Goal: Task Accomplishment & Management: Use online tool/utility

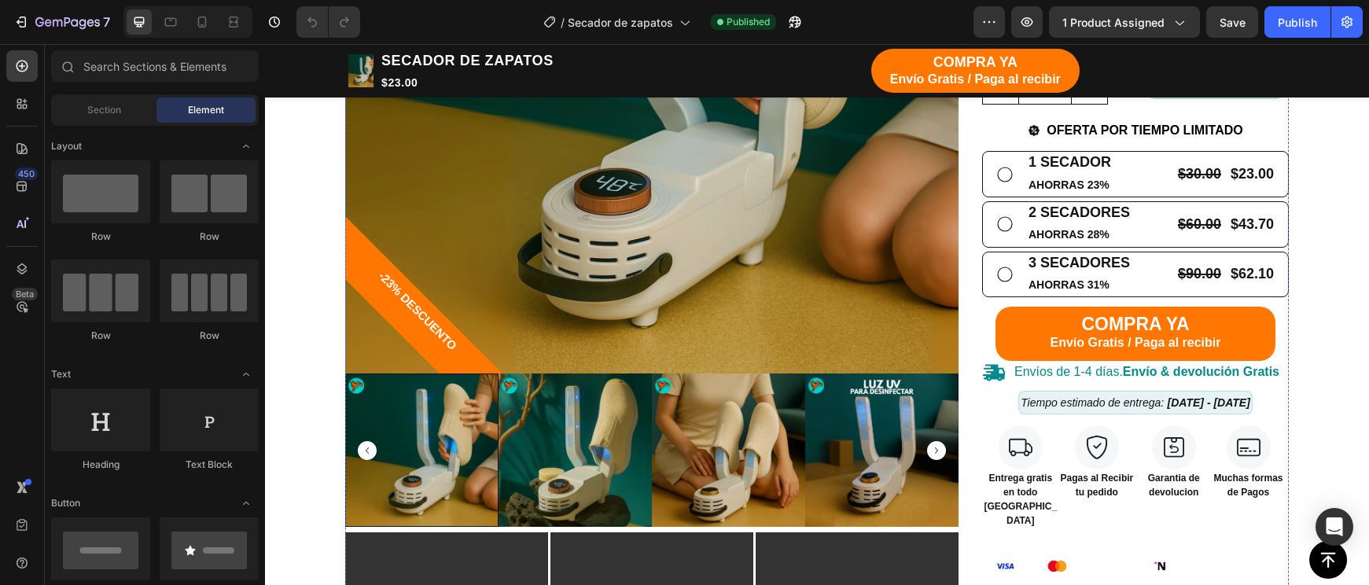
scroll to position [598, 0]
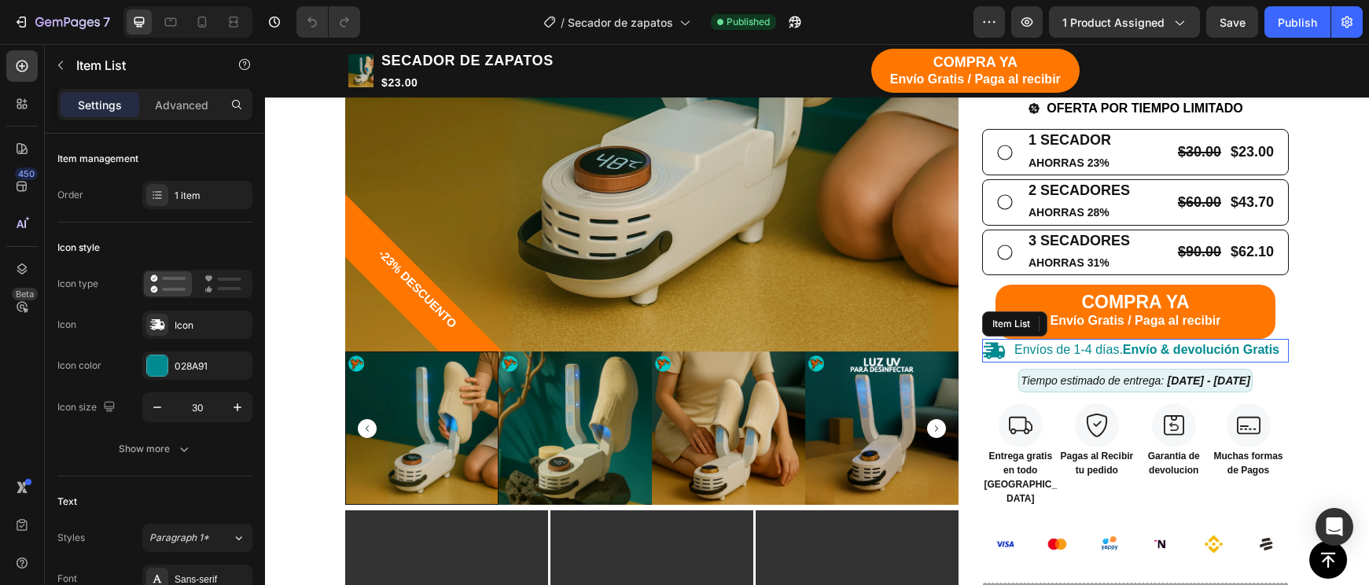
click at [1010, 339] on div "Envíos de 1-4 días. Envío & devolución Gratis" at bounding box center [1132, 351] width 300 height 24
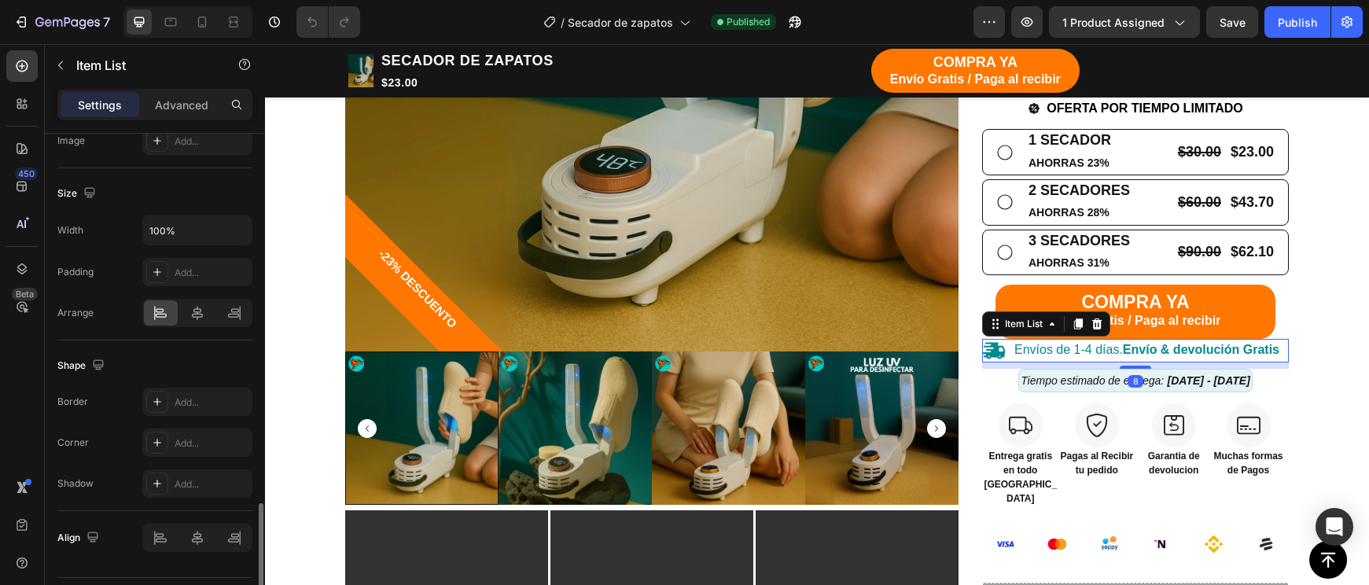
scroll to position [956, 0]
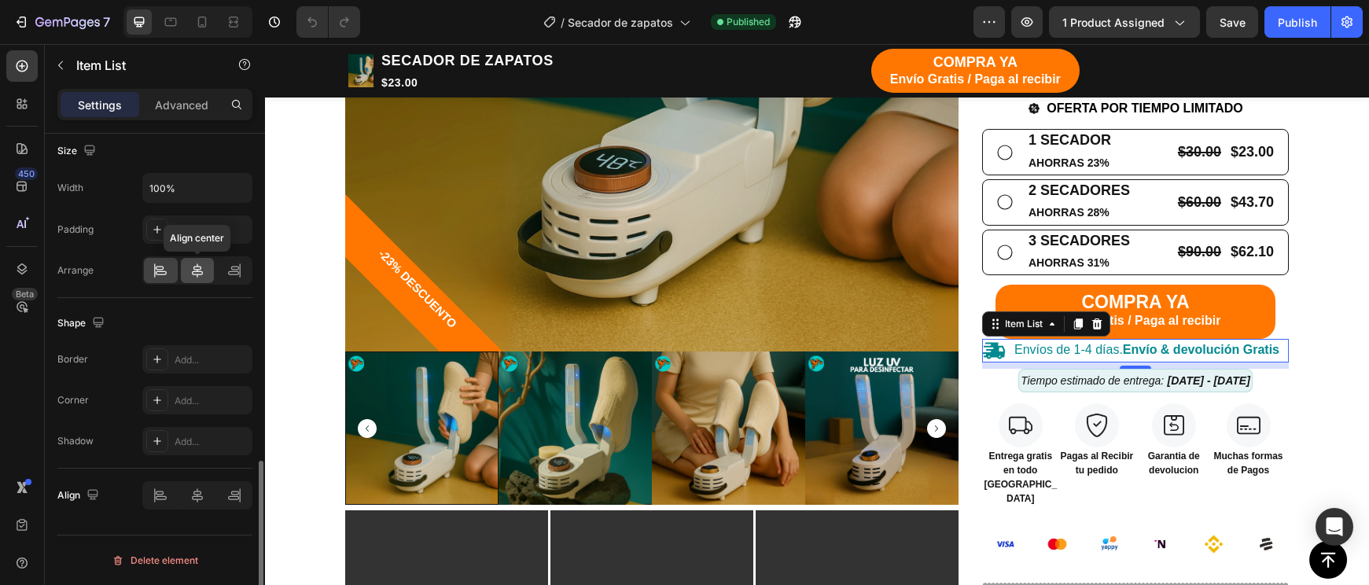
click at [189, 281] on div at bounding box center [198, 270] width 34 height 25
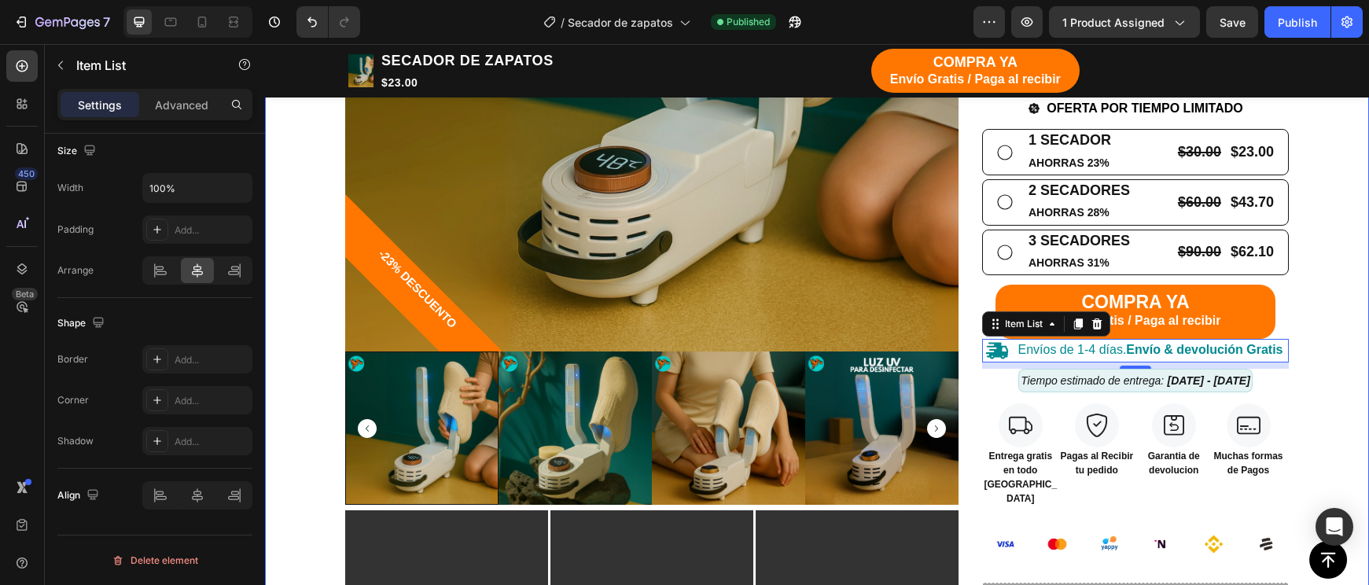
click at [1295, 384] on div "TIENDA Button CARRITO Button Row Echa pa' allá la humedad y malos olores Headin…" at bounding box center [817, 336] width 1080 height 1484
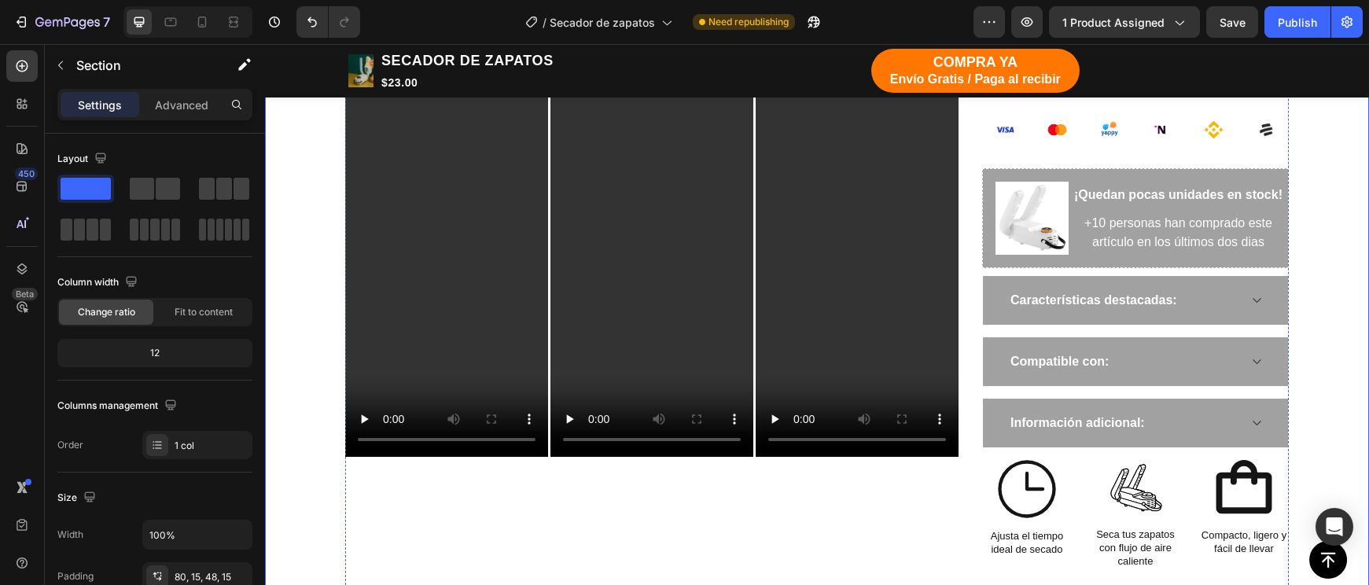
scroll to position [1028, 0]
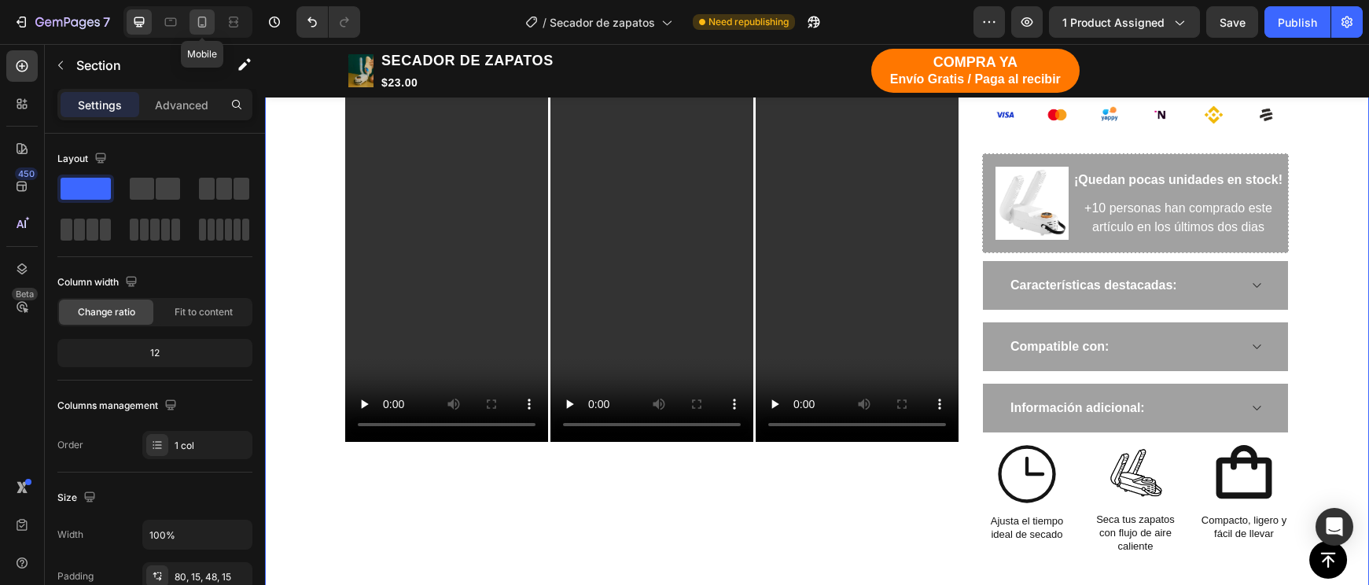
click at [199, 28] on icon at bounding box center [202, 22] width 16 height 16
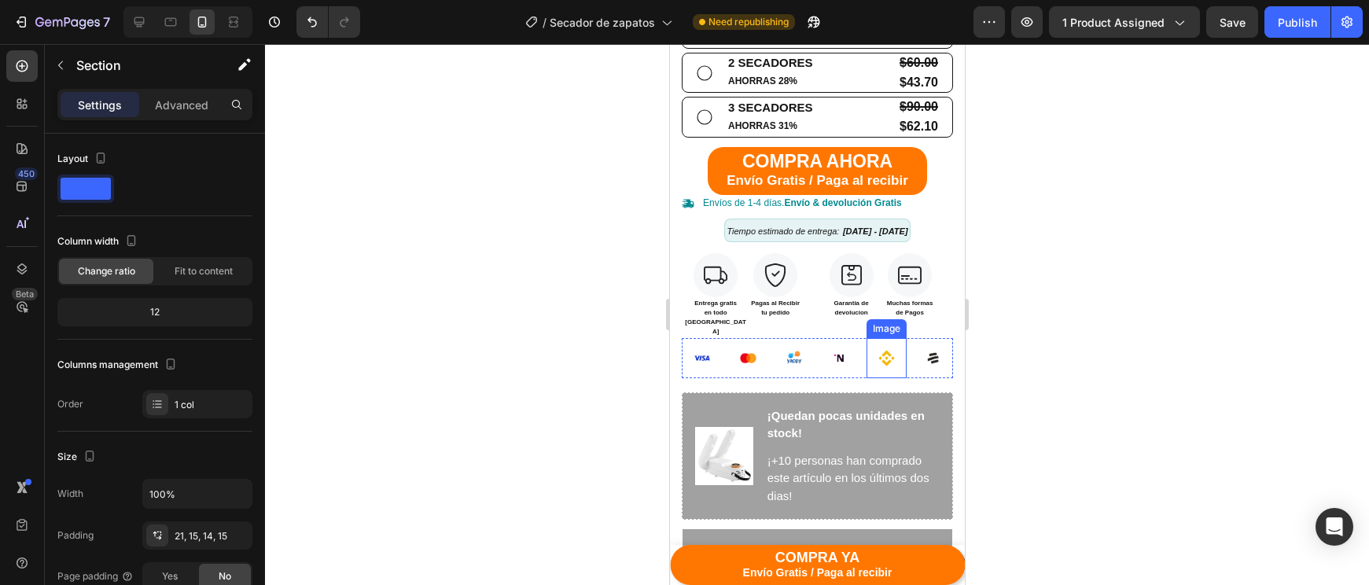
scroll to position [954, 0]
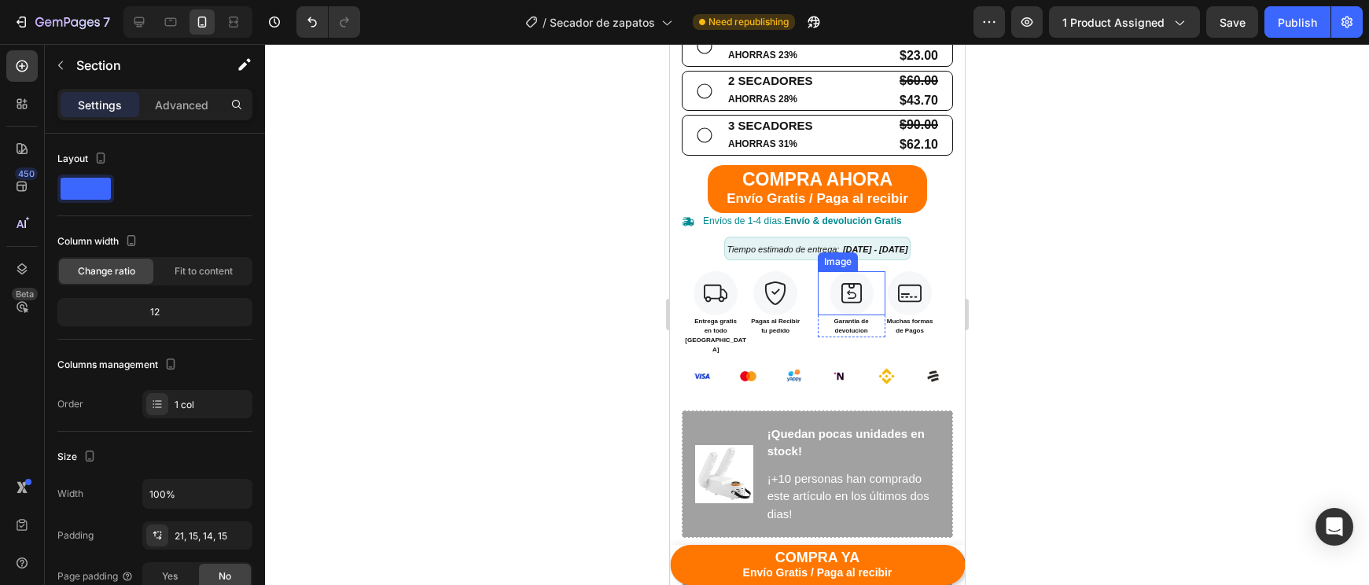
click at [864, 277] on img at bounding box center [851, 293] width 44 height 44
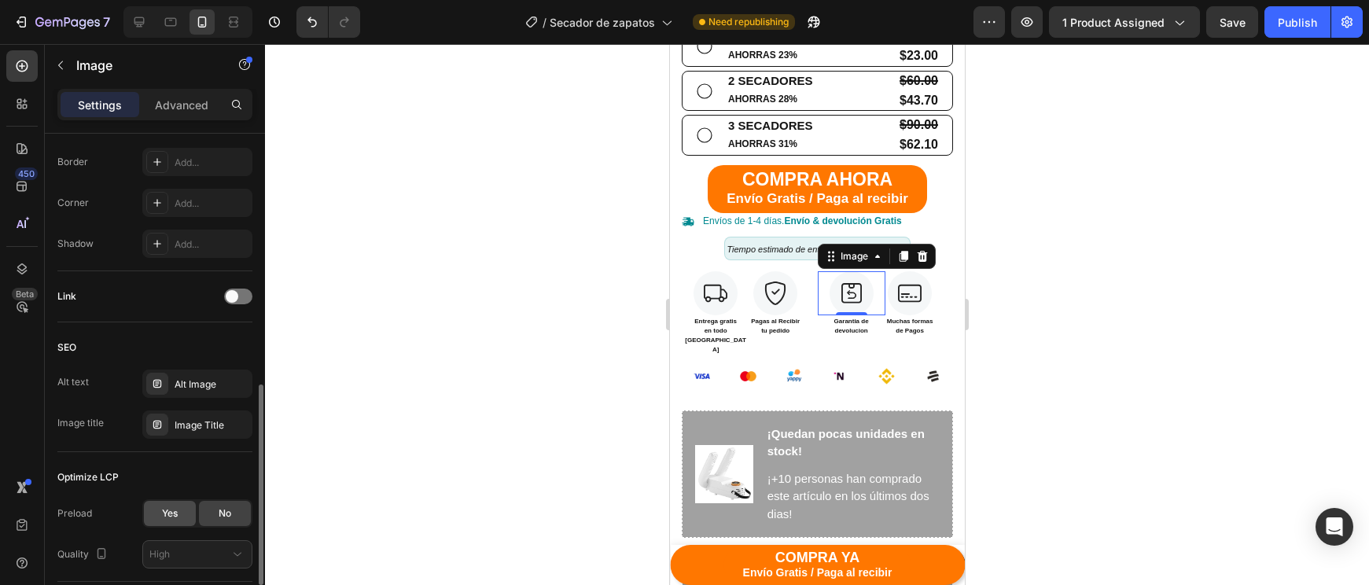
scroll to position [730, 0]
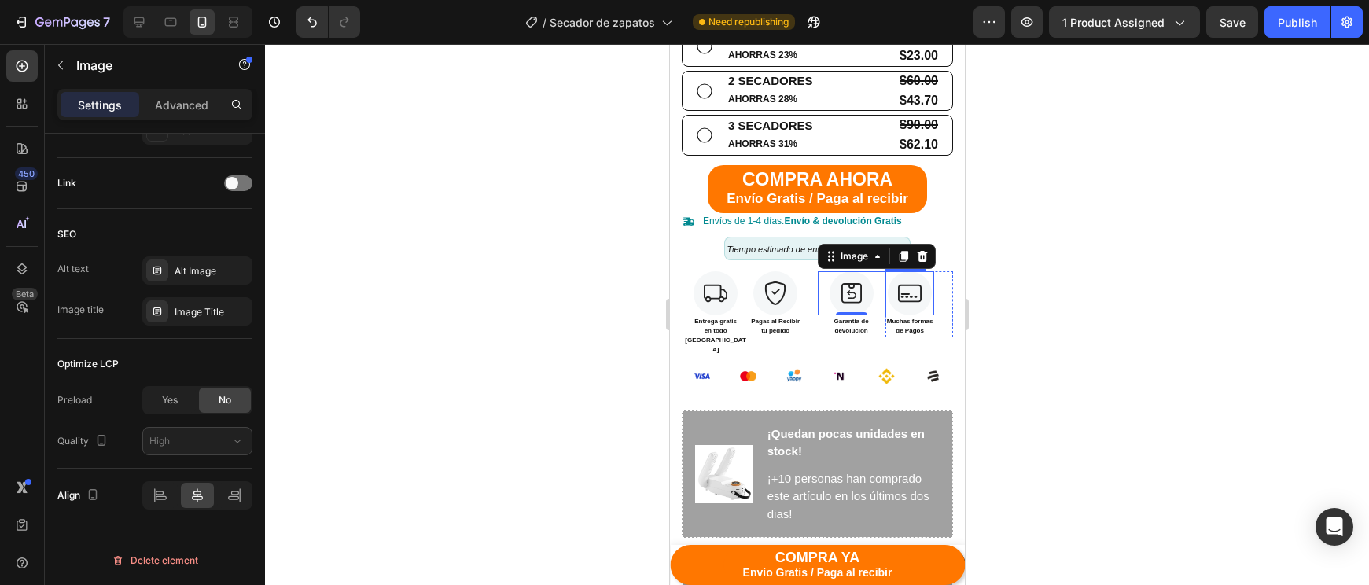
click at [913, 271] on img at bounding box center [909, 293] width 44 height 44
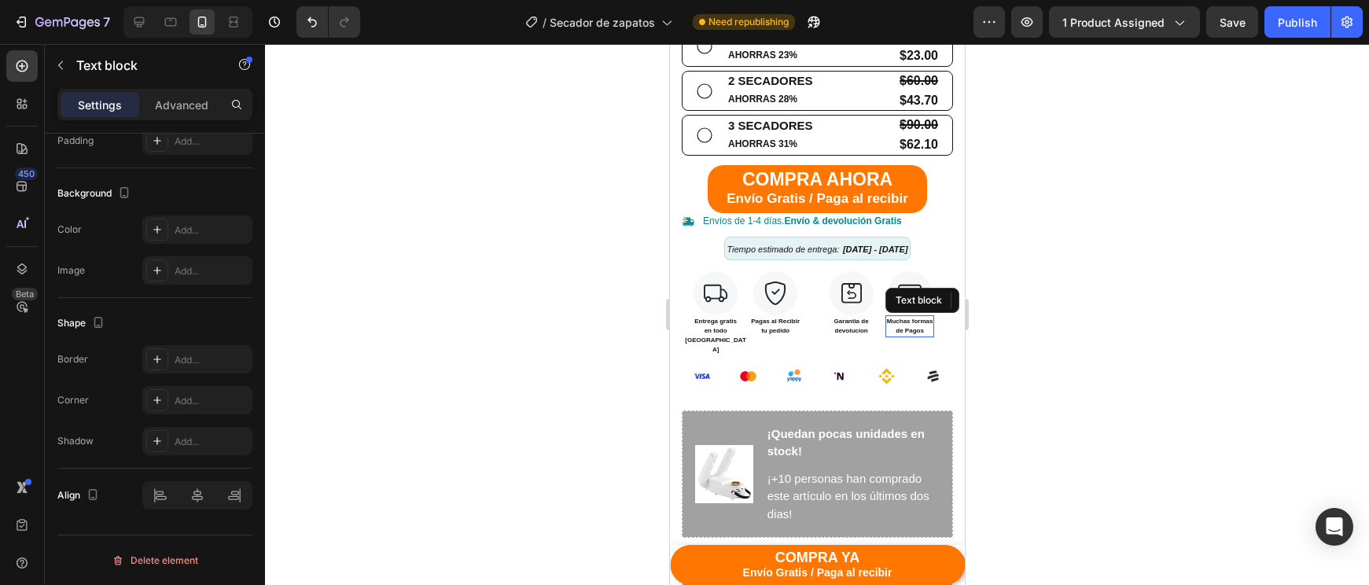
click at [926, 326] on p "de Pagos" at bounding box center [909, 330] width 46 height 9
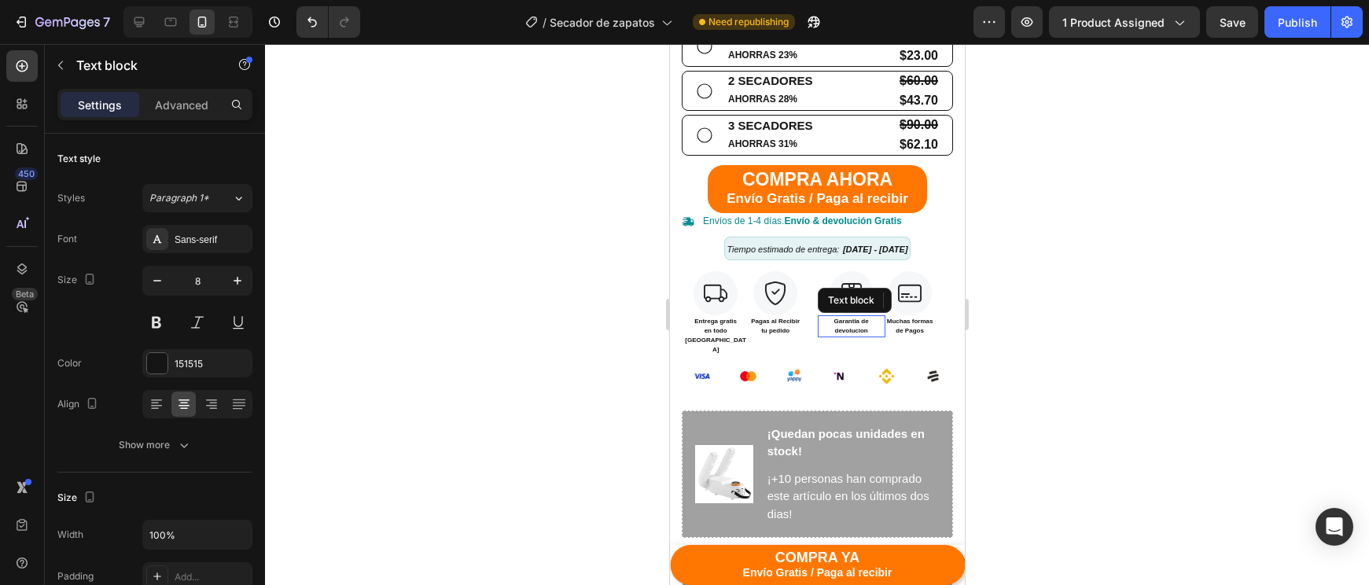
click at [842, 317] on p "Garantia de devolucion" at bounding box center [850, 326] width 64 height 19
click at [771, 317] on p "Pagas al Recibir" at bounding box center [774, 321] width 49 height 9
click at [723, 317] on p "Entrega gratis" at bounding box center [714, 321] width 64 height 9
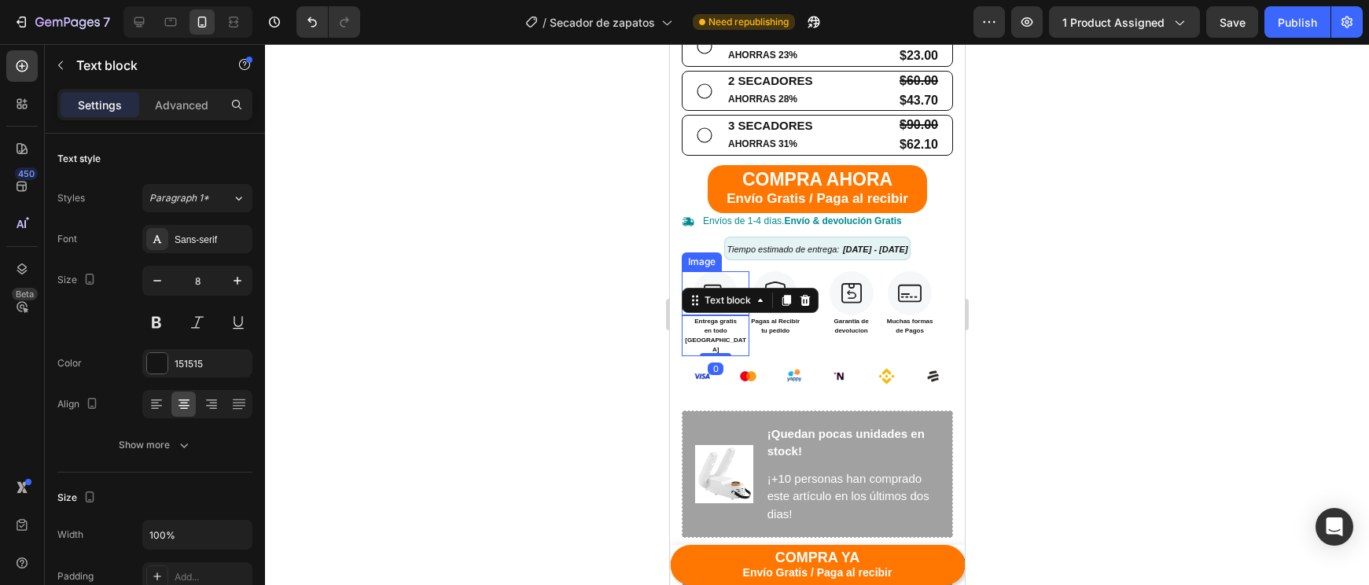
click at [721, 271] on img at bounding box center [715, 293] width 44 height 44
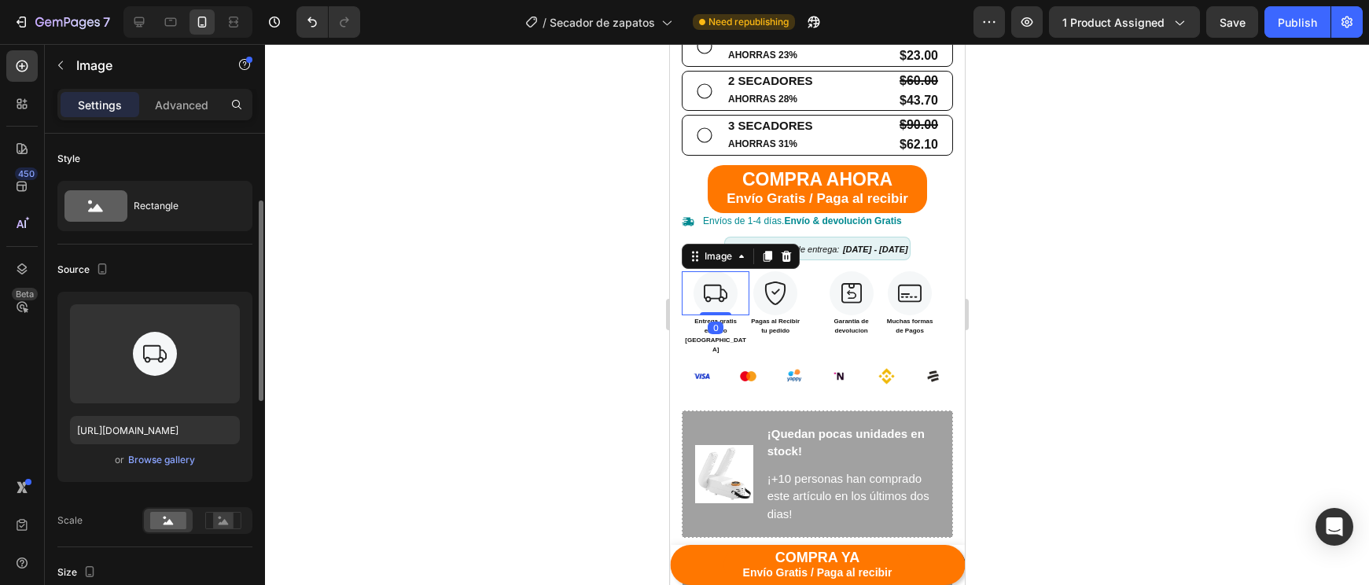
scroll to position [730, 0]
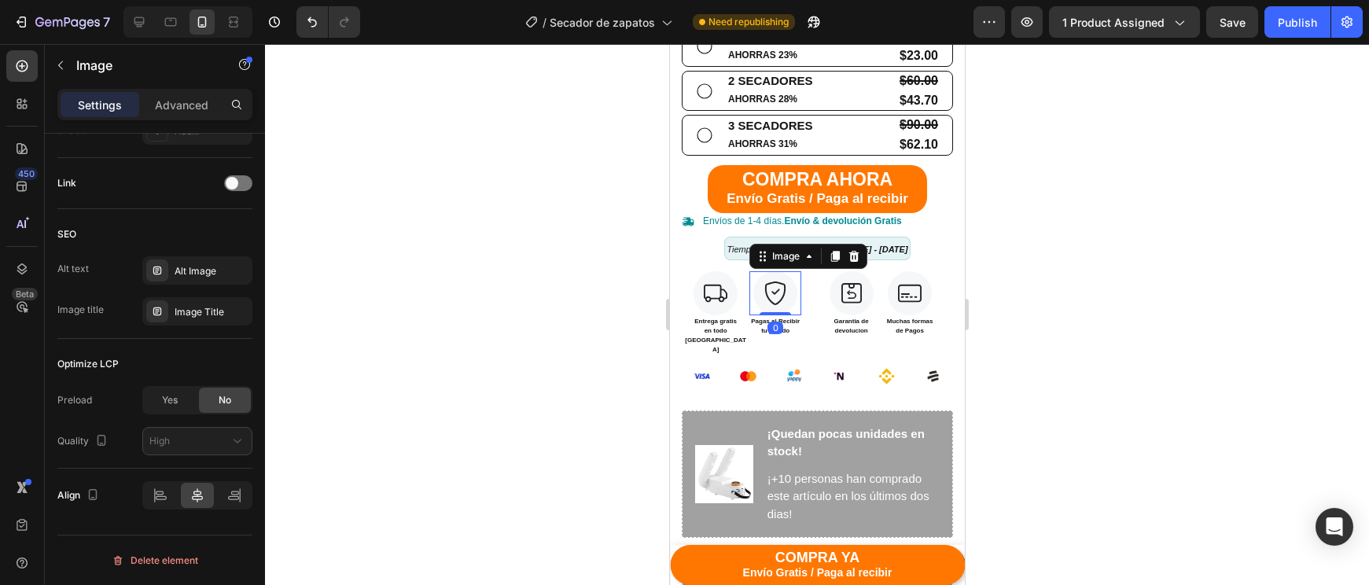
click at [776, 271] on img at bounding box center [774, 293] width 44 height 44
click at [861, 271] on img at bounding box center [851, 293] width 44 height 44
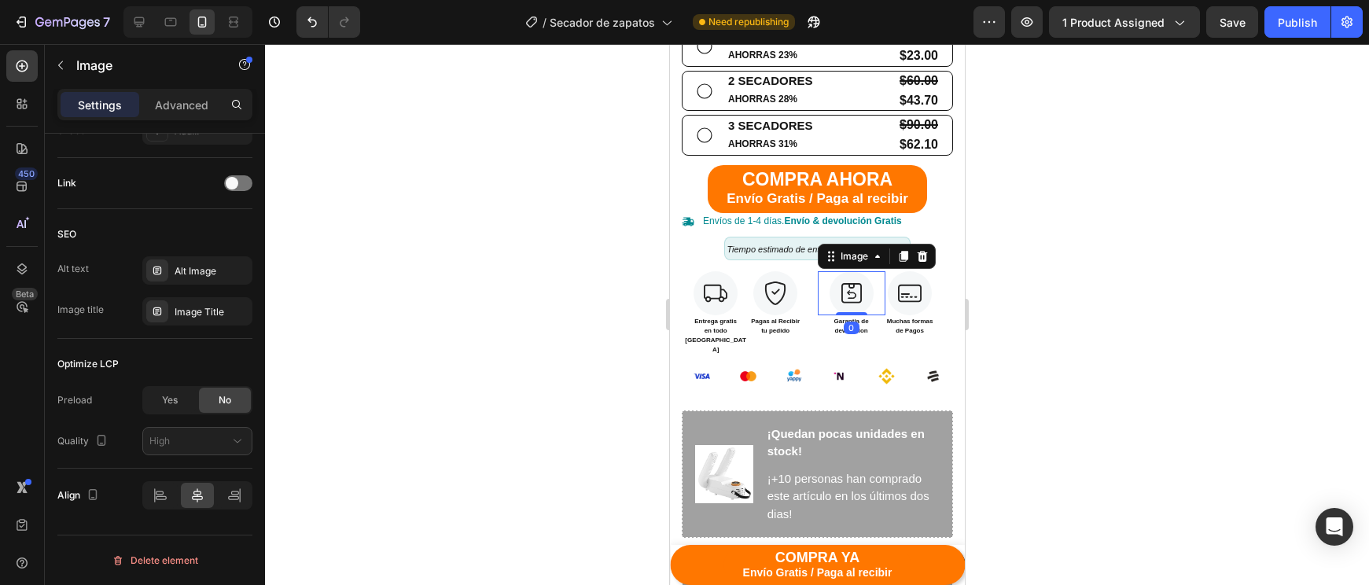
click at [910, 271] on img at bounding box center [909, 293] width 44 height 44
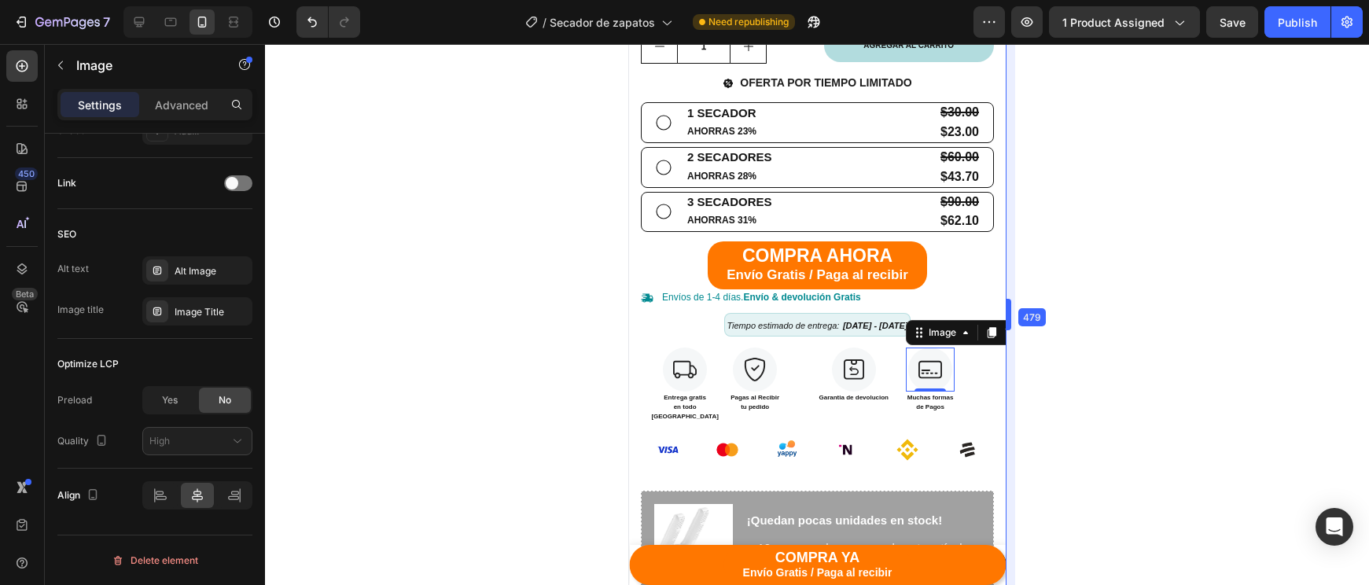
drag, startPoint x: 967, startPoint y: 314, endPoint x: 1050, endPoint y: 322, distance: 82.9
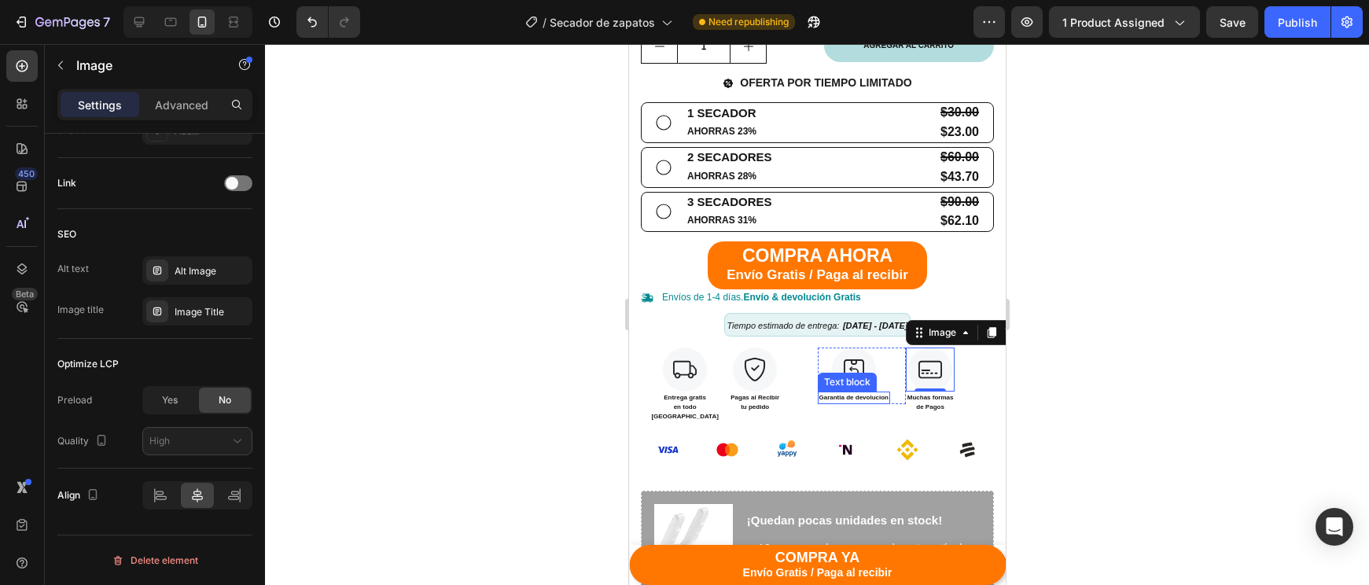
scroll to position [0, 0]
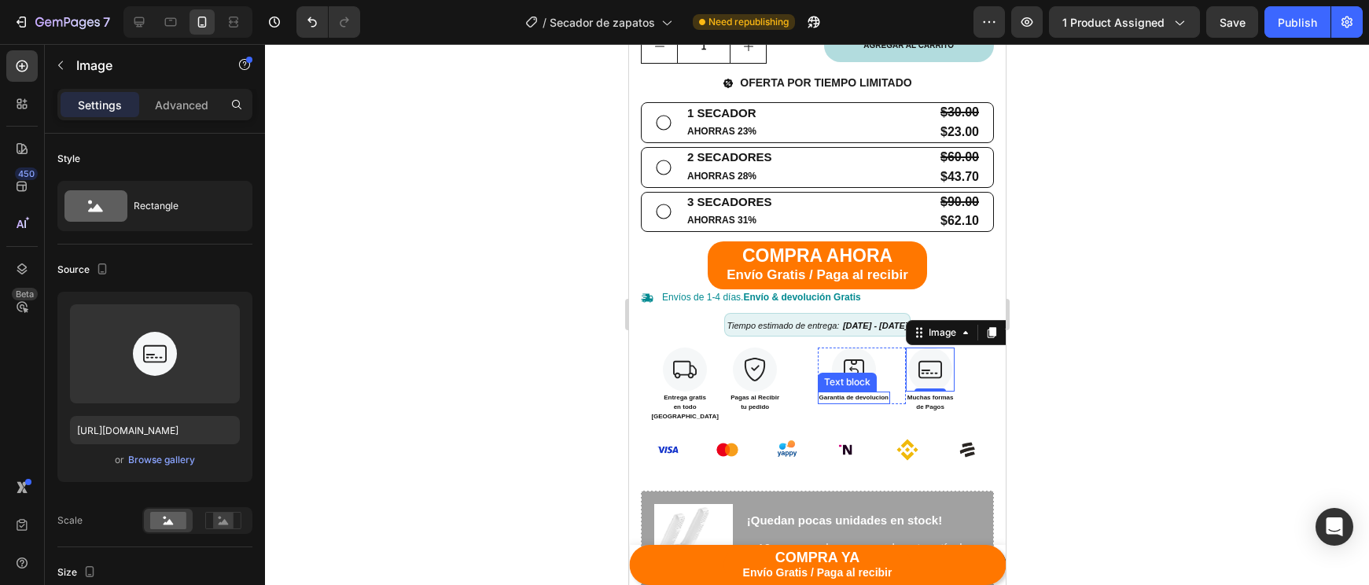
click at [854, 393] on p "Garantia de devolucion" at bounding box center [852, 397] width 69 height 9
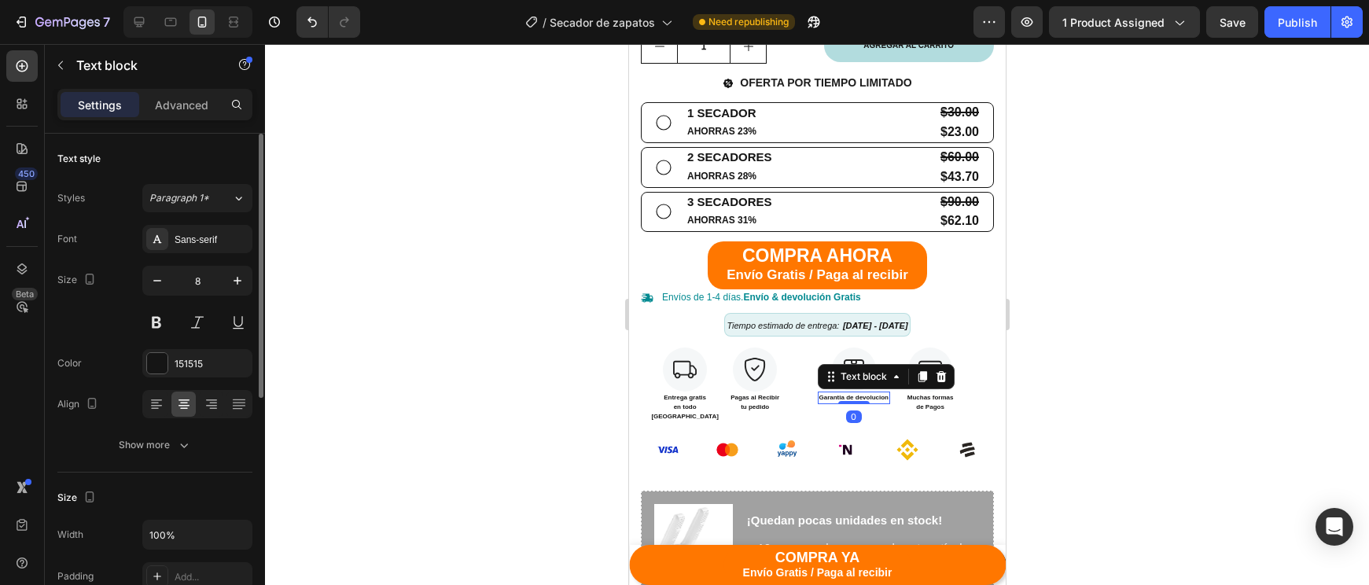
click at [854, 393] on p "Garantia de devolucion" at bounding box center [852, 397] width 69 height 9
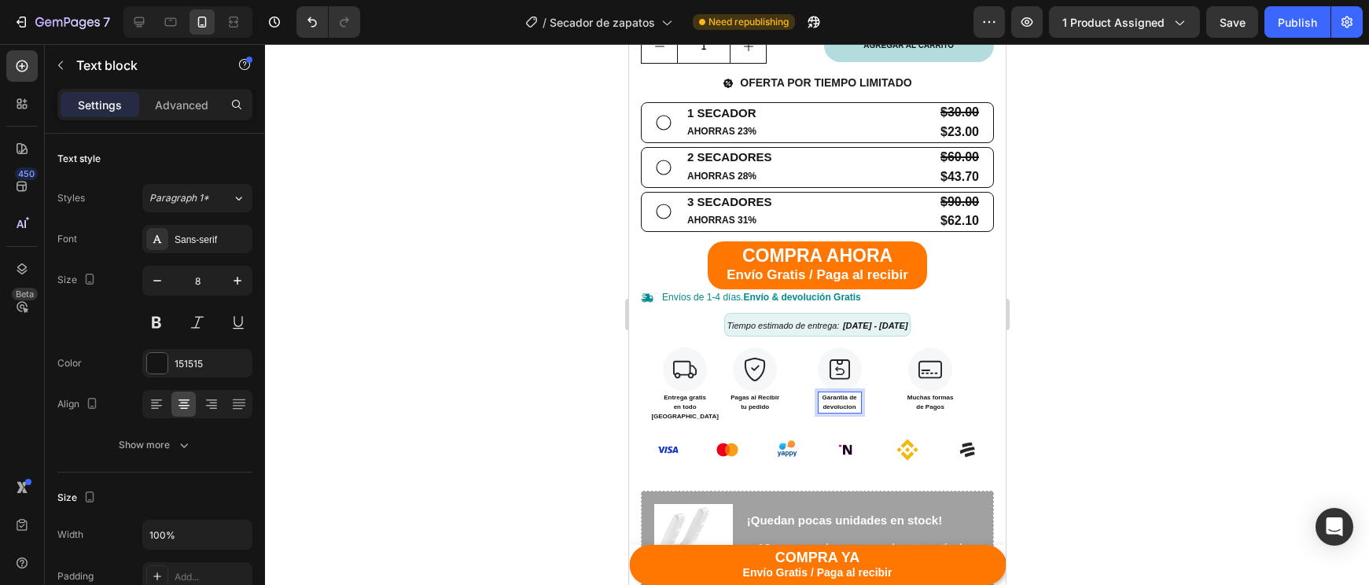
click at [1110, 397] on div at bounding box center [817, 314] width 1104 height 541
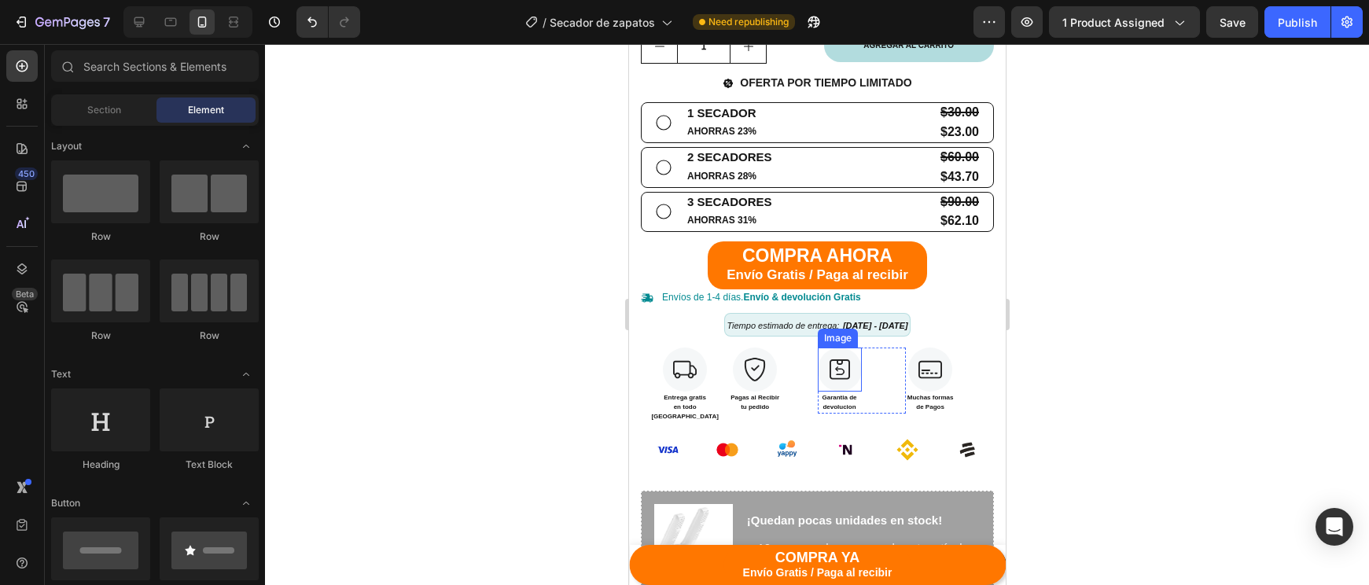
click at [845, 366] on img at bounding box center [839, 370] width 44 height 44
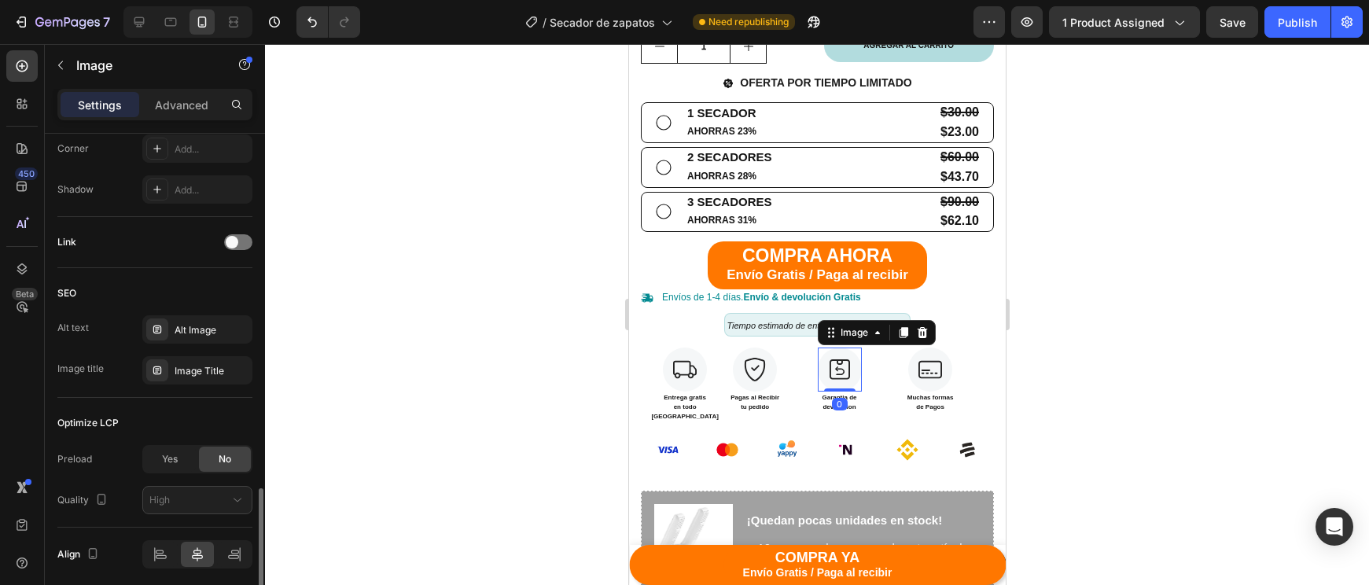
scroll to position [730, 0]
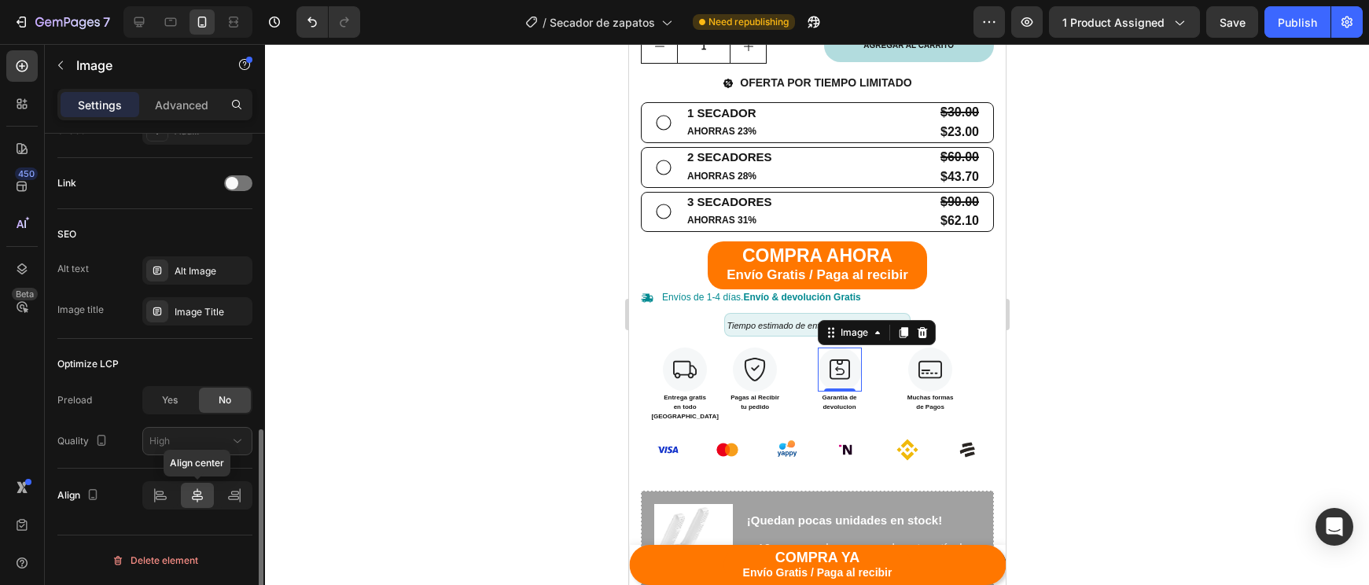
click at [195, 497] on icon at bounding box center [197, 495] width 16 height 16
click at [155, 498] on icon at bounding box center [155, 495] width 1 height 14
click at [182, 500] on div at bounding box center [198, 495] width 34 height 25
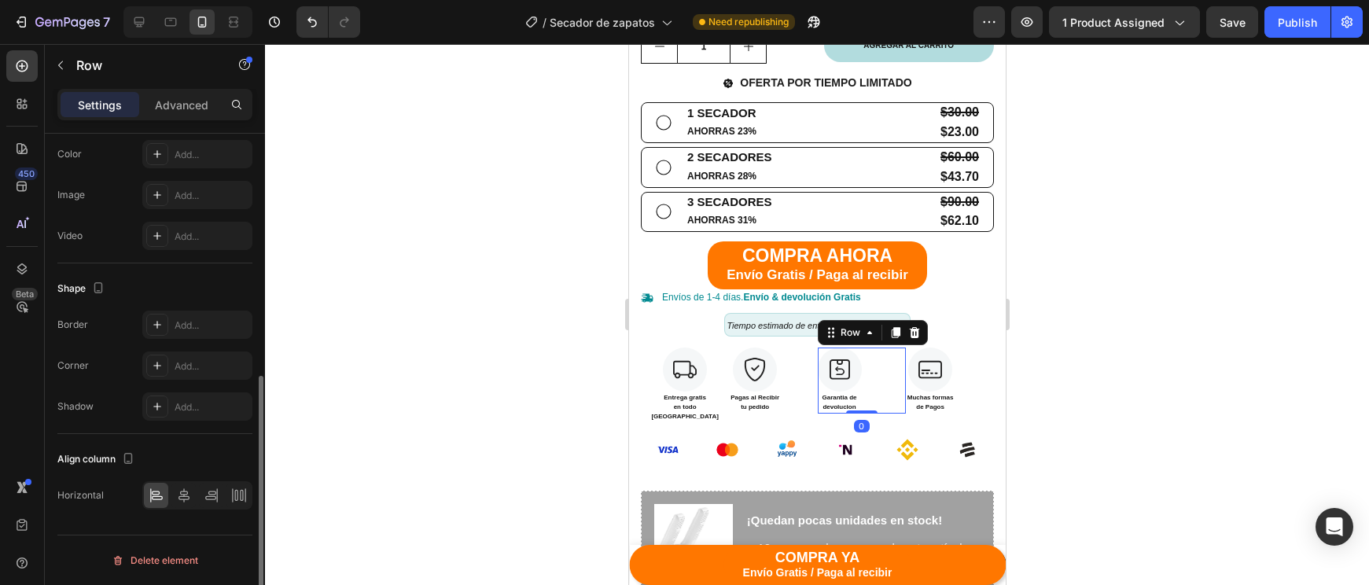
scroll to position [0, 0]
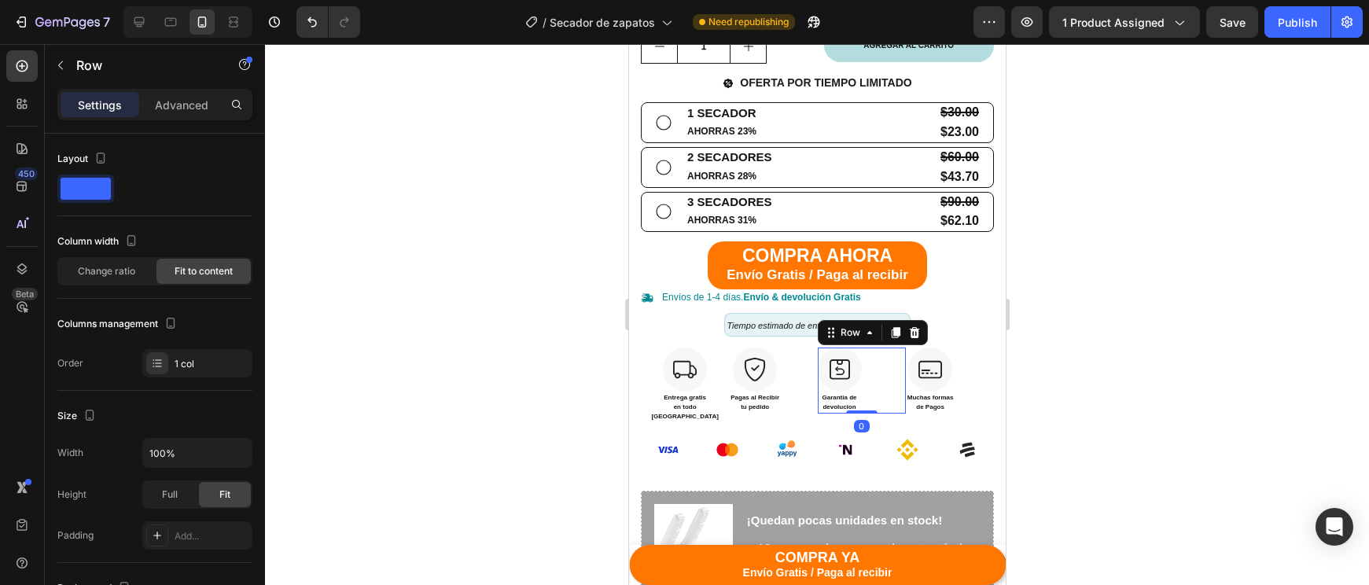
click at [881, 370] on div "Image Garantia de devolucion Text block Row 0" at bounding box center [861, 381] width 88 height 66
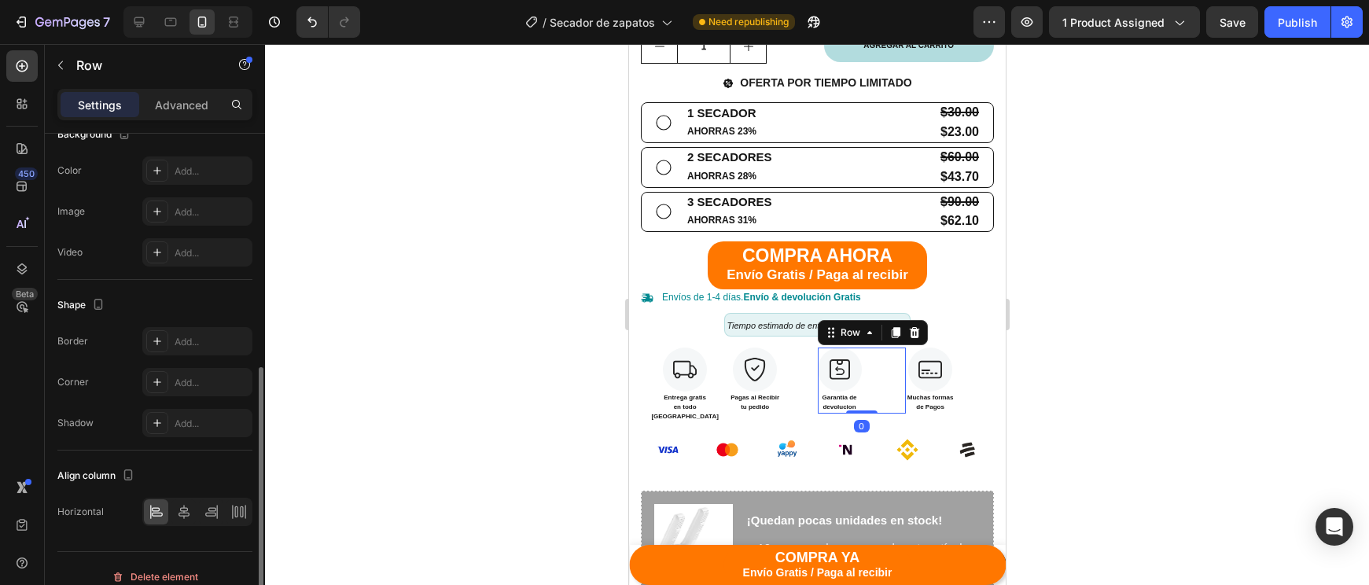
scroll to position [470, 0]
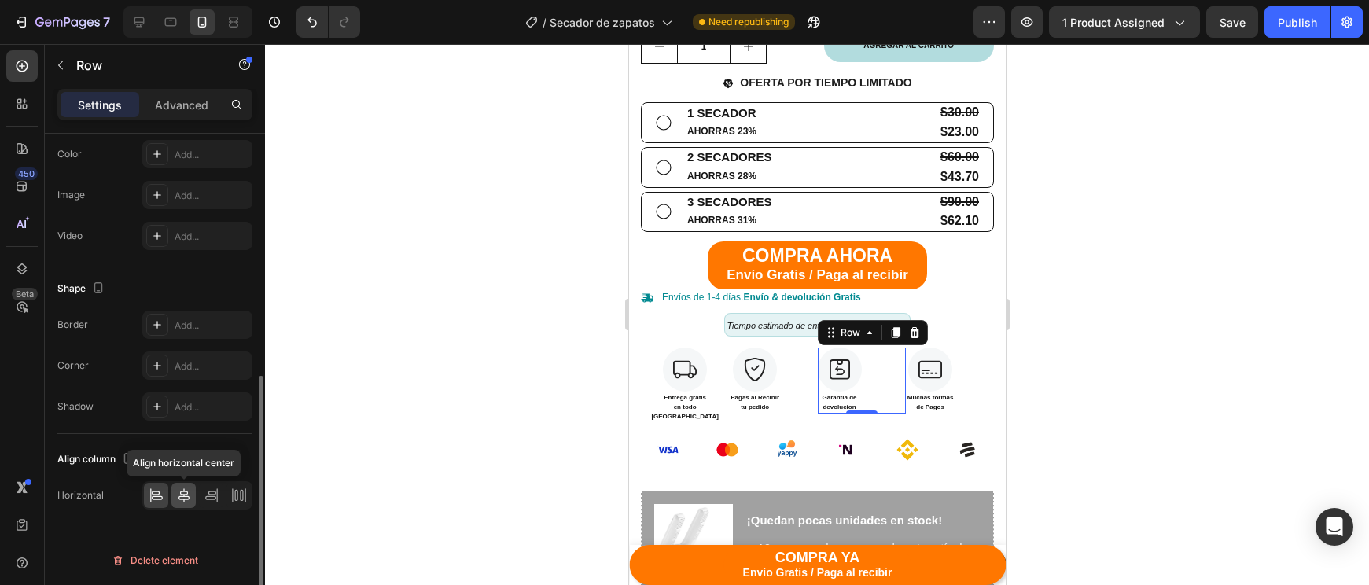
click at [189, 505] on div at bounding box center [183, 495] width 24 height 25
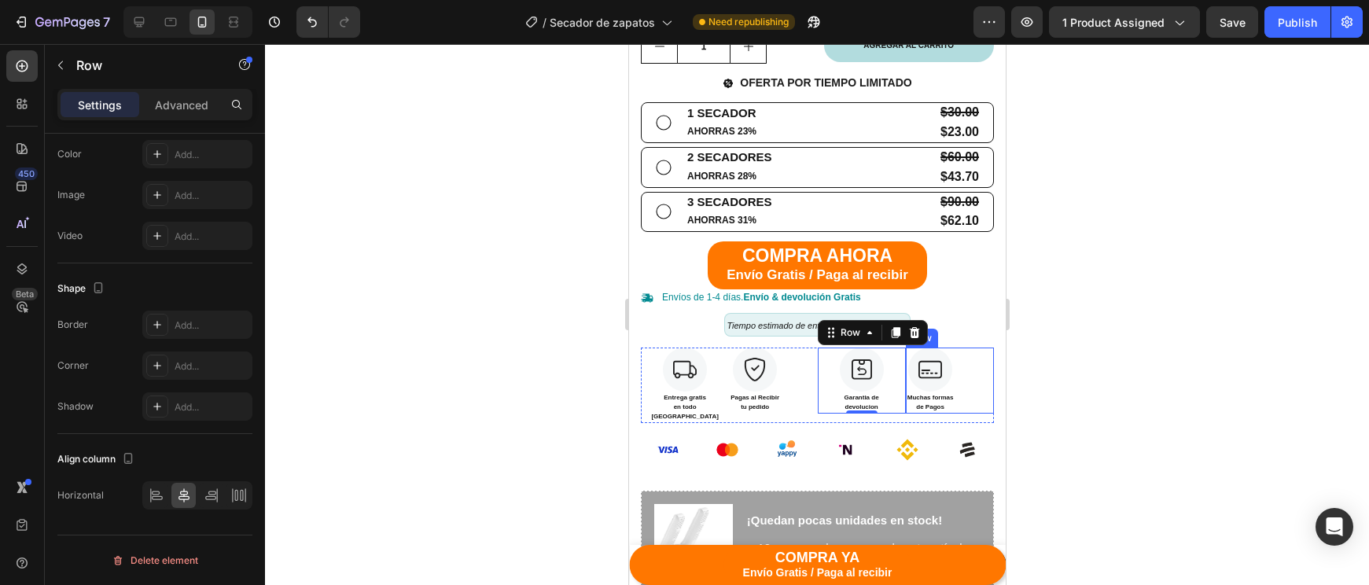
click at [985, 384] on div "Image Muchas formas de Pagos Text block Row" at bounding box center [949, 381] width 88 height 66
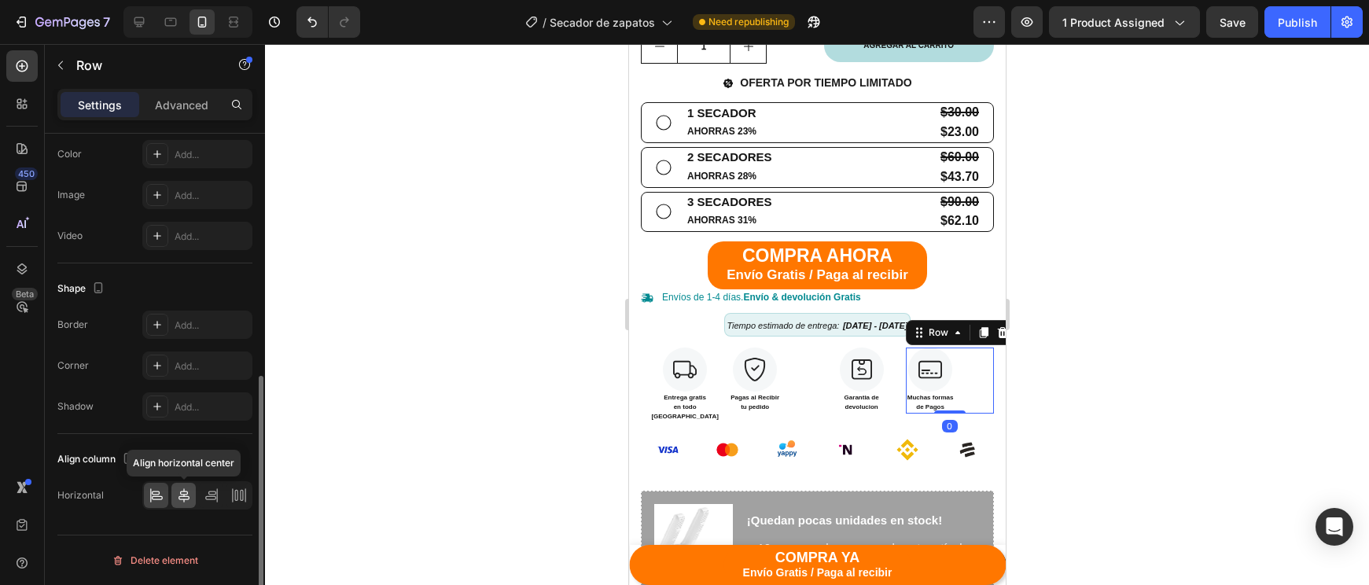
click at [187, 495] on icon at bounding box center [184, 495] width 16 height 16
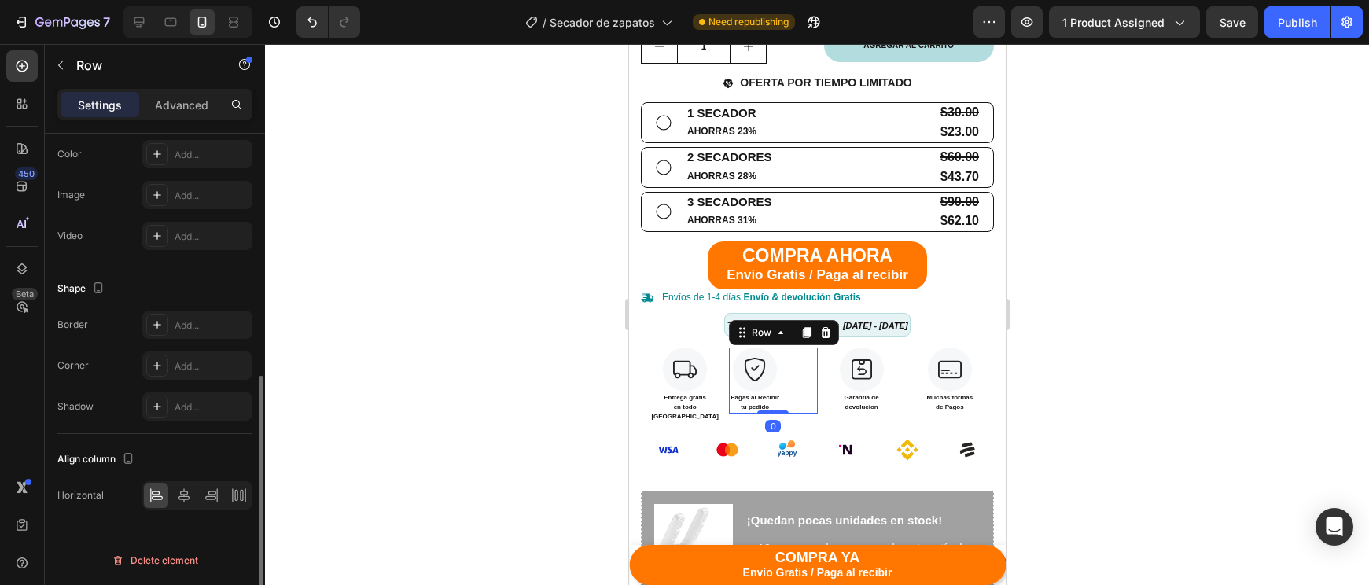
click at [807, 378] on div "Image Pagas al Recibir tu pedido Text block Row 0" at bounding box center [772, 381] width 88 height 66
click at [177, 498] on icon at bounding box center [184, 495] width 16 height 16
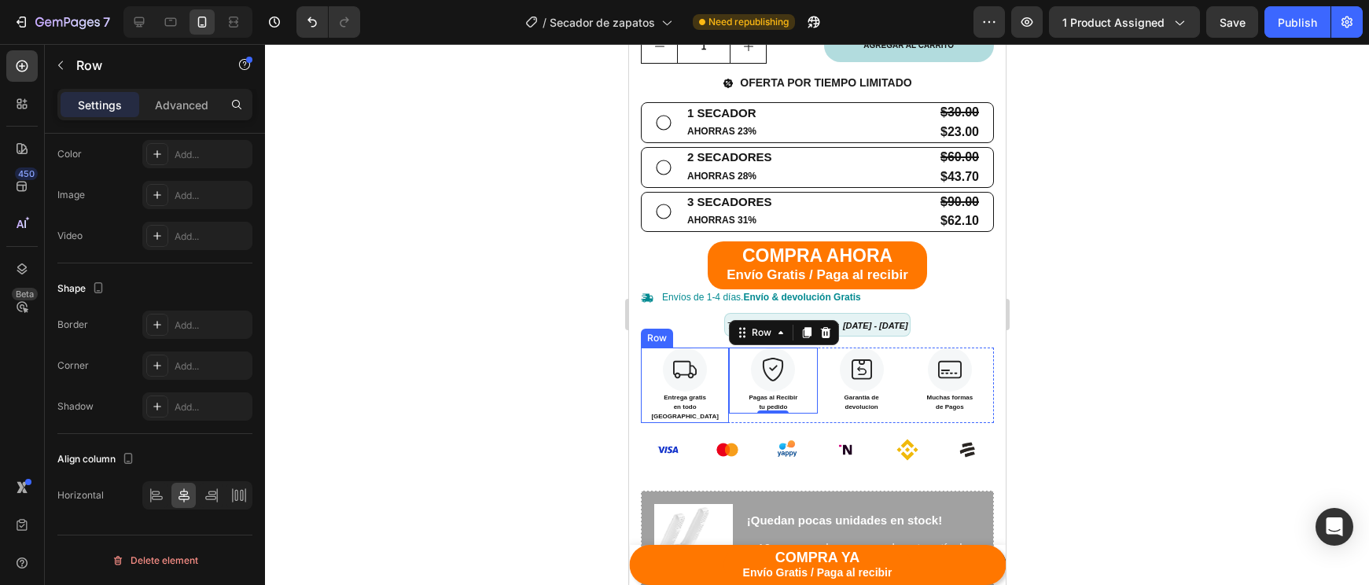
click at [701, 382] on div "Image Entrega gratis en todo Panamá Text block Row" at bounding box center [684, 385] width 88 height 75
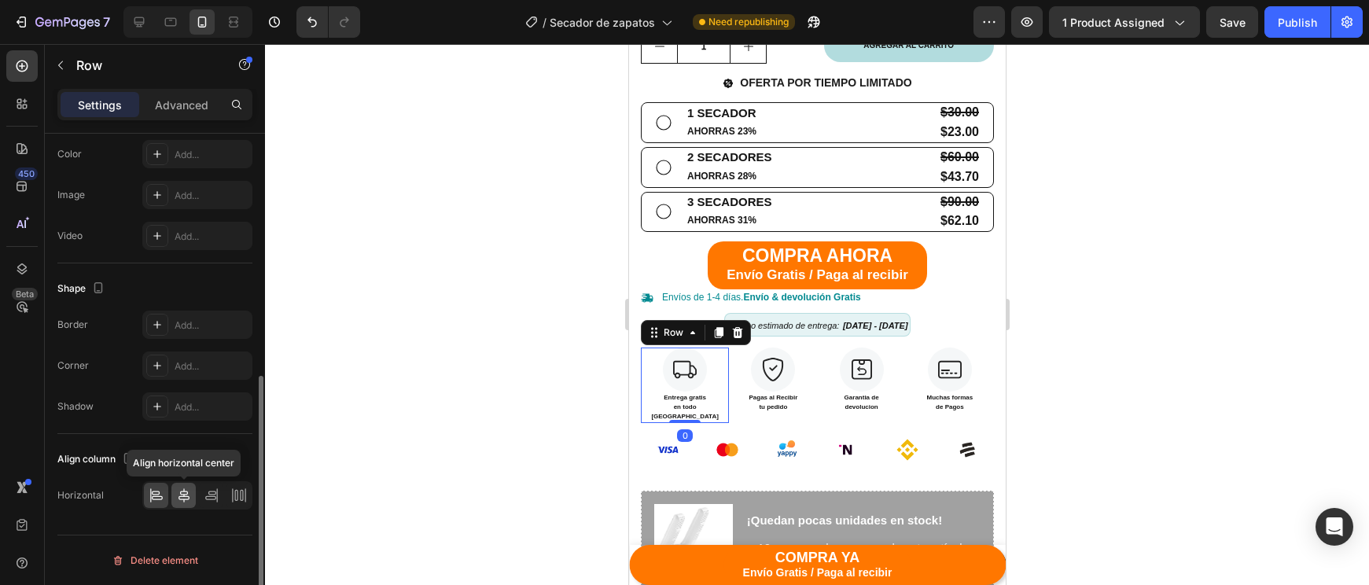
click at [180, 499] on icon at bounding box center [183, 495] width 11 height 14
click at [1070, 366] on div at bounding box center [817, 314] width 1104 height 541
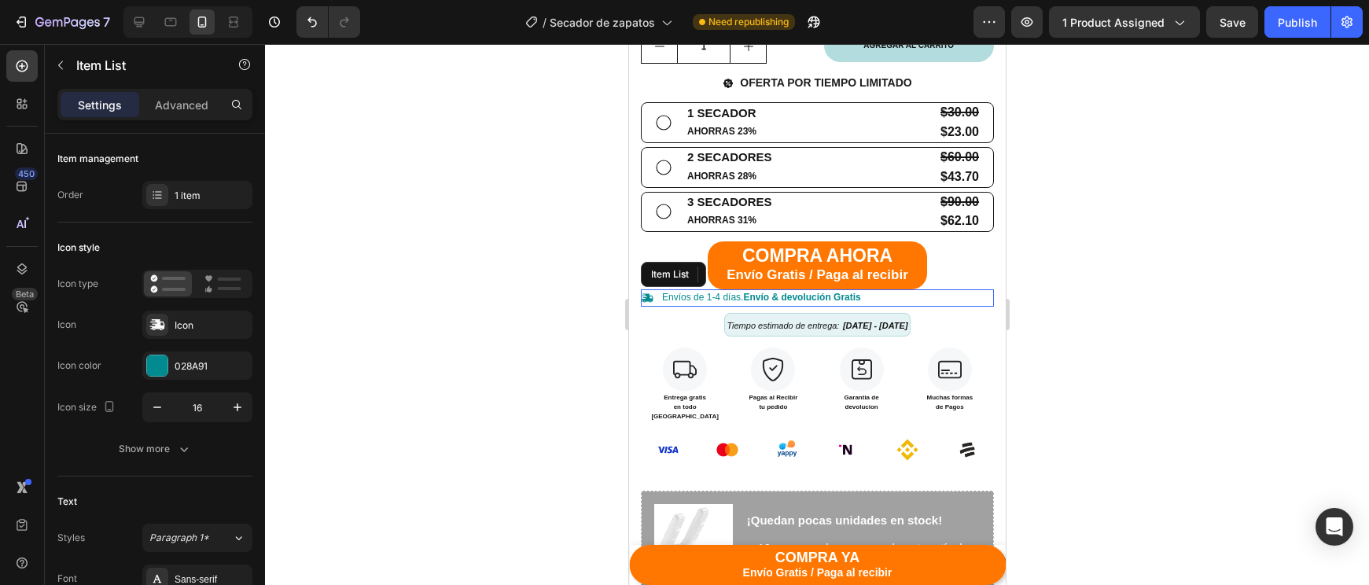
click at [892, 295] on div "Envíos de 1-4 días. Envío & devolución Gratis" at bounding box center [816, 297] width 353 height 17
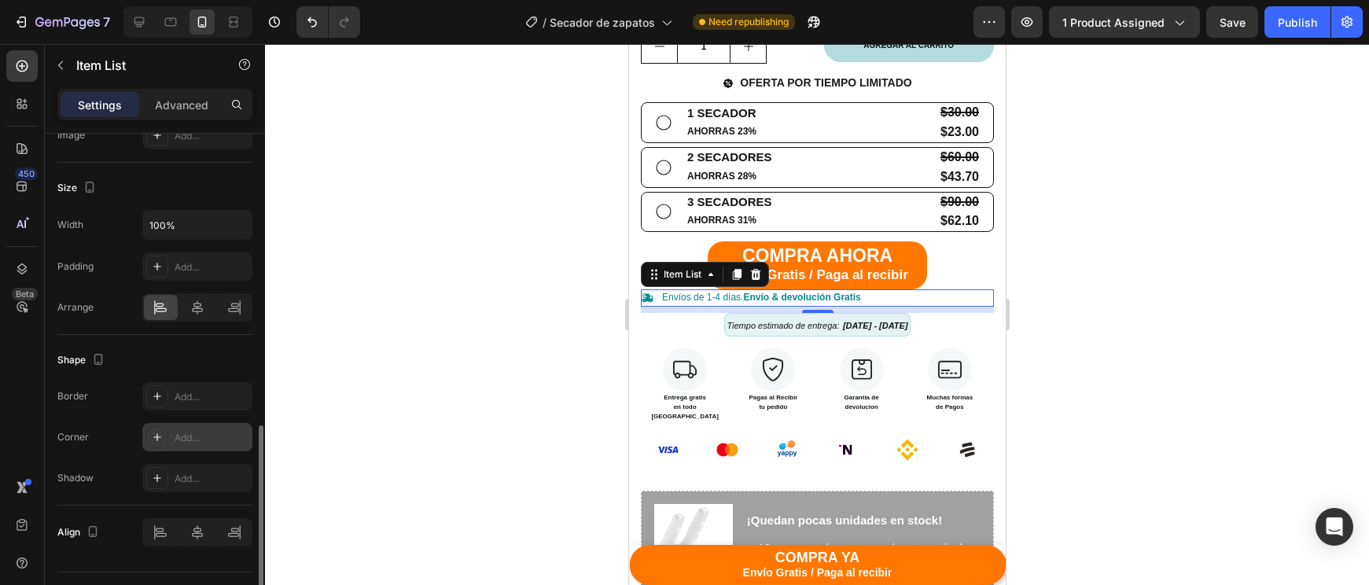
scroll to position [956, 0]
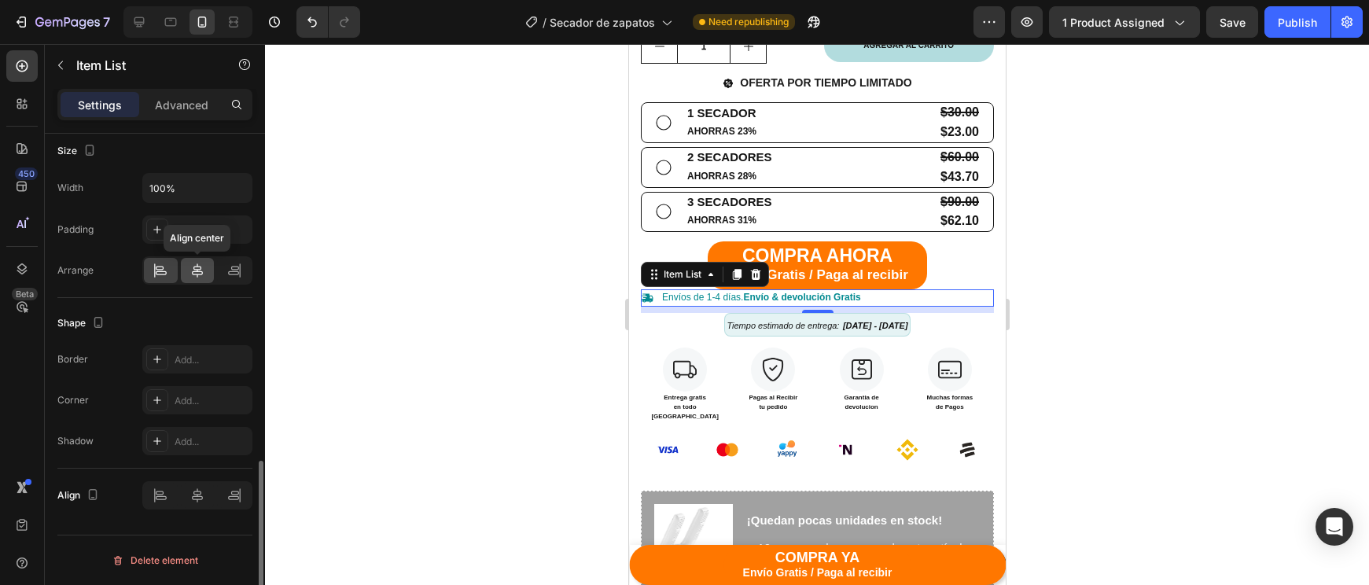
click at [200, 278] on div at bounding box center [198, 270] width 34 height 25
click at [1083, 367] on div at bounding box center [817, 314] width 1104 height 541
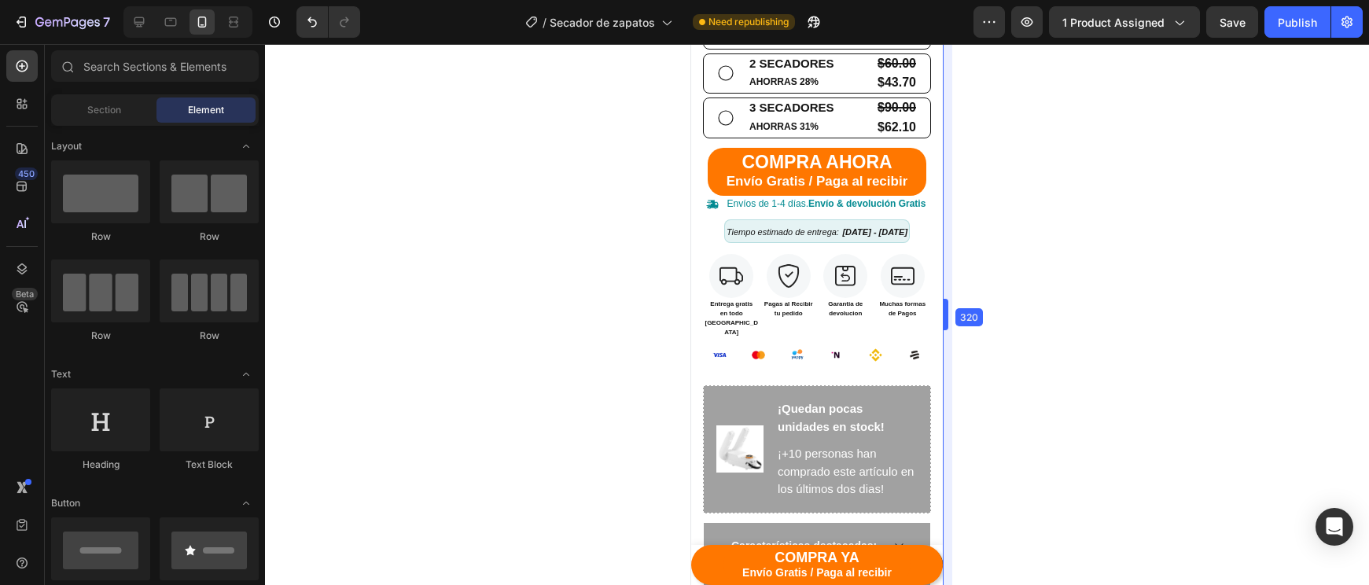
drag, startPoint x: 1008, startPoint y: 318, endPoint x: 811, endPoint y: 361, distance: 201.1
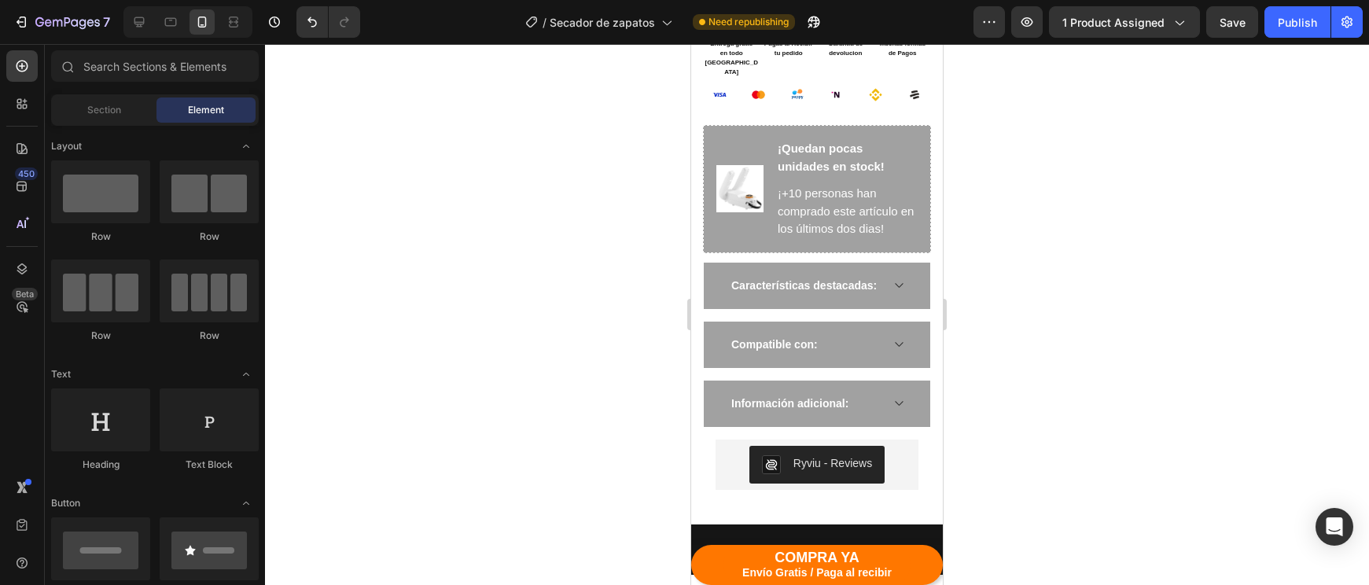
scroll to position [1105, 0]
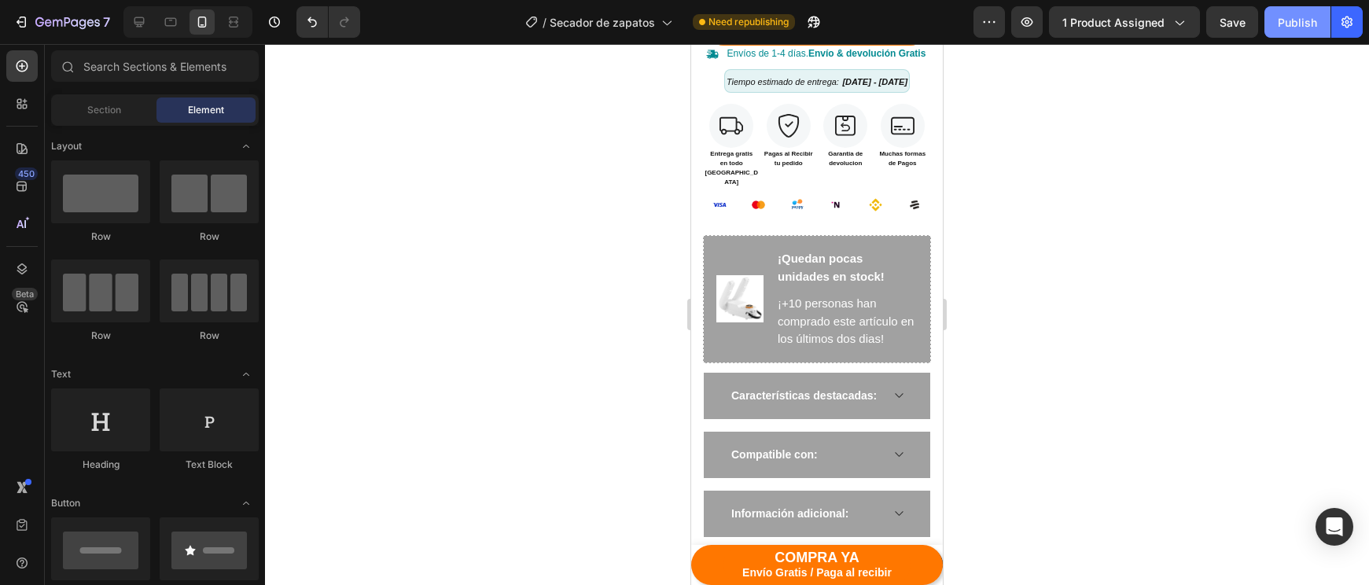
click at [1292, 29] on div "Publish" at bounding box center [1297, 22] width 39 height 17
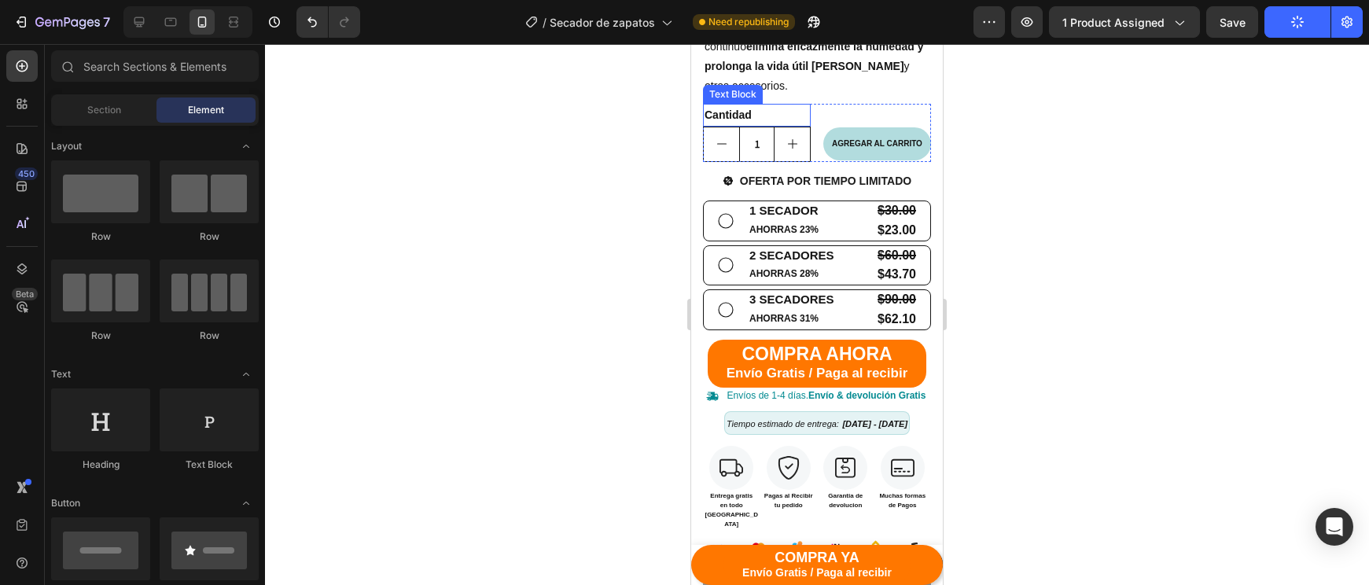
scroll to position [736, 0]
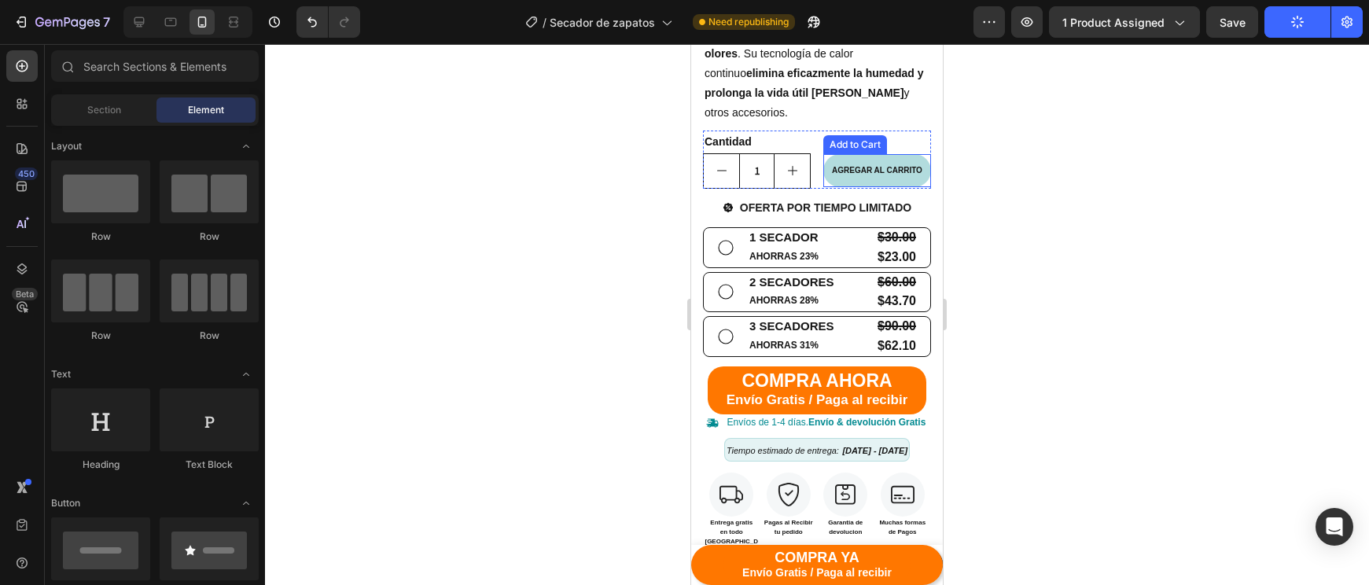
click at [898, 154] on button "AGREGAR AL CARRITO" at bounding box center [877, 170] width 108 height 33
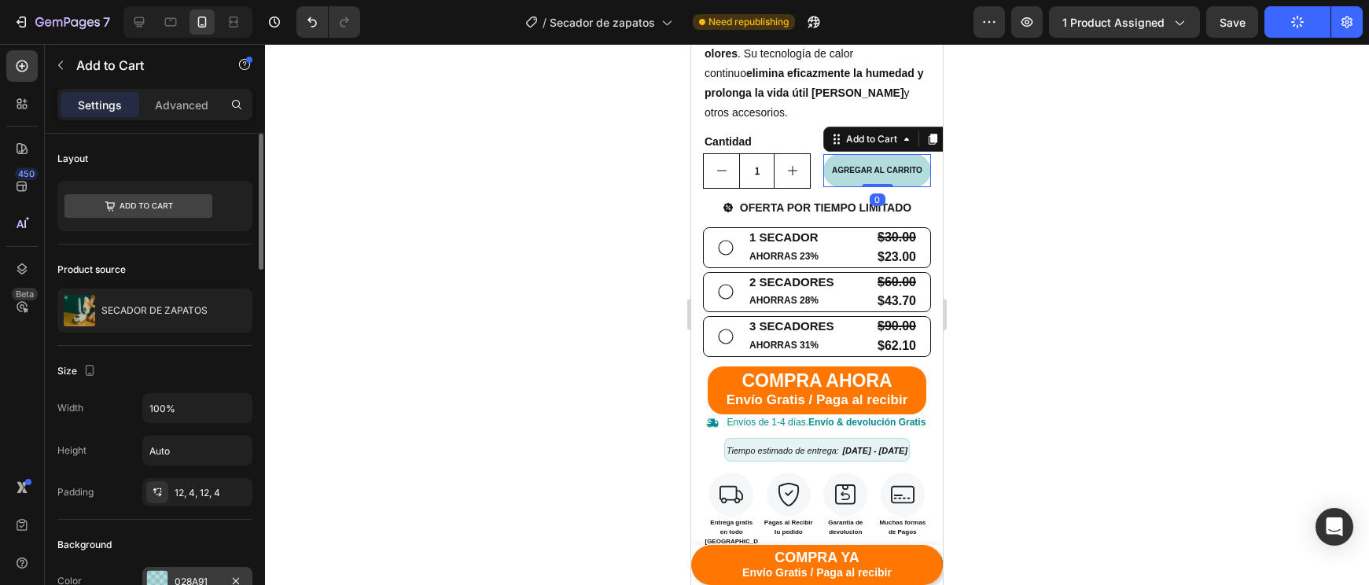
click at [185, 571] on div "028A91" at bounding box center [197, 581] width 110 height 28
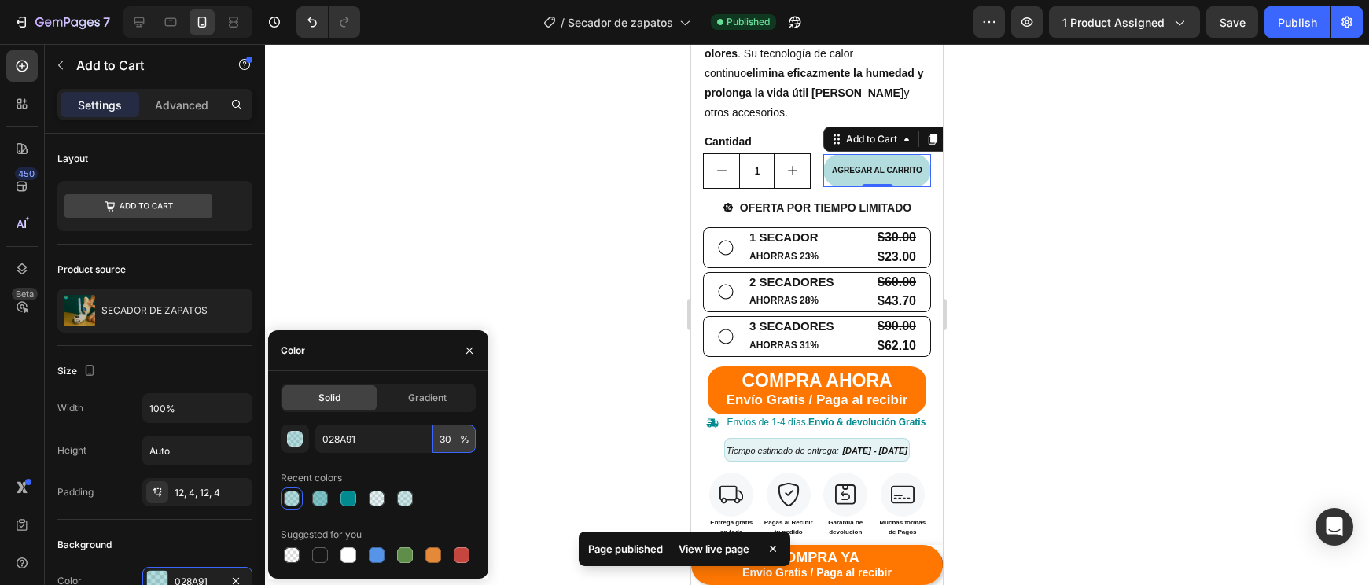
click at [443, 436] on input "30" at bounding box center [453, 439] width 43 height 28
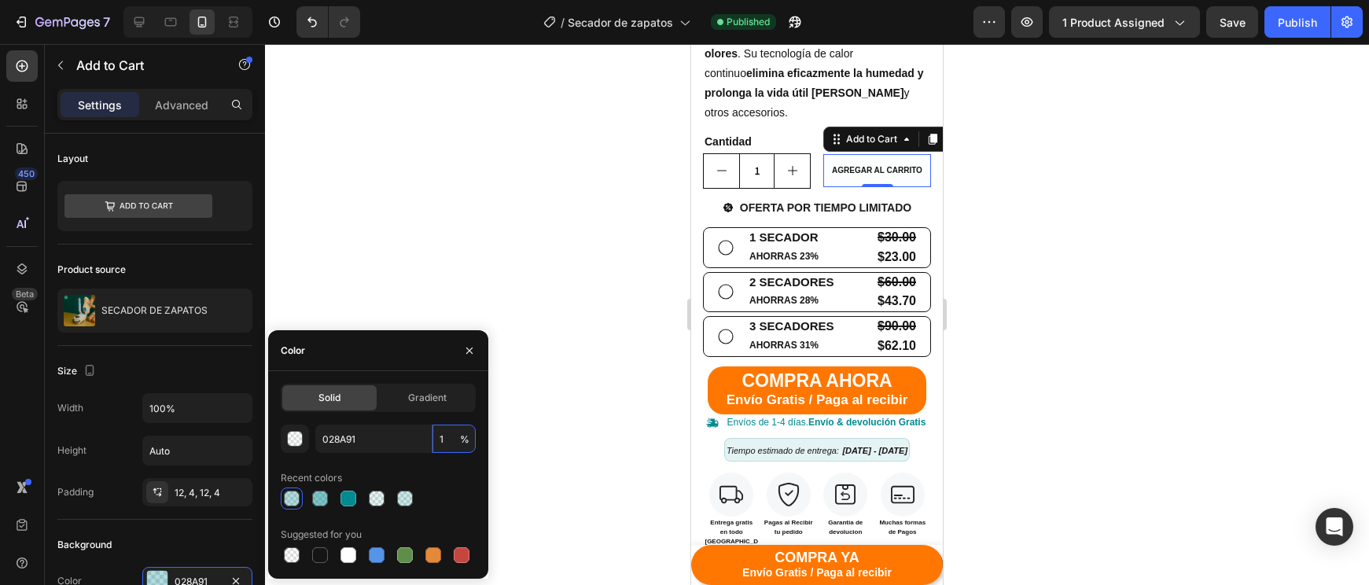
type input "12"
click at [470, 348] on icon "button" at bounding box center [469, 350] width 13 height 13
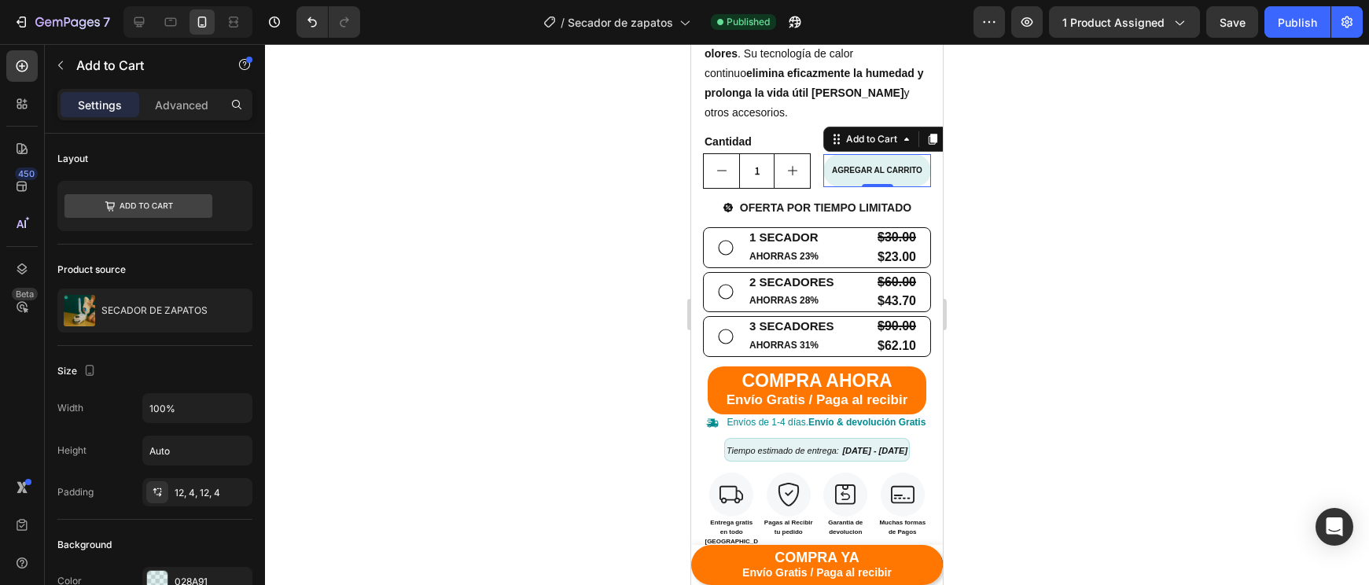
click at [606, 333] on div at bounding box center [817, 314] width 1104 height 541
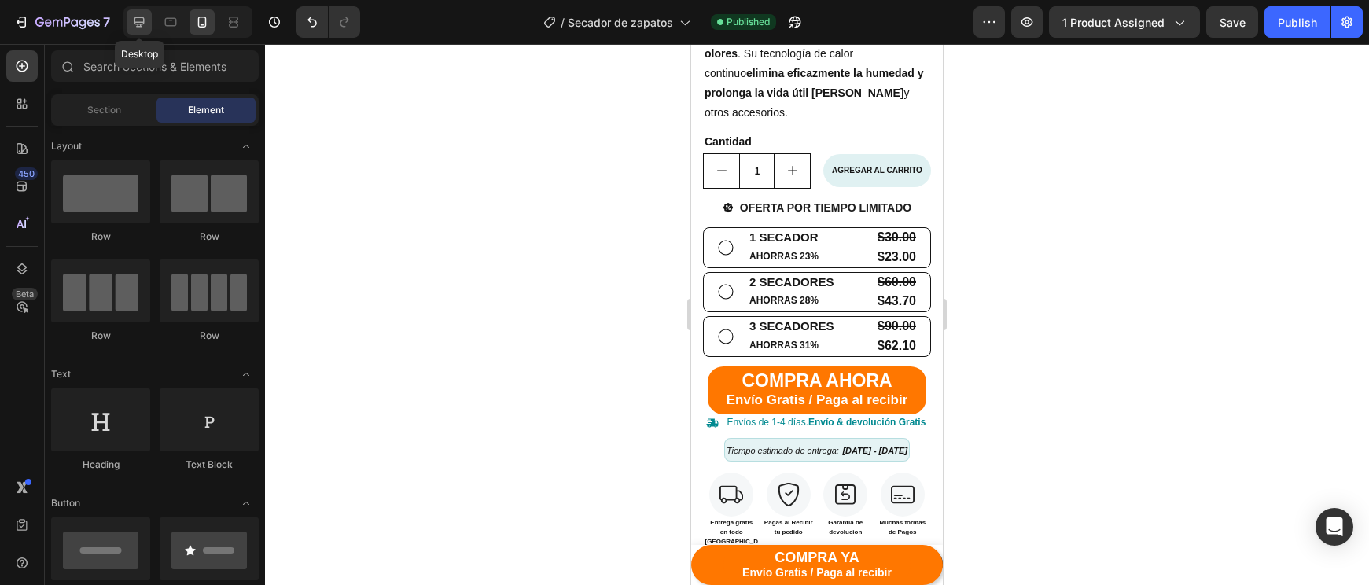
click at [141, 22] on icon at bounding box center [139, 22] width 10 height 10
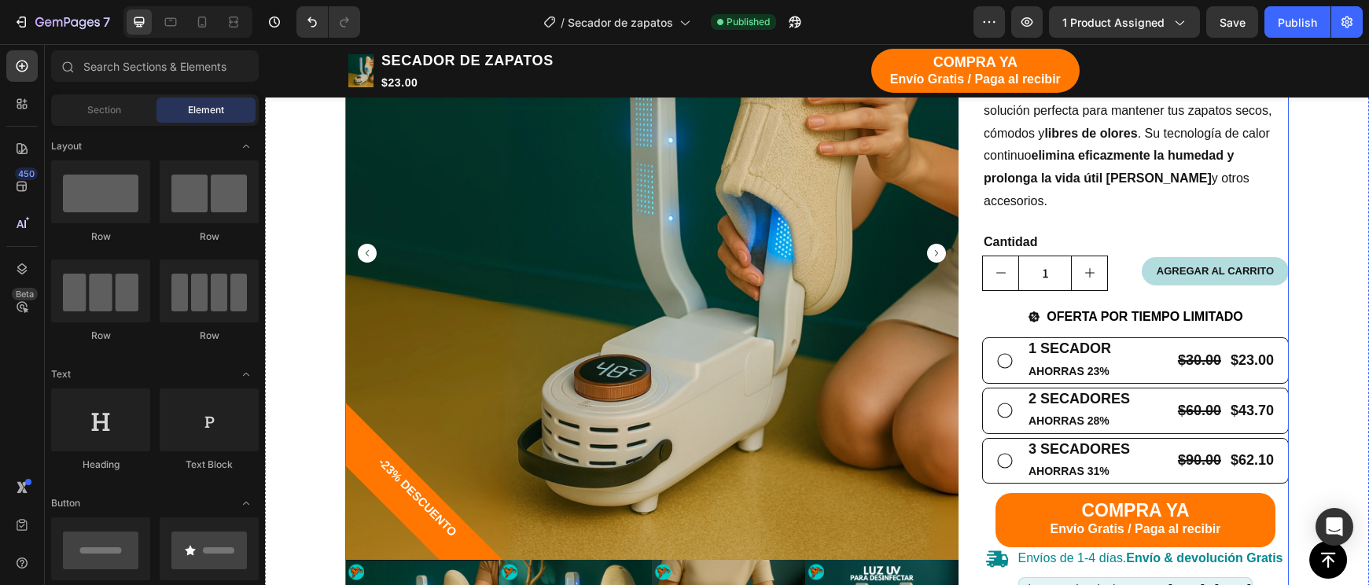
scroll to position [384, 0]
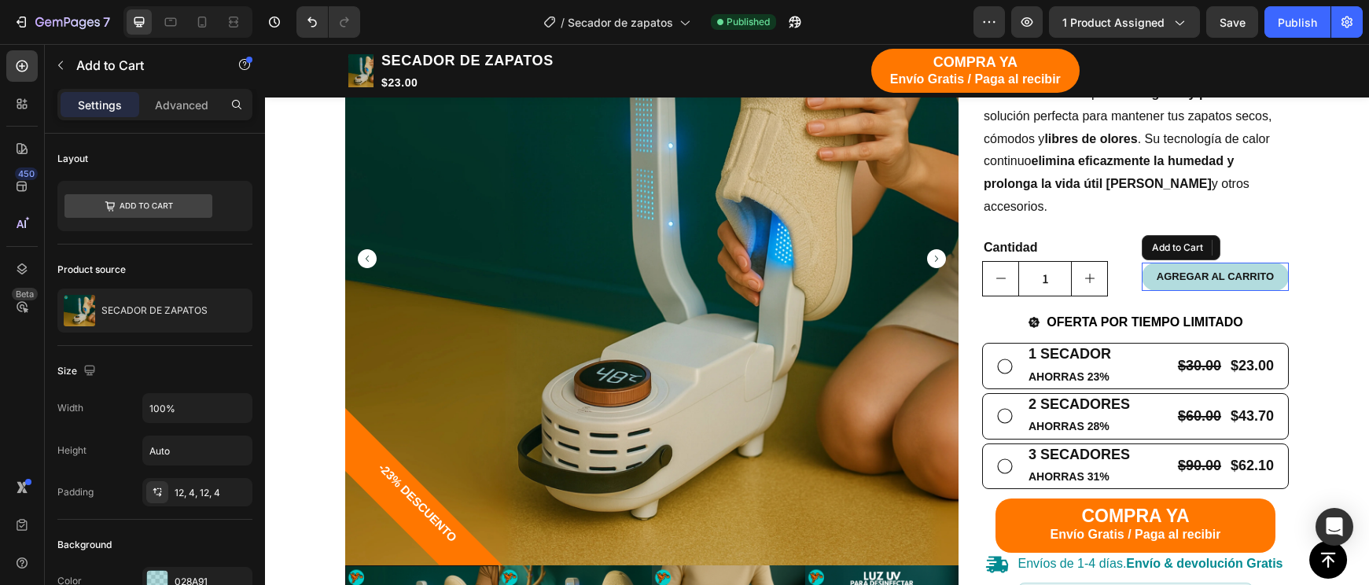
click at [1278, 263] on button "AGREGAR AL CARRITO" at bounding box center [1215, 277] width 147 height 28
click at [182, 571] on div "028A91" at bounding box center [197, 581] width 110 height 28
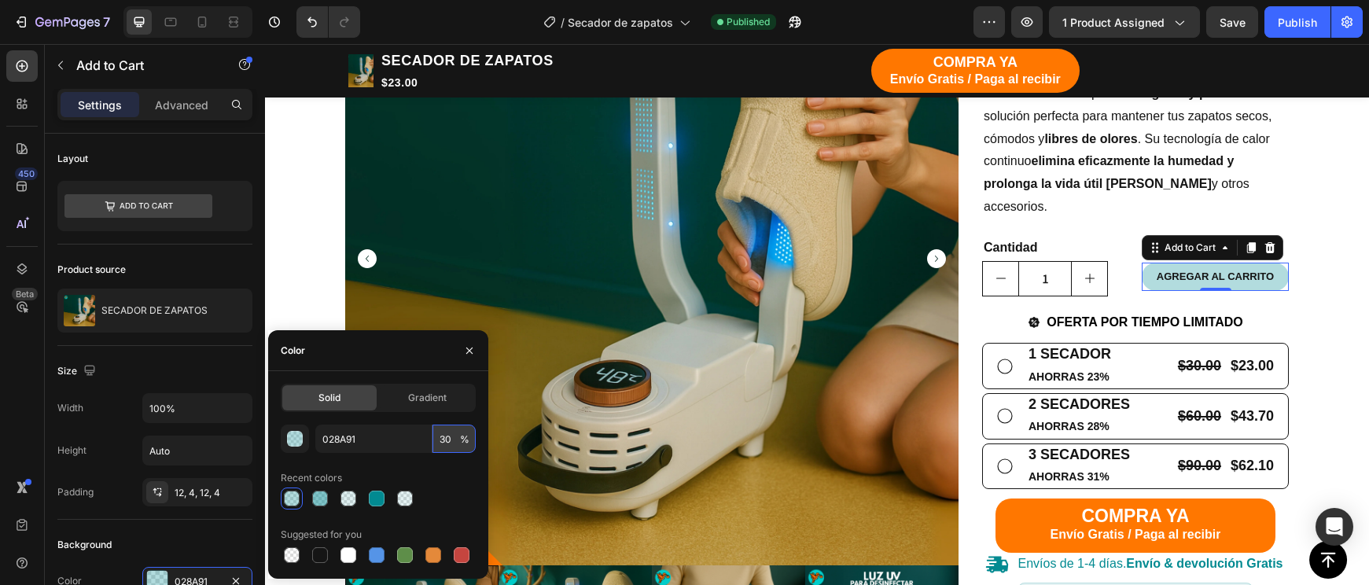
click at [448, 432] on input "30" at bounding box center [453, 439] width 43 height 28
type input "12"
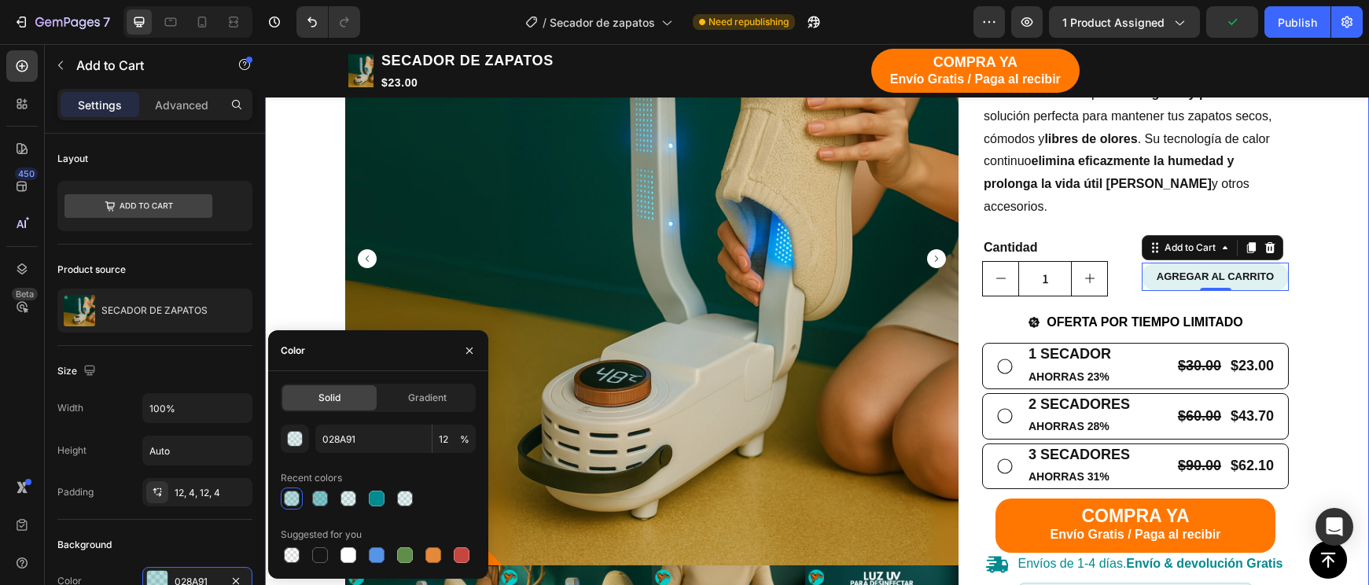
click at [340, 302] on div "TIENDA Button CARRITO Button Row Echa pa' allá la humedad y malos olores Headin…" at bounding box center [817, 550] width 1080 height 1484
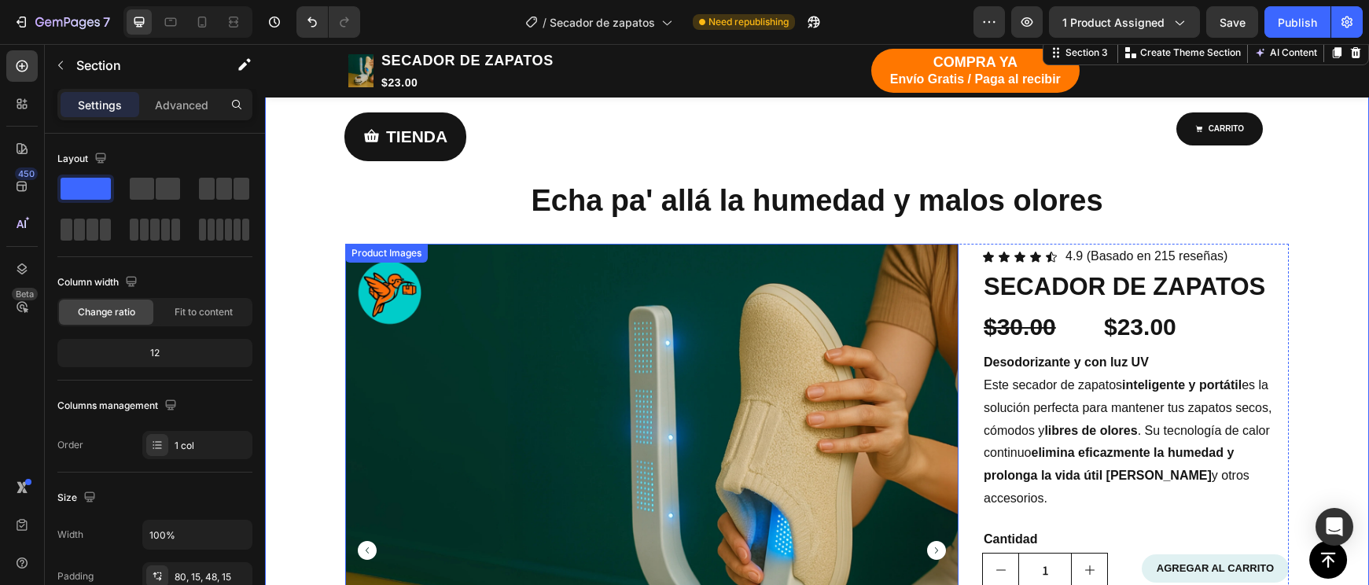
scroll to position [125, 0]
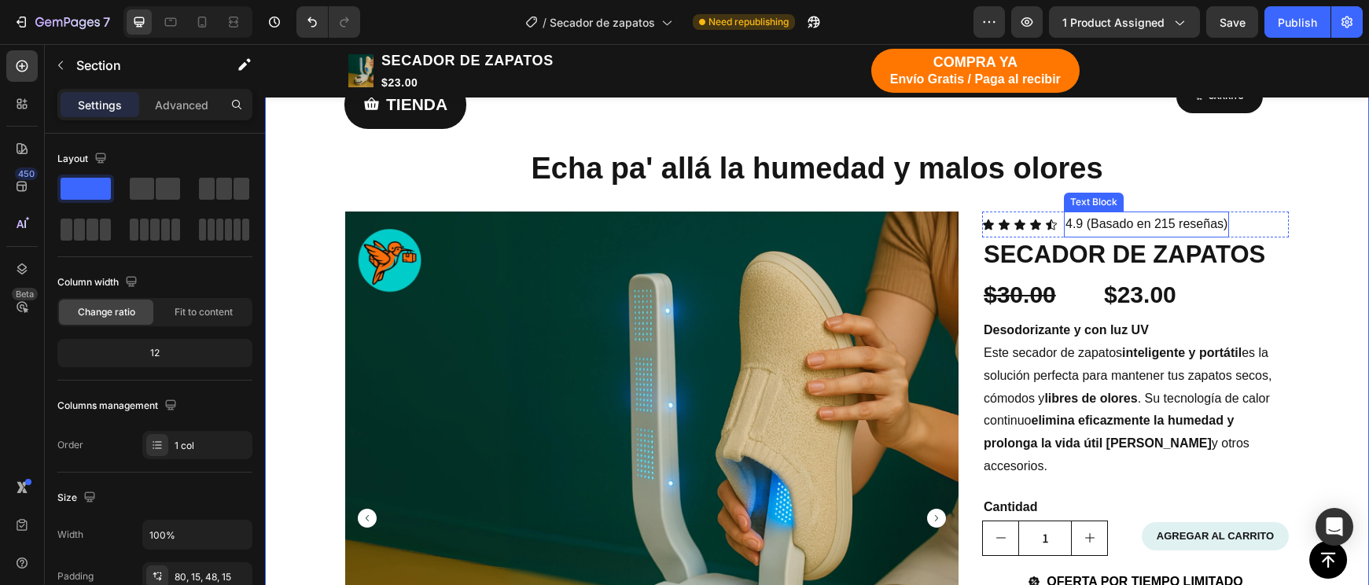
click at [1221, 225] on p "4.9 (Basado en 215 reseñas)" at bounding box center [1146, 224] width 162 height 23
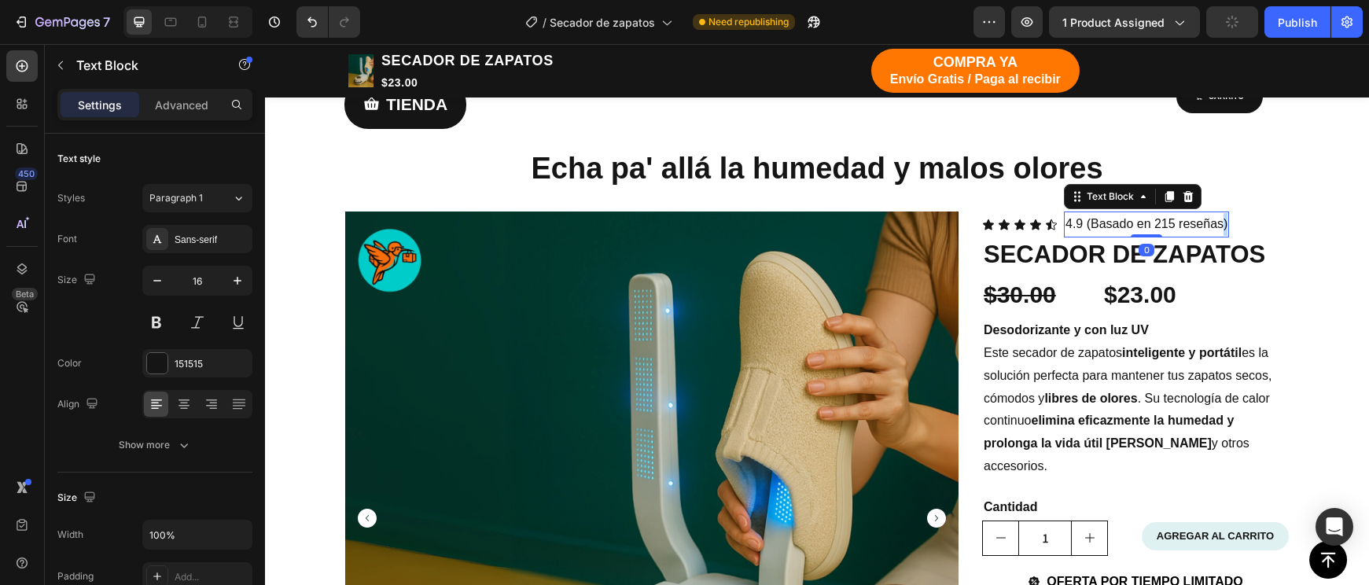
click at [1221, 225] on p "4.9 (Basado en 215 reseñas)" at bounding box center [1146, 224] width 162 height 23
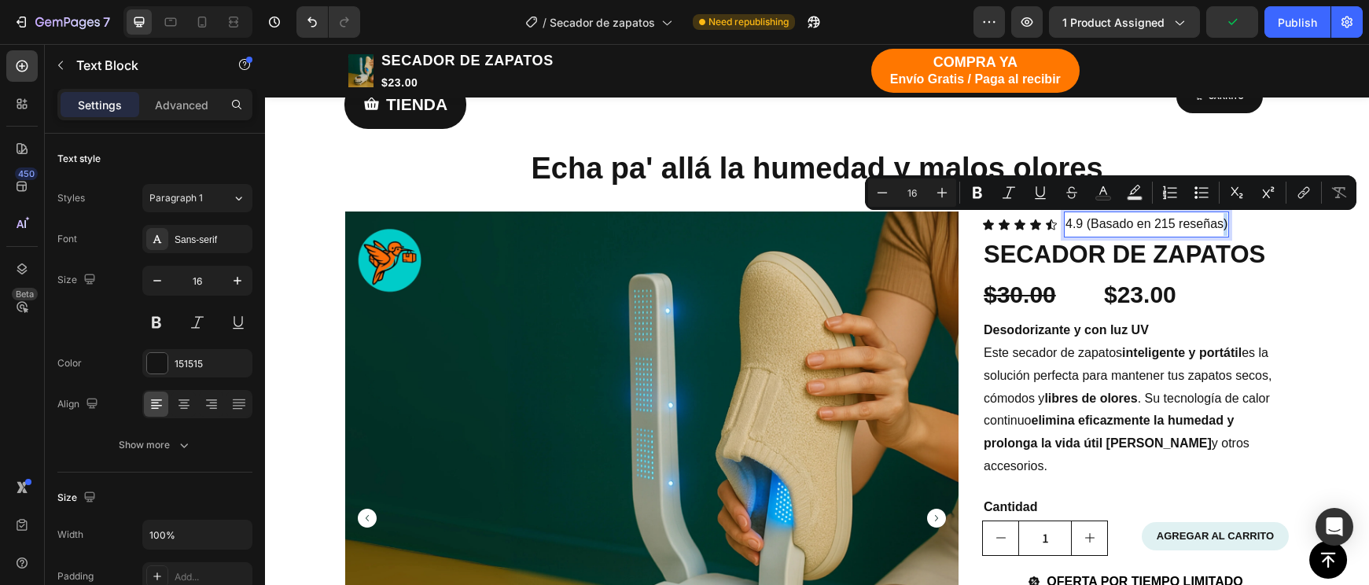
click at [1222, 226] on p "4.9 (Basado en 215 reseñas)" at bounding box center [1146, 224] width 162 height 23
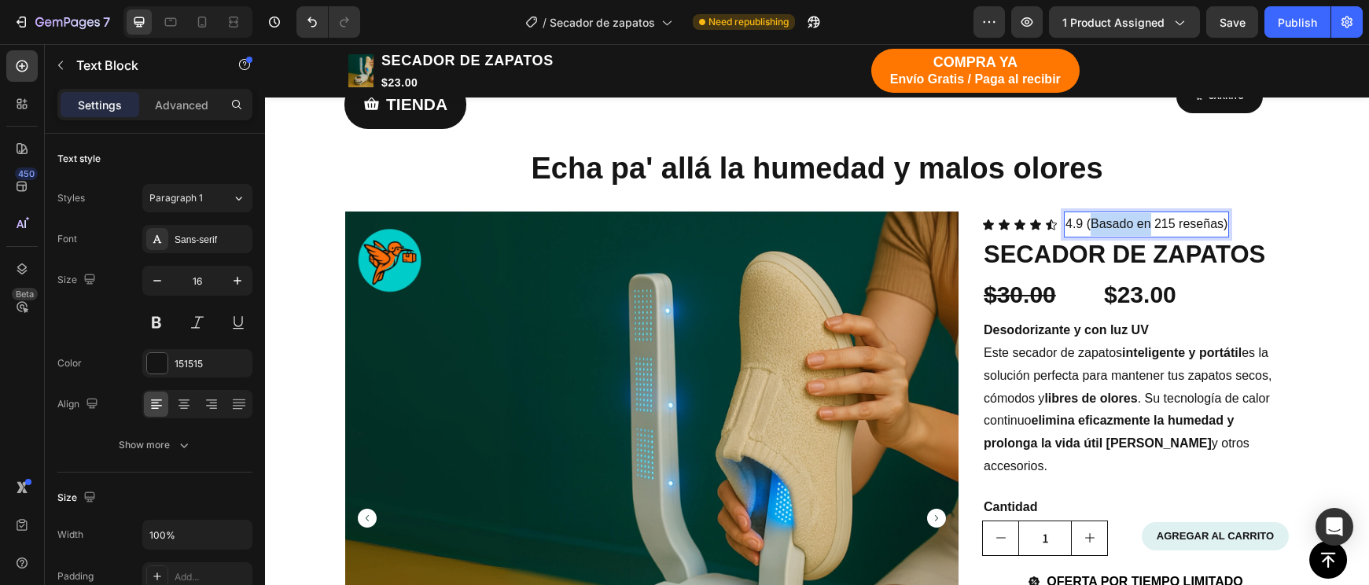
drag, startPoint x: 1151, startPoint y: 225, endPoint x: 1094, endPoint y: 225, distance: 57.4
click at [1094, 225] on p "4.9 (Basado en 215 reseñas)" at bounding box center [1146, 224] width 162 height 23
click at [1159, 226] on p "4.9 (215 reseñas)" at bounding box center [1114, 224] width 98 height 23
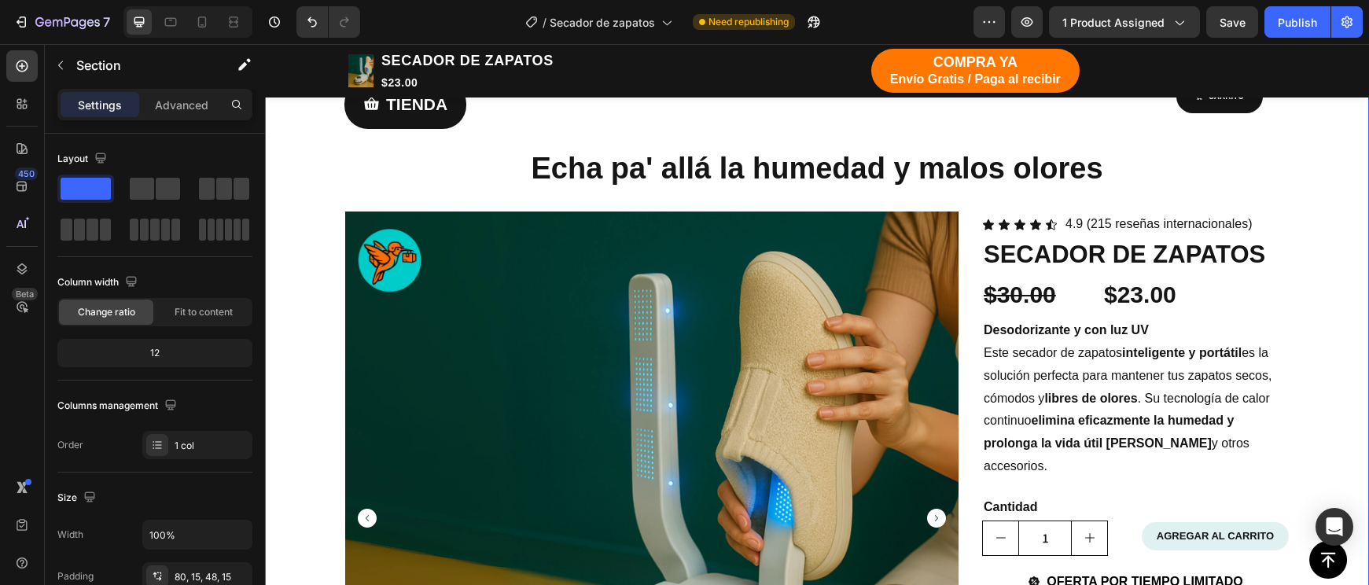
click at [202, 22] on icon at bounding box center [202, 22] width 16 height 16
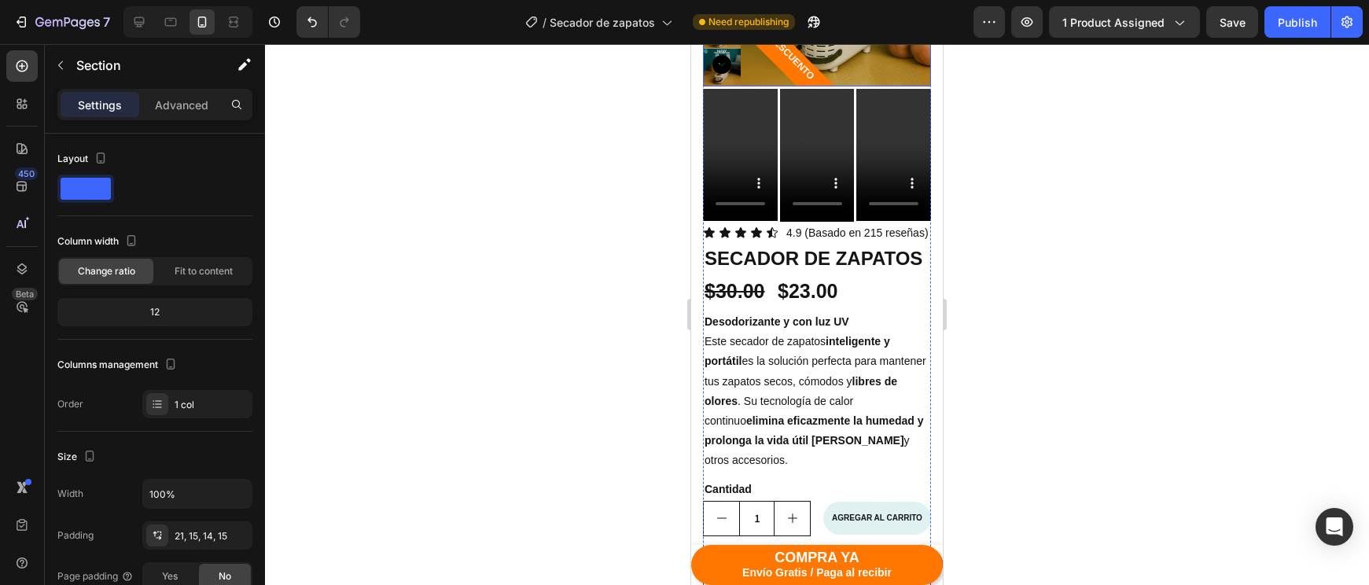
scroll to position [476, 0]
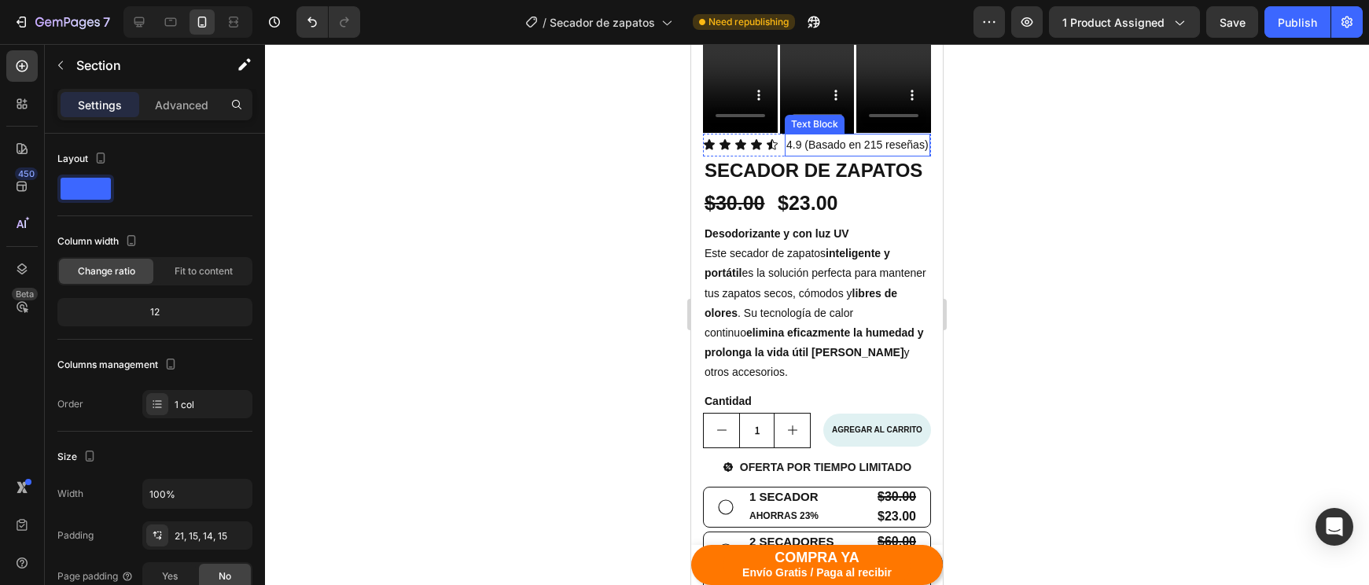
click at [856, 144] on p "4.9 (Basado en 215 reseñas)" at bounding box center [857, 145] width 142 height 20
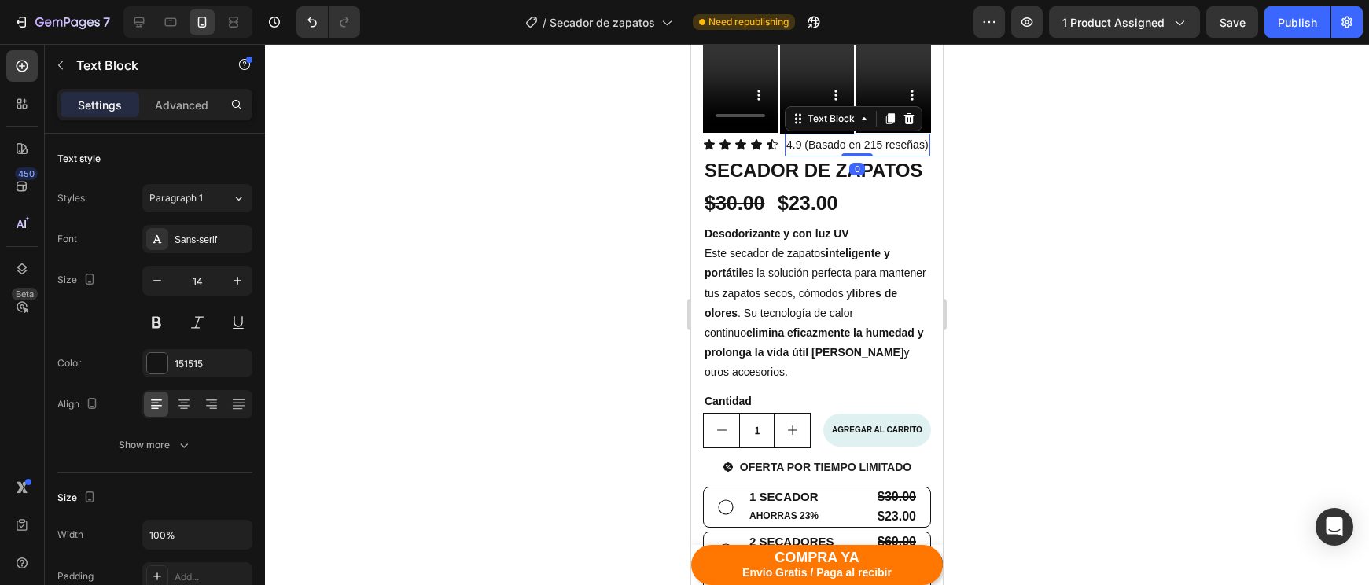
click at [856, 144] on p "4.9 (Basado en 215 reseñas)" at bounding box center [857, 145] width 142 height 20
click at [870, 145] on p "4.9 (215 reseñas)" at bounding box center [829, 145] width 86 height 20
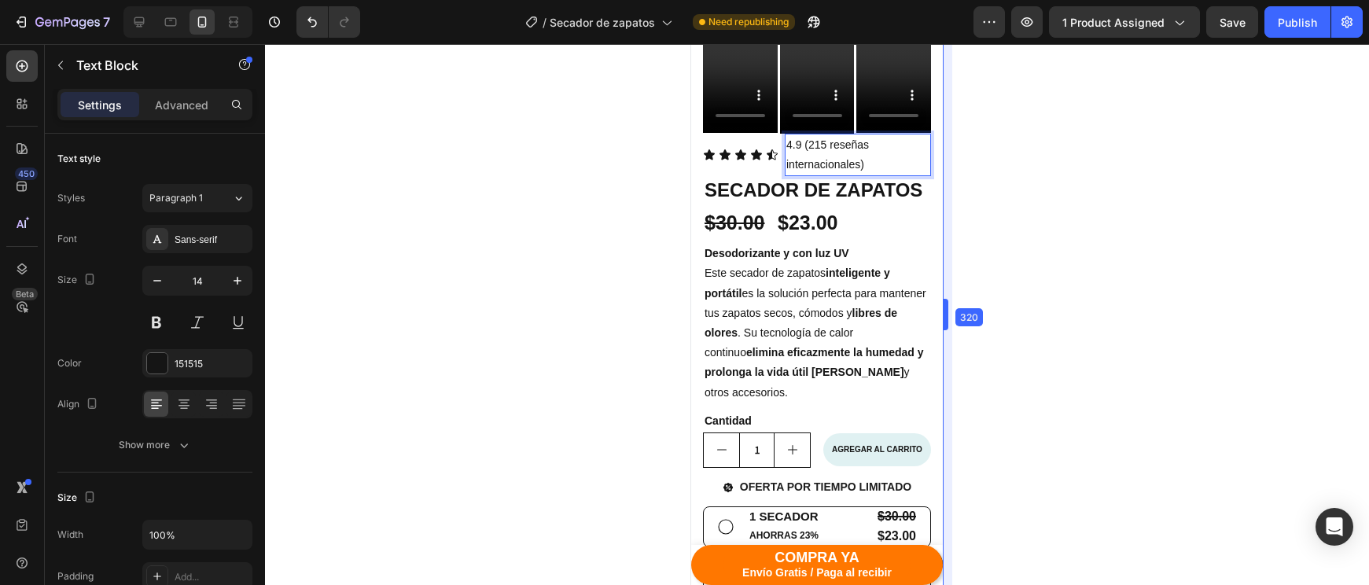
drag, startPoint x: 943, startPoint y: 314, endPoint x: 838, endPoint y: 314, distance: 105.4
click at [843, 163] on p "4.9 (215 reseñas internacionales)" at bounding box center [857, 154] width 143 height 39
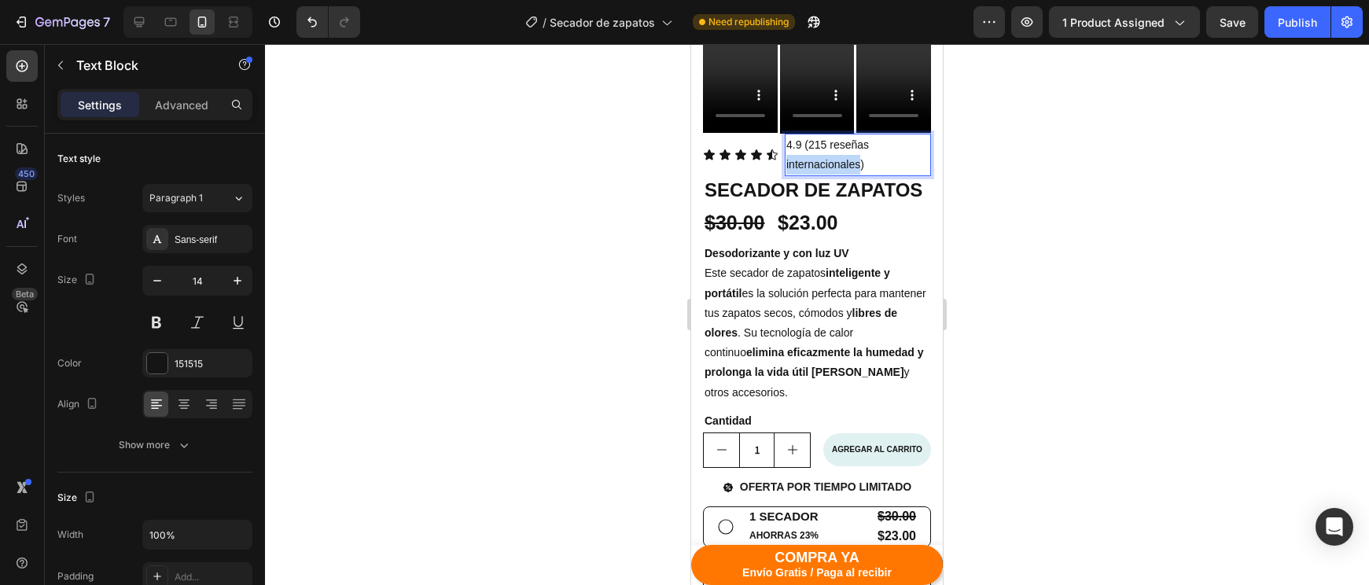
click at [843, 163] on p "4.9 (215 reseñas internacionales)" at bounding box center [857, 154] width 143 height 39
click at [1002, 175] on div at bounding box center [817, 314] width 1104 height 541
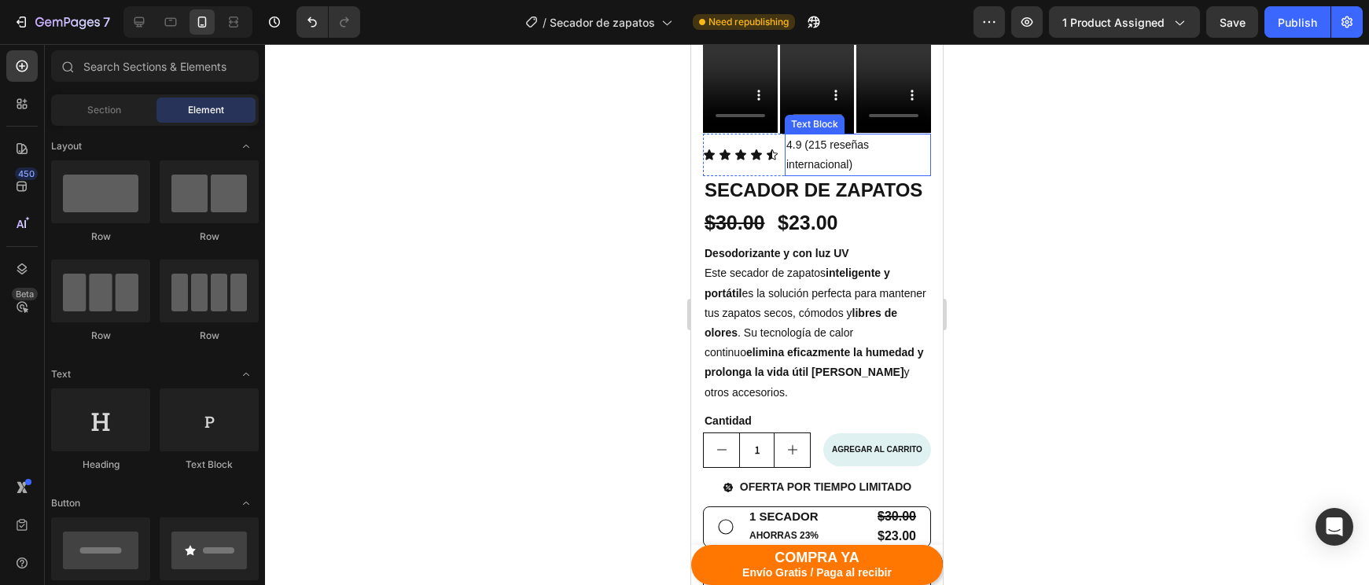
click at [847, 164] on p "4.9 (215 reseñas internacional)" at bounding box center [857, 154] width 143 height 39
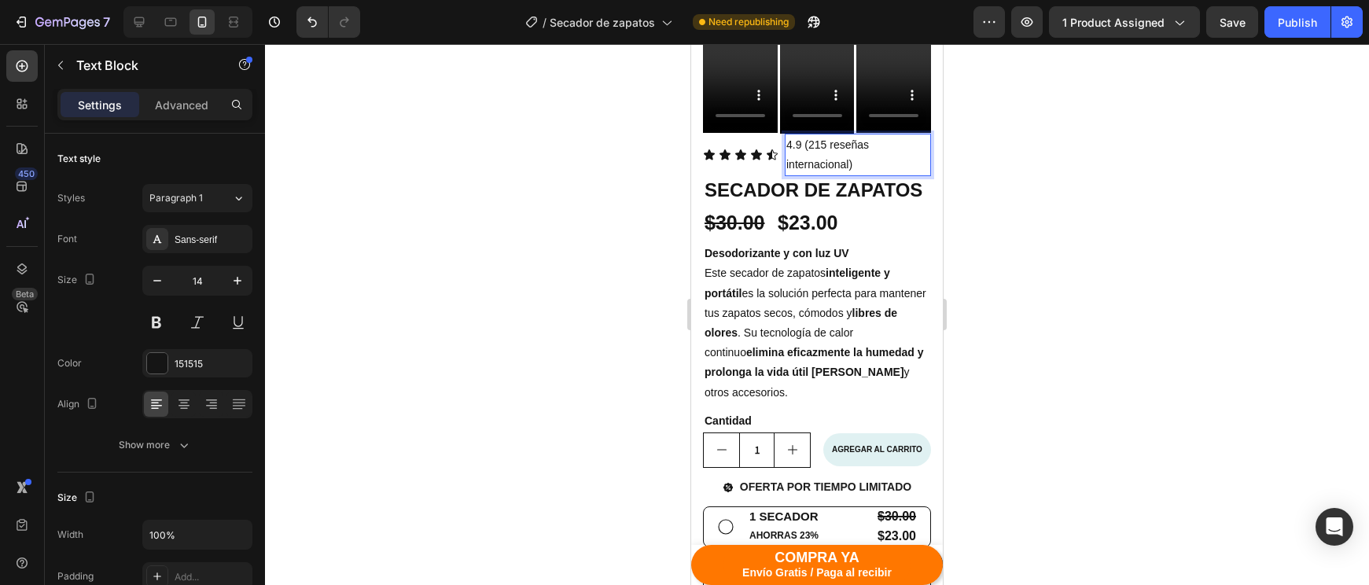
click at [844, 164] on p "4.9 (215 reseñas internacional)" at bounding box center [857, 154] width 143 height 39
click at [848, 166] on p "4.9 (215 reseñas internacional)" at bounding box center [857, 154] width 143 height 39
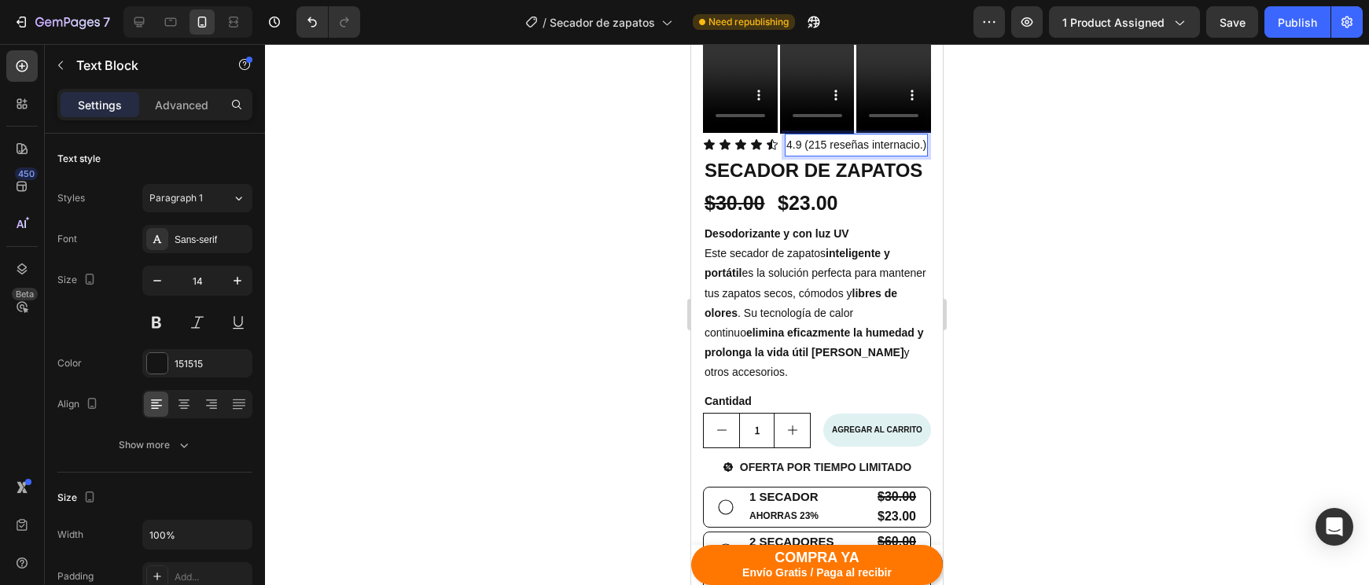
click at [968, 210] on div at bounding box center [817, 314] width 1104 height 541
click at [921, 147] on p "4.9 (215 reseñas internacio.)" at bounding box center [856, 145] width 140 height 20
click at [1127, 206] on div at bounding box center [817, 314] width 1104 height 541
click at [901, 141] on p "4.9 (215 reseñas en paises)" at bounding box center [854, 145] width 137 height 20
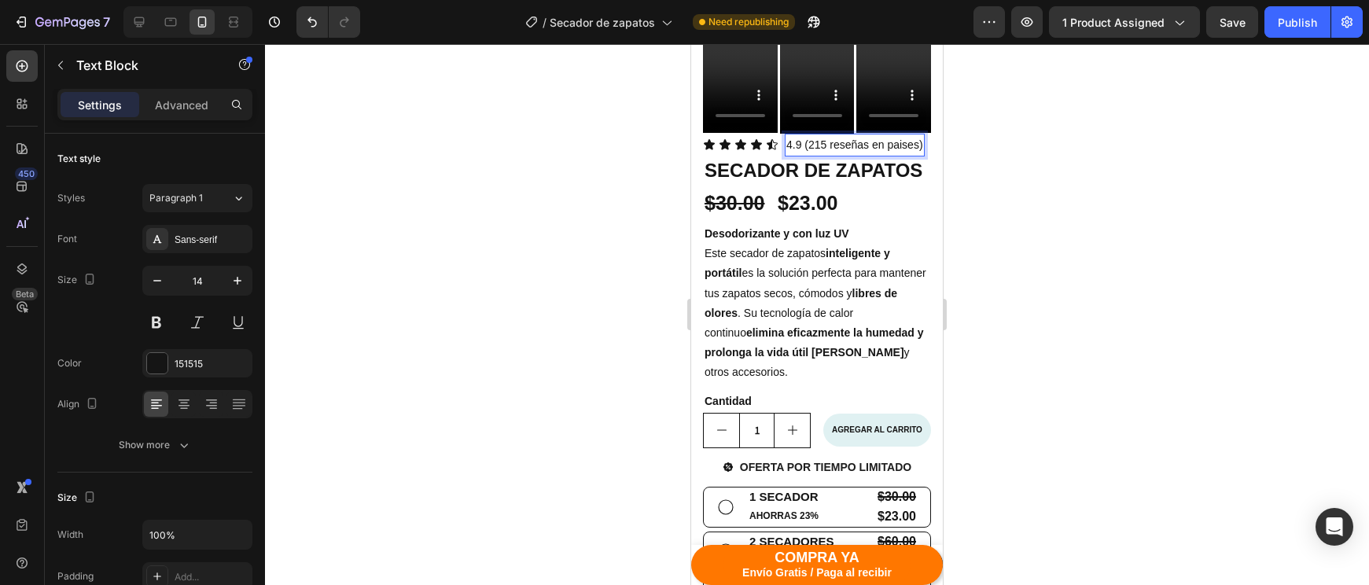
click at [901, 147] on p "4.9 (215 reseñas en paises)" at bounding box center [854, 145] width 137 height 20
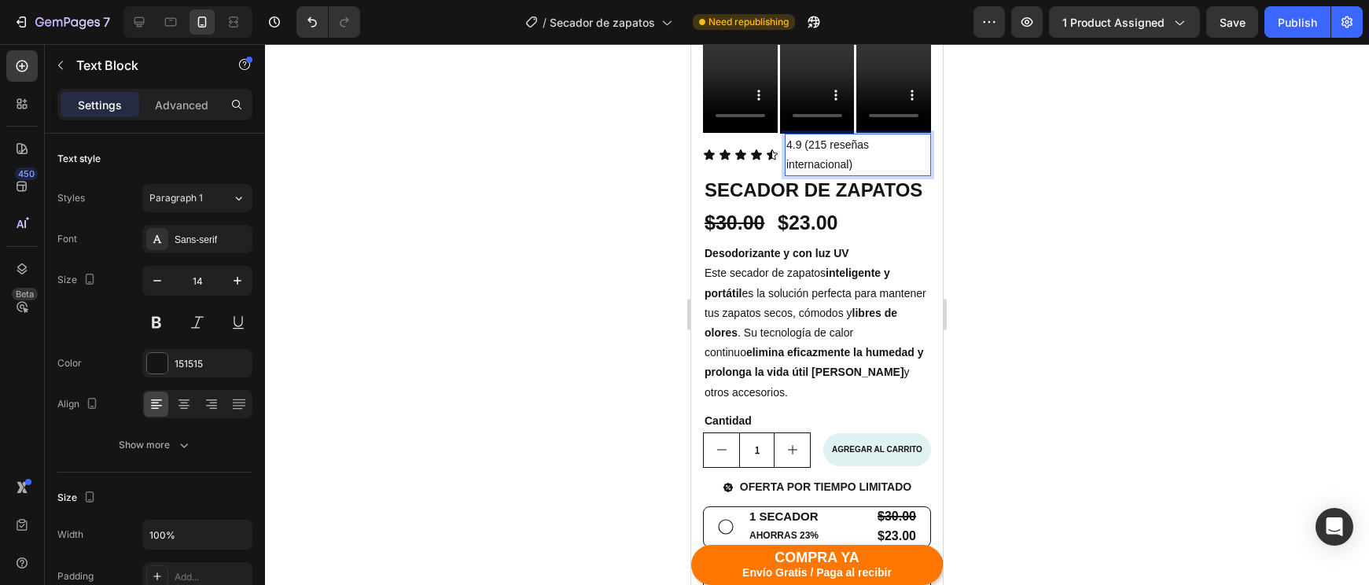
click at [896, 148] on p "4.9 (215 reseñas internacional)" at bounding box center [857, 154] width 143 height 39
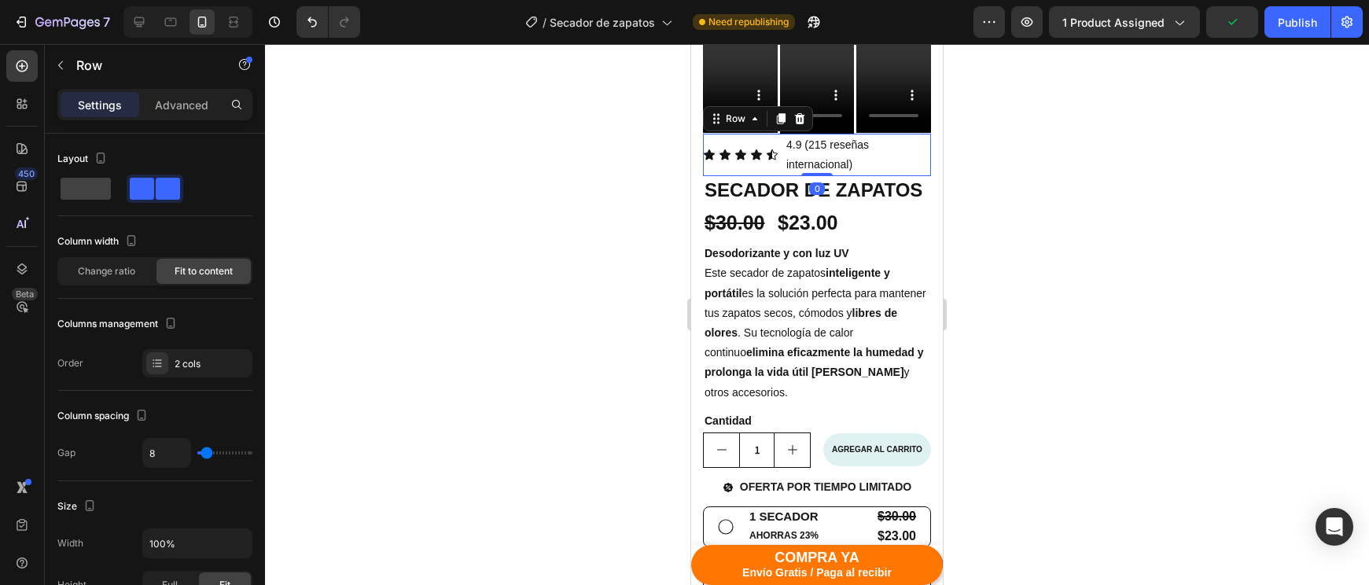
click at [775, 164] on div "Icon Icon Icon Icon Icon Icon List" at bounding box center [740, 155] width 75 height 42
click at [780, 155] on div "Icon Icon Icon Icon Icon Icon List 4.9 (215 reseñas internacional) Text Block R…" at bounding box center [817, 155] width 228 height 42
click at [749, 145] on div "Icon Icon Icon Icon Icon Icon List" at bounding box center [740, 155] width 75 height 42
click at [749, 155] on div "Icon Icon Icon Icon Icon" at bounding box center [740, 155] width 75 height 13
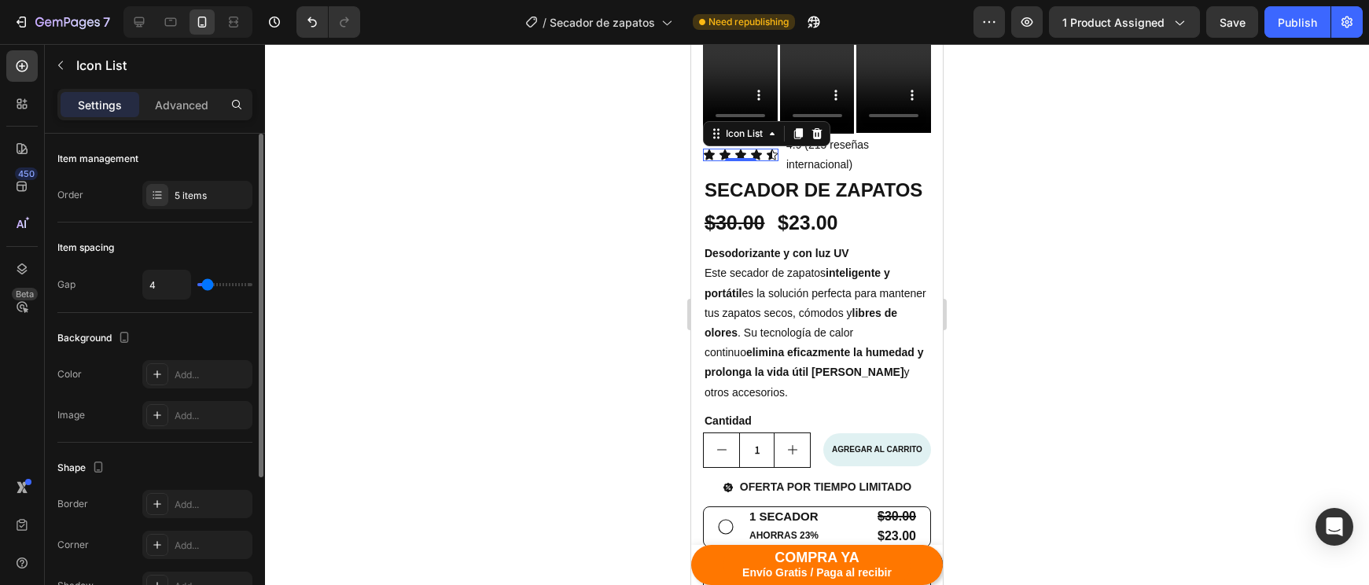
type input "2"
click at [203, 286] on input "range" at bounding box center [224, 284] width 55 height 3
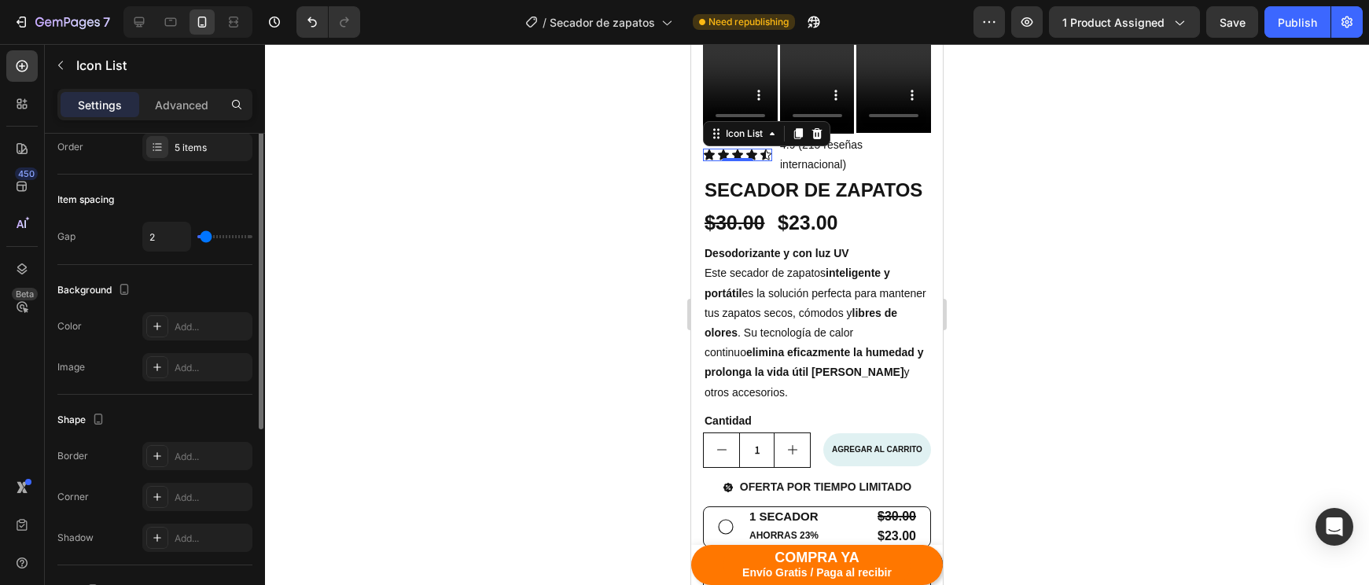
scroll to position [0, 0]
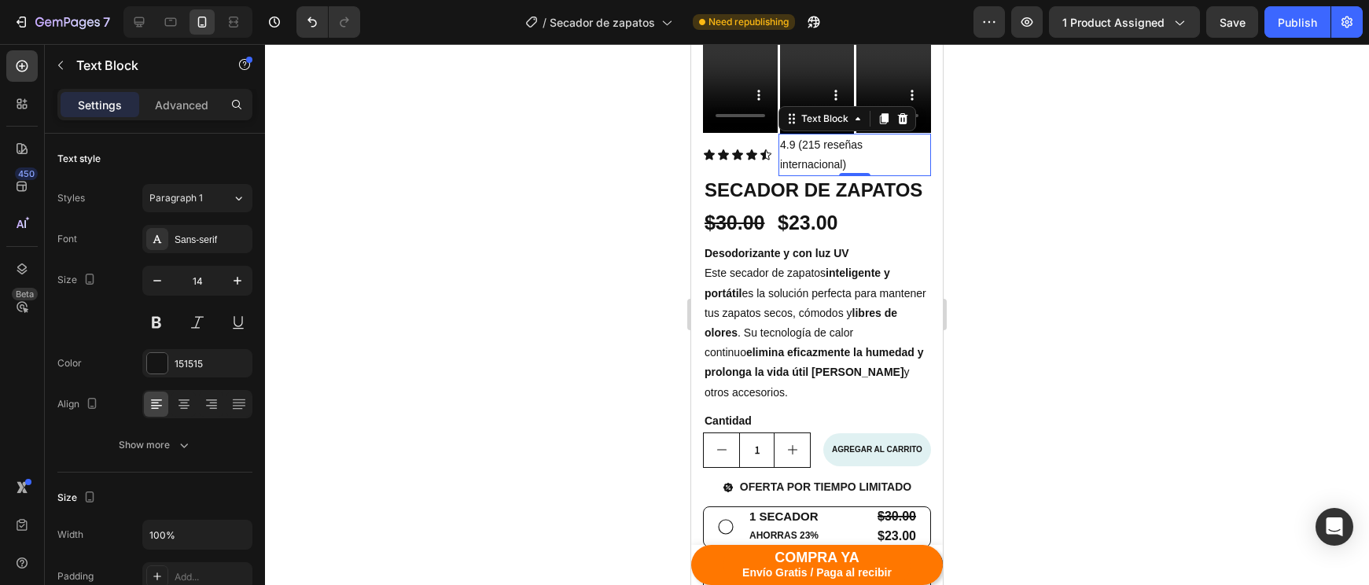
click at [888, 158] on p "4.9 (215 reseñas internacional)" at bounding box center [854, 154] width 149 height 39
click at [151, 282] on icon "button" at bounding box center [157, 281] width 16 height 16
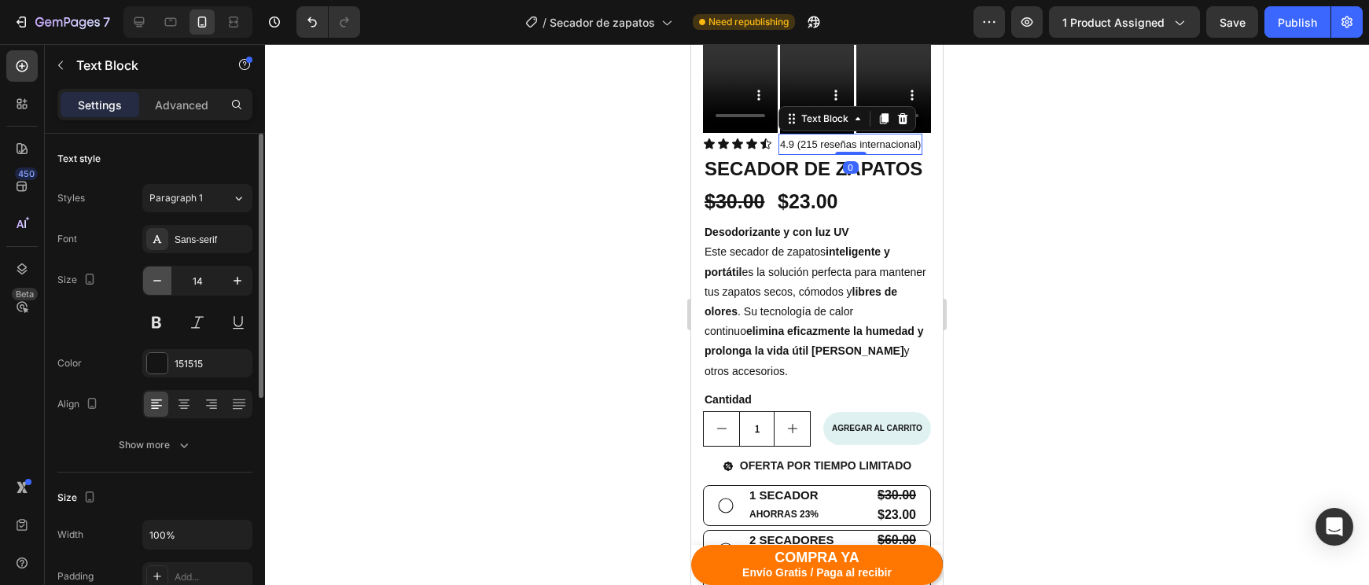
type input "13"
click at [1063, 289] on div at bounding box center [817, 314] width 1104 height 541
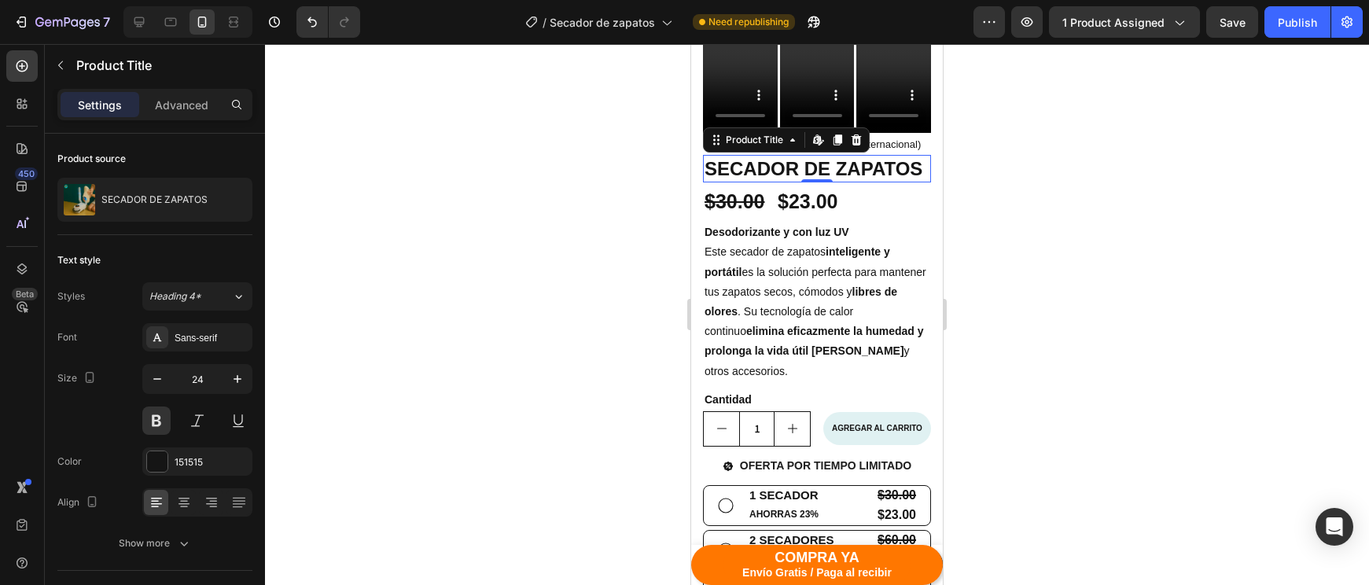
click at [897, 178] on h1 "SECADOR DE ZAPATOS" at bounding box center [817, 169] width 228 height 28
click at [871, 211] on div "$23.00" at bounding box center [830, 201] width 108 height 39
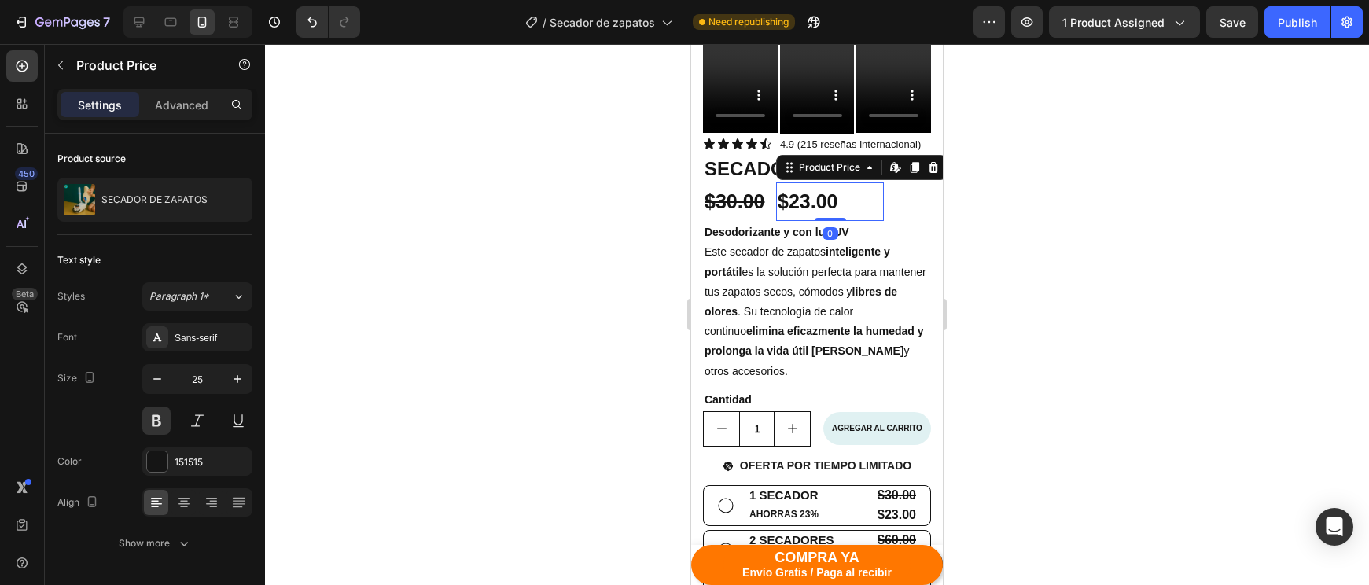
click at [1004, 274] on div at bounding box center [817, 314] width 1104 height 541
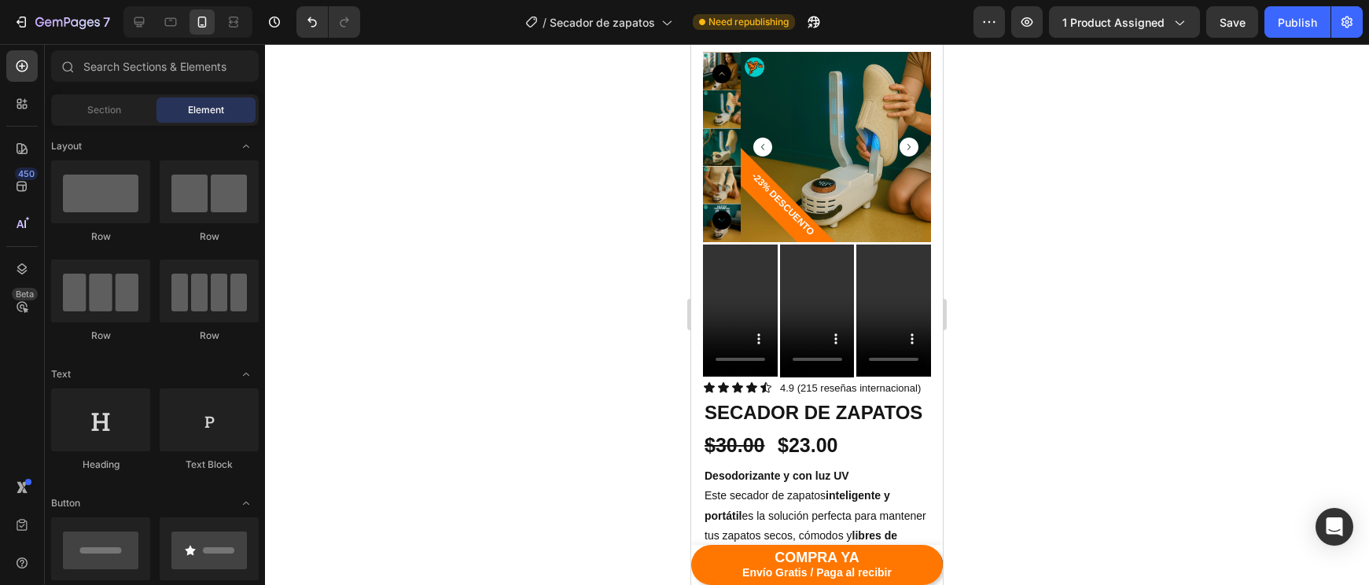
scroll to position [226, 0]
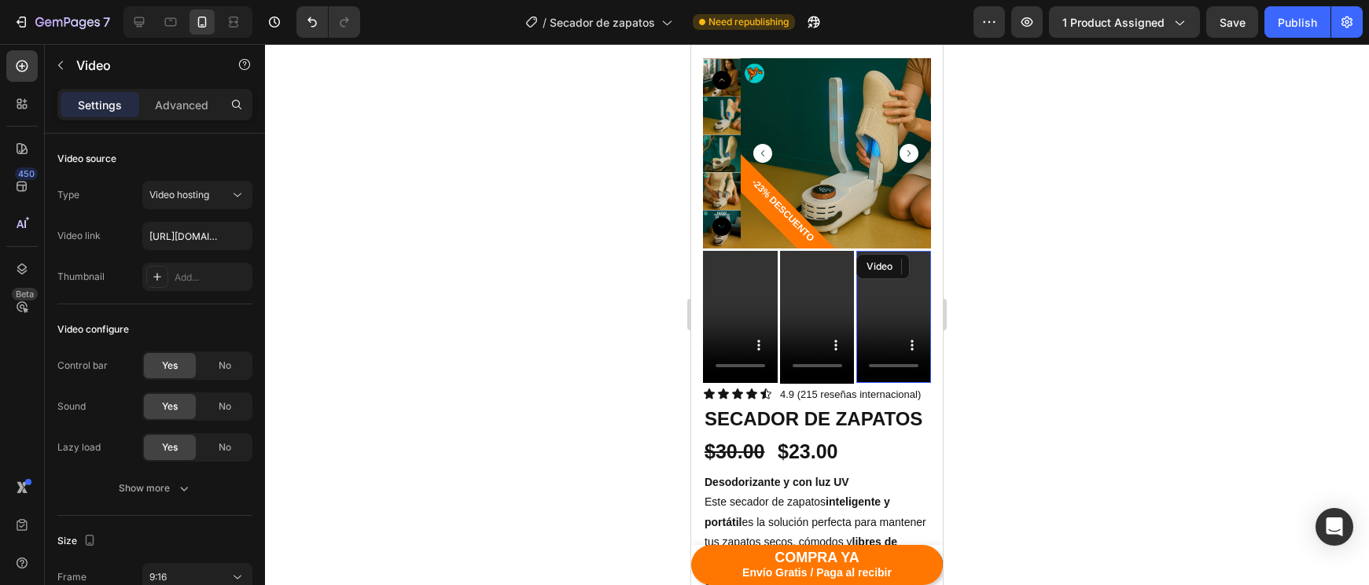
click at [856, 252] on div "Video" at bounding box center [893, 317] width 75 height 132
click at [855, 255] on div "Video Video Video 0 Row" at bounding box center [817, 317] width 228 height 132
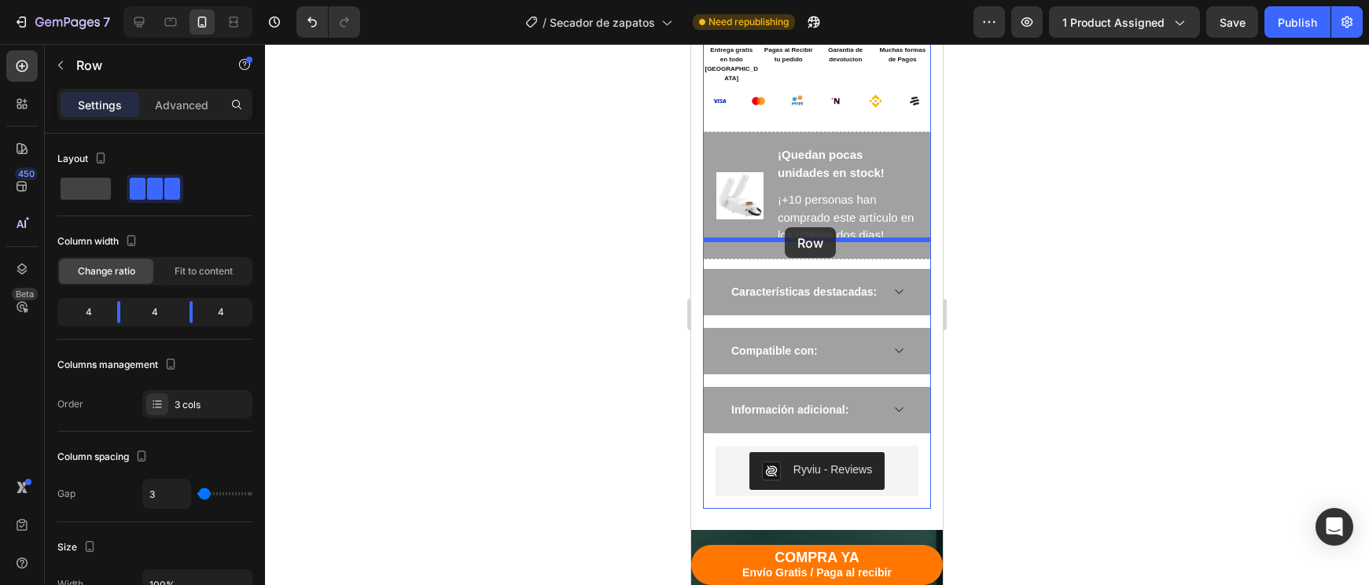
scroll to position [1208, 0]
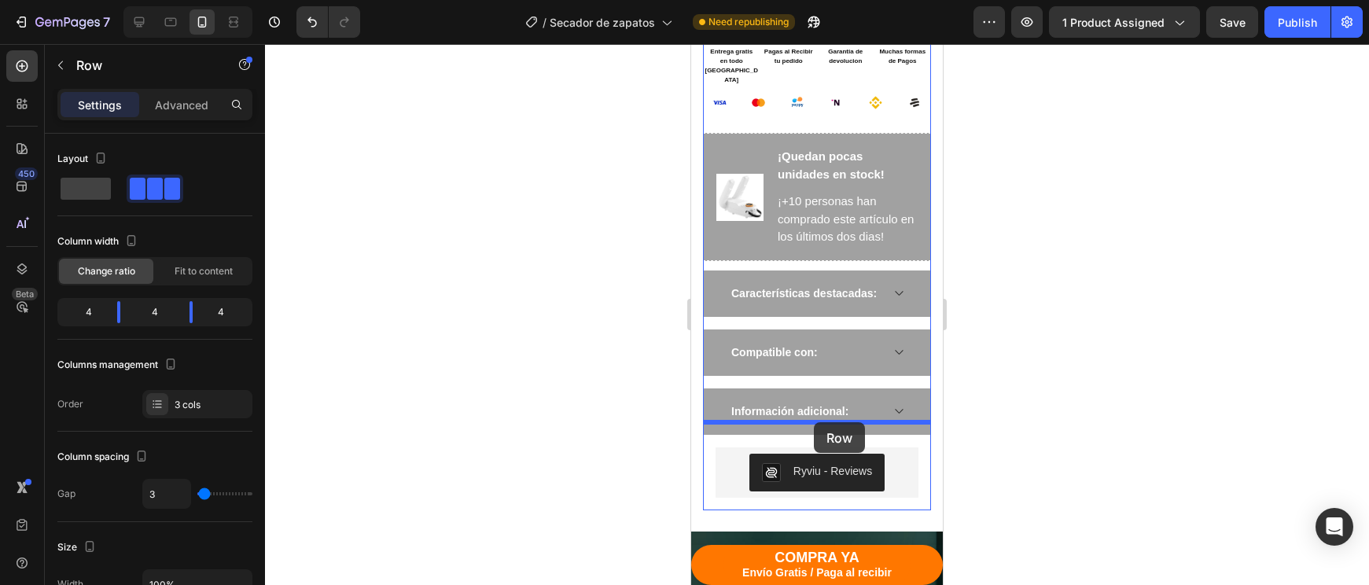
drag, startPoint x: 855, startPoint y: 255, endPoint x: 814, endPoint y: 422, distance: 172.4
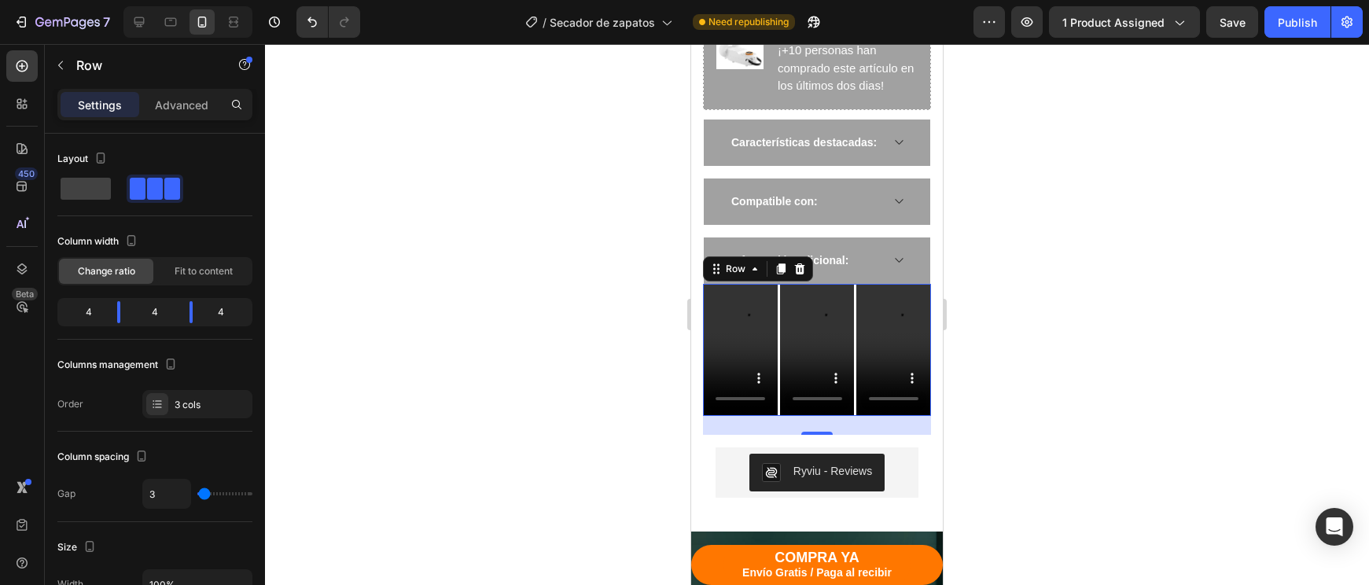
scroll to position [1204, 0]
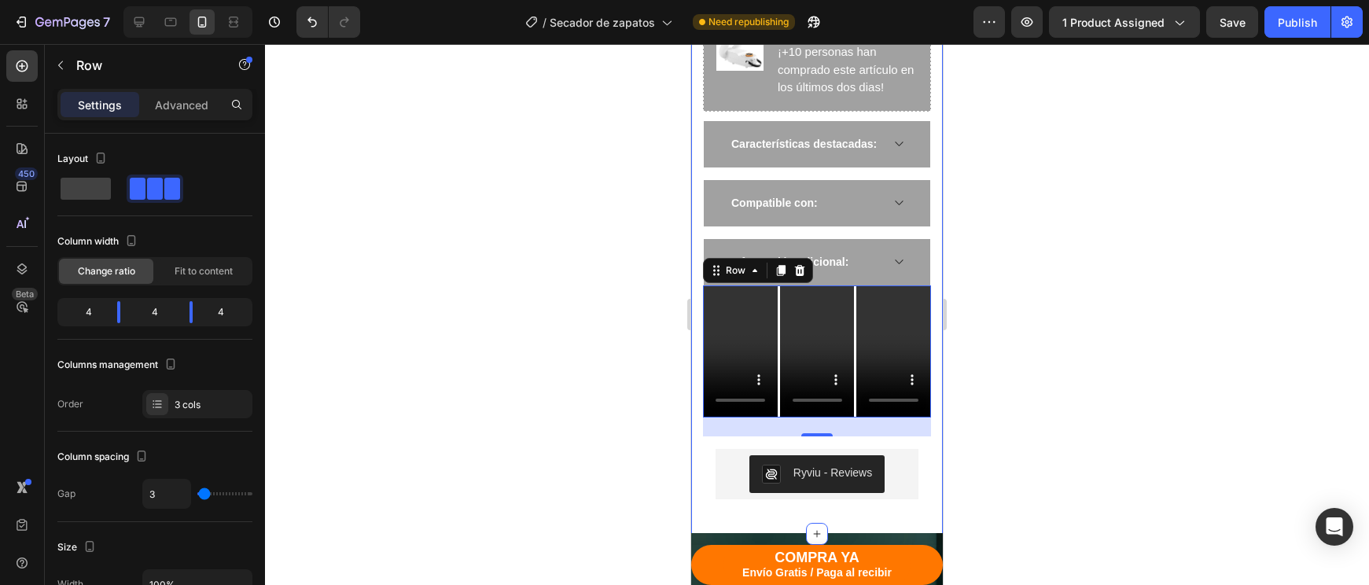
click at [1050, 402] on div at bounding box center [817, 314] width 1104 height 541
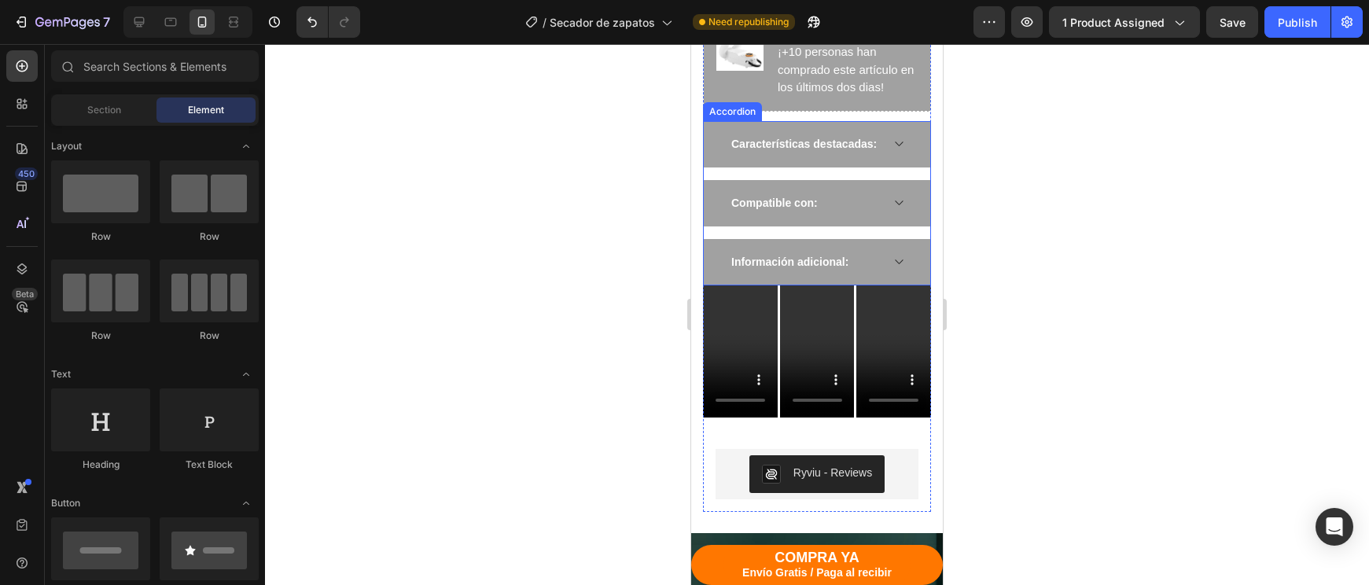
click at [861, 258] on div "Información adicional:" at bounding box center [804, 262] width 151 height 21
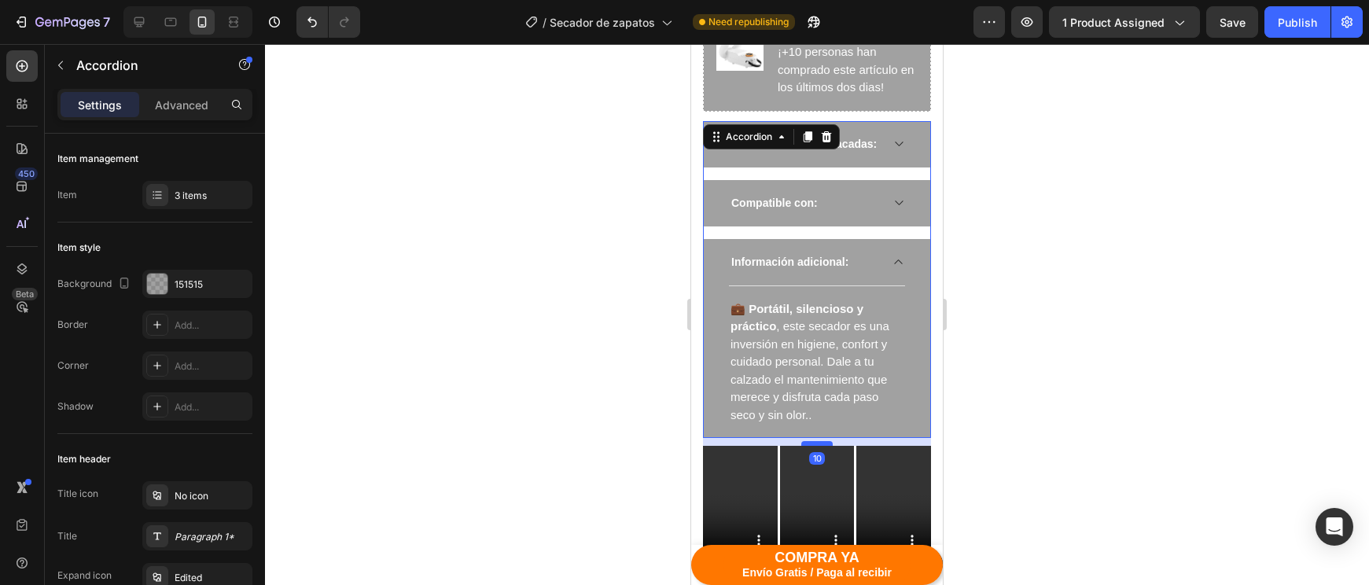
drag, startPoint x: 817, startPoint y: 420, endPoint x: 815, endPoint y: 428, distance: 8.0
click at [815, 441] on div at bounding box center [816, 443] width 31 height 5
type input "100%"
type input "100"
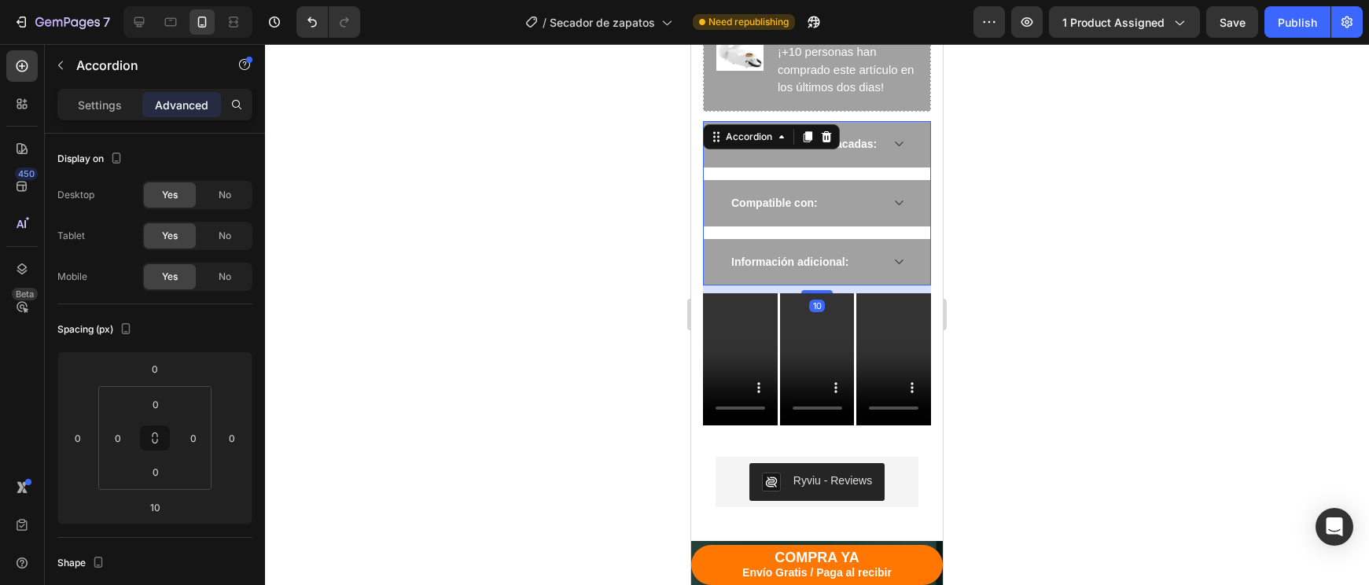
click at [1068, 377] on div at bounding box center [817, 314] width 1104 height 541
click at [851, 270] on div "Información adicional:" at bounding box center [817, 262] width 226 height 46
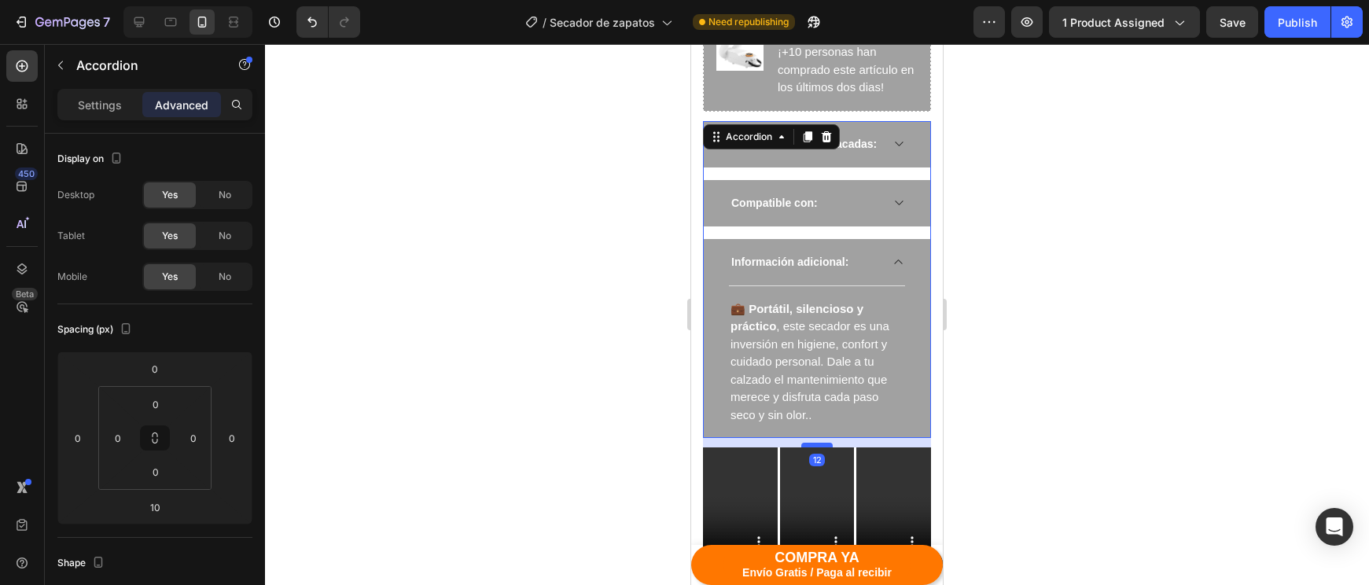
click at [816, 443] on div at bounding box center [816, 445] width 31 height 5
type input "12"
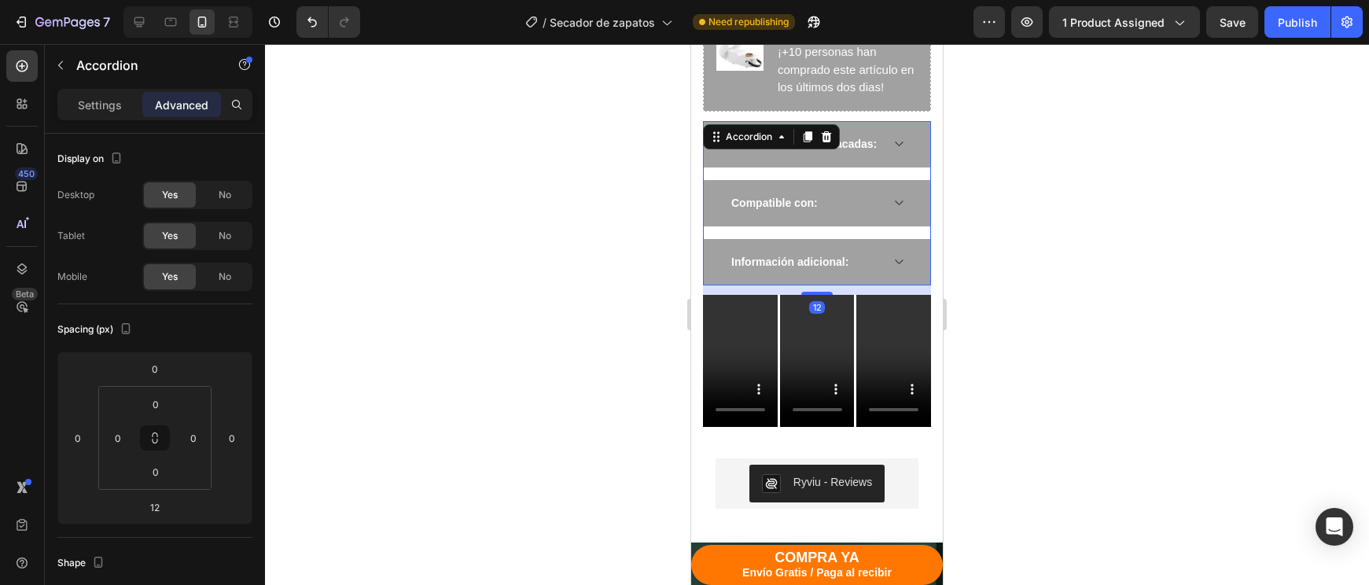
click at [1009, 403] on div at bounding box center [817, 314] width 1104 height 541
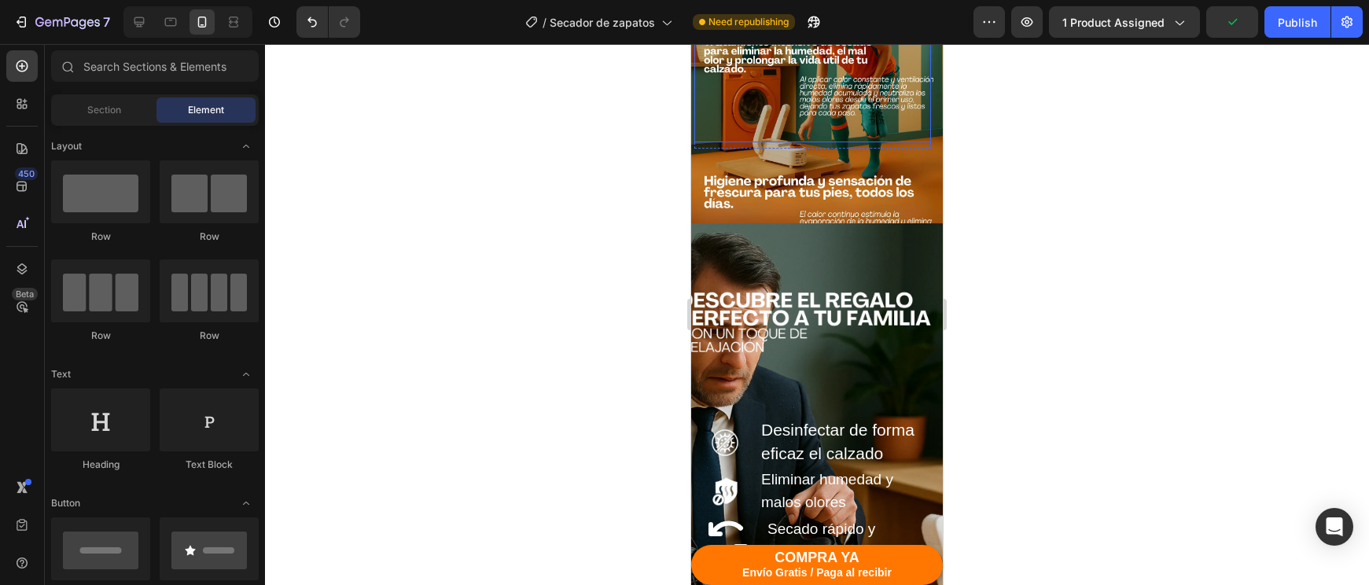
scroll to position [2250, 0]
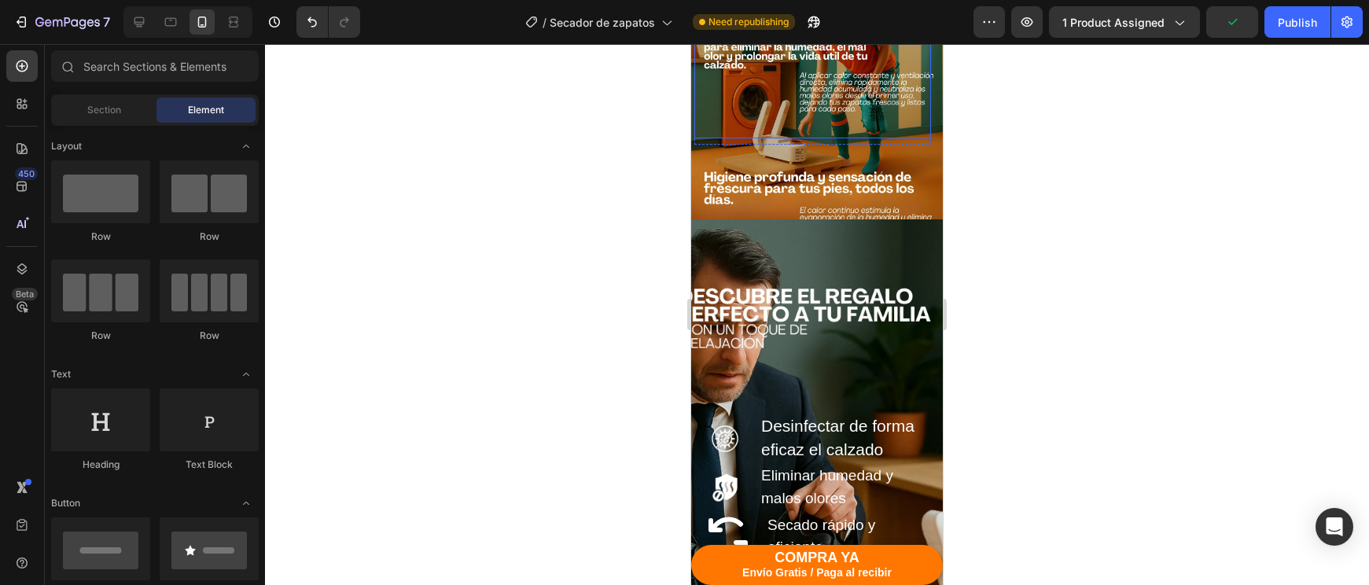
click at [855, 137] on p "Tratamiento intensivo de secado para eliminar la humedad, el mal olor y prolong…" at bounding box center [813, 78] width 234 height 118
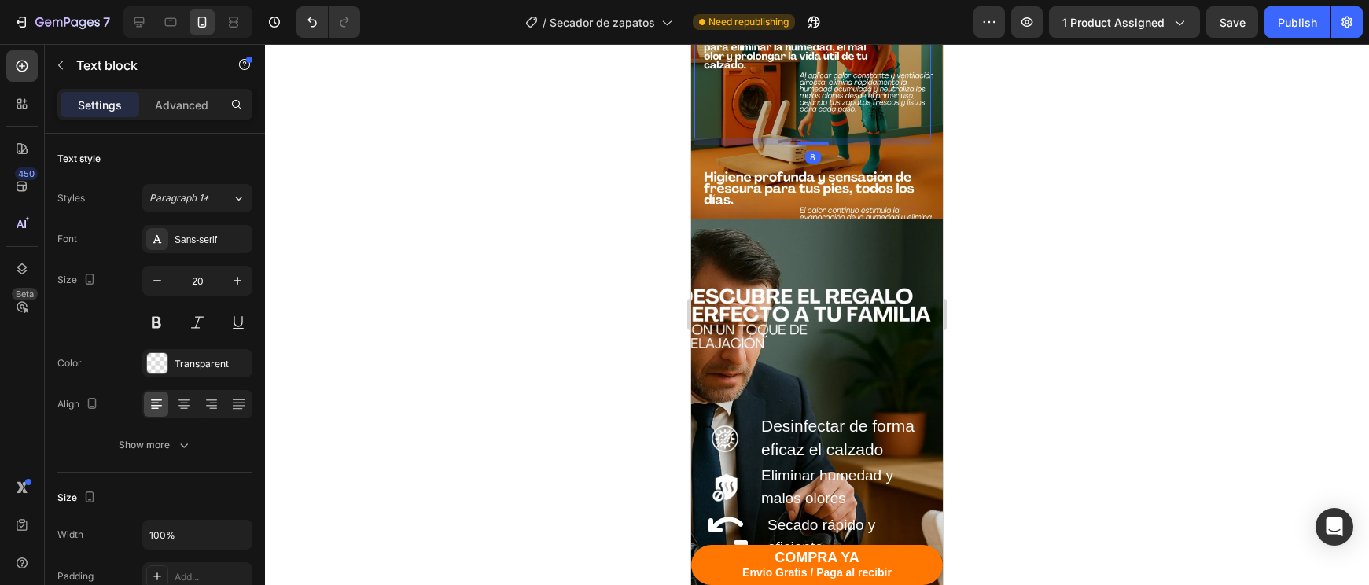
click at [819, 9] on icon at bounding box center [817, 2] width 13 height 13
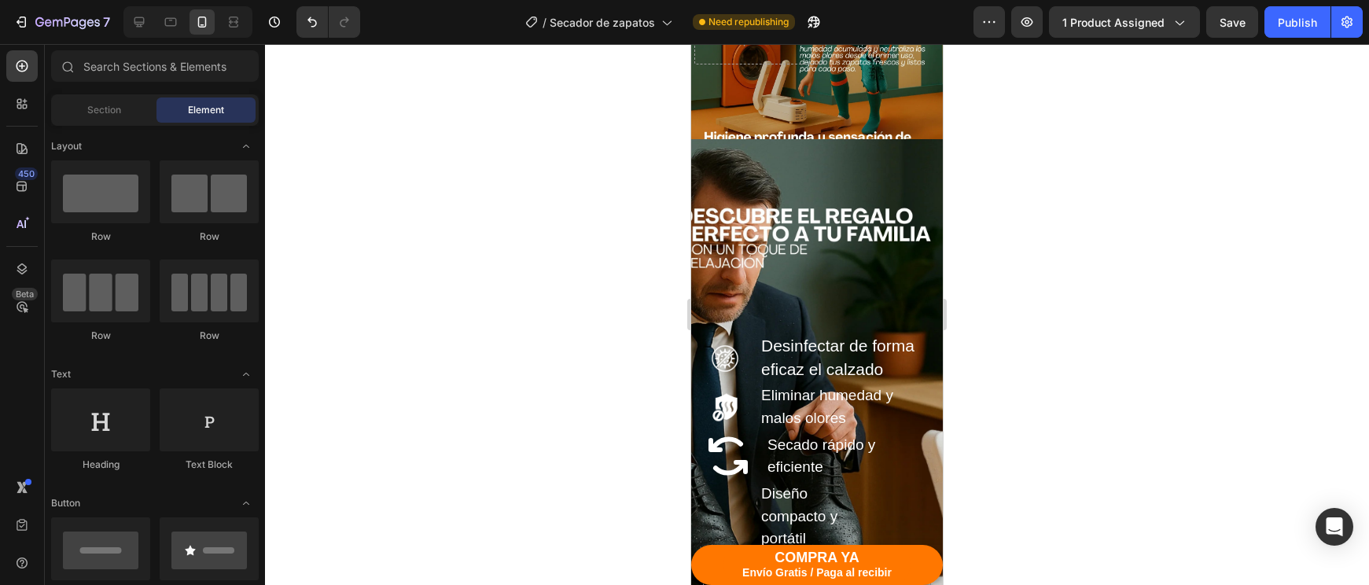
drag, startPoint x: 1116, startPoint y: 351, endPoint x: 1050, endPoint y: 344, distance: 66.4
click at [1114, 350] on div at bounding box center [817, 314] width 1104 height 541
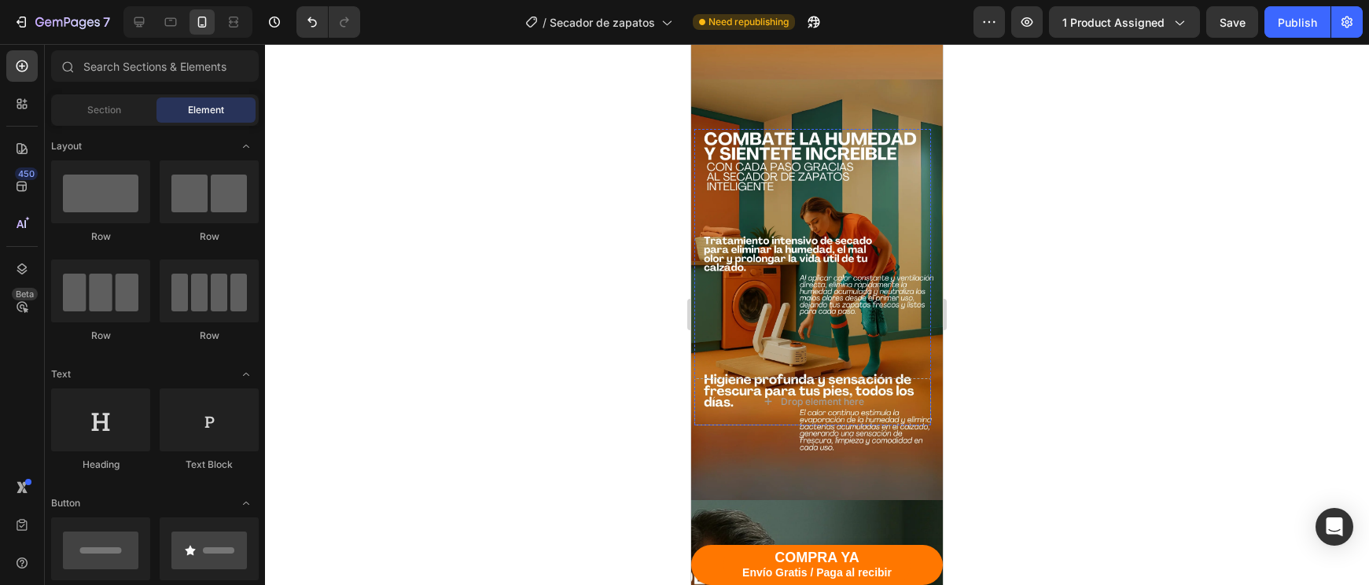
scroll to position [2106, 0]
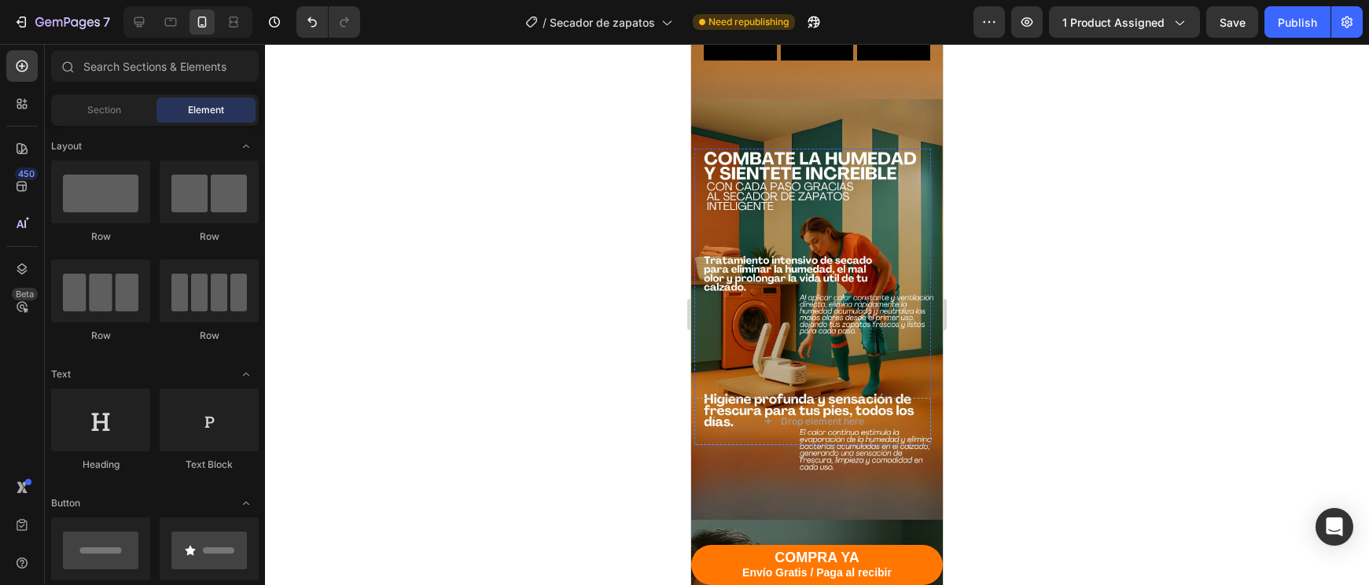
drag, startPoint x: 844, startPoint y: 225, endPoint x: 842, endPoint y: 205, distance: 19.8
click at [844, 224] on img at bounding box center [812, 267] width 237 height 237
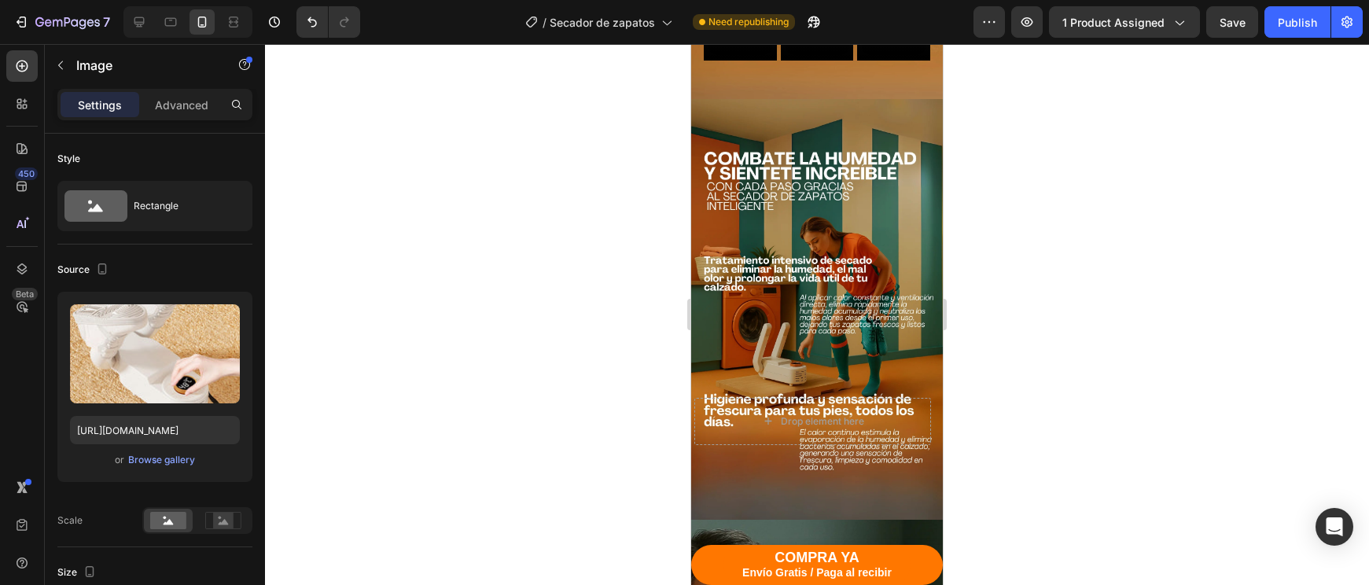
click at [838, 193] on img at bounding box center [812, 267] width 237 height 237
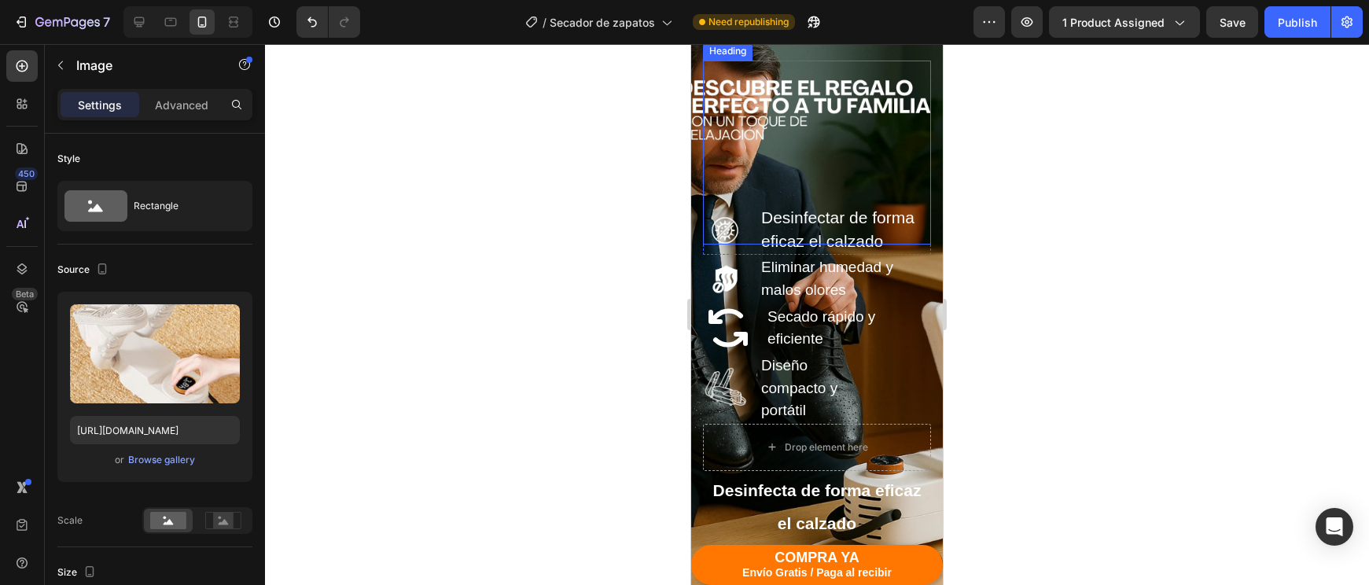
scroll to position [2618, 0]
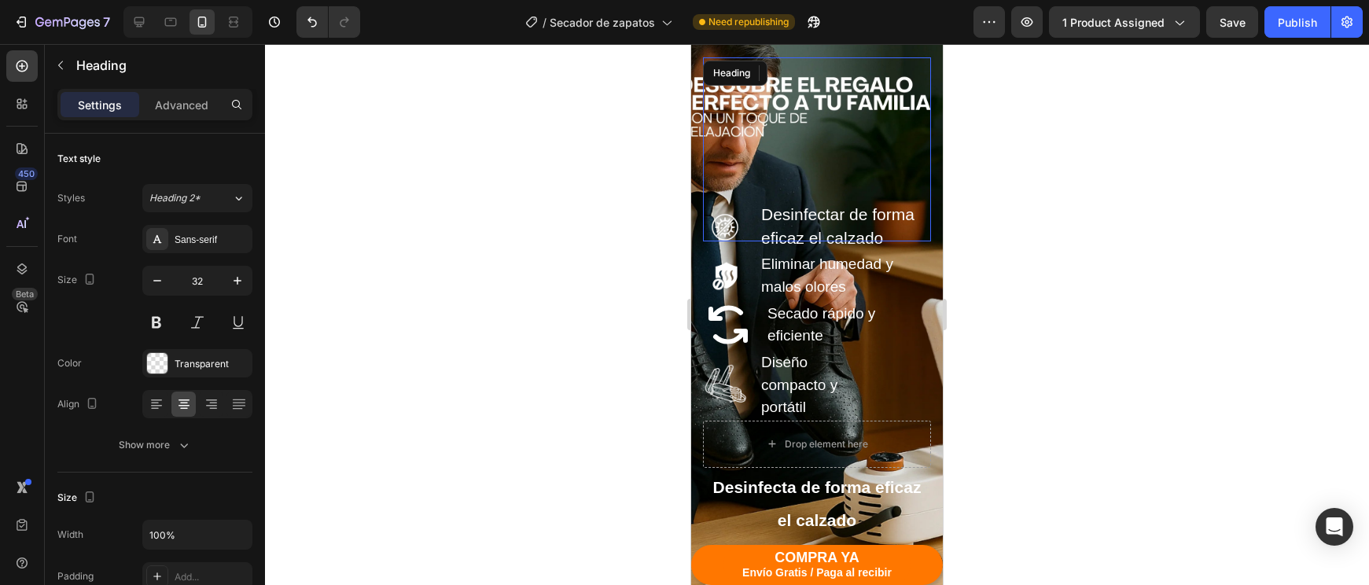
click at [875, 171] on h2 "Descubre el regalo perfecto para consentir a tu familia con un toque de relajac…" at bounding box center [817, 149] width 228 height 184
click at [822, 72] on icon at bounding box center [817, 73] width 13 height 13
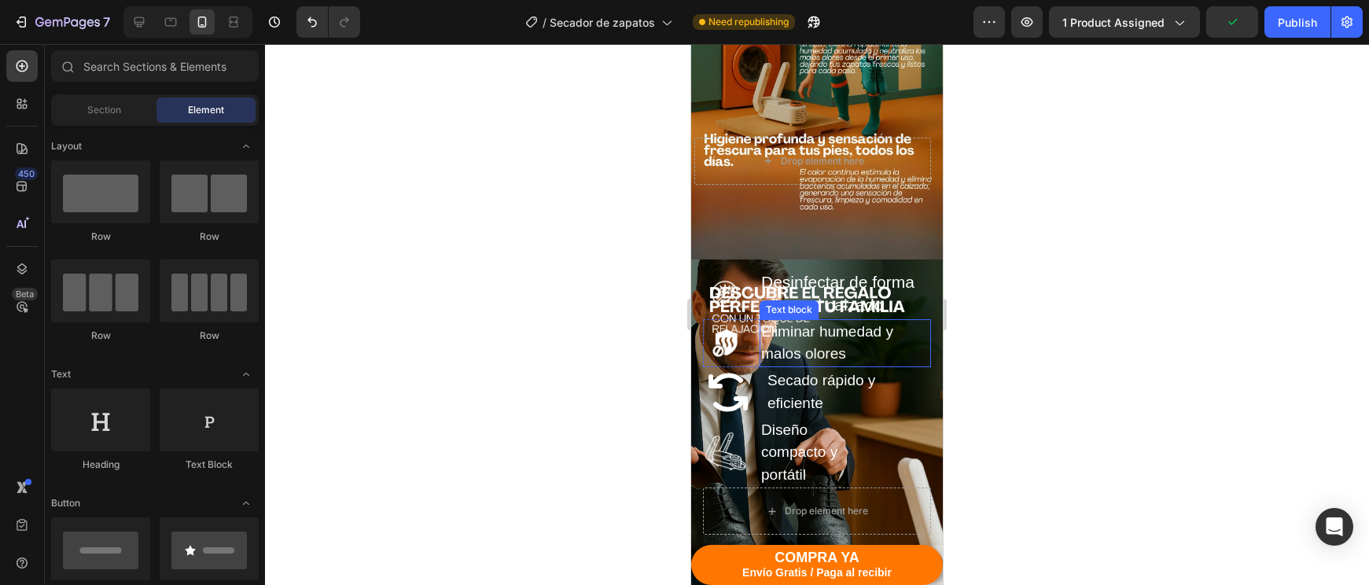
scroll to position [2367, 0]
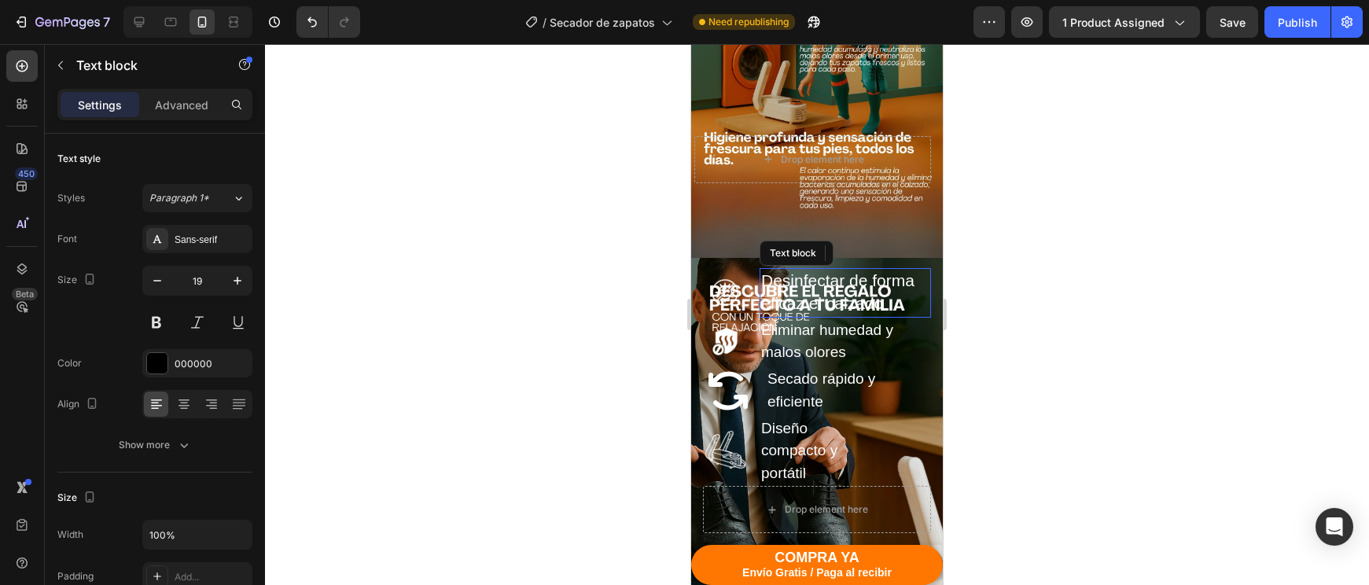
click at [855, 308] on span "Desinfectar de forma eficaz el calzado" at bounding box center [837, 292] width 153 height 42
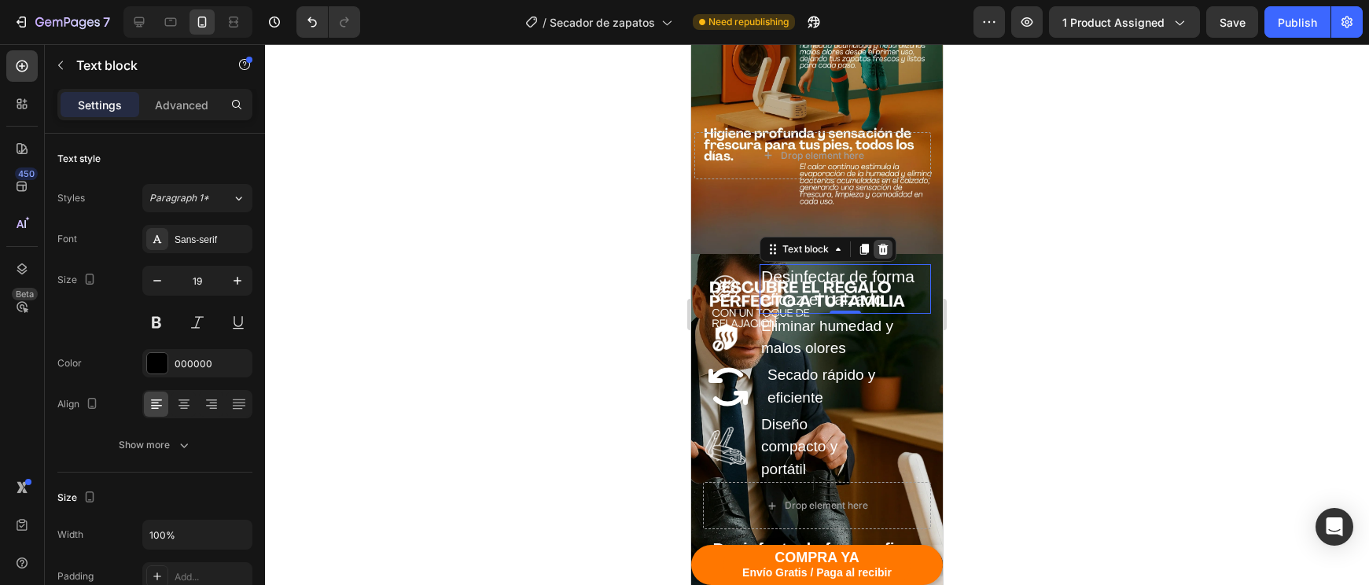
click at [877, 252] on icon at bounding box center [883, 249] width 13 height 13
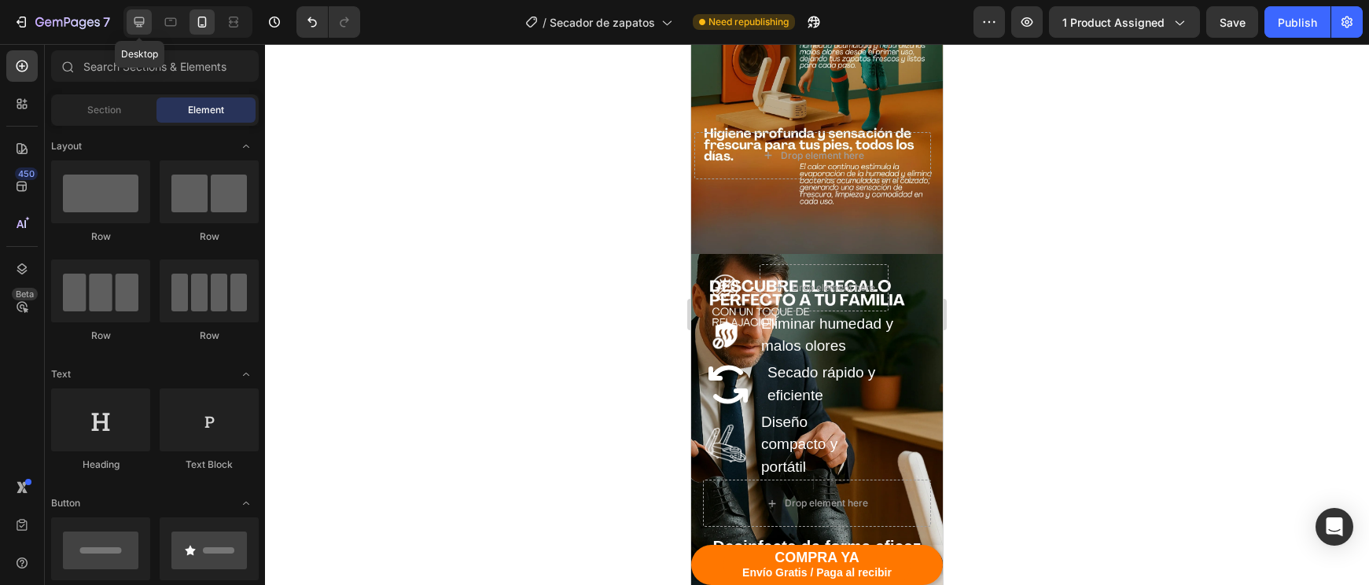
click at [127, 25] on div at bounding box center [139, 21] width 25 height 25
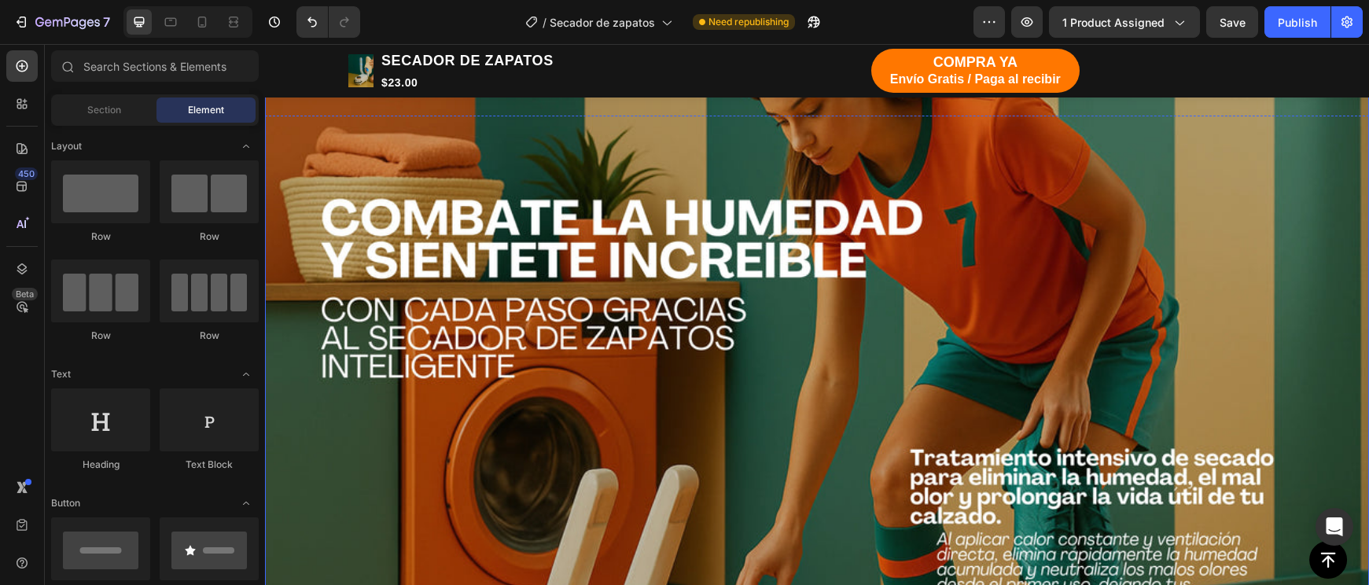
scroll to position [2324, 0]
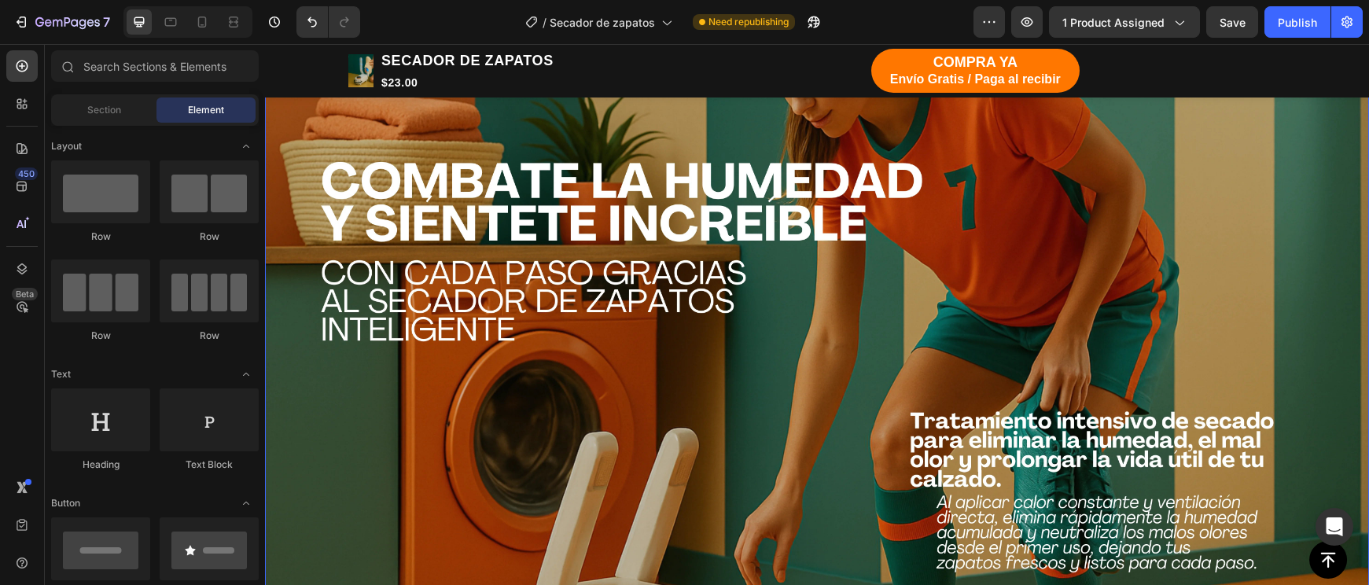
drag, startPoint x: 658, startPoint y: 295, endPoint x: 646, endPoint y: 285, distance: 16.2
click at [655, 293] on img at bounding box center [817, 371] width 1104 height 736
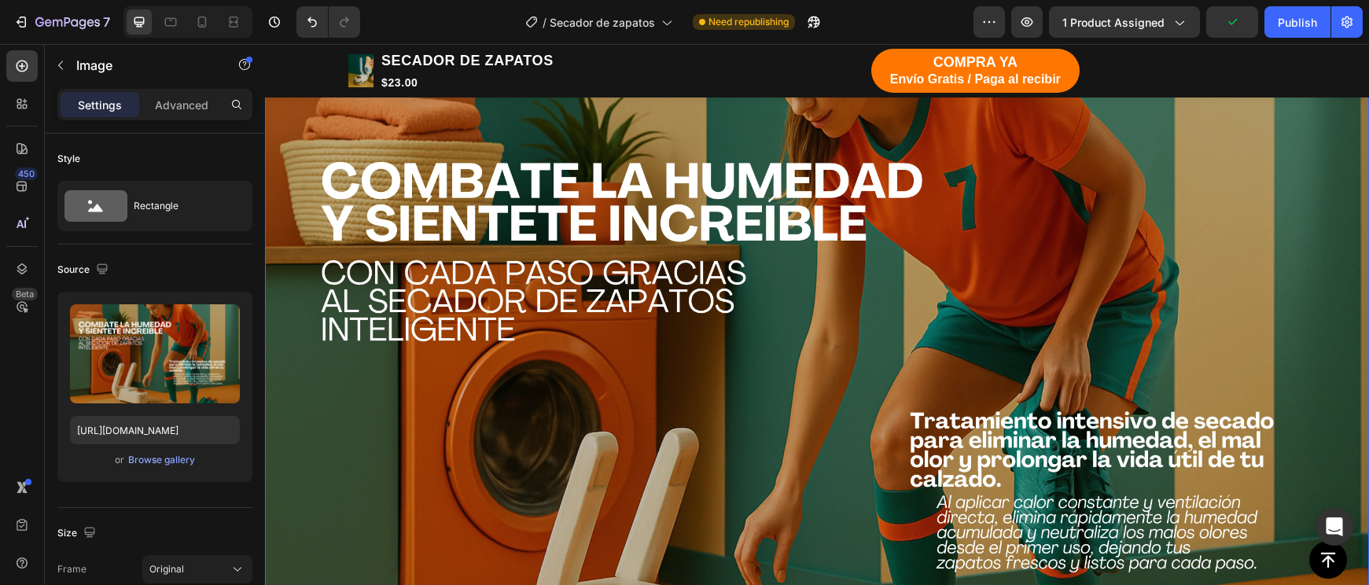
click at [620, 241] on img at bounding box center [817, 371] width 1104 height 736
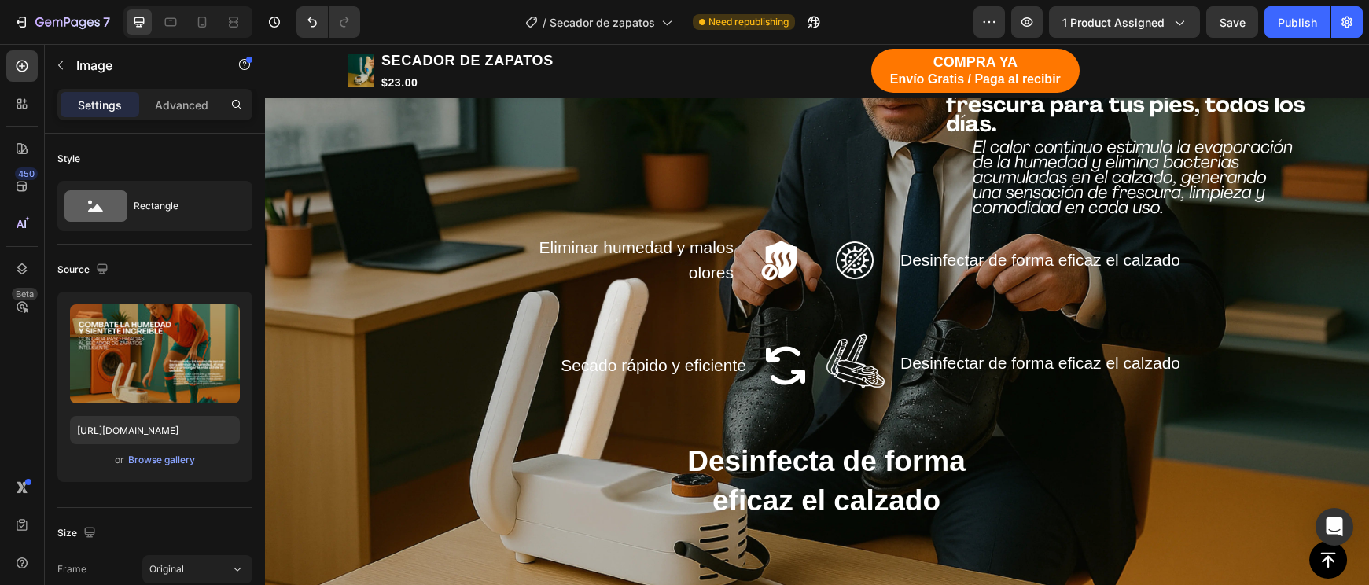
scroll to position [3164, 0]
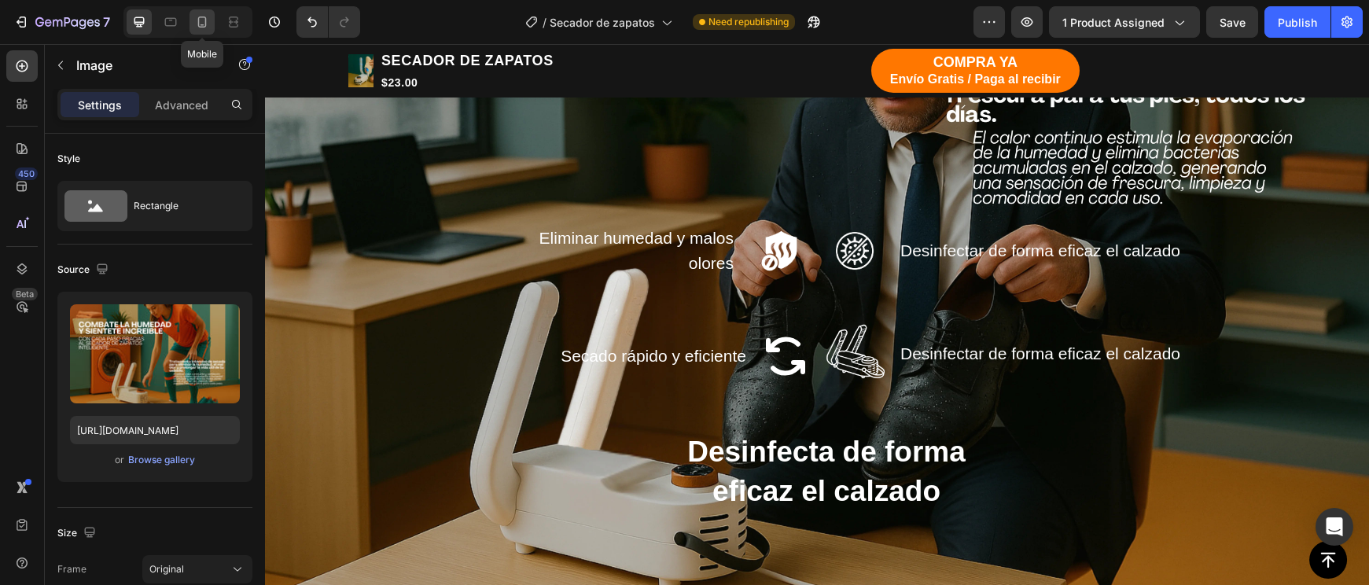
click at [207, 29] on icon at bounding box center [202, 22] width 16 height 16
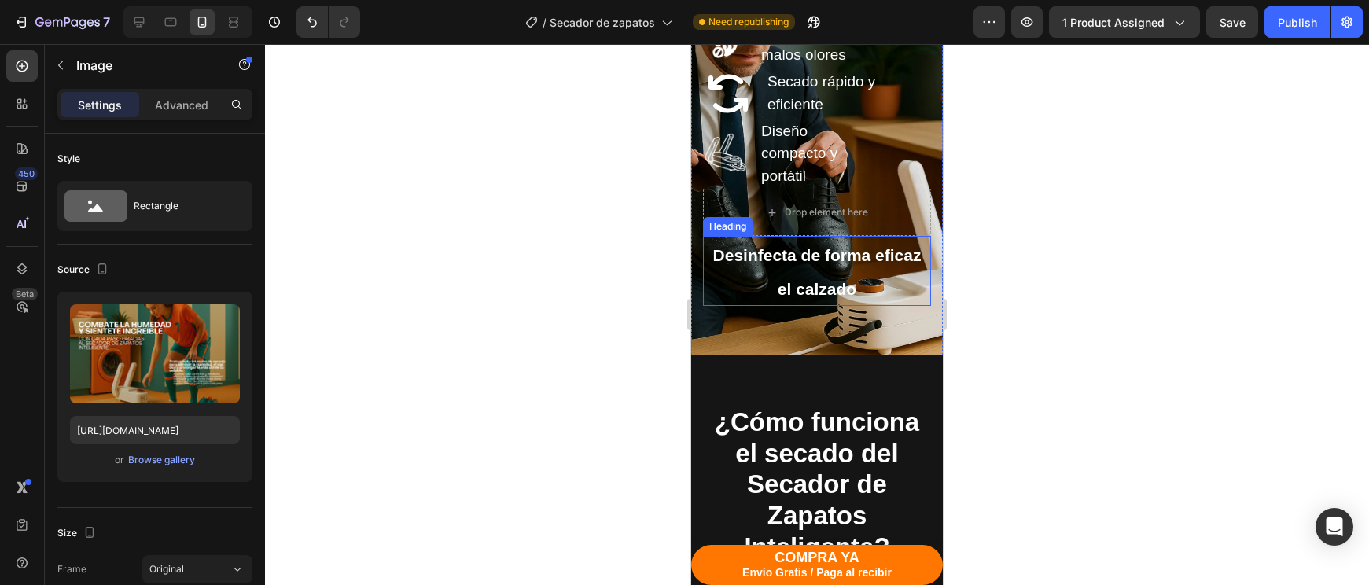
scroll to position [2902, 0]
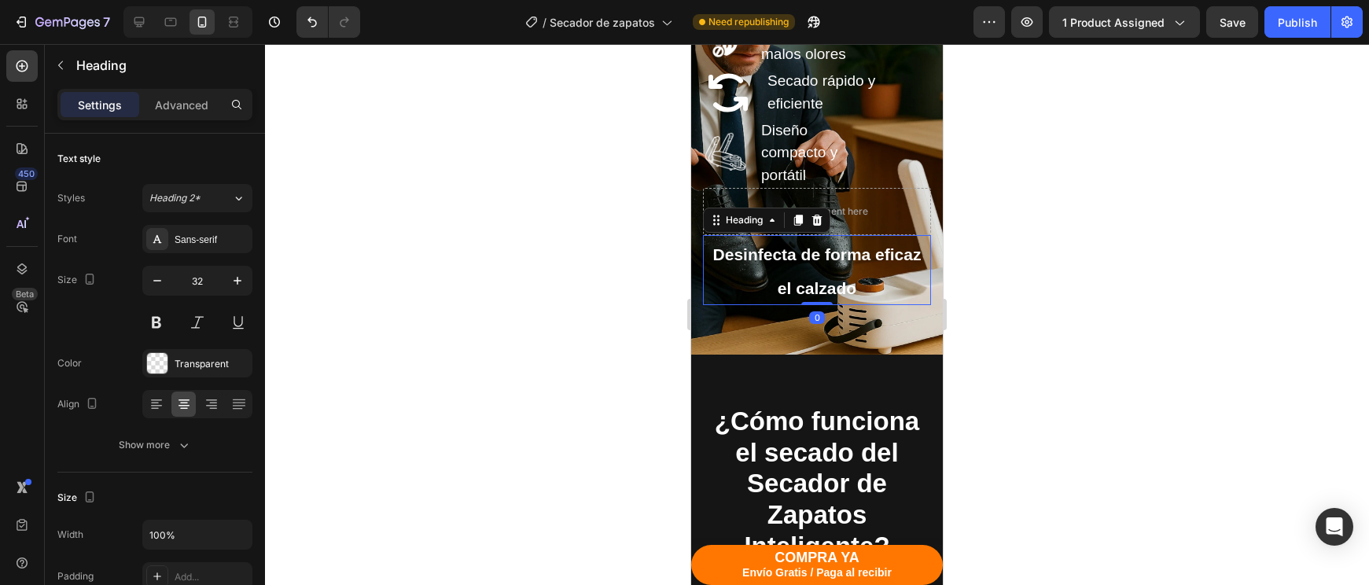
click at [903, 294] on h2 "Desinfecta de forma eficaz el calzado" at bounding box center [817, 270] width 228 height 70
click at [813, 224] on icon at bounding box center [817, 220] width 13 height 13
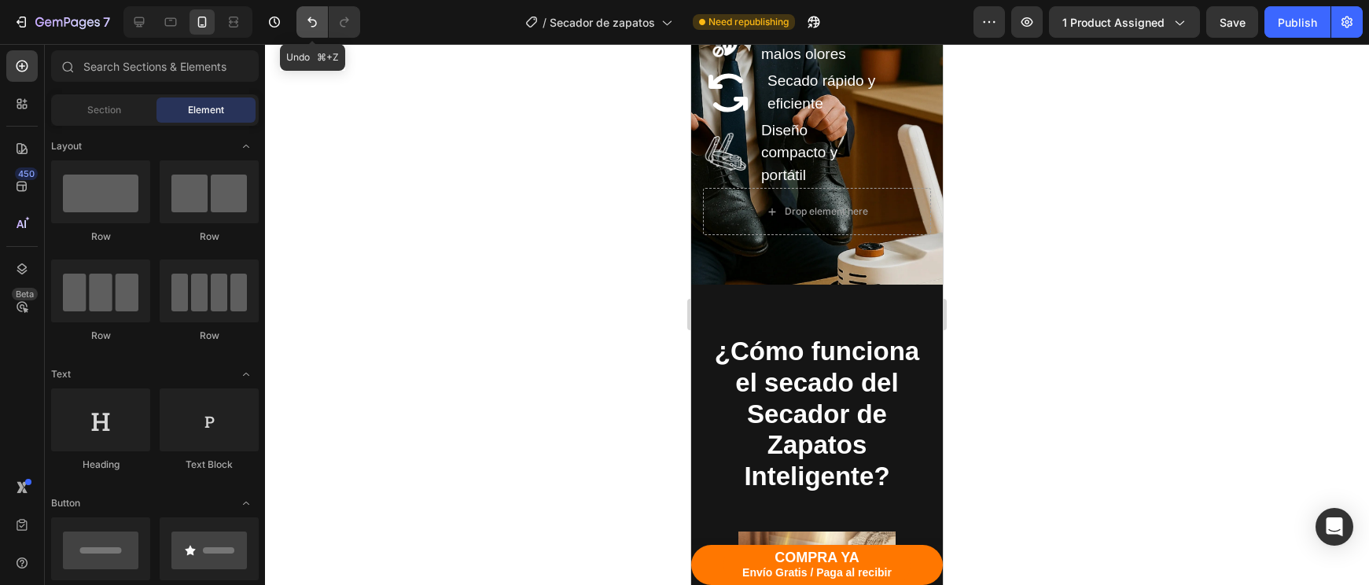
click at [300, 21] on button "Undo/Redo" at bounding box center [311, 21] width 31 height 31
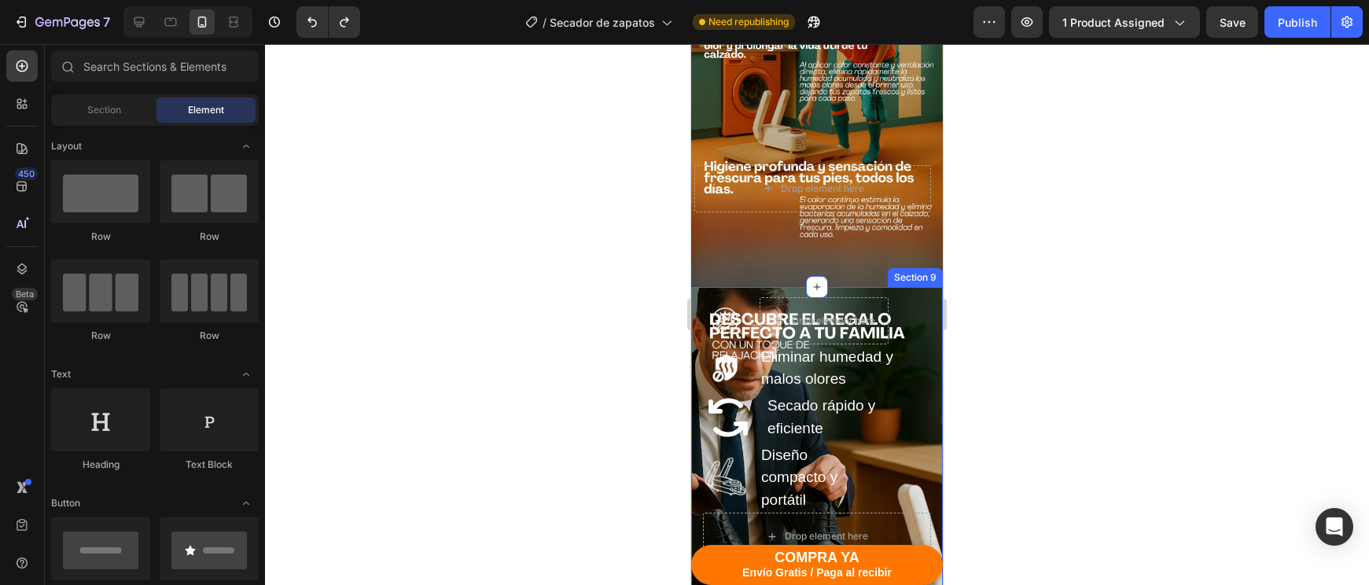
scroll to position [2650, 0]
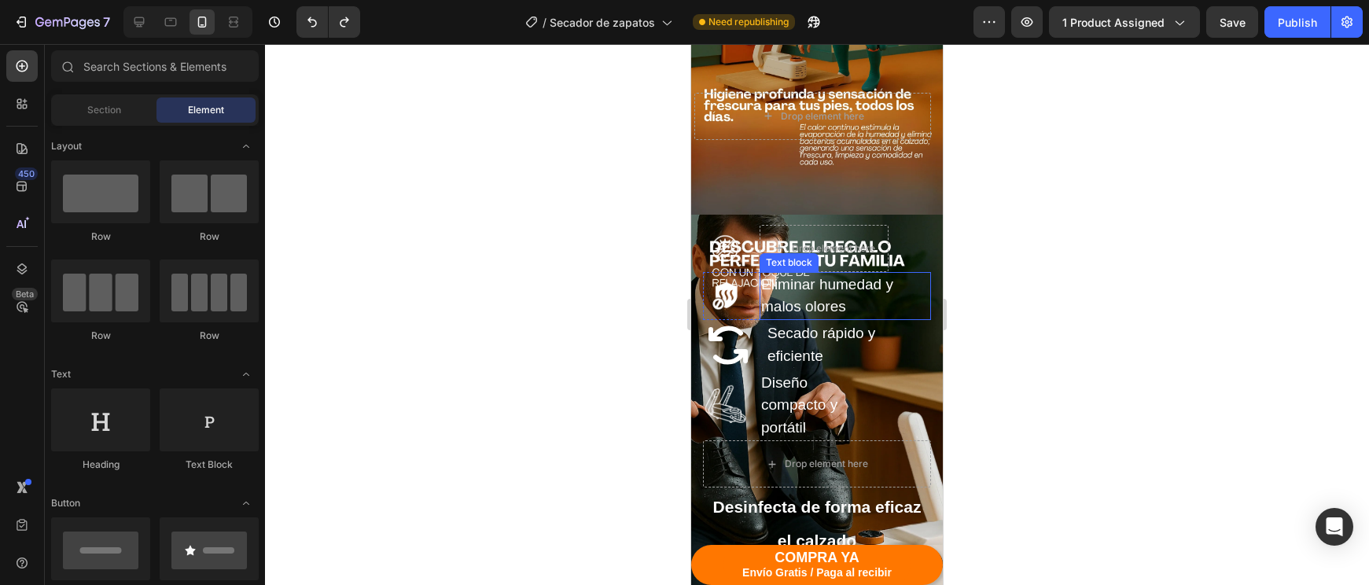
click at [846, 292] on p "Eliminar humedad y malos olores" at bounding box center [845, 296] width 168 height 45
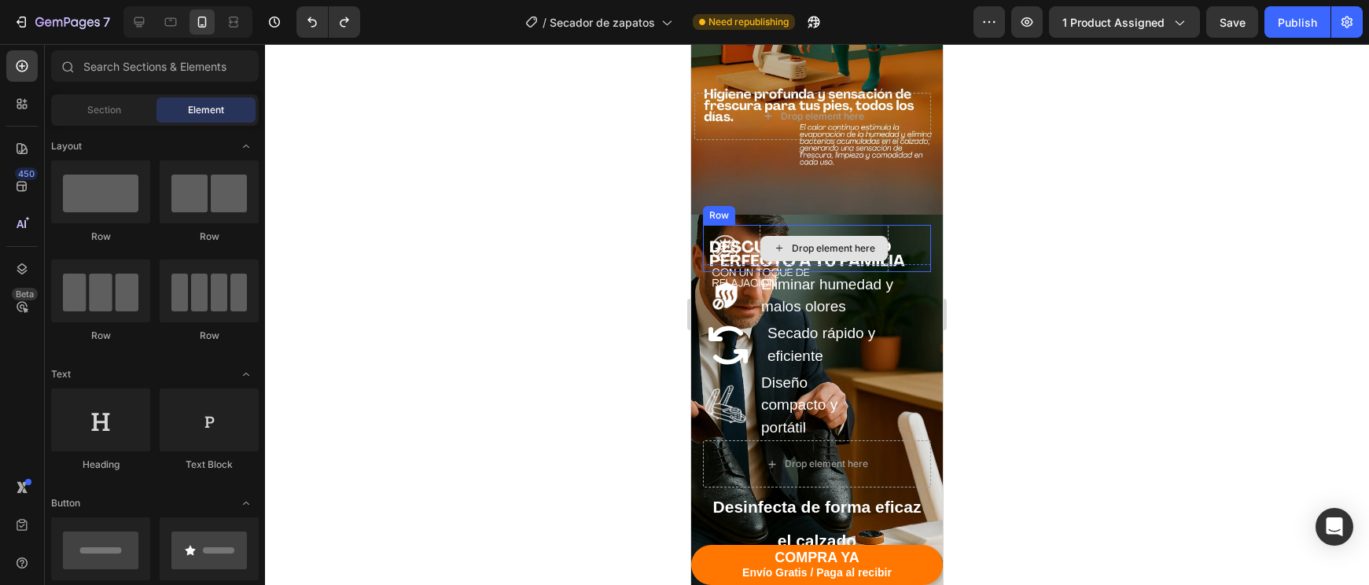
click at [859, 240] on div "Drop element here" at bounding box center [823, 248] width 127 height 25
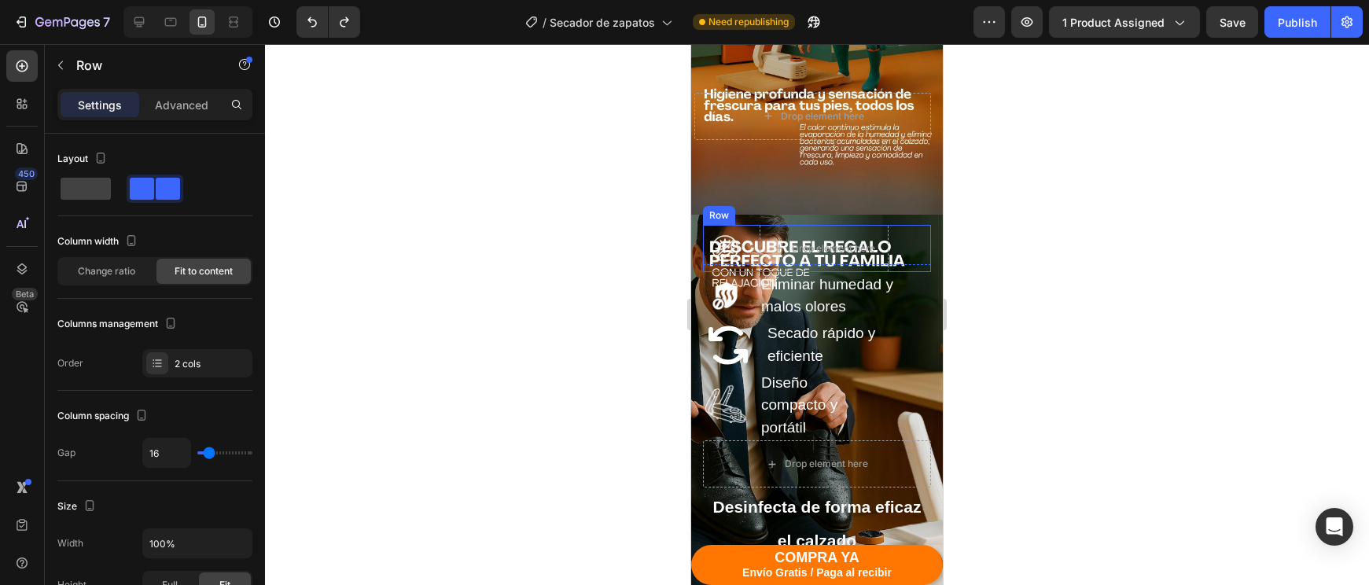
click at [758, 236] on div "Image Drop element here Row 0" at bounding box center [817, 248] width 228 height 47
click at [799, 211] on icon at bounding box center [800, 209] width 10 height 11
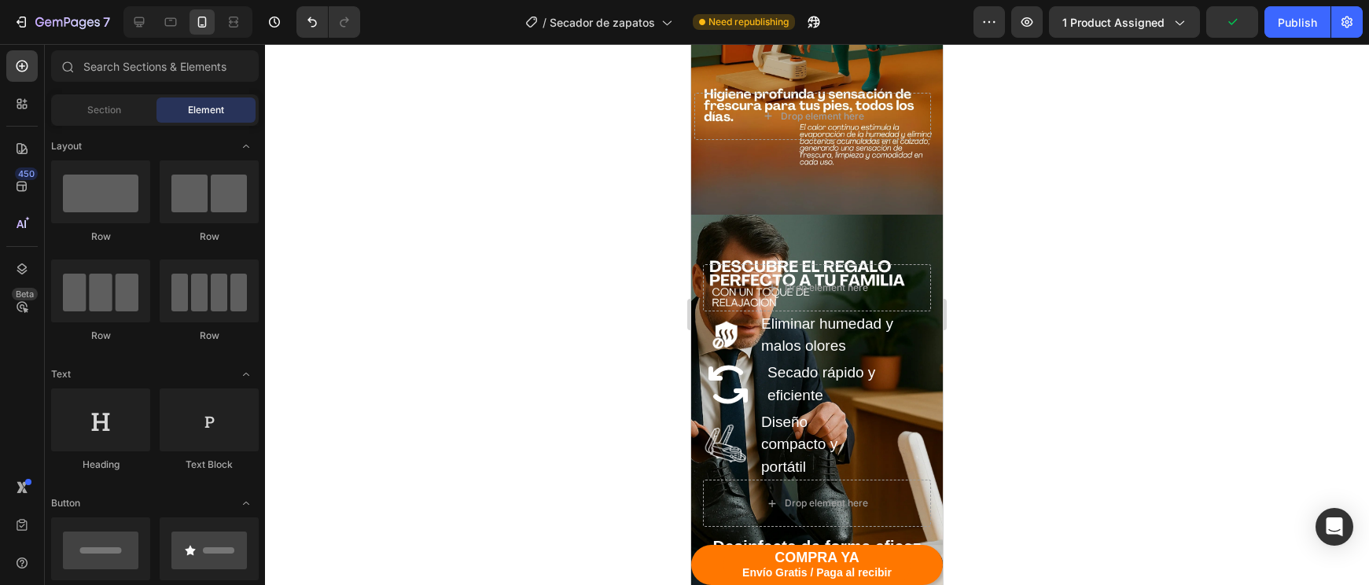
click at [1080, 320] on div at bounding box center [817, 314] width 1104 height 541
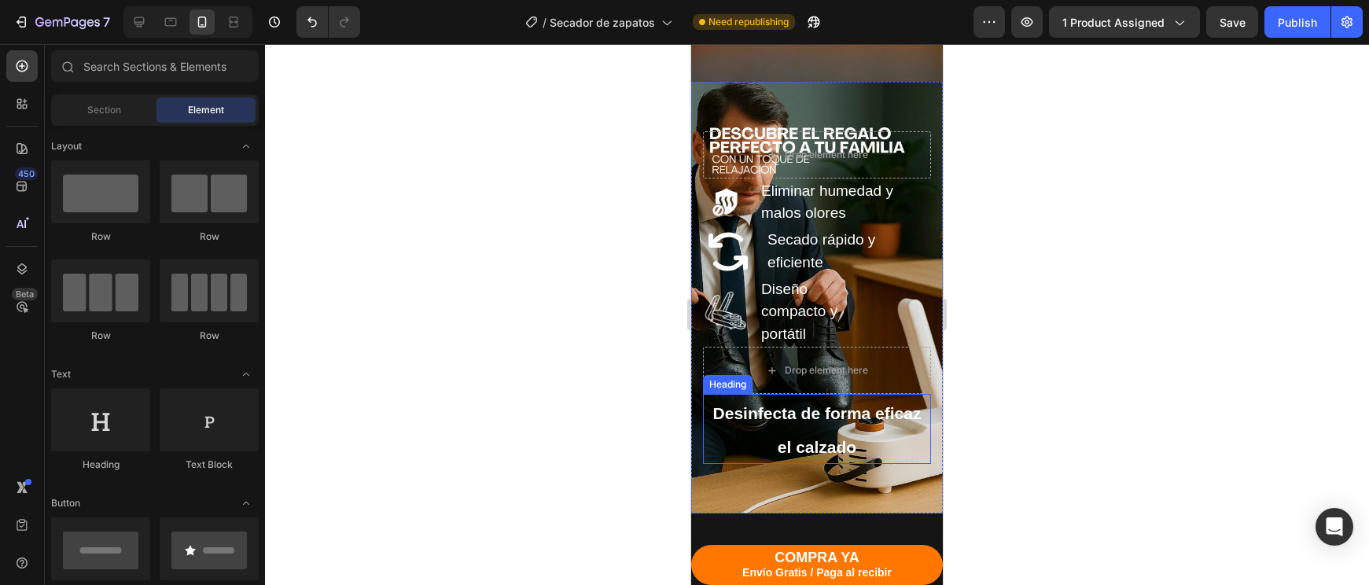
scroll to position [2784, 0]
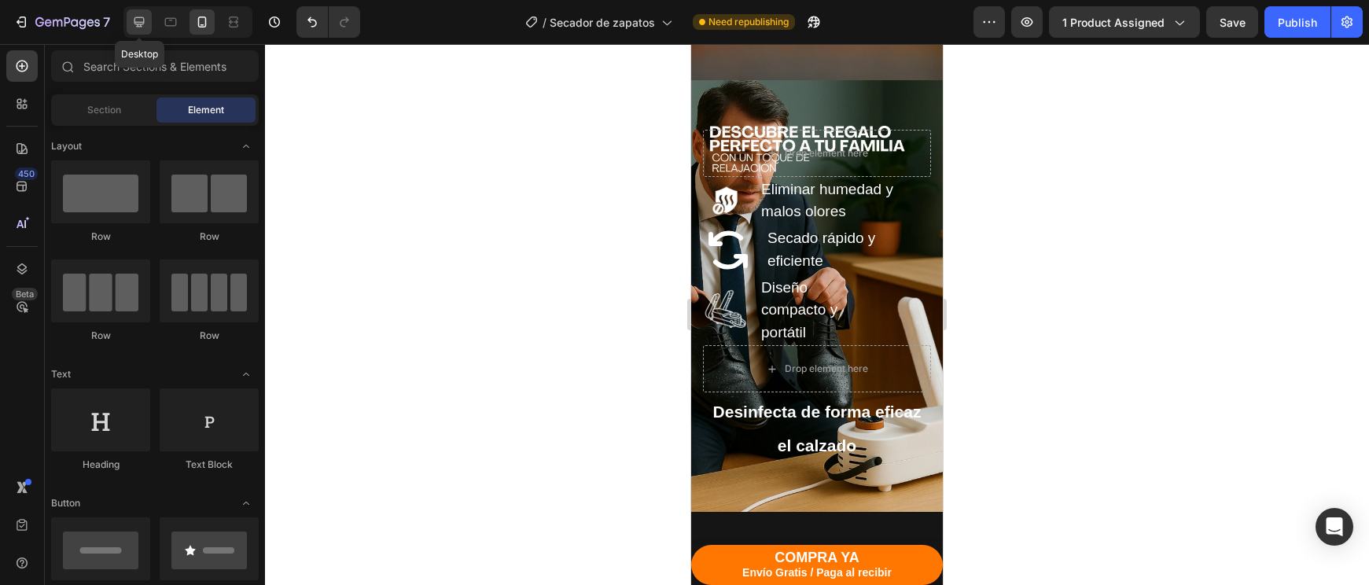
click at [140, 20] on icon at bounding box center [139, 22] width 16 height 16
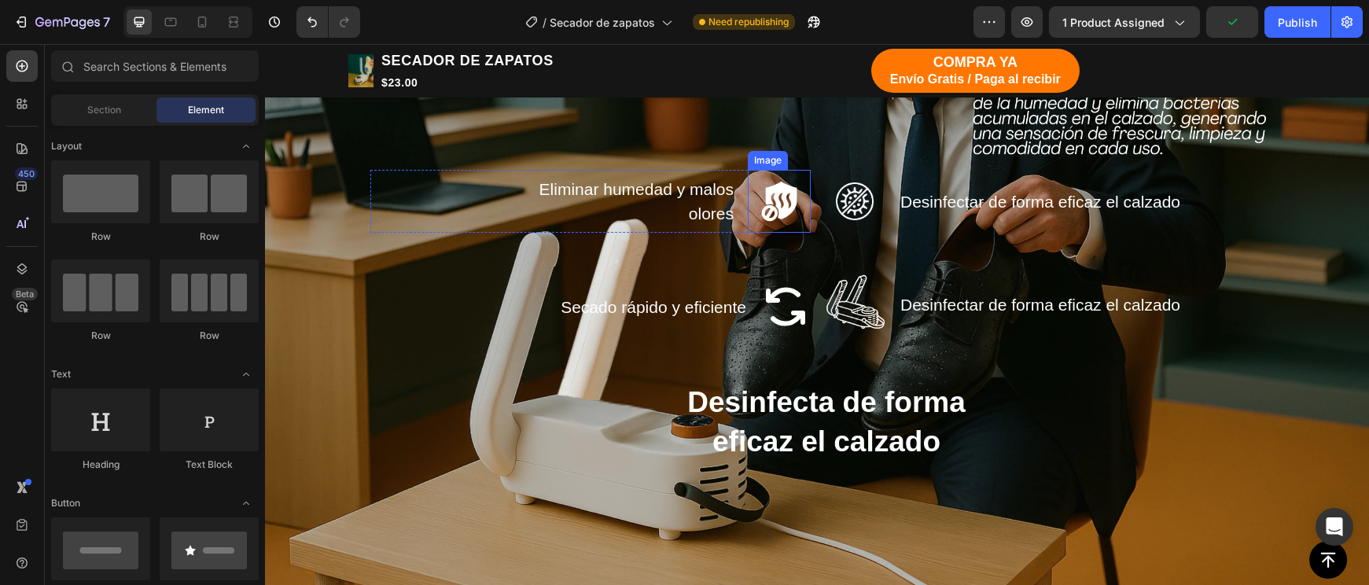
scroll to position [3401, 0]
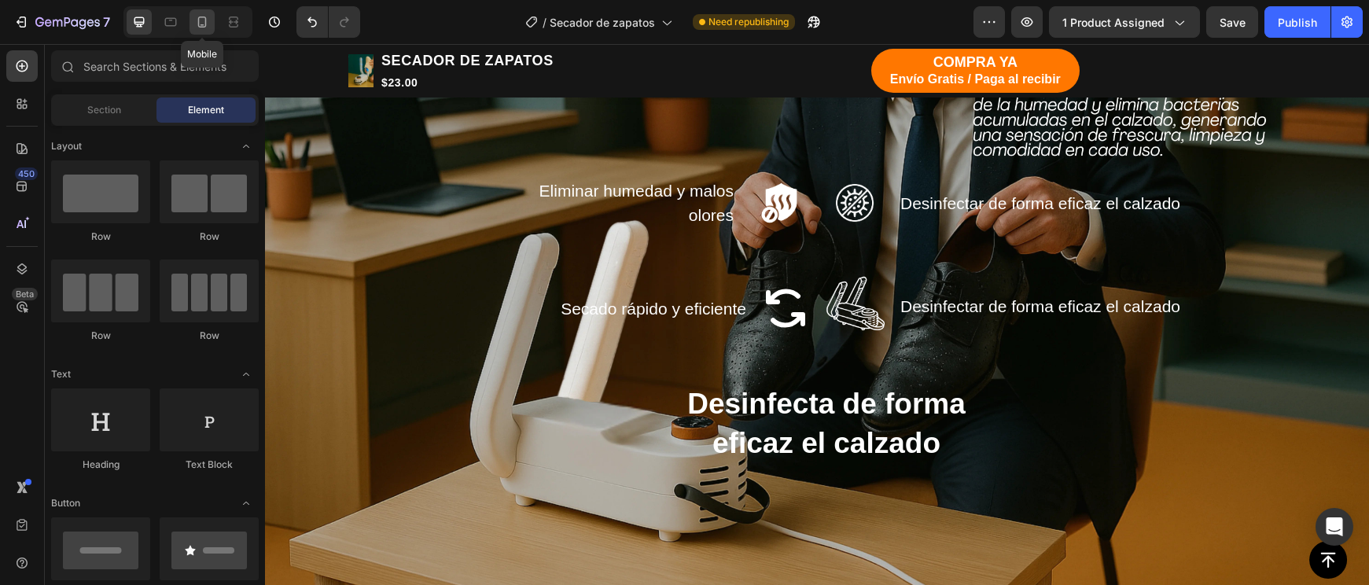
click at [205, 19] on icon at bounding box center [202, 22] width 9 height 11
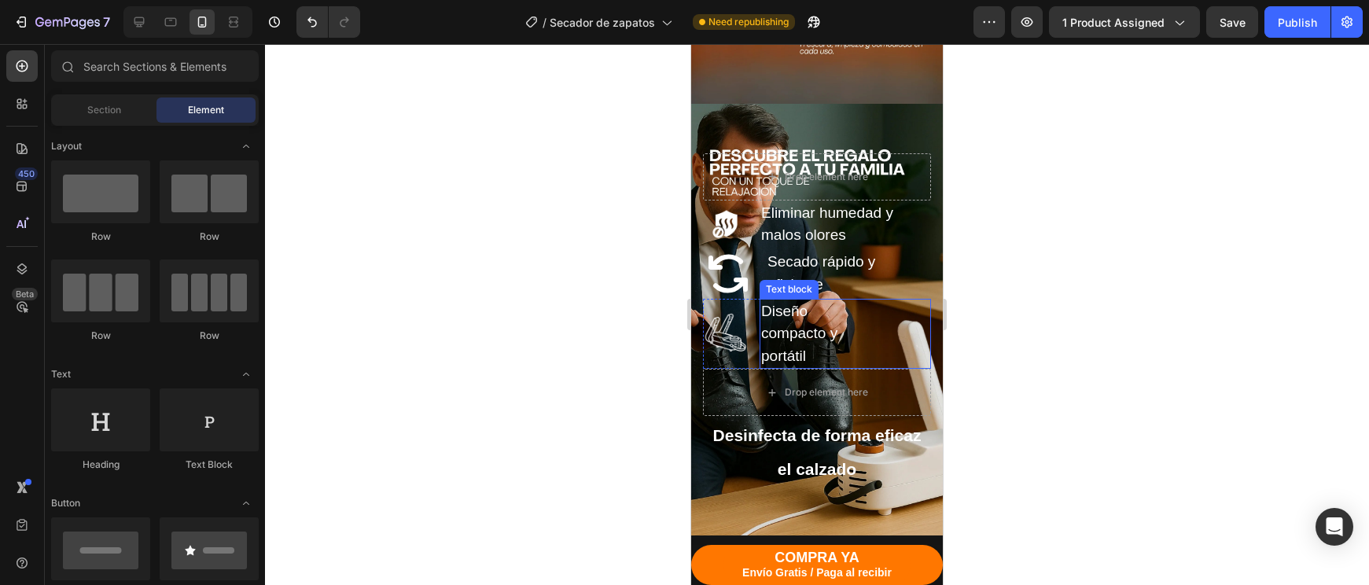
scroll to position [3071, 0]
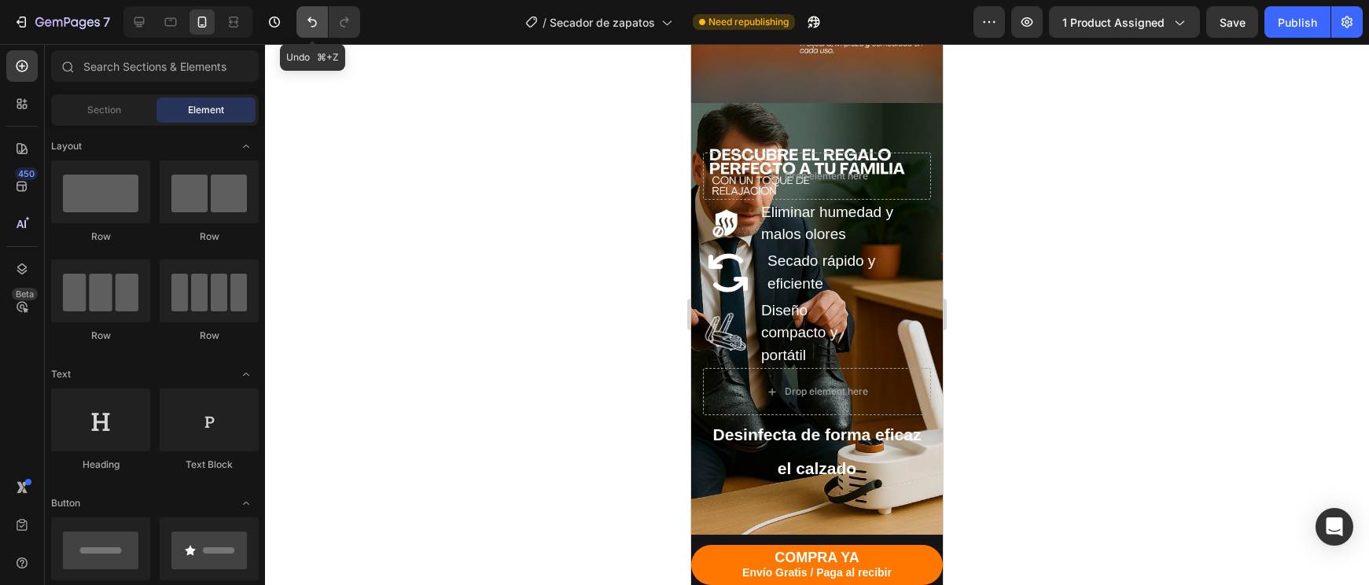
click at [311, 18] on icon "Undo/Redo" at bounding box center [312, 22] width 16 height 16
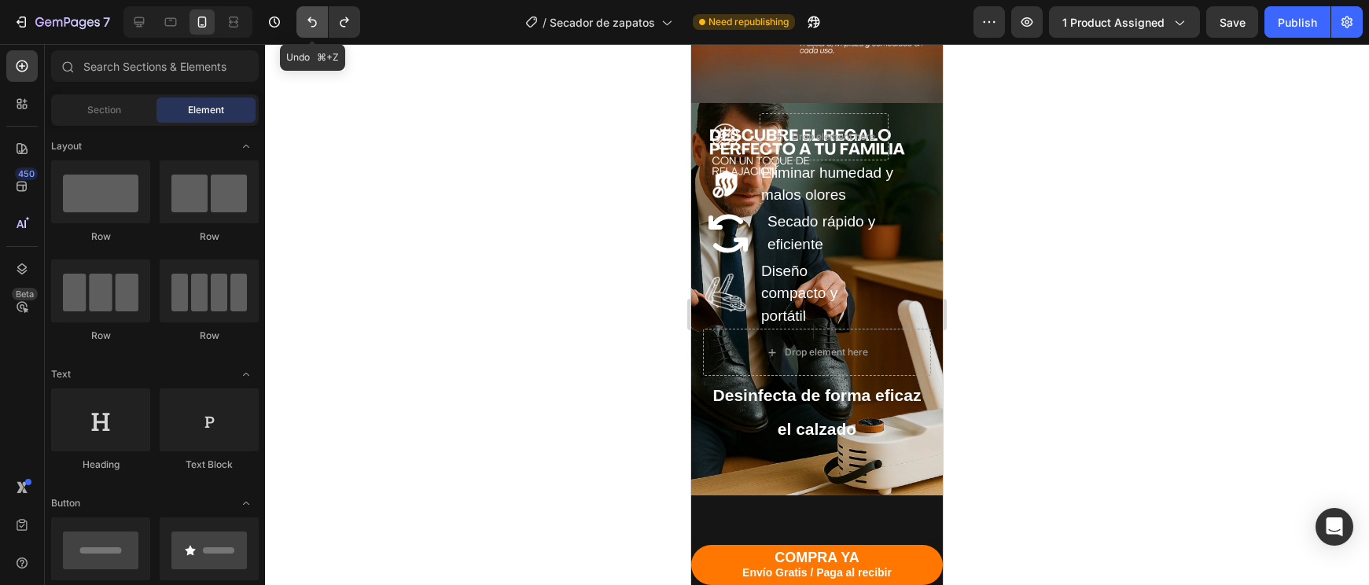
click at [312, 18] on icon "Undo/Redo" at bounding box center [312, 22] width 16 height 16
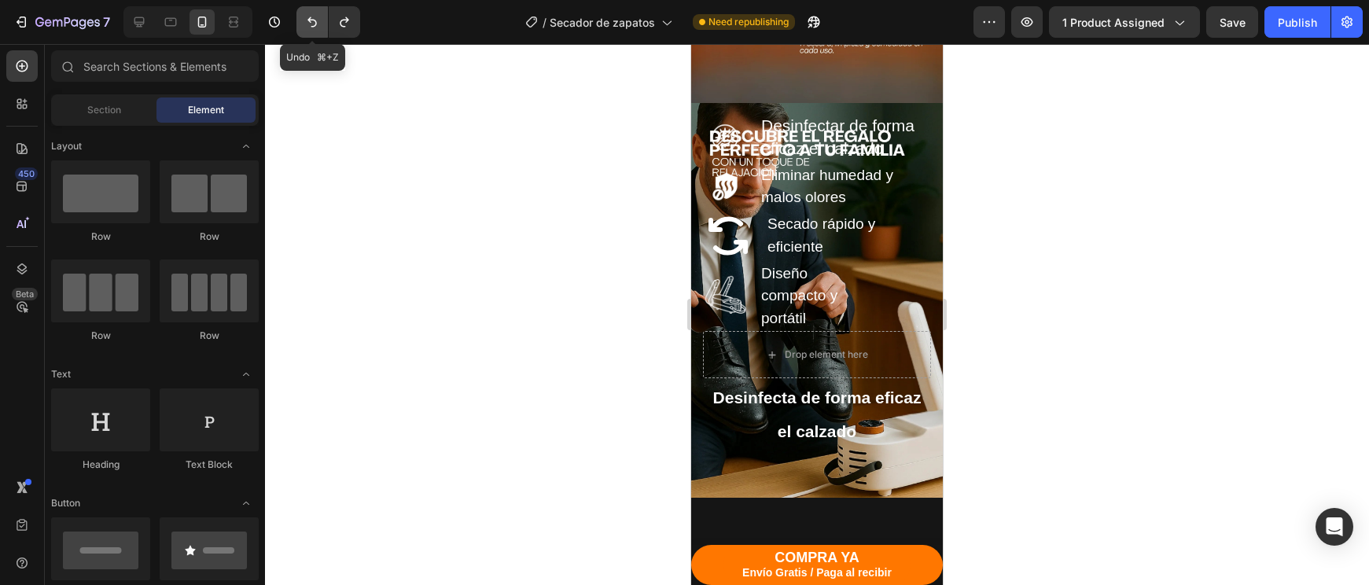
click at [312, 18] on icon "Undo/Redo" at bounding box center [312, 22] width 16 height 16
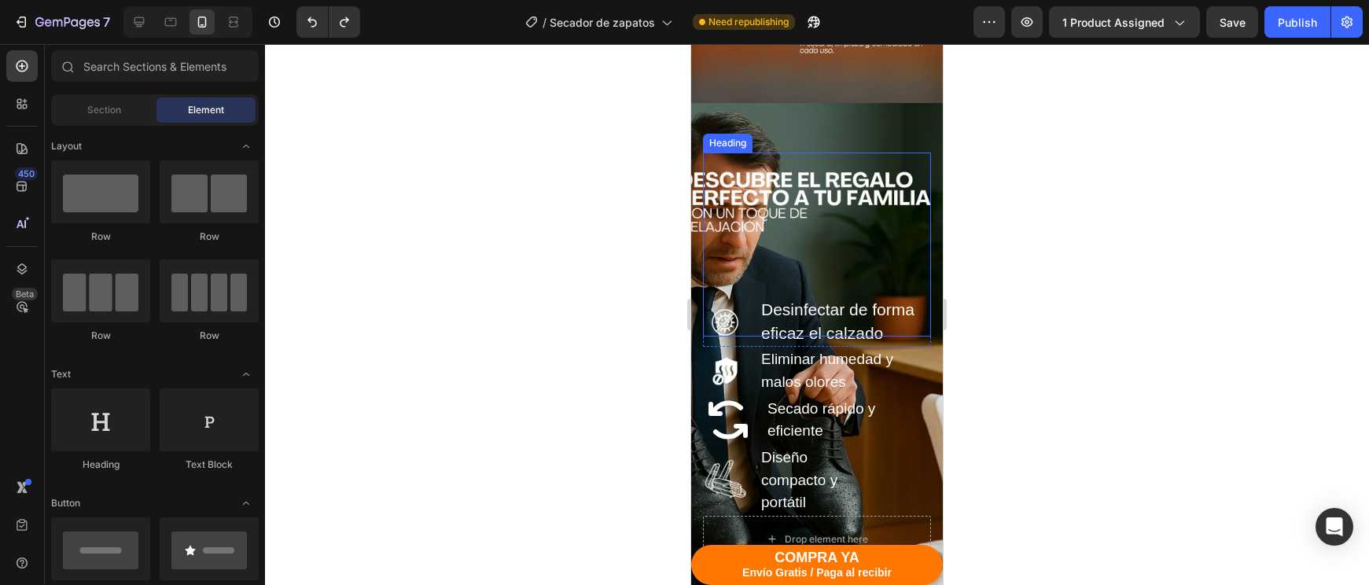
click at [782, 180] on h2 "Descubre el regalo perfecto para consentir a tu familia con un toque de relajac…" at bounding box center [817, 245] width 228 height 184
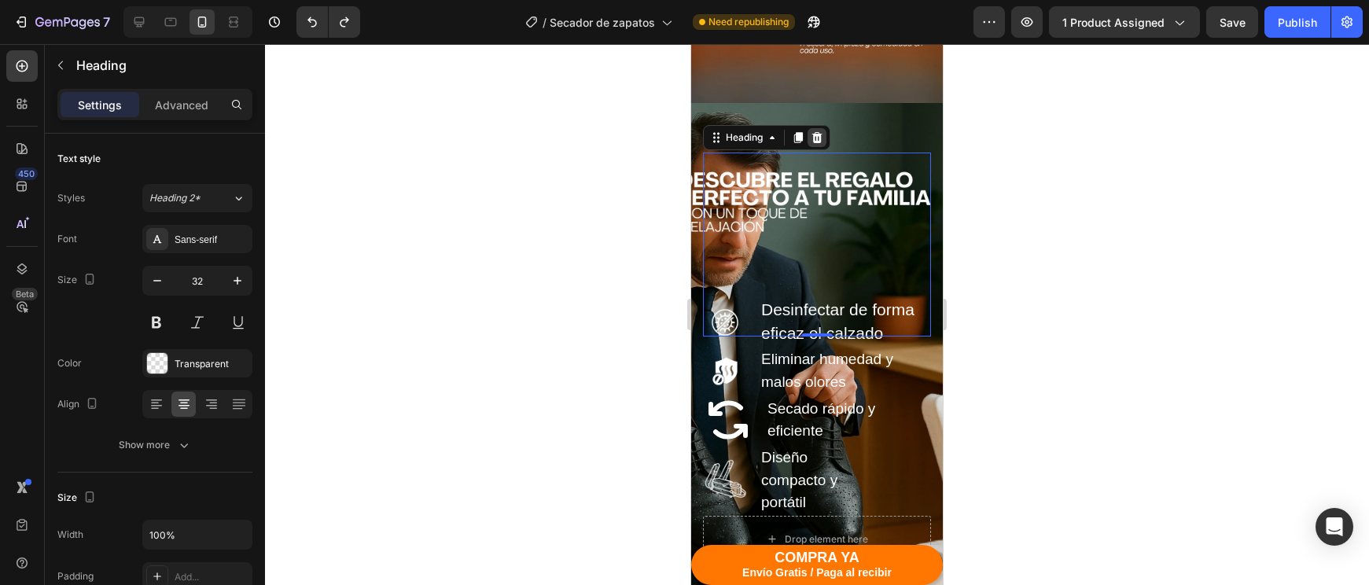
click at [816, 136] on icon at bounding box center [817, 137] width 10 height 11
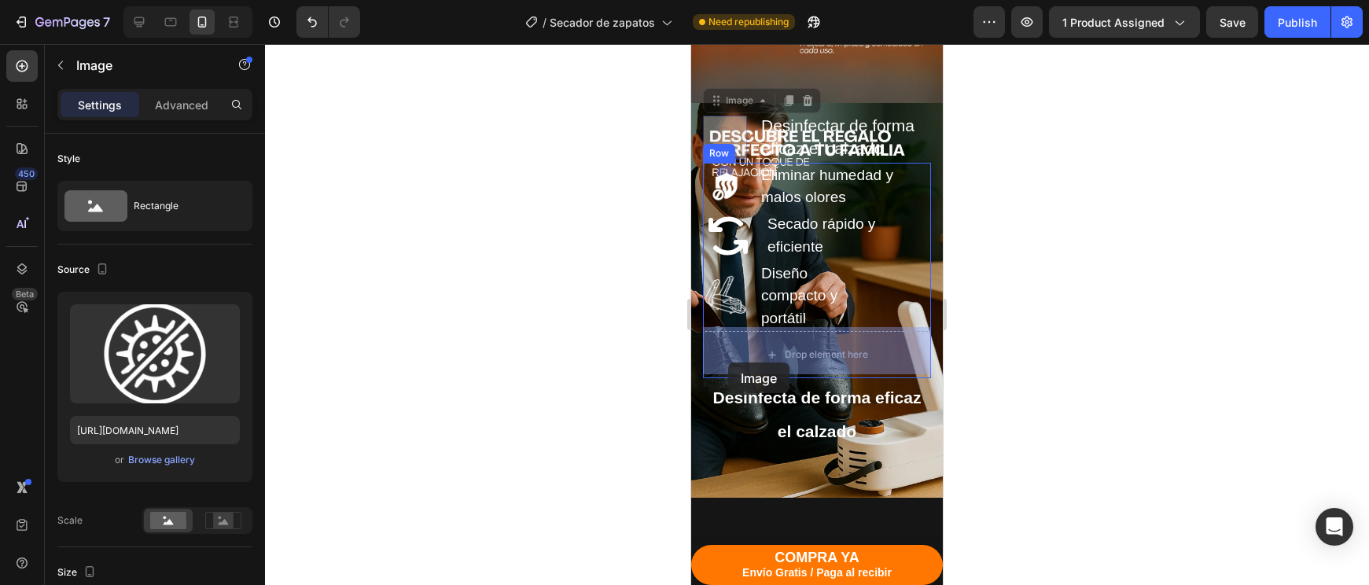
drag, startPoint x: 737, startPoint y: 138, endPoint x: 730, endPoint y: 362, distance: 224.2
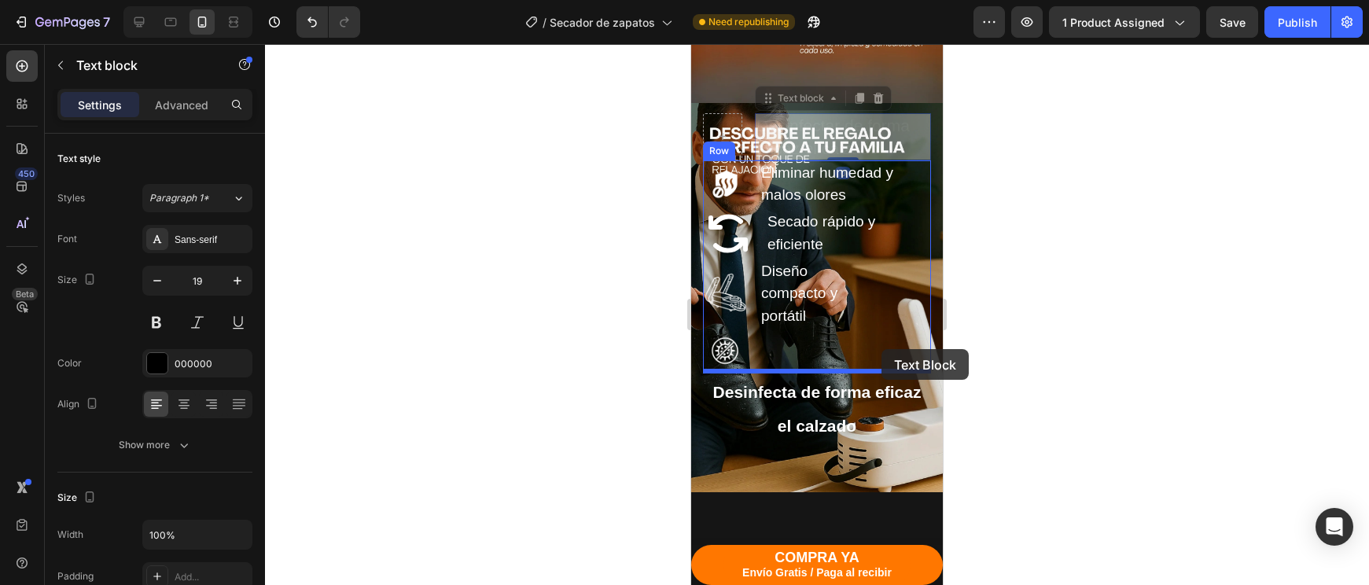
drag, startPoint x: 844, startPoint y: 142, endPoint x: 881, endPoint y: 349, distance: 210.8
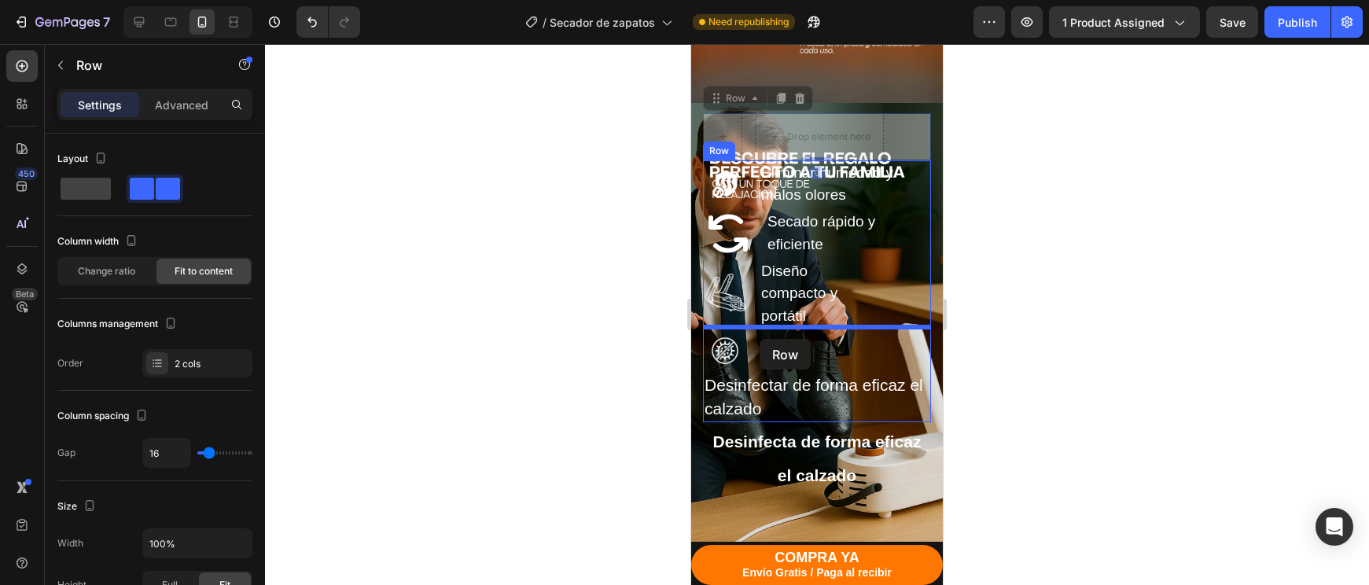
drag, startPoint x: 763, startPoint y: 195, endPoint x: 760, endPoint y: 338, distance: 143.1
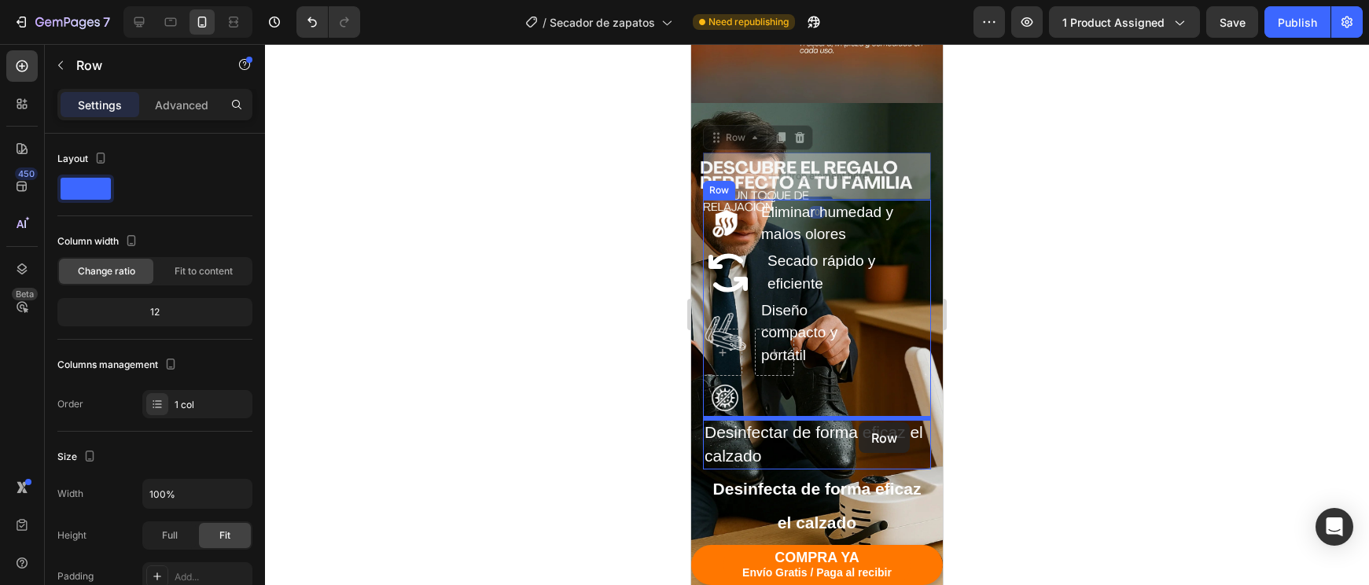
drag, startPoint x: 893, startPoint y: 175, endPoint x: 859, endPoint y: 422, distance: 250.1
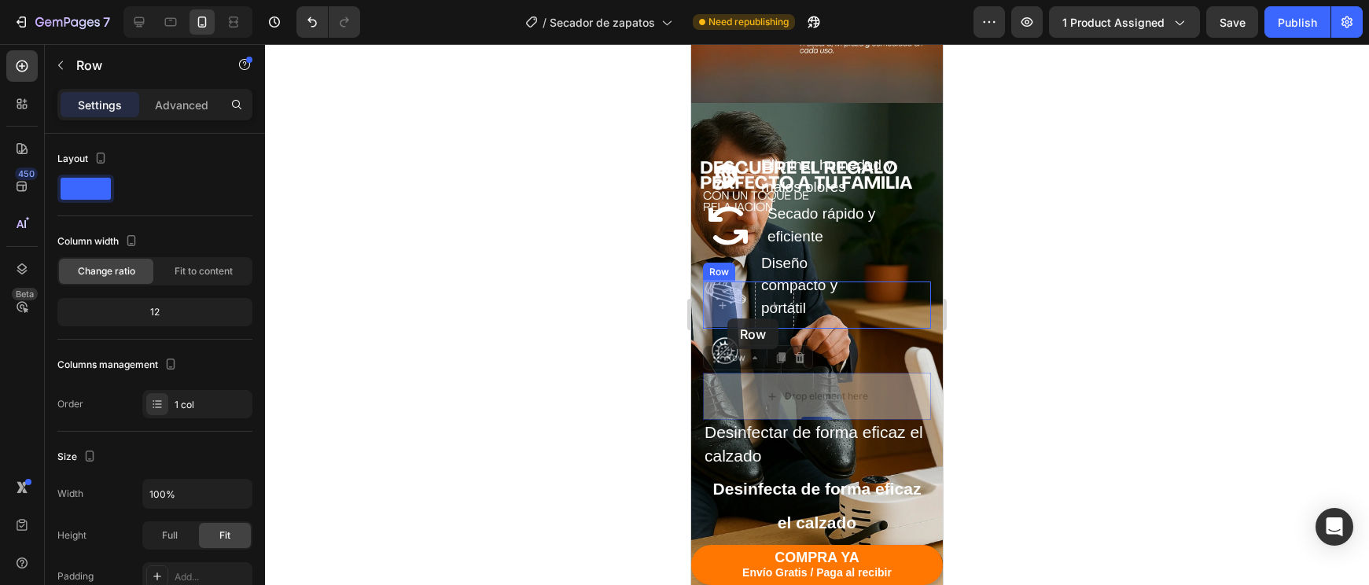
drag, startPoint x: 734, startPoint y: 344, endPoint x: 727, endPoint y: 318, distance: 25.9
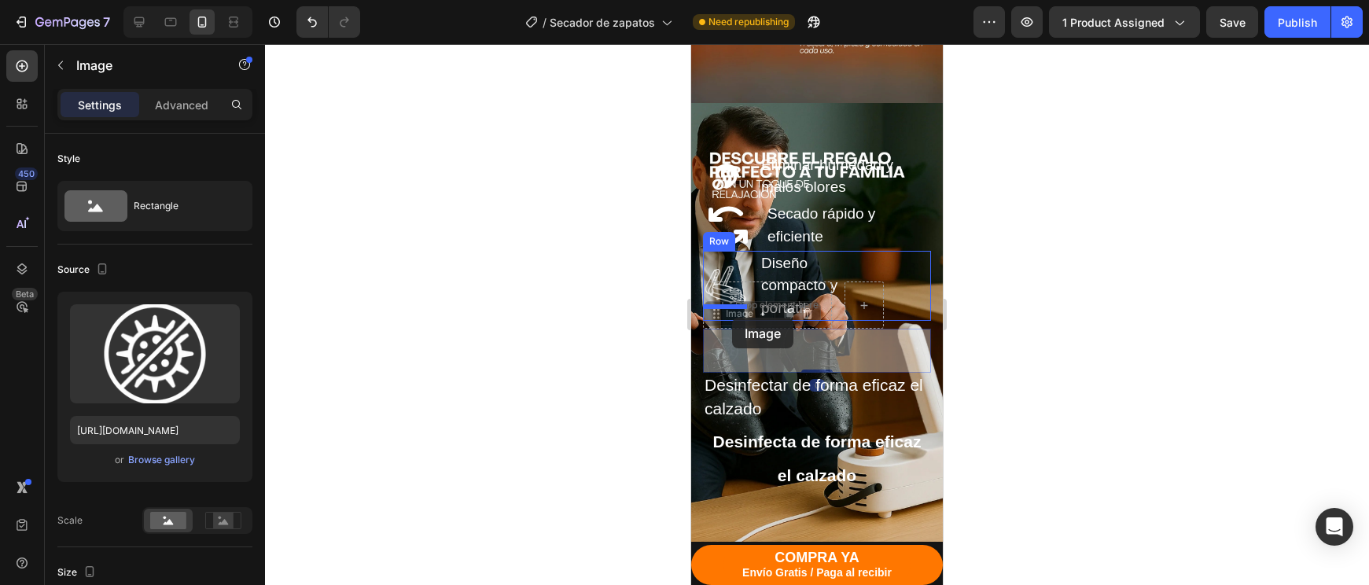
drag, startPoint x: 728, startPoint y: 364, endPoint x: 732, endPoint y: 318, distance: 46.6
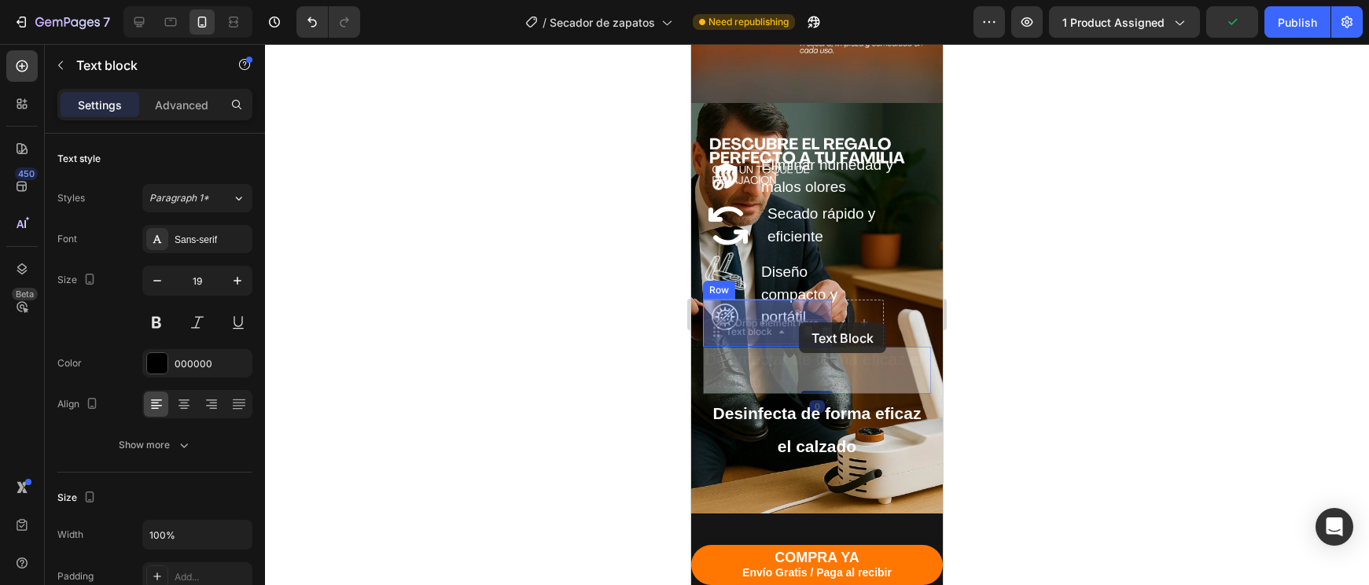
drag, startPoint x: 787, startPoint y: 369, endPoint x: 799, endPoint y: 322, distance: 47.9
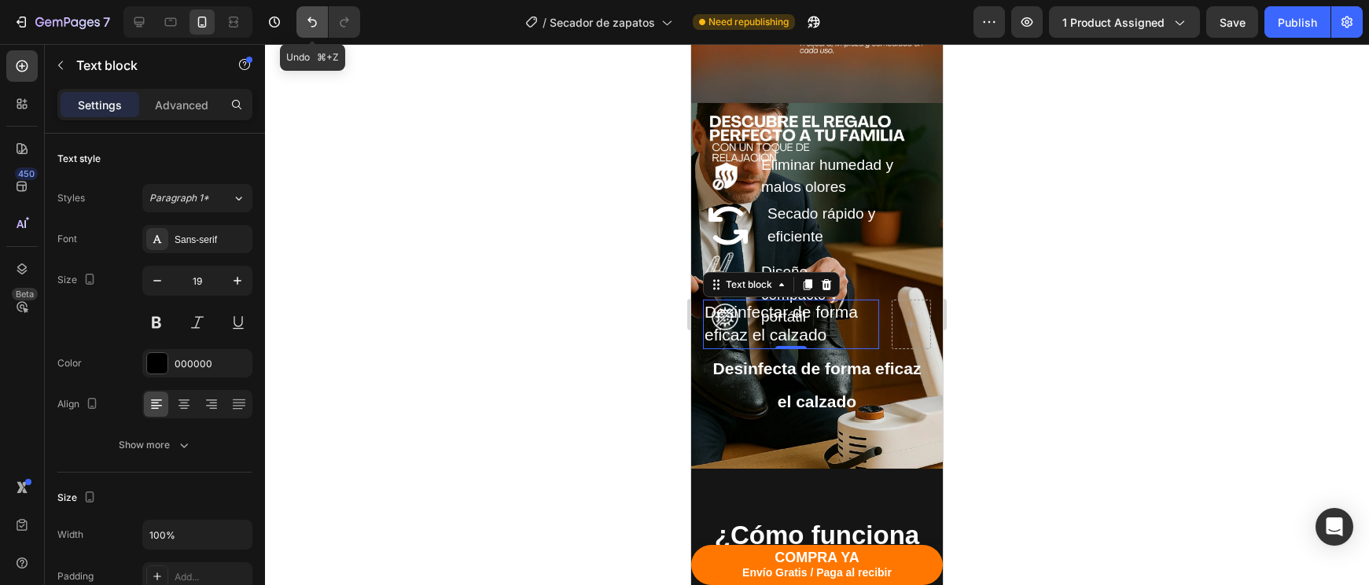
click at [316, 27] on icon "Undo/Redo" at bounding box center [312, 22] width 16 height 16
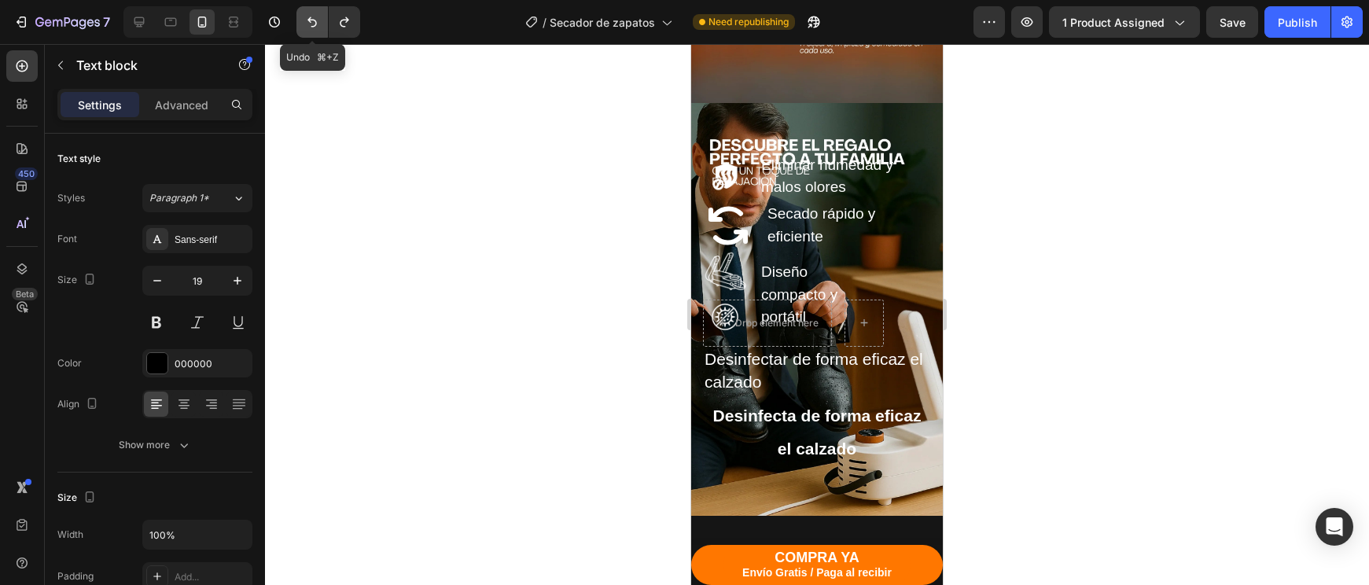
click at [316, 27] on icon "Undo/Redo" at bounding box center [312, 22] width 16 height 16
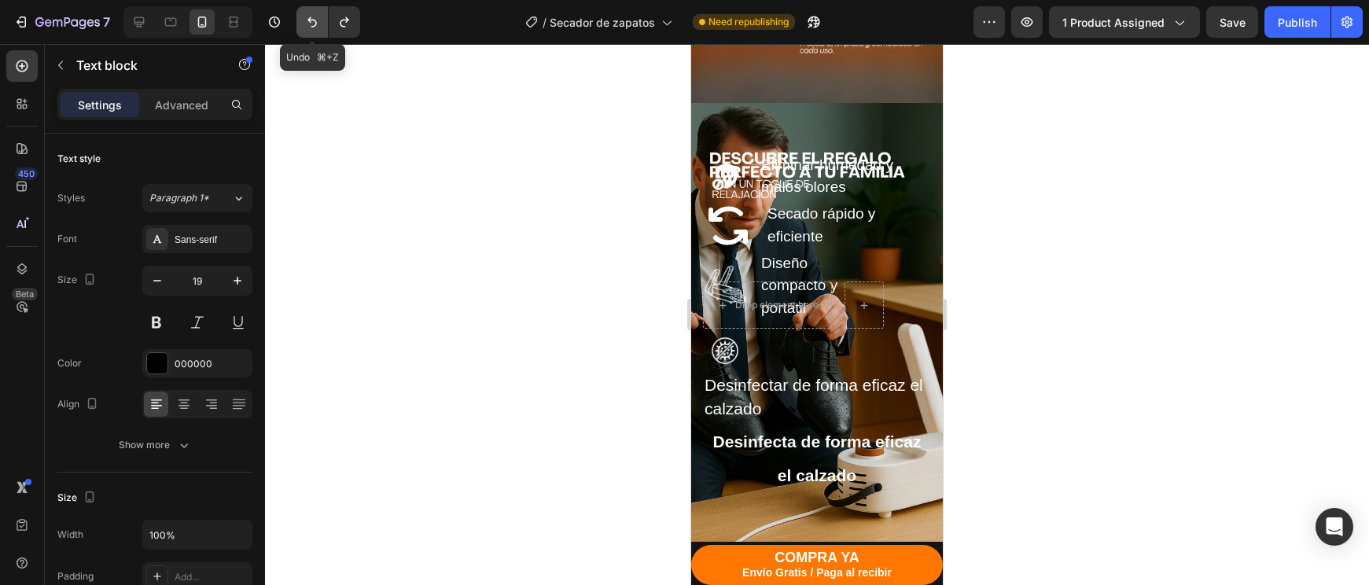
click at [316, 27] on icon "Undo/Redo" at bounding box center [312, 22] width 16 height 16
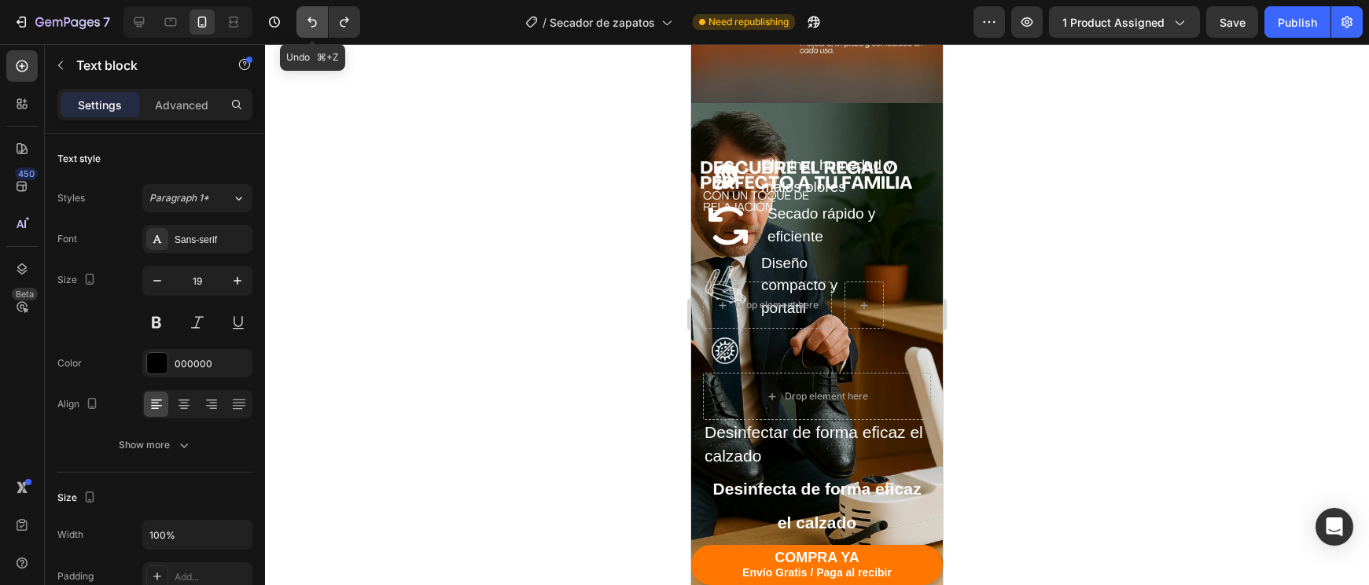
click at [316, 27] on icon "Undo/Redo" at bounding box center [312, 22] width 16 height 16
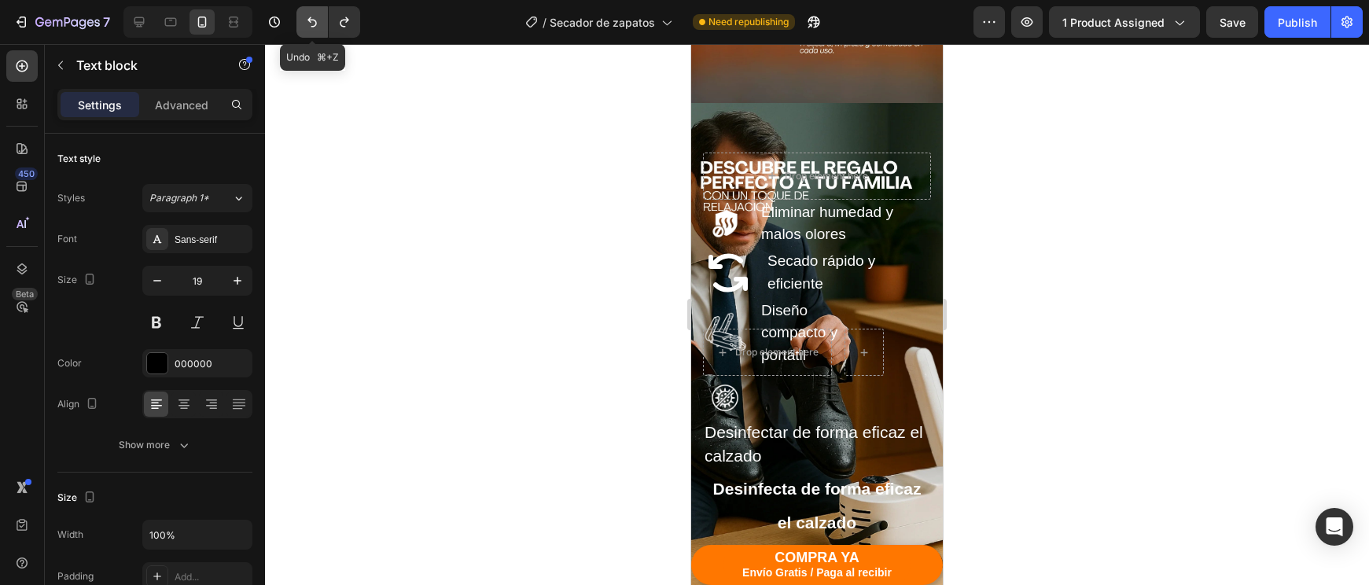
click at [316, 27] on icon "Undo/Redo" at bounding box center [312, 22] width 16 height 16
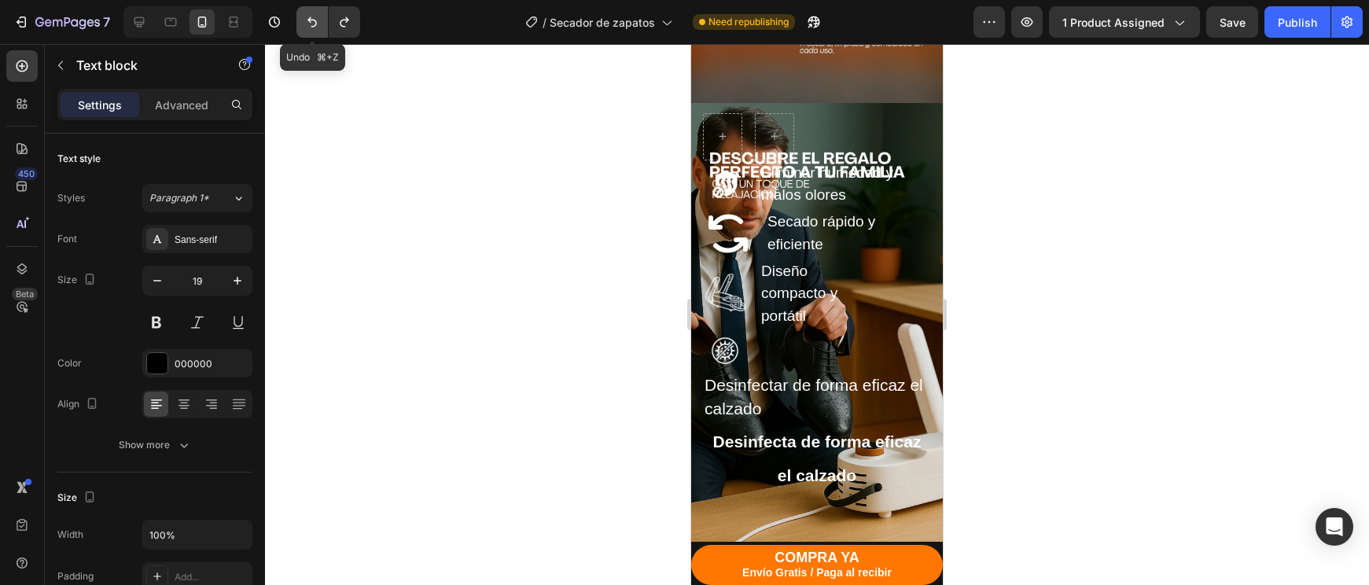
click at [316, 27] on icon "Undo/Redo" at bounding box center [312, 22] width 16 height 16
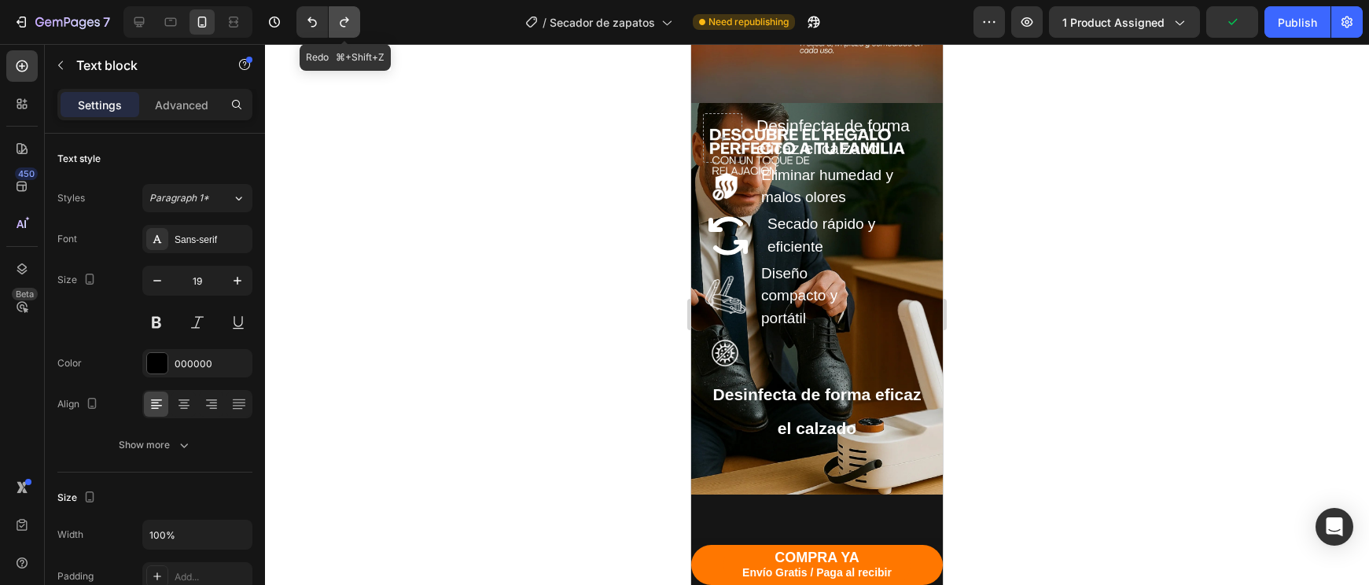
click at [337, 28] on icon "Undo/Redo" at bounding box center [345, 22] width 16 height 16
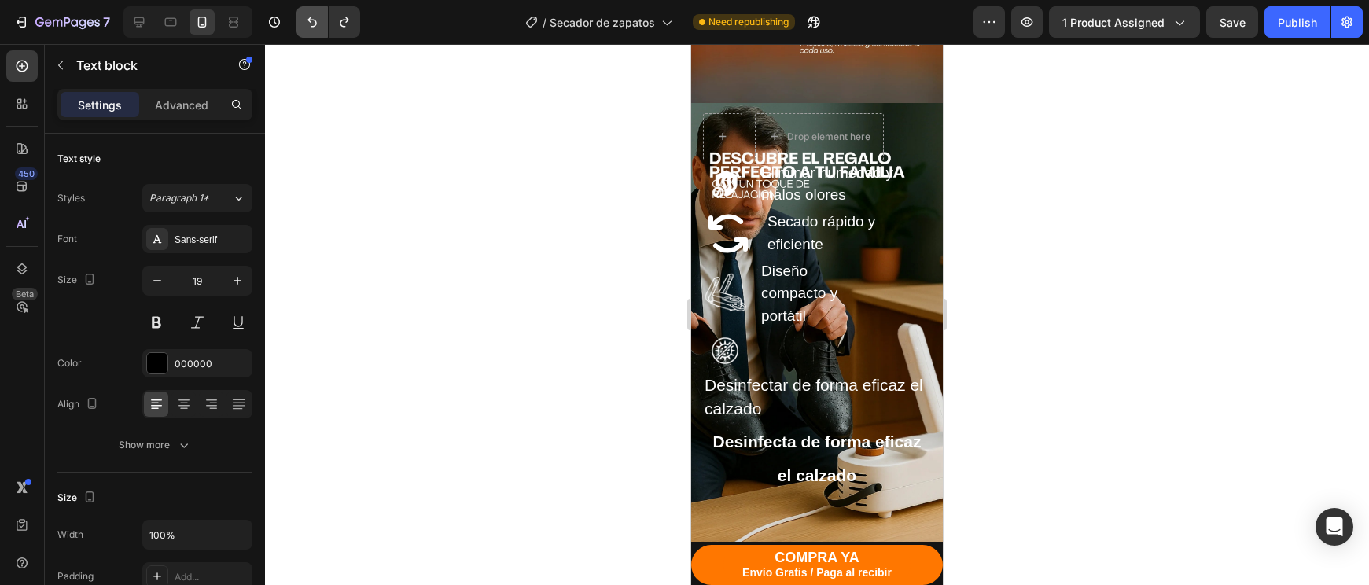
click at [318, 37] on button "Undo/Redo" at bounding box center [311, 21] width 31 height 31
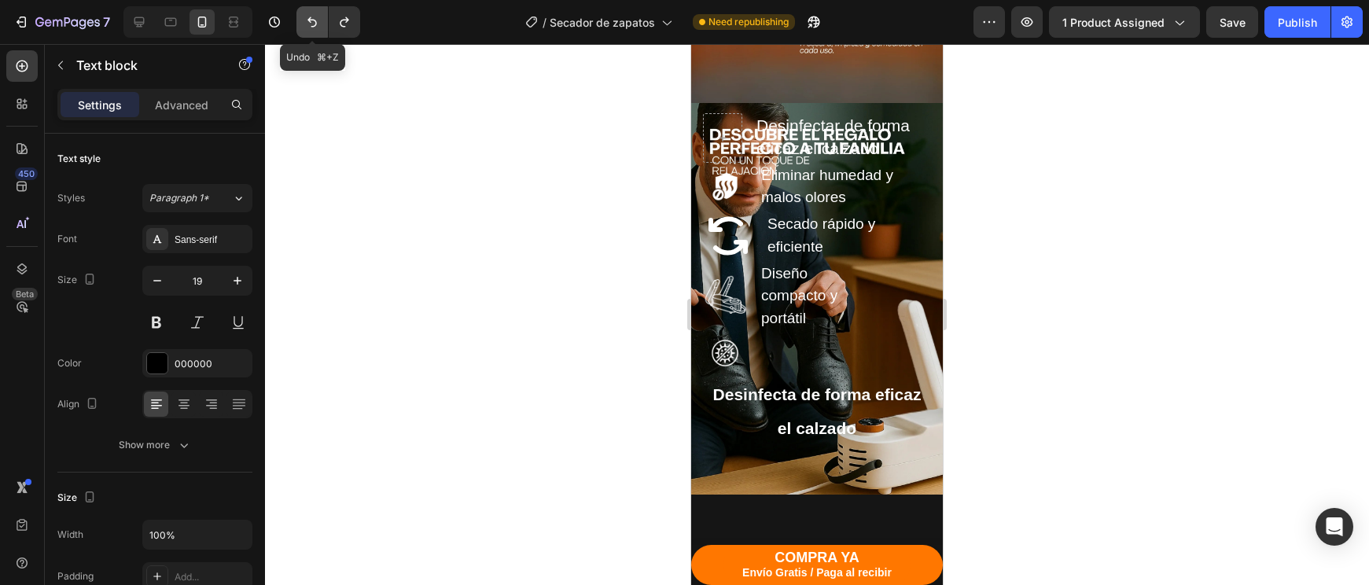
click at [318, 37] on button "Undo/Redo" at bounding box center [311, 21] width 31 height 31
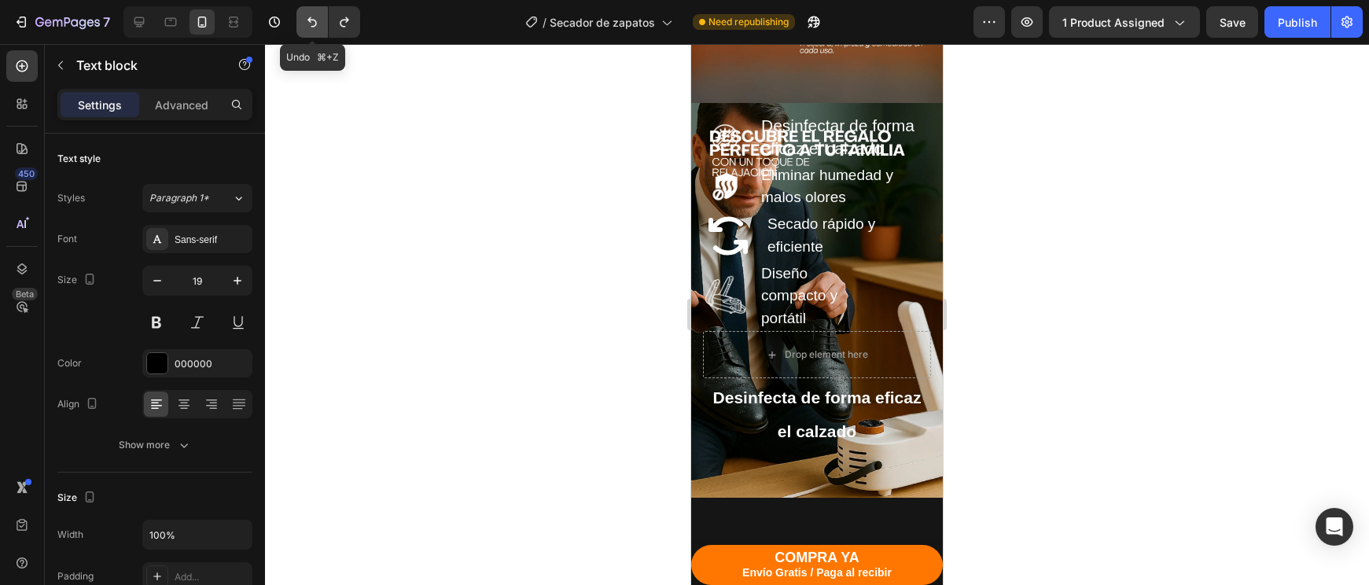
click at [318, 37] on button "Undo/Redo" at bounding box center [311, 21] width 31 height 31
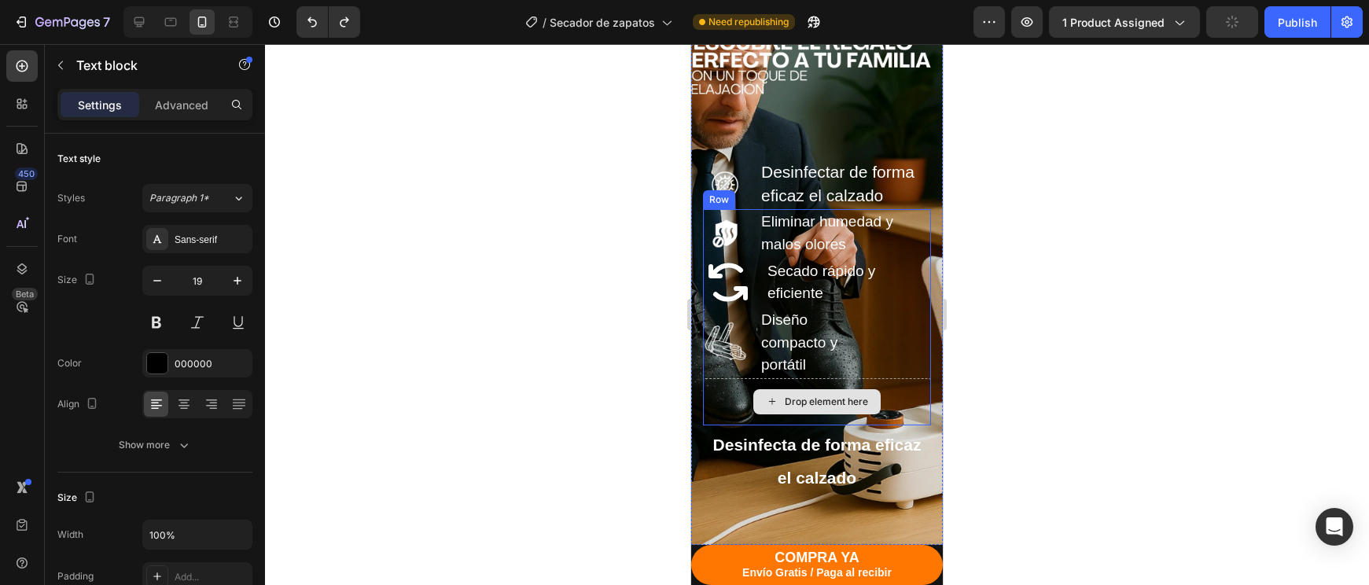
scroll to position [3207, 0]
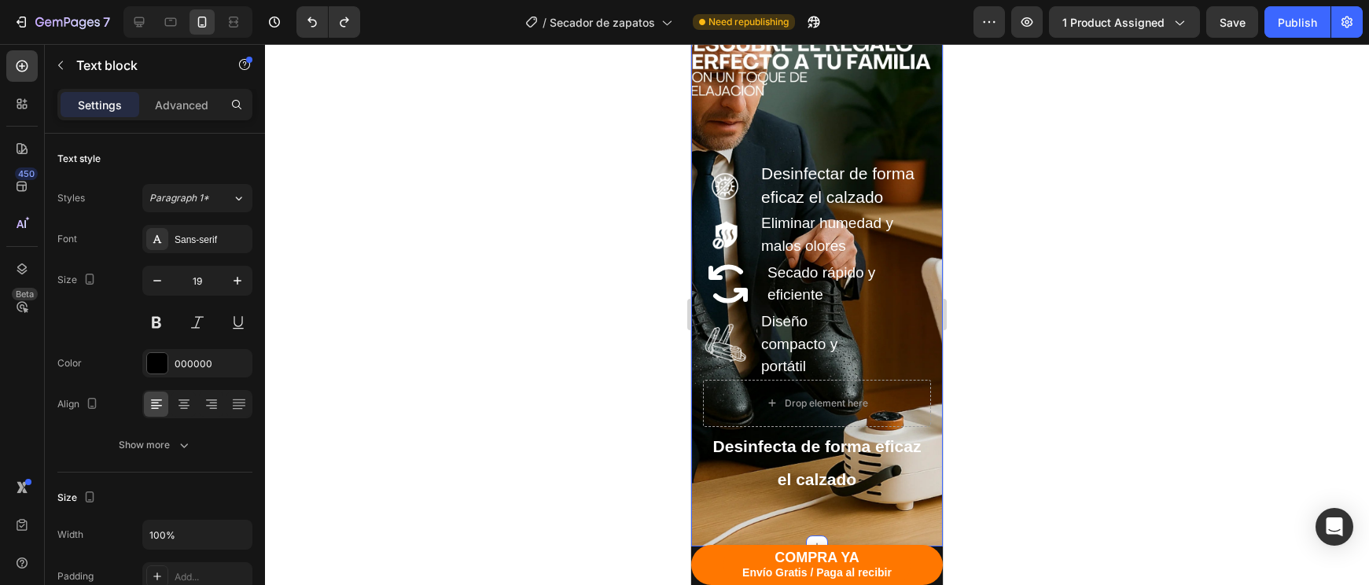
click at [936, 158] on div "Descubre el regalo perfecto para consentir a tu familia con un toque de relajac…" at bounding box center [817, 256] width 252 height 579
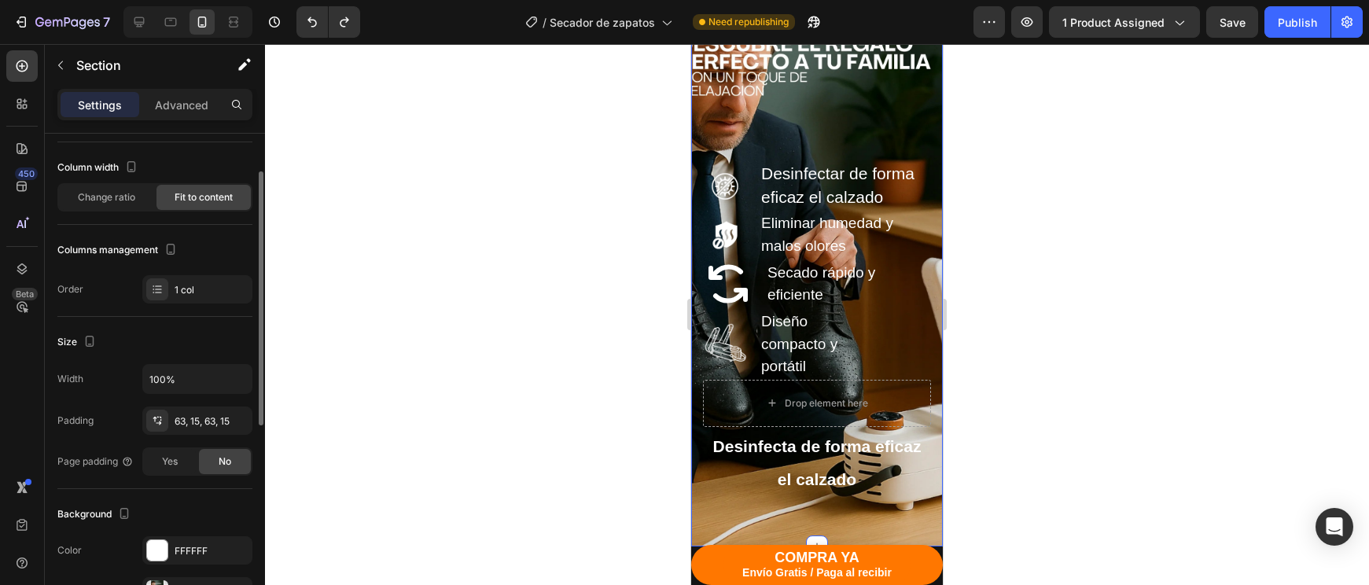
scroll to position [75, 0]
click at [134, 212] on div "Column width Change ratio Fit to content" at bounding box center [154, 189] width 195 height 70
click at [131, 204] on div "Change ratio" at bounding box center [106, 196] width 94 height 25
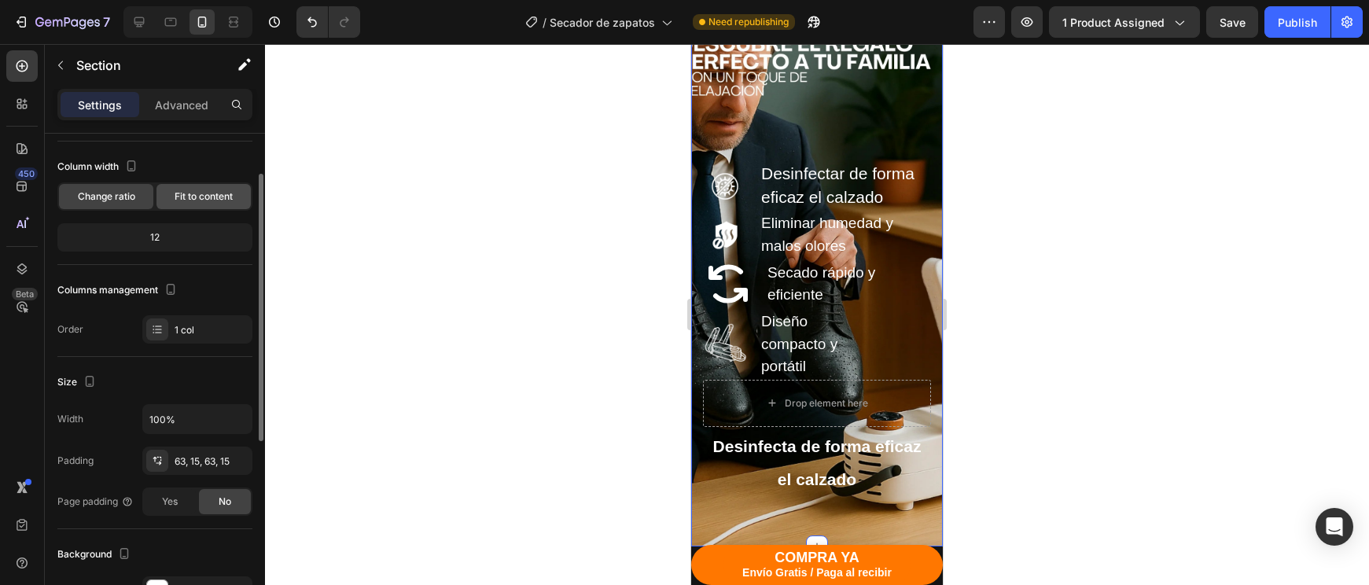
click at [182, 204] on div "Fit to content" at bounding box center [203, 196] width 94 height 25
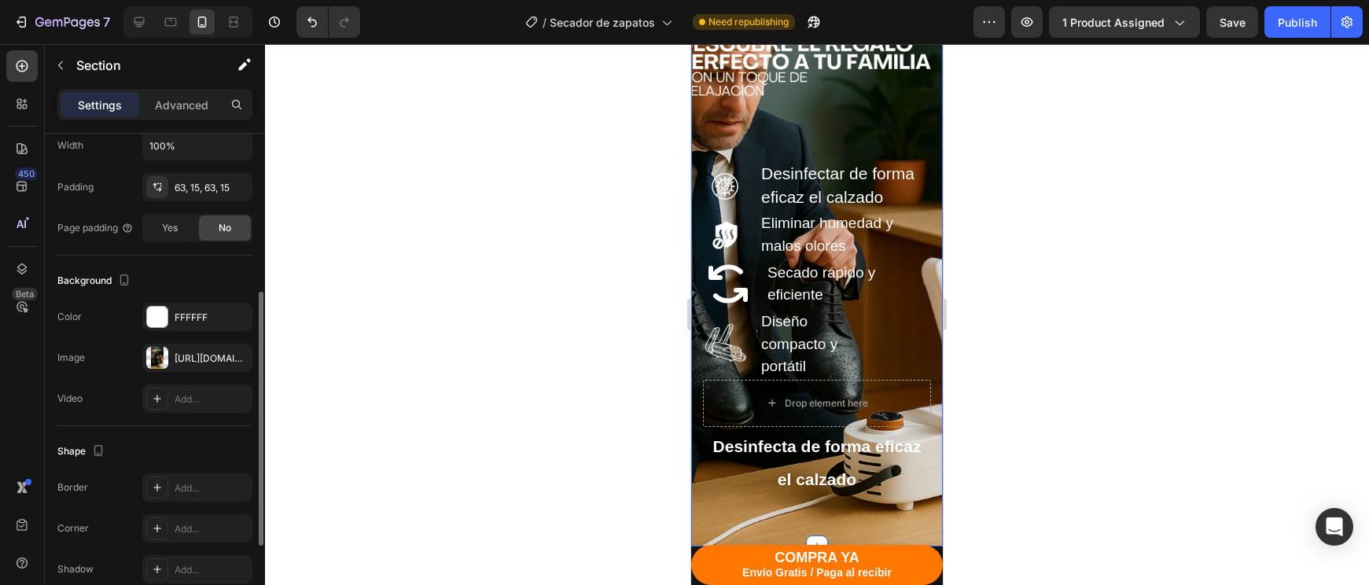
scroll to position [307, 0]
click at [189, 360] on div "https://cdn.shopify.com/s/files/1/0945/1746/1299/files/gempages_573441392894804…" at bounding box center [198, 358] width 46 height 14
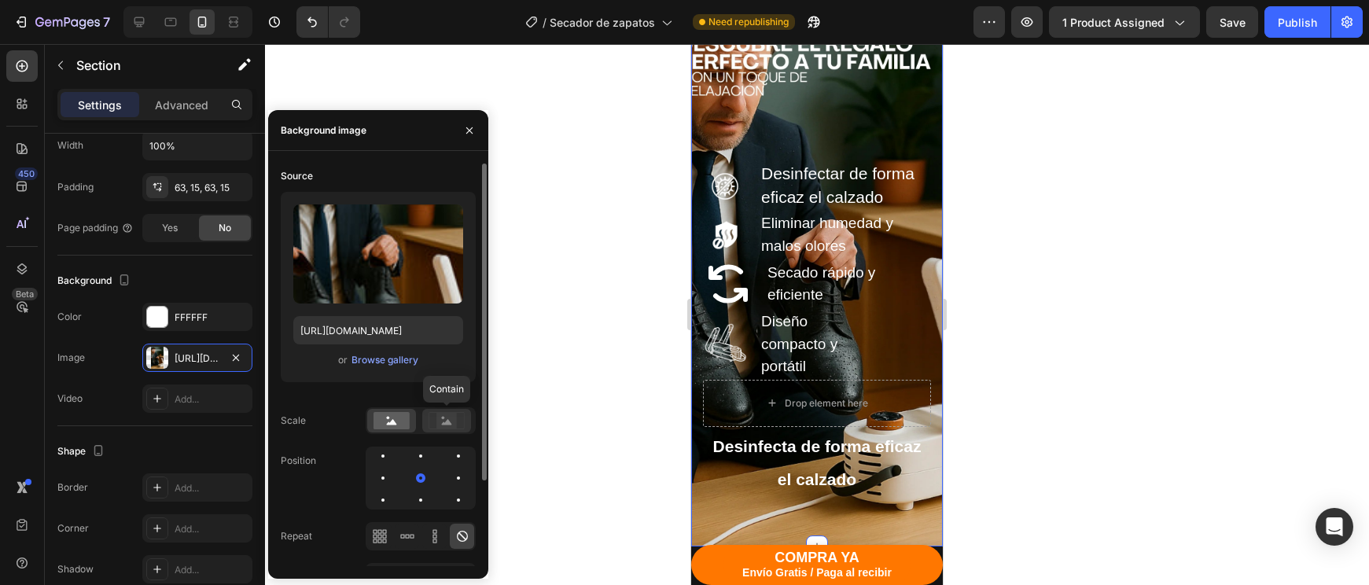
click at [445, 419] on rect at bounding box center [446, 421] width 20 height 16
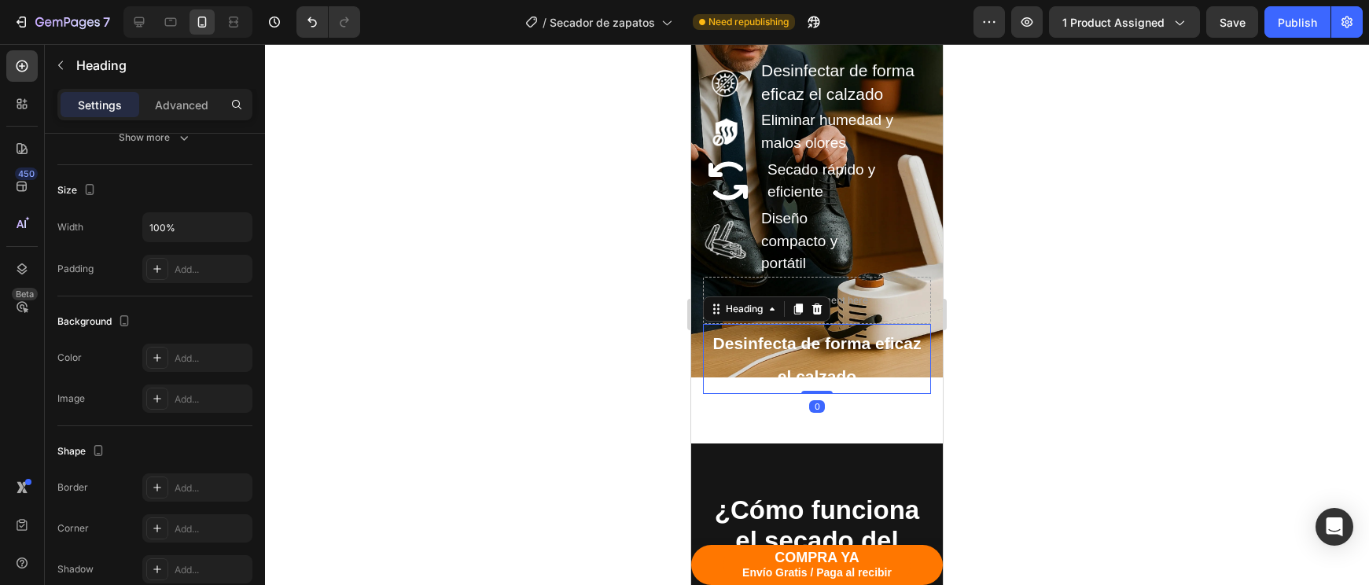
scroll to position [0, 0]
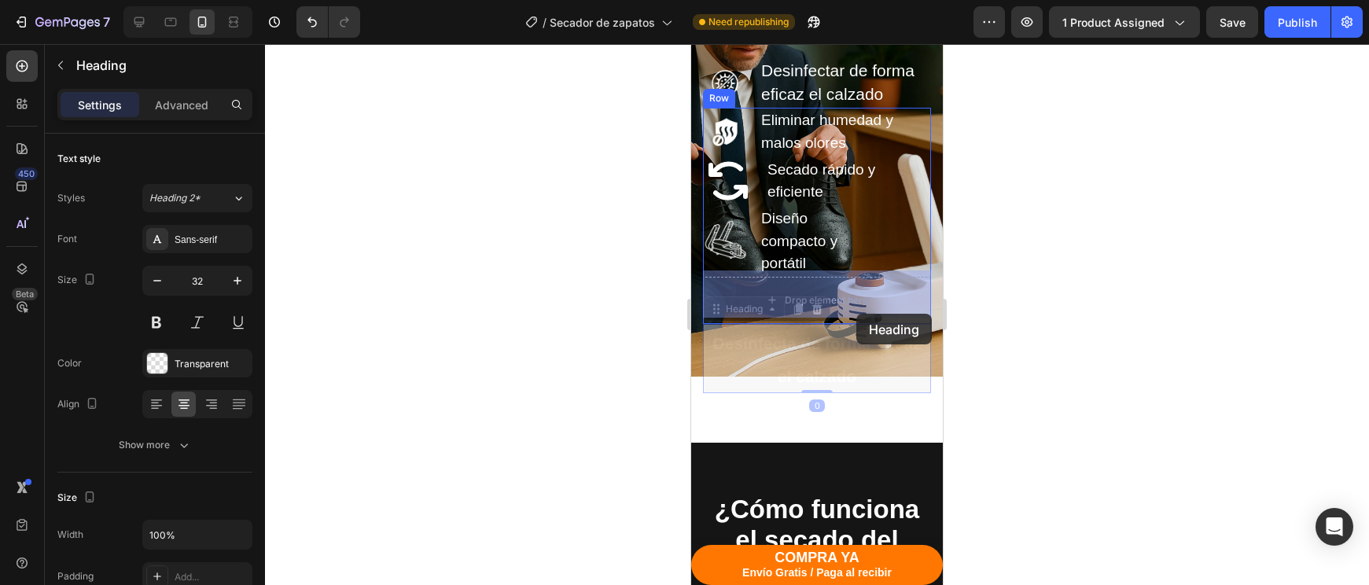
drag, startPoint x: 863, startPoint y: 361, endPoint x: 856, endPoint y: 314, distance: 47.7
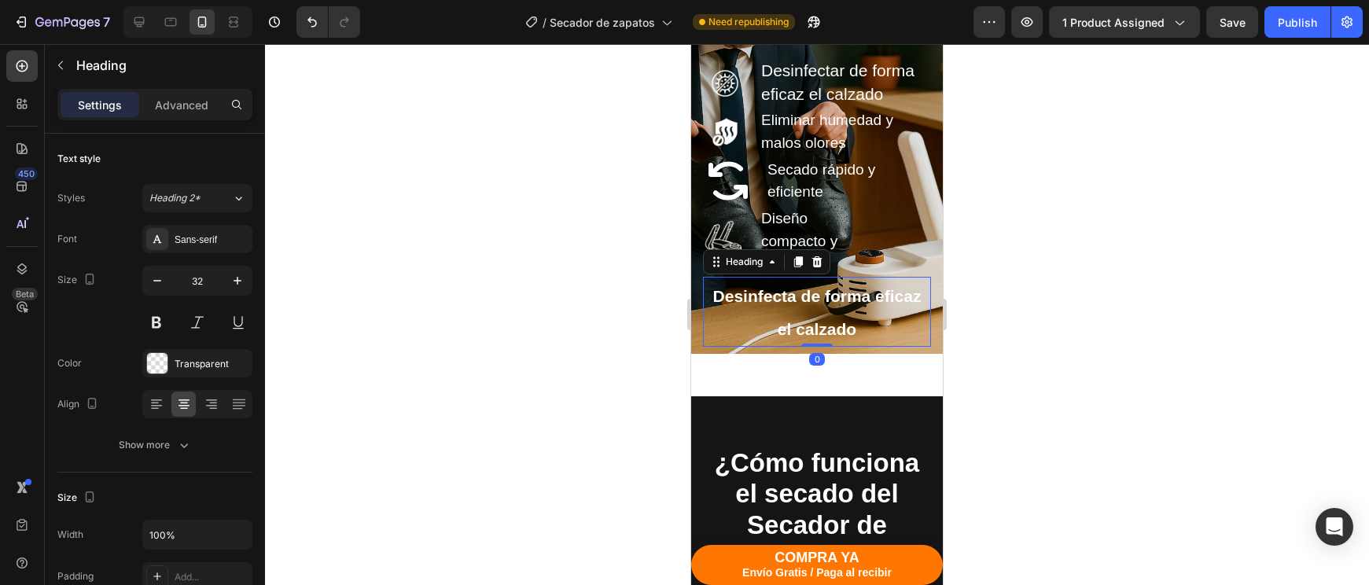
click at [1058, 389] on div at bounding box center [817, 314] width 1104 height 541
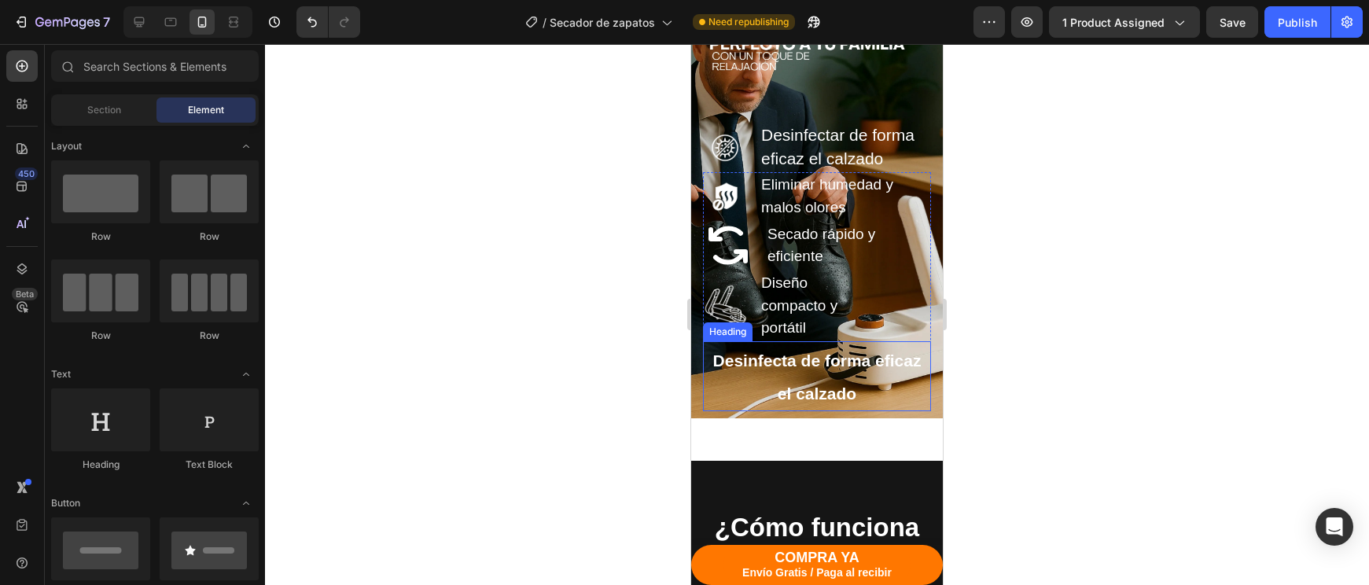
scroll to position [3007, 0]
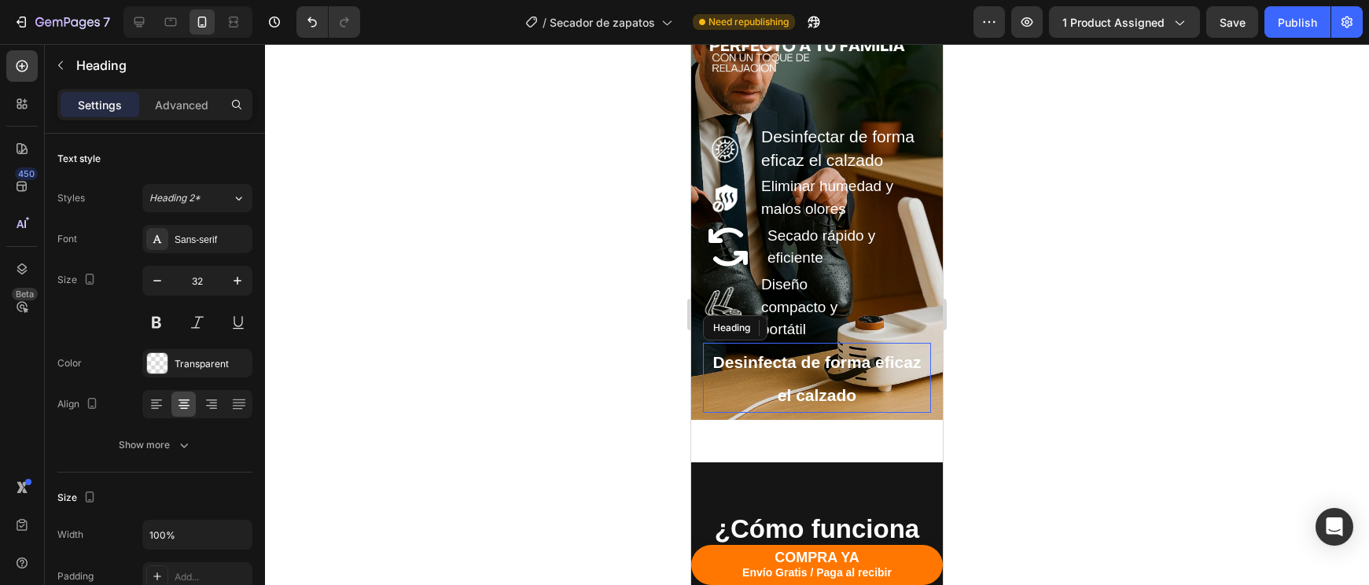
click at [862, 387] on h2 "Desinfecta de forma eficaz el calzado" at bounding box center [817, 378] width 228 height 70
click at [815, 327] on icon at bounding box center [817, 328] width 13 height 13
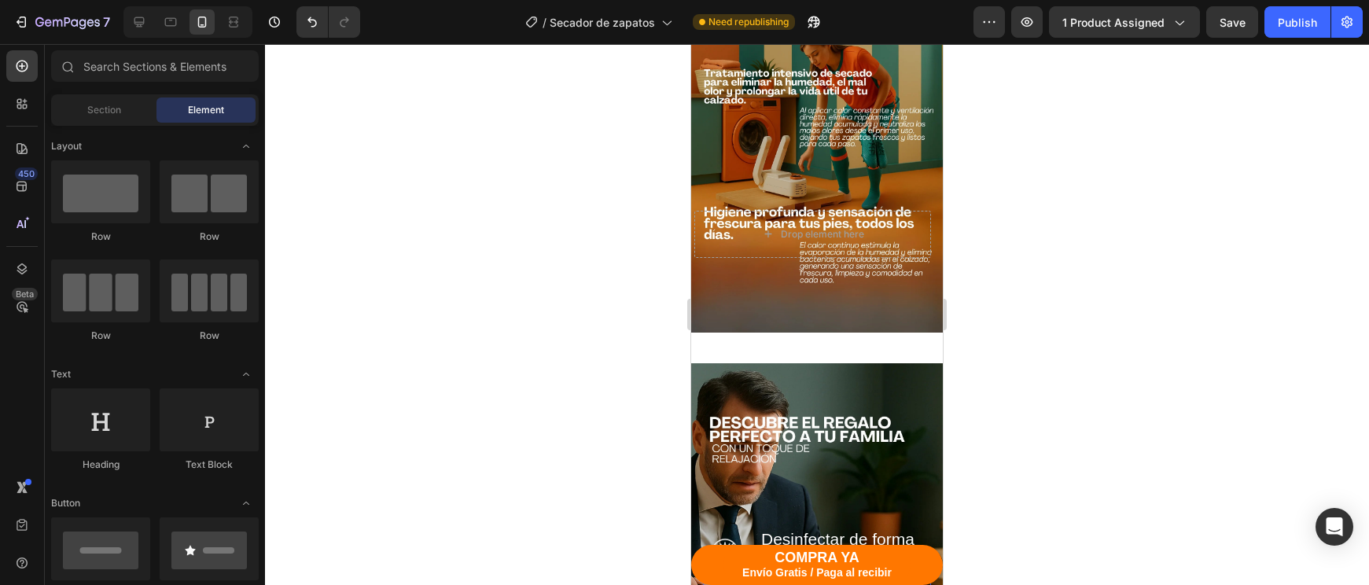
scroll to position [2827, 0]
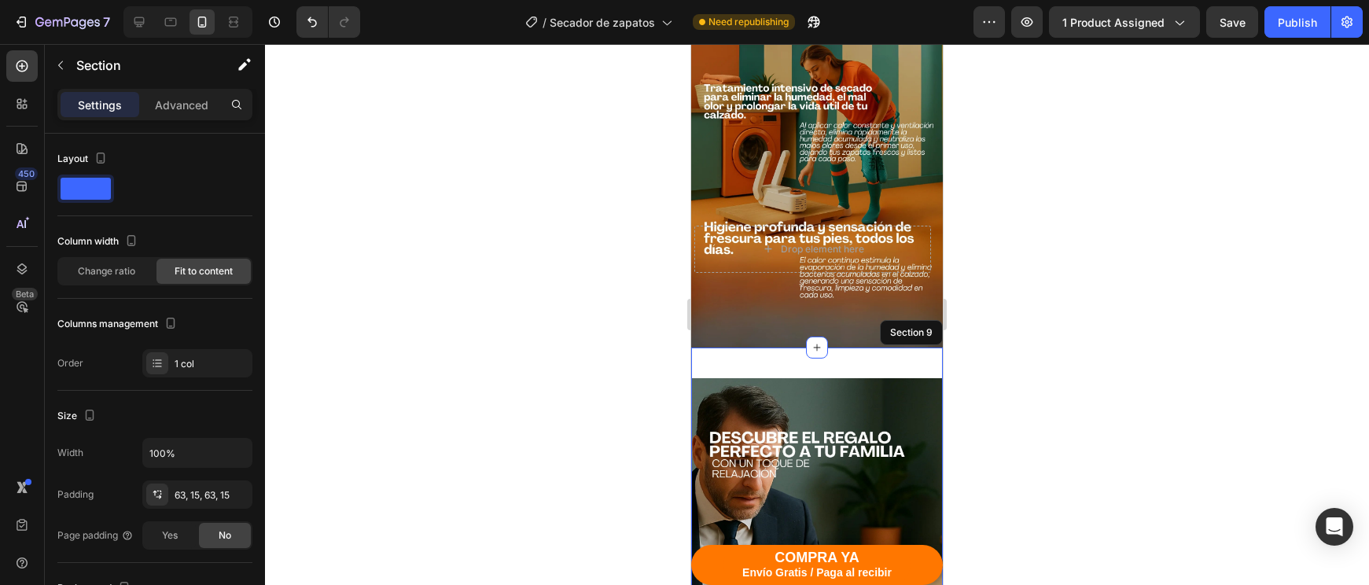
click at [193, 106] on p "Advanced" at bounding box center [181, 105] width 53 height 17
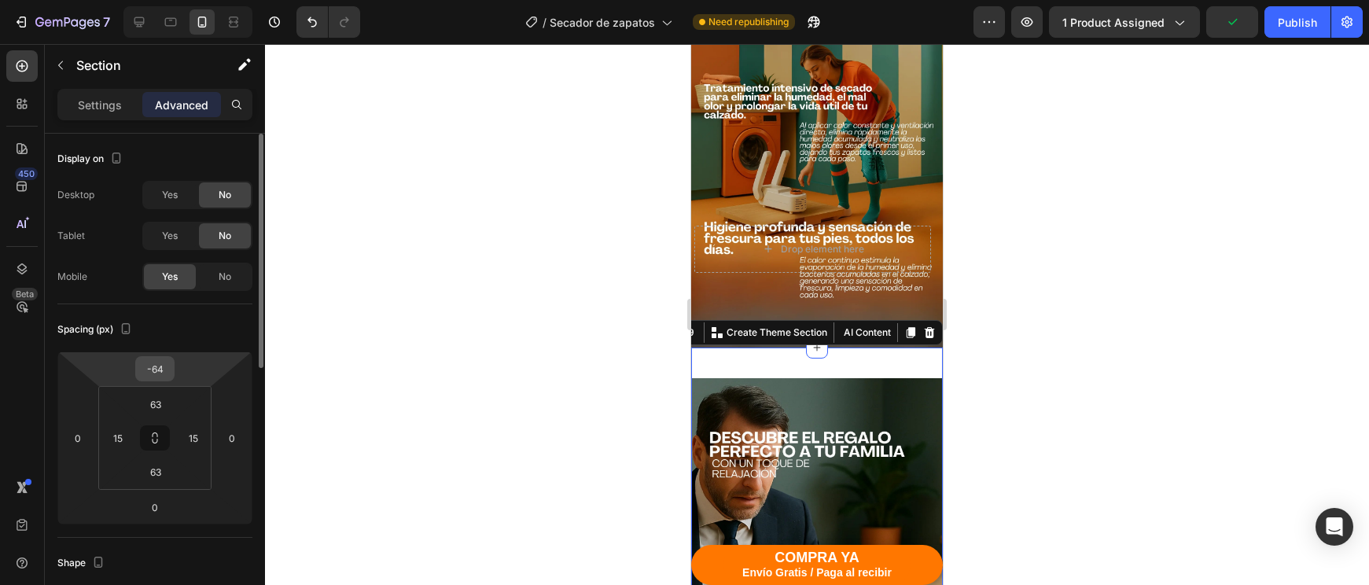
click at [163, 369] on input "-64" at bounding box center [154, 369] width 31 height 24
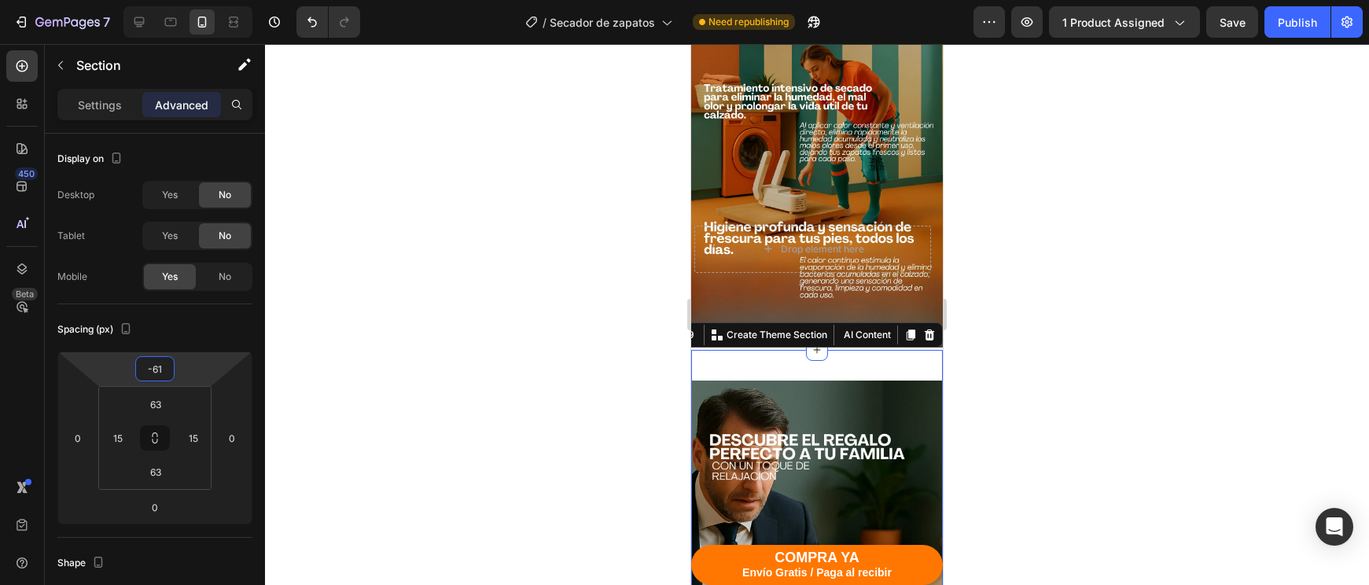
type input "-6"
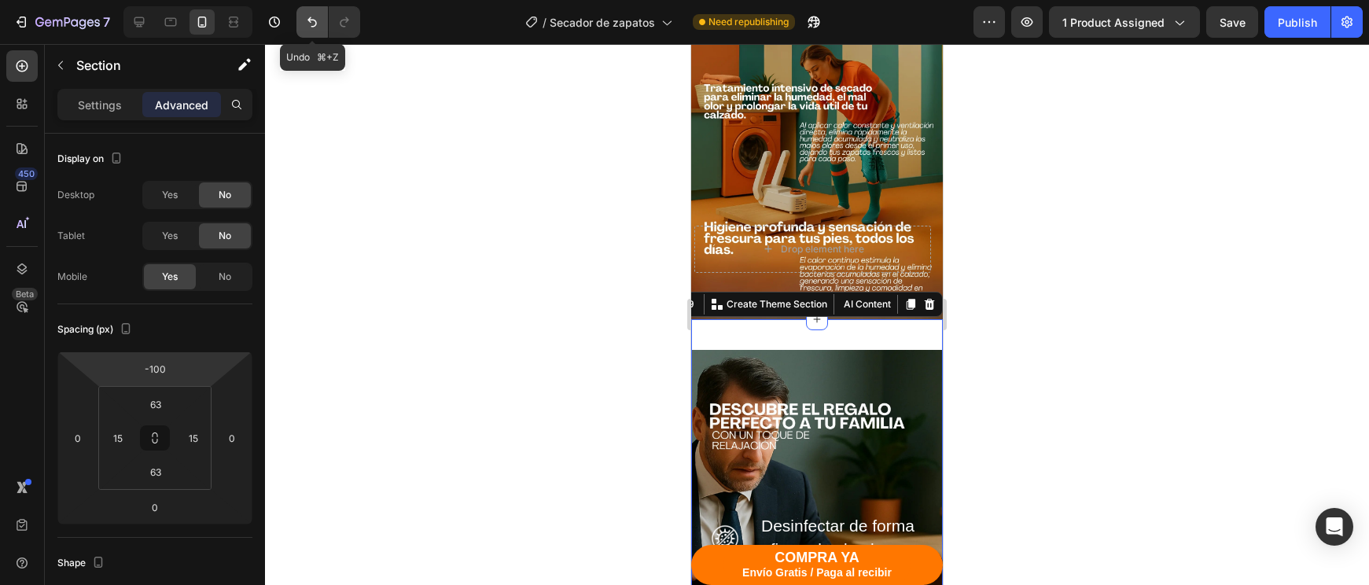
click at [318, 30] on button "Undo/Redo" at bounding box center [311, 21] width 31 height 31
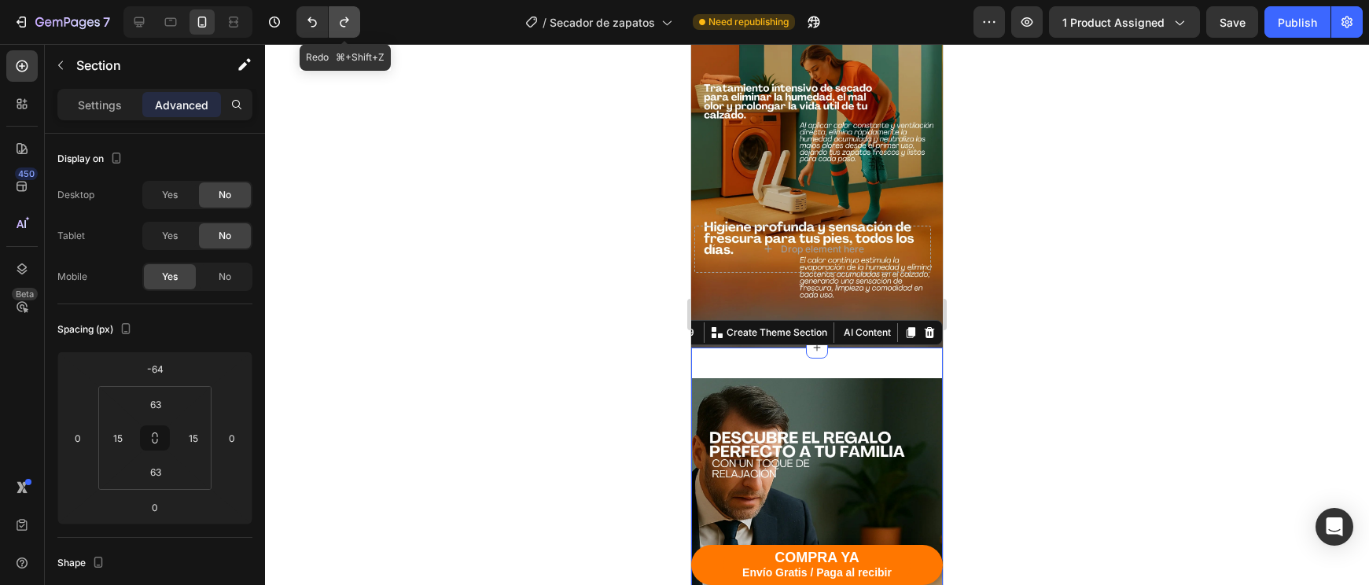
click at [335, 30] on button "Undo/Redo" at bounding box center [344, 21] width 31 height 31
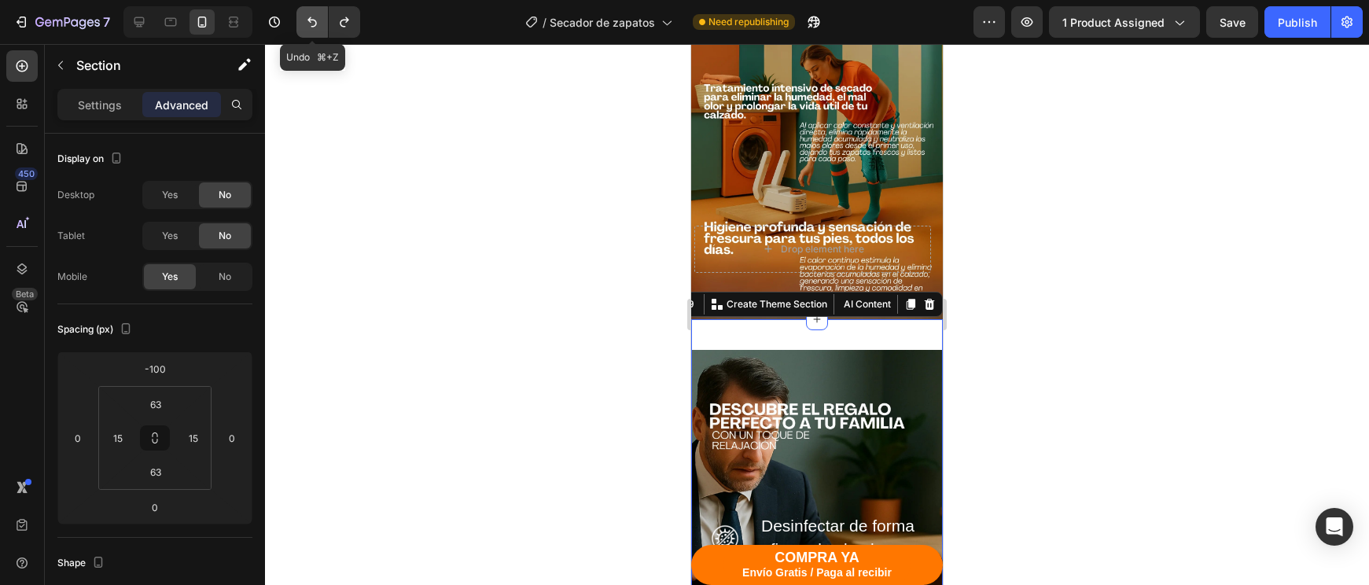
click at [313, 31] on button "Undo/Redo" at bounding box center [311, 21] width 31 height 31
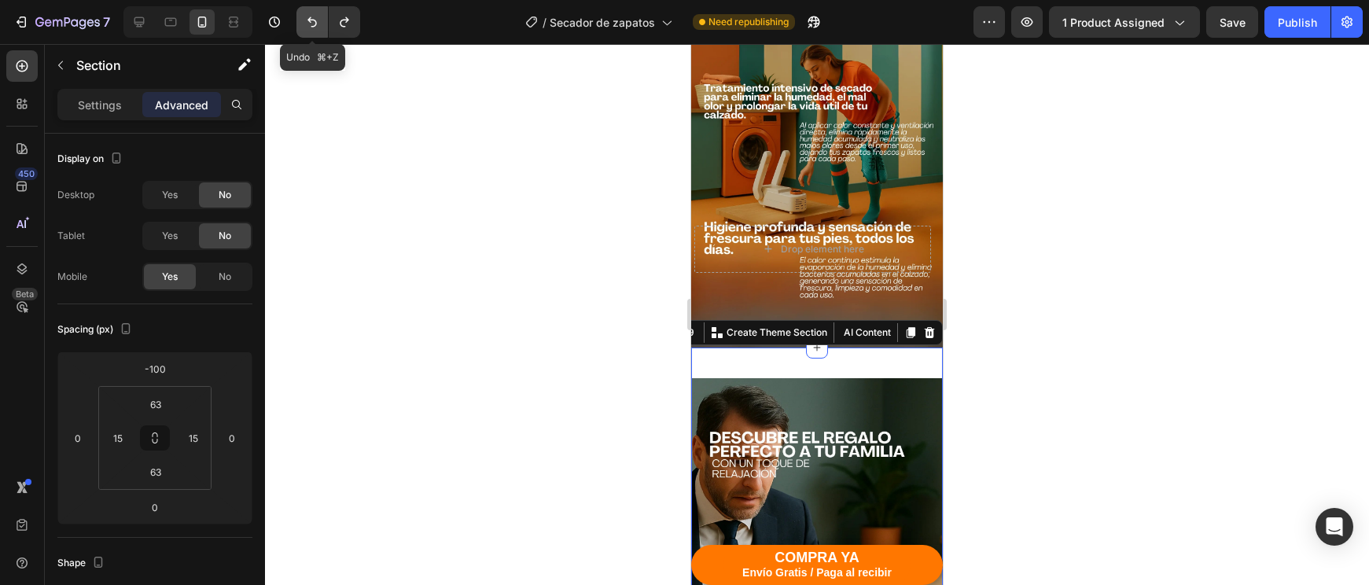
type input "-64"
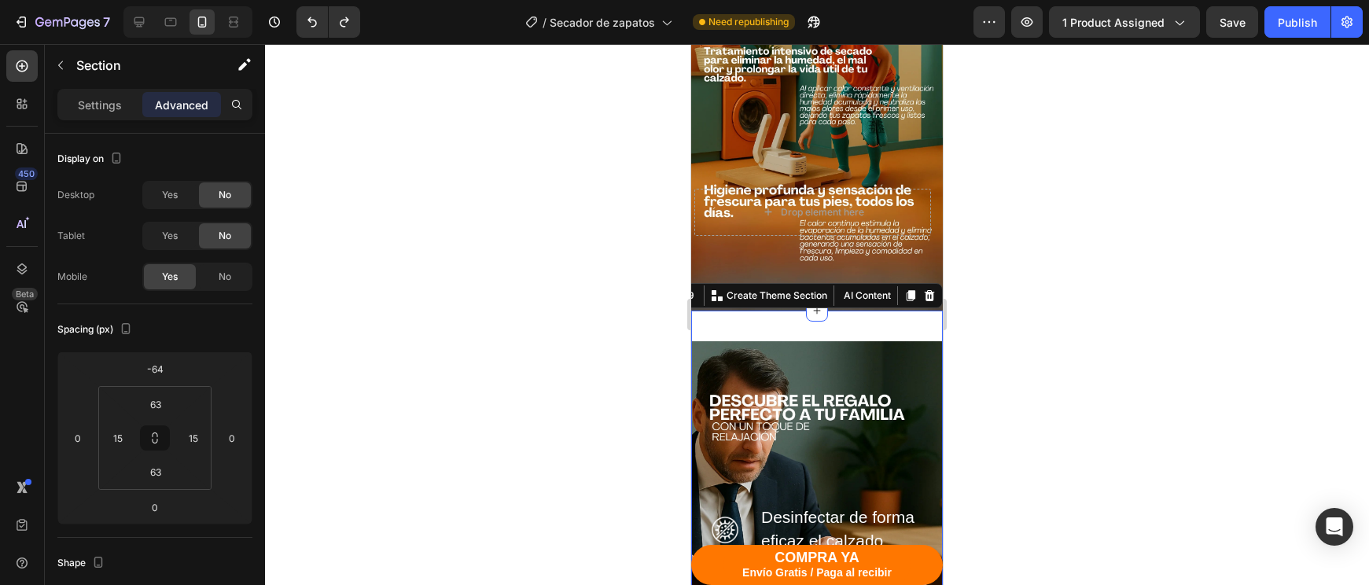
click at [934, 368] on div "Descubre el regalo perfecto para consentir a tu familia con un toque de relajac…" at bounding box center [817, 565] width 252 height 509
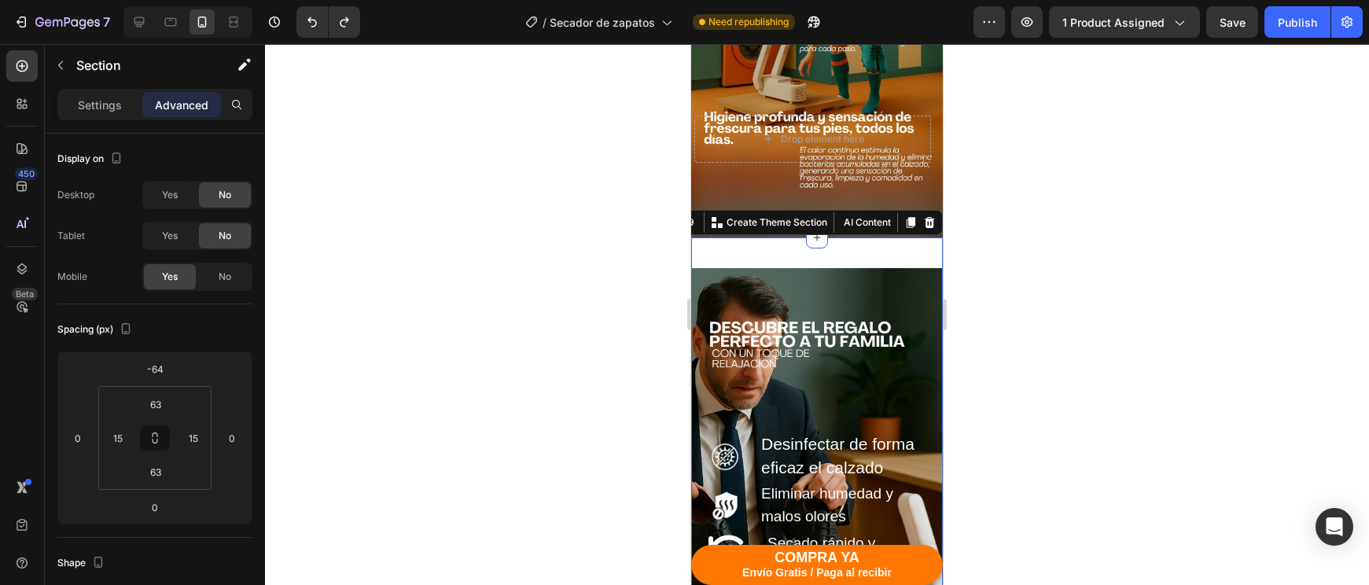
click at [1007, 355] on div at bounding box center [817, 314] width 1104 height 541
click at [763, 276] on div "Descubre el regalo perfecto para consentir a tu familia con un toque de relajac…" at bounding box center [817, 491] width 252 height 509
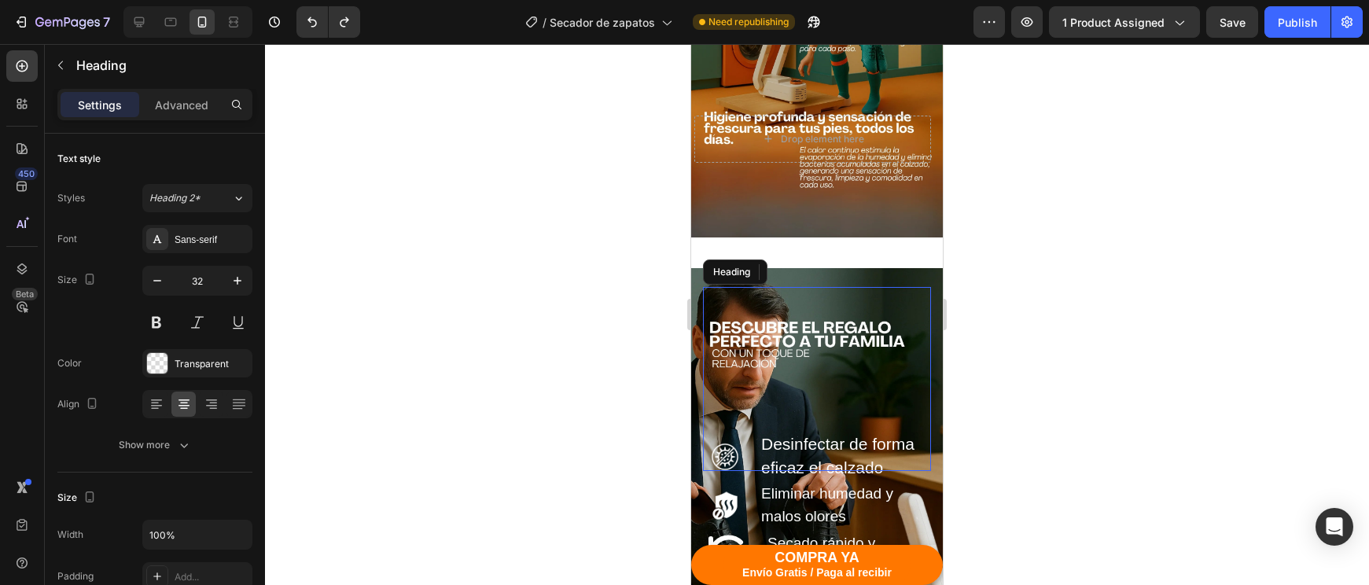
click at [704, 308] on h2 "Descubre el regalo perfecto para consentir a tu familia con un toque de relajac…" at bounding box center [817, 379] width 228 height 184
click at [704, 320] on h2 "Descubre el regalo perfecto para consentir a tu familia con un toque de relajac…" at bounding box center [817, 379] width 228 height 184
click at [703, 326] on h2 "Descubre el regalo perfecto para consentir a tu familia con un toque de relajac…" at bounding box center [817, 379] width 228 height 184
click at [700, 330] on div "Descubre el regalo perfecto para consentir a tu familia con un toque de relajac…" at bounding box center [817, 491] width 252 height 509
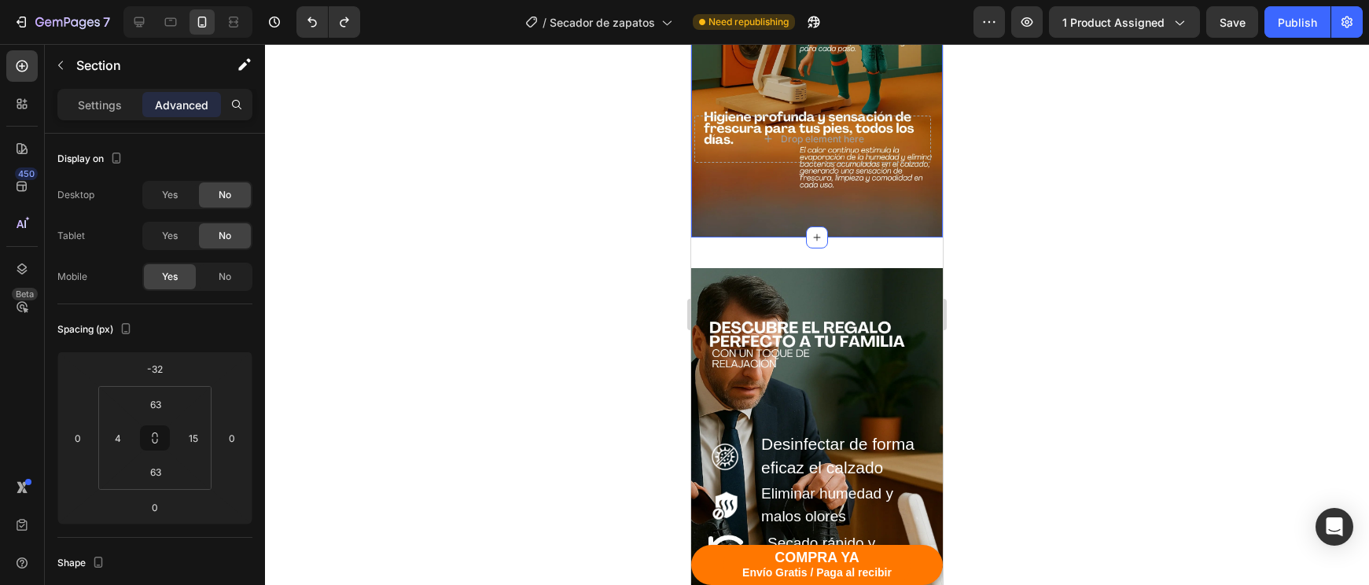
click at [754, 178] on div "Image Drop element here Row Row" at bounding box center [812, 27] width 237 height 322
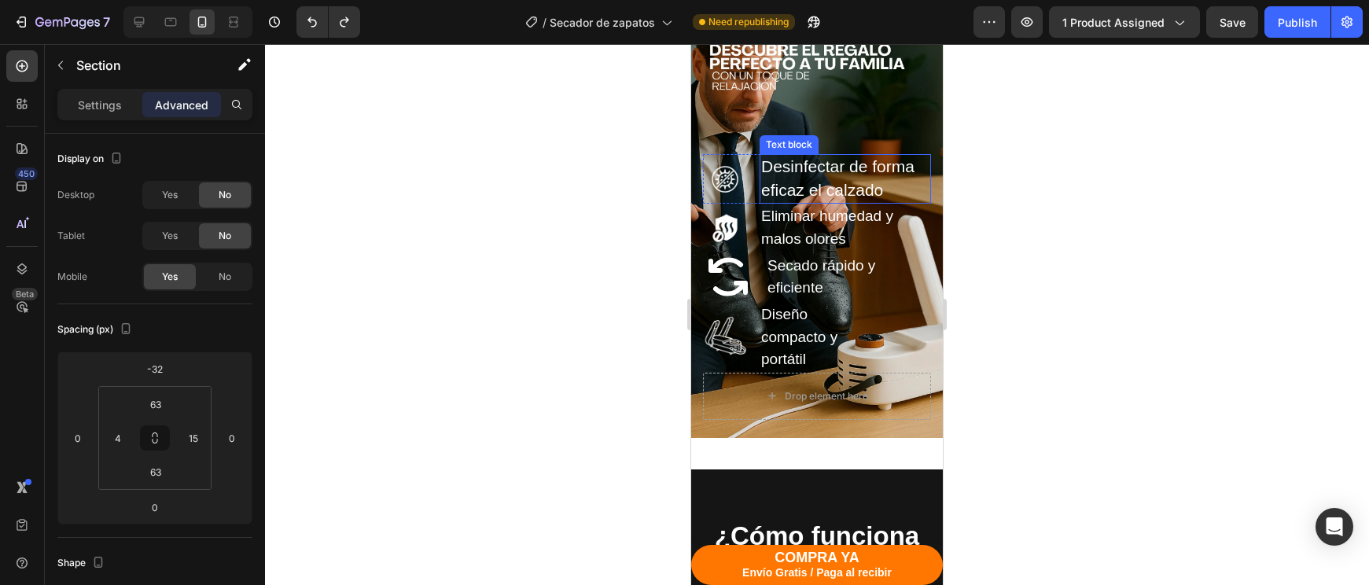
scroll to position [3224, 0]
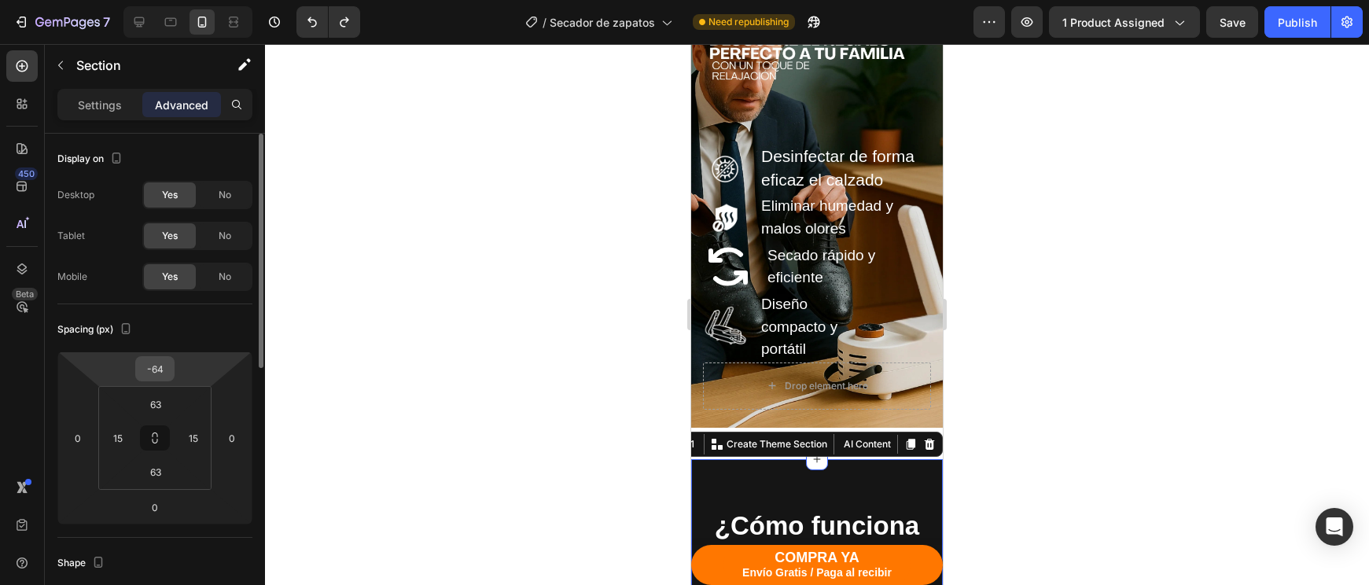
click at [158, 366] on input "-64" at bounding box center [154, 369] width 31 height 24
click at [167, 369] on input "-64" at bounding box center [154, 369] width 31 height 24
type input "-6"
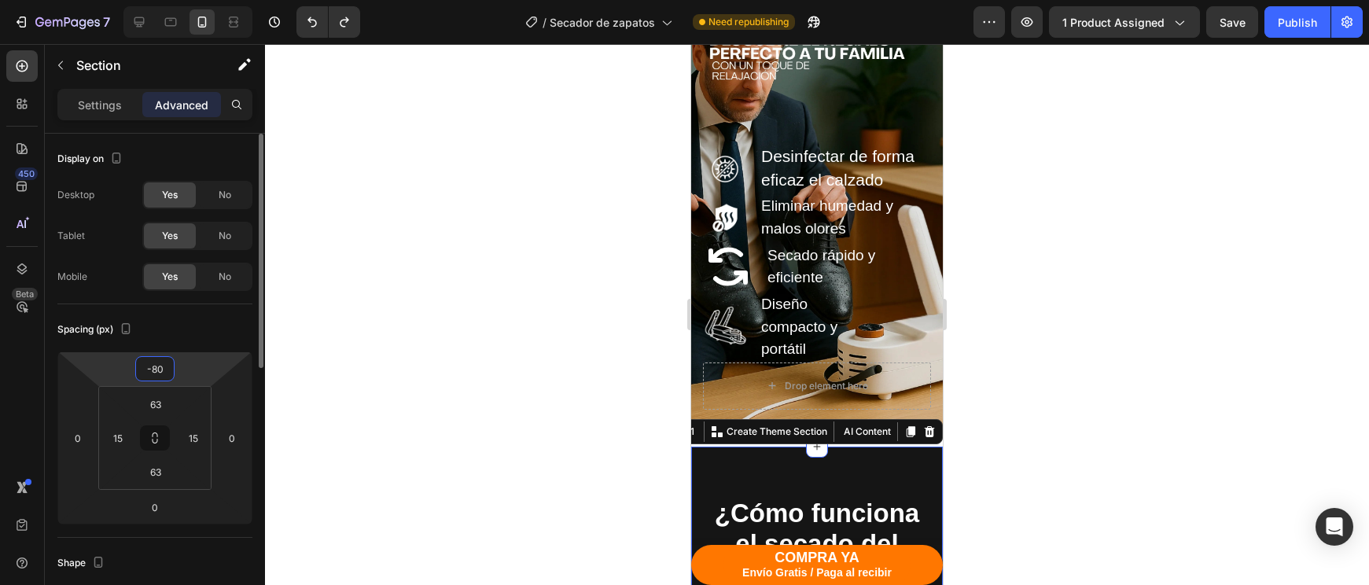
type input "-8"
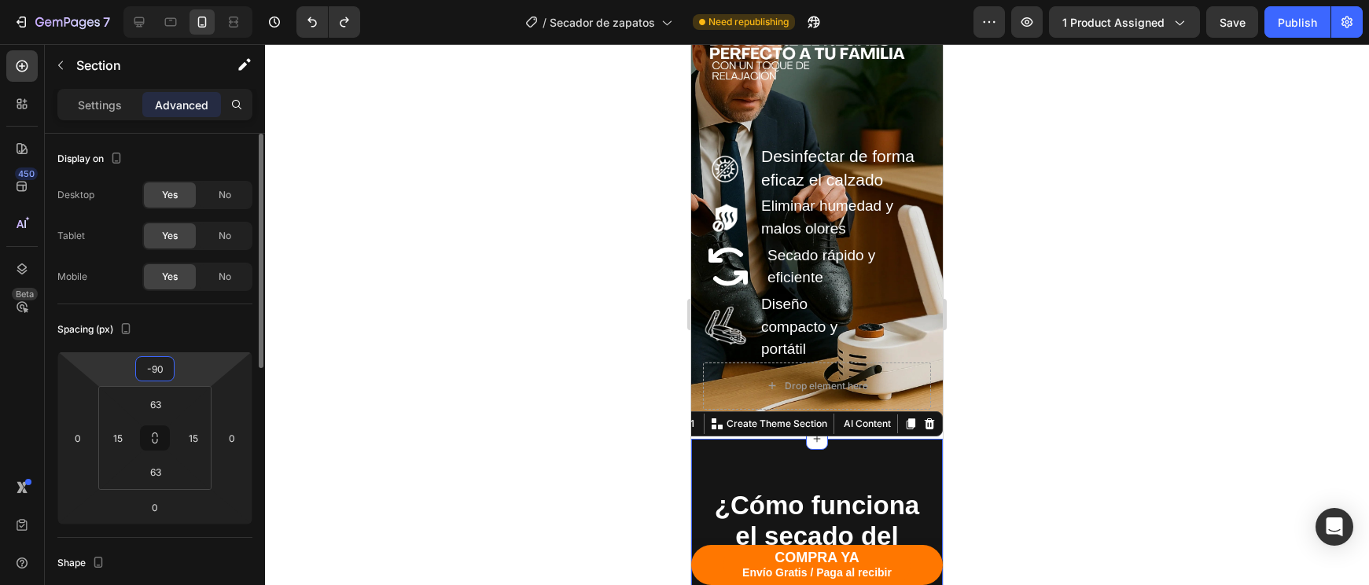
type input "-9"
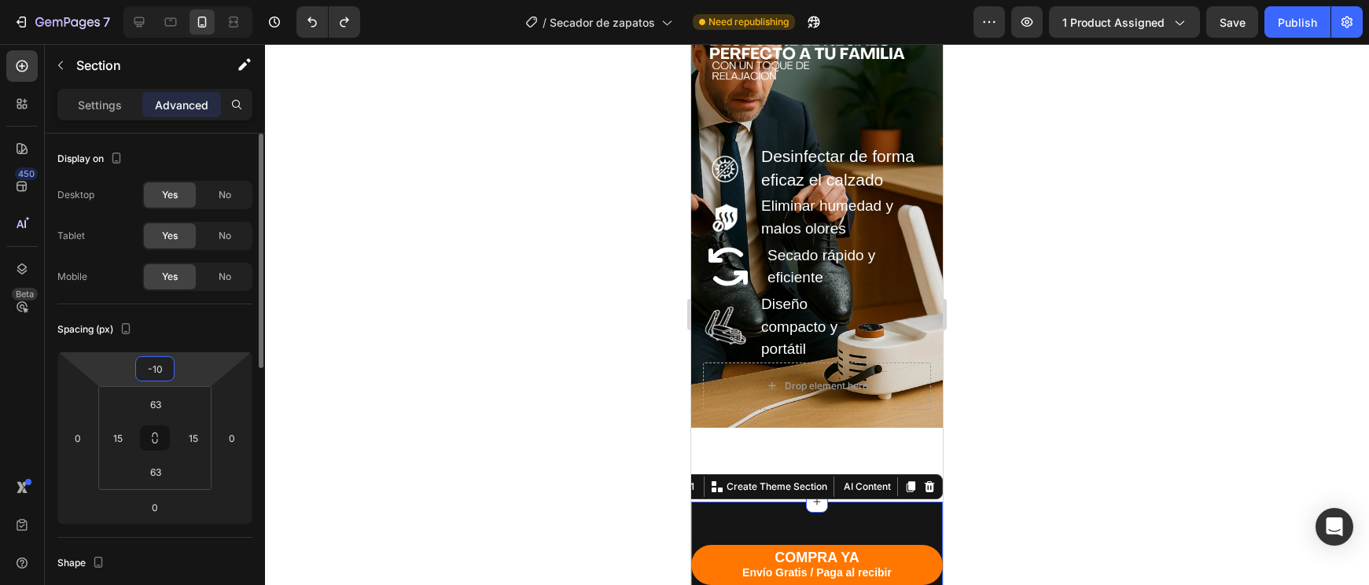
type input "-1"
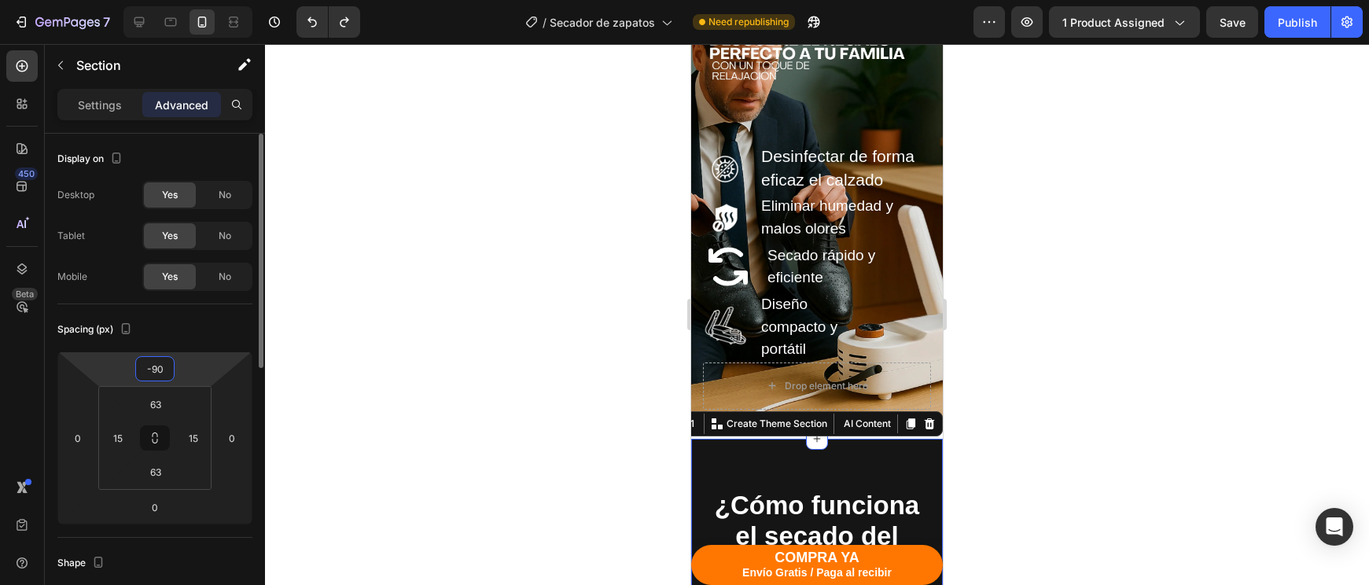
type input "-9"
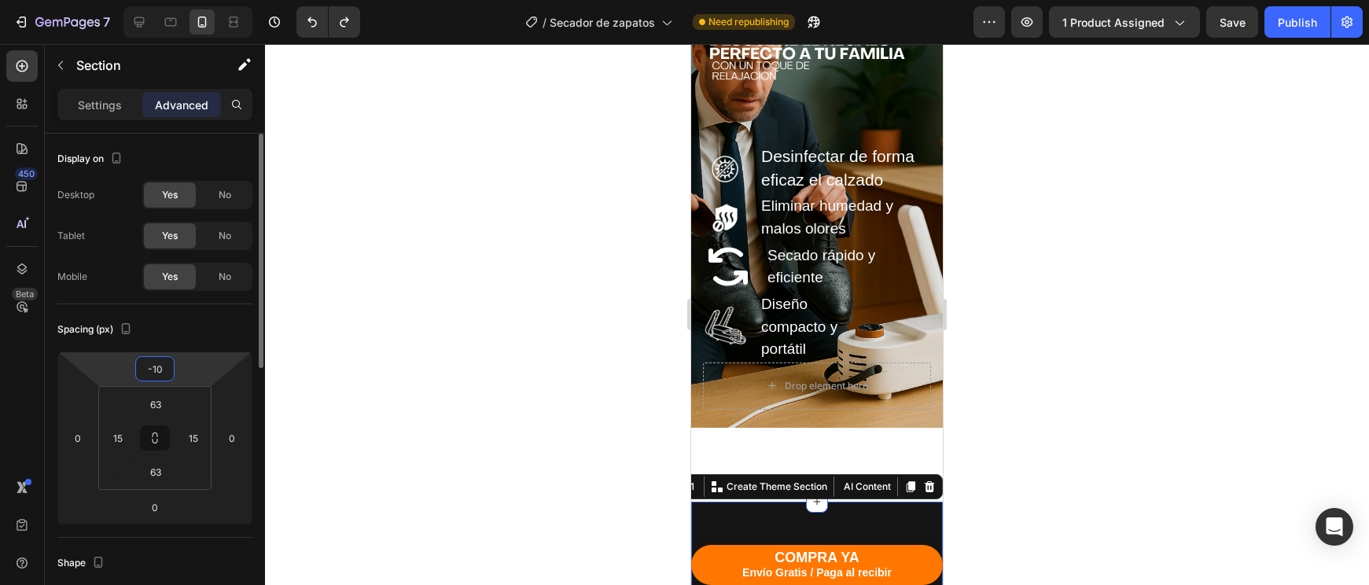
type input "-100"
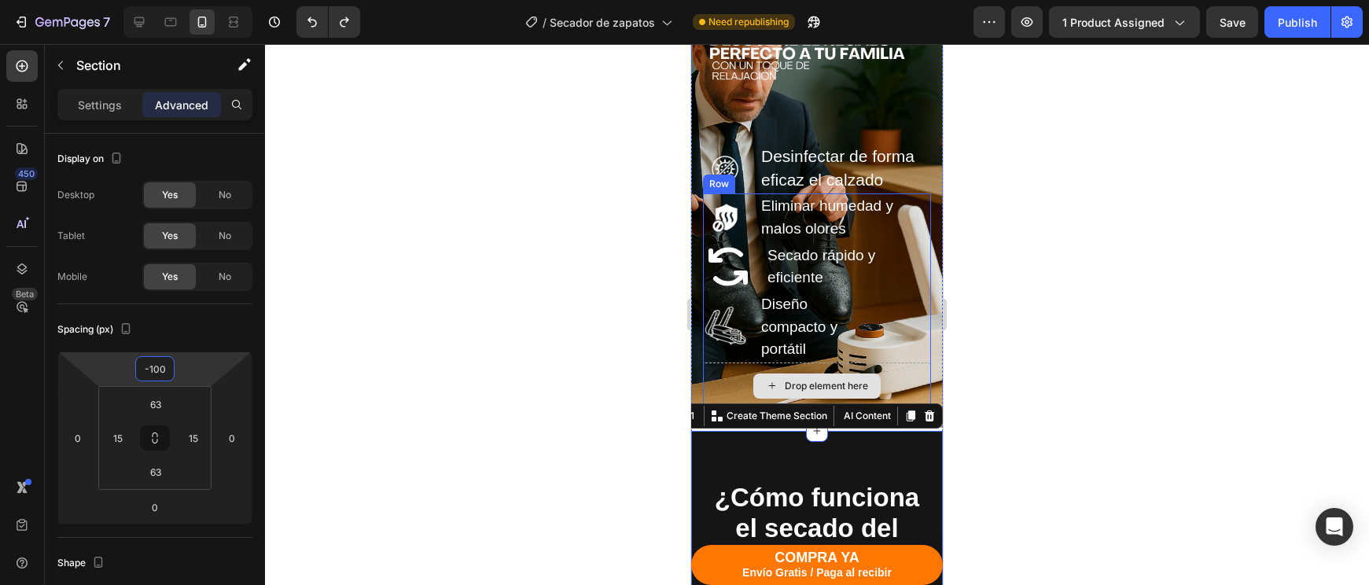
click at [1013, 461] on div at bounding box center [817, 314] width 1104 height 541
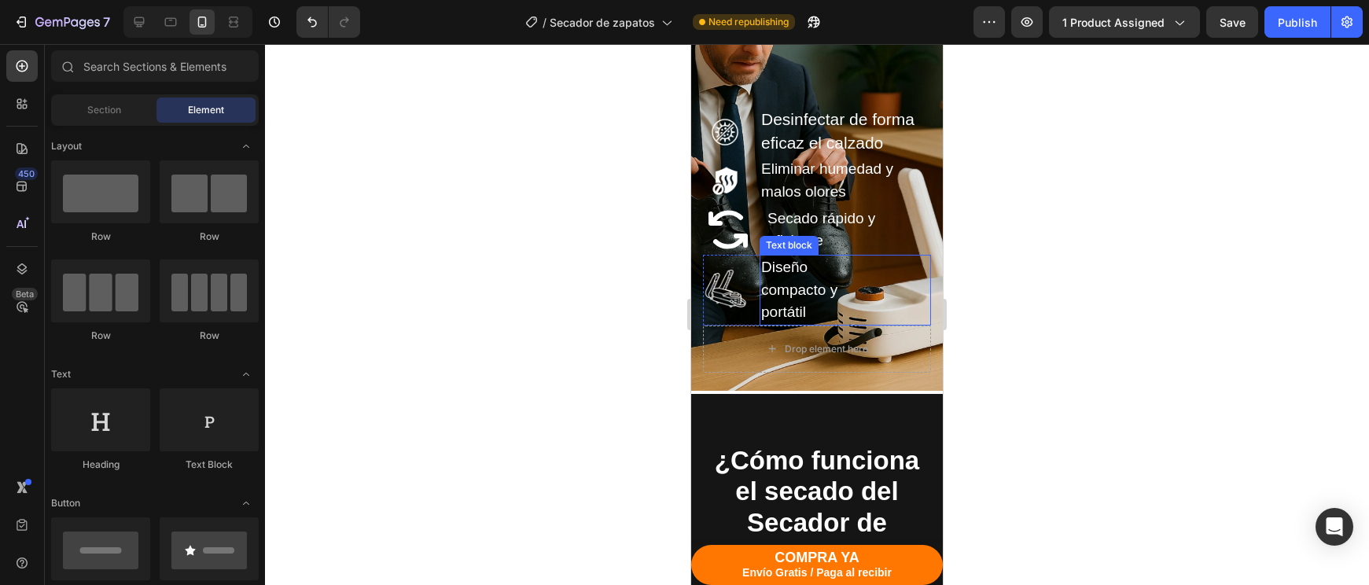
scroll to position [2958, 0]
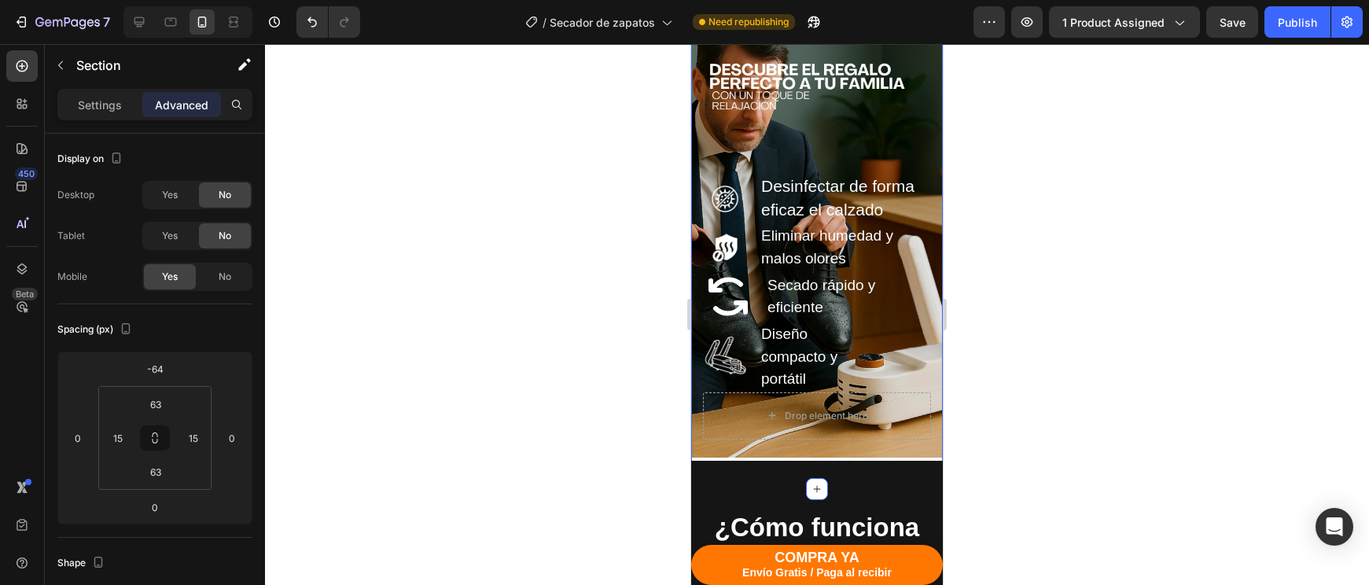
click at [877, 447] on div "Descubre el regalo perfecto para consentir a tu familia con un toque de relajac…" at bounding box center [817, 234] width 252 height 509
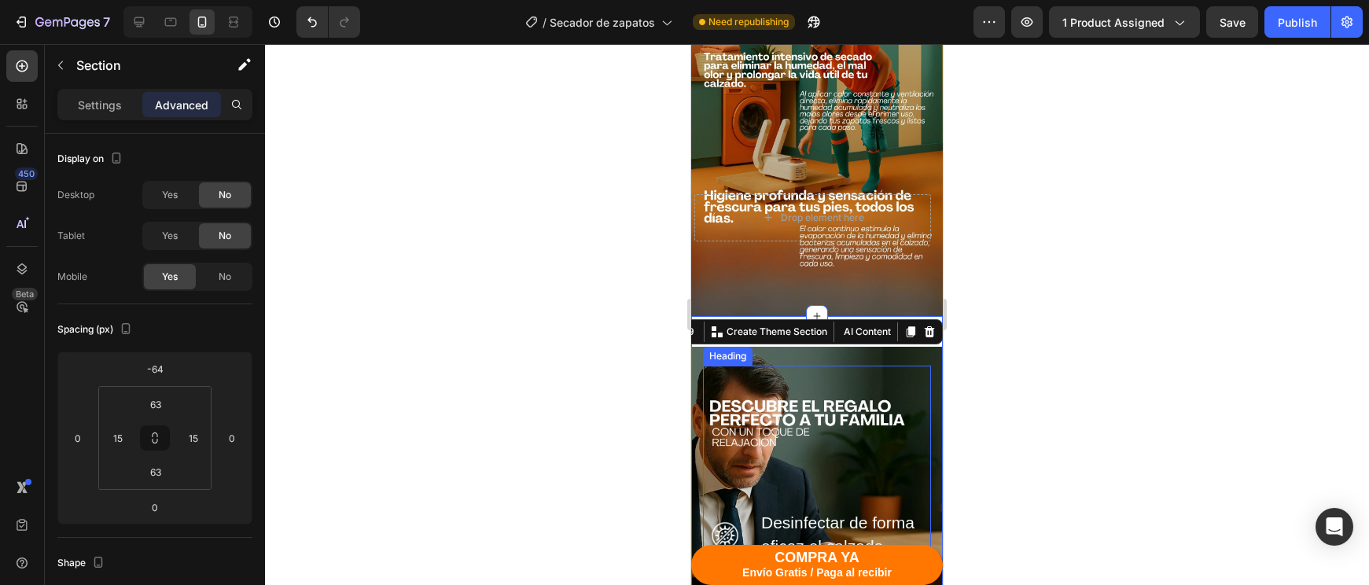
scroll to position [2856, 0]
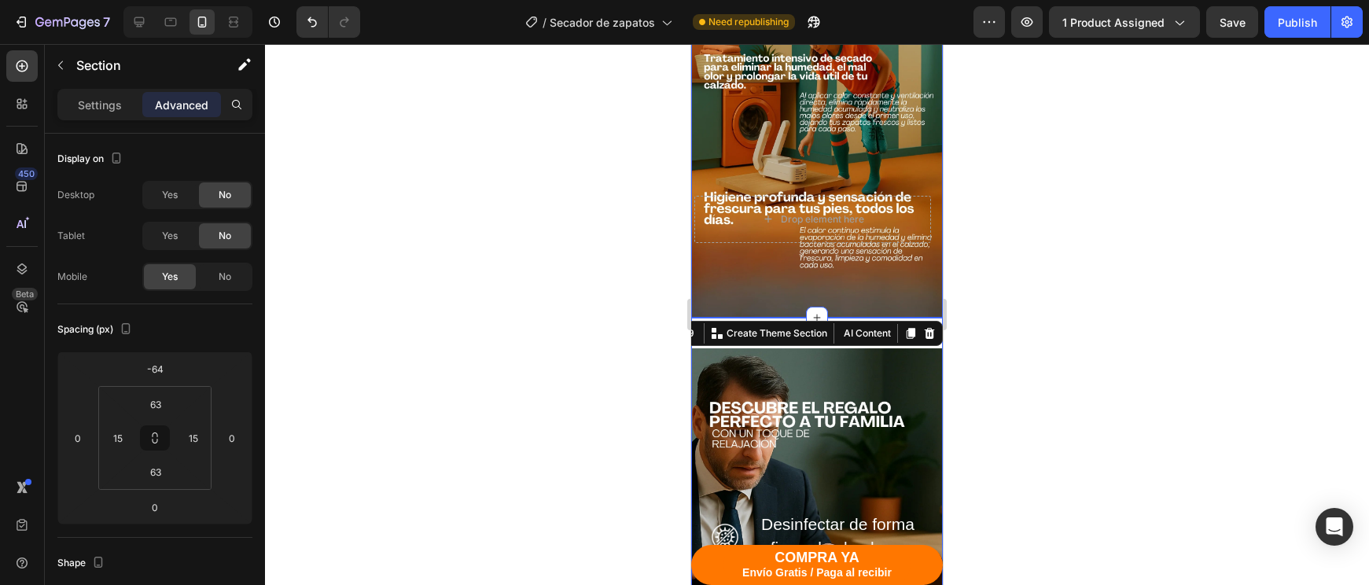
click at [901, 285] on div "Image Drop element here Row Row Section 7" at bounding box center [817, 107] width 252 height 421
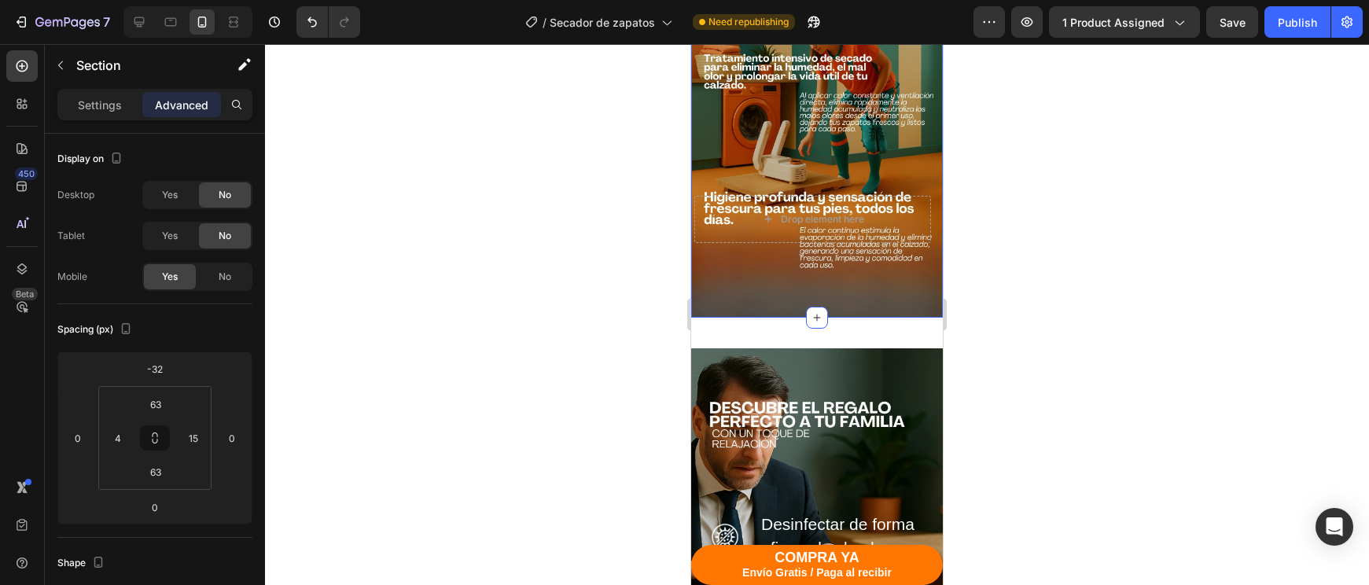
click at [896, 306] on div "Image Drop element here Row Row Section 7 You can create reusable sections Crea…" at bounding box center [817, 107] width 252 height 421
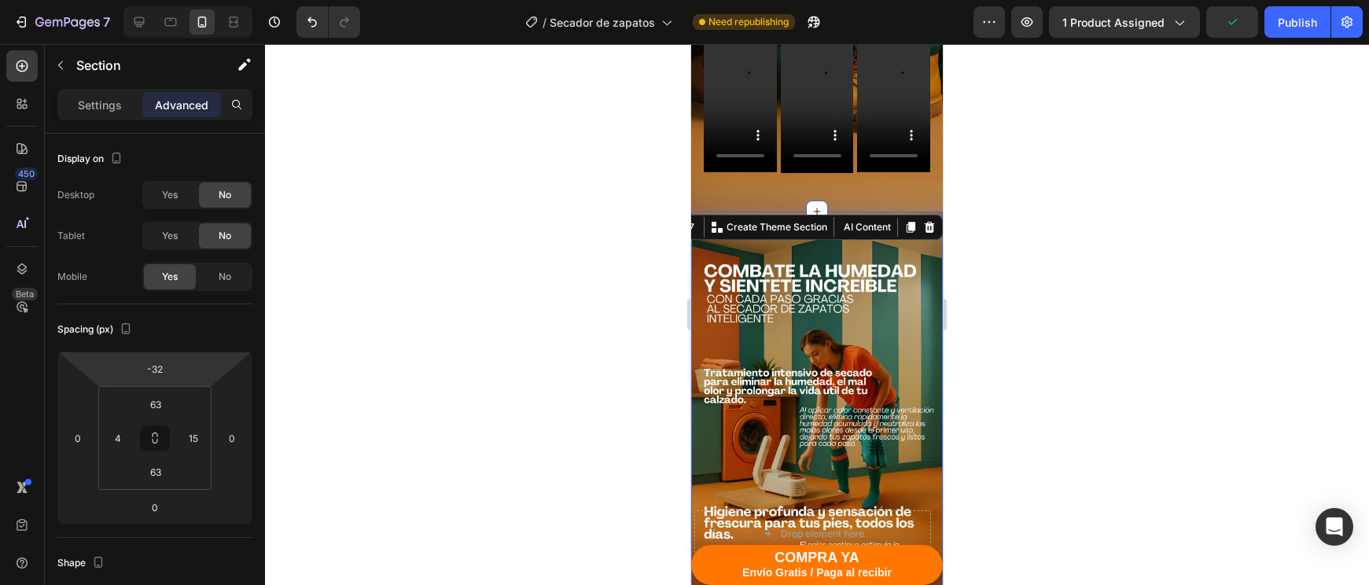
scroll to position [2232, 0]
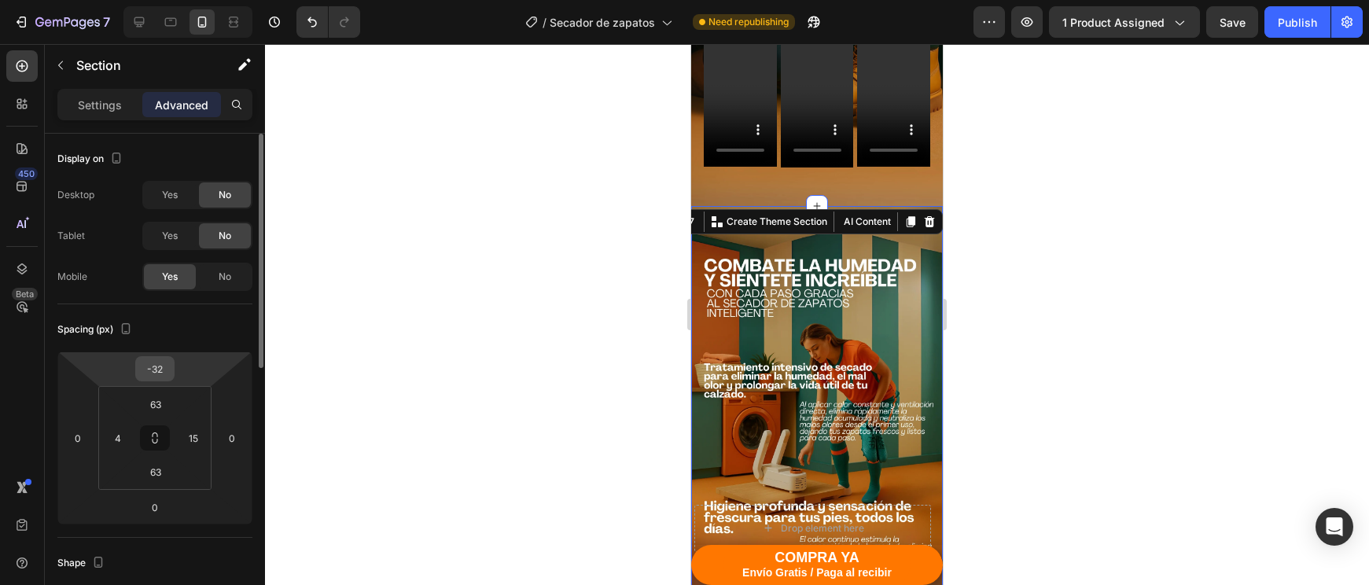
click at [159, 368] on input "-32" at bounding box center [154, 369] width 31 height 24
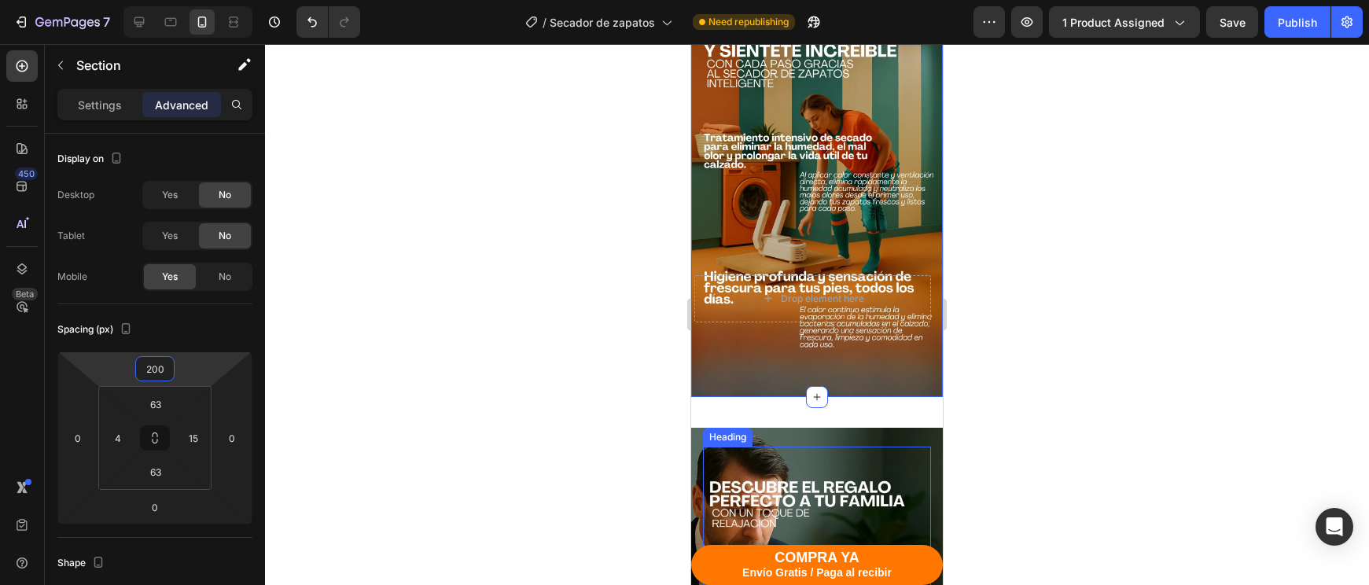
scroll to position [2558, 0]
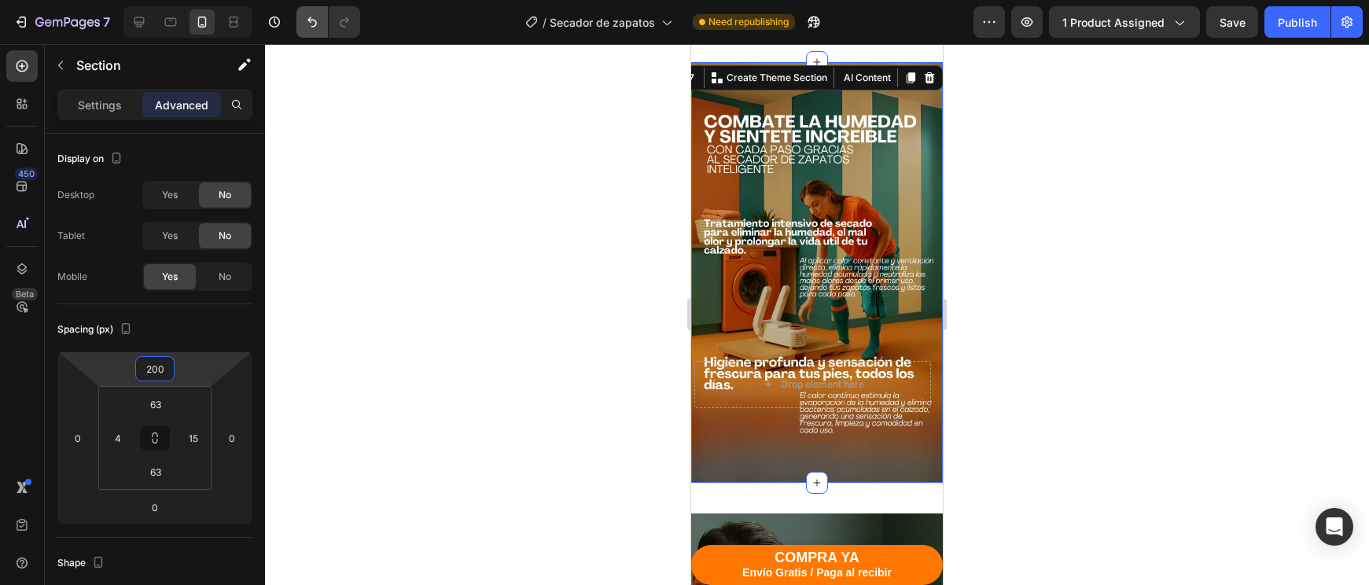
click at [319, 24] on icon "Undo/Redo" at bounding box center [312, 22] width 16 height 16
type input "-32"
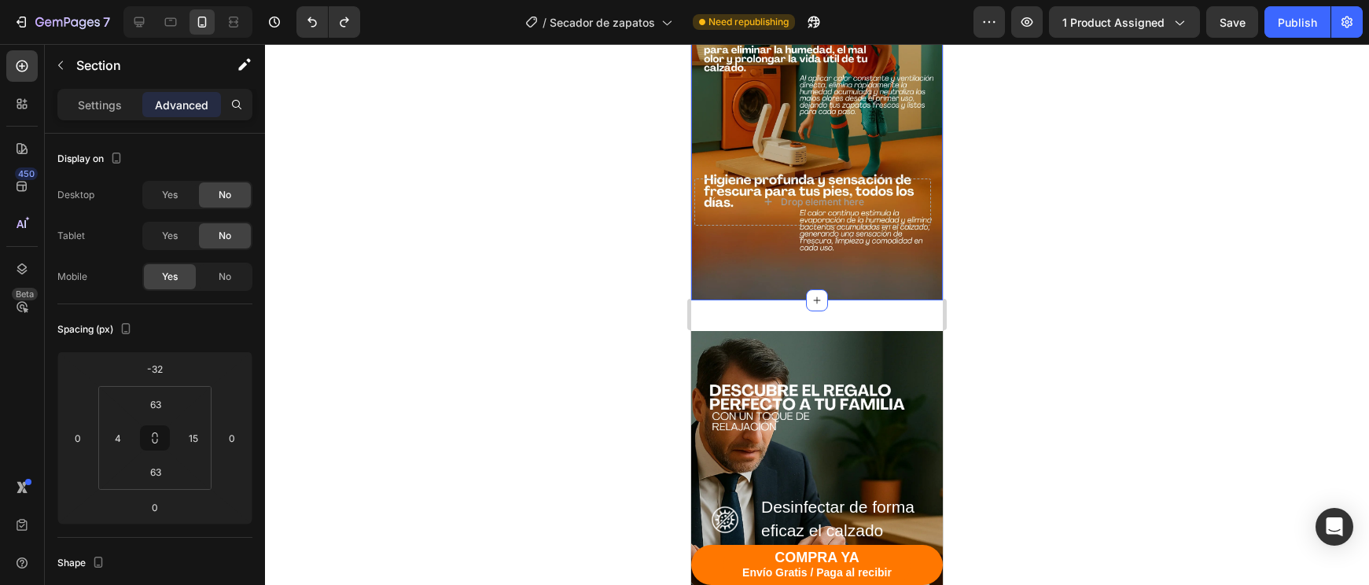
drag, startPoint x: 1398, startPoint y: 399, endPoint x: 707, endPoint y: 355, distance: 692.5
click at [707, 355] on h2 "Descubre el regalo perfecto para consentir a tu familia con un toque de relajac…" at bounding box center [817, 442] width 228 height 184
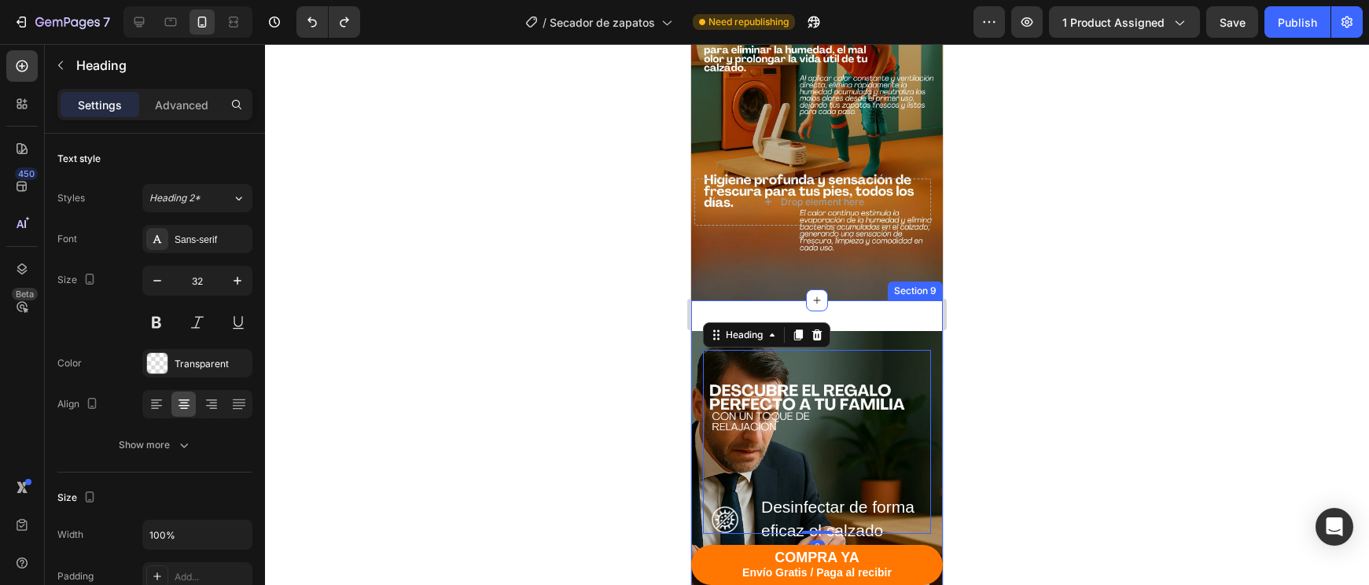
click at [699, 355] on div "Descubre el regalo perfecto para consentir a tu familia con un toque de relajac…" at bounding box center [817, 554] width 252 height 509
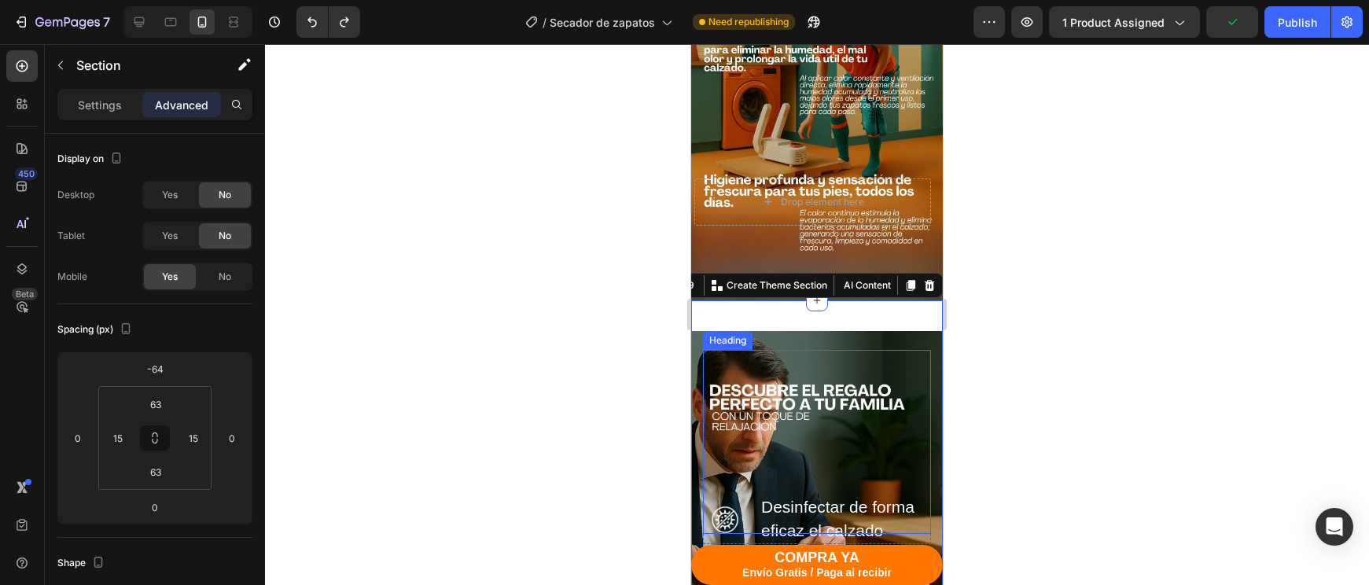
click at [727, 351] on h2 "Descubre el regalo perfecto para consentir a tu familia con un toque de relajac…" at bounding box center [817, 442] width 228 height 184
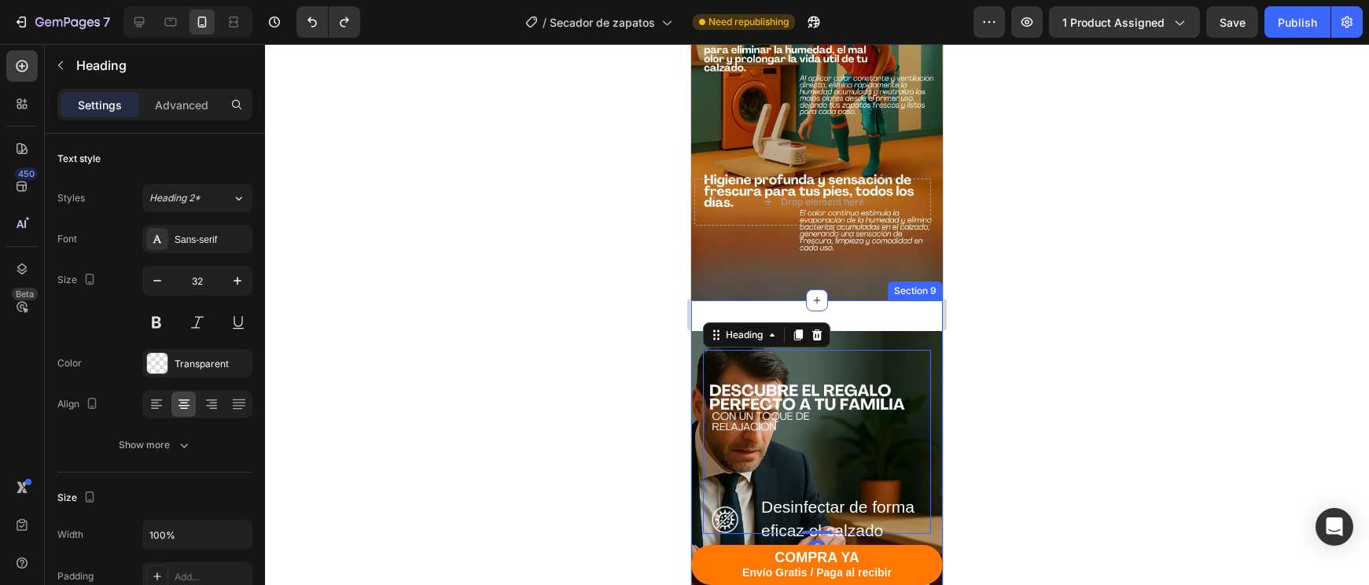
scroll to position [2621, 0]
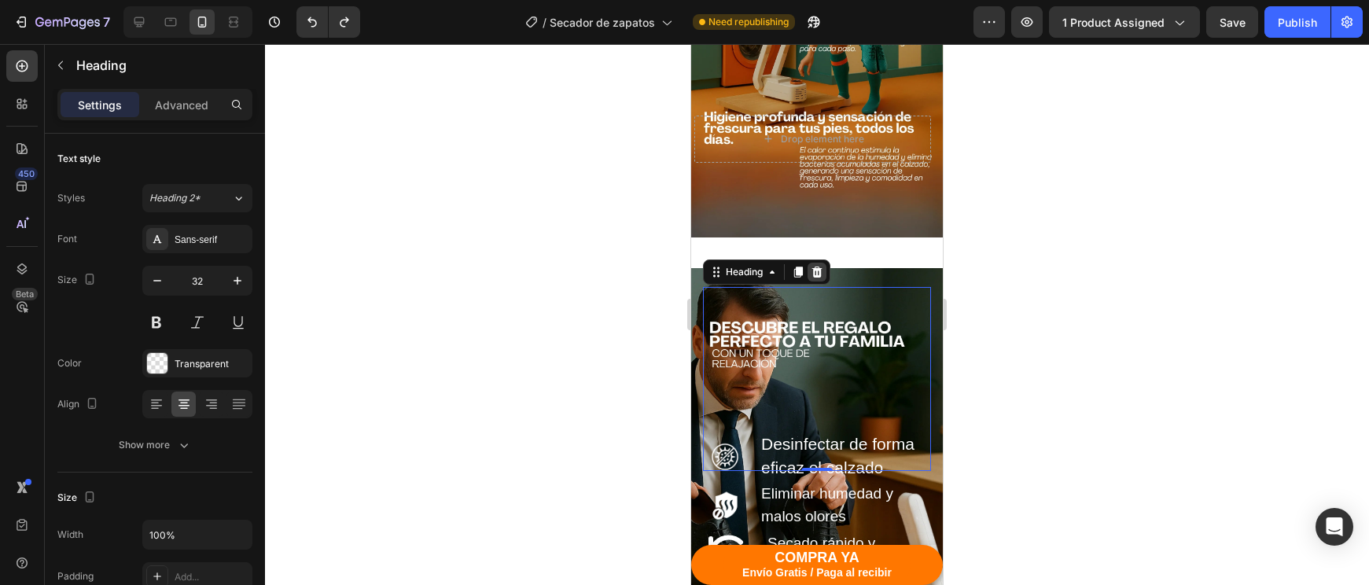
click at [818, 278] on icon at bounding box center [817, 272] width 13 height 13
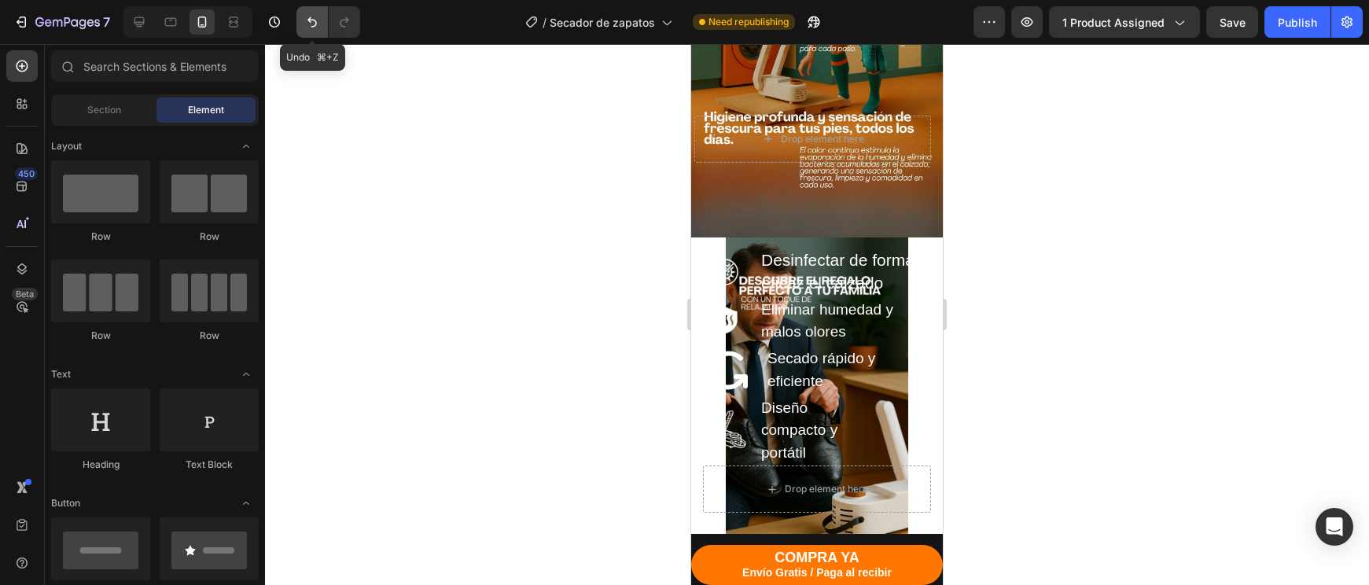
click at [314, 28] on icon "Undo/Redo" at bounding box center [312, 22] width 16 height 16
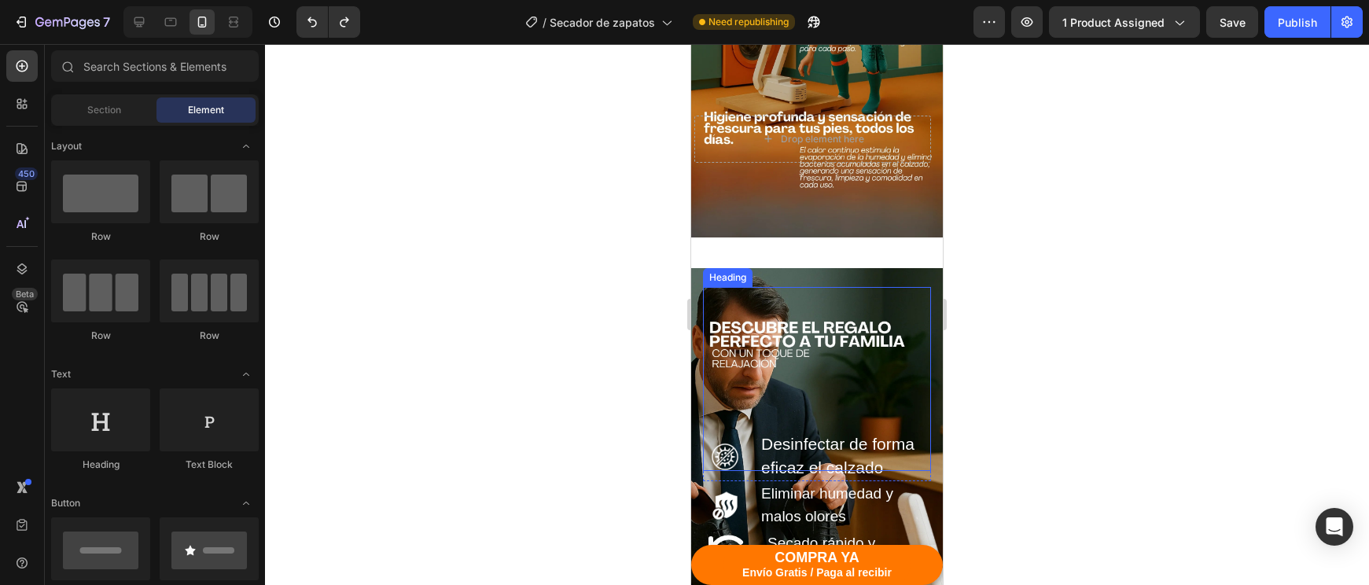
click at [821, 329] on h2 "Descubre el regalo perfecto para consentir a tu familia con un toque de relajac…" at bounding box center [817, 379] width 228 height 184
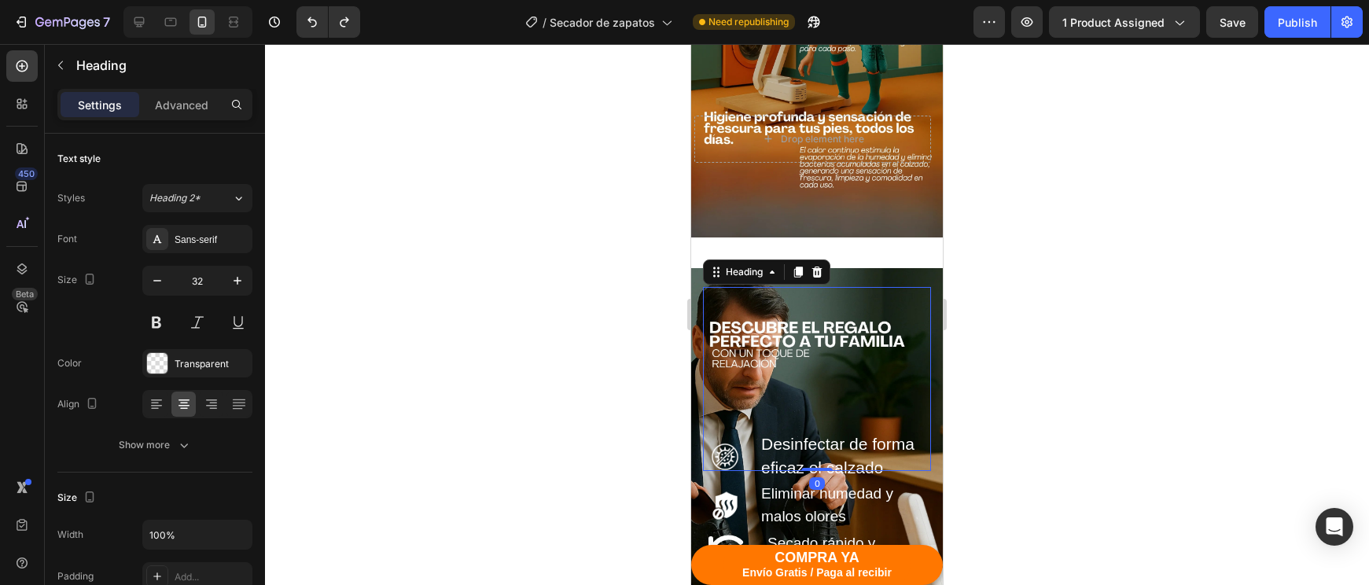
drag, startPoint x: 817, startPoint y: 467, endPoint x: 828, endPoint y: 450, distance: 20.5
click at [828, 450] on div "Descubre el regalo perfecto para consentir a tu familia con un toque de relajac…" at bounding box center [817, 384] width 228 height 194
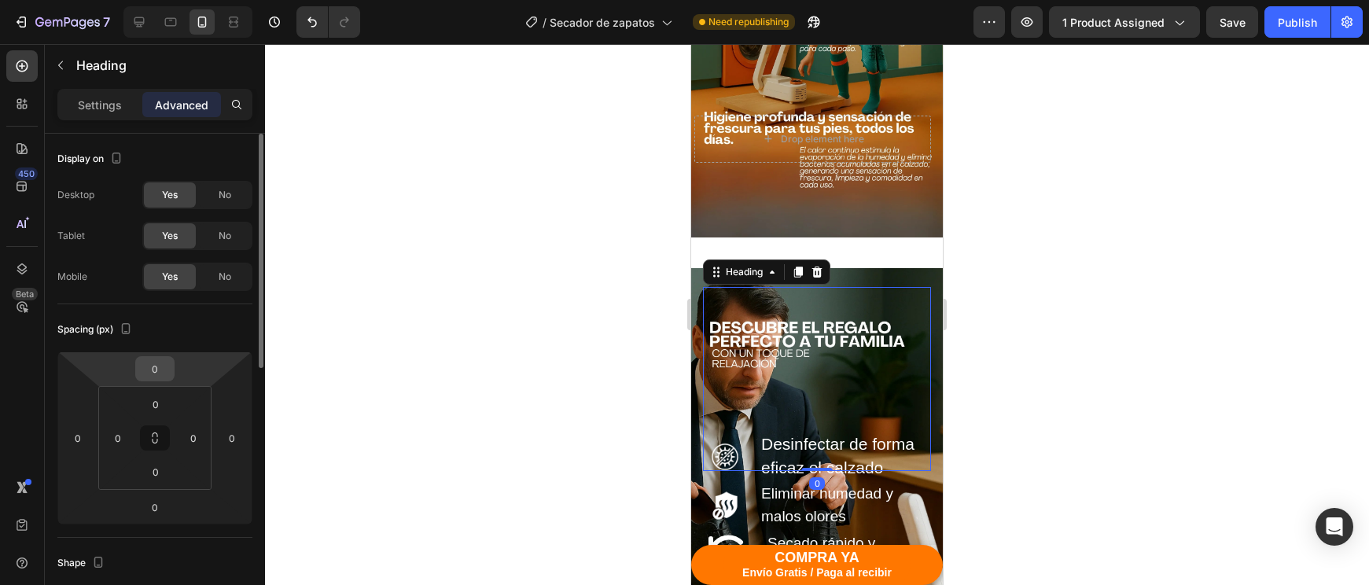
click at [149, 374] on input "0" at bounding box center [154, 369] width 31 height 24
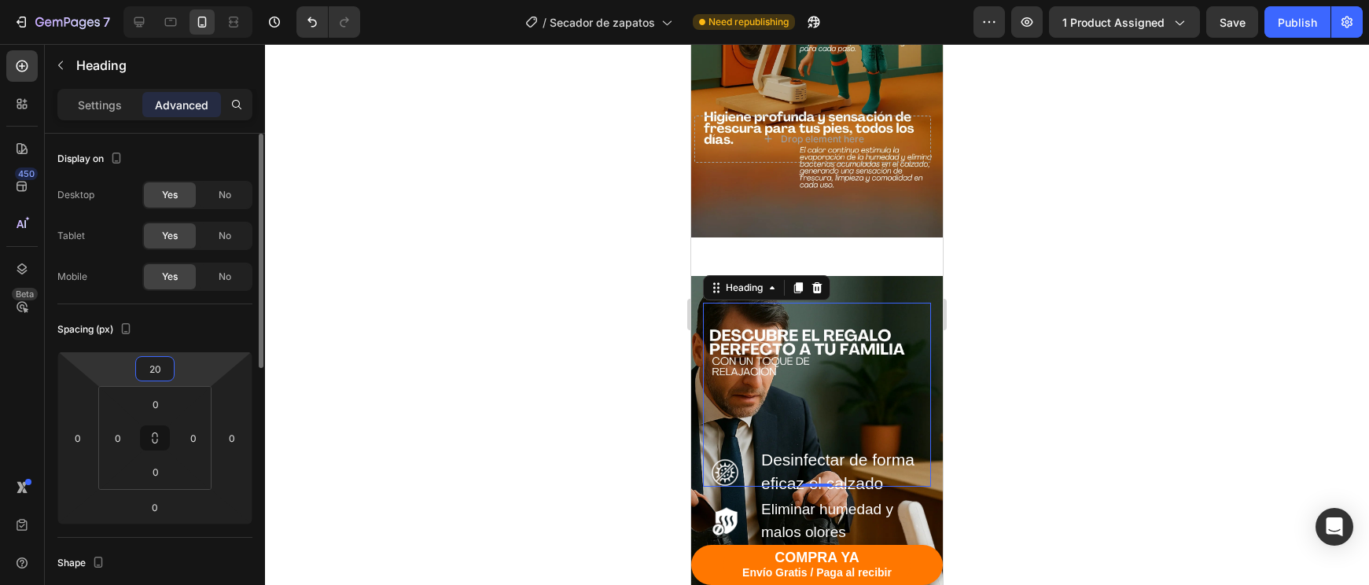
type input "2"
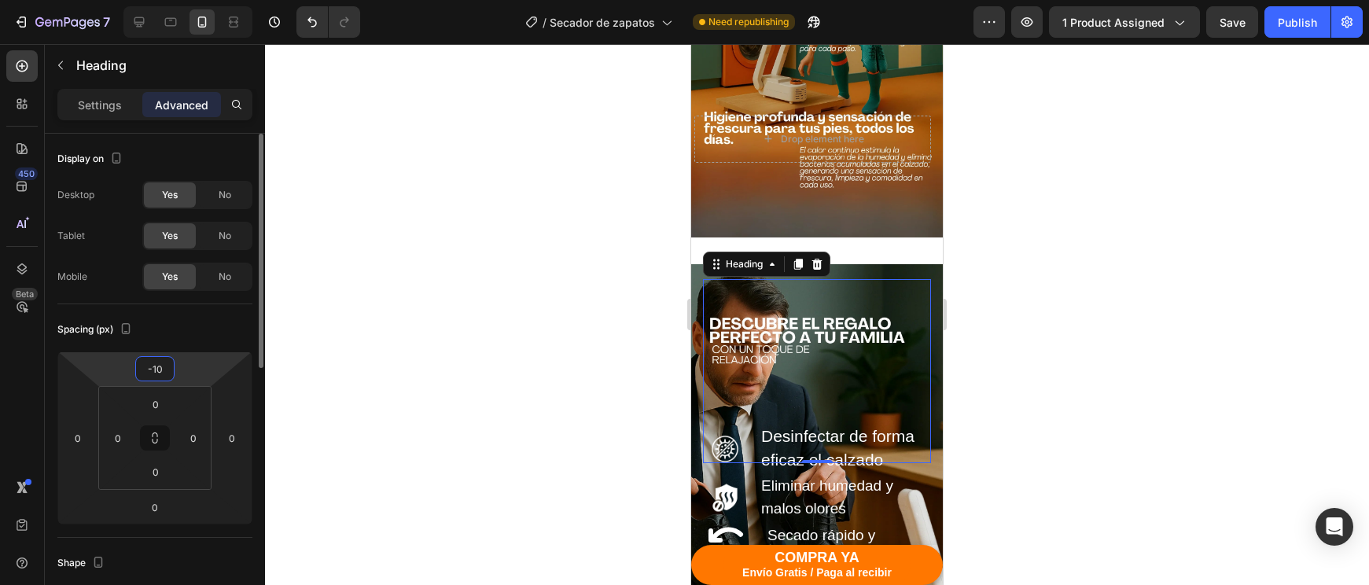
type input "-1"
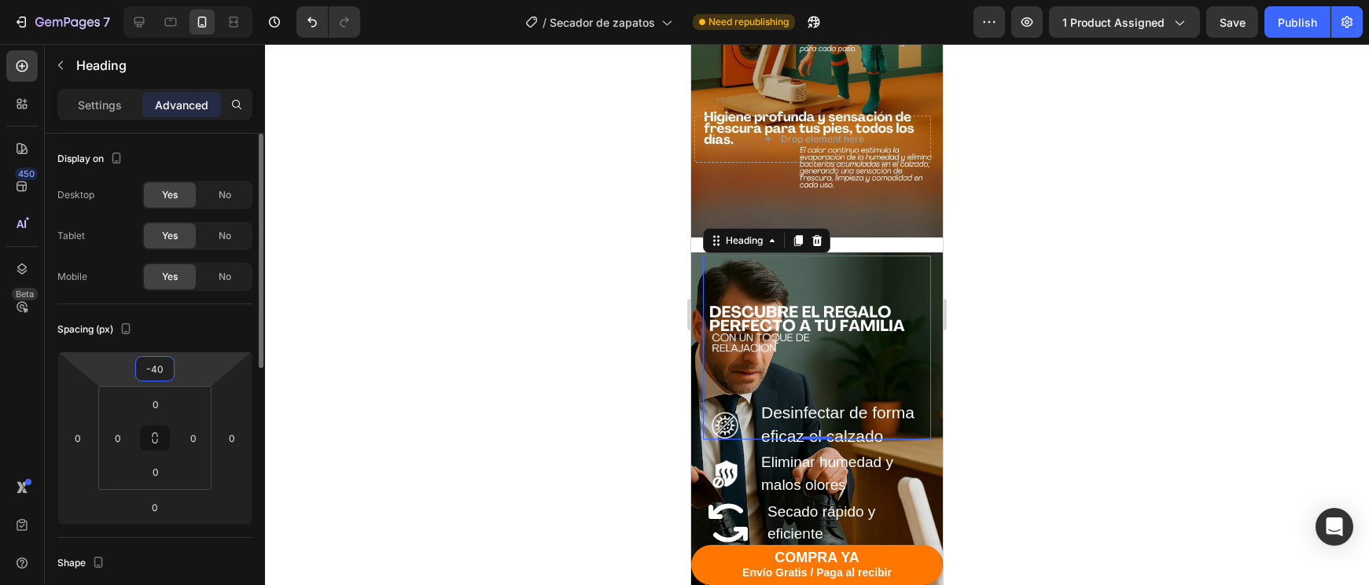
type input "-4"
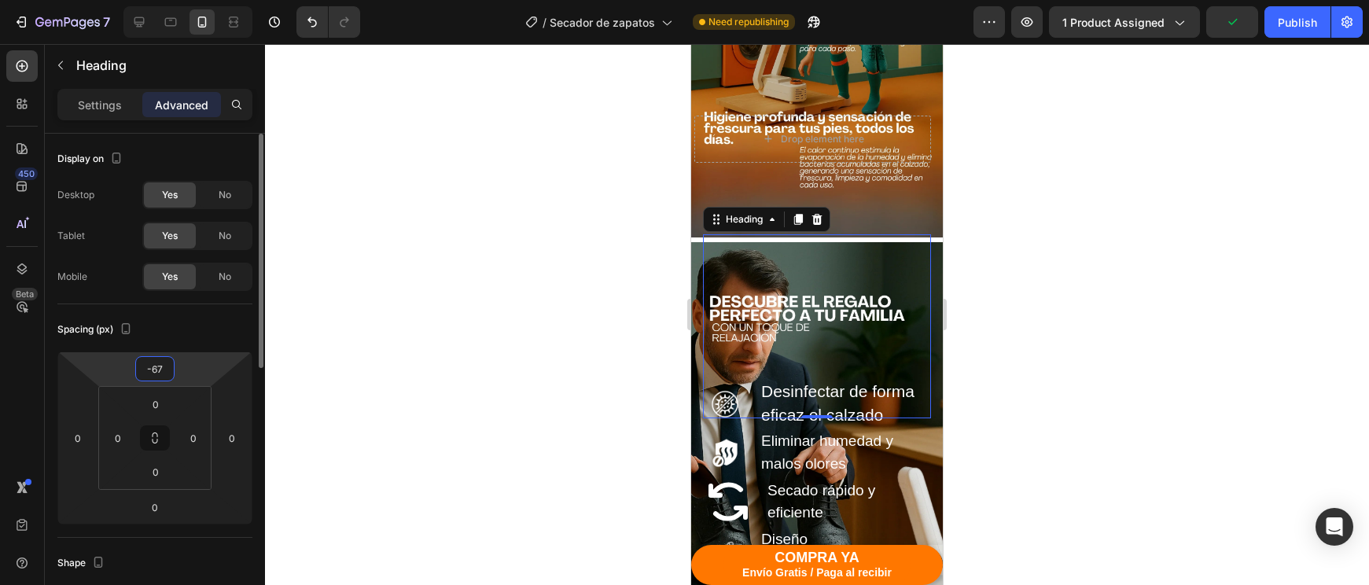
type input "-6"
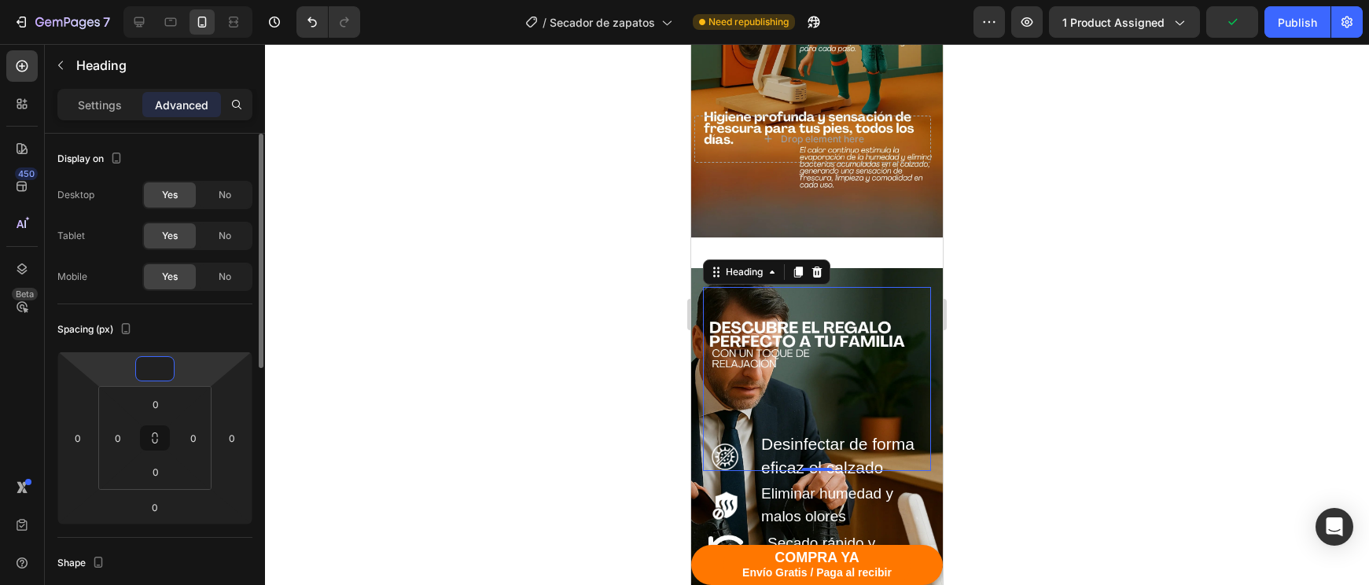
type input "-9"
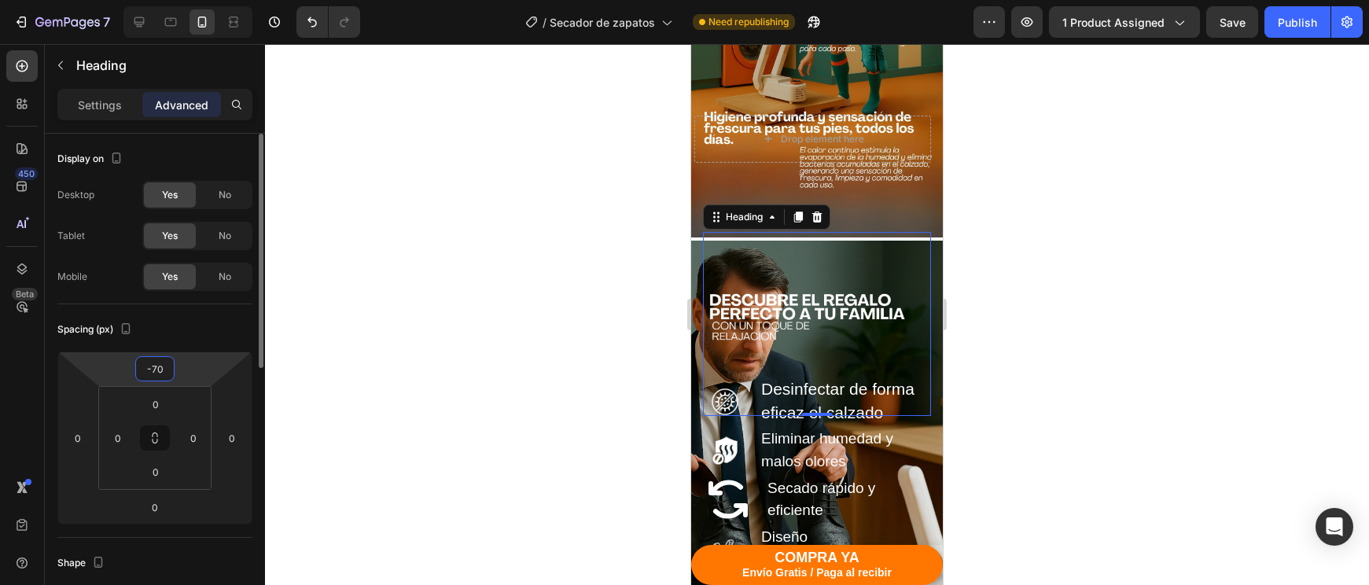
type input "-7"
type input "-6"
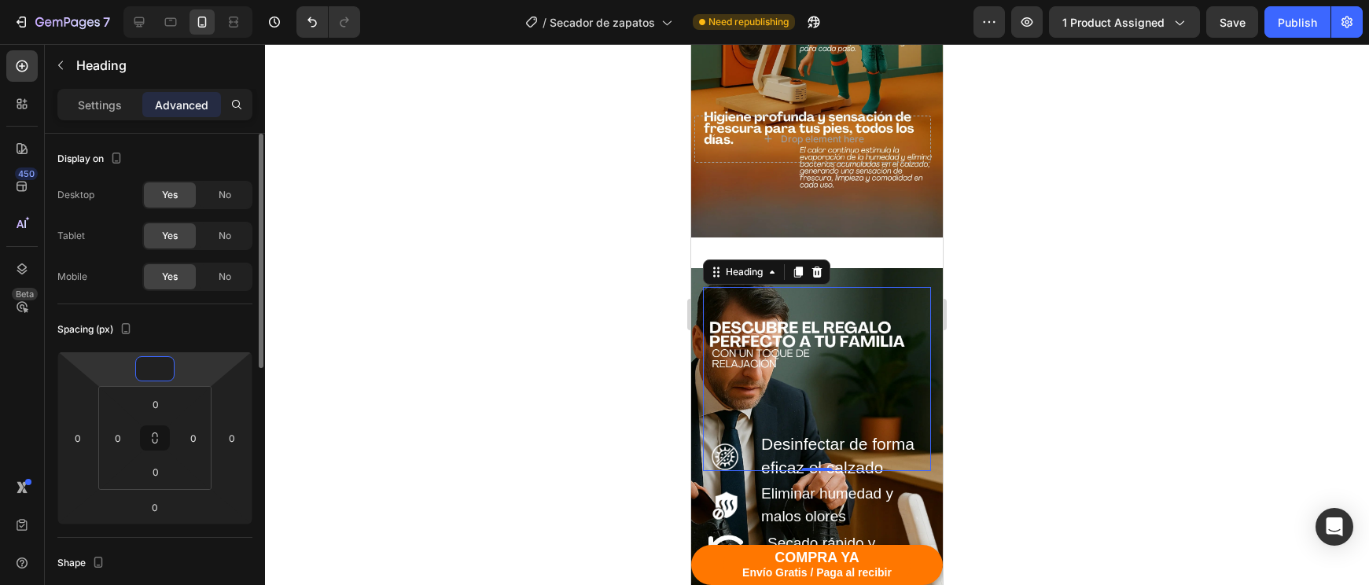
type input "7"
type input "-70"
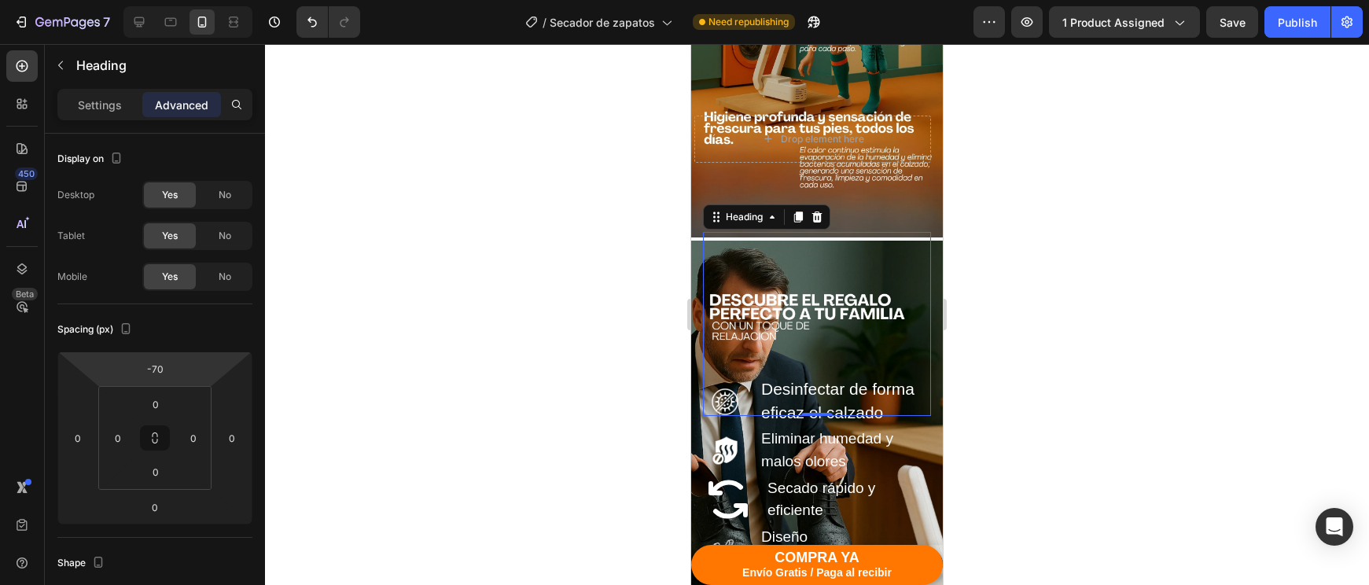
click at [1124, 292] on div at bounding box center [817, 314] width 1104 height 541
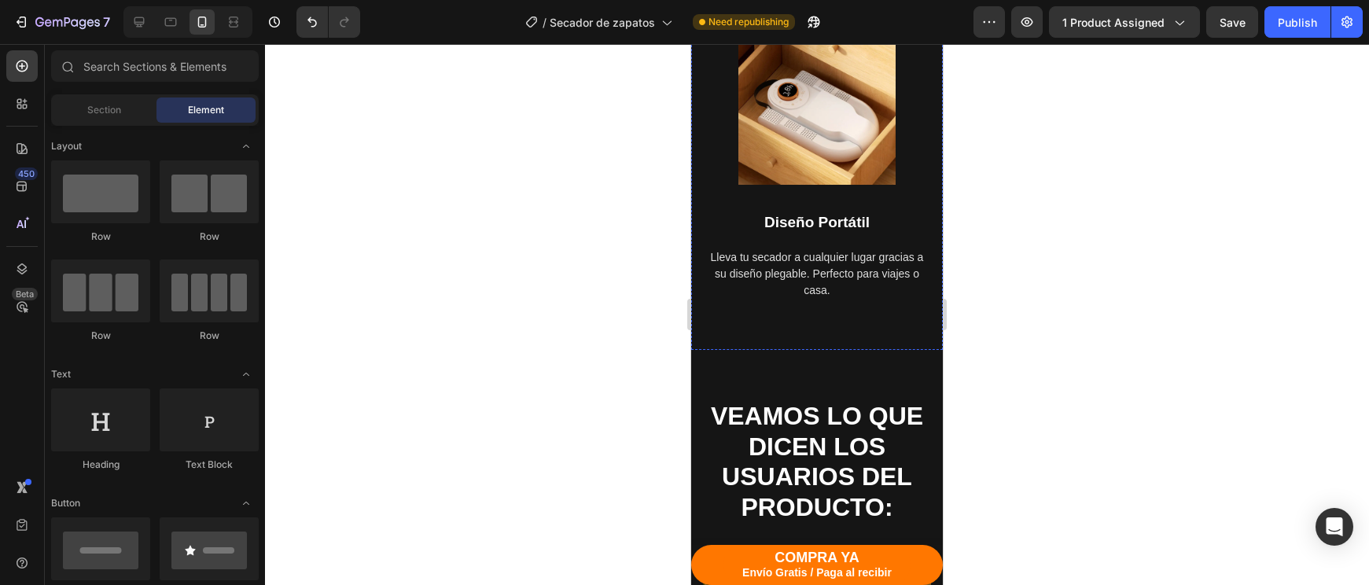
scroll to position [4097, 0]
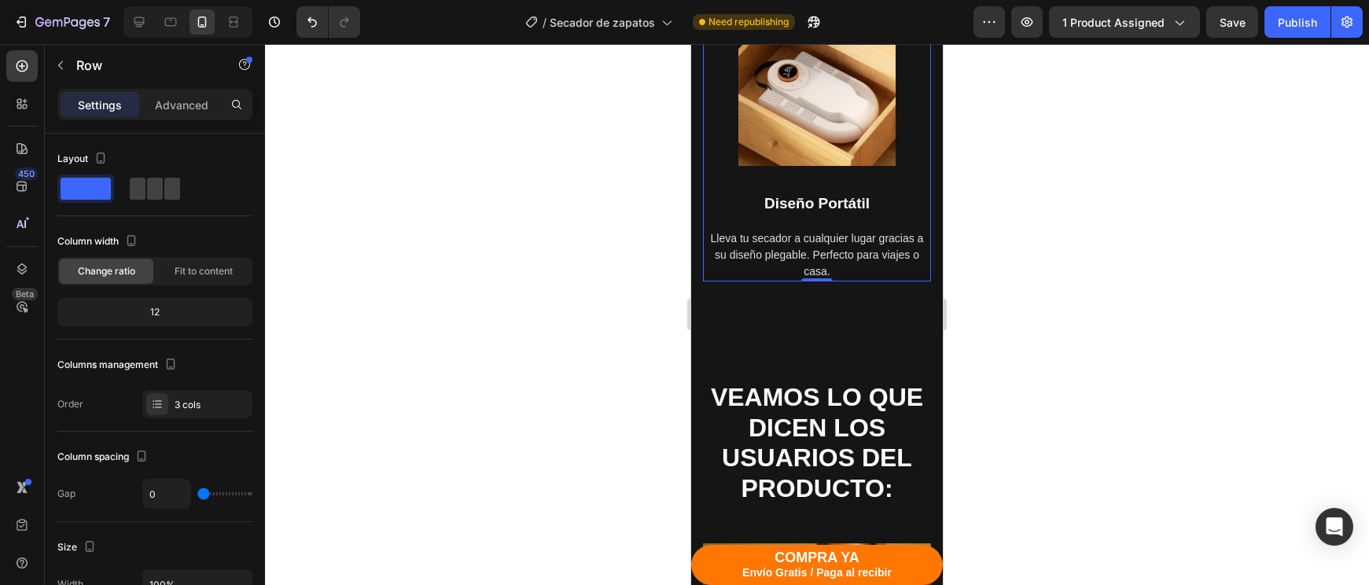
click at [922, 175] on div "Image Diseño Portátil Text block Lleva tu secador a cualquier lugar gracias a s…" at bounding box center [817, 146] width 228 height 274
click at [163, 174] on div "Layout" at bounding box center [154, 174] width 195 height 57
click at [164, 186] on span at bounding box center [172, 189] width 16 height 22
type input "30"
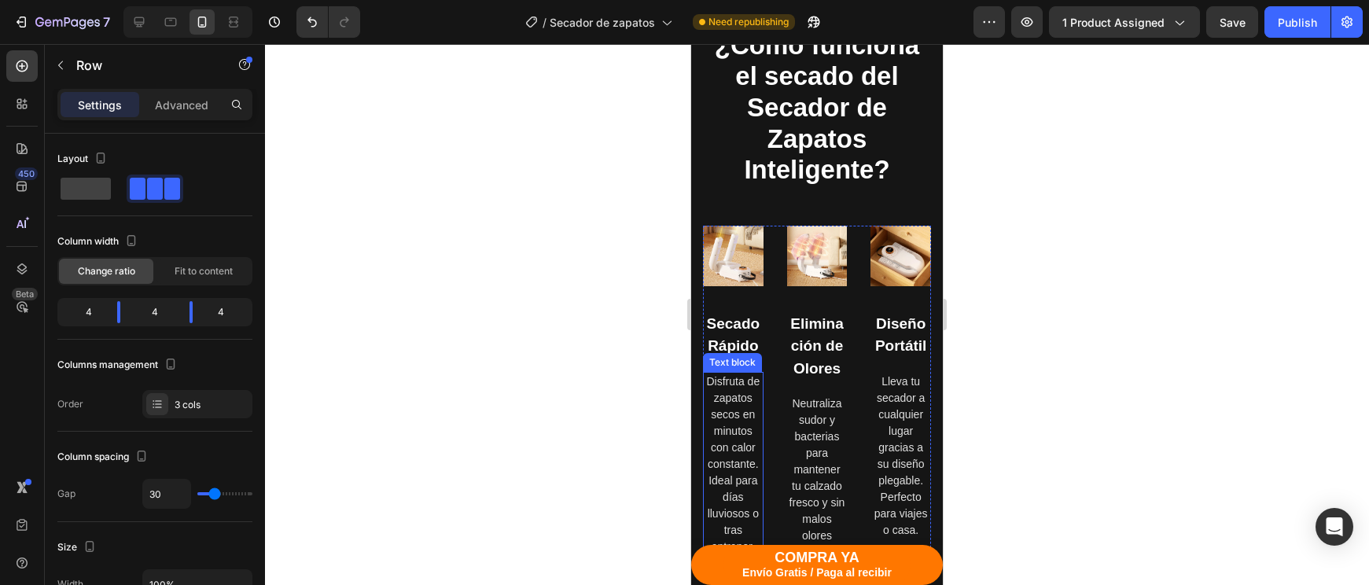
scroll to position [3409, 0]
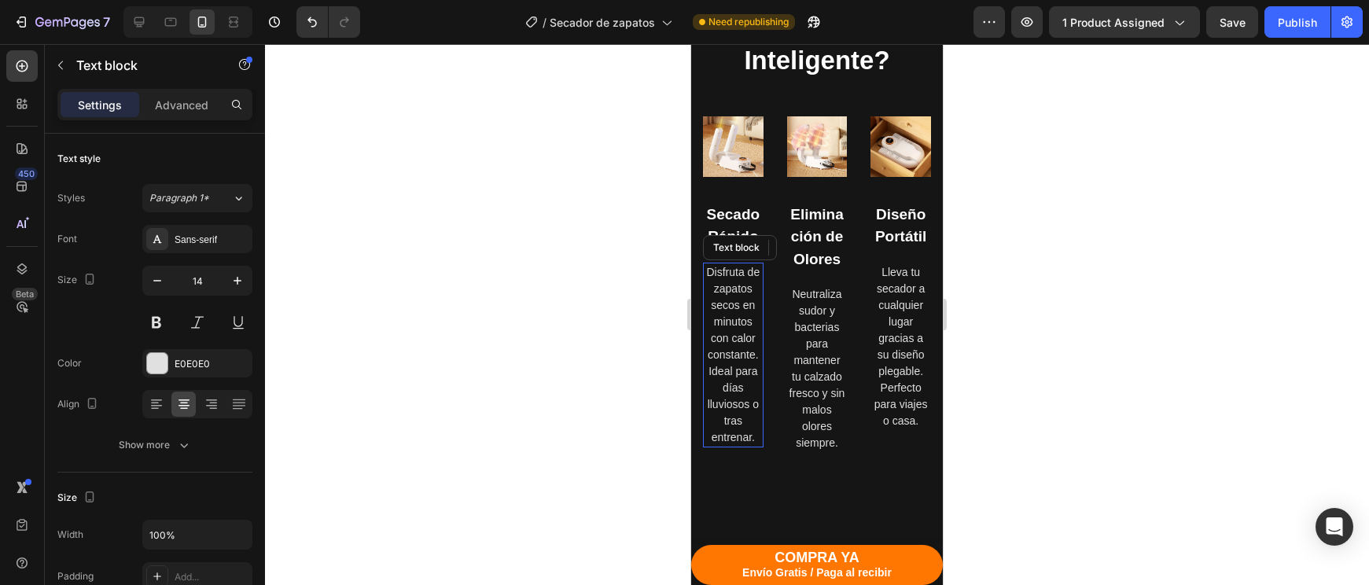
click at [741, 321] on p "Disfruta de zapatos secos en minutos con calor constante. Ideal para días lluvi…" at bounding box center [732, 355] width 57 height 182
click at [160, 279] on icon "button" at bounding box center [157, 281] width 16 height 16
type input "11"
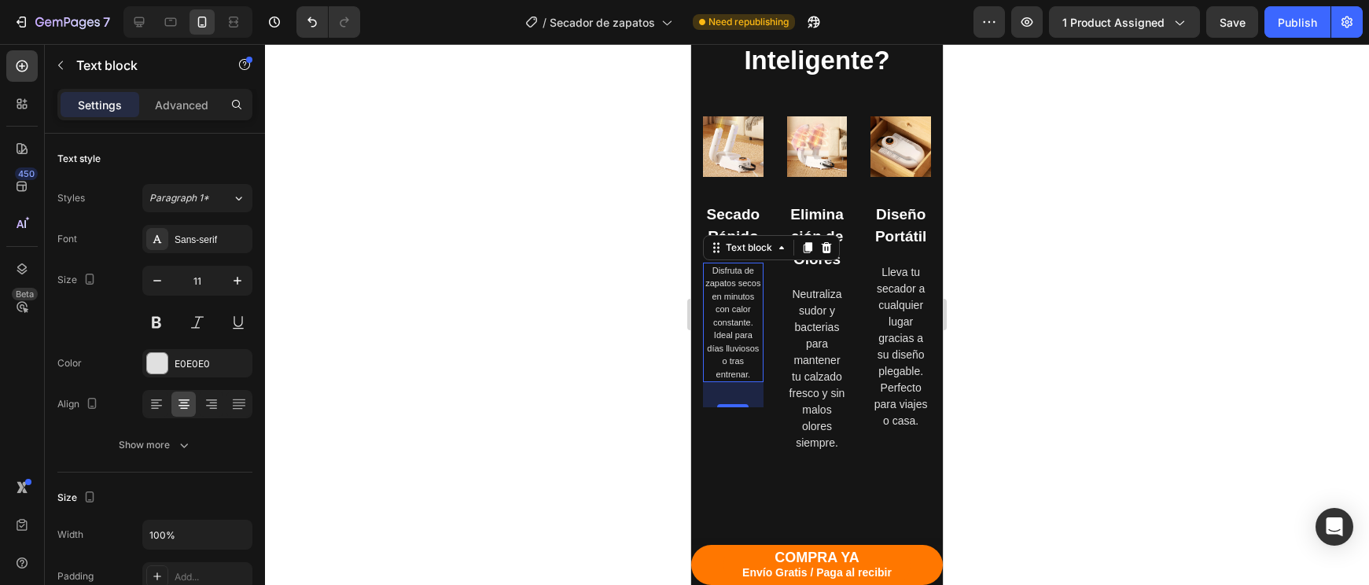
click at [1057, 337] on div at bounding box center [817, 314] width 1104 height 541
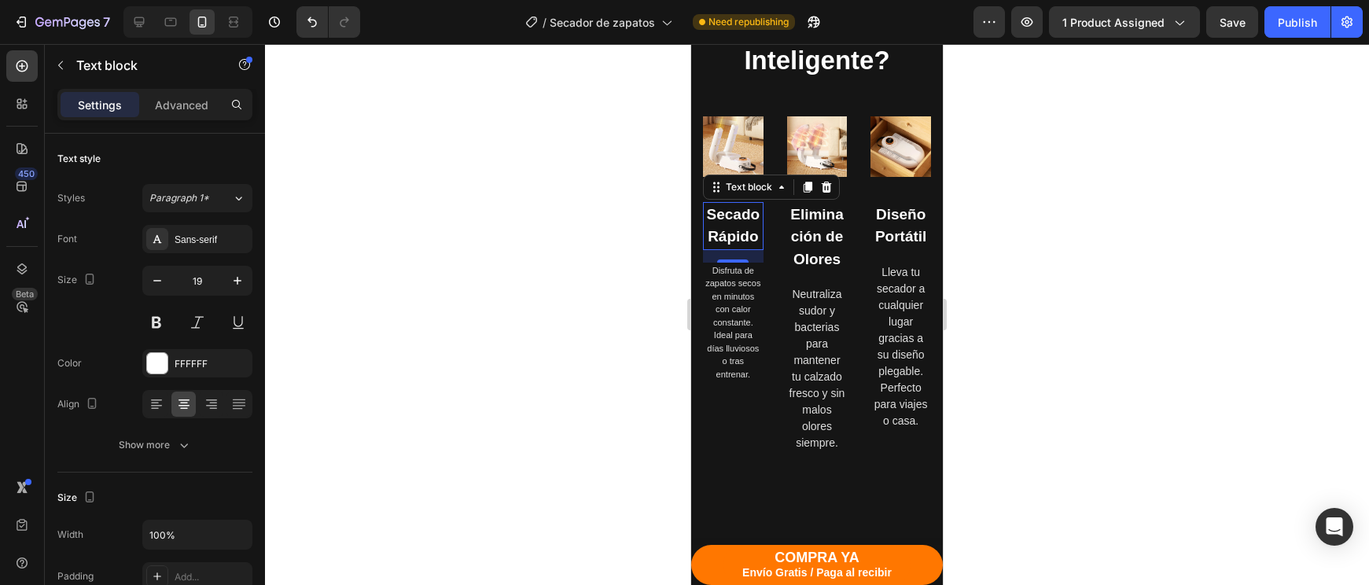
click at [755, 220] on p "Secado Rápido" at bounding box center [732, 226] width 57 height 45
click at [161, 279] on icon "button" at bounding box center [157, 281] width 16 height 16
type input "16"
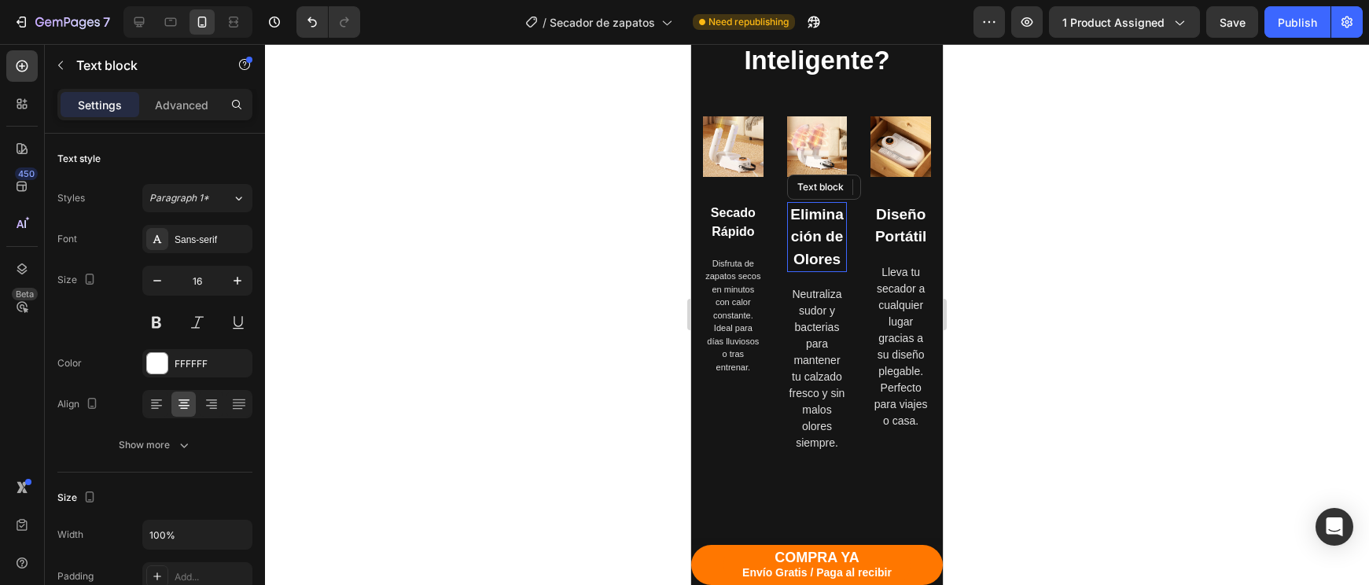
click at [800, 219] on p "Eliminación de Olores" at bounding box center [817, 238] width 57 height 68
click at [157, 276] on icon "button" at bounding box center [157, 281] width 16 height 16
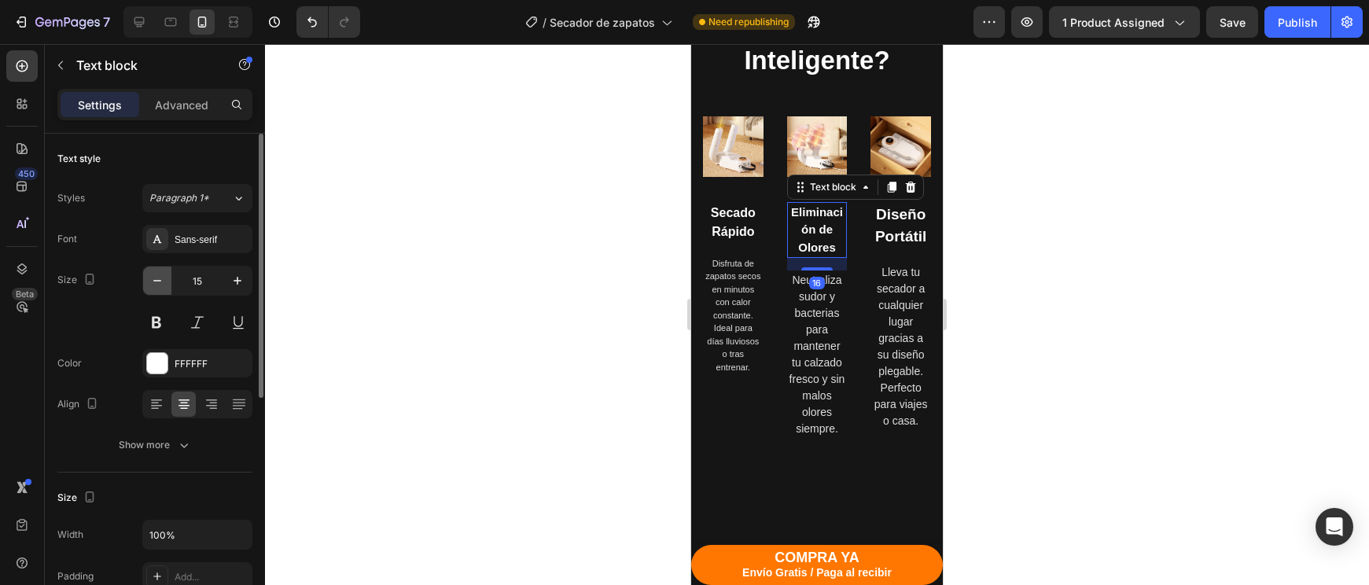
click at [157, 276] on icon "button" at bounding box center [157, 281] width 16 height 16
type input "12"
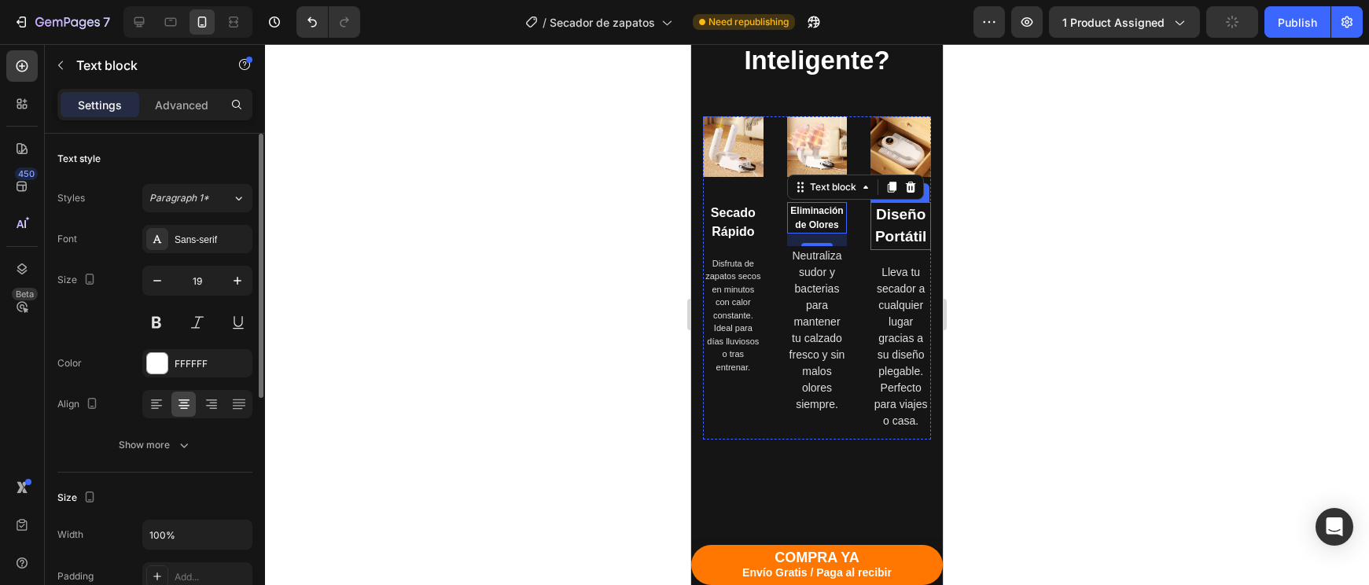
click at [922, 230] on p "Diseño Portátil" at bounding box center [900, 226] width 57 height 45
click at [158, 273] on icon "button" at bounding box center [157, 281] width 16 height 16
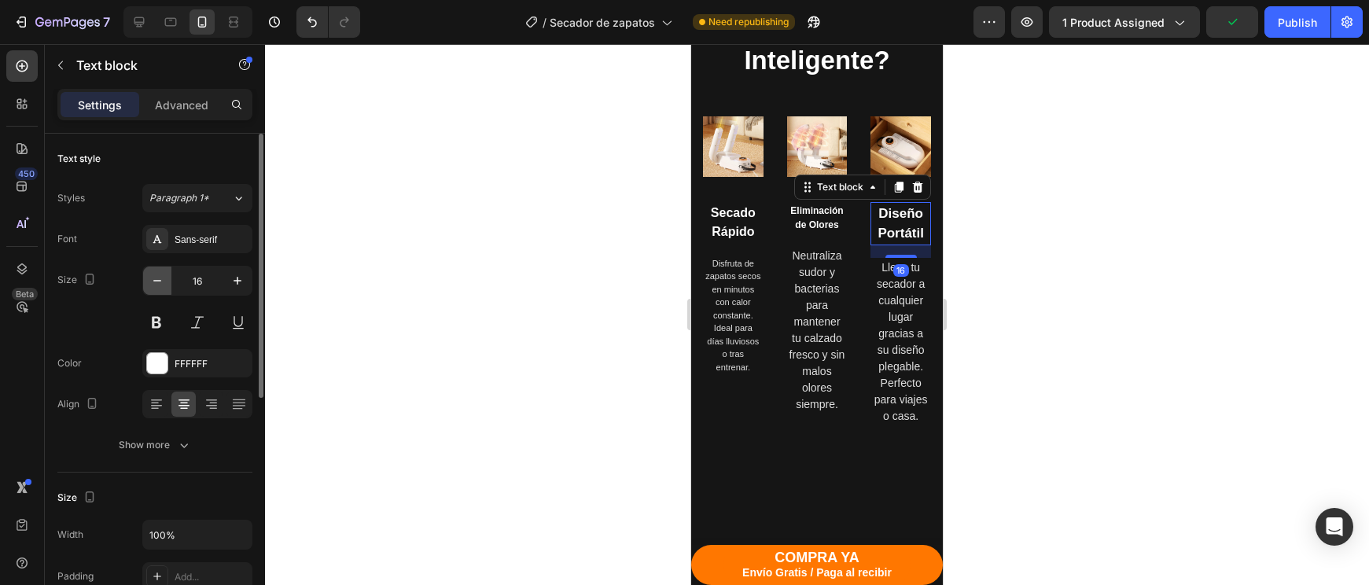
click at [158, 273] on icon "button" at bounding box center [157, 281] width 16 height 16
type input "12"
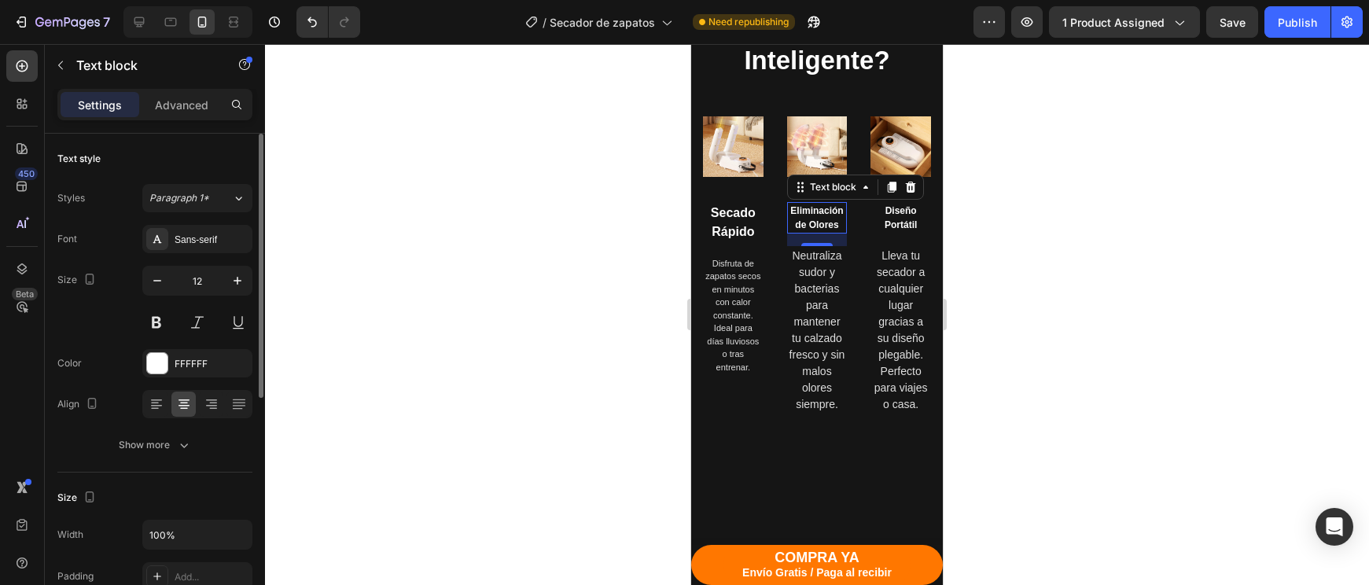
click at [814, 218] on p "Eliminación de Olores" at bounding box center [817, 218] width 57 height 28
click at [747, 221] on p "Secado Rápido" at bounding box center [732, 223] width 57 height 38
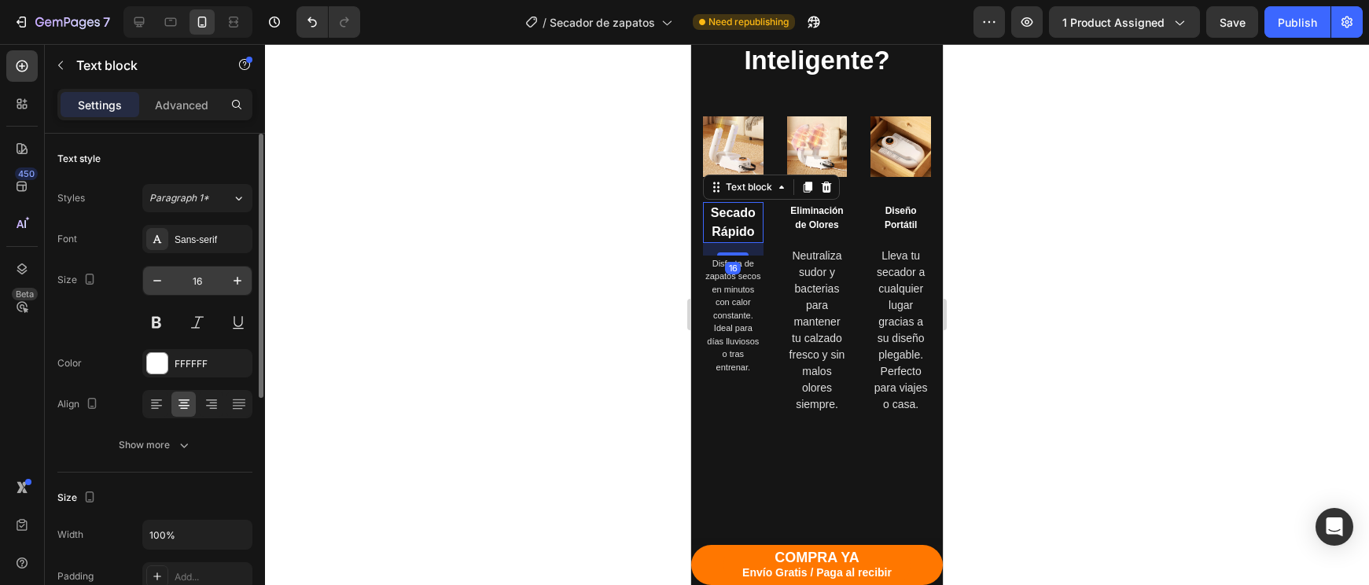
click at [176, 266] on div "16" at bounding box center [197, 281] width 110 height 30
click at [159, 281] on icon "button" at bounding box center [157, 281] width 8 height 2
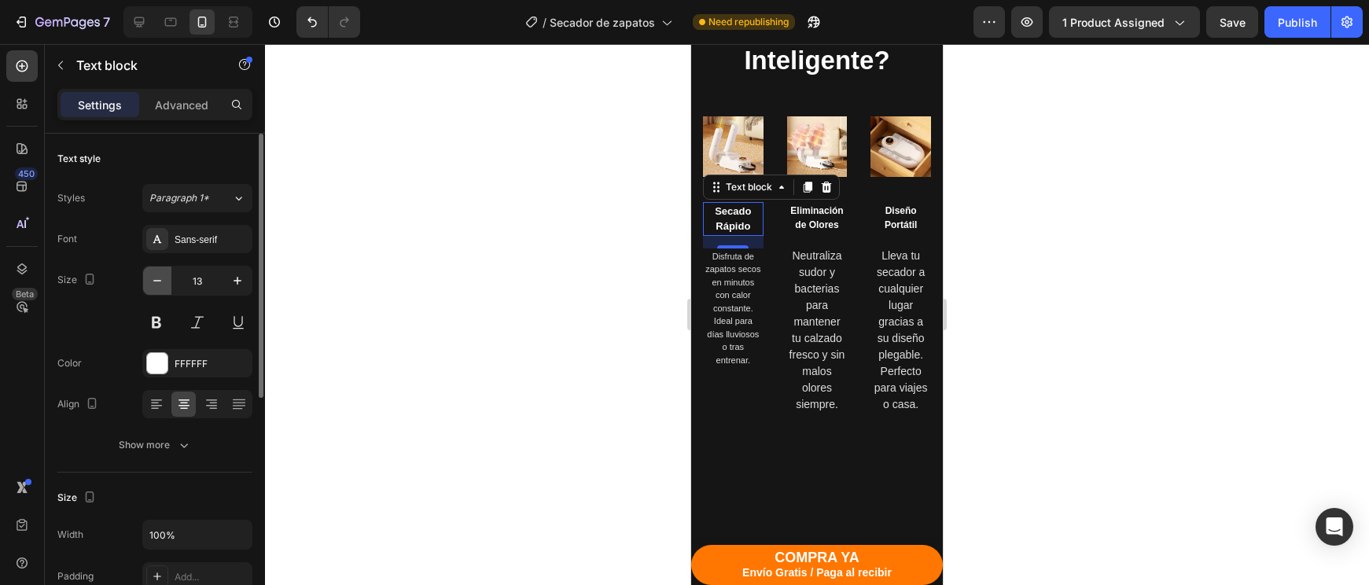
type input "12"
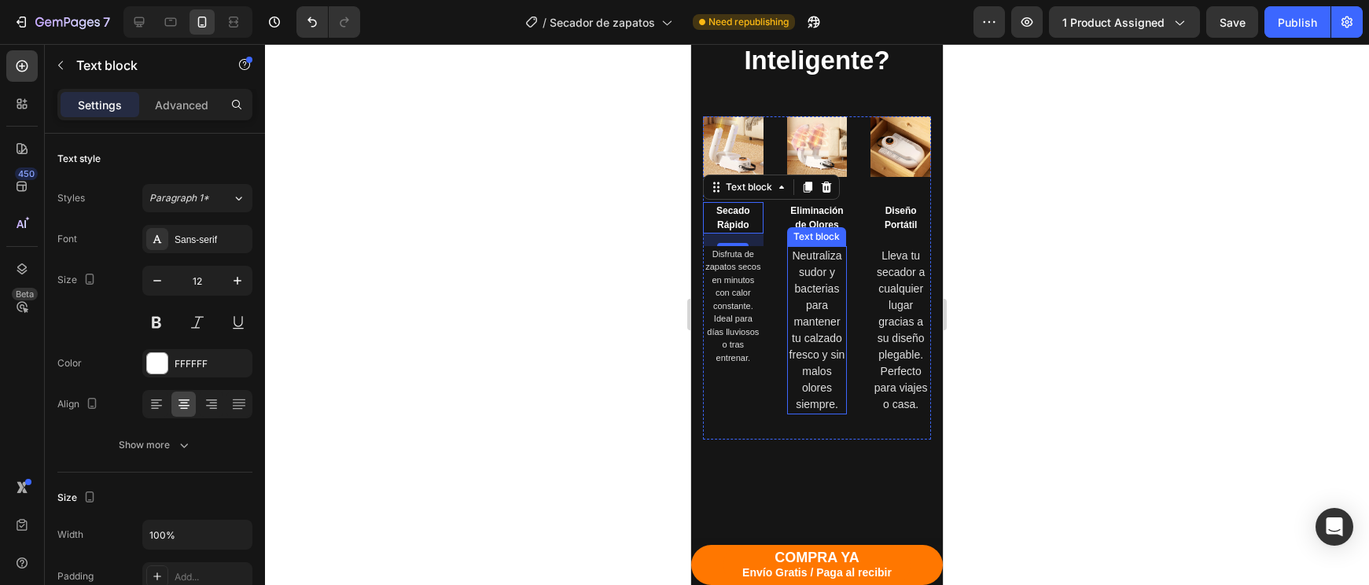
click at [826, 311] on p "Neutraliza sudor y bacterias para mantener tu calzado fresco y sin malos olores…" at bounding box center [817, 330] width 57 height 165
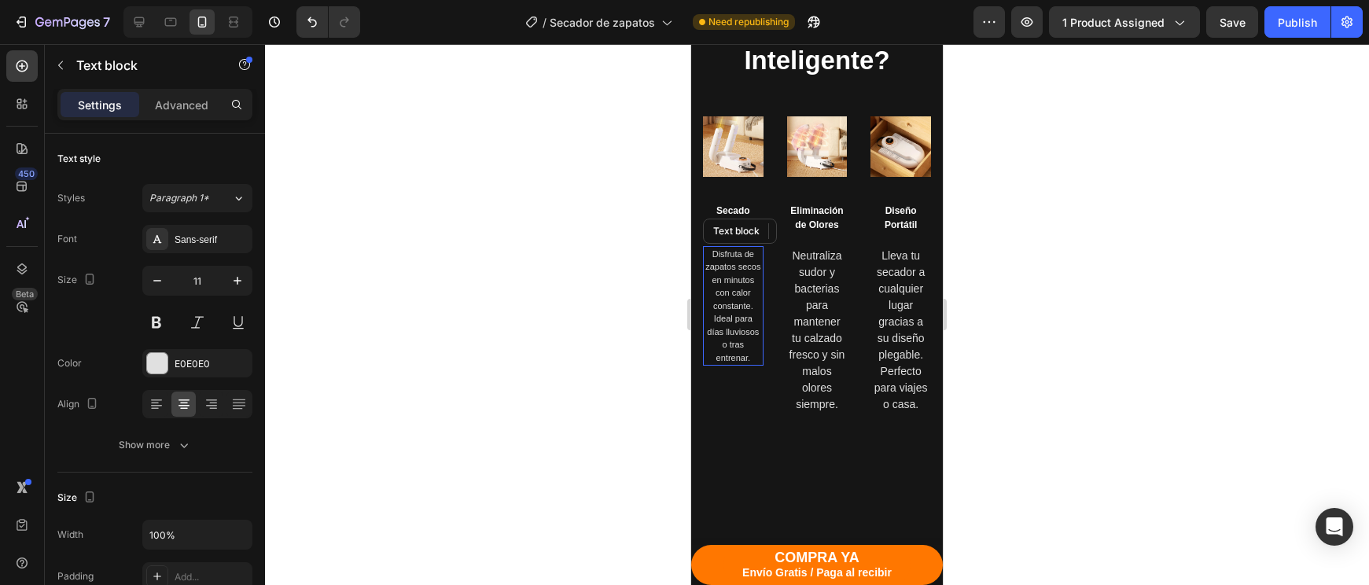
click at [727, 279] on p "Disfruta de zapatos secos en minutos con calor constante. Ideal para días lluvi…" at bounding box center [732, 306] width 57 height 117
click at [829, 326] on p "Neutraliza sudor y bacterias para mantener tu calzado fresco y sin malos olores…" at bounding box center [817, 330] width 57 height 165
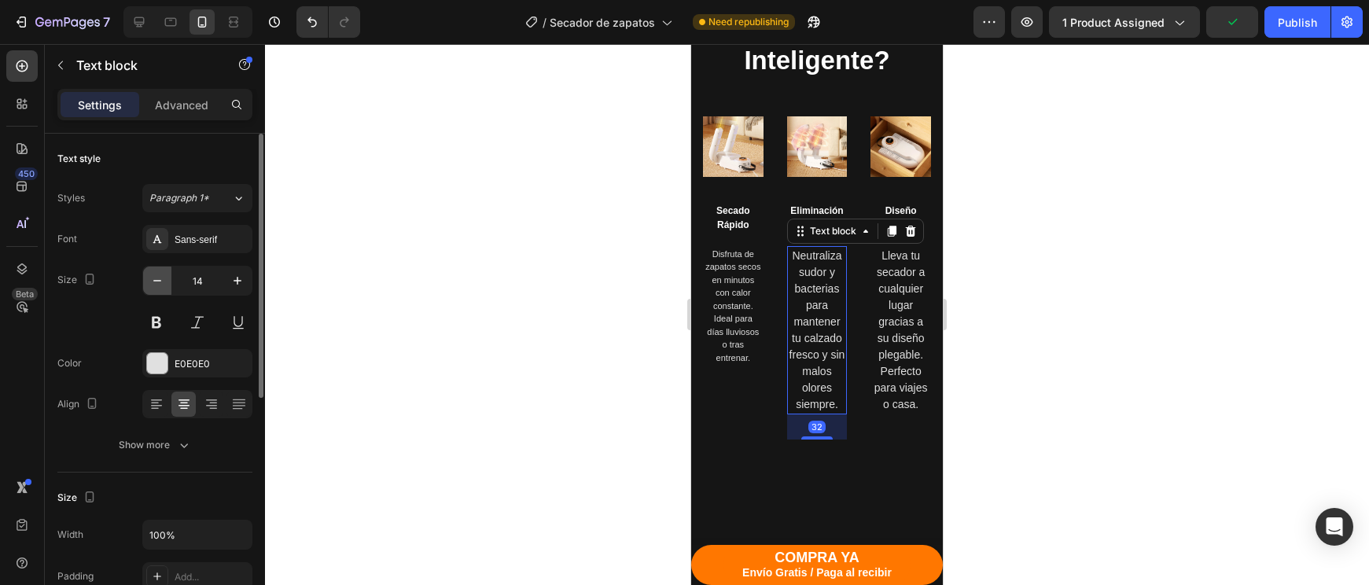
click at [158, 285] on icon "button" at bounding box center [157, 281] width 16 height 16
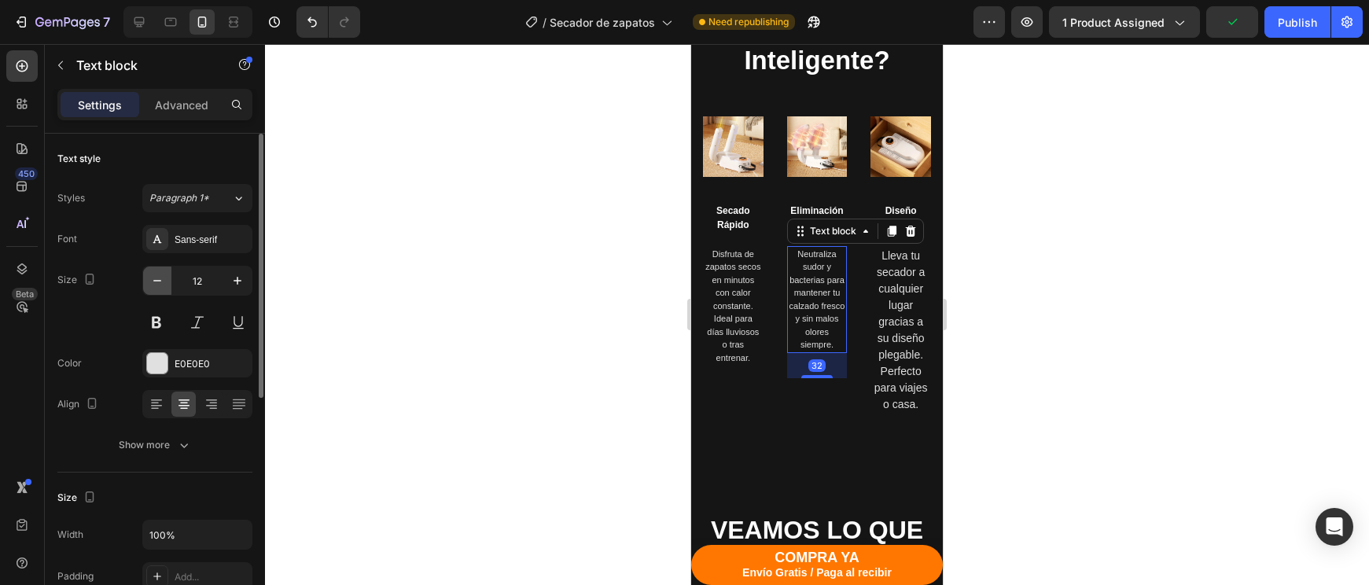
type input "11"
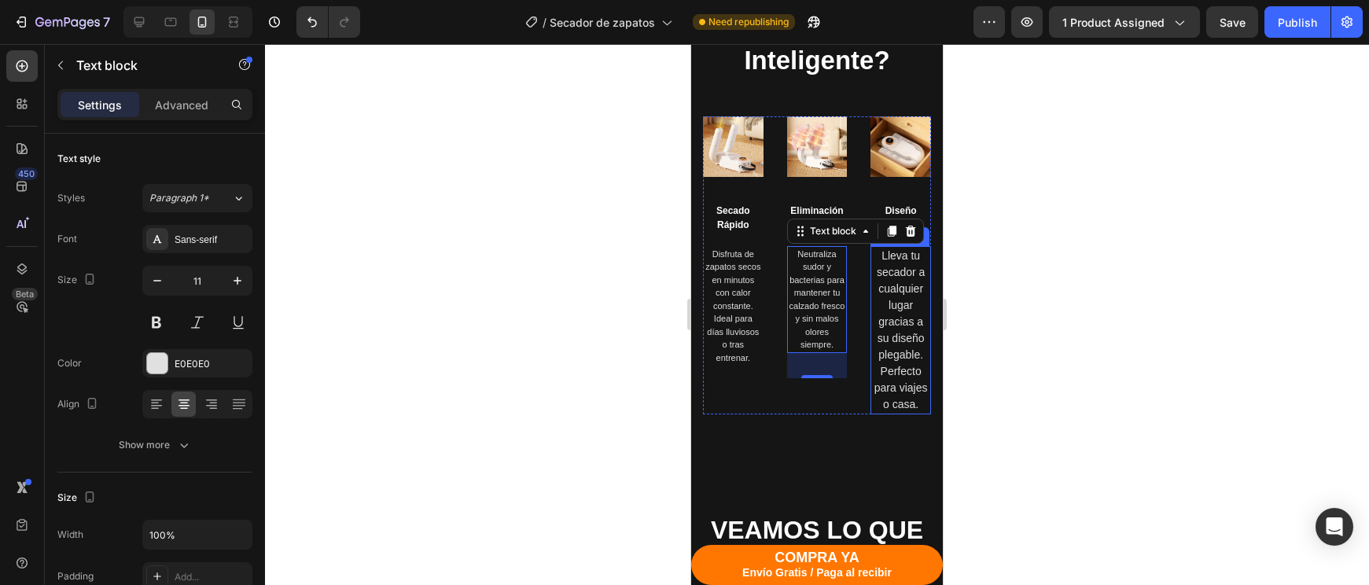
click at [876, 399] on p "Lleva tu secador a cualquier lugar gracias a su diseño plegable. Perfecto para …" at bounding box center [900, 330] width 57 height 165
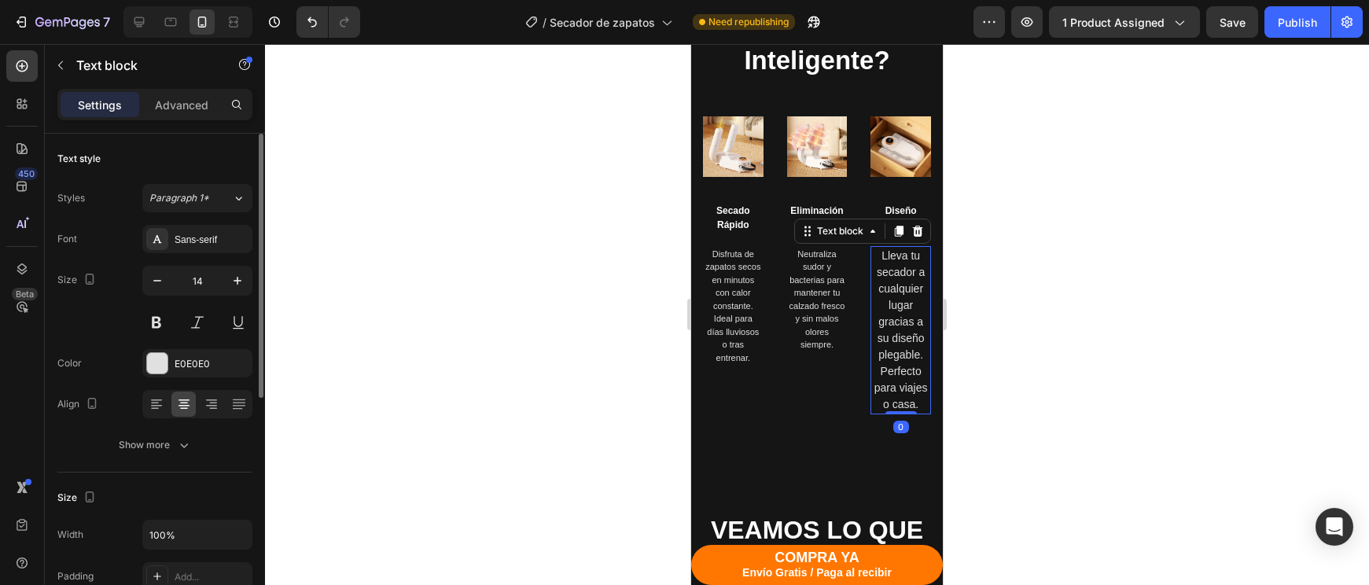
click at [137, 278] on div "Size 14" at bounding box center [154, 301] width 195 height 71
click at [161, 288] on icon "button" at bounding box center [157, 281] width 16 height 16
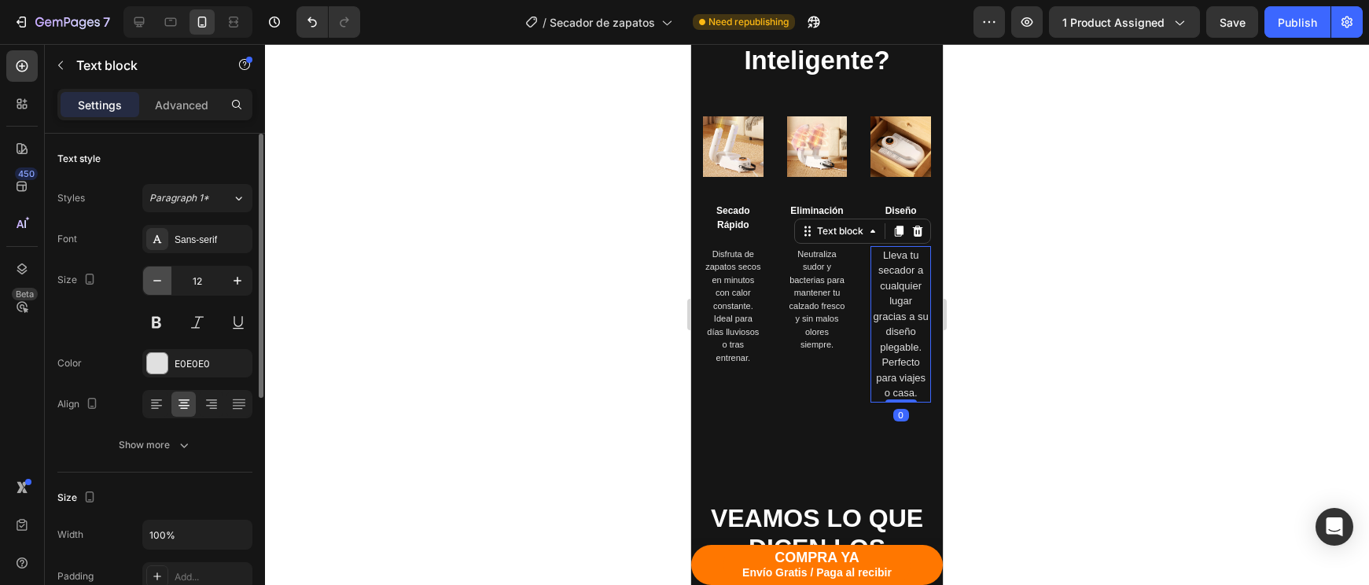
click at [161, 288] on icon "button" at bounding box center [157, 281] width 16 height 16
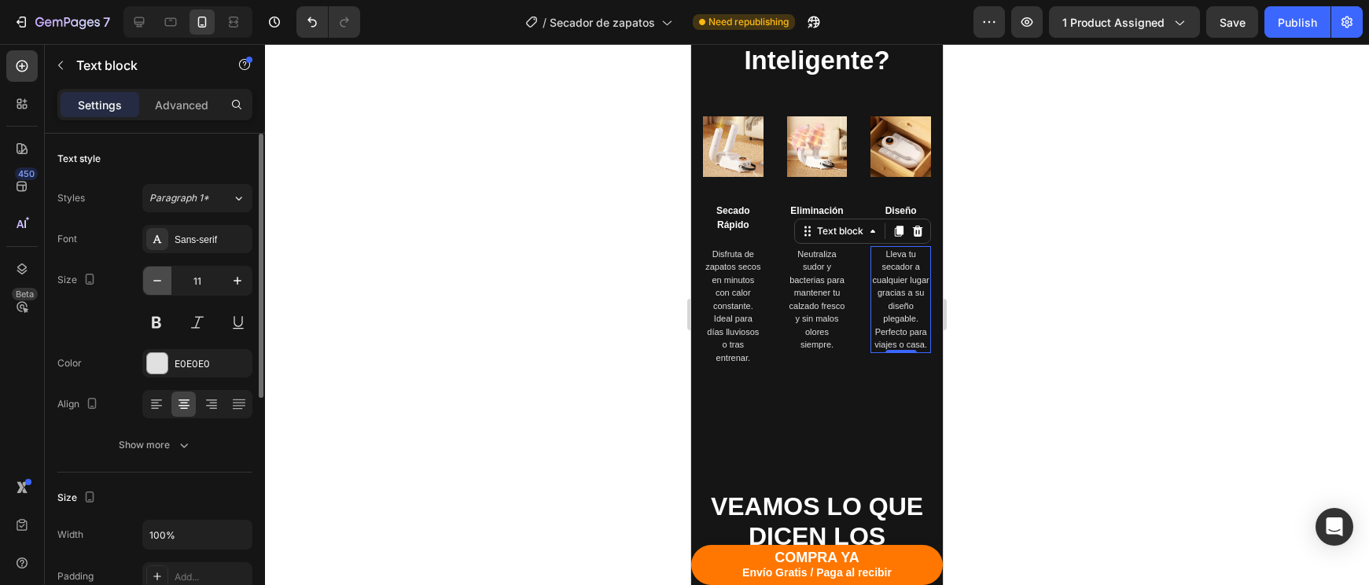
click at [161, 288] on icon "button" at bounding box center [157, 281] width 16 height 16
click at [235, 281] on icon "button" at bounding box center [238, 281] width 16 height 16
type input "11"
click at [966, 311] on div at bounding box center [817, 314] width 1104 height 541
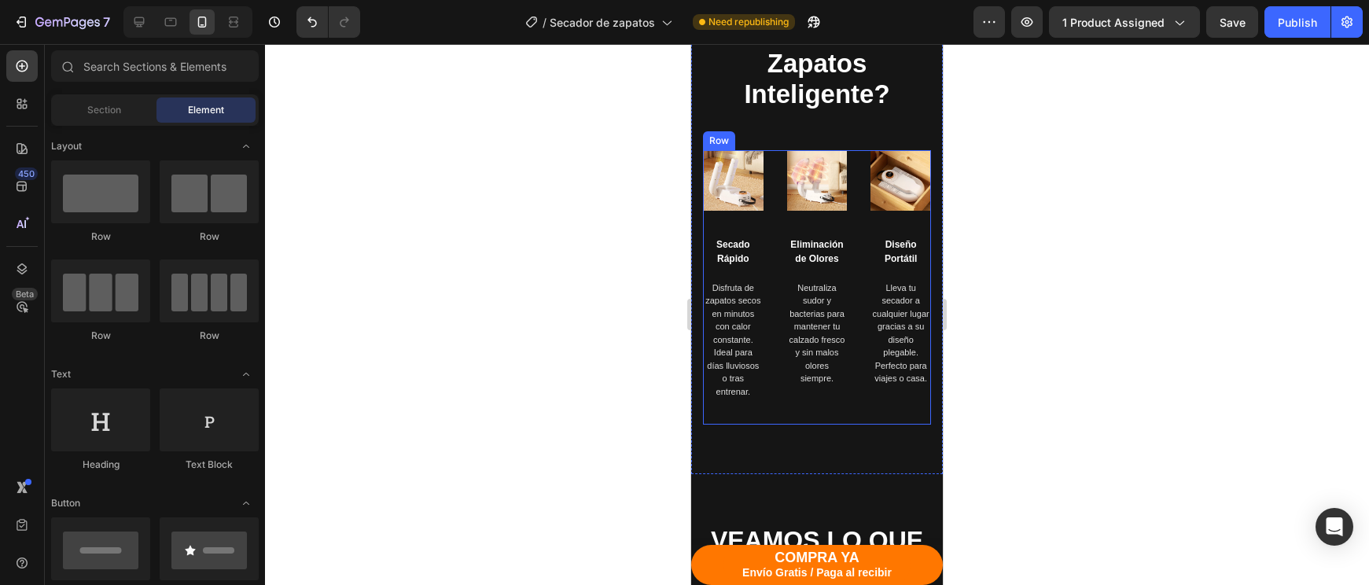
scroll to position [3485, 0]
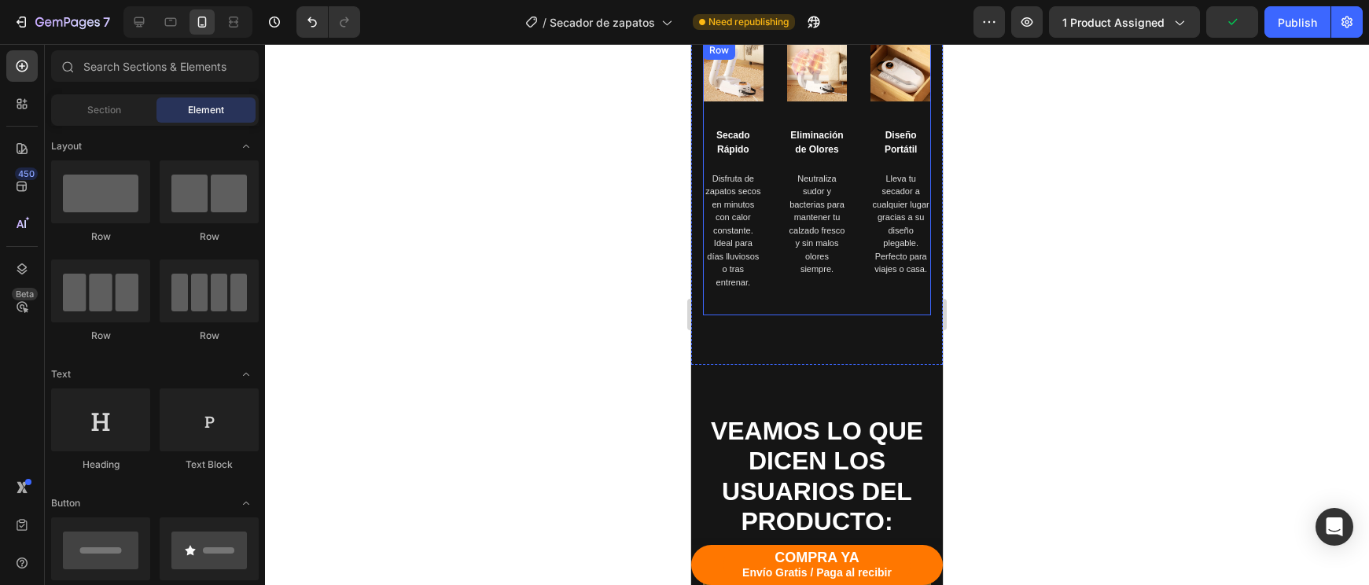
click at [850, 290] on div "Image Secado Rápido Text block Disfruta de zapatos secos en minutos con calor c…" at bounding box center [817, 178] width 228 height 274
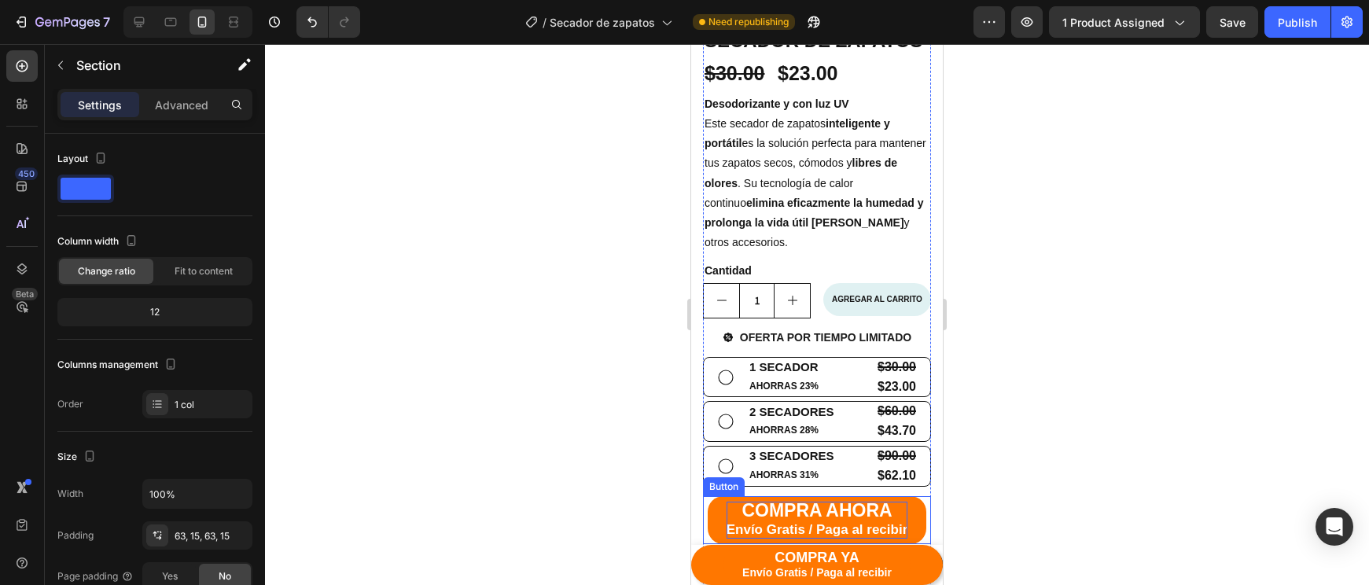
scroll to position [431, 0]
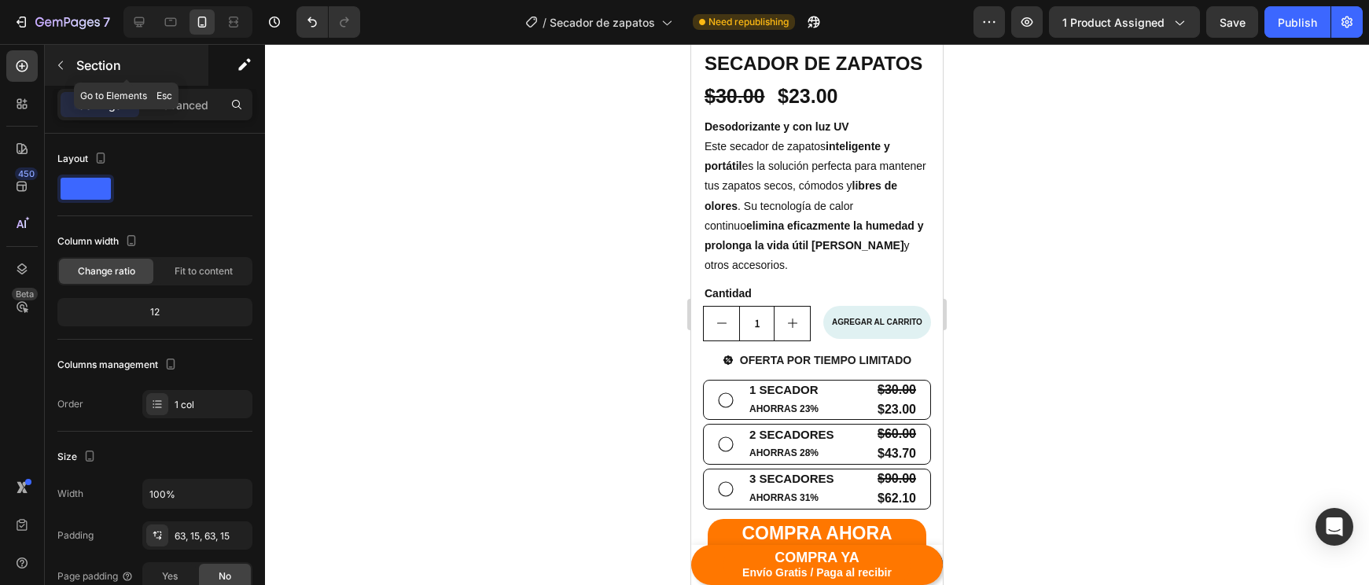
click at [64, 64] on icon "button" at bounding box center [60, 65] width 13 height 13
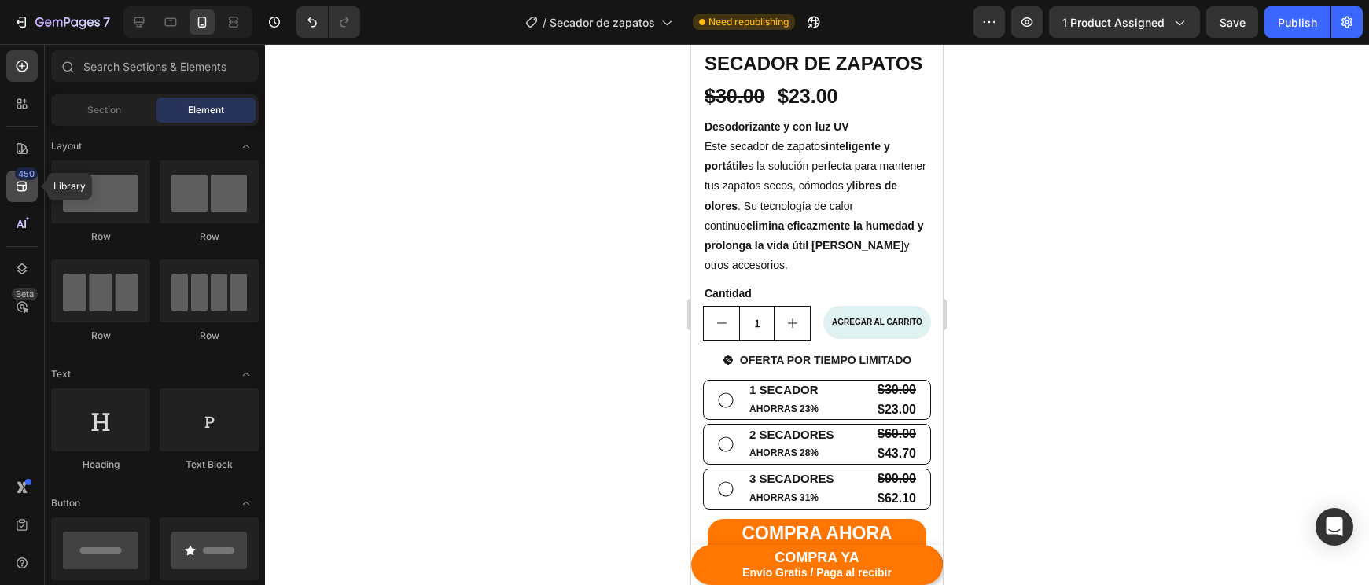
click at [22, 189] on icon at bounding box center [22, 186] width 16 height 16
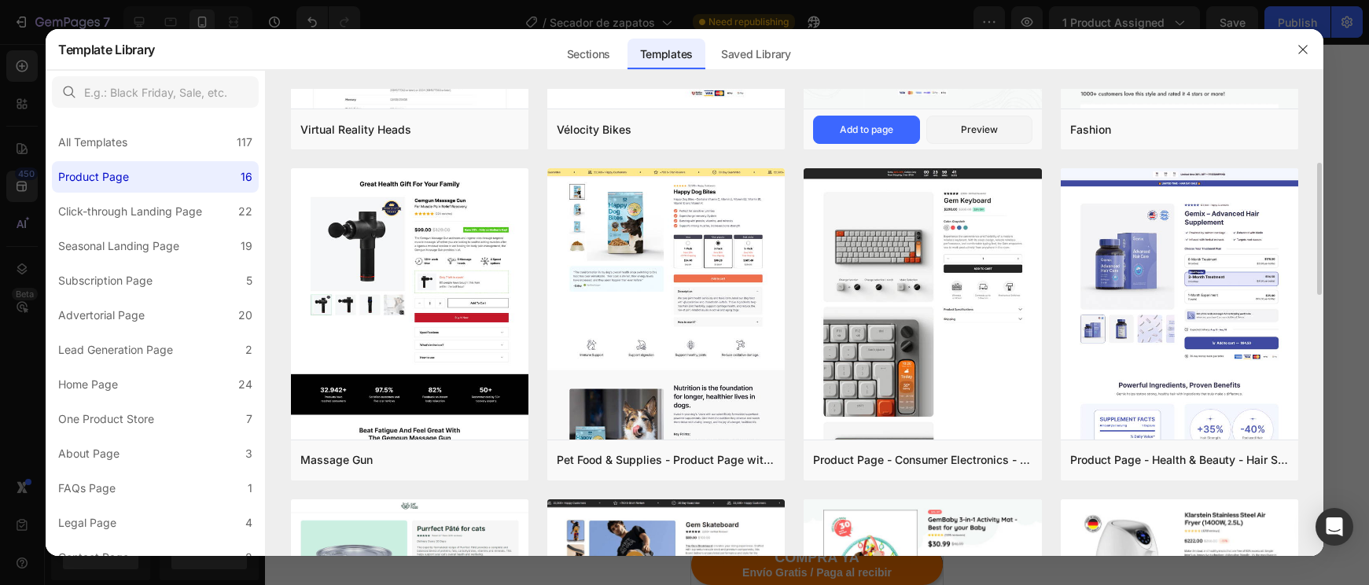
scroll to position [253, 0]
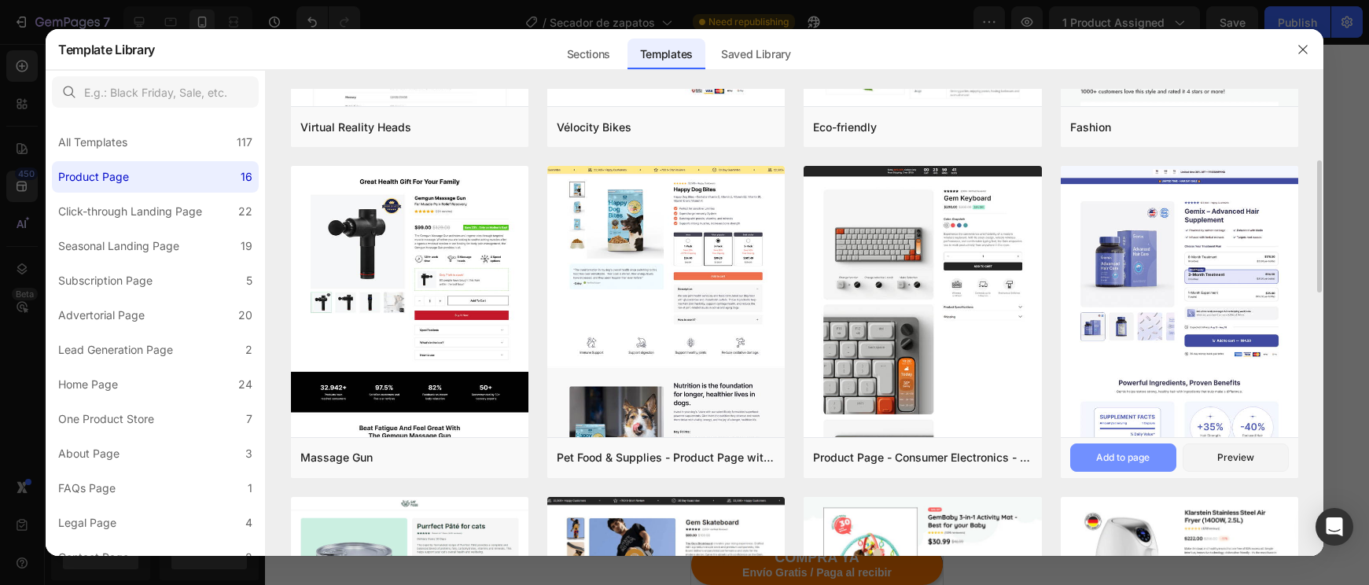
click at [1128, 455] on div "Add to page" at bounding box center [1122, 458] width 53 height 14
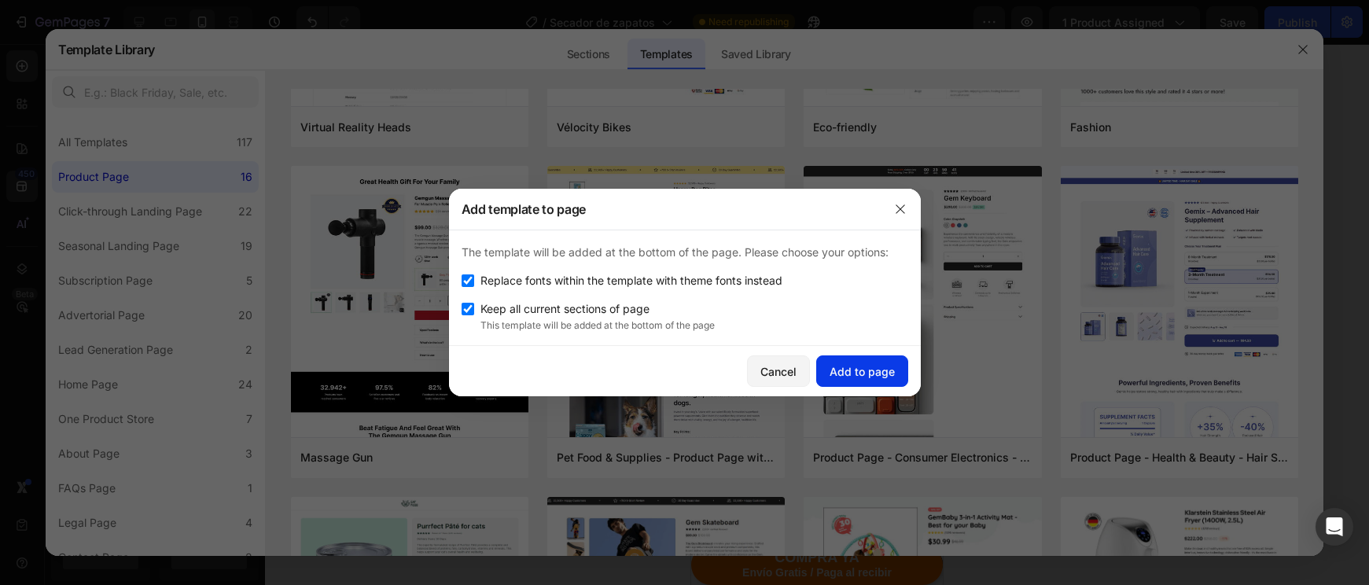
click at [868, 378] on div "Add to page" at bounding box center [861, 371] width 65 height 17
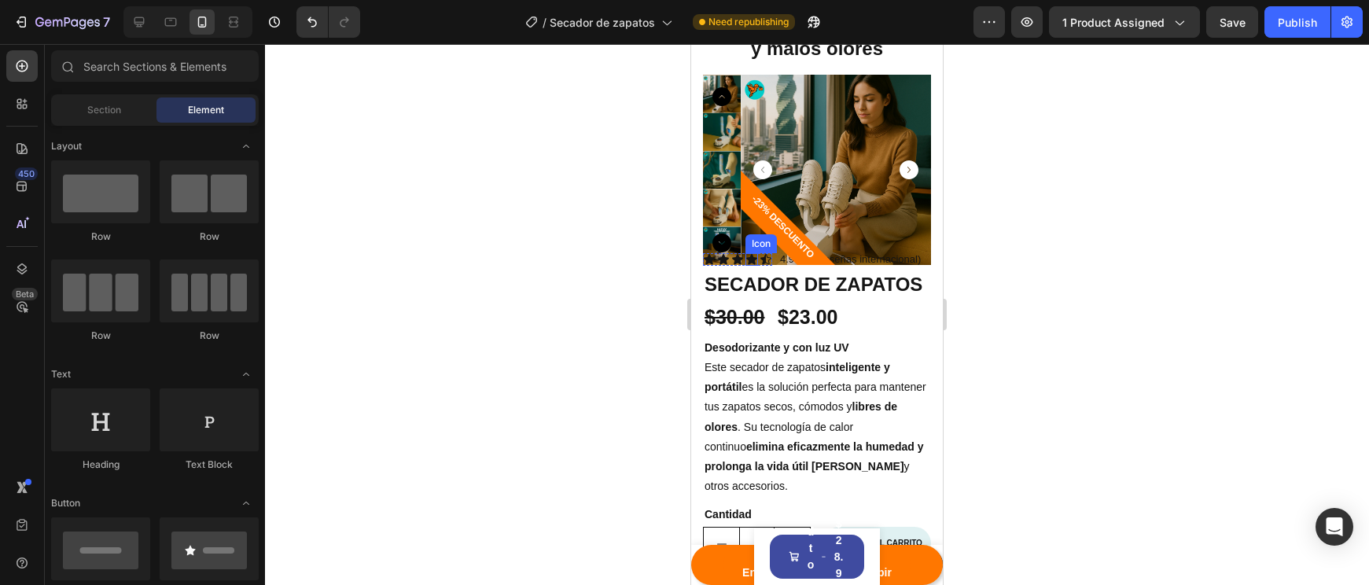
scroll to position [224, 0]
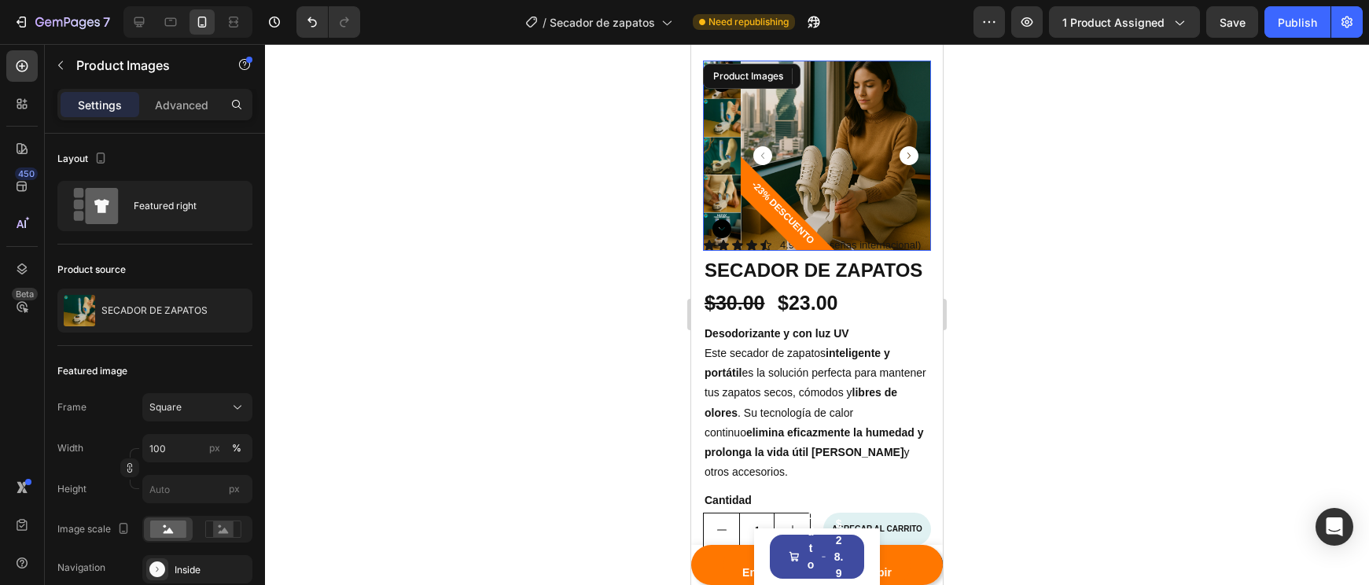
click at [874, 146] on img at bounding box center [836, 156] width 190 height 190
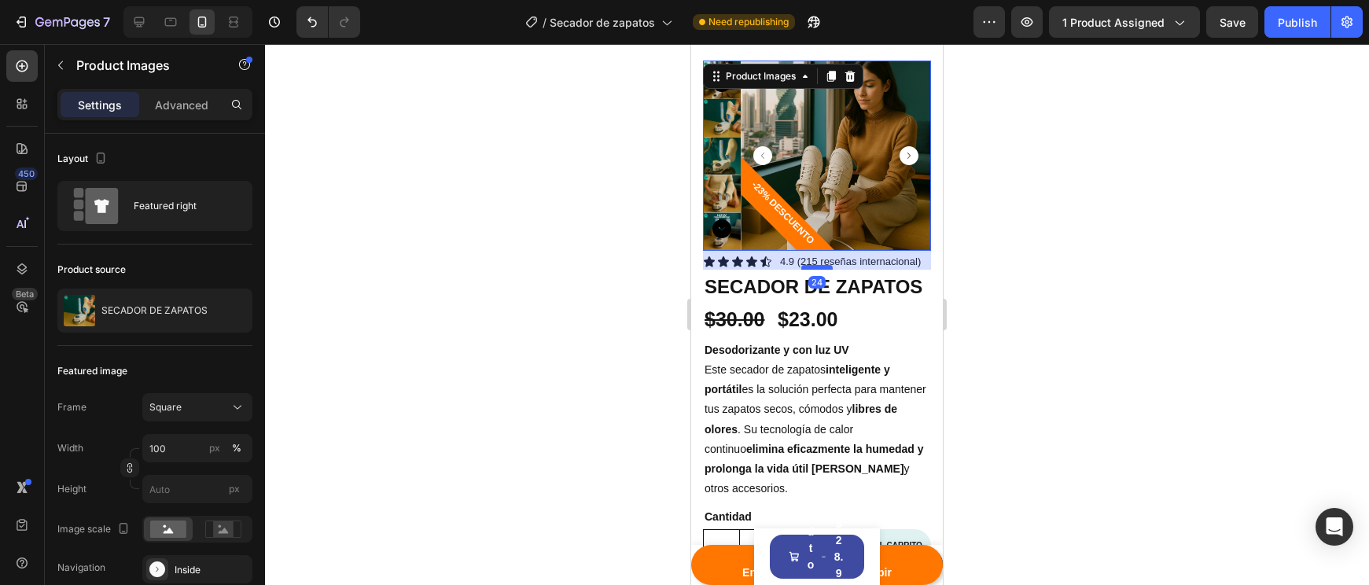
drag, startPoint x: 818, startPoint y: 249, endPoint x: 821, endPoint y: 266, distance: 16.7
click at [821, 266] on div at bounding box center [816, 267] width 31 height 5
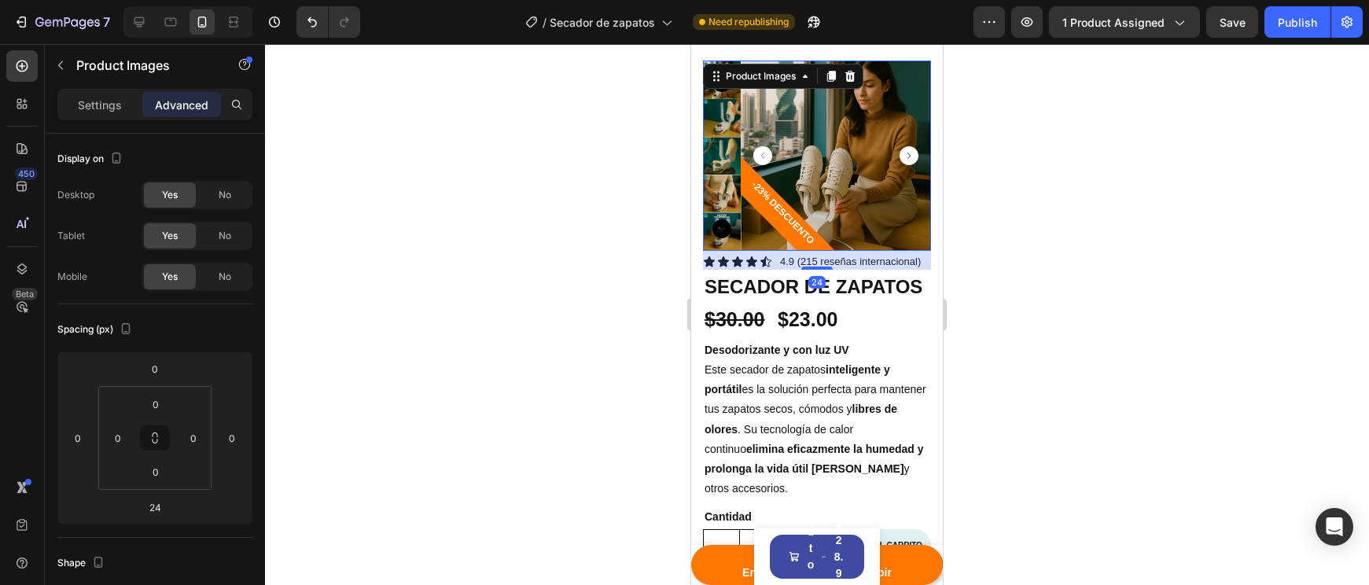
click at [1074, 318] on div at bounding box center [817, 314] width 1104 height 541
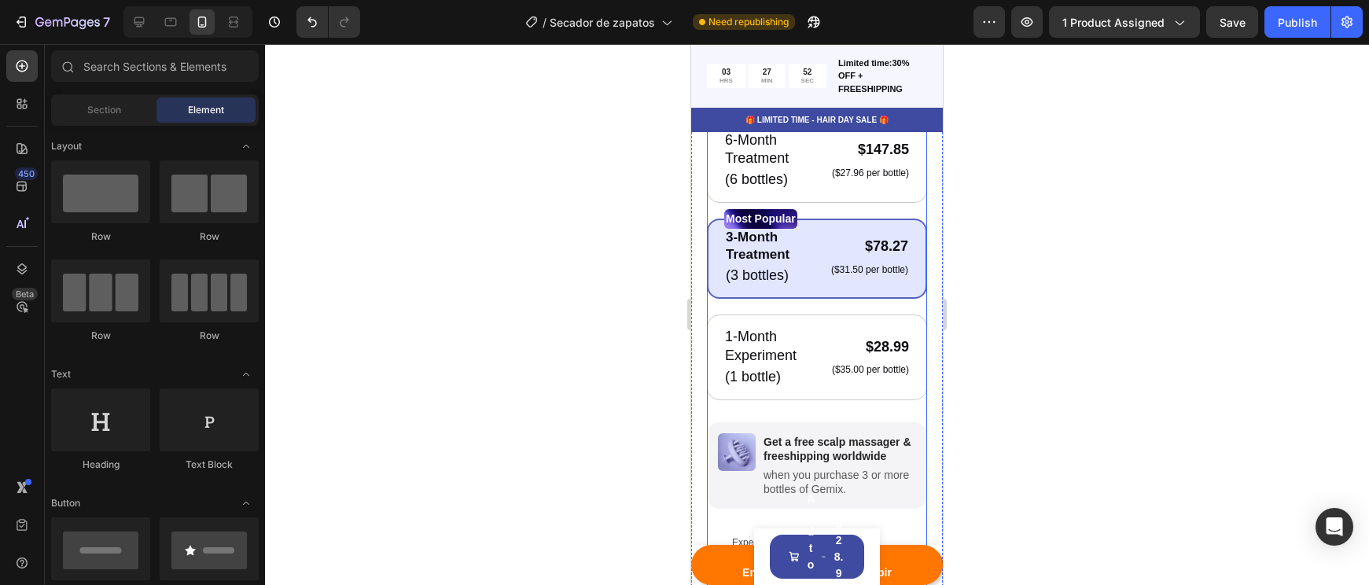
scroll to position [4989, 0]
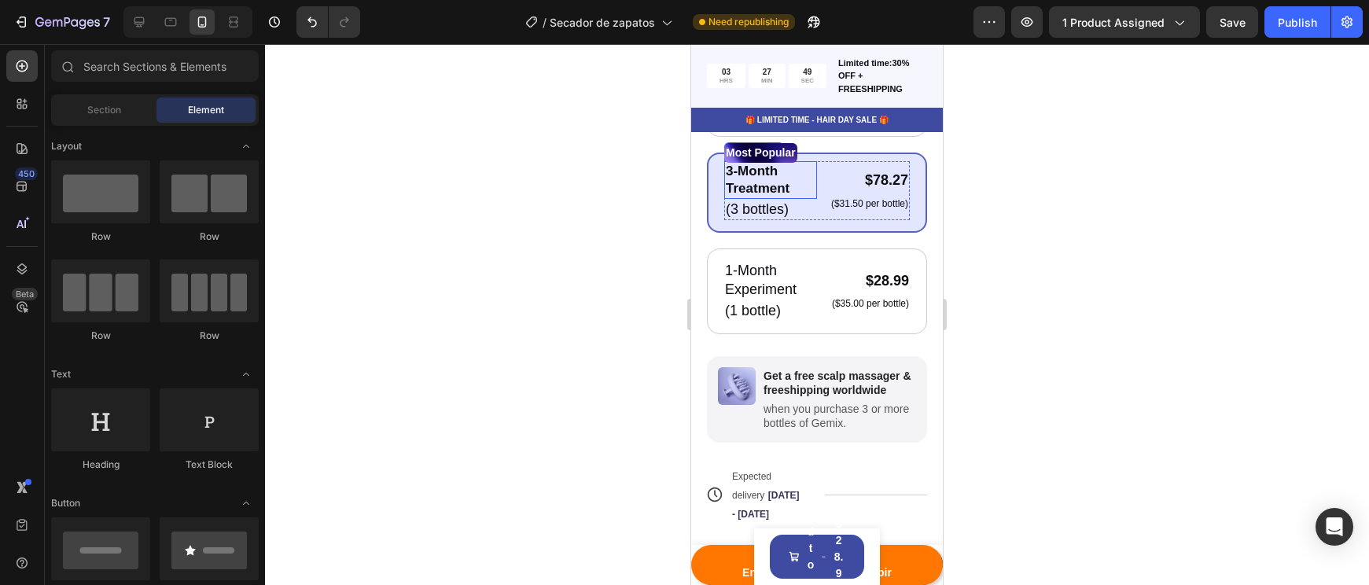
click at [819, 200] on div "3-Month Treatment Text Block (3 bottles) Text Block $78.27 Product Price Produc…" at bounding box center [817, 191] width 186 height 60
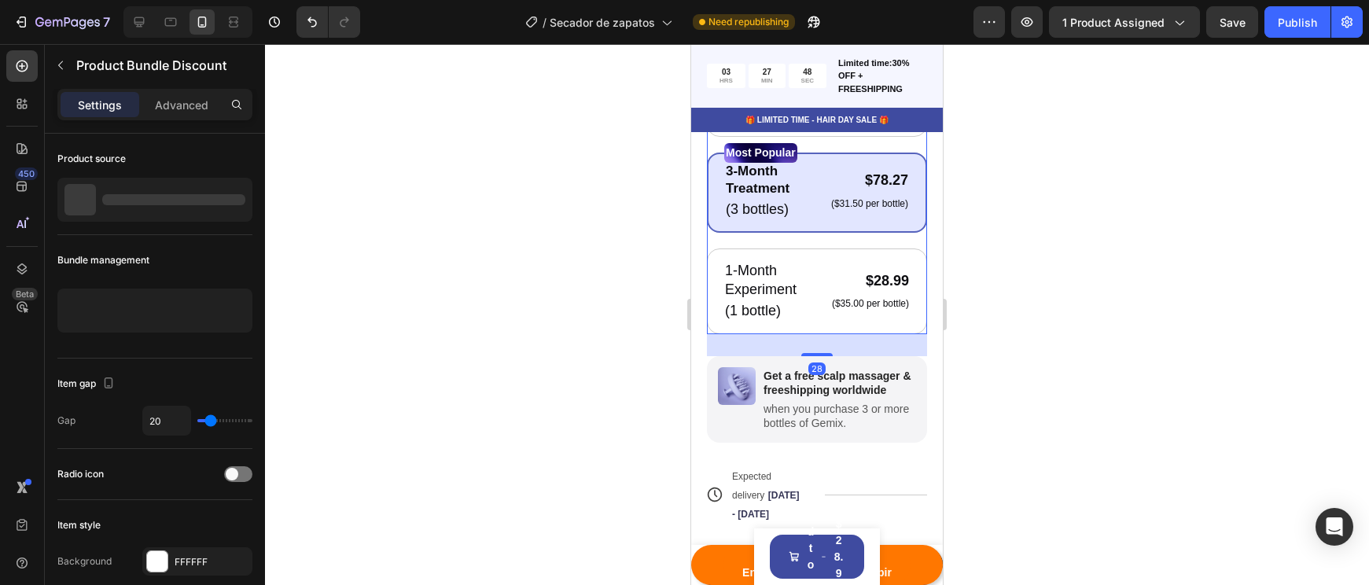
click at [825, 224] on div "Most Popular Text Block 3-Month Treatment Text Block (3 bottles) Text Block $78…" at bounding box center [817, 193] width 220 height 81
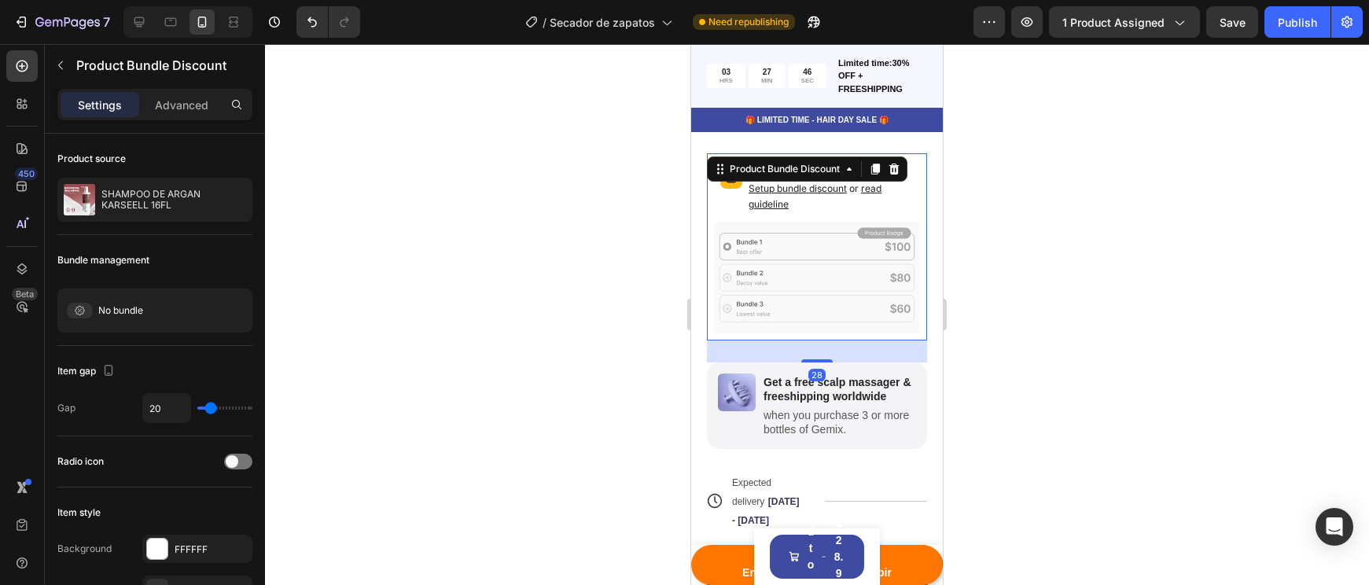
scroll to position [4881, 0]
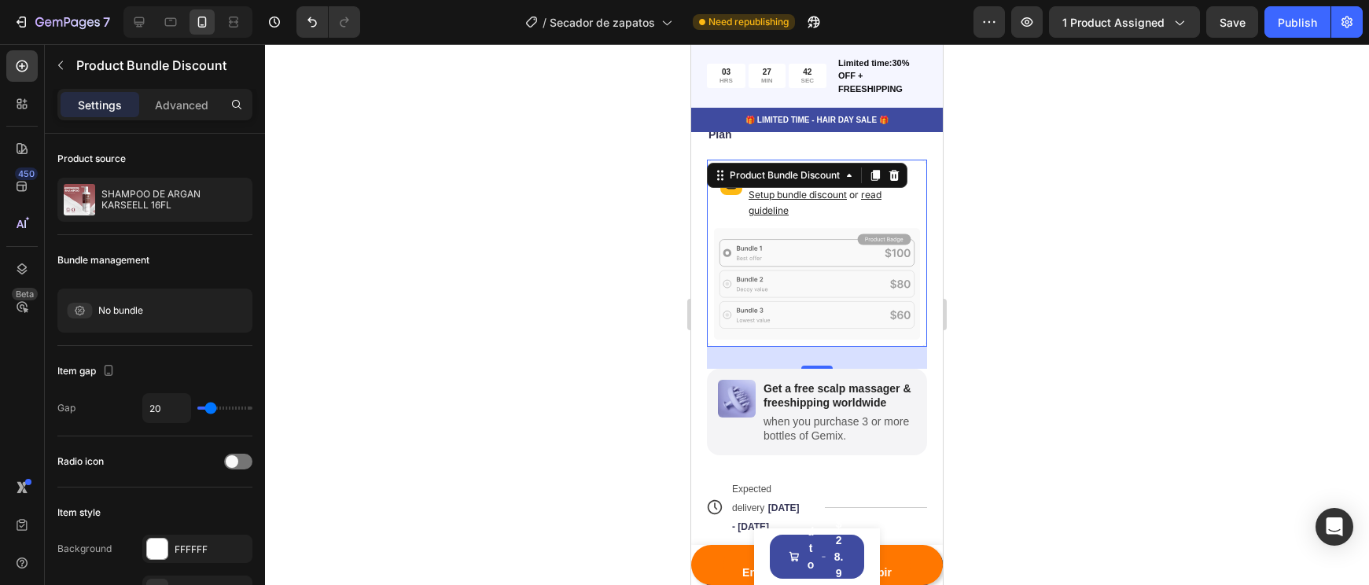
click at [660, 340] on div at bounding box center [817, 314] width 1104 height 541
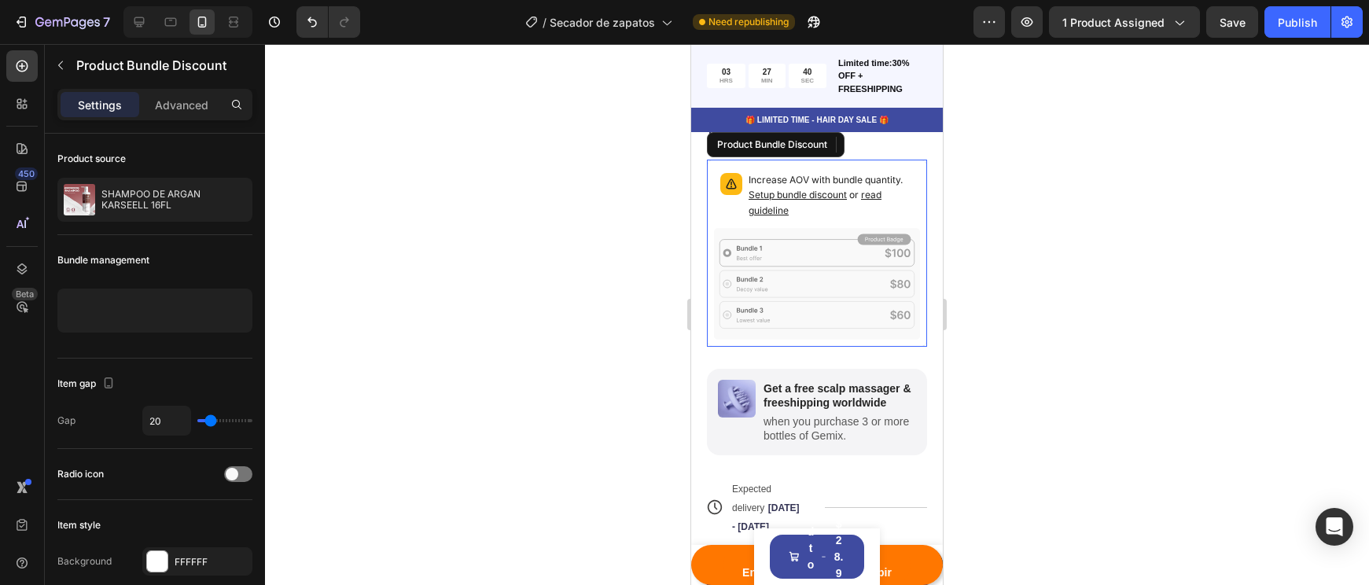
click at [750, 337] on div "Increase AOV with bundle quantity. Setup bundle discount or read guideline" at bounding box center [817, 253] width 220 height 187
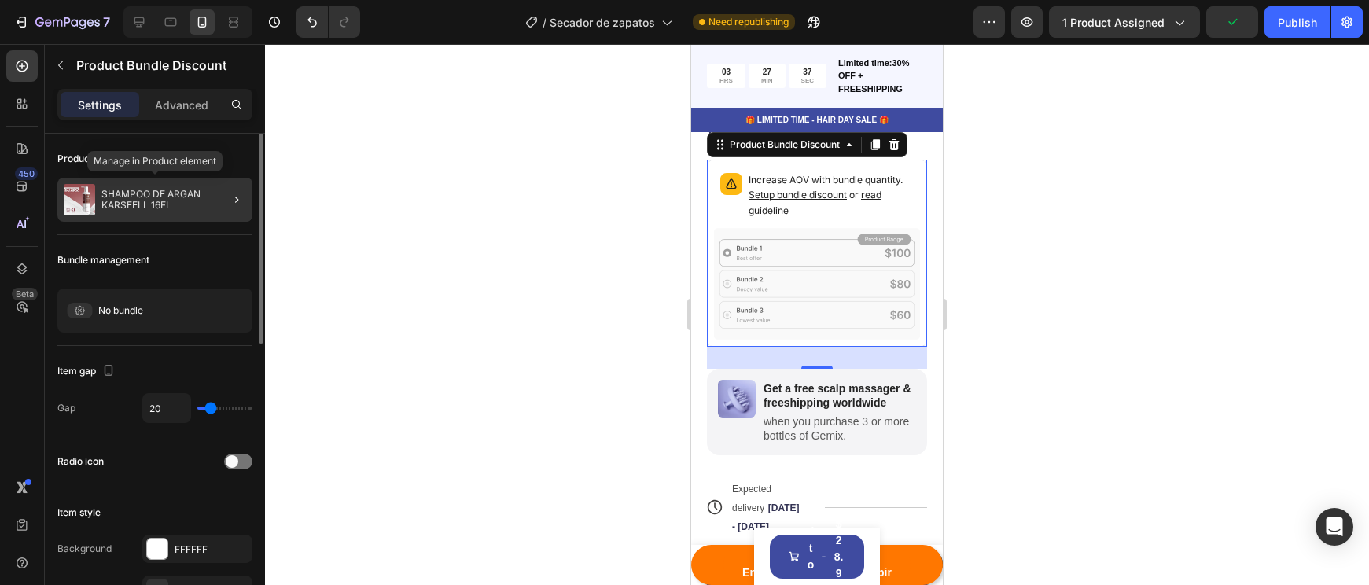
click at [172, 207] on p "SHAMPOO DE ARGAN KARSEELL 16FL" at bounding box center [173, 200] width 145 height 22
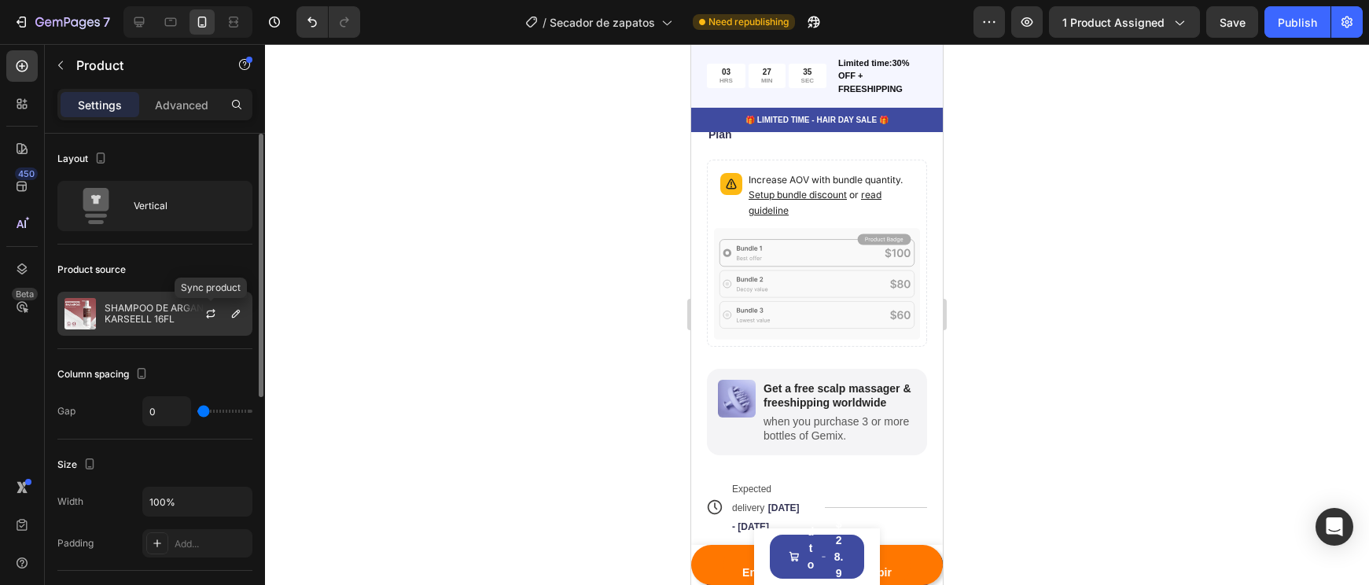
click at [226, 320] on div at bounding box center [235, 313] width 19 height 19
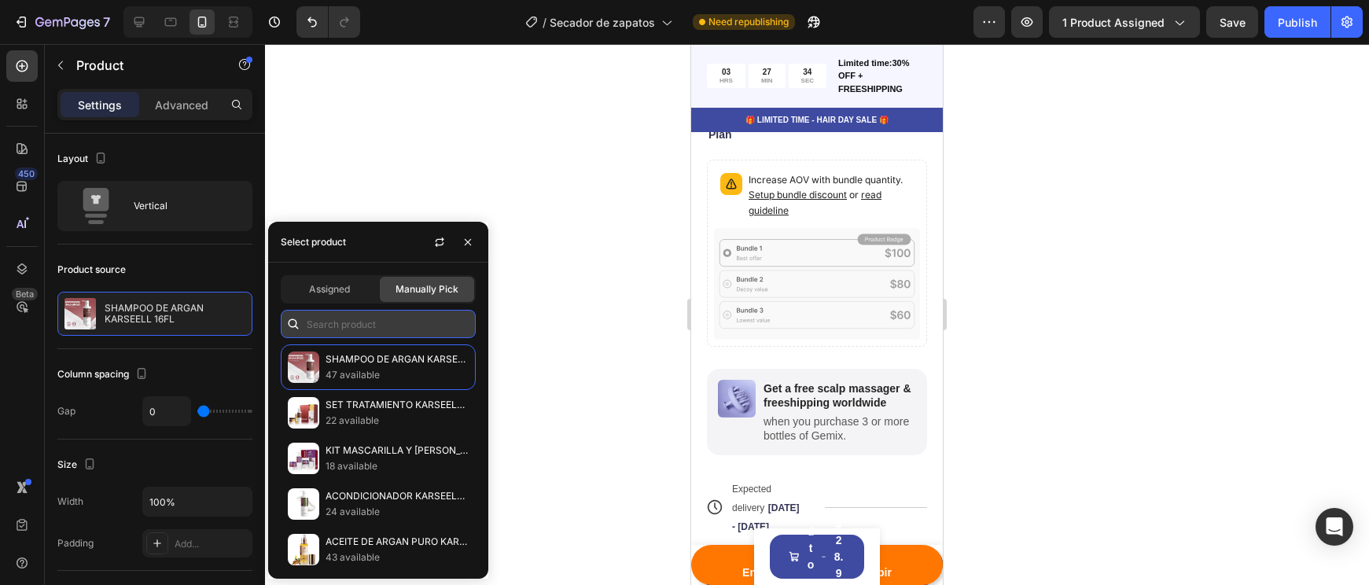
click at [327, 332] on input "text" at bounding box center [378, 324] width 195 height 28
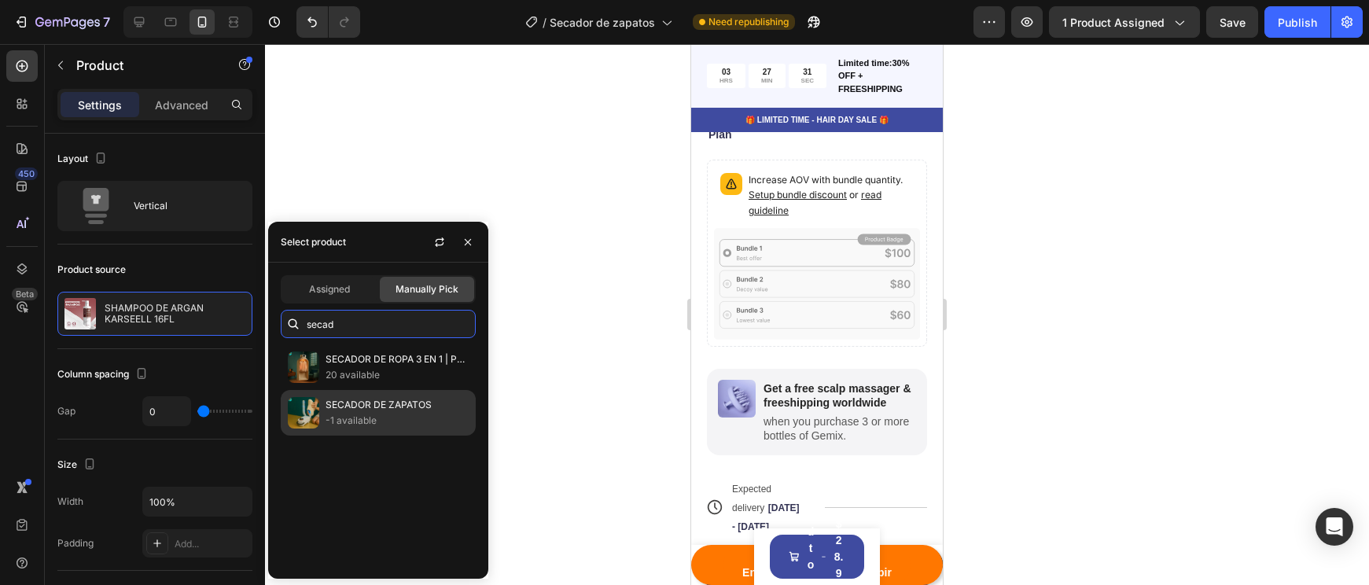
type input "secad"
click at [342, 398] on div "SECADOR DE ZAPATOS -1 available" at bounding box center [378, 413] width 195 height 46
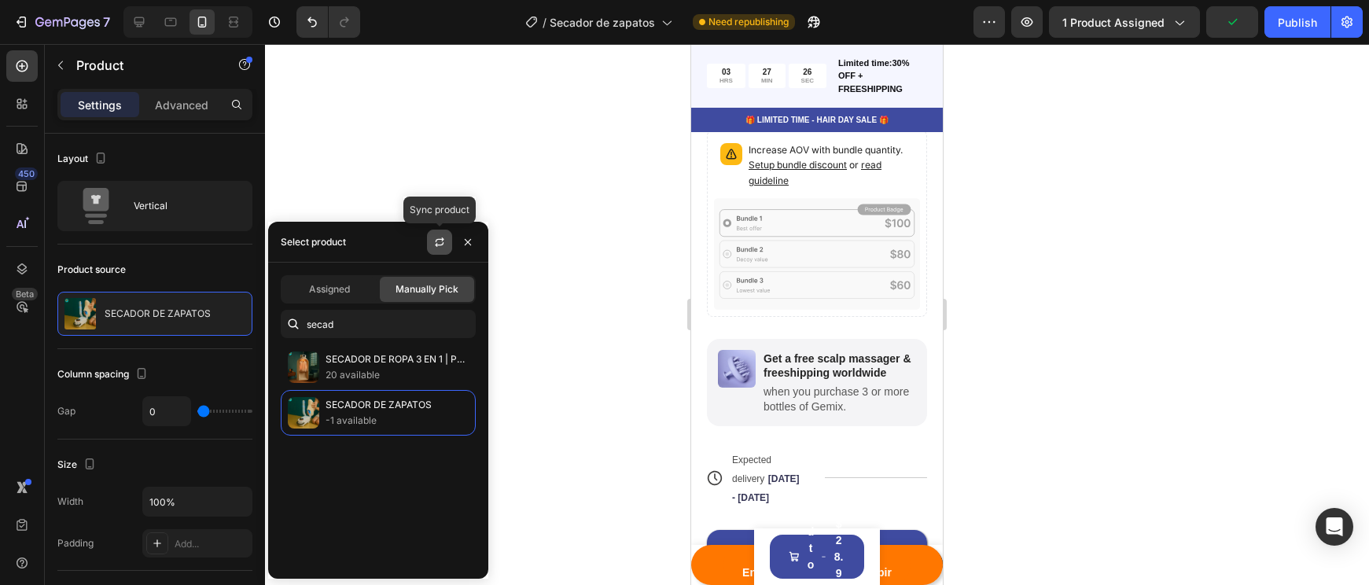
click at [449, 245] on button "button" at bounding box center [439, 242] width 25 height 25
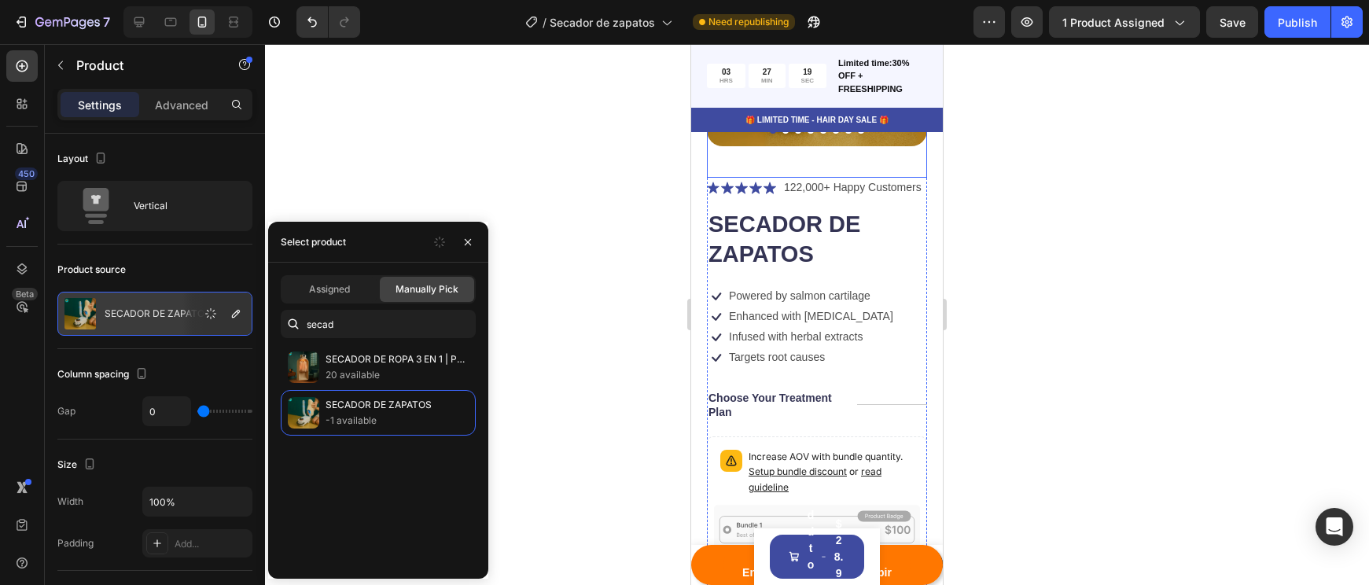
scroll to position [4697, 0]
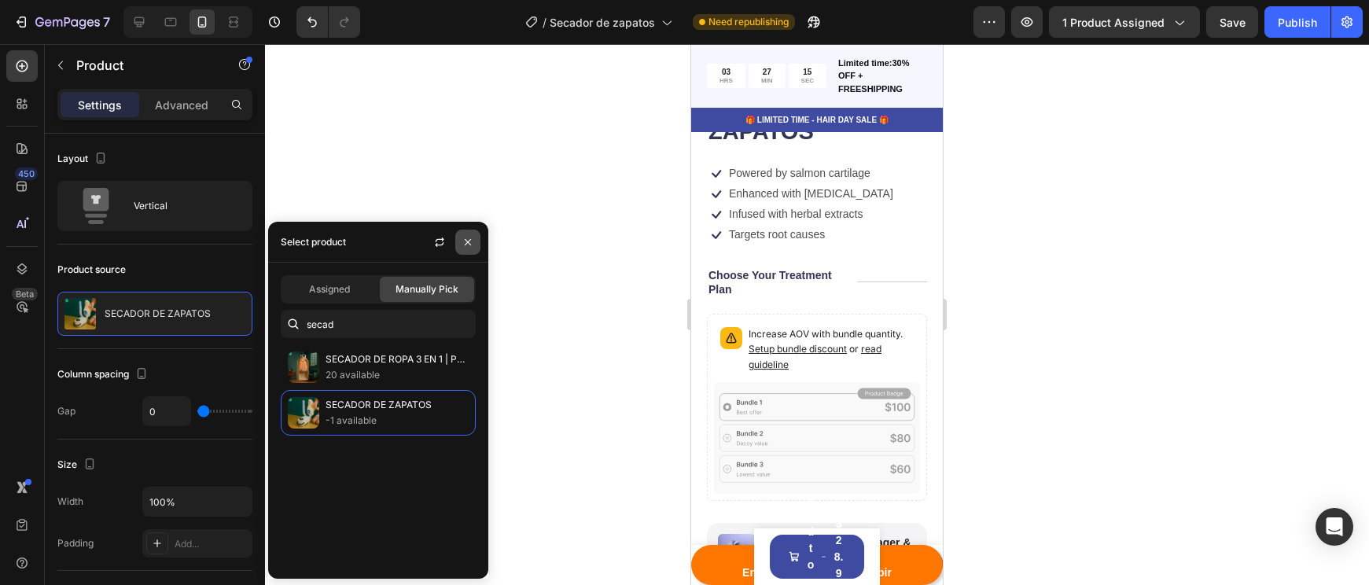
click at [463, 247] on icon "button" at bounding box center [468, 242] width 13 height 13
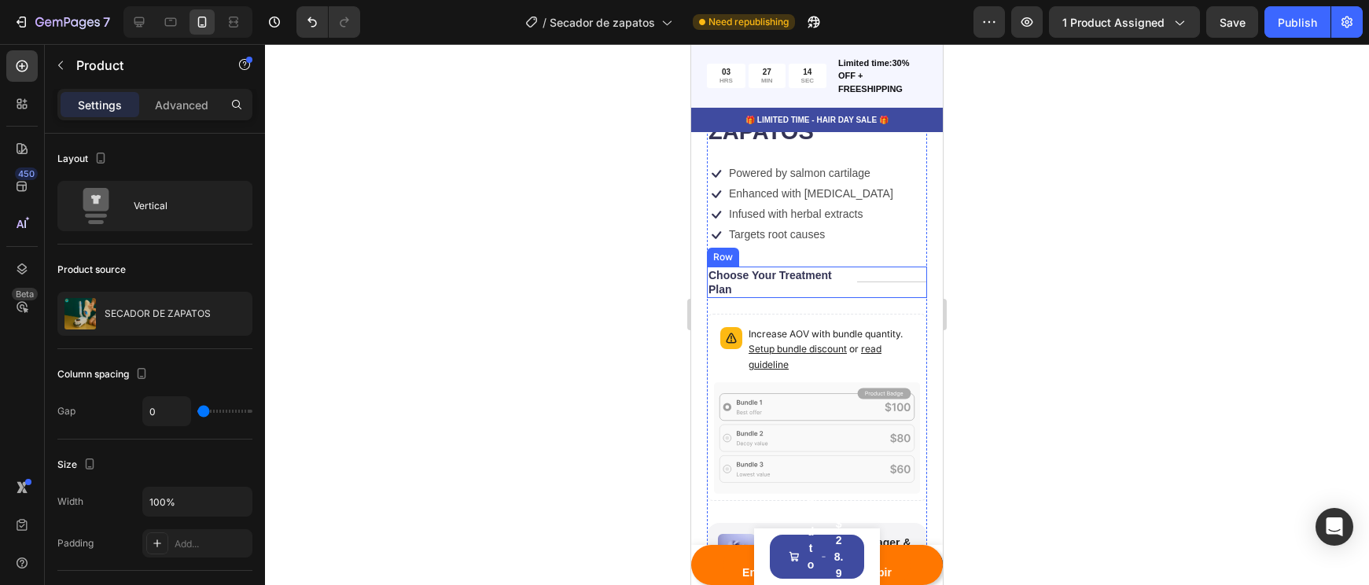
click at [872, 267] on div "Title Line" at bounding box center [892, 282] width 70 height 31
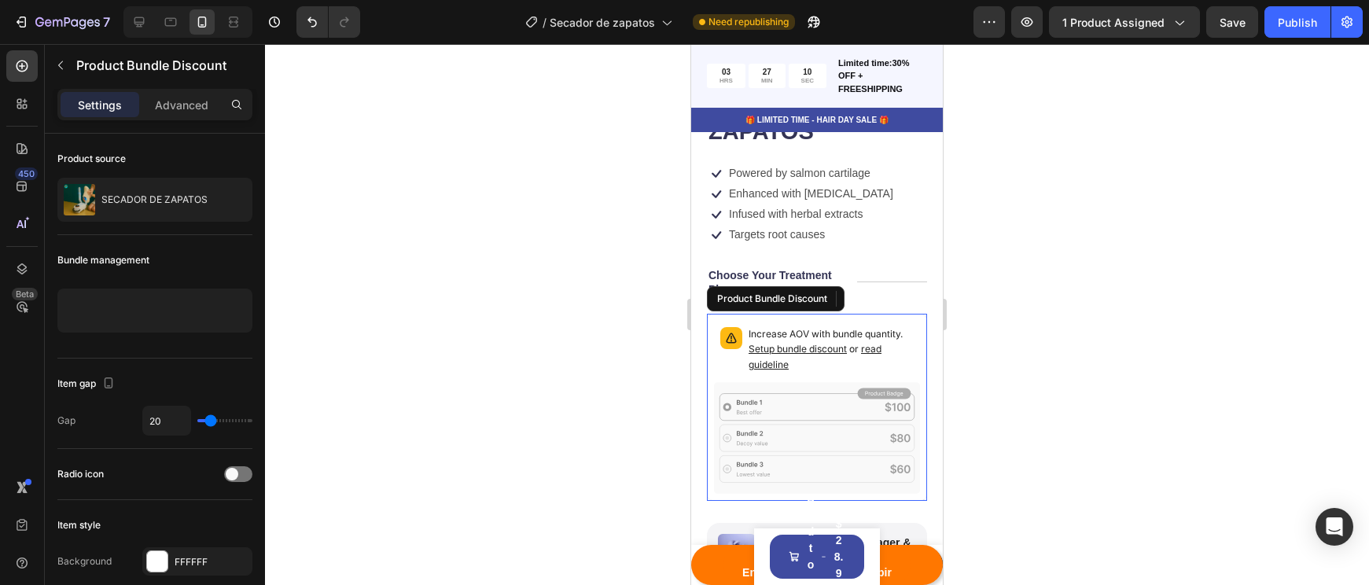
click at [789, 314] on div "Increase AOV with bundle quantity. Setup bundle discount or read guideline" at bounding box center [817, 407] width 220 height 187
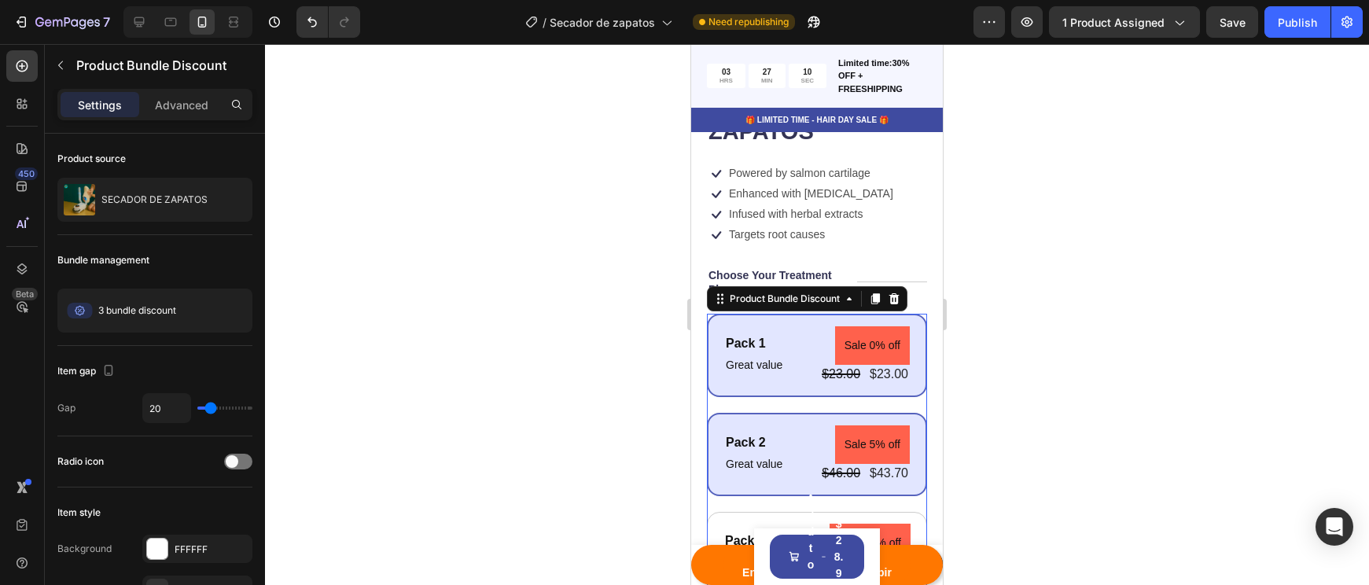
click at [791, 326] on div "Pack 1 Text Block Great value Text Block Sale 0% off Product Badge $23.00 Produ…" at bounding box center [817, 355] width 186 height 58
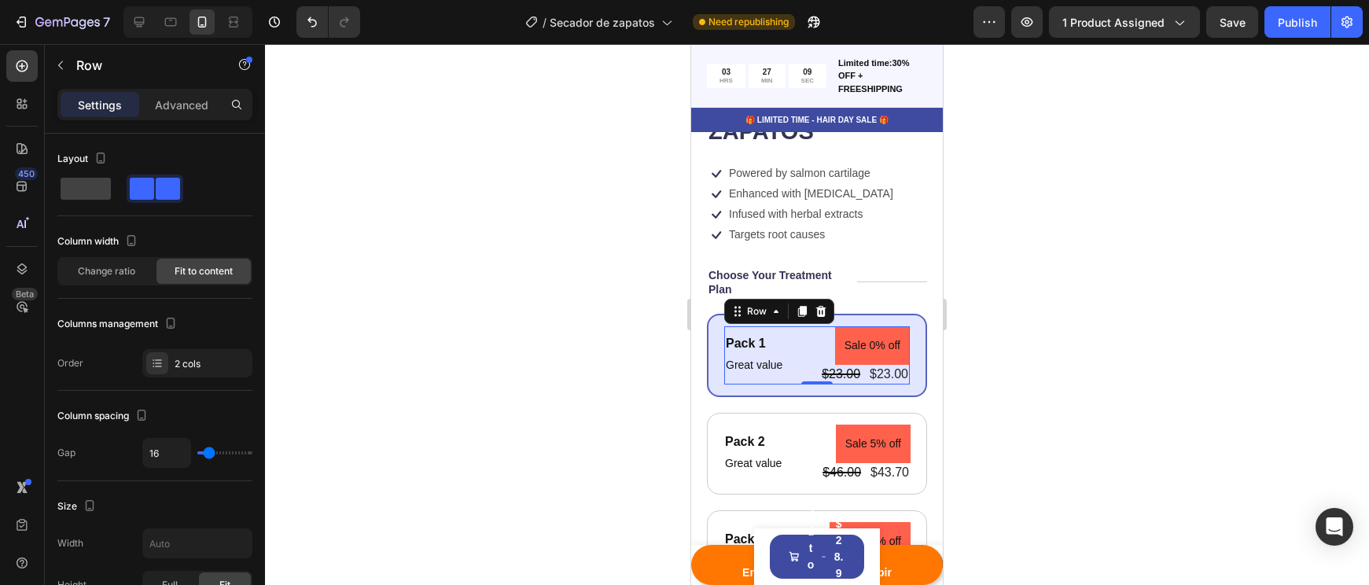
click at [791, 326] on div "Pack 1 Text Block Great value Text Block Sale 0% off Product Badge $23.00 Produ…" at bounding box center [817, 355] width 186 height 58
click at [1054, 395] on div at bounding box center [817, 314] width 1104 height 541
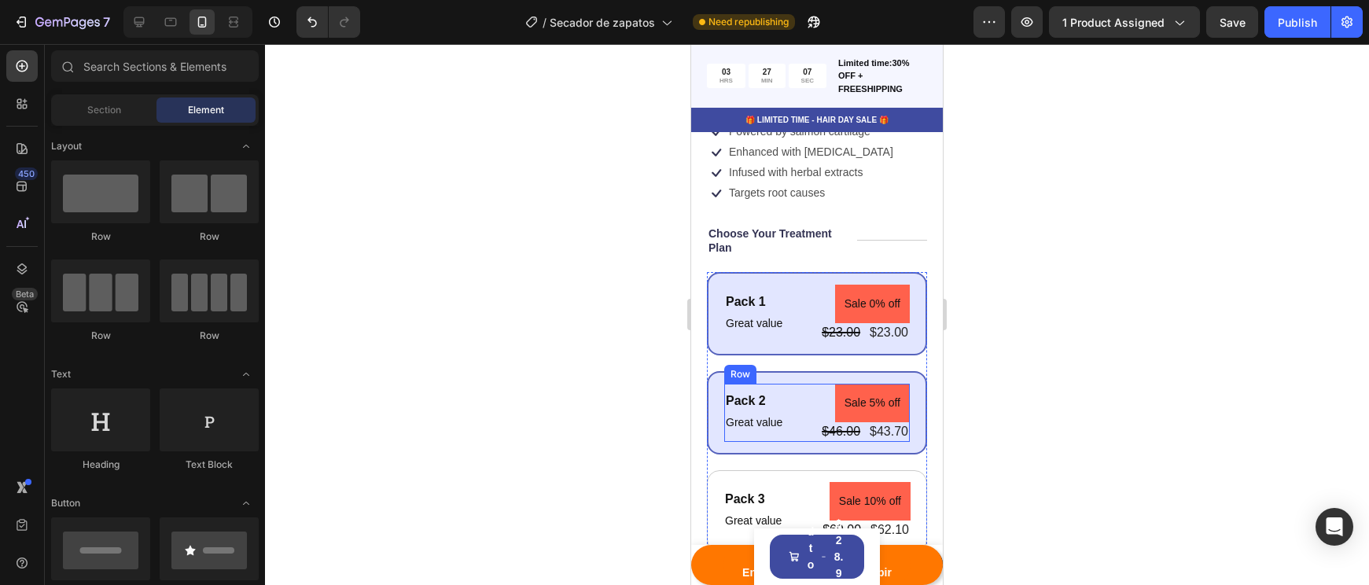
scroll to position [4807, 0]
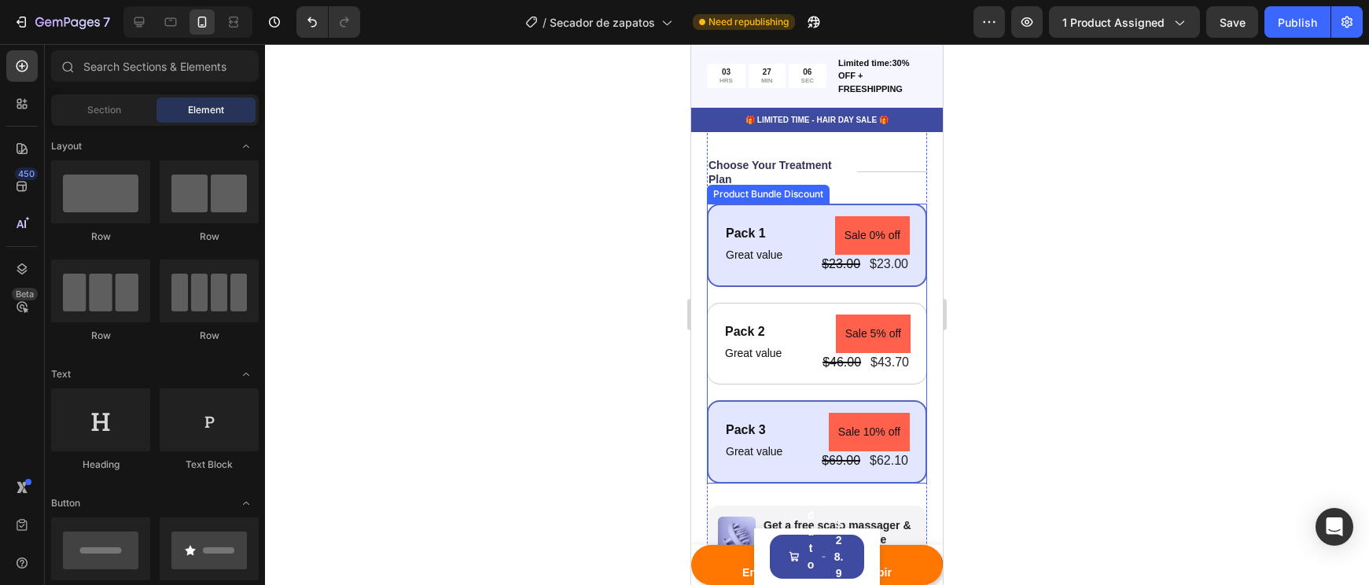
click at [796, 403] on div "Pack 3 Text Block Great value Text Block Sale 10% off Product Badge $69.00 Prod…" at bounding box center [817, 441] width 220 height 83
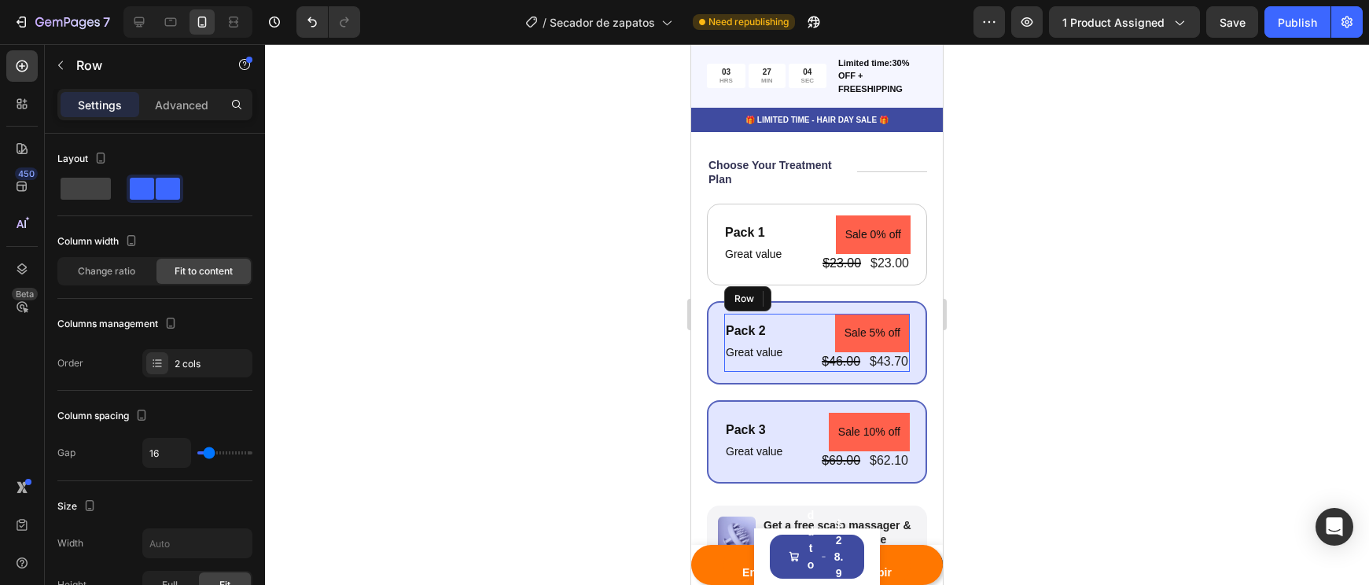
click at [810, 346] on div "Pack 2 Text Block Great value Text Block Sale 5% off Product Badge $46.00 Produ…" at bounding box center [817, 343] width 186 height 58
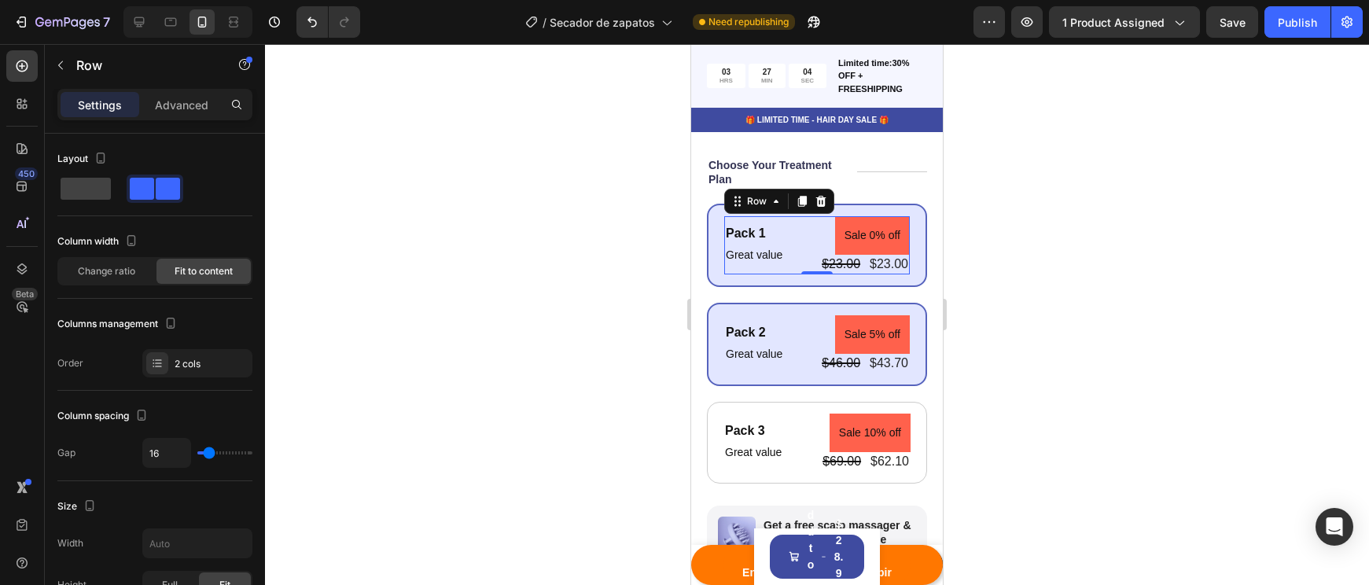
click at [812, 256] on div "Pack 1 Text Block Great value Text Block Sale 0% off Product Badge $23.00 Produ…" at bounding box center [817, 245] width 186 height 58
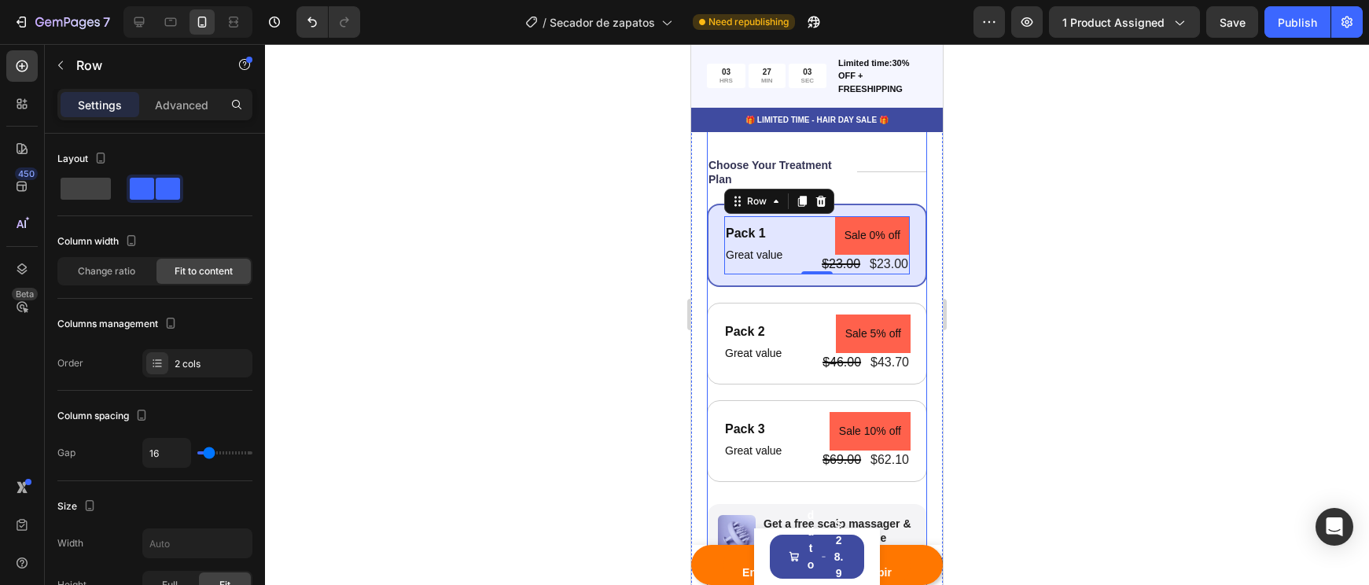
click at [890, 207] on div "Pack 1 Text Block Great value Text Block Sale 0% off Product Badge $23.00 Produ…" at bounding box center [817, 245] width 220 height 83
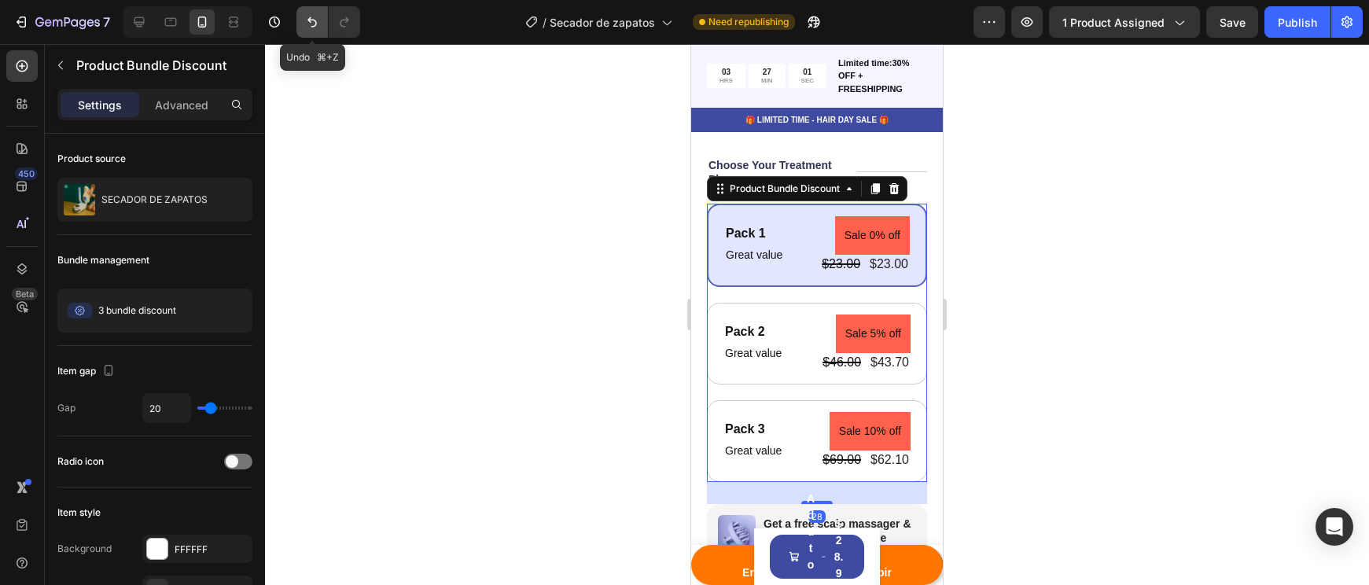
click at [309, 13] on button "Undo/Redo" at bounding box center [311, 21] width 31 height 31
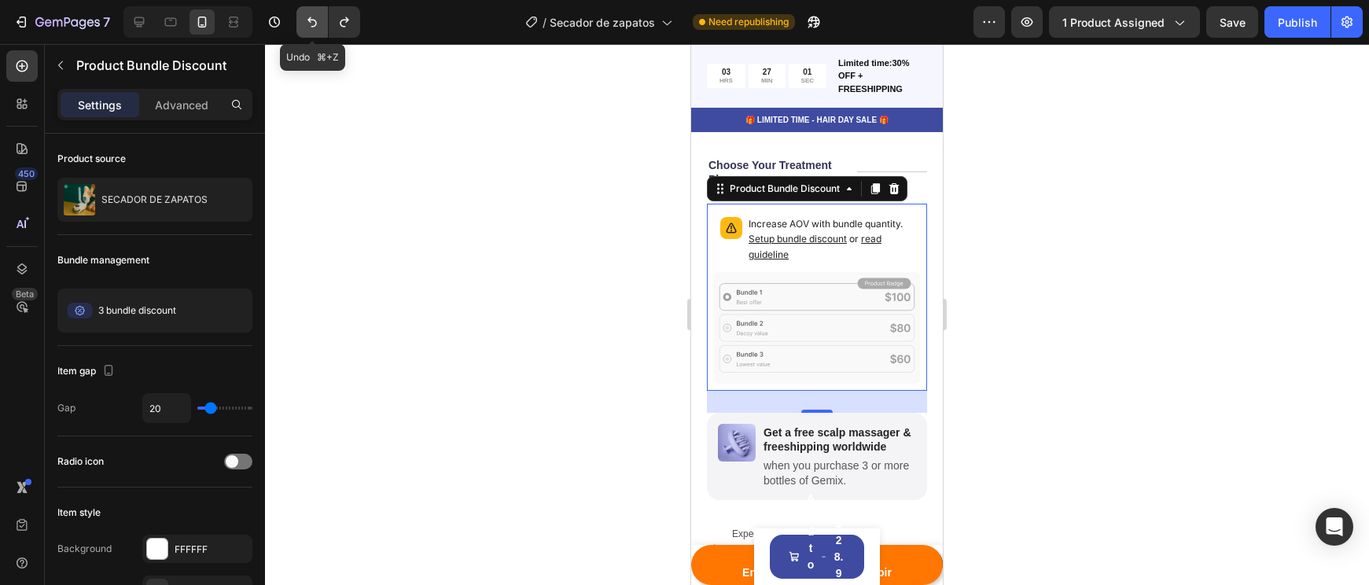
click at [309, 13] on button "Undo/Redo" at bounding box center [311, 21] width 31 height 31
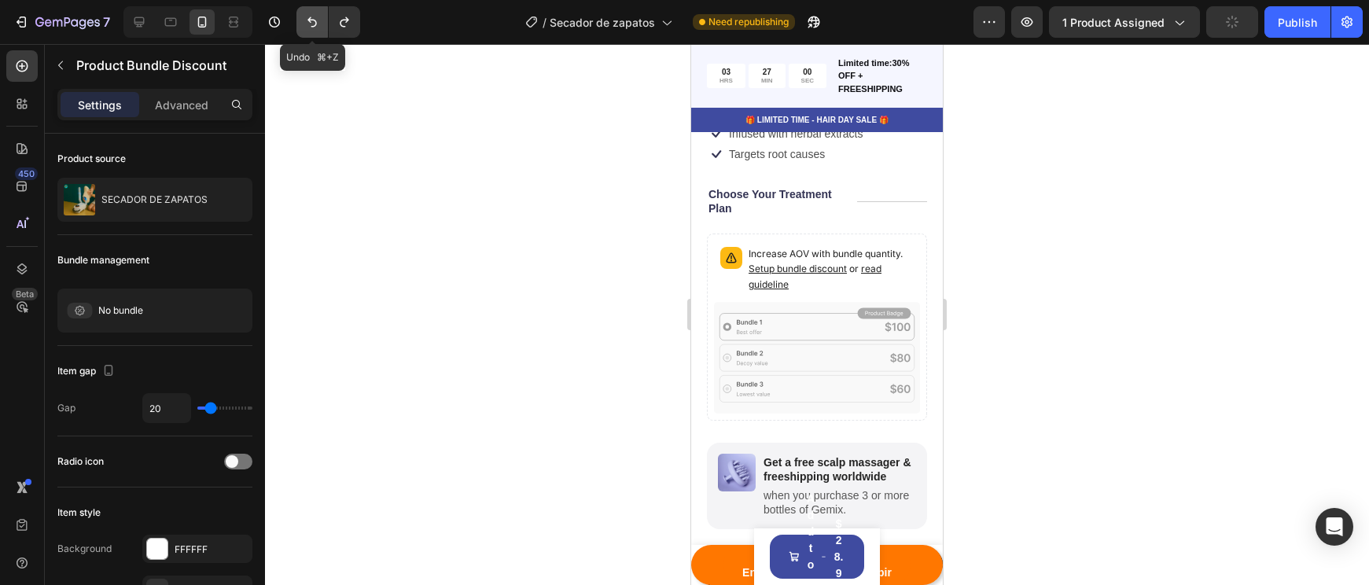
click at [309, 13] on button "Undo/Redo" at bounding box center [311, 21] width 31 height 31
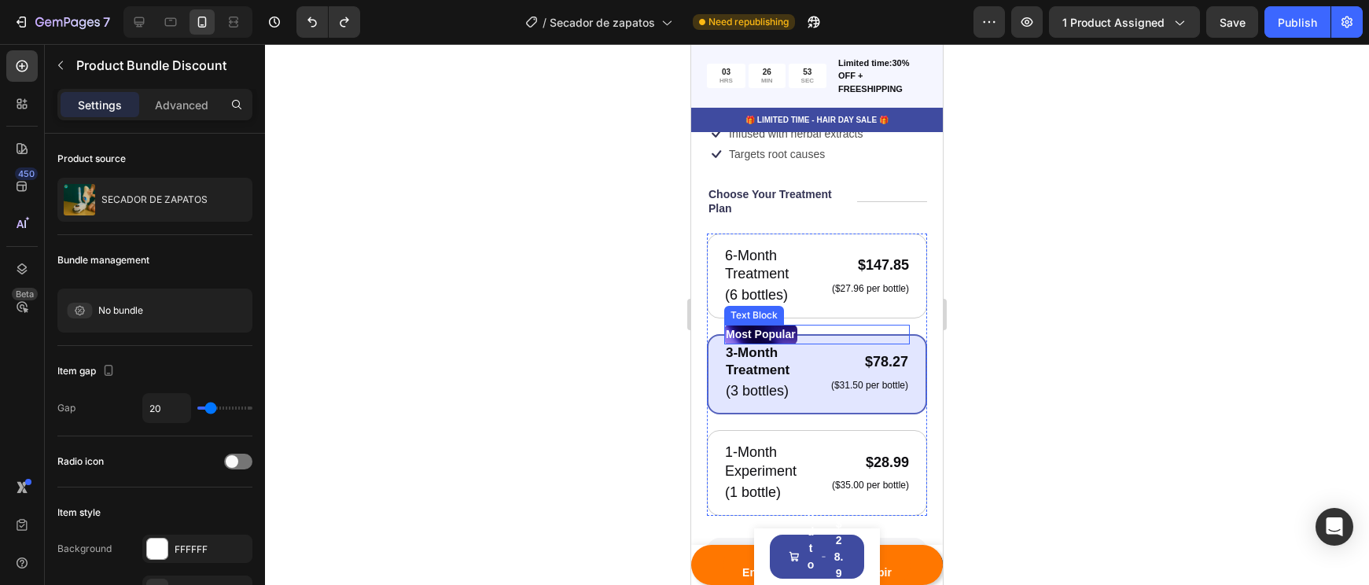
click at [786, 336] on p "Most Popular" at bounding box center [761, 334] width 70 height 17
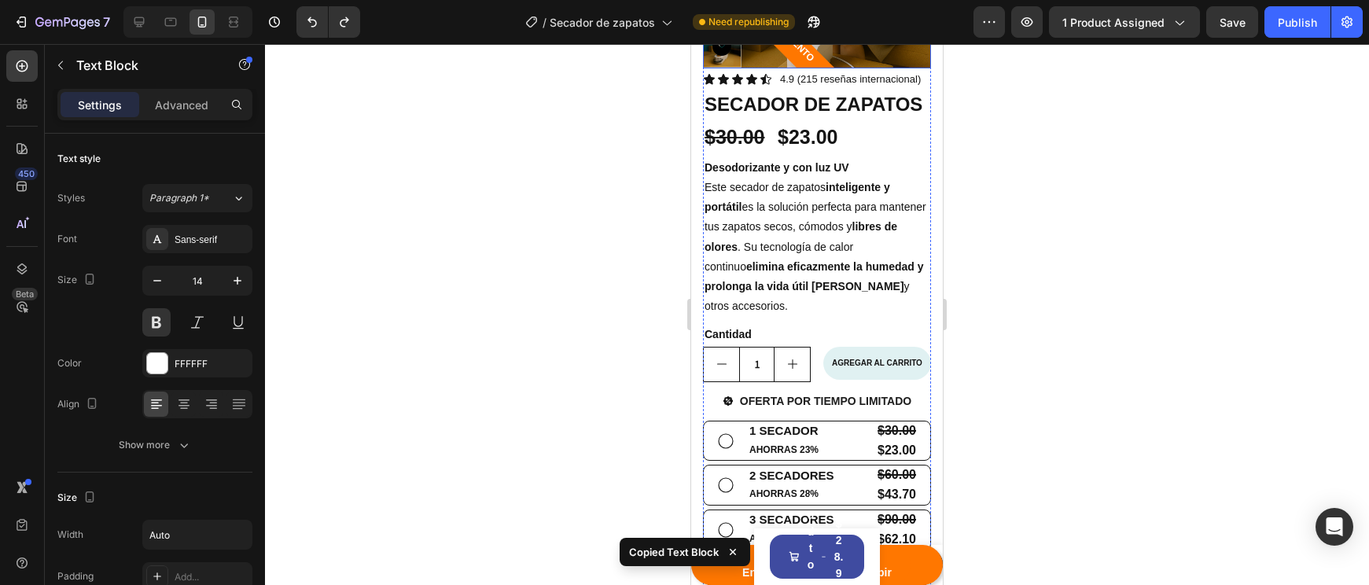
scroll to position [526, 0]
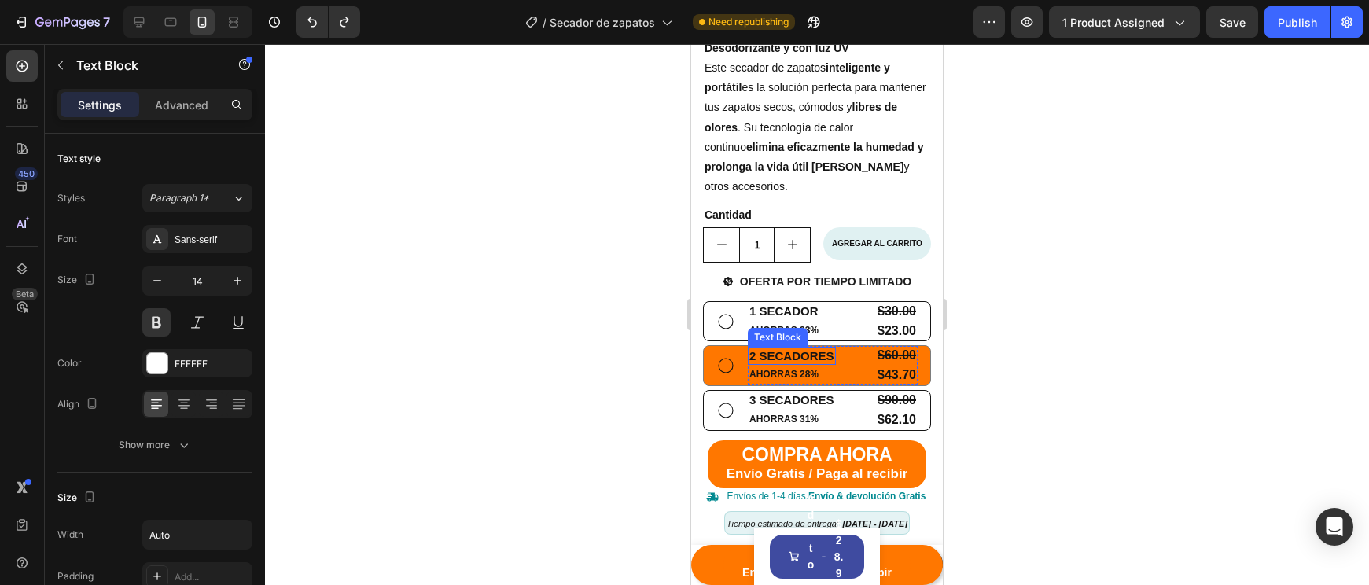
click at [835, 348] on div "2 SECADORES" at bounding box center [792, 356] width 88 height 19
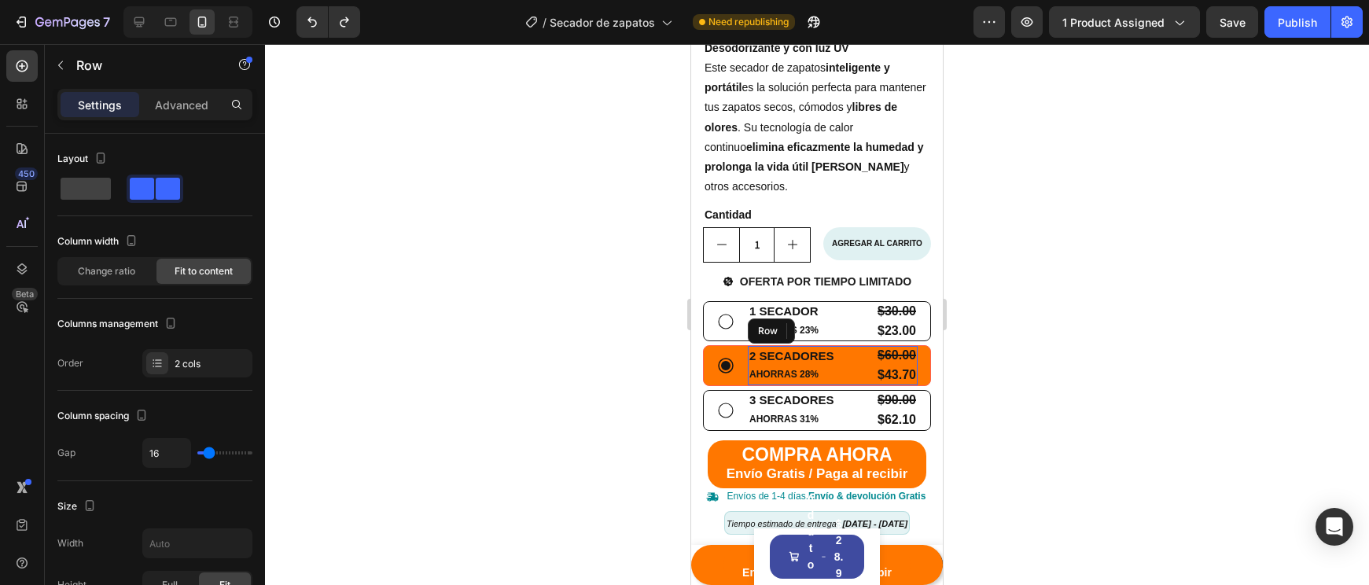
click at [851, 356] on div "2 SECADORES Text Block 0 AHORRAS 28% Text Block $60.00 Product Price Product Pr…" at bounding box center [833, 365] width 170 height 39
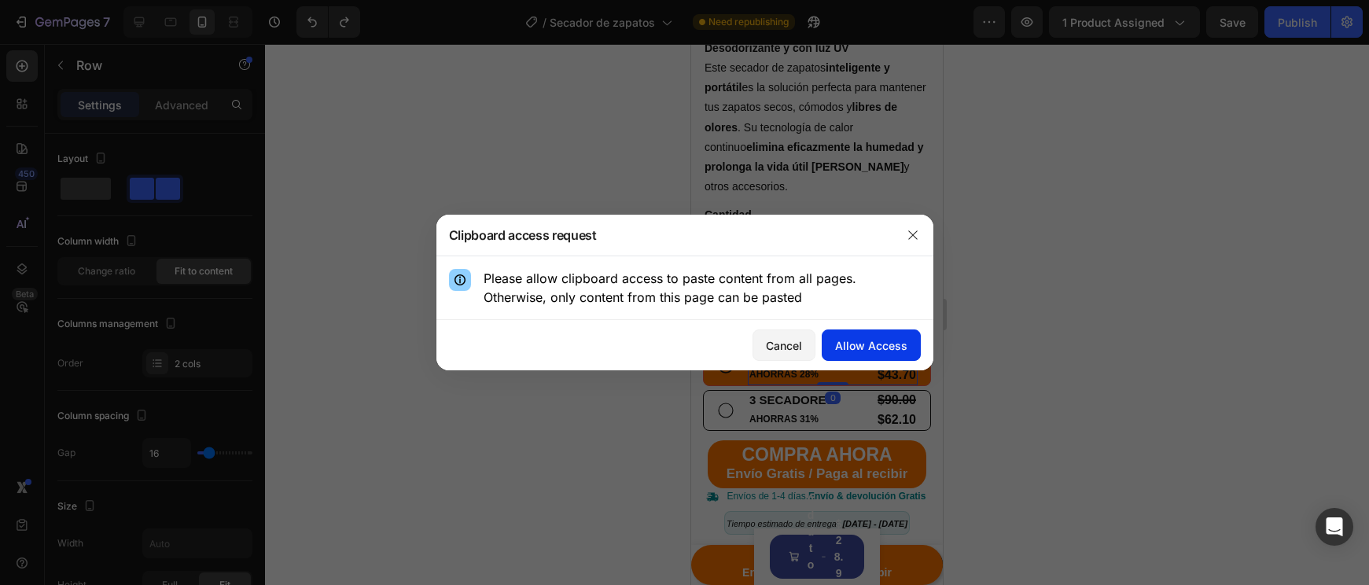
click at [859, 351] on div "Allow Access" at bounding box center [871, 345] width 72 height 17
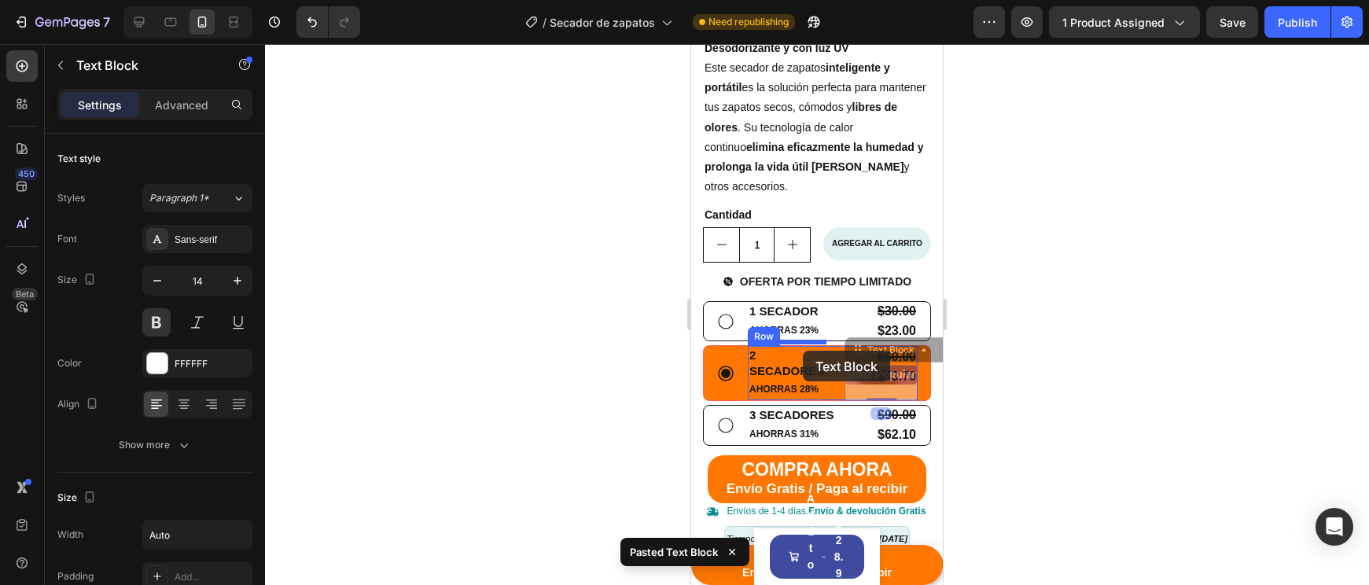
drag, startPoint x: 897, startPoint y: 385, endPoint x: 803, endPoint y: 351, distance: 100.5
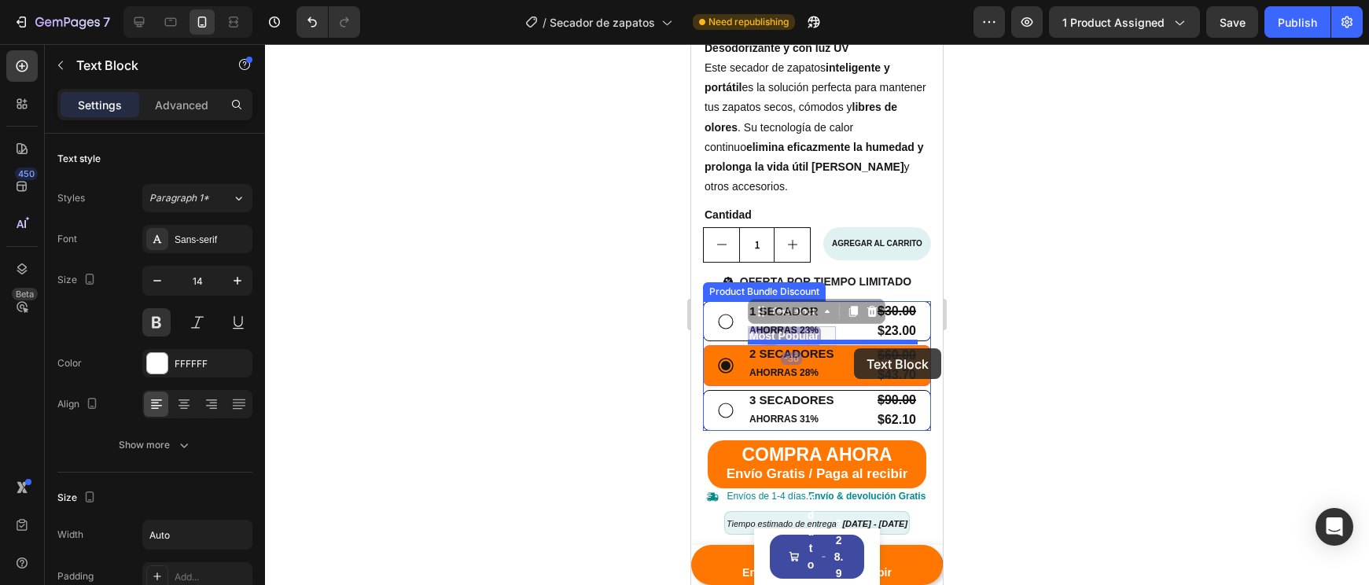
drag, startPoint x: 822, startPoint y: 337, endPoint x: 854, endPoint y: 348, distance: 34.3
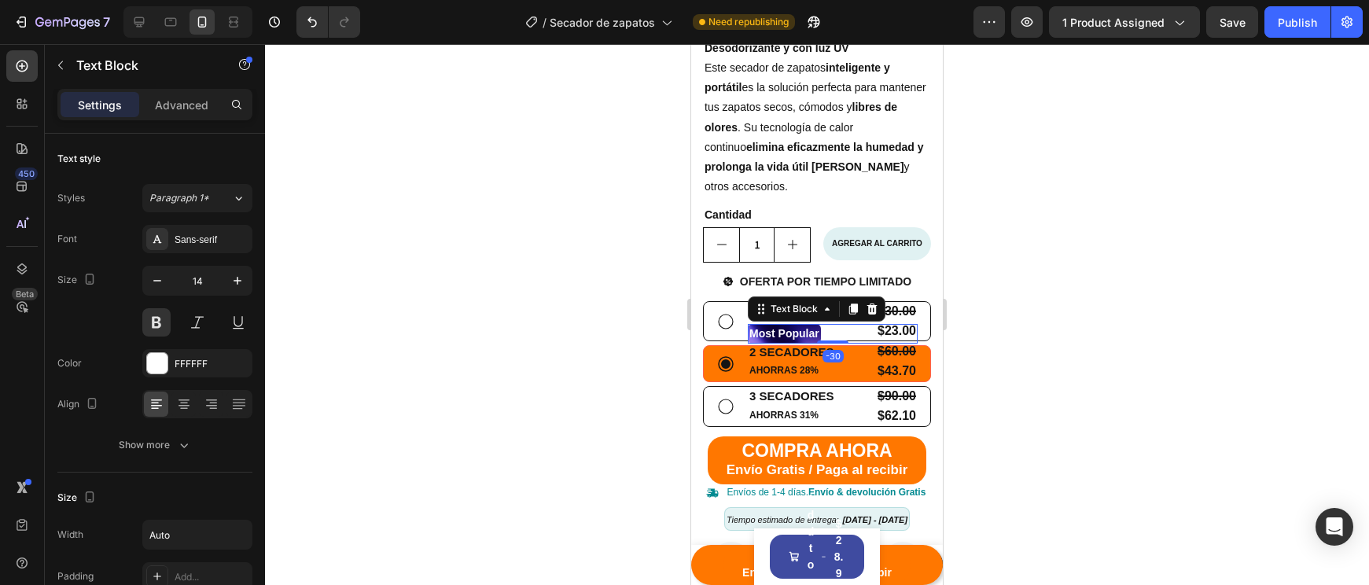
click at [1035, 375] on div at bounding box center [817, 314] width 1104 height 541
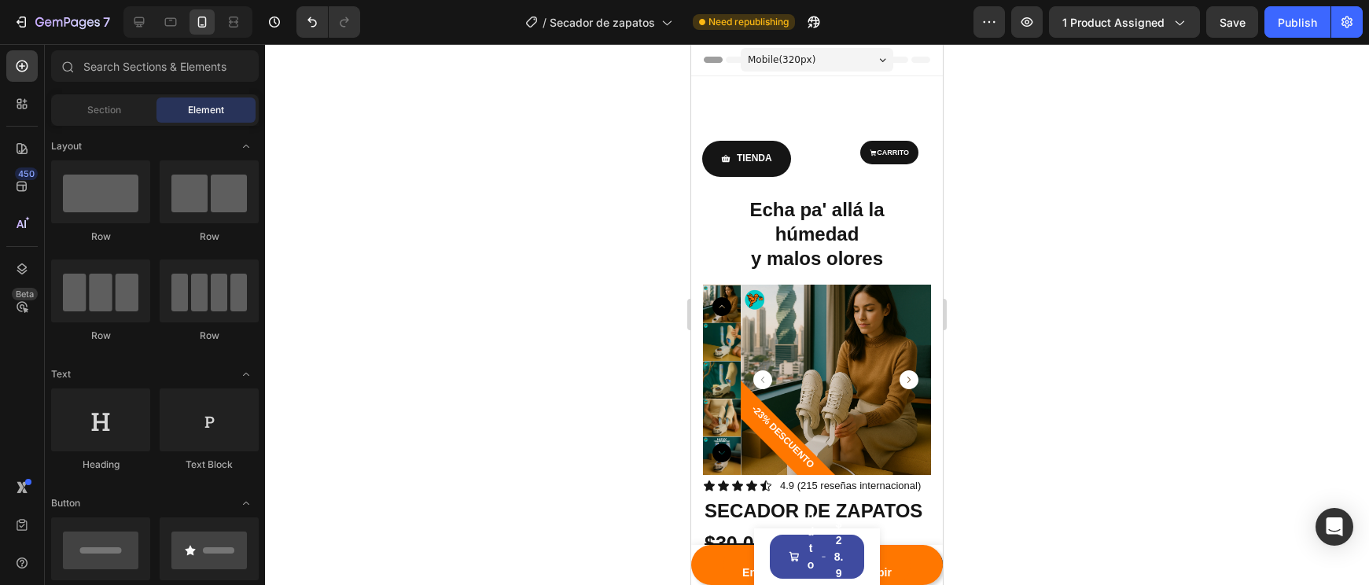
scroll to position [526, 0]
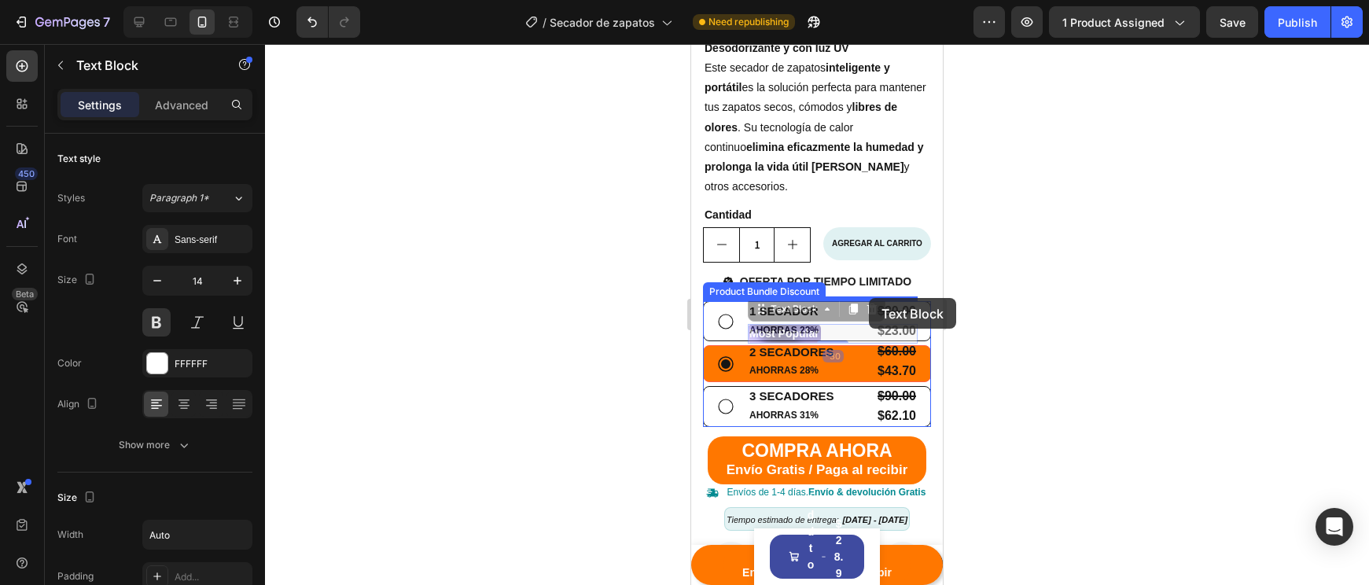
drag, startPoint x: 822, startPoint y: 329, endPoint x: 869, endPoint y: 298, distance: 56.7
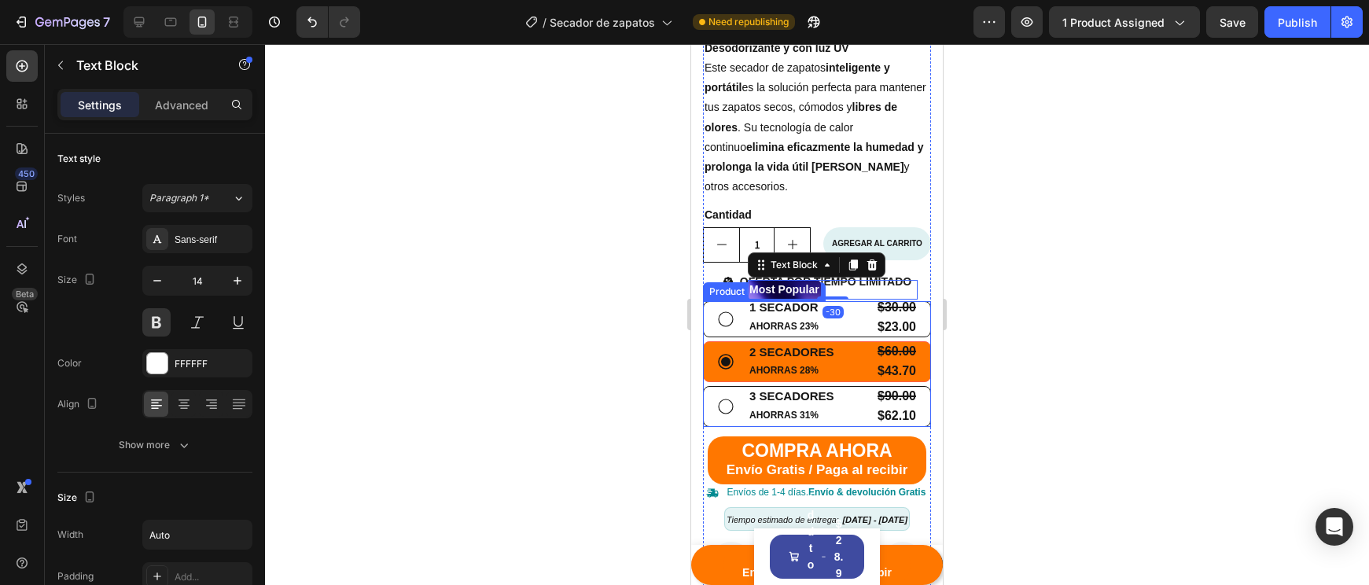
click at [1060, 337] on div at bounding box center [817, 314] width 1104 height 541
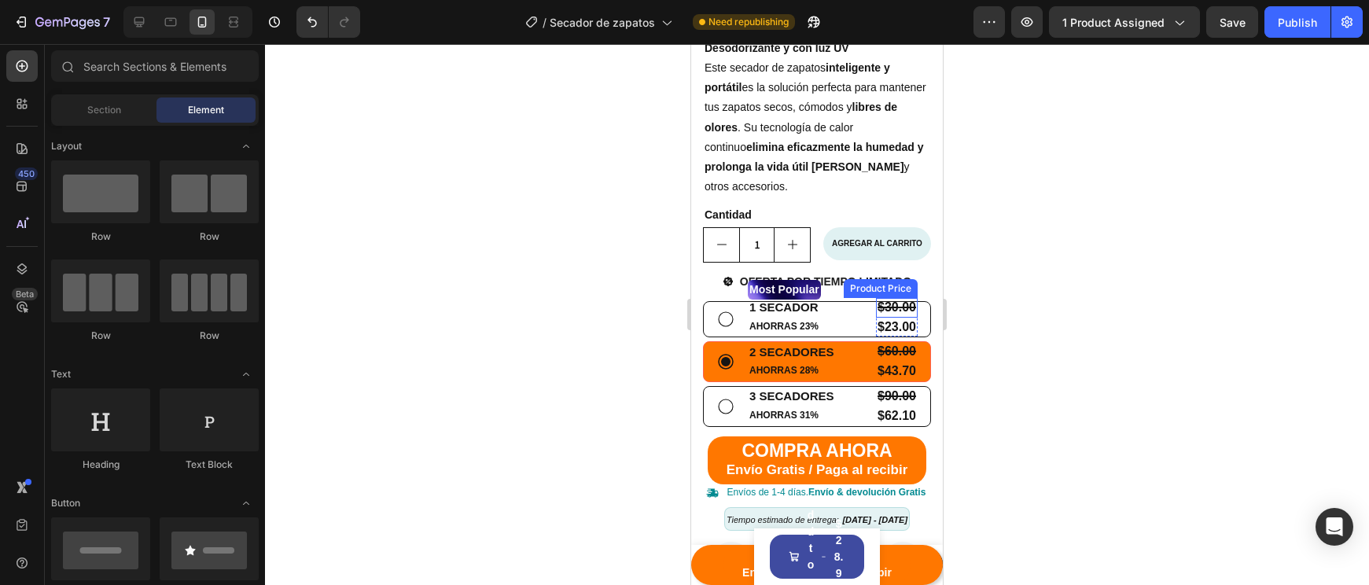
click at [1017, 304] on div at bounding box center [817, 314] width 1104 height 541
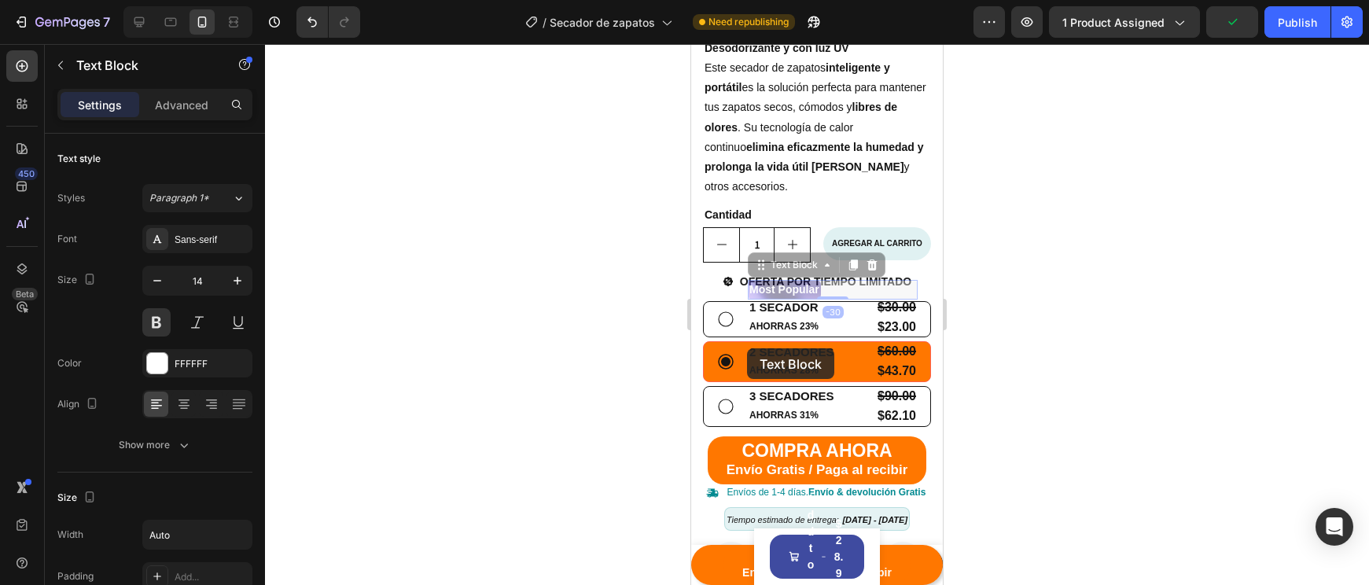
drag, startPoint x: 816, startPoint y: 288, endPoint x: 747, endPoint y: 348, distance: 91.9
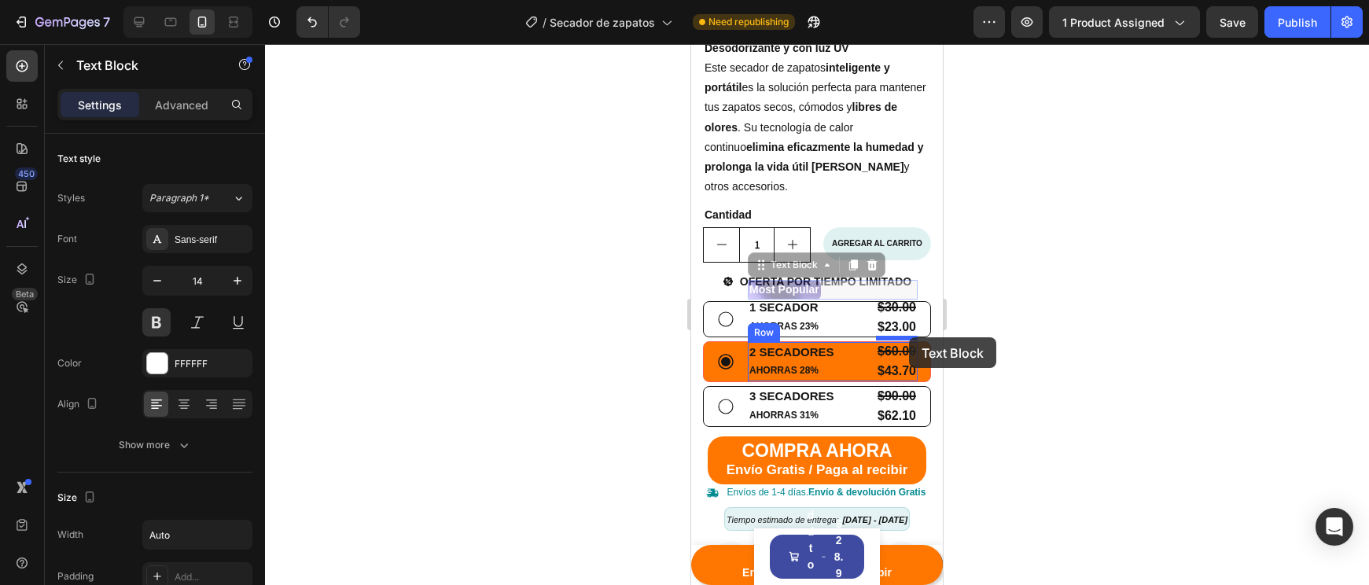
drag, startPoint x: 789, startPoint y: 293, endPoint x: 909, endPoint y: 337, distance: 127.4
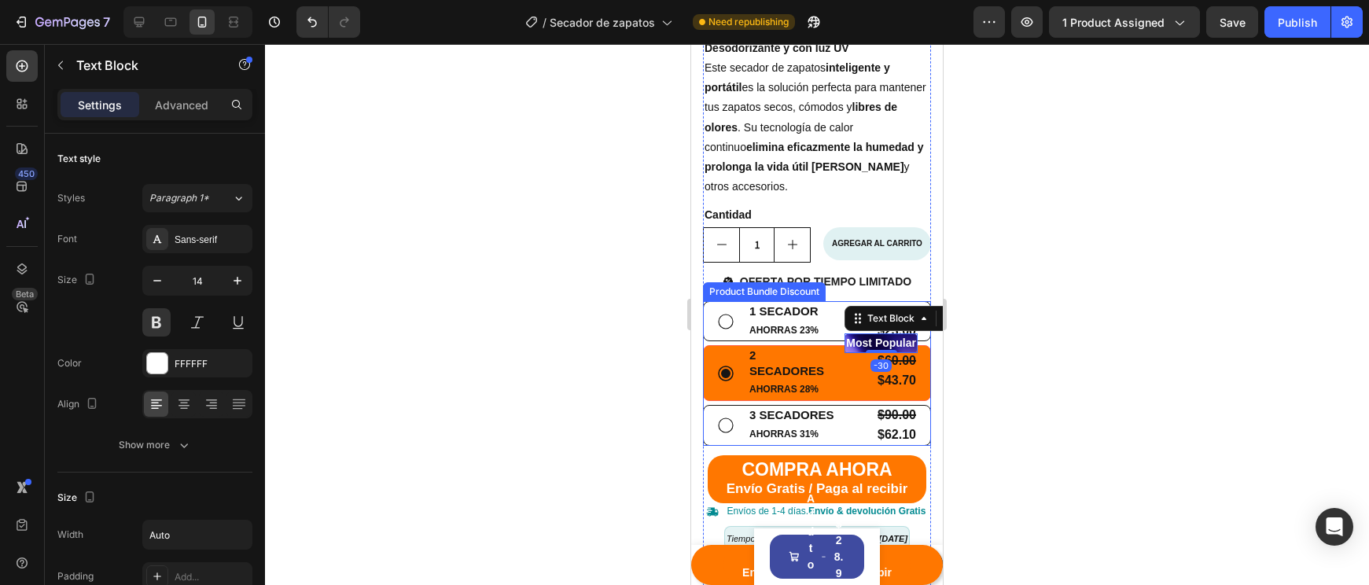
click at [1036, 355] on div at bounding box center [817, 314] width 1104 height 541
click at [866, 351] on p "Most Popular" at bounding box center [881, 343] width 70 height 17
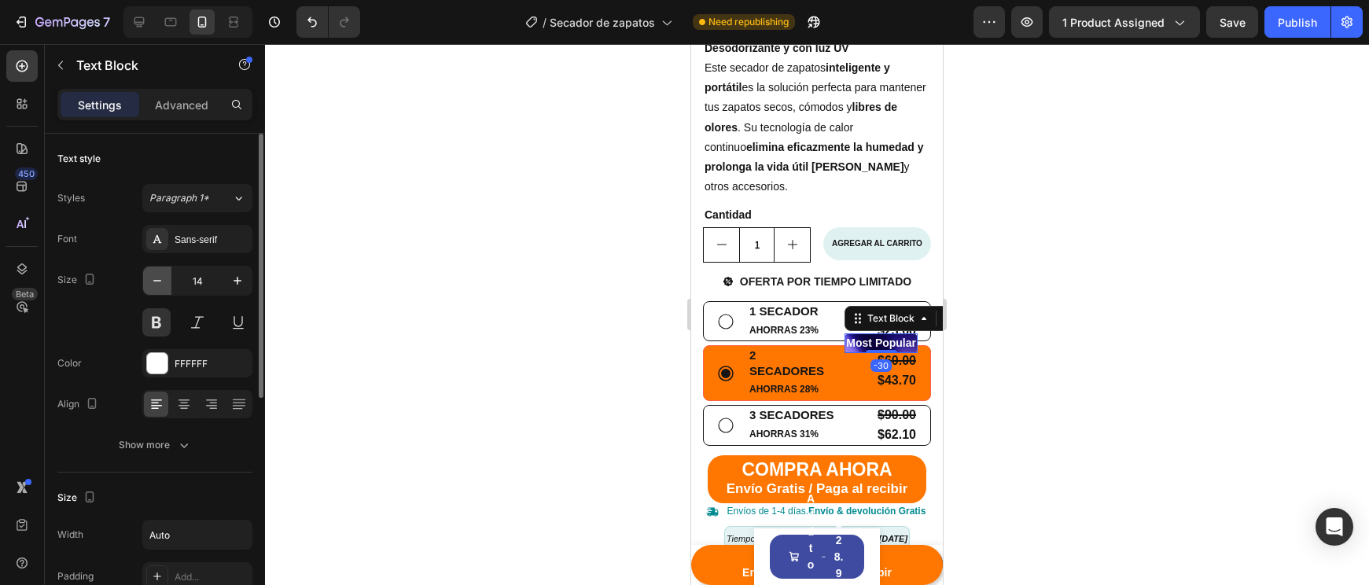
click at [161, 285] on icon "button" at bounding box center [157, 281] width 16 height 16
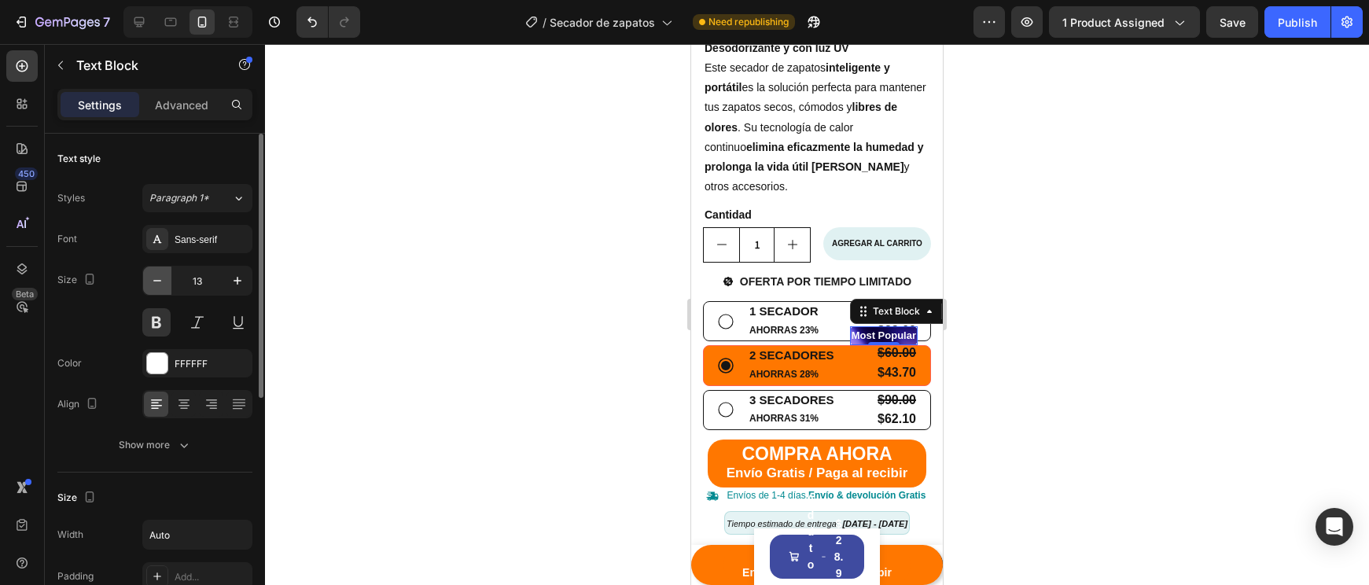
click at [161, 285] on icon "button" at bounding box center [157, 281] width 16 height 16
type input "12"
click at [1014, 446] on div at bounding box center [817, 314] width 1104 height 541
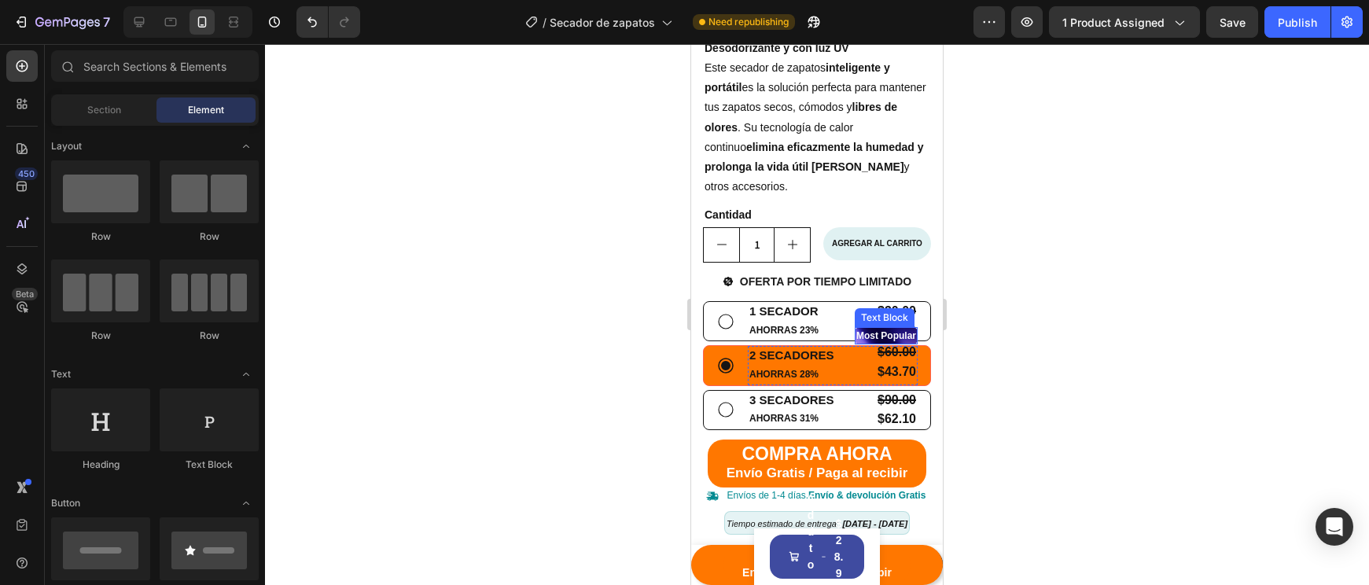
click at [856, 343] on p "Most Popular" at bounding box center [886, 336] width 60 height 14
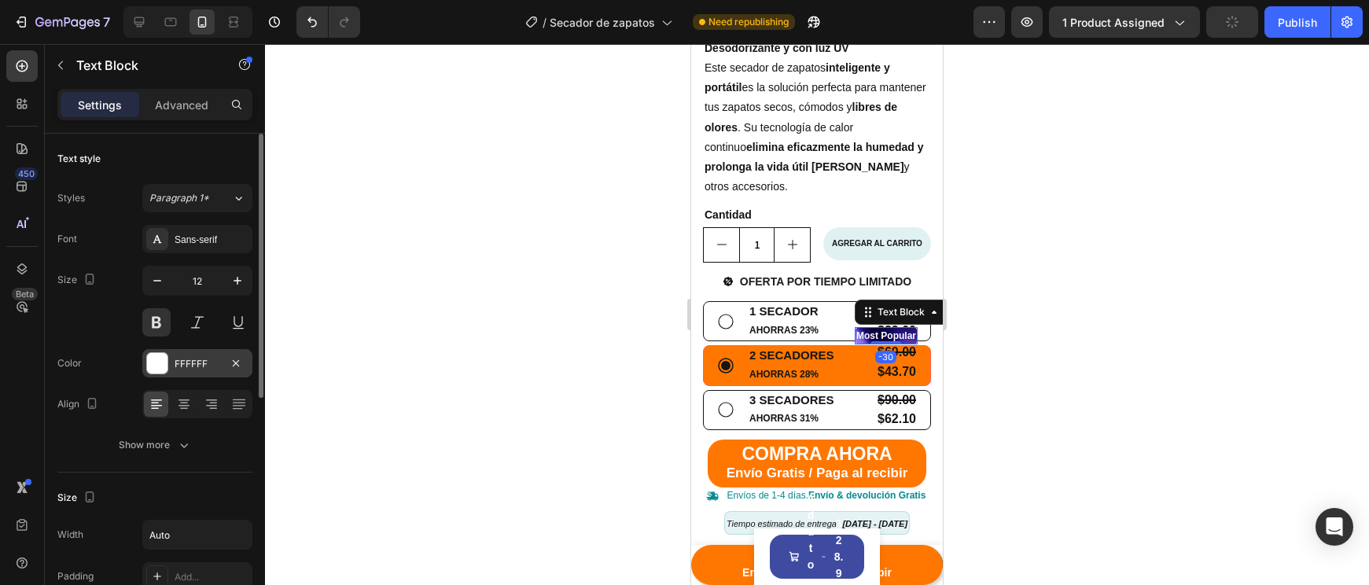
click at [200, 364] on div "FFFFFF" at bounding box center [198, 364] width 46 height 14
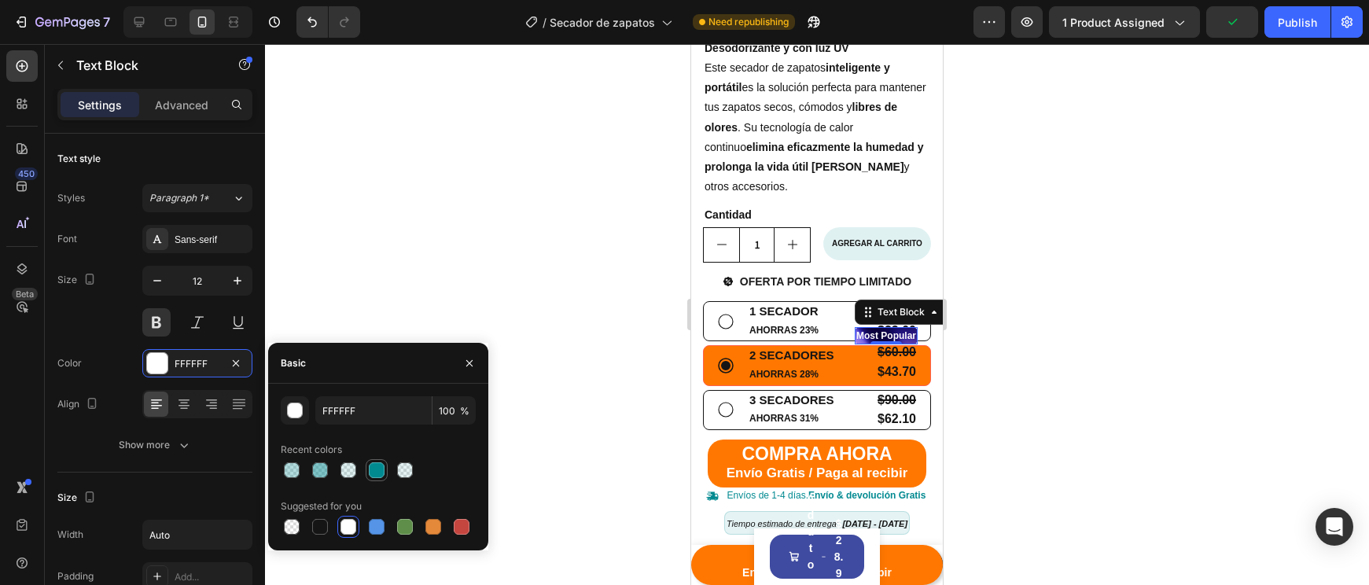
click at [375, 469] on div at bounding box center [377, 470] width 16 height 16
click at [349, 524] on div at bounding box center [348, 527] width 16 height 16
click at [326, 528] on div at bounding box center [320, 527] width 16 height 16
type input "151515"
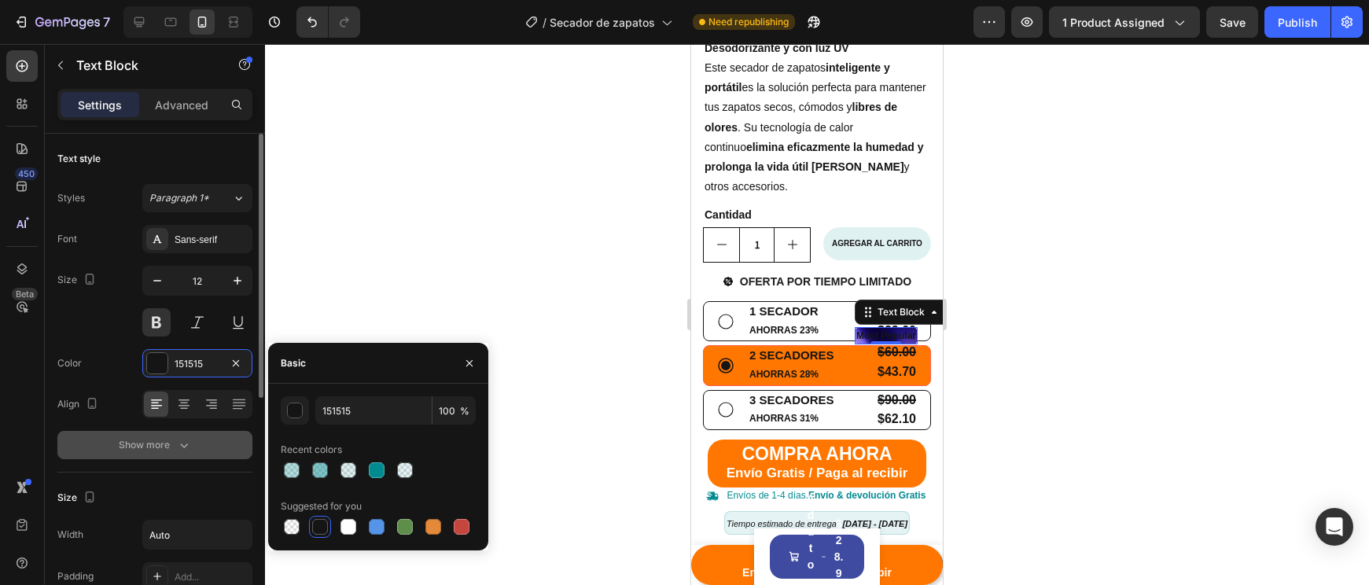
click at [153, 447] on div "Show more" at bounding box center [155, 445] width 73 height 16
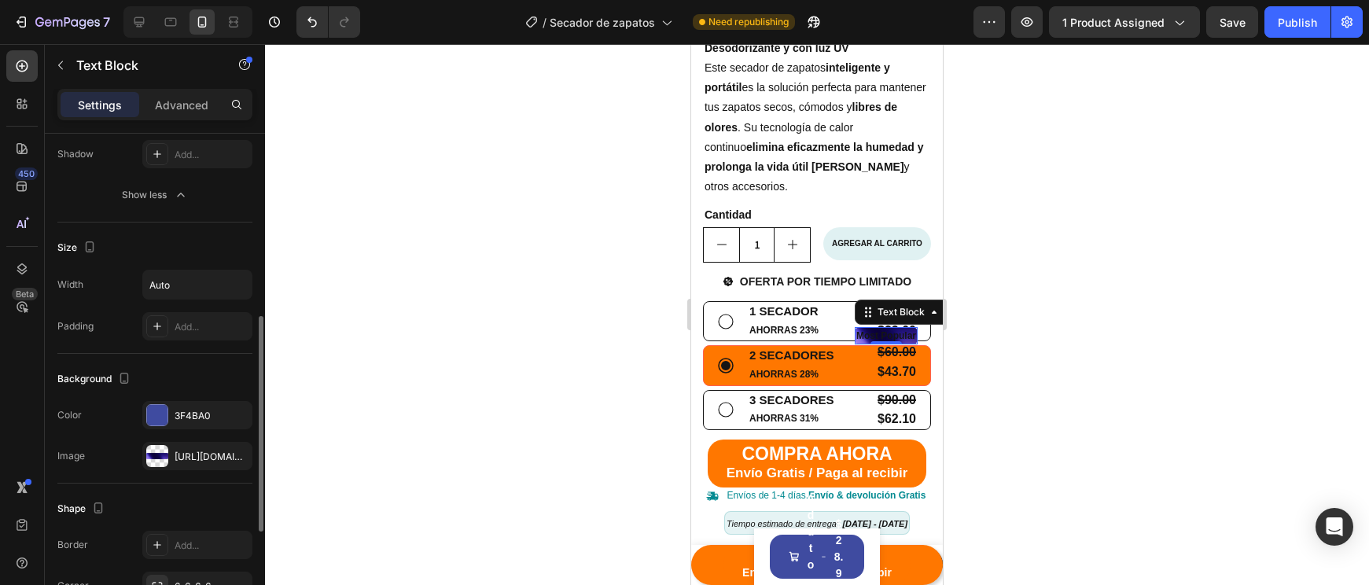
scroll to position [522, 0]
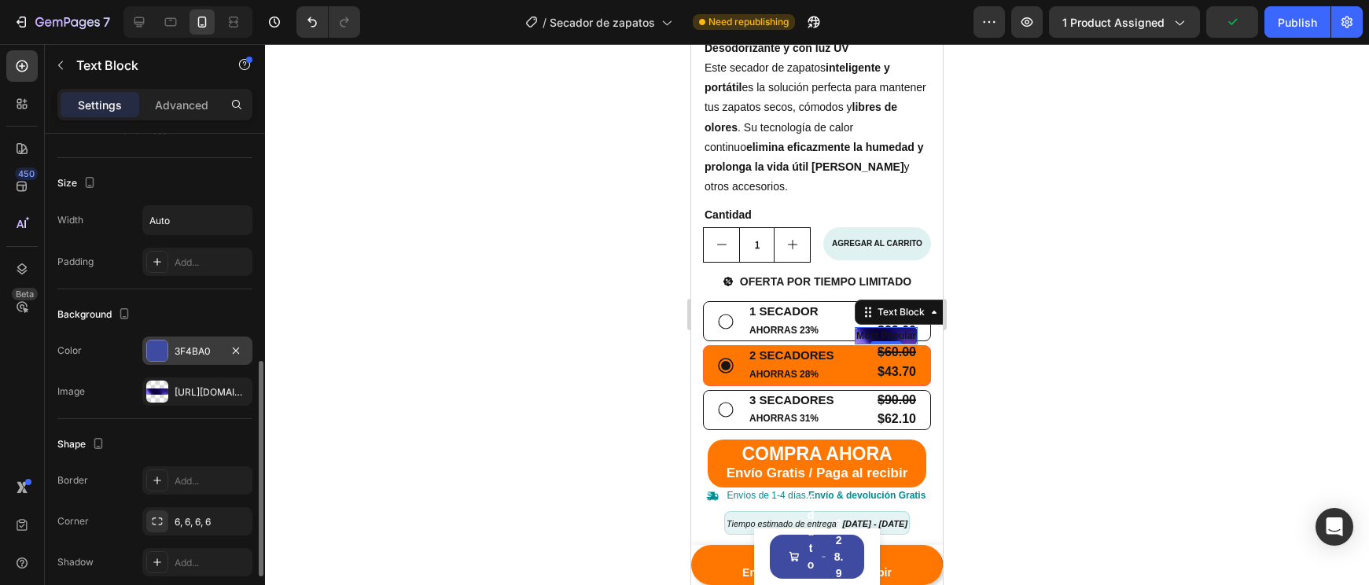
click at [197, 354] on div "3F4BA0" at bounding box center [198, 351] width 46 height 14
click at [218, 388] on div "https://cdn.shopify.com/s/files/1/0945/1746/1299/files/gempages_573441392894804…" at bounding box center [198, 392] width 46 height 14
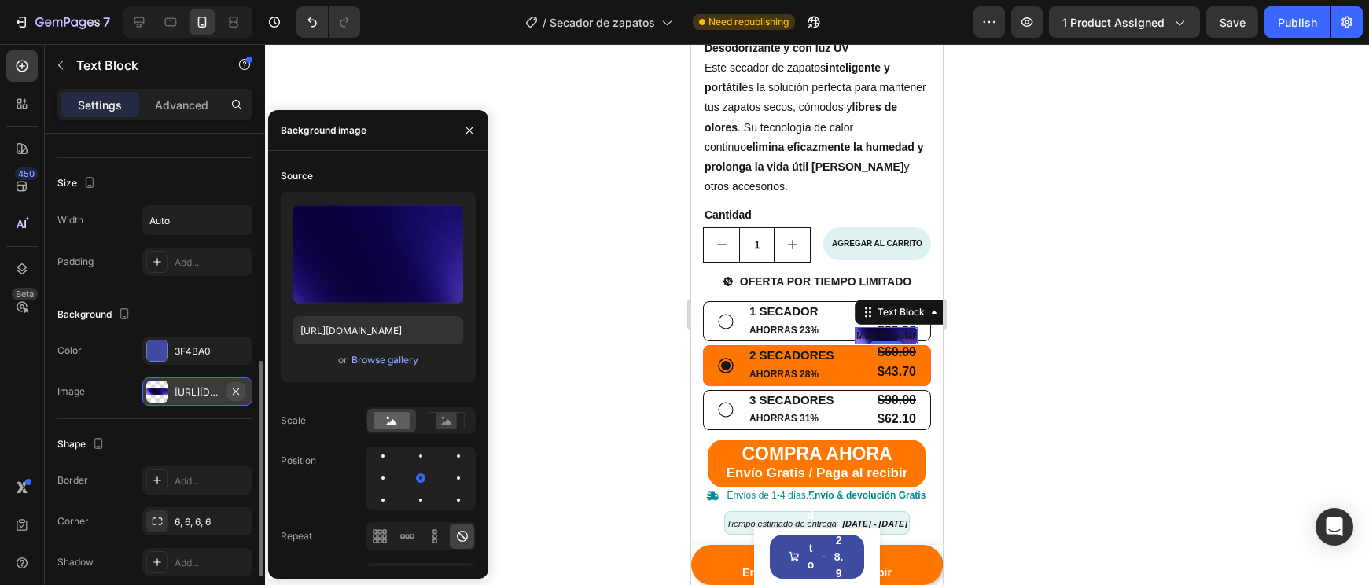
click at [234, 392] on icon "button" at bounding box center [236, 391] width 13 height 13
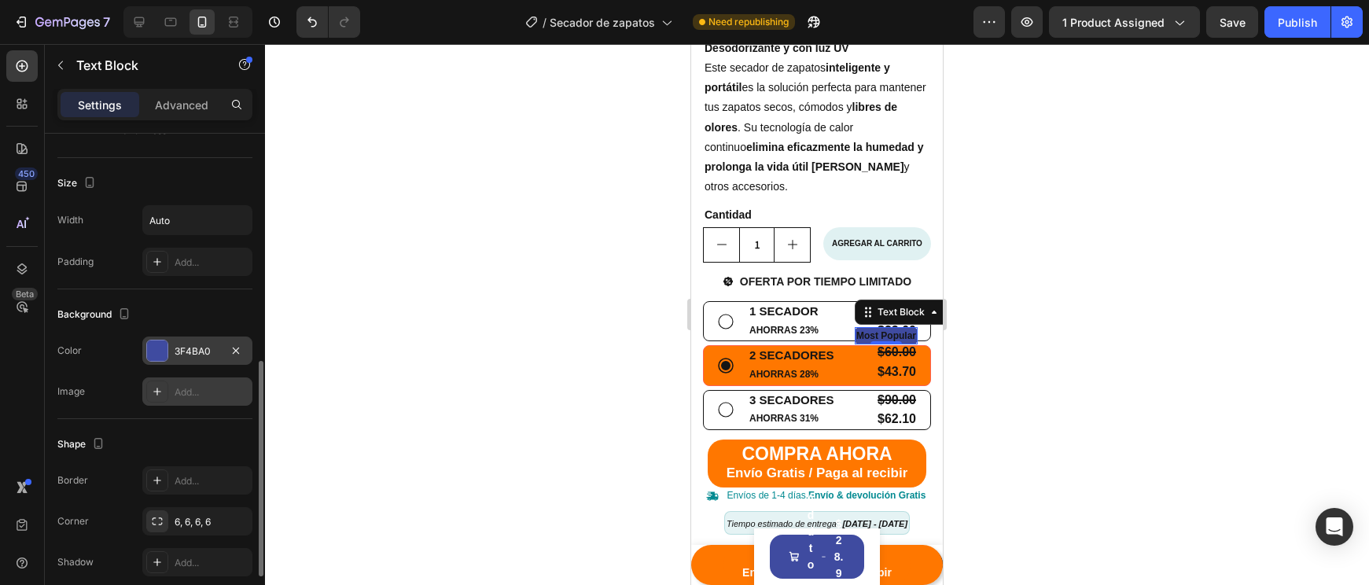
click at [197, 351] on div "3F4BA0" at bounding box center [198, 351] width 46 height 14
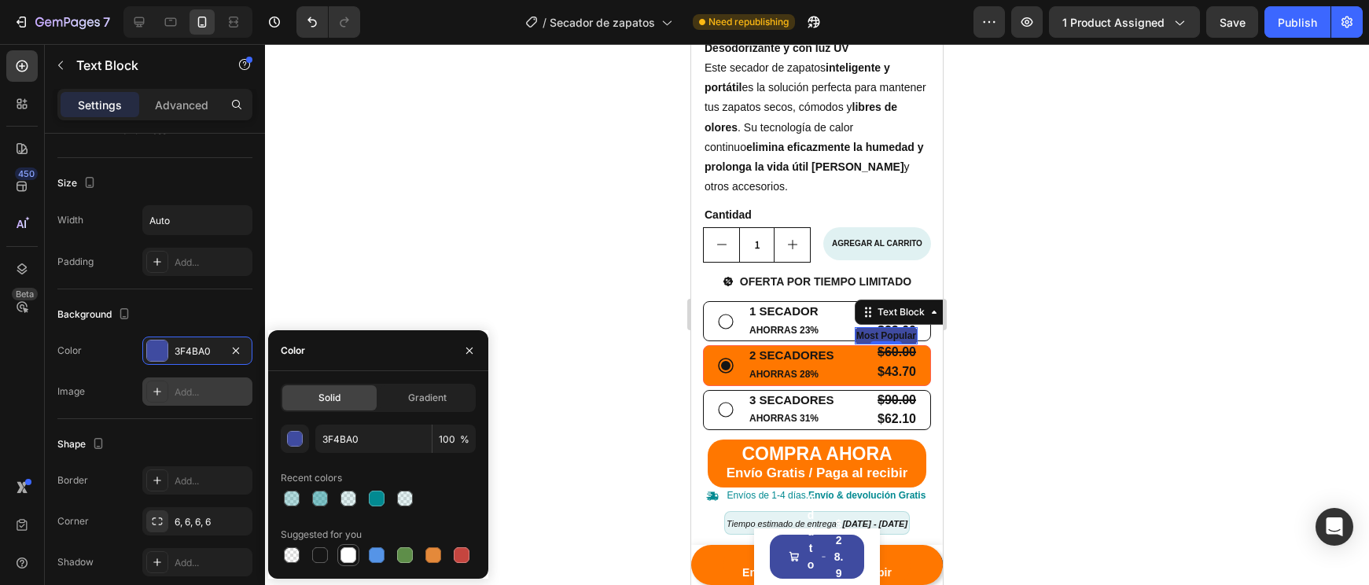
click at [347, 546] on div at bounding box center [348, 555] width 19 height 19
click at [375, 495] on div at bounding box center [377, 499] width 16 height 16
type input "028A91"
click at [983, 429] on div at bounding box center [817, 314] width 1104 height 541
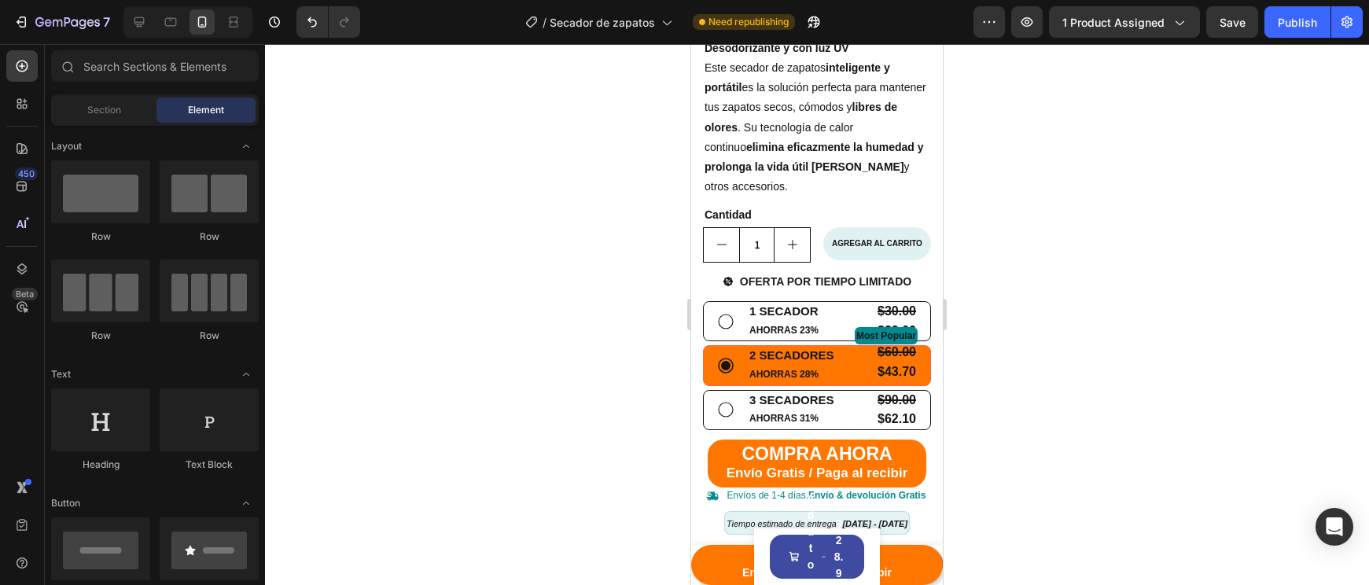
click at [983, 429] on div at bounding box center [817, 314] width 1104 height 541
click at [903, 340] on p "Most Popular" at bounding box center [886, 336] width 60 height 14
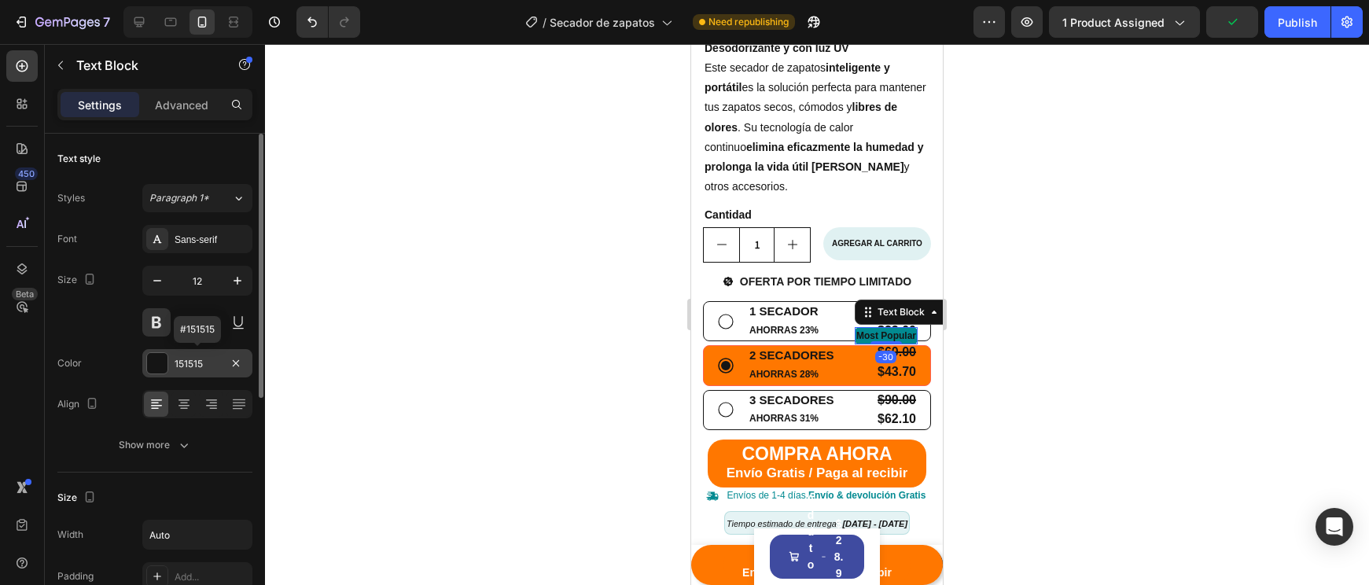
click at [175, 371] on div "151515" at bounding box center [197, 363] width 110 height 28
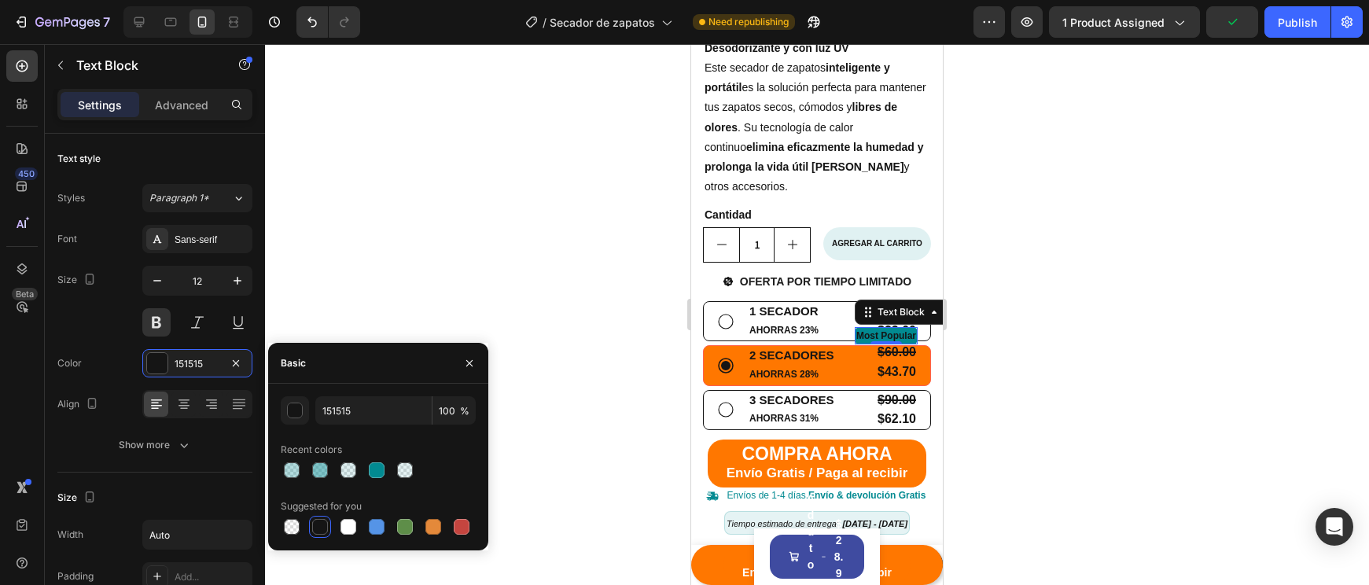
click at [332, 520] on div at bounding box center [378, 527] width 195 height 22
click at [338, 523] on div at bounding box center [348, 527] width 22 height 22
type input "FFFFFF"
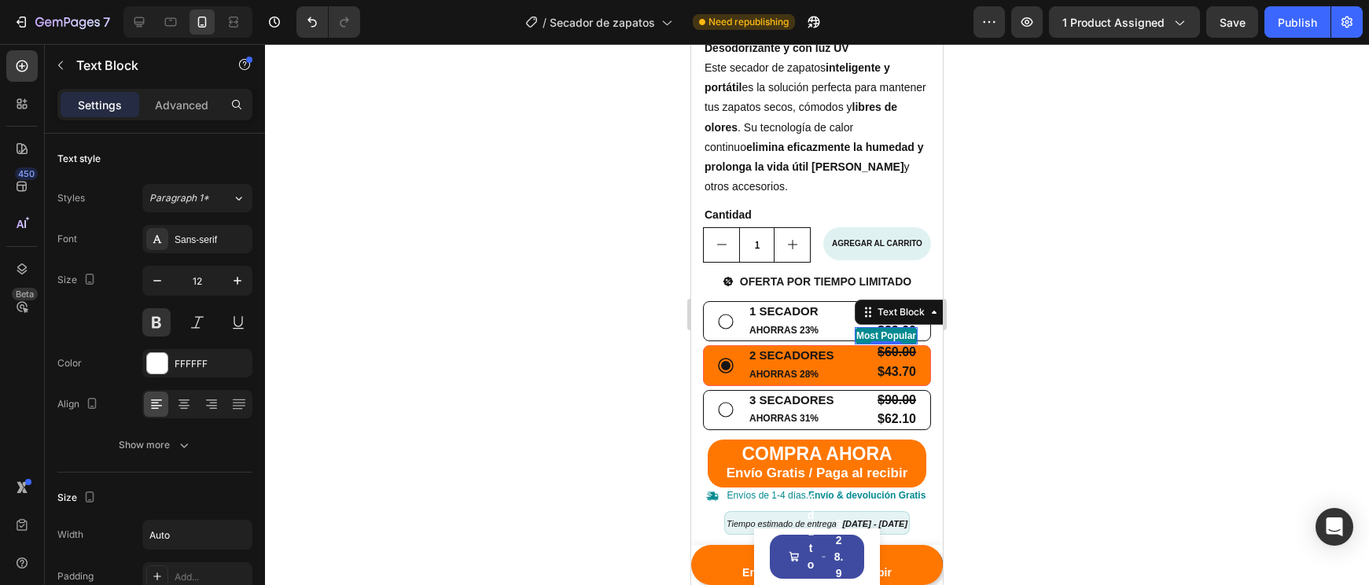
click at [1038, 498] on div at bounding box center [817, 314] width 1104 height 541
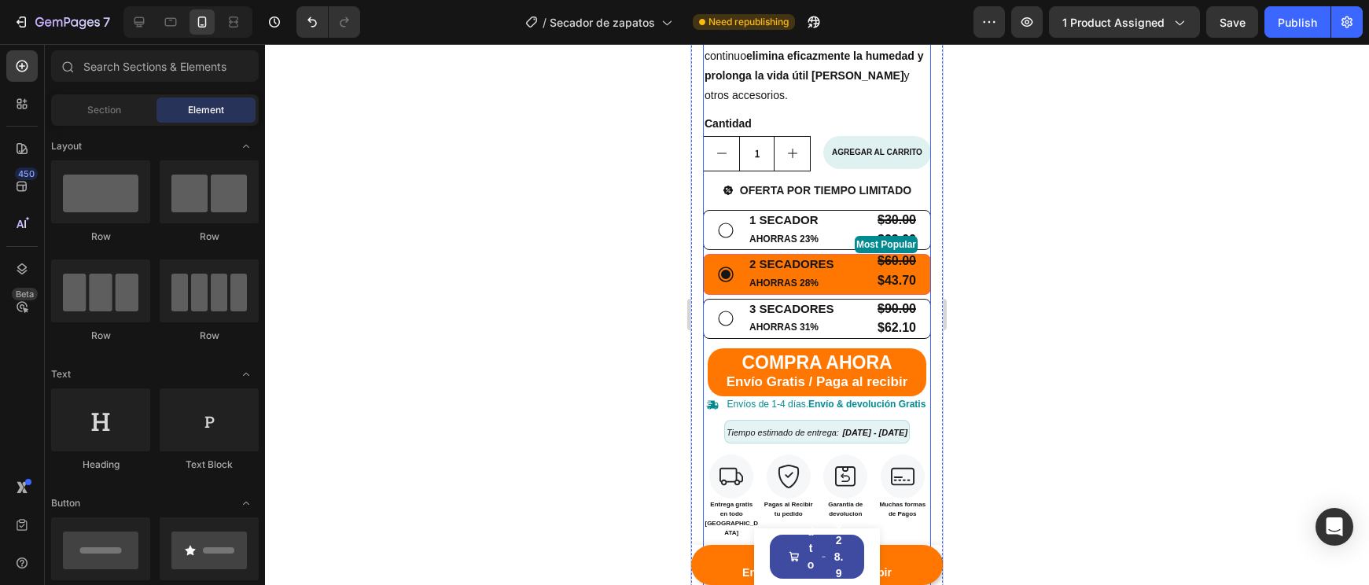
scroll to position [657, 0]
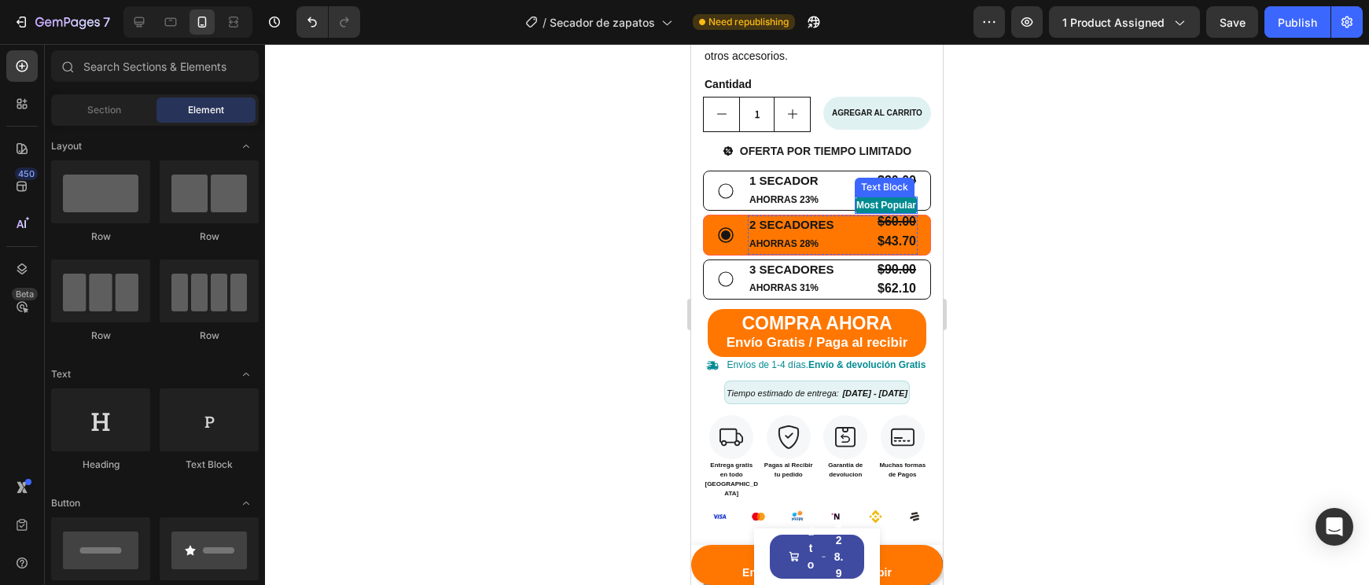
click at [885, 212] on p "Most Popular" at bounding box center [886, 205] width 60 height 14
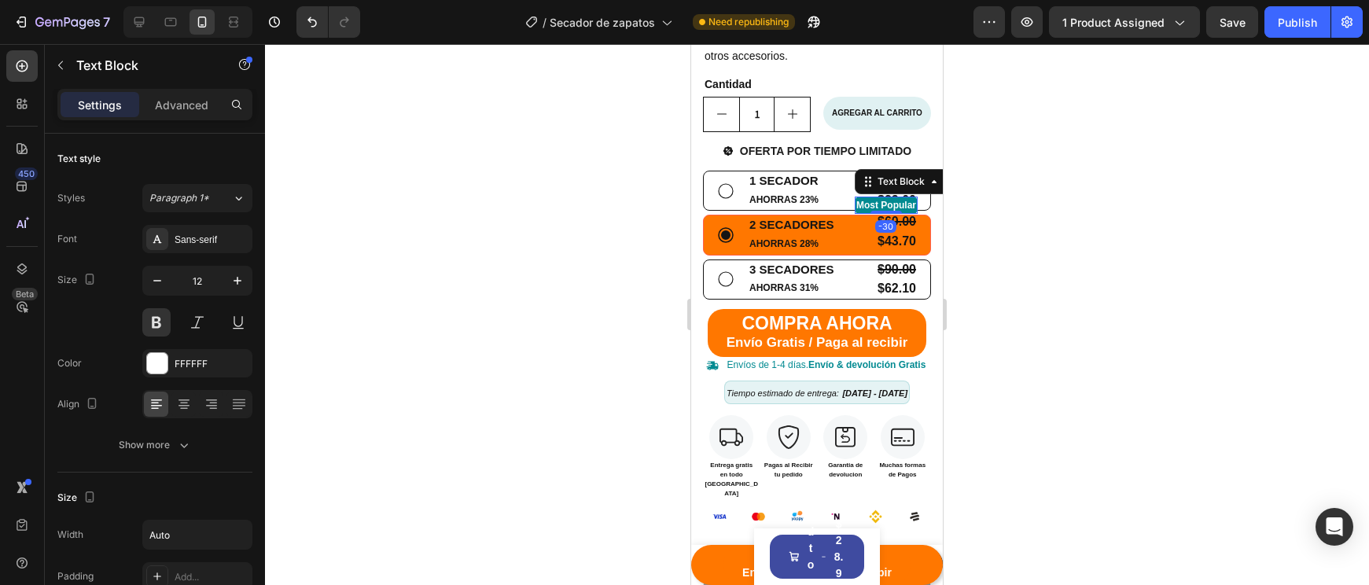
click at [885, 212] on p "Most Popular" at bounding box center [886, 205] width 60 height 14
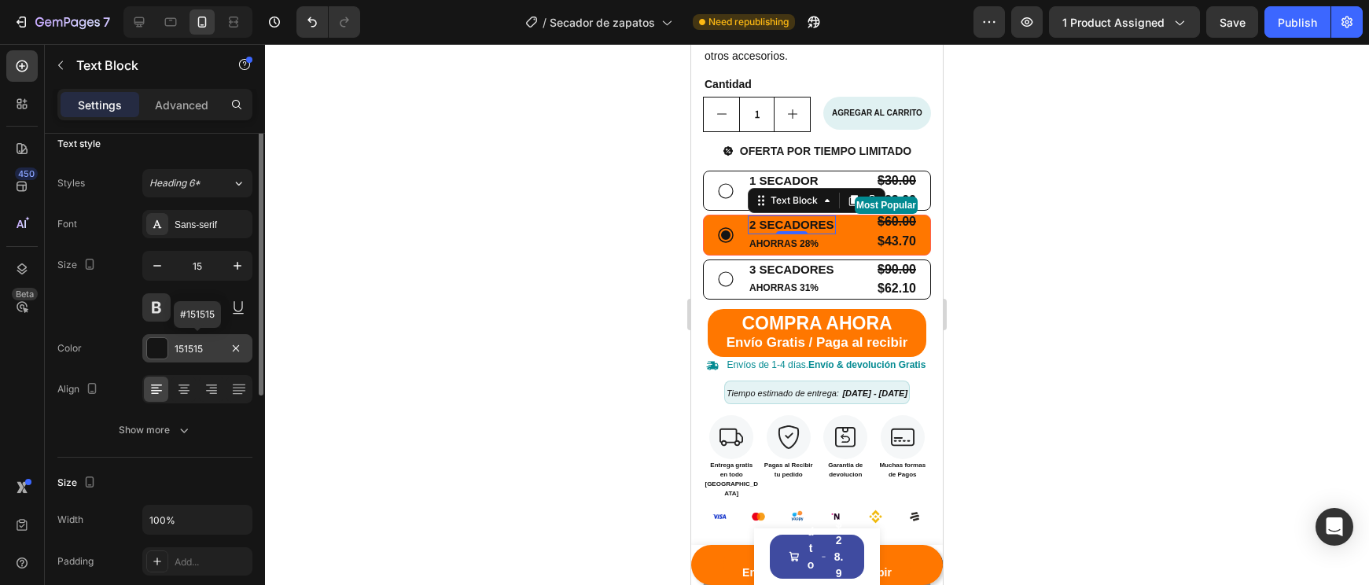
scroll to position [0, 0]
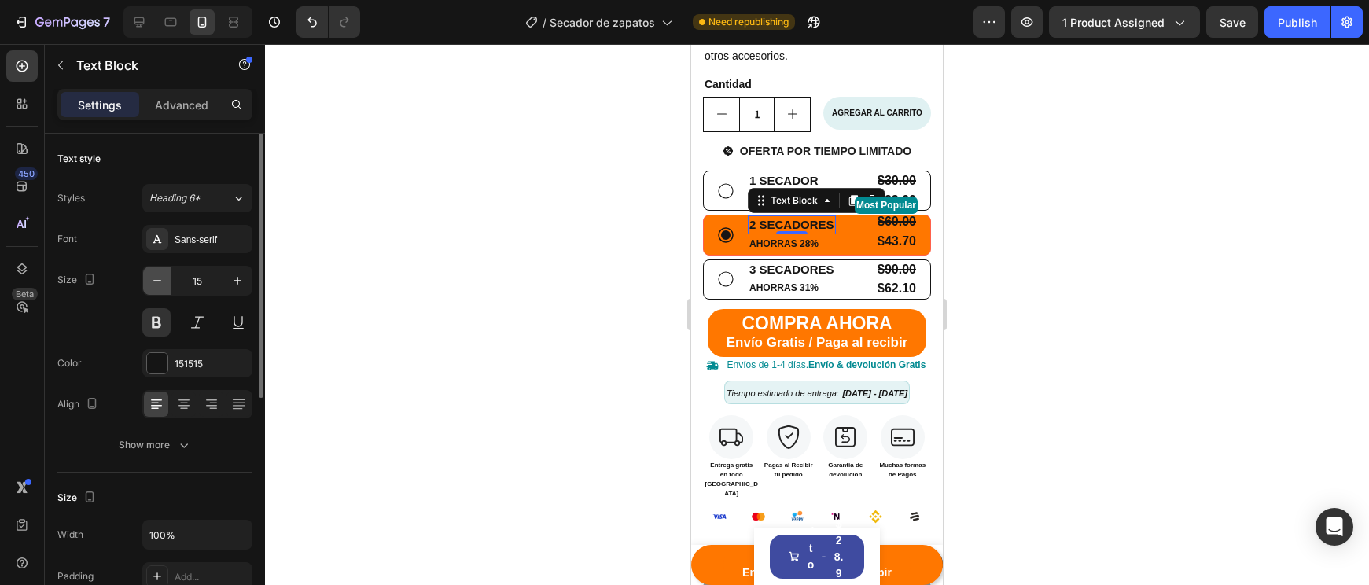
click at [164, 271] on button "button" at bounding box center [157, 281] width 28 height 28
type input "13"
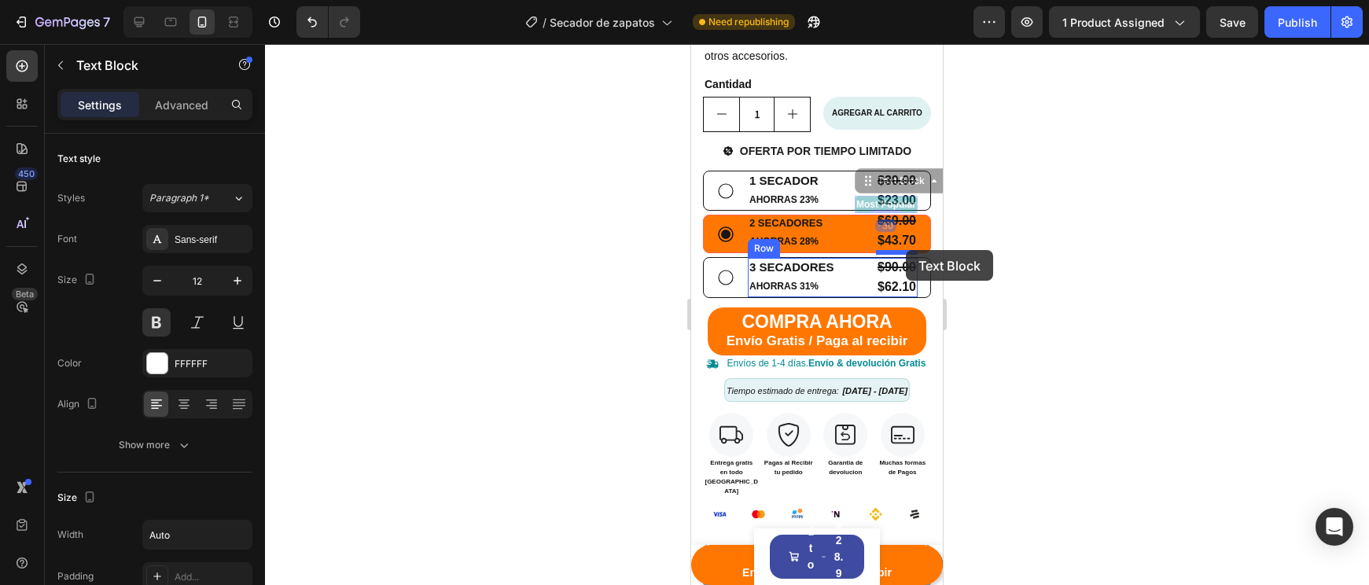
drag, startPoint x: 881, startPoint y: 199, endPoint x: 906, endPoint y: 250, distance: 57.0
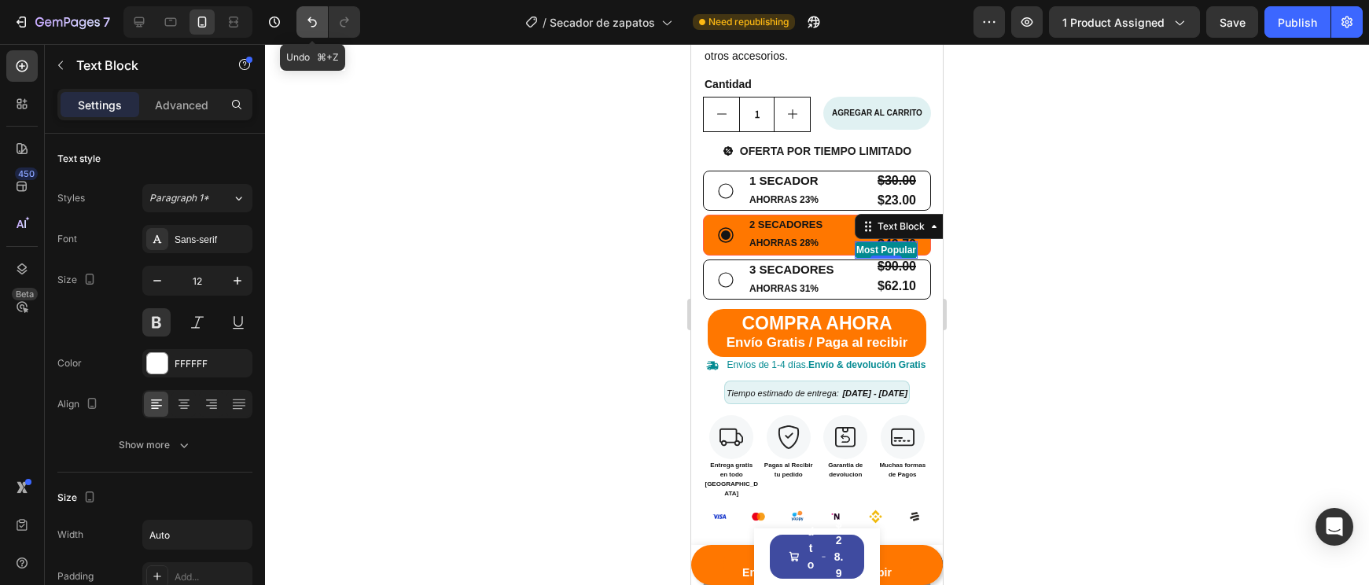
click at [314, 24] on icon "Undo/Redo" at bounding box center [312, 22] width 16 height 16
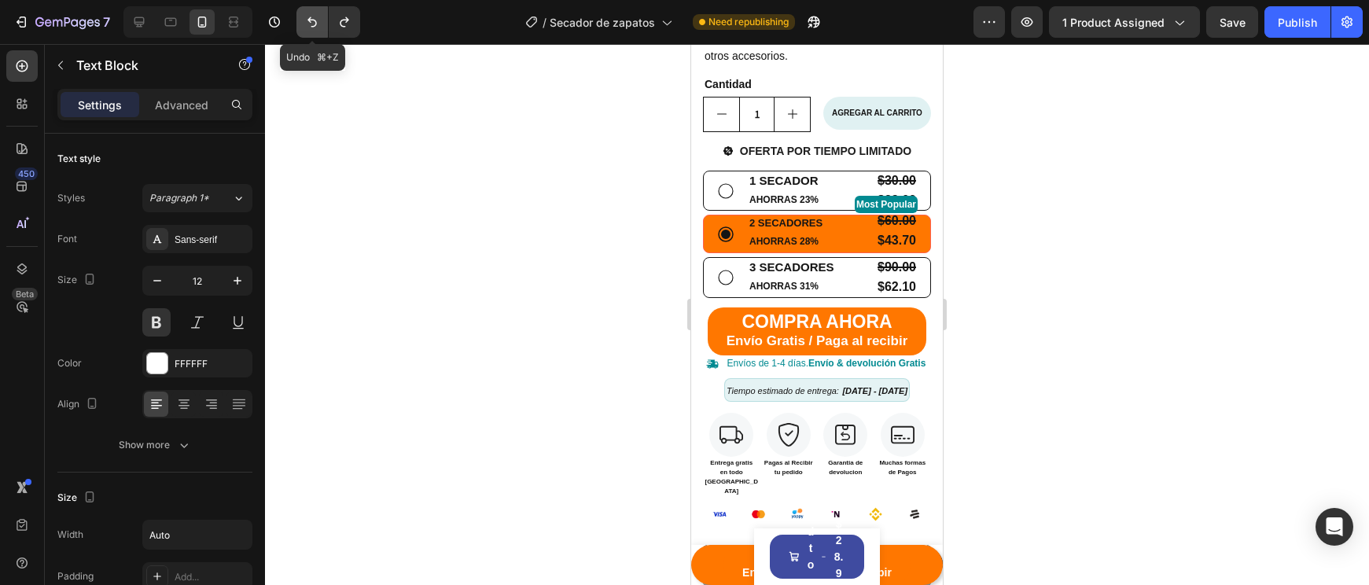
click at [314, 24] on icon "Undo/Redo" at bounding box center [312, 22] width 16 height 16
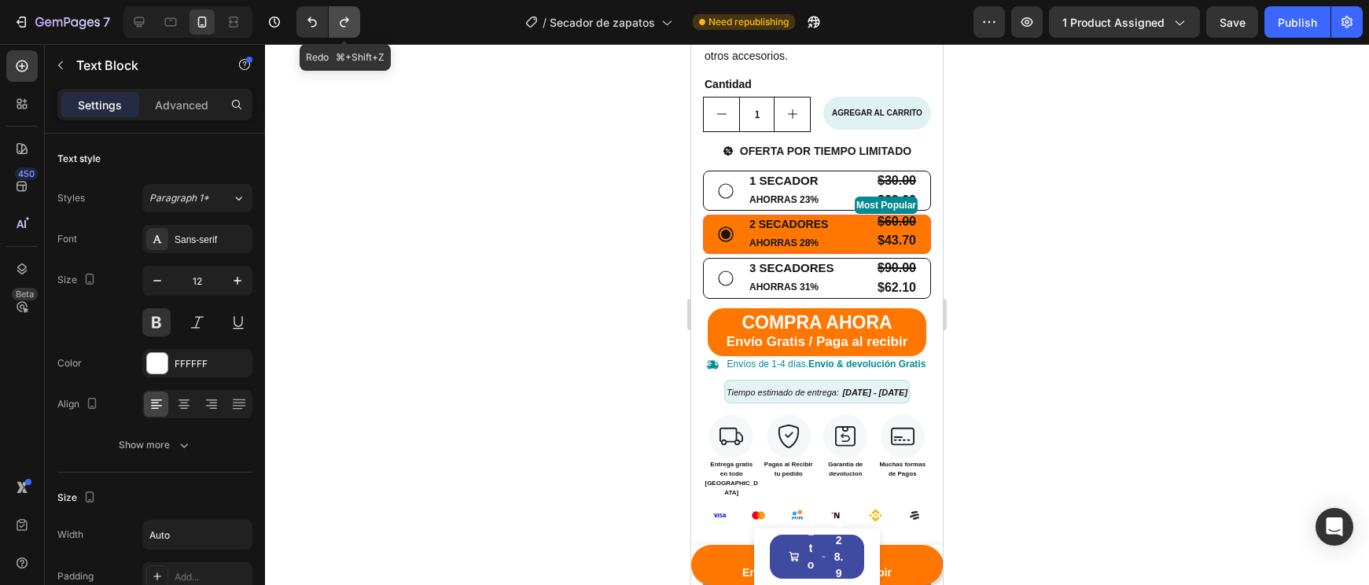
click at [354, 25] on button "Undo/Redo" at bounding box center [344, 21] width 31 height 31
click at [353, 25] on button "Undo/Redo" at bounding box center [344, 21] width 31 height 31
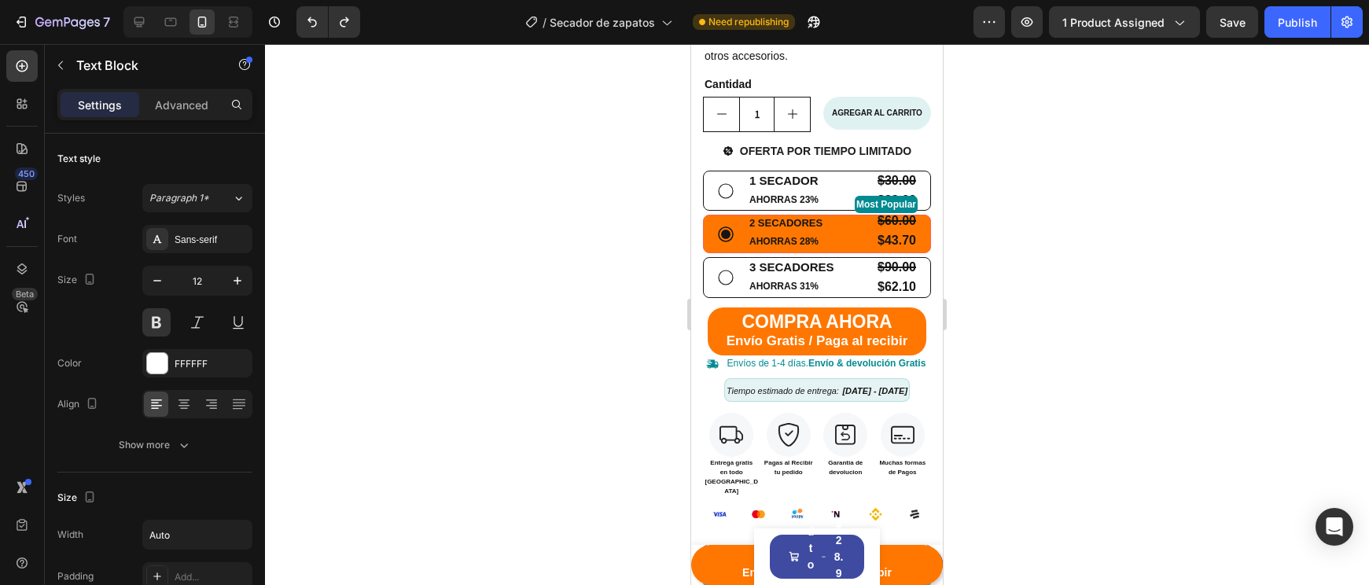
click at [290, 34] on div at bounding box center [325, 21] width 70 height 31
click at [314, 34] on button "Undo/Redo" at bounding box center [311, 21] width 31 height 31
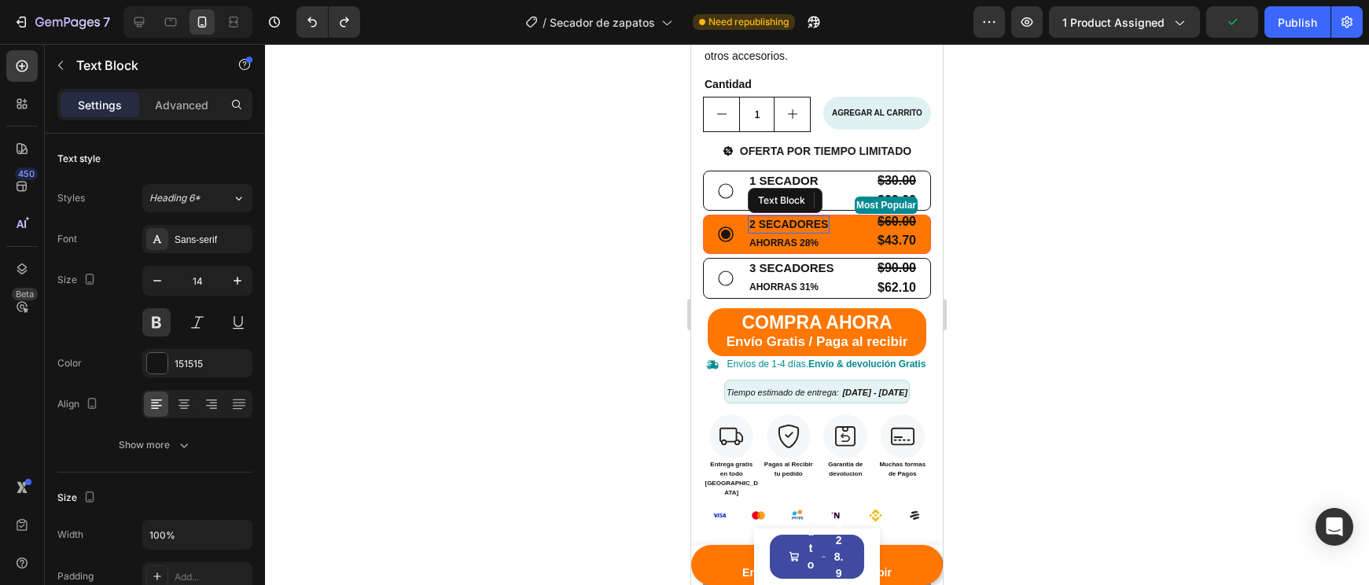
click at [760, 230] on p "2 SECADORES" at bounding box center [788, 224] width 79 height 14
click at [1045, 311] on div at bounding box center [817, 314] width 1104 height 541
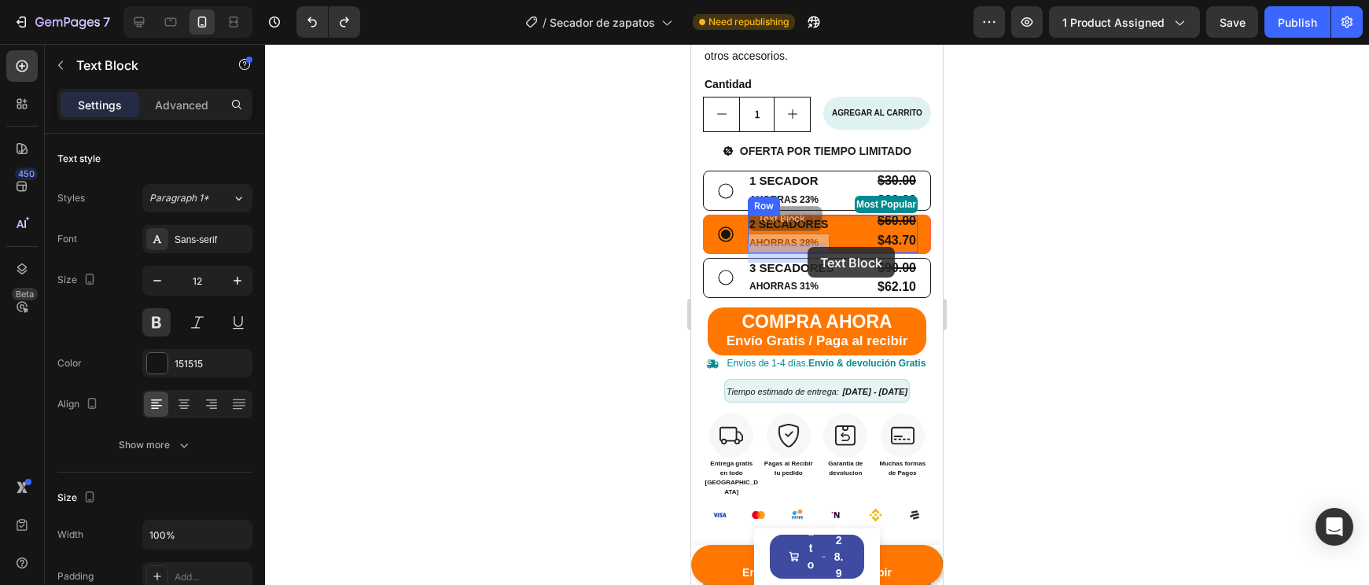
drag, startPoint x: 817, startPoint y: 251, endPoint x: 807, endPoint y: 247, distance: 10.2
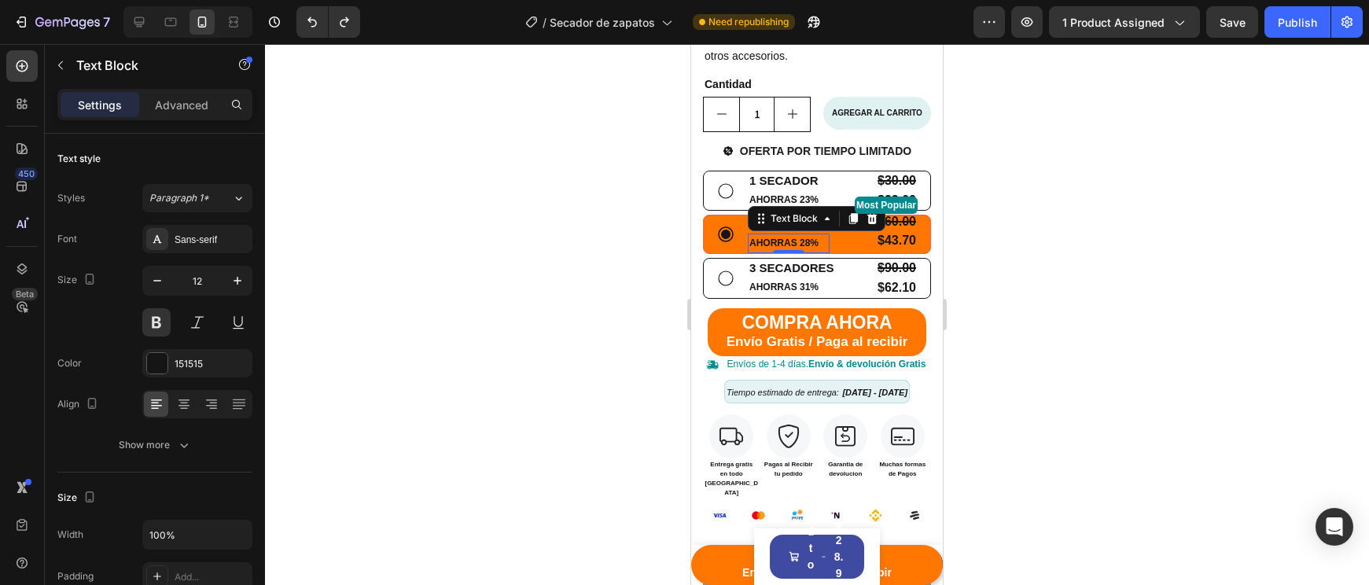
drag, startPoint x: 175, startPoint y: 218, endPoint x: 987, endPoint y: 270, distance: 813.9
click at [1007, 271] on div at bounding box center [817, 314] width 1104 height 541
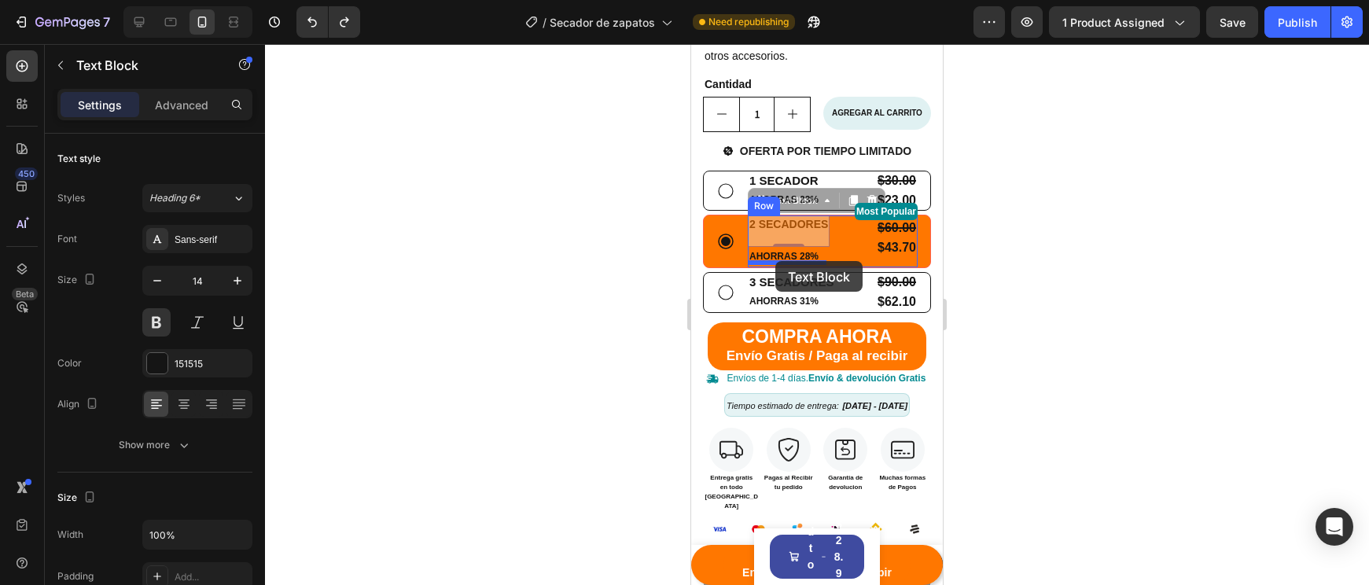
drag, startPoint x: 778, startPoint y: 235, endPoint x: 775, endPoint y: 261, distance: 26.1
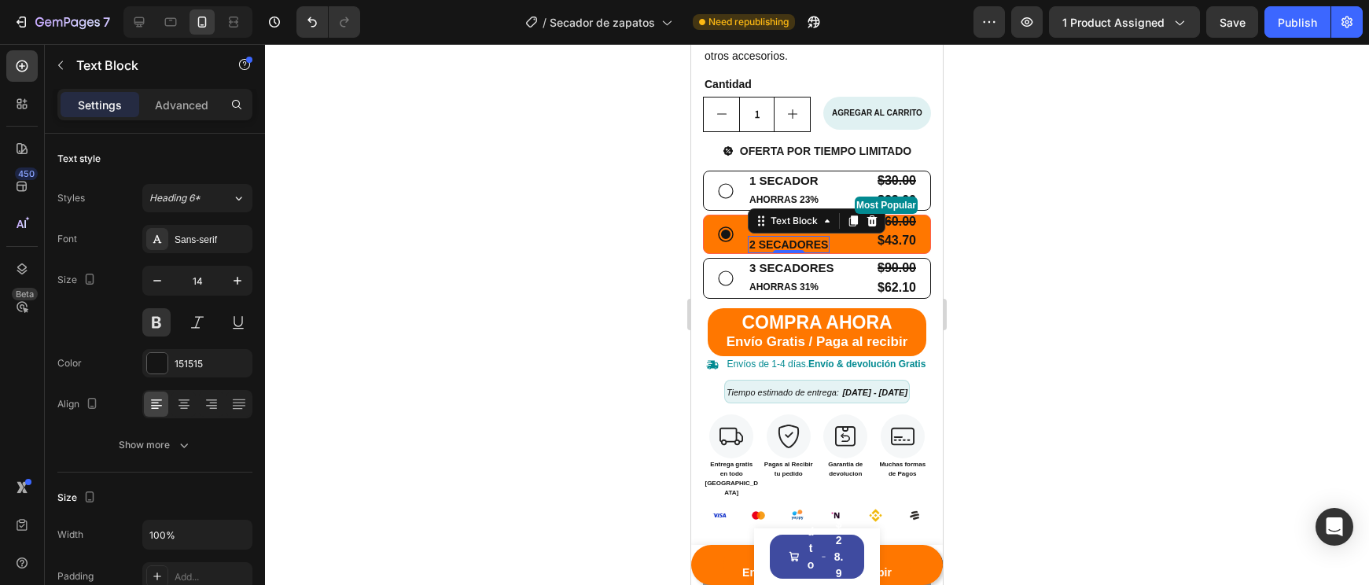
click at [1079, 280] on div at bounding box center [817, 314] width 1104 height 541
click at [772, 252] on p "2 SECADORES" at bounding box center [788, 244] width 79 height 14
click at [167, 281] on button "button" at bounding box center [157, 281] width 28 height 28
click at [317, 22] on icon "Undo/Redo" at bounding box center [312, 22] width 16 height 16
click at [317, 23] on icon "Undo/Redo" at bounding box center [312, 22] width 16 height 16
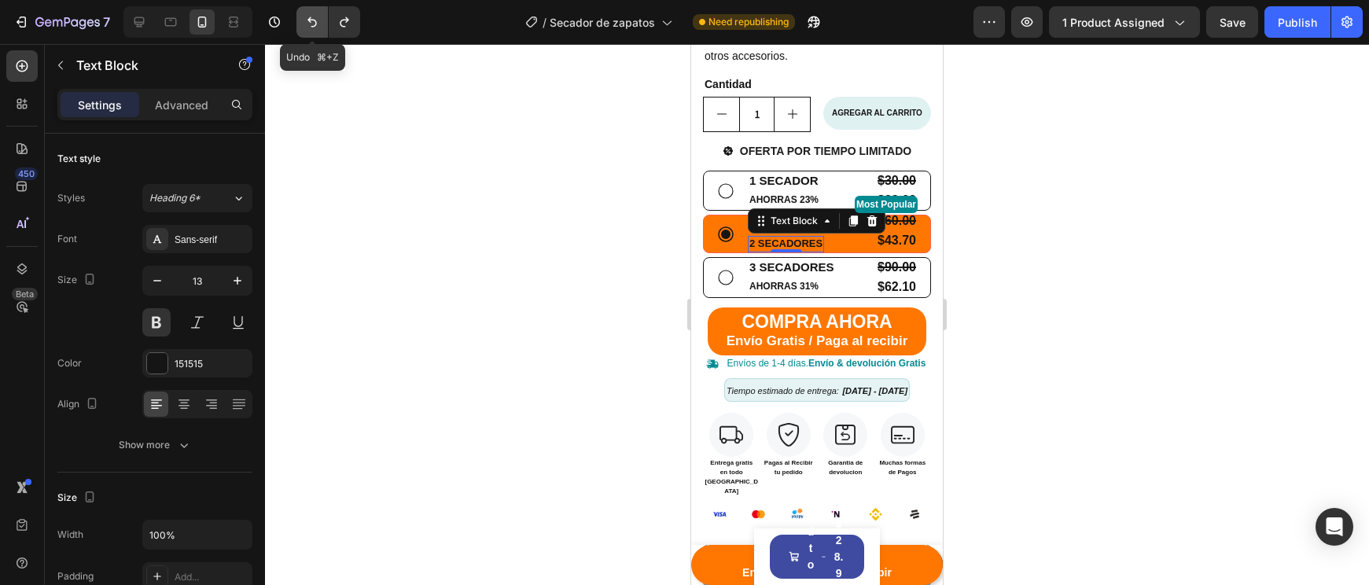
type input "14"
click at [315, 24] on icon "Undo/Redo" at bounding box center [312, 22] width 16 height 16
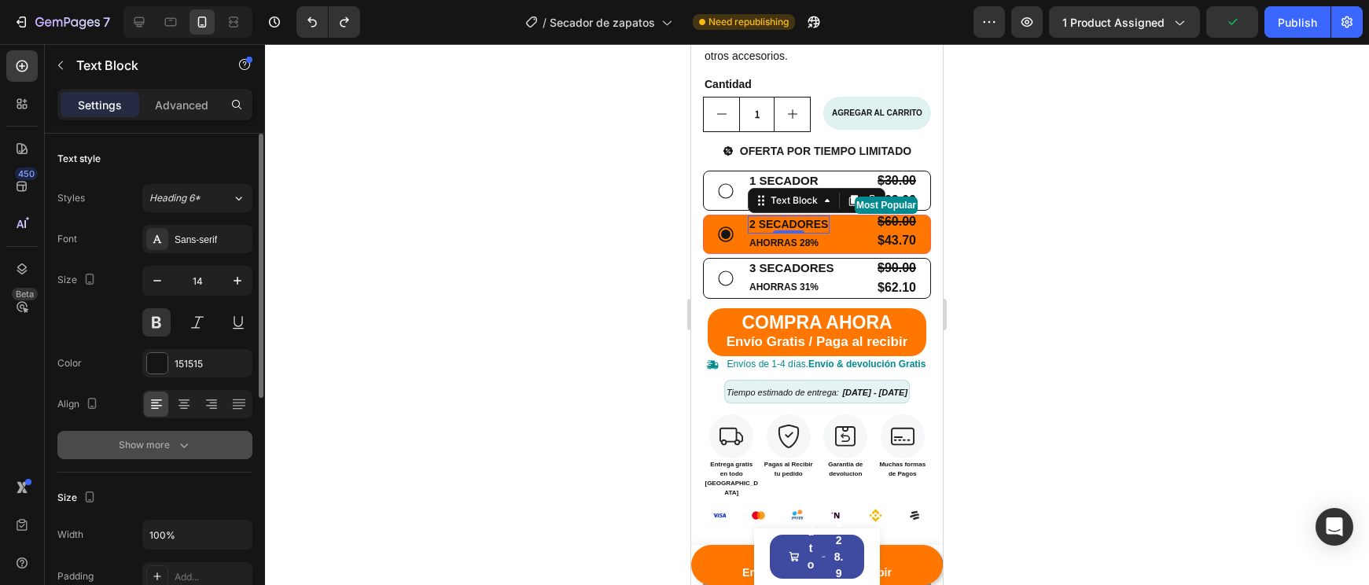
click at [147, 440] on div "Show more" at bounding box center [155, 445] width 73 height 16
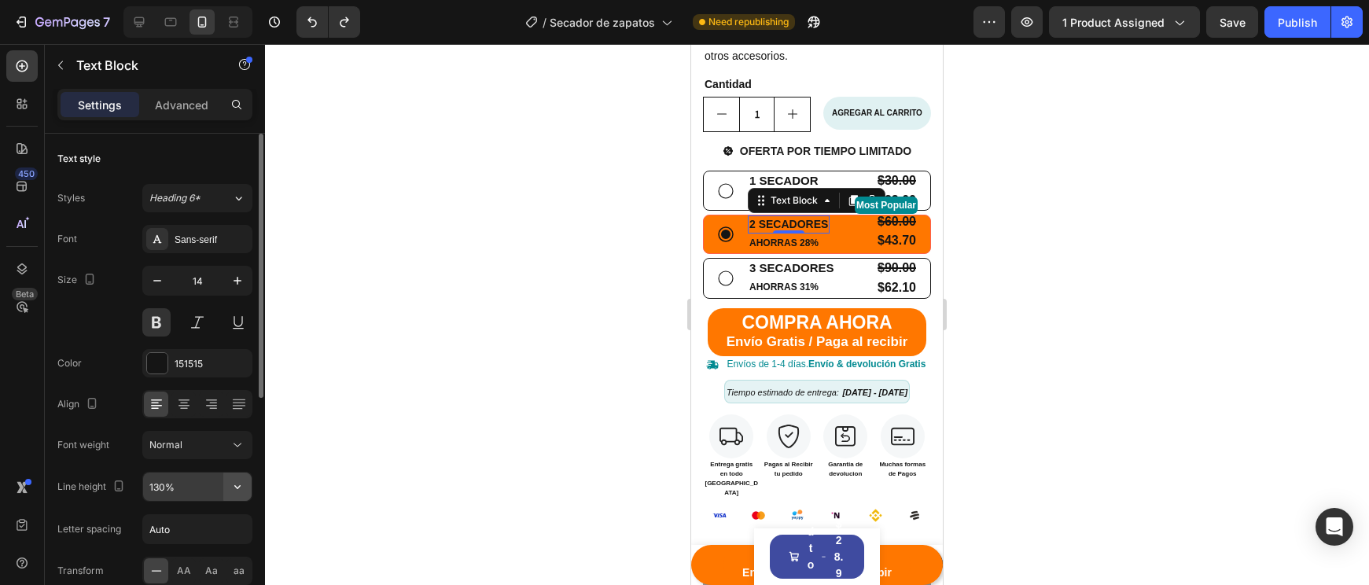
click at [244, 490] on icon "button" at bounding box center [238, 487] width 16 height 16
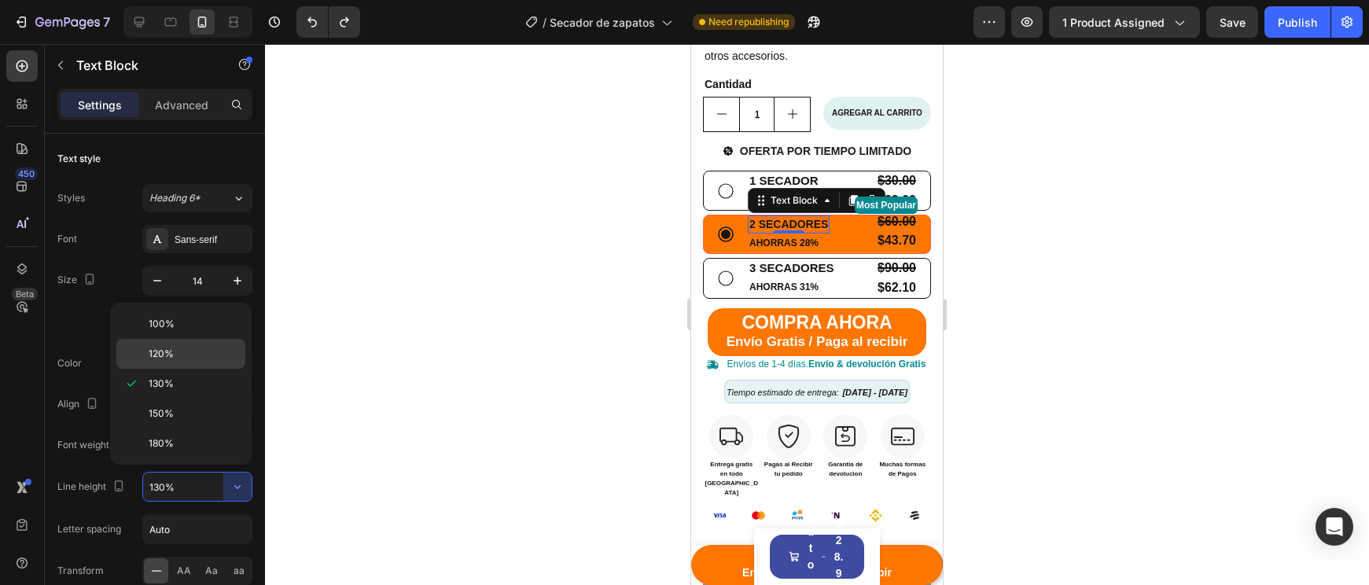
click at [167, 353] on span "120%" at bounding box center [161, 354] width 25 height 14
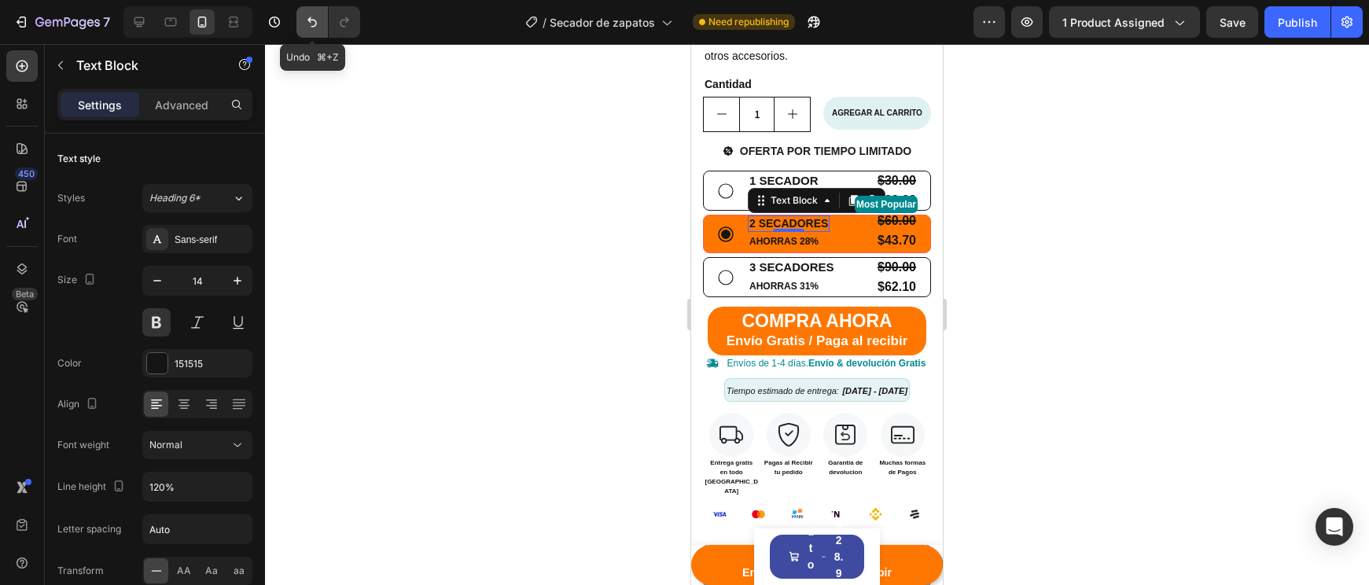
click at [313, 30] on button "Undo/Redo" at bounding box center [311, 21] width 31 height 31
type input "130%"
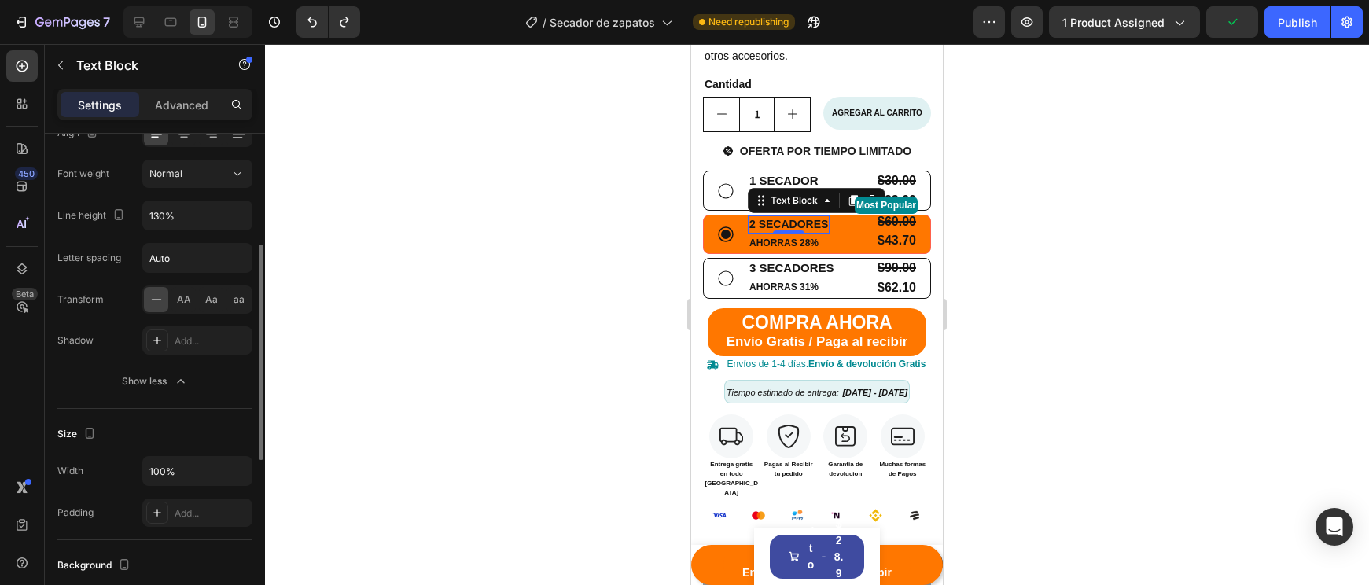
scroll to position [280, 0]
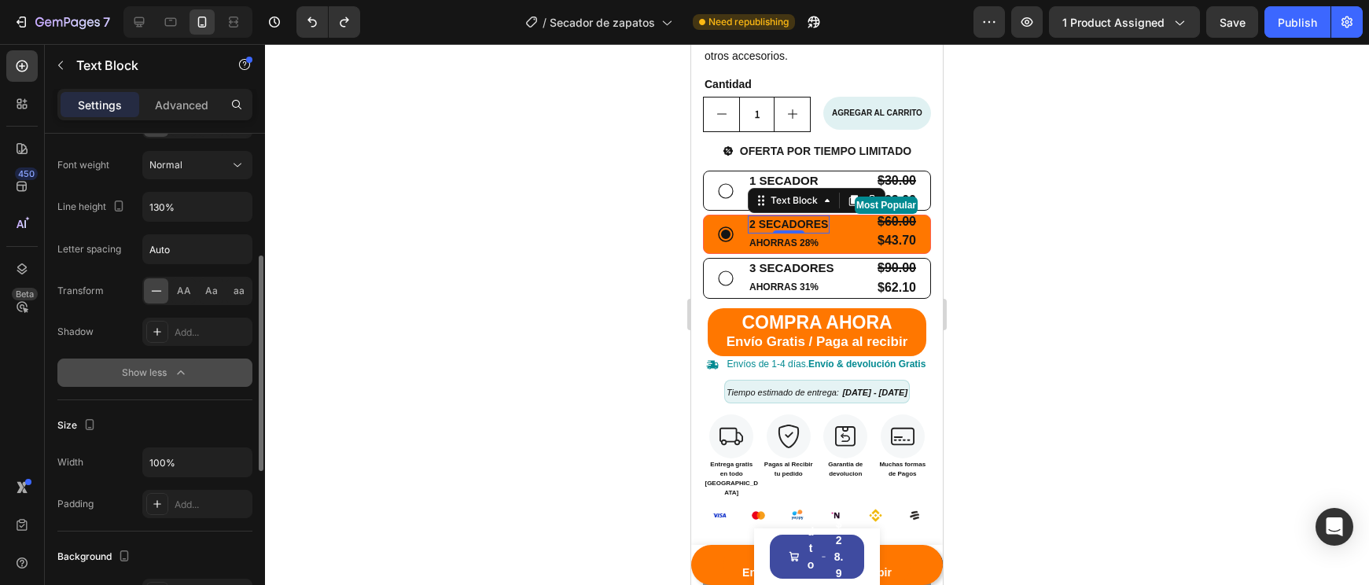
click at [180, 372] on icon "button" at bounding box center [180, 372] width 7 height 4
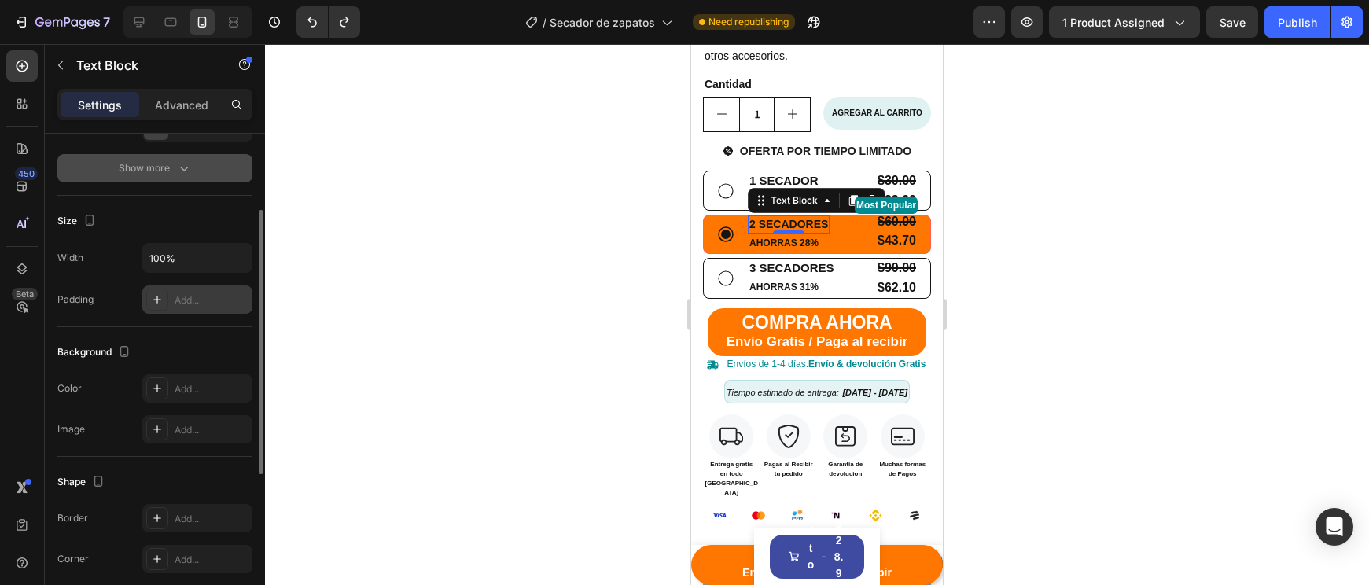
scroll to position [230, 0]
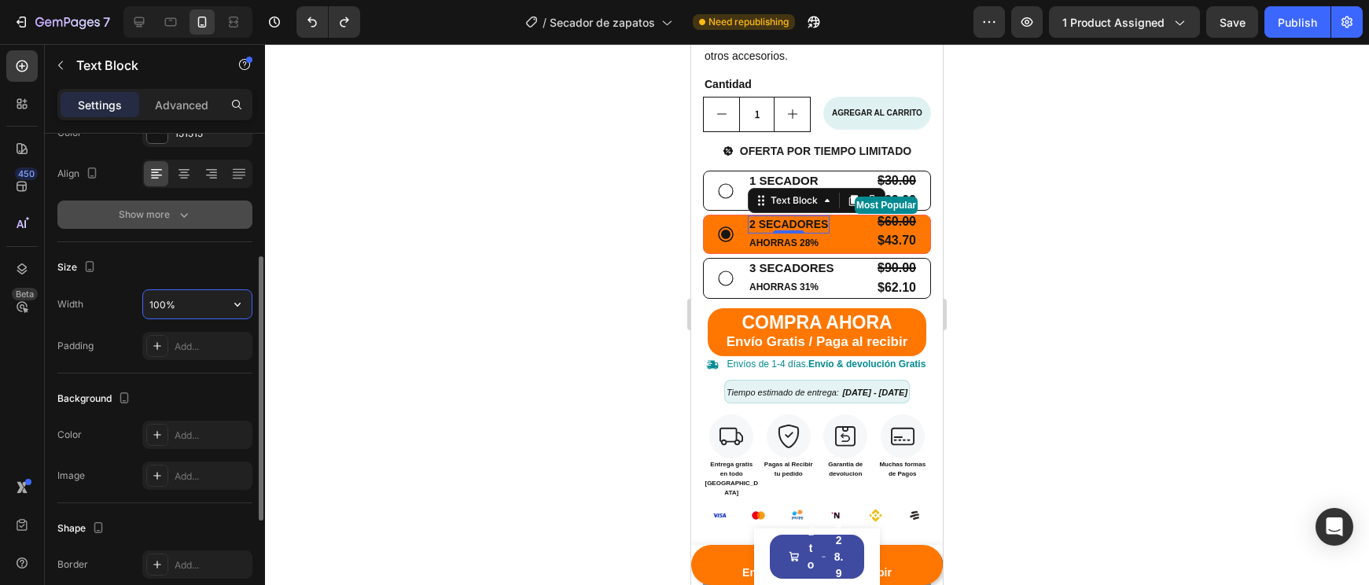
click at [213, 301] on input "100%" at bounding box center [197, 304] width 109 height 28
click at [224, 302] on button "button" at bounding box center [237, 304] width 28 height 28
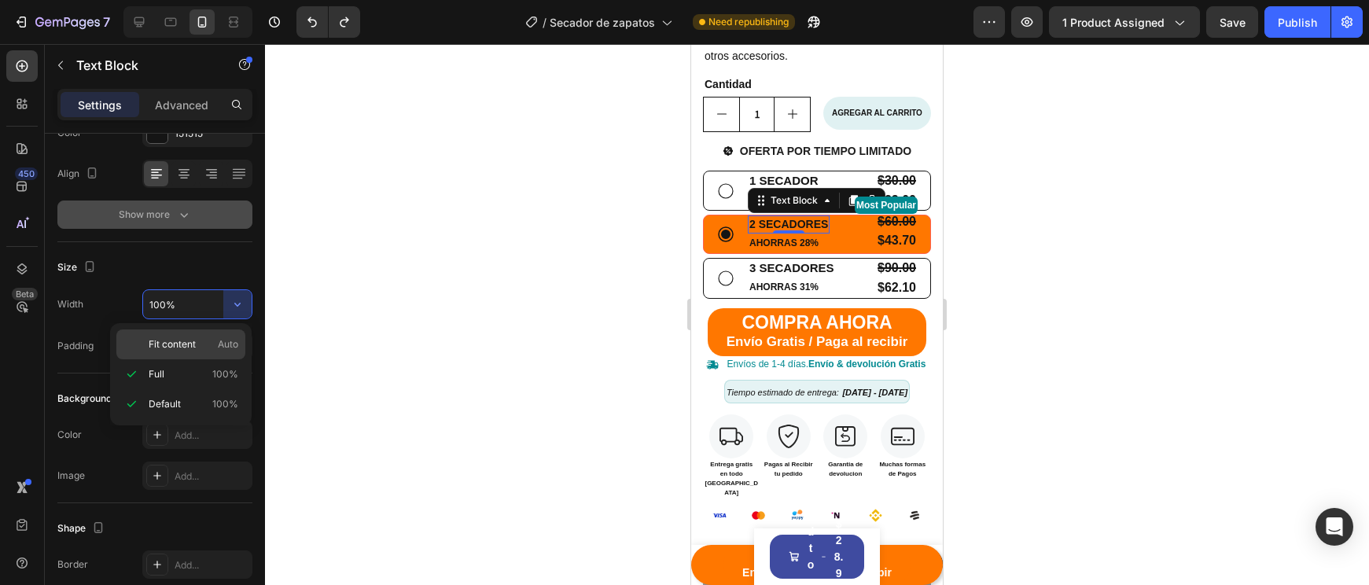
click at [167, 351] on span "Fit content" at bounding box center [172, 344] width 47 height 14
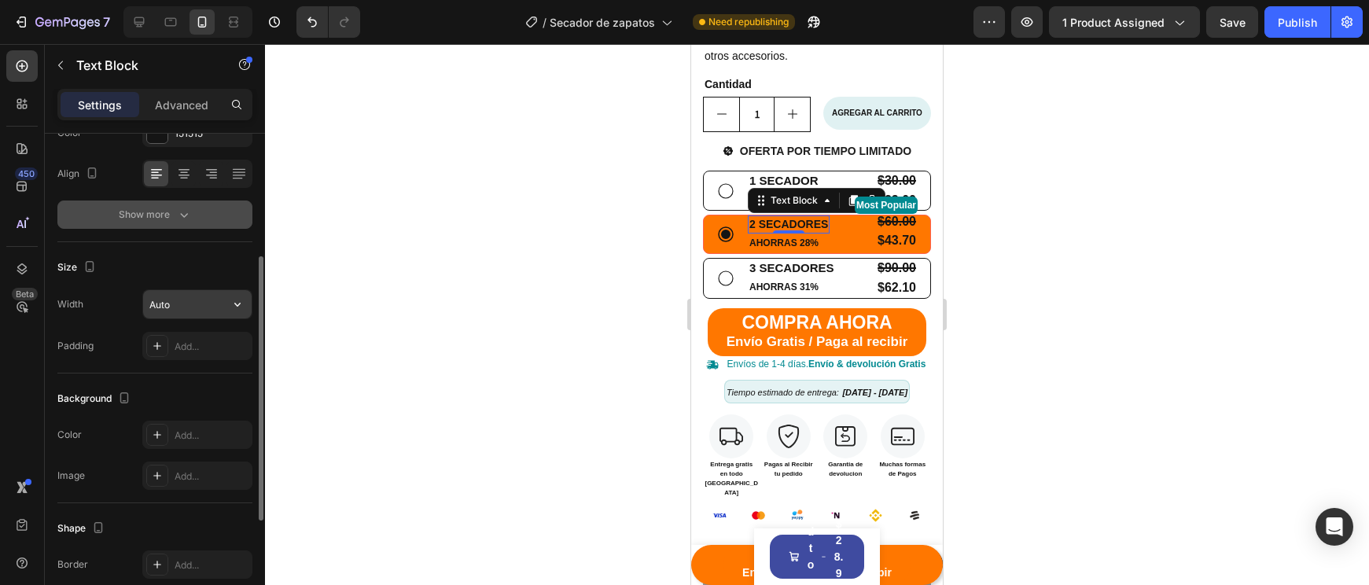
click at [221, 312] on input "Auto" at bounding box center [197, 304] width 109 height 28
click at [210, 257] on div "Size" at bounding box center [154, 267] width 195 height 25
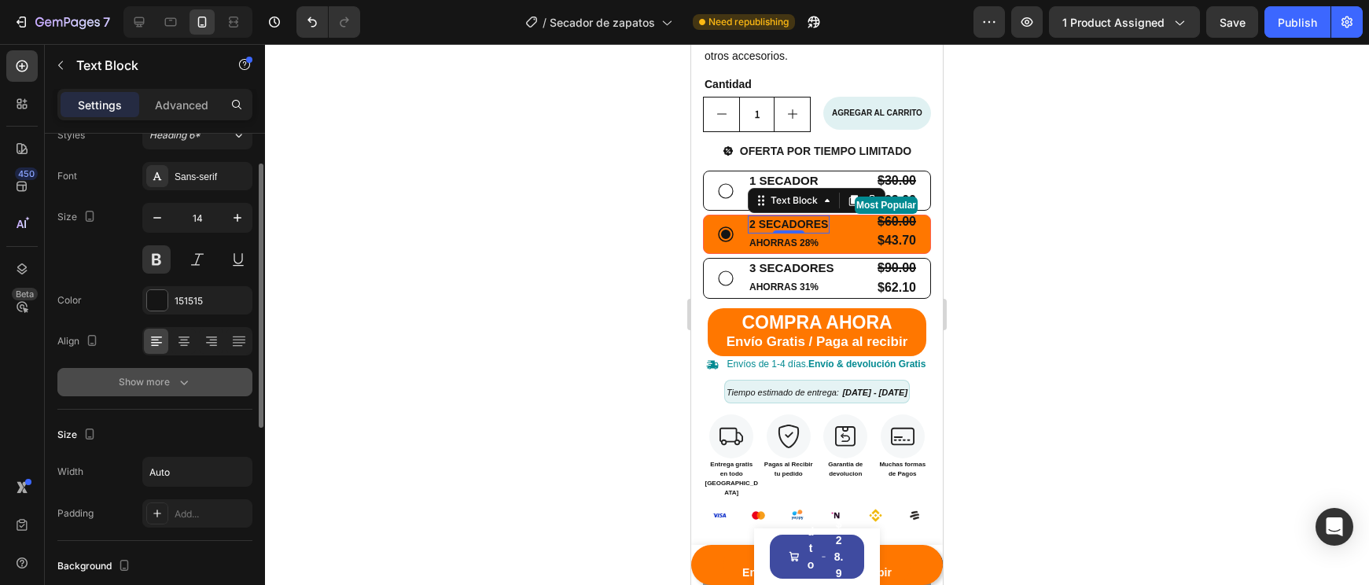
scroll to position [0, 0]
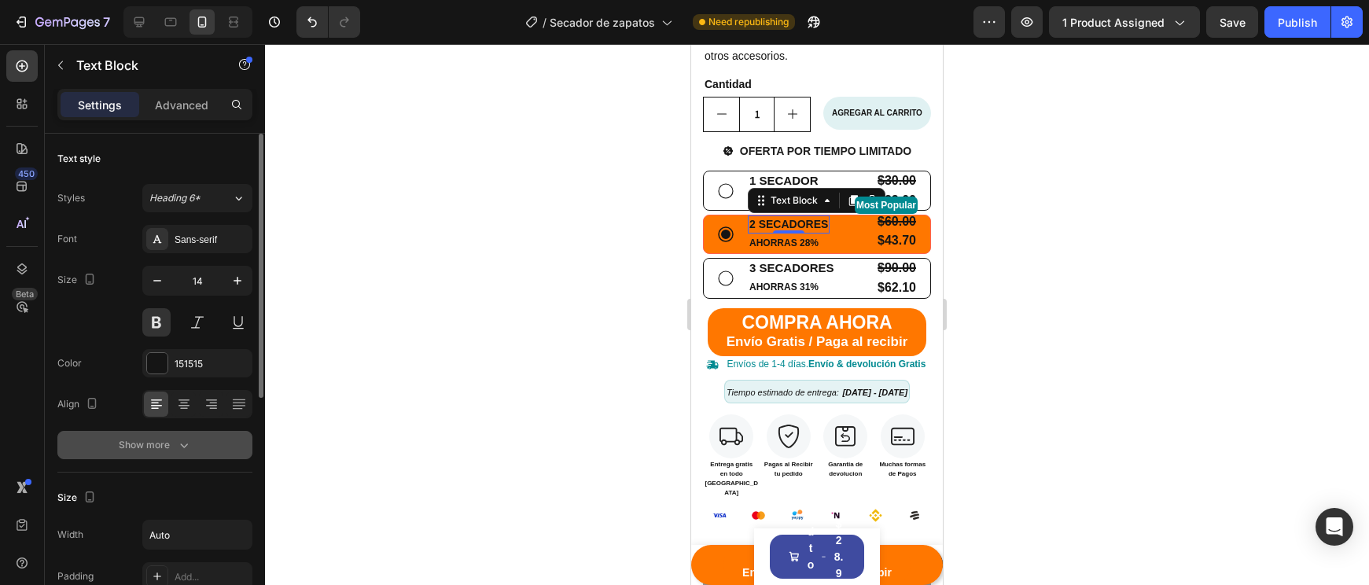
click at [158, 446] on div "Show more" at bounding box center [155, 445] width 73 height 16
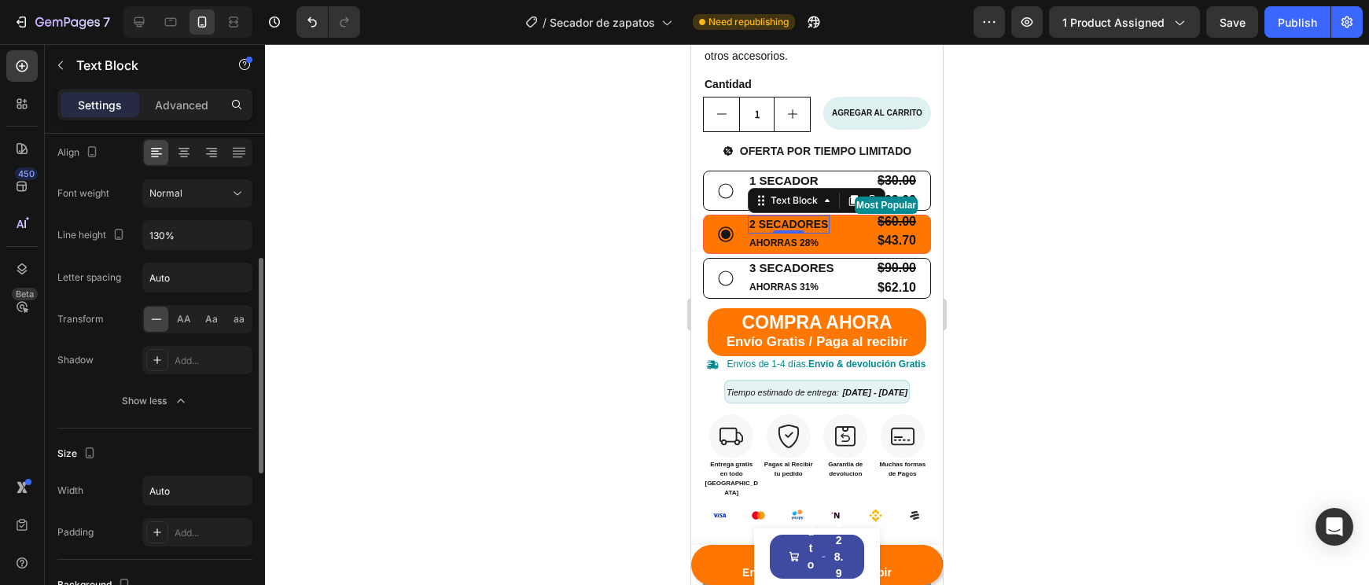
scroll to position [262, 0]
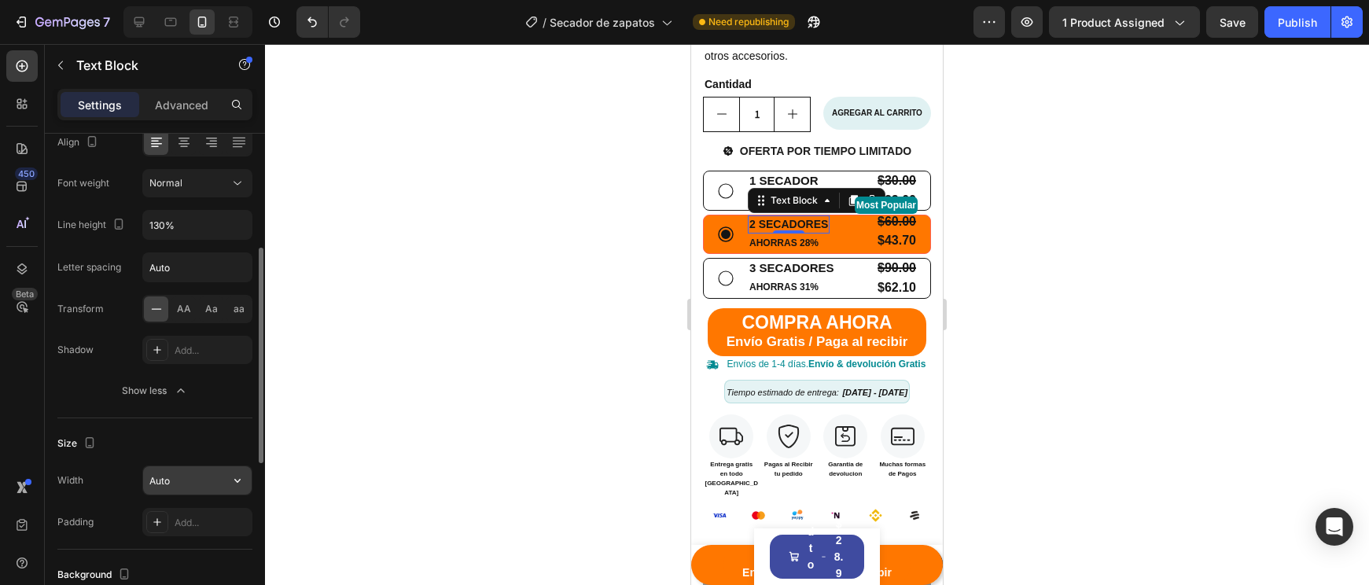
click at [175, 473] on input "Auto" at bounding box center [197, 480] width 109 height 28
click at [175, 478] on input "Auto" at bounding box center [197, 480] width 109 height 28
click at [174, 480] on input "Auto" at bounding box center [197, 480] width 109 height 28
click at [171, 480] on input "Auto" at bounding box center [197, 480] width 109 height 28
type input "A"
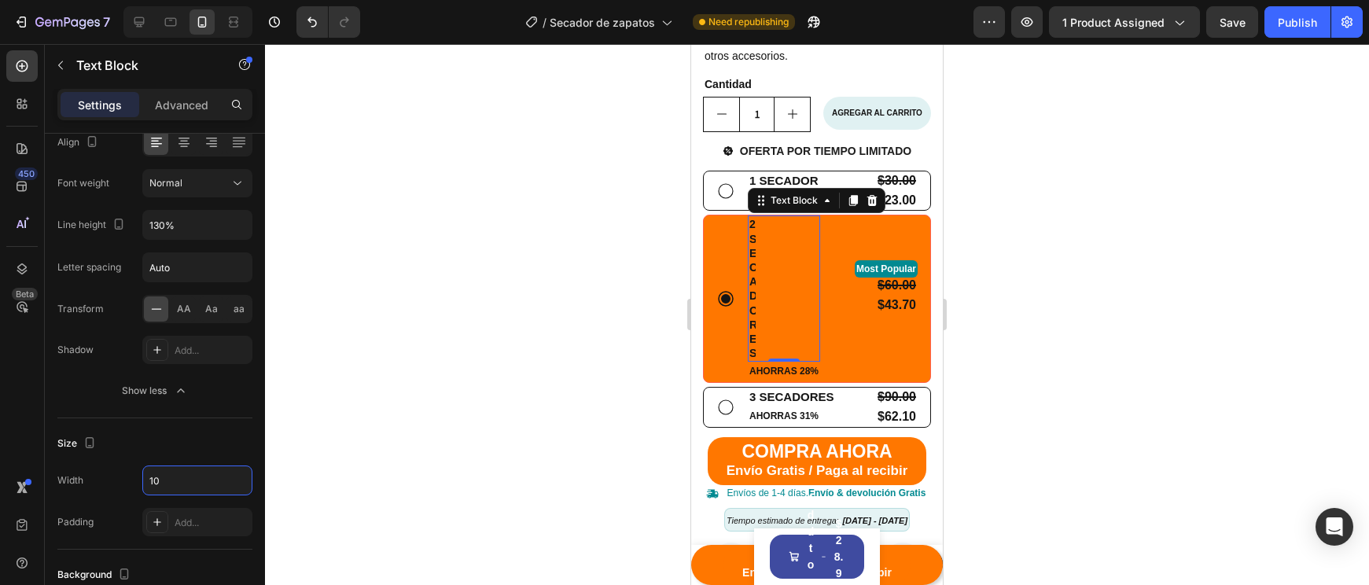
type input "1"
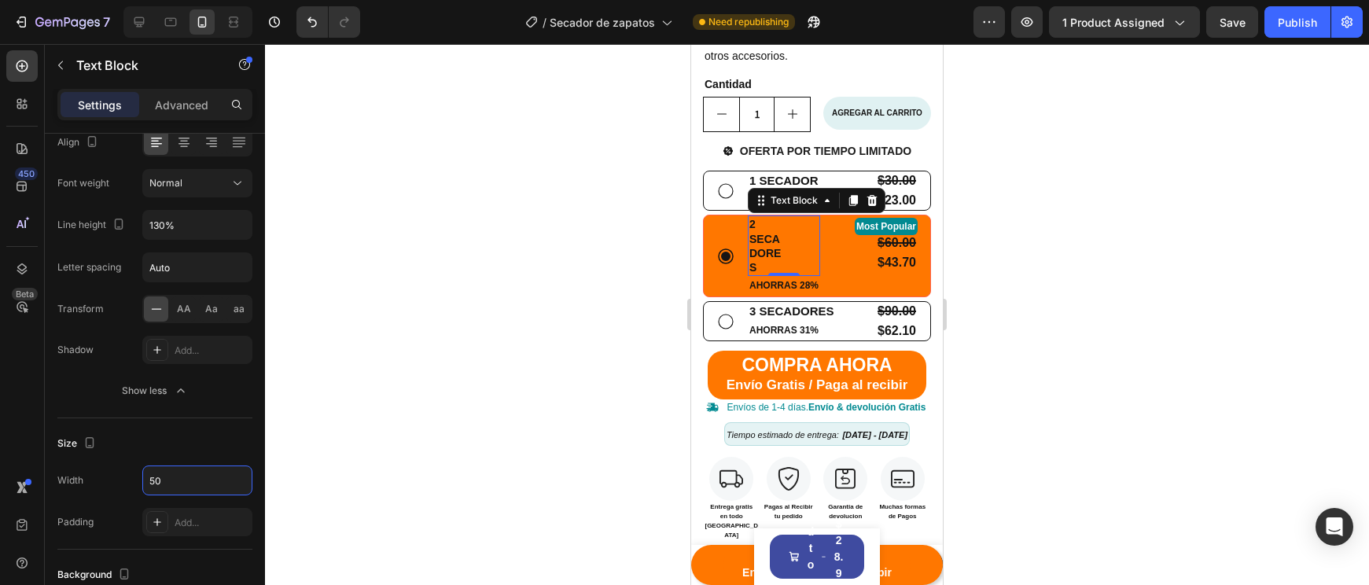
type input "5"
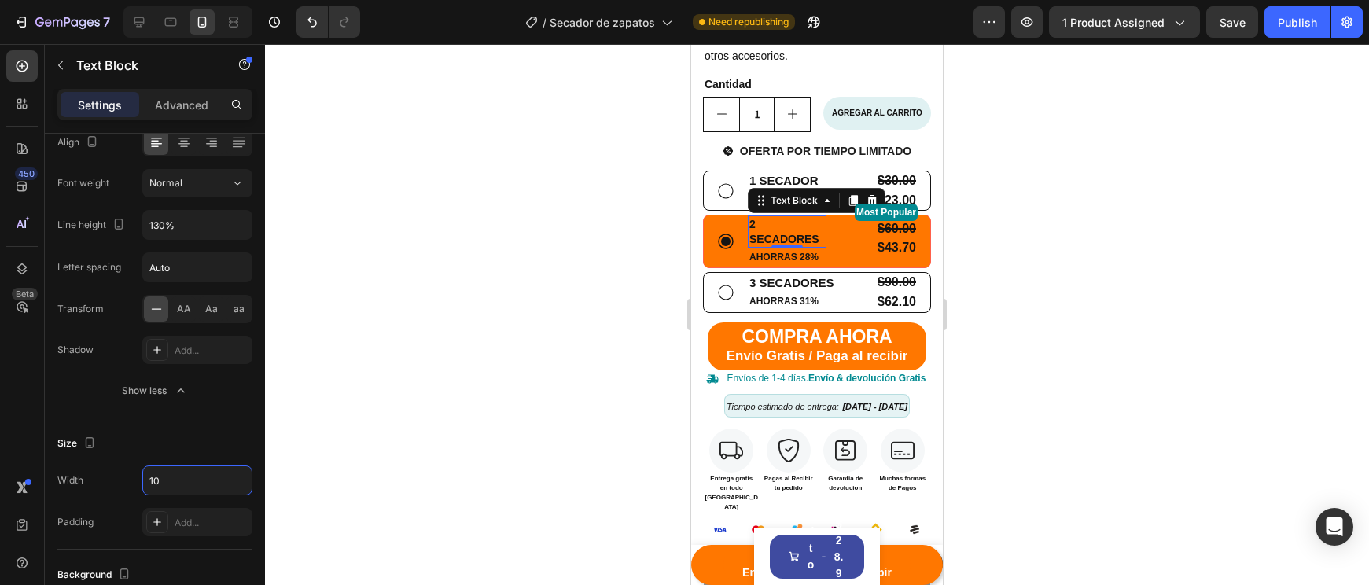
type input "1"
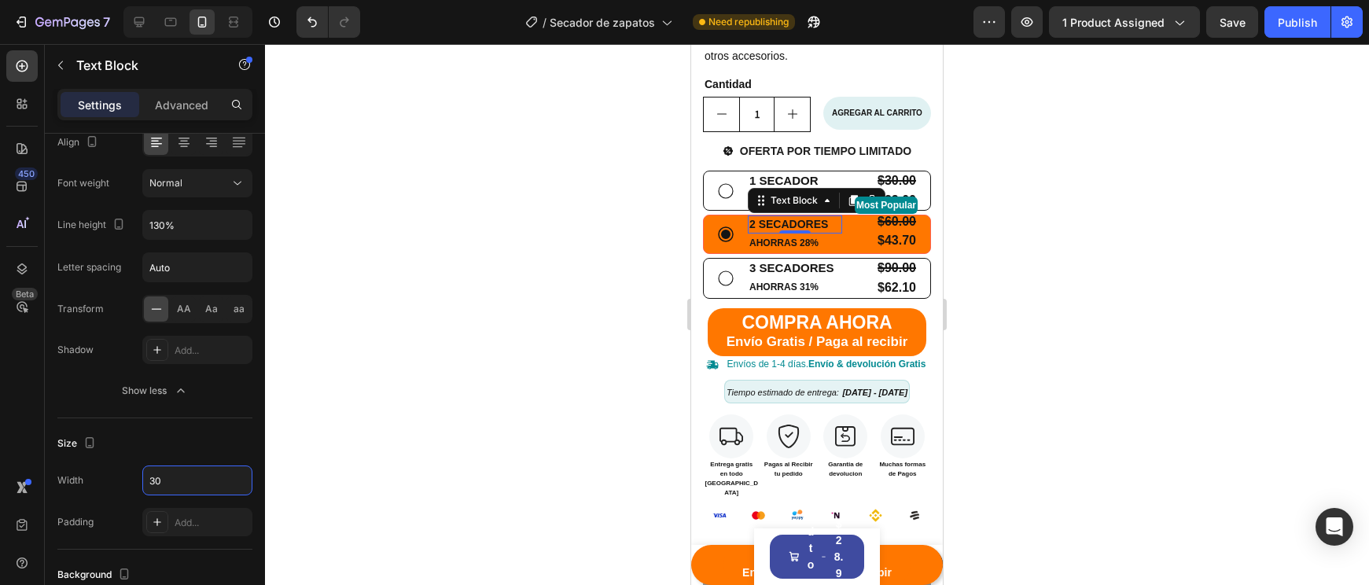
type input "3"
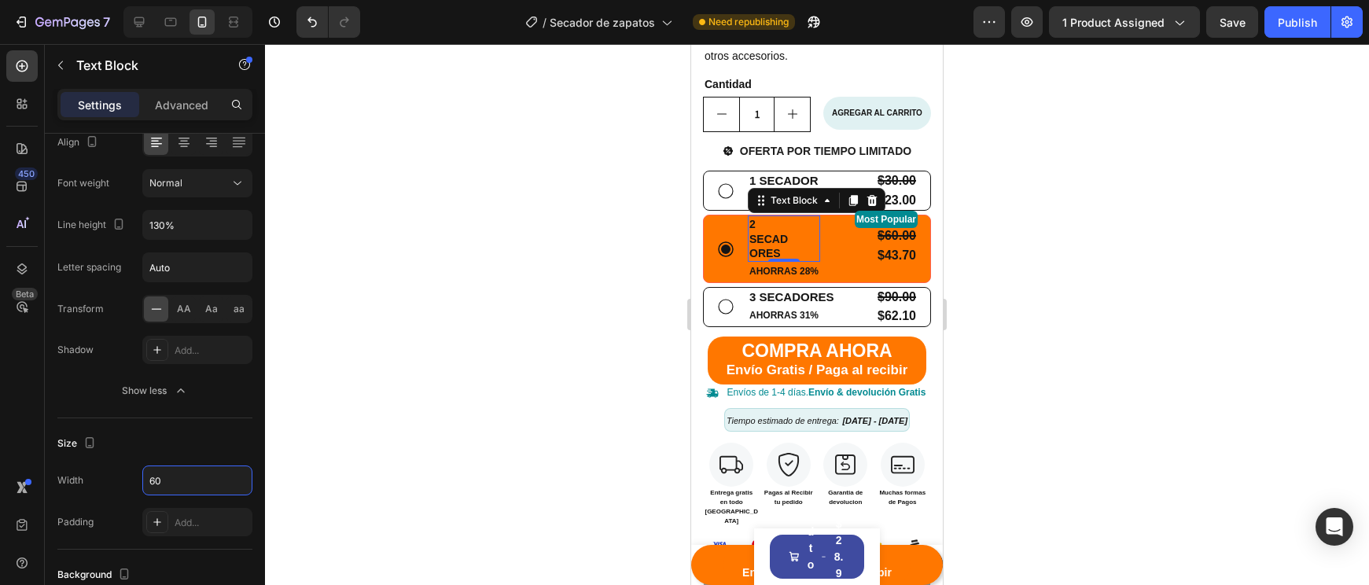
type input "6"
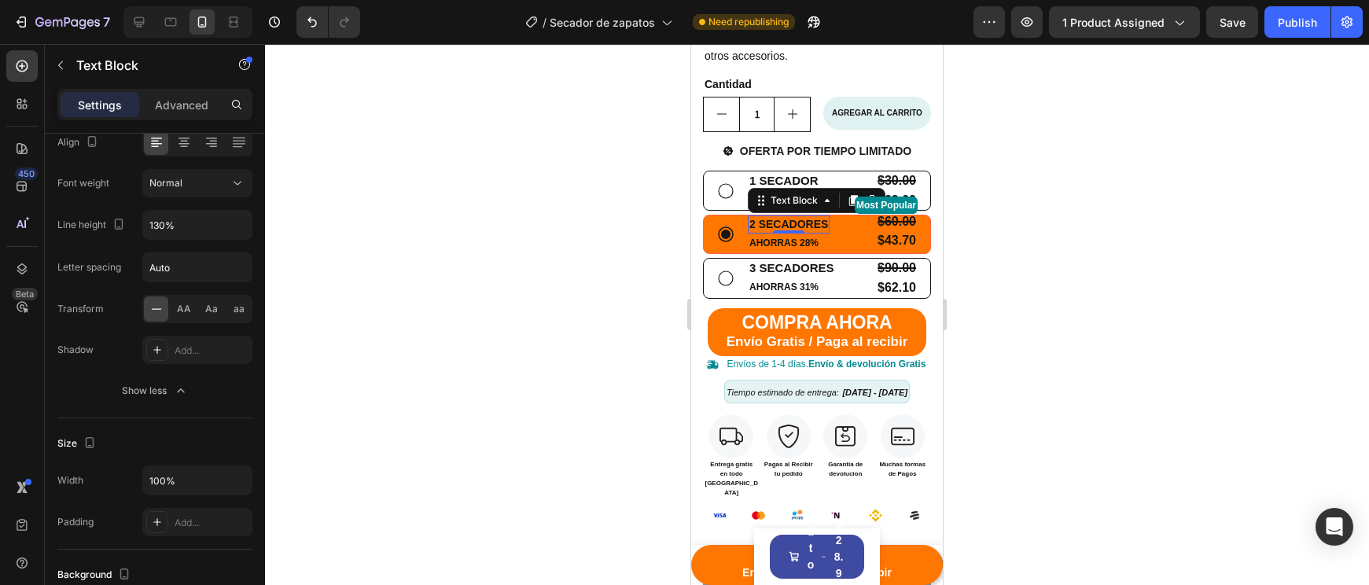
click at [437, 357] on div at bounding box center [817, 314] width 1104 height 541
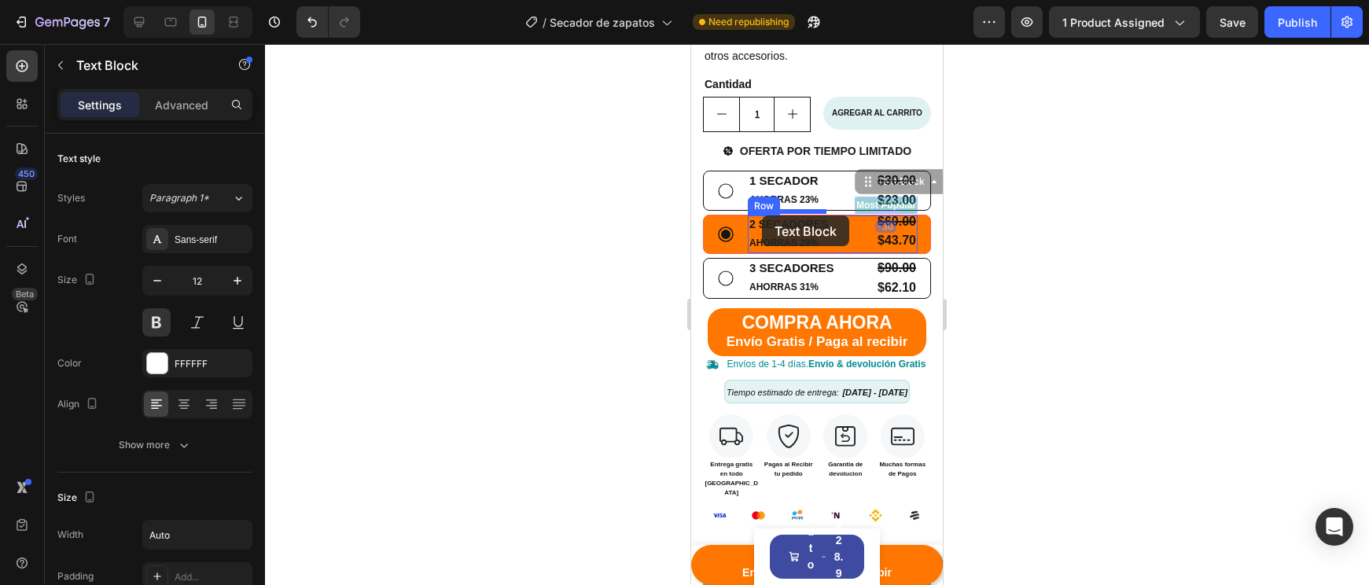
drag, startPoint x: 860, startPoint y: 209, endPoint x: 762, endPoint y: 215, distance: 98.5
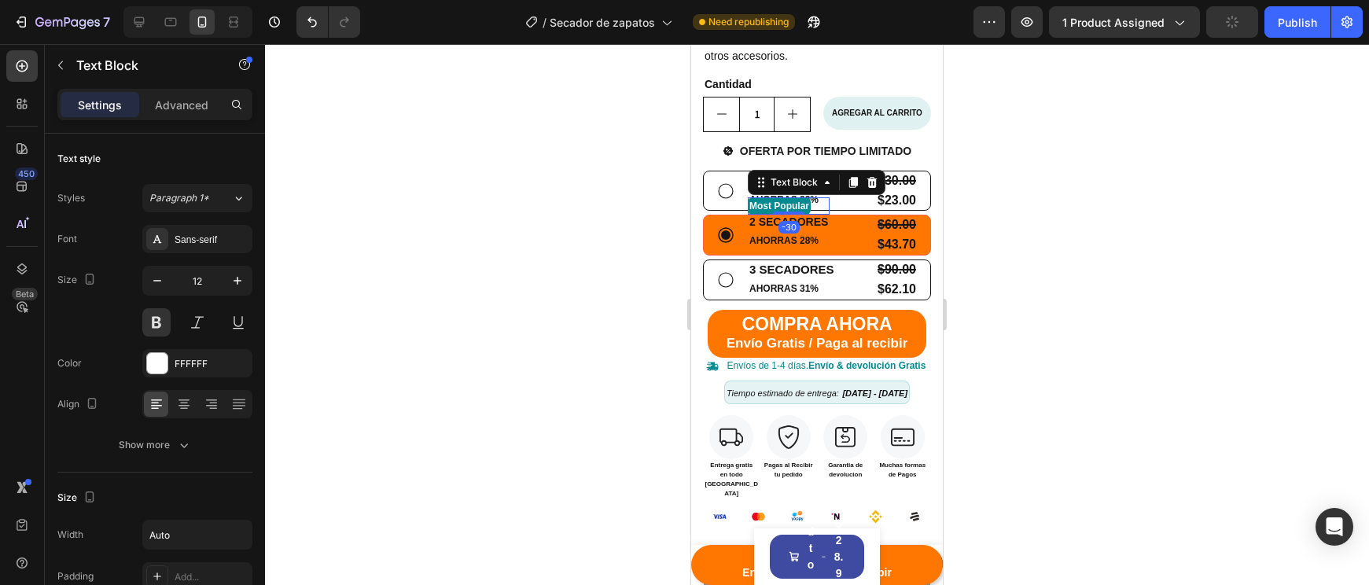
click at [999, 239] on div at bounding box center [817, 314] width 1104 height 541
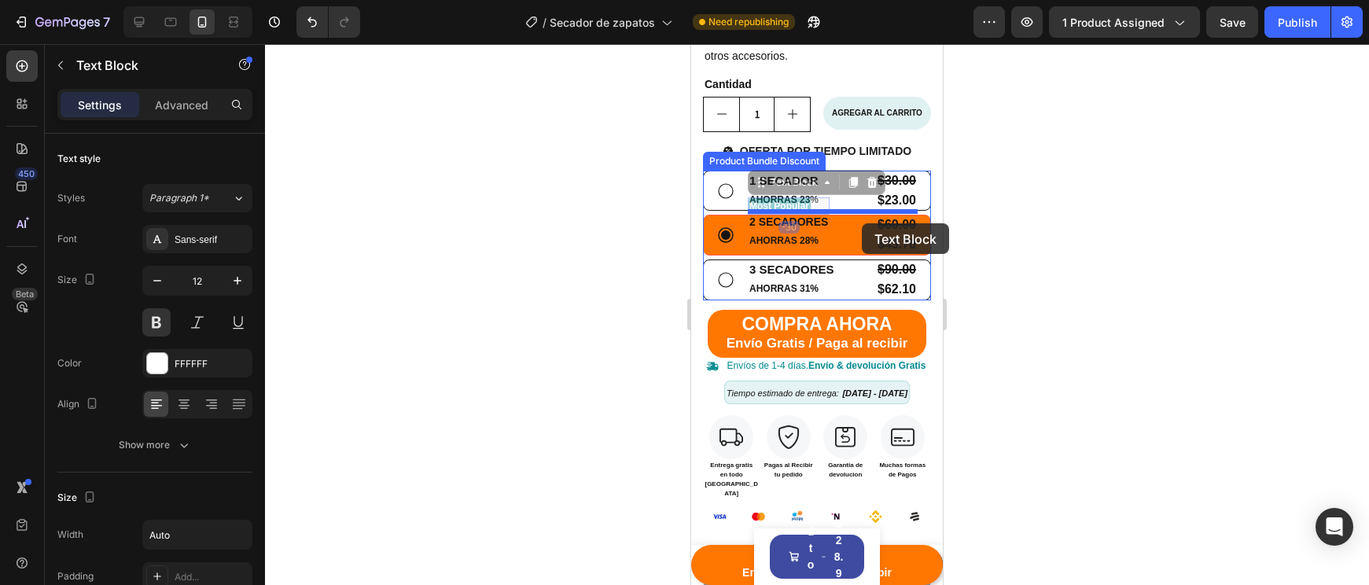
drag, startPoint x: 813, startPoint y: 205, endPoint x: 862, endPoint y: 223, distance: 52.0
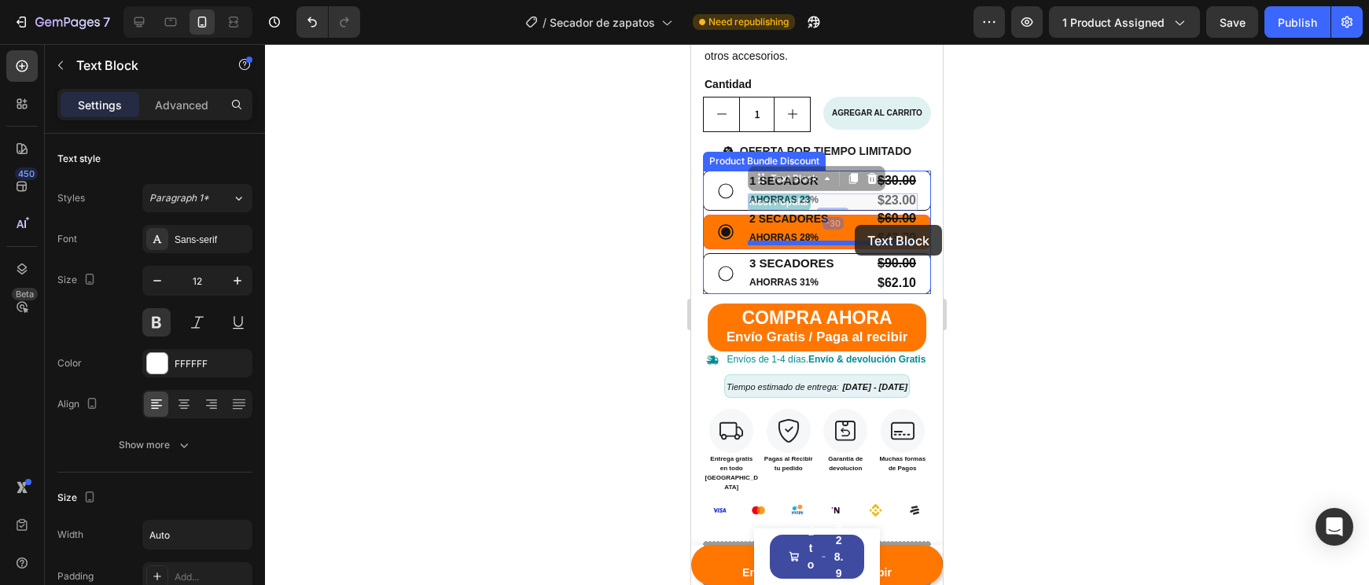
drag, startPoint x: 796, startPoint y: 198, endPoint x: 855, endPoint y: 225, distance: 64.0
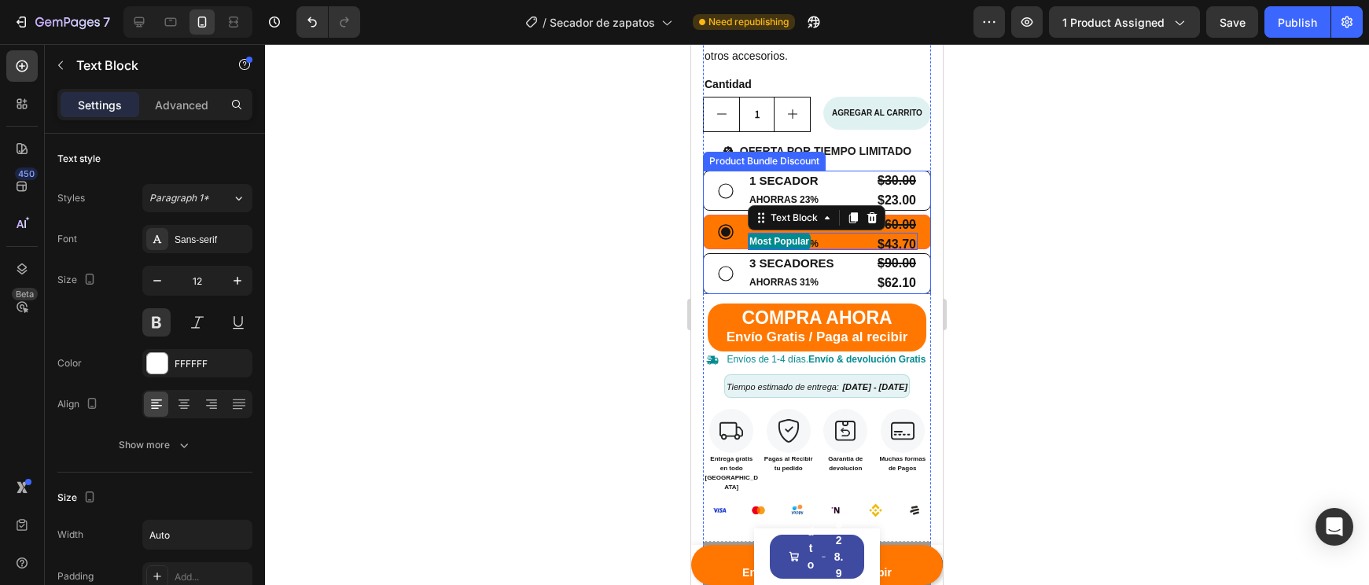
click at [999, 250] on div at bounding box center [817, 314] width 1104 height 541
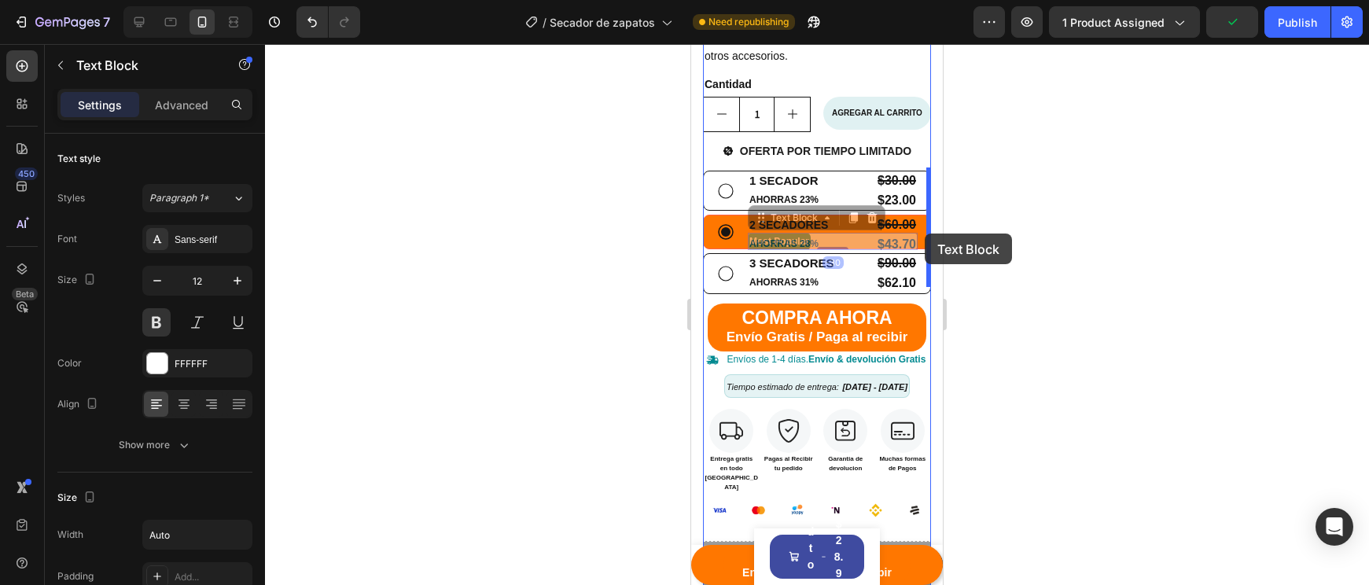
drag, startPoint x: 804, startPoint y: 241, endPoint x: 925, endPoint y: 229, distance: 121.7
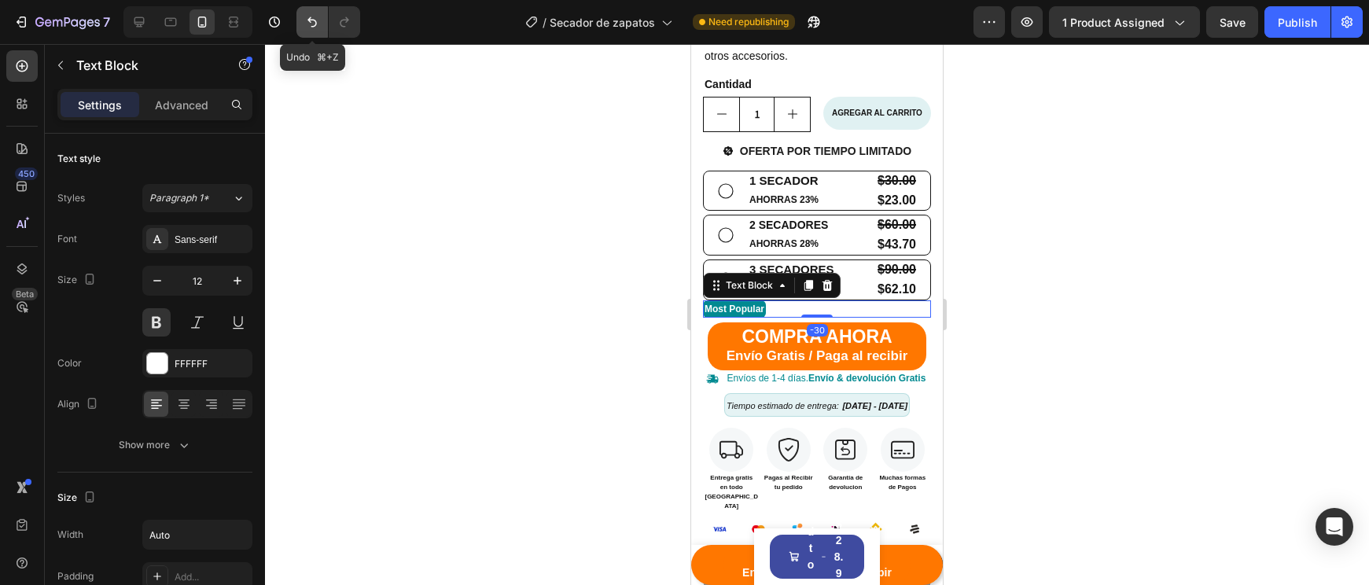
click at [298, 30] on button "Undo/Redo" at bounding box center [311, 21] width 31 height 31
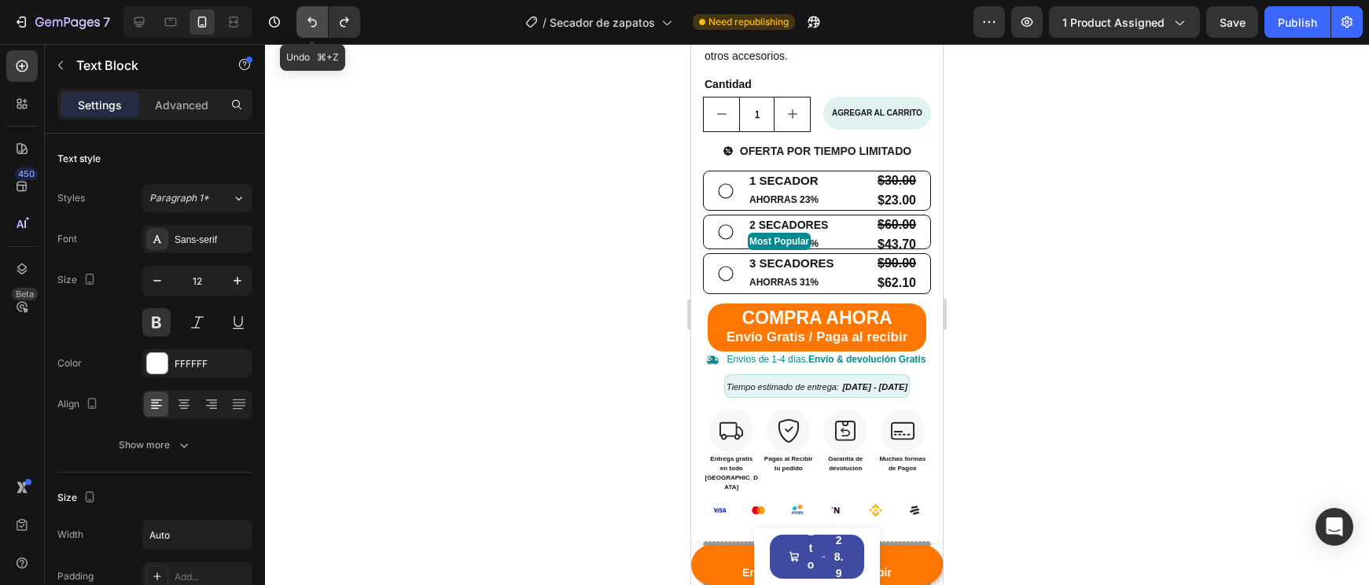
click at [298, 30] on button "Undo/Redo" at bounding box center [311, 21] width 31 height 31
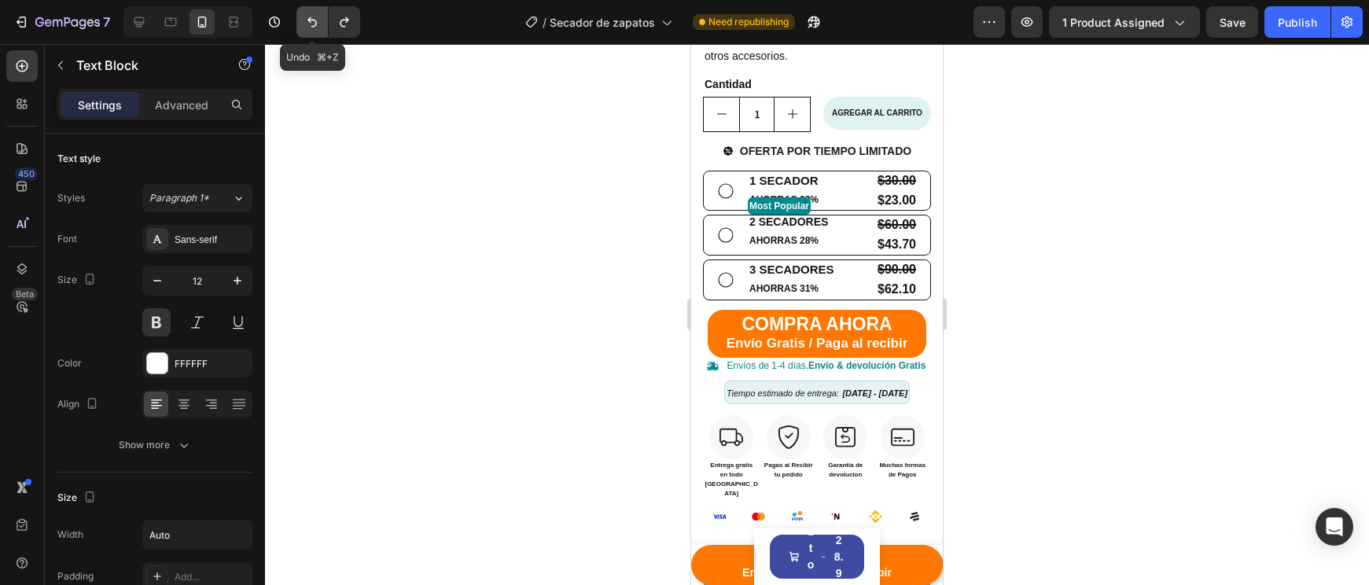
click at [298, 30] on button "Undo/Redo" at bounding box center [311, 21] width 31 height 31
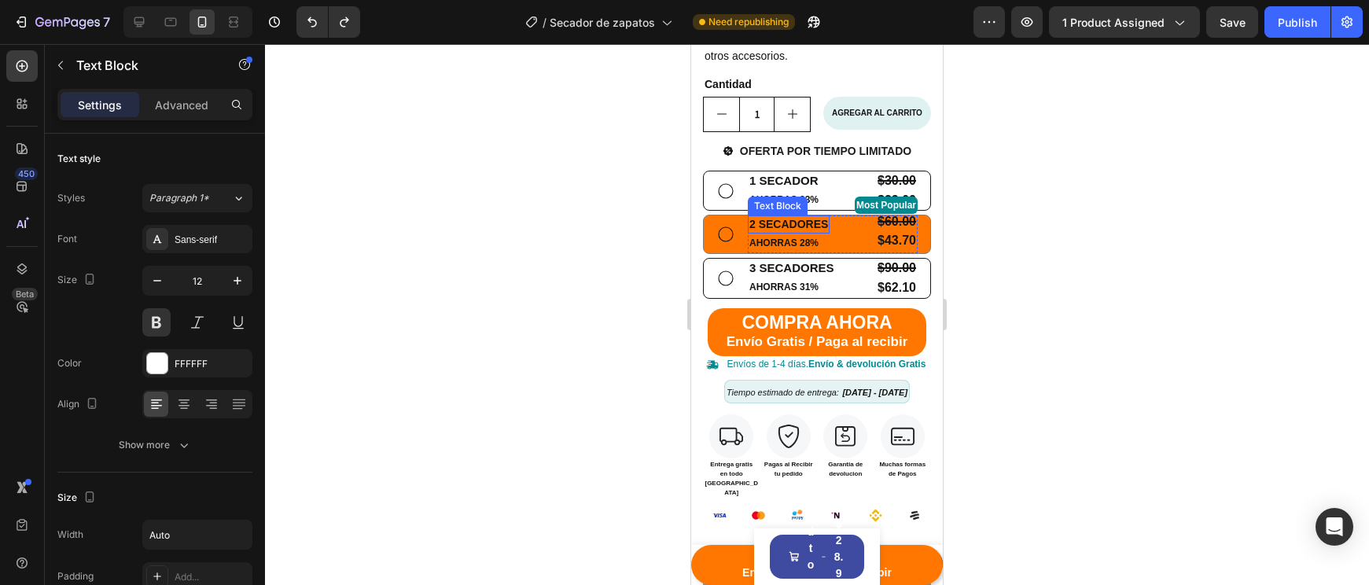
click at [804, 231] on p "2 SECADORES" at bounding box center [788, 224] width 79 height 14
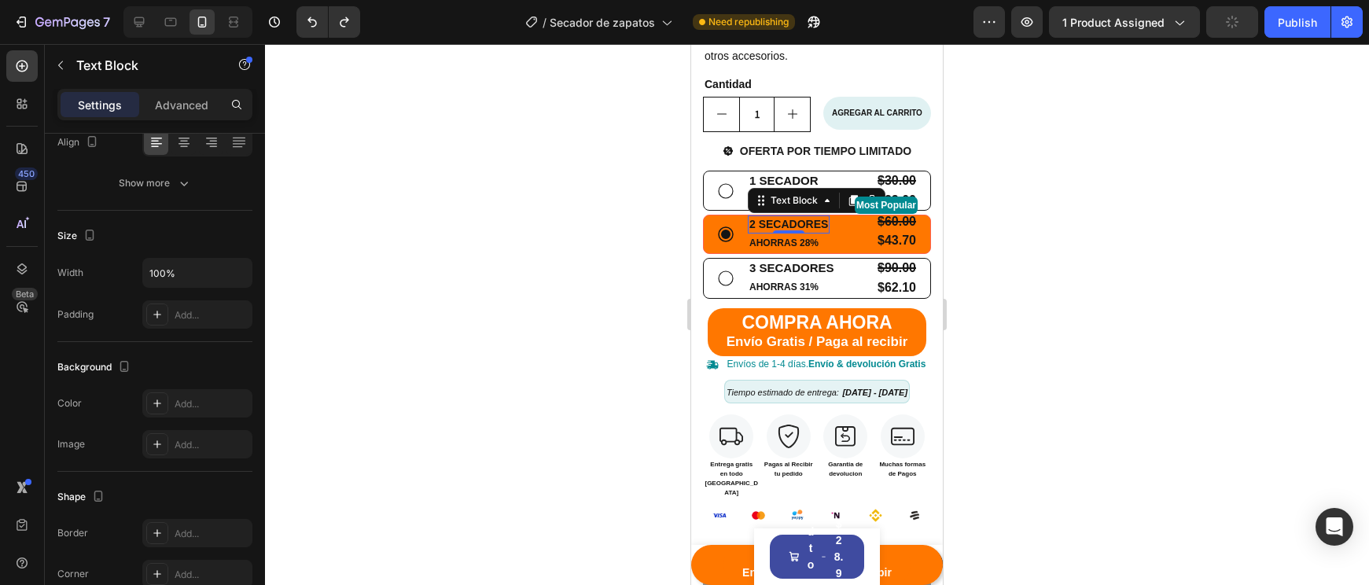
click at [817, 231] on p "2 SECADORES" at bounding box center [788, 224] width 79 height 14
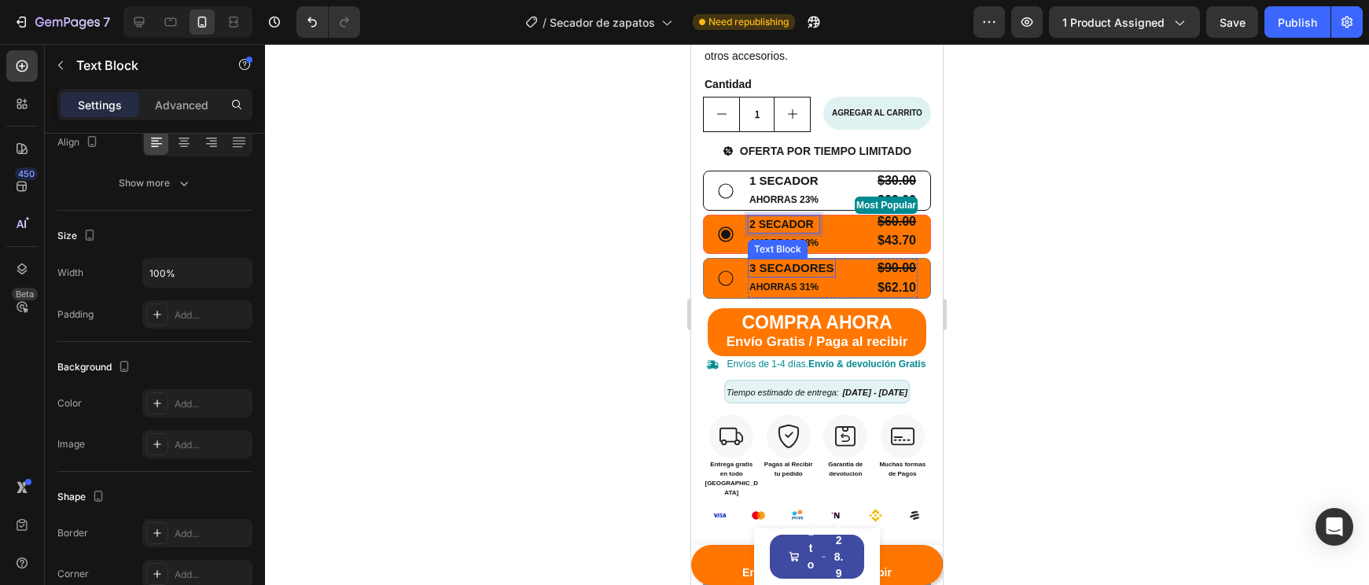
click at [832, 261] on p "3 SECADORES" at bounding box center [791, 268] width 85 height 16
click at [832, 263] on p "3 SECADORES" at bounding box center [791, 268] width 85 height 16
click at [1068, 278] on div at bounding box center [817, 314] width 1104 height 541
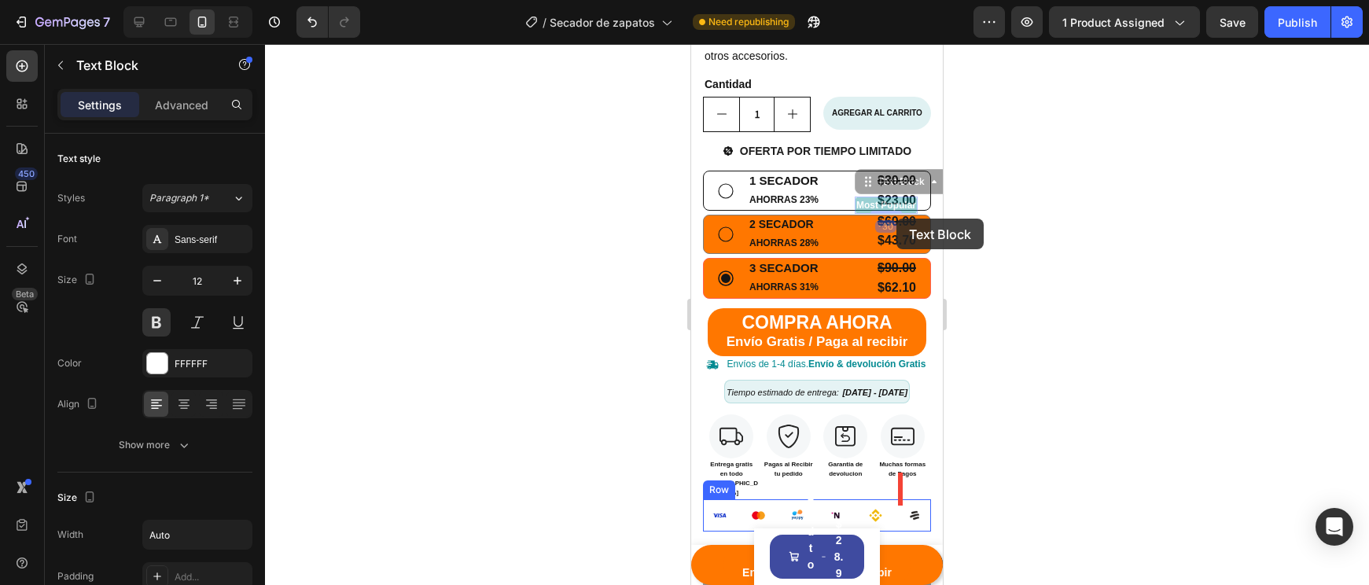
drag, startPoint x: 903, startPoint y: 204, endPoint x: 896, endPoint y: 219, distance: 16.2
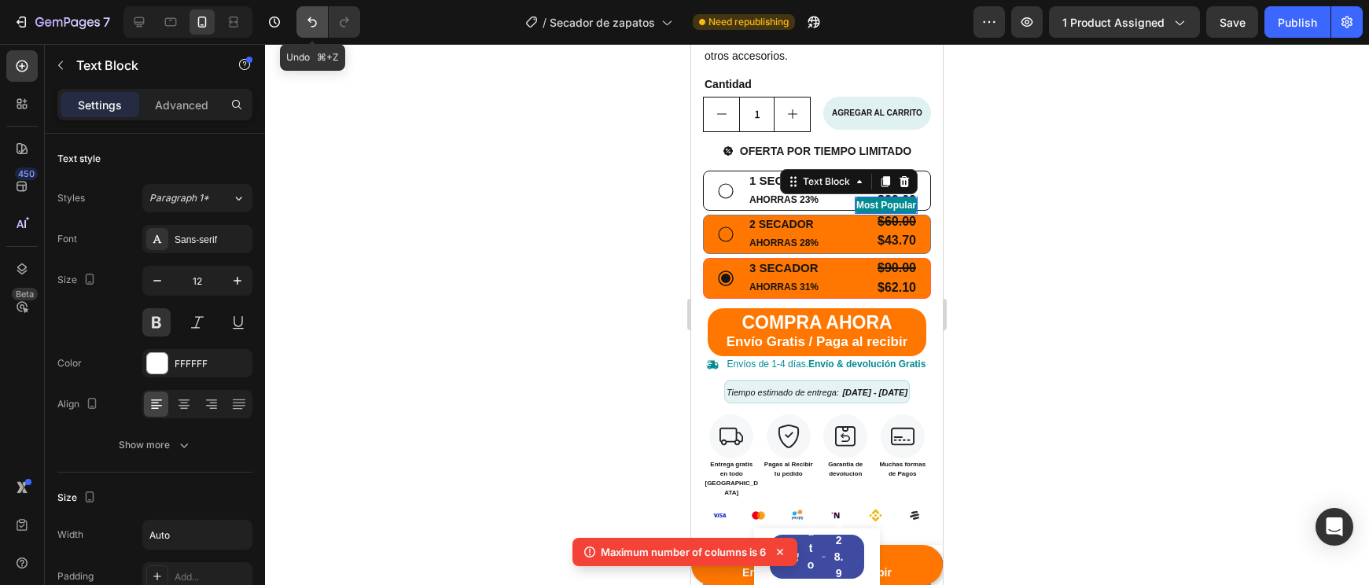
click at [311, 26] on icon "Undo/Redo" at bounding box center [312, 22] width 16 height 16
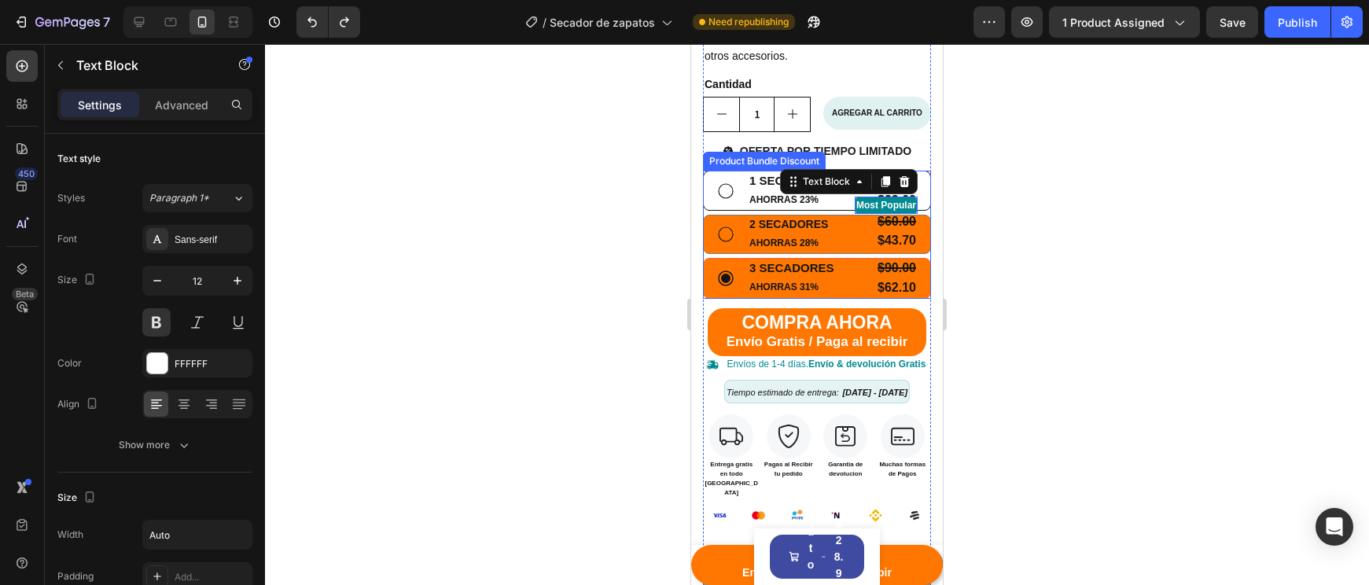
click at [754, 226] on p "2 SECADORES" at bounding box center [788, 224] width 79 height 14
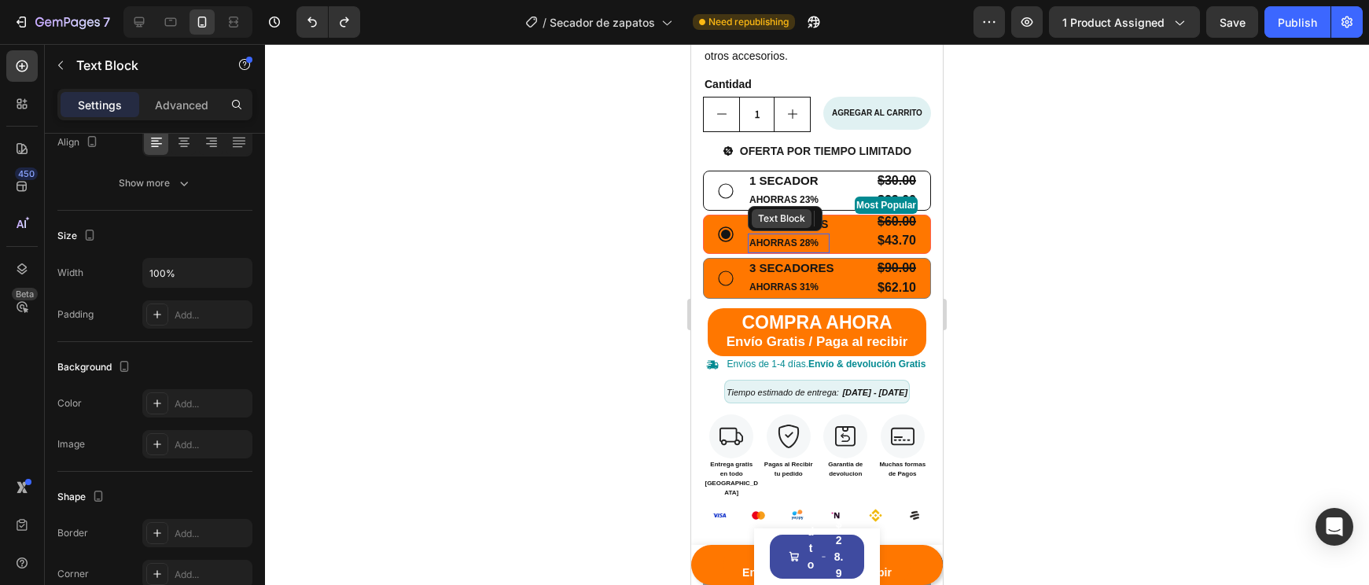
click at [751, 231] on div "Text Block" at bounding box center [785, 218] width 75 height 25
click at [755, 231] on p "2 SECADORES" at bounding box center [788, 224] width 79 height 14
click at [752, 231] on p "2 SECADORES" at bounding box center [788, 224] width 79 height 14
click at [753, 231] on p "2 SECADORES" at bounding box center [788, 224] width 79 height 14
click at [817, 231] on p "2 2 SECADORES" at bounding box center [793, 224] width 88 height 14
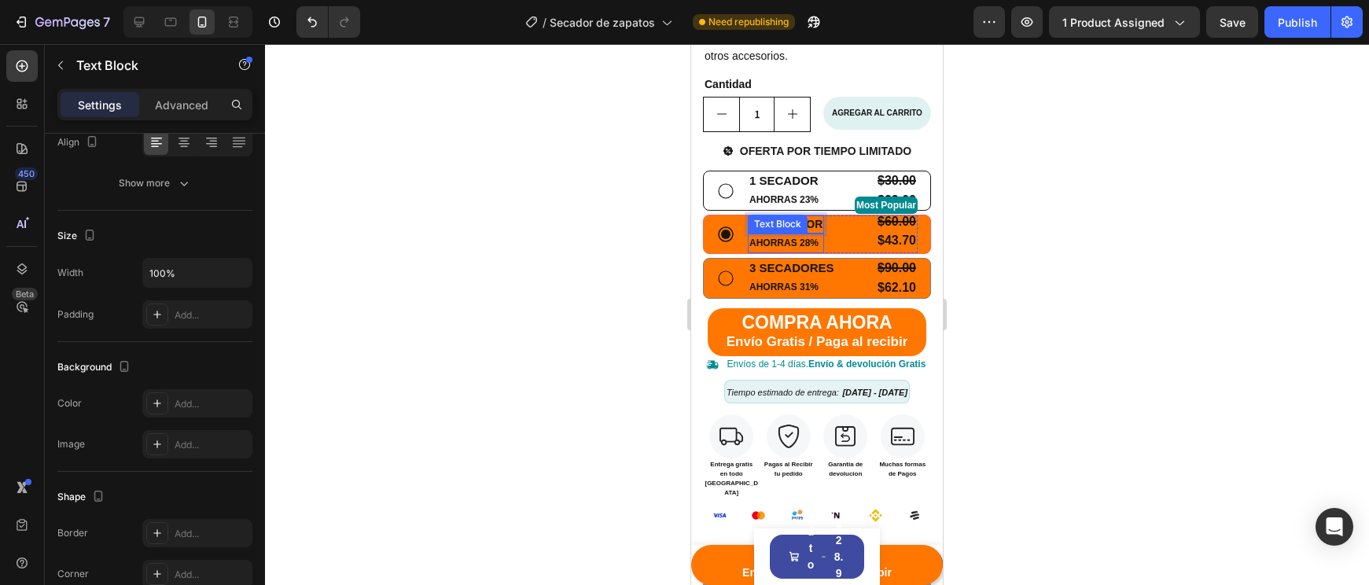
click at [826, 224] on div "2 2 SECADOR Text Block 0 AHORRAS 28% Text Block Most Popular Text Block $60.00 …" at bounding box center [833, 234] width 170 height 38
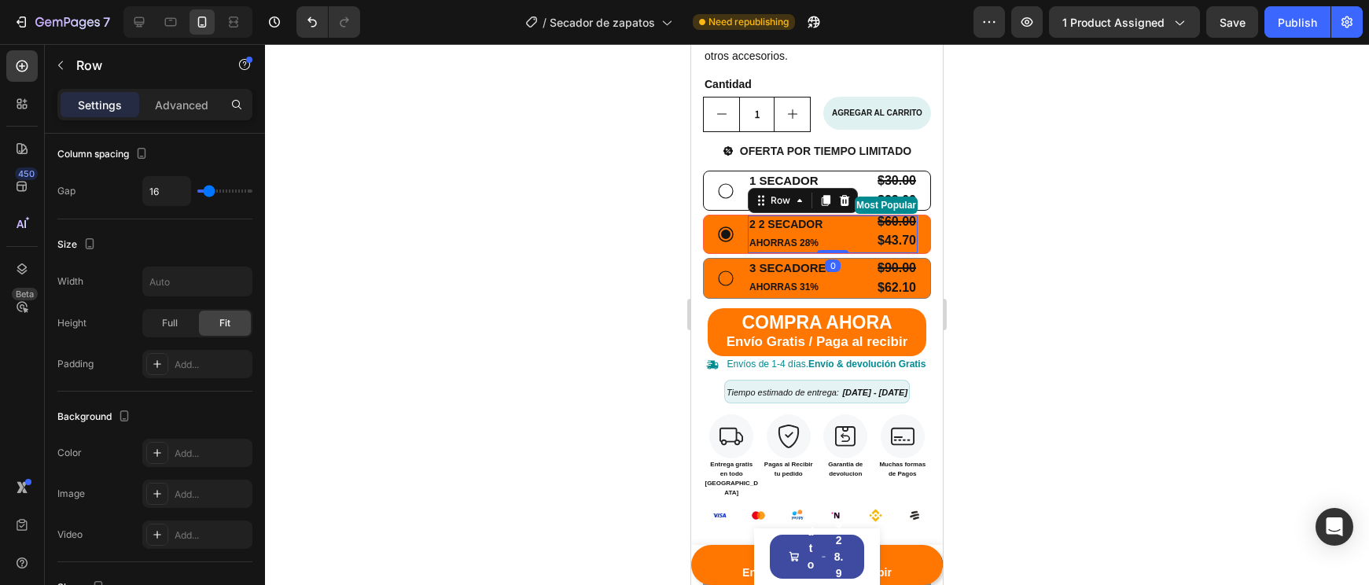
scroll to position [0, 0]
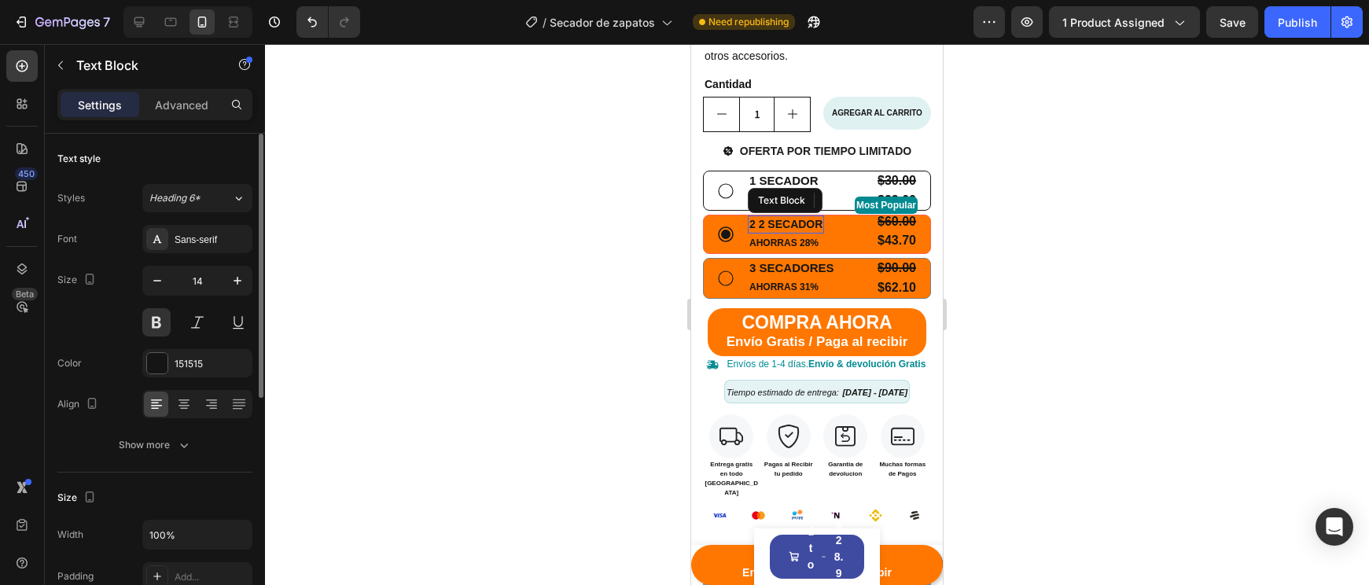
click at [761, 226] on p "2 2 SECADOR" at bounding box center [785, 224] width 73 height 14
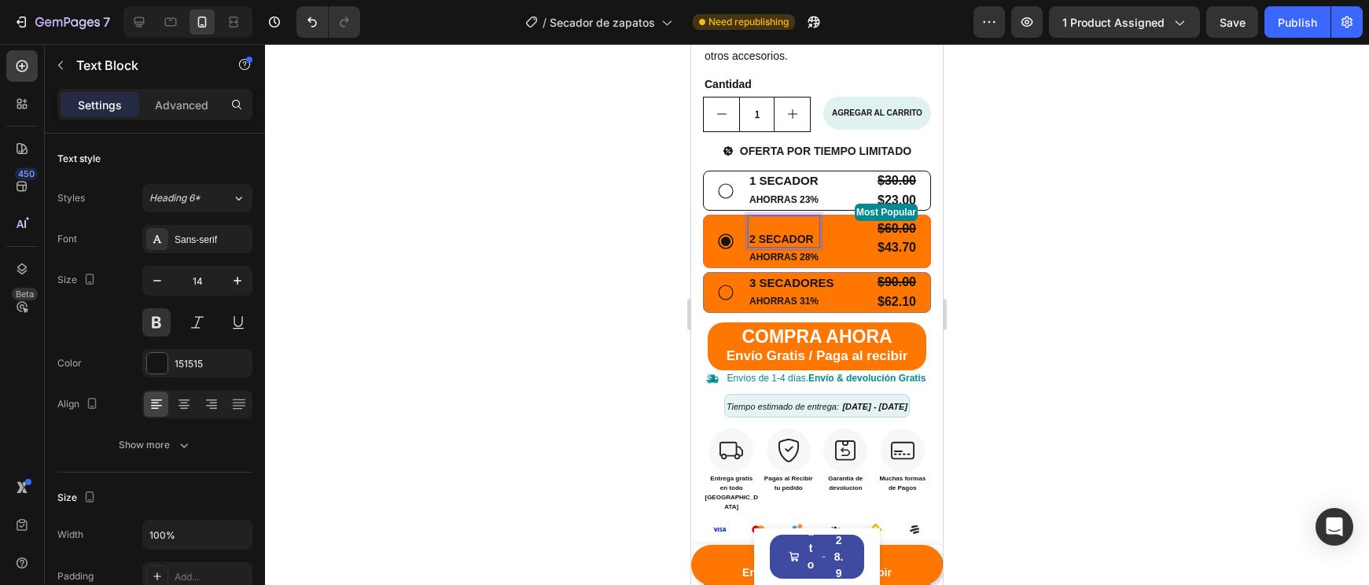
click at [1046, 248] on div at bounding box center [817, 314] width 1104 height 541
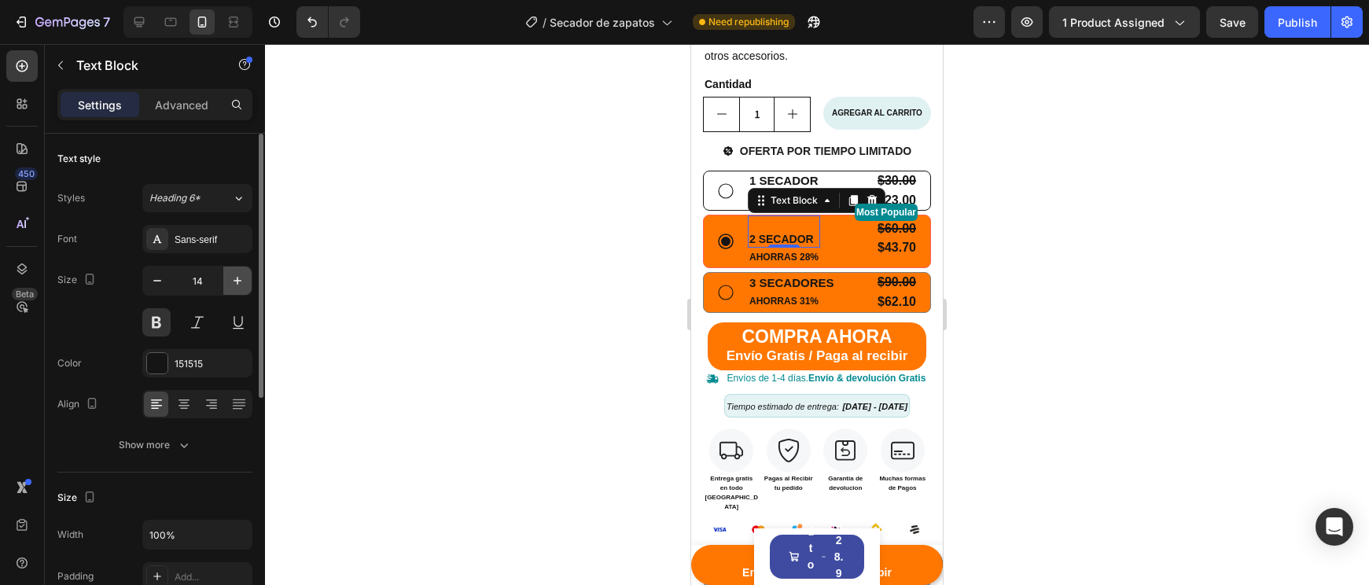
click at [232, 287] on icon "button" at bounding box center [238, 281] width 16 height 16
type input "15"
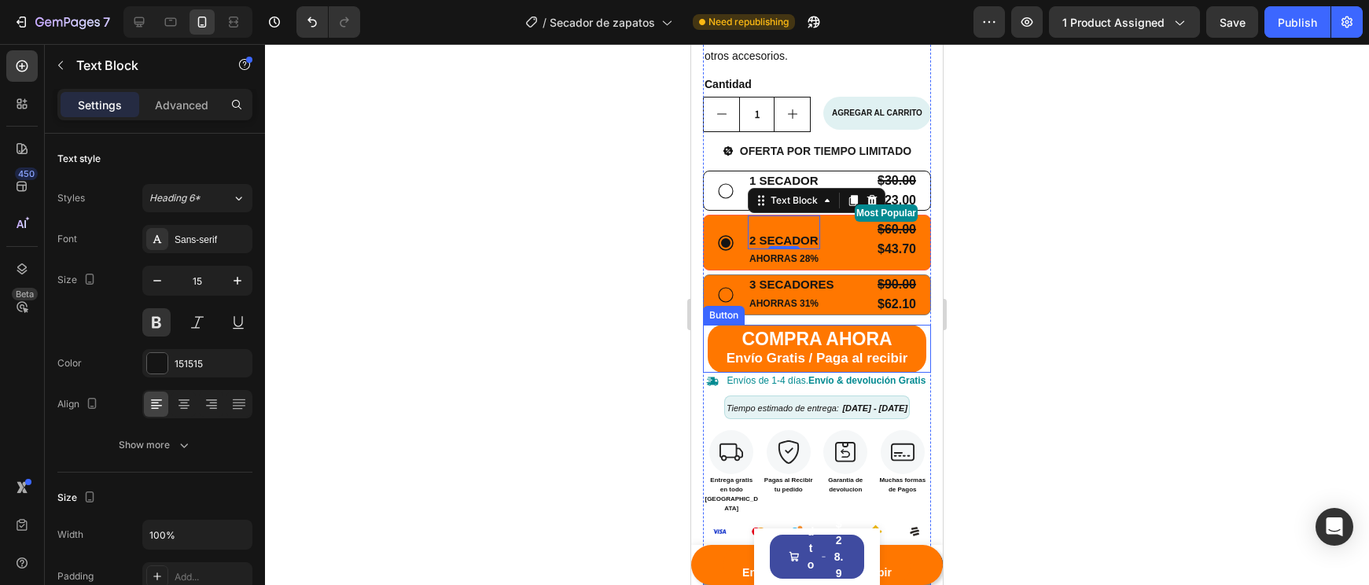
click at [1027, 324] on div at bounding box center [817, 314] width 1104 height 541
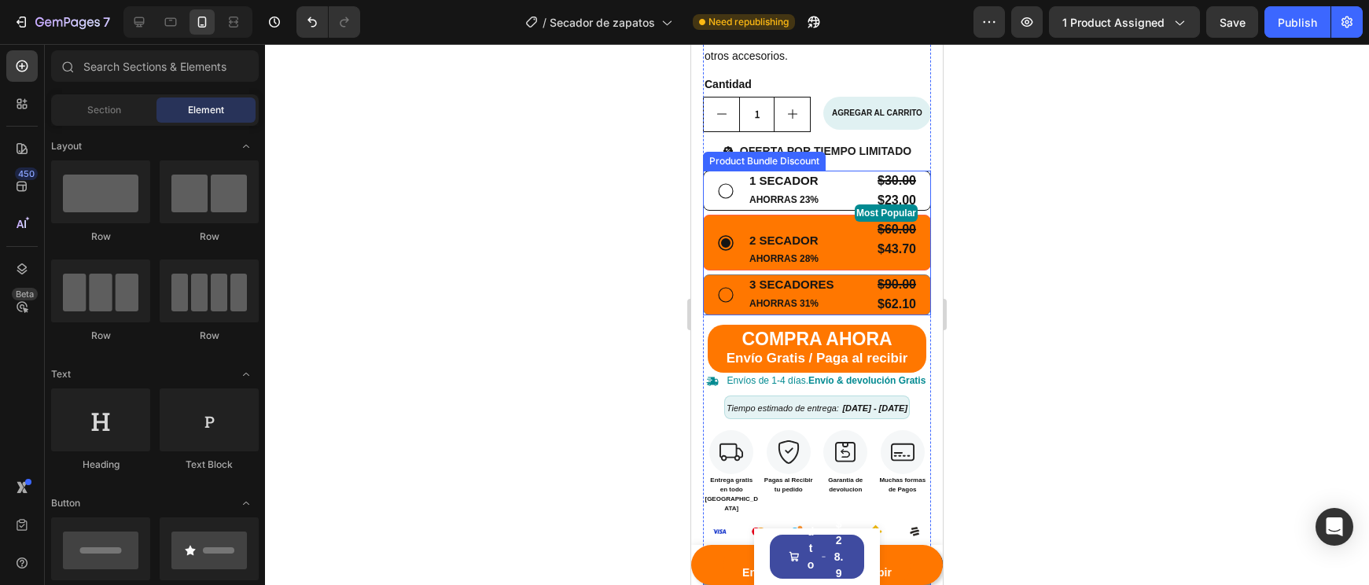
drag, startPoint x: 706, startPoint y: 175, endPoint x: 701, endPoint y: 196, distance: 21.2
click at [706, 175] on div "1 SECADOR Text Block AHORRAS 23% Text Block $30.00 Product Price Product Price …" at bounding box center [817, 191] width 228 height 41
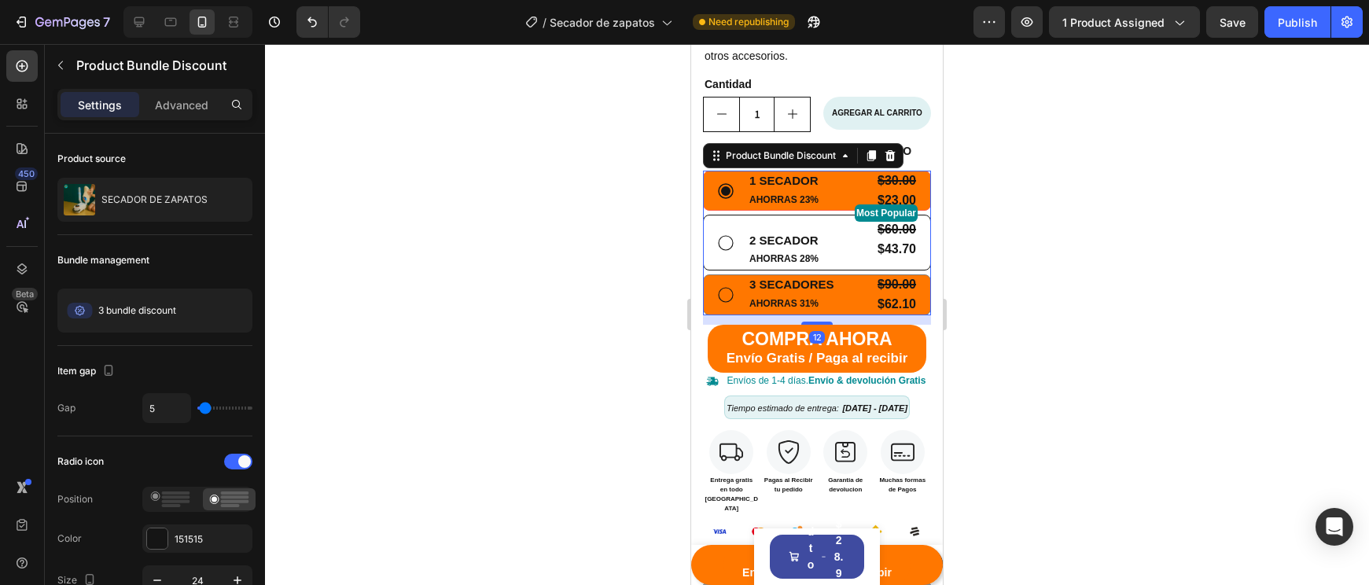
click at [715, 178] on div "1 SECADOR Text Block AHORRAS 23% Text Block $30.00 Product Price Product Price …" at bounding box center [817, 191] width 228 height 41
click at [722, 187] on icon at bounding box center [726, 191] width 16 height 16
click at [1129, 260] on div at bounding box center [817, 314] width 1104 height 541
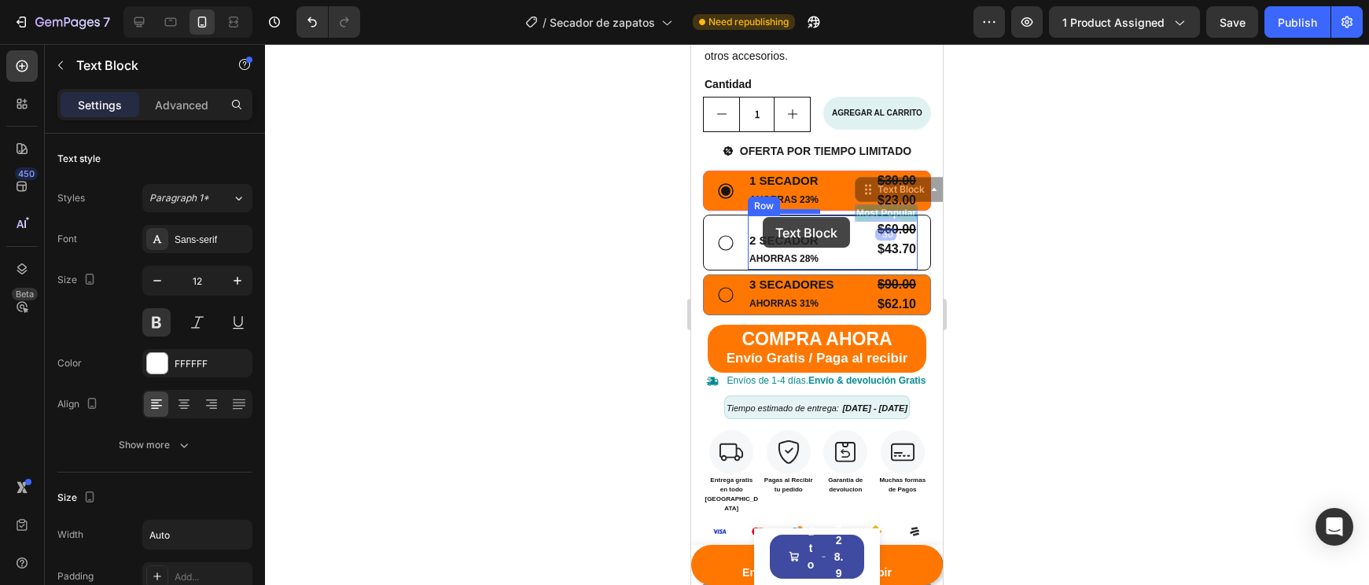
drag, startPoint x: 892, startPoint y: 217, endPoint x: 763, endPoint y: 217, distance: 128.9
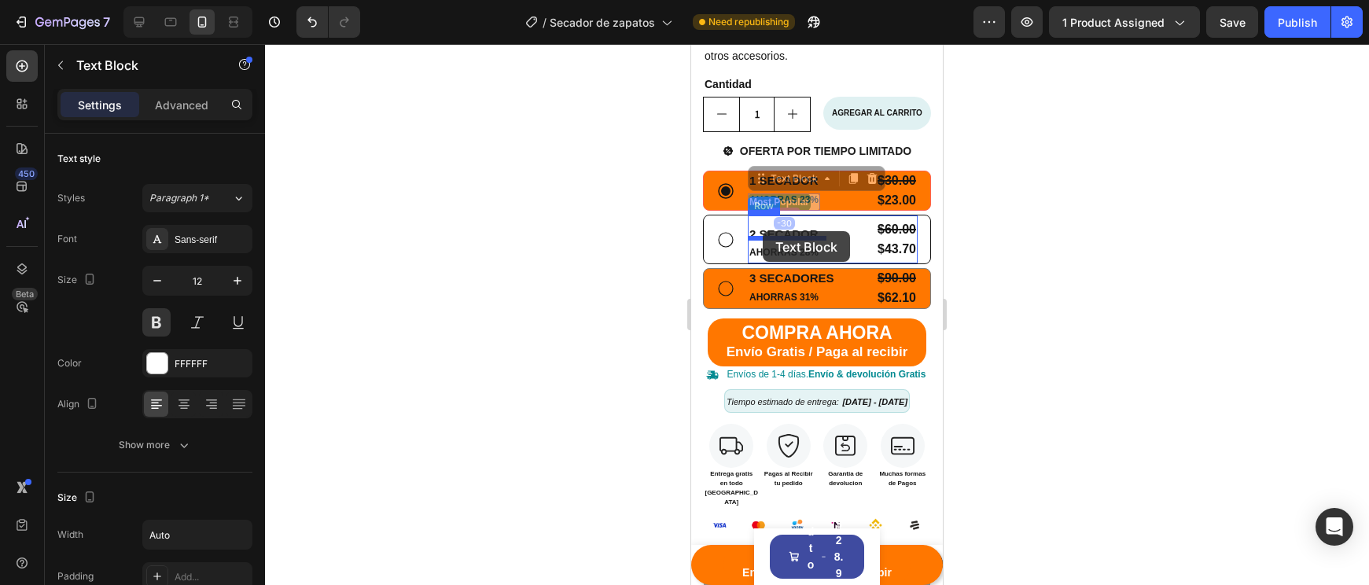
drag, startPoint x: 809, startPoint y: 201, endPoint x: 762, endPoint y: 234, distance: 57.6
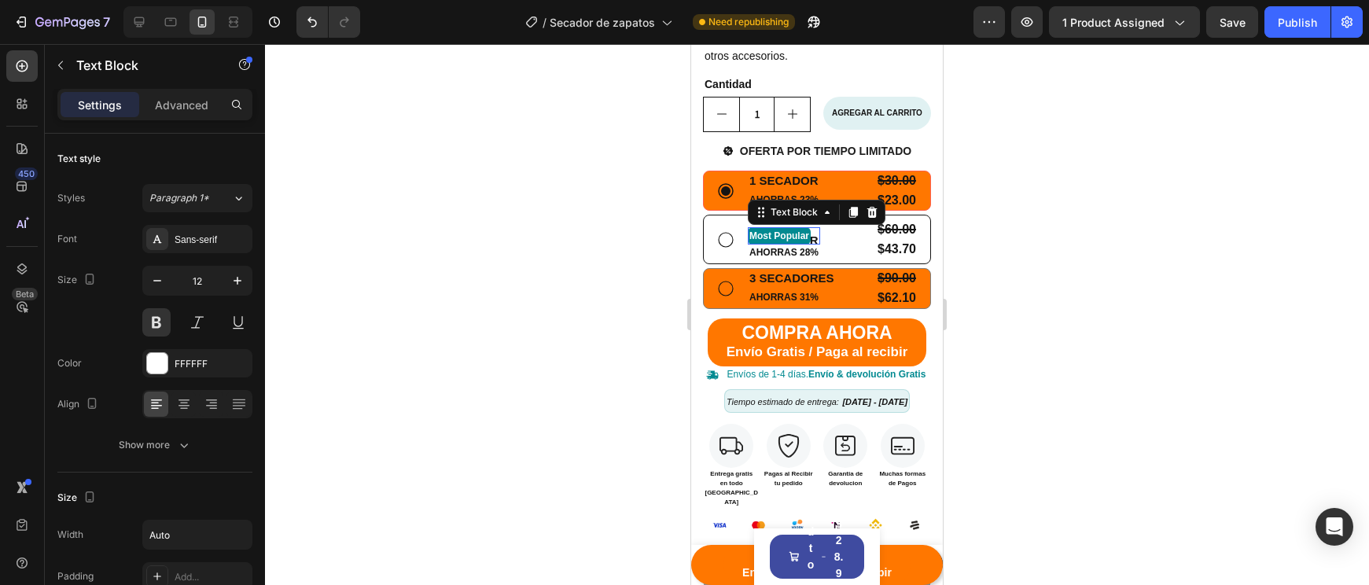
click at [1027, 258] on div at bounding box center [817, 314] width 1104 height 541
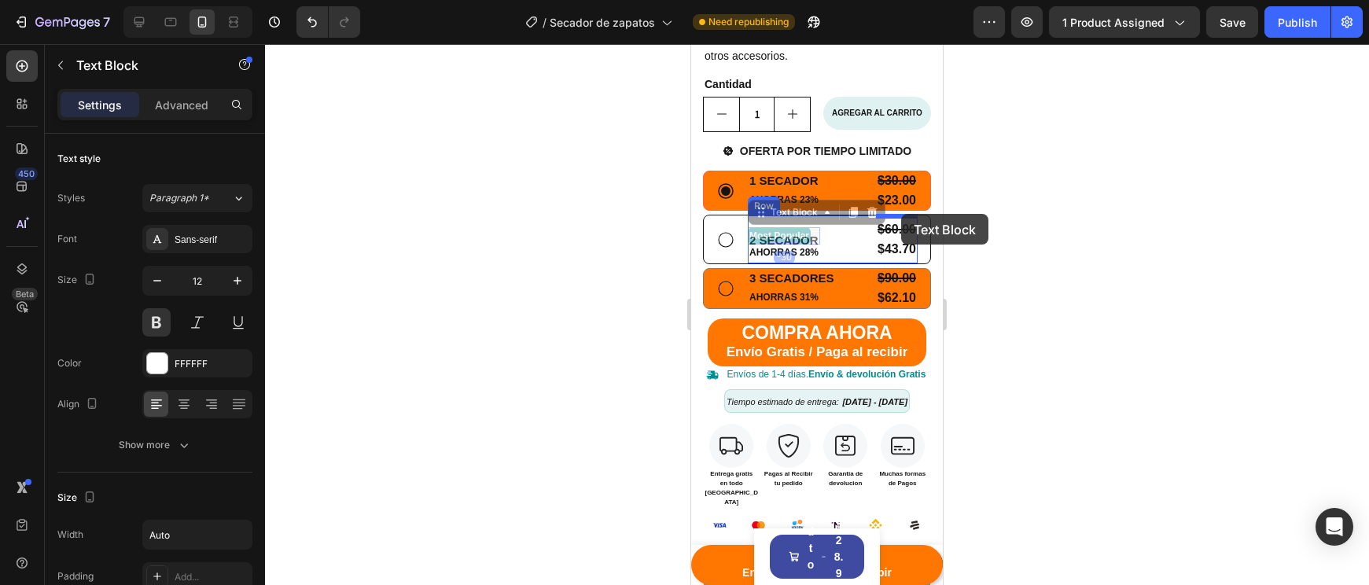
drag, startPoint x: 811, startPoint y: 232, endPoint x: 901, endPoint y: 214, distance: 92.2
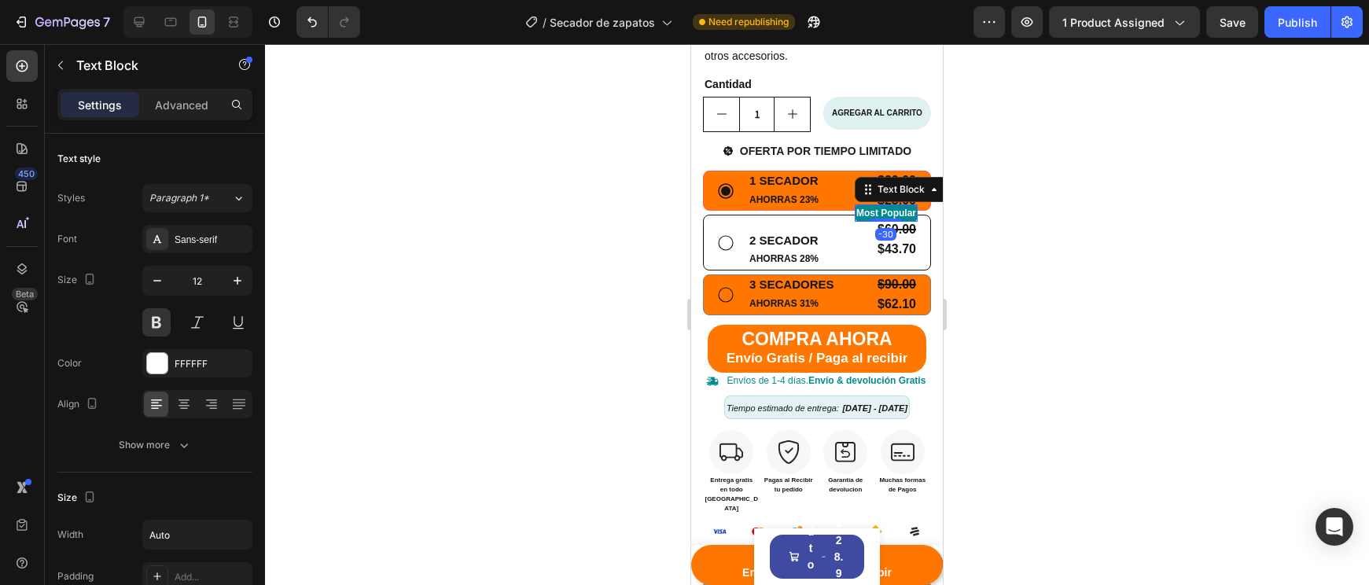
click at [1039, 273] on div at bounding box center [817, 314] width 1104 height 541
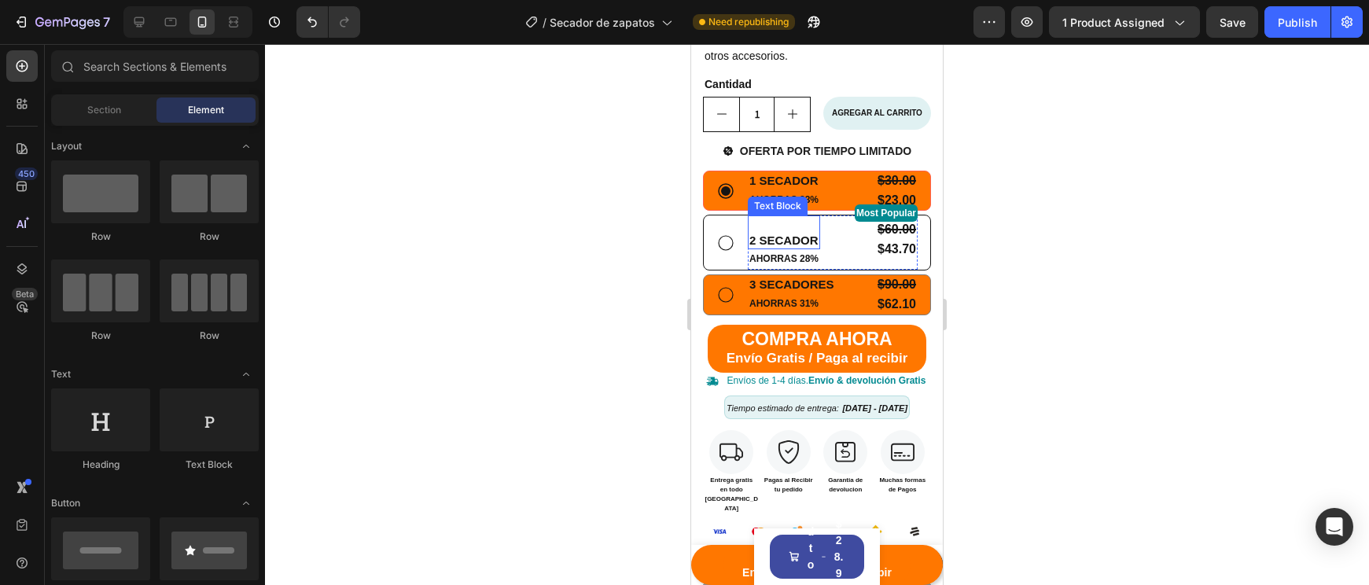
click at [791, 233] on p "2 SECADOR" at bounding box center [783, 241] width 69 height 16
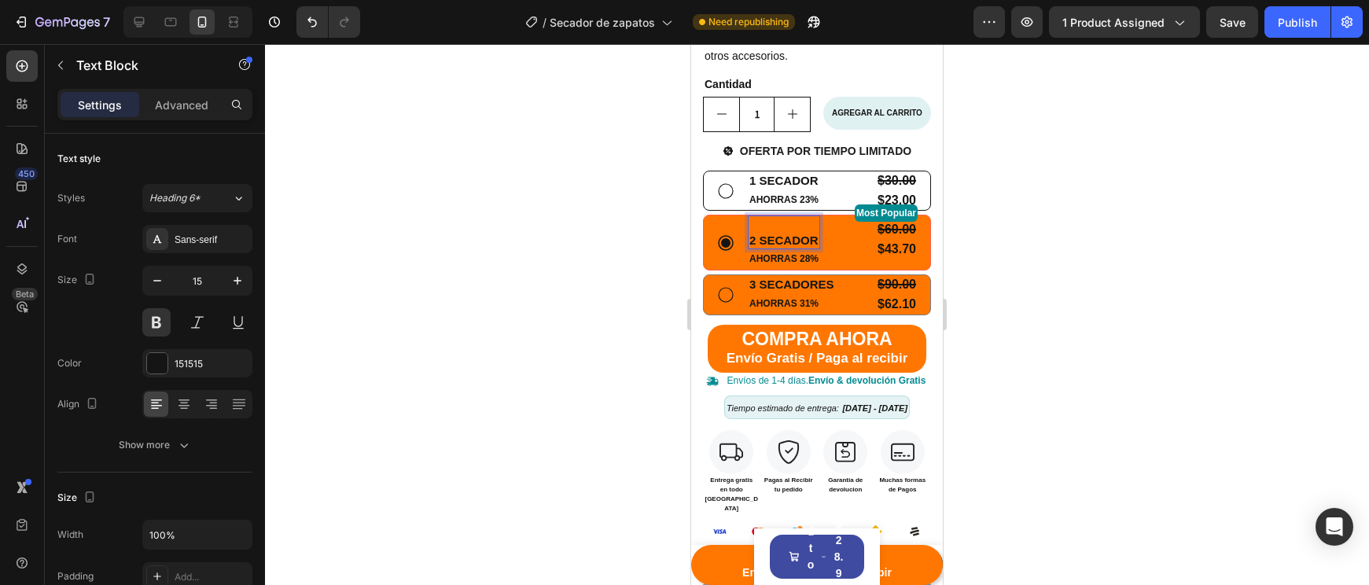
click at [750, 233] on p "2 SECADOR" at bounding box center [783, 241] width 69 height 16
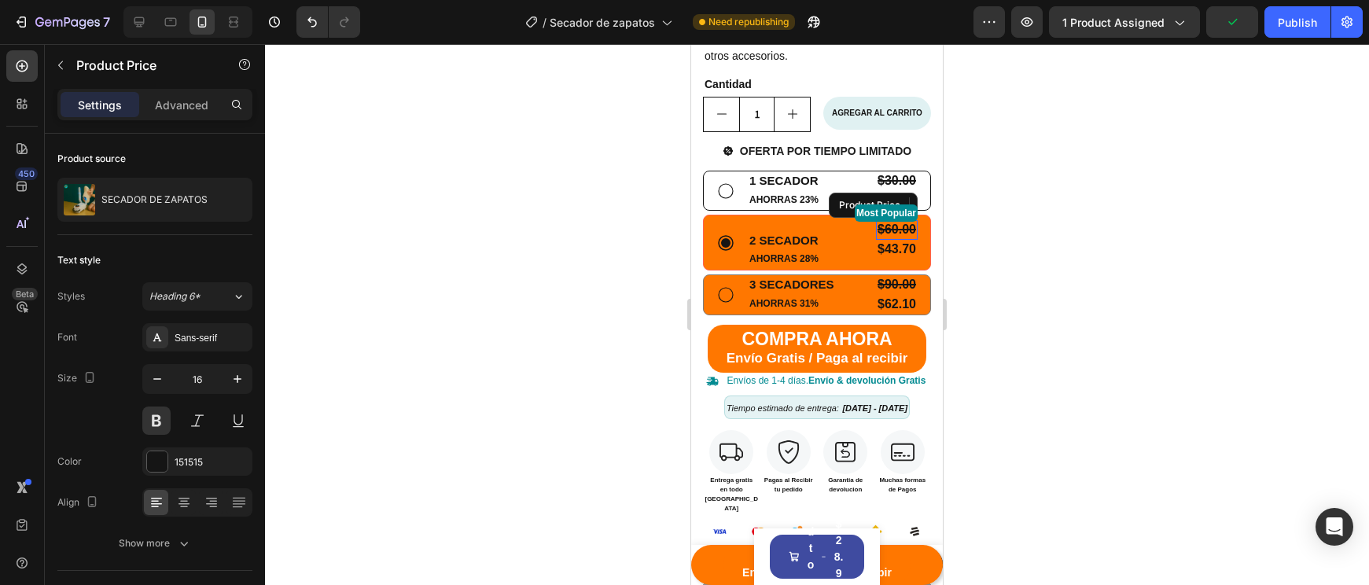
click at [876, 229] on div "$60.00" at bounding box center [897, 230] width 42 height 20
click at [874, 241] on div "$60.00 Product Price Edit content in Shopify 0 Product Price Edit content in Sh…" at bounding box center [886, 239] width 63 height 39
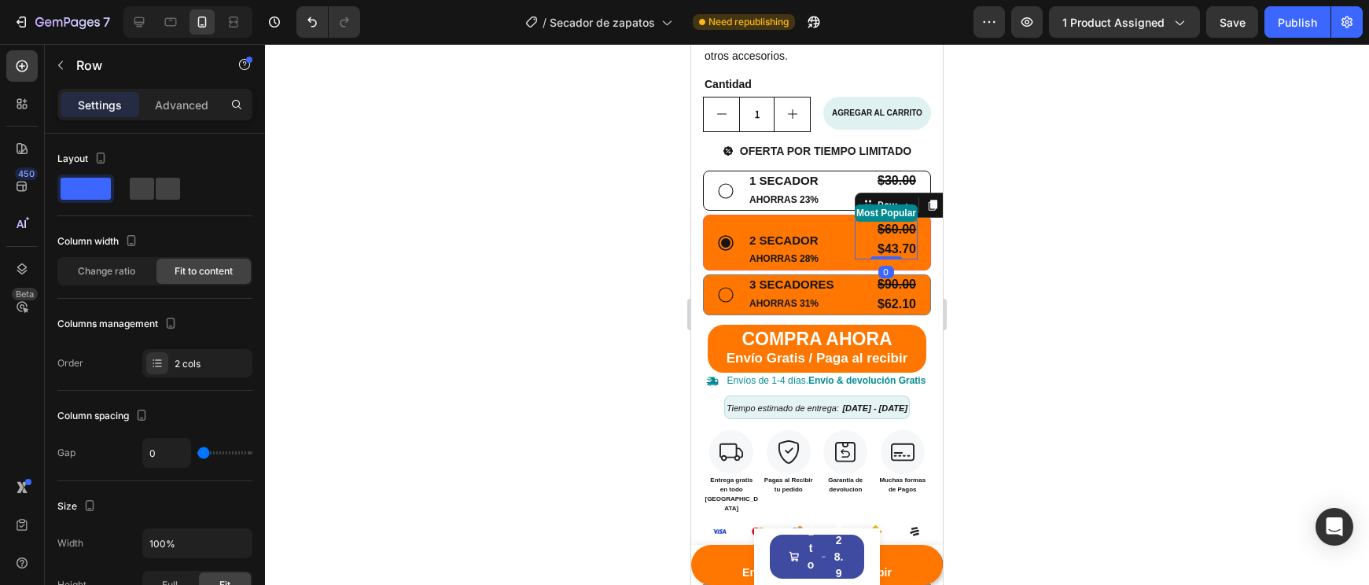
click at [876, 245] on div "$60.00 Product Price Product Price $43.70 Product Price Product Price Row 0" at bounding box center [886, 239] width 63 height 39
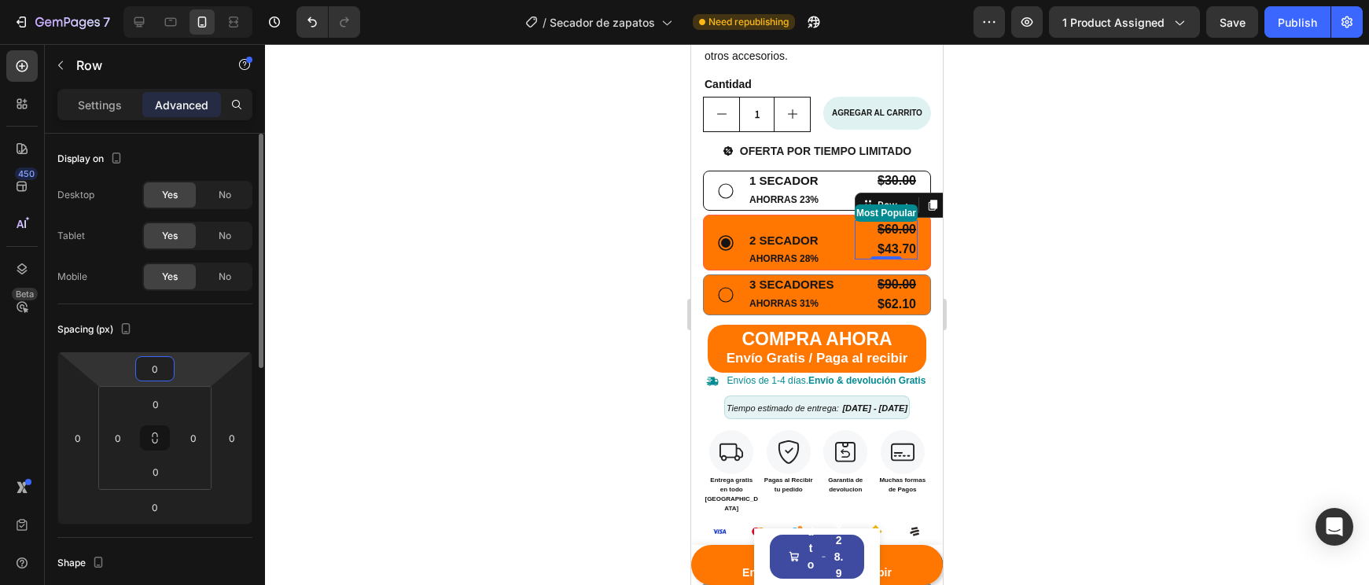
click at [160, 364] on input "0" at bounding box center [154, 369] width 31 height 24
click at [161, 370] on input "0" at bounding box center [154, 369] width 31 height 24
type input "2"
type input "10"
click at [1061, 305] on div at bounding box center [817, 314] width 1104 height 541
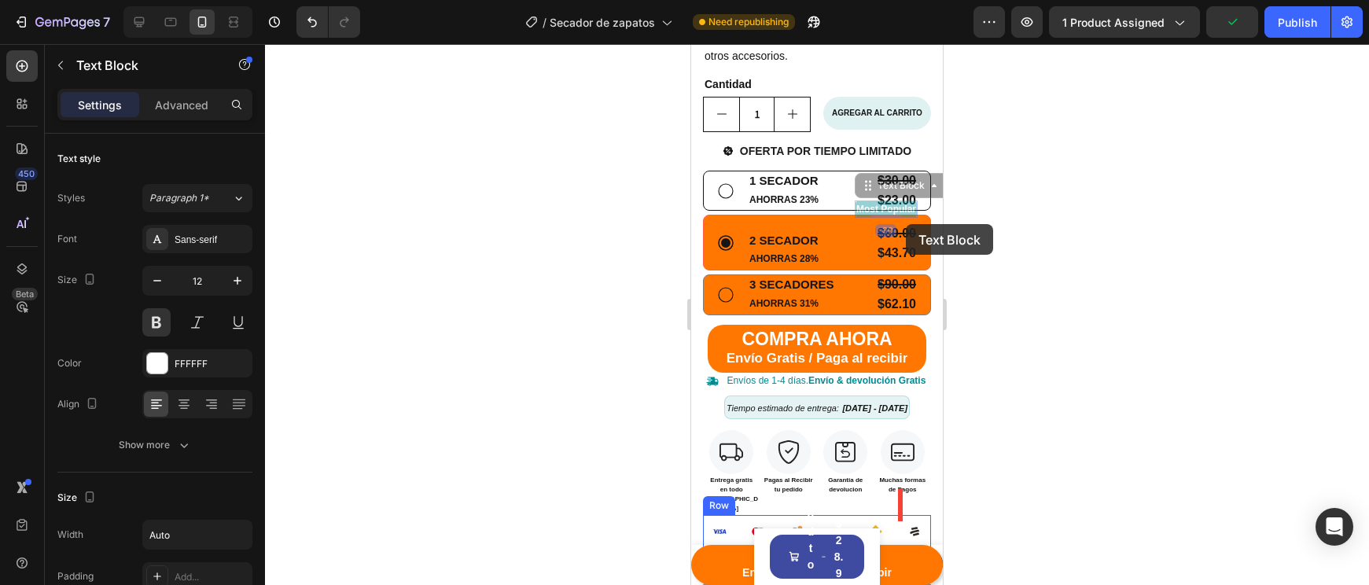
drag, startPoint x: 895, startPoint y: 205, endPoint x: 906, endPoint y: 224, distance: 21.8
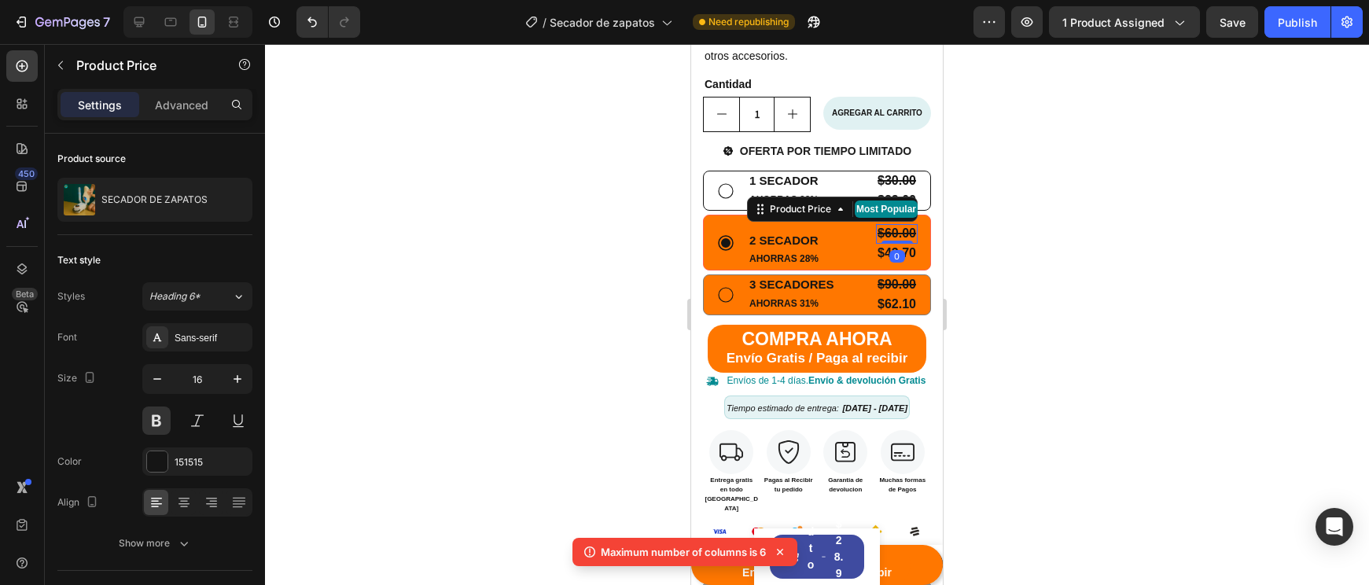
click at [1086, 236] on div at bounding box center [817, 314] width 1104 height 541
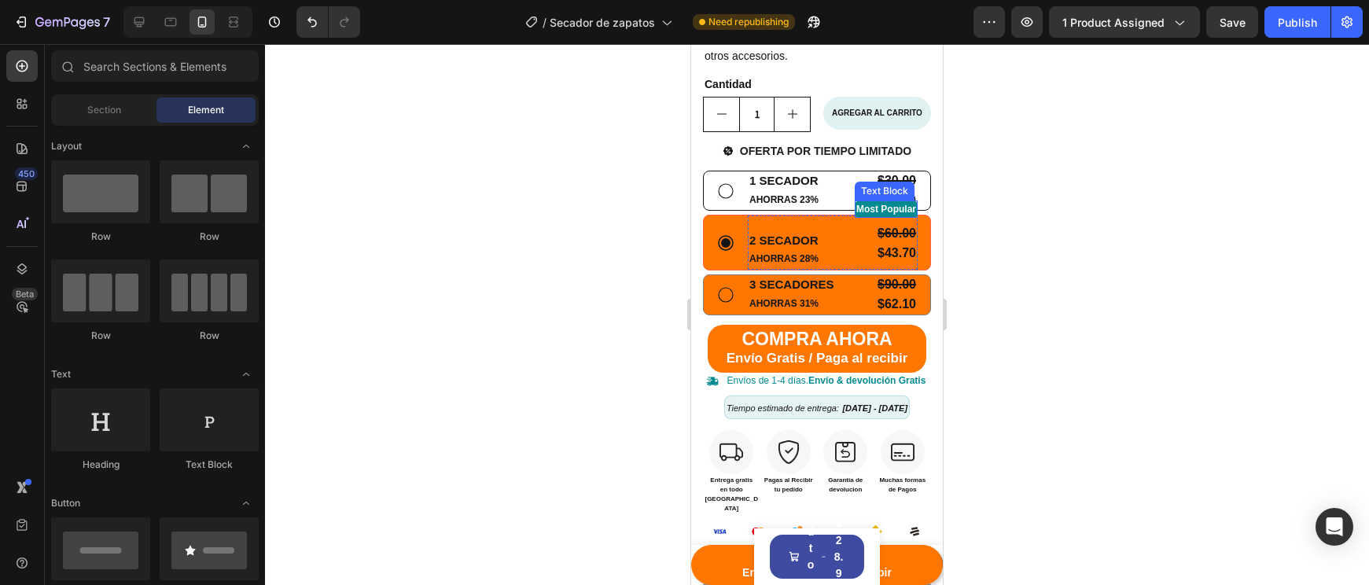
click at [892, 205] on p "Most Popular" at bounding box center [886, 209] width 60 height 14
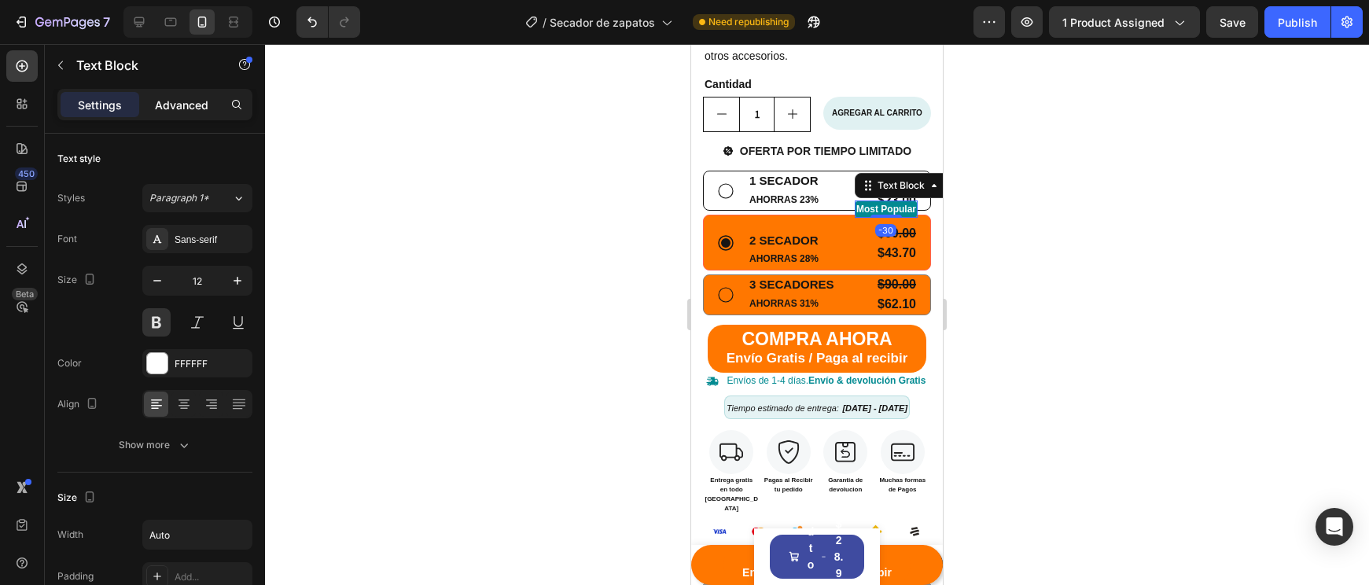
click at [193, 112] on p "Advanced" at bounding box center [181, 105] width 53 height 17
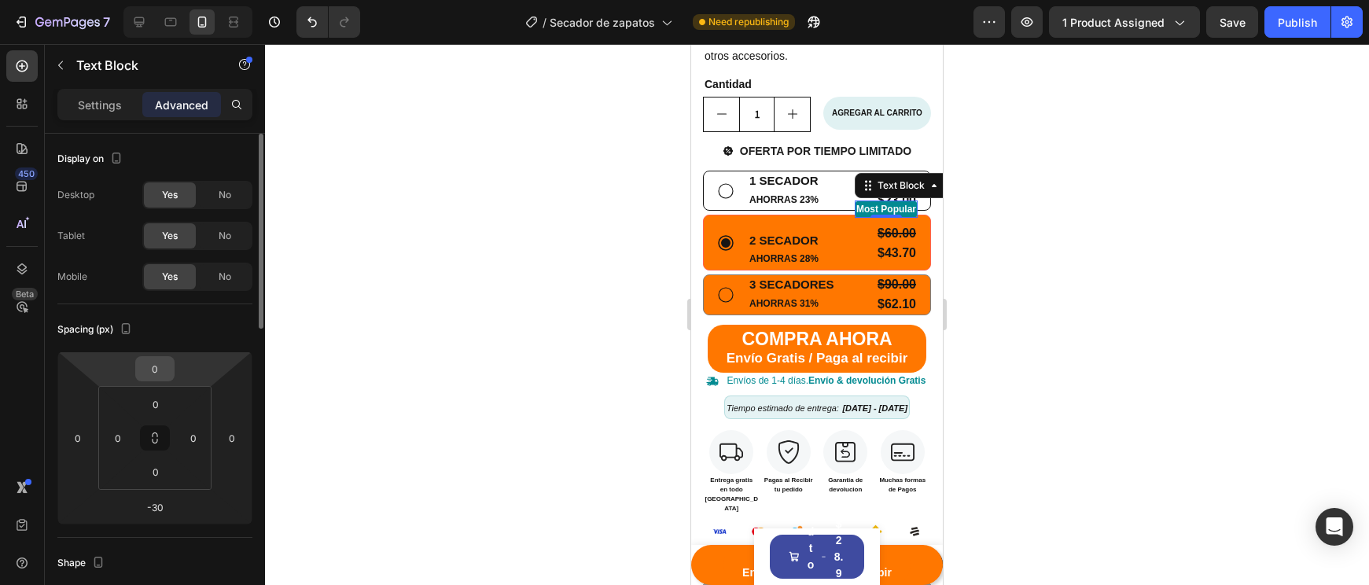
click at [151, 362] on input "0" at bounding box center [154, 369] width 31 height 24
type input "15"
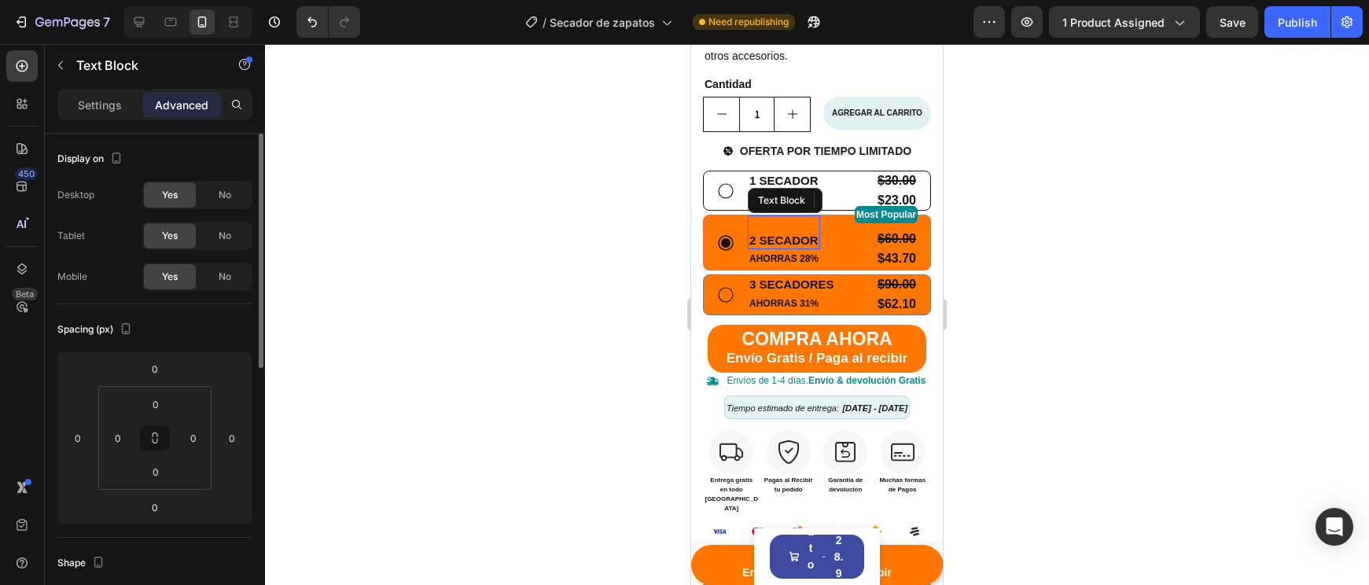
click at [769, 225] on p "Rich Text Editor. Editing area: main" at bounding box center [783, 225] width 69 height 16
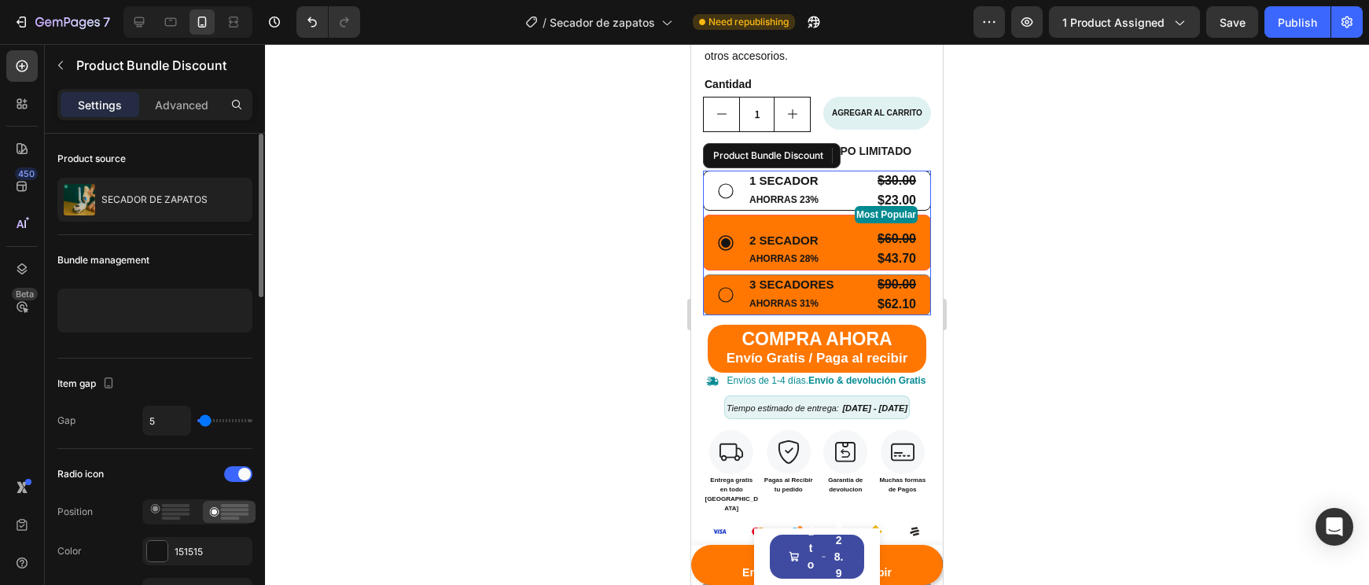
click at [746, 237] on div "2 SECADOR Text Block 0 AHORRAS 28% Text Block Most Popular Text Block $60.00 Pr…" at bounding box center [816, 242] width 201 height 54
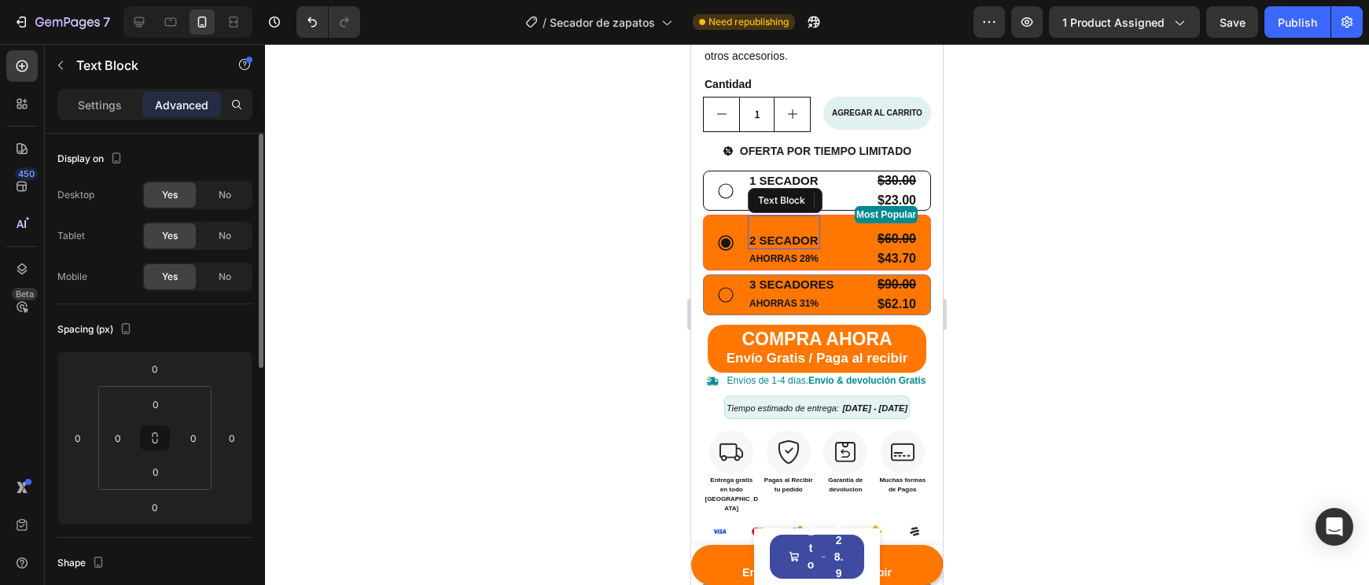
click at [750, 238] on p "2 SECADOR" at bounding box center [783, 241] width 69 height 16
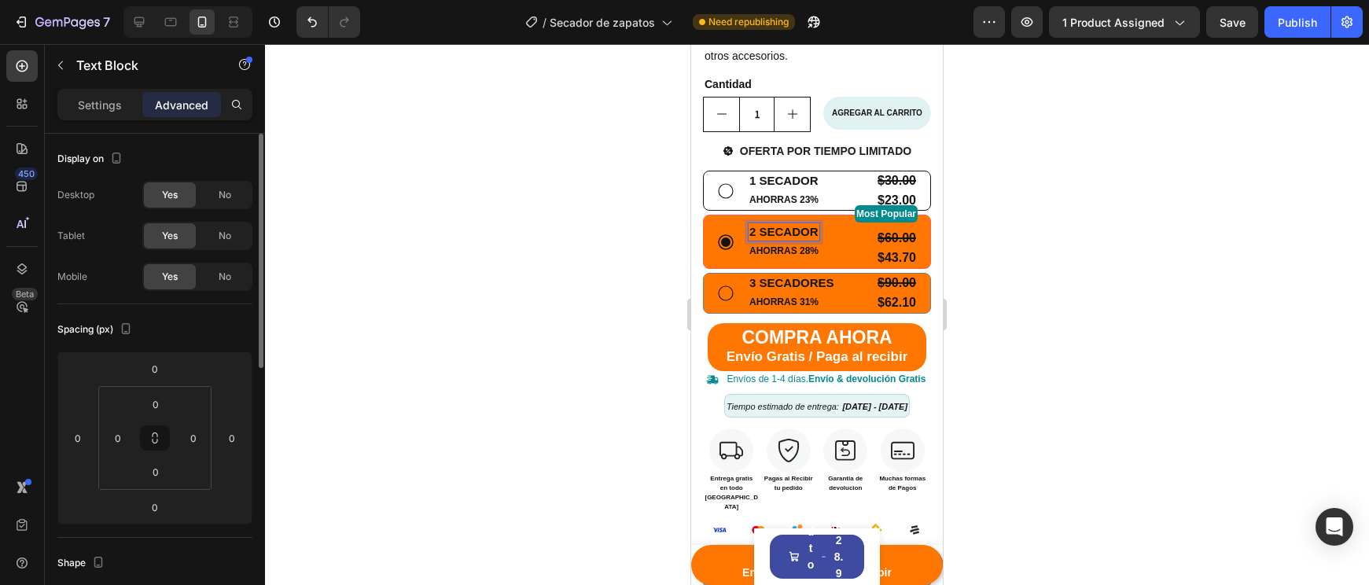
click at [1145, 296] on div at bounding box center [817, 314] width 1104 height 541
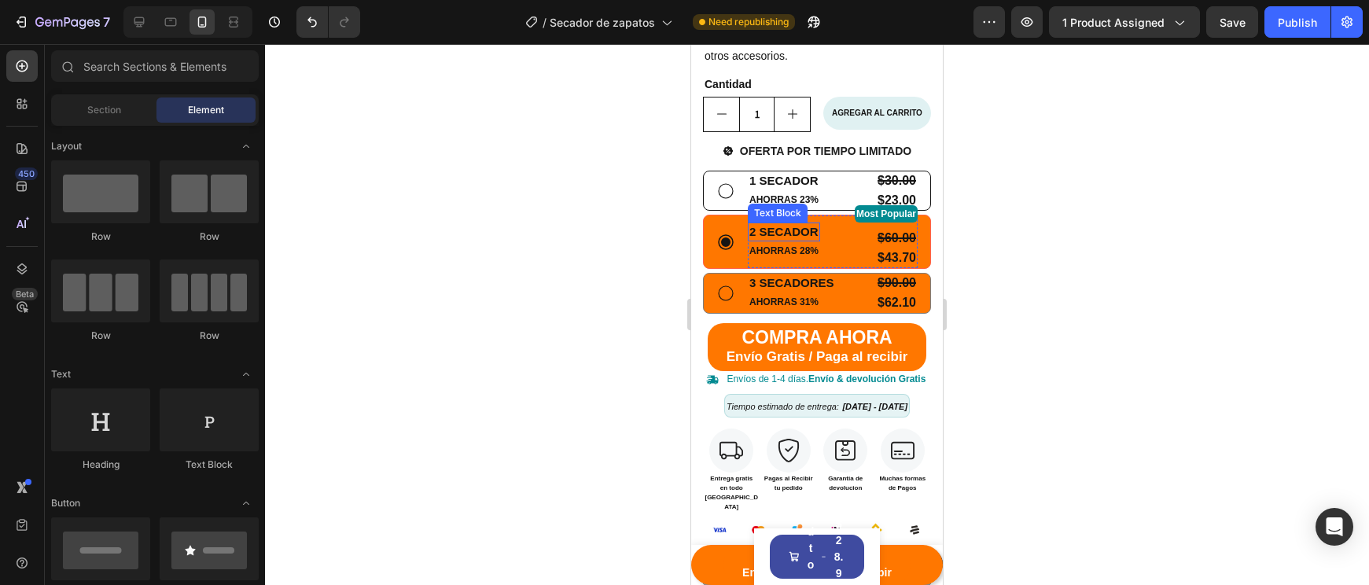
click at [815, 234] on p "2 SECADOR" at bounding box center [783, 232] width 69 height 16
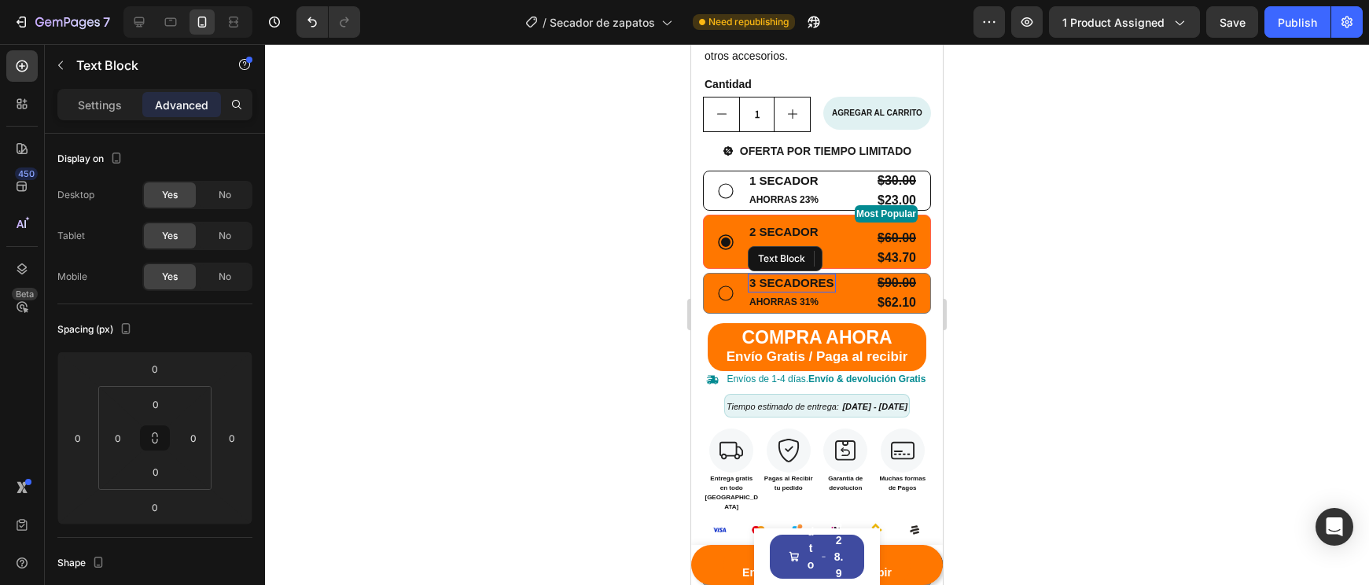
click at [831, 275] on p "3 SECADORES" at bounding box center [791, 283] width 85 height 16
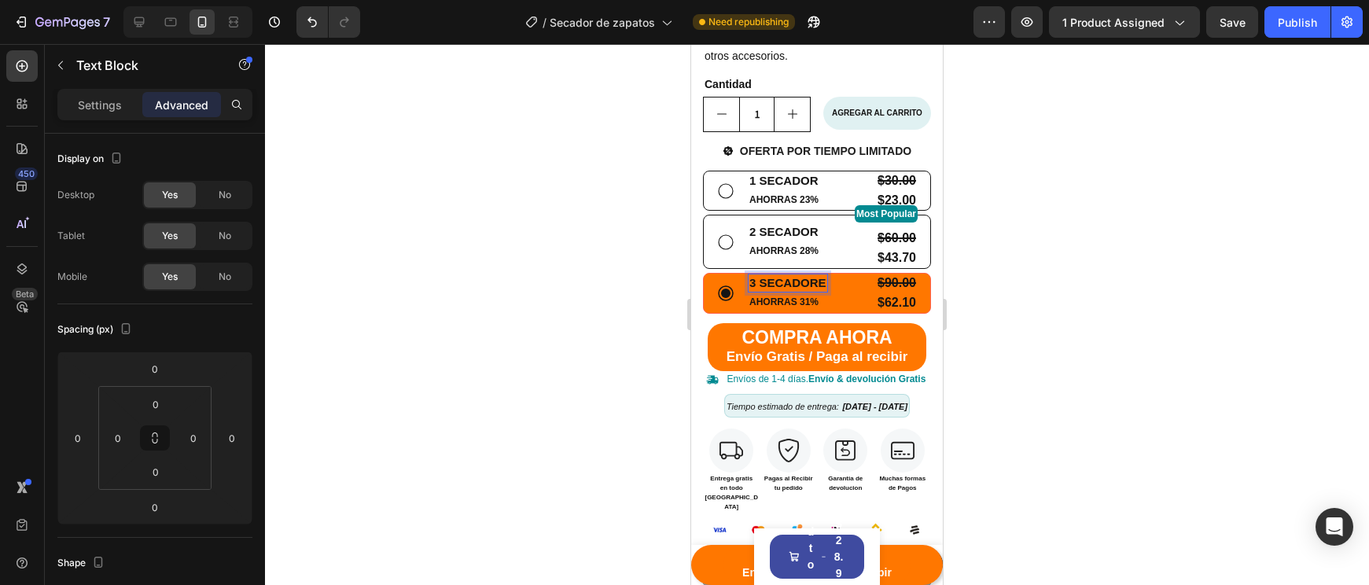
click at [825, 283] on p "3 SECADORE" at bounding box center [787, 283] width 77 height 16
click at [1063, 237] on div at bounding box center [817, 314] width 1104 height 541
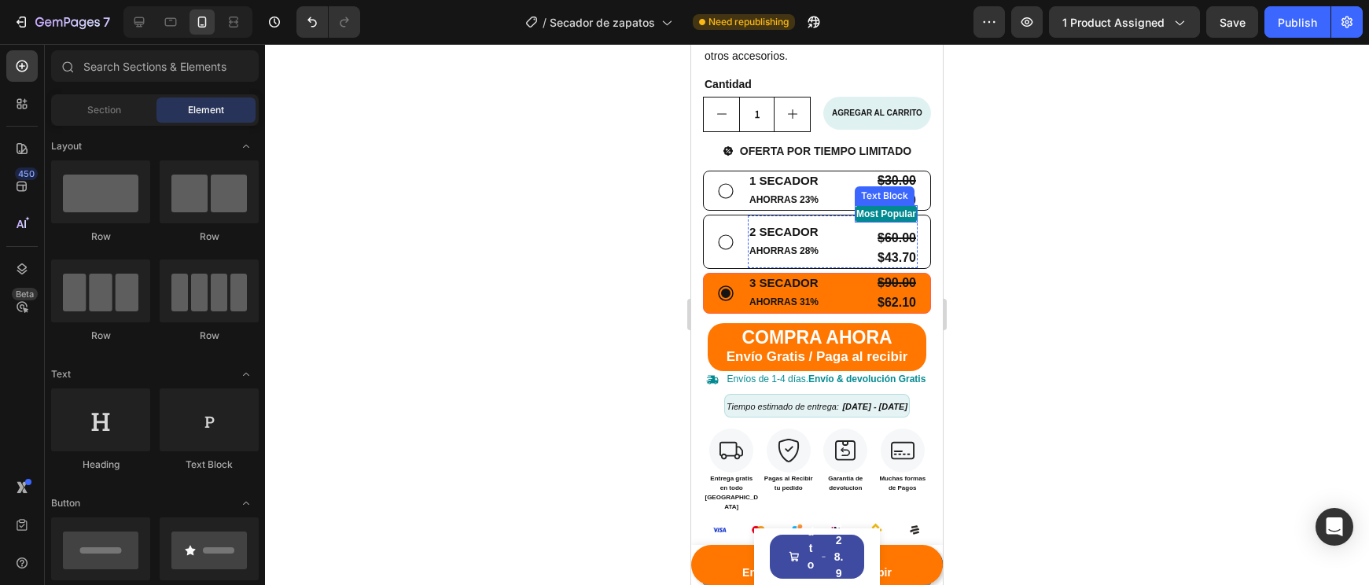
click at [865, 207] on p "Most Popular" at bounding box center [886, 214] width 60 height 14
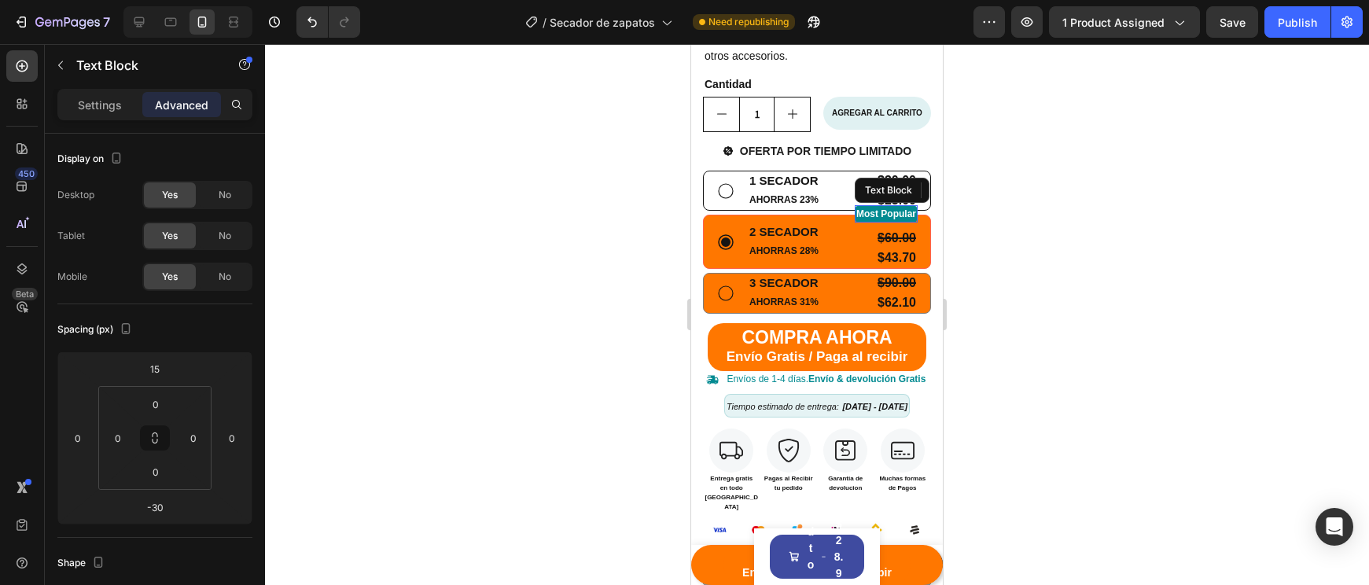
click at [865, 207] on p "Most Popular" at bounding box center [886, 214] width 60 height 14
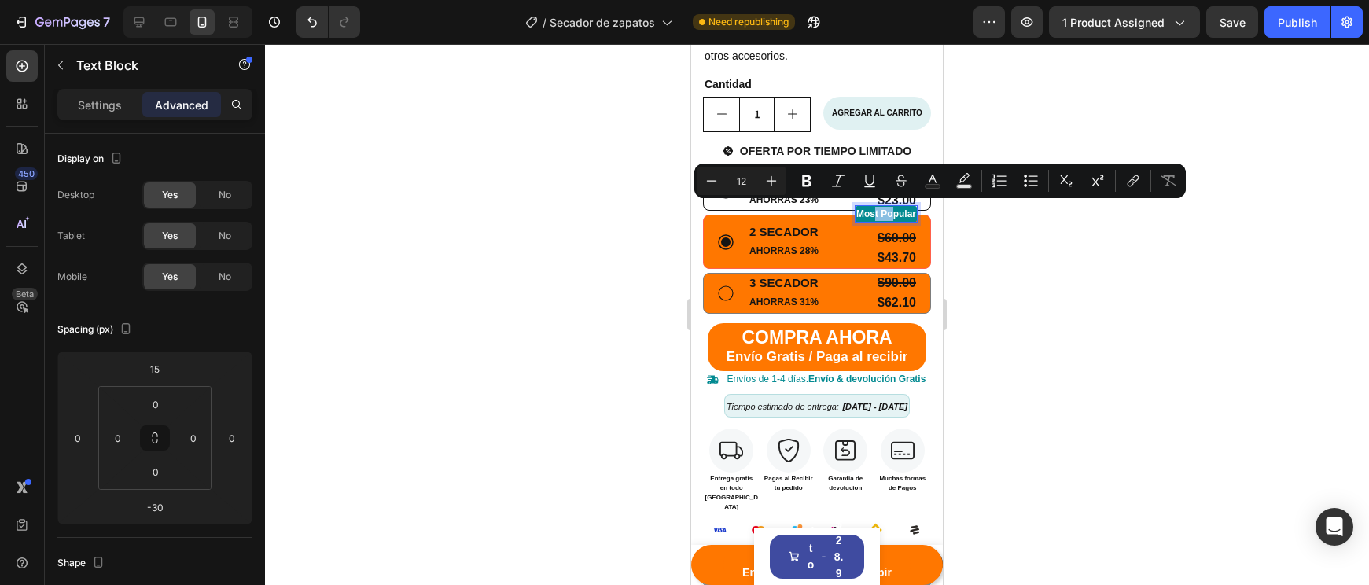
click at [866, 209] on p "Most Popular" at bounding box center [886, 214] width 60 height 14
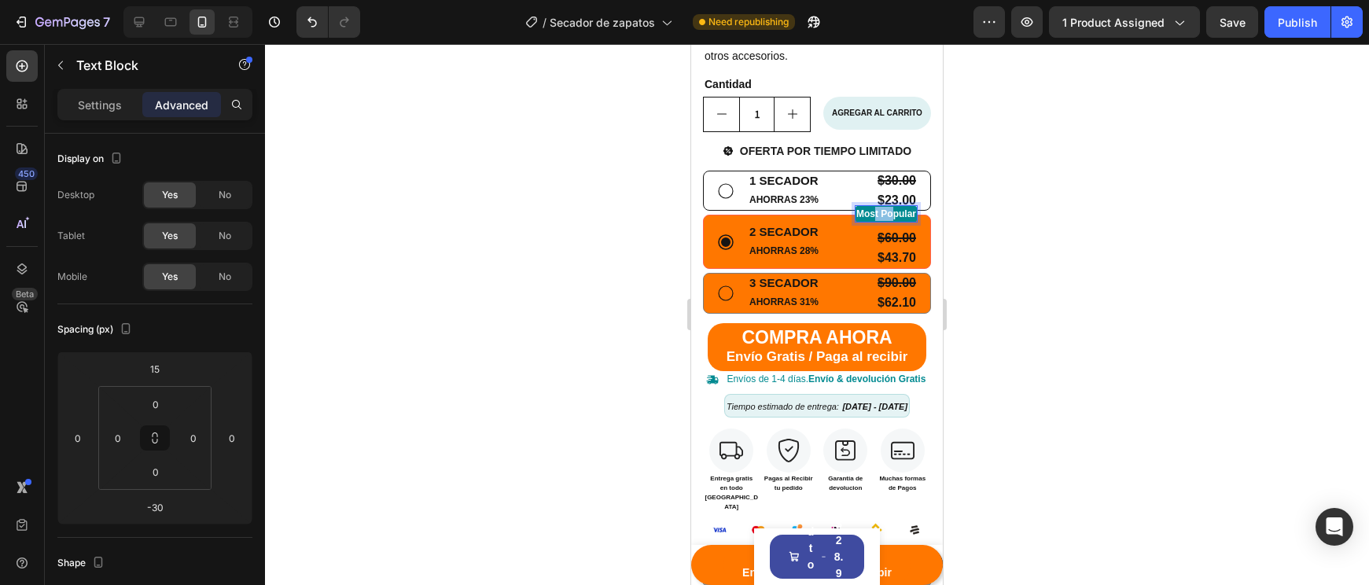
click at [866, 209] on p "Most Popular" at bounding box center [886, 214] width 60 height 14
click at [1109, 195] on div at bounding box center [817, 314] width 1104 height 541
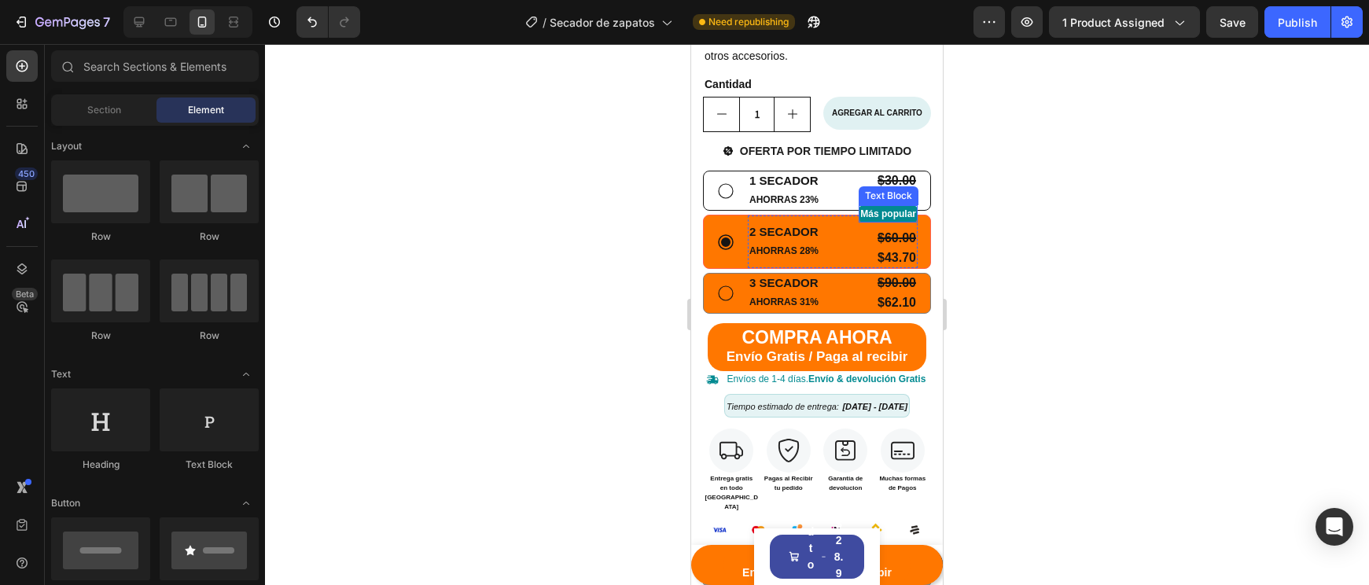
click at [901, 212] on p "Más popular" at bounding box center [888, 214] width 56 height 14
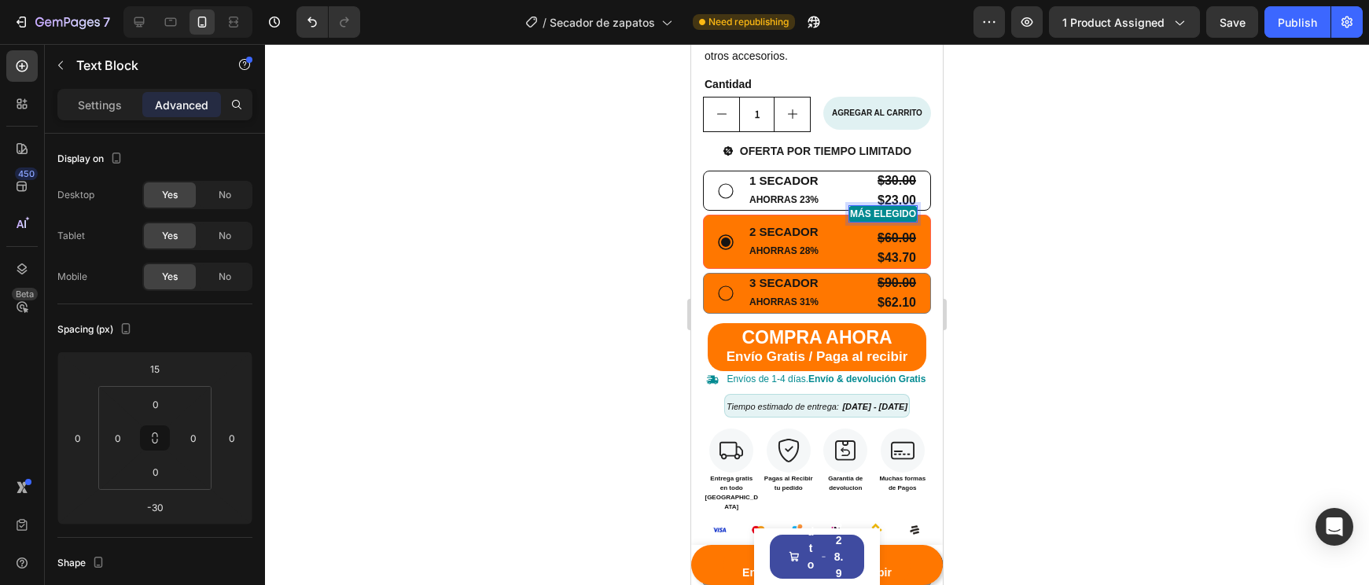
click at [1104, 237] on div at bounding box center [817, 314] width 1104 height 541
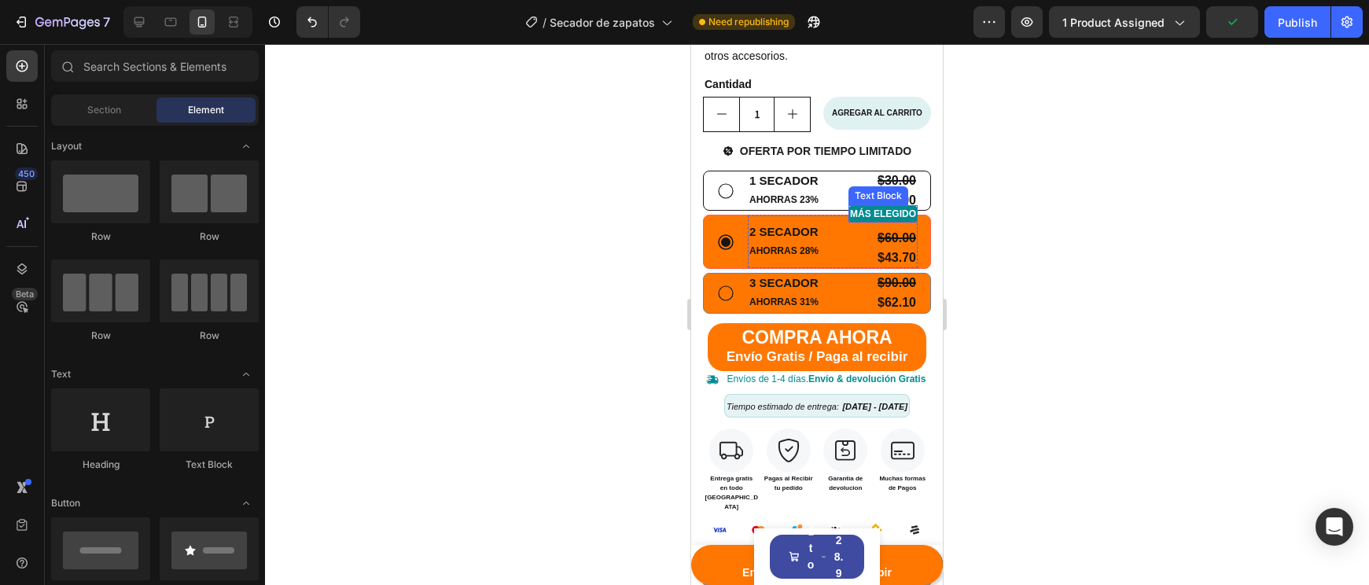
click at [900, 213] on p "MÁS ELEGIDO" at bounding box center [883, 214] width 66 height 14
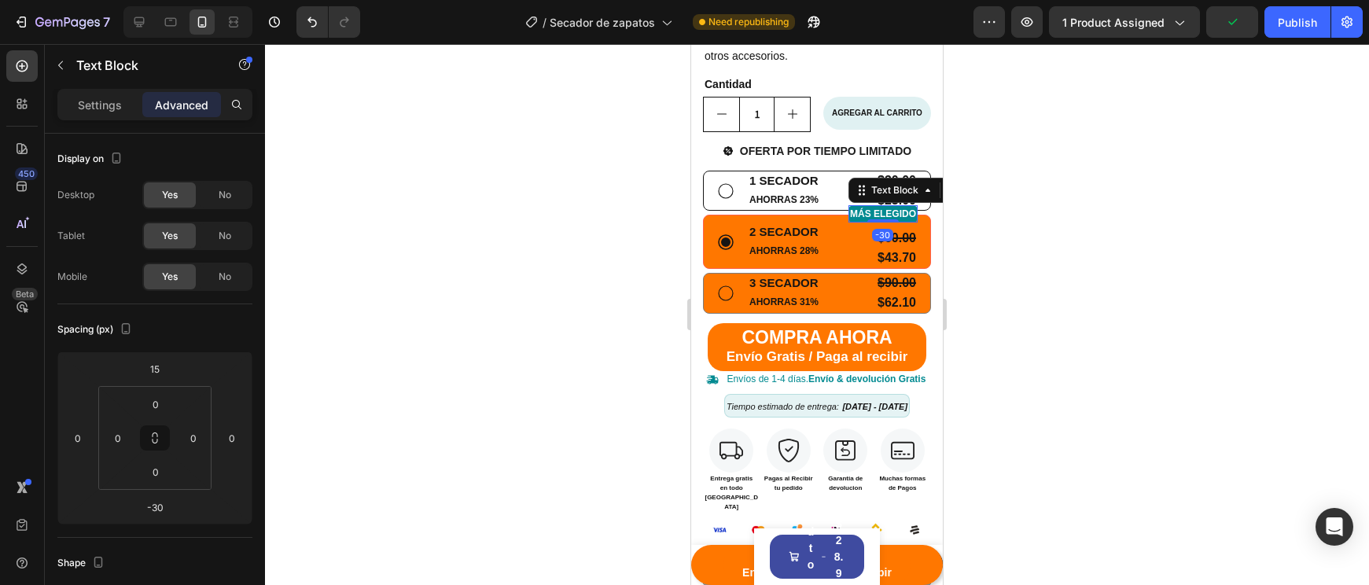
click at [900, 213] on p "MÁS ELEGIDO" at bounding box center [883, 214] width 66 height 14
click at [1054, 245] on div at bounding box center [817, 314] width 1104 height 541
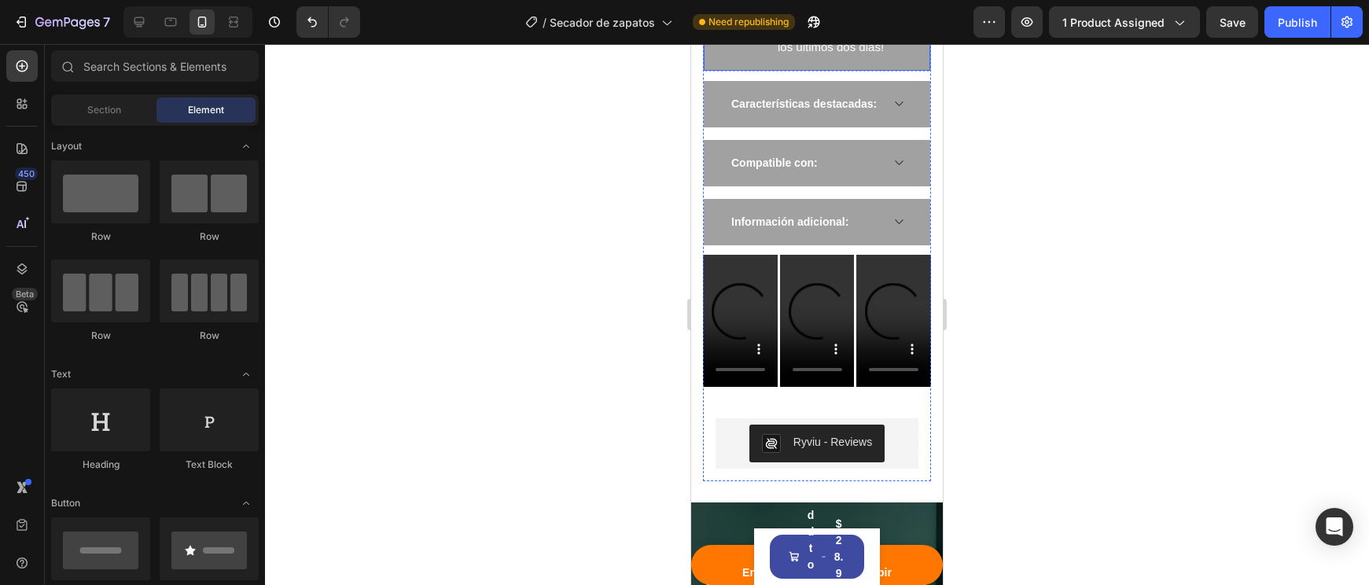
scroll to position [885, 0]
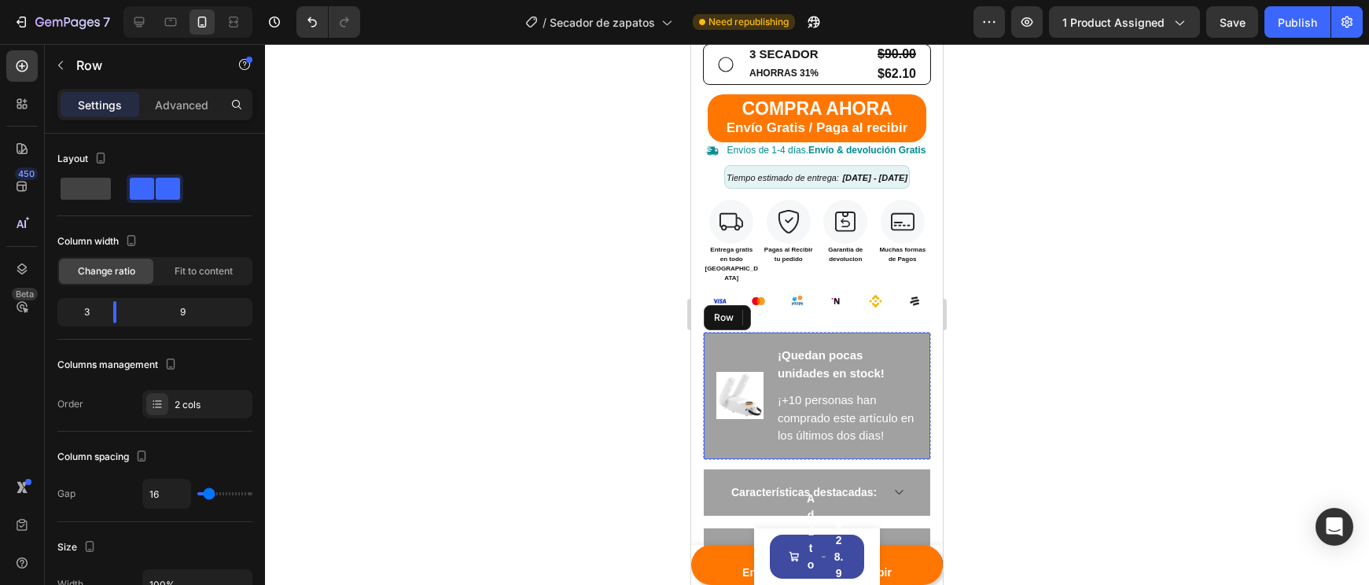
click at [731, 332] on div "Image ¡Quedan pocas unidades en stock! Text block ¡+10 personas han comprado es…" at bounding box center [817, 396] width 228 height 128
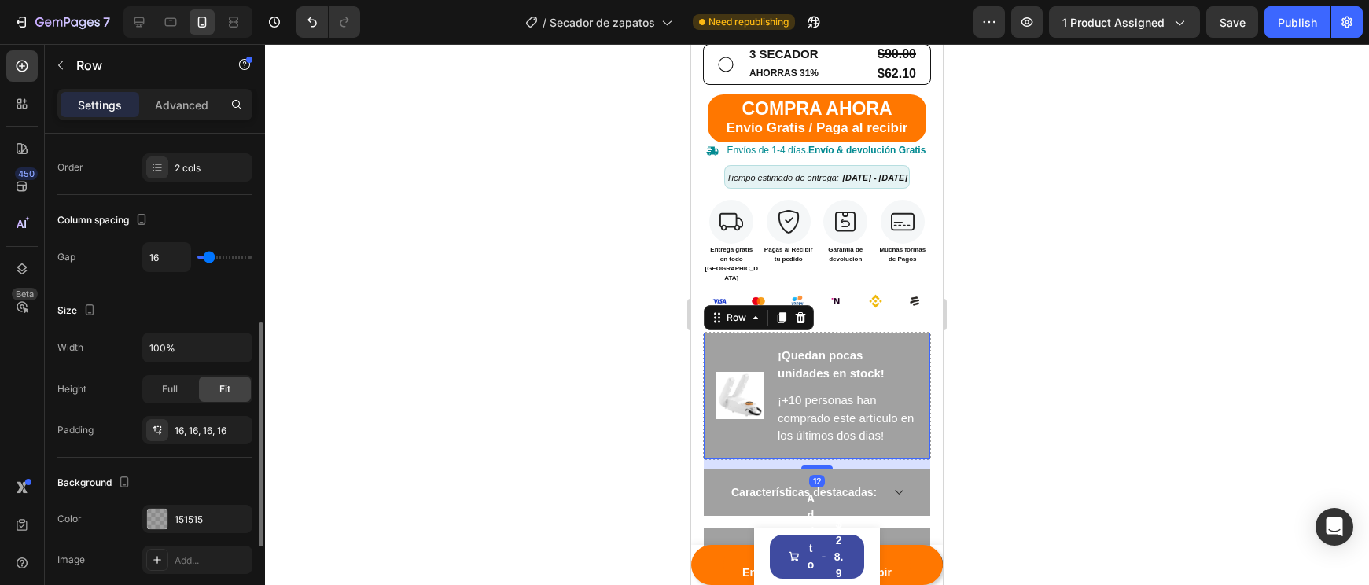
scroll to position [381, 0]
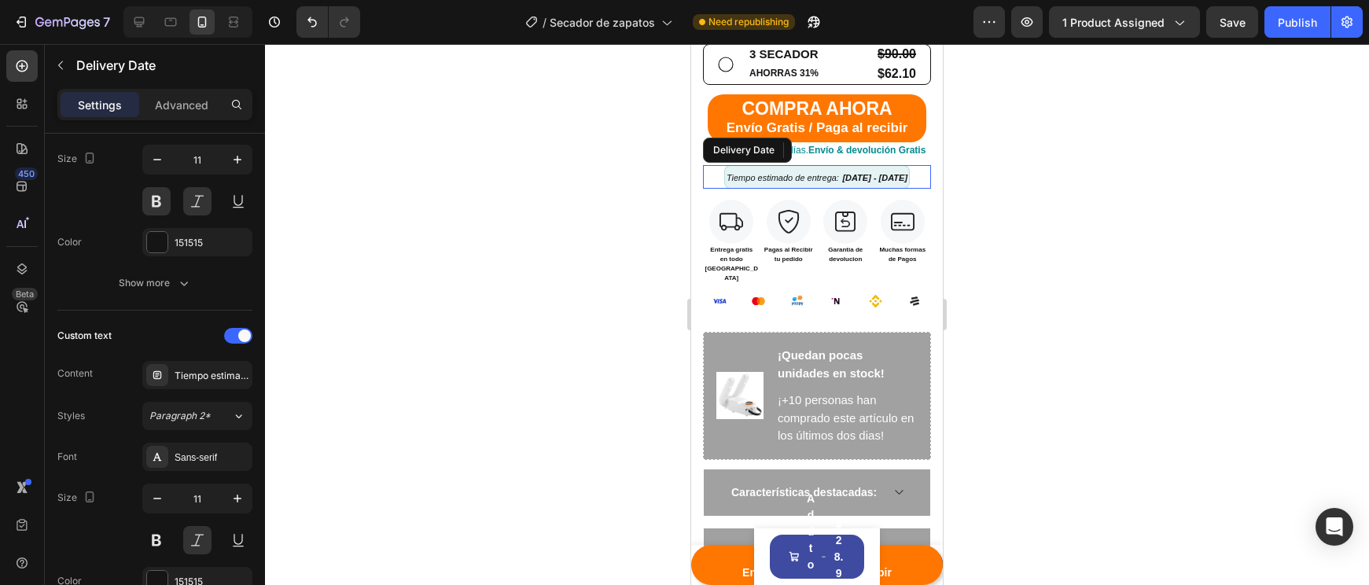
click at [783, 177] on div "Tiempo estimado de entrega: 28/08/2025 - 31/08/2025" at bounding box center [817, 177] width 186 height 24
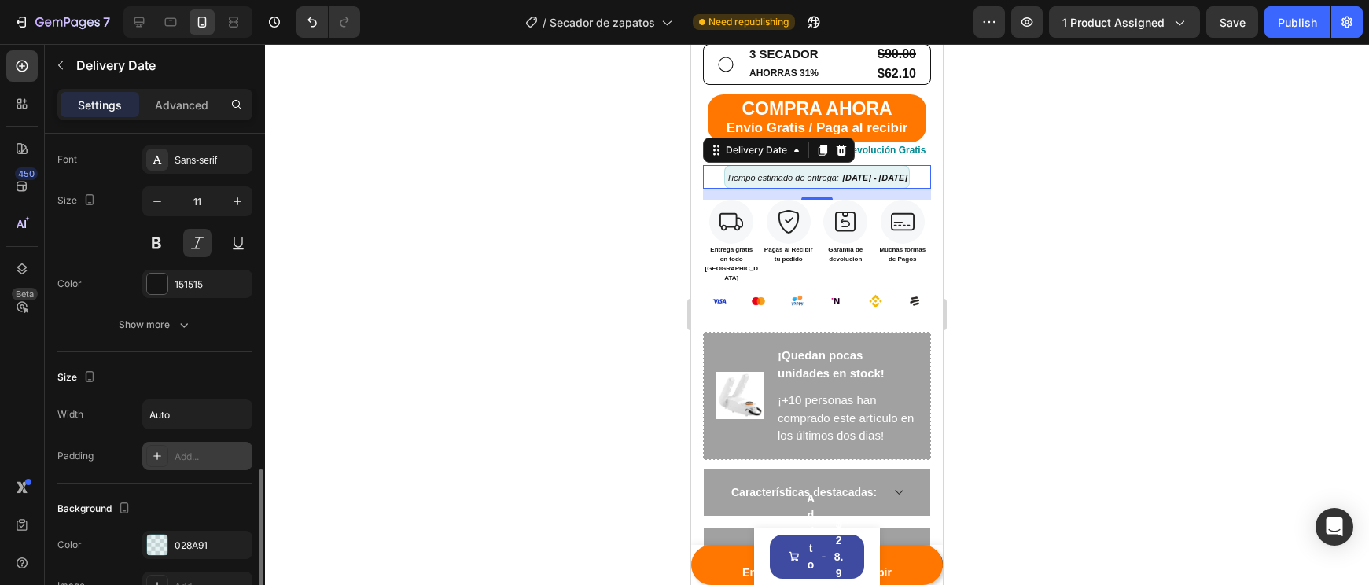
scroll to position [771, 0]
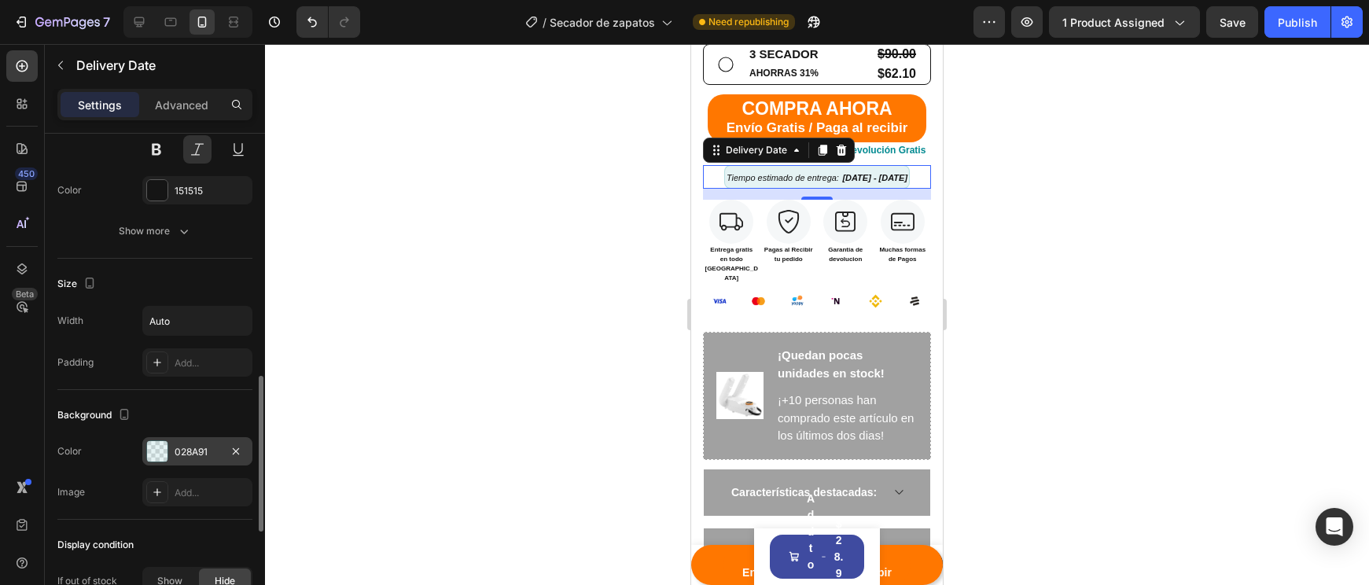
click at [187, 440] on div "028A91" at bounding box center [197, 451] width 110 height 28
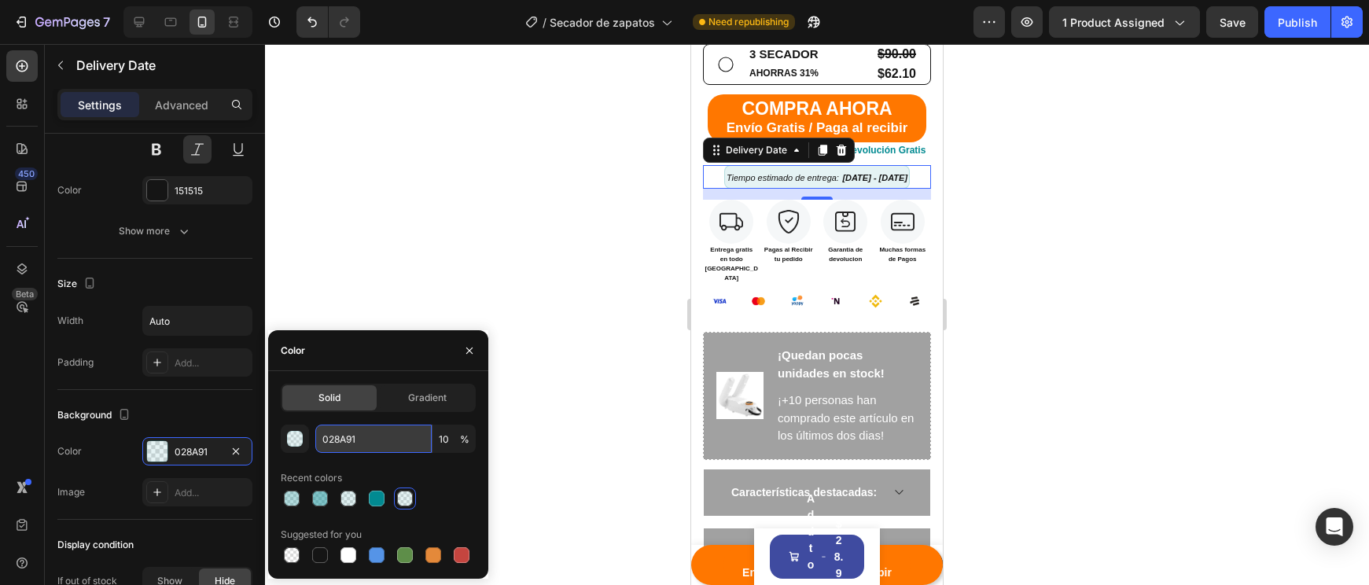
click at [357, 425] on input "028A91" at bounding box center [373, 439] width 116 height 28
click at [357, 429] on input "028A91" at bounding box center [373, 439] width 116 height 28
click at [762, 399] on div "Image" at bounding box center [739, 395] width 47 height 101
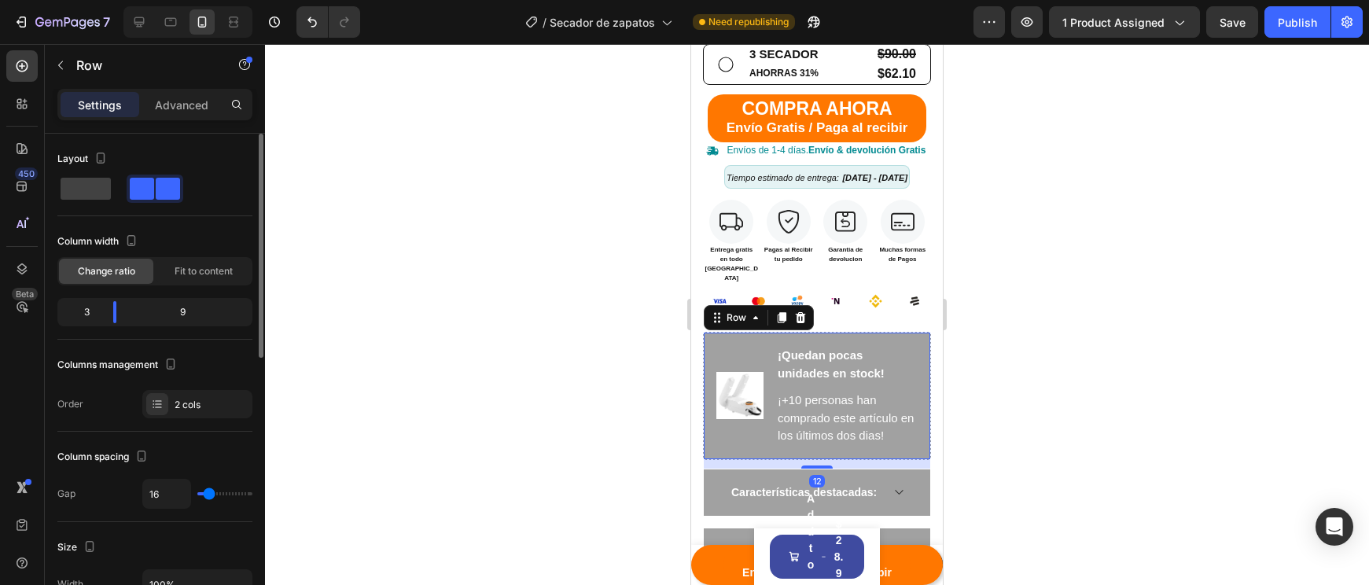
scroll to position [510, 0]
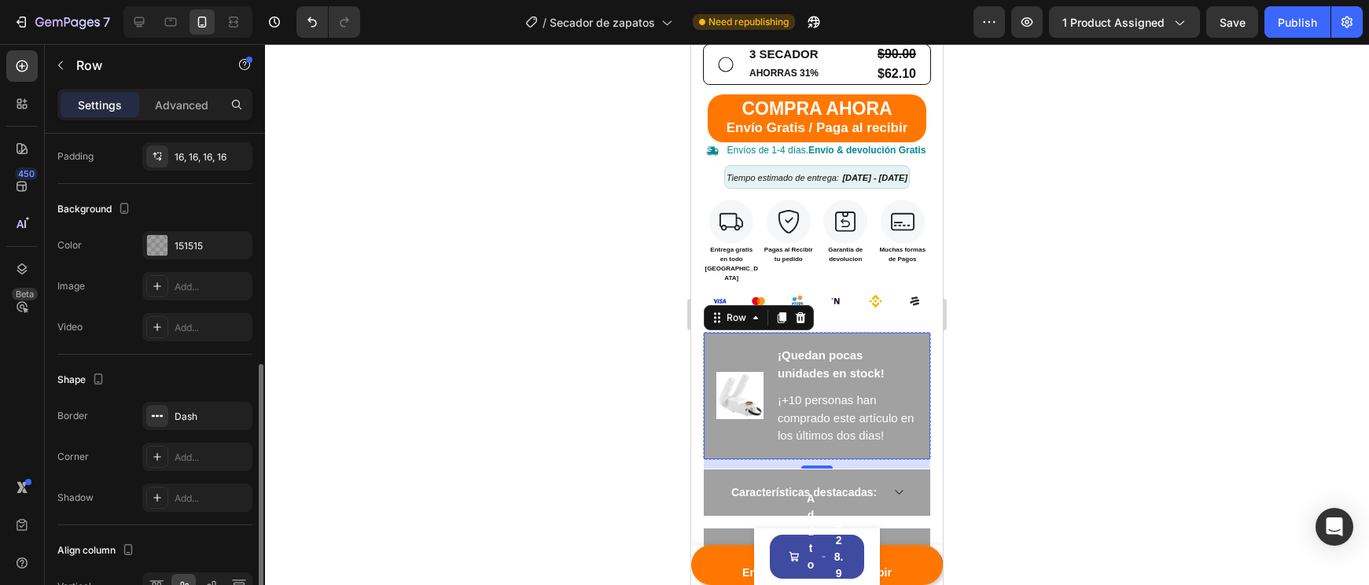
click at [187, 259] on div "The changes might be hidden by the video. Color 151515 Image Add... Video Add..." at bounding box center [154, 286] width 195 height 110
click at [191, 254] on div "151515" at bounding box center [197, 245] width 110 height 28
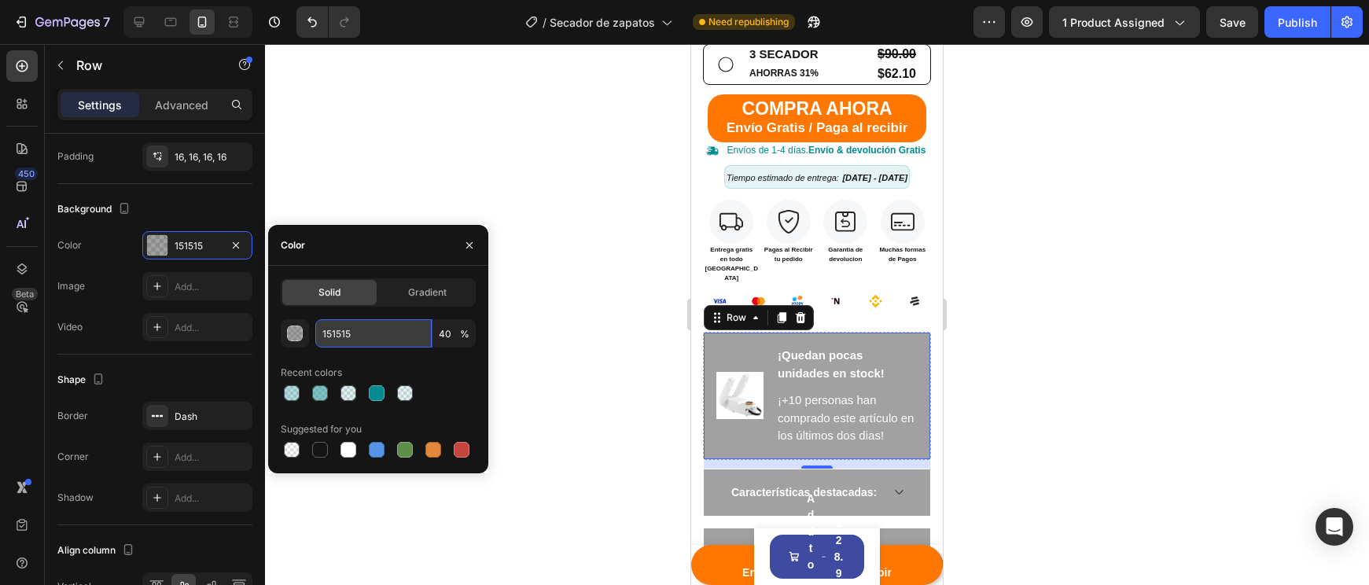
click at [361, 330] on input "151515" at bounding box center [373, 333] width 116 height 28
paste input "028A91"
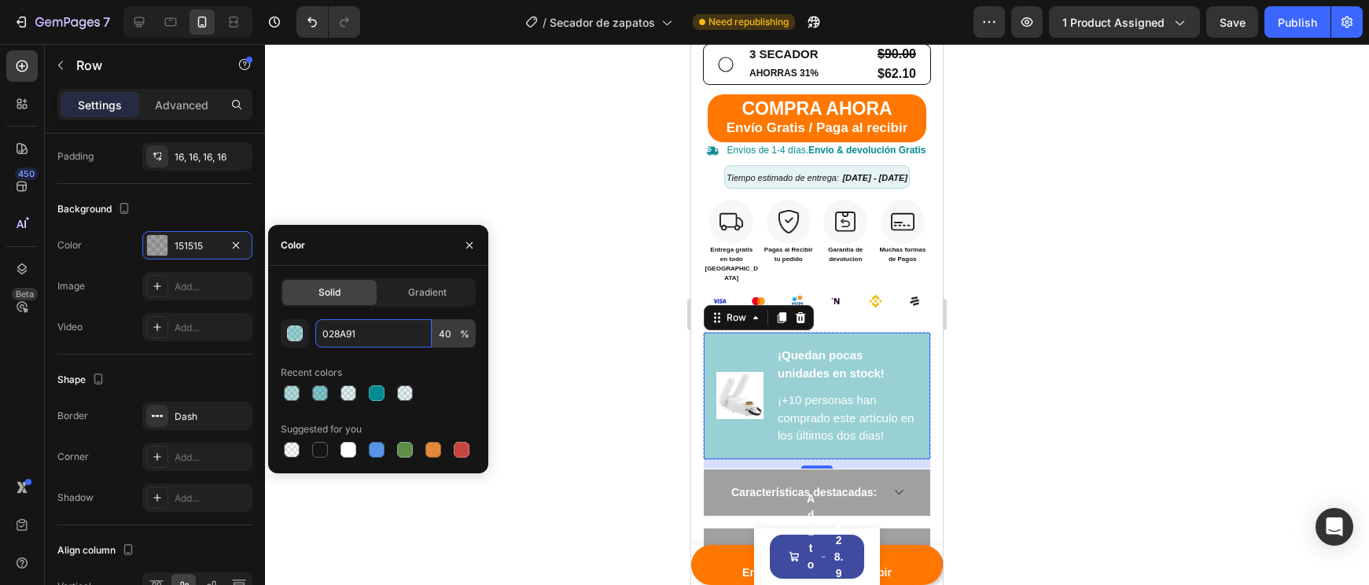
type input "028A91"
click at [443, 336] on input "40" at bounding box center [453, 333] width 43 height 28
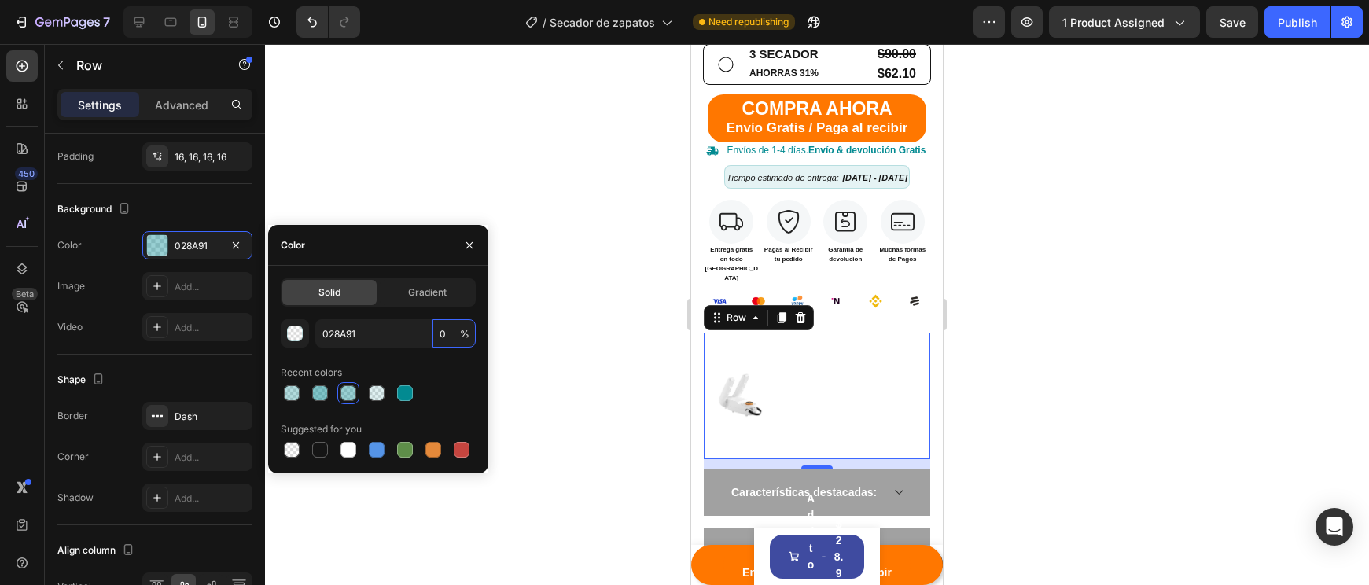
type input "20"
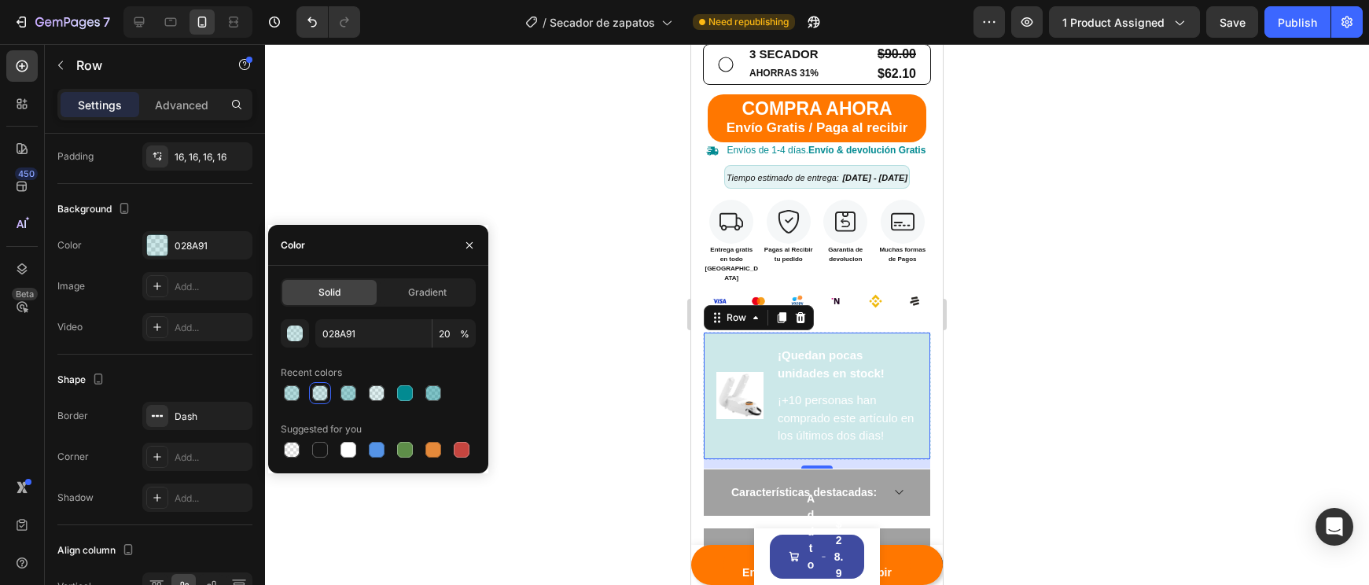
click at [1120, 340] on div at bounding box center [817, 314] width 1104 height 541
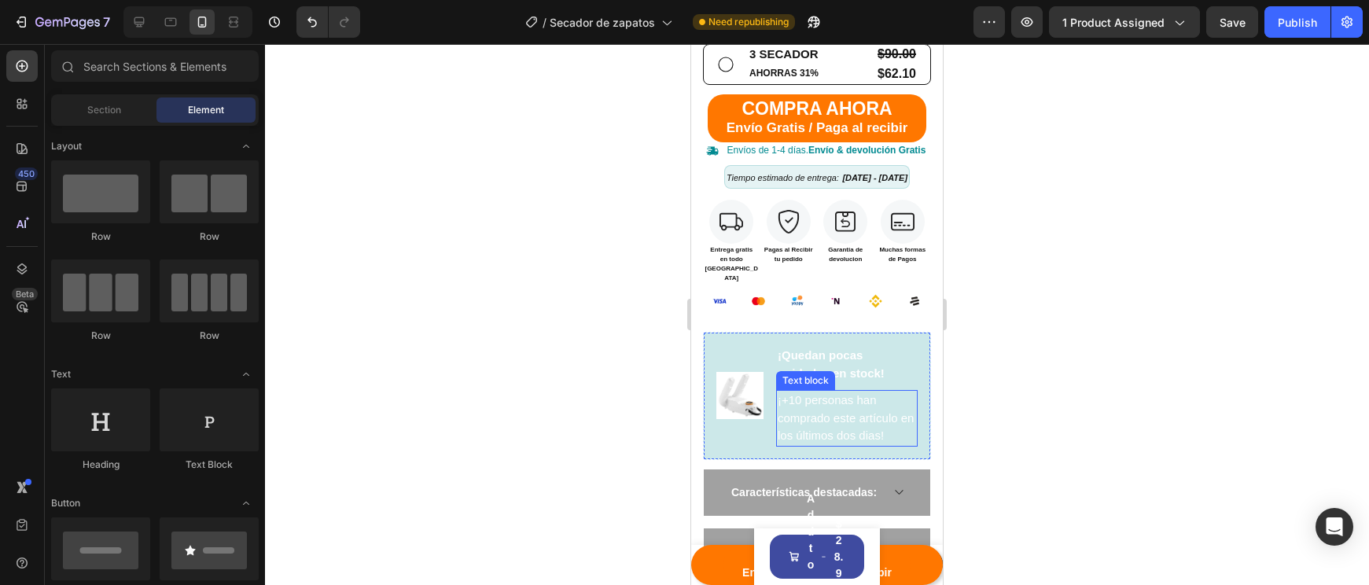
click at [831, 392] on p "¡+10 personas han comprado este artículo en los últimos dos dias!" at bounding box center [847, 418] width 138 height 53
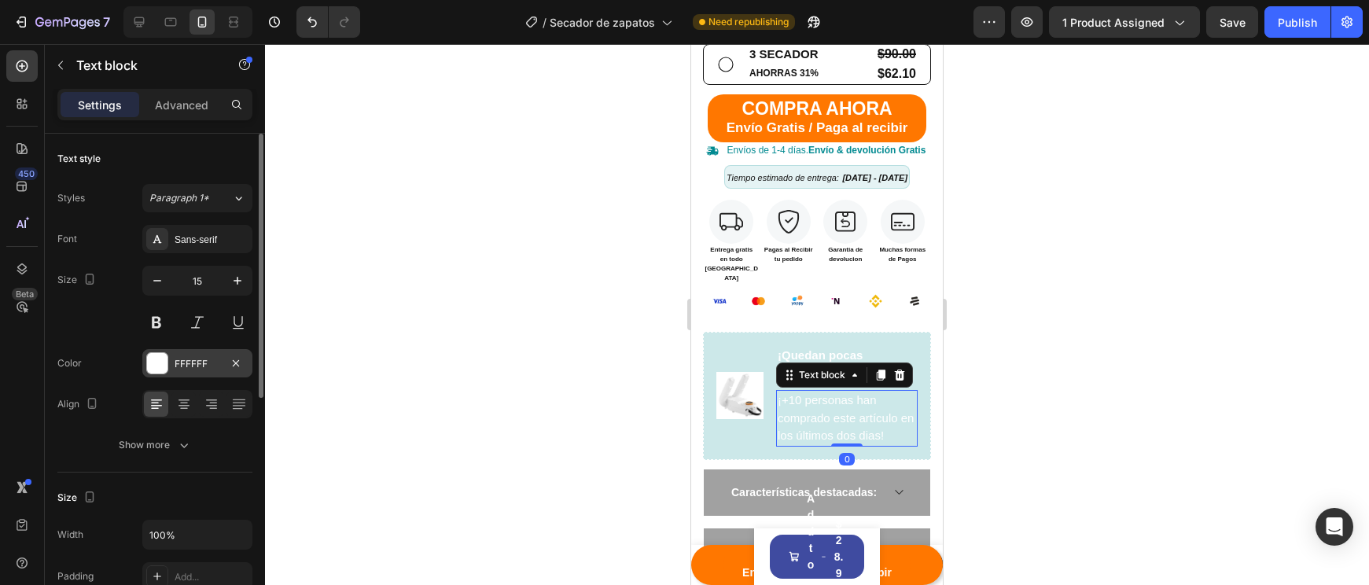
click at [183, 361] on div "FFFFFF" at bounding box center [198, 364] width 46 height 14
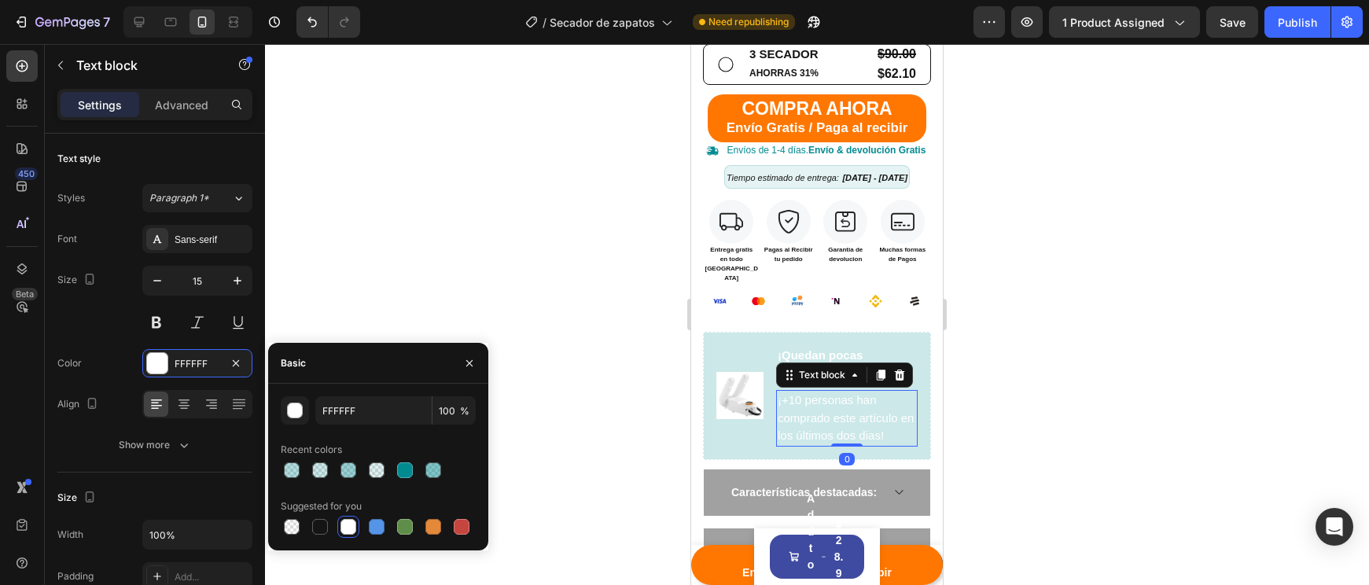
click at [307, 528] on div at bounding box center [378, 527] width 195 height 22
click at [308, 528] on div at bounding box center [378, 527] width 195 height 22
click at [320, 531] on div at bounding box center [320, 527] width 16 height 16
type input "151515"
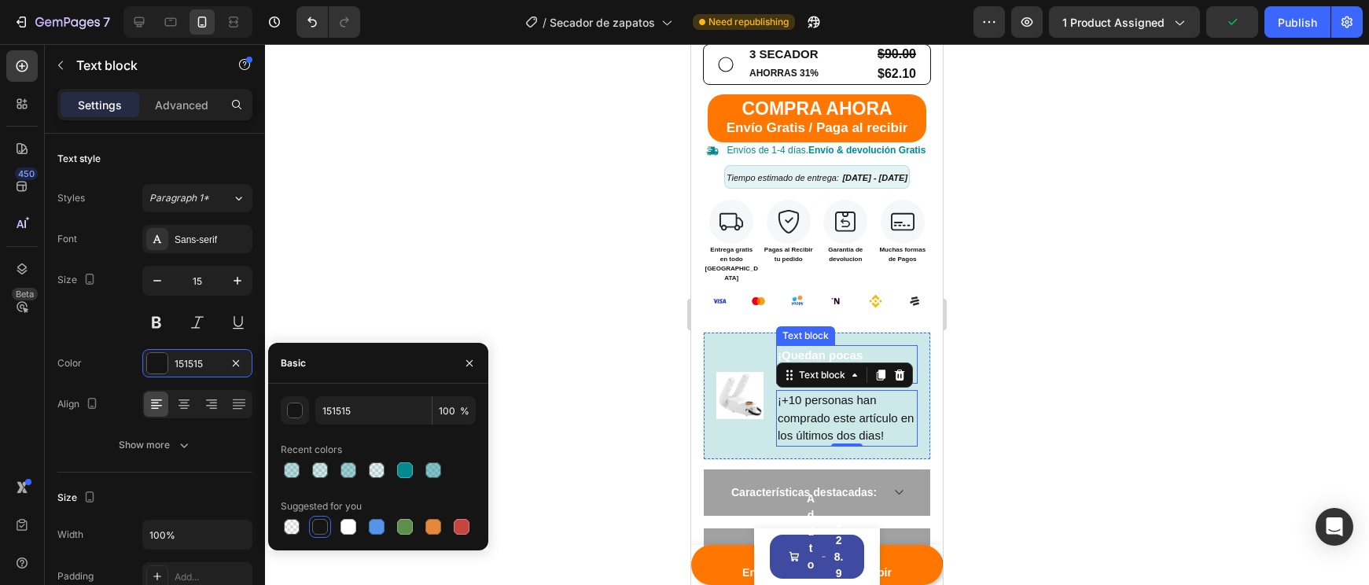
click at [823, 347] on p "¡Quedan pocas unidades en stock!" at bounding box center [847, 364] width 138 height 35
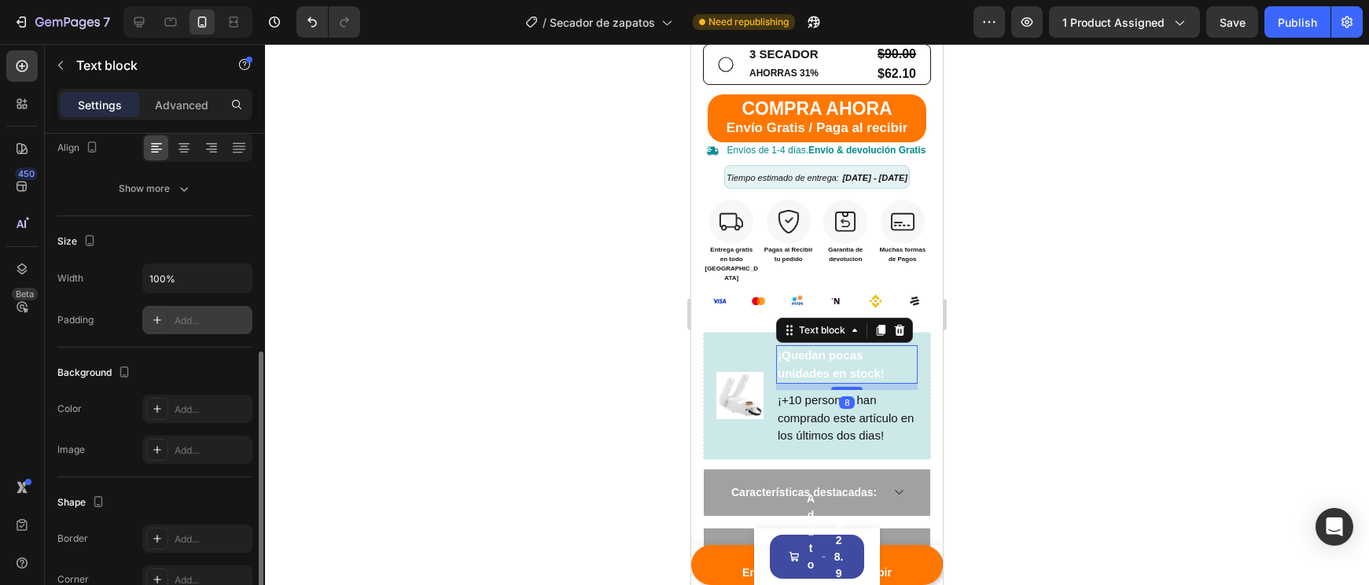
scroll to position [61, 0]
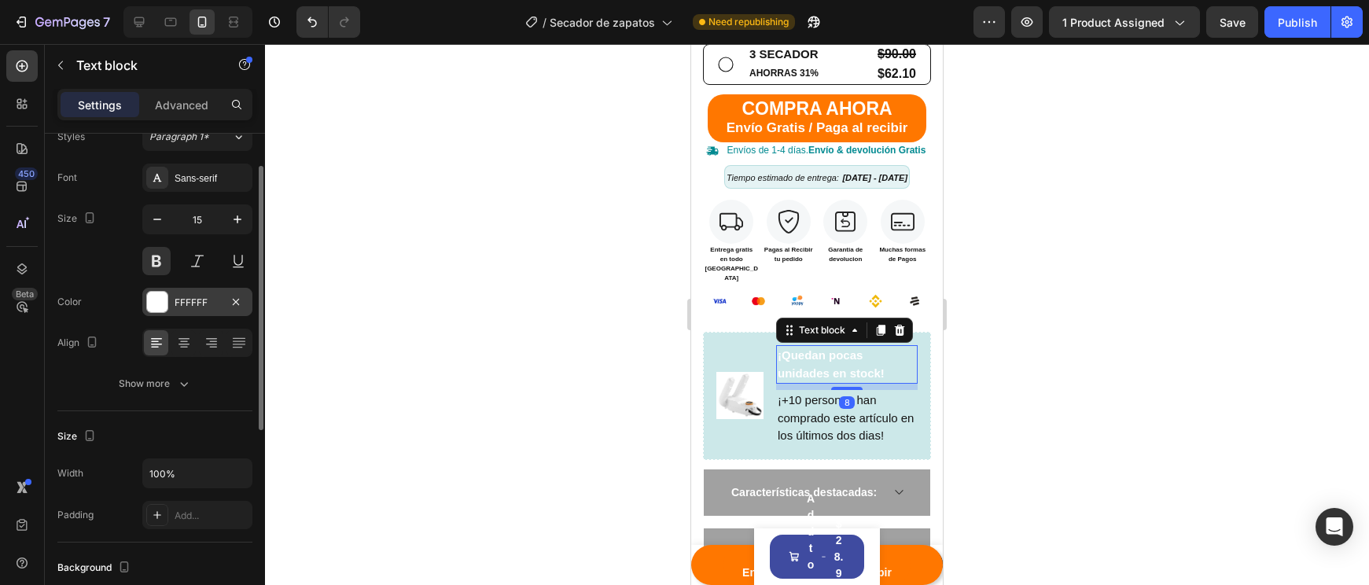
click at [165, 297] on div at bounding box center [157, 302] width 20 height 20
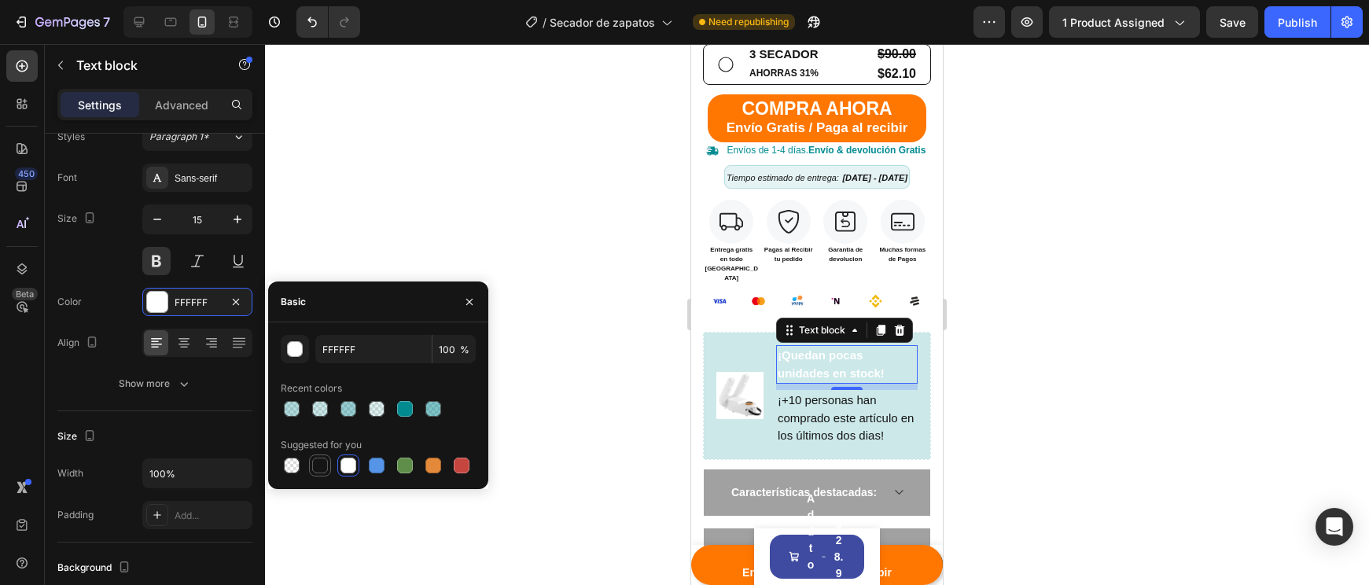
click at [310, 463] on div at bounding box center [320, 465] width 22 height 22
type input "151515"
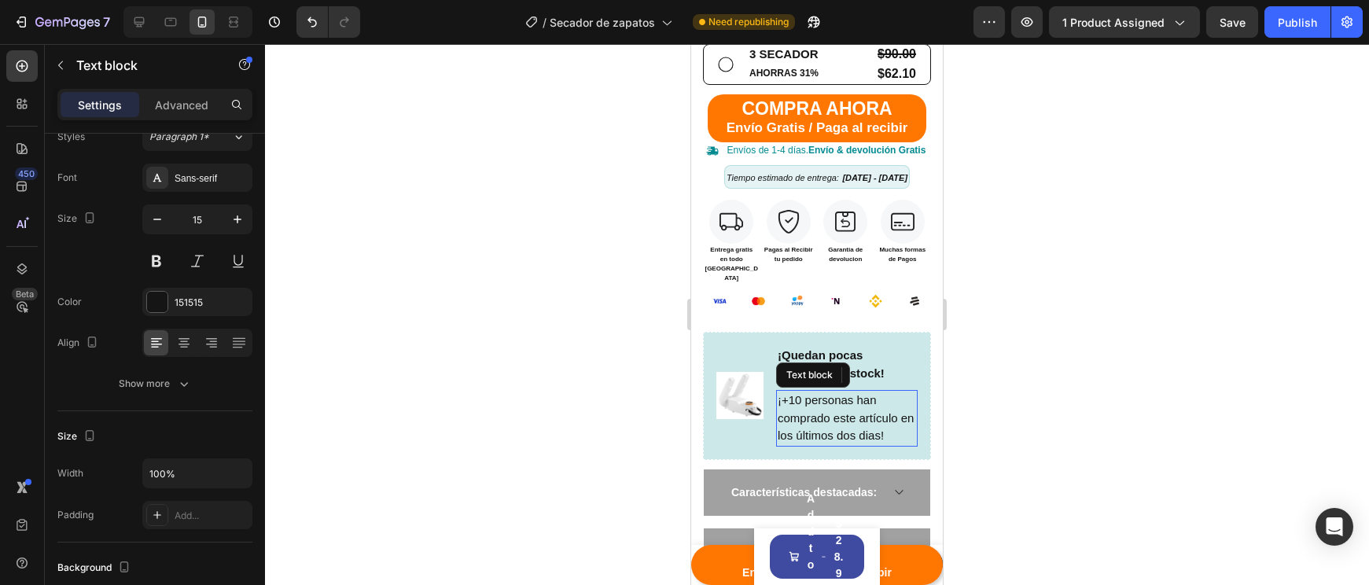
click at [897, 414] on p "¡+10 personas han comprado este artículo en los últimos dos dias!" at bounding box center [847, 418] width 138 height 53
click at [1014, 408] on div at bounding box center [817, 314] width 1104 height 541
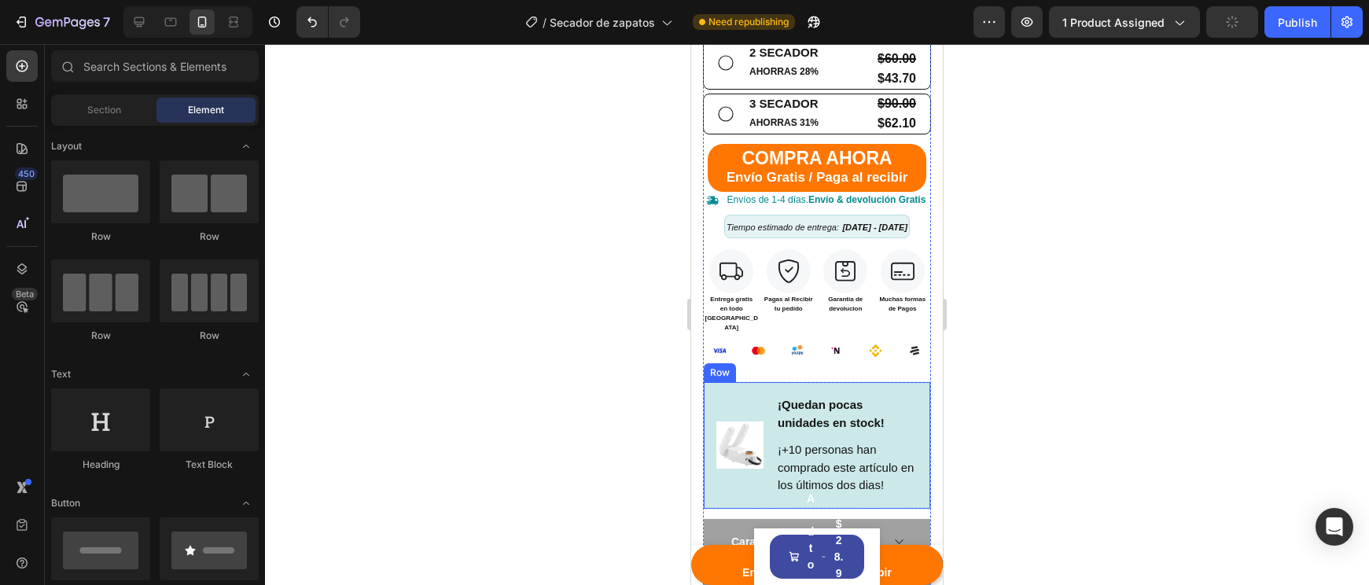
scroll to position [928, 0]
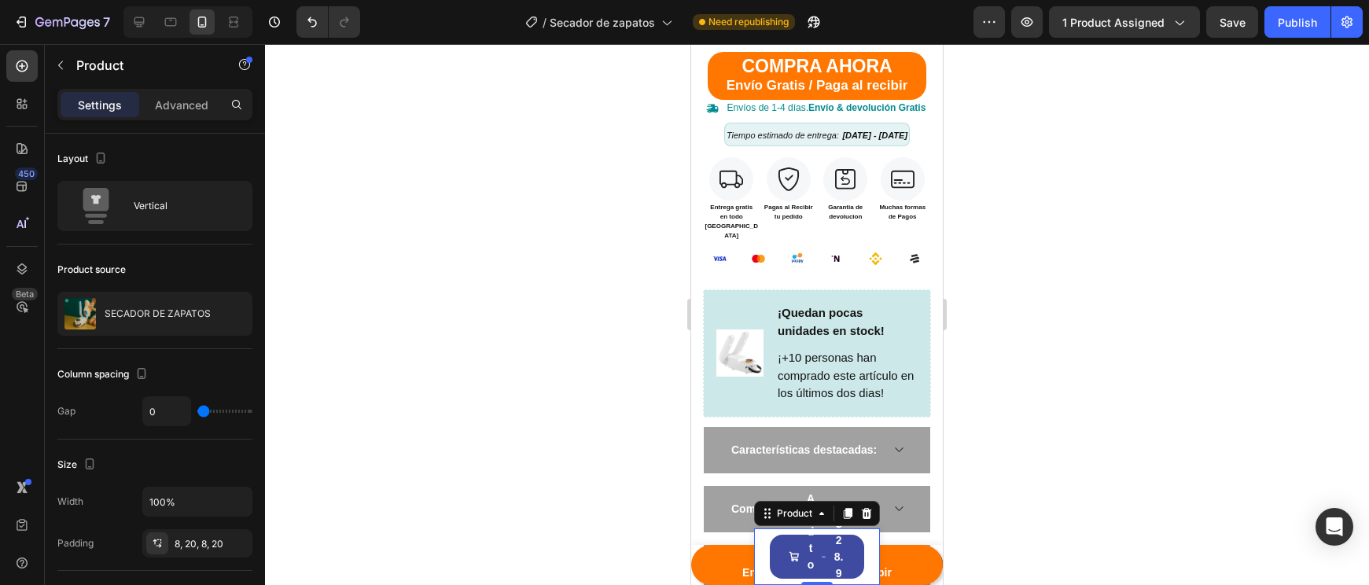
click at [867, 523] on div "Product" at bounding box center [817, 513] width 126 height 25
click at [867, 515] on icon at bounding box center [867, 513] width 10 height 11
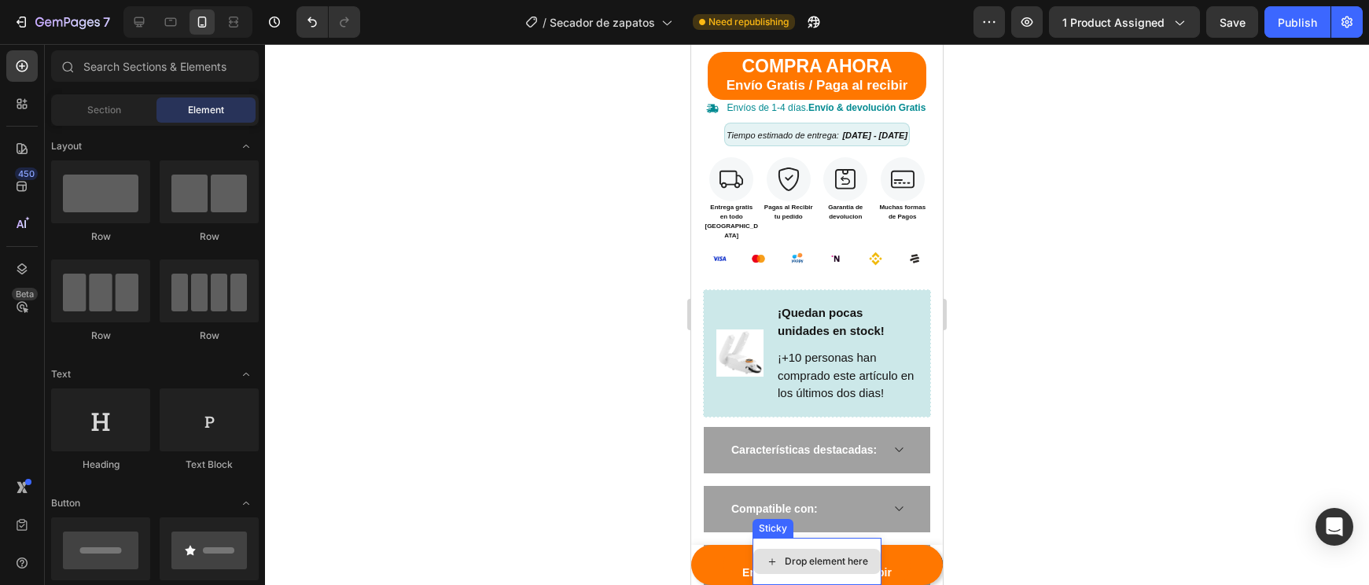
click at [834, 548] on div "Drop element here" at bounding box center [816, 561] width 129 height 47
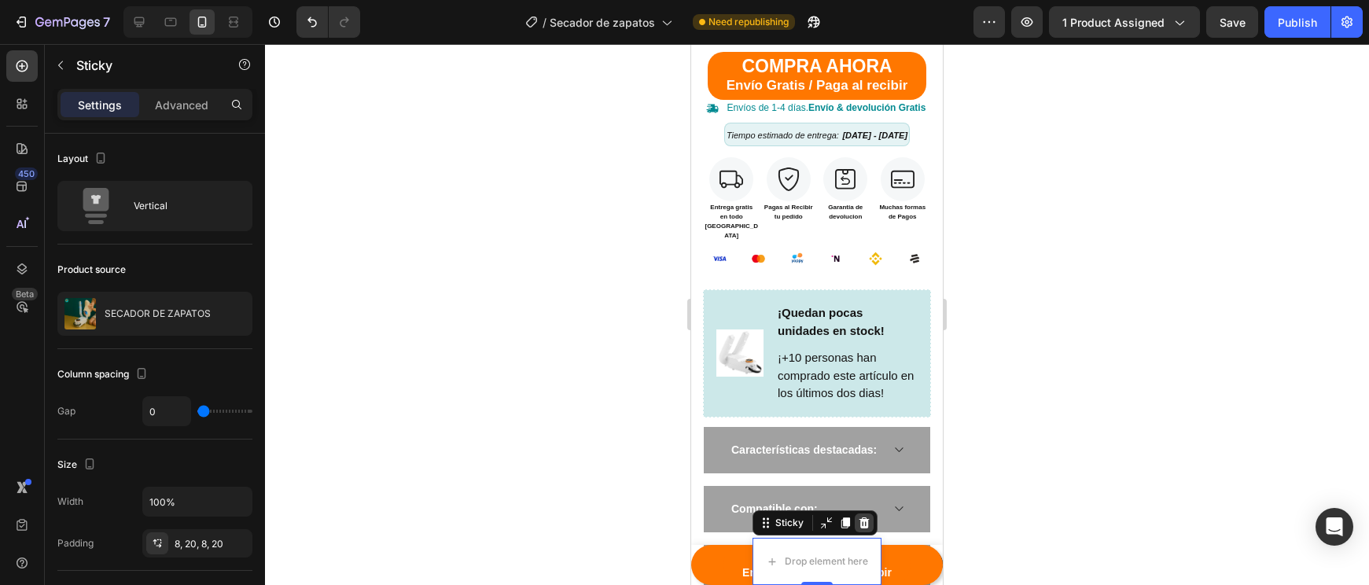
click at [863, 526] on icon at bounding box center [864, 523] width 13 height 13
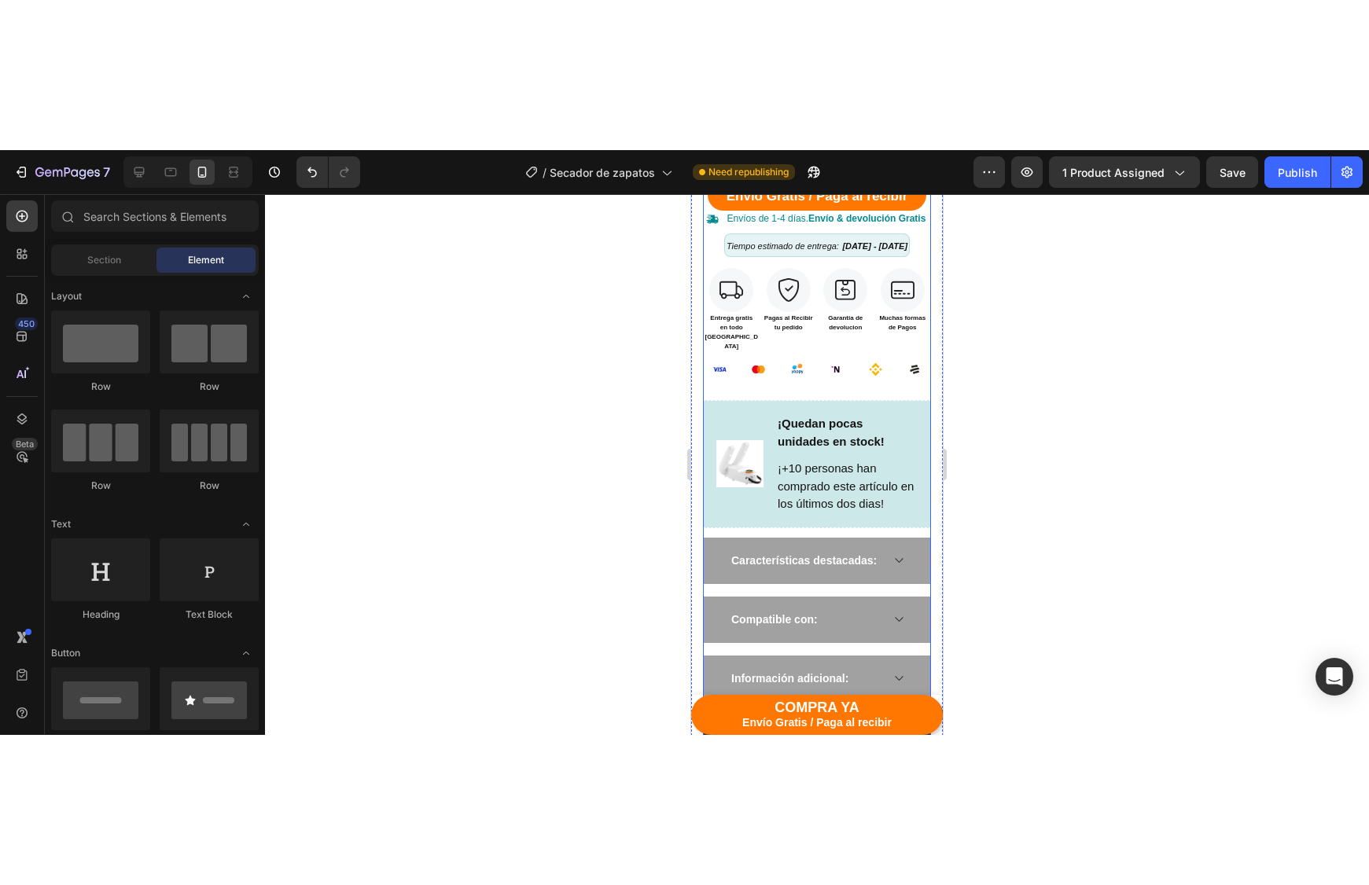
scroll to position [1022, 0]
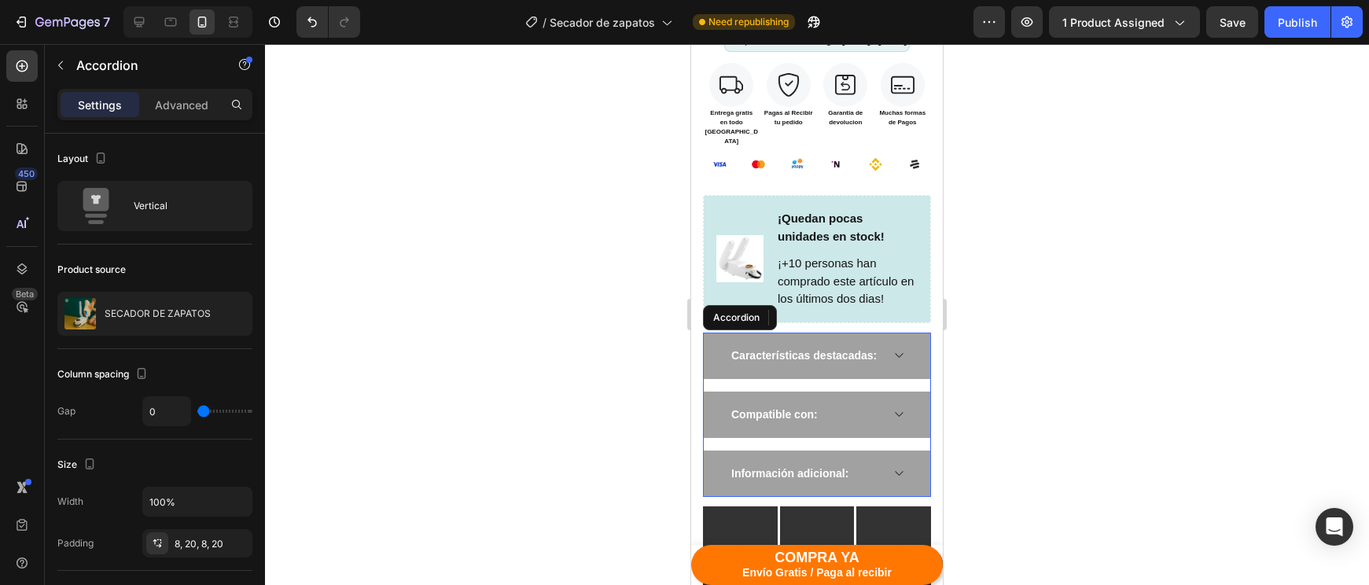
click at [785, 349] on span "Características destacadas:" at bounding box center [803, 355] width 145 height 13
click at [777, 339] on div "Características destacadas:" at bounding box center [817, 356] width 226 height 46
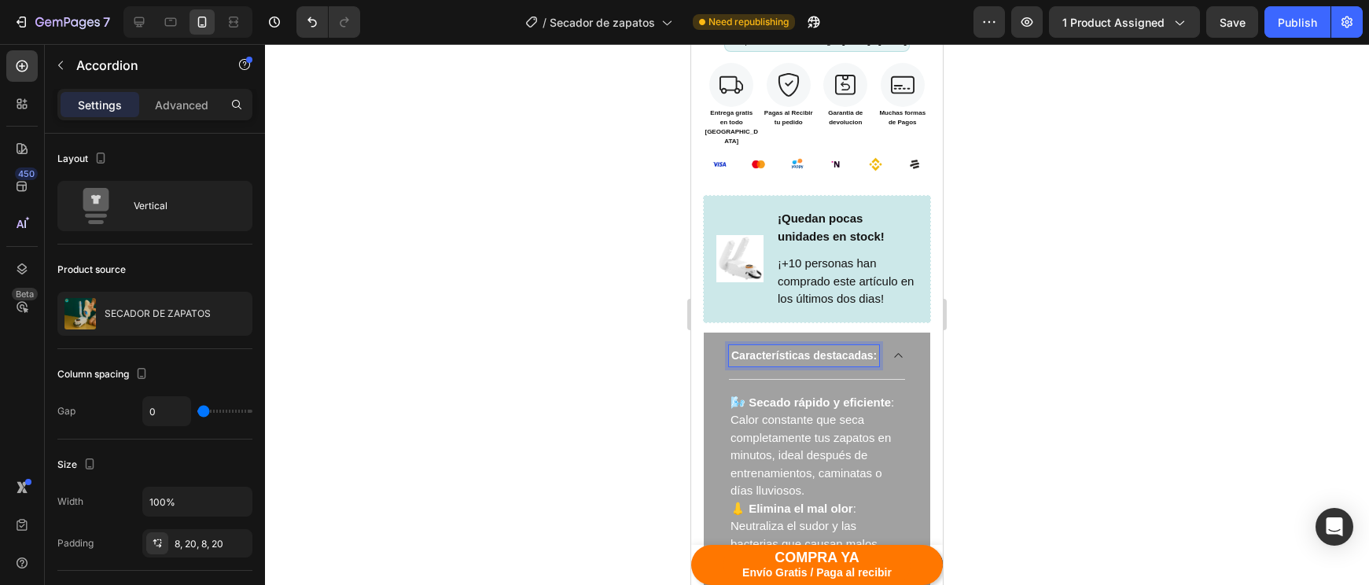
click at [765, 349] on span "Características destacadas:" at bounding box center [803, 355] width 145 height 13
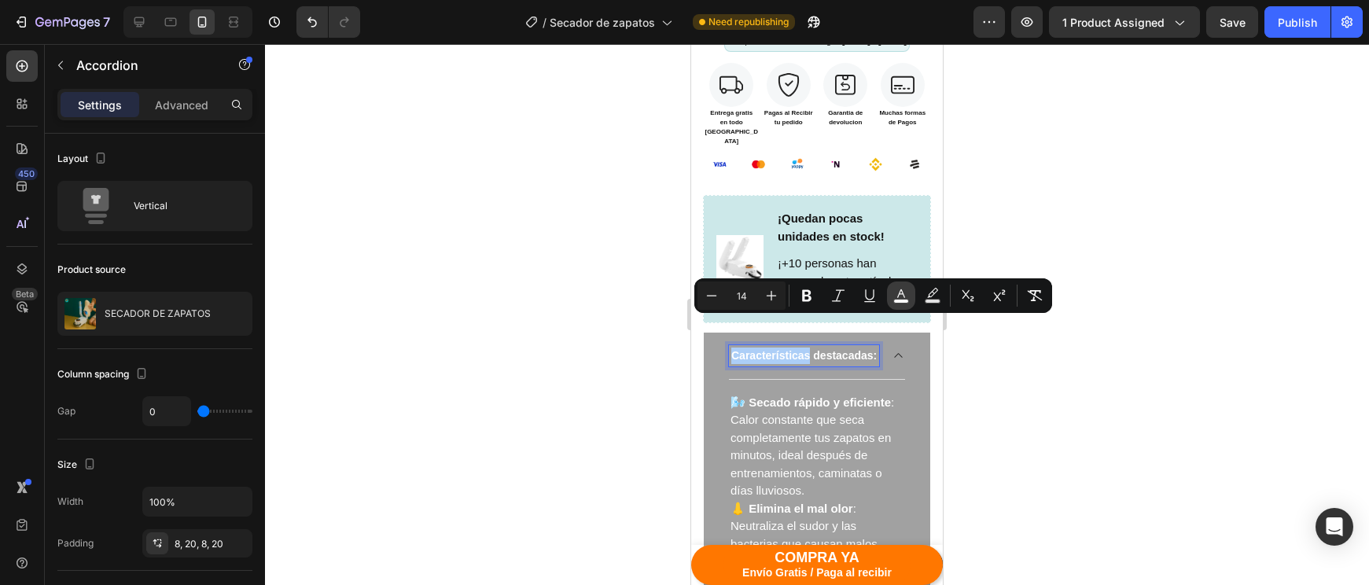
click at [913, 302] on button "color" at bounding box center [901, 295] width 28 height 28
type input "FFFFFF"
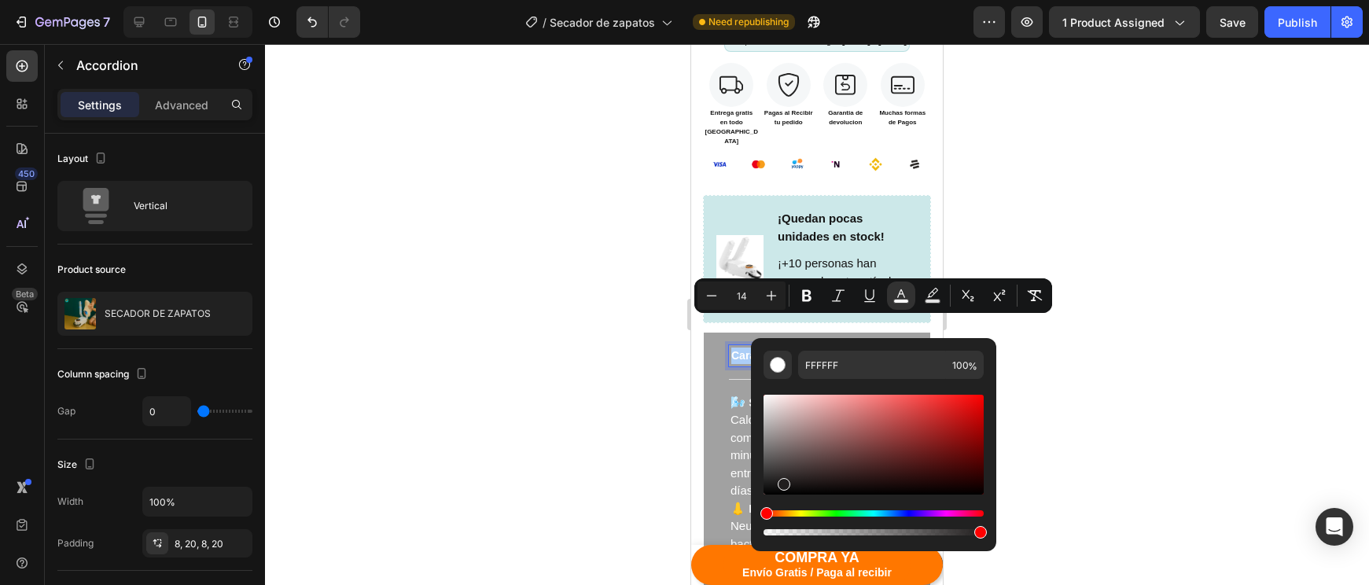
drag, startPoint x: 781, startPoint y: 481, endPoint x: 679, endPoint y: 506, distance: 104.5
click at [679, 0] on body "7 Version history / Secador de zapatos Need republishing Preview 1 product assi…" at bounding box center [684, 0] width 1369 height 0
type input "000000"
click at [1098, 476] on div at bounding box center [817, 314] width 1104 height 541
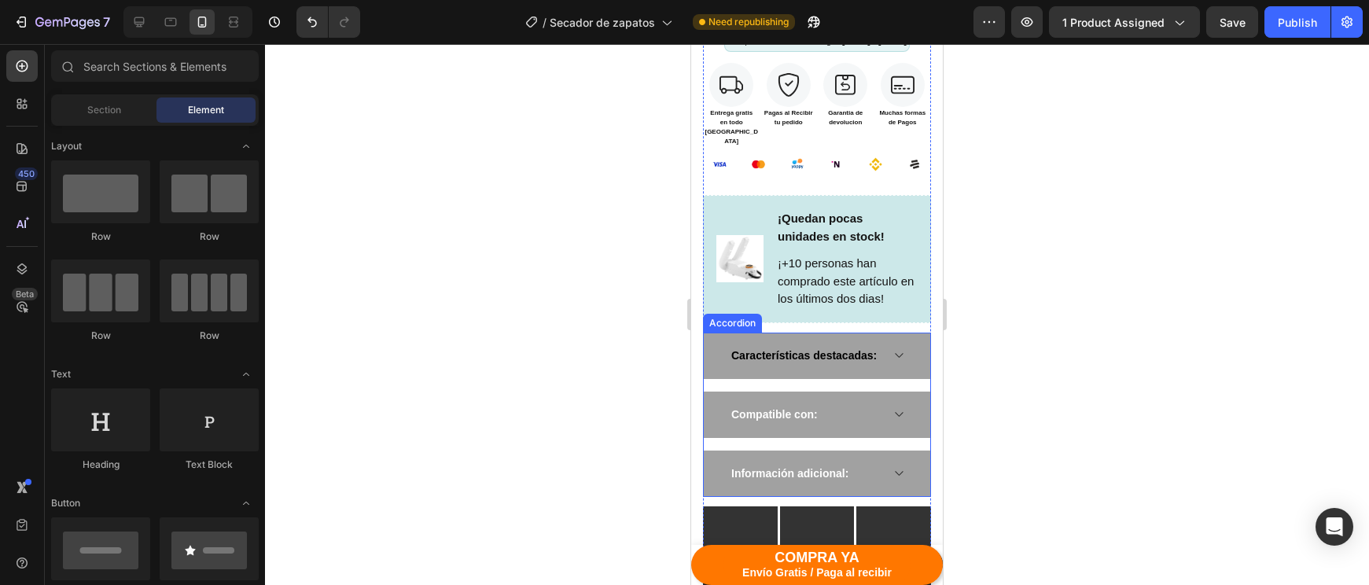
click at [737, 369] on div "Características destacadas: Compatible con: Información adicional:" at bounding box center [817, 415] width 228 height 164
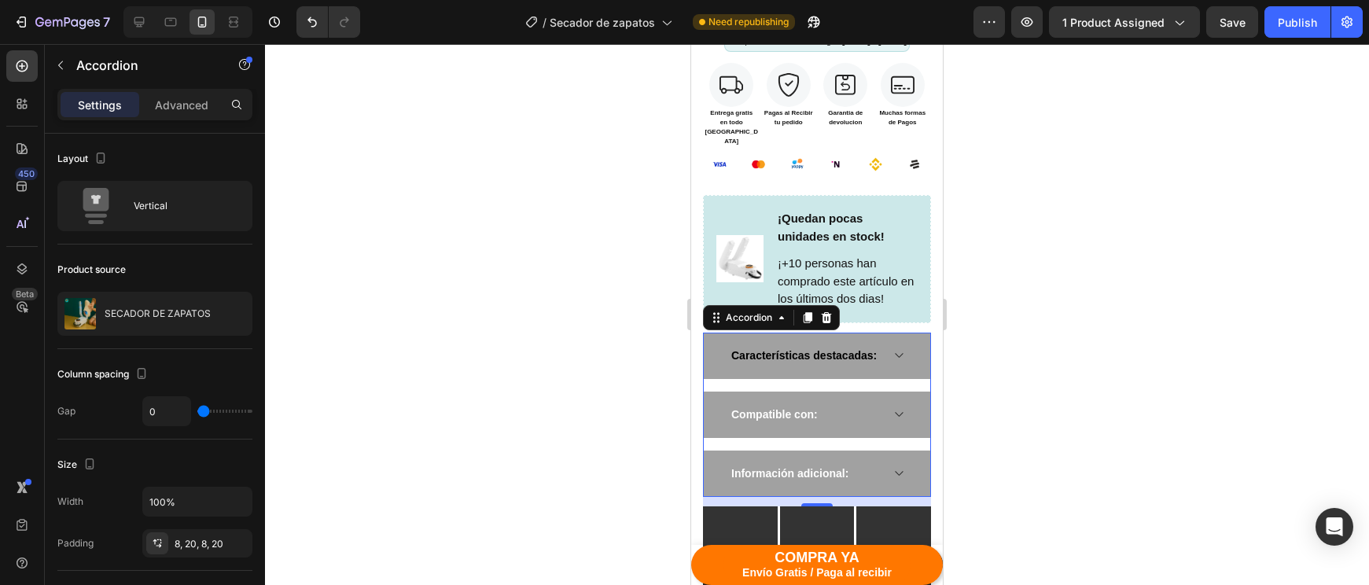
click at [146, 458] on div "Size" at bounding box center [154, 464] width 195 height 25
click at [789, 356] on div "Características destacadas:" at bounding box center [817, 356] width 226 height 46
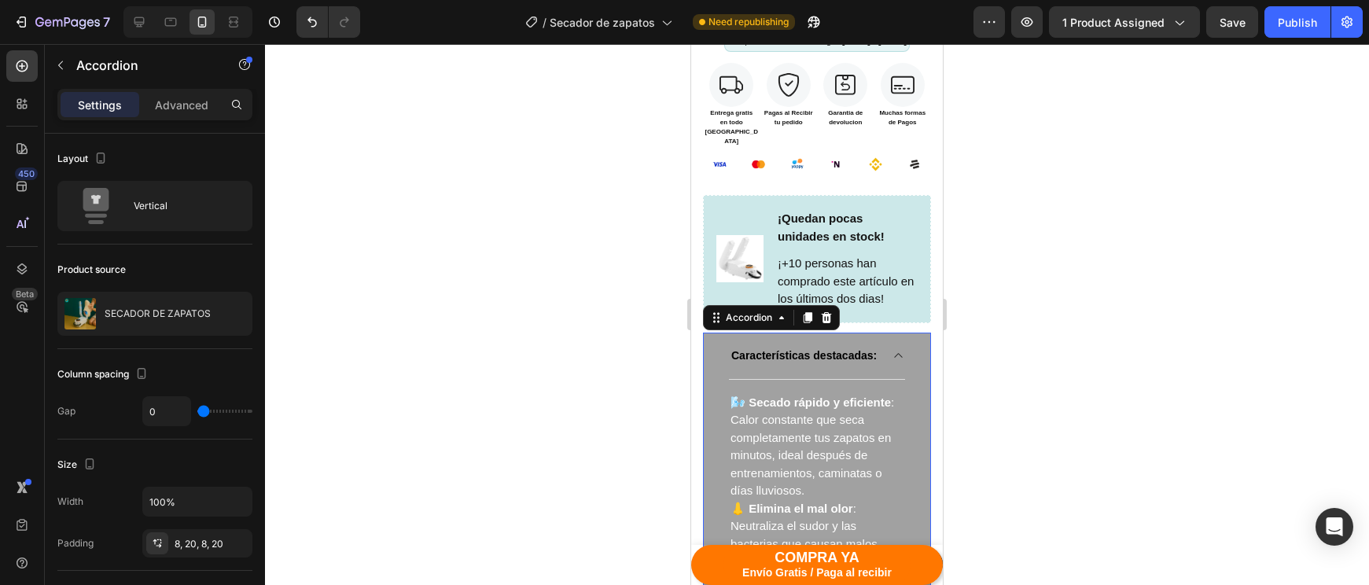
click at [167, 91] on div "Settings Advanced" at bounding box center [154, 104] width 195 height 31
click at [176, 102] on p "Advanced" at bounding box center [181, 105] width 53 height 17
click at [176, 100] on p "Advanced" at bounding box center [181, 105] width 53 height 17
click at [178, 102] on p "Advanced" at bounding box center [181, 105] width 53 height 17
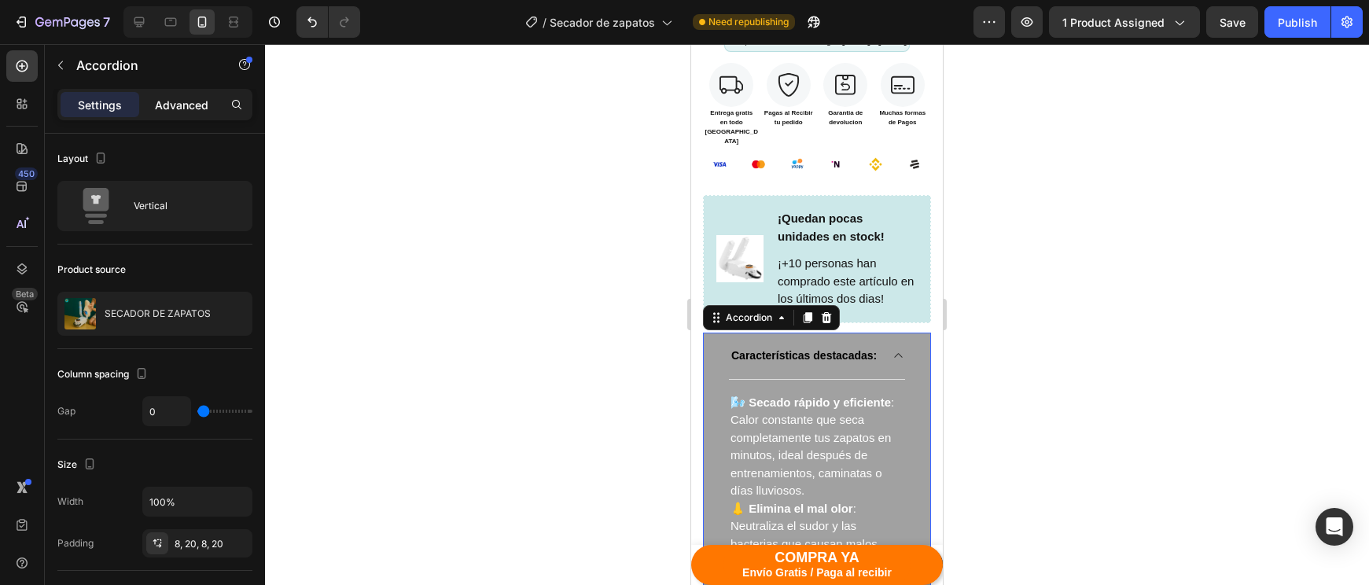
click at [178, 104] on p "Advanced" at bounding box center [181, 105] width 53 height 17
click at [105, 106] on p "Settings" at bounding box center [100, 105] width 44 height 17
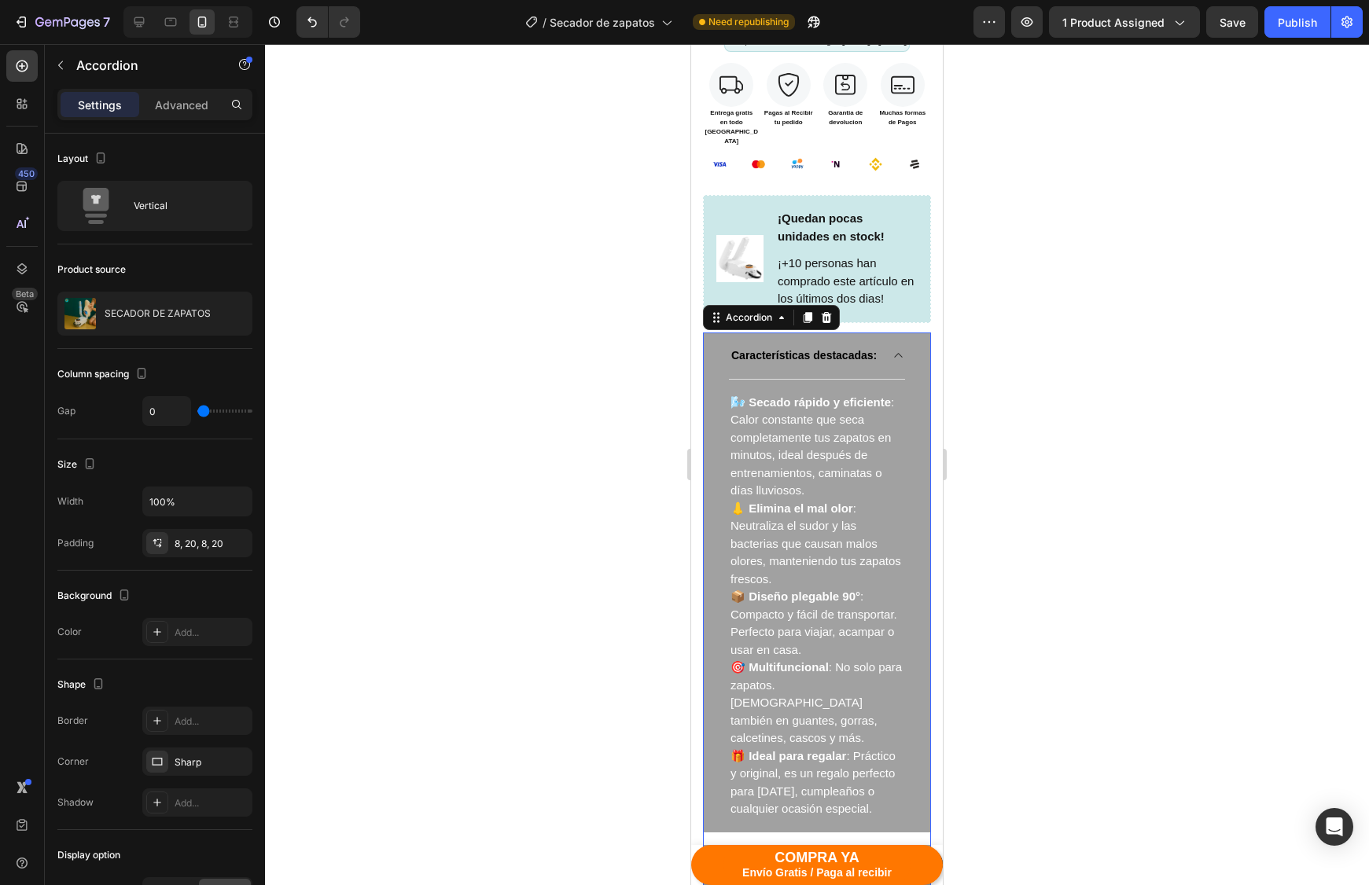
click at [177, 124] on div "Settings Advanced" at bounding box center [155, 111] width 220 height 45
click at [177, 115] on div "Advanced" at bounding box center [181, 104] width 79 height 25
drag, startPoint x: 209, startPoint y: 407, endPoint x: 219, endPoint y: 407, distance: 10.2
click at [219, 407] on div "0" at bounding box center [197, 411] width 110 height 30
type input "4"
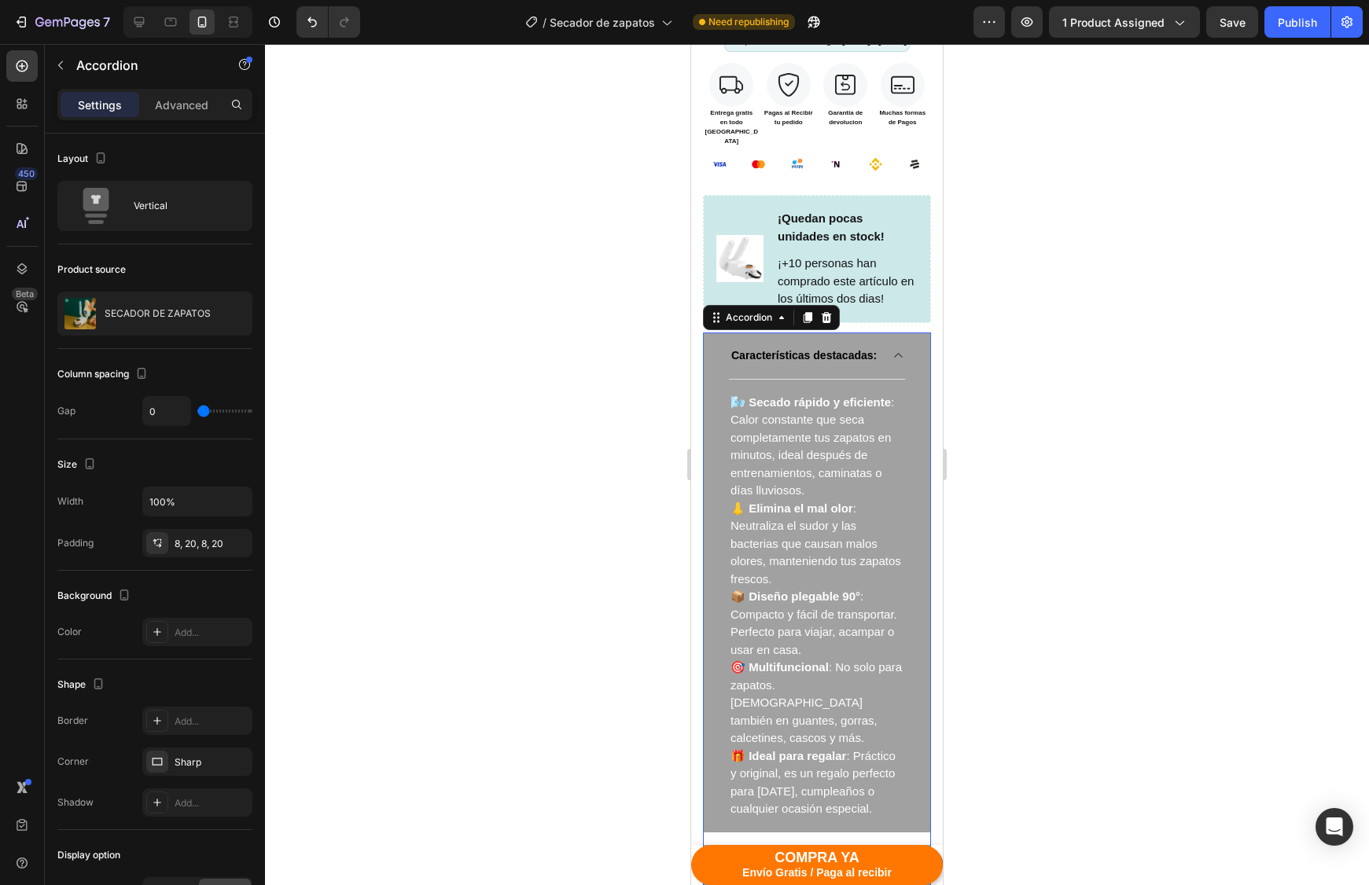
type input "4"
type input "22"
type input "44"
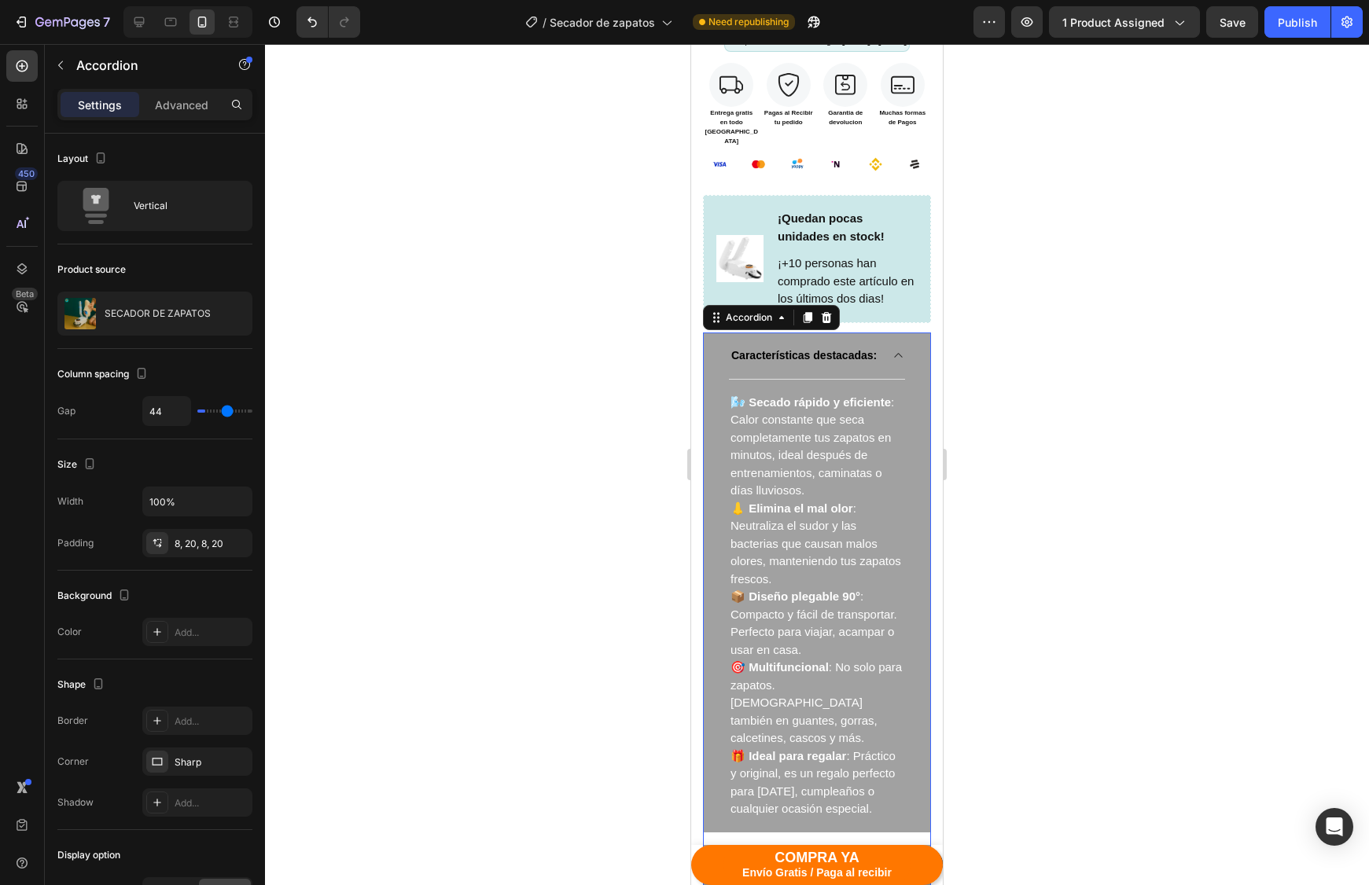
type input "60"
type input "68"
type input "71"
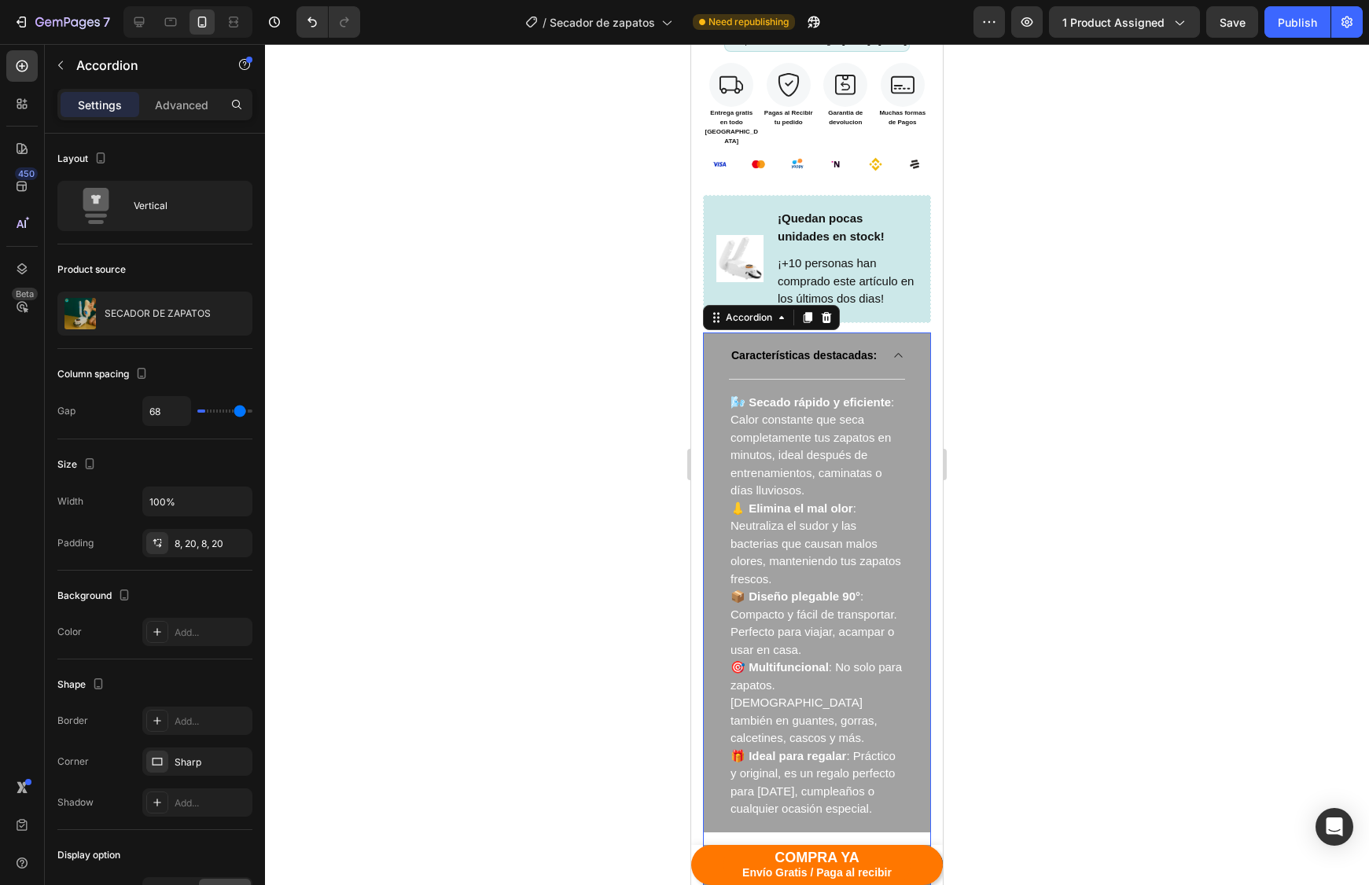
type input "71"
type input "72"
type input "71"
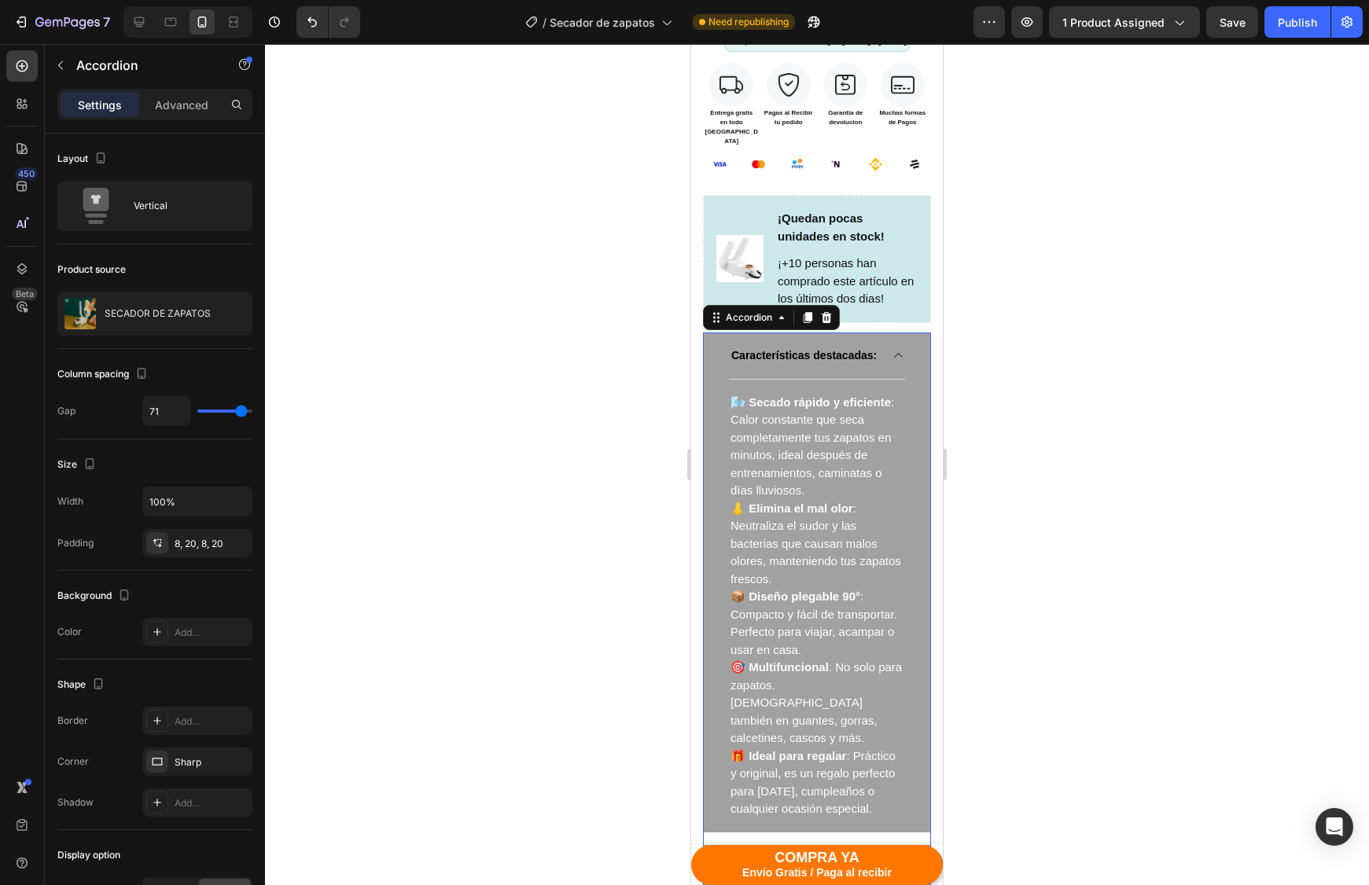
type input "69"
type input "65"
type input "51"
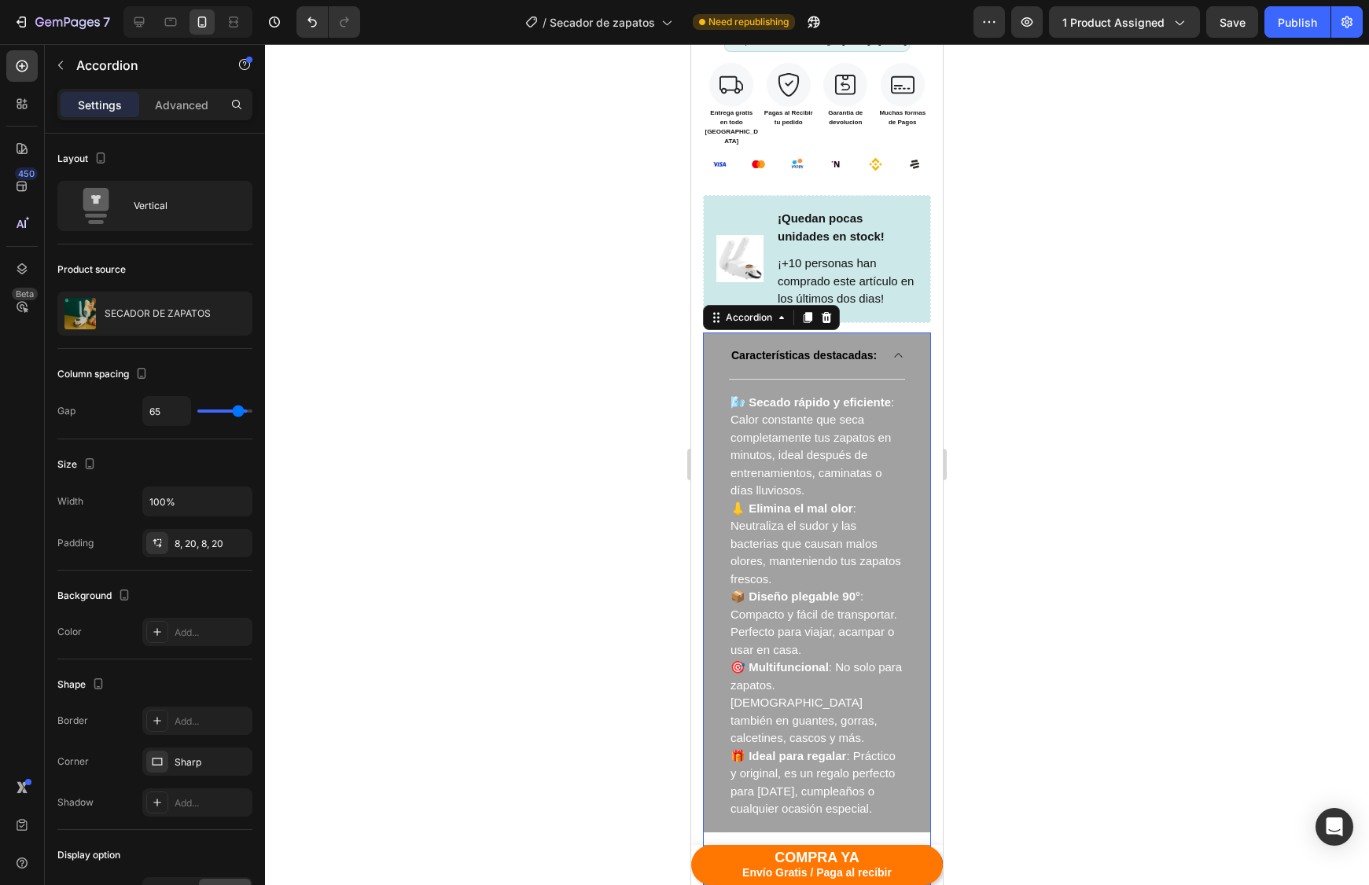
type input "51"
type input "26"
type input "0"
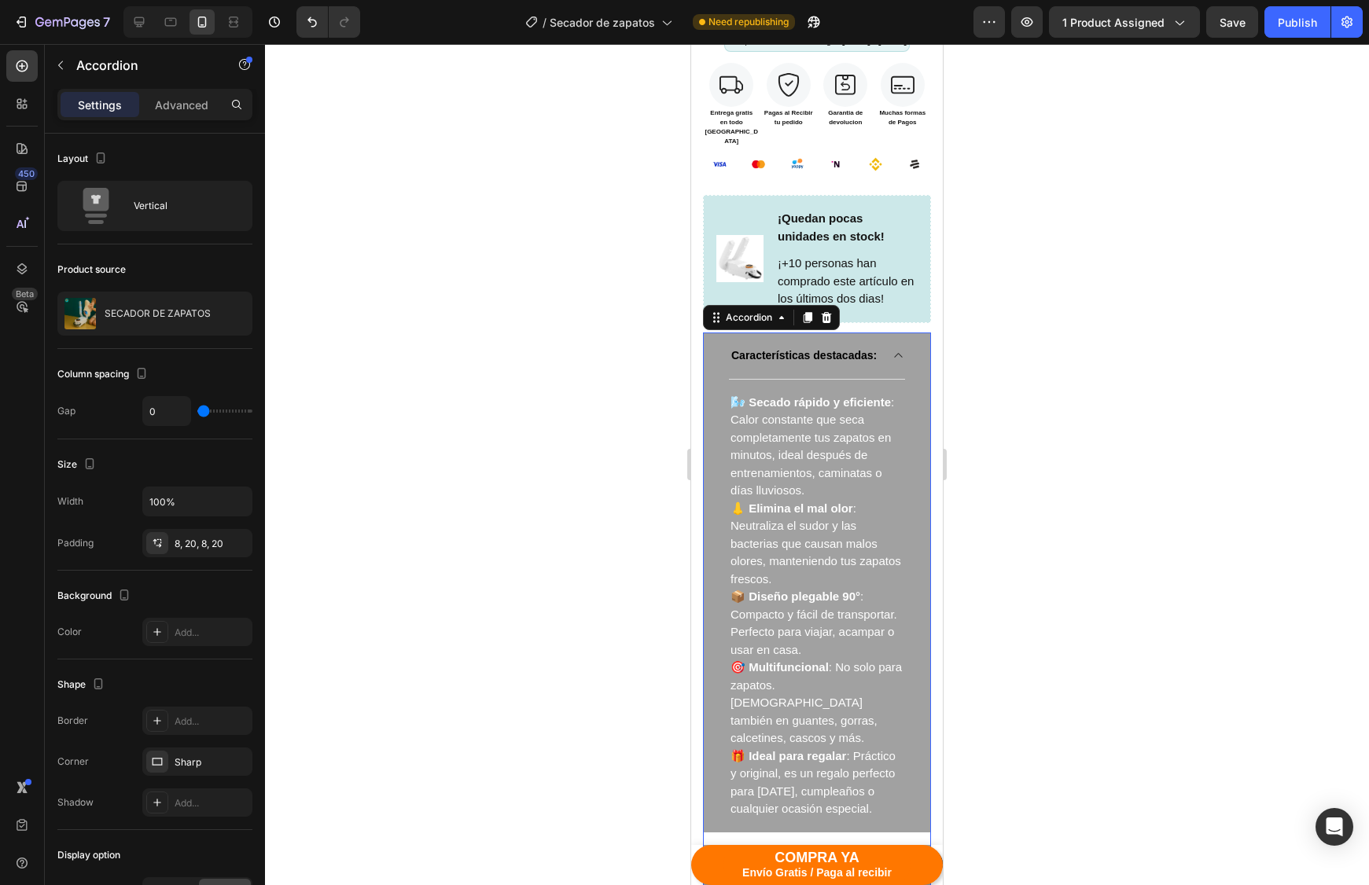
drag, startPoint x: 199, startPoint y: 412, endPoint x: 158, endPoint y: 414, distance: 41.0
click at [158, 414] on div "0" at bounding box center [197, 411] width 110 height 30
click at [905, 339] on div "Características destacadas:" at bounding box center [817, 356] width 226 height 46
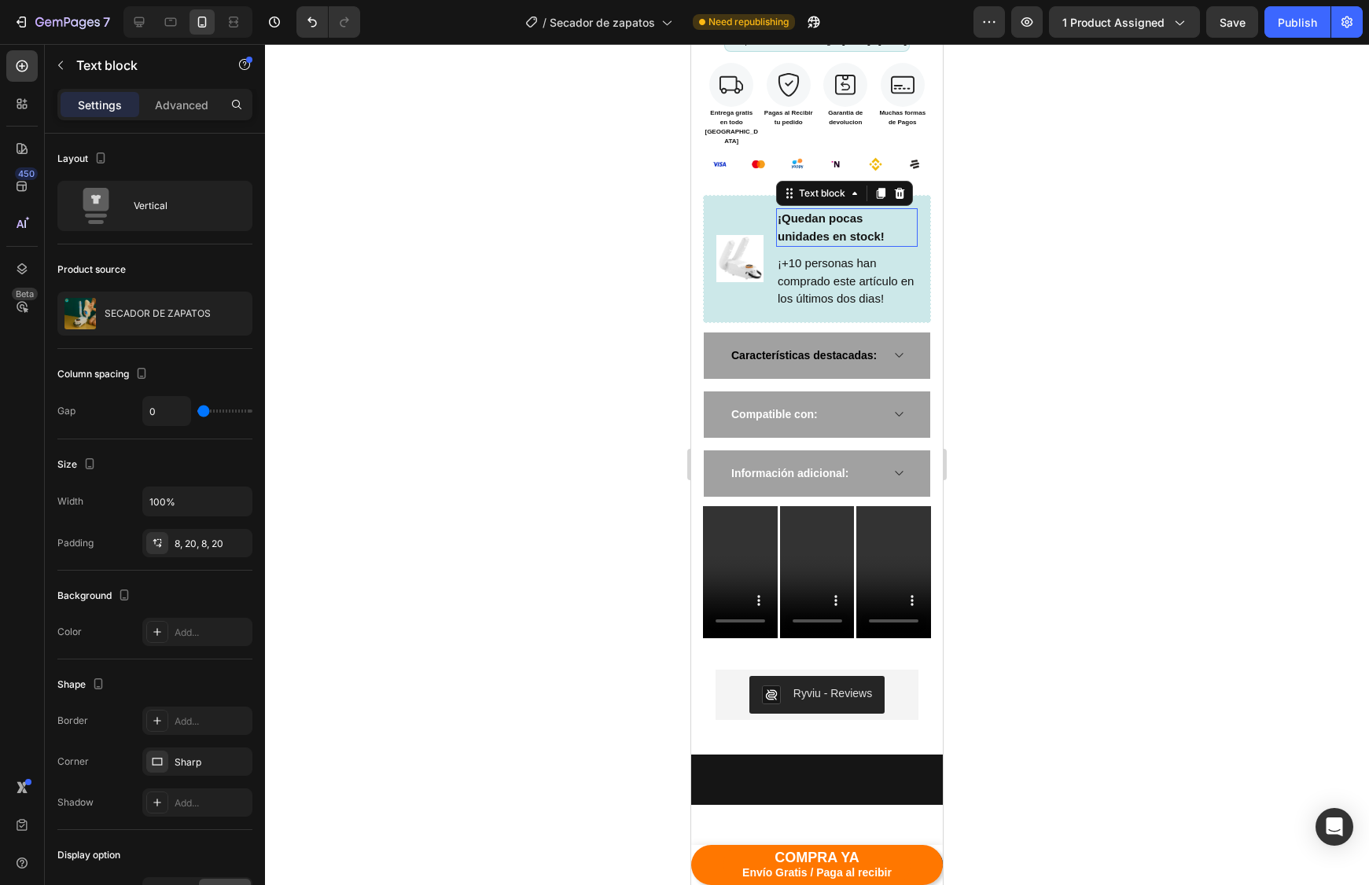
click at [895, 210] on p "¡Quedan pocas unidades en stock!" at bounding box center [847, 227] width 138 height 35
click at [908, 255] on p "¡+10 personas han comprado este artículo en los últimos dos dias!" at bounding box center [847, 281] width 138 height 53
click at [920, 234] on div "Image ¡Quedan pocas unidades en stock! Text block ¡+10 personas han comprado es…" at bounding box center [817, 259] width 228 height 128
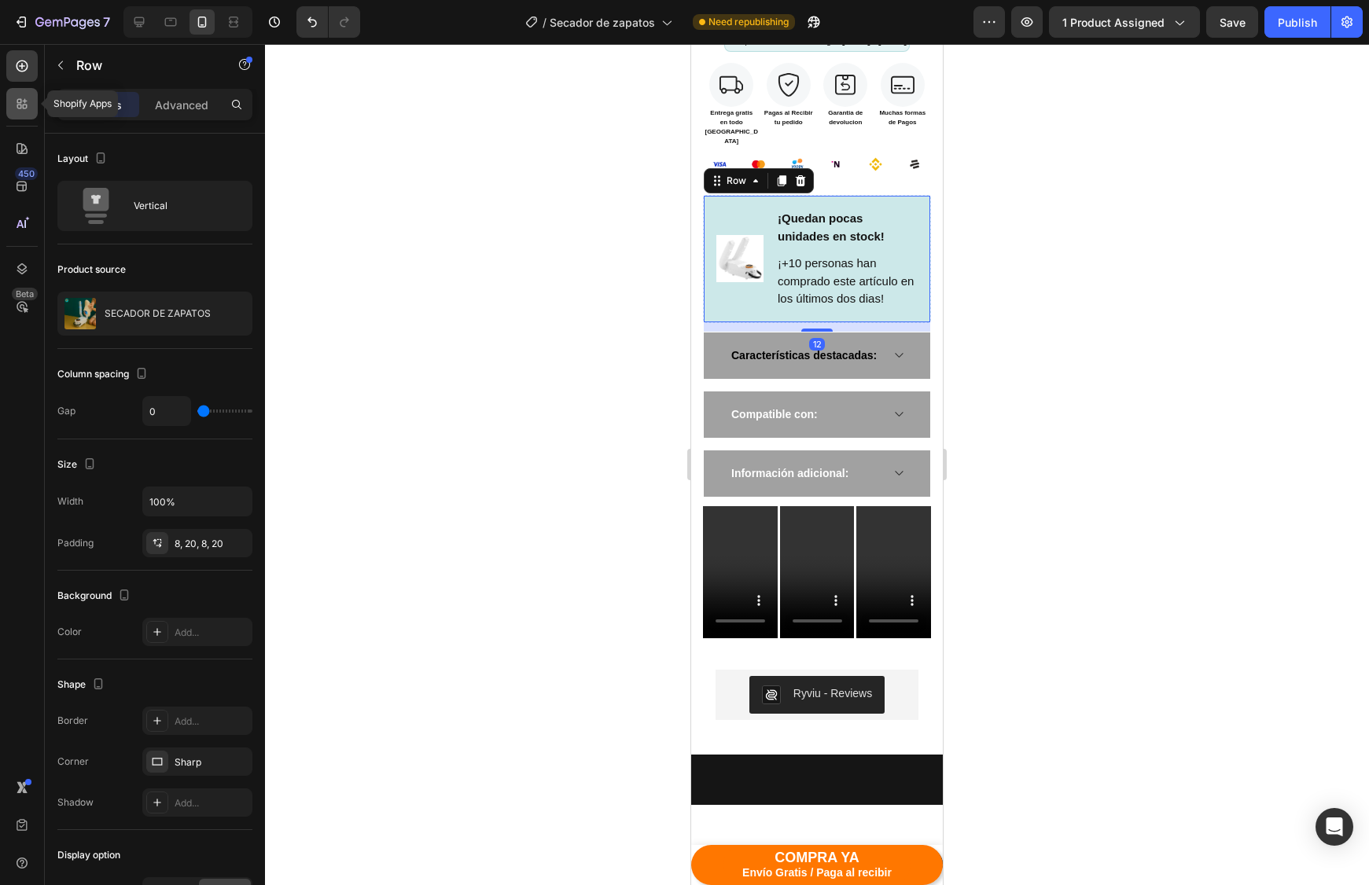
click at [14, 101] on icon at bounding box center [22, 104] width 16 height 16
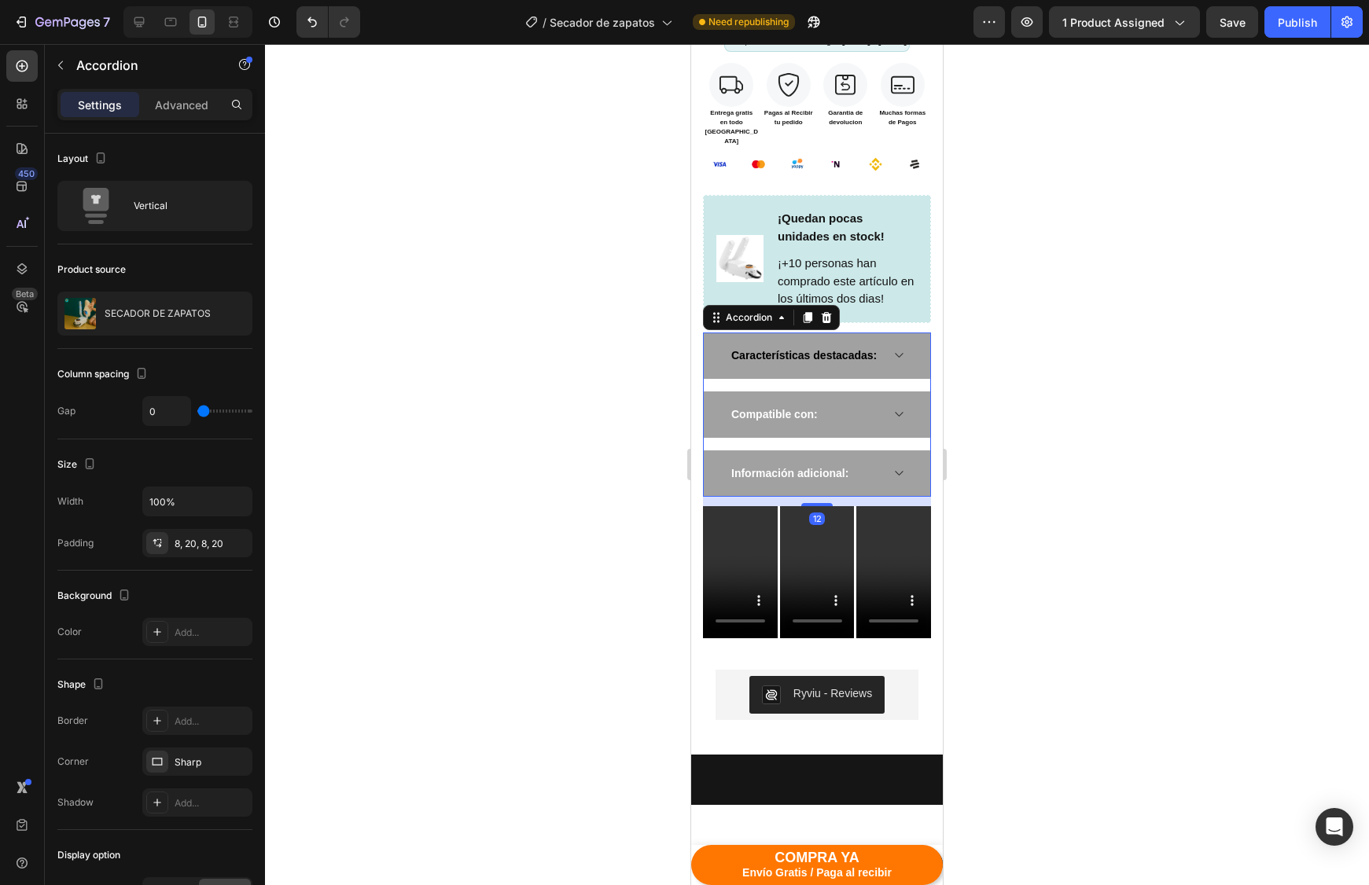
click at [899, 365] on div "Características destacadas:" at bounding box center [817, 356] width 226 height 46
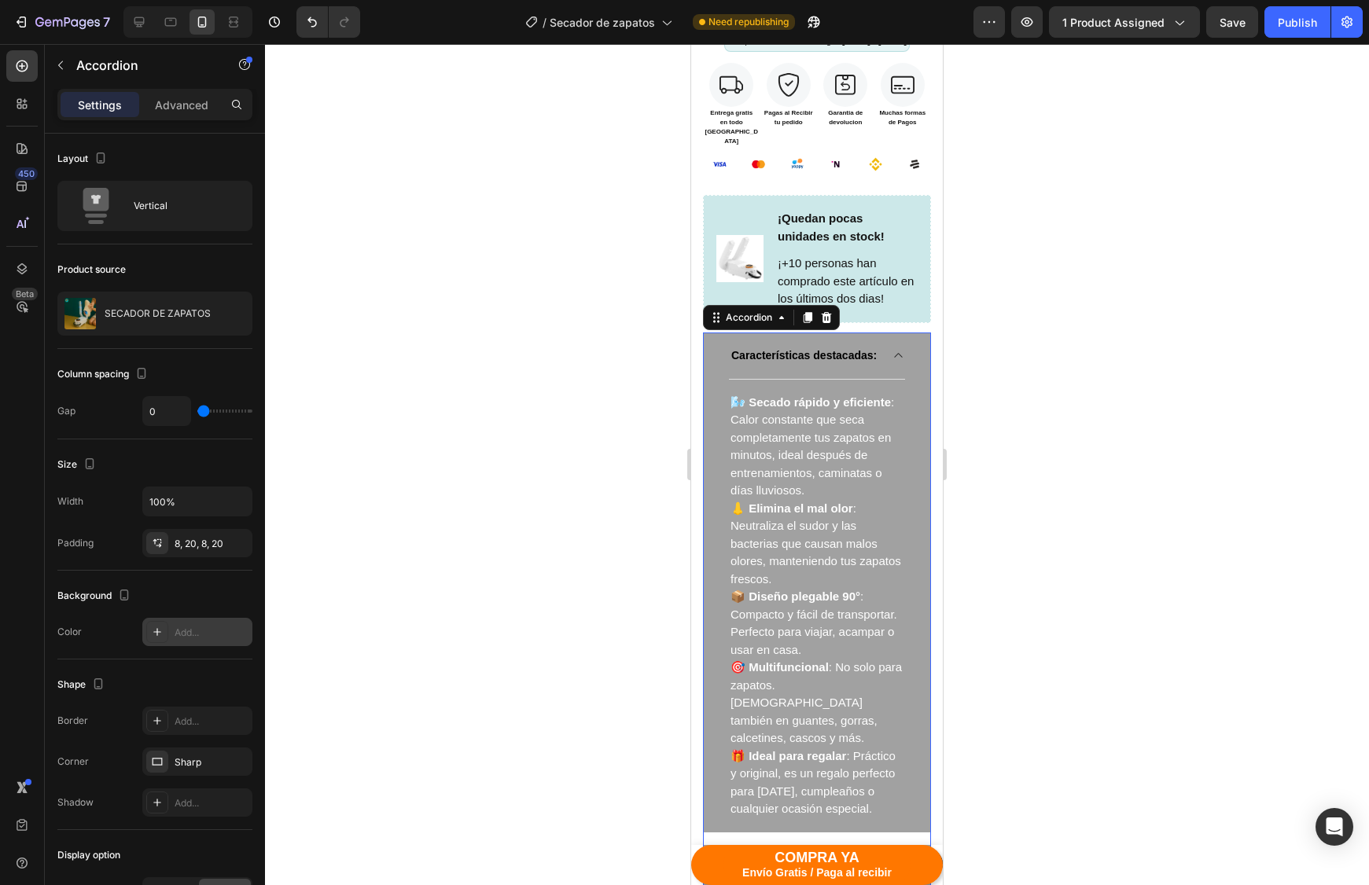
click at [182, 584] on div "Add..." at bounding box center [212, 633] width 74 height 14
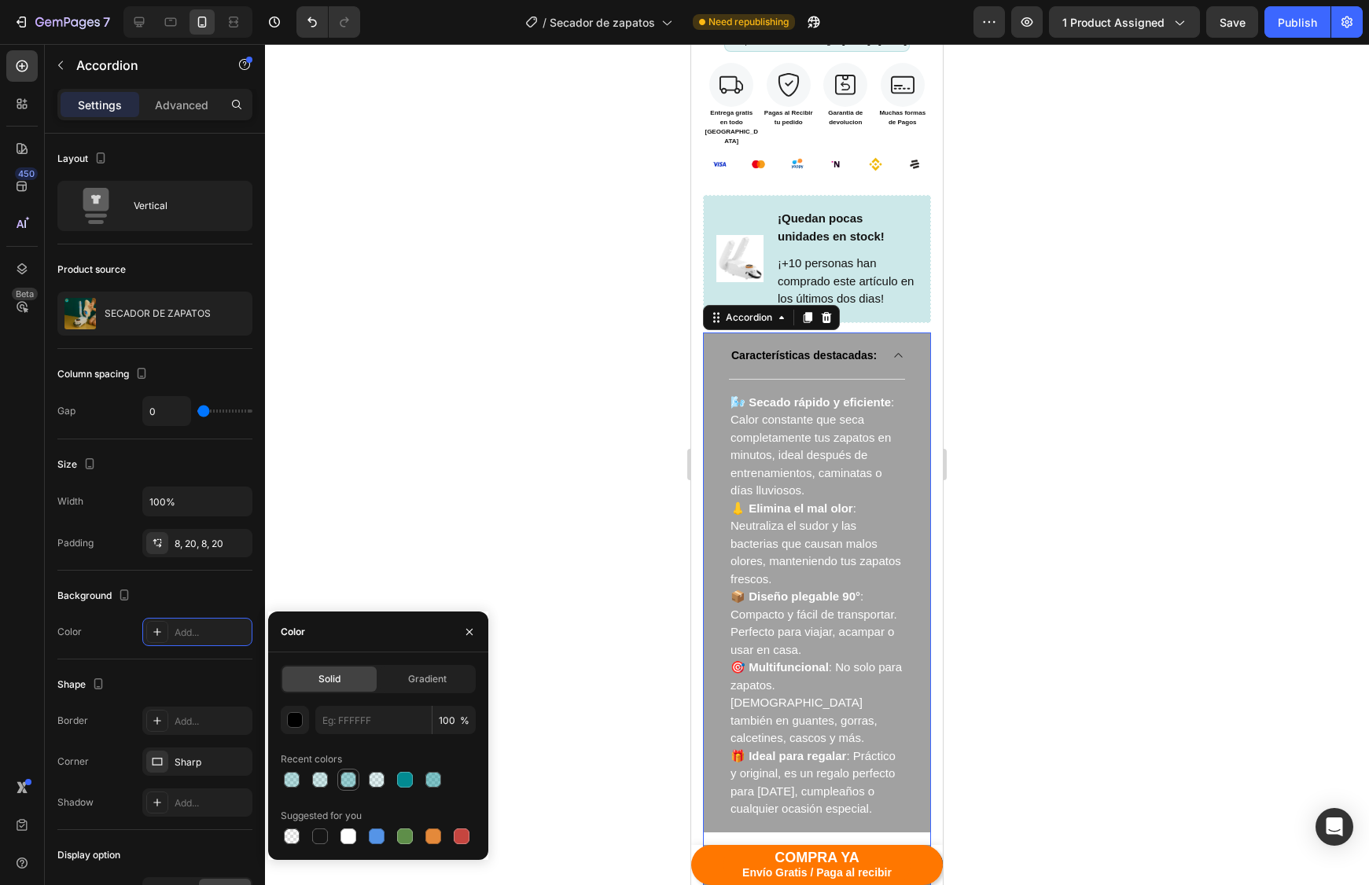
click at [350, 584] on div at bounding box center [348, 780] width 16 height 16
click at [406, 584] on div at bounding box center [405, 780] width 16 height 16
click at [469, 584] on div at bounding box center [470, 632] width 38 height 40
click at [469, 584] on button "button" at bounding box center [469, 632] width 25 height 25
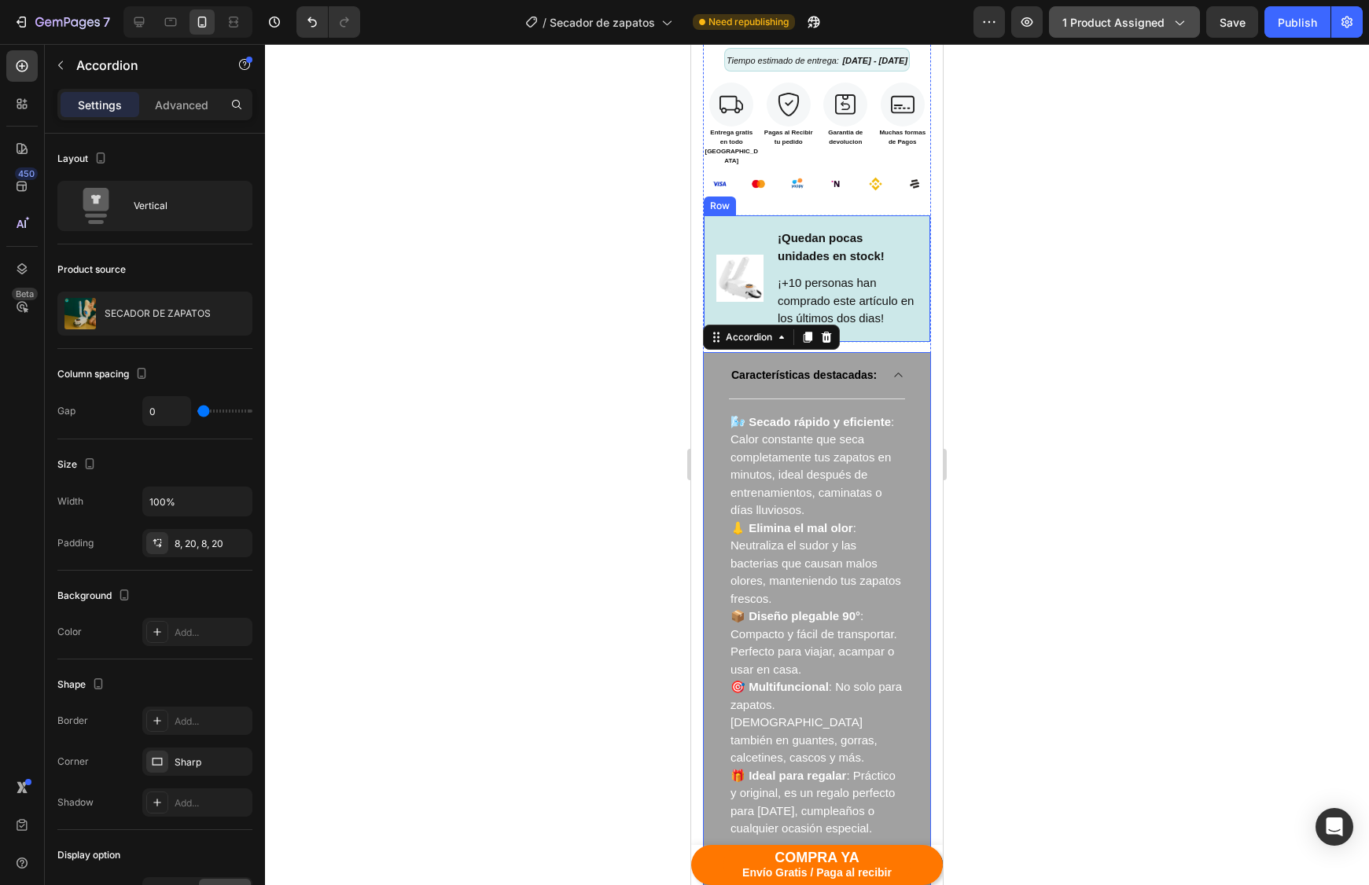
scroll to position [951, 0]
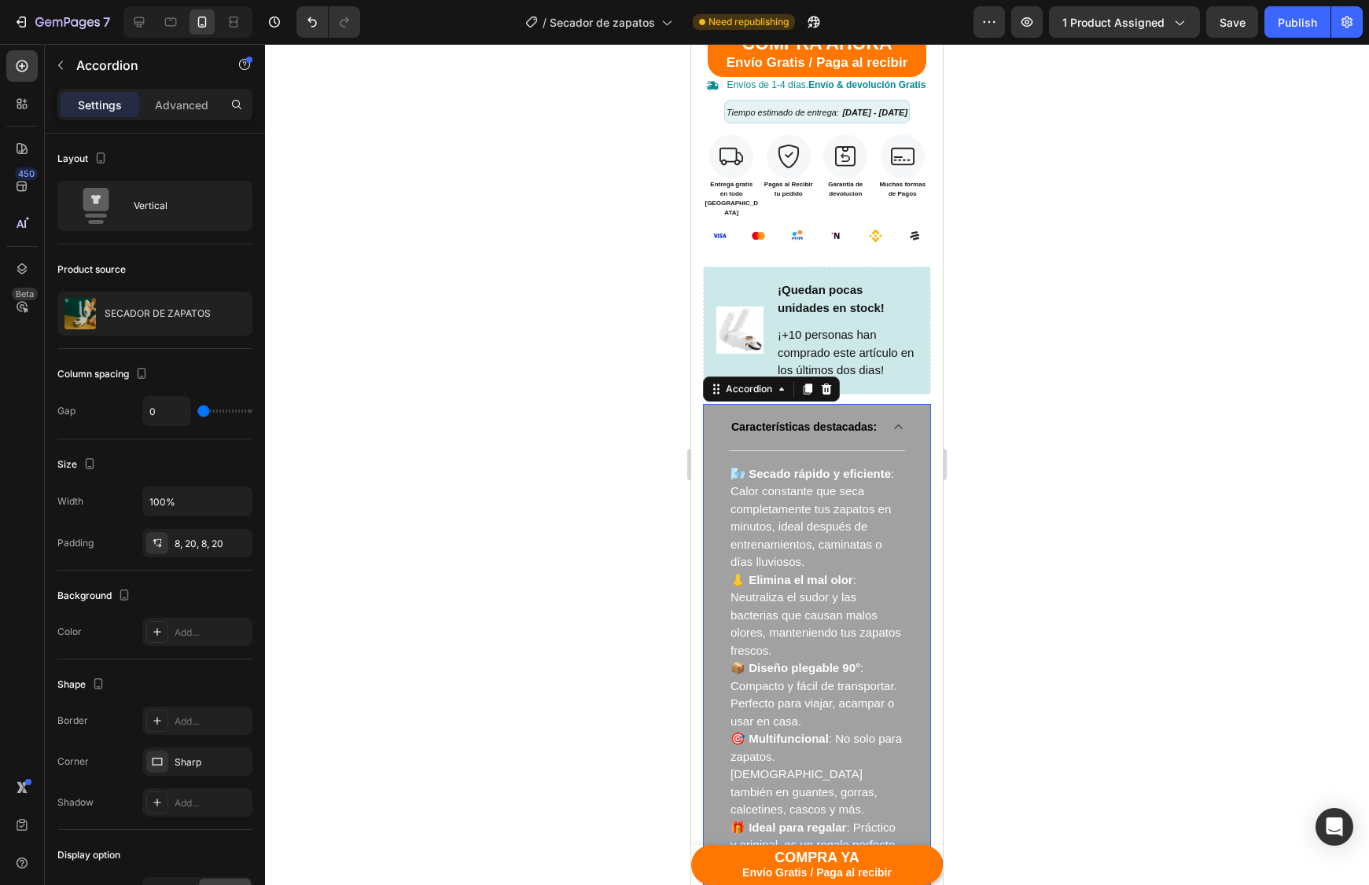
click at [1229, 39] on div "7 Version history / Secador de zapatos Need republishing Preview 1 product assi…" at bounding box center [684, 22] width 1369 height 45
click at [1230, 31] on button "Save" at bounding box center [1232, 21] width 52 height 31
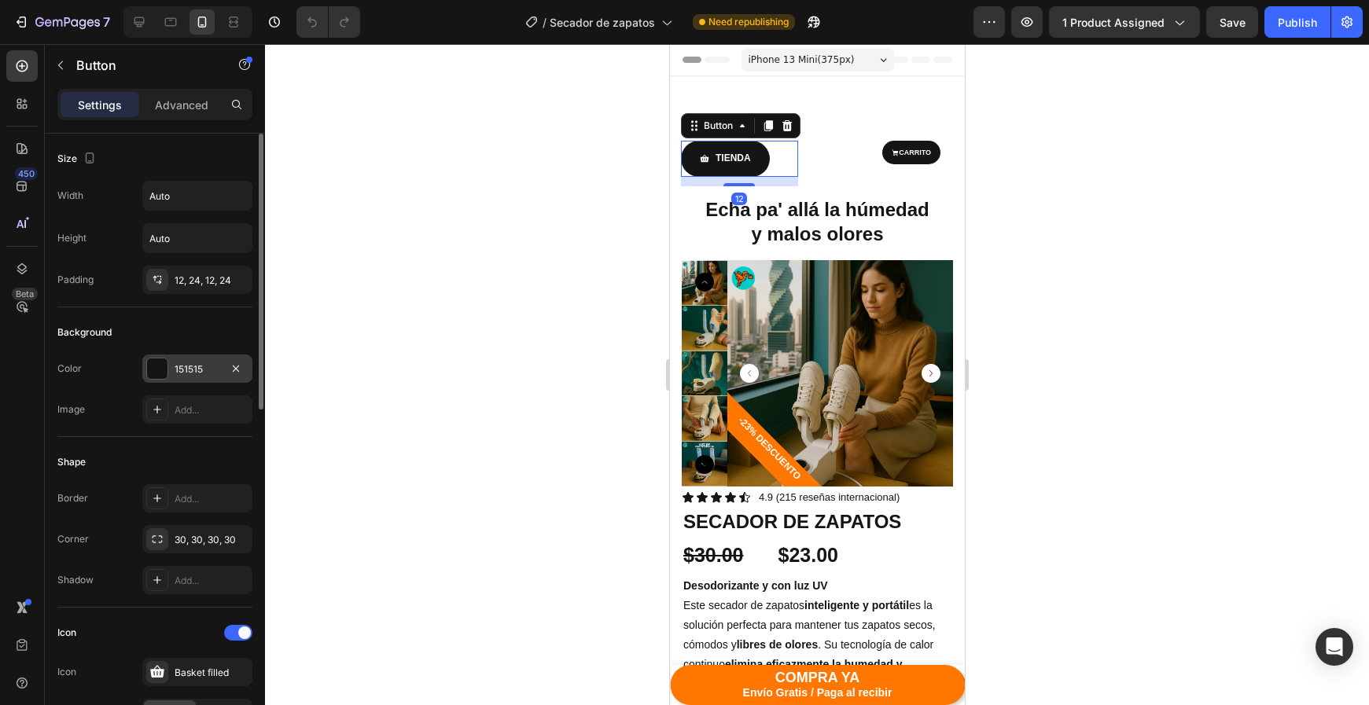
click at [189, 371] on div "151515" at bounding box center [198, 369] width 46 height 14
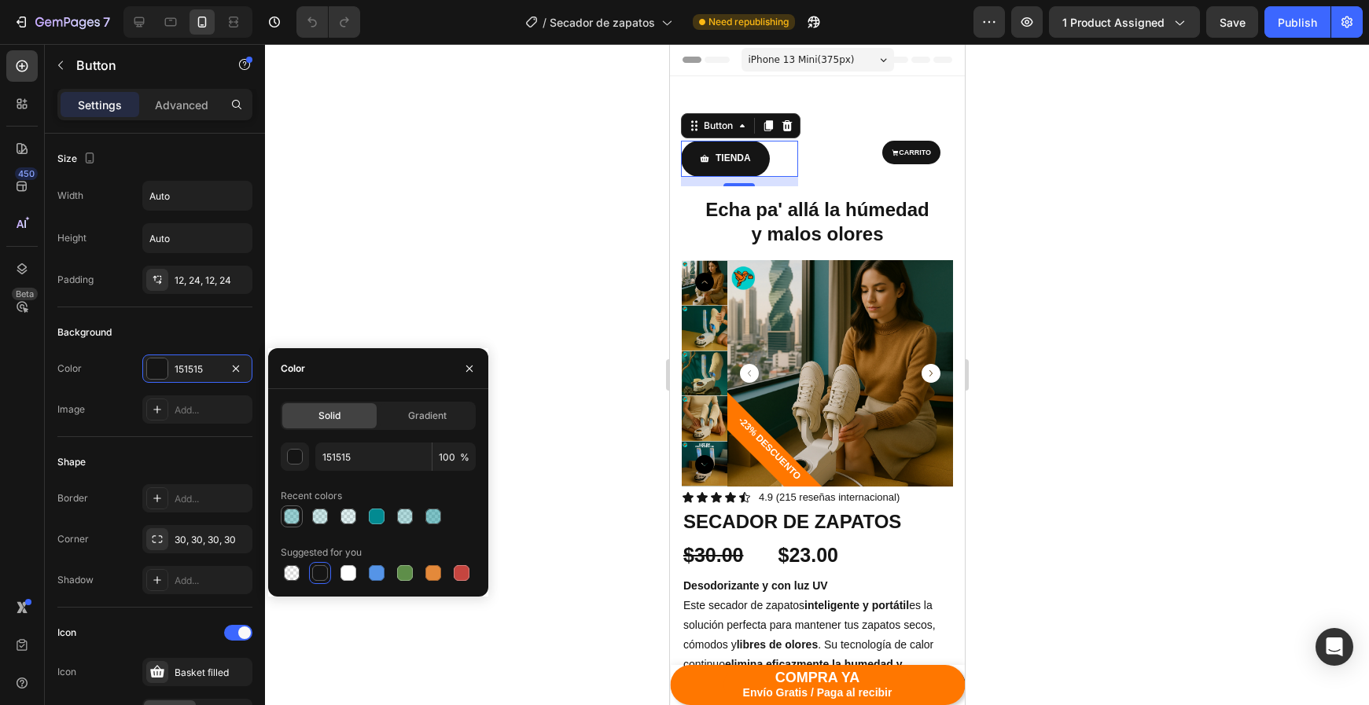
click at [296, 517] on div at bounding box center [292, 517] width 16 height 16
type input "028A91"
click at [344, 462] on input "028A91" at bounding box center [373, 457] width 116 height 28
click at [447, 455] on input "40" at bounding box center [453, 457] width 43 height 28
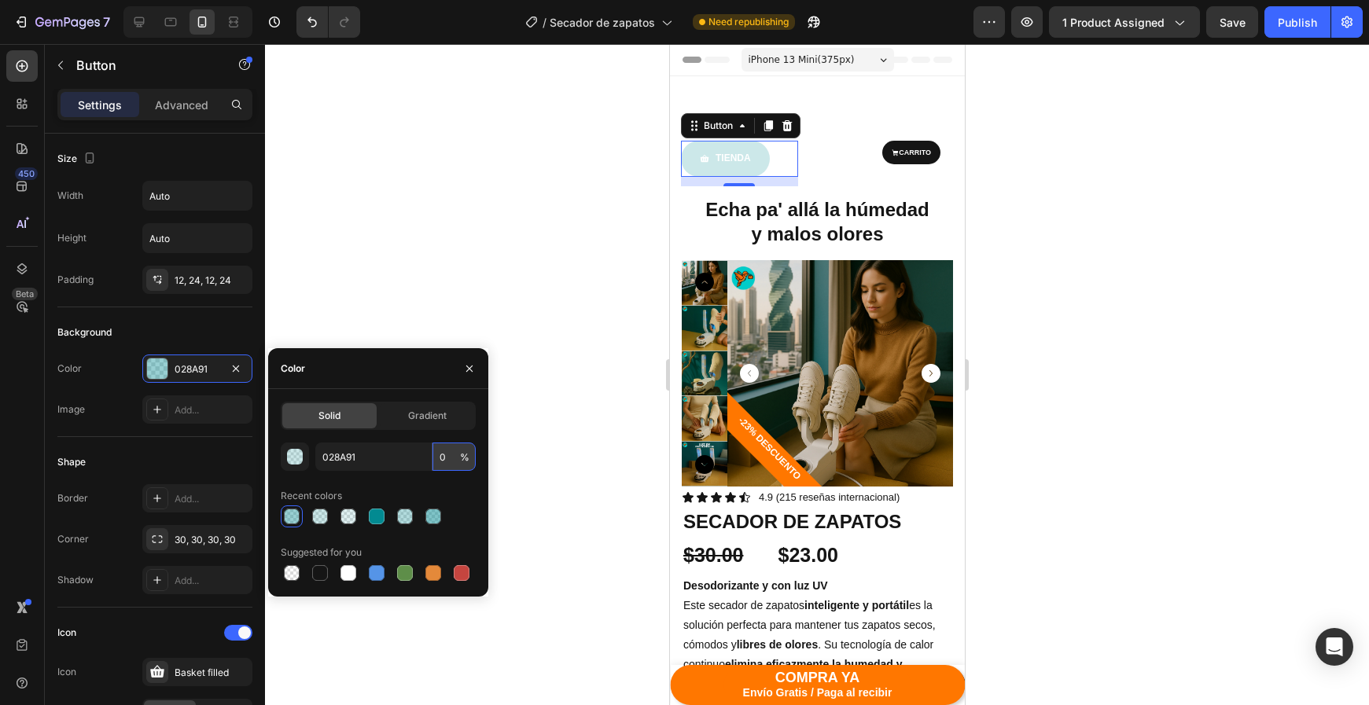
type input "30"
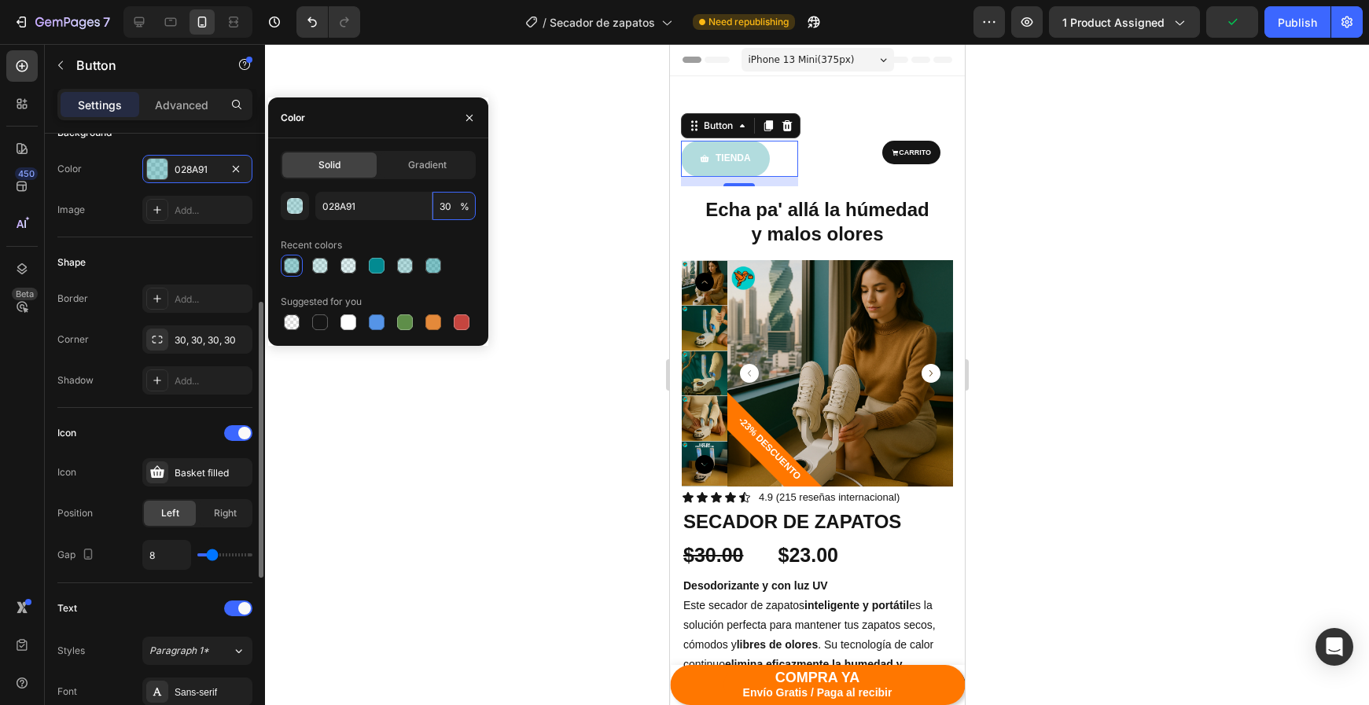
scroll to position [254, 0]
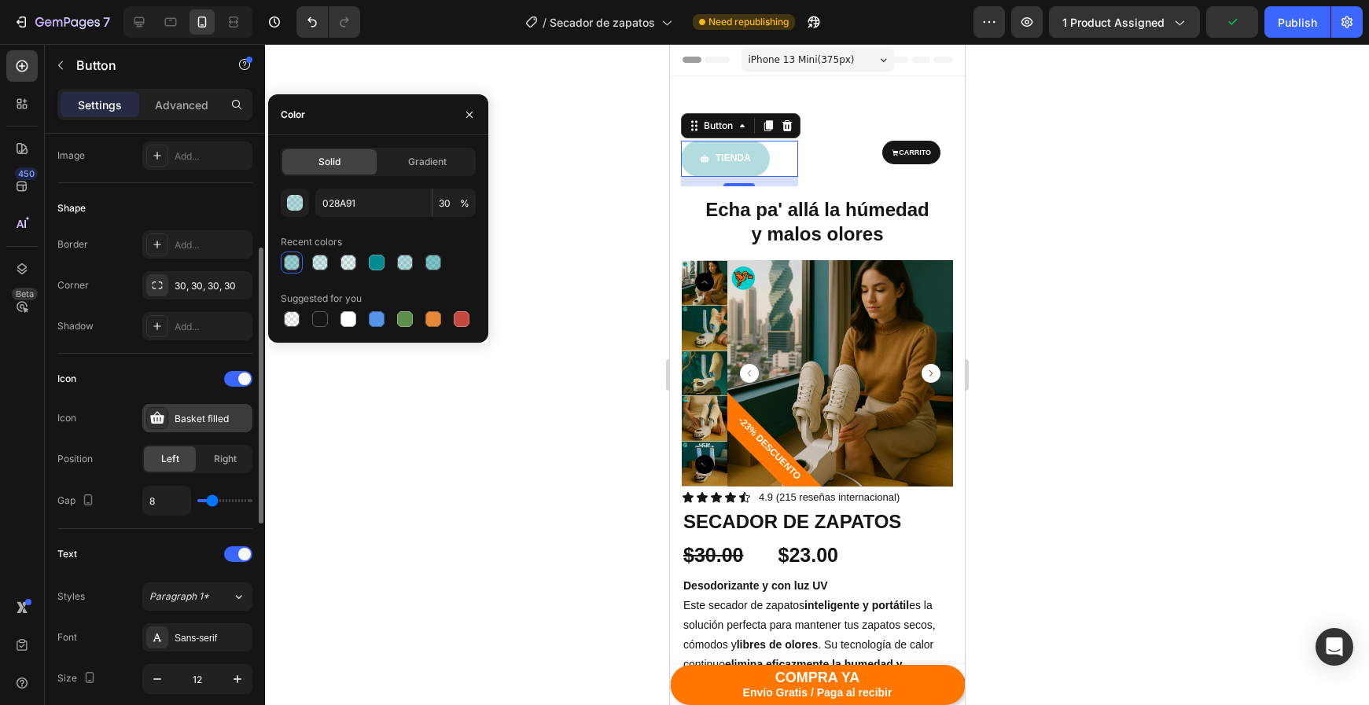
click at [164, 422] on icon at bounding box center [157, 418] width 16 height 16
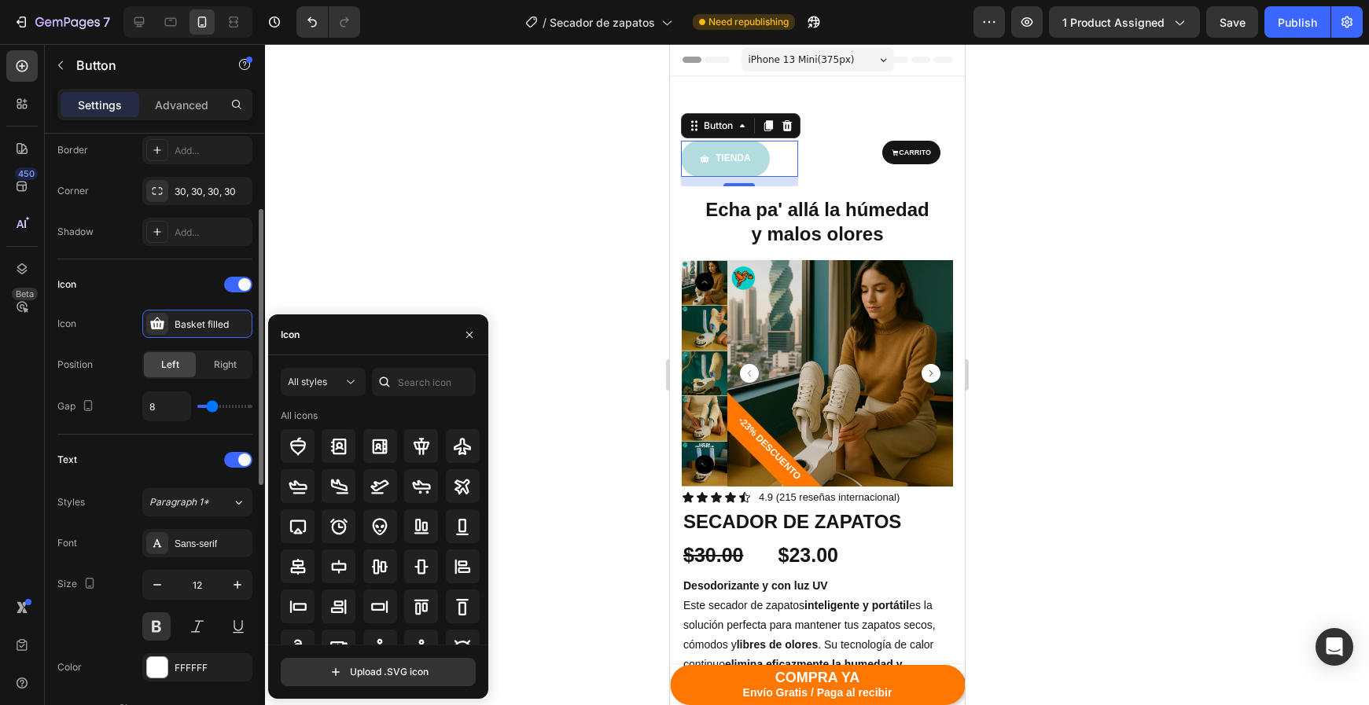
scroll to position [421, 0]
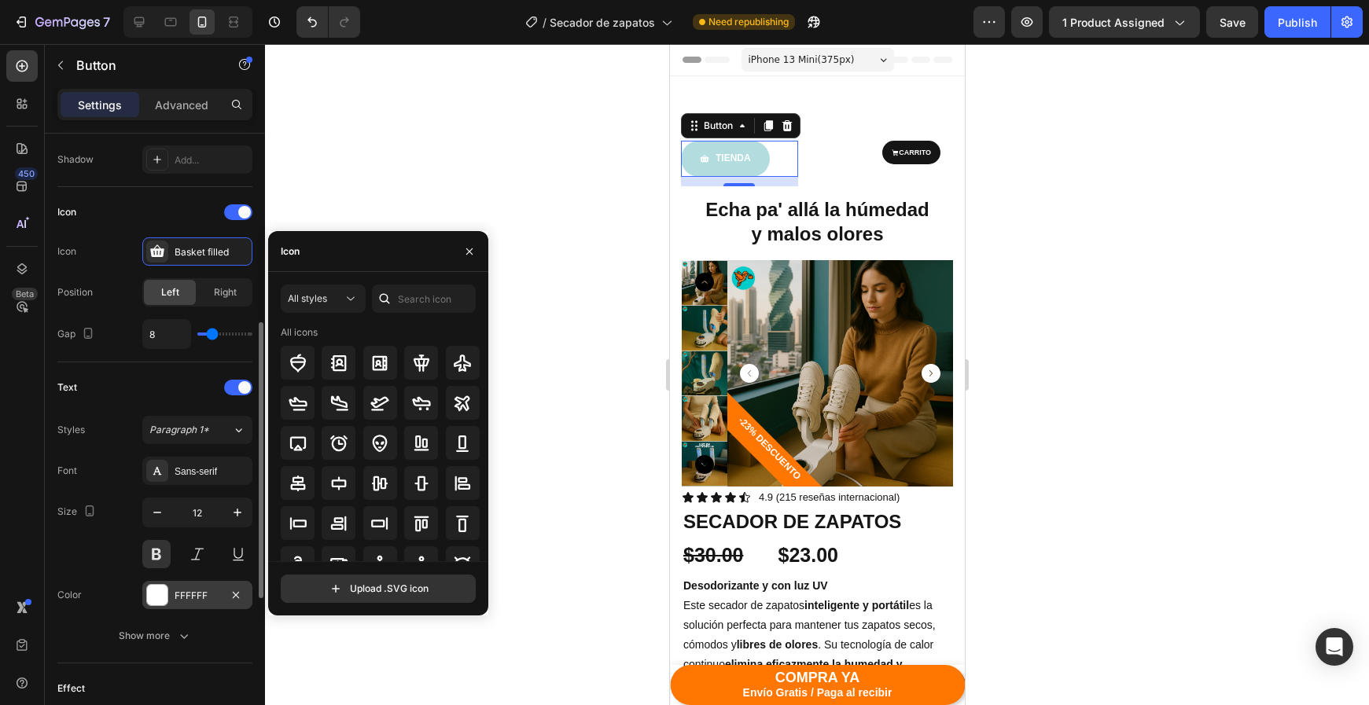
click at [171, 595] on div "FFFFFF" at bounding box center [197, 595] width 110 height 28
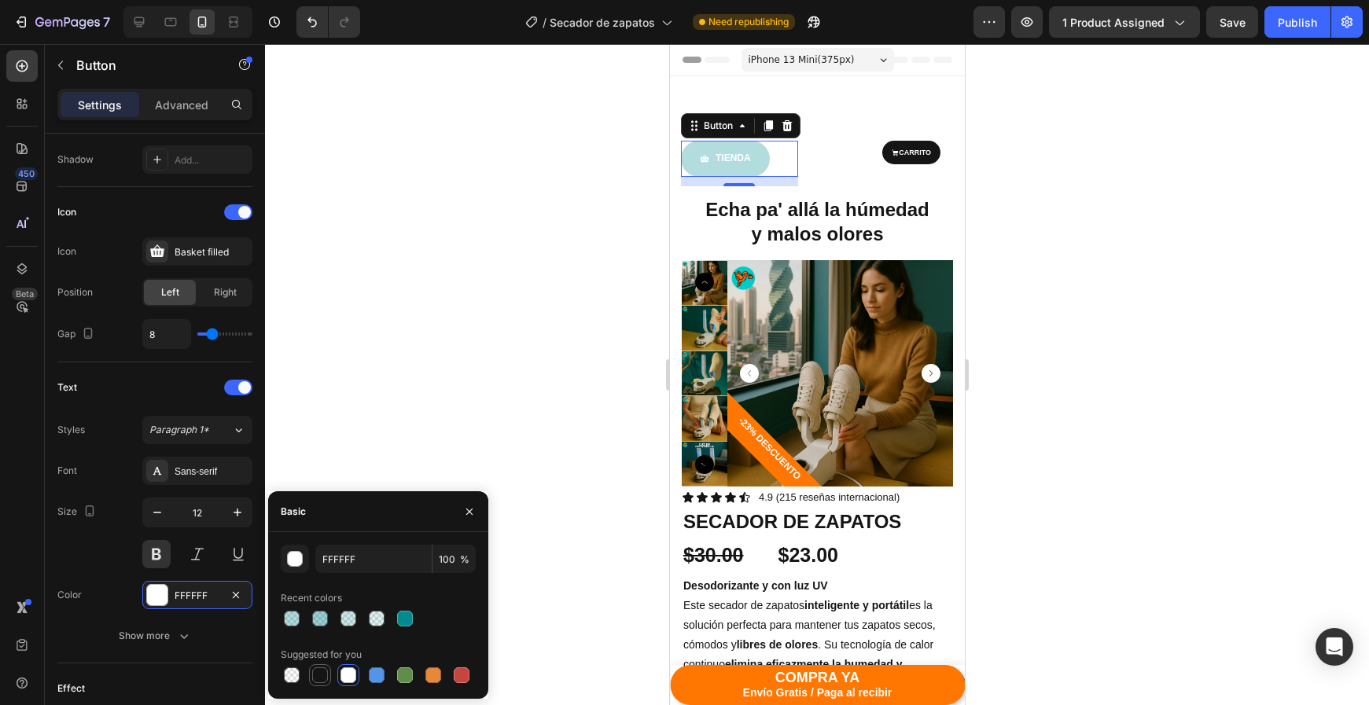
click at [316, 675] on div at bounding box center [320, 676] width 16 height 16
type input "151515"
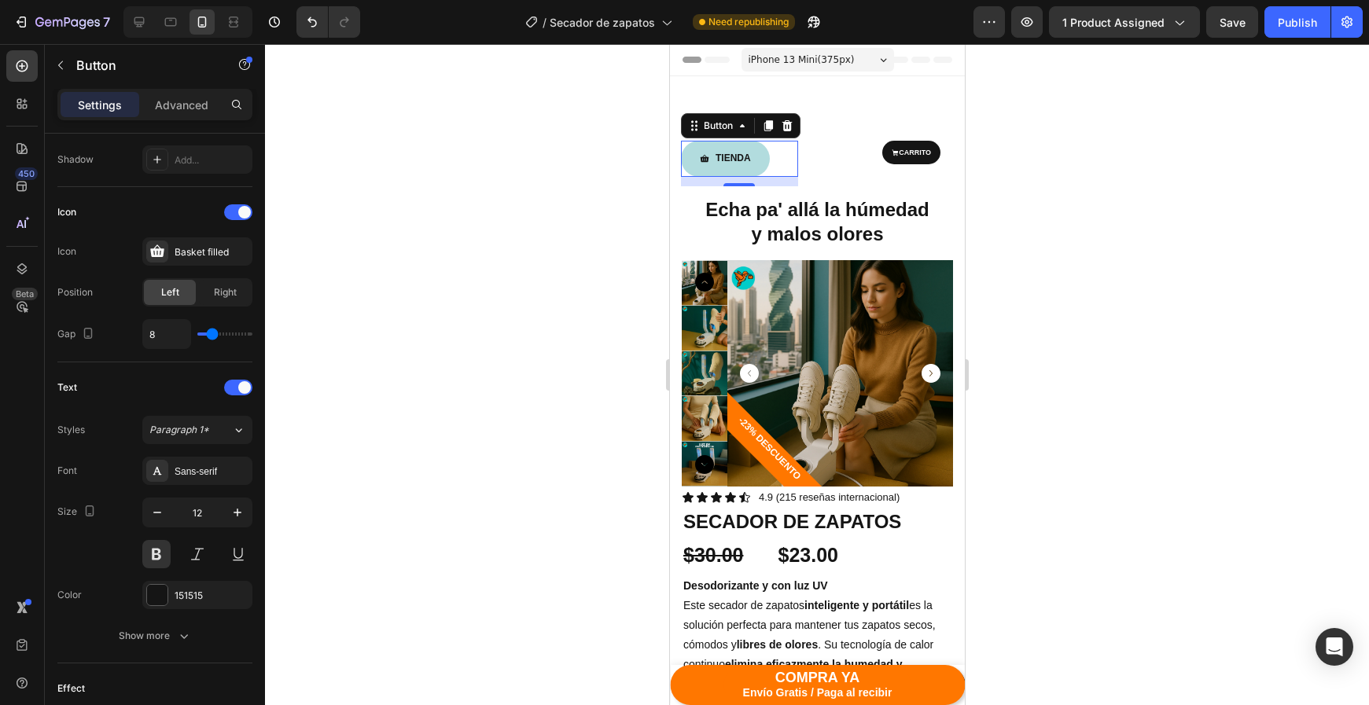
click at [1135, 195] on div at bounding box center [817, 374] width 1104 height 661
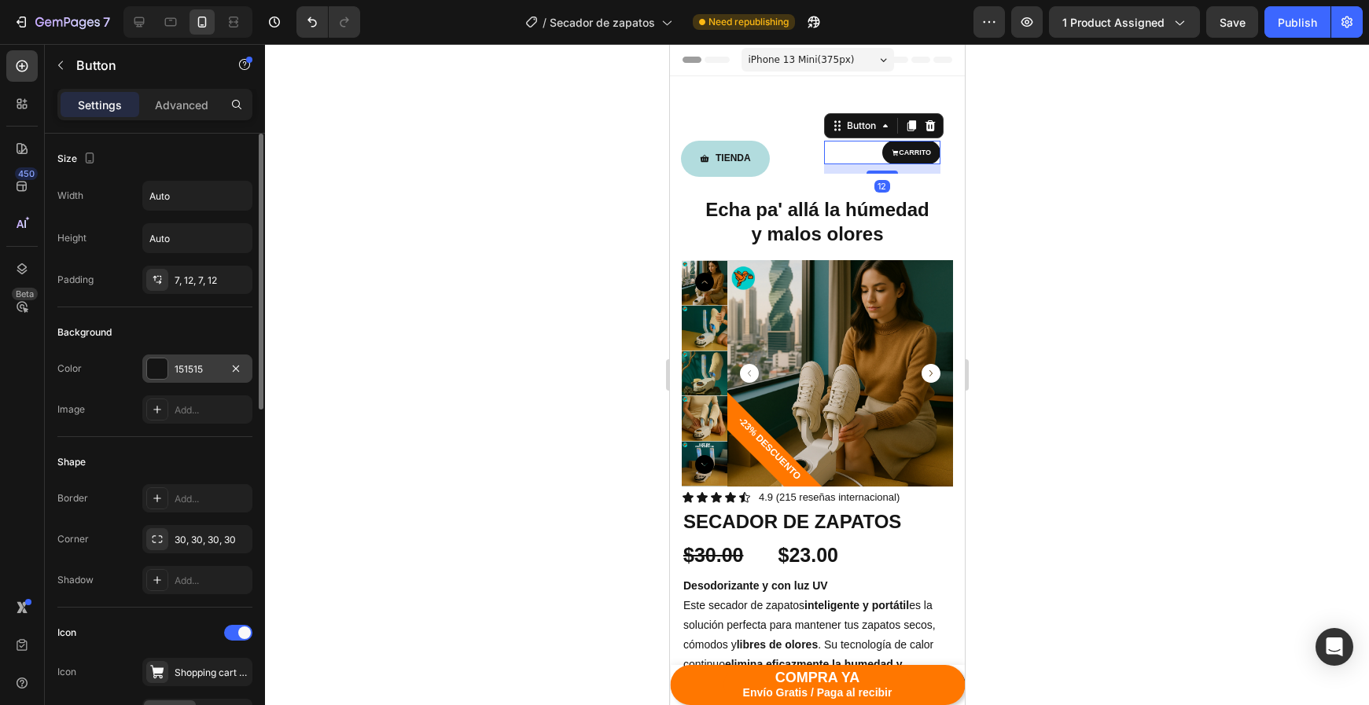
click at [182, 378] on div "151515" at bounding box center [197, 369] width 110 height 28
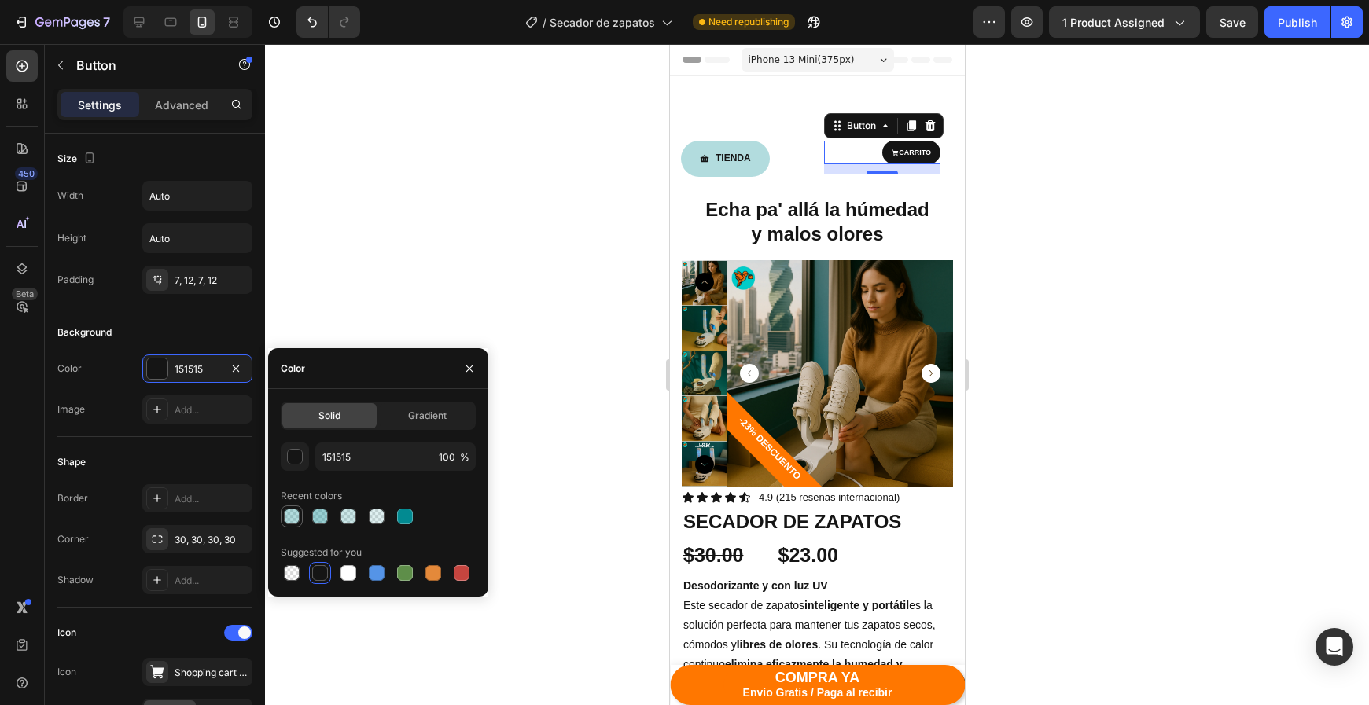
click at [285, 515] on div at bounding box center [292, 517] width 16 height 16
type input "028A91"
type input "30"
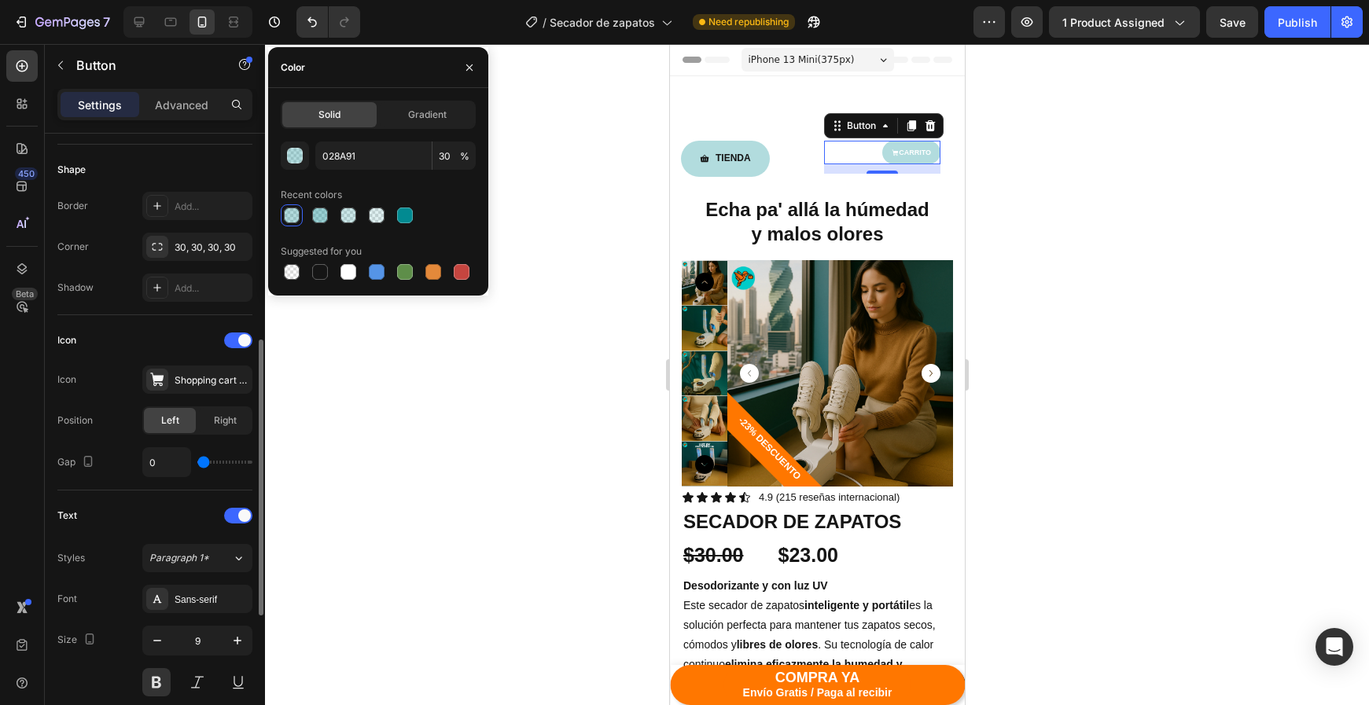
scroll to position [352, 0]
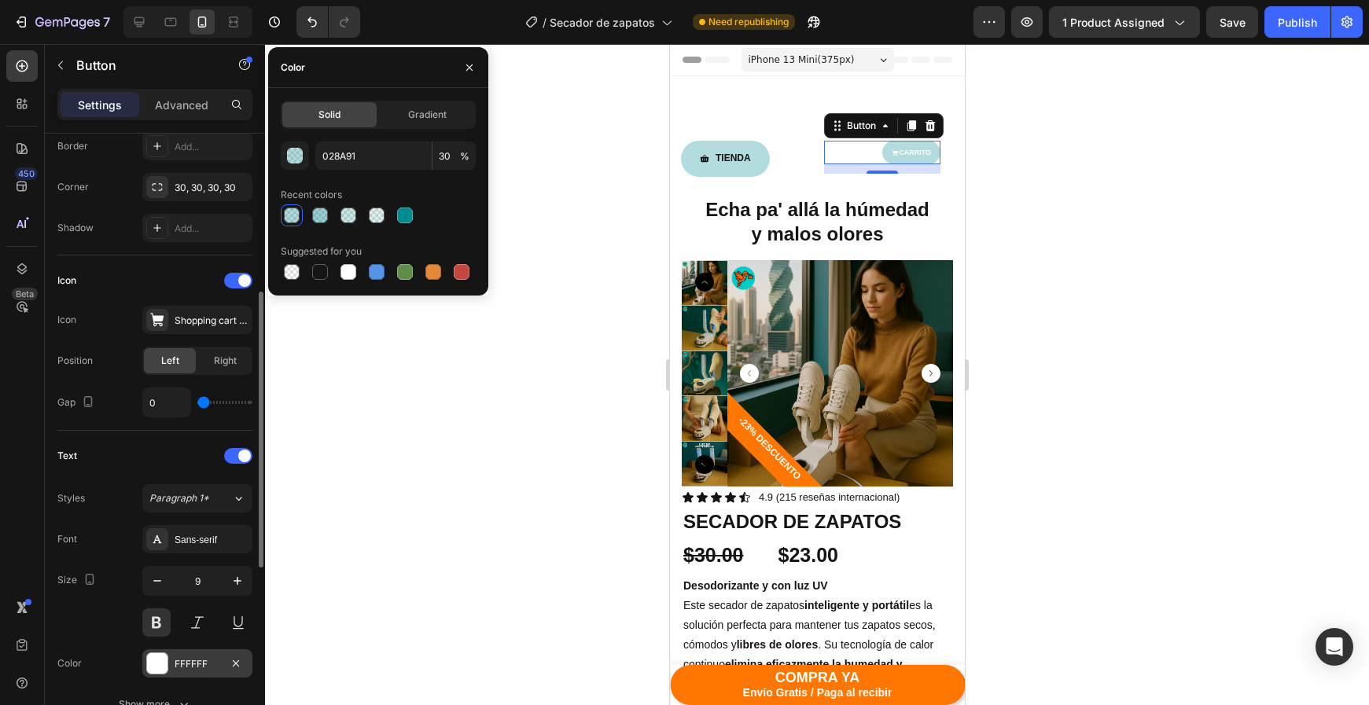
click at [171, 661] on div "FFFFFF" at bounding box center [197, 663] width 110 height 28
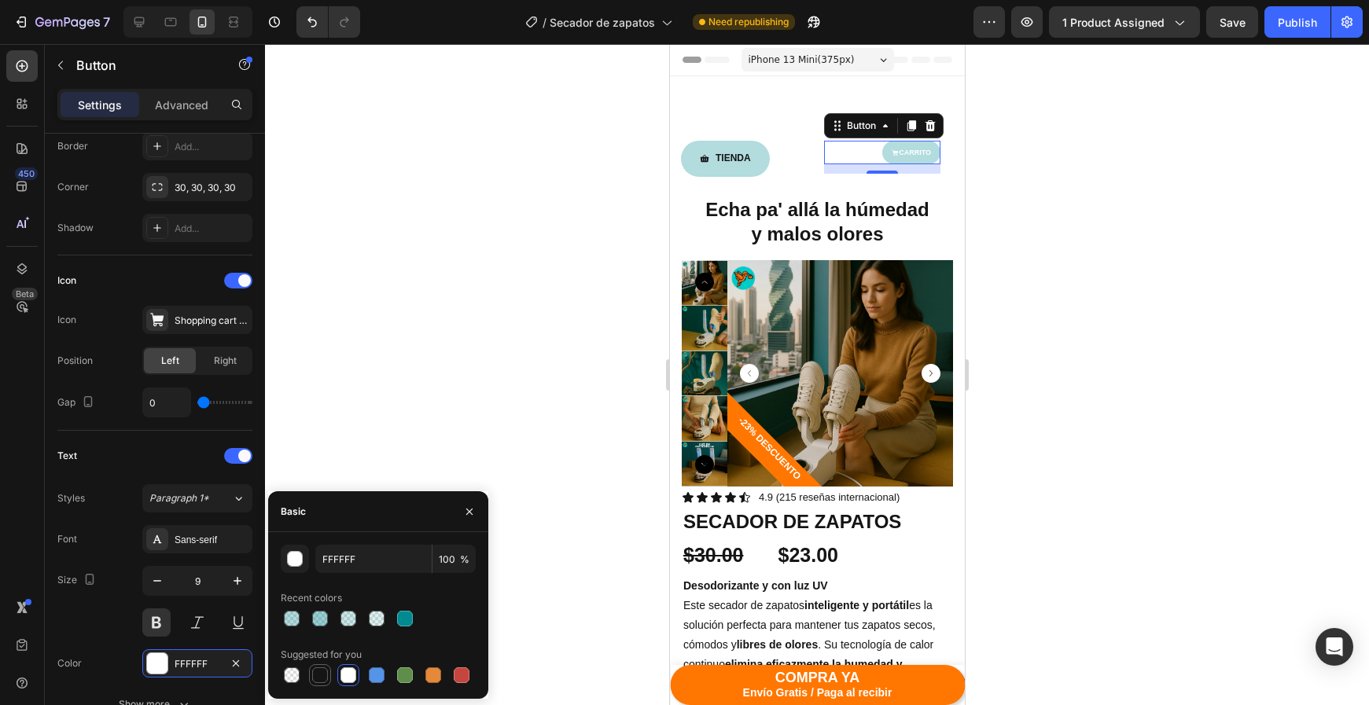
click at [312, 678] on div at bounding box center [320, 676] width 16 height 16
type input "151515"
click at [1113, 435] on div at bounding box center [817, 374] width 1104 height 661
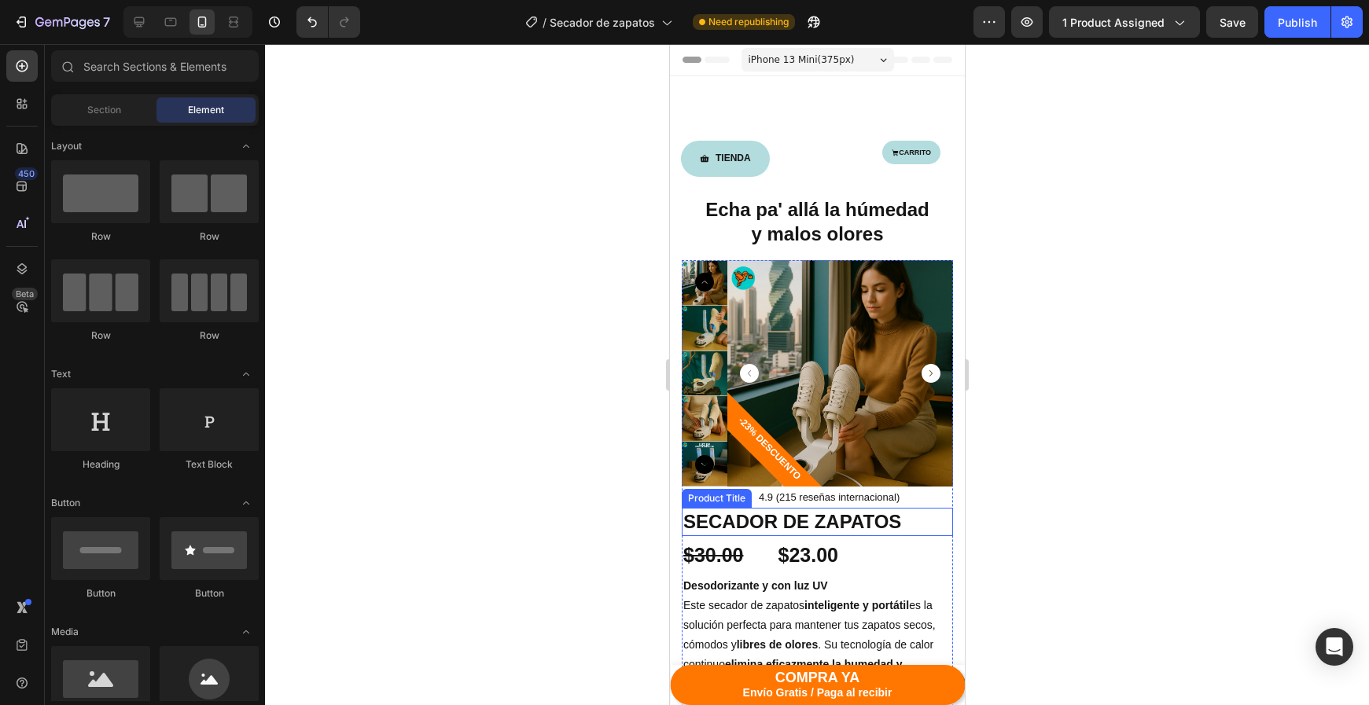
scroll to position [0, 0]
click at [809, 164] on div "TIENDA Button" at bounding box center [751, 164] width 117 height 46
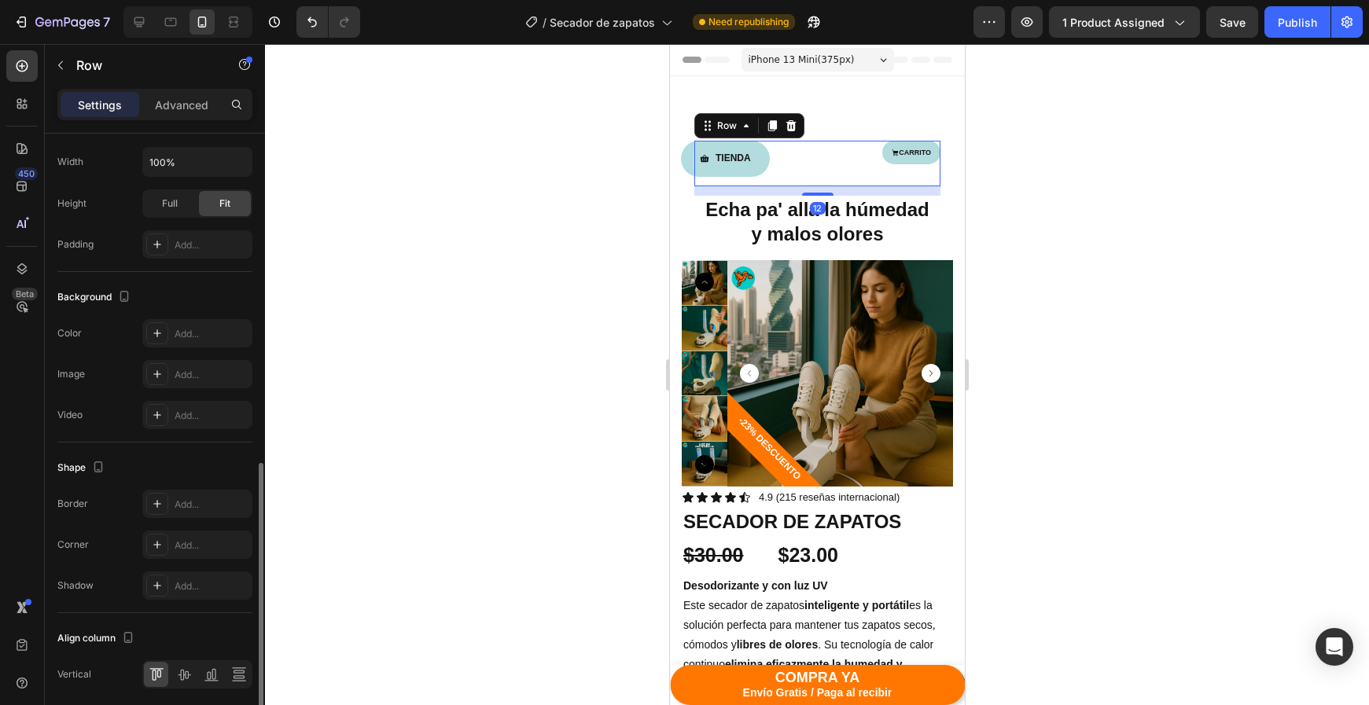
scroll to position [481, 0]
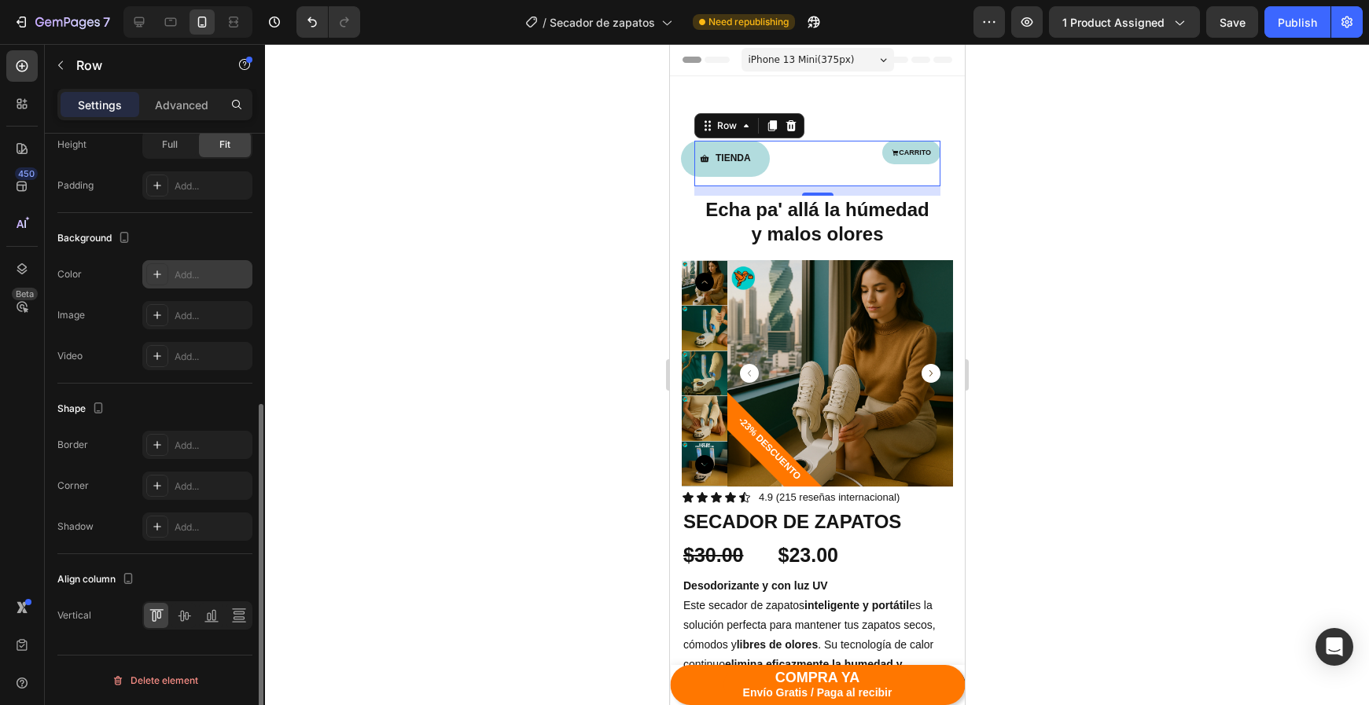
click at [182, 272] on div "Add..." at bounding box center [212, 275] width 74 height 14
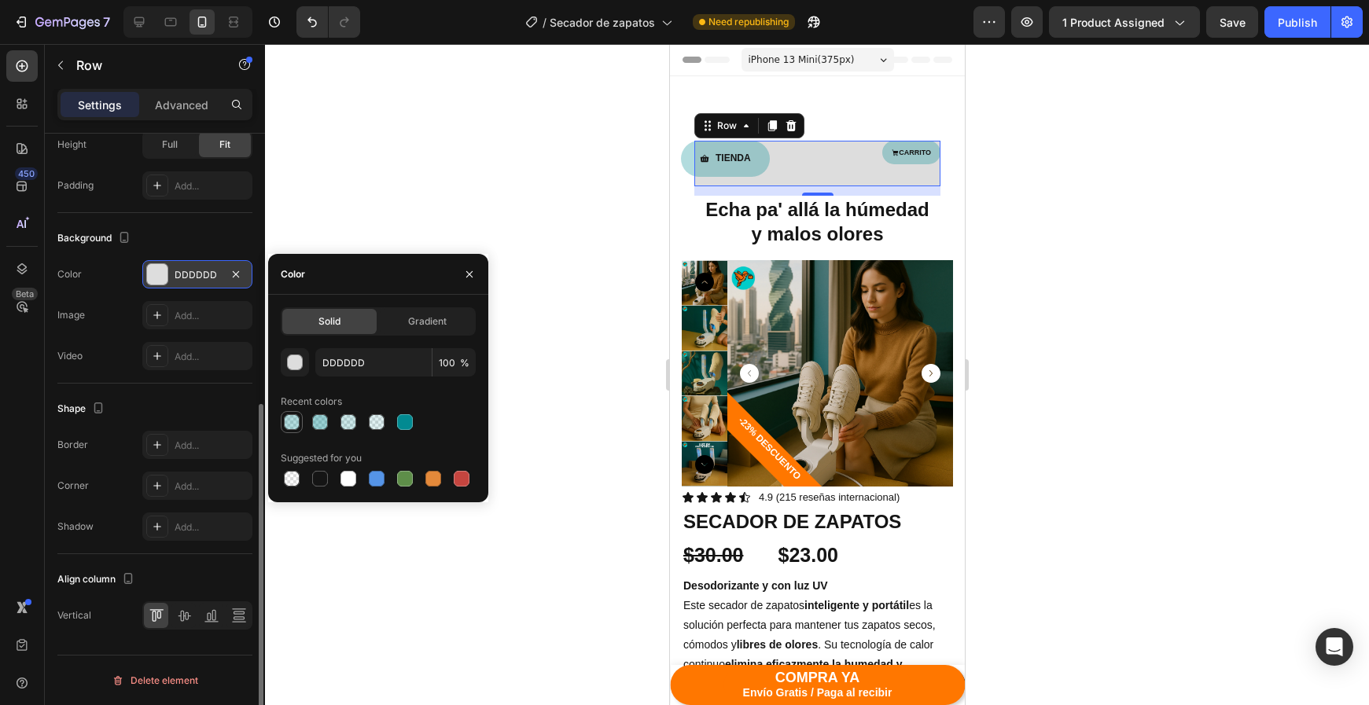
click at [295, 423] on div at bounding box center [292, 422] width 16 height 16
type input "028A91"
click at [322, 423] on div at bounding box center [320, 422] width 16 height 16
type input "40"
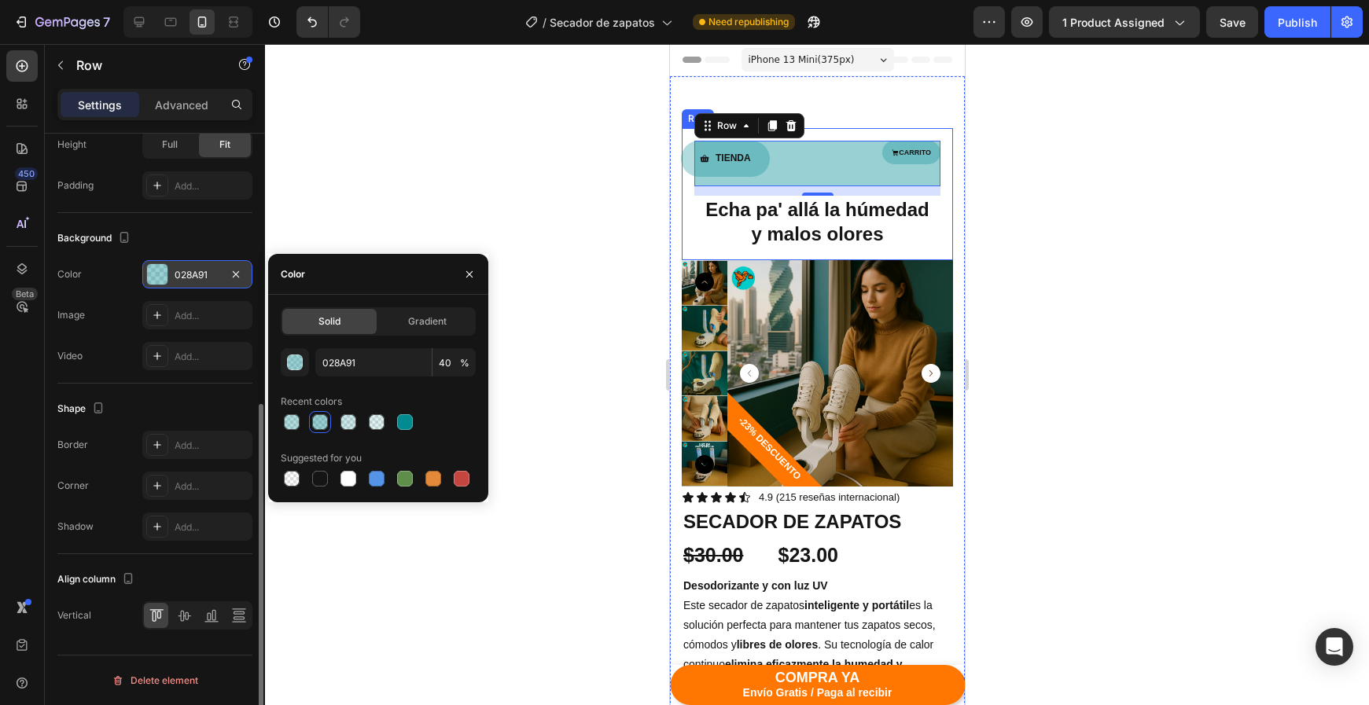
click at [819, 138] on div "TIENDA Button CARRITO Button Row 12 Echa pa' allá la húmedad y malos olores Hea…" at bounding box center [816, 194] width 271 height 132
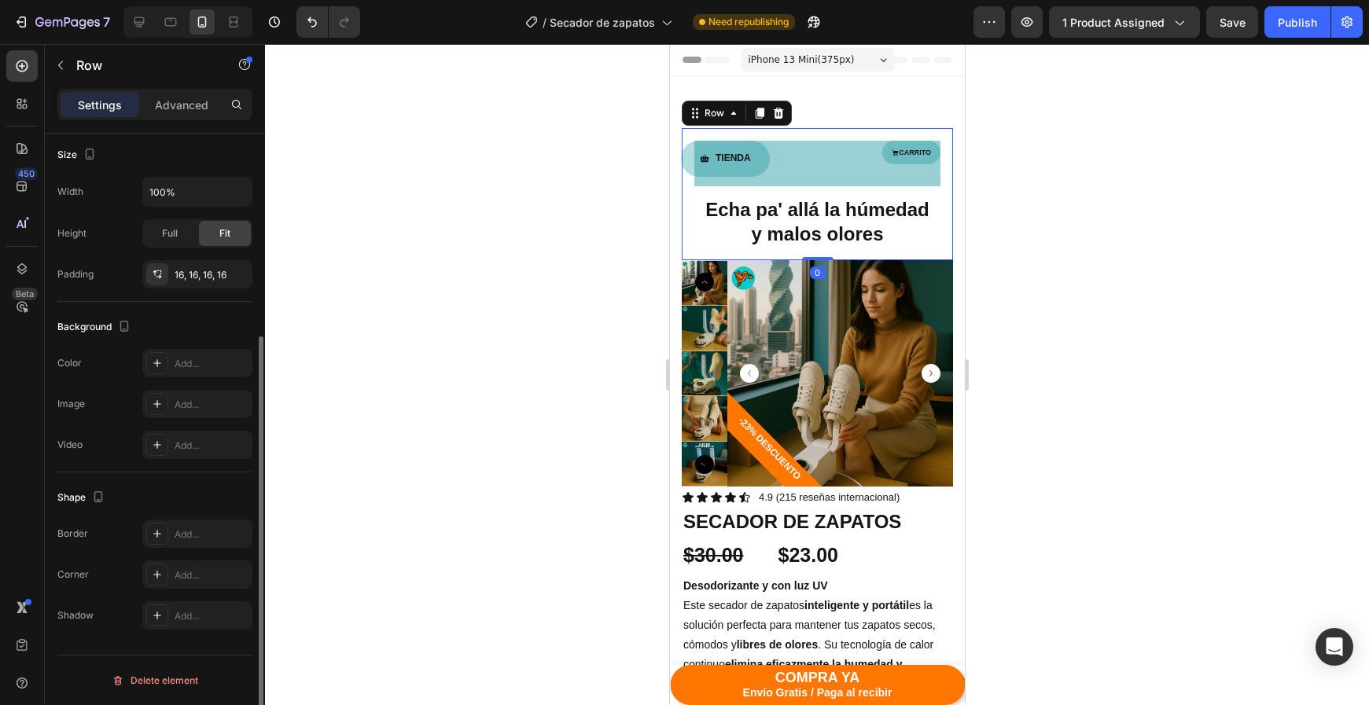
scroll to position [302, 0]
click at [302, 24] on button "Undo/Redo" at bounding box center [311, 21] width 31 height 31
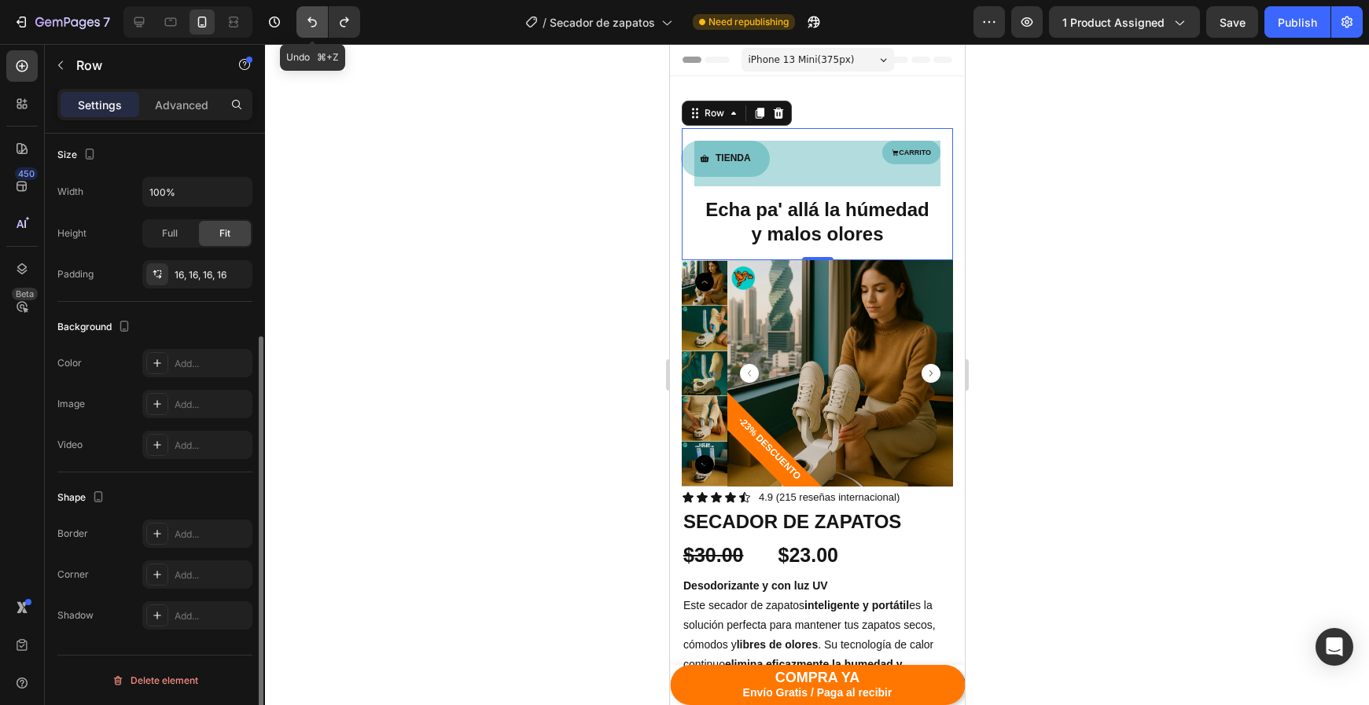
click at [302, 24] on button "Undo/Redo" at bounding box center [311, 21] width 31 height 31
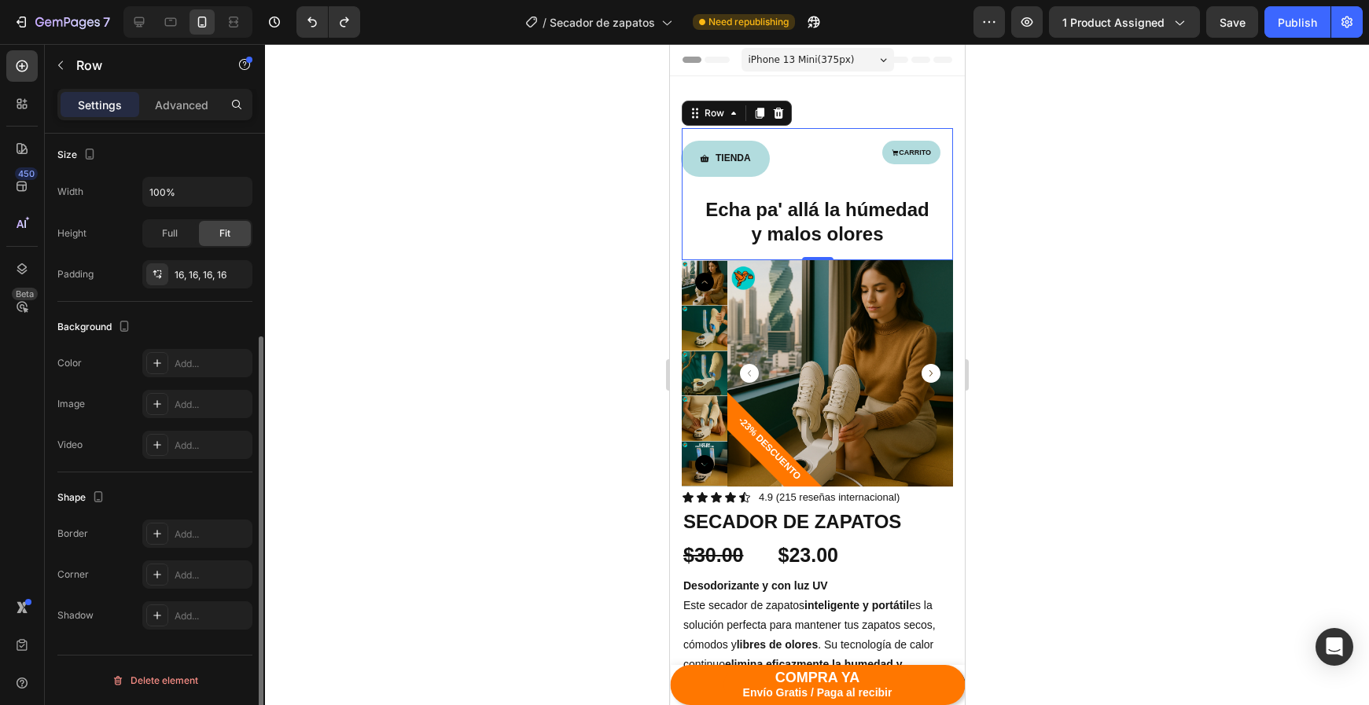
click at [200, 348] on div "Background The changes might be hidden by the video. Color Add... Image Add... …" at bounding box center [154, 387] width 195 height 171
click at [197, 364] on div "Add..." at bounding box center [212, 364] width 74 height 14
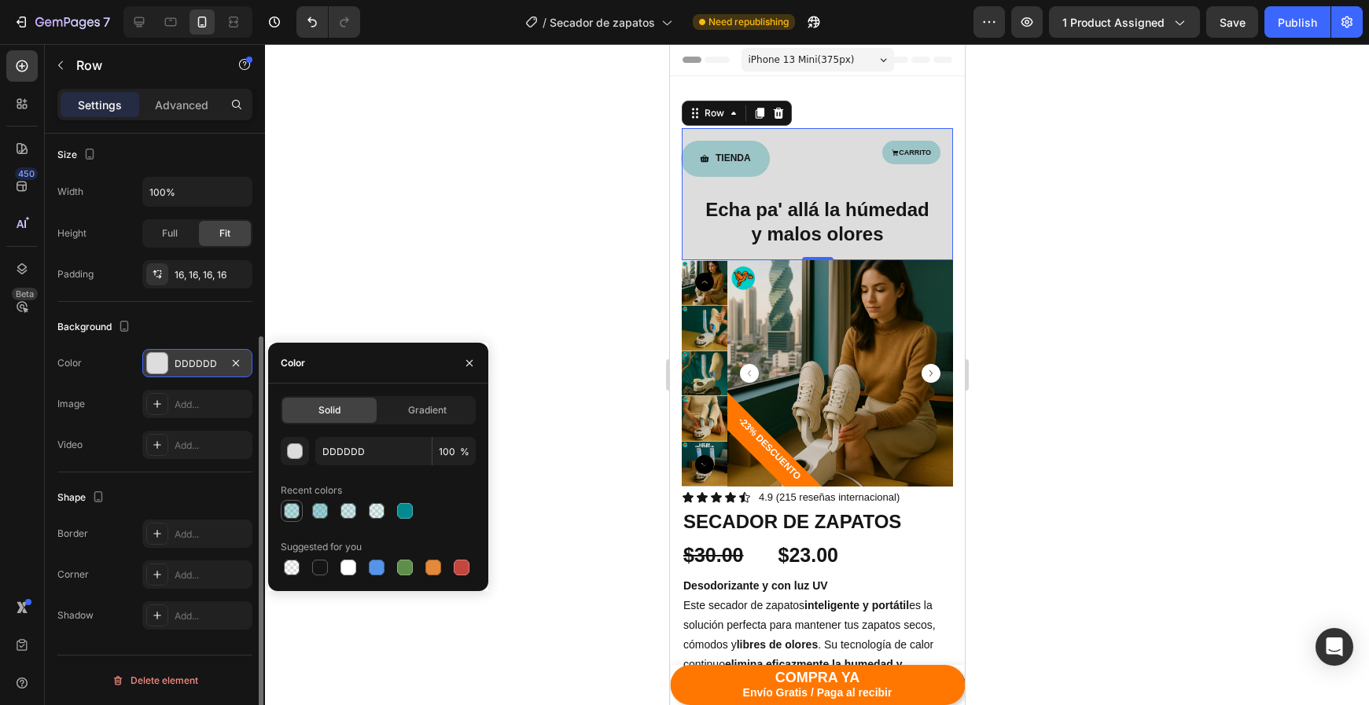
click at [289, 509] on div at bounding box center [292, 511] width 16 height 16
type input "028A91"
type input "30"
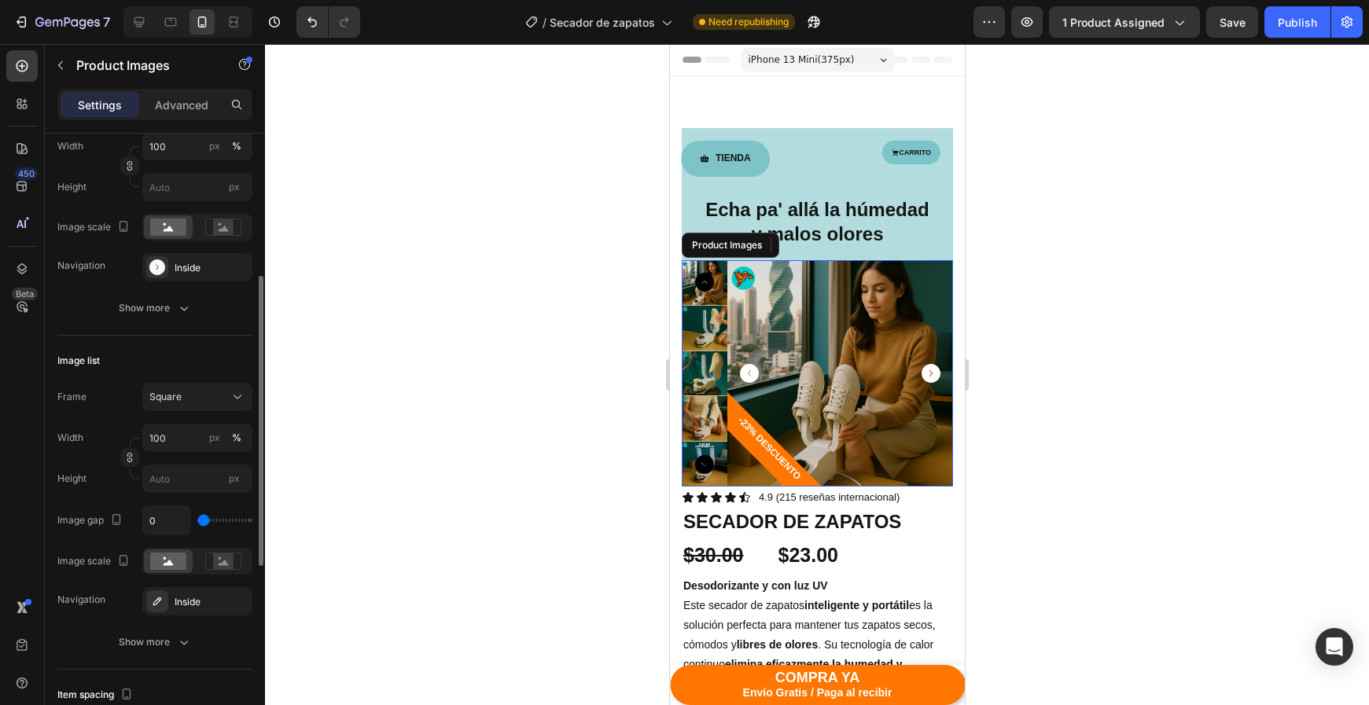
click at [932, 444] on img at bounding box center [839, 373] width 226 height 226
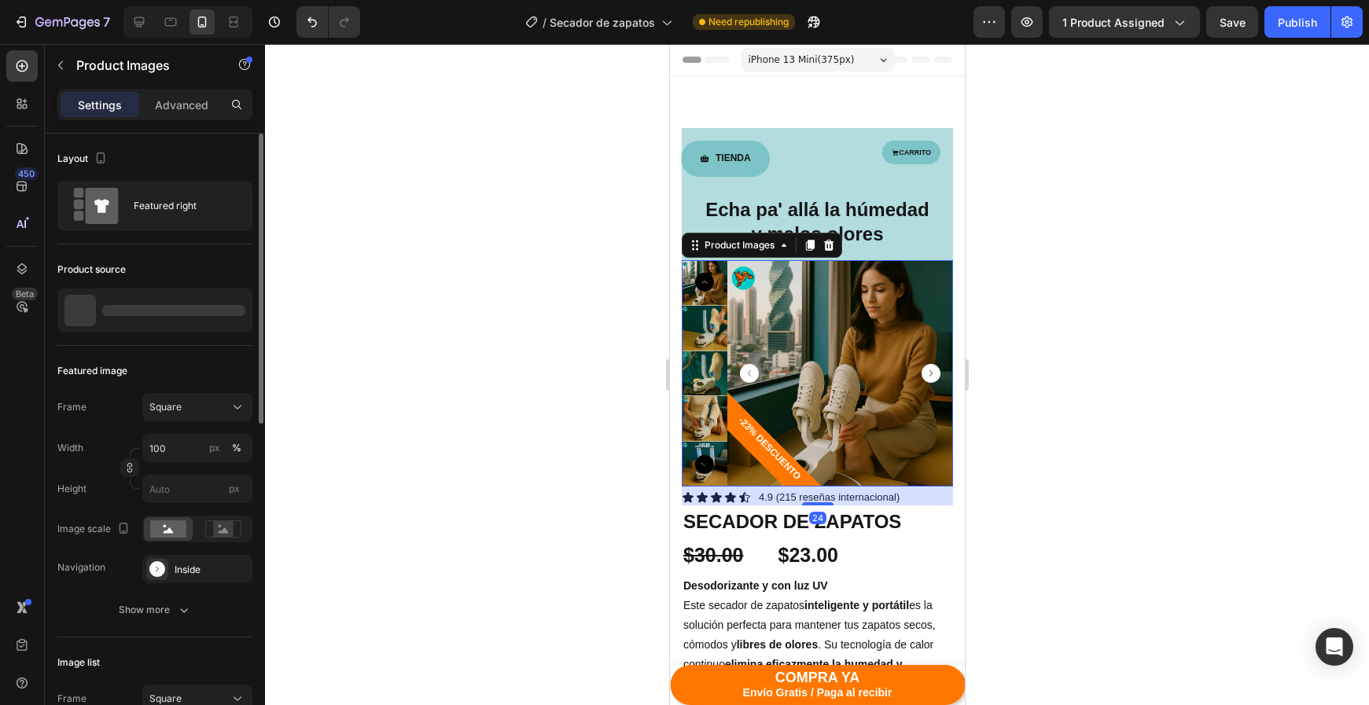
click at [995, 446] on div at bounding box center [817, 374] width 1104 height 661
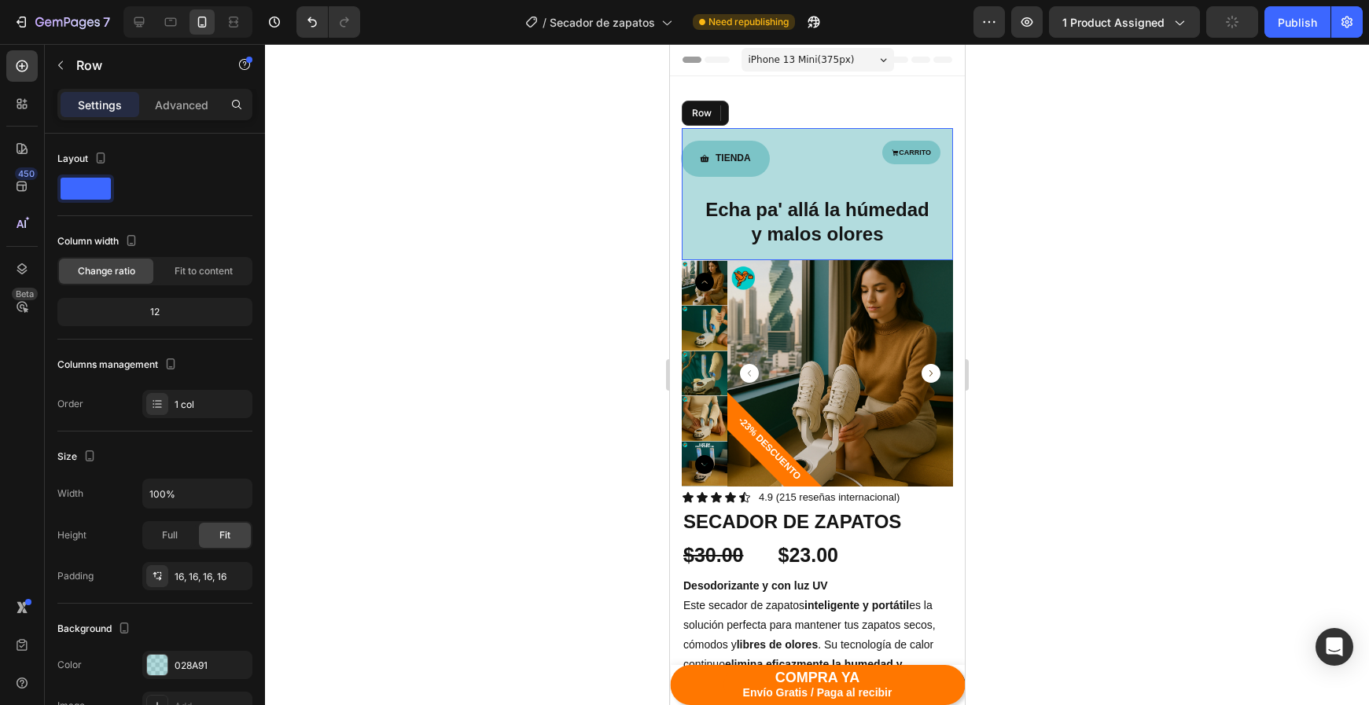
click at [801, 134] on div "TIENDA Button CARRITO Button Row Echa pa' allá la húmedad y malos olores Headin…" at bounding box center [816, 194] width 271 height 132
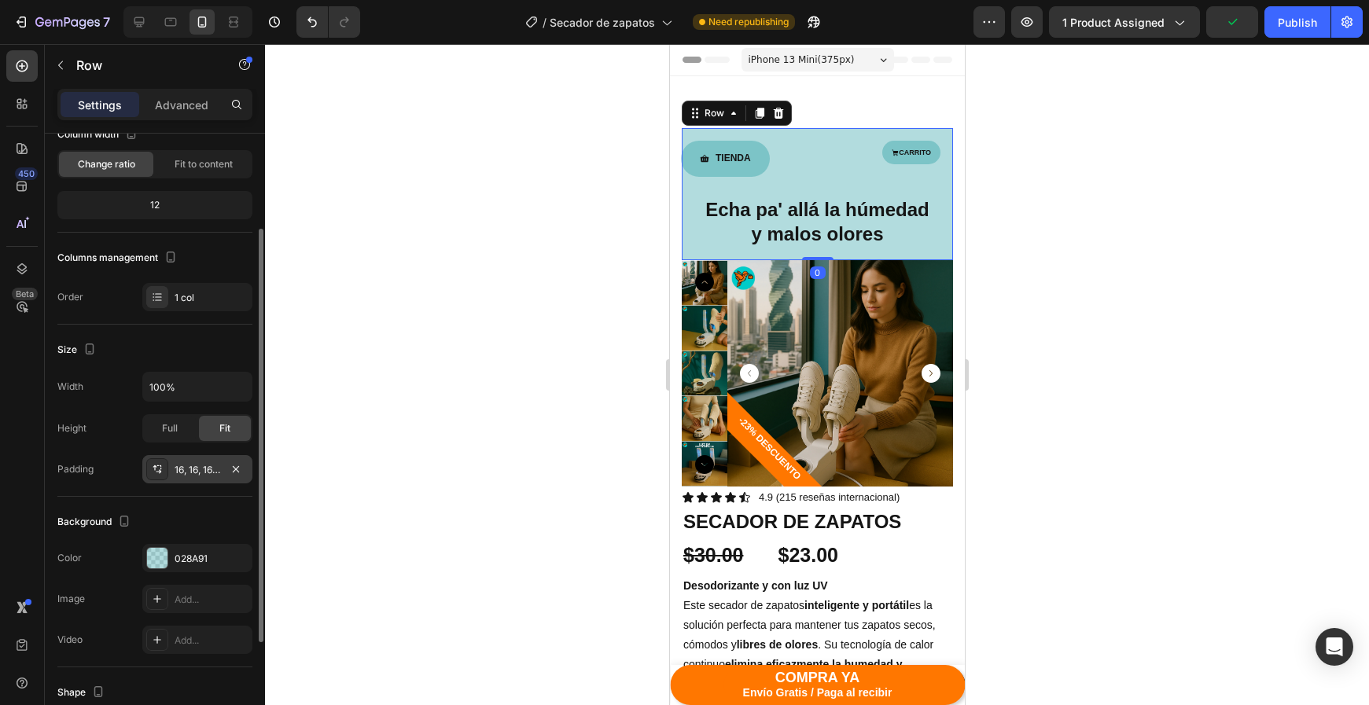
scroll to position [147, 0]
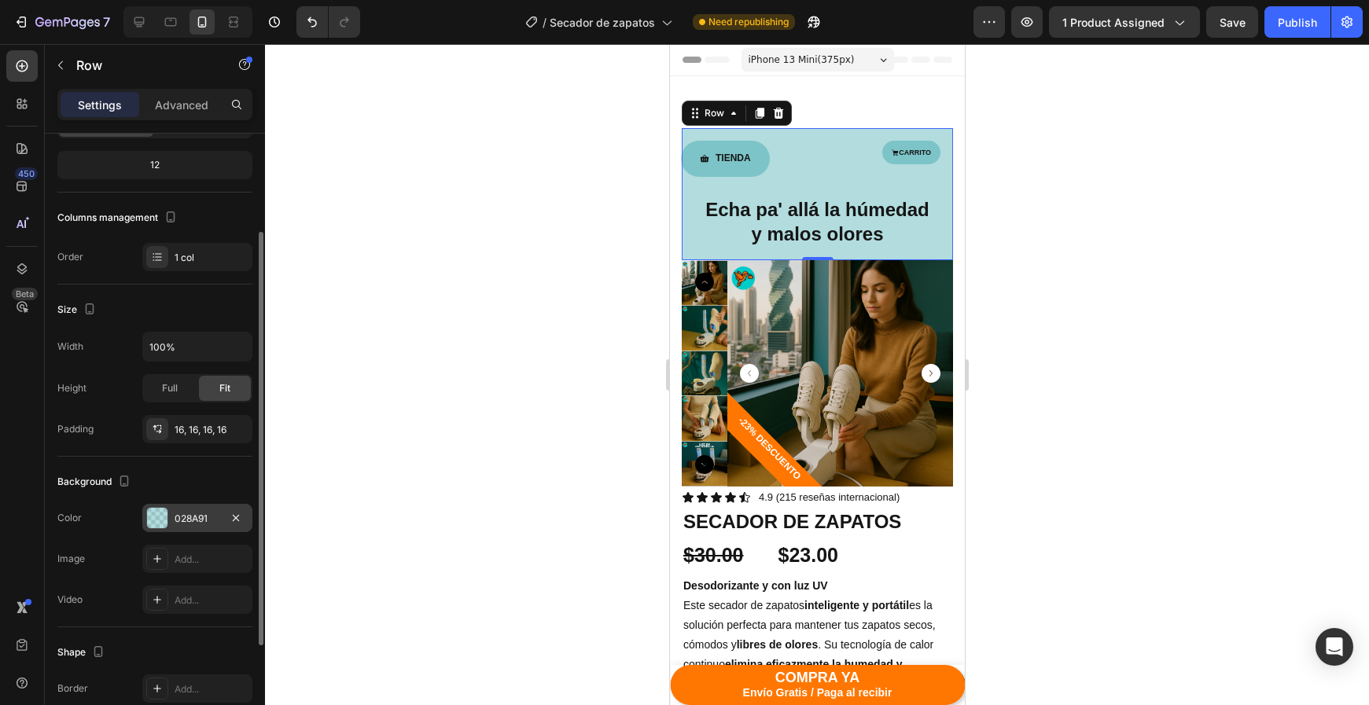
click at [173, 513] on div "028A91" at bounding box center [197, 518] width 110 height 28
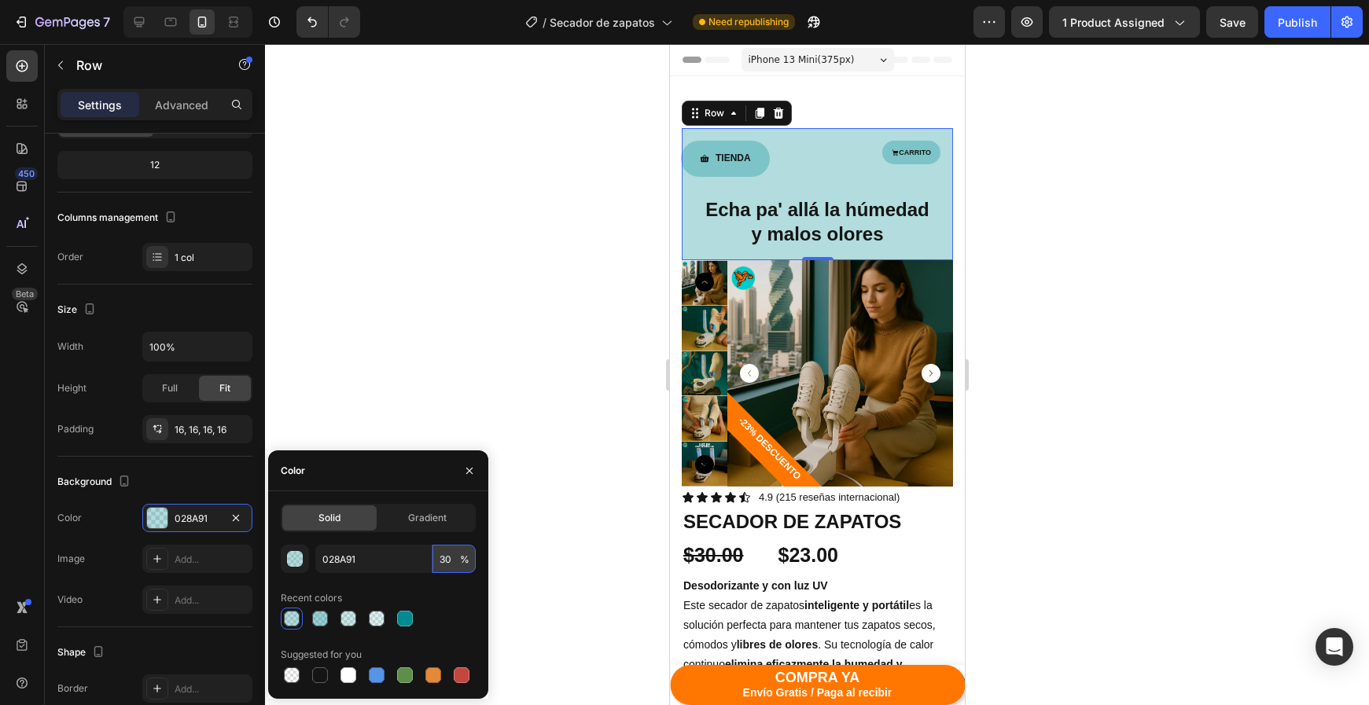
click at [445, 563] on input "30" at bounding box center [453, 559] width 43 height 28
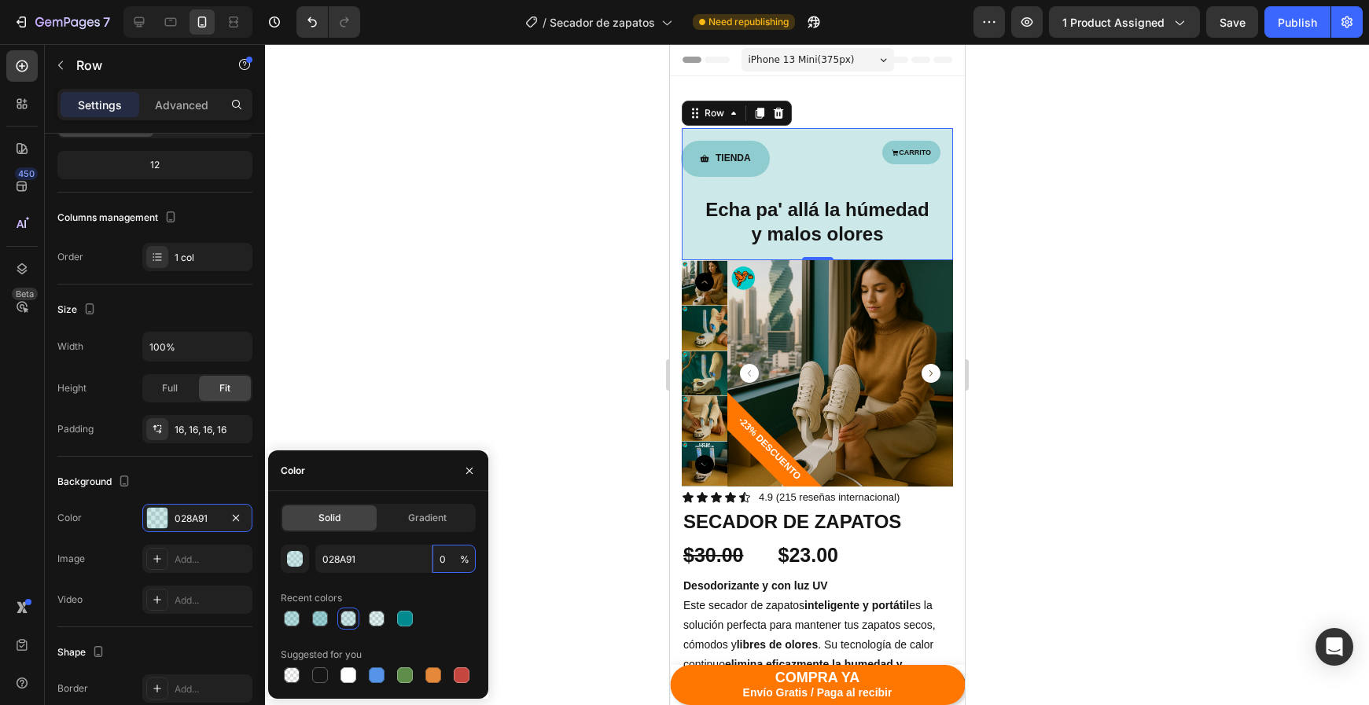
type input "10"
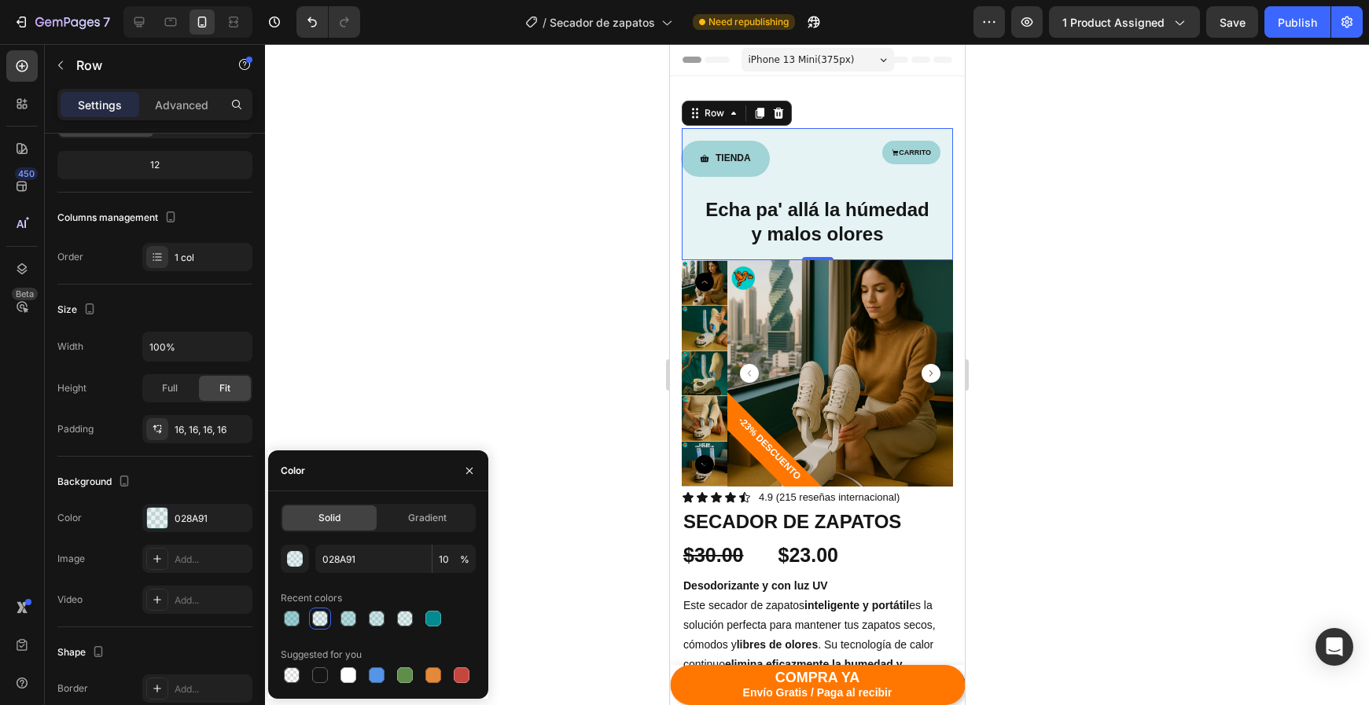
click at [629, 422] on div at bounding box center [817, 374] width 1104 height 661
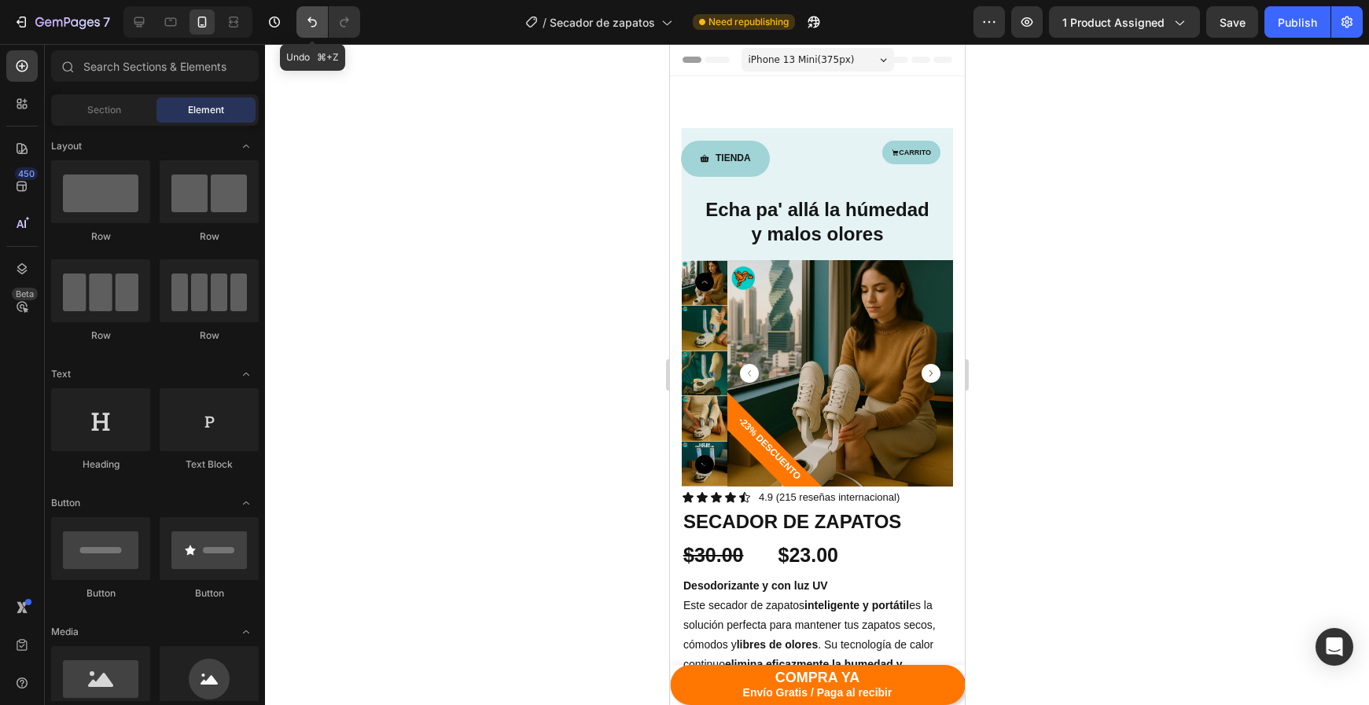
click at [313, 16] on icon "Undo/Redo" at bounding box center [312, 22] width 16 height 16
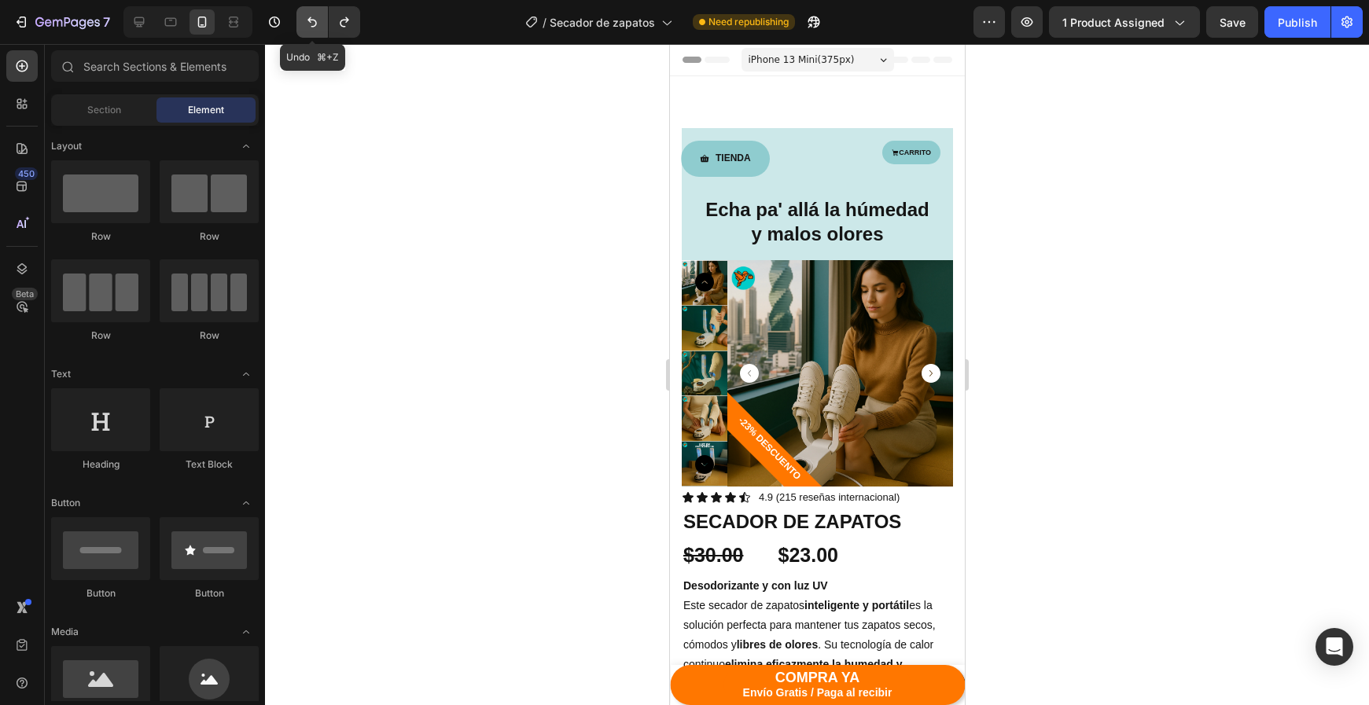
click at [313, 16] on icon "Undo/Redo" at bounding box center [312, 22] width 16 height 16
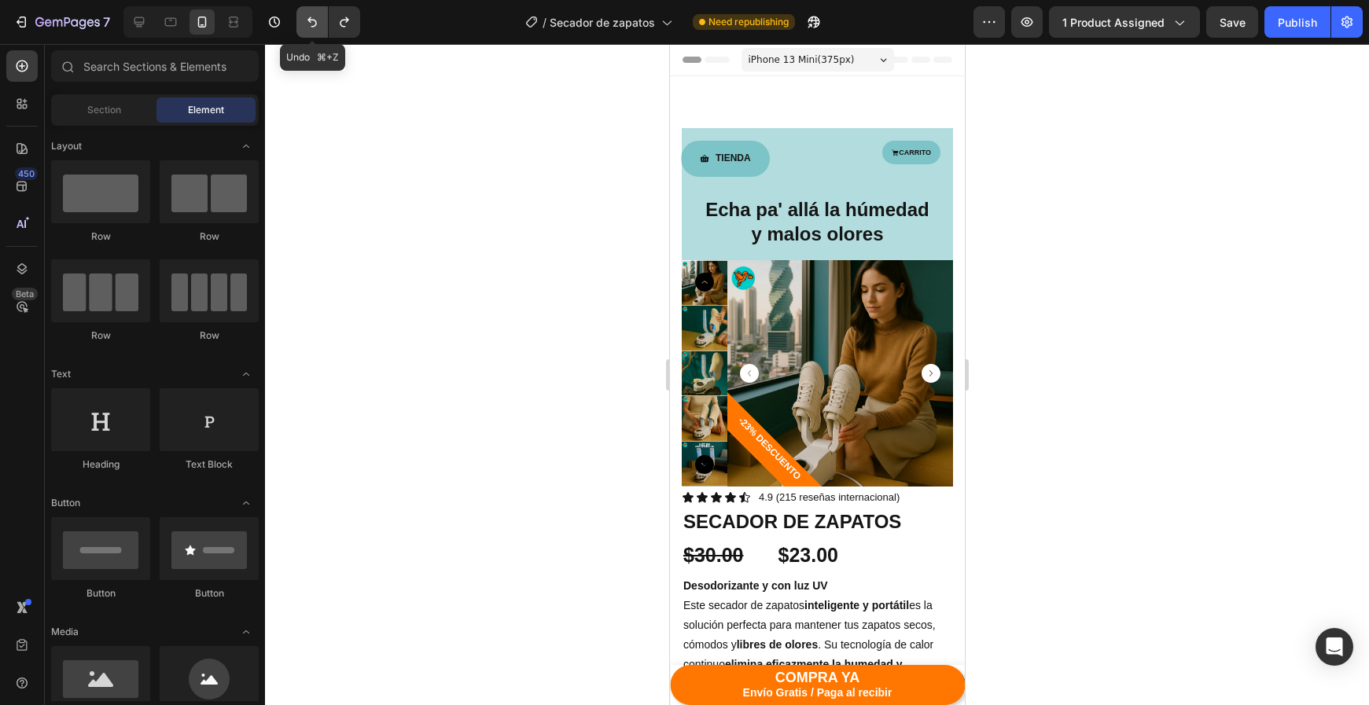
click at [313, 16] on icon "Undo/Redo" at bounding box center [312, 22] width 16 height 16
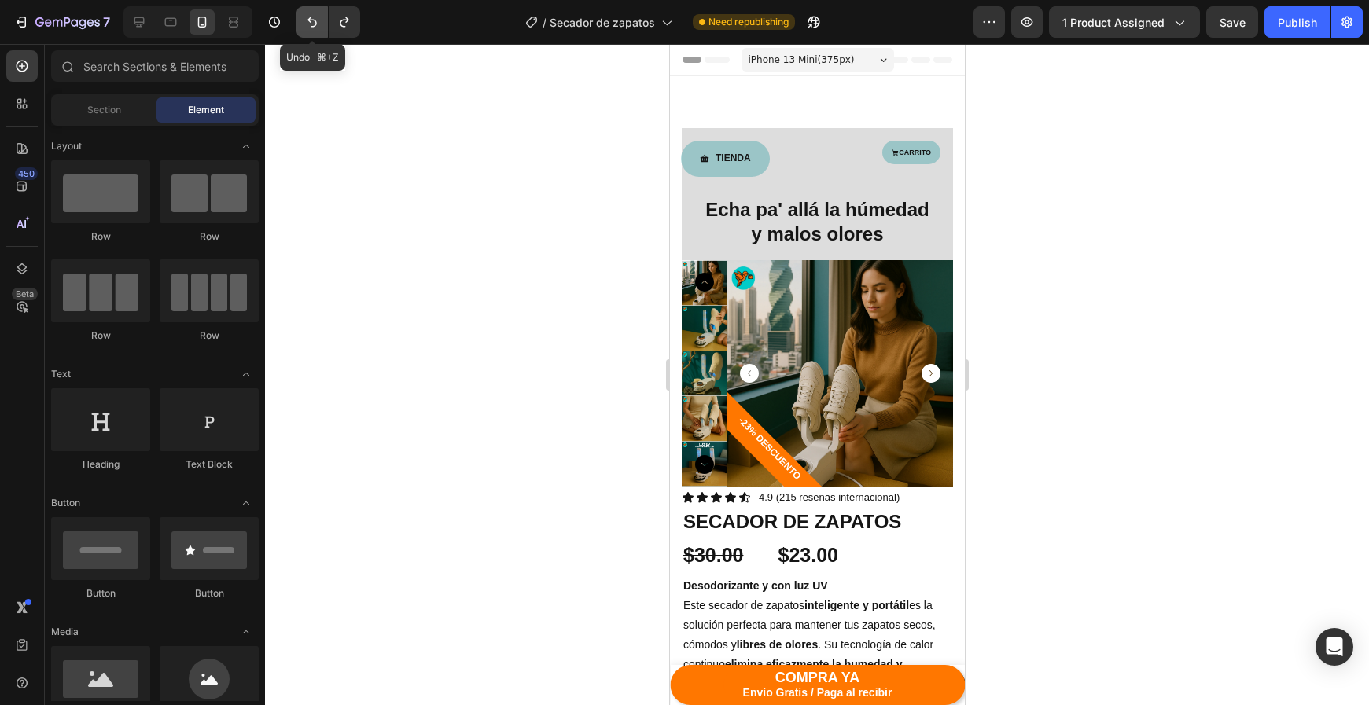
click at [313, 16] on icon "Undo/Redo" at bounding box center [312, 22] width 16 height 16
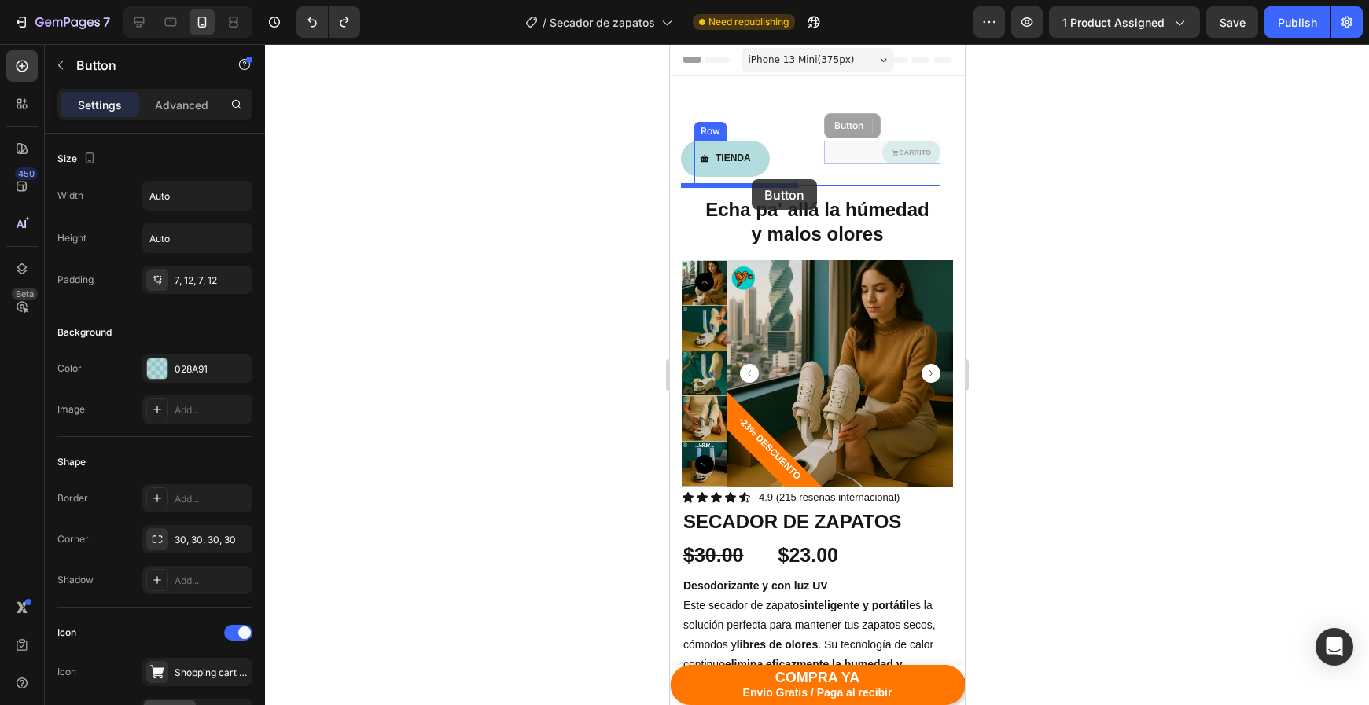
drag, startPoint x: 933, startPoint y: 160, endPoint x: 751, endPoint y: 179, distance: 183.5
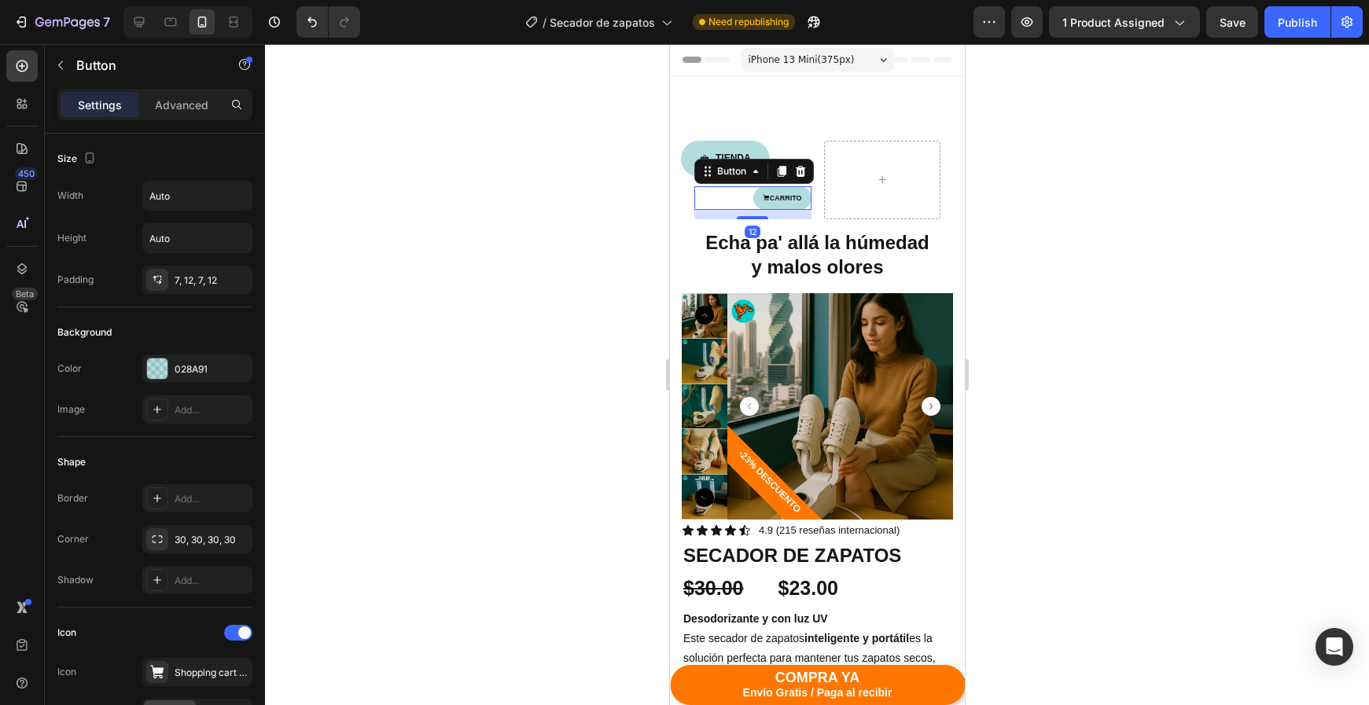
click at [1032, 193] on div at bounding box center [817, 374] width 1104 height 661
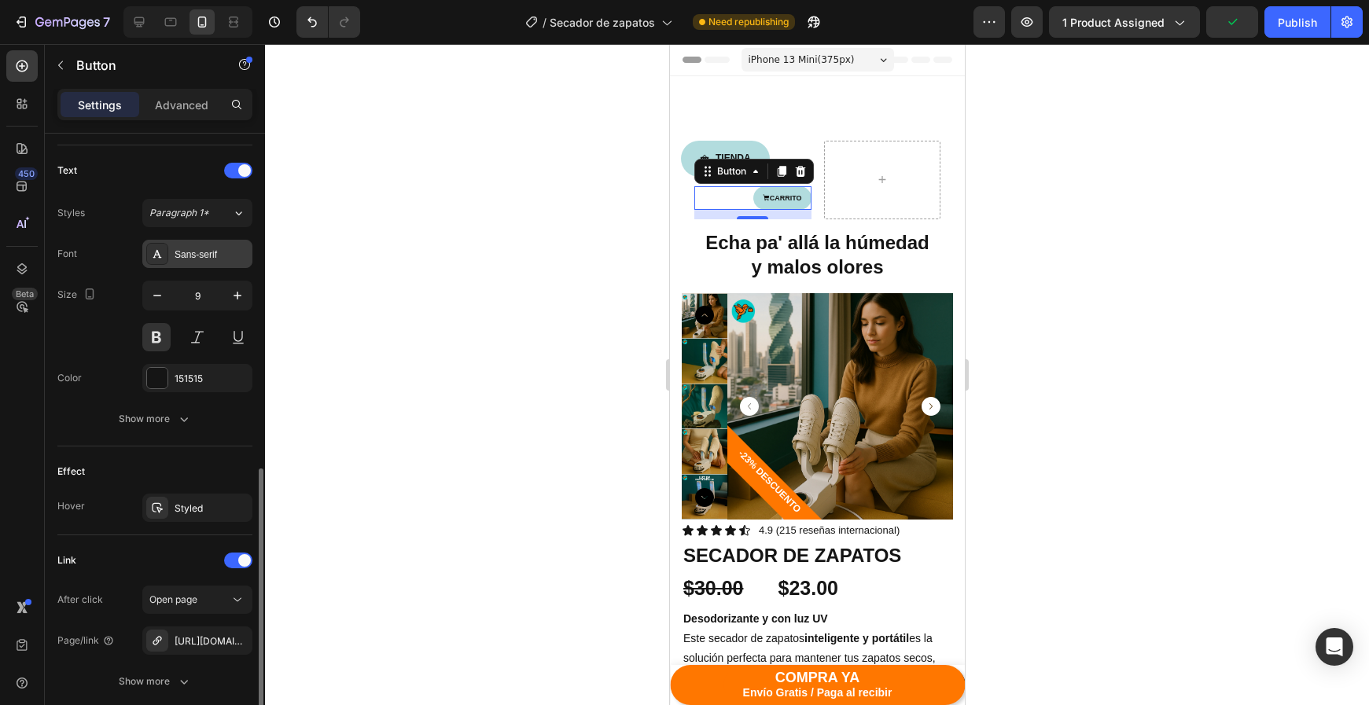
scroll to position [758, 0]
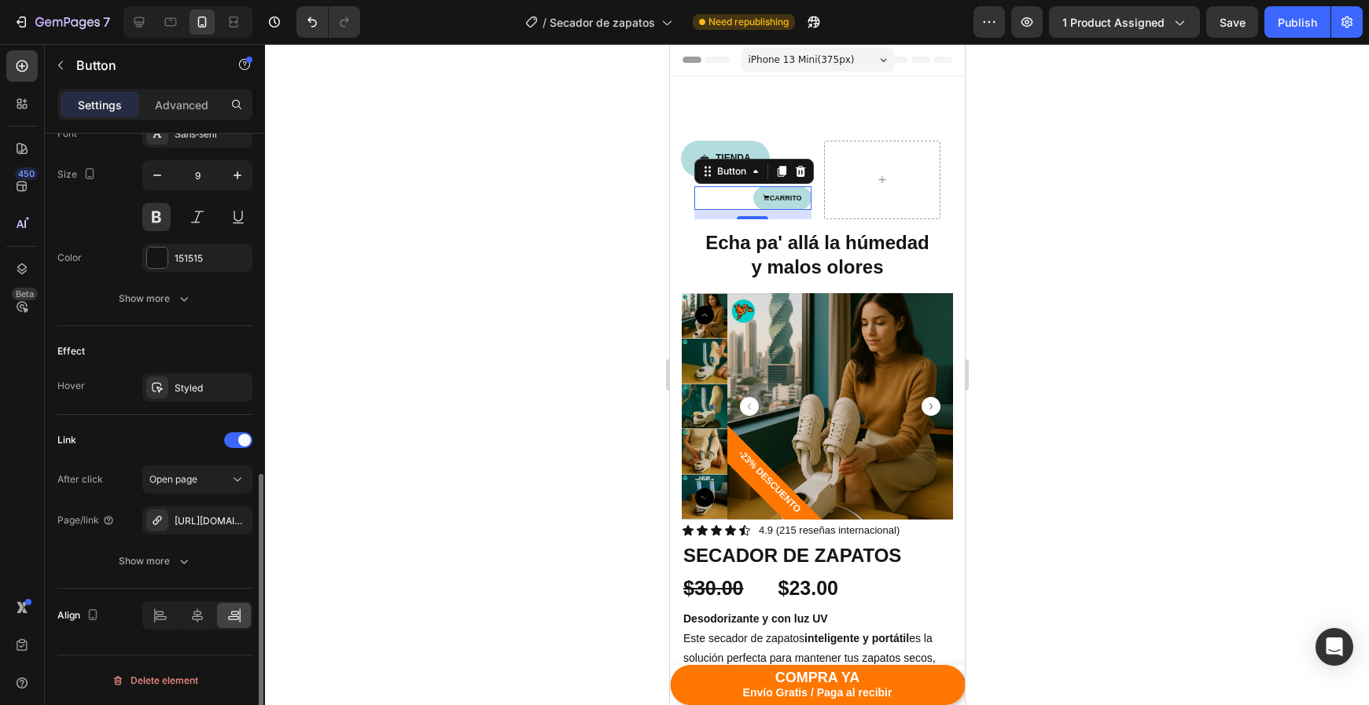
click at [167, 630] on div "Align" at bounding box center [154, 615] width 195 height 53
click at [164, 626] on div at bounding box center [161, 615] width 34 height 25
click at [1065, 336] on div at bounding box center [817, 374] width 1104 height 661
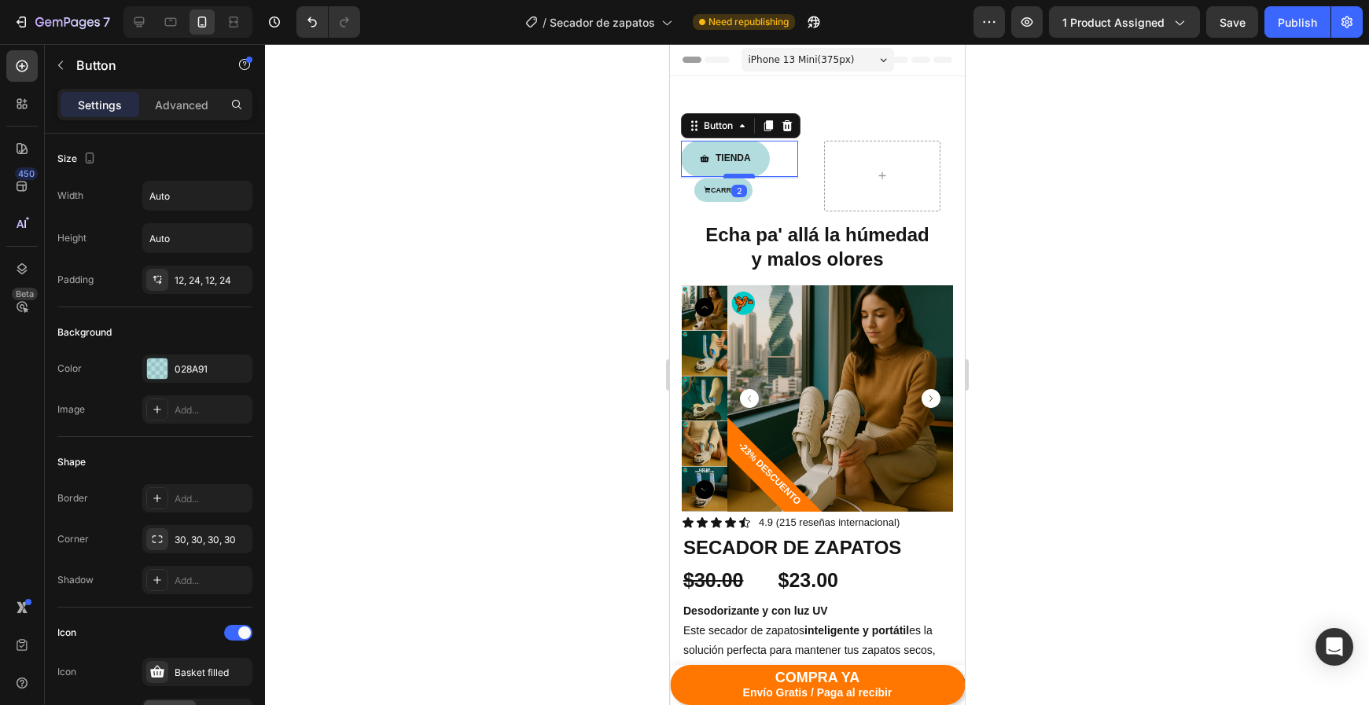
drag, startPoint x: 741, startPoint y: 183, endPoint x: 741, endPoint y: 175, distance: 7.9
click at [741, 175] on div at bounding box center [738, 176] width 31 height 5
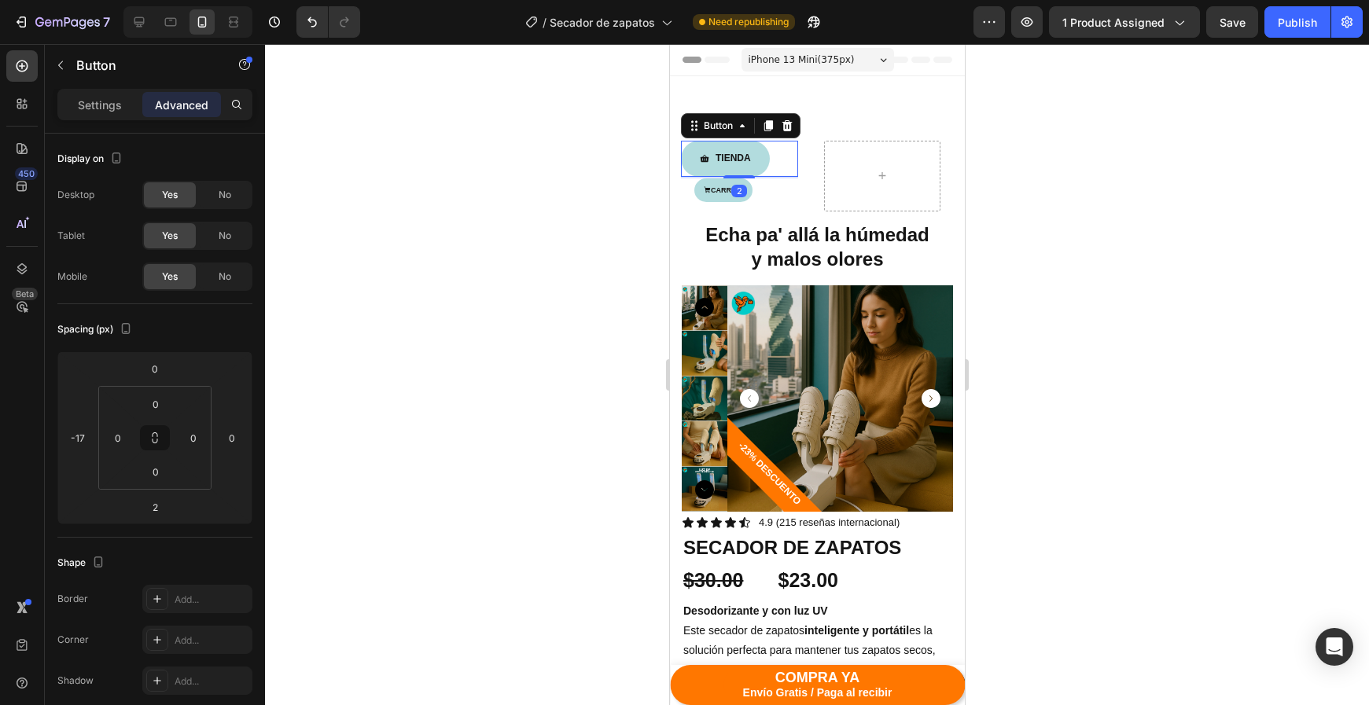
click at [1153, 223] on div at bounding box center [817, 374] width 1104 height 661
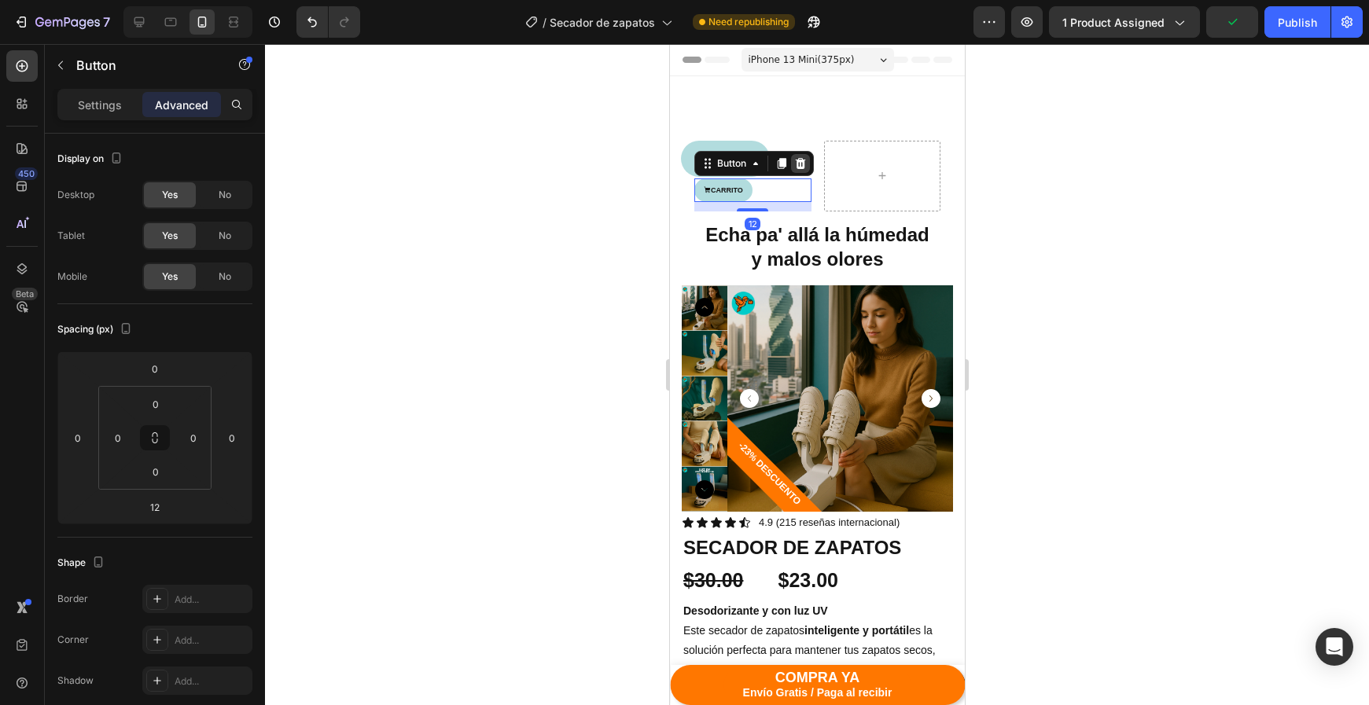
click at [796, 167] on icon at bounding box center [799, 163] width 13 height 13
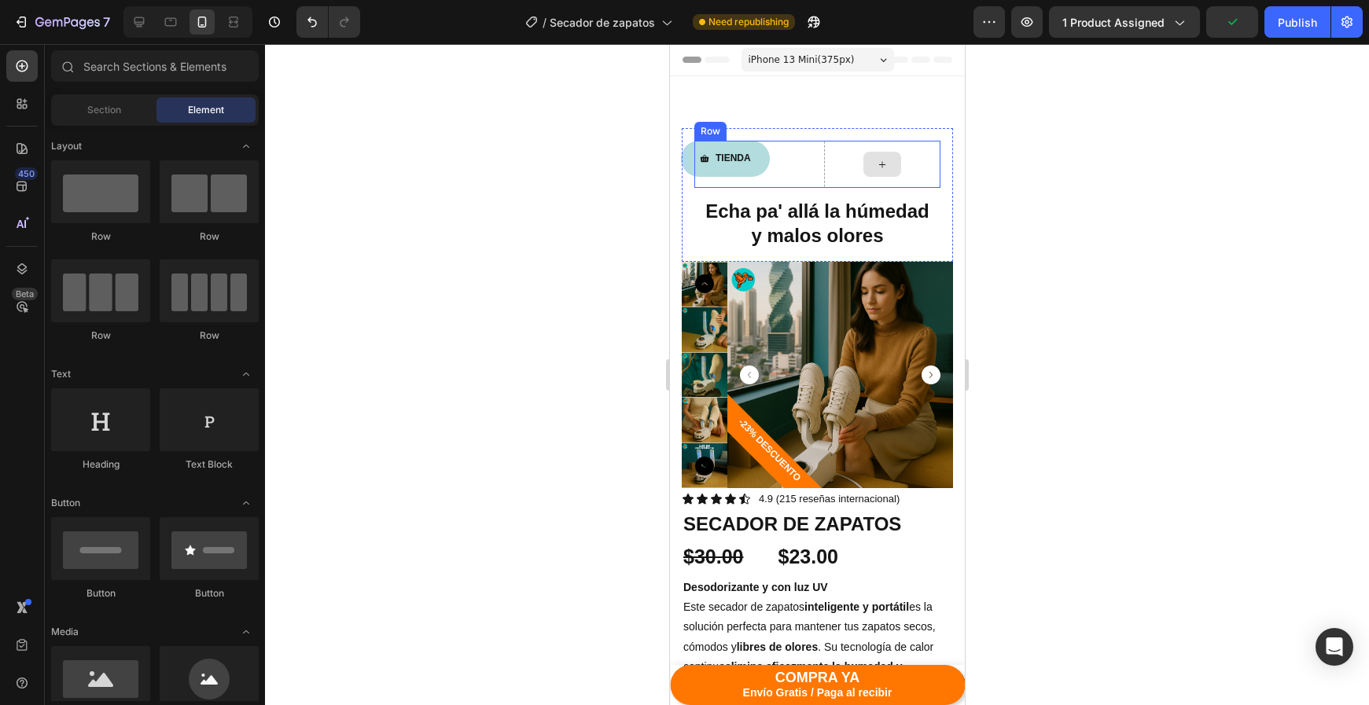
click at [849, 185] on div at bounding box center [881, 164] width 117 height 47
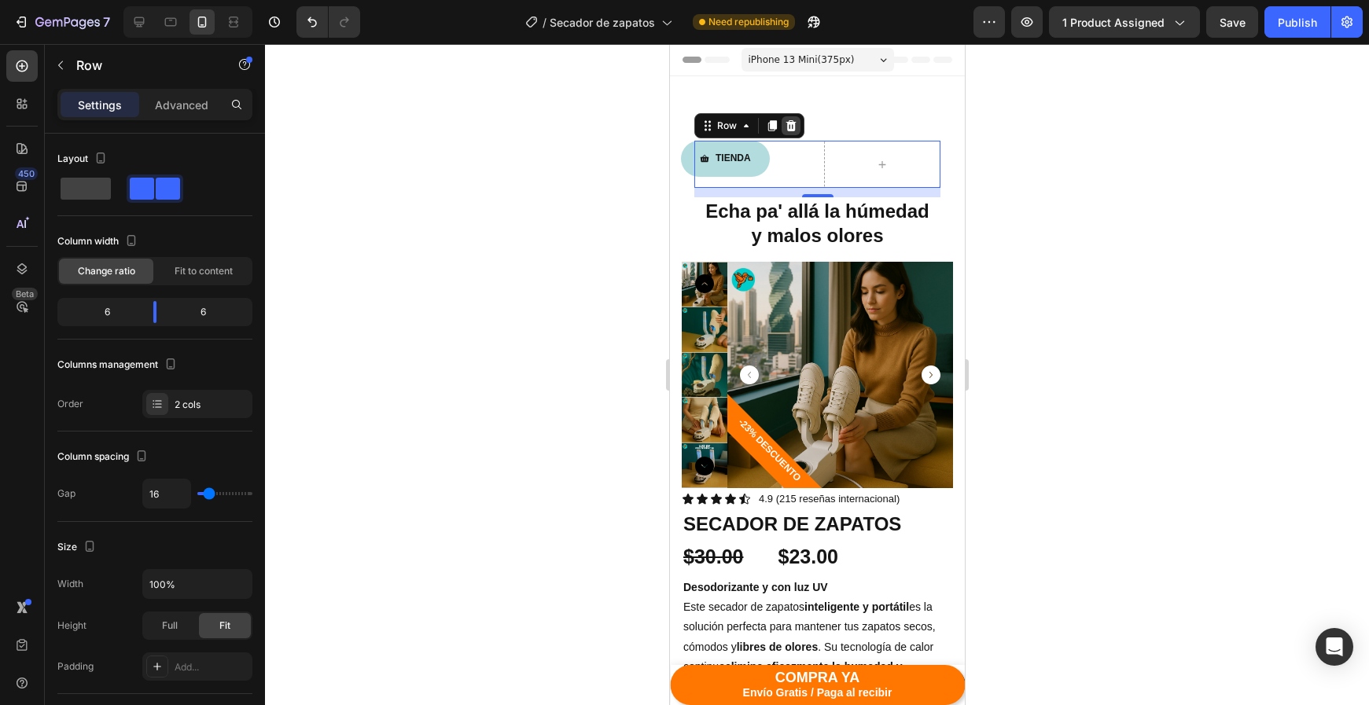
click at [793, 124] on icon at bounding box center [790, 125] width 10 height 11
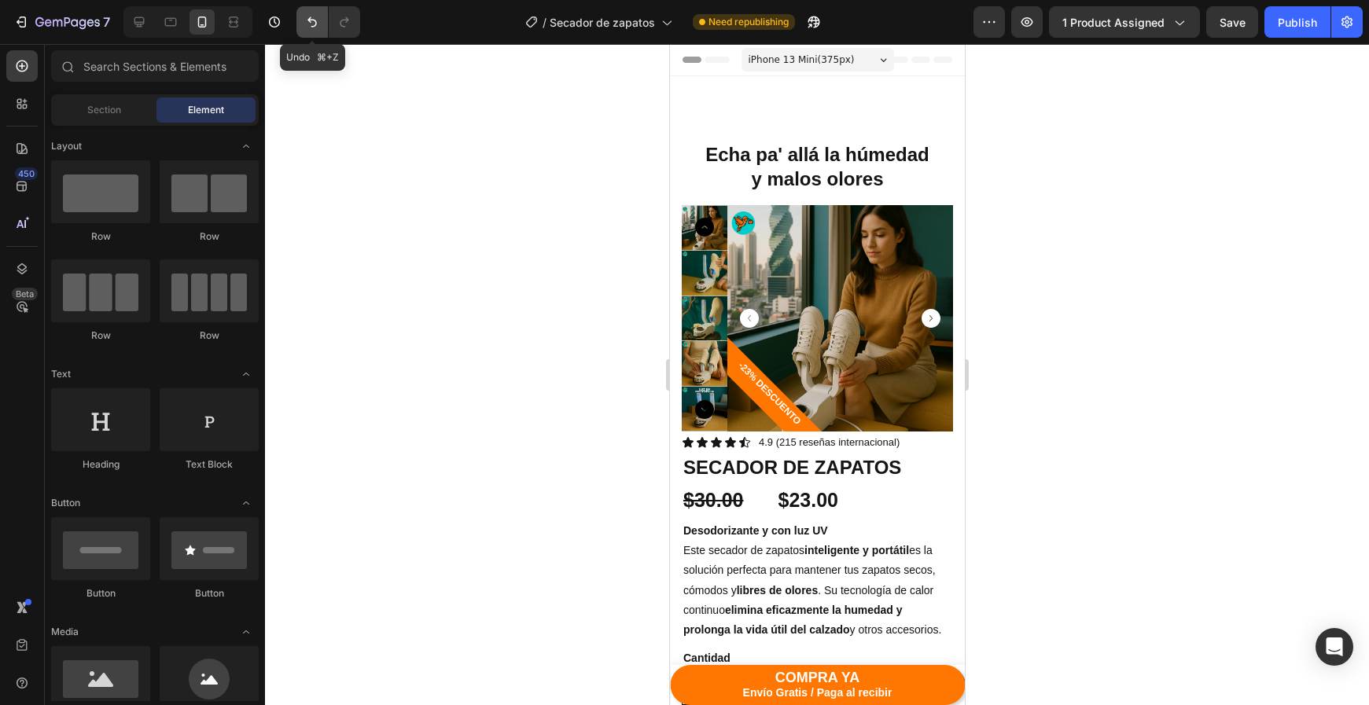
click at [301, 19] on button "Undo/Redo" at bounding box center [311, 21] width 31 height 31
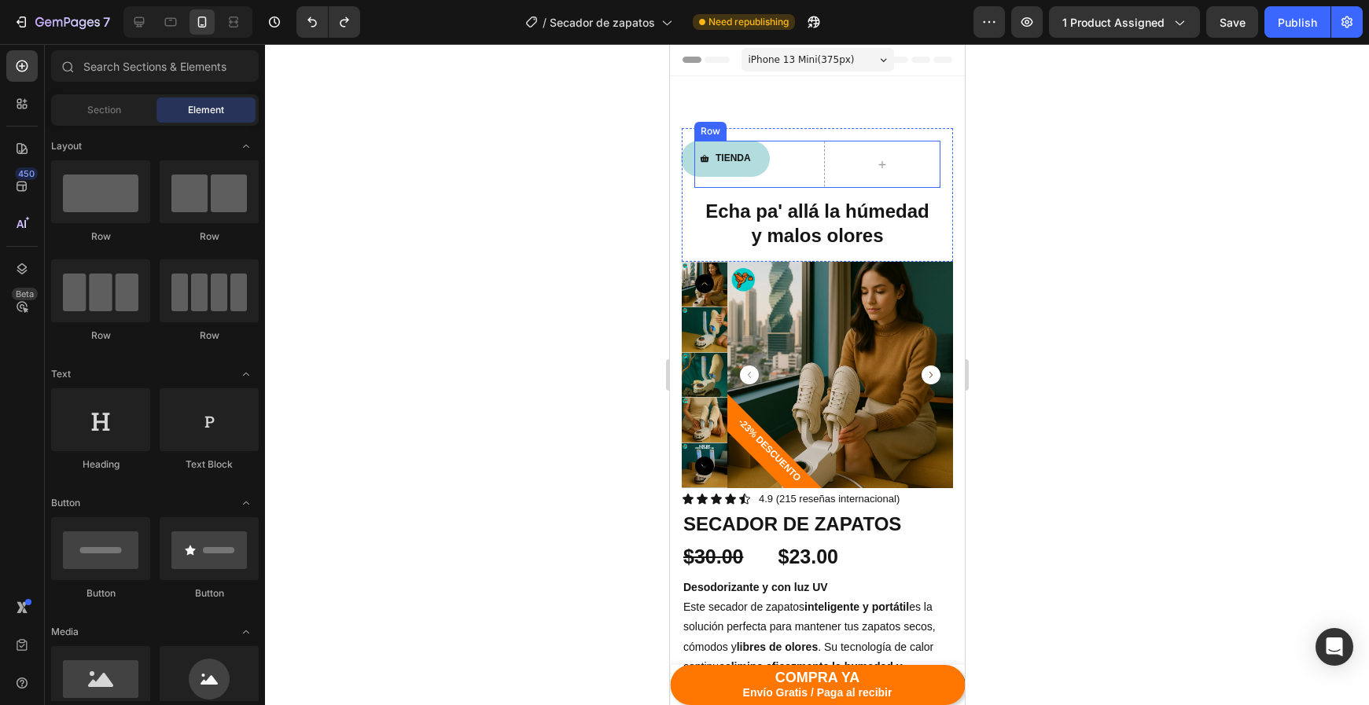
click at [1046, 467] on div at bounding box center [817, 374] width 1104 height 661
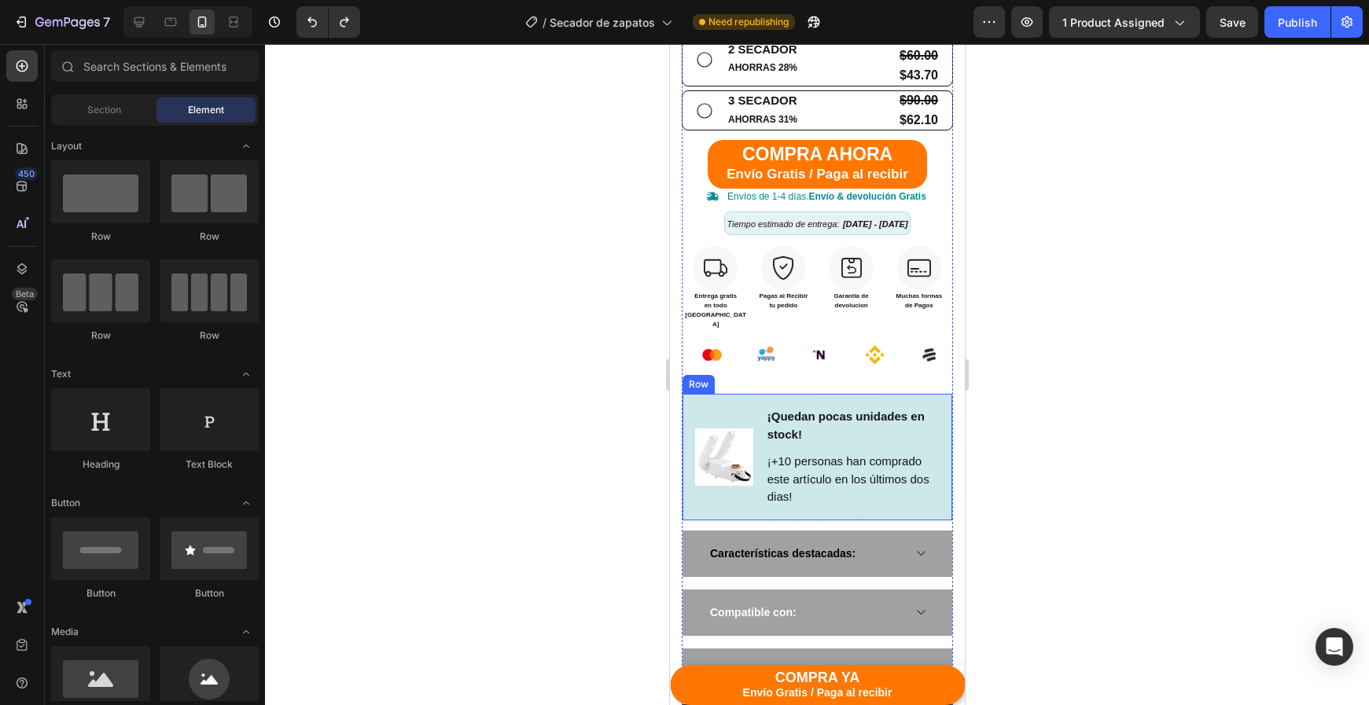
scroll to position [845, 0]
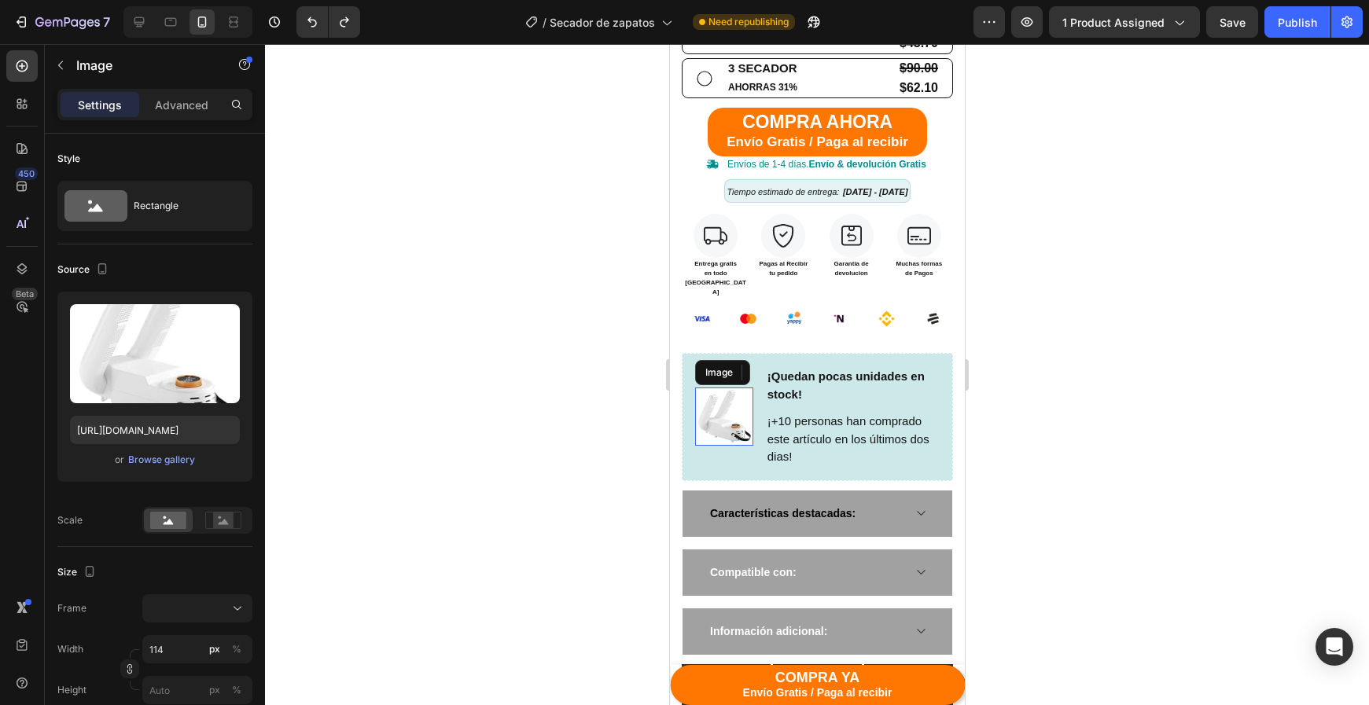
click at [743, 392] on img at bounding box center [723, 417] width 58 height 58
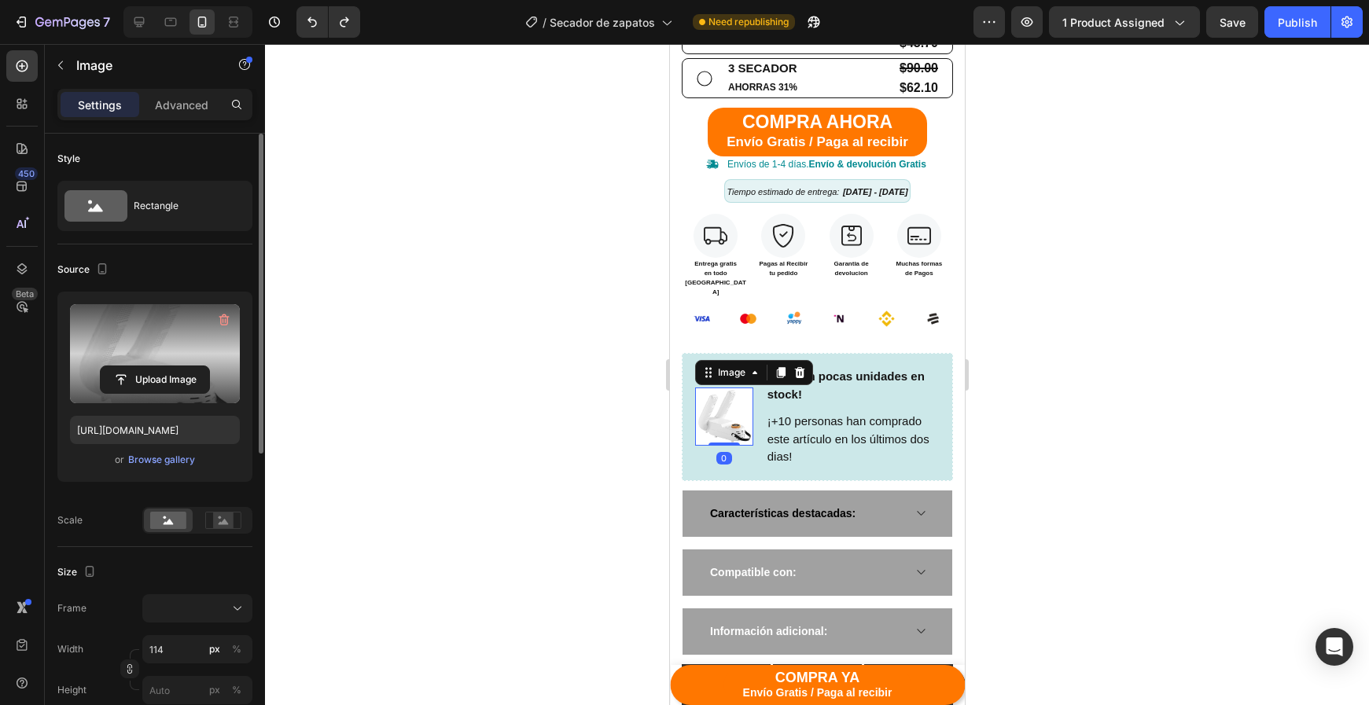
click at [204, 359] on label at bounding box center [155, 353] width 170 height 99
click at [204, 366] on input "file" at bounding box center [155, 379] width 109 height 27
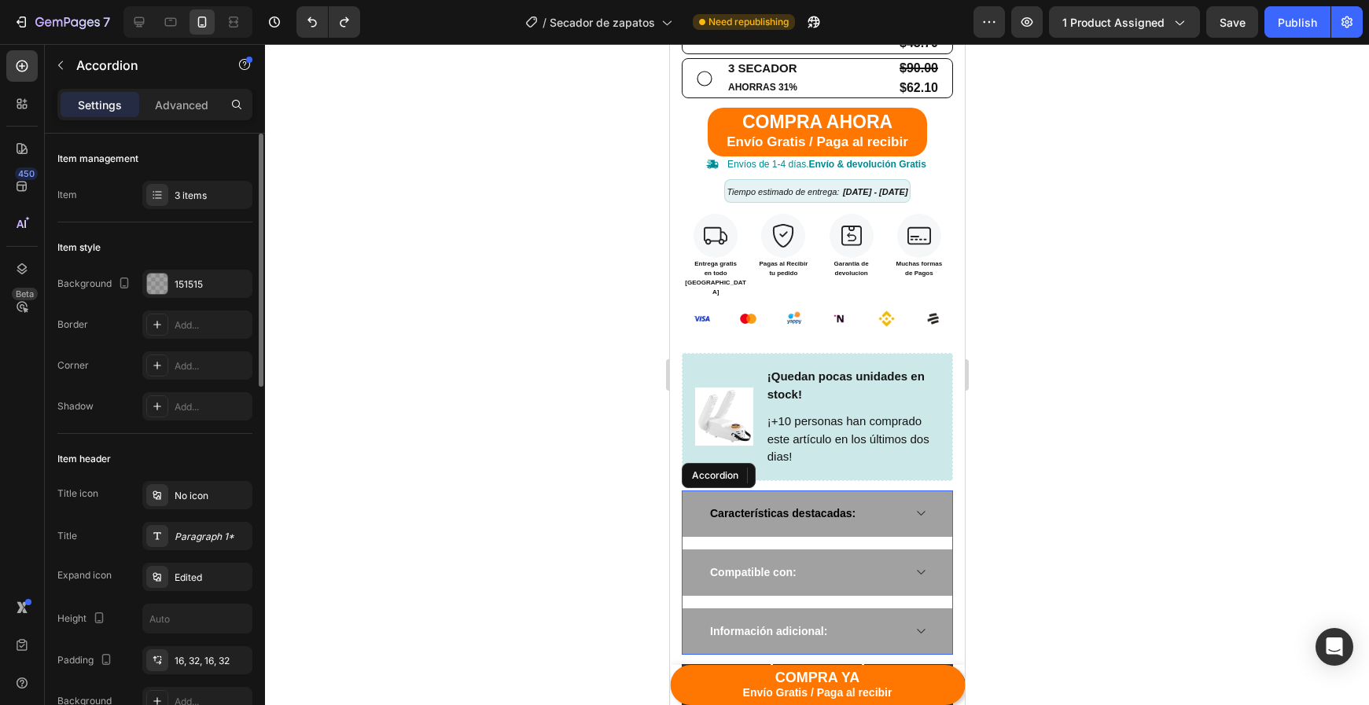
click at [885, 491] on div "Características destacadas:" at bounding box center [817, 514] width 270 height 46
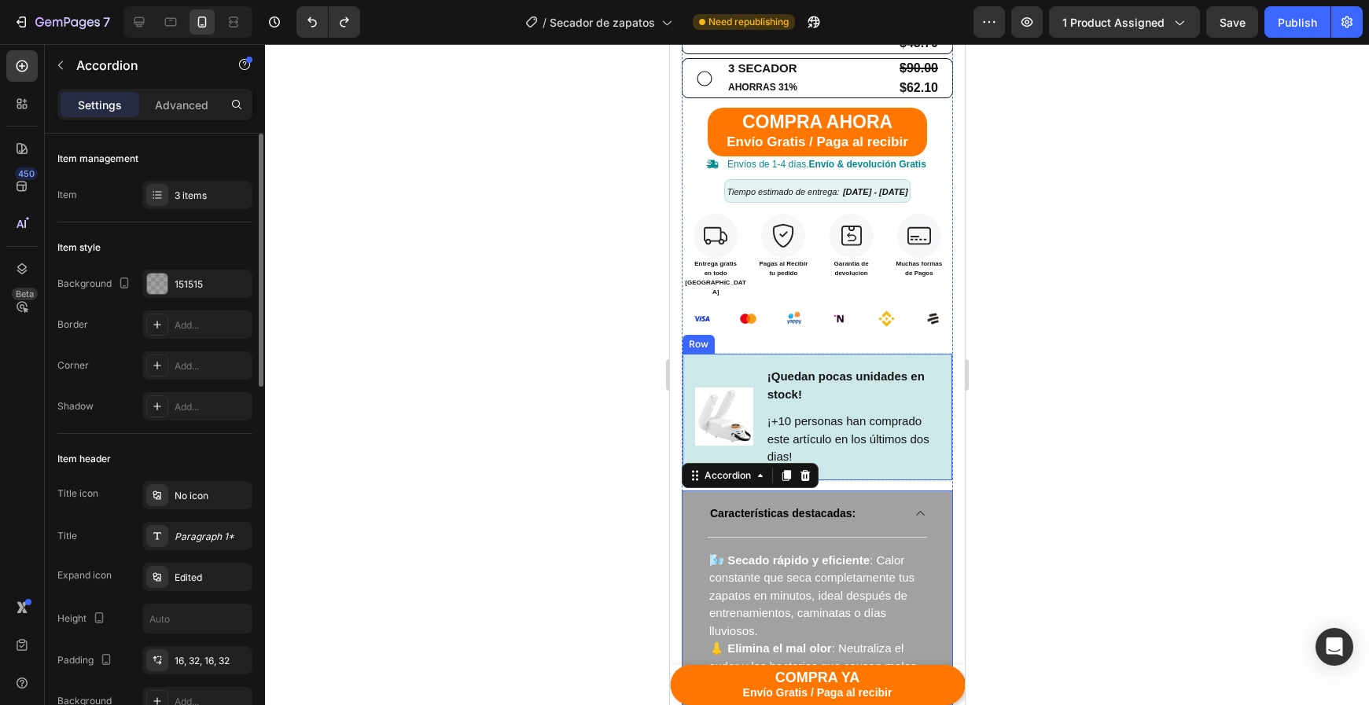
click at [758, 378] on div "Image ¡Quedan pocas unidades en stock! Text block ¡+10 personas han comprado es…" at bounding box center [816, 417] width 271 height 128
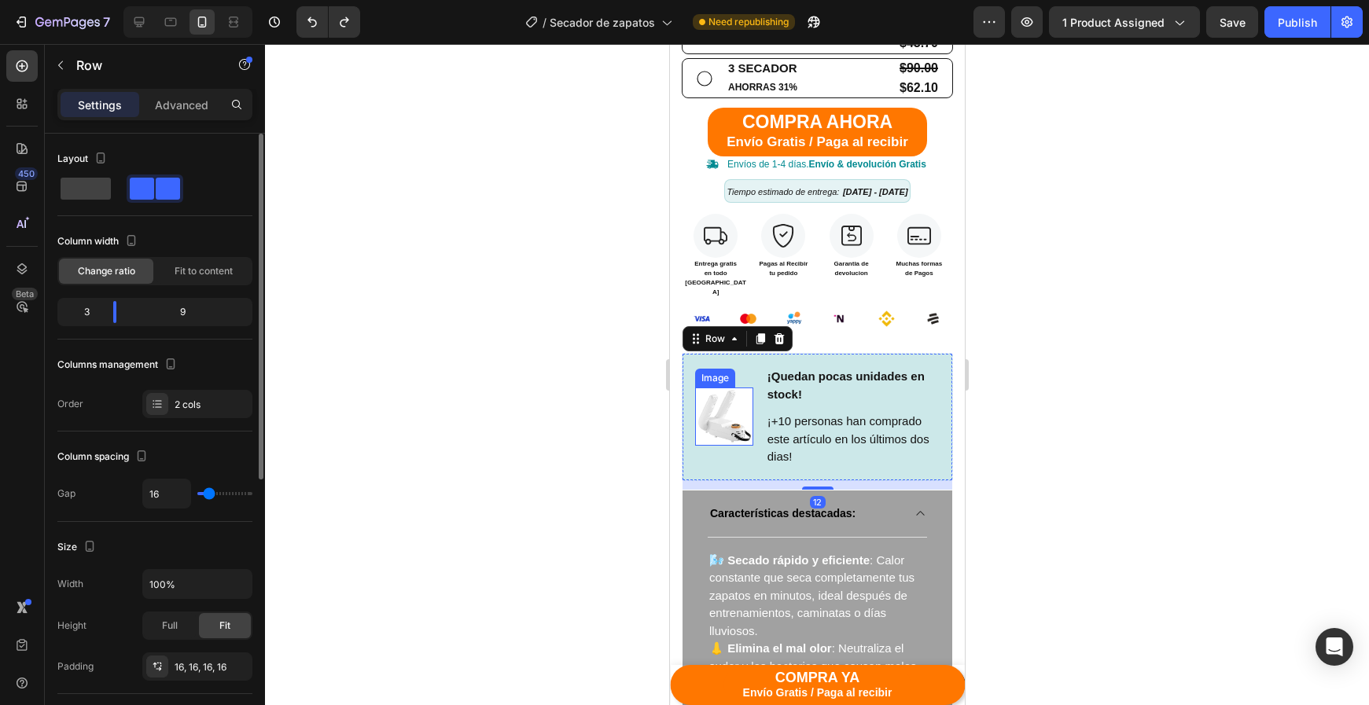
click at [736, 388] on img at bounding box center [723, 417] width 58 height 58
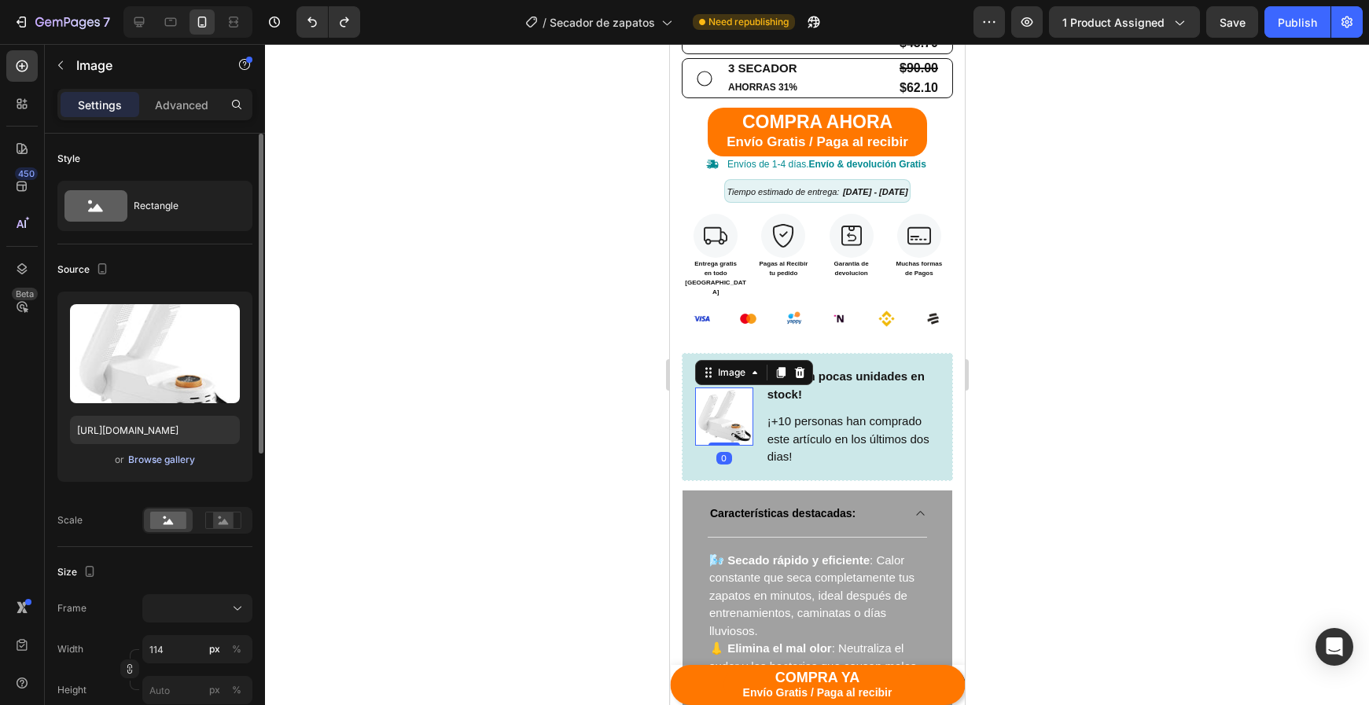
click at [152, 462] on div "Browse gallery" at bounding box center [161, 460] width 67 height 14
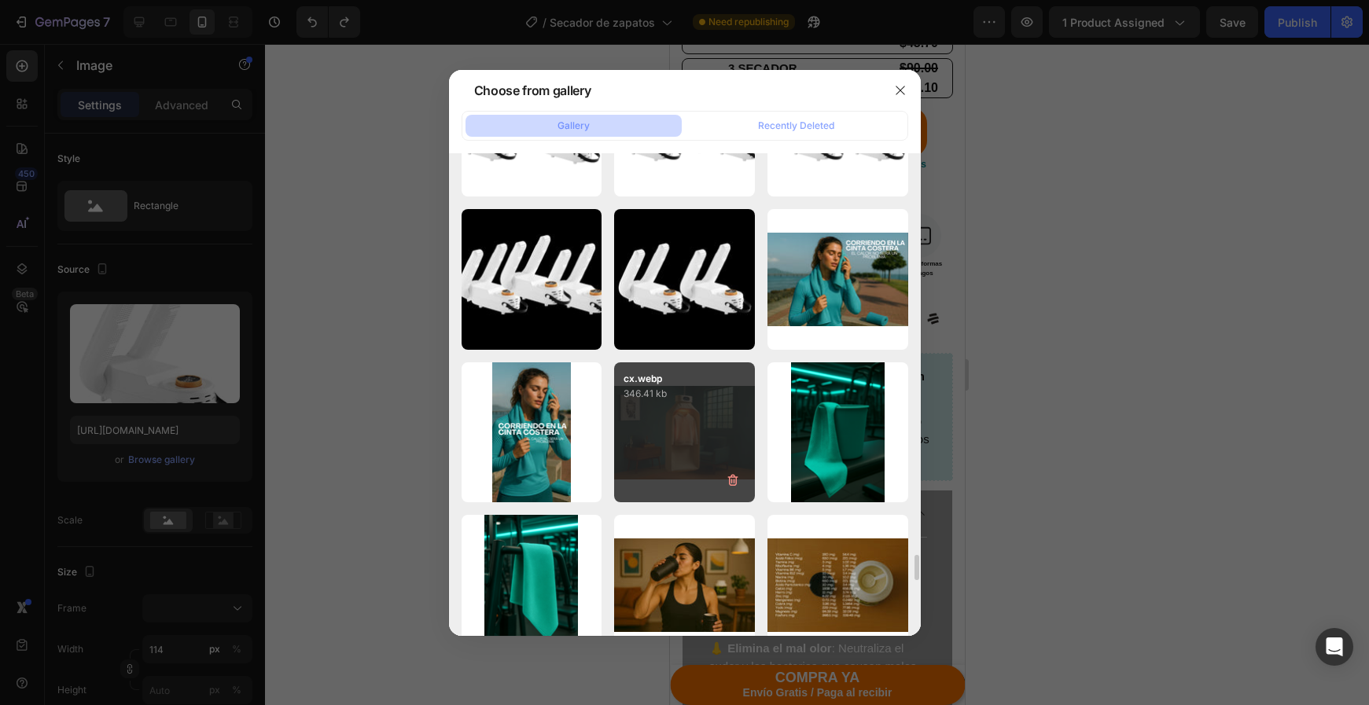
scroll to position [7604, 0]
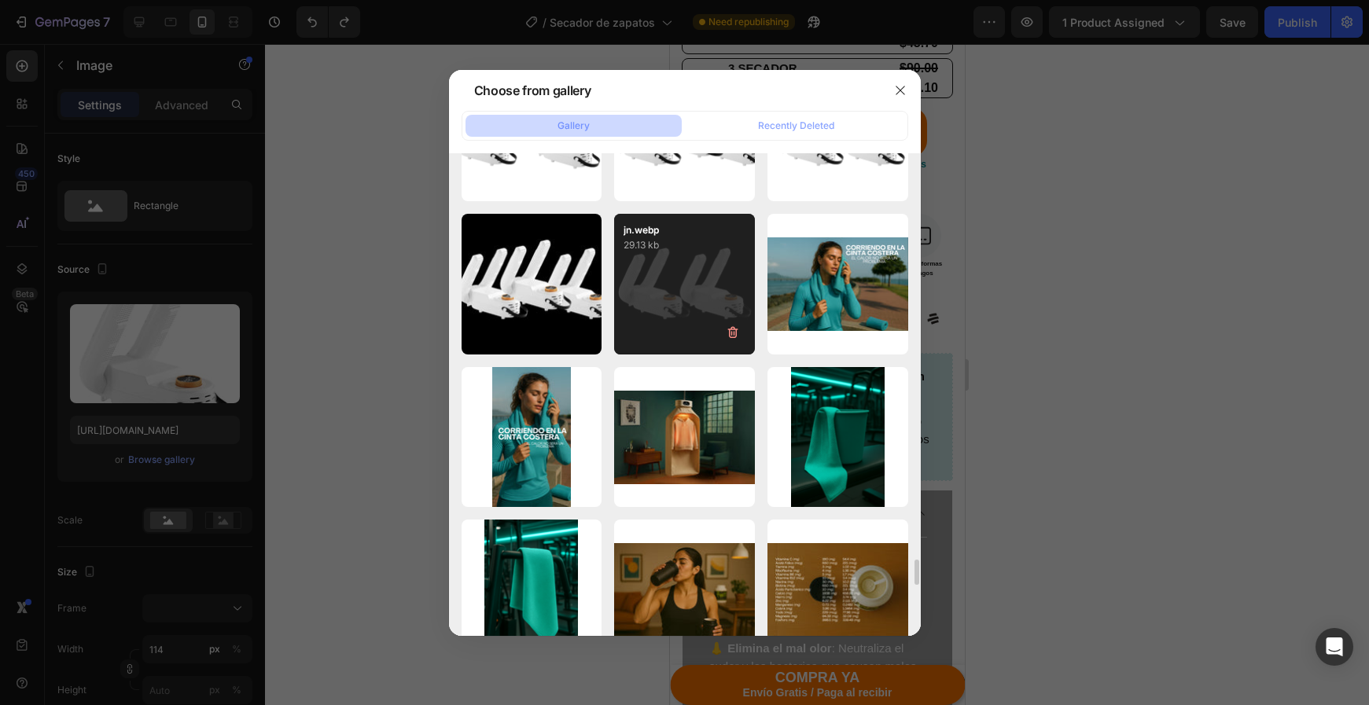
click at [696, 328] on div "jn.webp 29.13 kb" at bounding box center [684, 284] width 141 height 141
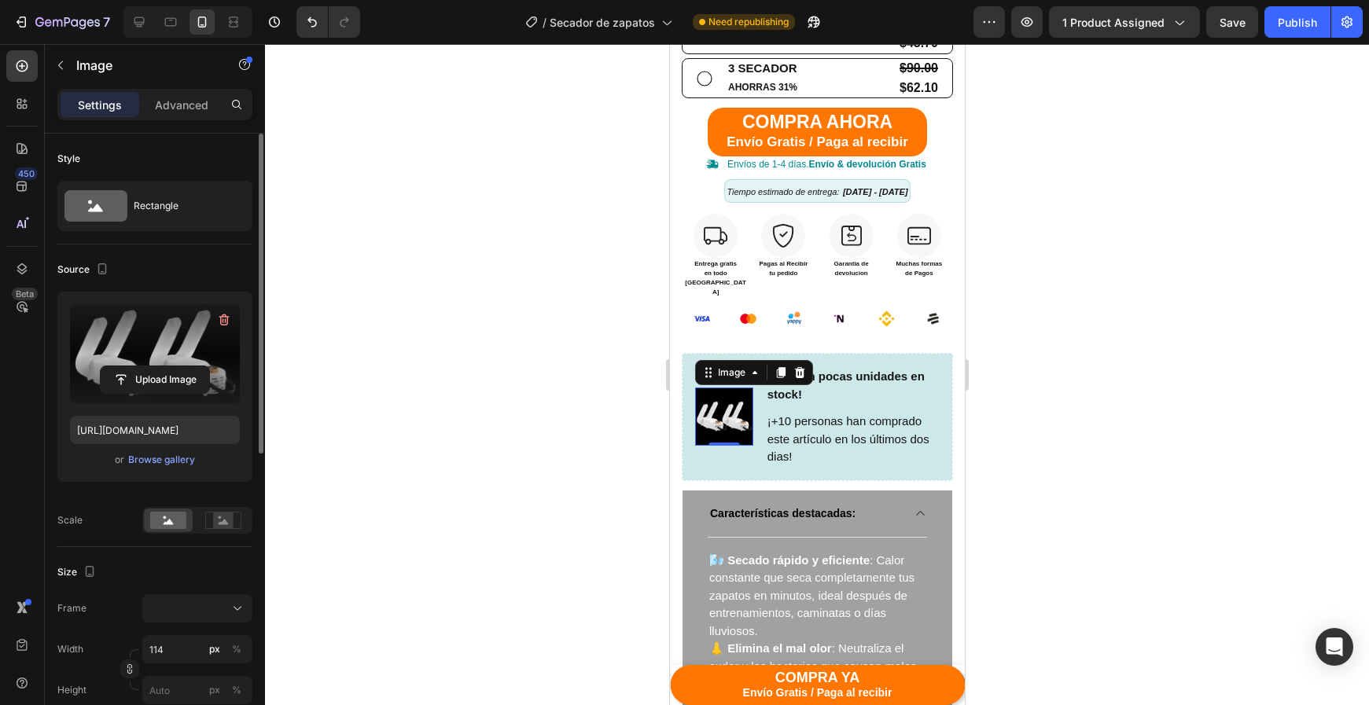
click at [164, 362] on label at bounding box center [155, 353] width 170 height 99
click at [164, 366] on input "file" at bounding box center [155, 379] width 109 height 27
click at [139, 444] on div "Upload Image https://cdn.shopify.com/s/files/1/0945/1746/1299/files/gempages_57…" at bounding box center [154, 387] width 195 height 190
click at [140, 454] on div "Browse gallery" at bounding box center [161, 460] width 67 height 14
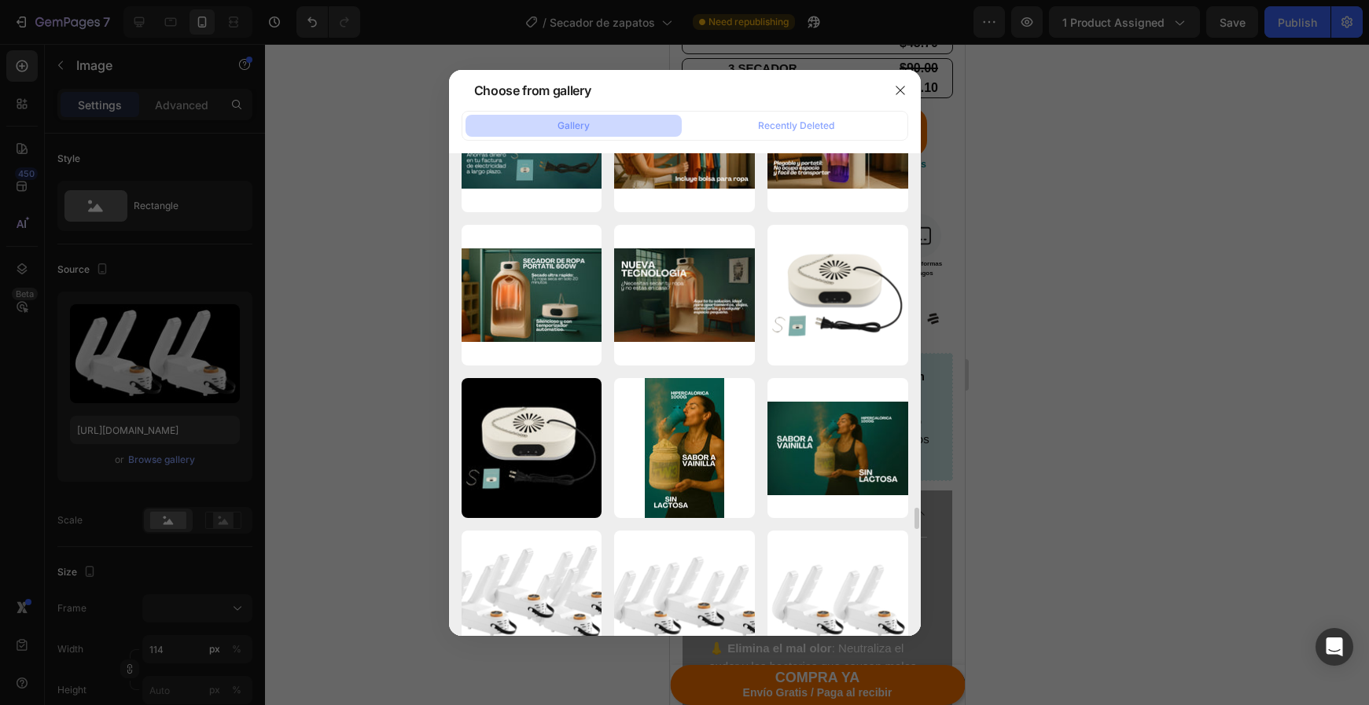
scroll to position [7174, 0]
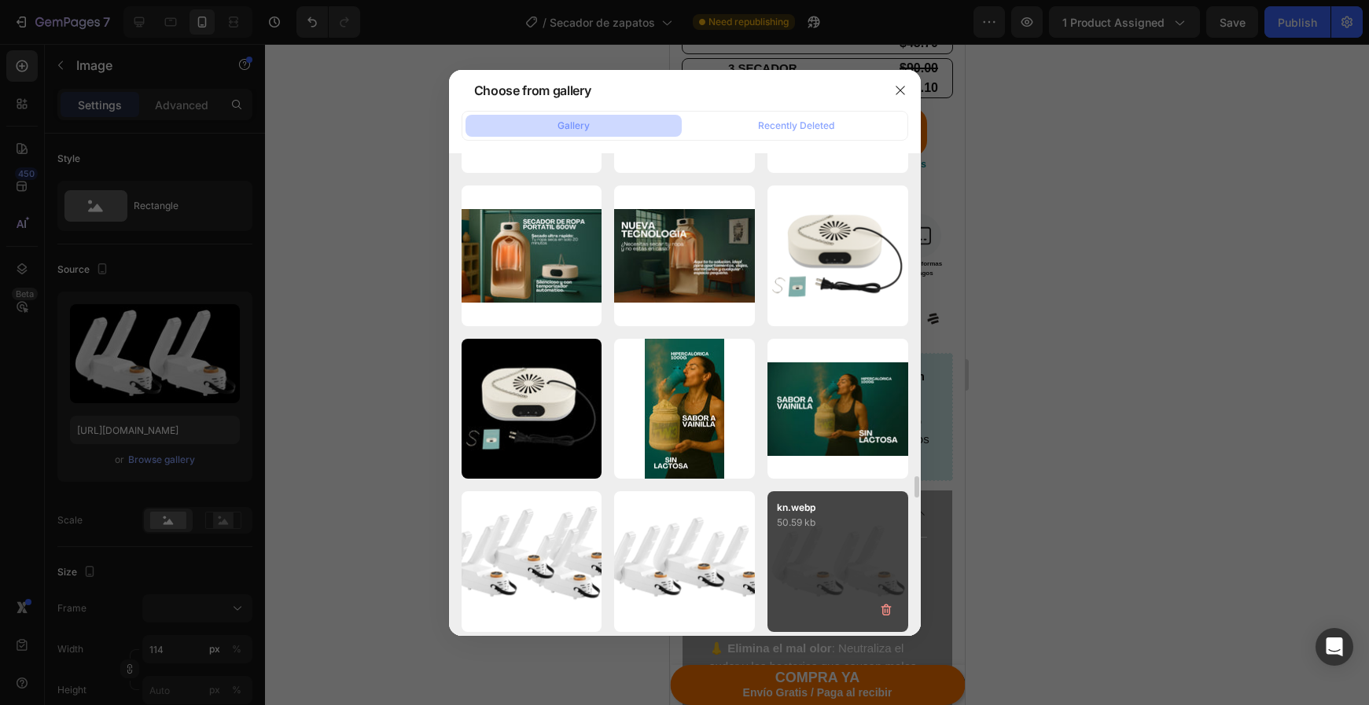
click at [873, 545] on div "kn.webp 50.59 kb" at bounding box center [837, 561] width 141 height 141
type input "[URL][DOMAIN_NAME]"
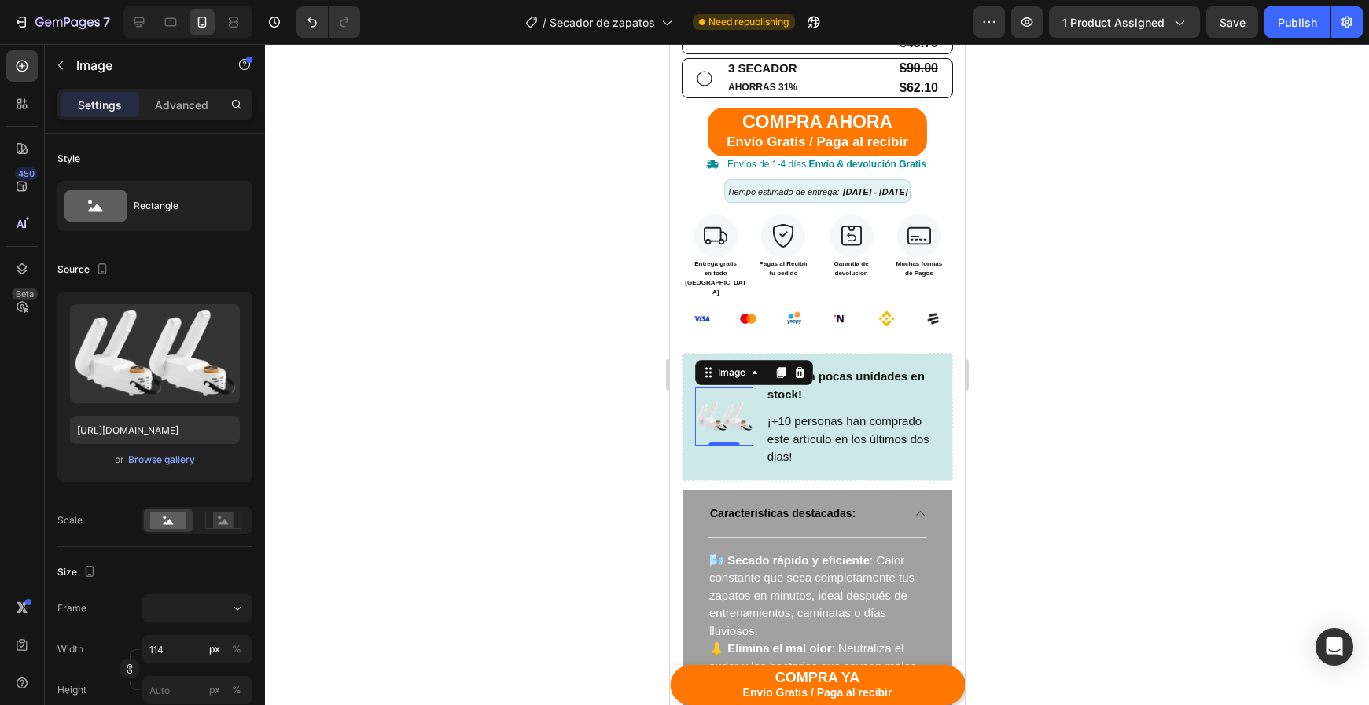
click at [1119, 406] on div at bounding box center [817, 374] width 1104 height 661
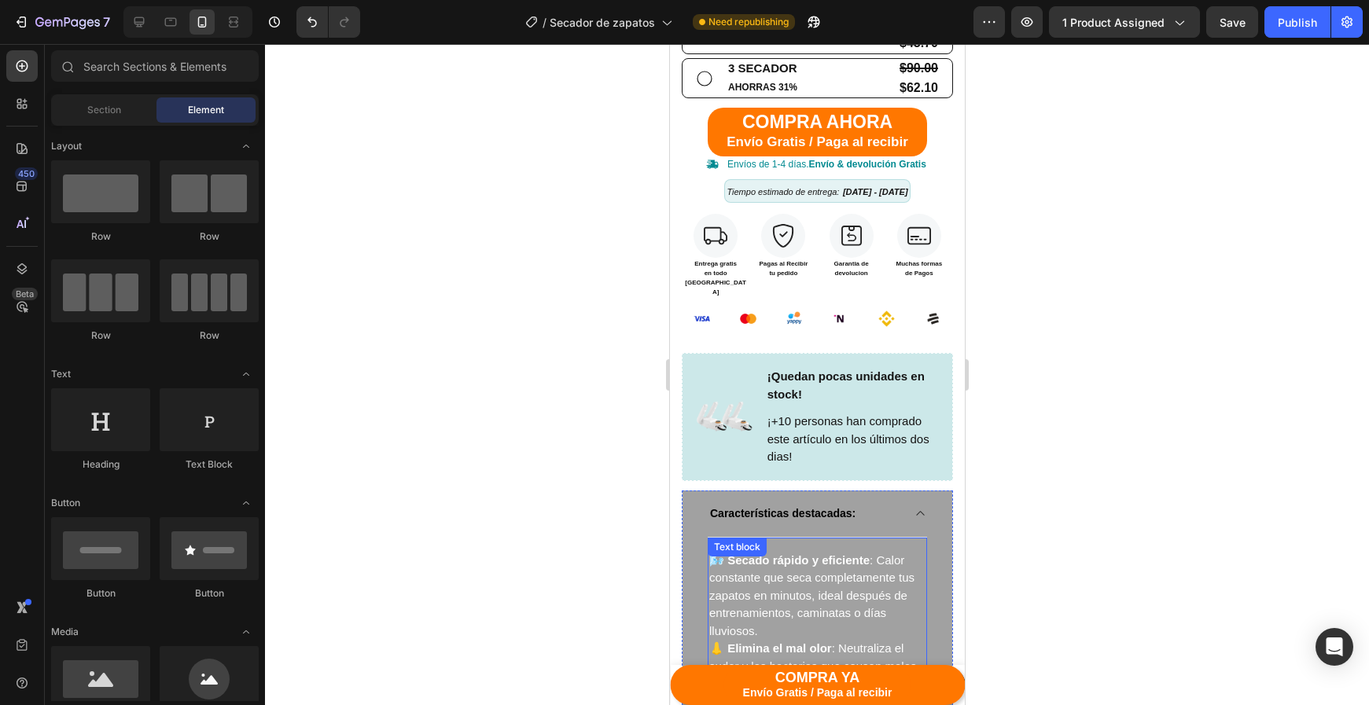
click at [848, 552] on p "🌬️ Secado rápido y eficiente : Calor constante que seca completamente tus zapat…" at bounding box center [816, 596] width 216 height 89
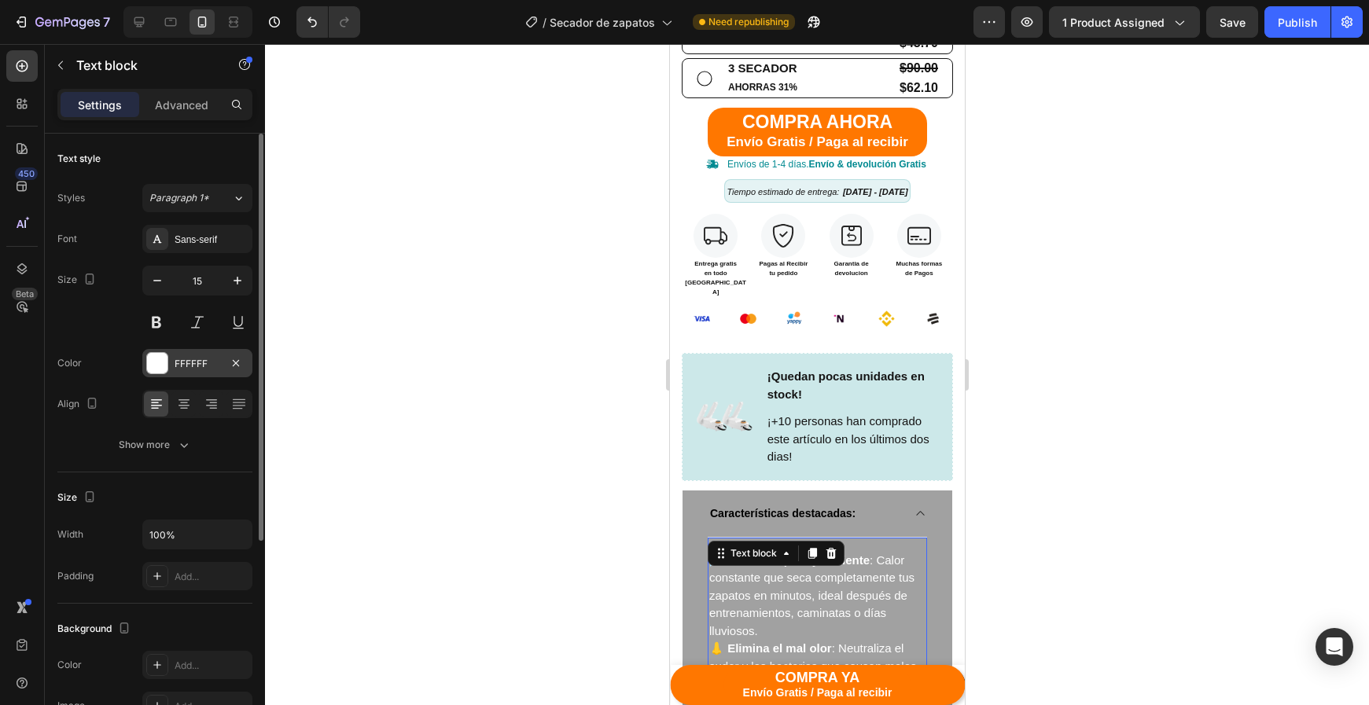
click at [187, 370] on div "FFFFFF" at bounding box center [198, 364] width 46 height 14
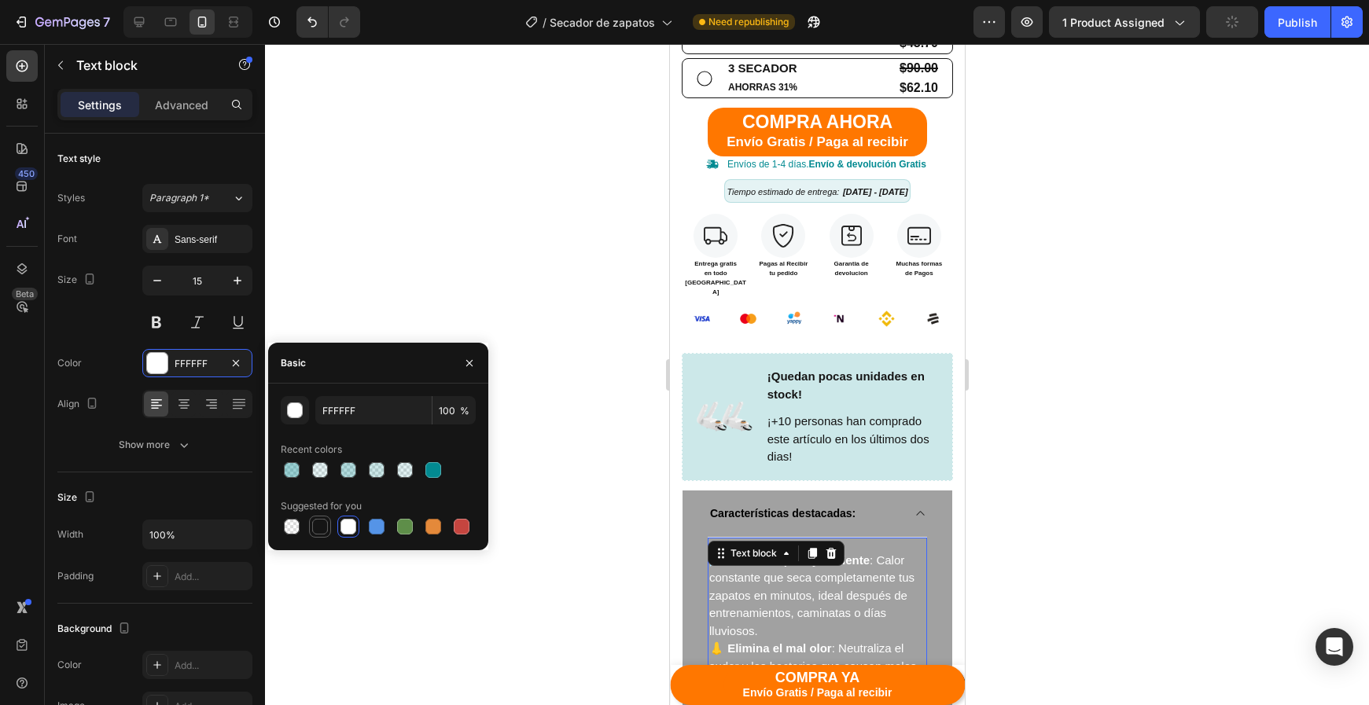
click at [317, 526] on div at bounding box center [320, 527] width 16 height 16
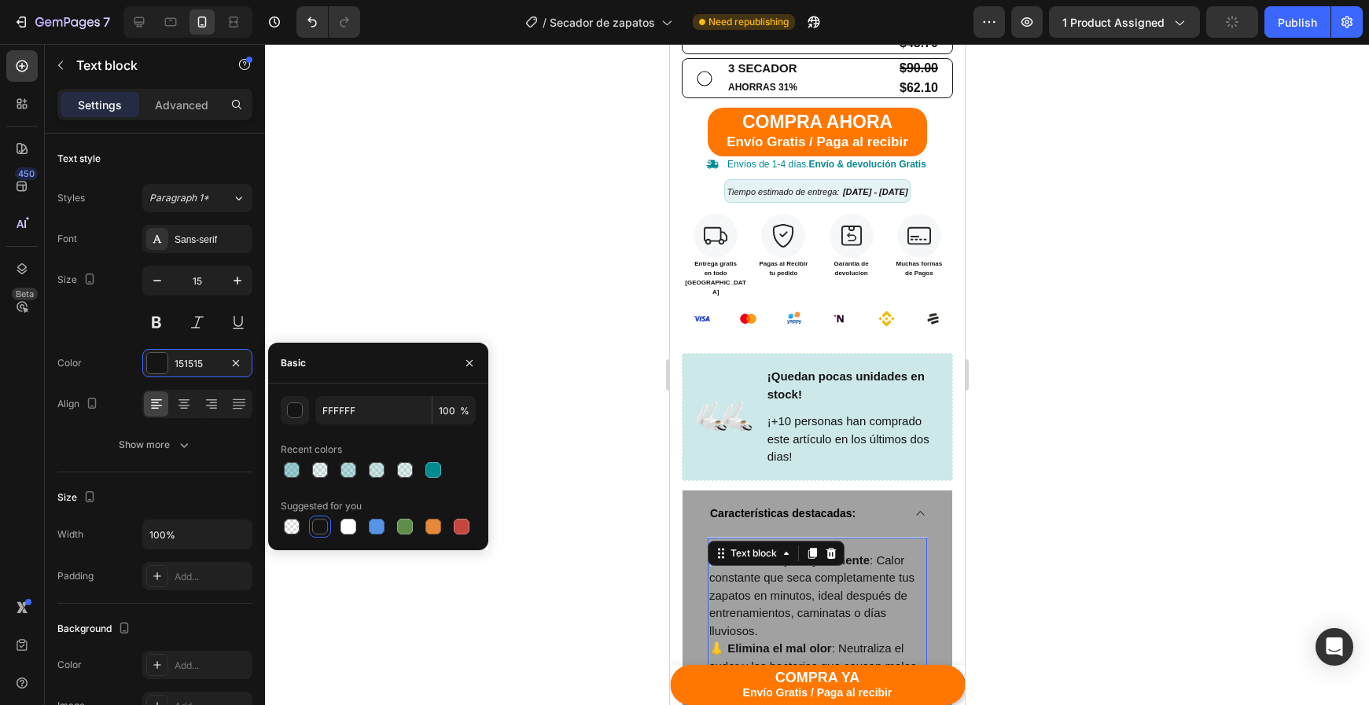
type input "151515"
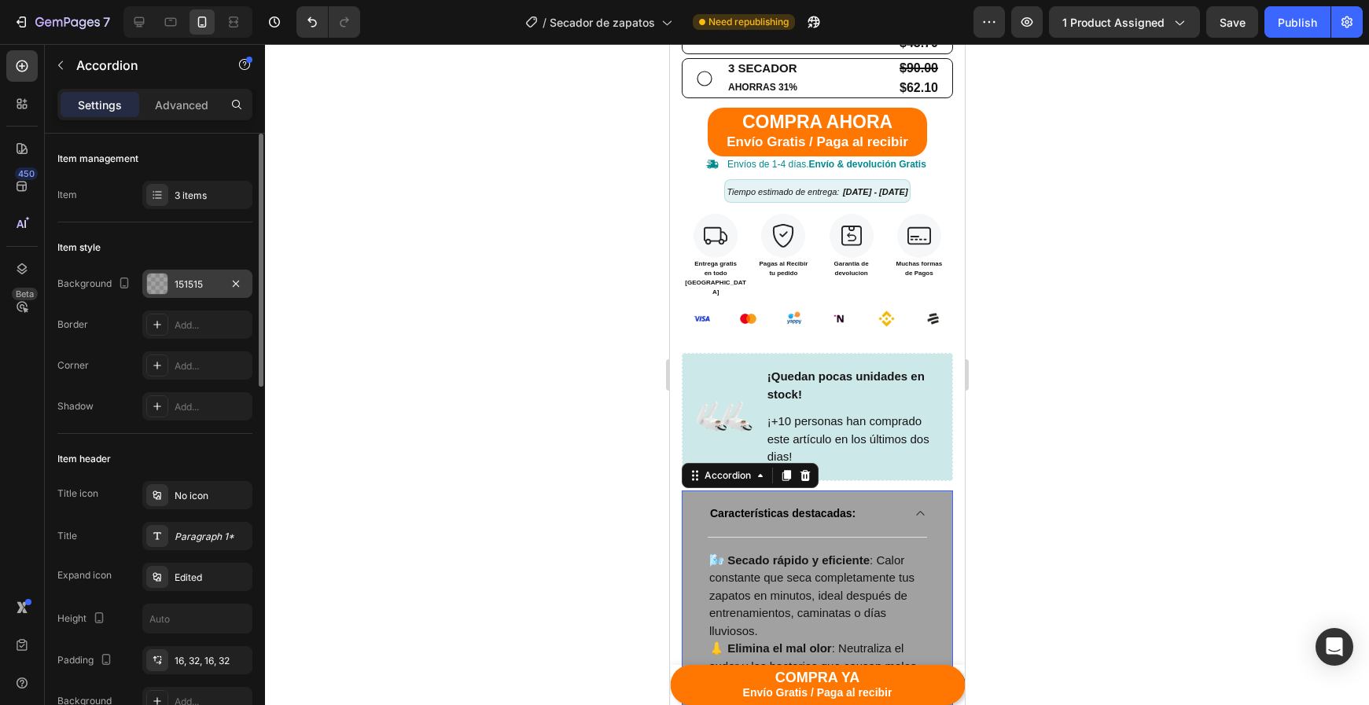
click at [182, 284] on div "151515" at bounding box center [198, 285] width 46 height 14
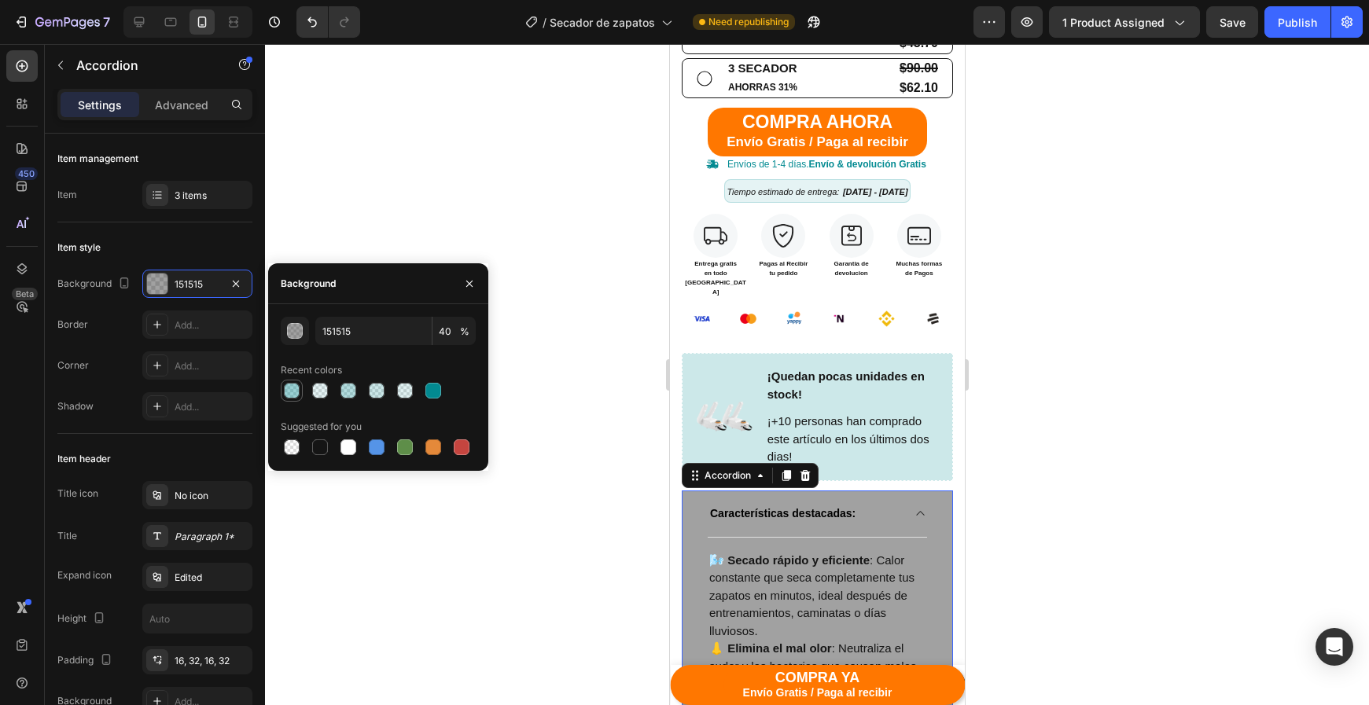
click at [299, 392] on div at bounding box center [292, 391] width 16 height 16
type input "028A91"
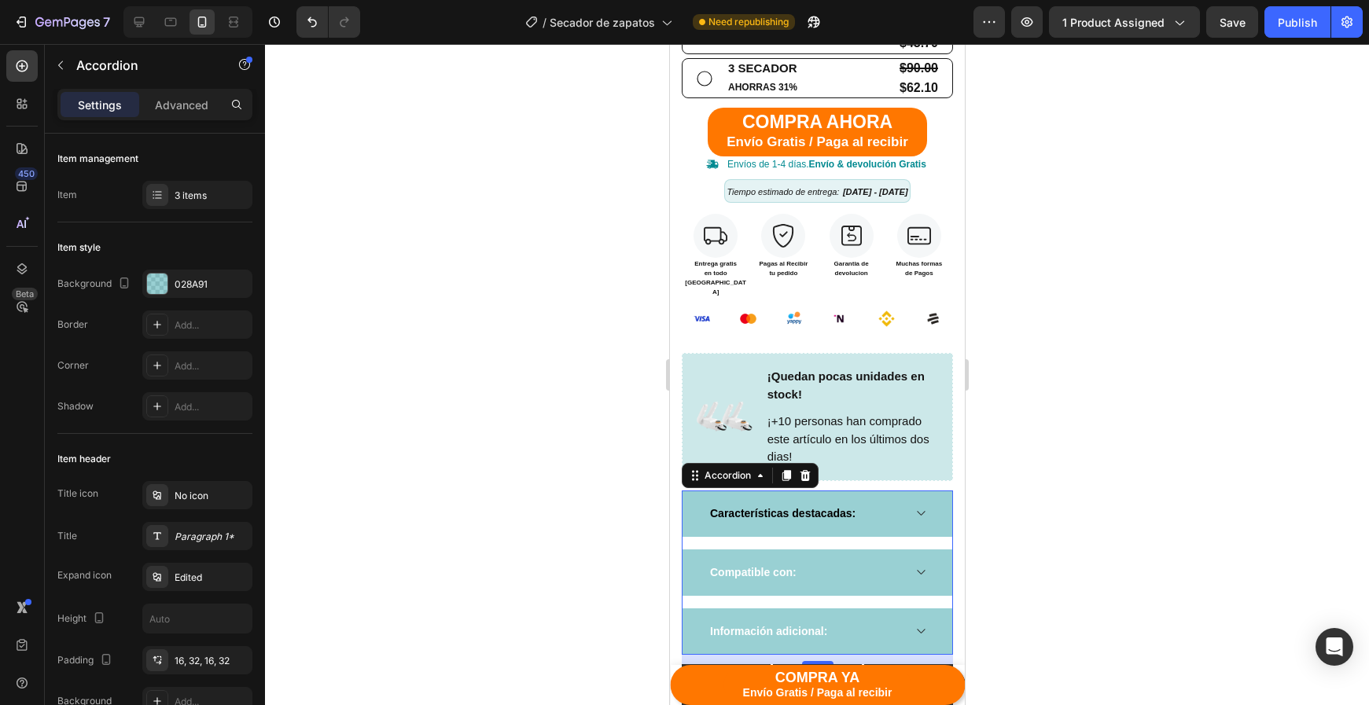
click at [1035, 537] on div at bounding box center [817, 374] width 1104 height 661
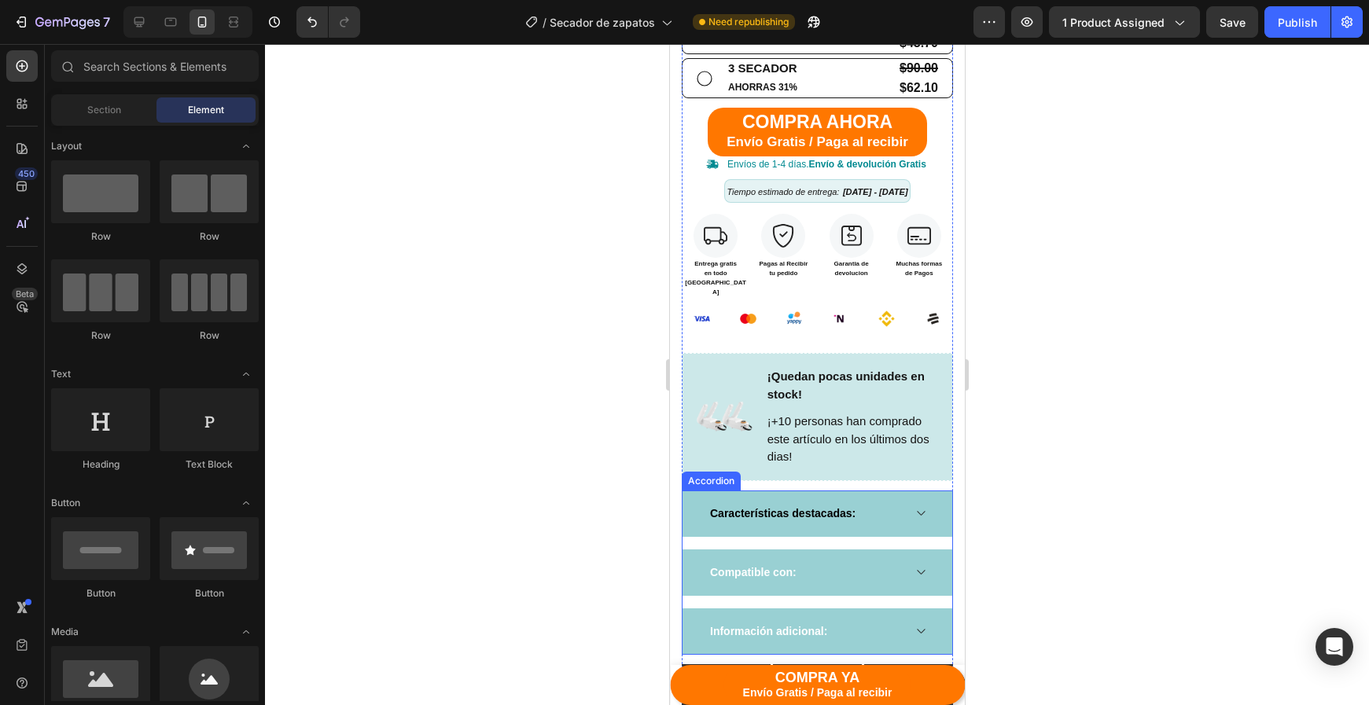
click at [893, 498] on div "Características destacadas:" at bounding box center [817, 514] width 270 height 46
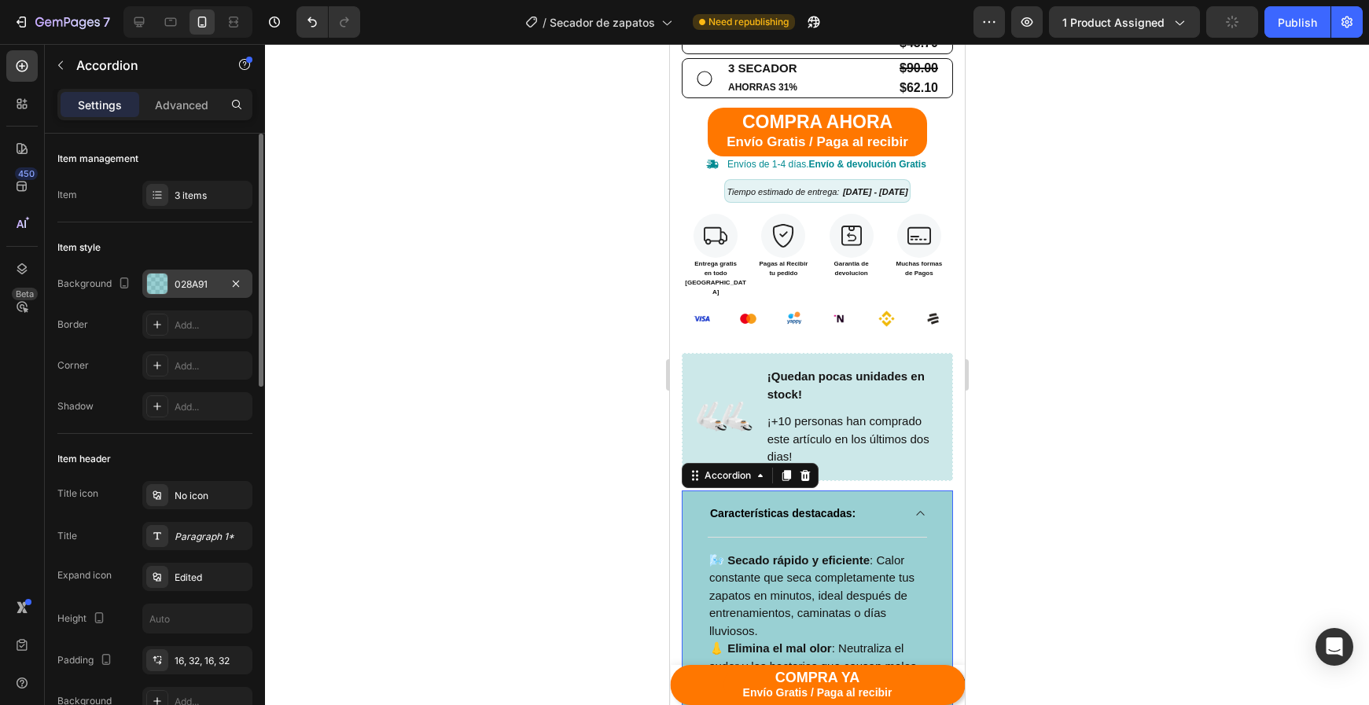
click at [186, 297] on div "028A91" at bounding box center [197, 284] width 110 height 28
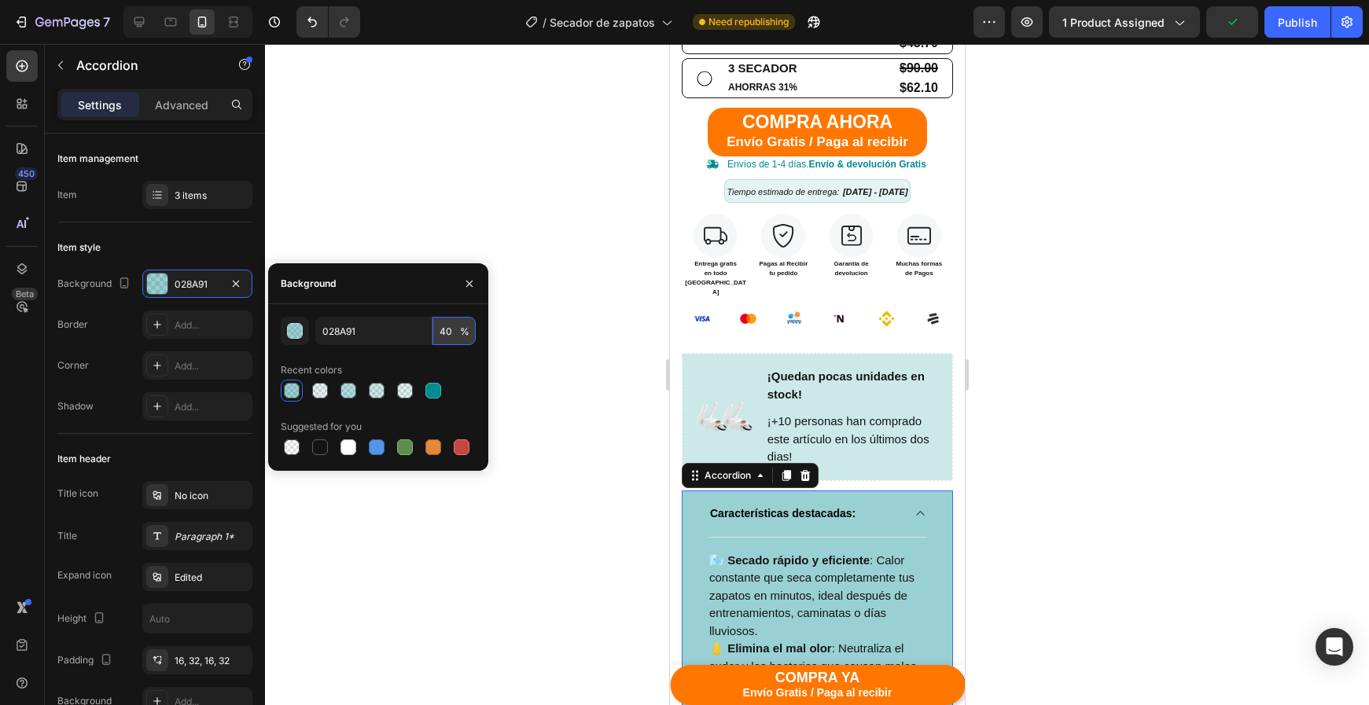
click at [441, 329] on input "40" at bounding box center [453, 331] width 43 height 28
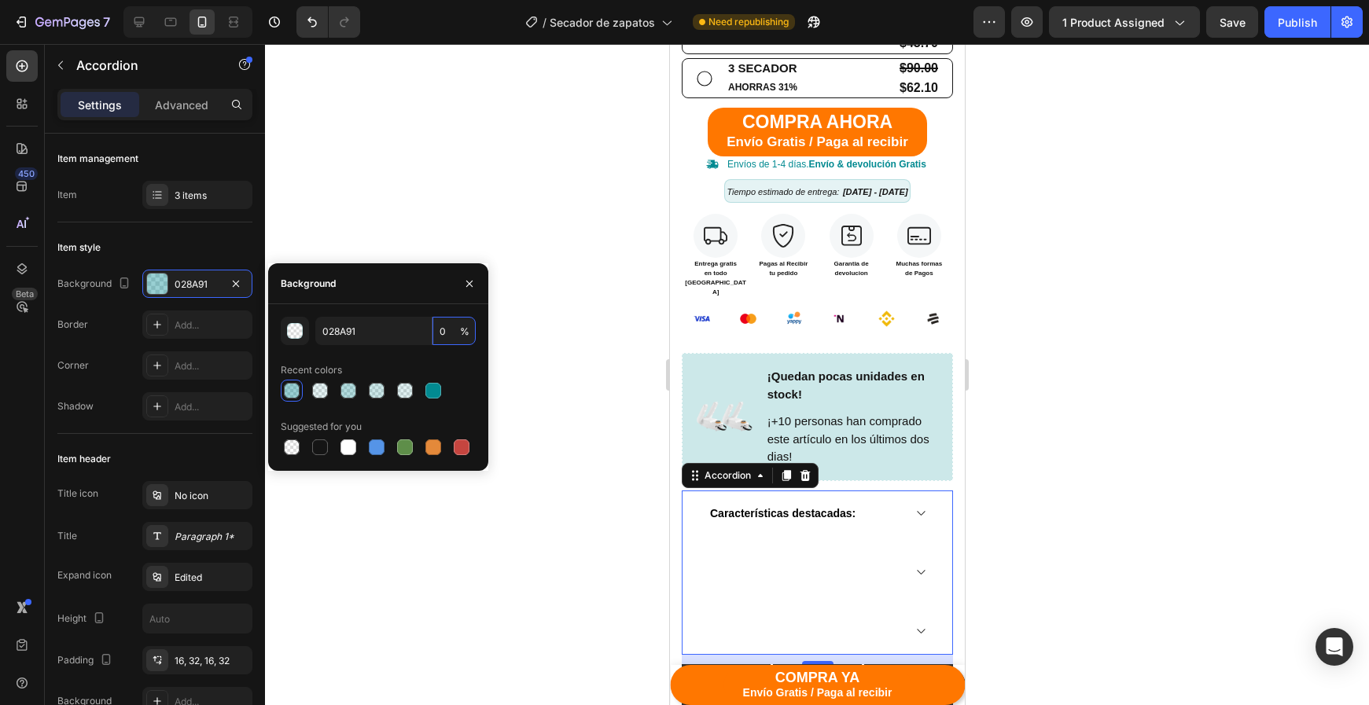
type input "20"
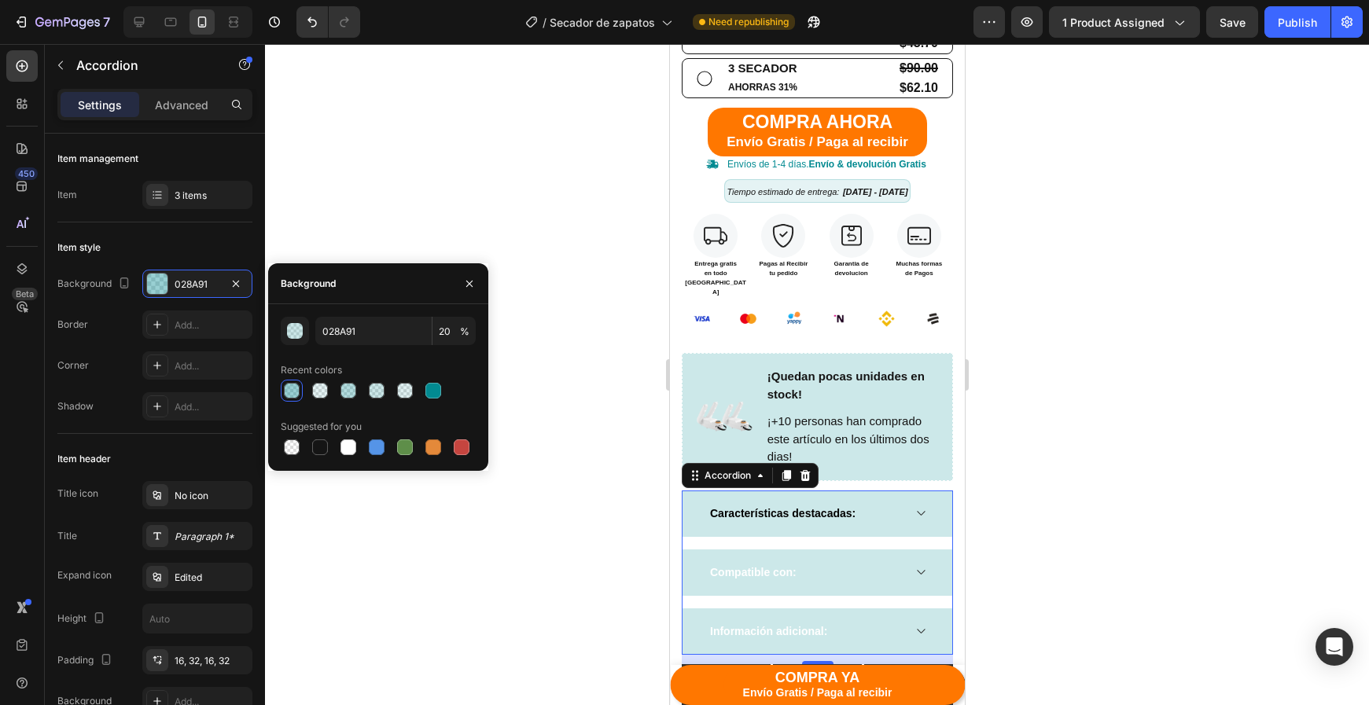
click at [774, 565] on p "Compatible con:" at bounding box center [752, 573] width 86 height 17
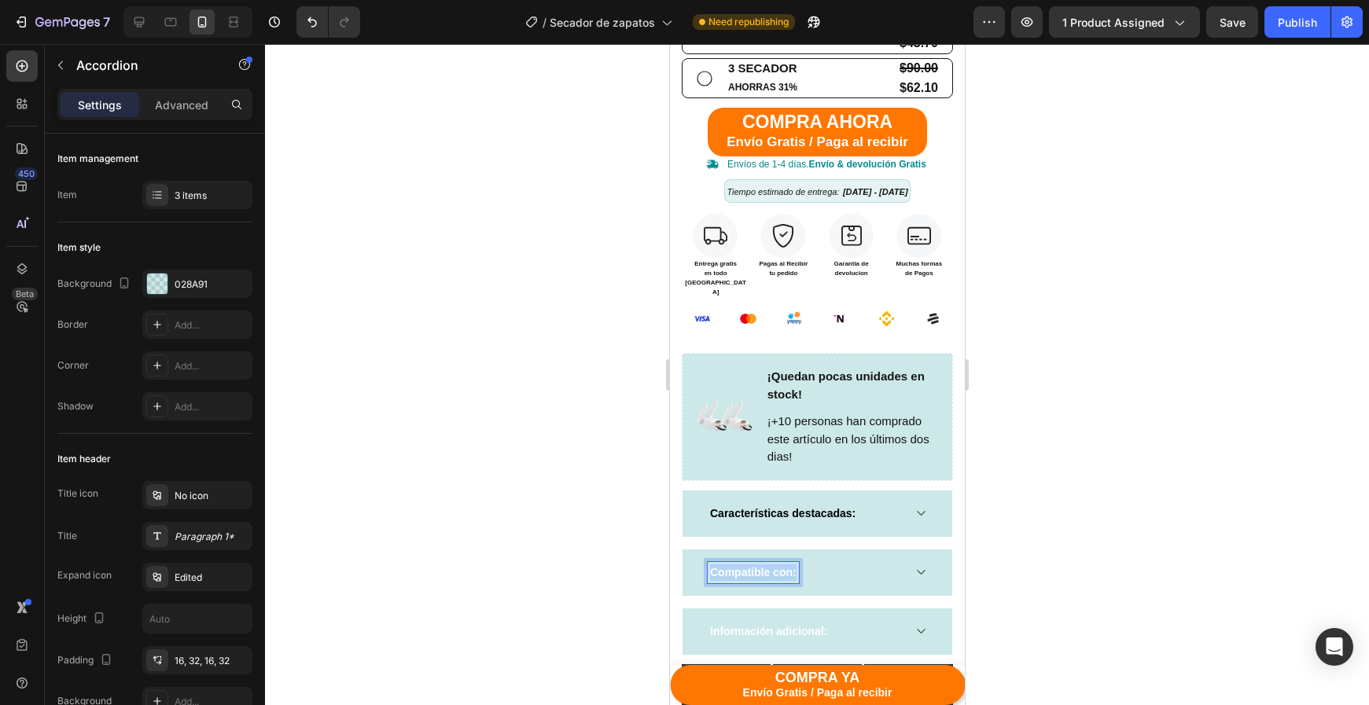
click at [774, 565] on p "Compatible con:" at bounding box center [752, 573] width 86 height 17
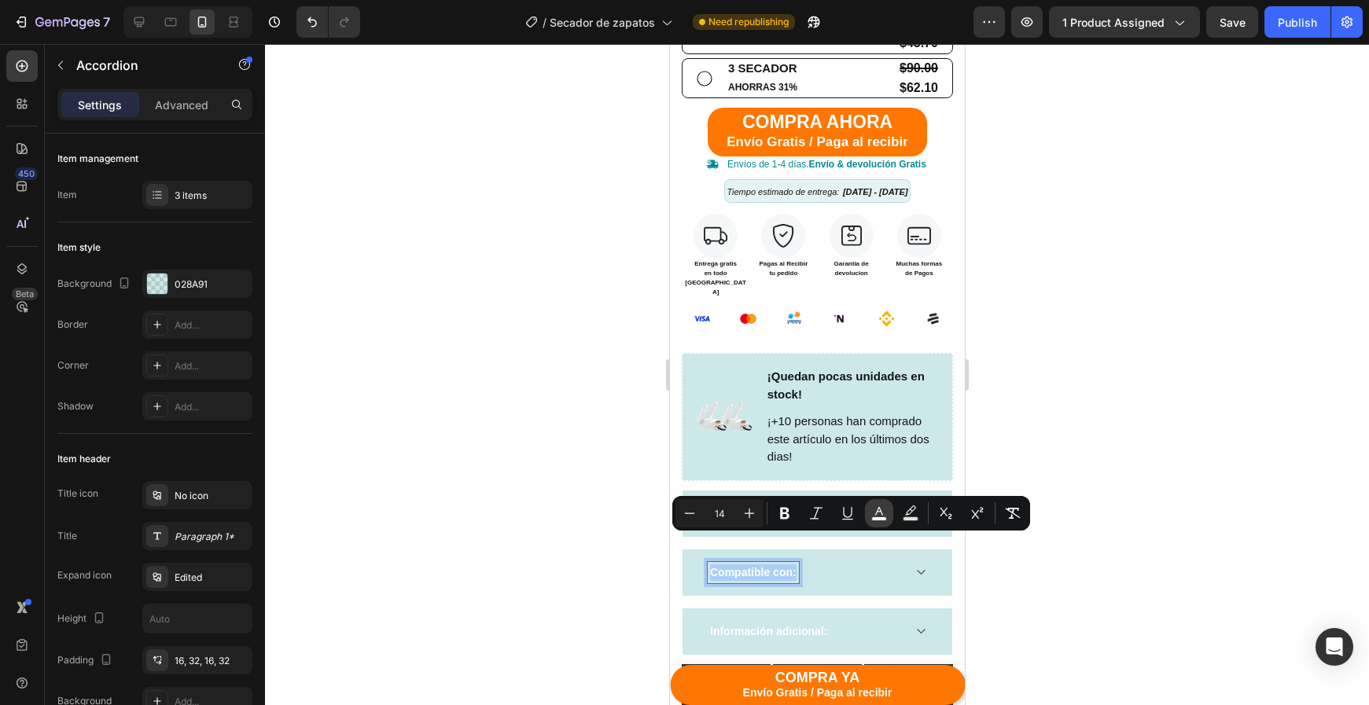
click at [889, 512] on button "color" at bounding box center [879, 513] width 28 height 28
type input "FFFFFF"
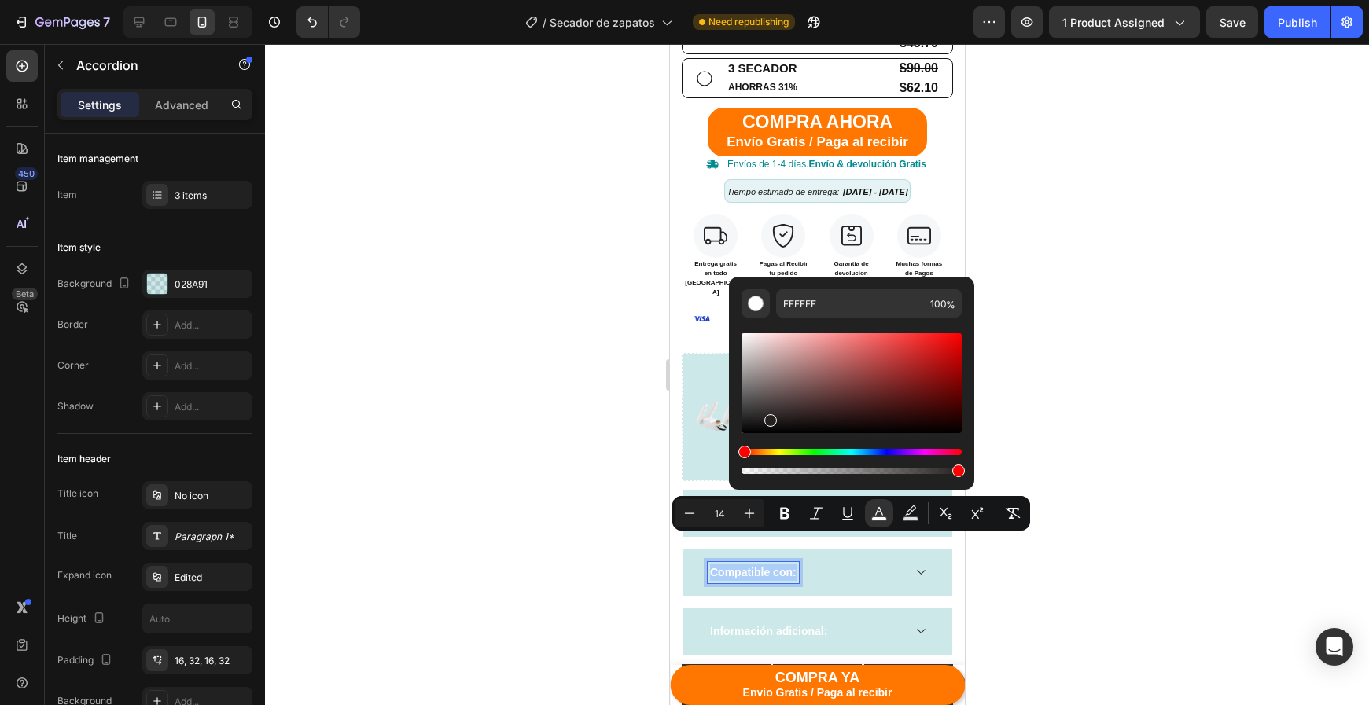
drag, startPoint x: 1441, startPoint y: 461, endPoint x: 686, endPoint y: 481, distance: 755.1
type input "000000"
click at [602, 550] on div at bounding box center [817, 374] width 1104 height 661
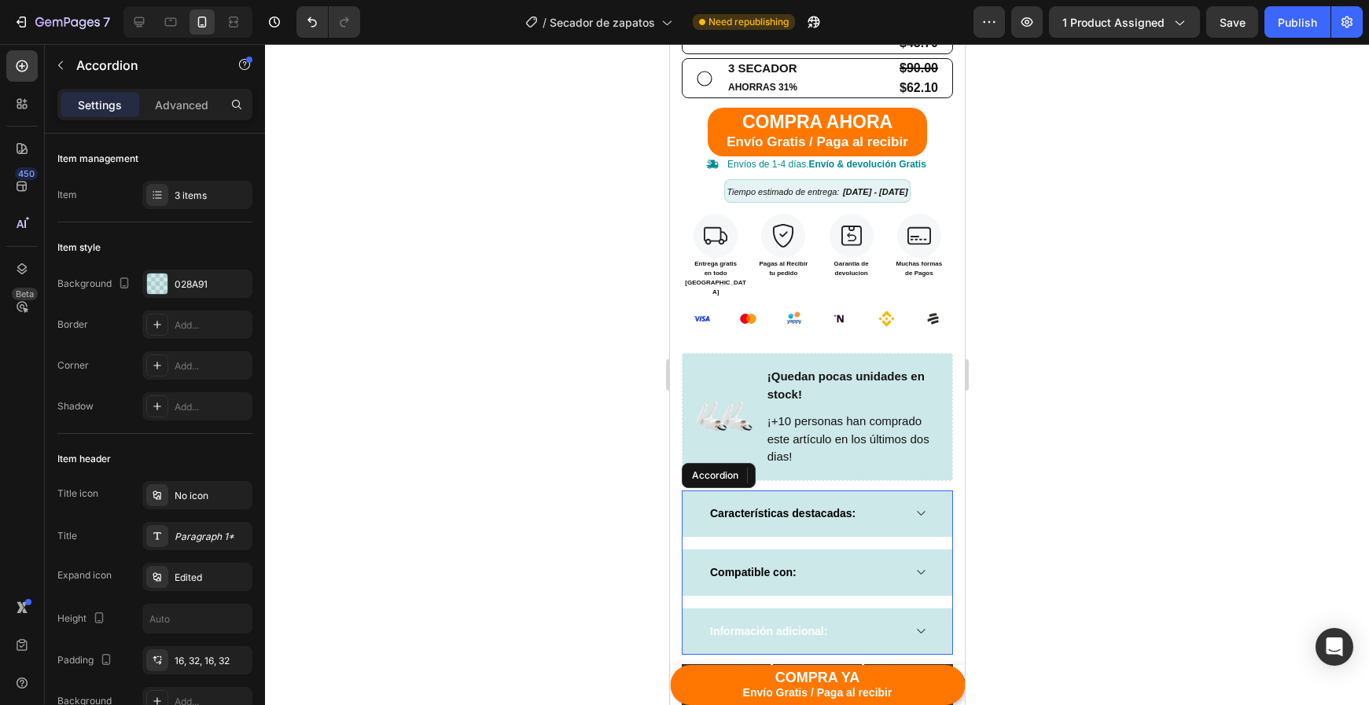
click at [787, 625] on strong "Información adicional:" at bounding box center [767, 631] width 117 height 13
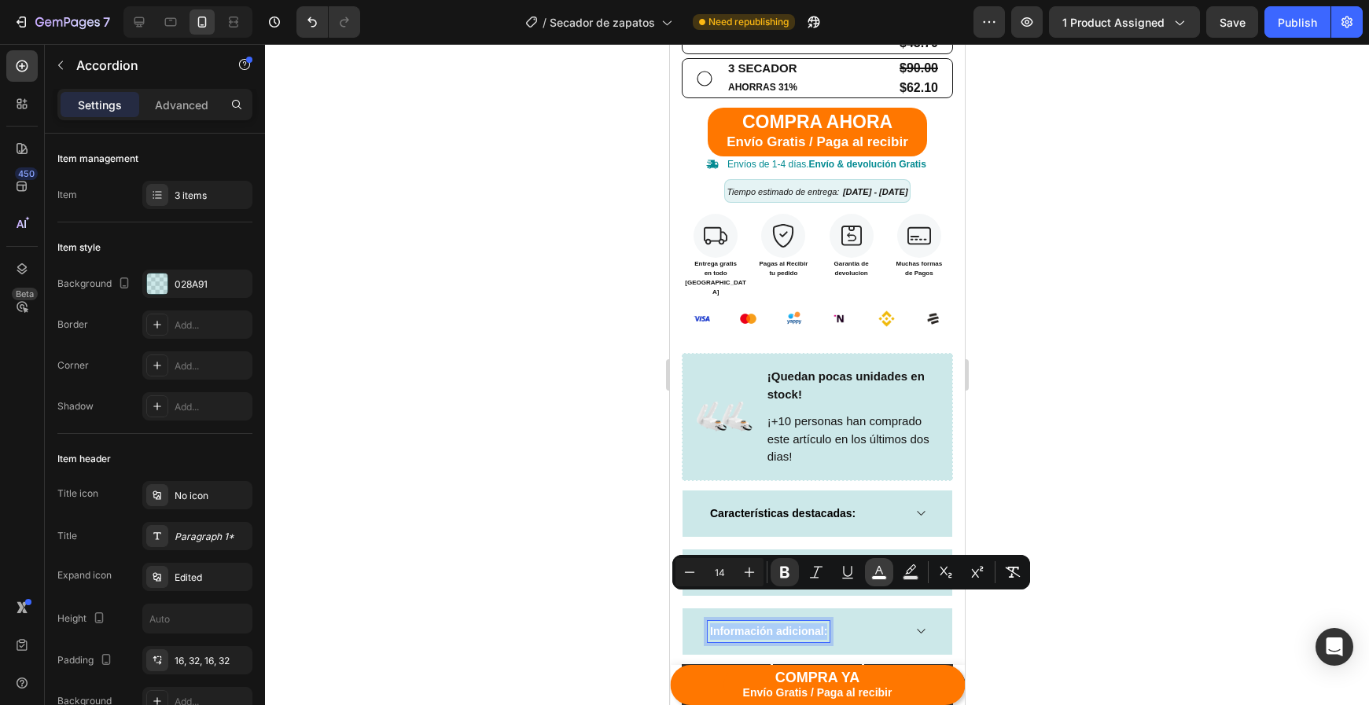
click at [875, 576] on rect "Editor contextual toolbar" at bounding box center [879, 578] width 15 height 4
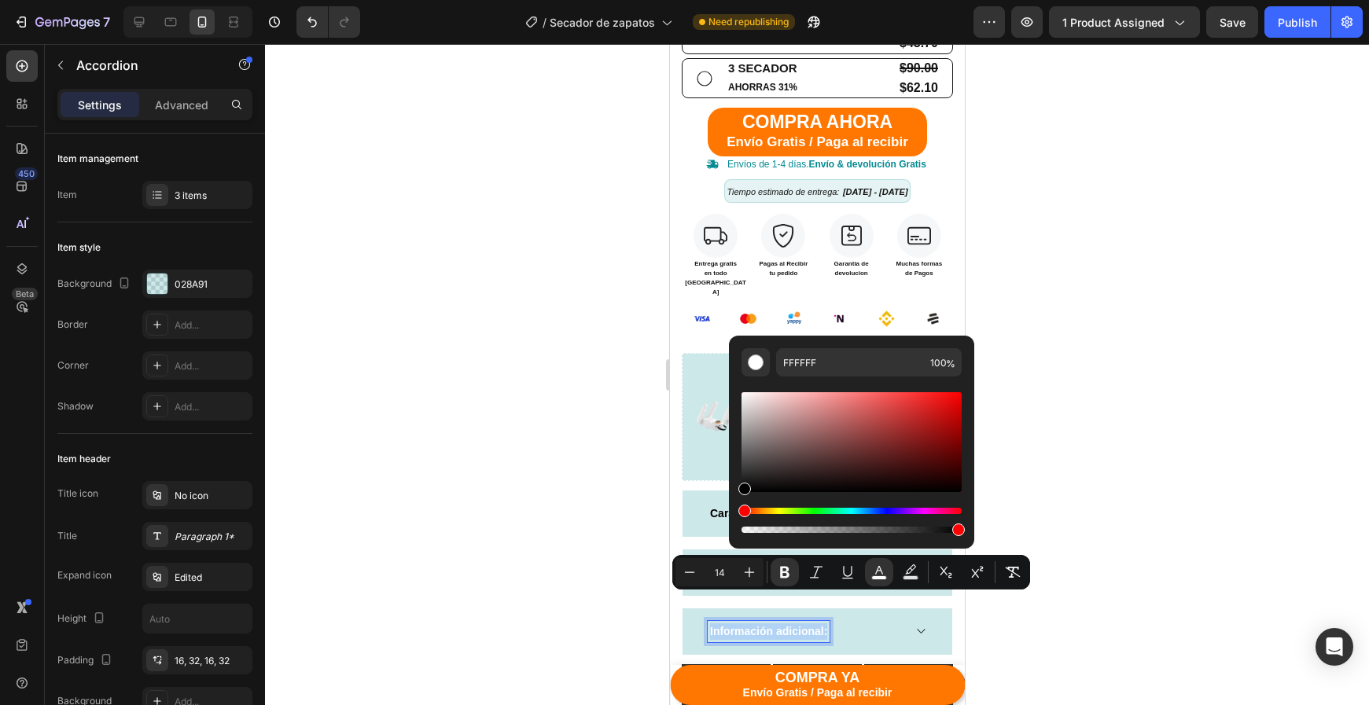
type input "000000"
drag, startPoint x: 1418, startPoint y: 531, endPoint x: 672, endPoint y: 542, distance: 745.4
click at [621, 579] on div at bounding box center [817, 374] width 1104 height 661
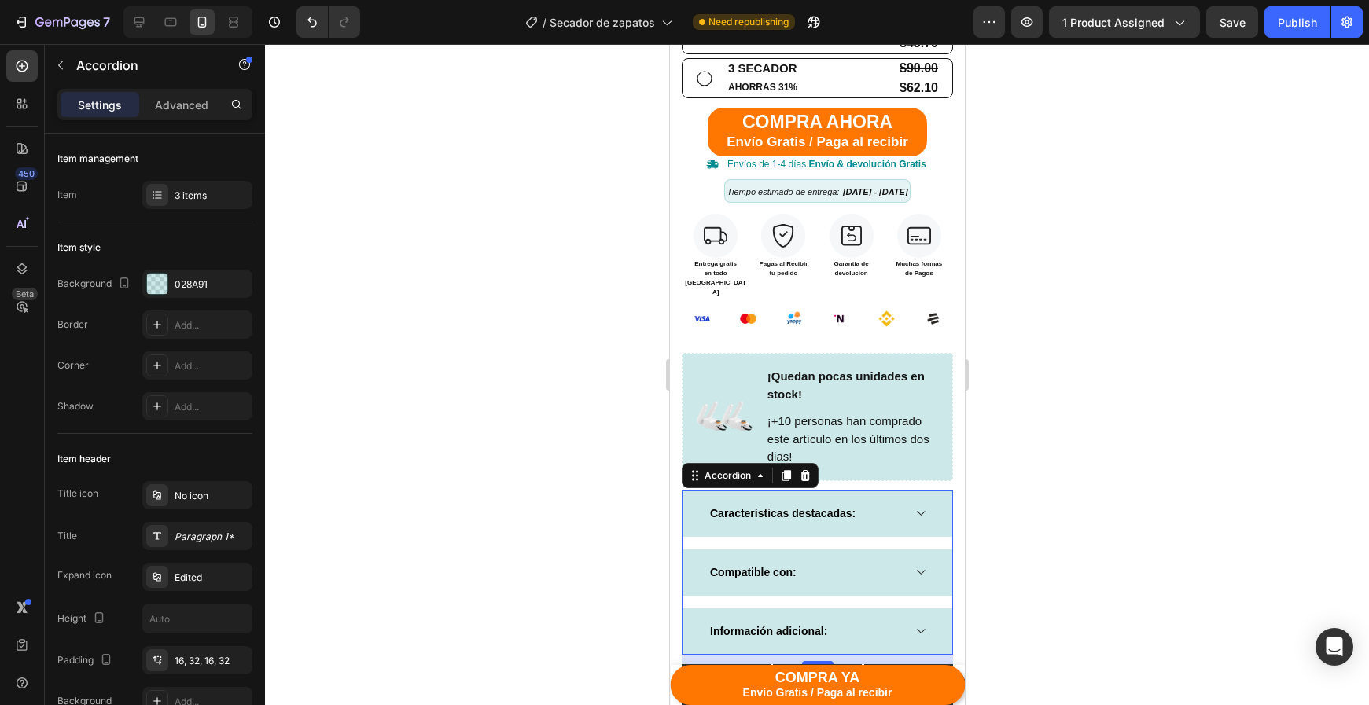
click at [882, 562] on div "Compatible con:" at bounding box center [804, 572] width 194 height 21
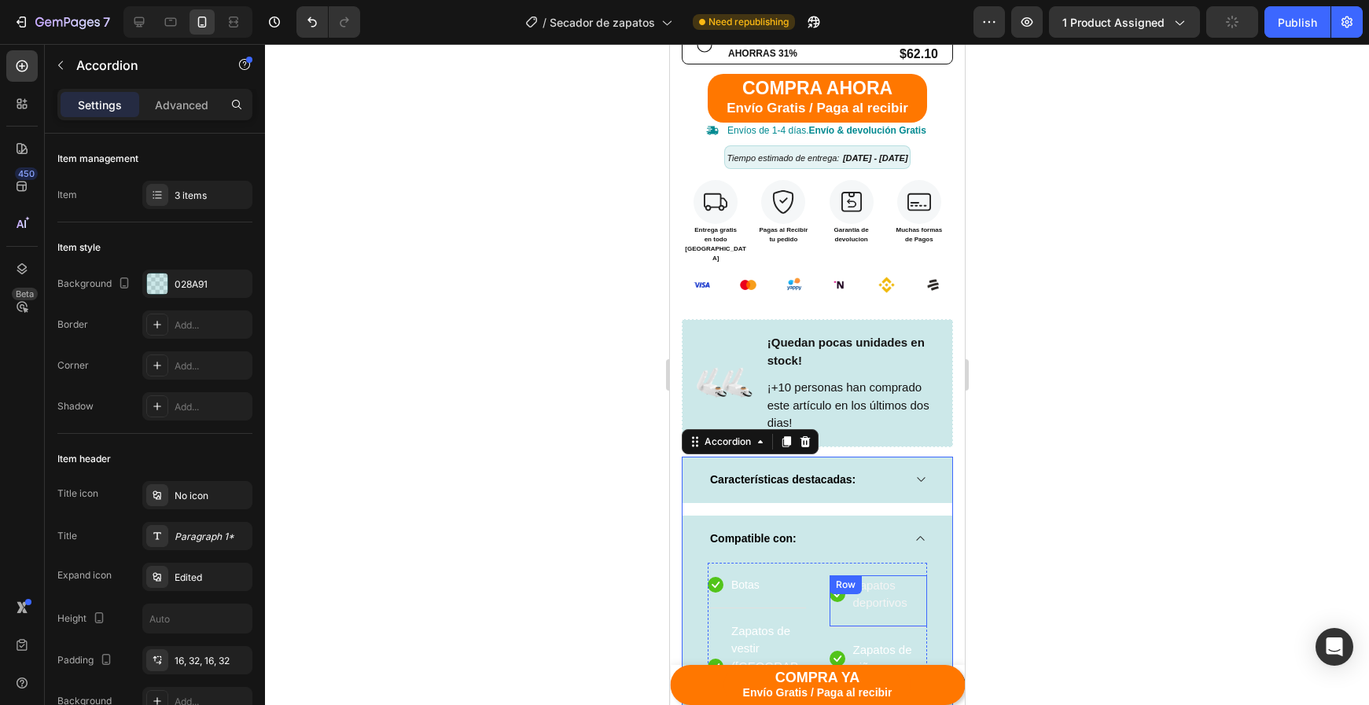
scroll to position [899, 0]
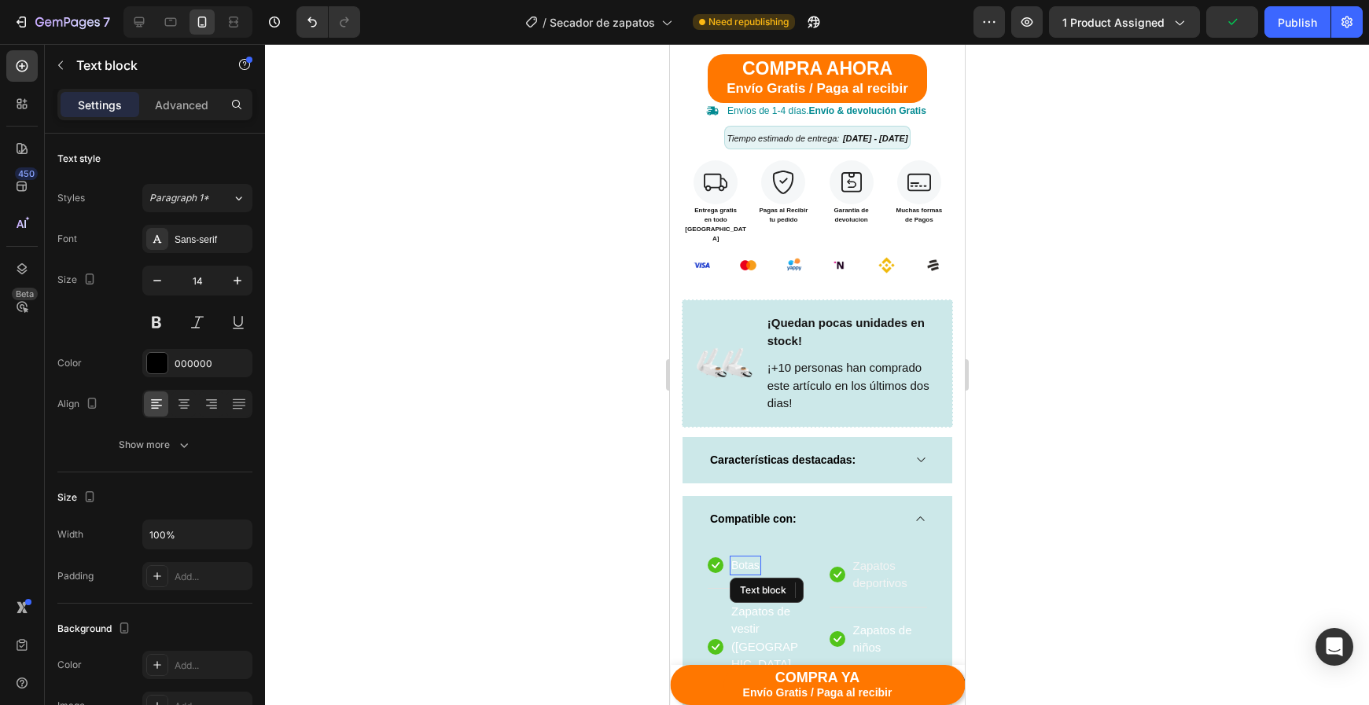
click at [755, 556] on div "Botas Text block" at bounding box center [744, 566] width 31 height 20
click at [741, 559] on span "Botas" at bounding box center [744, 565] width 28 height 13
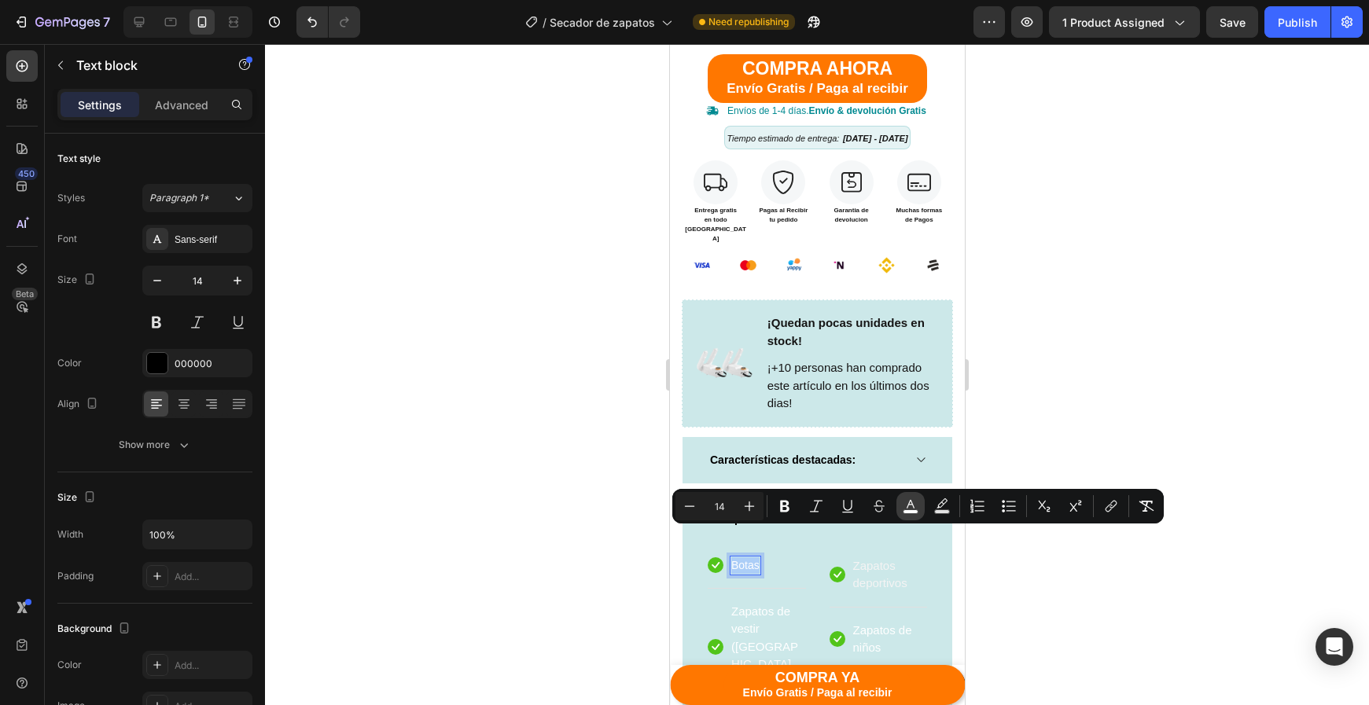
click at [912, 511] on rect "Editor contextual toolbar" at bounding box center [910, 512] width 15 height 4
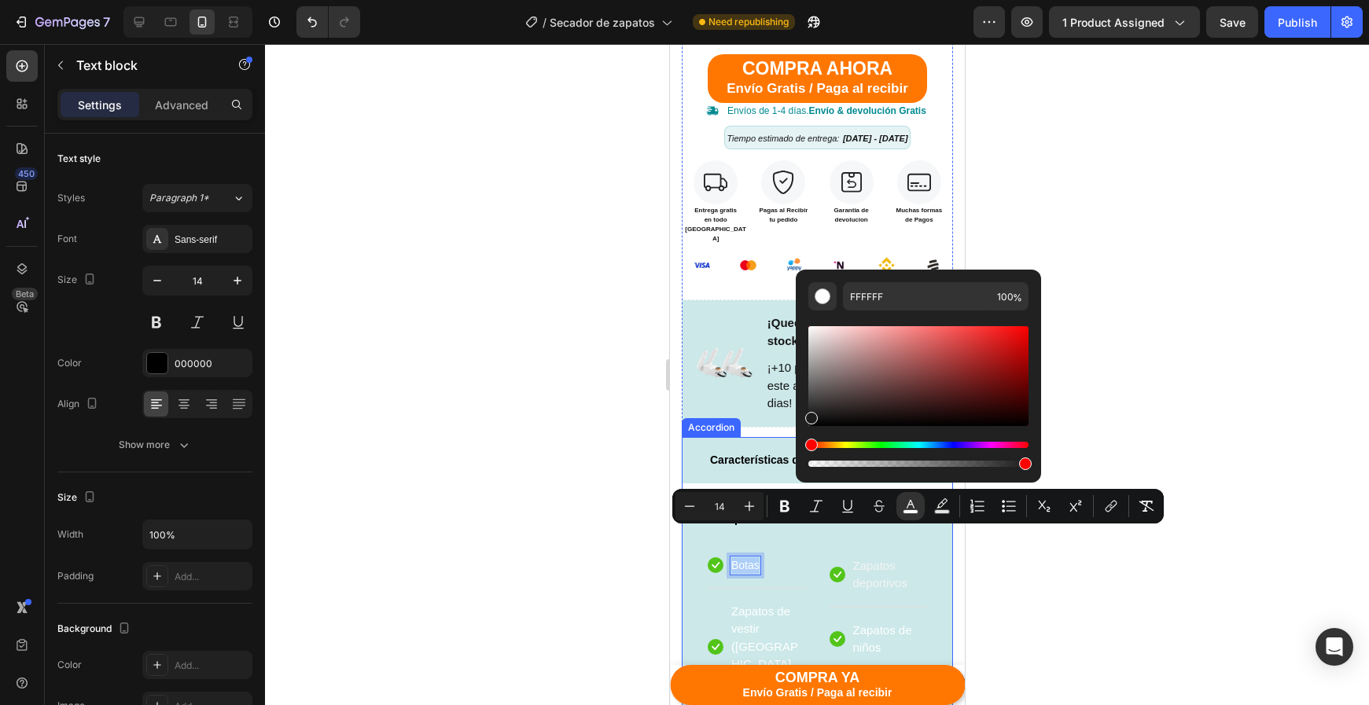
drag, startPoint x: 1505, startPoint y: 442, endPoint x: 741, endPoint y: 478, distance: 765.1
type input "1C1C1C"
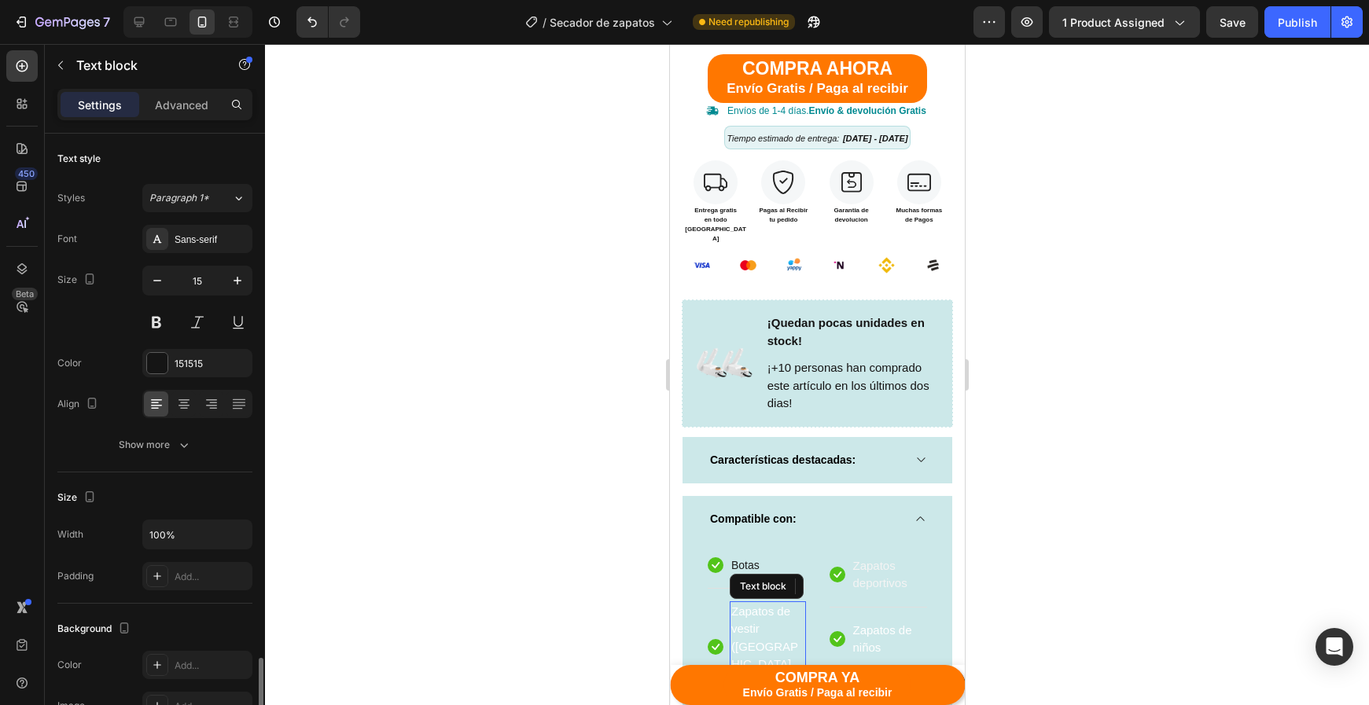
click at [772, 605] on span "Zapatos de vestir ([GEOGRAPHIC_DATA], planos)" at bounding box center [763, 647] width 67 height 84
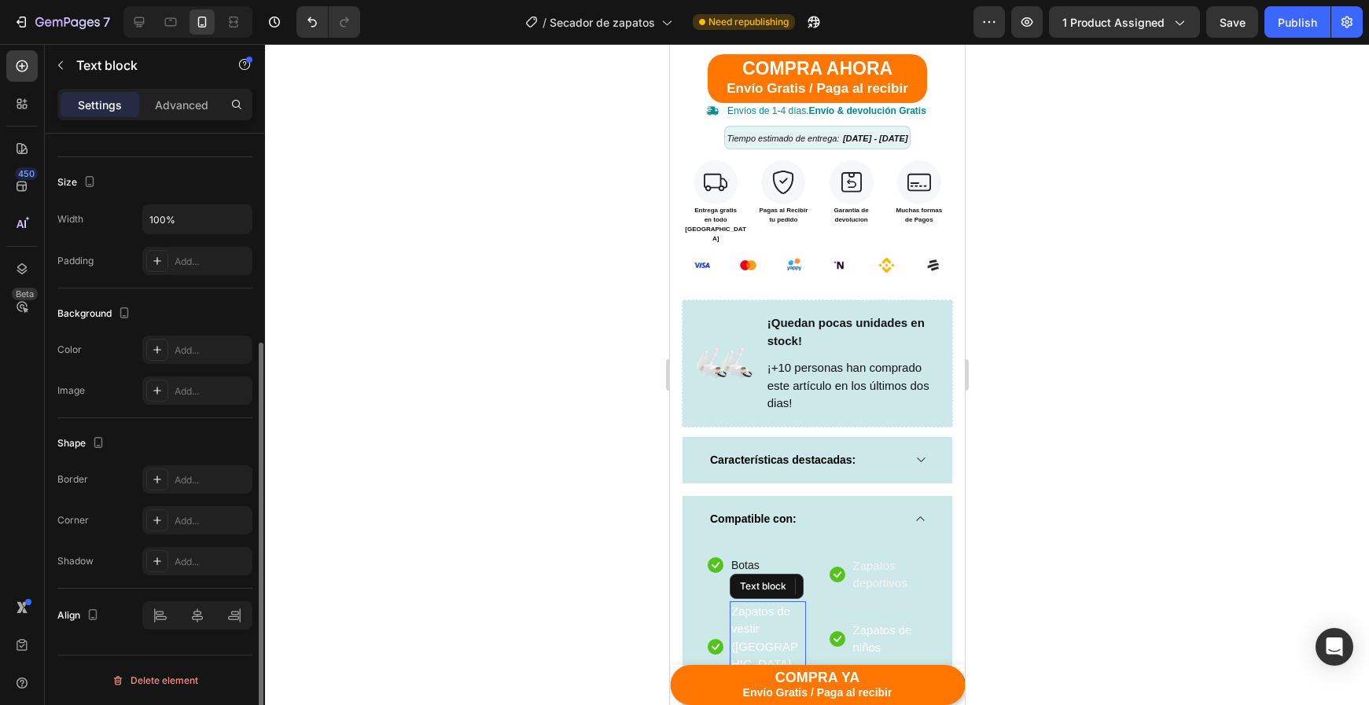
click at [772, 605] on span "Zapatos de vestir ([GEOGRAPHIC_DATA], planos)" at bounding box center [763, 647] width 67 height 84
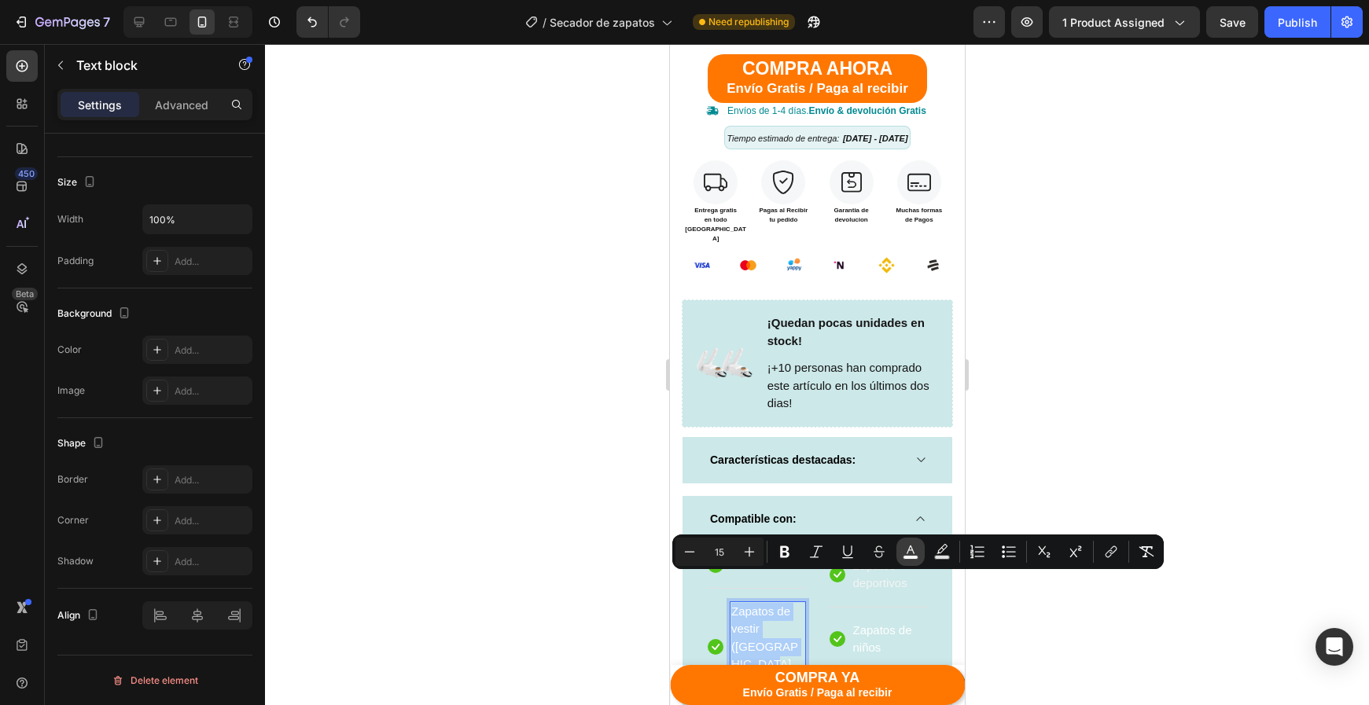
click at [915, 552] on icon "Editor contextual toolbar" at bounding box center [911, 552] width 16 height 16
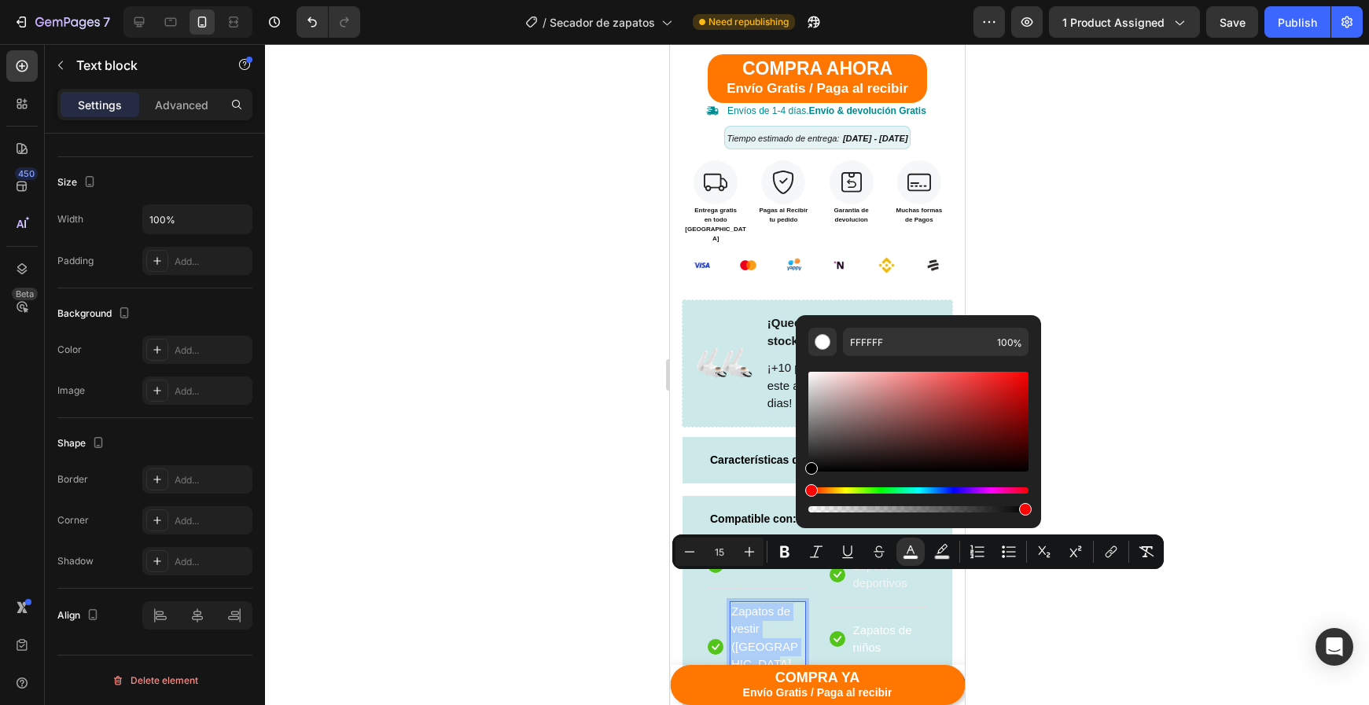
drag, startPoint x: 1493, startPoint y: 517, endPoint x: 767, endPoint y: 510, distance: 725.7
type input "000000"
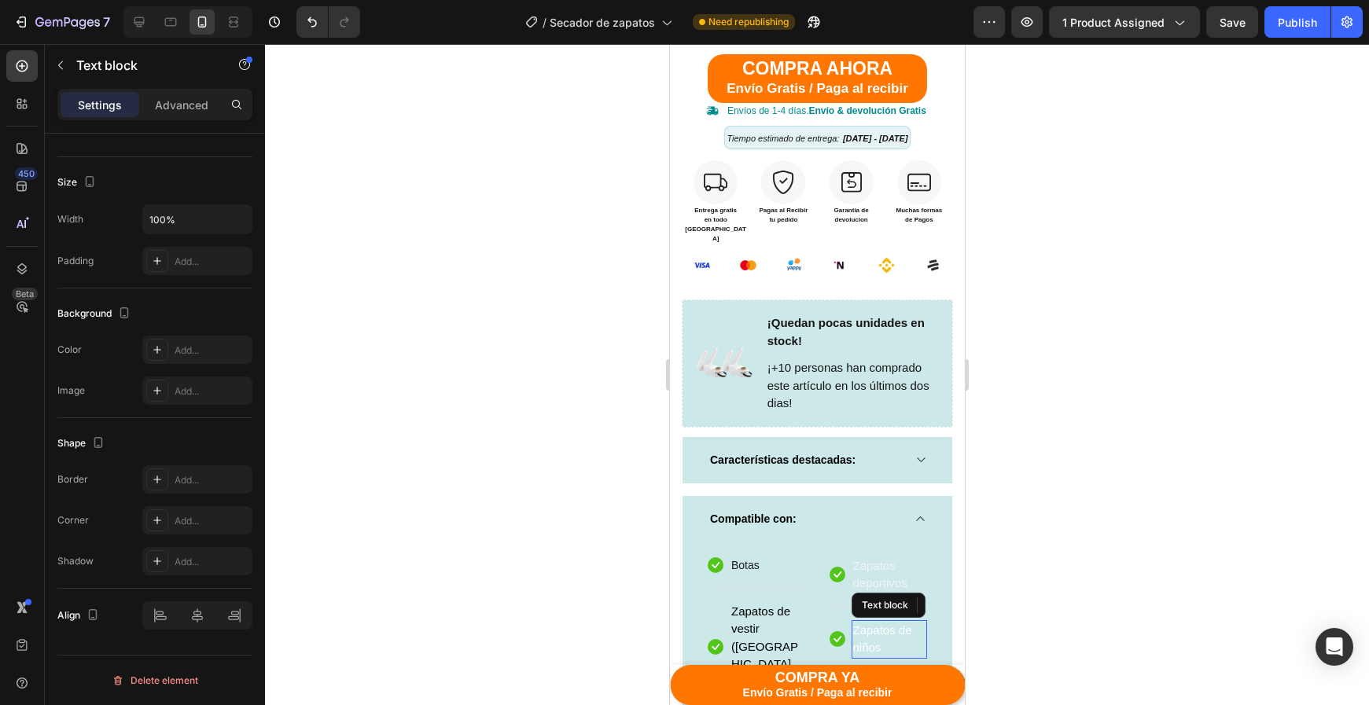
click at [901, 622] on p "Zapatos de niños" at bounding box center [888, 639] width 73 height 35
click at [883, 622] on p "Zapatos de niños" at bounding box center [888, 639] width 73 height 35
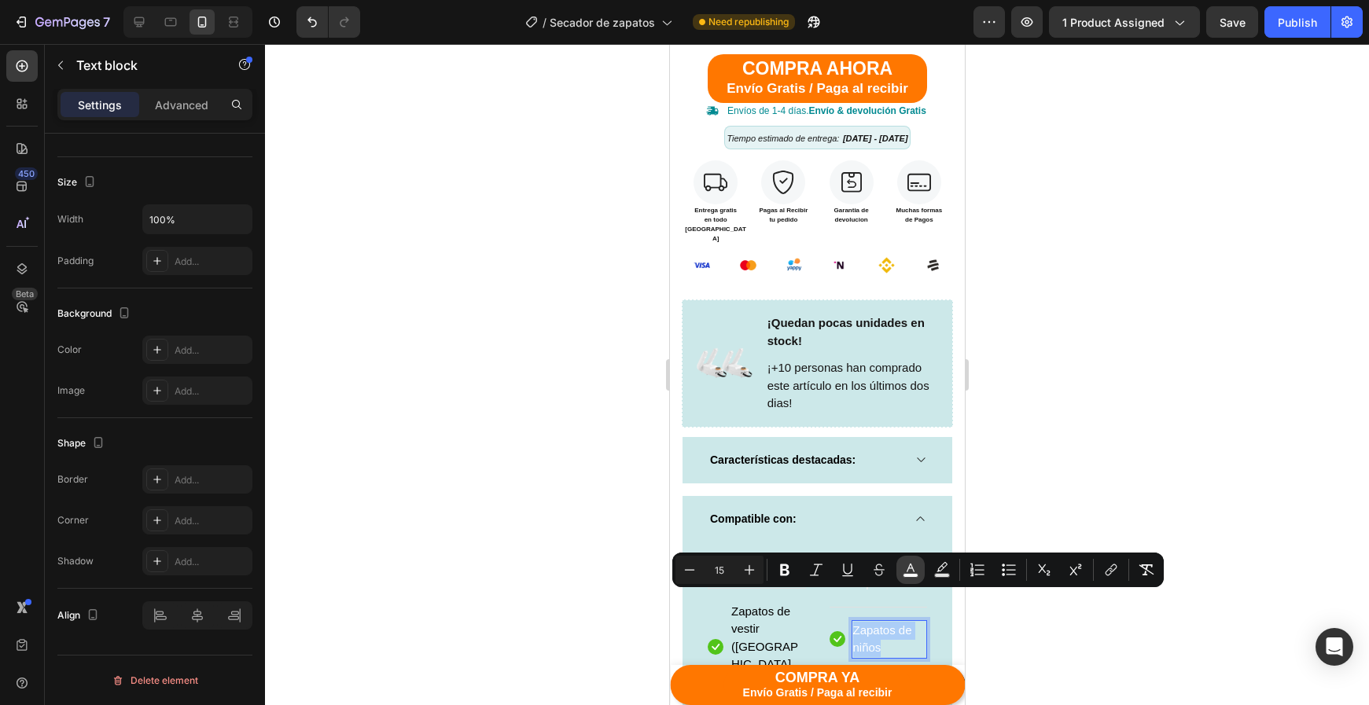
click at [912, 576] on rect "Editor contextual toolbar" at bounding box center [910, 576] width 15 height 4
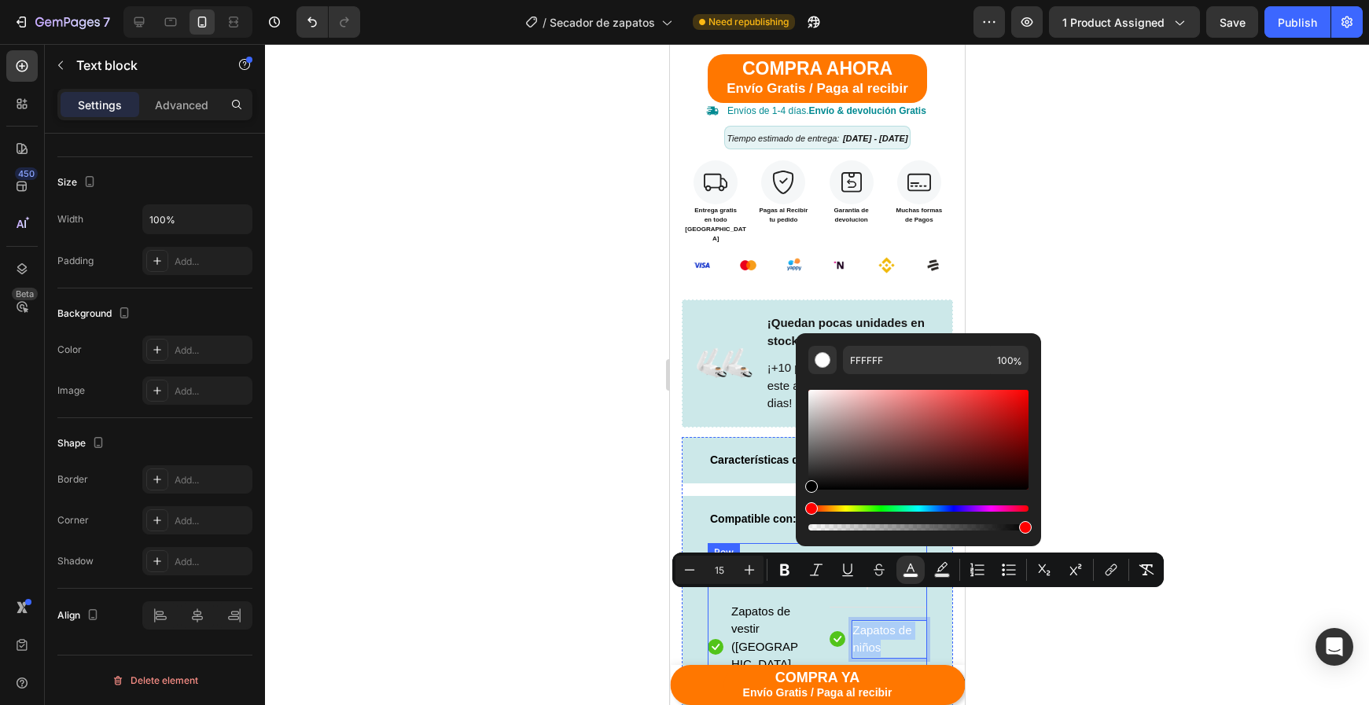
drag, startPoint x: 1539, startPoint y: 513, endPoint x: 741, endPoint y: 525, distance: 798.9
type input "000000"
click at [1039, 647] on div at bounding box center [817, 374] width 1104 height 661
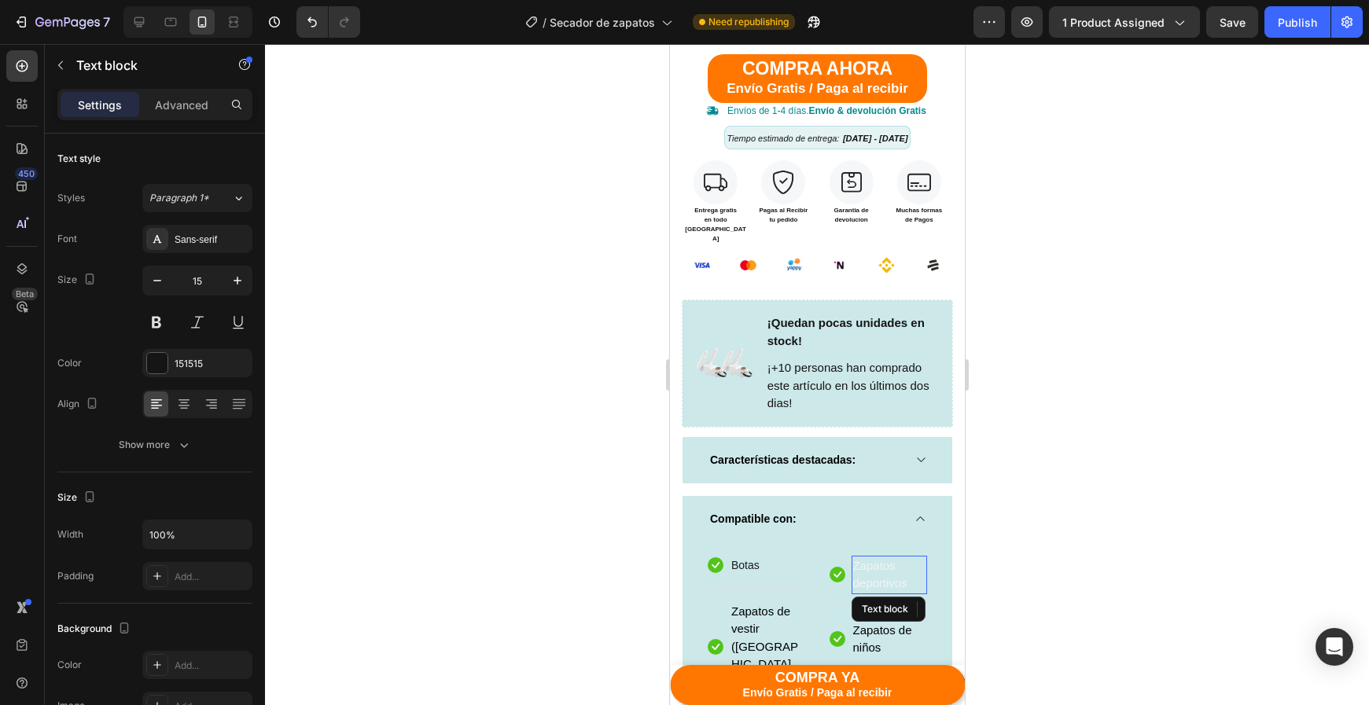
click at [871, 559] on span "Zapatos deportivos" at bounding box center [879, 574] width 54 height 31
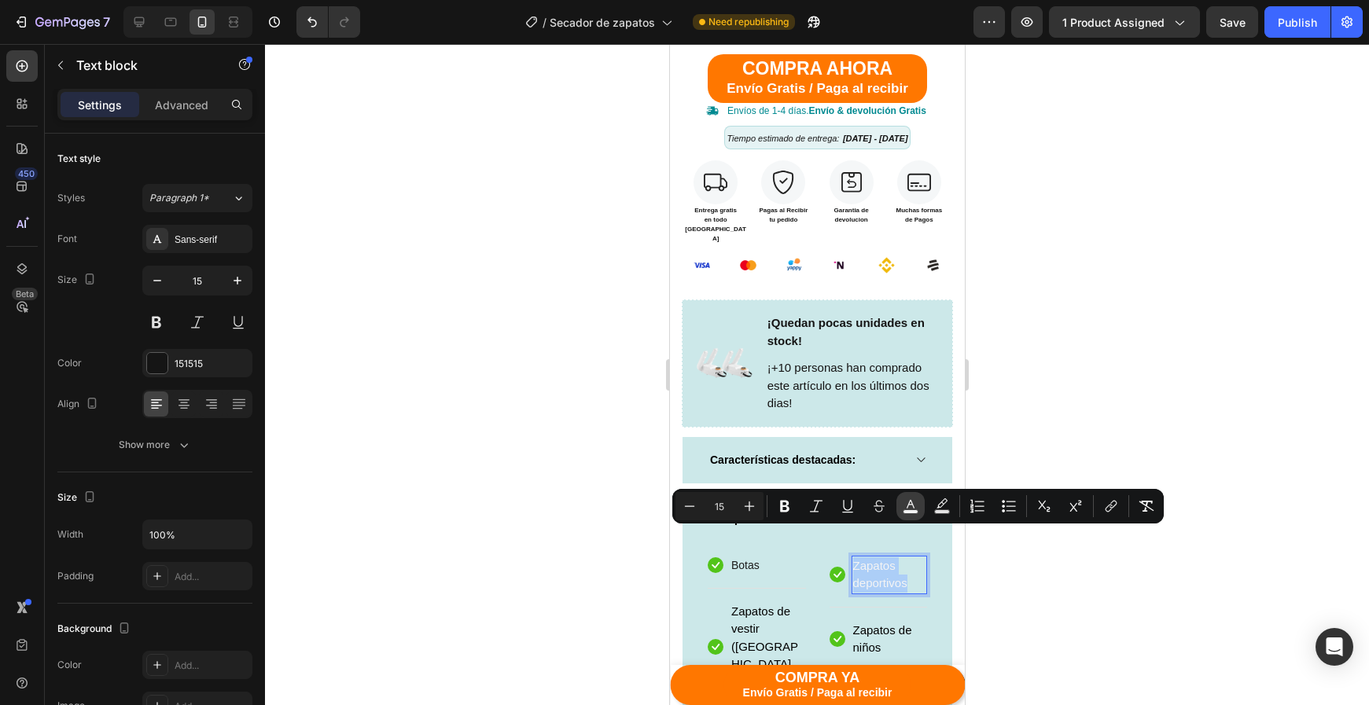
click at [906, 514] on button "color" at bounding box center [910, 506] width 28 height 28
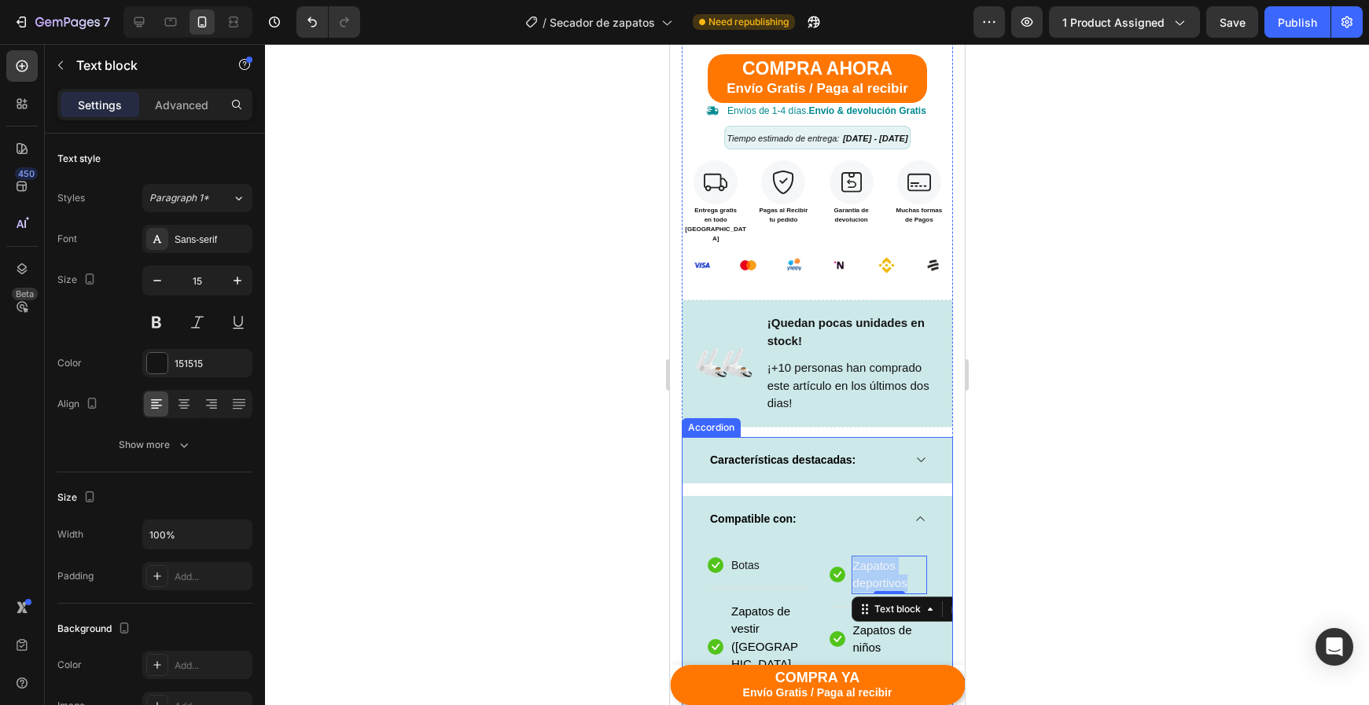
drag, startPoint x: 1536, startPoint y: 521, endPoint x: 787, endPoint y: 502, distance: 748.7
click at [874, 559] on span "Zapatos deportivos" at bounding box center [879, 574] width 54 height 31
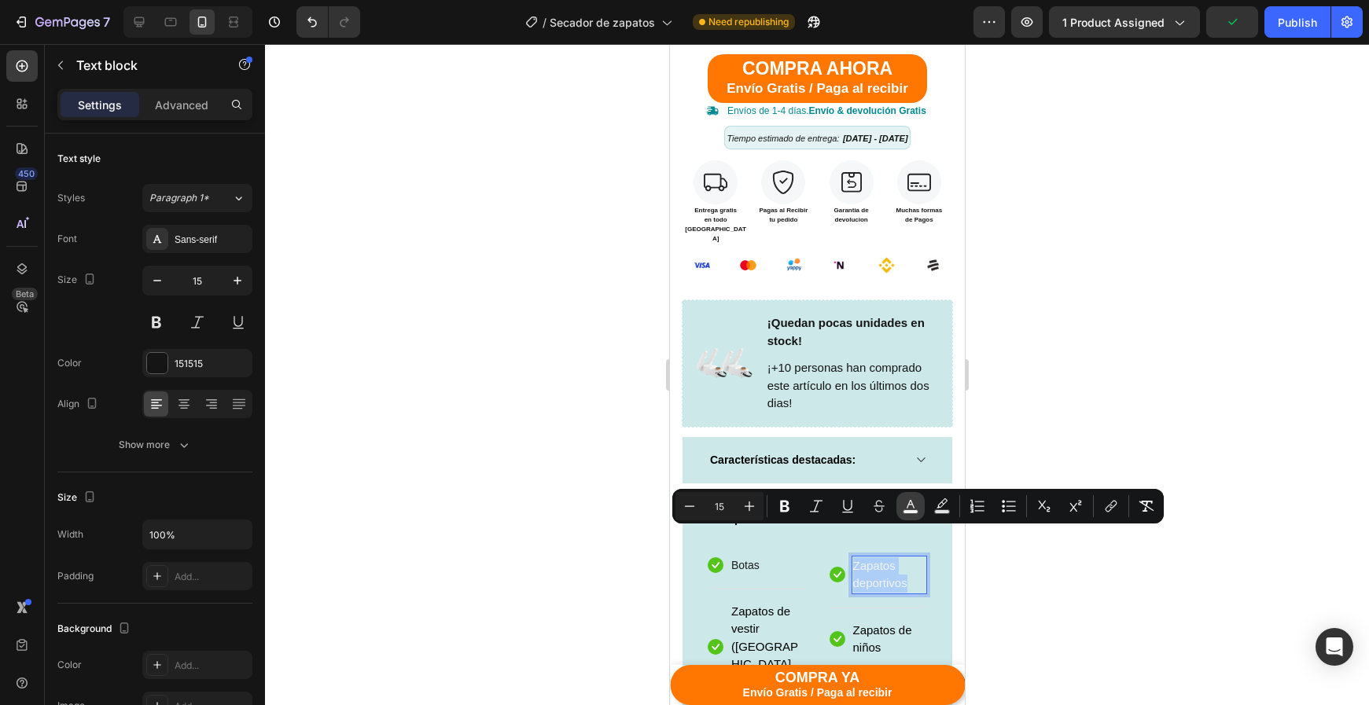
click at [906, 507] on icon "Editor contextual toolbar" at bounding box center [911, 506] width 16 height 16
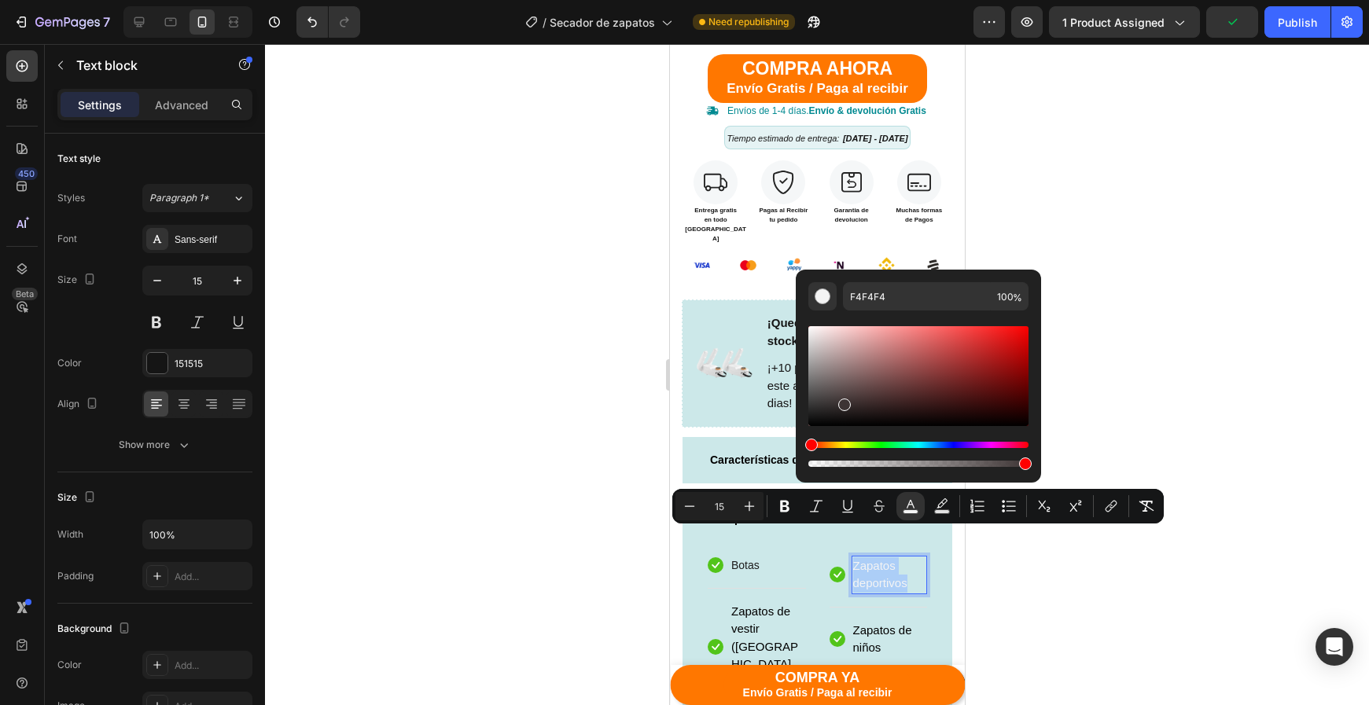
drag, startPoint x: 1510, startPoint y: 446, endPoint x: 720, endPoint y: 480, distance: 790.9
type input "111111"
click at [1113, 677] on div at bounding box center [817, 374] width 1104 height 661
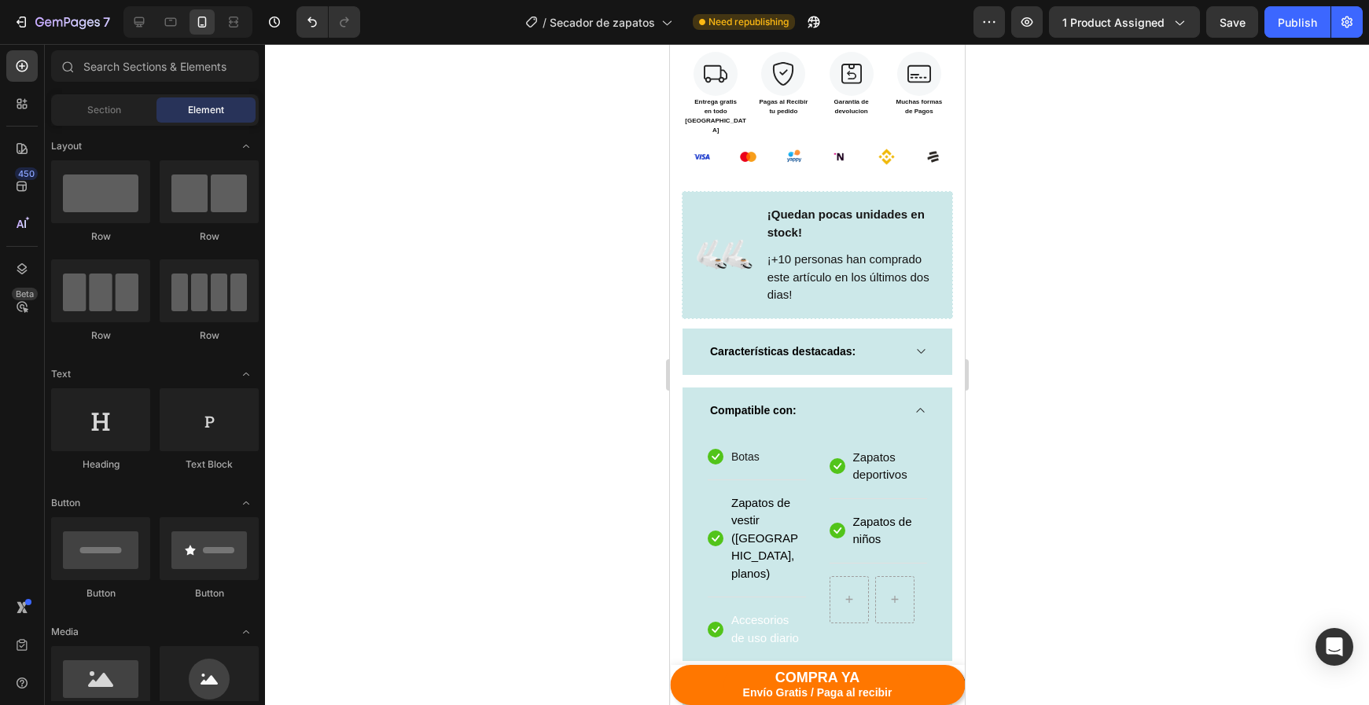
scroll to position [1076, 0]
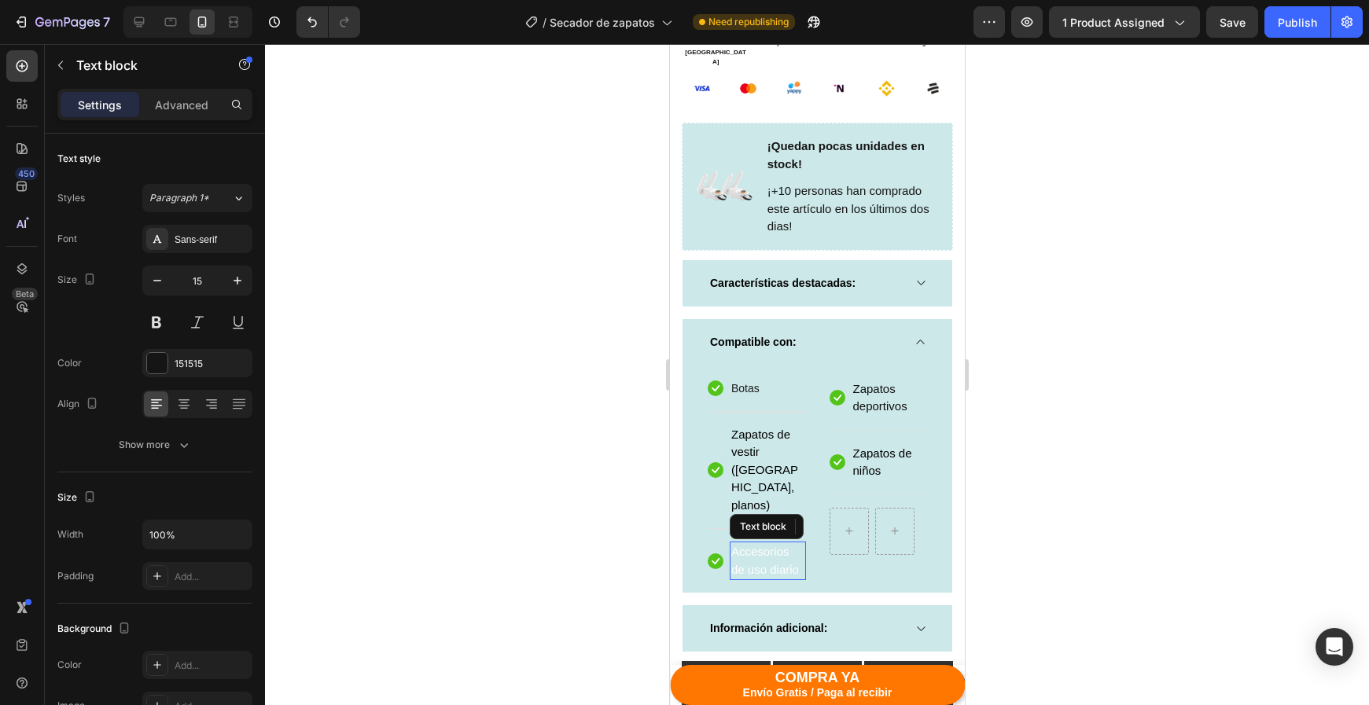
click at [767, 543] on p "Accesorios de uso diario" at bounding box center [766, 560] width 73 height 35
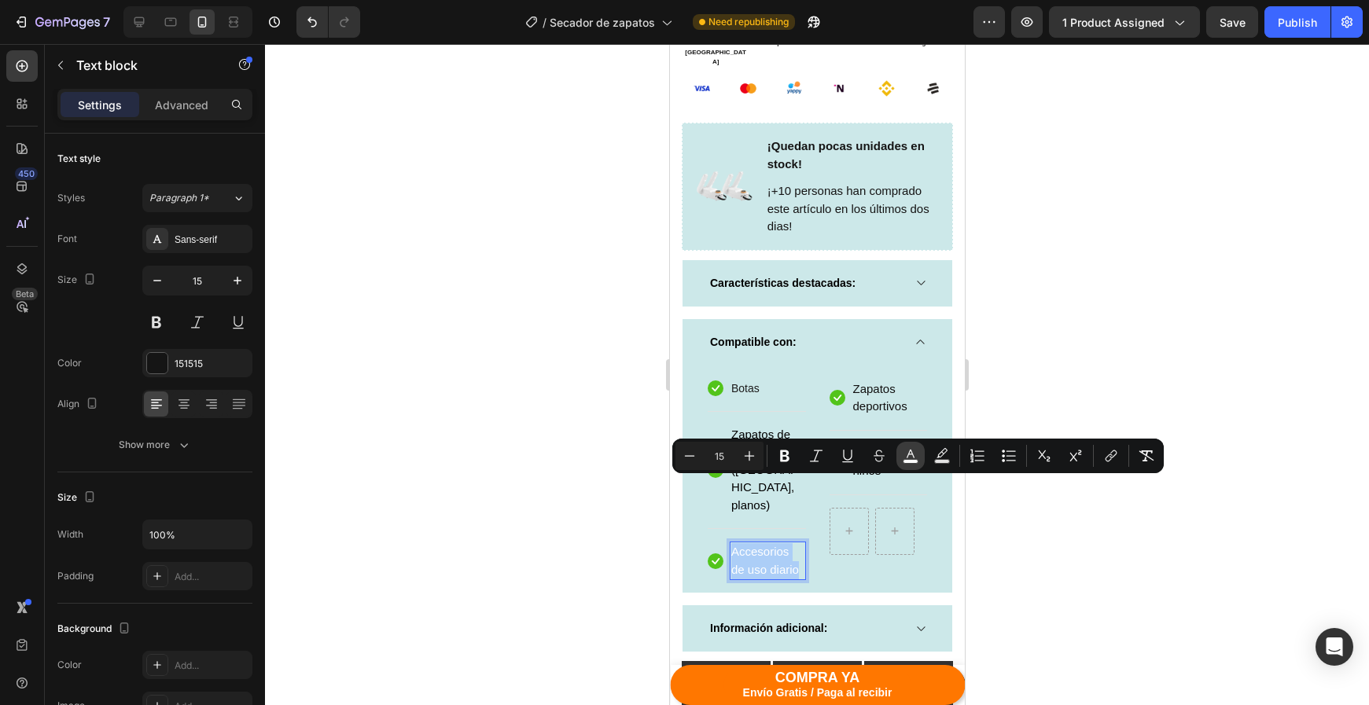
click at [899, 458] on button "color" at bounding box center [910, 456] width 28 height 28
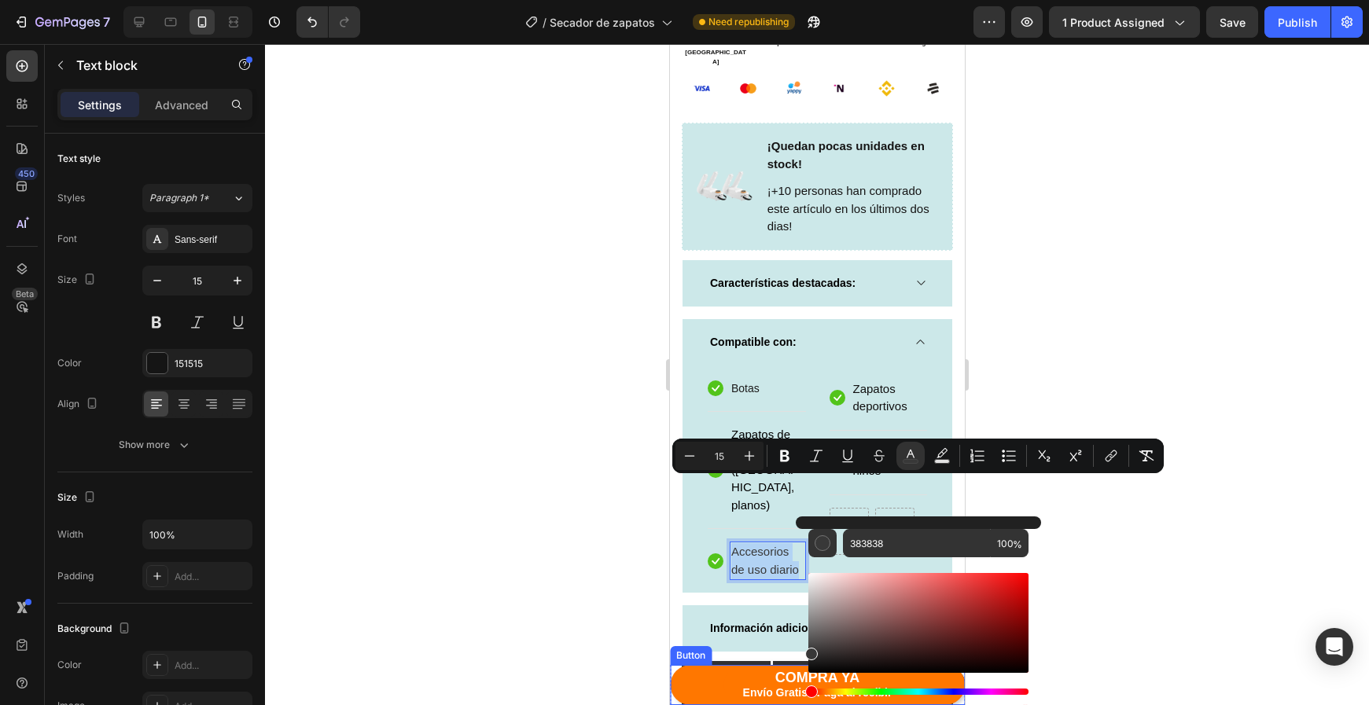
drag, startPoint x: 1522, startPoint y: 658, endPoint x: 752, endPoint y: 704, distance: 771.9
drag, startPoint x: 837, startPoint y: 624, endPoint x: 801, endPoint y: 667, distance: 55.3
click at [801, 667] on div "383838 100 %" at bounding box center [918, 617] width 245 height 200
type input "0F0F0F"
click at [1099, 583] on div at bounding box center [817, 374] width 1104 height 661
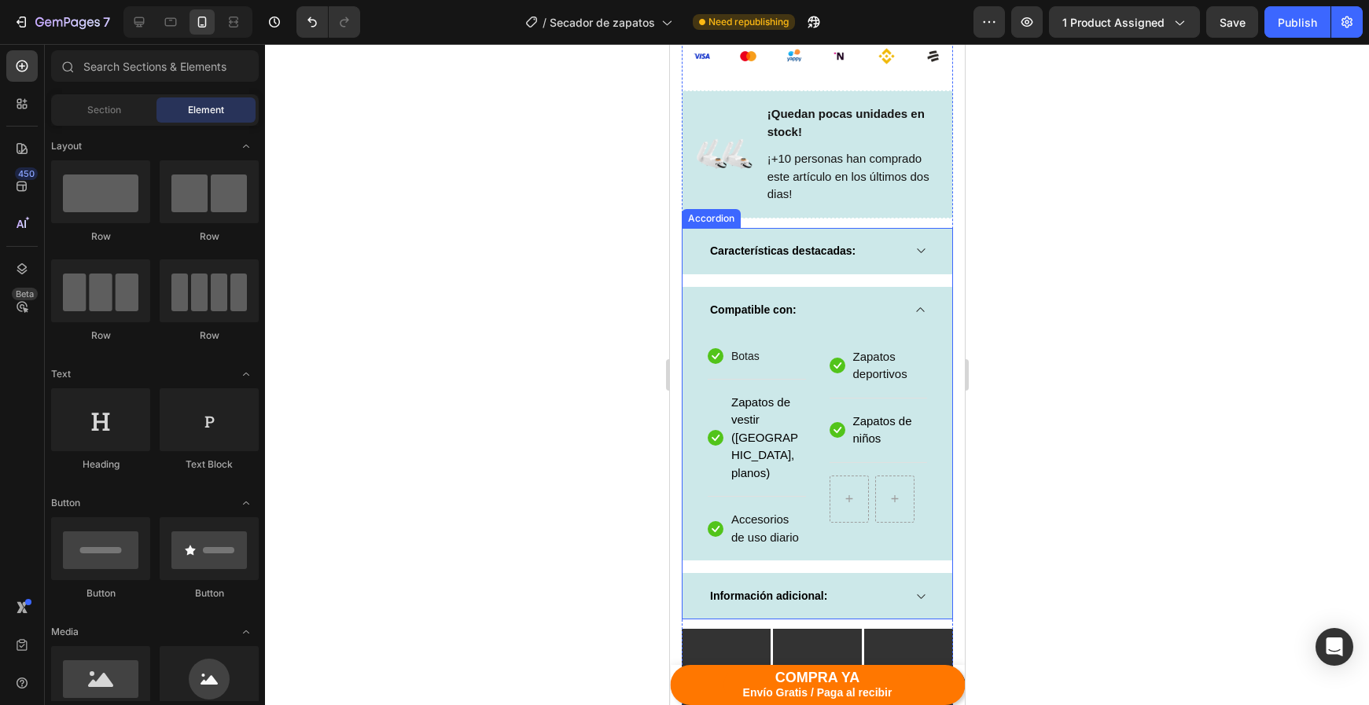
scroll to position [1113, 0]
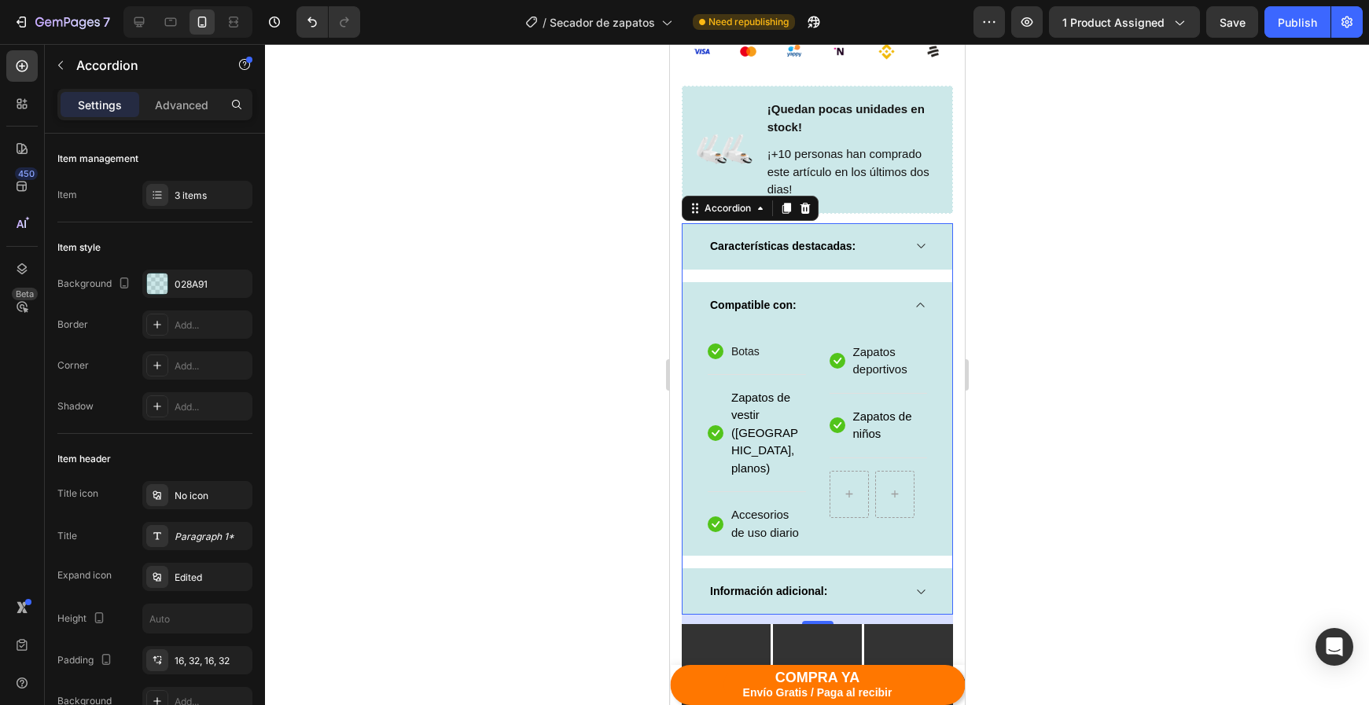
click at [910, 568] on div "Información adicional:" at bounding box center [817, 591] width 270 height 46
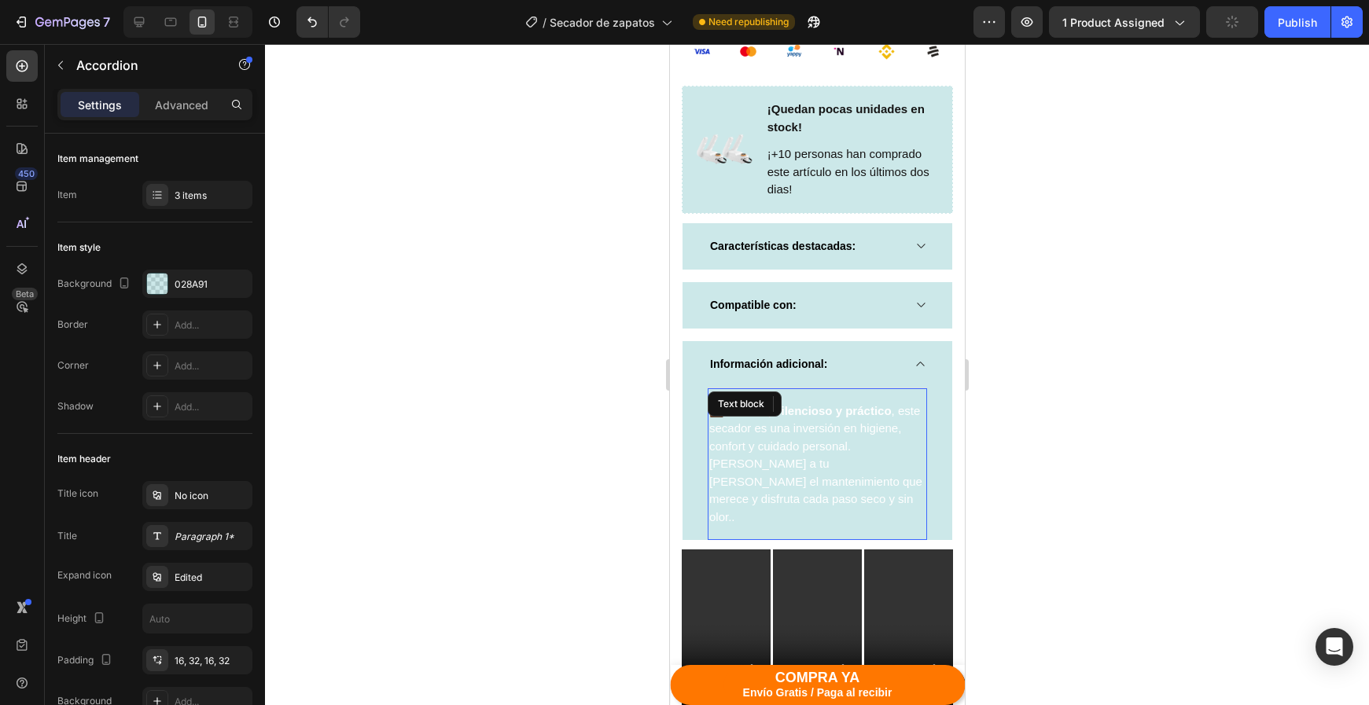
click at [744, 403] on p "💼 Portátil, silencioso y práctico , este secador es una inversión en higiene, c…" at bounding box center [816, 465] width 216 height 124
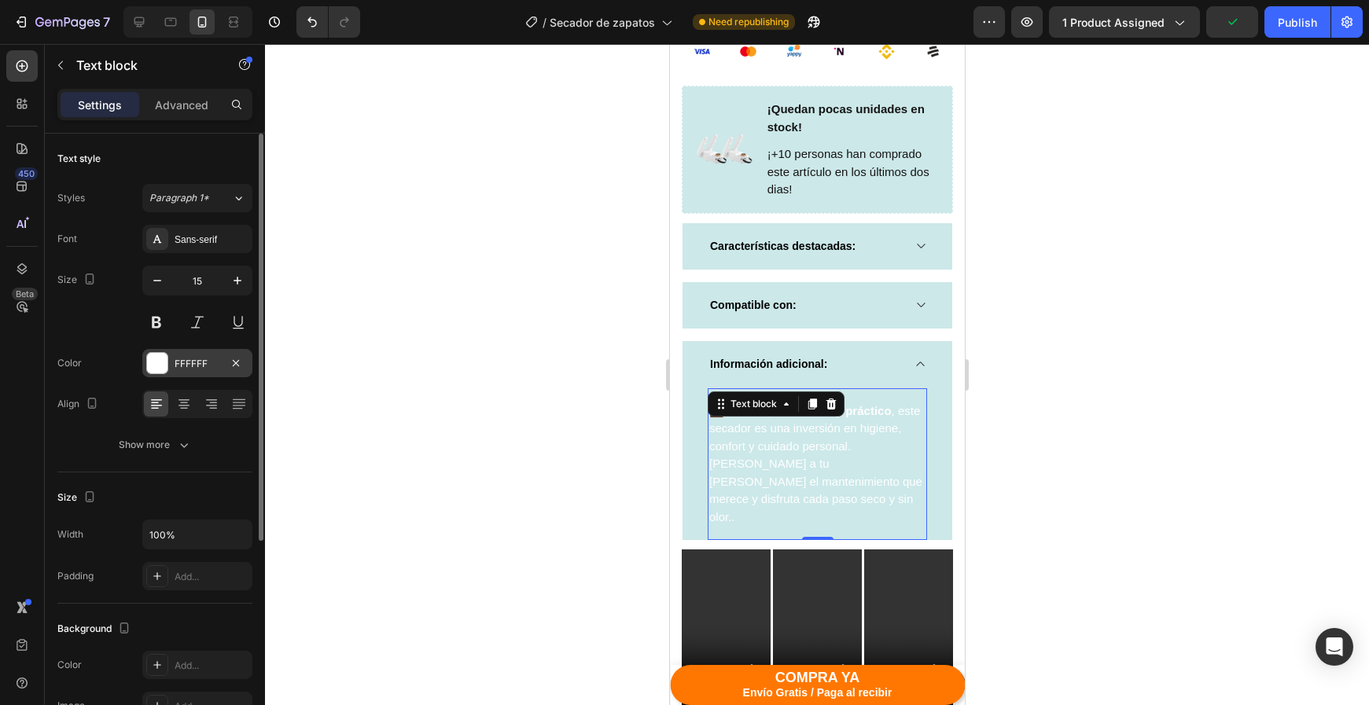
click at [190, 373] on div "FFFFFF" at bounding box center [197, 363] width 110 height 28
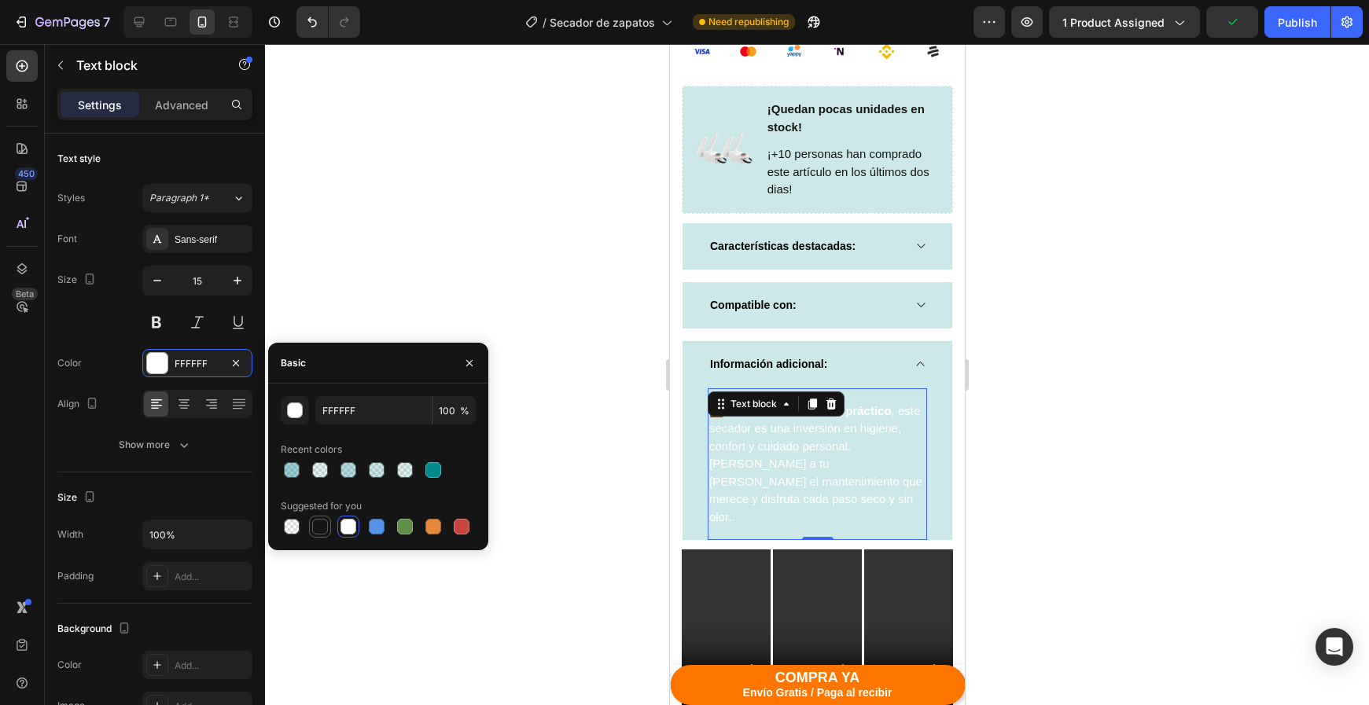
click at [318, 517] on div at bounding box center [320, 526] width 19 height 19
type input "151515"
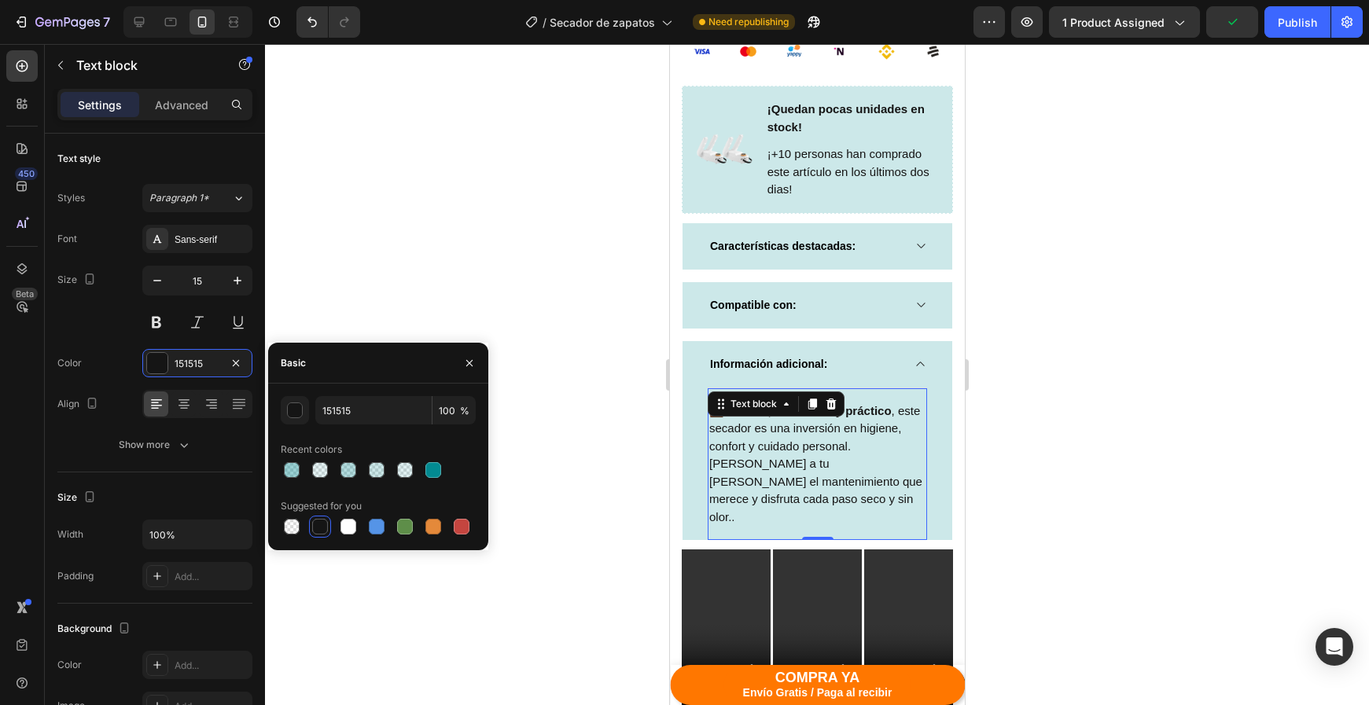
click at [978, 484] on div at bounding box center [817, 374] width 1104 height 661
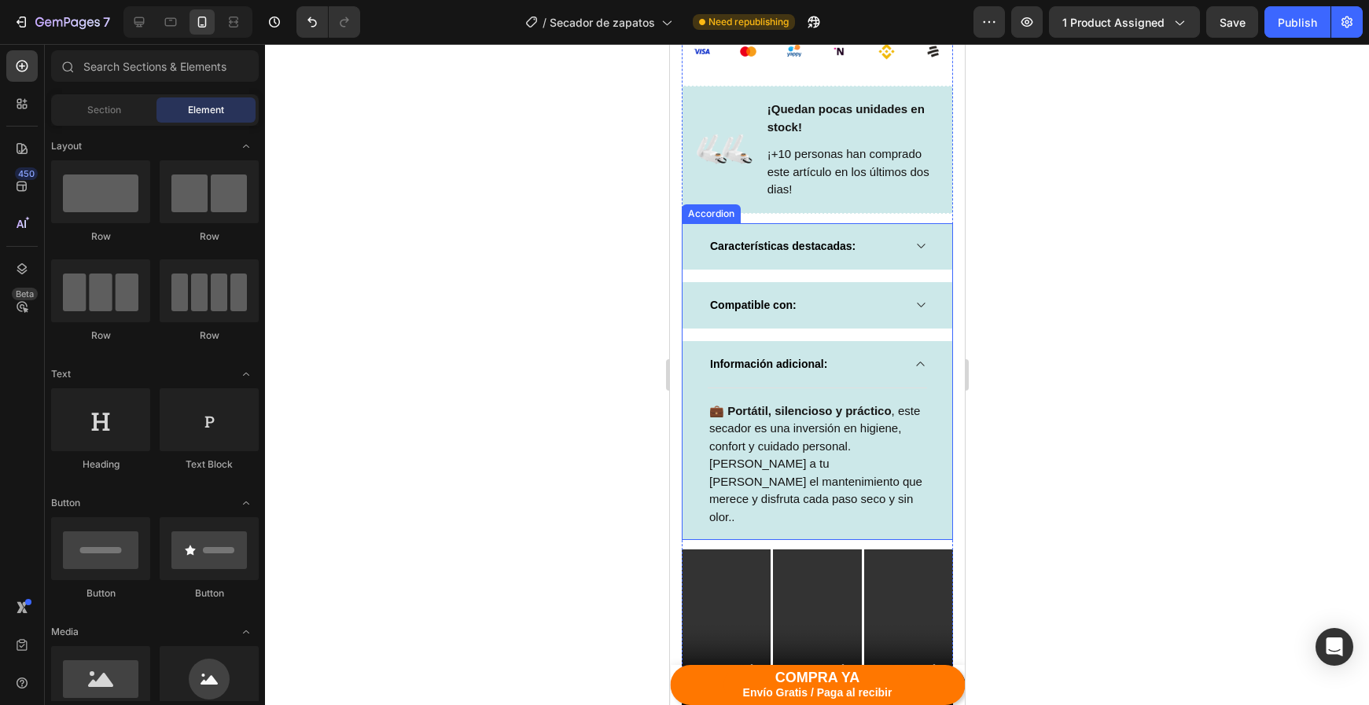
scroll to position [985, 0]
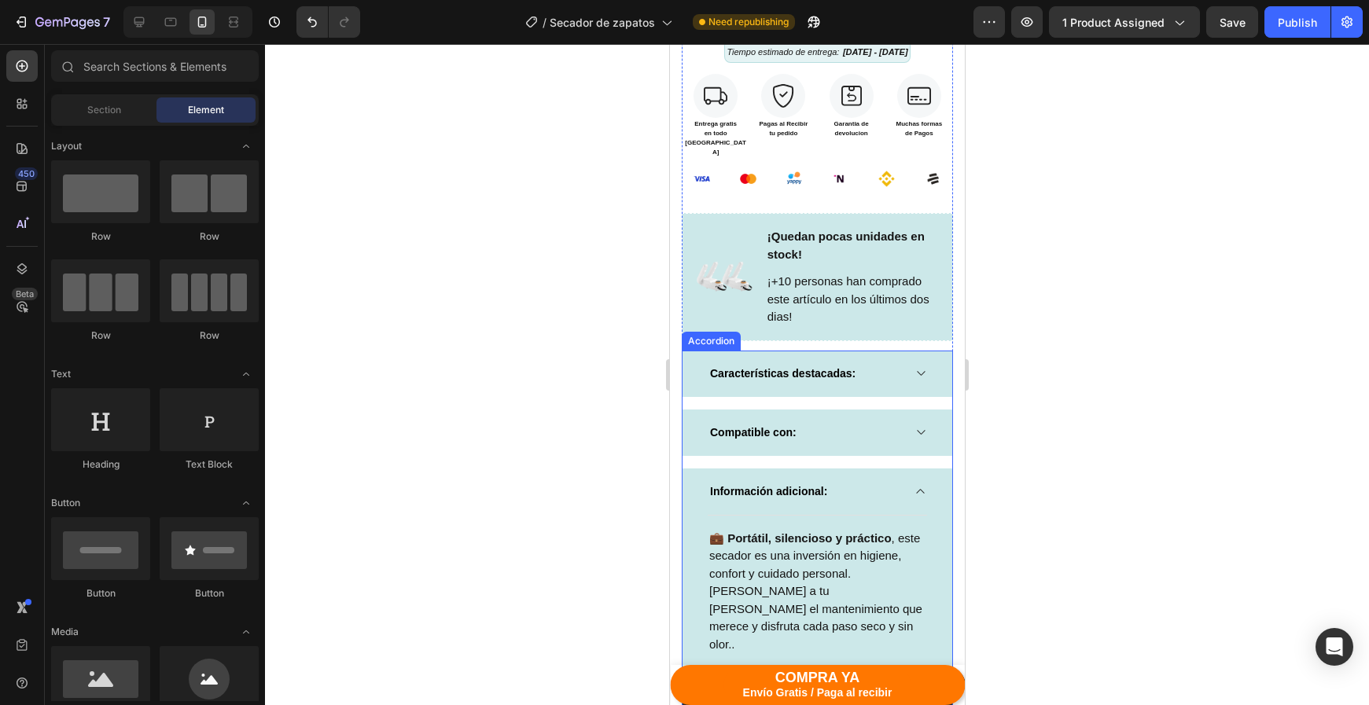
click at [1025, 337] on div at bounding box center [817, 374] width 1104 height 661
click at [914, 367] on div at bounding box center [920, 373] width 13 height 13
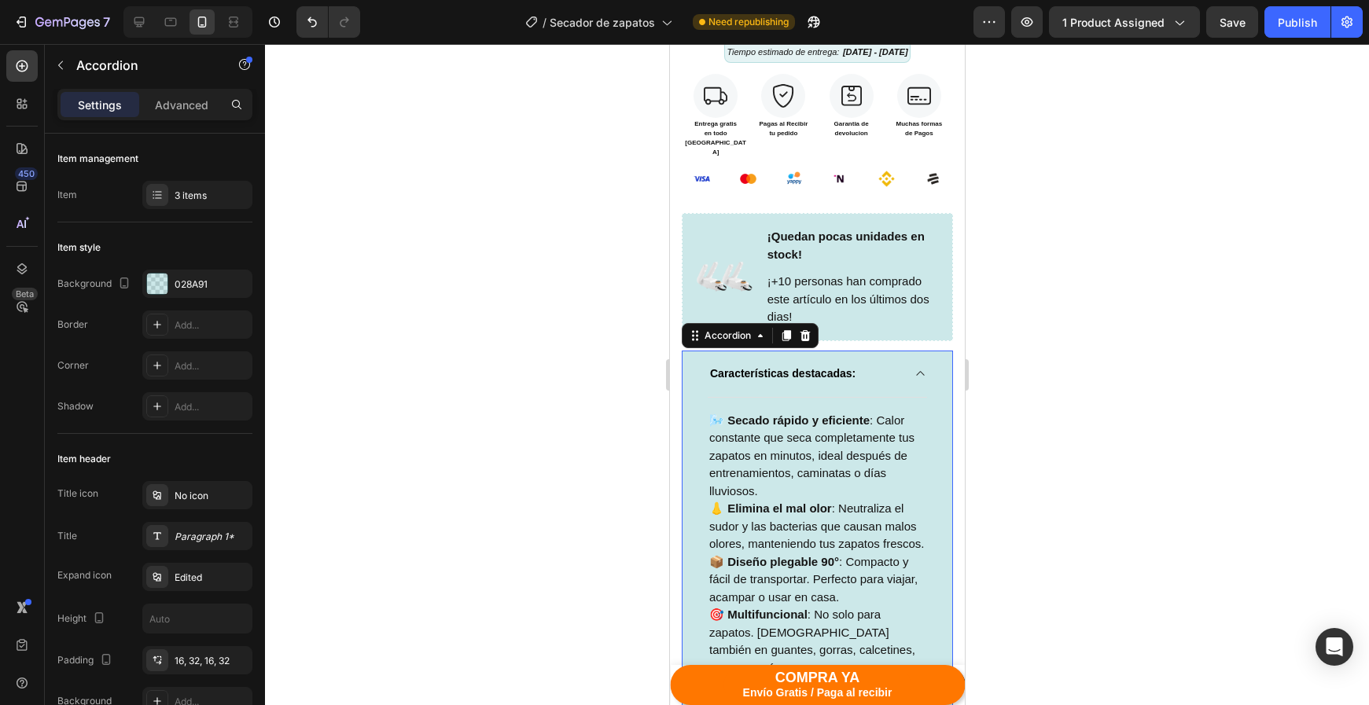
click at [925, 367] on icon at bounding box center [920, 373] width 12 height 13
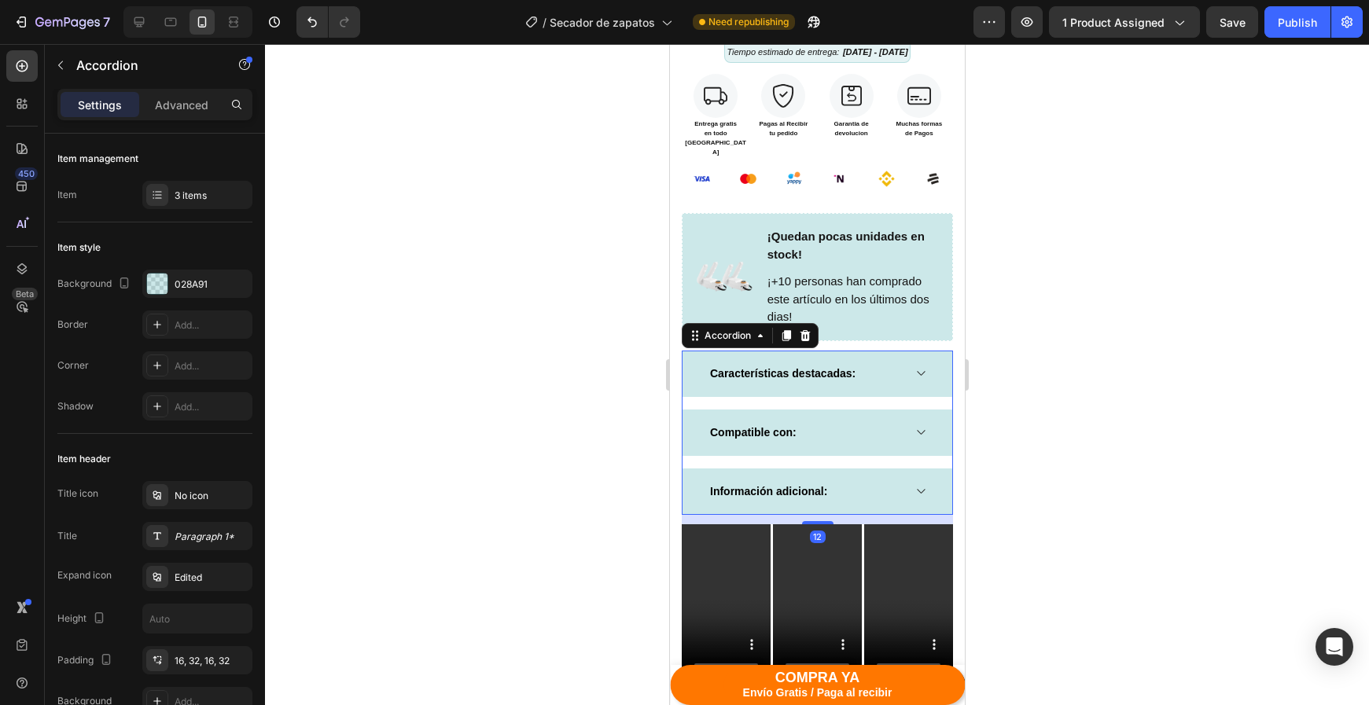
click at [1079, 368] on div at bounding box center [817, 374] width 1104 height 661
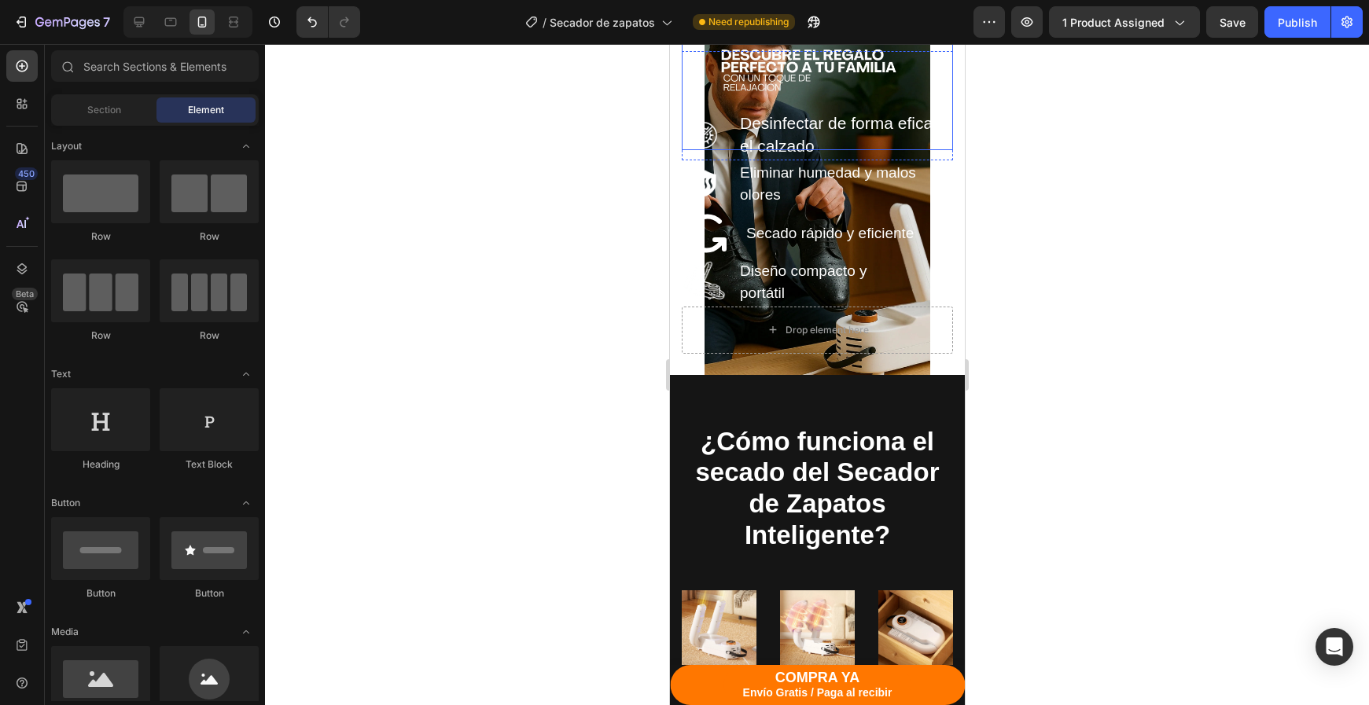
scroll to position [2414, 0]
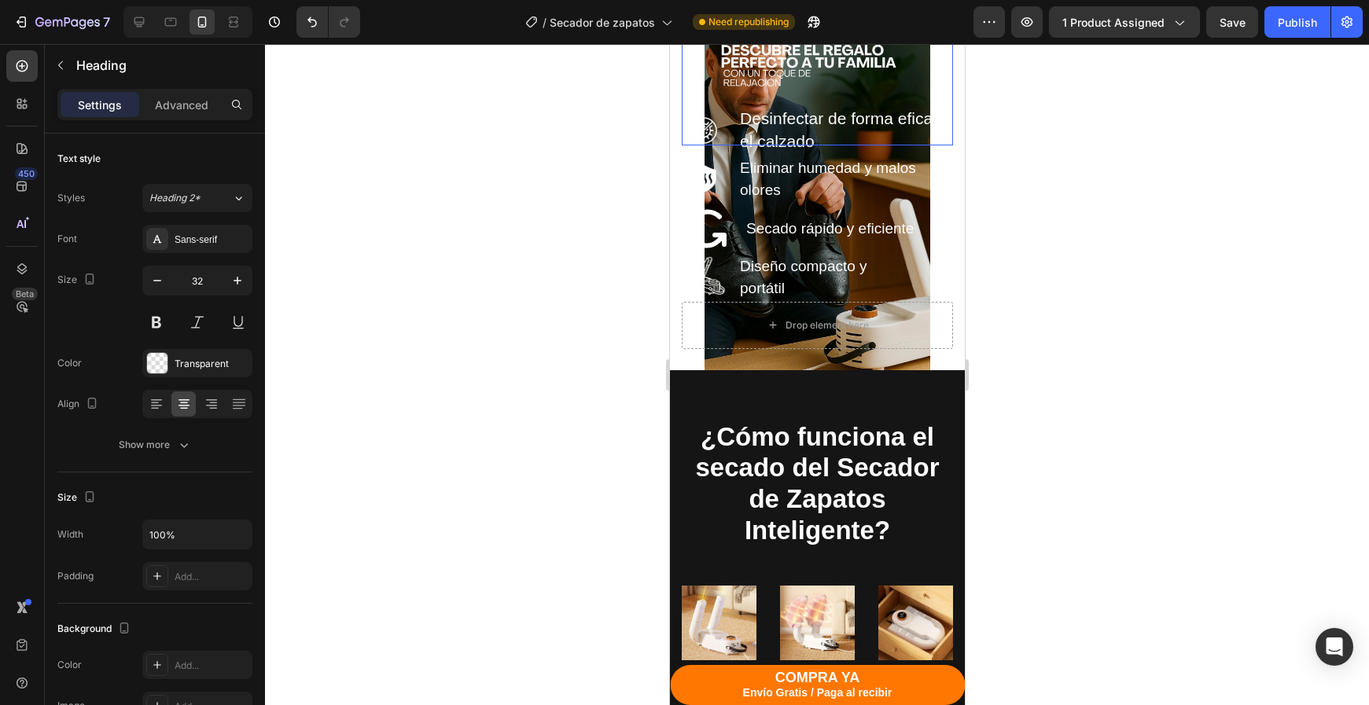
click at [899, 145] on h2 "Descubre el regalo perfecto para consentir a tu familia con un toque de relajac…" at bounding box center [816, 68] width 271 height 154
click at [947, 145] on h2 "Descubre el regalo perfecto para consentir a tu familia con un toque de relajac…" at bounding box center [816, 68] width 271 height 154
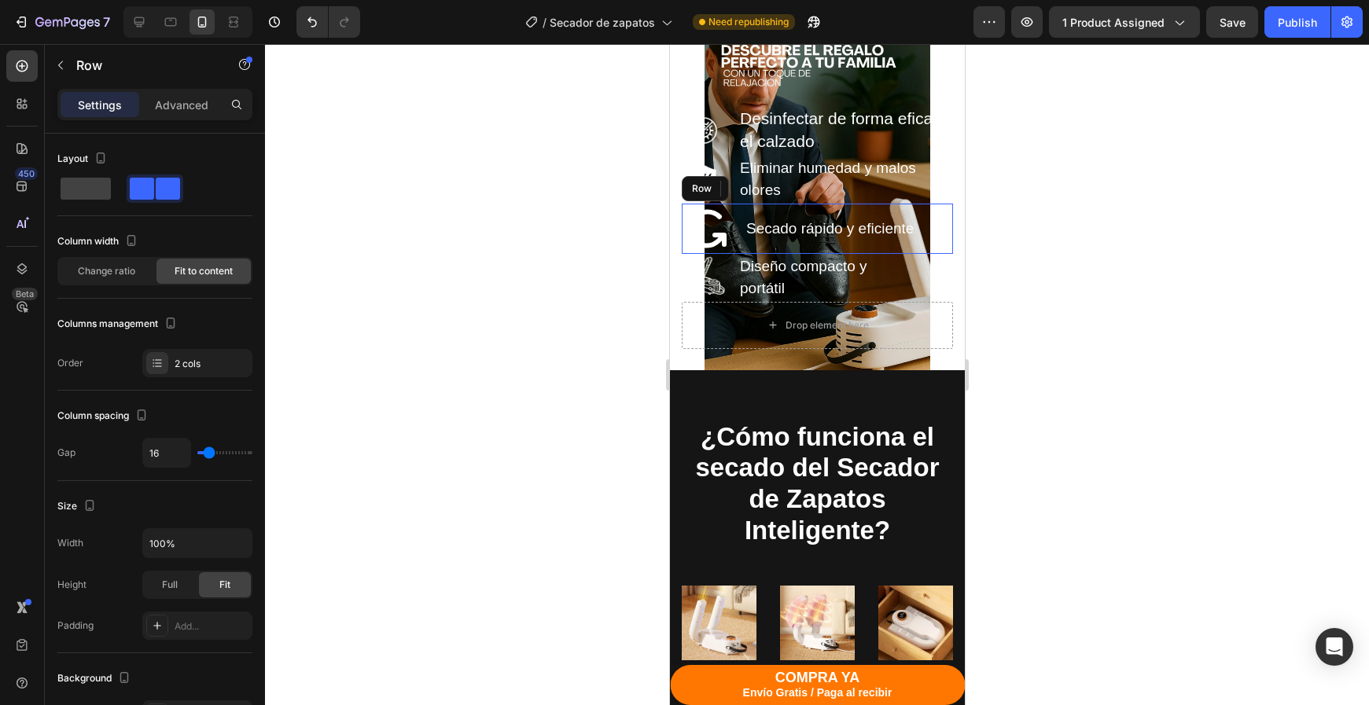
click at [934, 254] on div "Secado rápido y eficiente Text block Icon Row" at bounding box center [816, 229] width 271 height 50
click at [936, 302] on div "Diseño compacto y portátil Text block" at bounding box center [844, 278] width 215 height 48
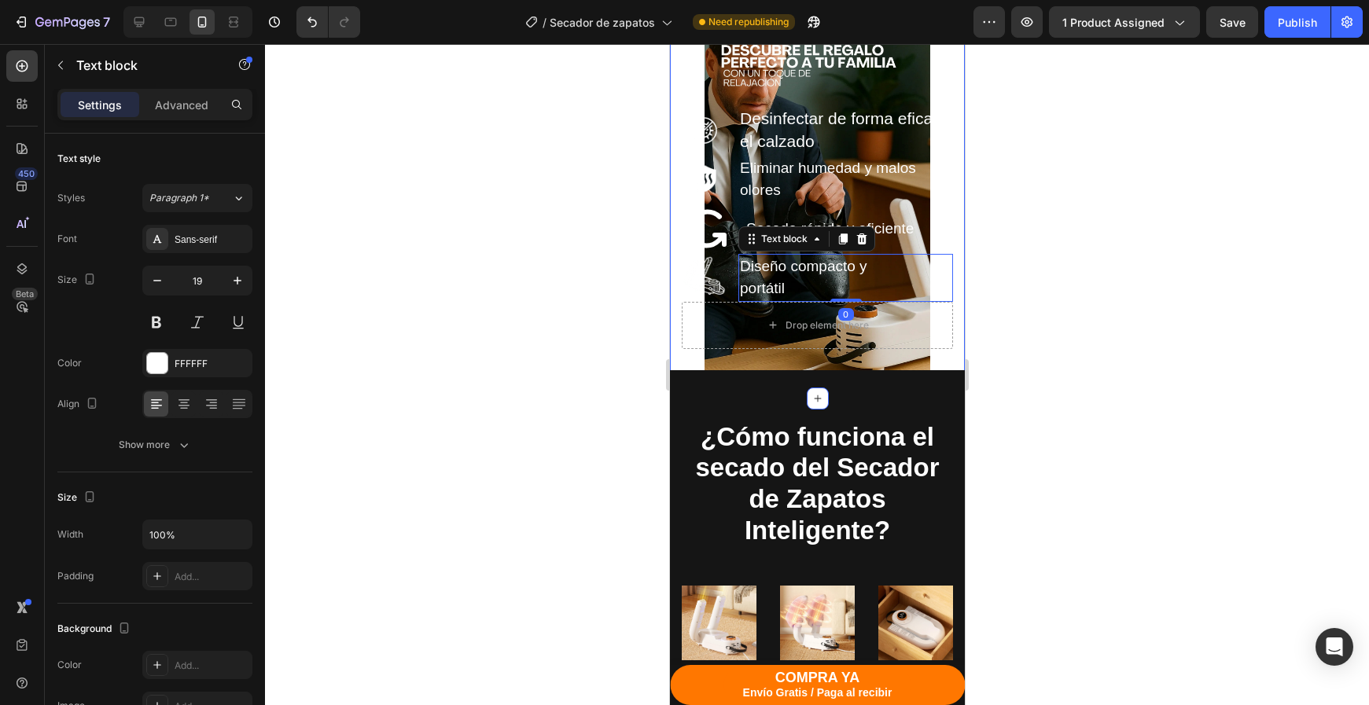
click at [947, 399] on div "Descubre el regalo perfecto para consentir a tu familia con un toque de relajac…" at bounding box center [816, 198] width 295 height 402
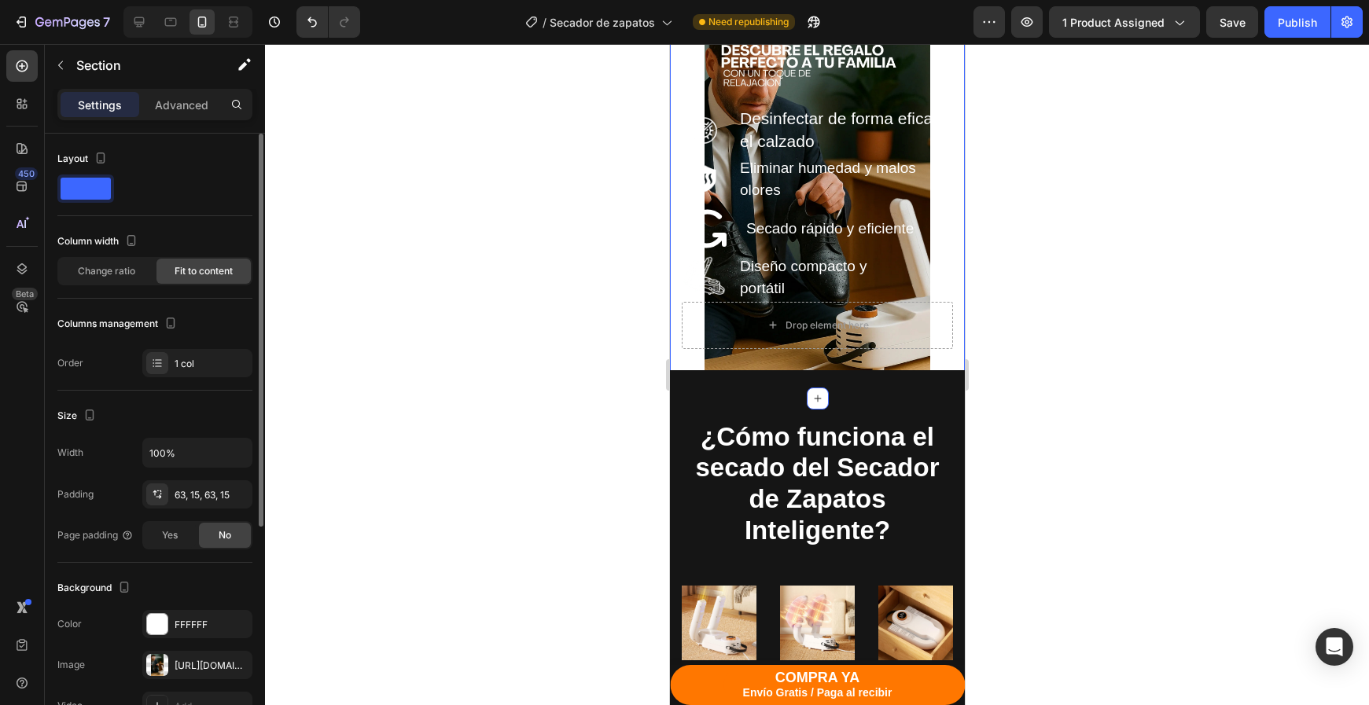
click at [197, 644] on div "The changes might be hidden by the image and the video. Color FFFFFF Image http…" at bounding box center [154, 665] width 195 height 110
click at [197, 657] on div "https://cdn.shopify.com/s/files/1/0945/1746/1299/files/gempages_573441392894804…" at bounding box center [197, 665] width 110 height 28
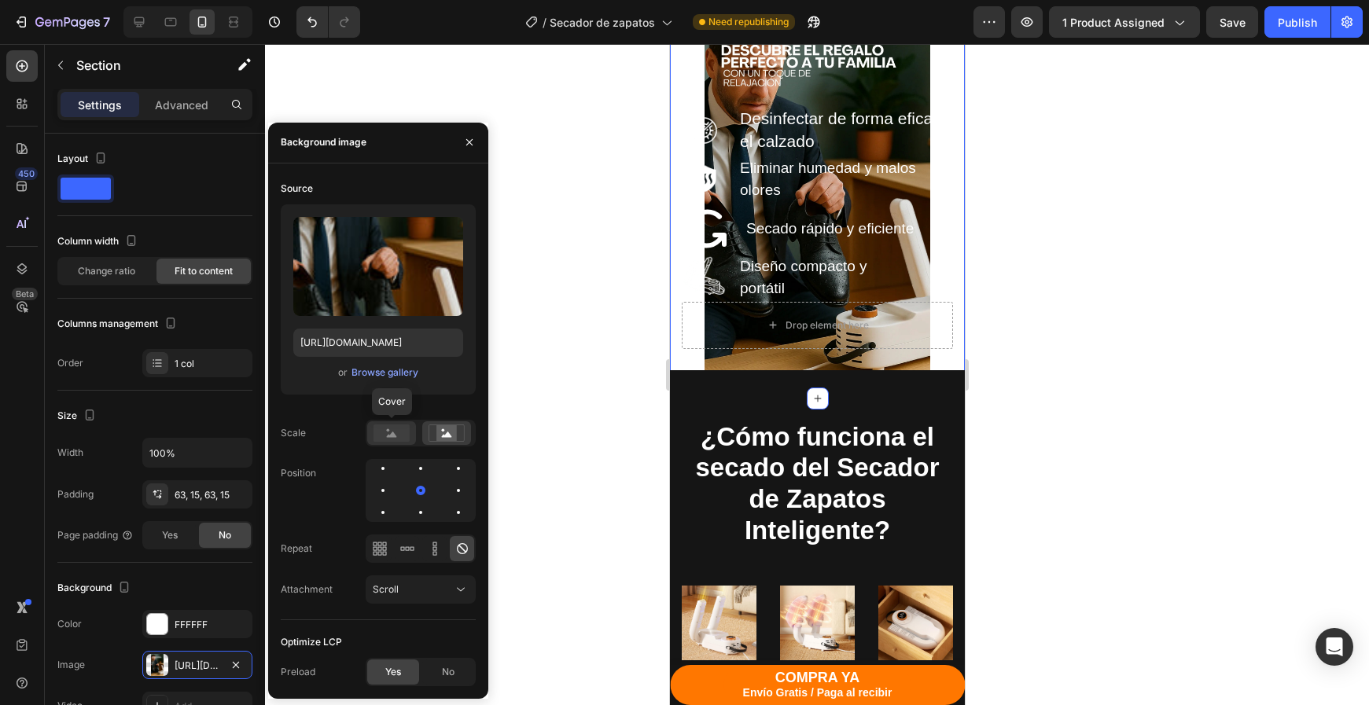
click at [399, 428] on rect at bounding box center [391, 433] width 36 height 17
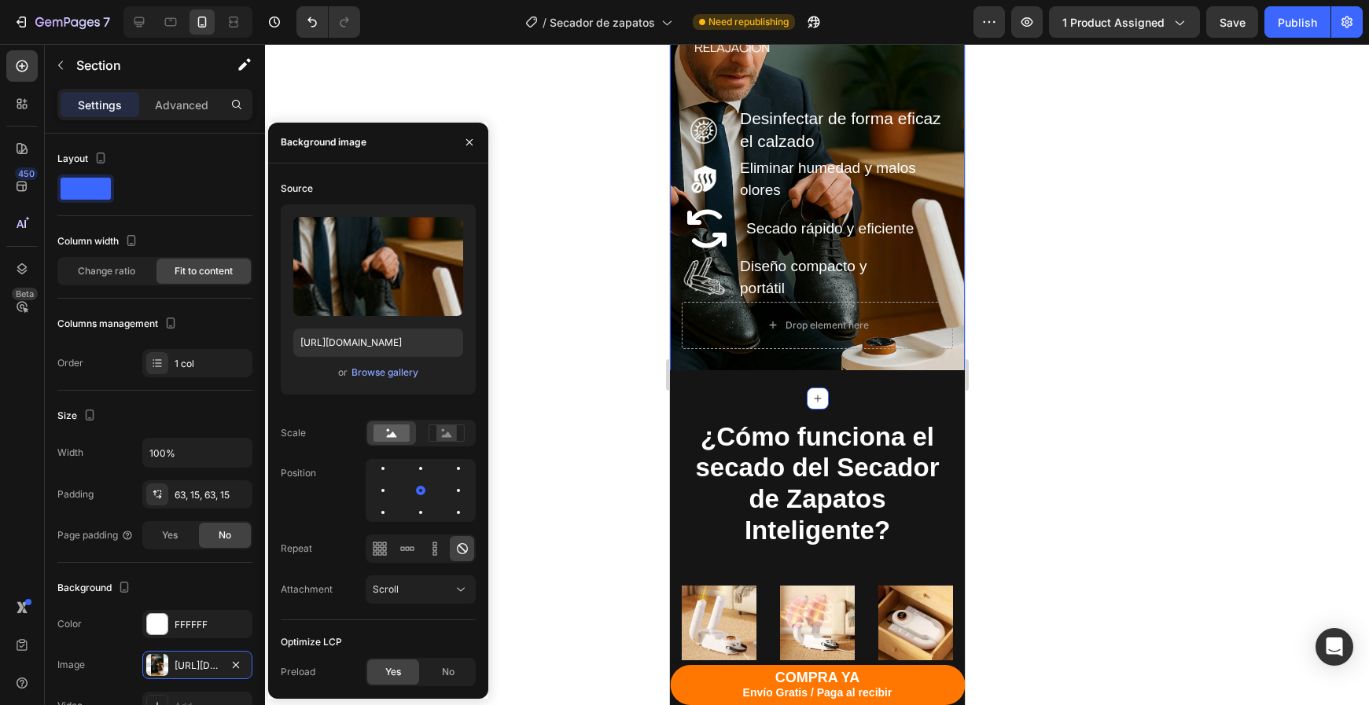
click at [436, 450] on div "Source Upload Image https://cdn.shopify.com/s/files/1/0945/1746/1299/files/gemp…" at bounding box center [378, 398] width 195 height 444
click at [438, 440] on rect at bounding box center [446, 433] width 20 height 16
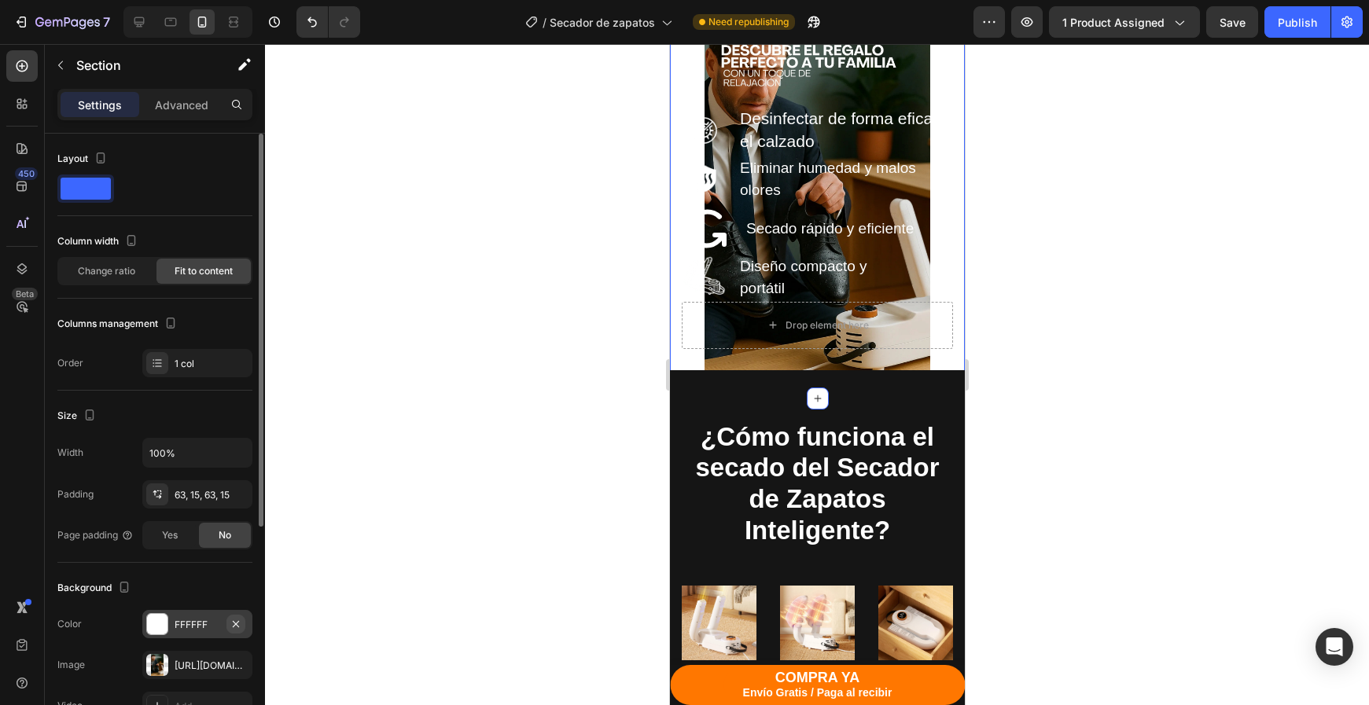
click at [236, 626] on icon "button" at bounding box center [236, 624] width 13 height 13
click at [205, 671] on div "https://cdn.shopify.com/s/files/1/0945/1746/1299/files/gempages_573441392894804…" at bounding box center [198, 666] width 46 height 14
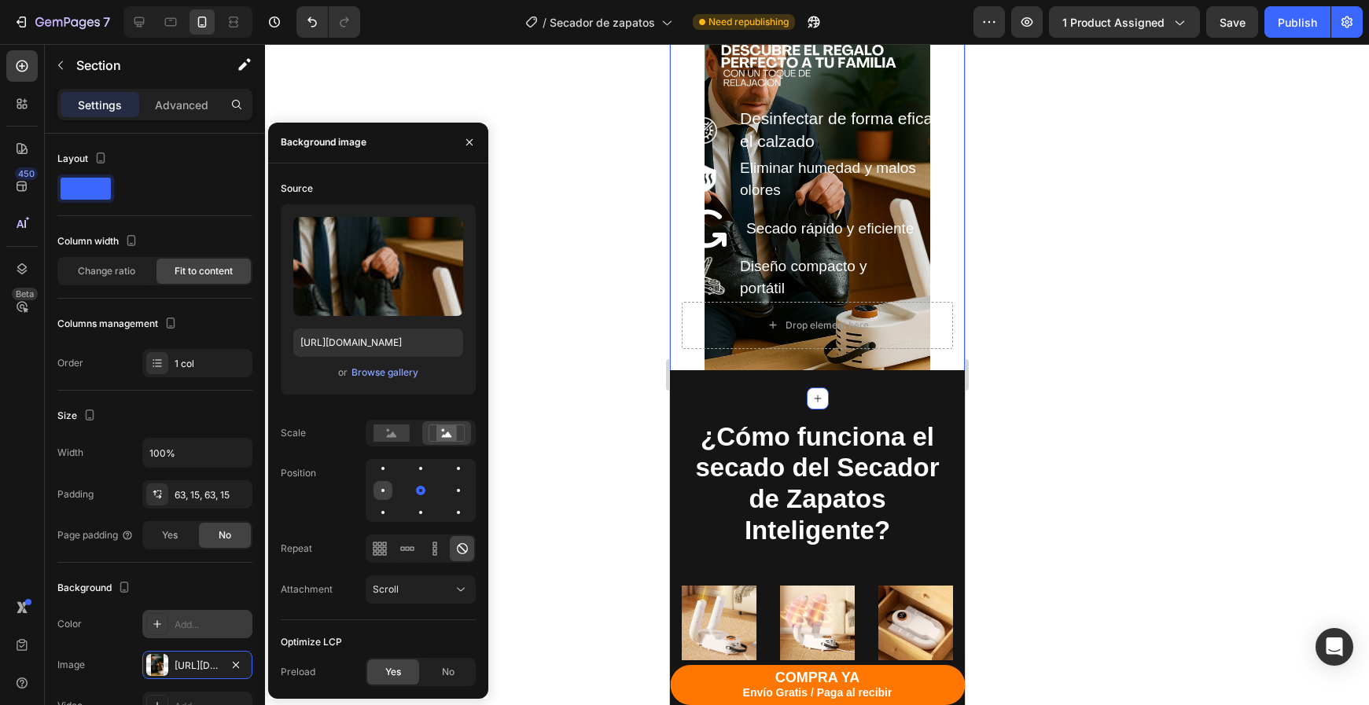
click at [383, 490] on div at bounding box center [382, 490] width 3 height 3
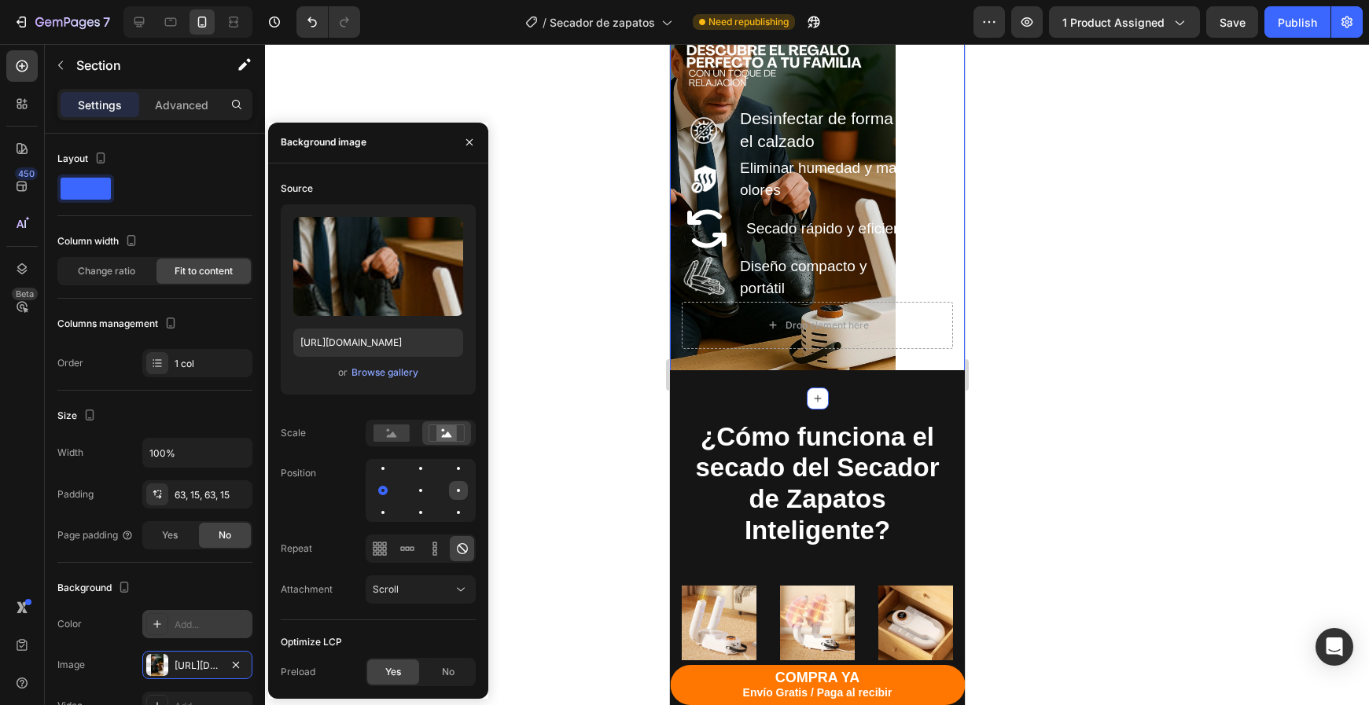
click at [392, 503] on div at bounding box center [382, 512] width 19 height 19
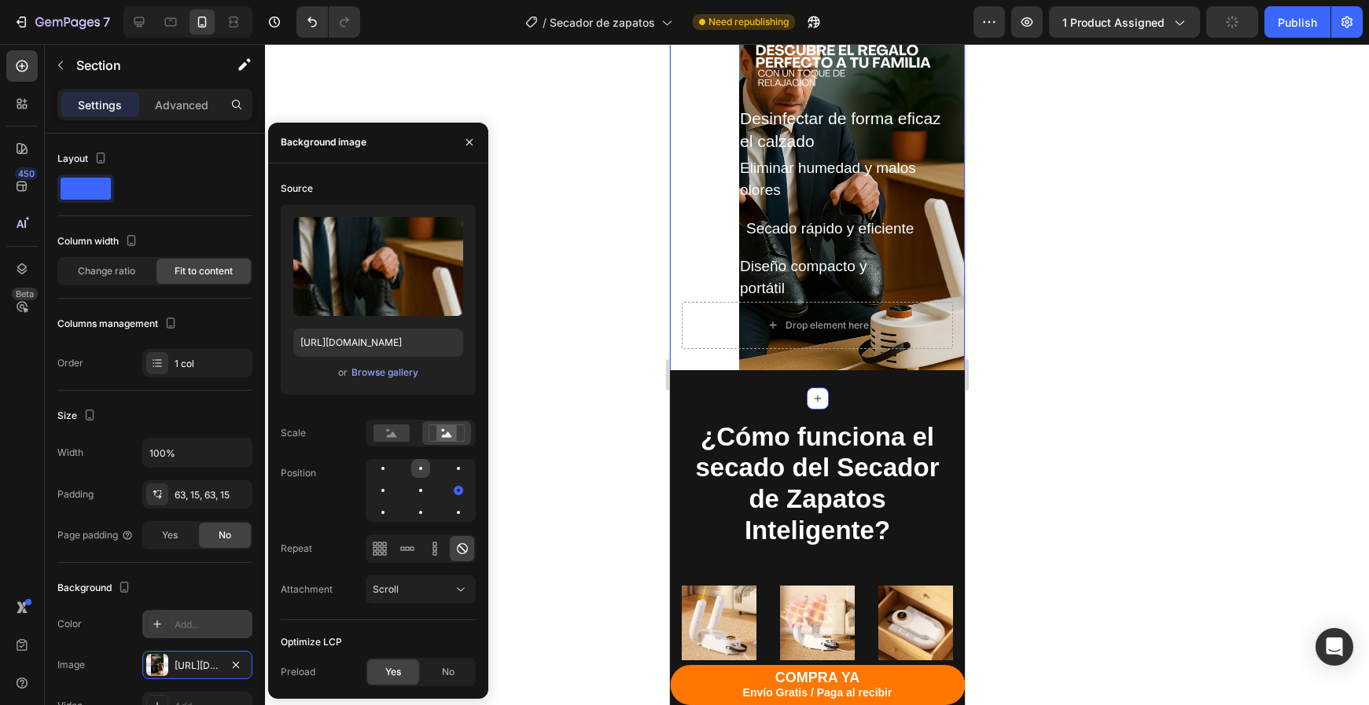
click at [449, 477] on div at bounding box center [458, 468] width 19 height 19
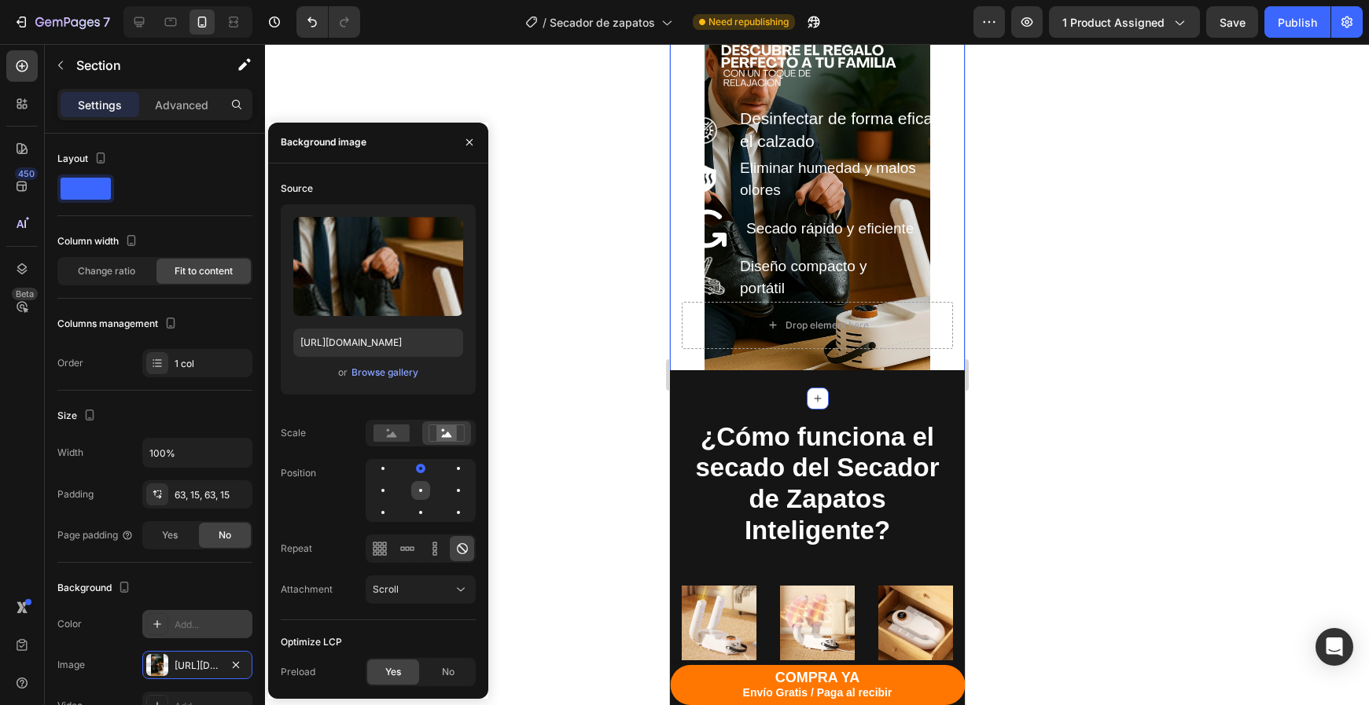
click at [449, 486] on div at bounding box center [458, 490] width 19 height 19
click at [399, 439] on rect at bounding box center [391, 433] width 36 height 17
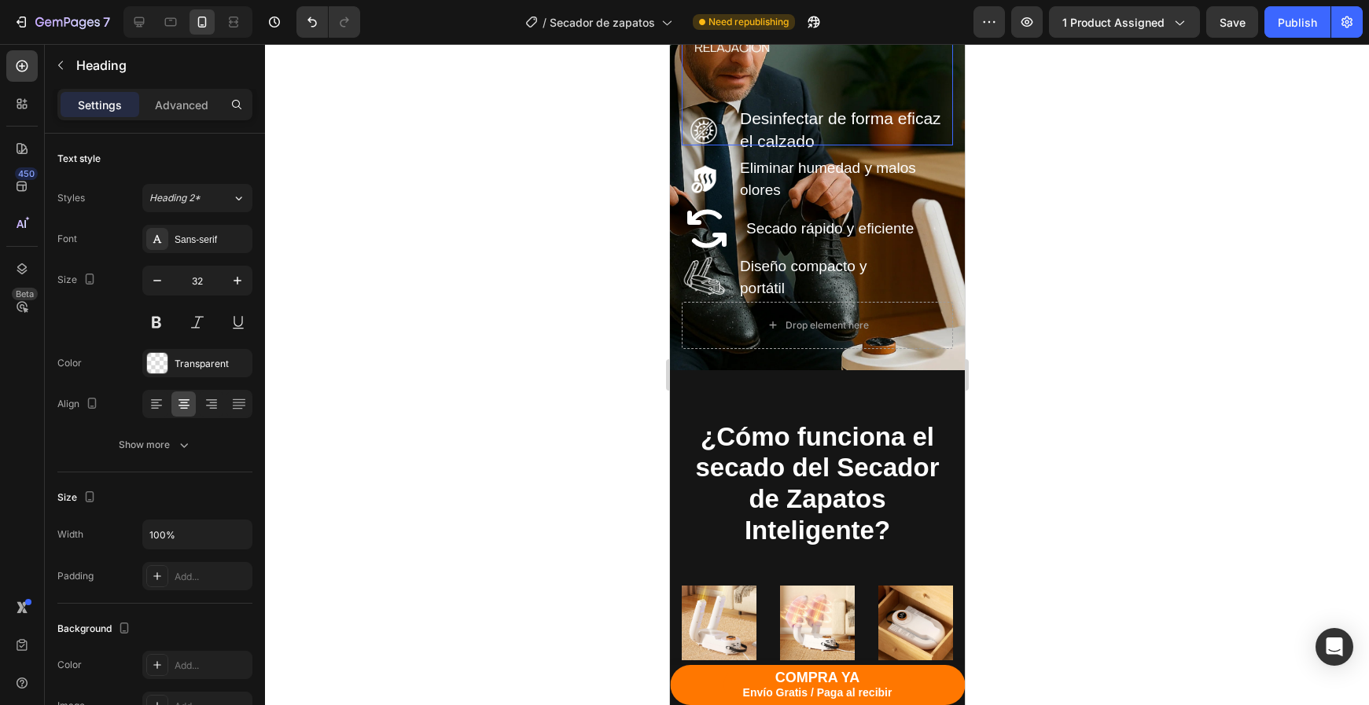
click at [857, 144] on p "Descubre el regalo perfecto para consentir a tu familia con un toque de relajac…" at bounding box center [816, 68] width 268 height 151
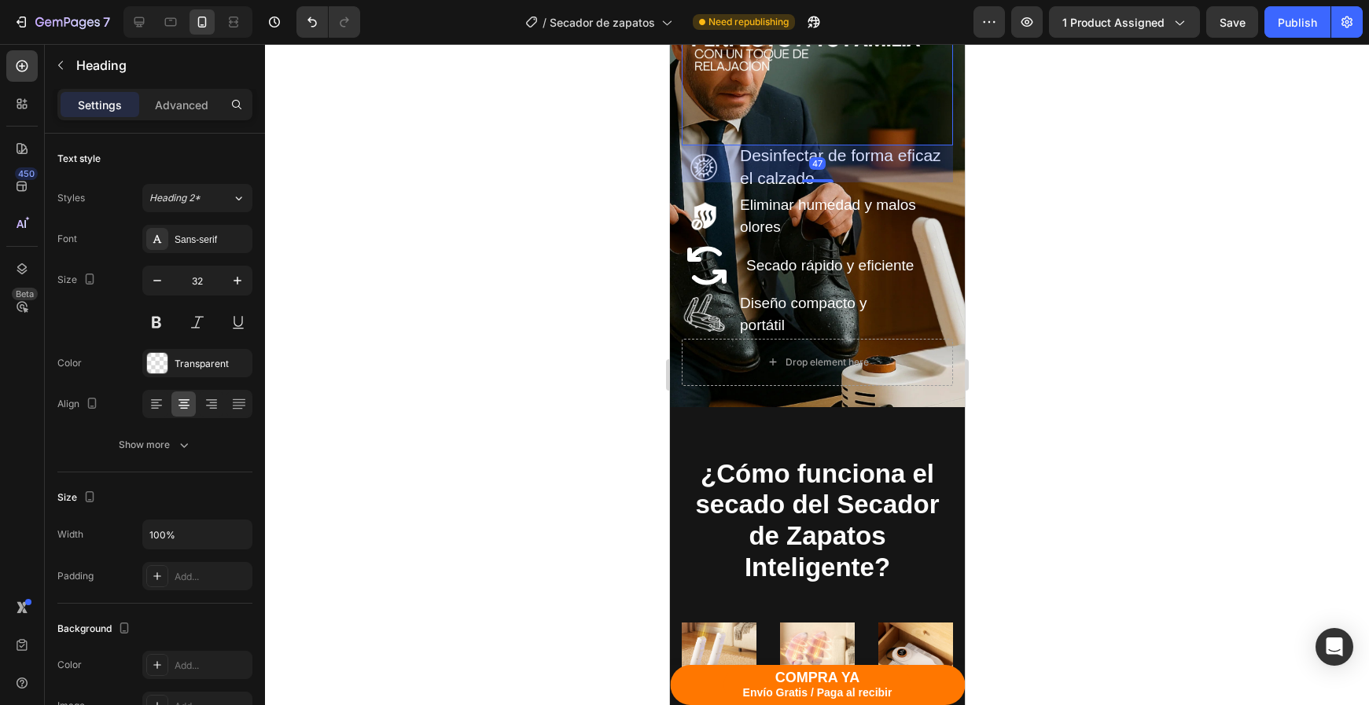
drag, startPoint x: 826, startPoint y: 422, endPoint x: 953, endPoint y: 451, distance: 130.5
click at [826, 182] on div at bounding box center [816, 180] width 31 height 3
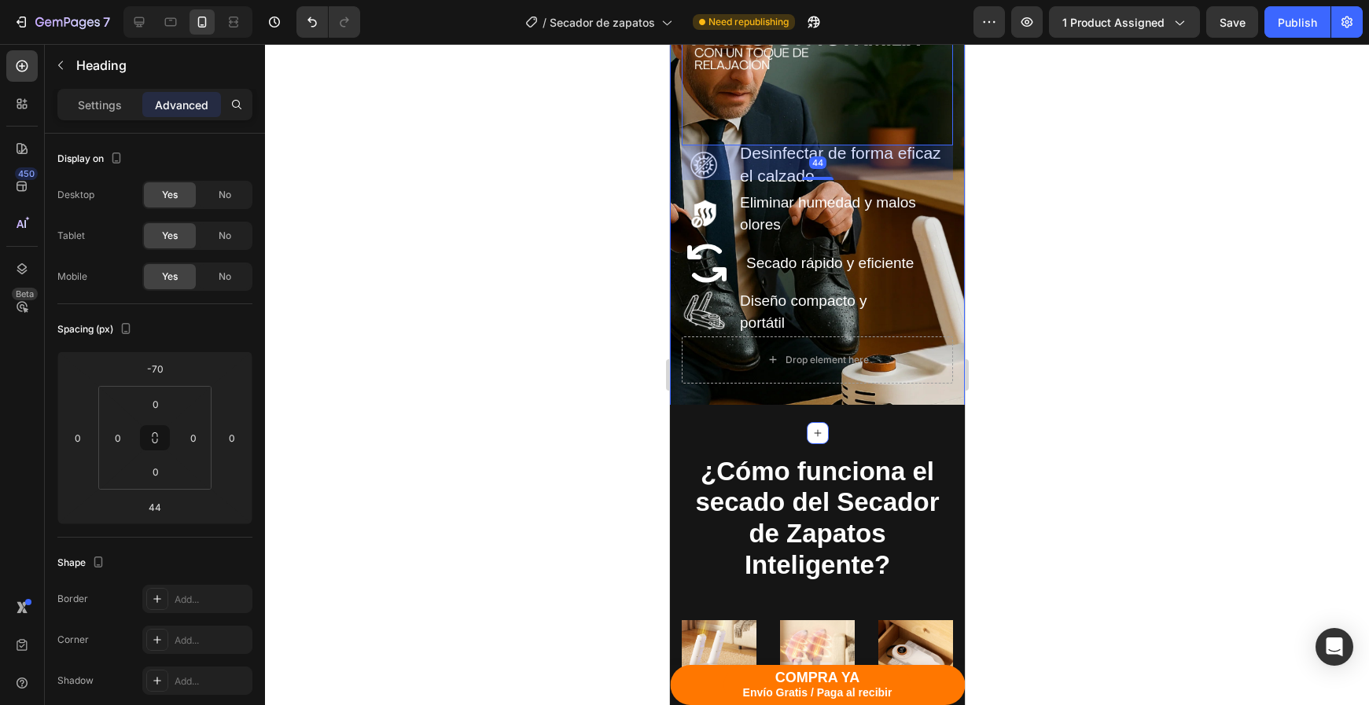
click at [1103, 451] on div at bounding box center [817, 374] width 1104 height 661
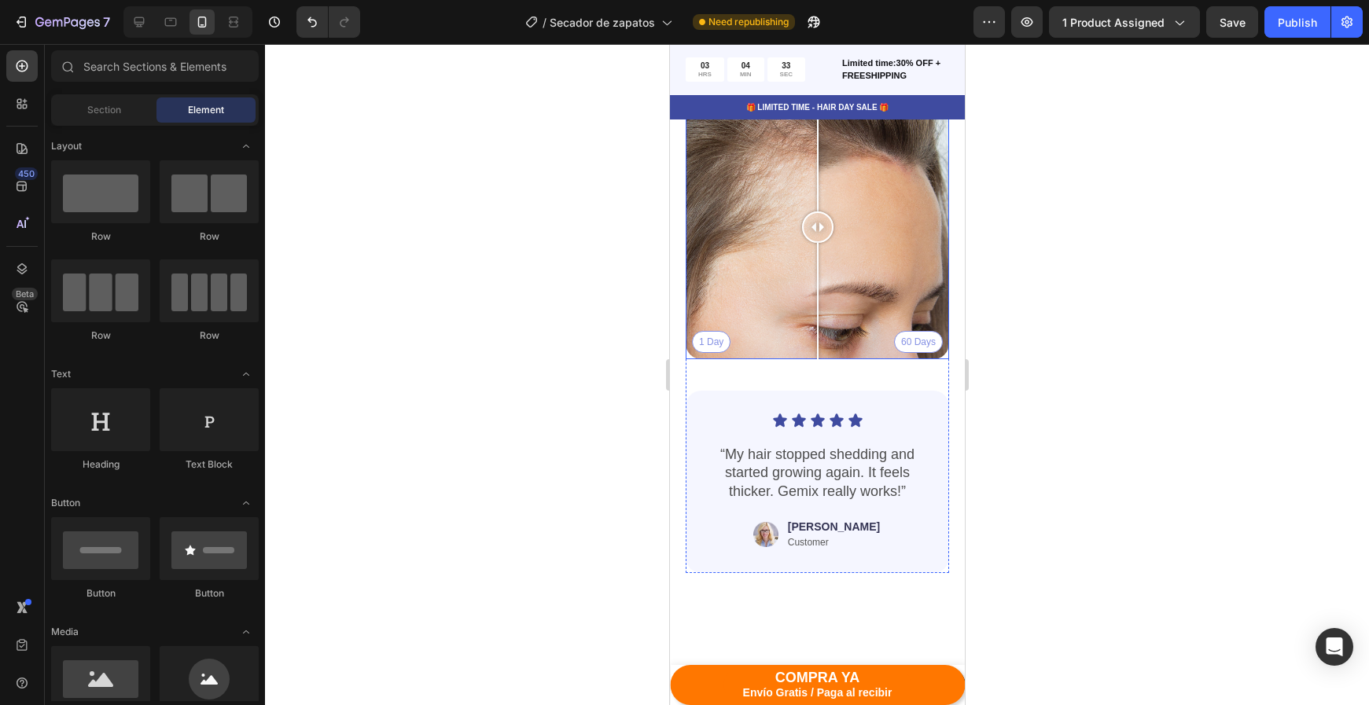
scroll to position [8072, 0]
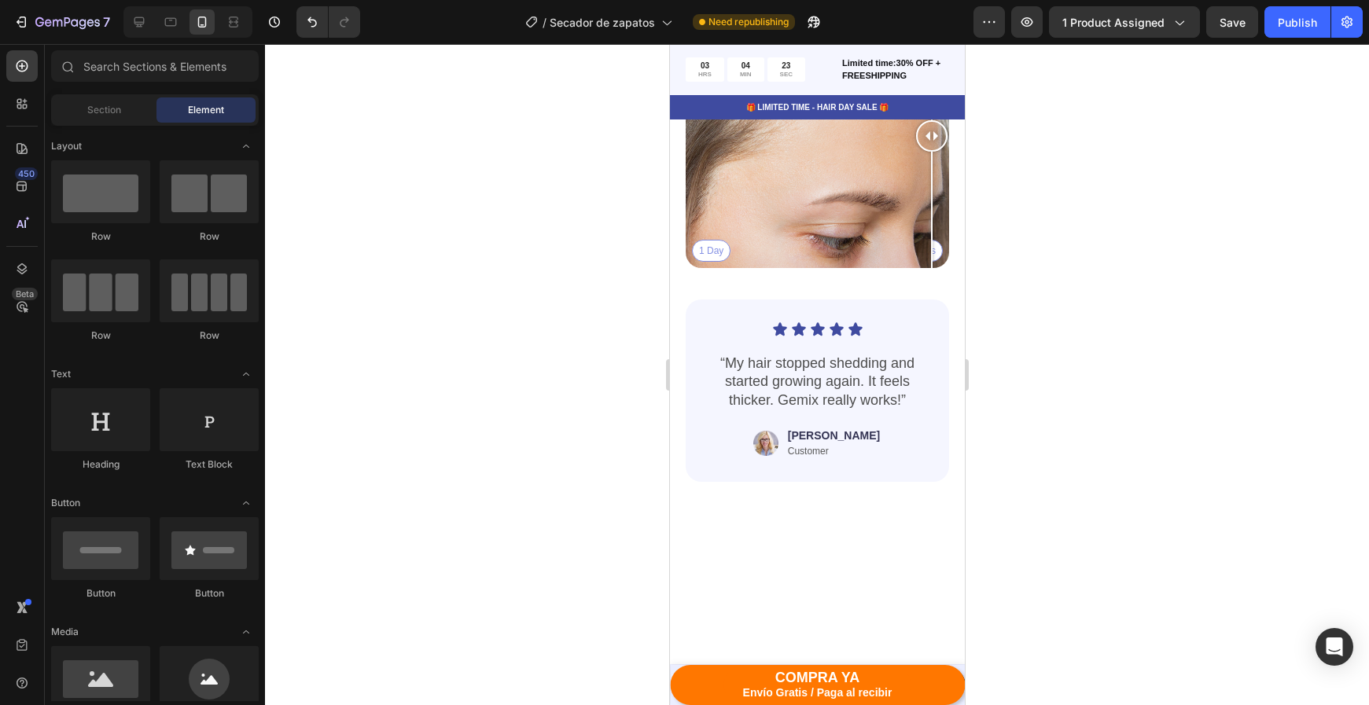
drag, startPoint x: 816, startPoint y: 491, endPoint x: 976, endPoint y: 535, distance: 165.4
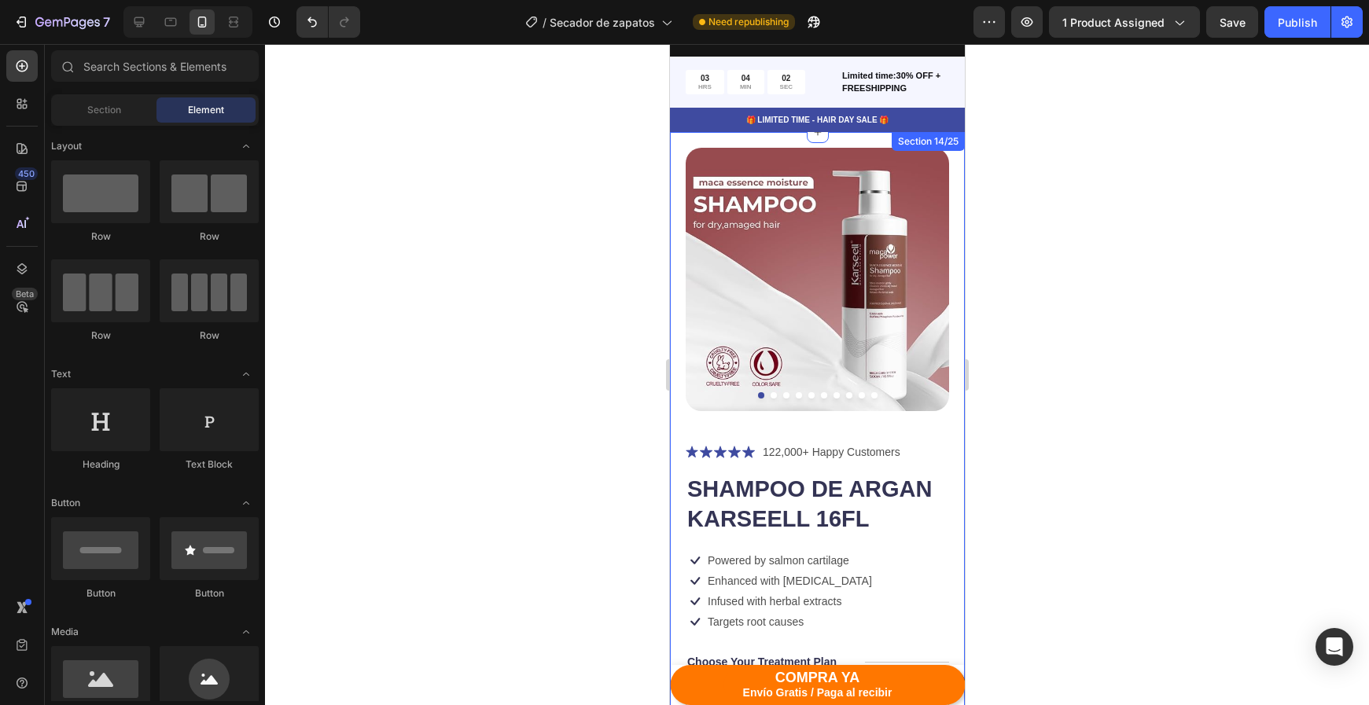
scroll to position [4007, 0]
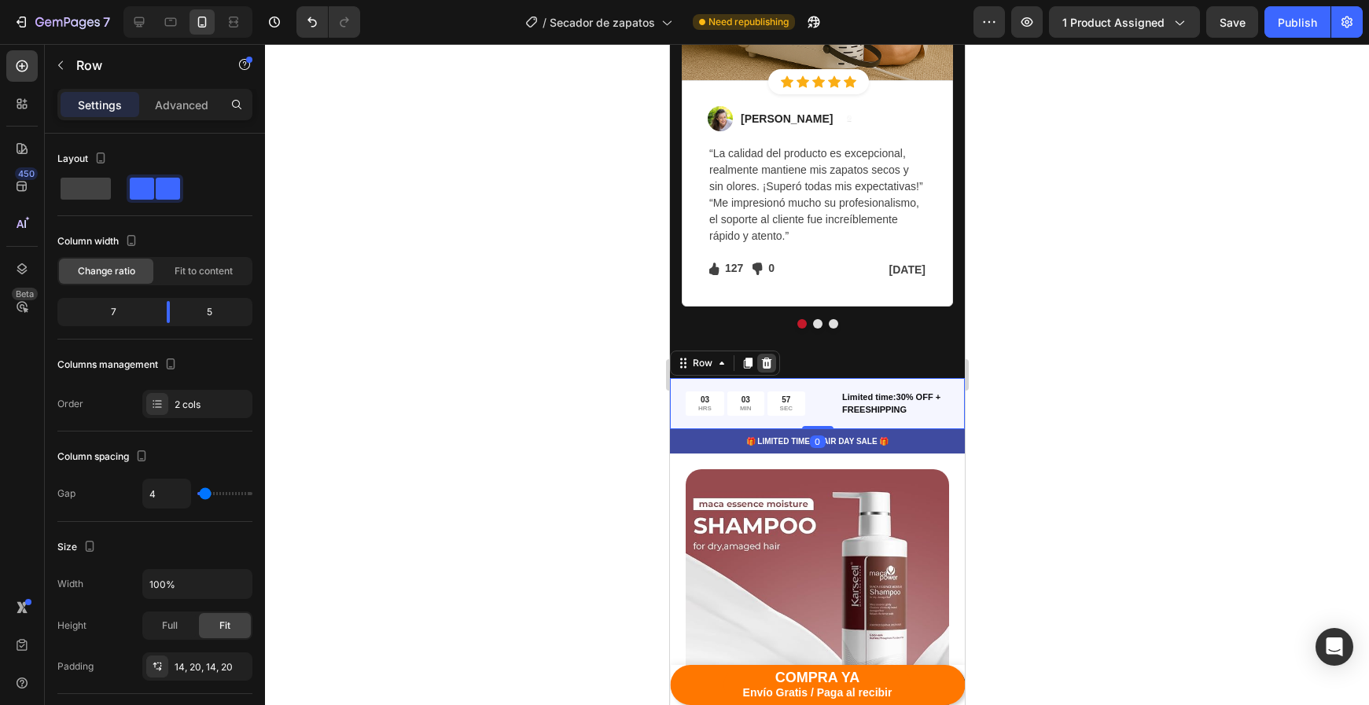
click at [772, 366] on div at bounding box center [765, 363] width 19 height 19
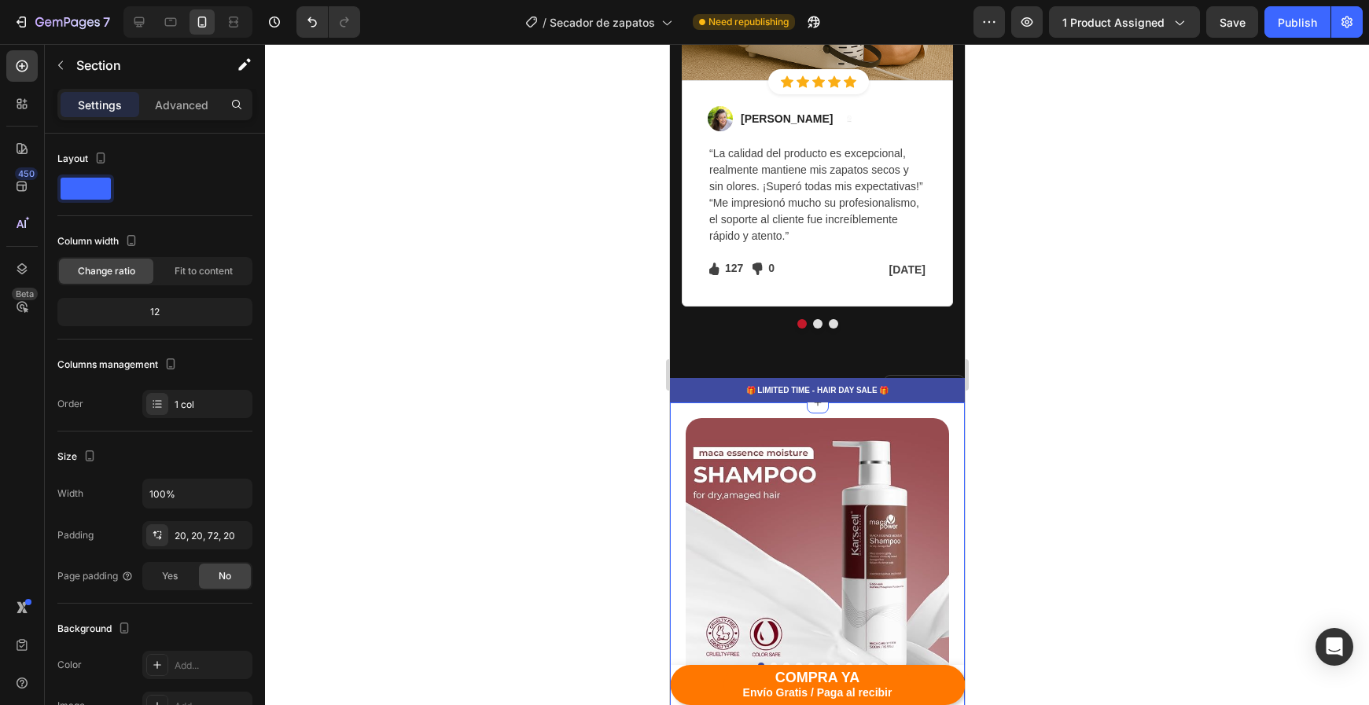
click at [716, 388] on p "🎁 LIMITED TIME - HAIR DAY SALE 🎁" at bounding box center [817, 390] width 292 height 12
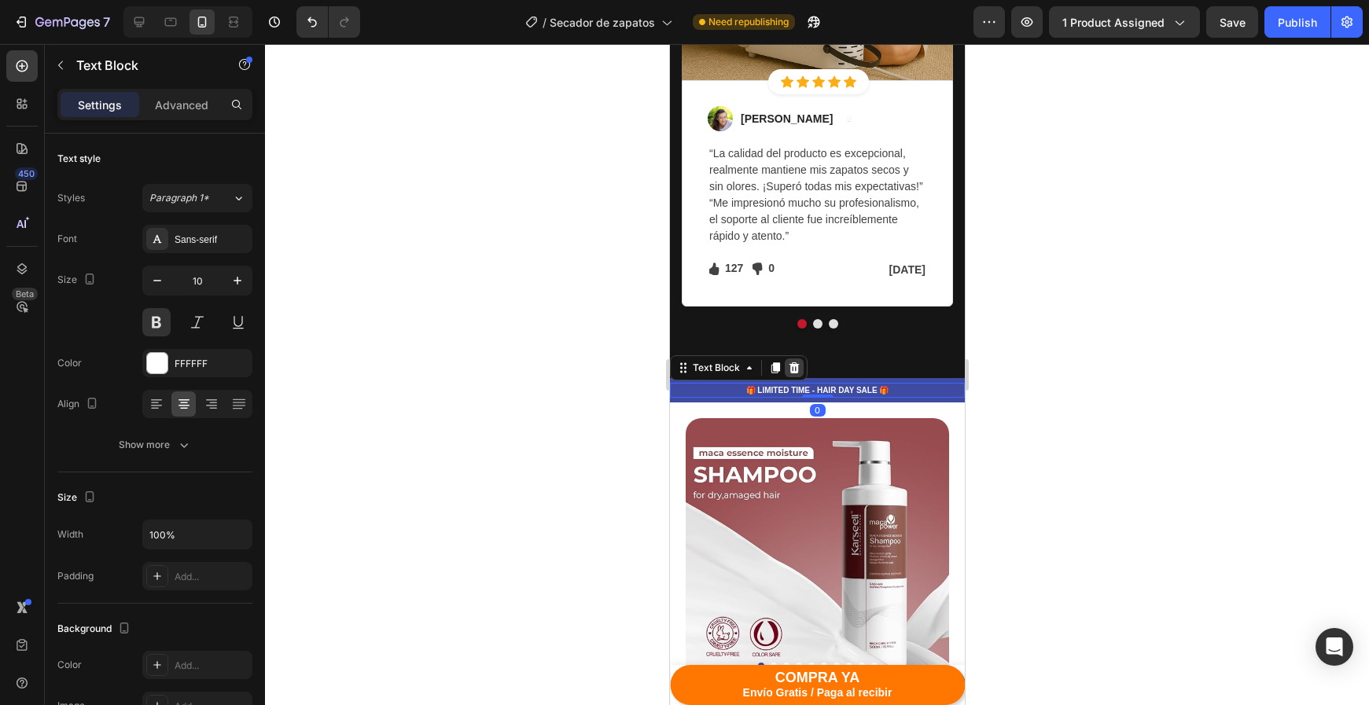
click at [796, 366] on icon at bounding box center [794, 367] width 10 height 11
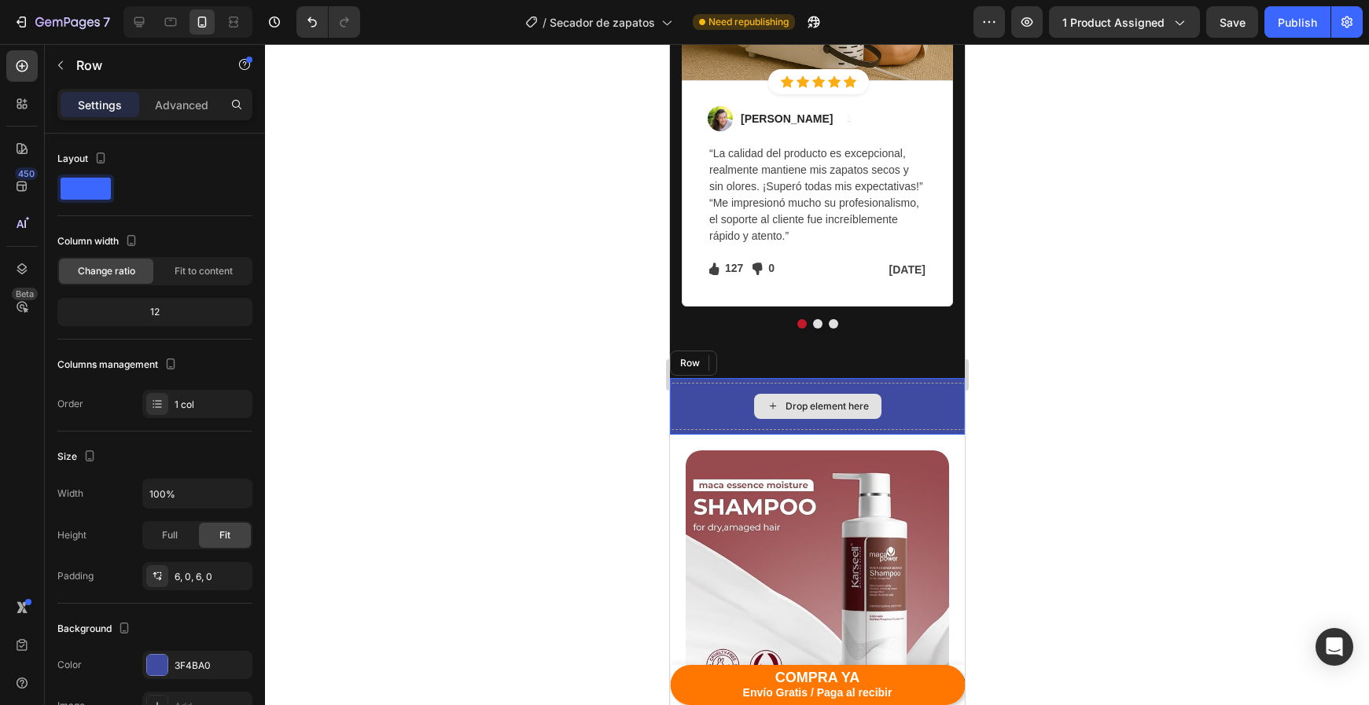
click at [783, 383] on div "Drop element here" at bounding box center [816, 406] width 295 height 47
click at [761, 363] on div "Row" at bounding box center [724, 363] width 110 height 25
click at [761, 363] on icon at bounding box center [766, 363] width 13 height 13
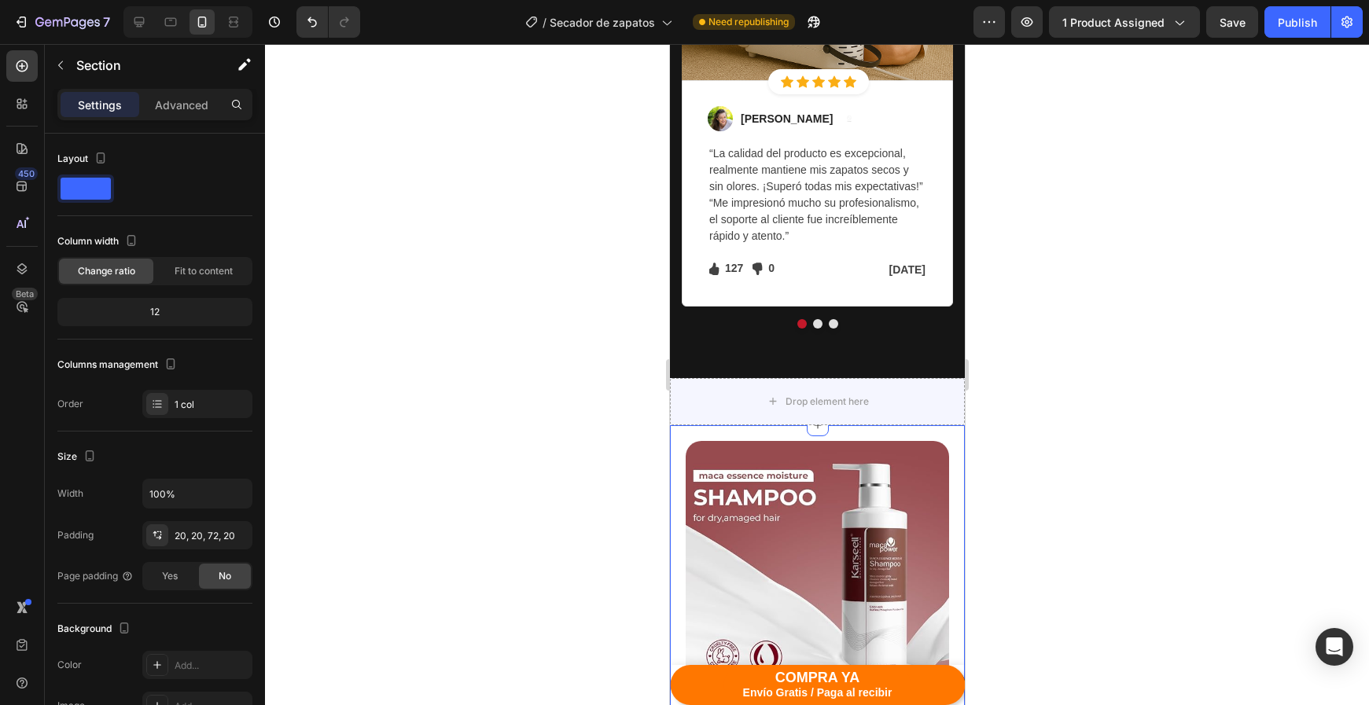
click at [315, 24] on icon "Undo/Redo" at bounding box center [312, 22] width 16 height 16
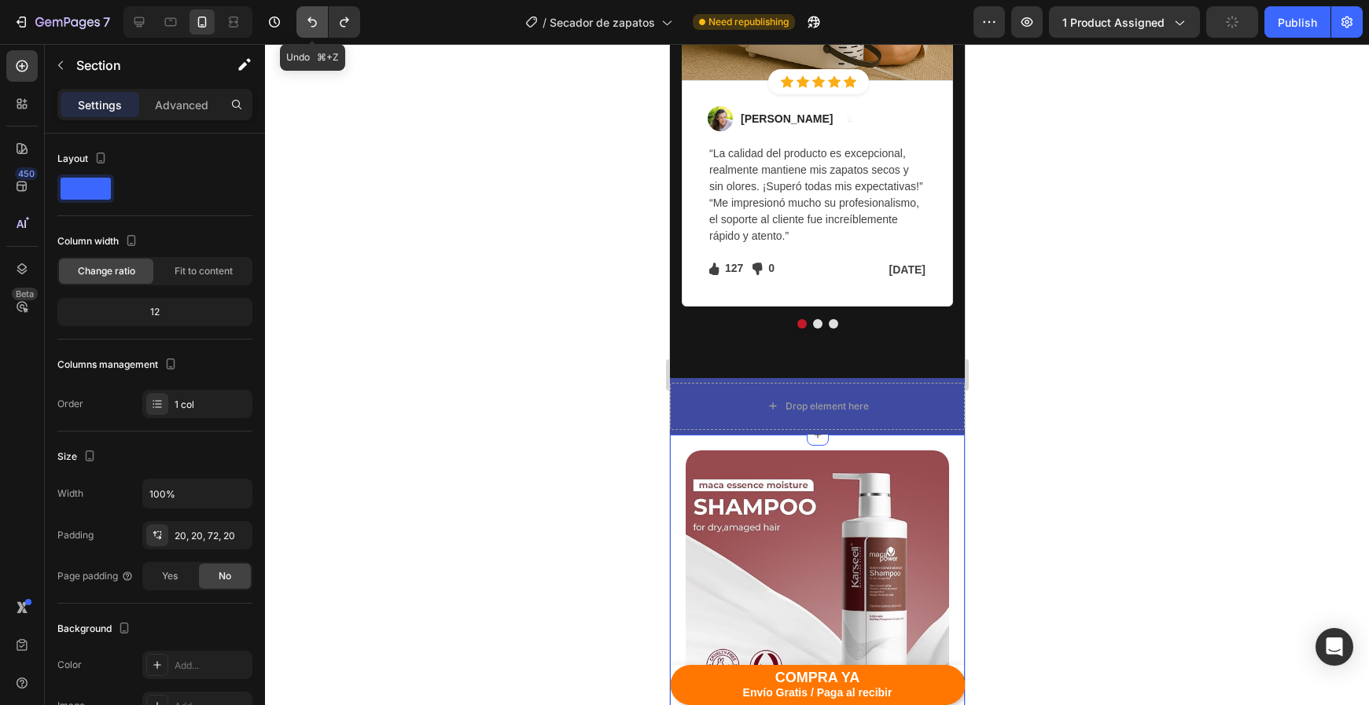
click at [315, 24] on icon "Undo/Redo" at bounding box center [312, 22] width 16 height 16
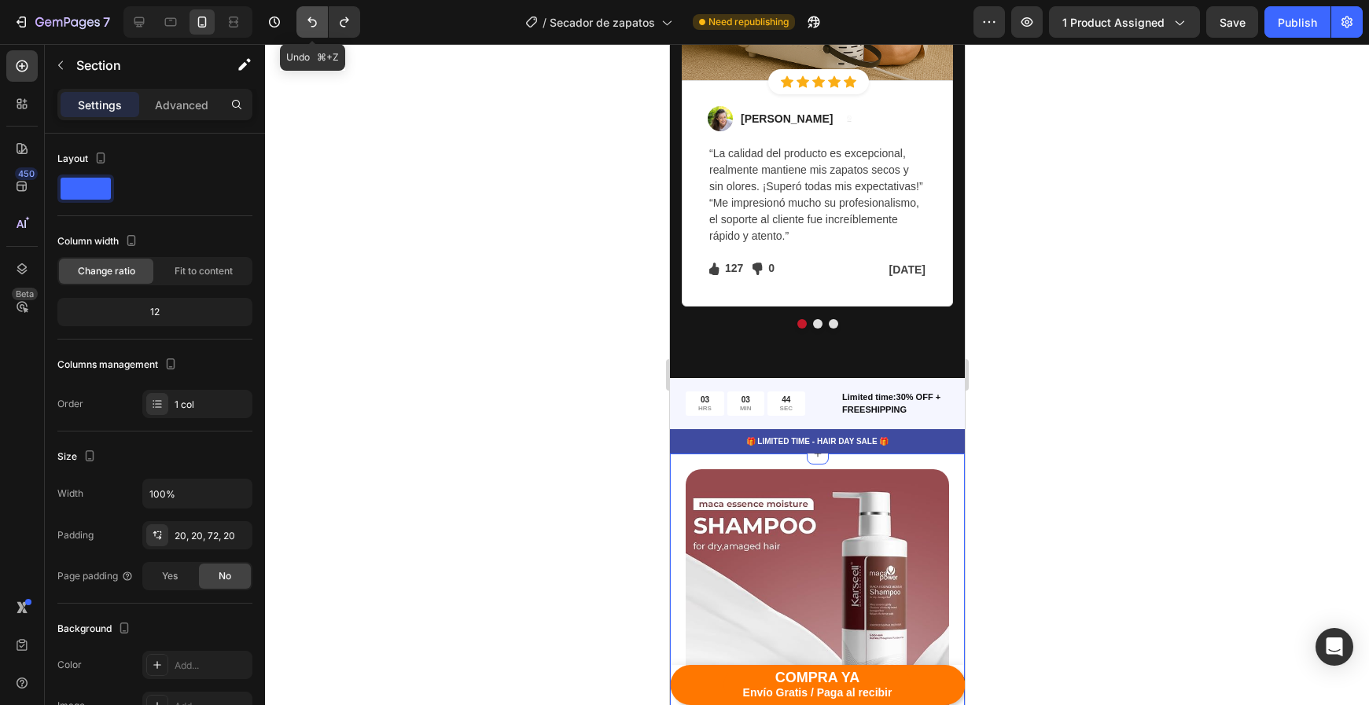
click at [315, 24] on icon "Undo/Redo" at bounding box center [312, 22] width 16 height 16
click at [346, 26] on icon "Undo/Redo" at bounding box center [345, 22] width 16 height 16
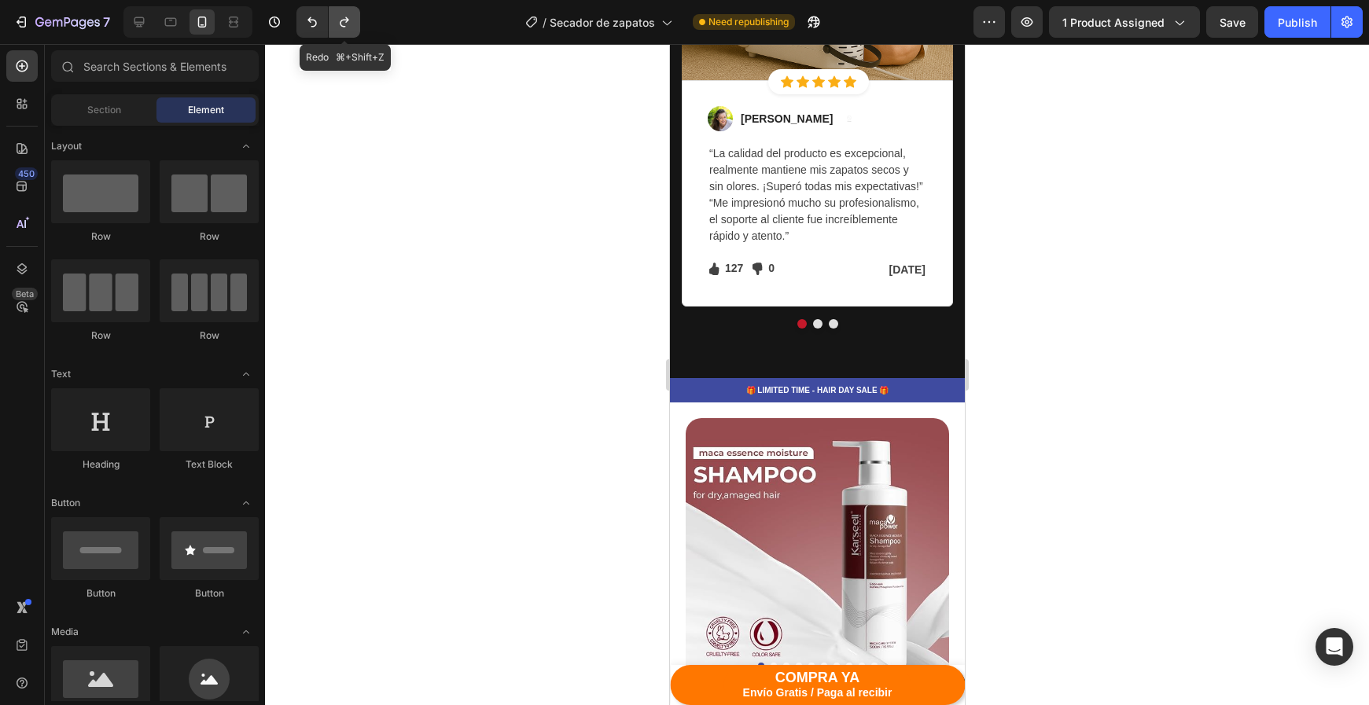
click at [346, 26] on icon "Undo/Redo" at bounding box center [345, 22] width 16 height 16
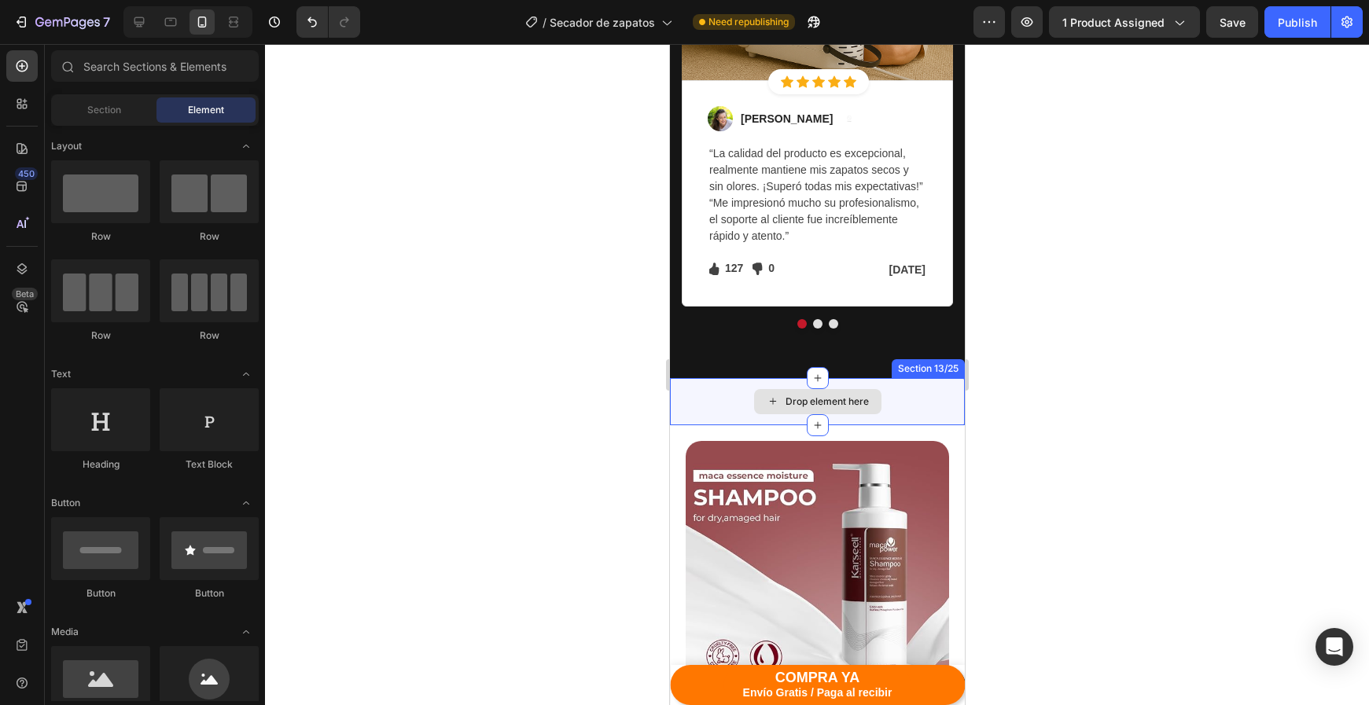
click at [763, 411] on div "Drop element here" at bounding box center [816, 401] width 127 height 25
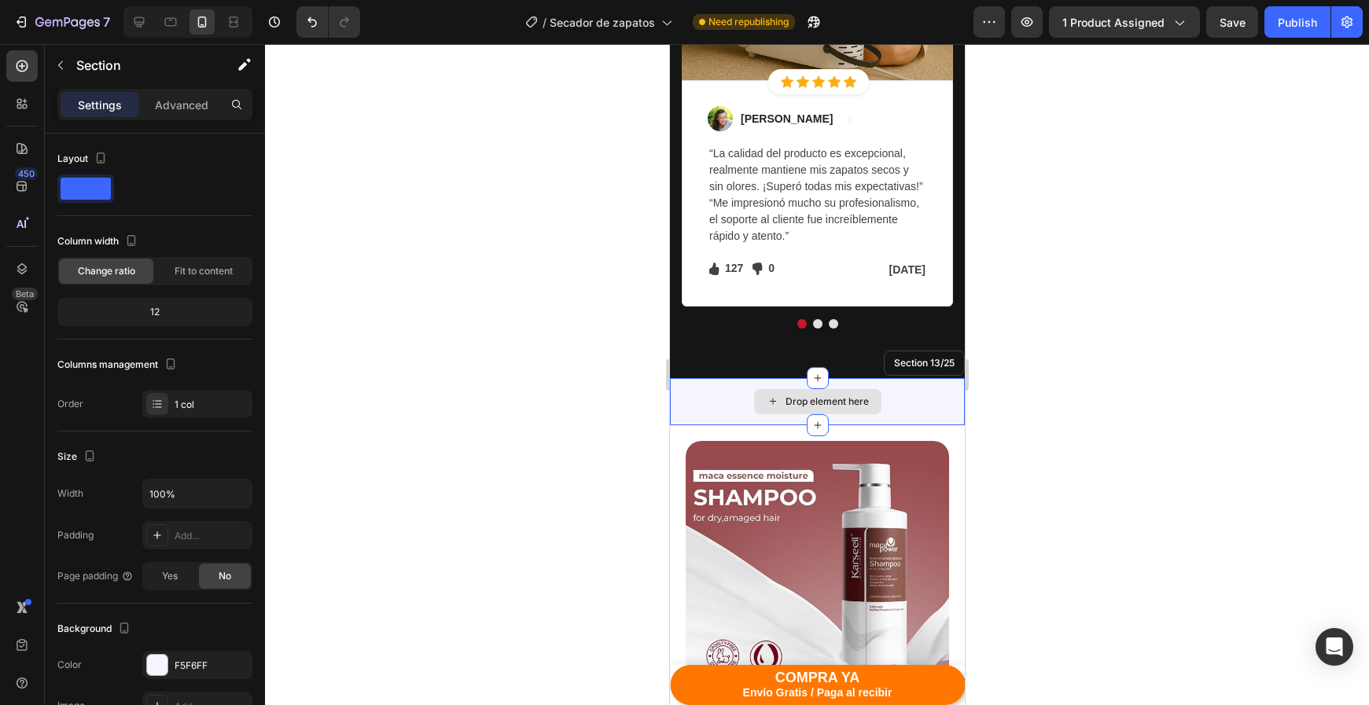
click at [898, 400] on div "Drop element here" at bounding box center [816, 401] width 295 height 47
click at [949, 364] on icon at bounding box center [950, 363] width 13 height 13
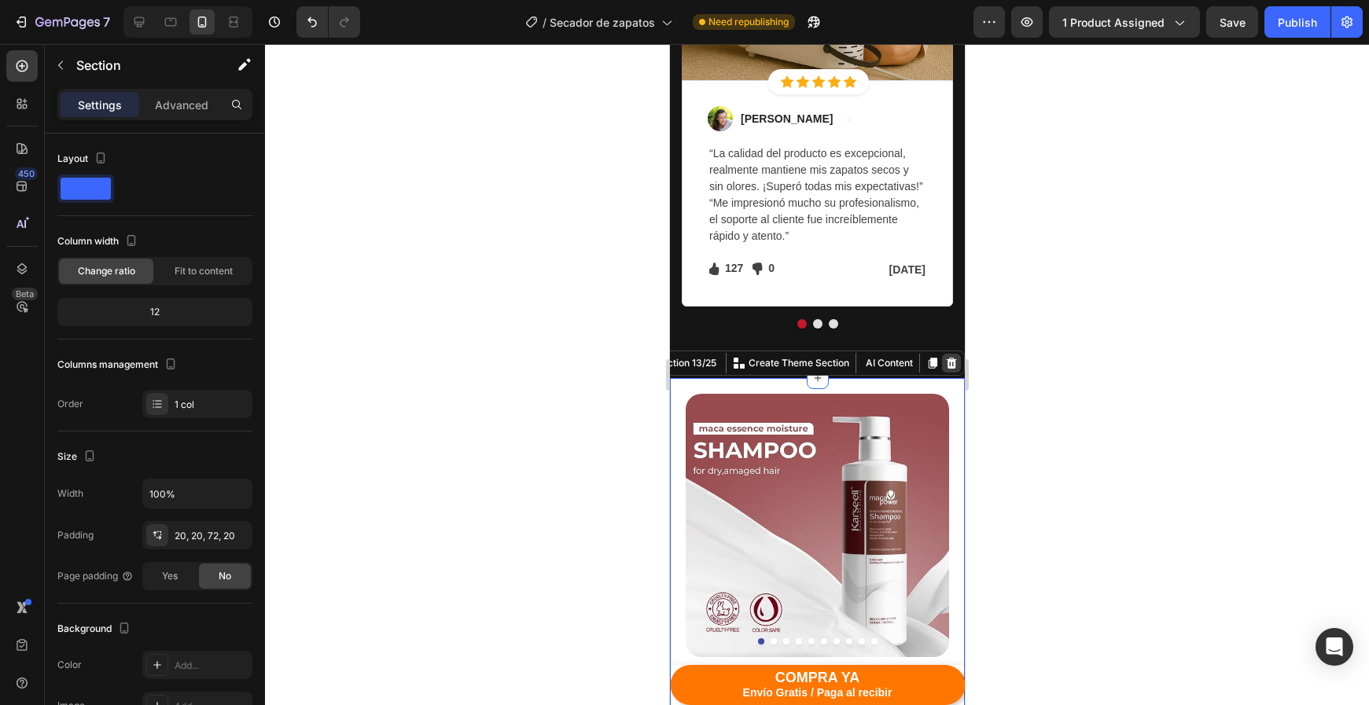
click at [948, 367] on icon at bounding box center [950, 363] width 13 height 13
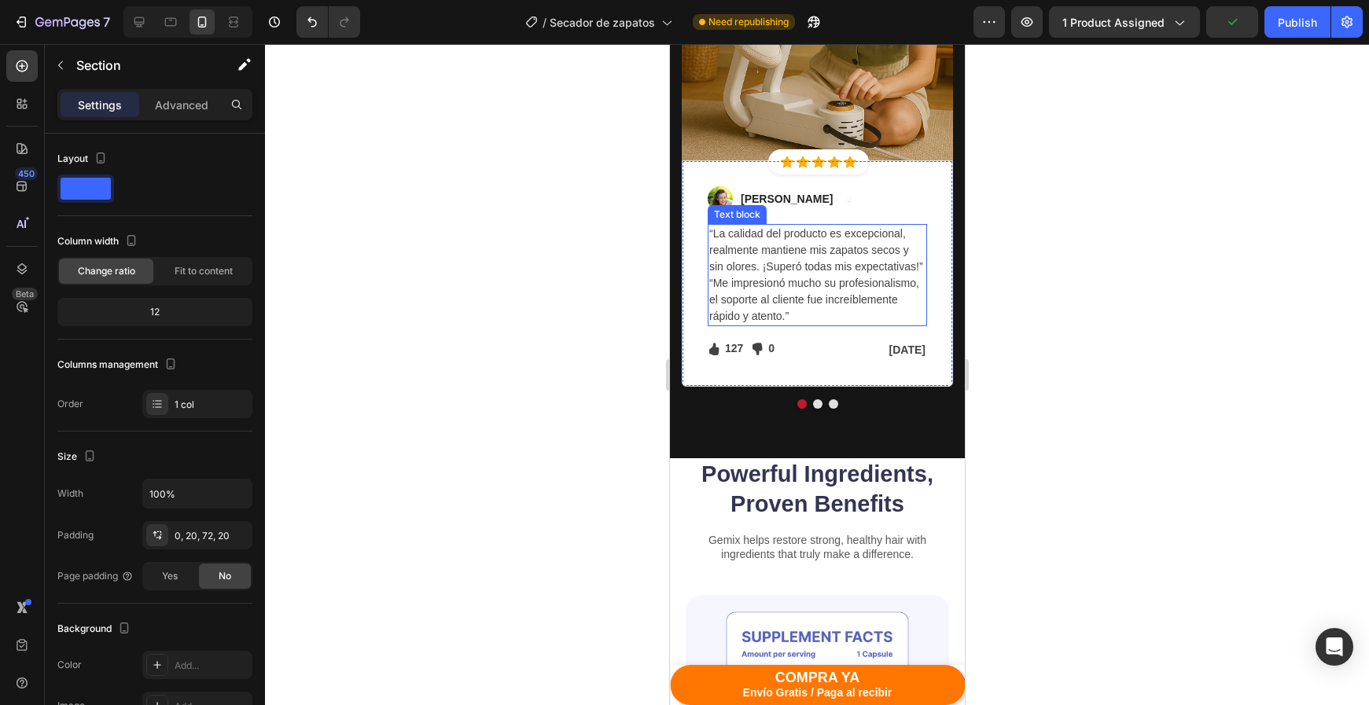
scroll to position [3961, 0]
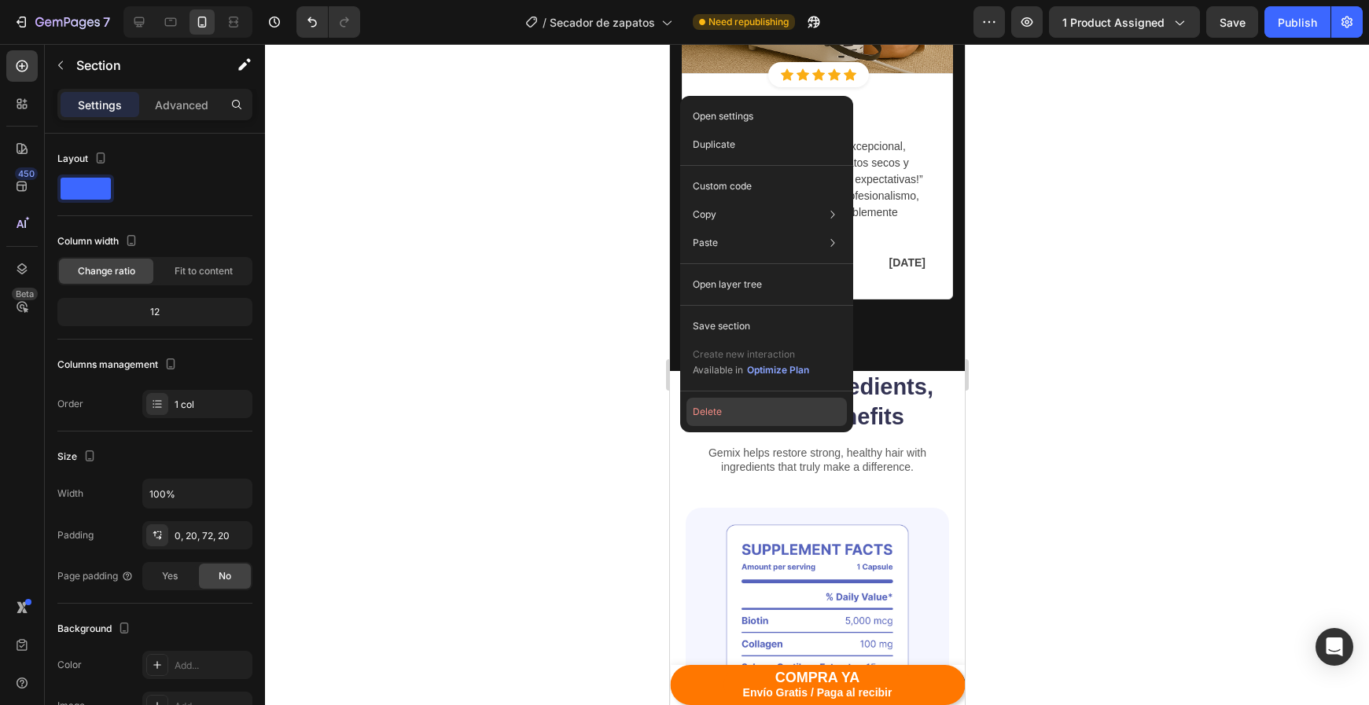
drag, startPoint x: 710, startPoint y: 409, endPoint x: 41, endPoint y: 365, distance: 670.5
click at [710, 409] on button "Delete" at bounding box center [766, 412] width 160 height 28
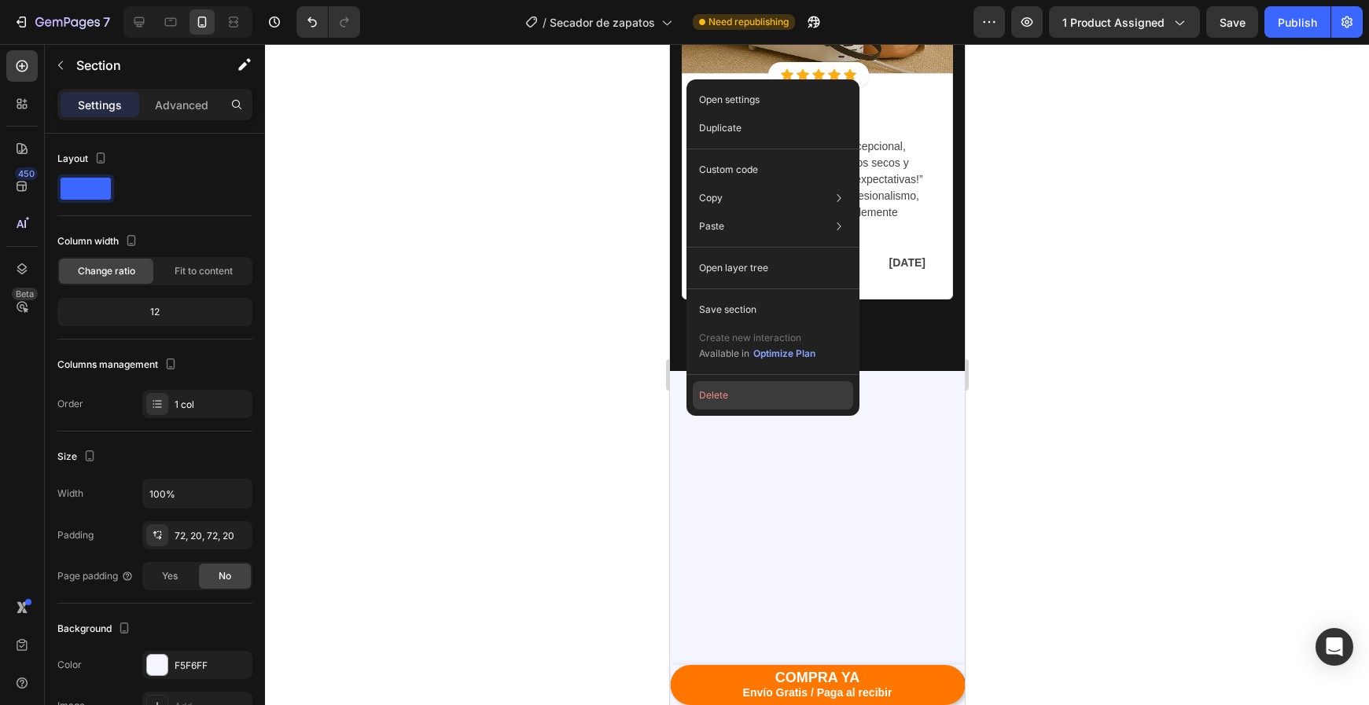
click at [720, 393] on button "Delete" at bounding box center [773, 395] width 160 height 28
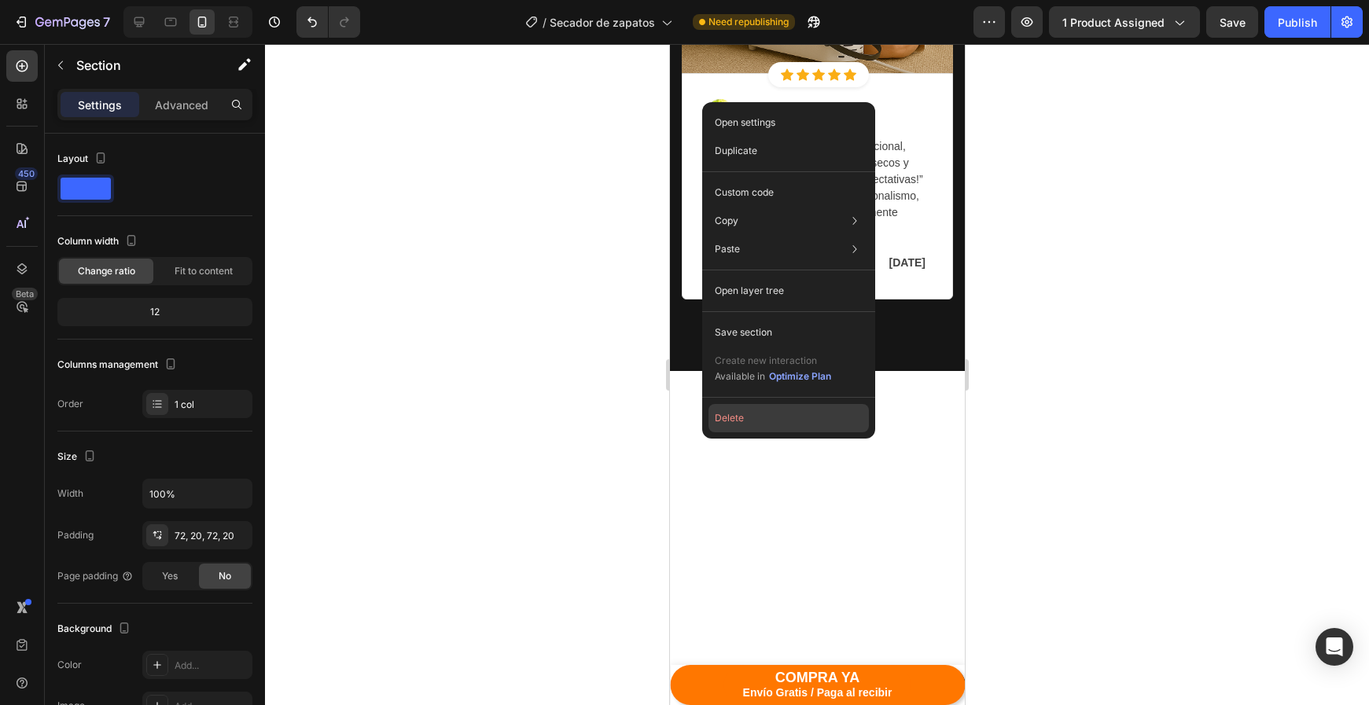
drag, startPoint x: 733, startPoint y: 421, endPoint x: 35, endPoint y: 398, distance: 698.6
click at [733, 421] on button "Delete" at bounding box center [788, 418] width 160 height 28
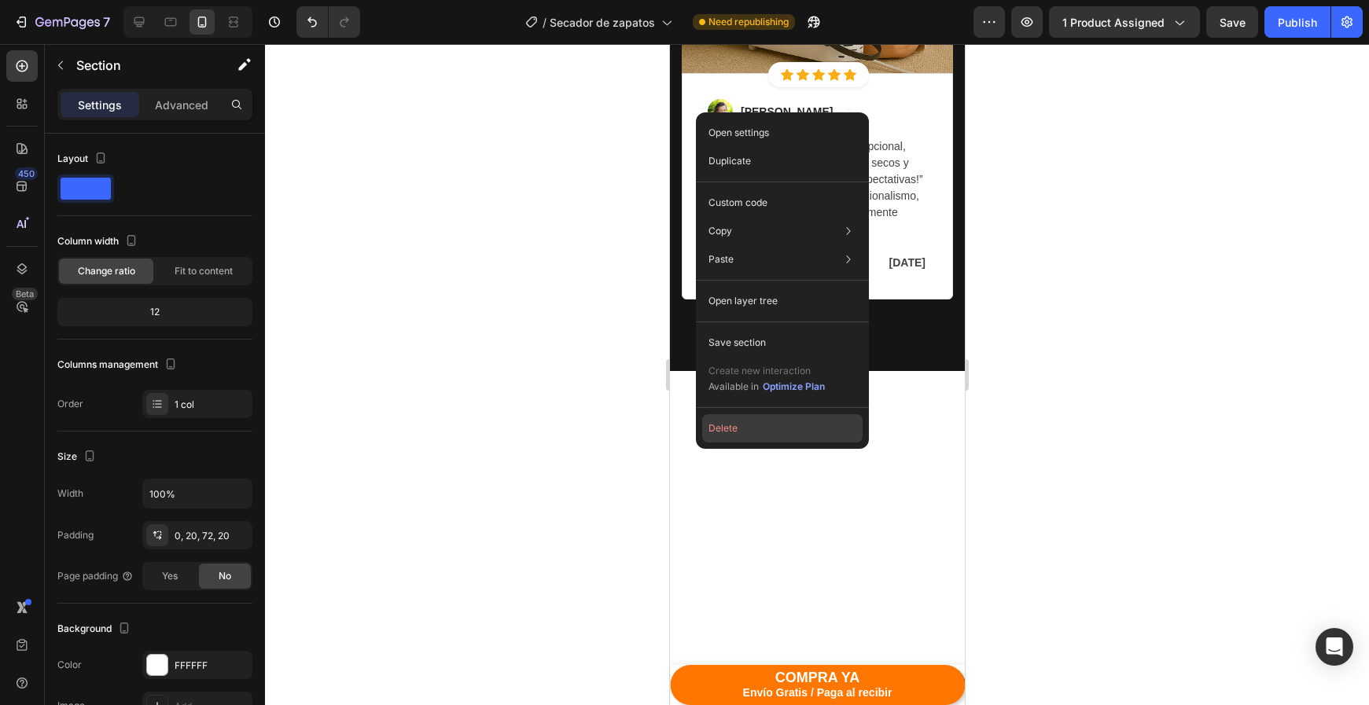
drag, startPoint x: 721, startPoint y: 432, endPoint x: 50, endPoint y: 389, distance: 672.0
click at [721, 432] on button "Delete" at bounding box center [782, 428] width 160 height 28
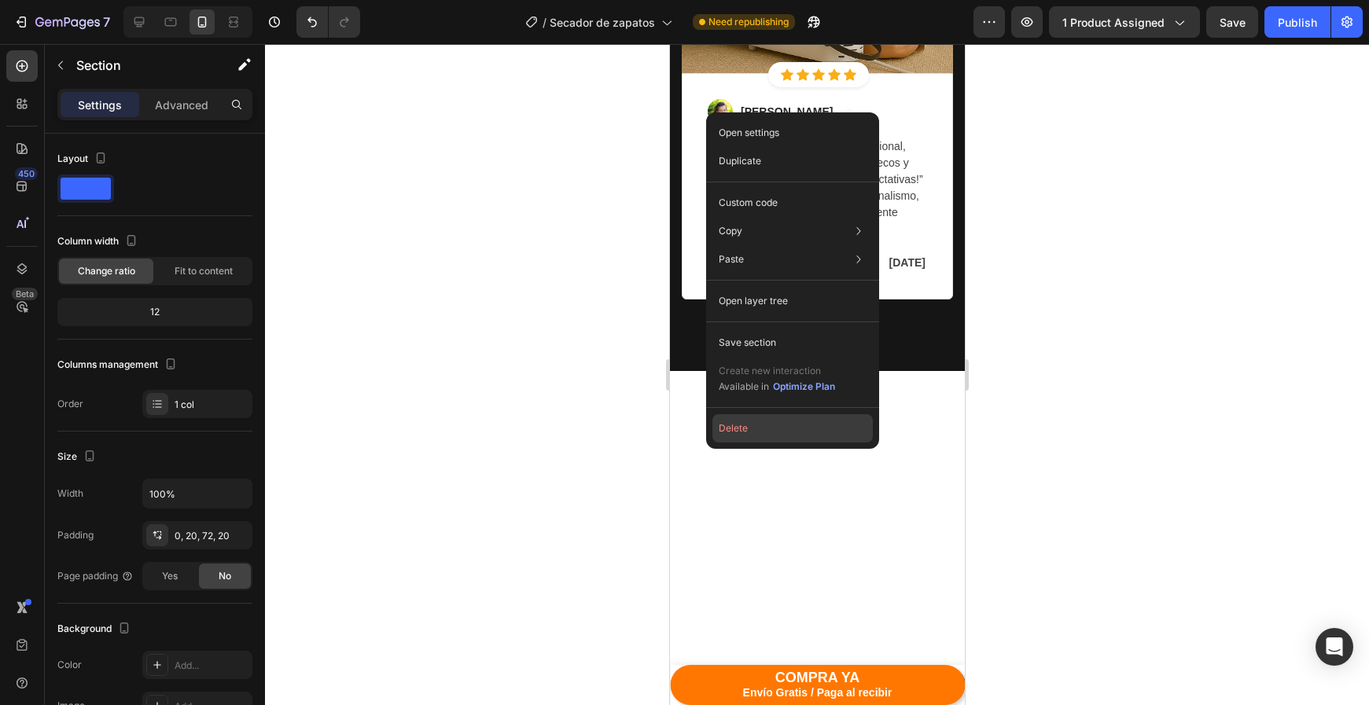
click at [734, 441] on button "Delete" at bounding box center [792, 428] width 160 height 28
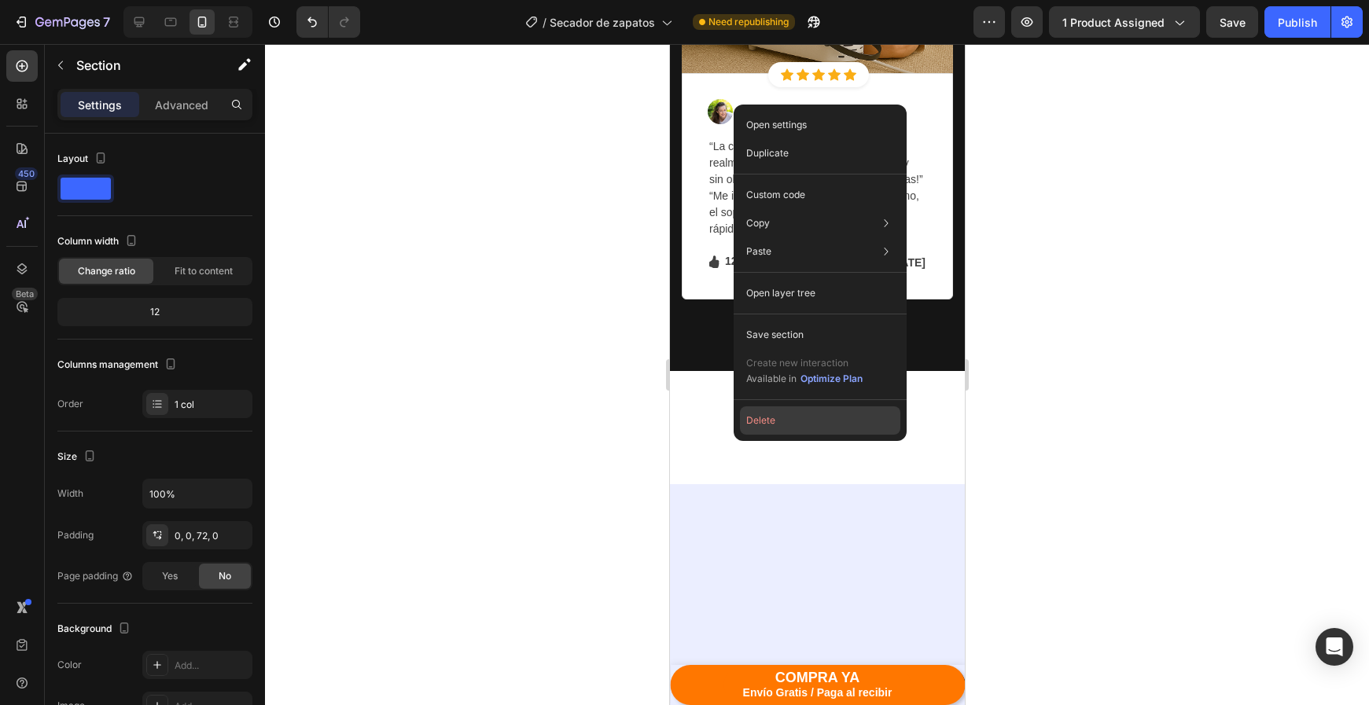
drag, startPoint x: 765, startPoint y: 426, endPoint x: 65, endPoint y: 406, distance: 700.0
click at [765, 426] on button "Delete" at bounding box center [820, 420] width 160 height 28
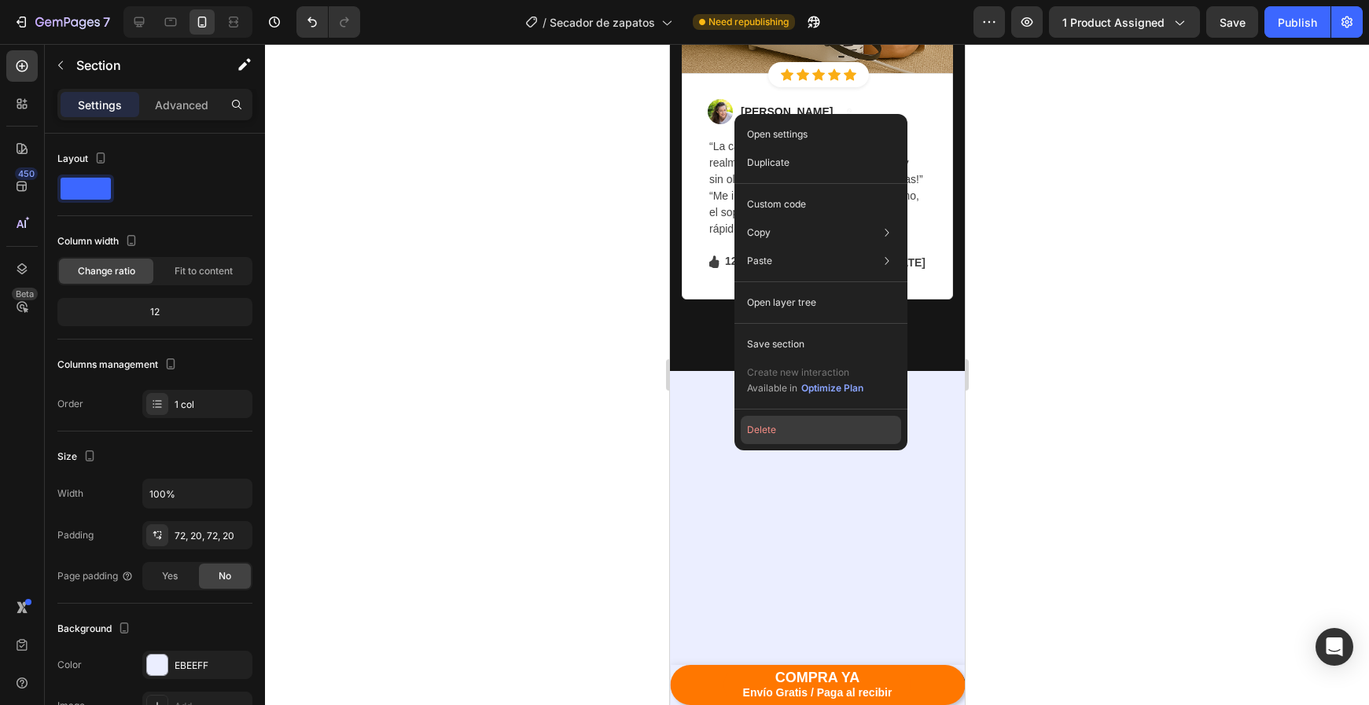
drag, startPoint x: 764, startPoint y: 438, endPoint x: 57, endPoint y: 398, distance: 708.0
click at [764, 438] on button "Delete" at bounding box center [821, 430] width 160 height 28
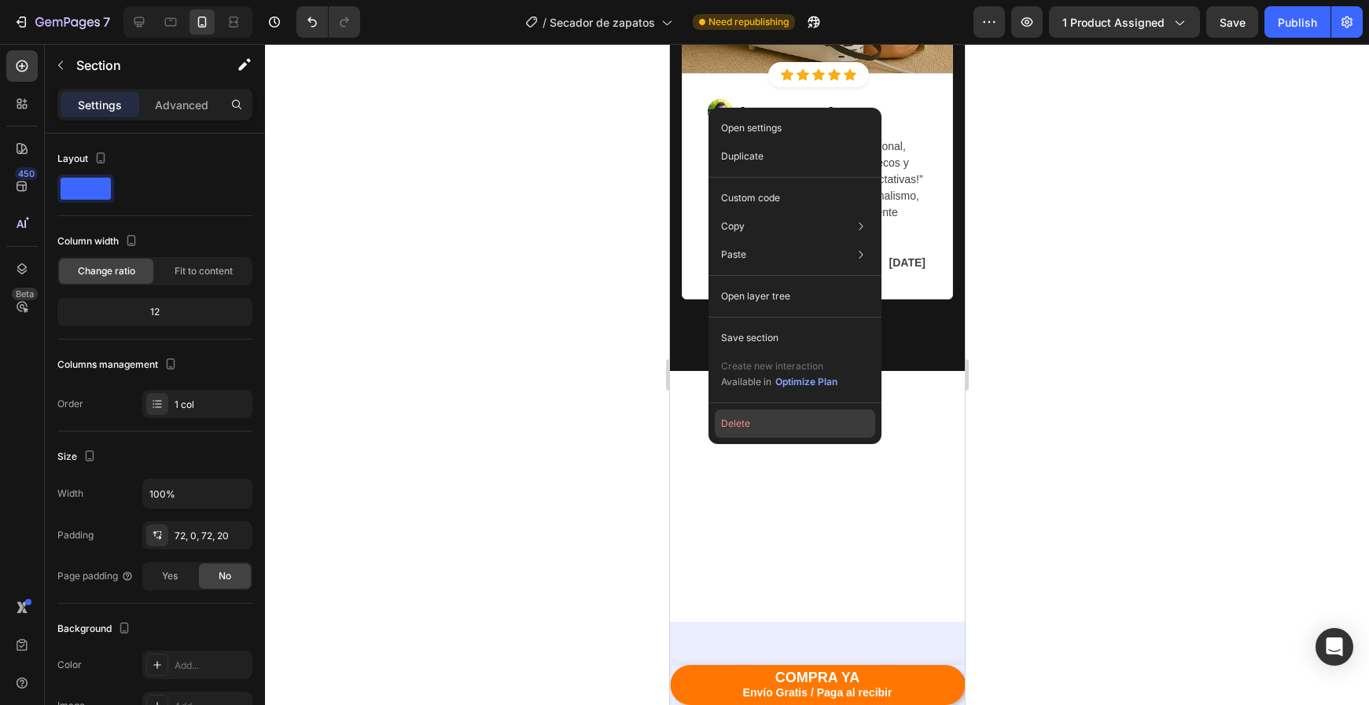
click at [747, 432] on button "Delete" at bounding box center [795, 424] width 160 height 28
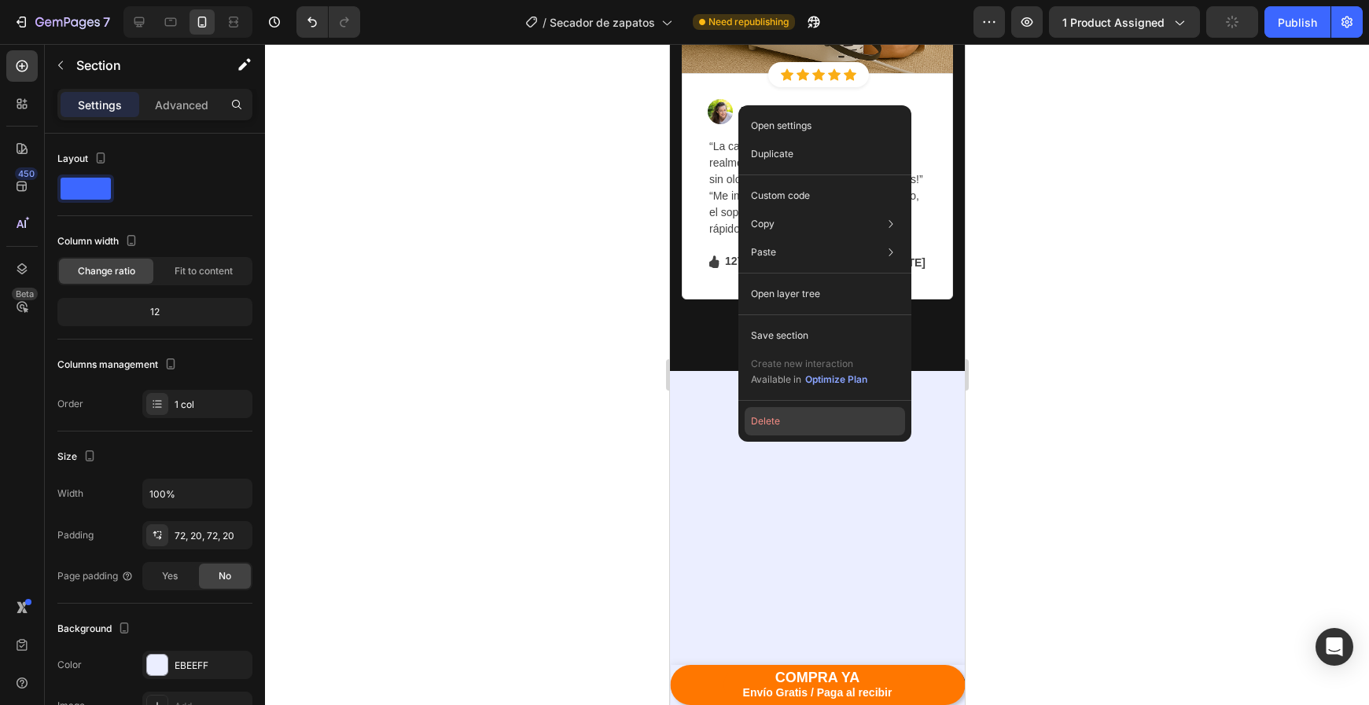
drag, startPoint x: 770, startPoint y: 424, endPoint x: 100, endPoint y: 380, distance: 671.3
click at [770, 424] on button "Delete" at bounding box center [825, 421] width 160 height 28
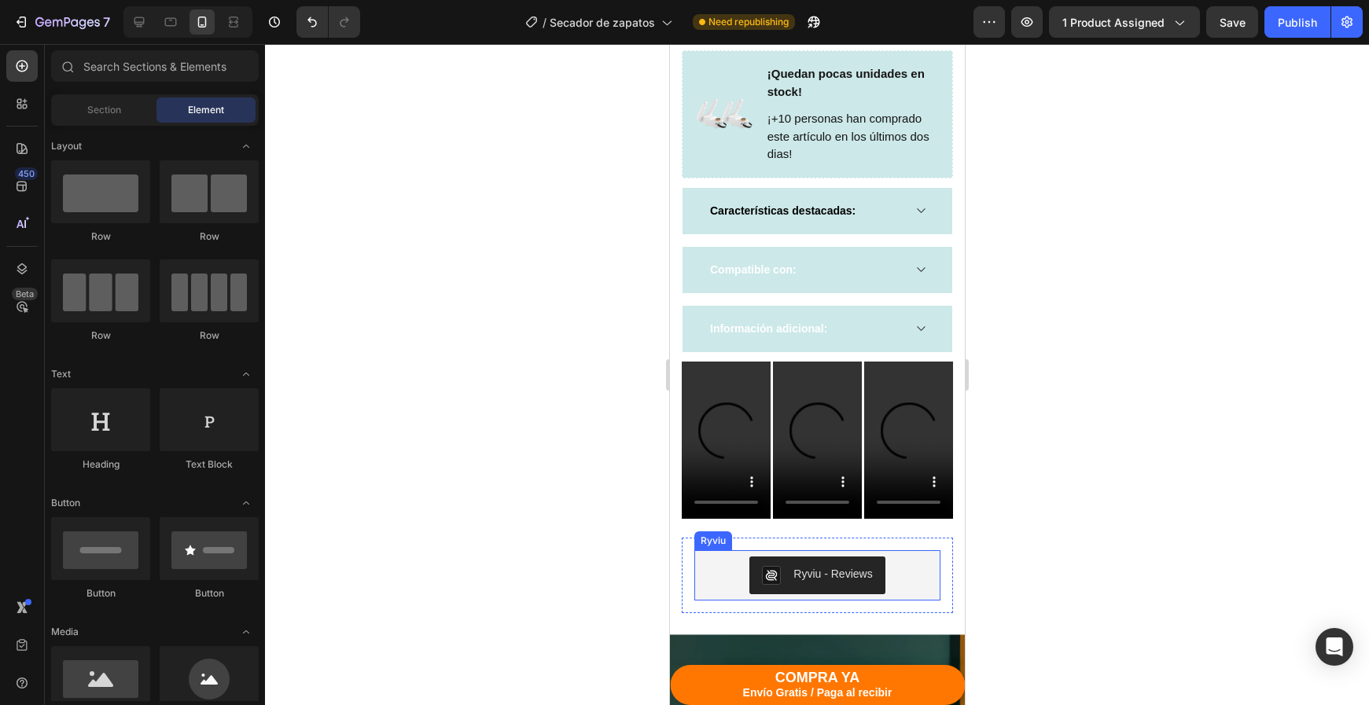
scroll to position [1139, 0]
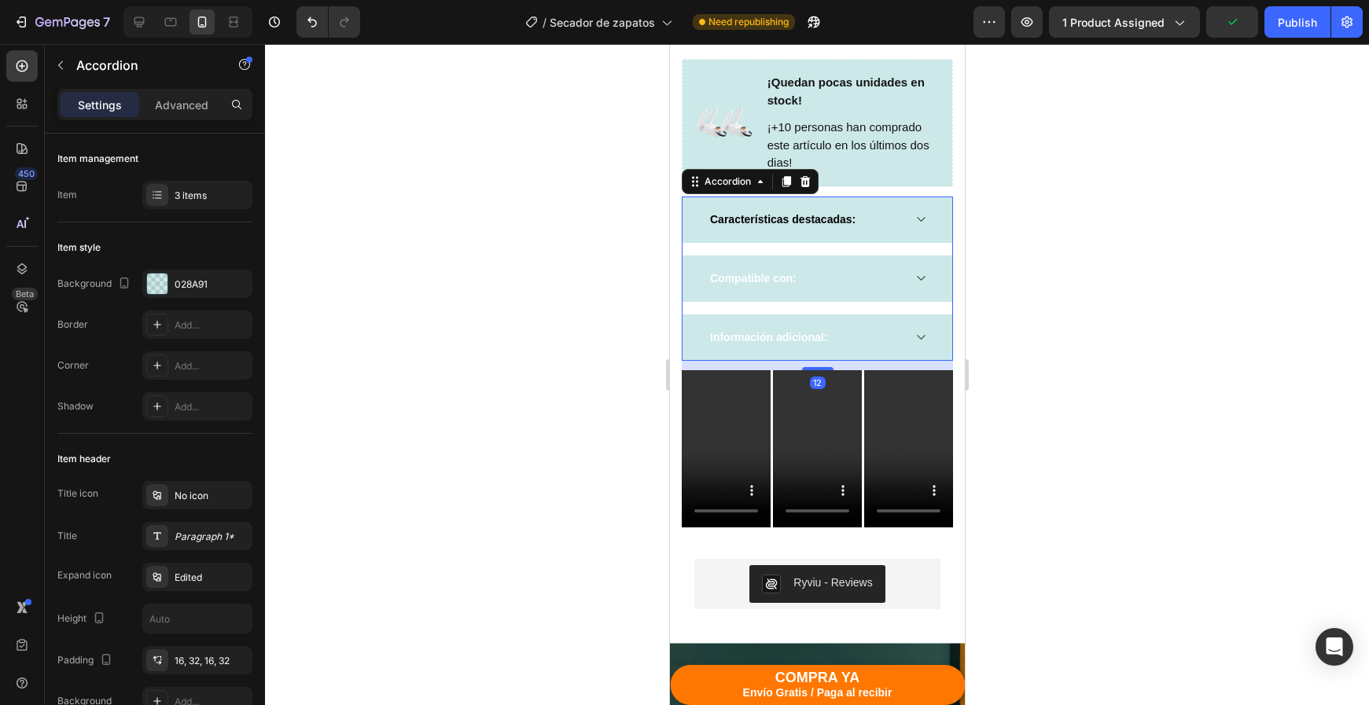
click at [918, 331] on icon at bounding box center [920, 337] width 12 height 13
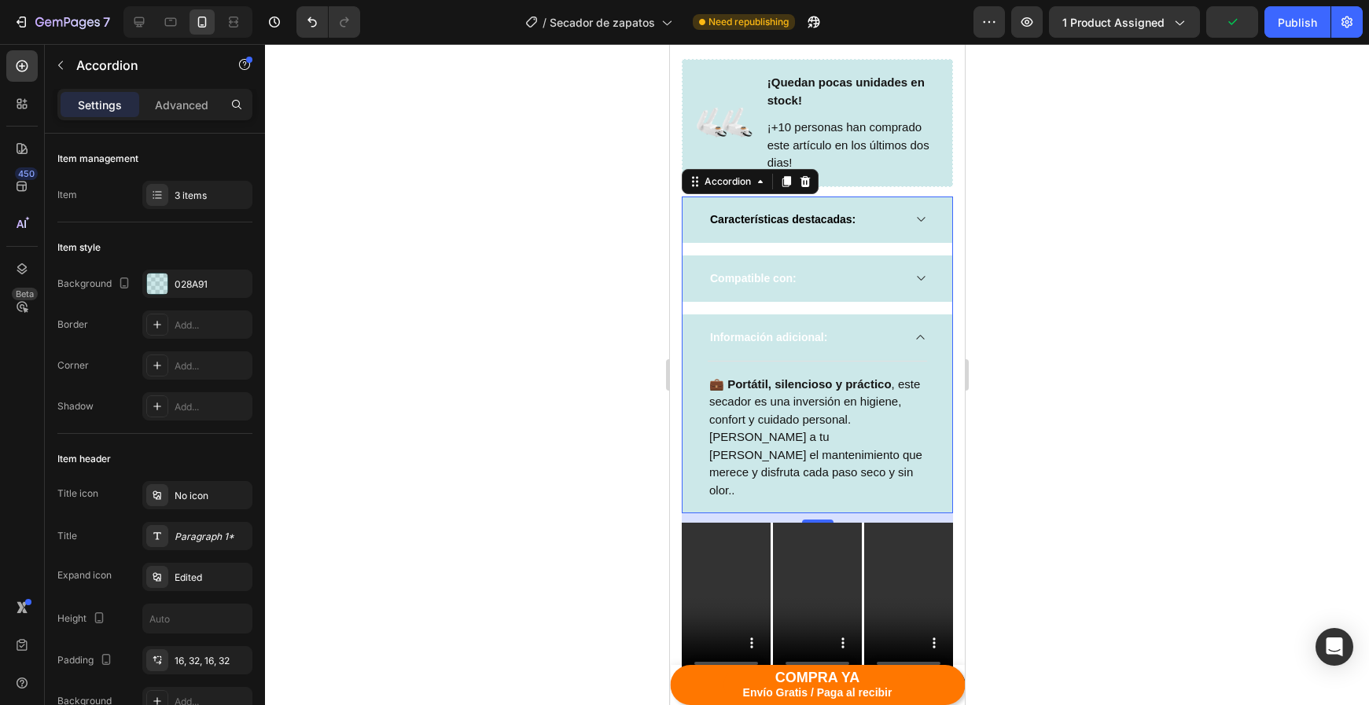
click at [918, 331] on icon at bounding box center [920, 337] width 12 height 13
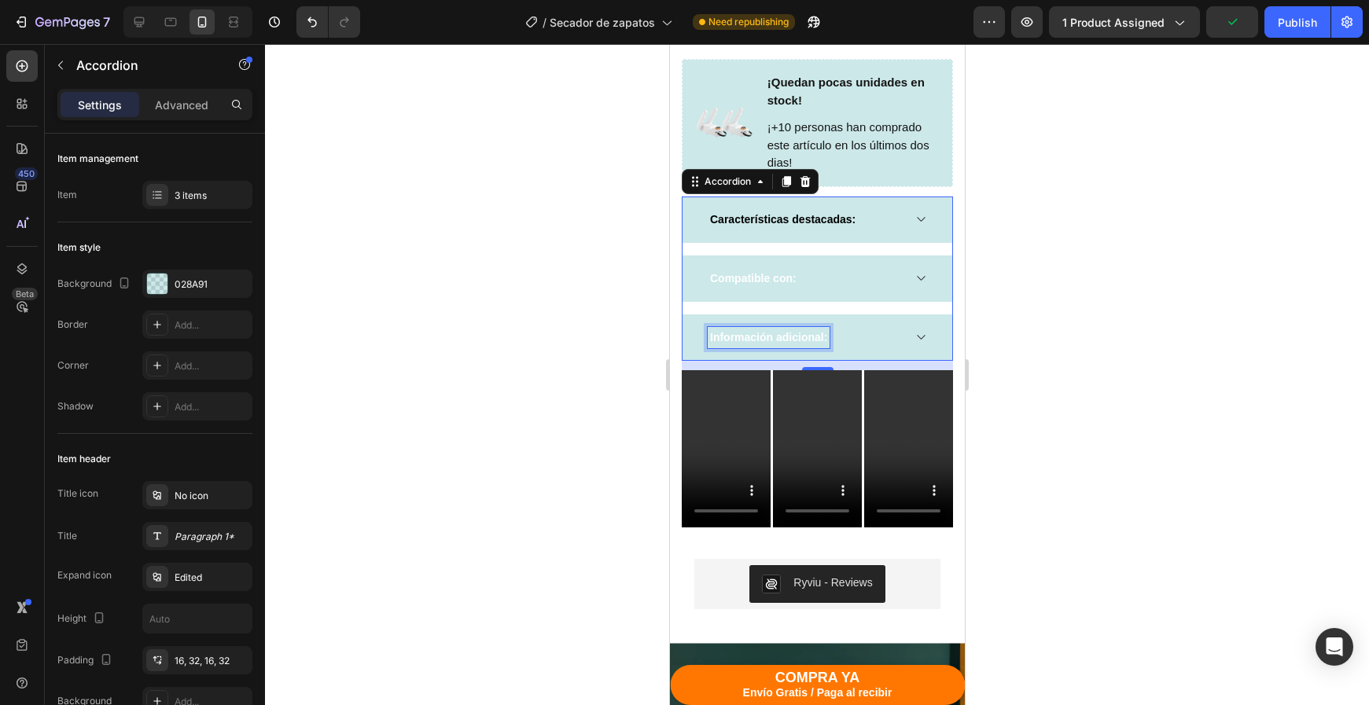
click at [791, 331] on strong "Información adicional:" at bounding box center [767, 337] width 117 height 13
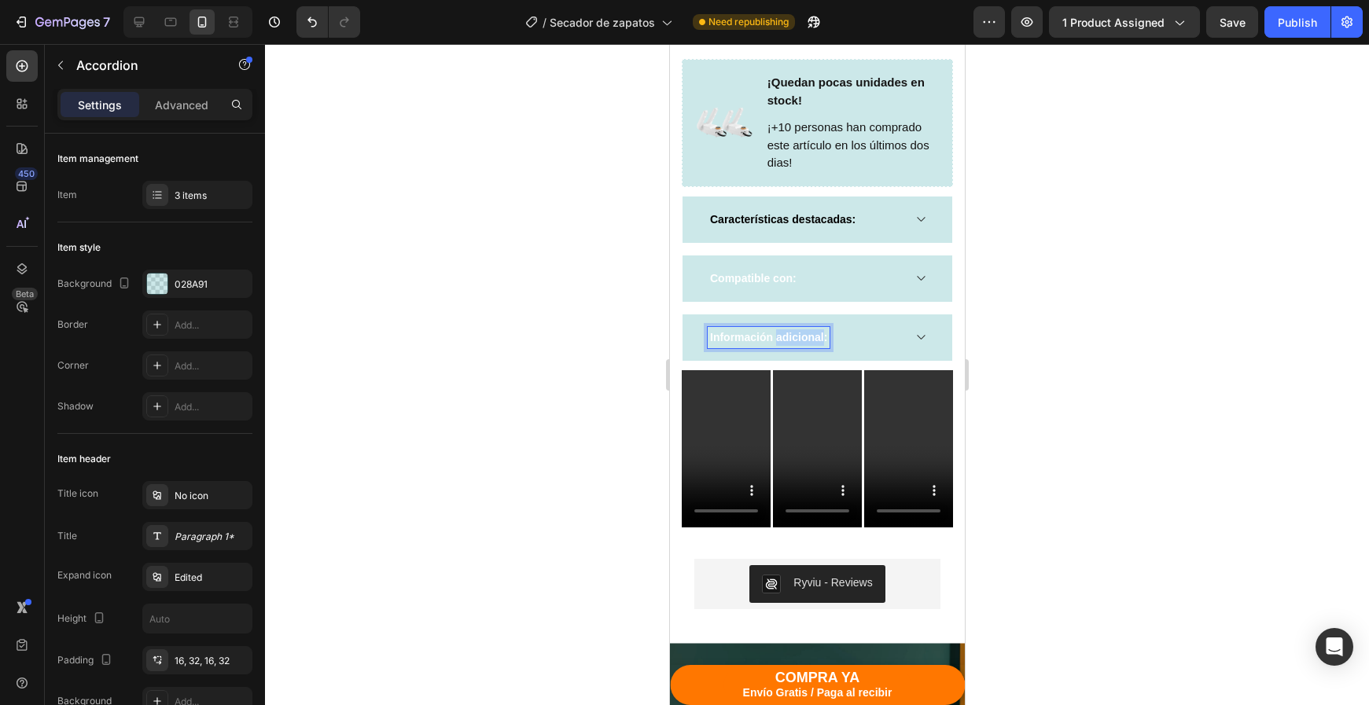
click at [791, 331] on strong "Información adicional:" at bounding box center [767, 337] width 117 height 13
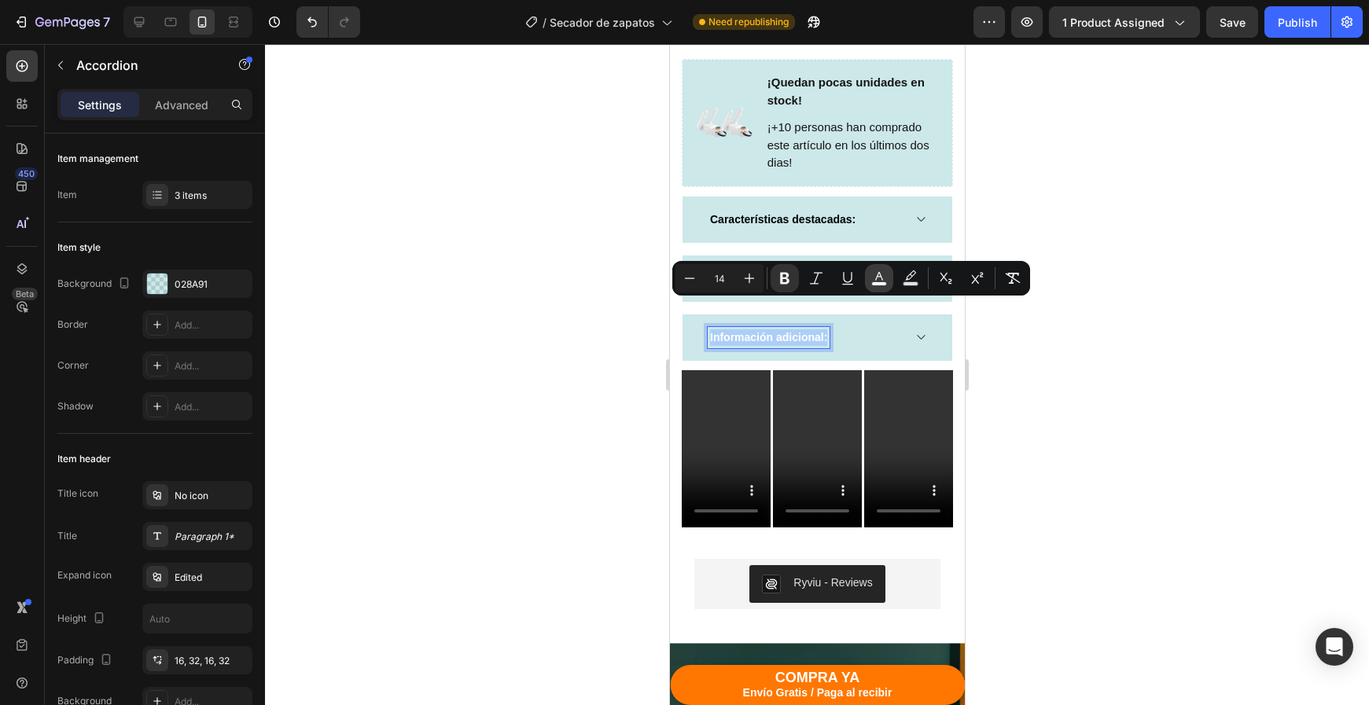
click at [875, 285] on rect "Editor contextual toolbar" at bounding box center [879, 284] width 15 height 4
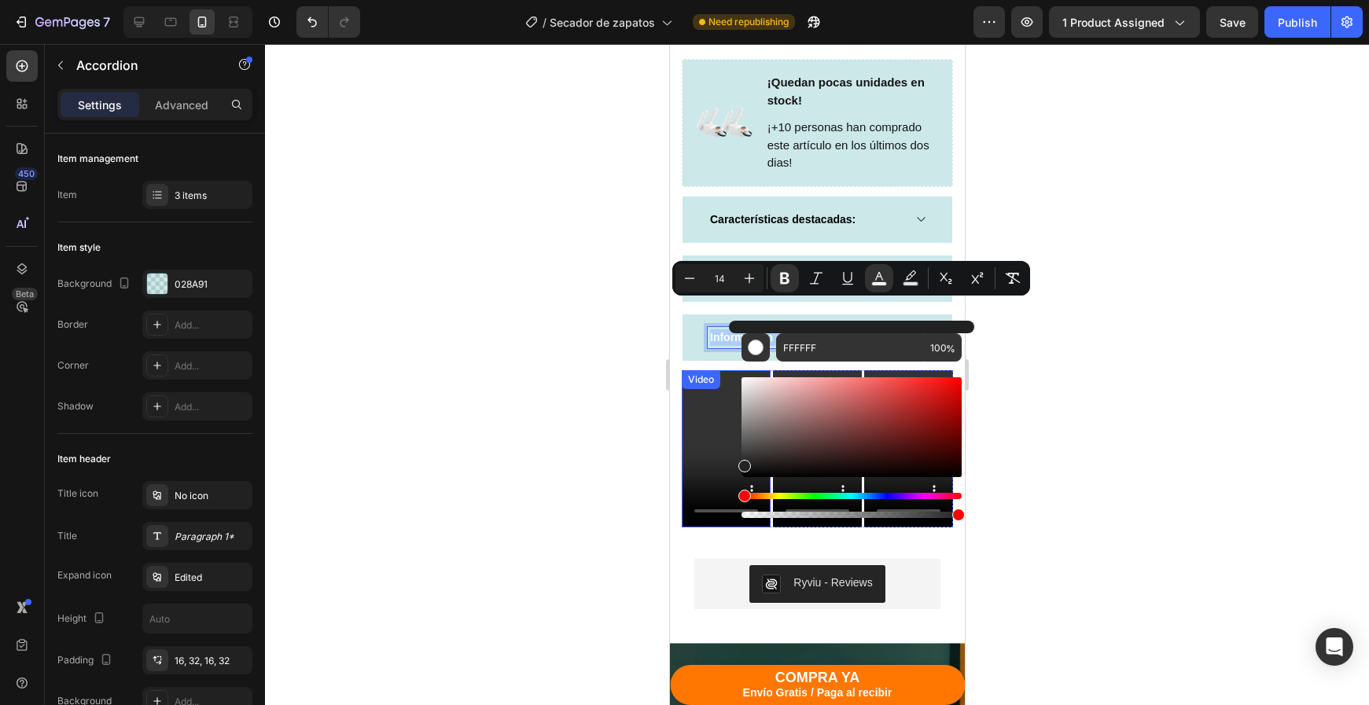
drag, startPoint x: 1470, startPoint y: 459, endPoint x: 681, endPoint y: 527, distance: 792.3
type input "232323"
click at [1087, 366] on div at bounding box center [817, 374] width 1104 height 661
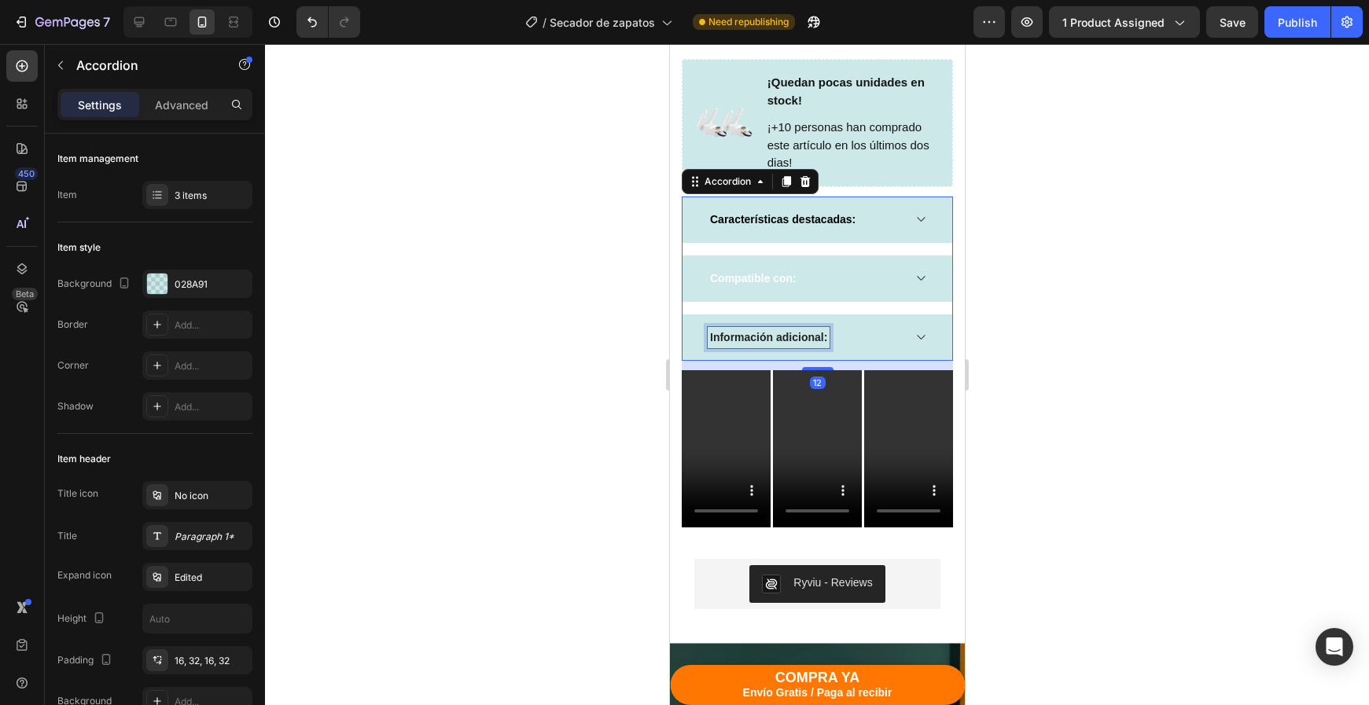
click at [804, 329] on p "Información adicional:" at bounding box center [767, 337] width 117 height 17
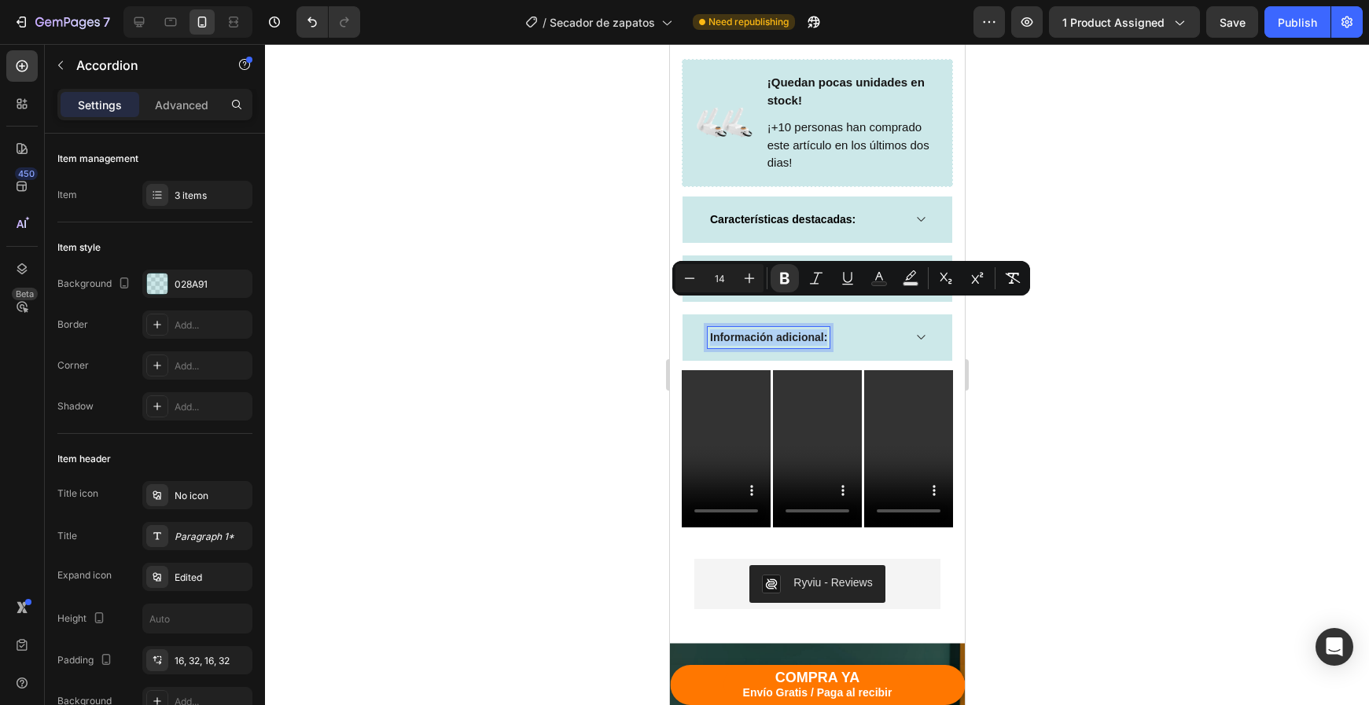
click at [804, 331] on strong "Información adicional:" at bounding box center [767, 337] width 117 height 13
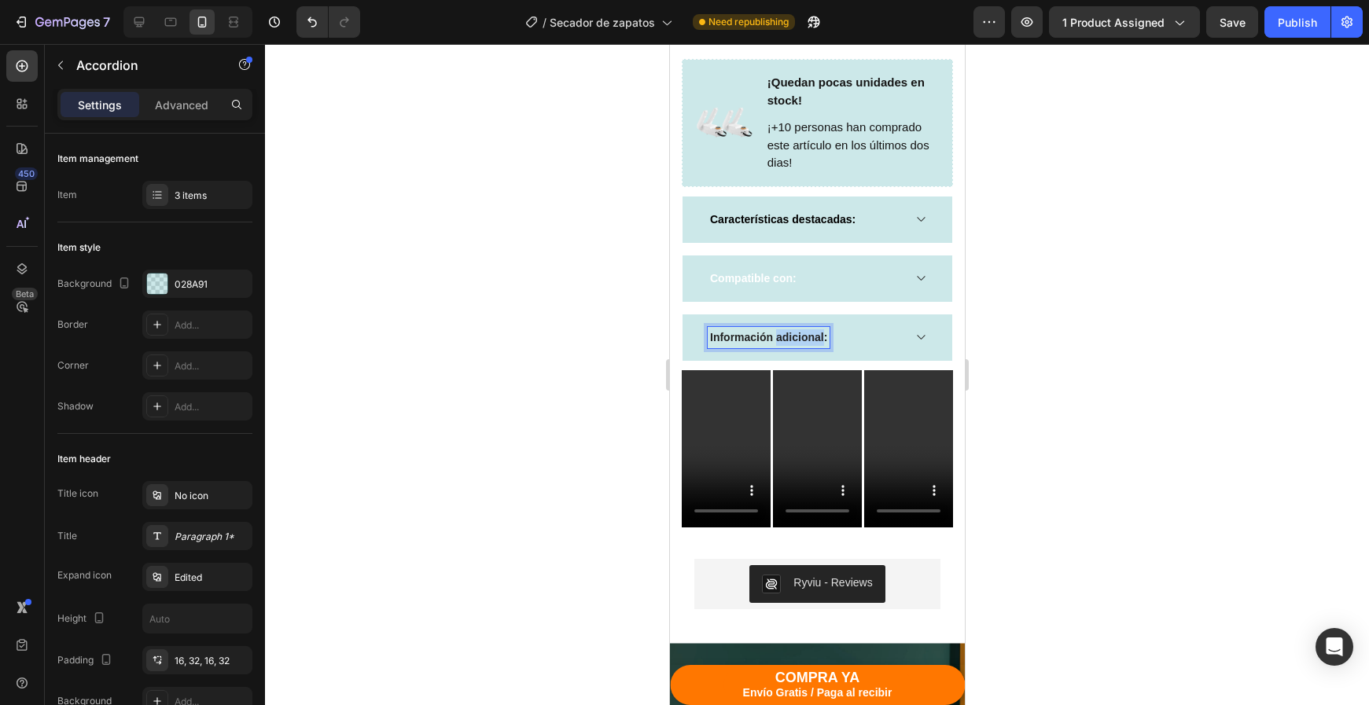
click at [804, 331] on strong "Información adicional:" at bounding box center [767, 337] width 117 height 13
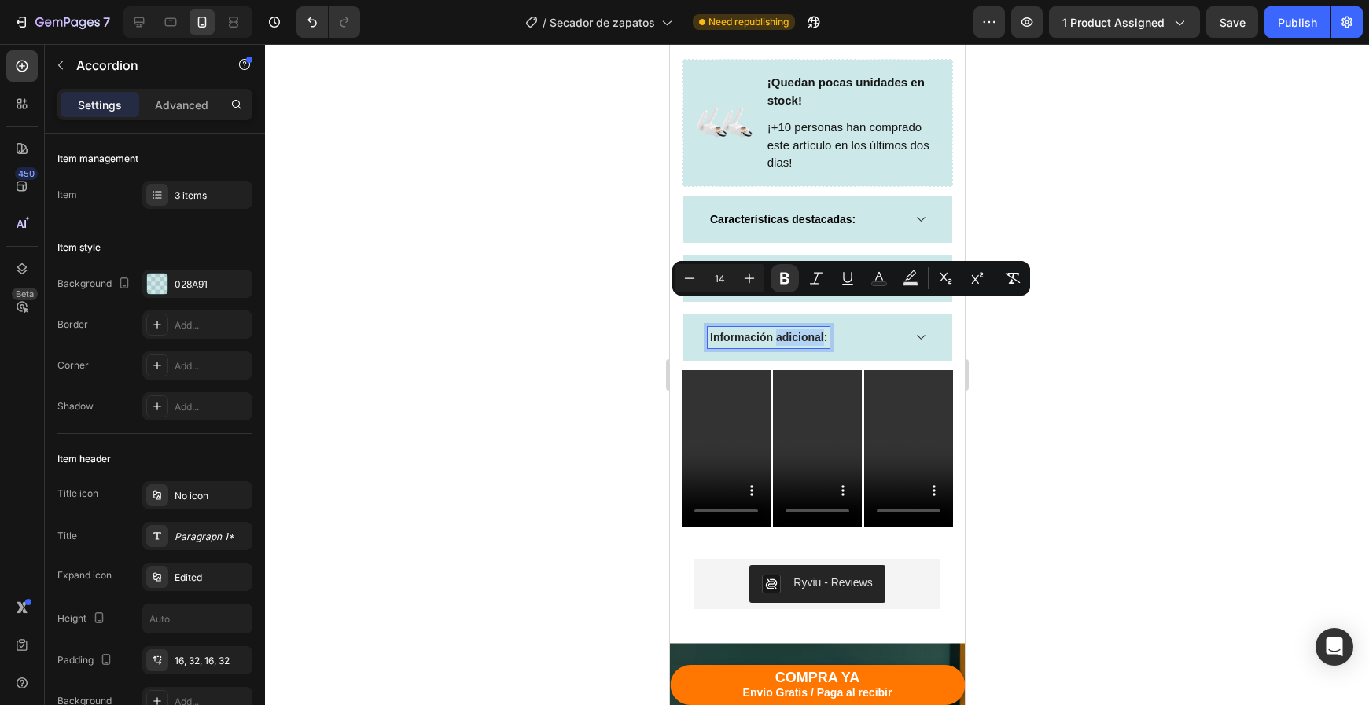
click at [804, 331] on strong "Información adicional:" at bounding box center [767, 337] width 117 height 13
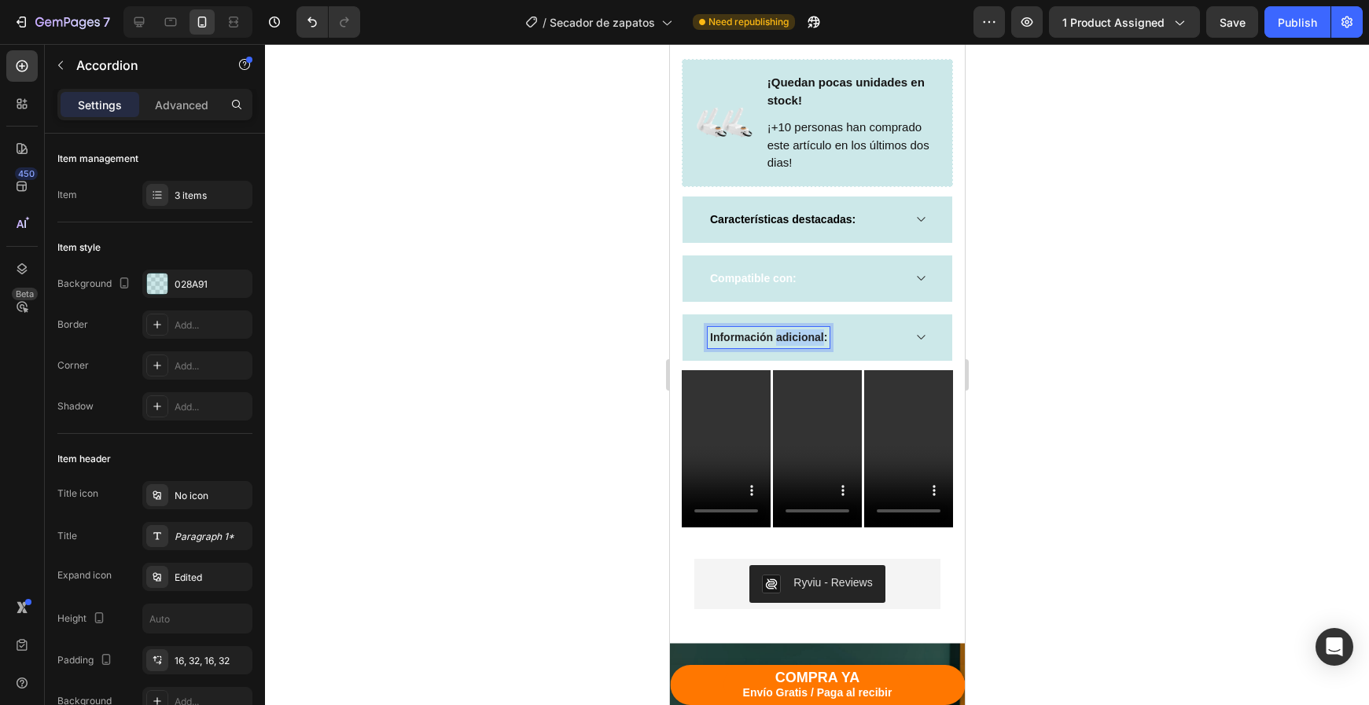
click at [804, 331] on strong "Información adicional:" at bounding box center [767, 337] width 117 height 13
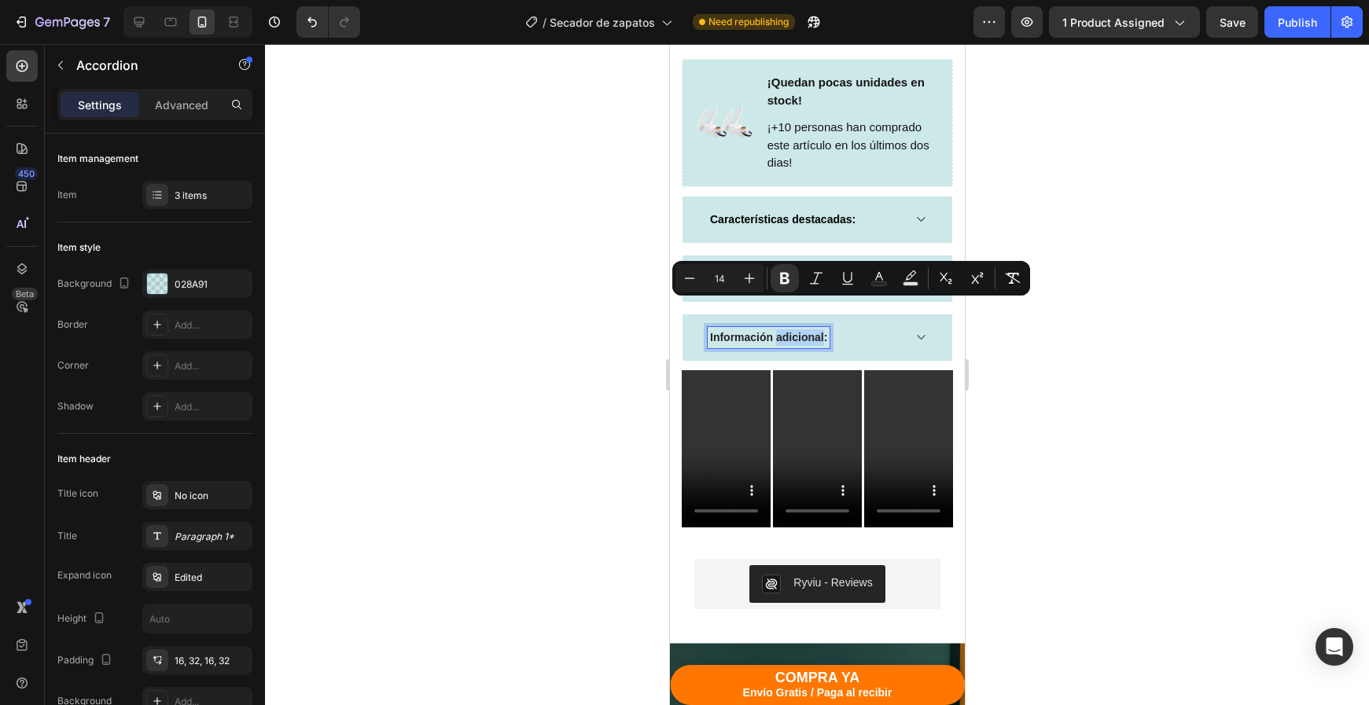
click at [804, 331] on strong "Información adicional:" at bounding box center [767, 337] width 117 height 13
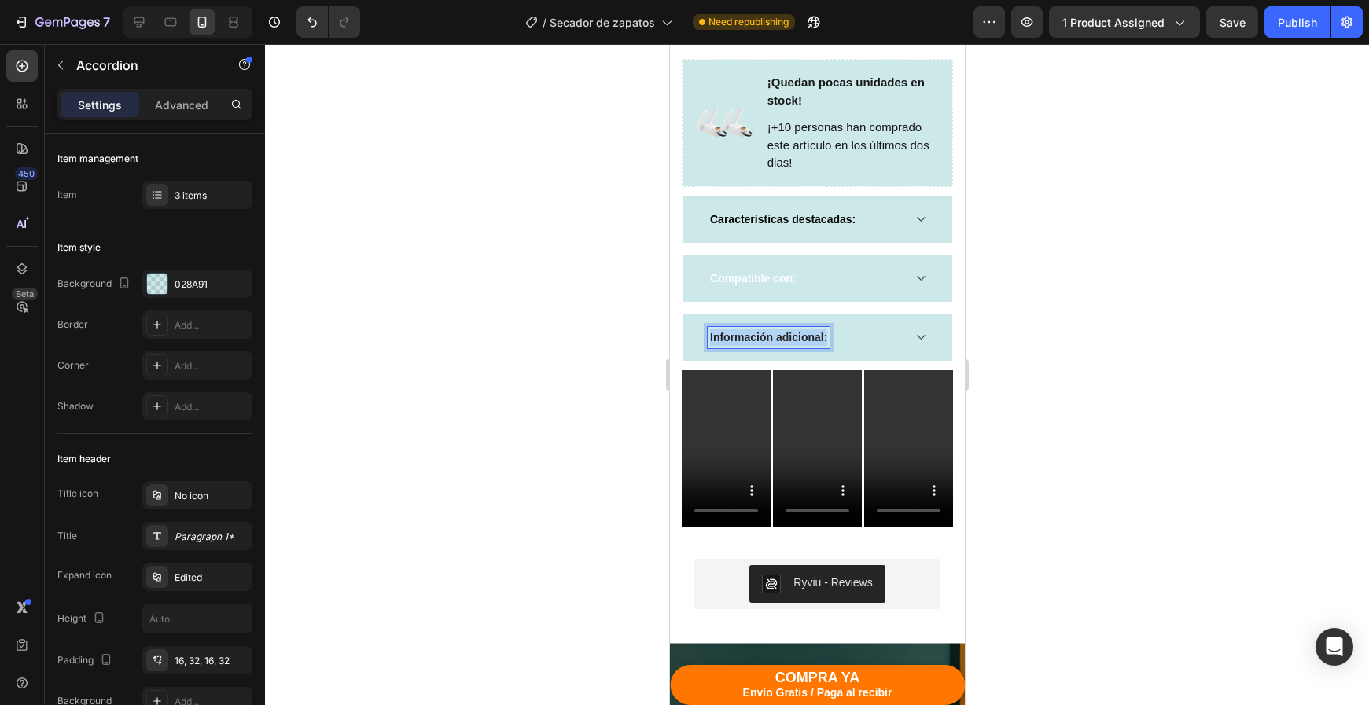
click at [804, 331] on strong "Información adicional:" at bounding box center [767, 337] width 117 height 13
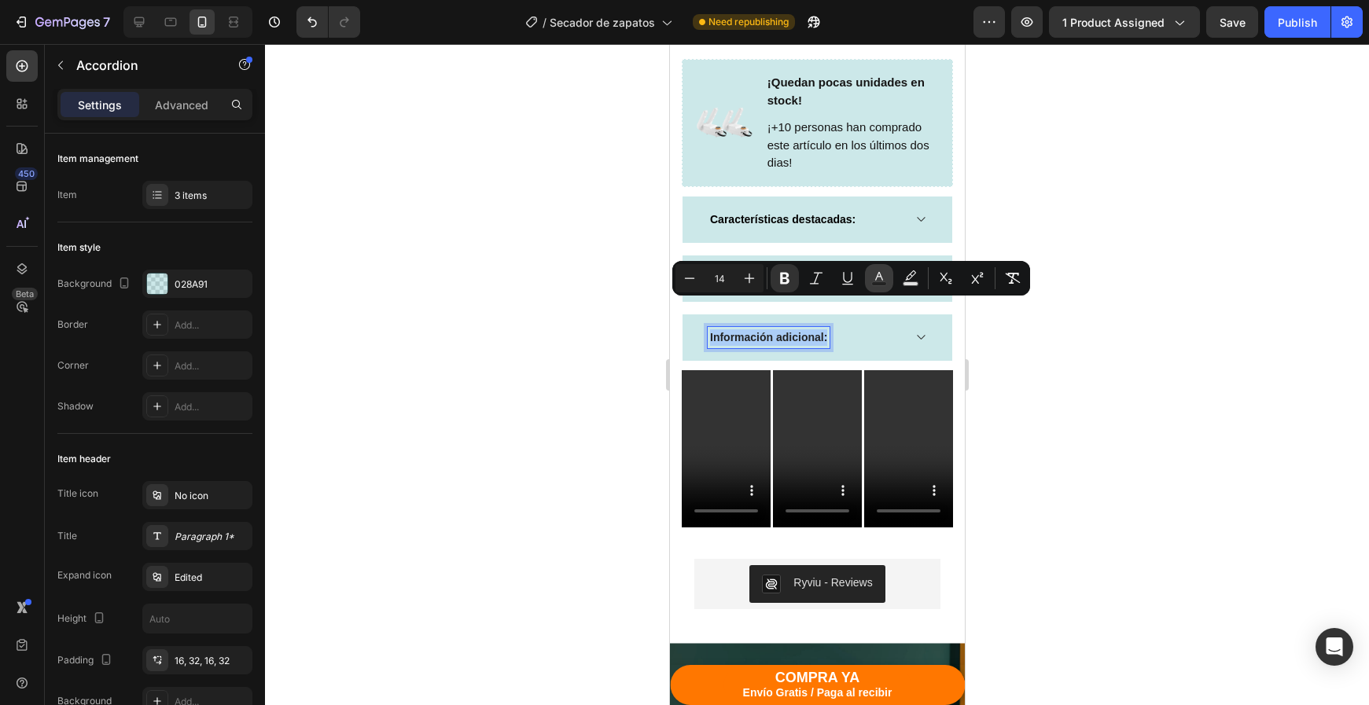
click at [888, 281] on button "color" at bounding box center [879, 278] width 28 height 28
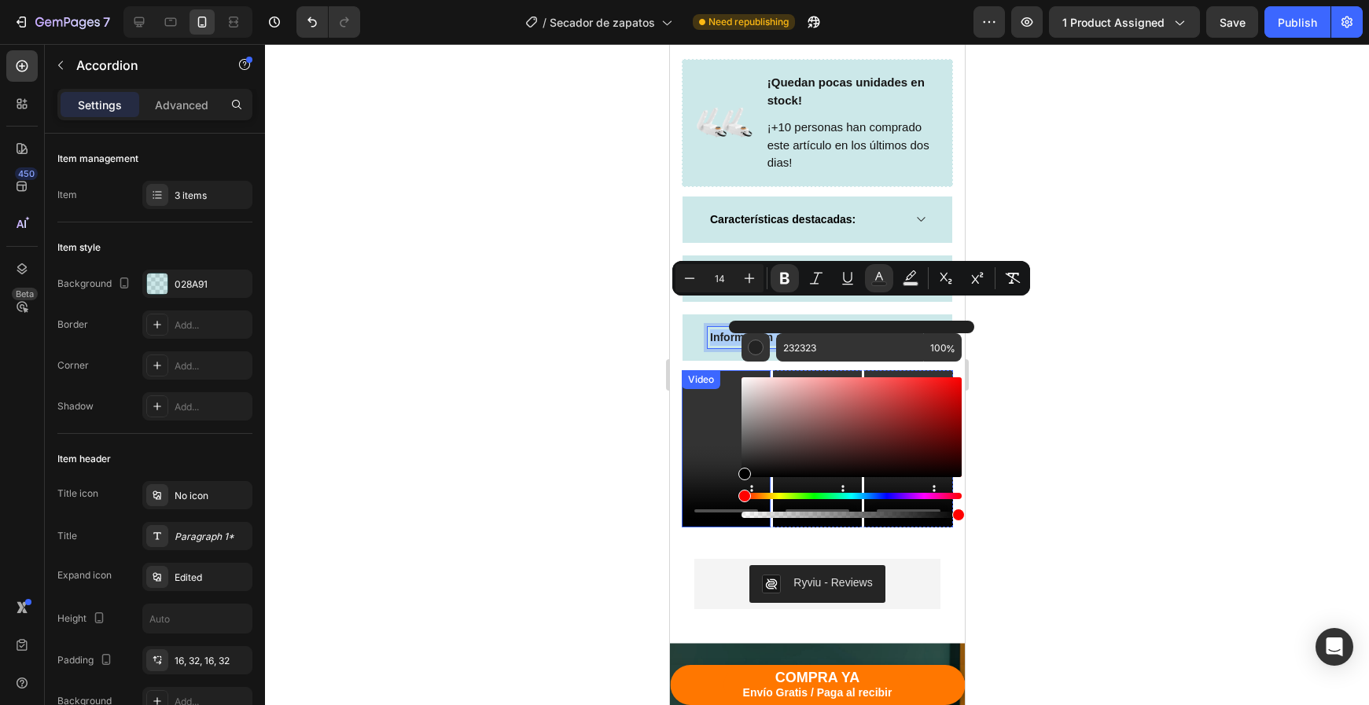
drag, startPoint x: 1423, startPoint y: 509, endPoint x: 724, endPoint y: 487, distance: 699.3
type input "000000"
click at [1012, 418] on div at bounding box center [817, 374] width 1104 height 661
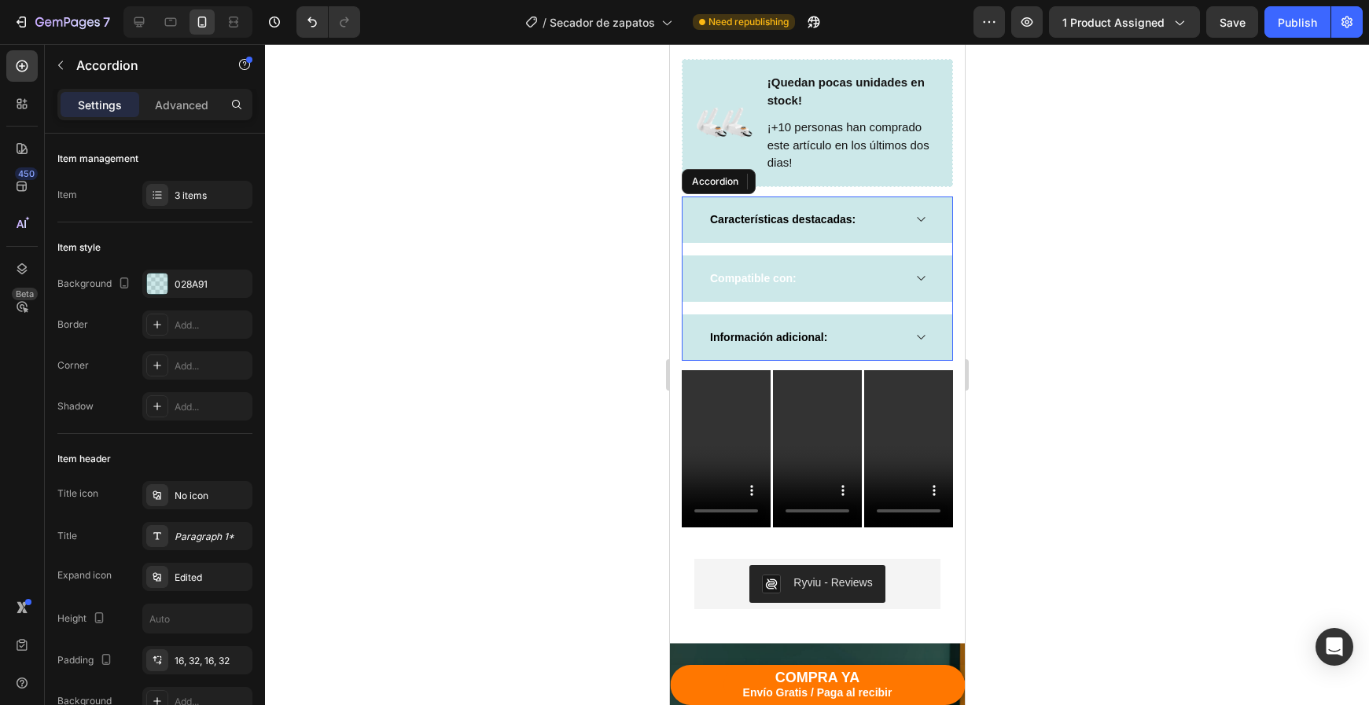
click at [762, 272] on span "Compatible con:" at bounding box center [752, 278] width 86 height 13
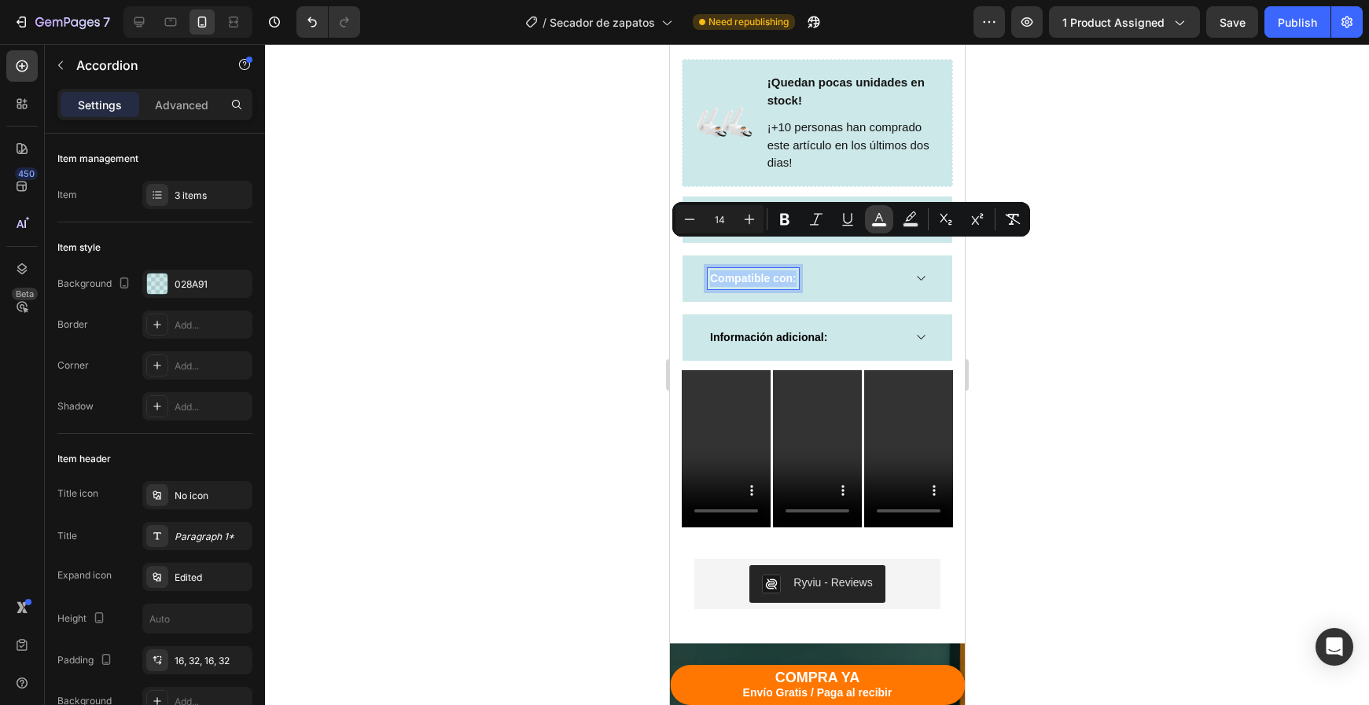
click at [877, 225] on rect "Editor contextual toolbar" at bounding box center [879, 225] width 15 height 4
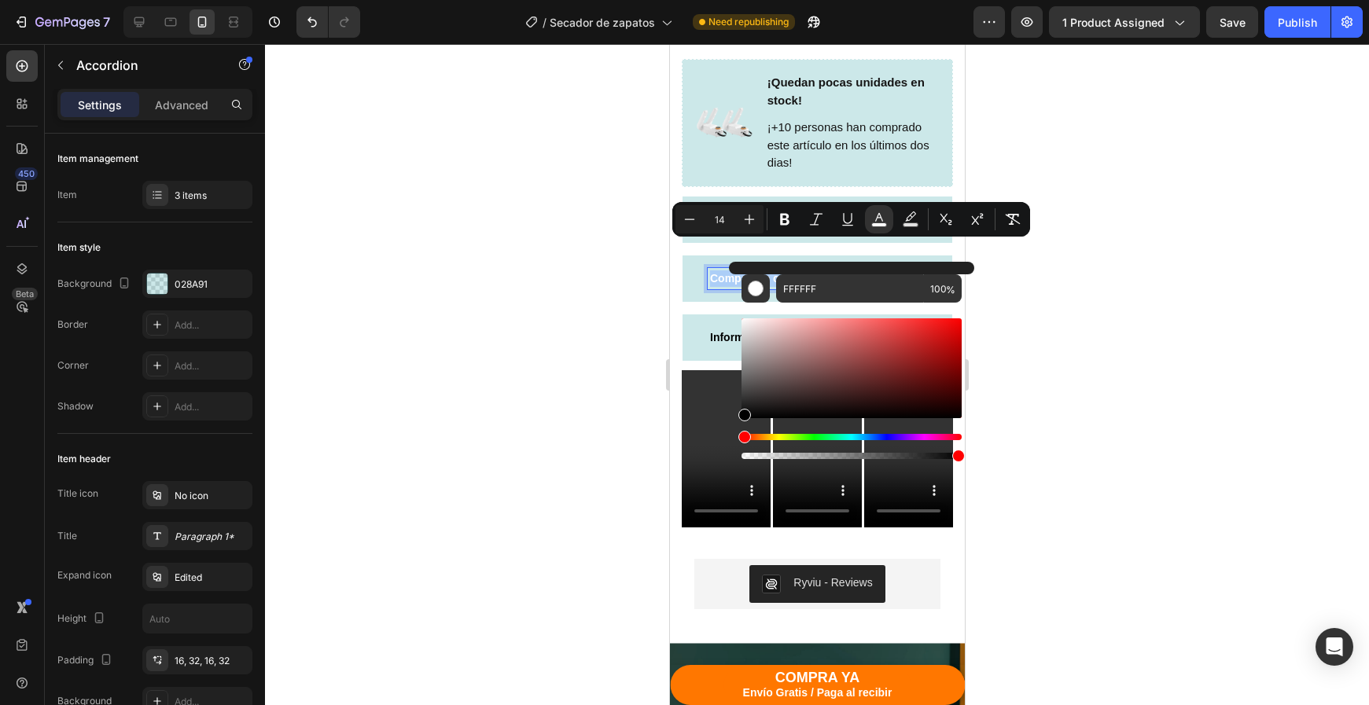
drag, startPoint x: 804, startPoint y: 379, endPoint x: 10, endPoint y: 406, distance: 794.6
click at [647, 0] on body "7 Version history / Secador de zapatos Need republishing Preview 1 product assi…" at bounding box center [684, 0] width 1369 height 0
type input "000000"
click at [1080, 392] on div at bounding box center [817, 374] width 1104 height 661
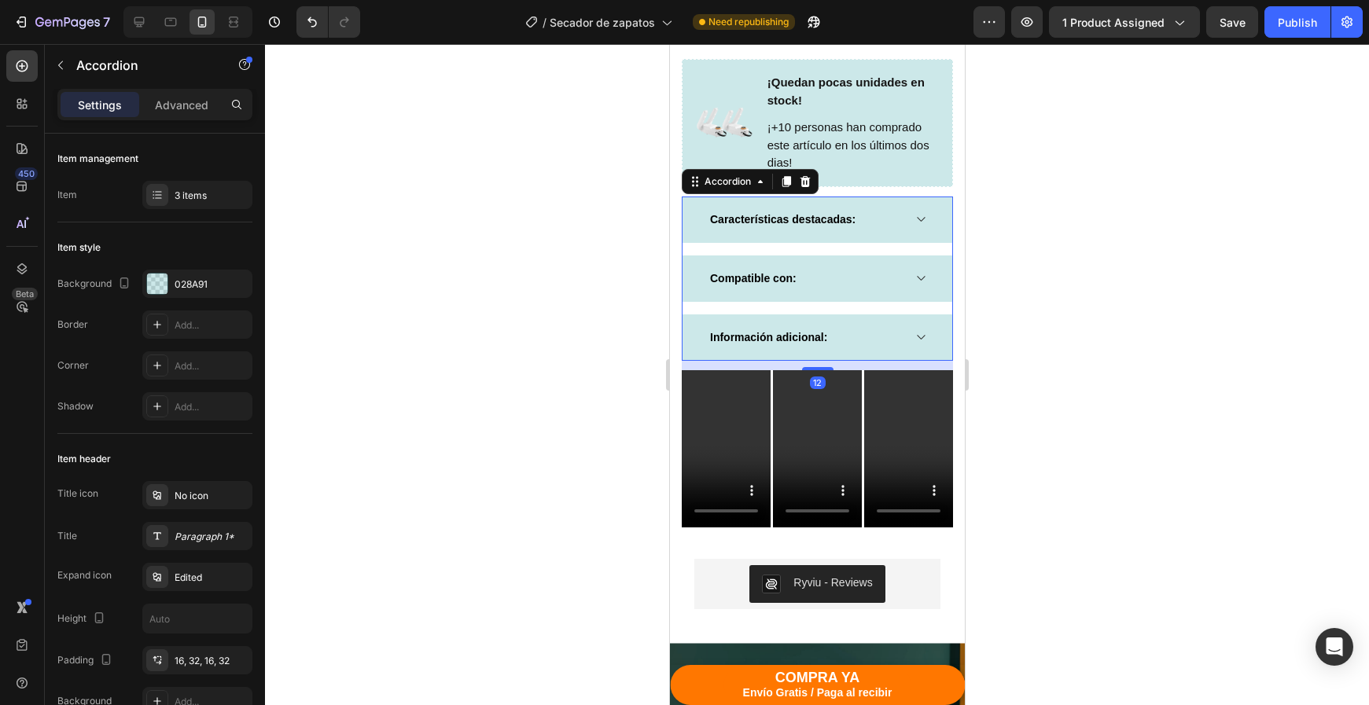
click at [914, 258] on div "Compatible con:" at bounding box center [817, 279] width 270 height 46
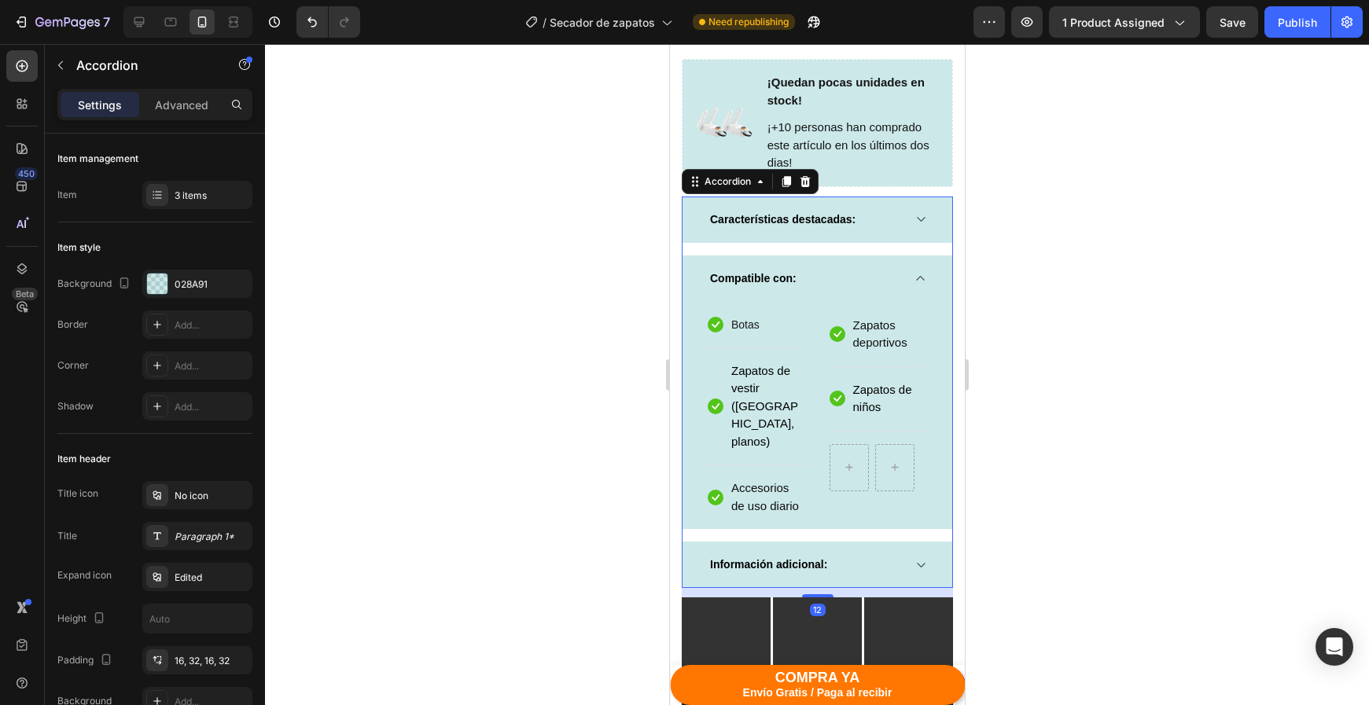
click at [914, 257] on div "Compatible con:" at bounding box center [817, 279] width 270 height 46
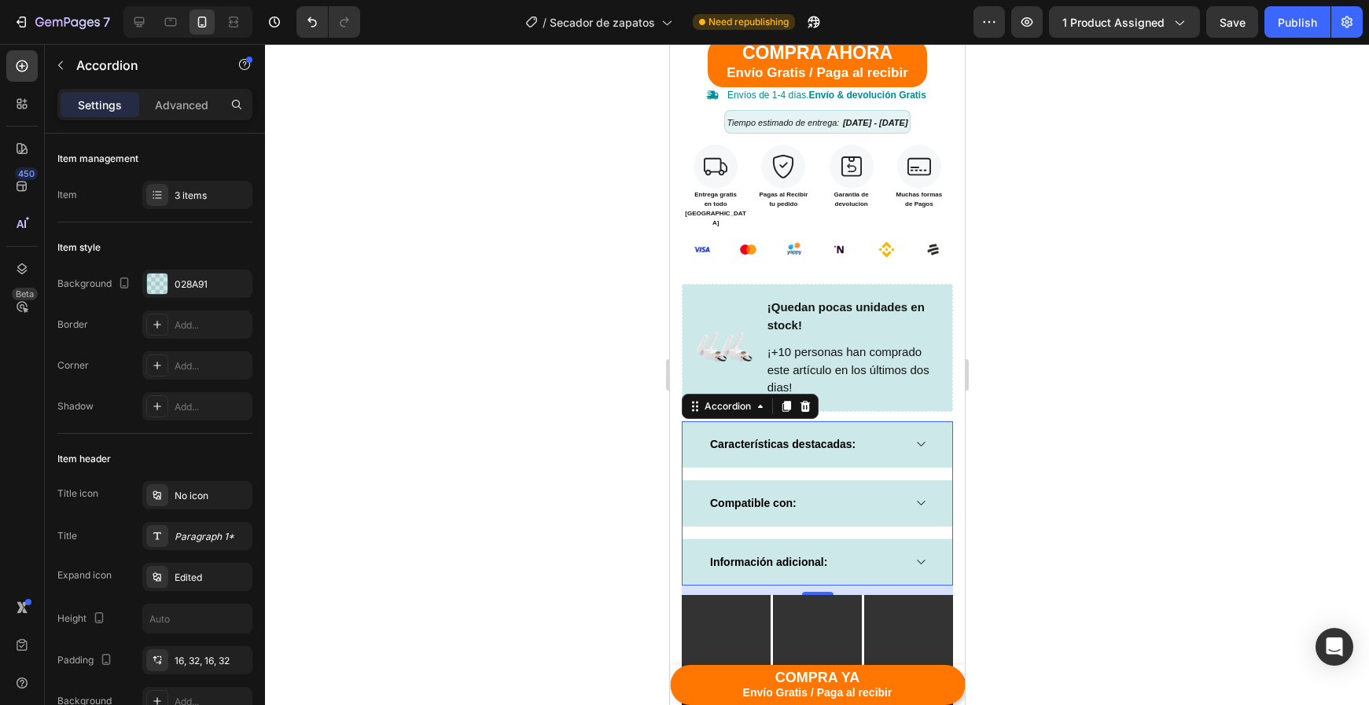
scroll to position [901, 0]
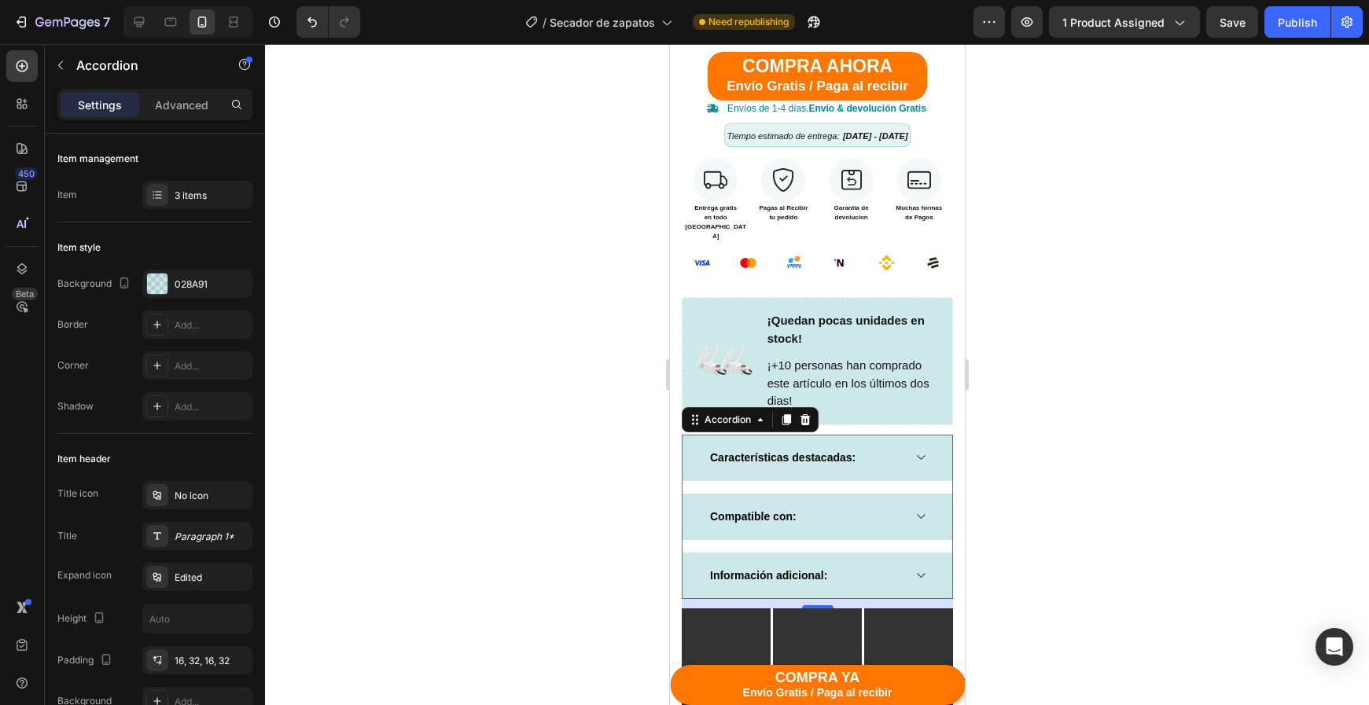
click at [1123, 285] on div at bounding box center [817, 374] width 1104 height 661
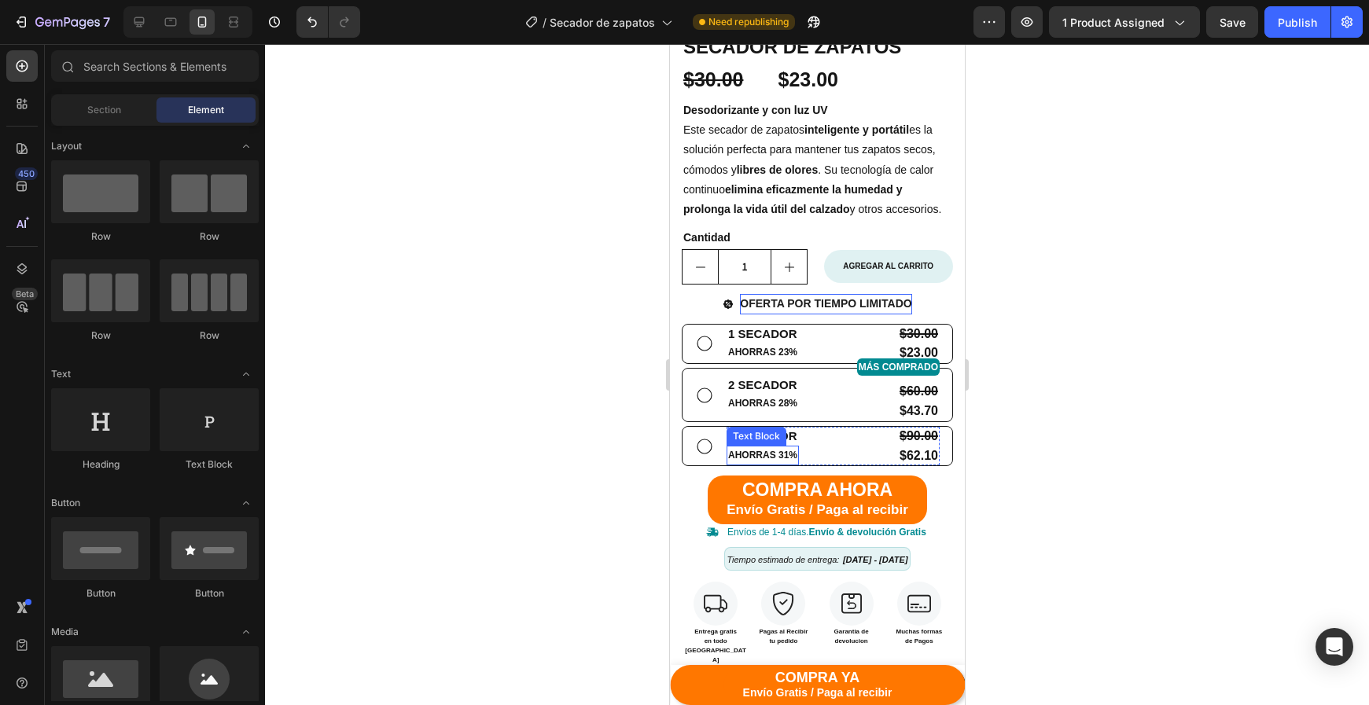
scroll to position [403, 0]
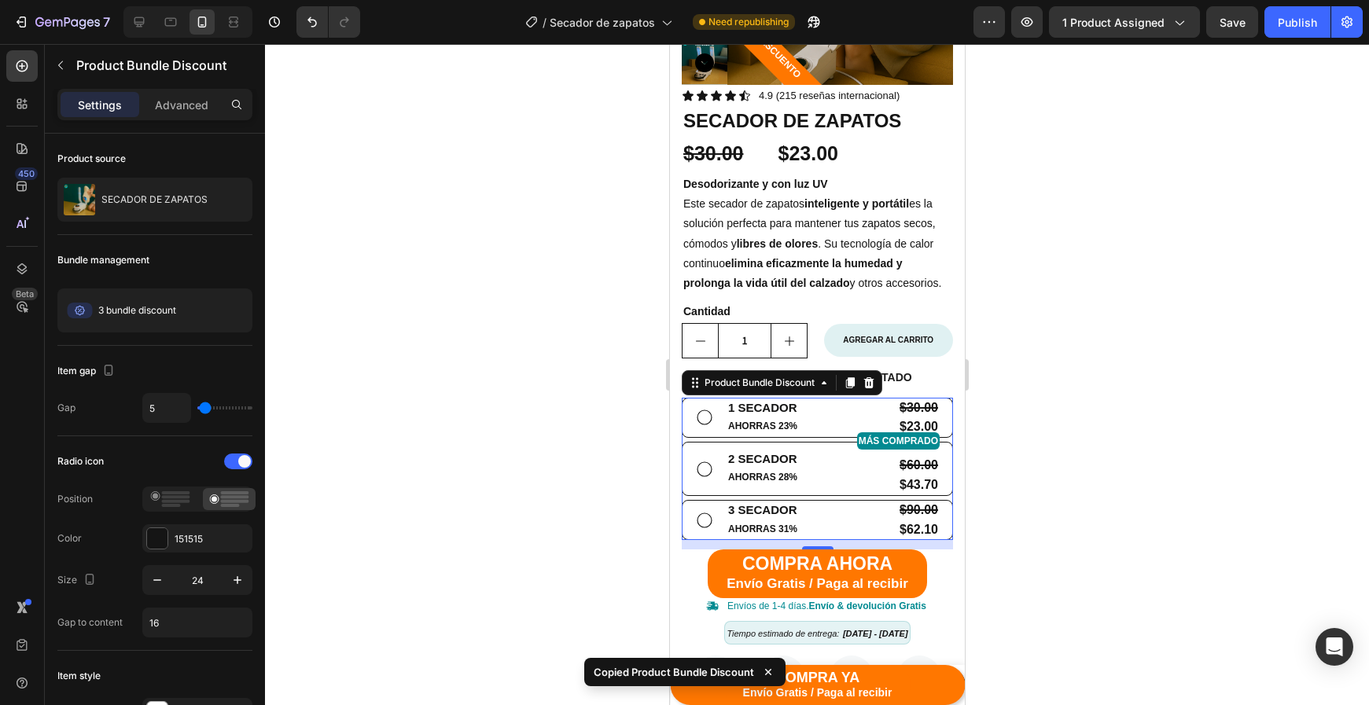
click at [125, 24] on div at bounding box center [187, 21] width 129 height 31
click at [142, 28] on icon at bounding box center [139, 22] width 16 height 16
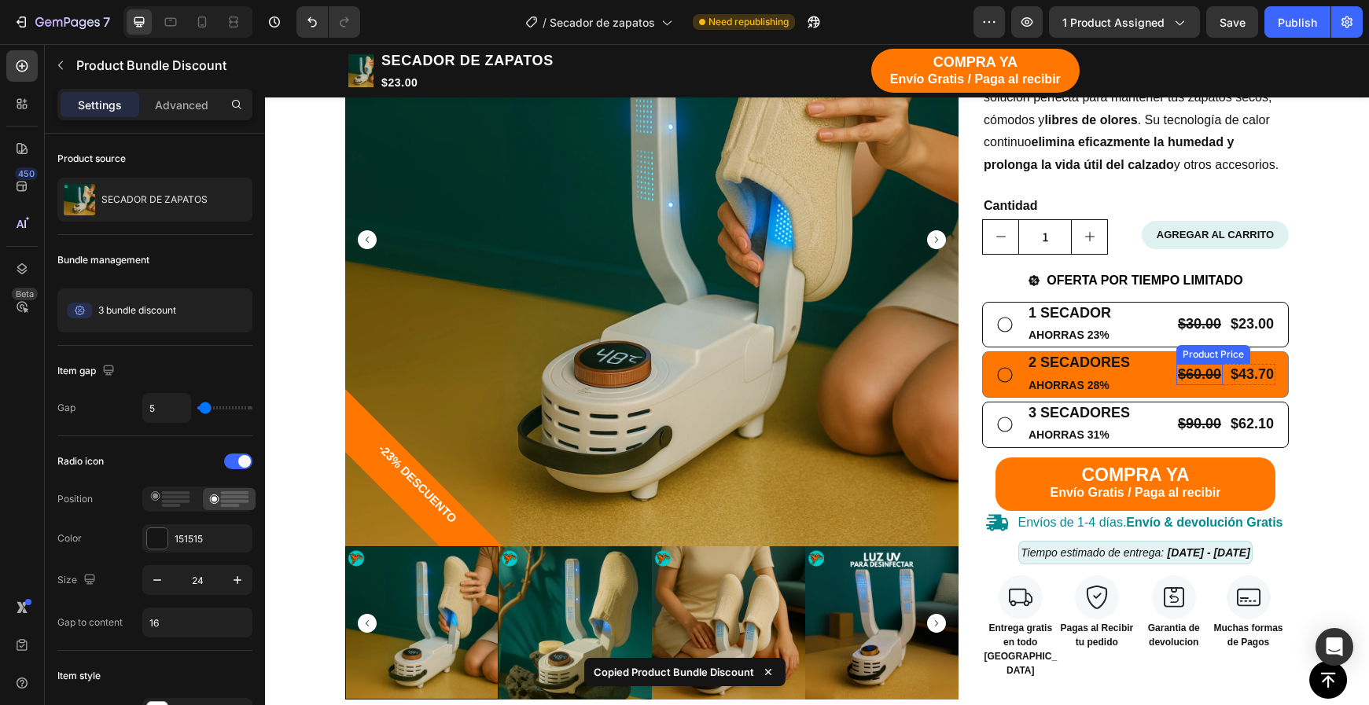
scroll to position [348, 0]
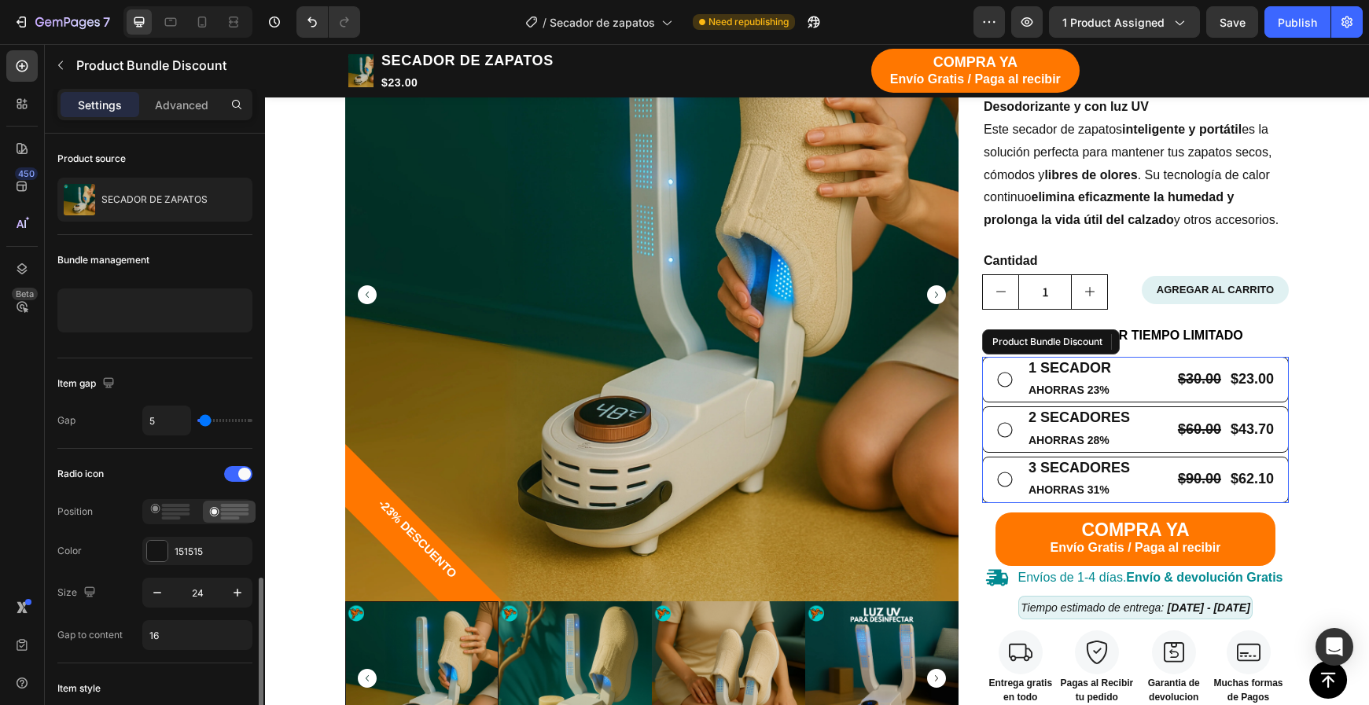
click at [1165, 398] on div "1 SECADOR Text Block AHORRAS 23% Text Block $30.00 Product Price Product Price …" at bounding box center [1135, 430] width 307 height 146
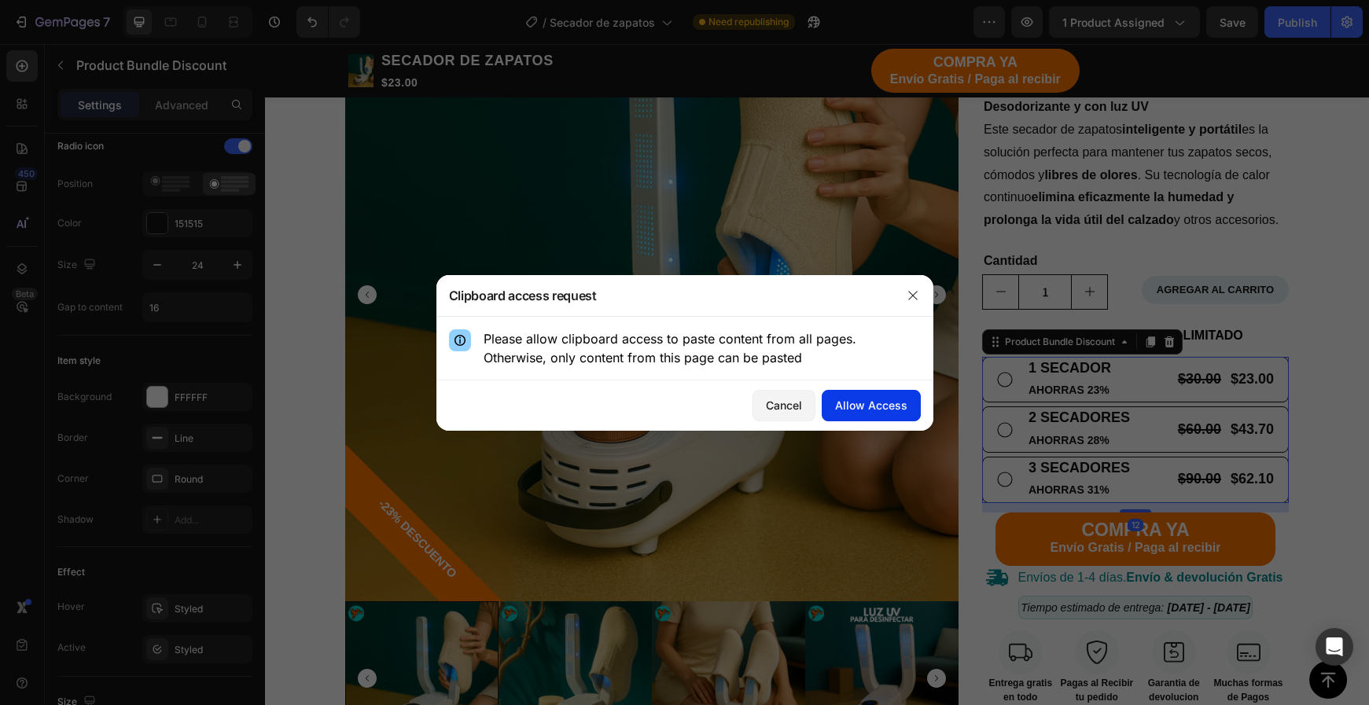
click at [885, 412] on div "Allow Access" at bounding box center [871, 405] width 72 height 17
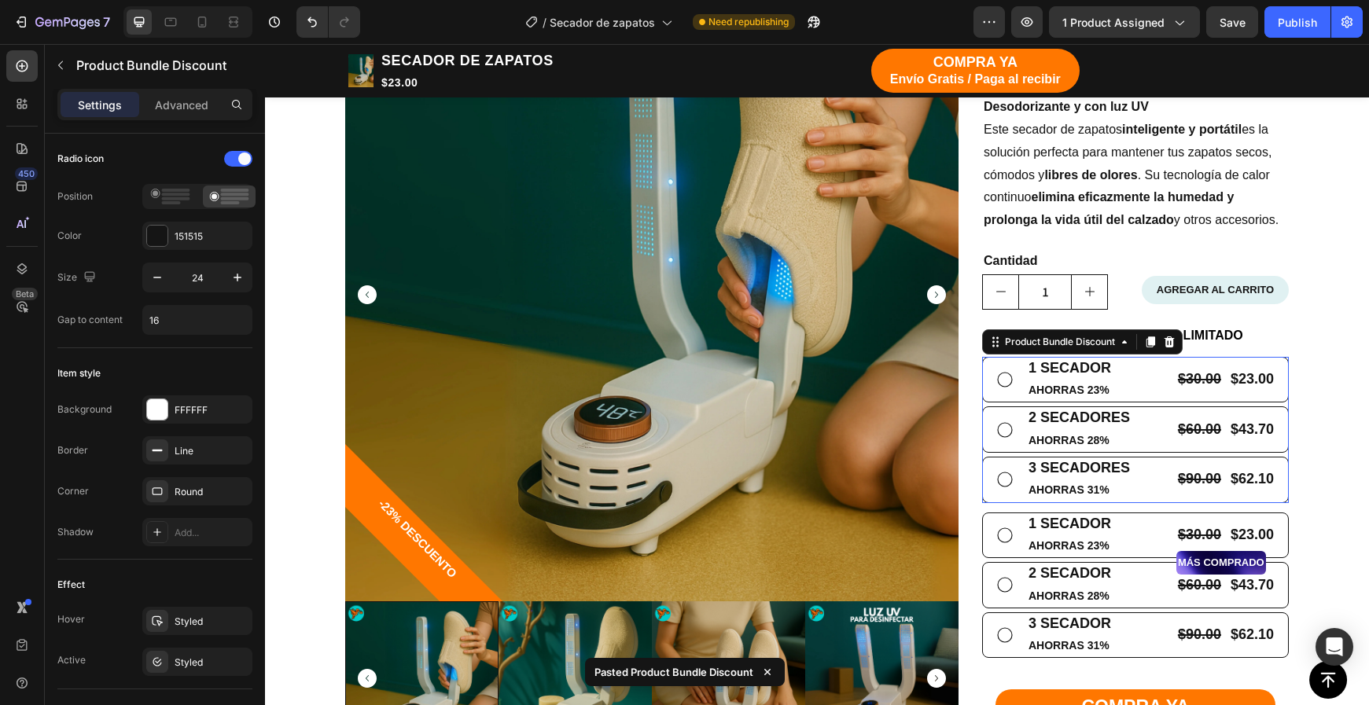
click at [1207, 448] on div "1 SECADOR Text Block AHORRAS 23% Text Block $30.00 Product Price Product Price …" at bounding box center [1135, 430] width 307 height 146
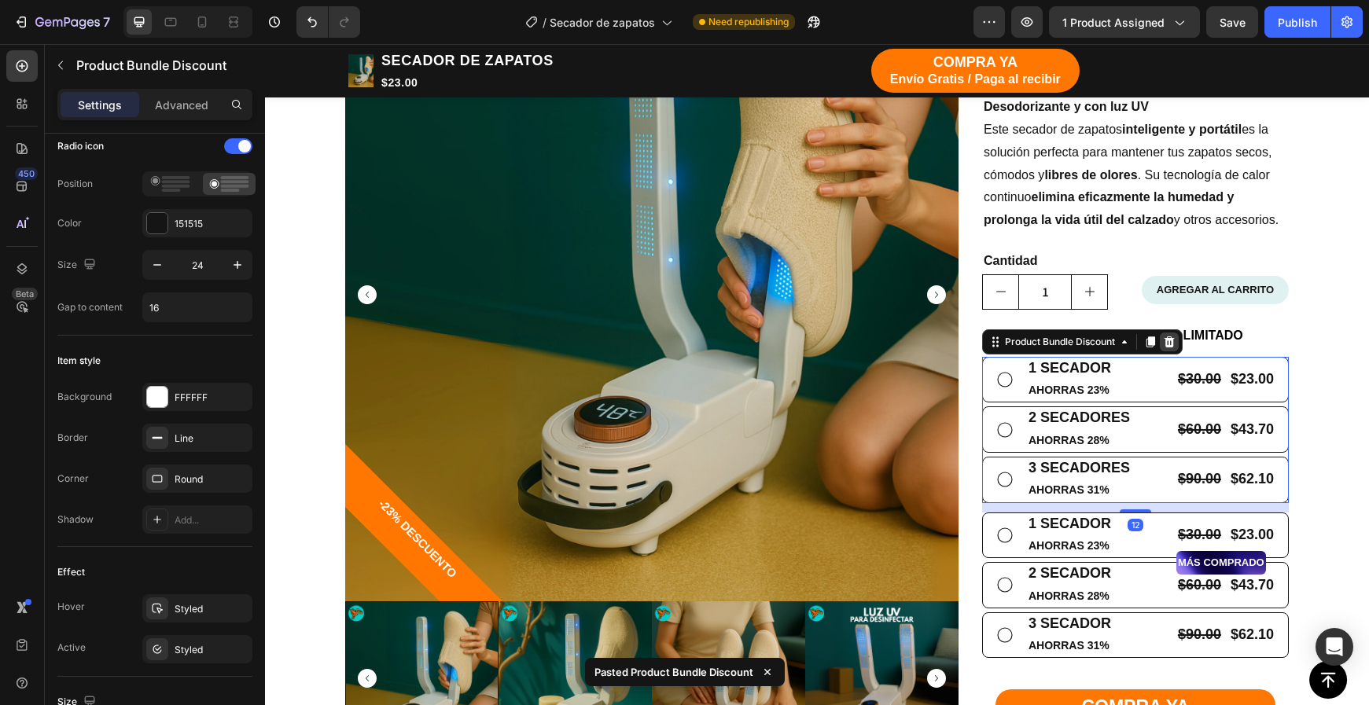
click at [1170, 337] on icon at bounding box center [1169, 342] width 13 height 13
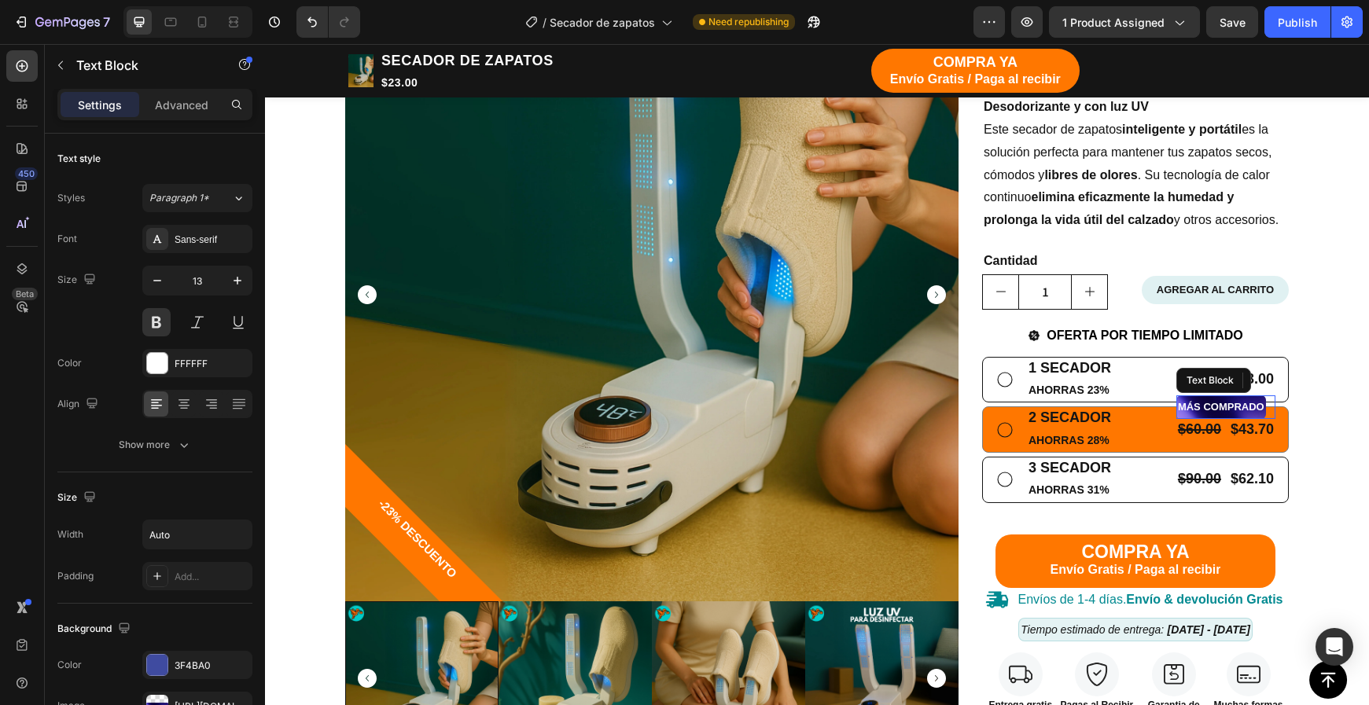
click at [1260, 407] on p "MÁS COMPRADO" at bounding box center [1221, 407] width 86 height 20
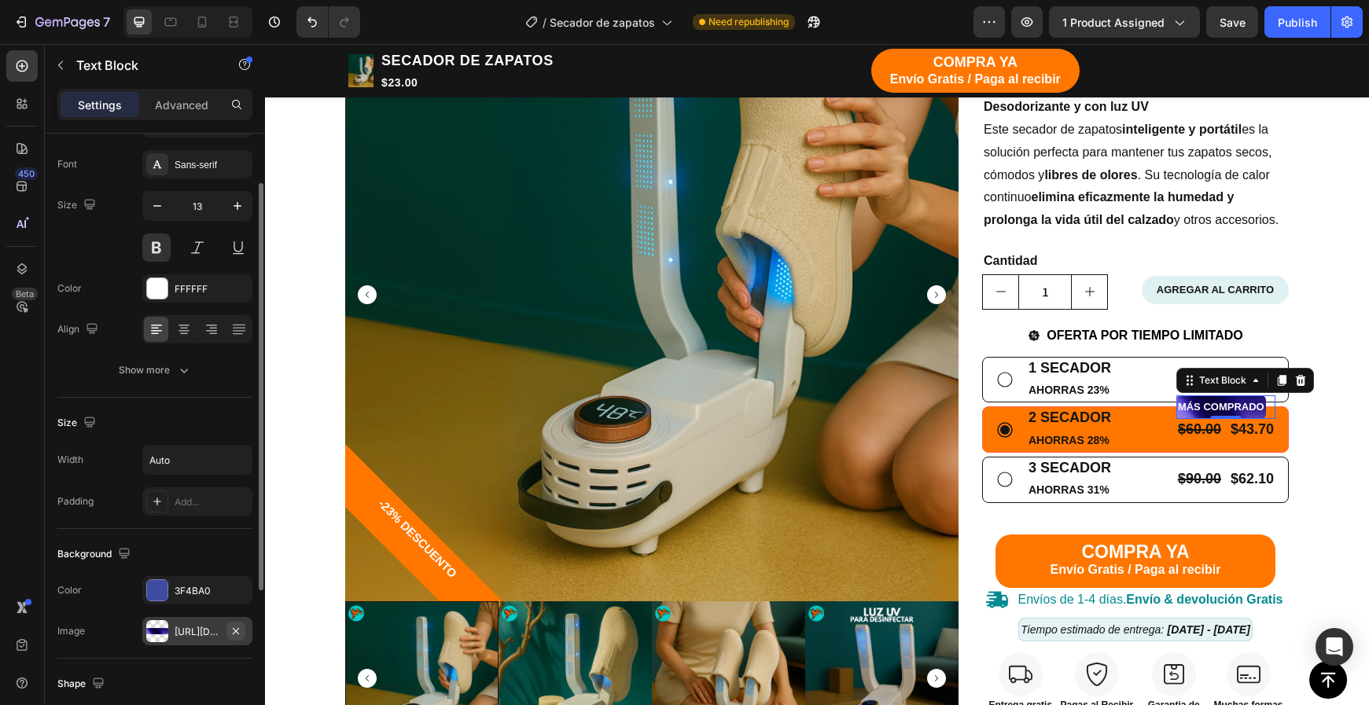
click at [237, 634] on icon "button" at bounding box center [236, 631] width 13 height 13
click at [230, 596] on icon "button" at bounding box center [236, 590] width 13 height 13
click at [207, 596] on div "Add..." at bounding box center [212, 591] width 74 height 14
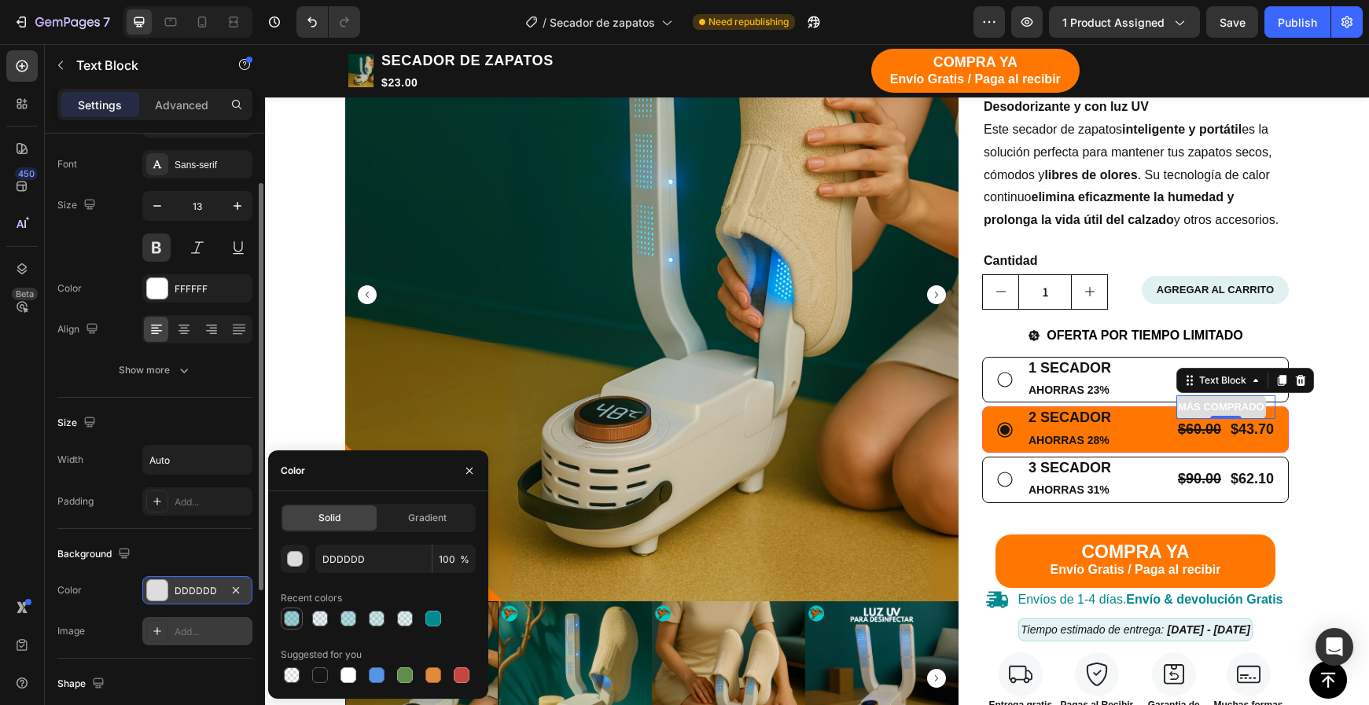
click at [292, 623] on div at bounding box center [292, 619] width 16 height 16
type input "028A91"
click at [421, 618] on div at bounding box center [378, 619] width 195 height 22
click at [428, 618] on div at bounding box center [433, 619] width 16 height 16
type input "100"
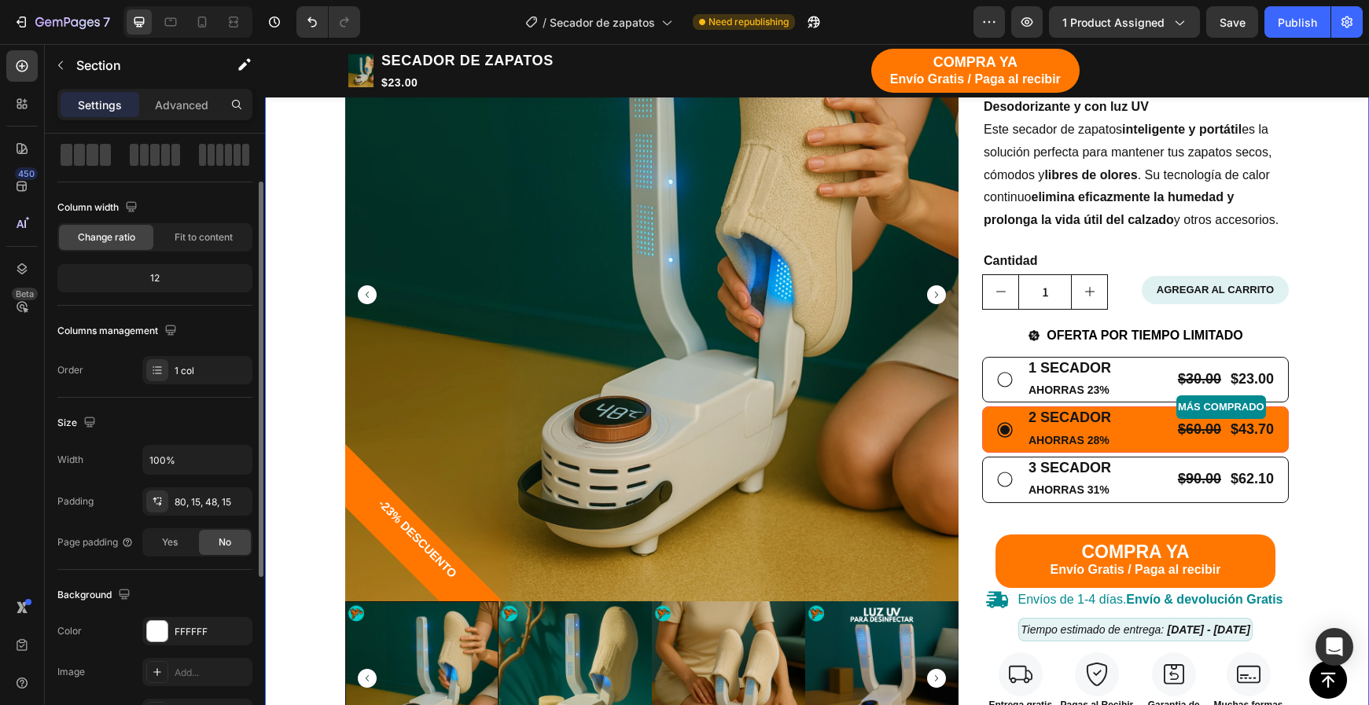
click at [1330, 502] on div "TIENDA Button CARRITO Button Row Echa pa' allá la humedad y malos olores Headin…" at bounding box center [817, 586] width 1080 height 1484
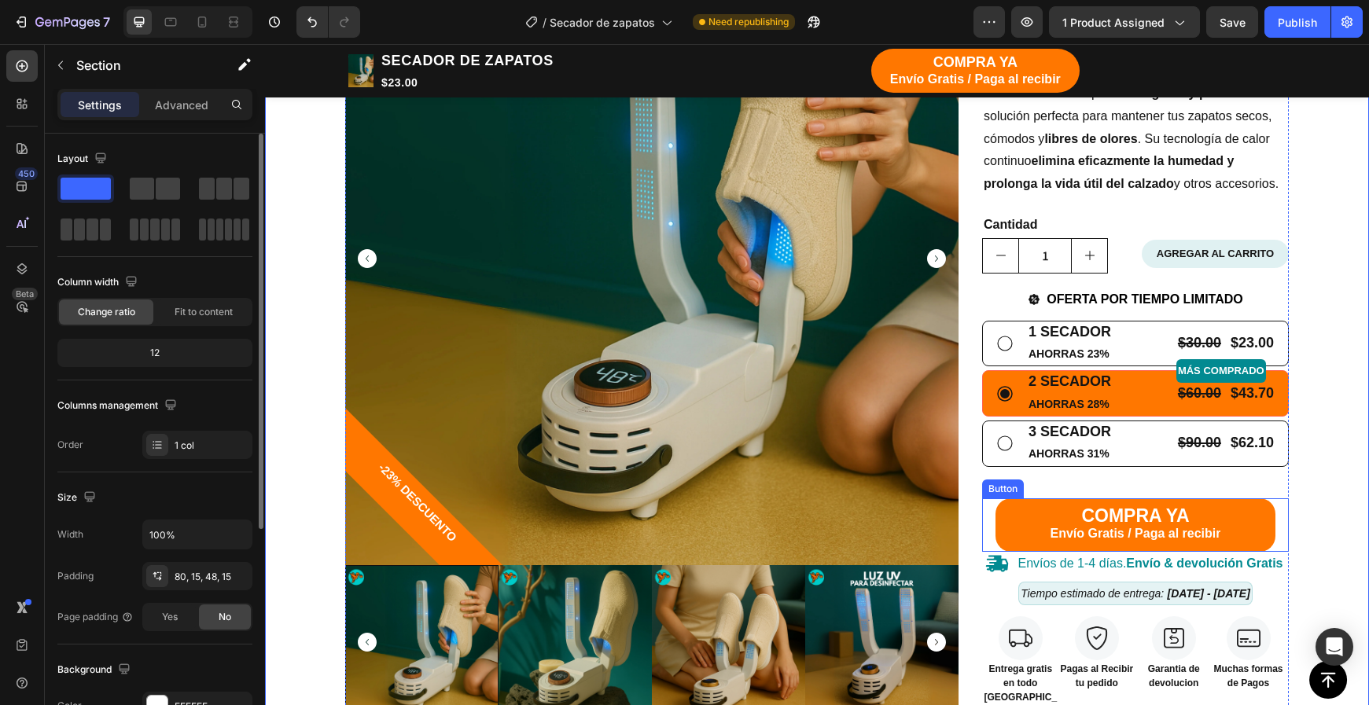
scroll to position [406, 0]
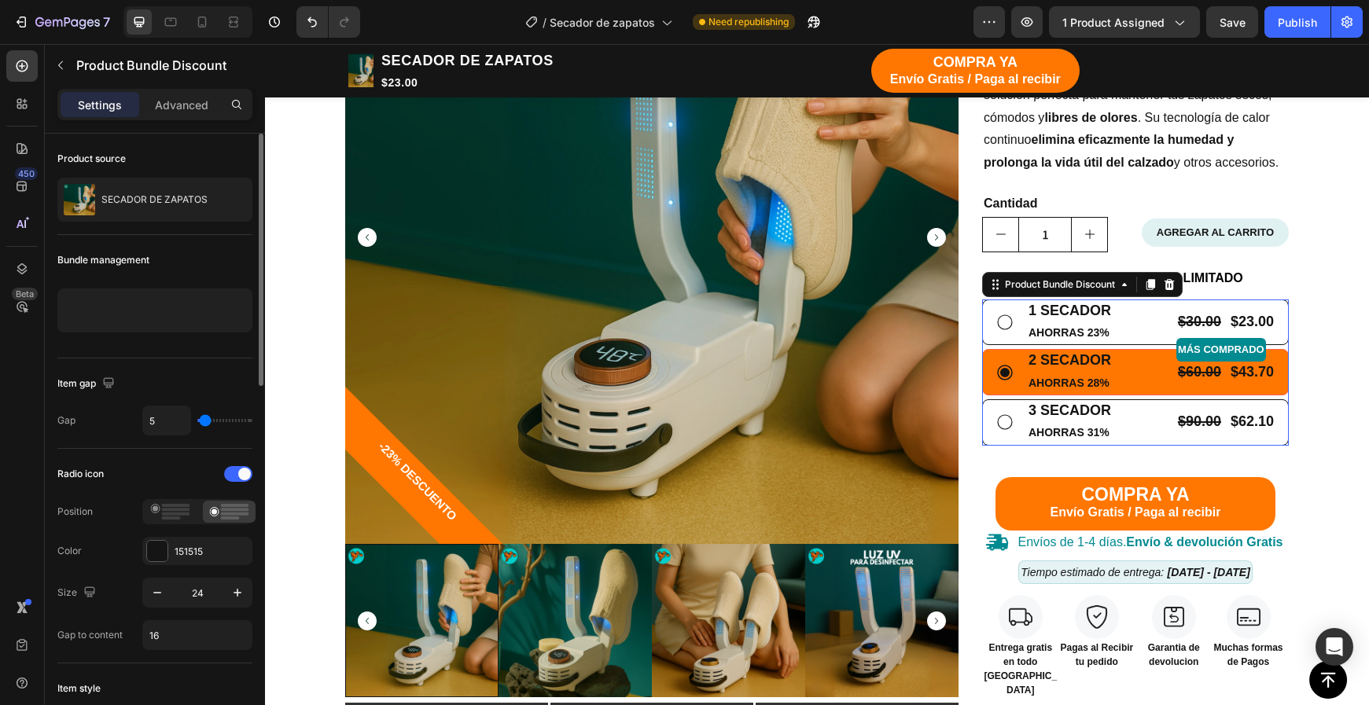
click at [1285, 390] on div "1 SECADOR Text Block AHORRAS 23% Text Block $30.00 Product Price Product Price …" at bounding box center [1135, 373] width 307 height 146
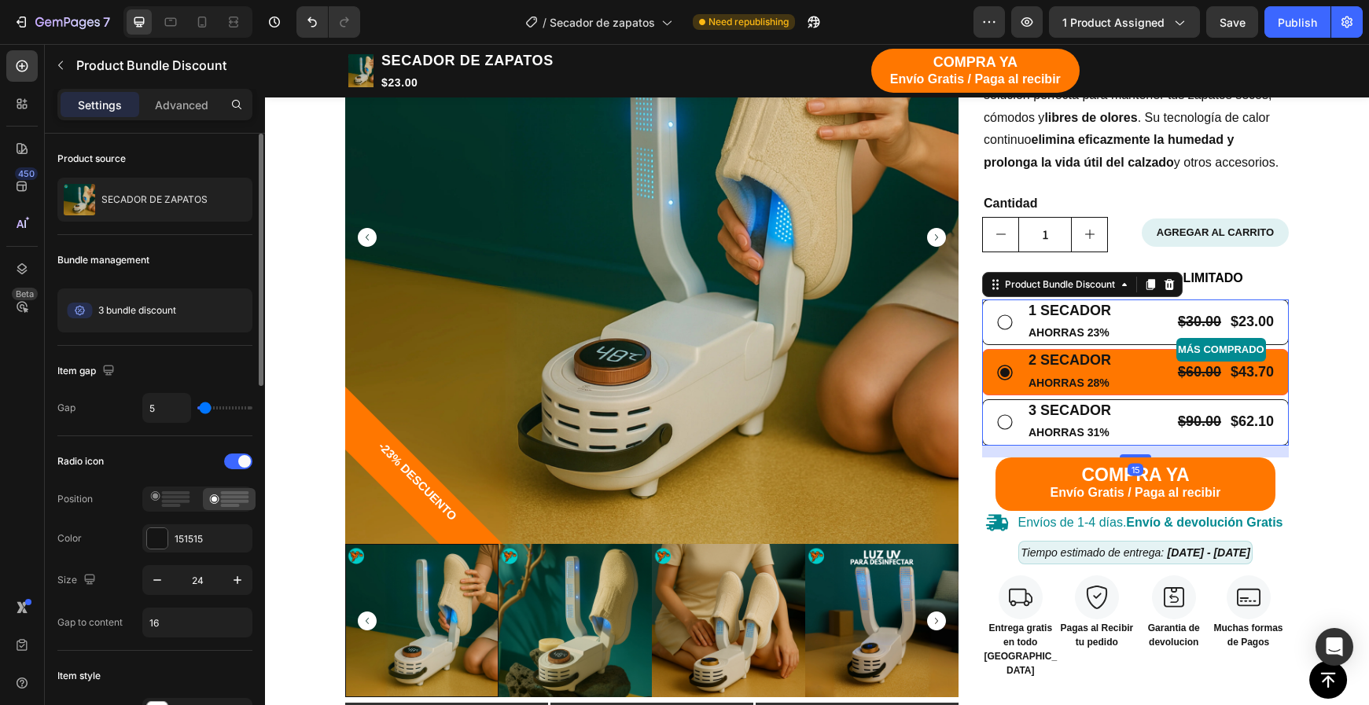
drag, startPoint x: 1143, startPoint y: 465, endPoint x: 1163, endPoint y: 446, distance: 27.8
click at [1144, 454] on div at bounding box center [1135, 455] width 31 height 3
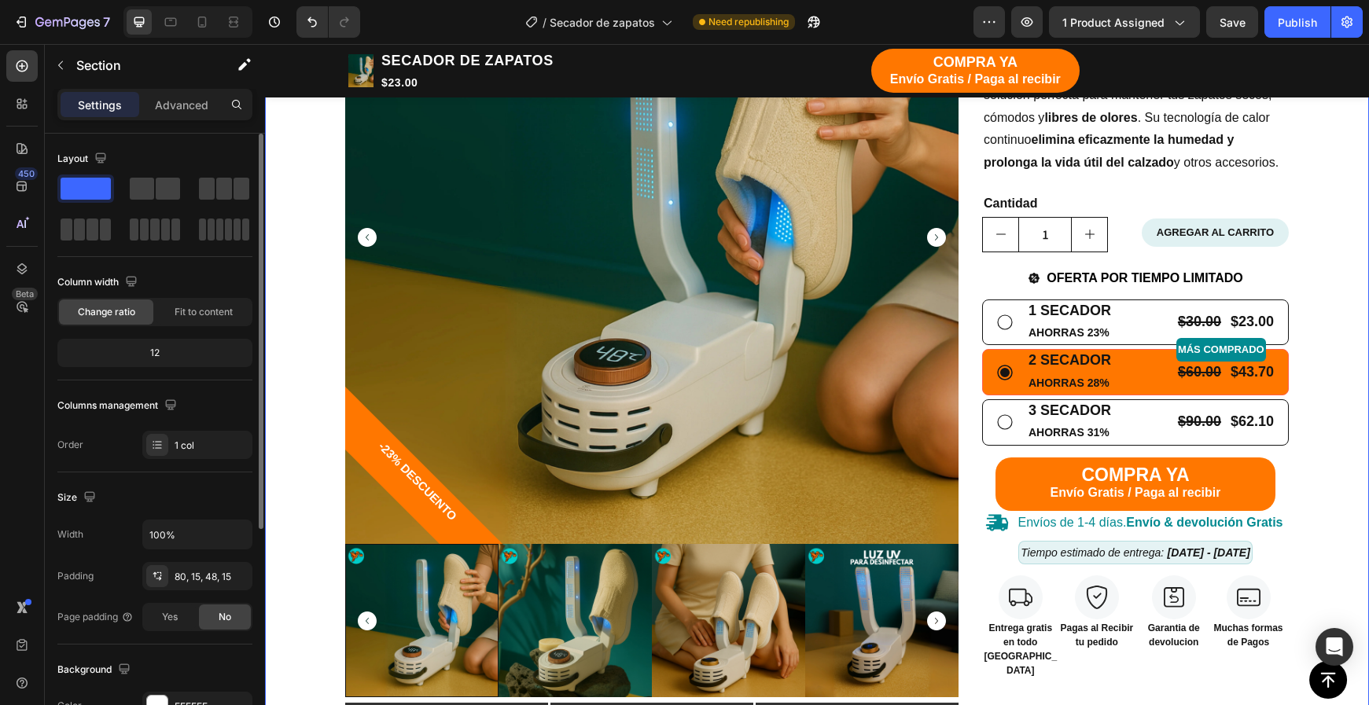
click at [1344, 520] on div "TIENDA Button CARRITO Button Row Echa pa' allá la humedad y malos olores Headin…" at bounding box center [817, 519] width 1080 height 1464
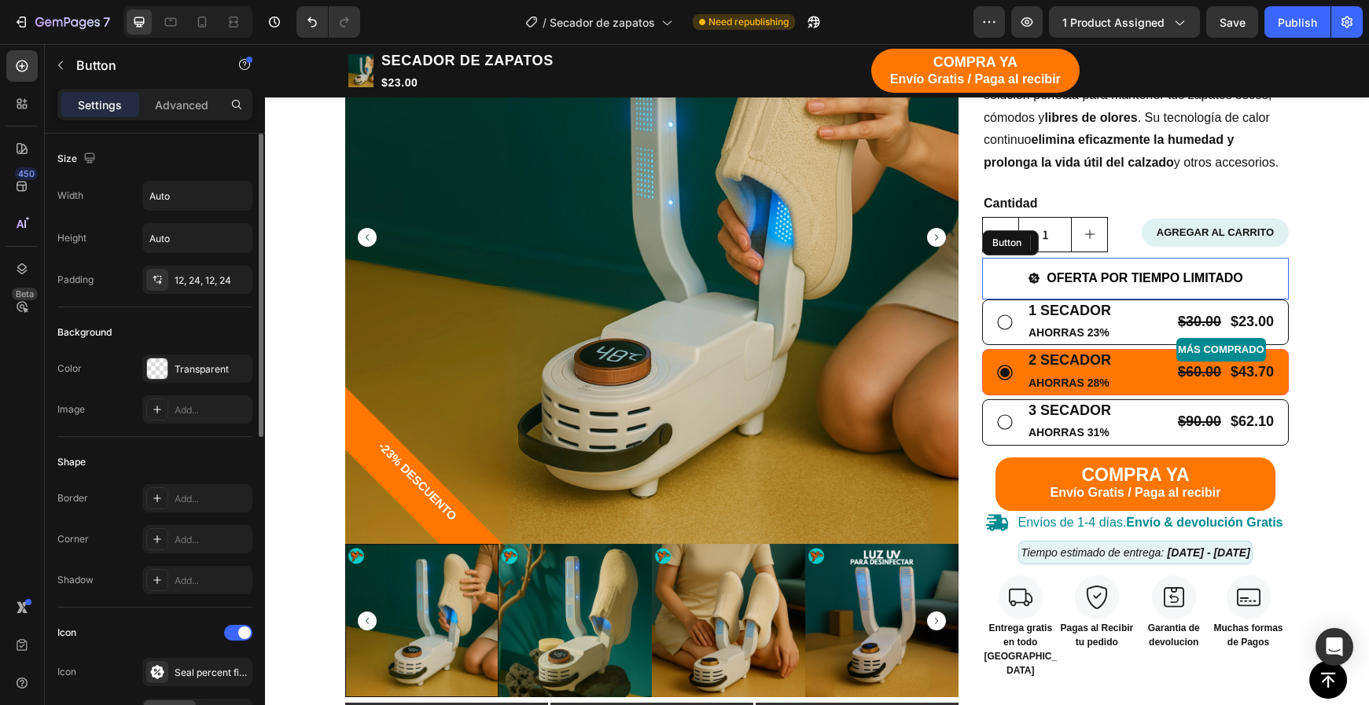
click at [1036, 274] on icon at bounding box center [1034, 278] width 13 height 13
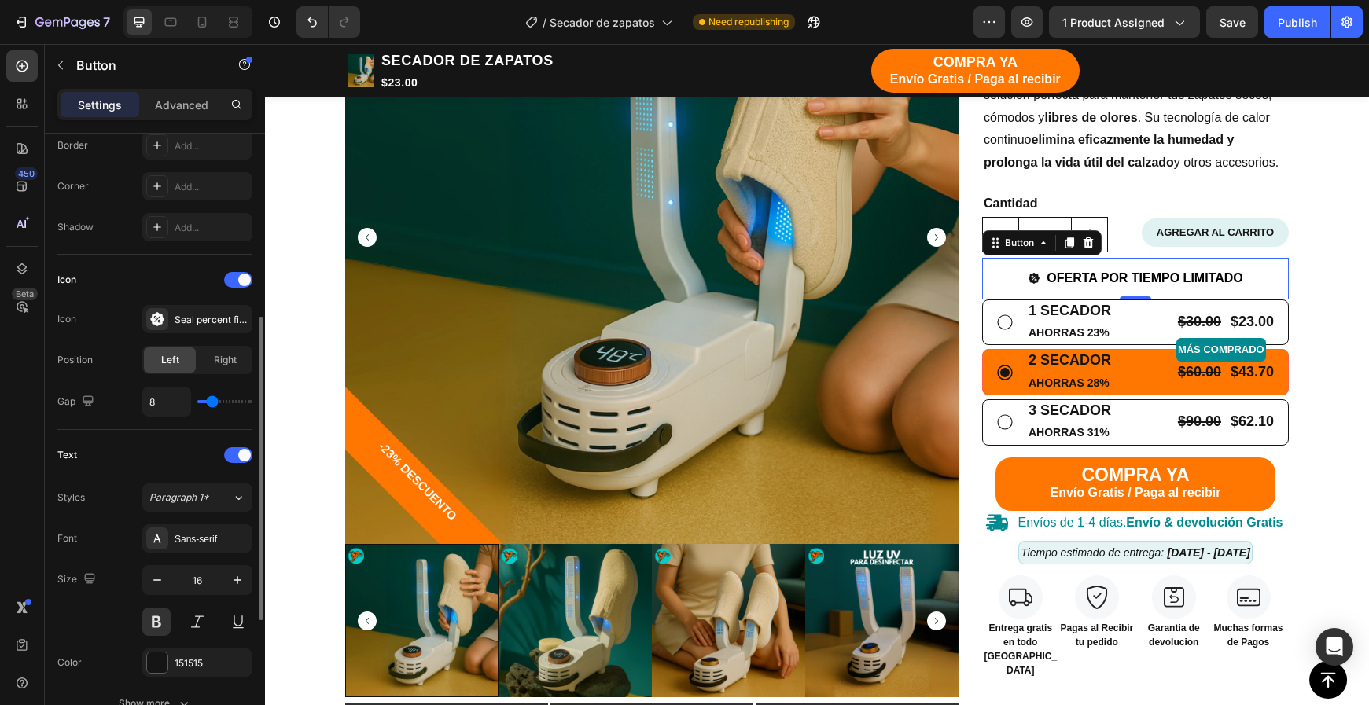
scroll to position [373, 0]
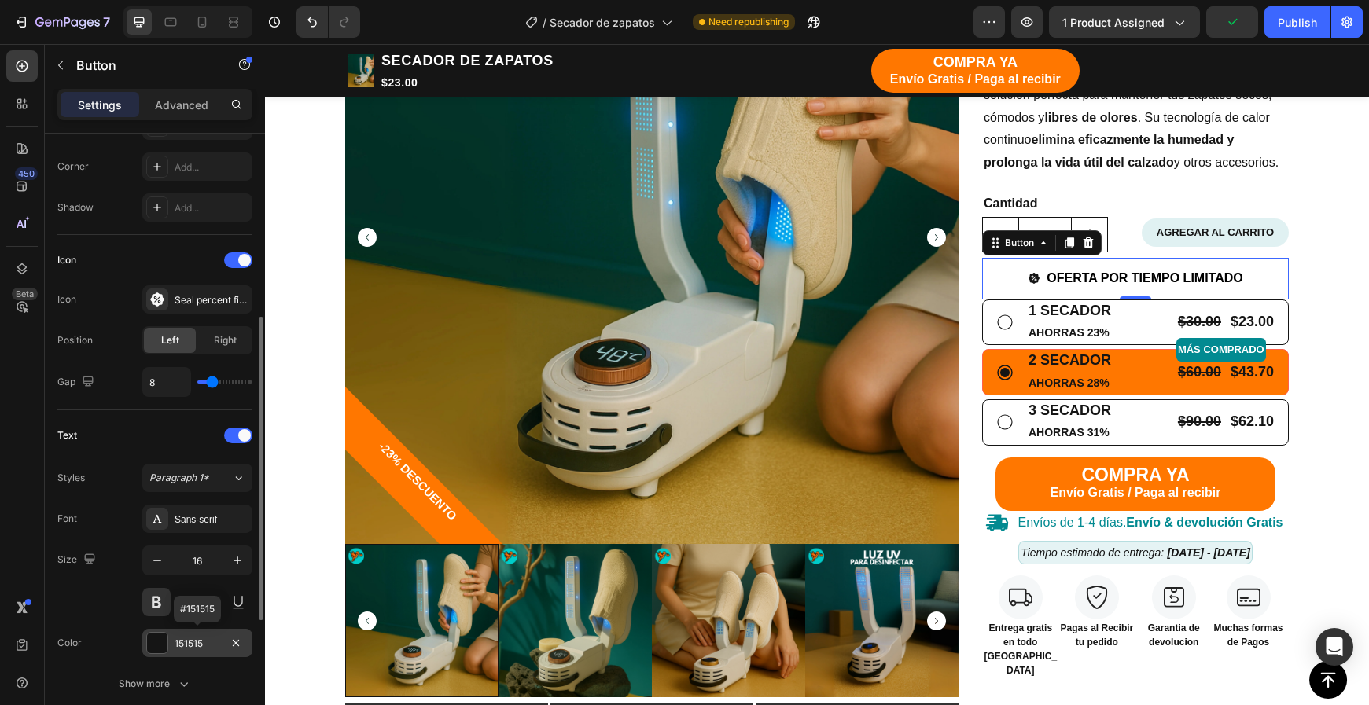
click at [159, 646] on div at bounding box center [157, 643] width 20 height 20
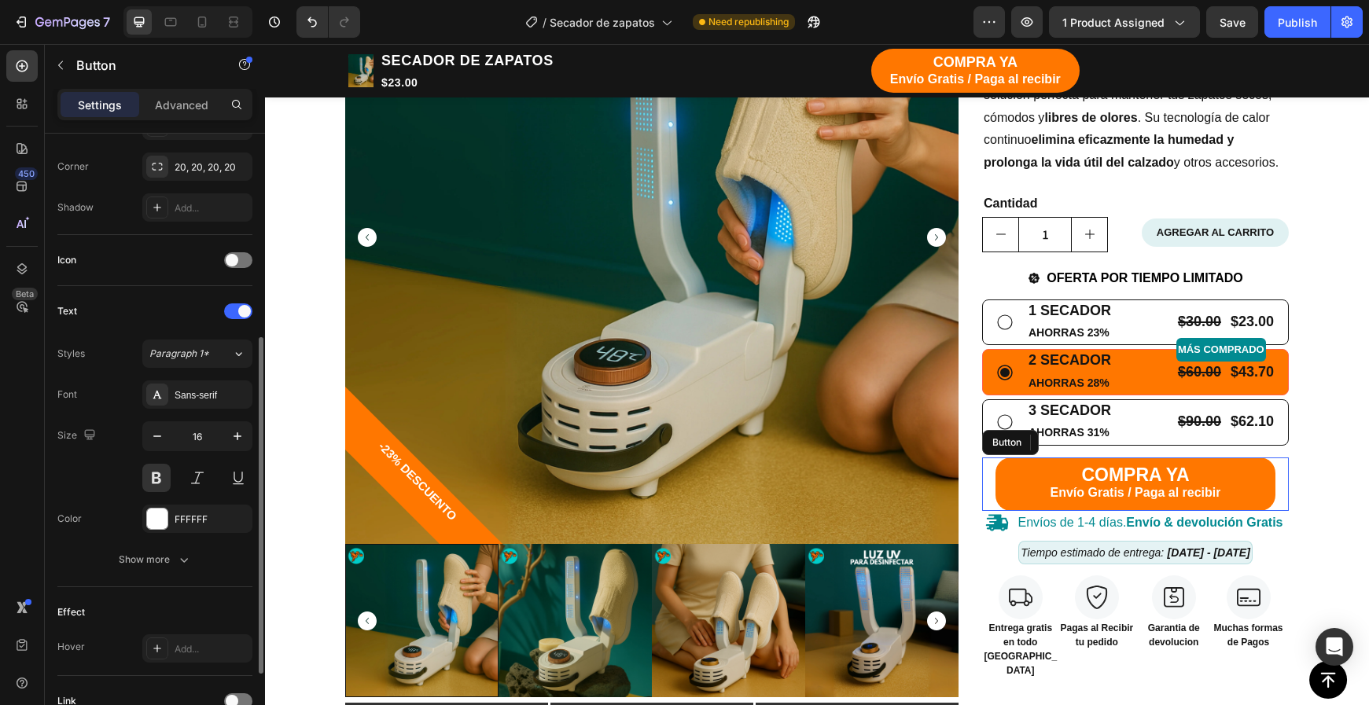
click at [1013, 483] on button "COMPRA YA Envío Gratis / Paga al recibir" at bounding box center [1135, 485] width 281 height 54
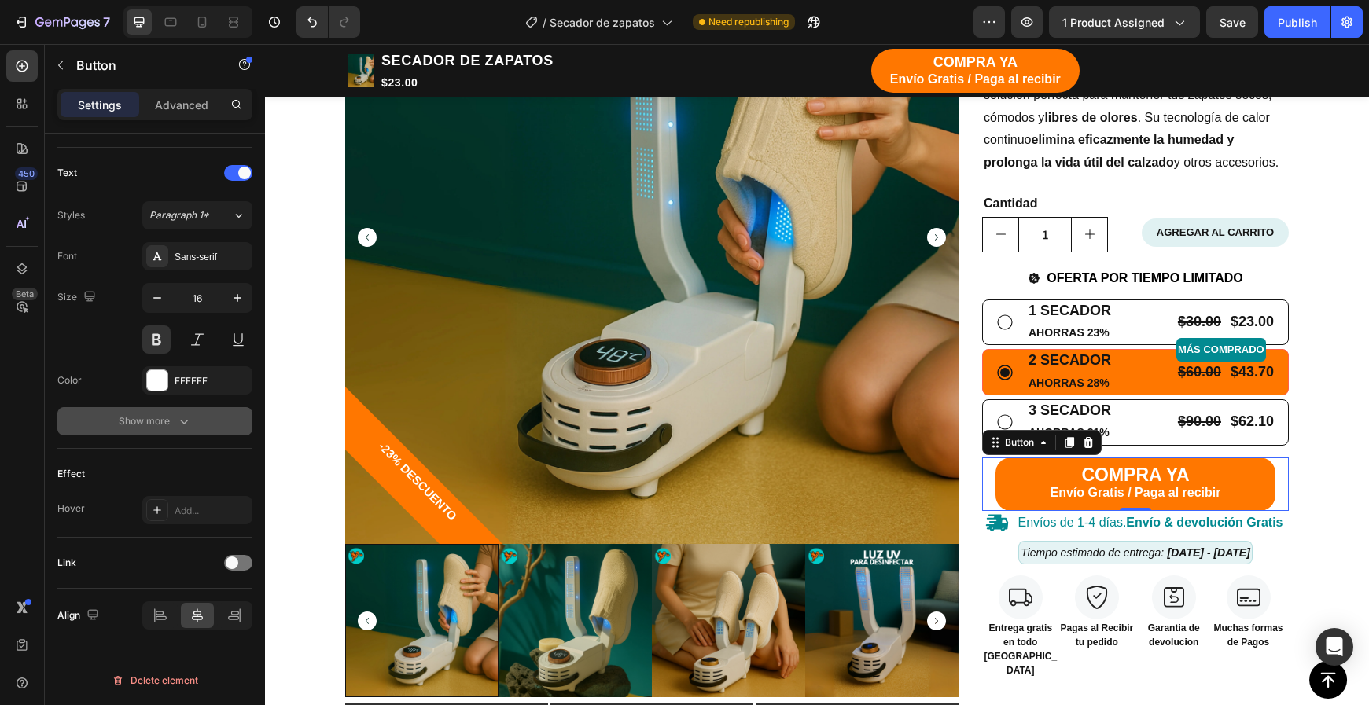
click at [152, 434] on button "Show more" at bounding box center [154, 421] width 195 height 28
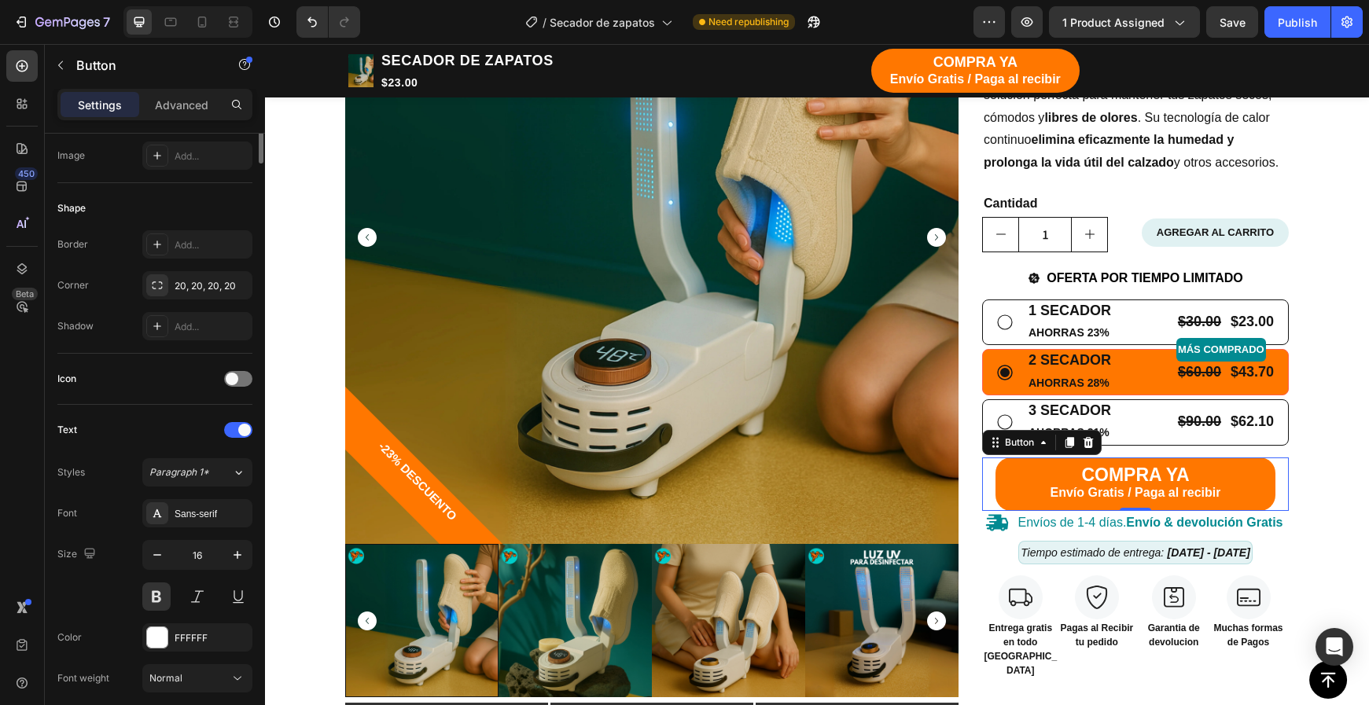
scroll to position [0, 0]
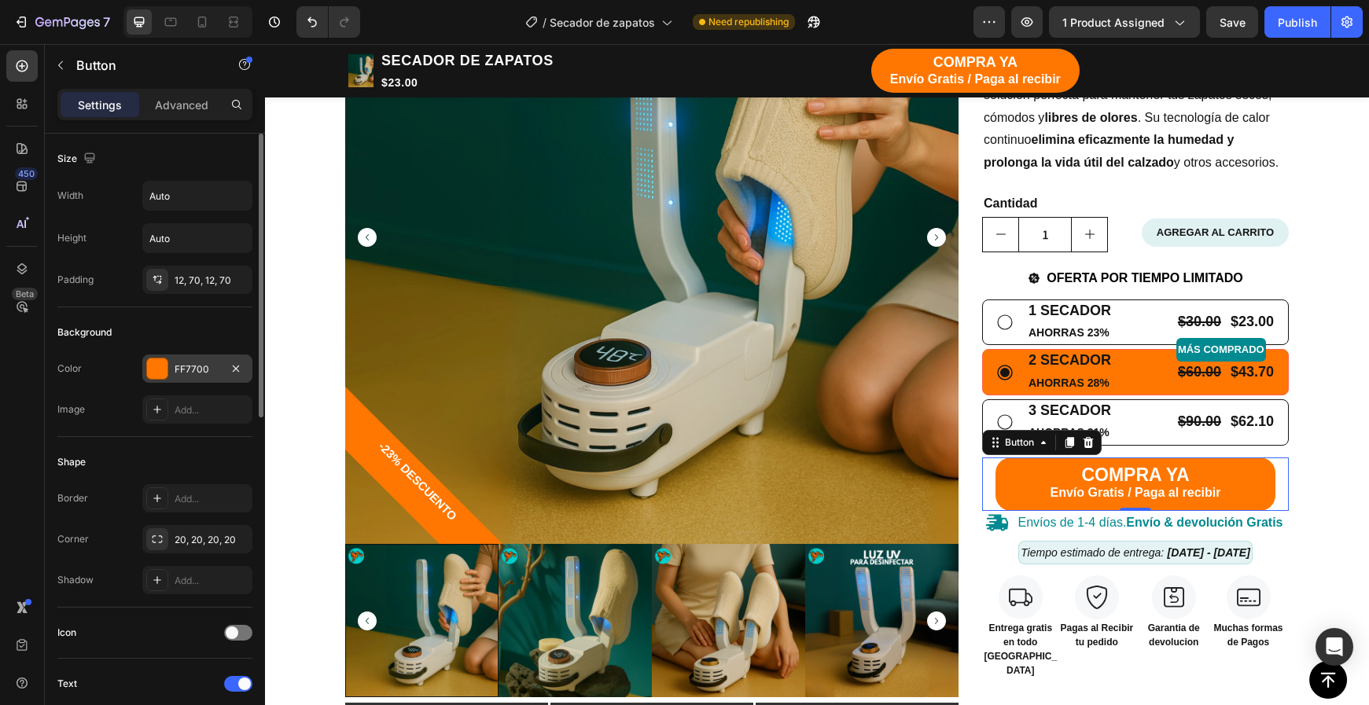
click at [188, 364] on div "FF7700" at bounding box center [198, 369] width 46 height 14
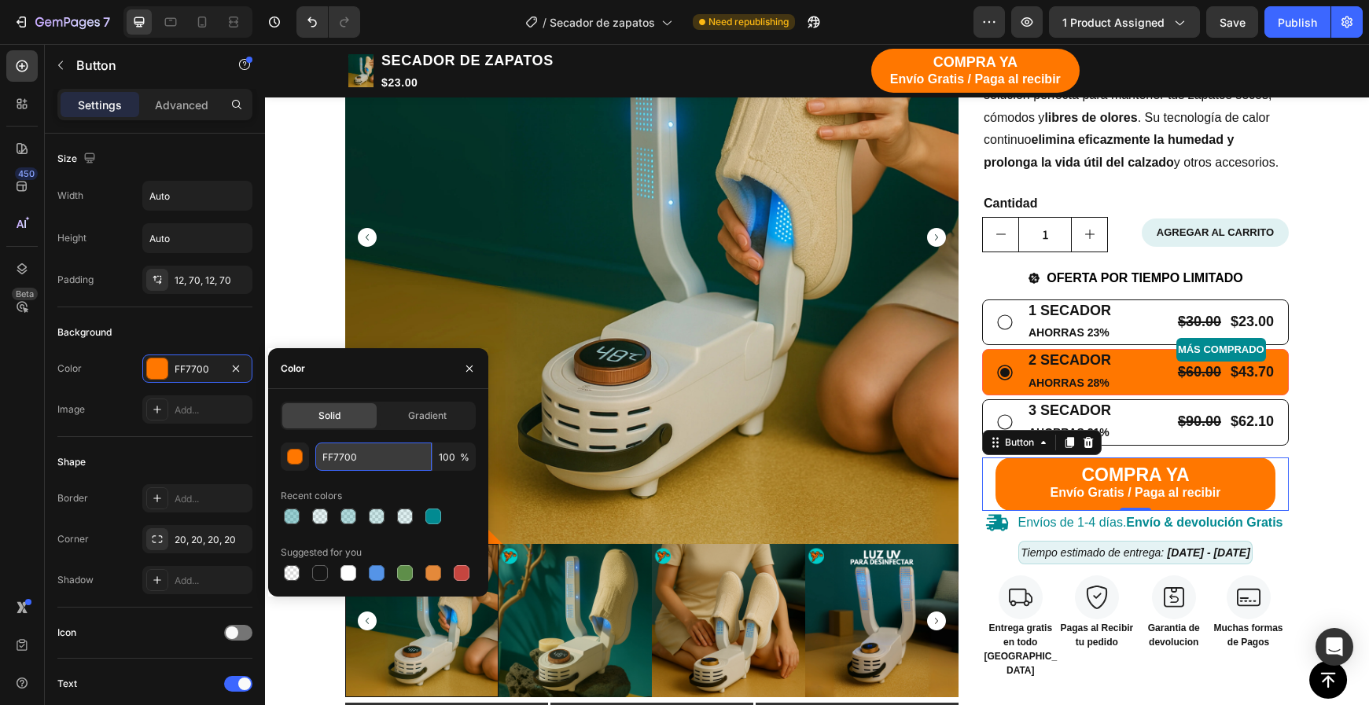
click at [344, 446] on input "FF7700" at bounding box center [373, 457] width 116 height 28
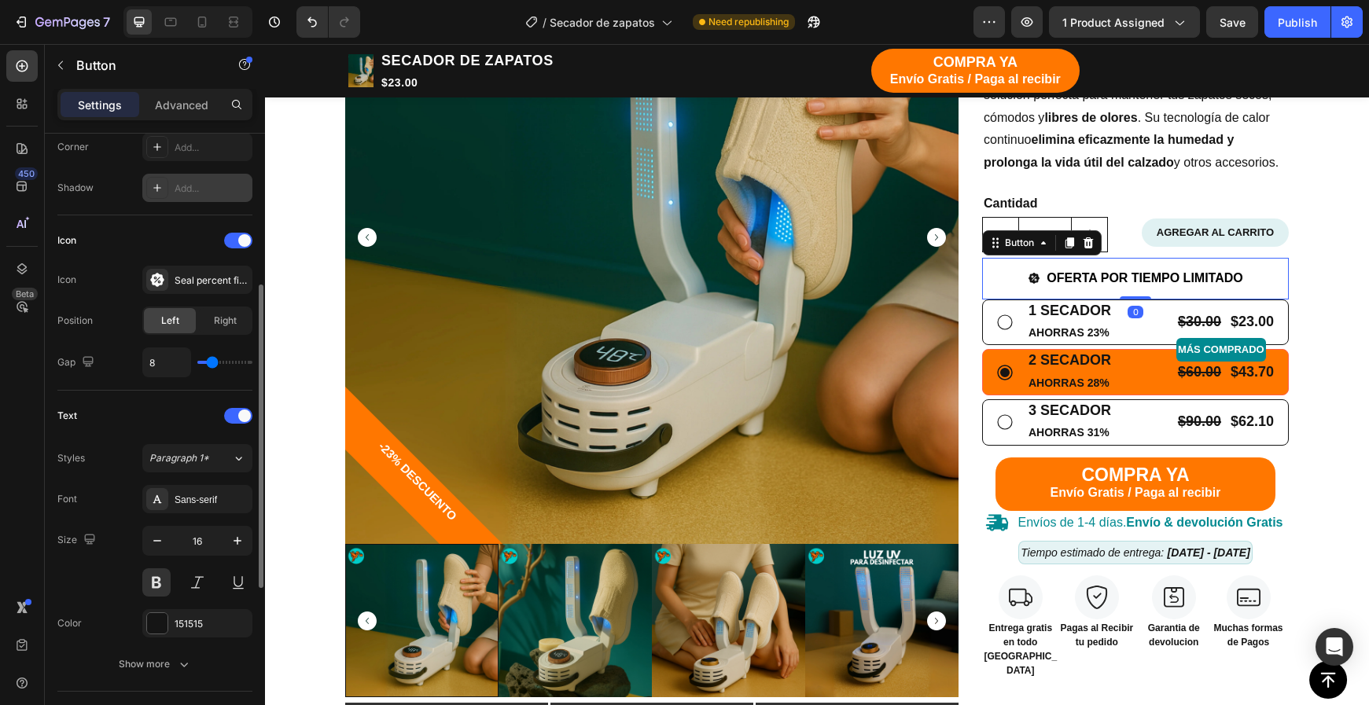
scroll to position [392, 0]
click at [176, 631] on div "151515" at bounding box center [197, 623] width 110 height 28
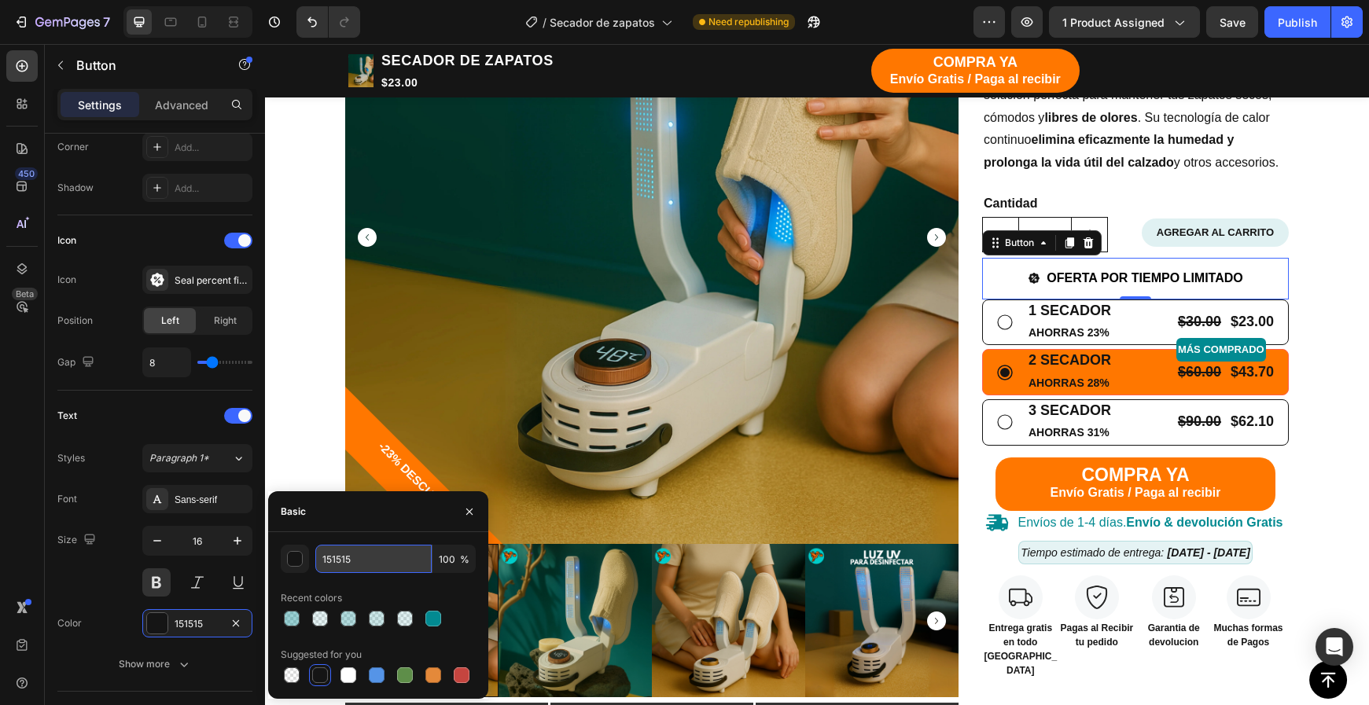
click at [344, 563] on input "151515" at bounding box center [373, 559] width 116 height 28
paste input "FF7700"
type input "FF7700"
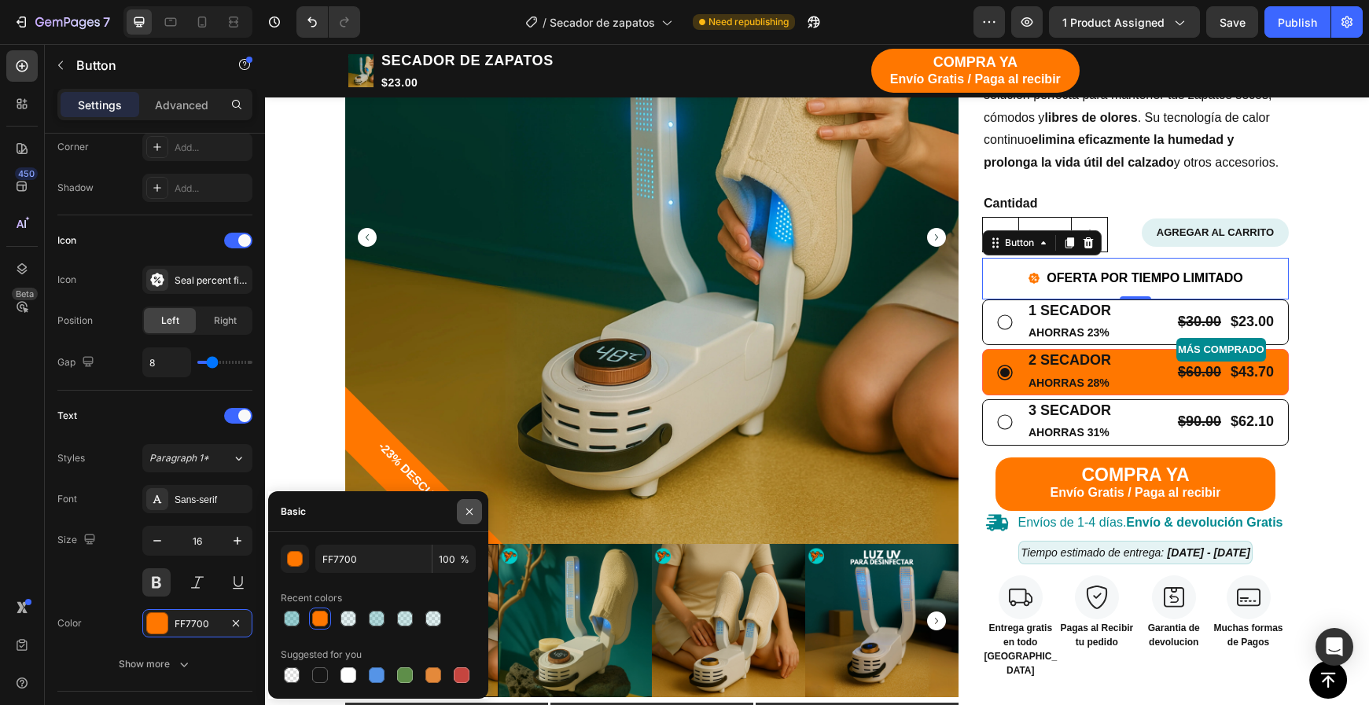
click at [467, 511] on icon "button" at bounding box center [469, 512] width 13 height 13
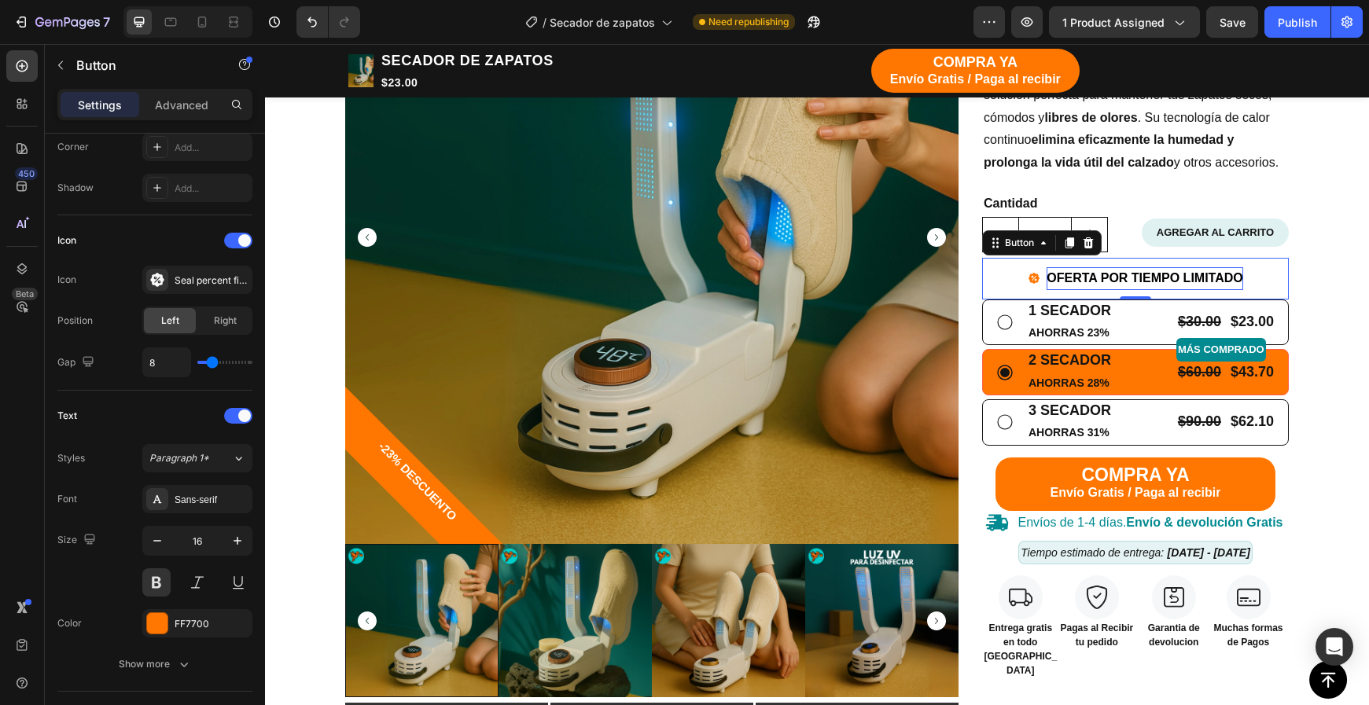
click at [1175, 275] on span "OFERTA POR TIEMPO LIMITADO" at bounding box center [1144, 277] width 196 height 13
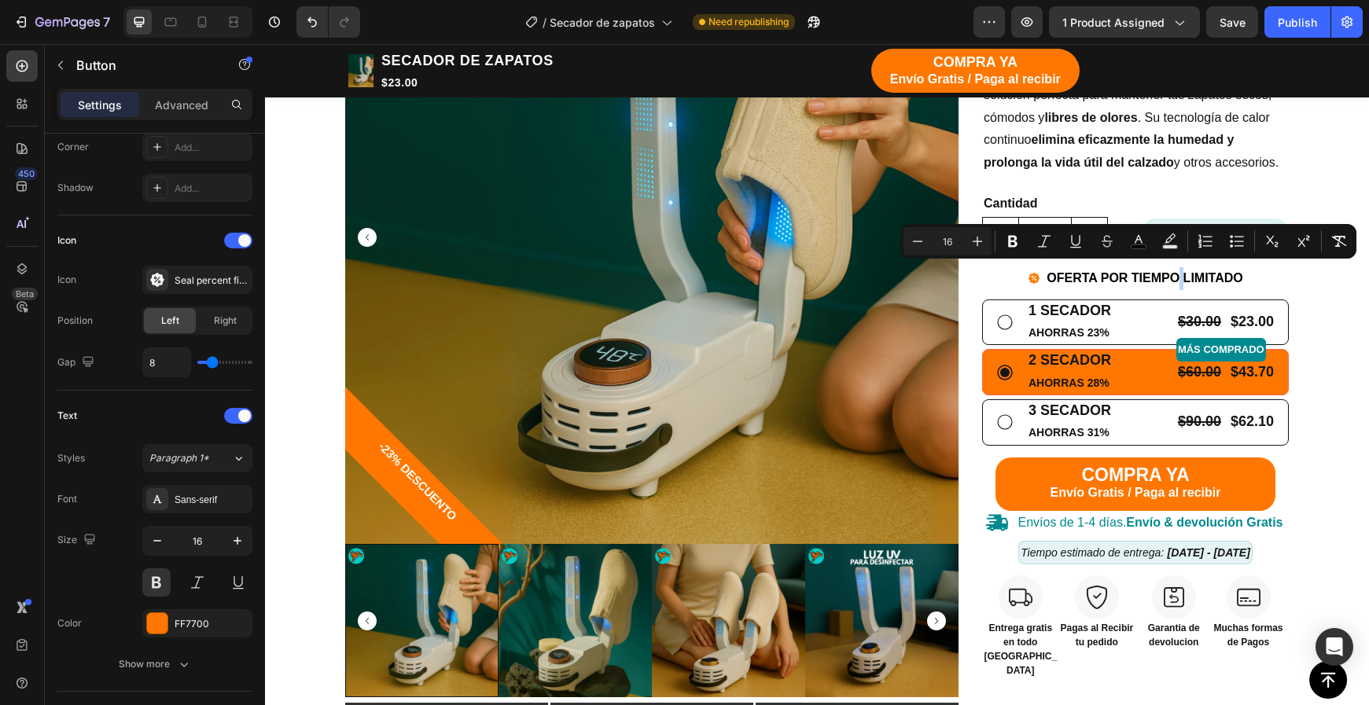
click at [1032, 273] on icon at bounding box center [1033, 278] width 11 height 11
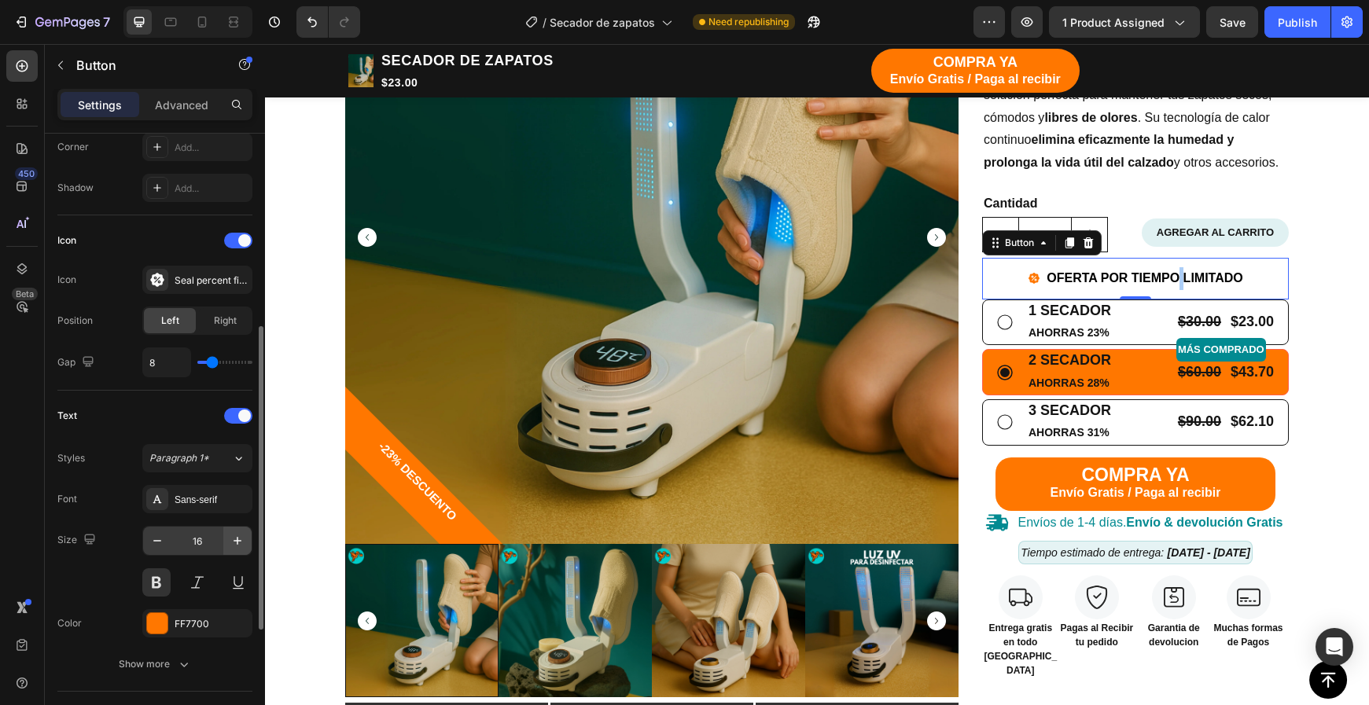
click at [226, 534] on button "button" at bounding box center [237, 541] width 28 height 28
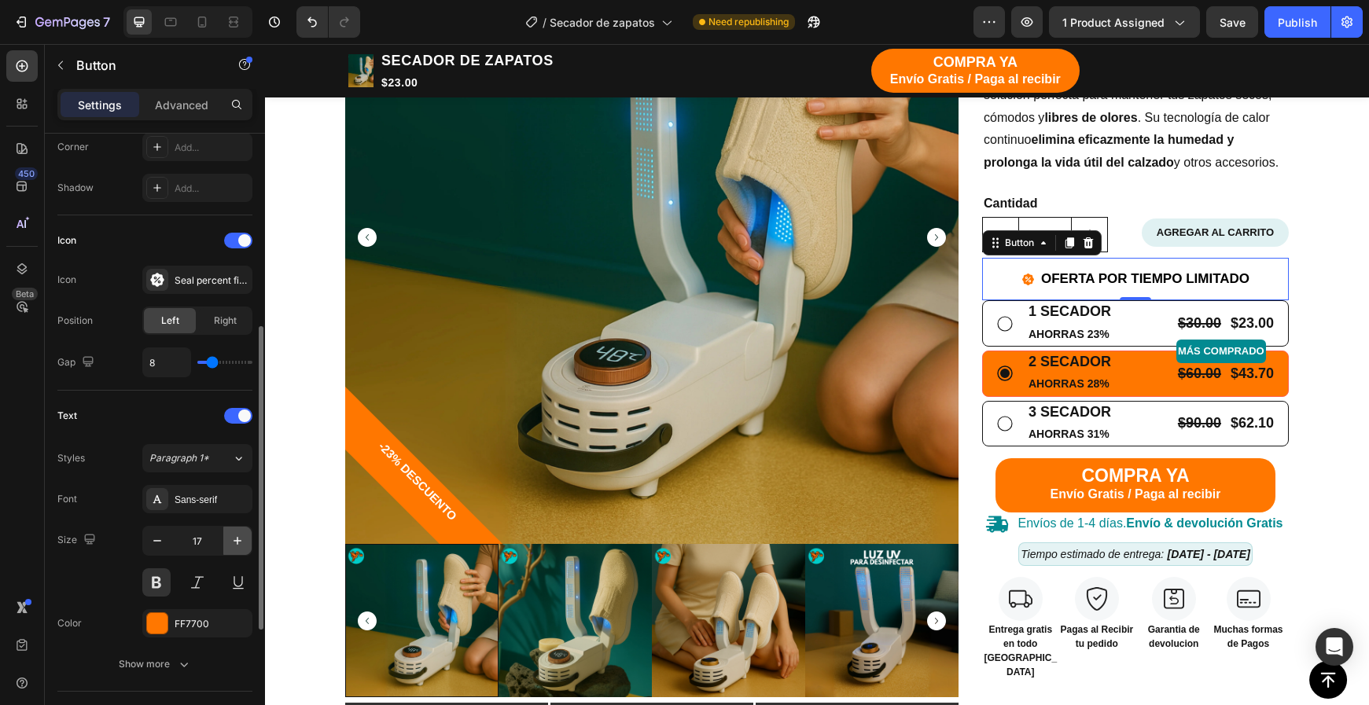
click at [226, 534] on button "button" at bounding box center [237, 541] width 28 height 28
type input "18"
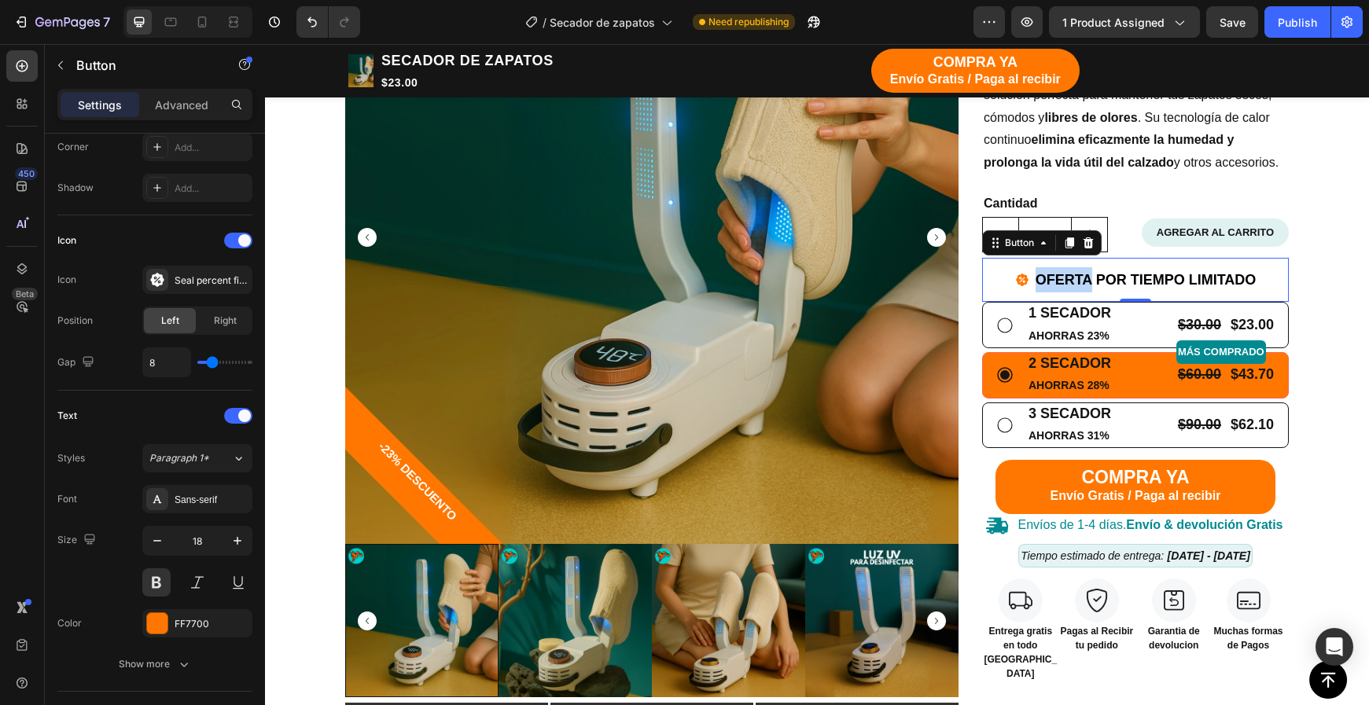
click at [1041, 272] on span "OFERTA POR TIEMPO LIMITADO" at bounding box center [1145, 280] width 221 height 16
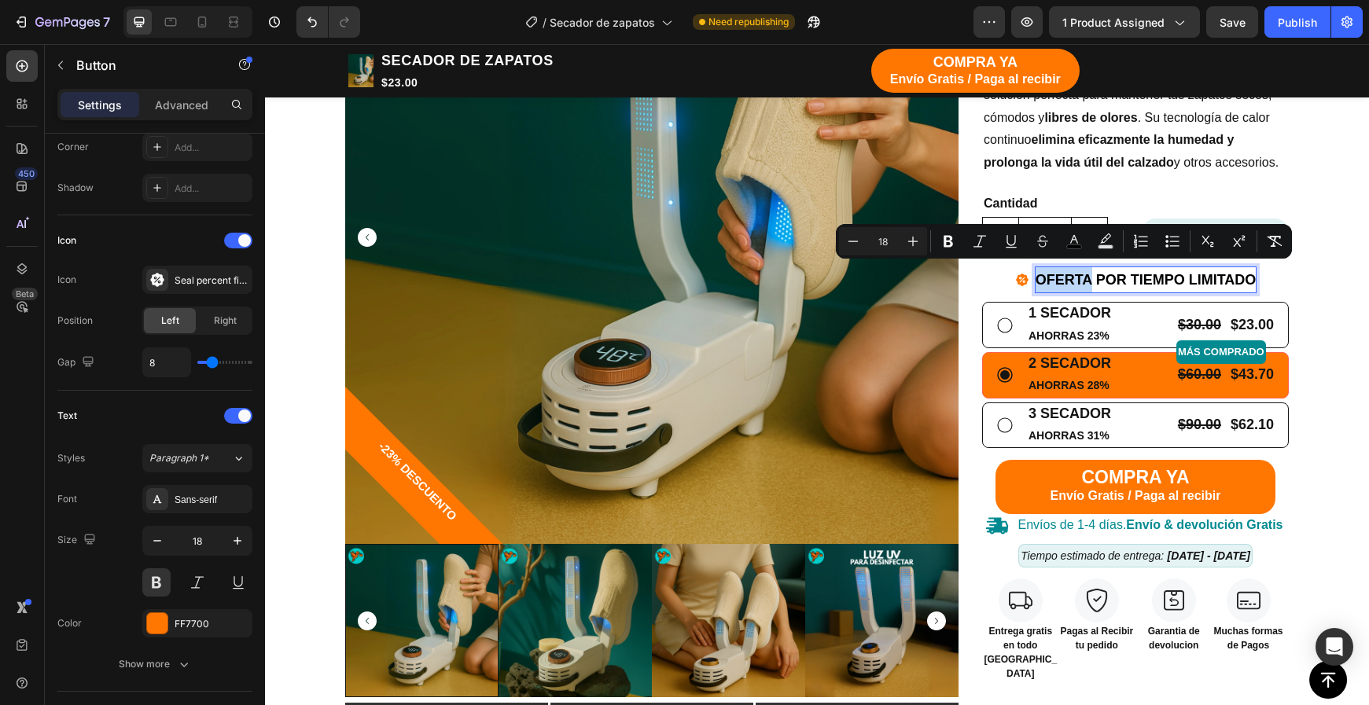
click at [1041, 272] on span "OFERTA POR TIEMPO LIMITADO" at bounding box center [1145, 280] width 221 height 16
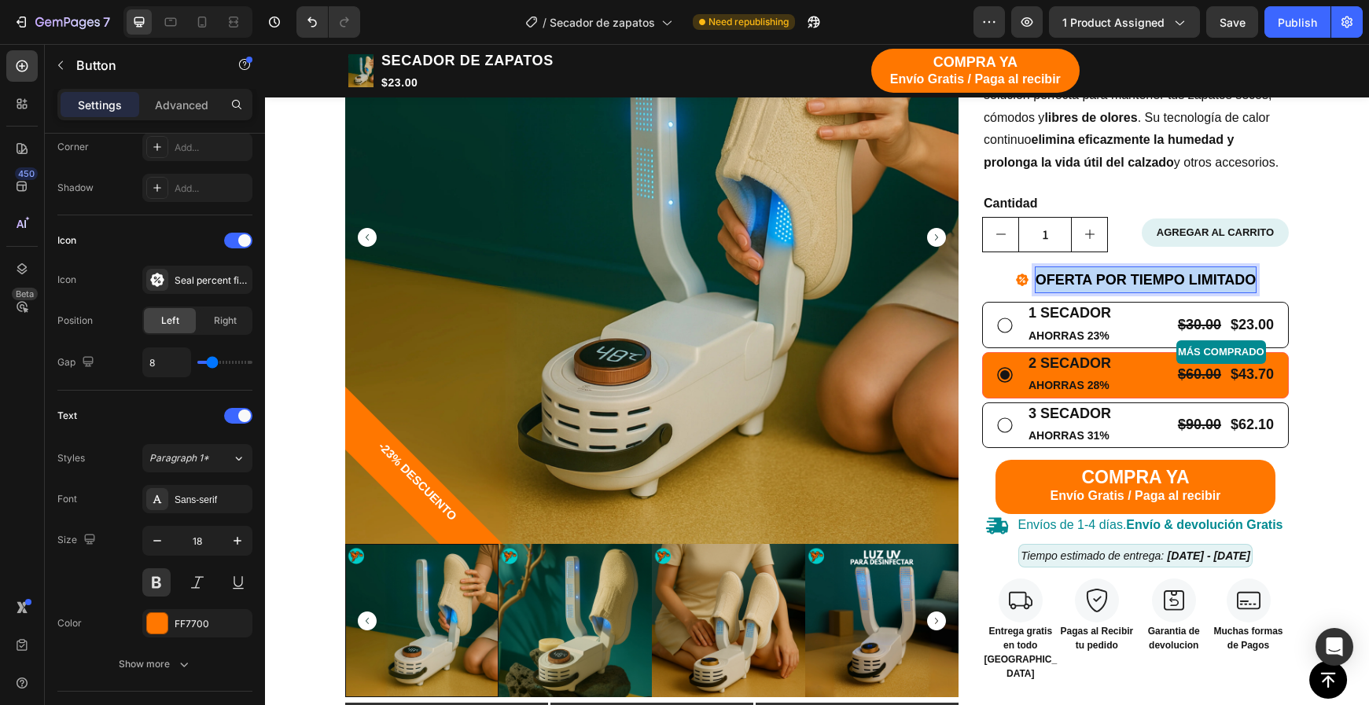
click at [1041, 272] on span "OFERTA POR TIEMPO LIMITADO" at bounding box center [1145, 280] width 221 height 16
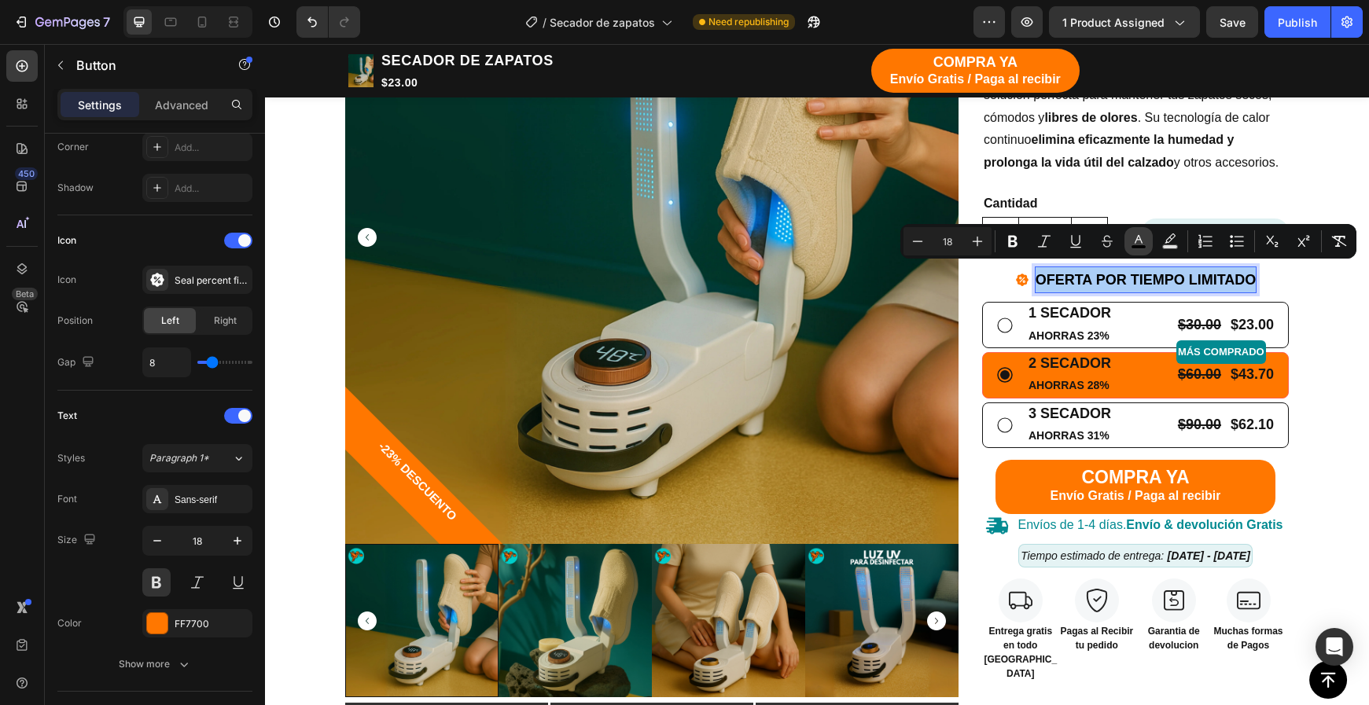
click at [1127, 244] on button "color" at bounding box center [1138, 241] width 28 height 28
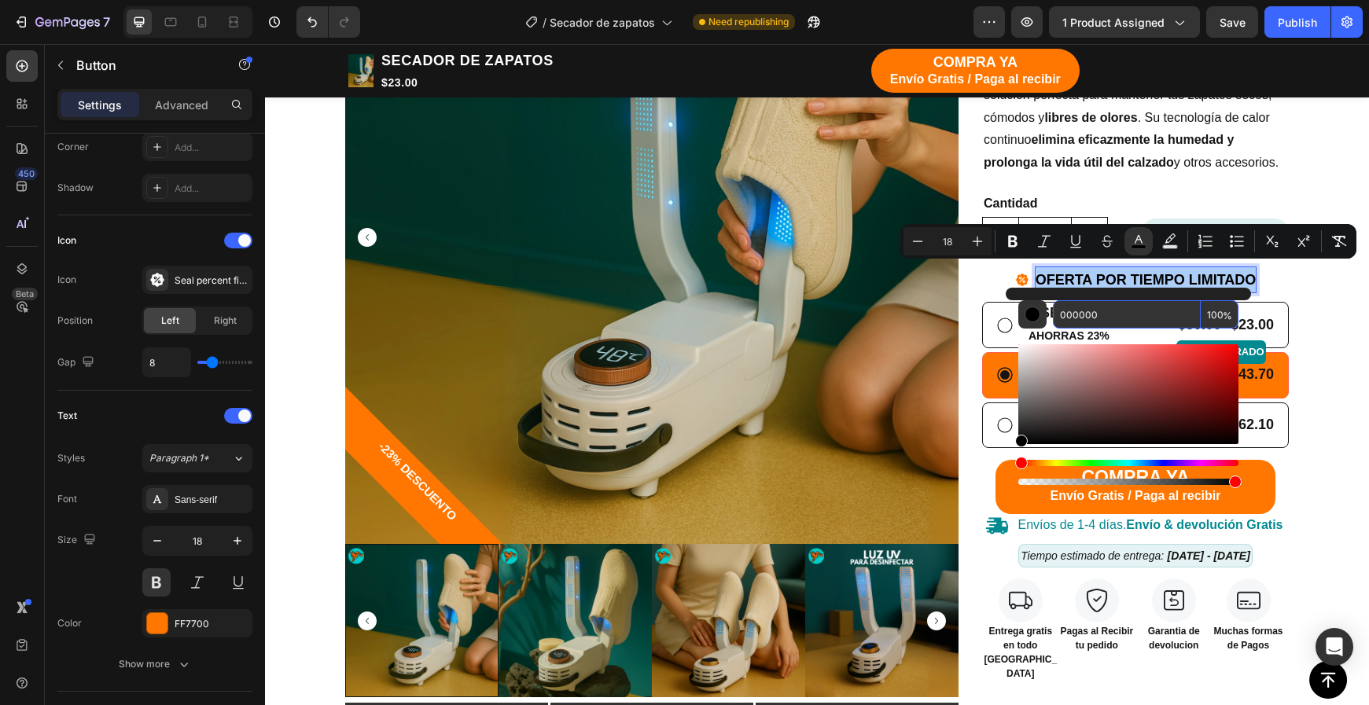
click at [1093, 318] on input "000000" at bounding box center [1127, 314] width 148 height 28
paste input "FF77"
type input "FF7700"
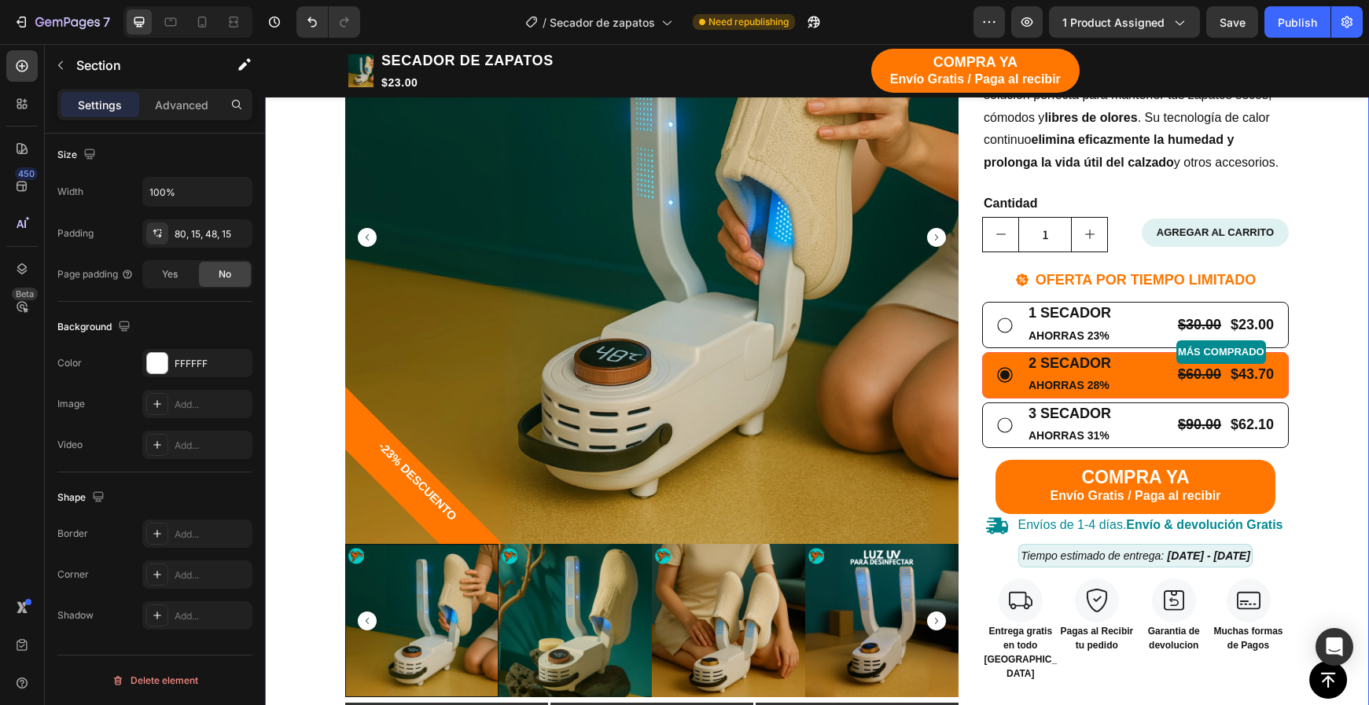
click at [1345, 321] on div "TIENDA Button CARRITO Button Row Echa pa' allá la humedad y malos olores Headin…" at bounding box center [817, 520] width 1080 height 1467
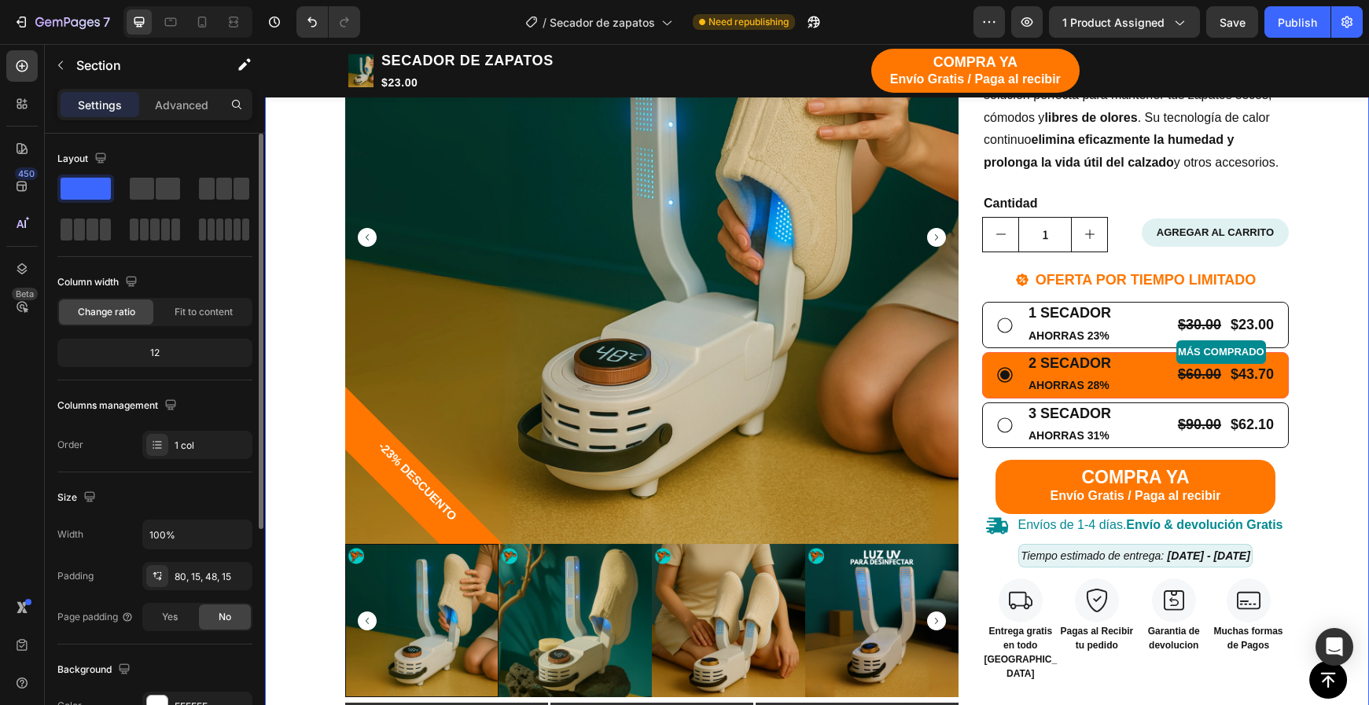
click at [1338, 343] on div "TIENDA Button CARRITO Button Row Echa pa' allá la humedad y malos olores Headin…" at bounding box center [817, 520] width 1080 height 1467
click at [1341, 423] on div "TIENDA Button CARRITO Button Row Echa pa' allá la humedad y malos olores Headin…" at bounding box center [817, 520] width 1080 height 1467
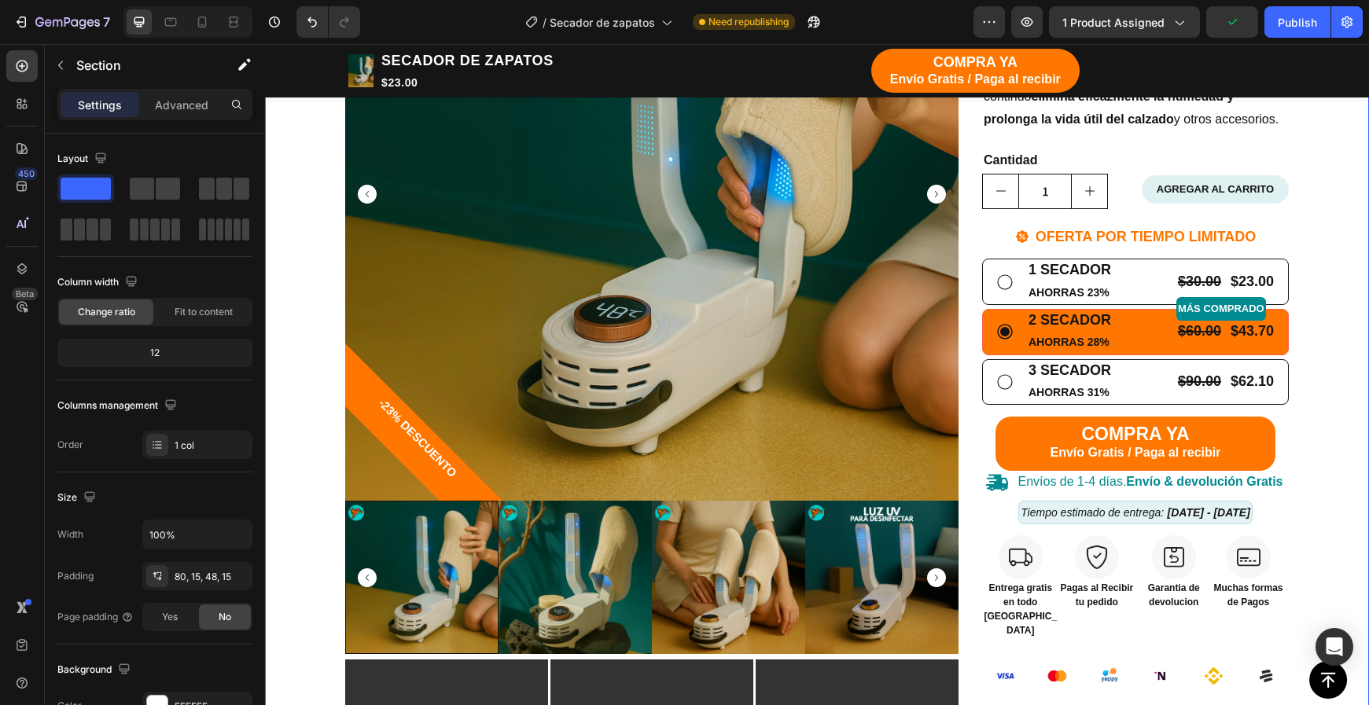
scroll to position [447, 0]
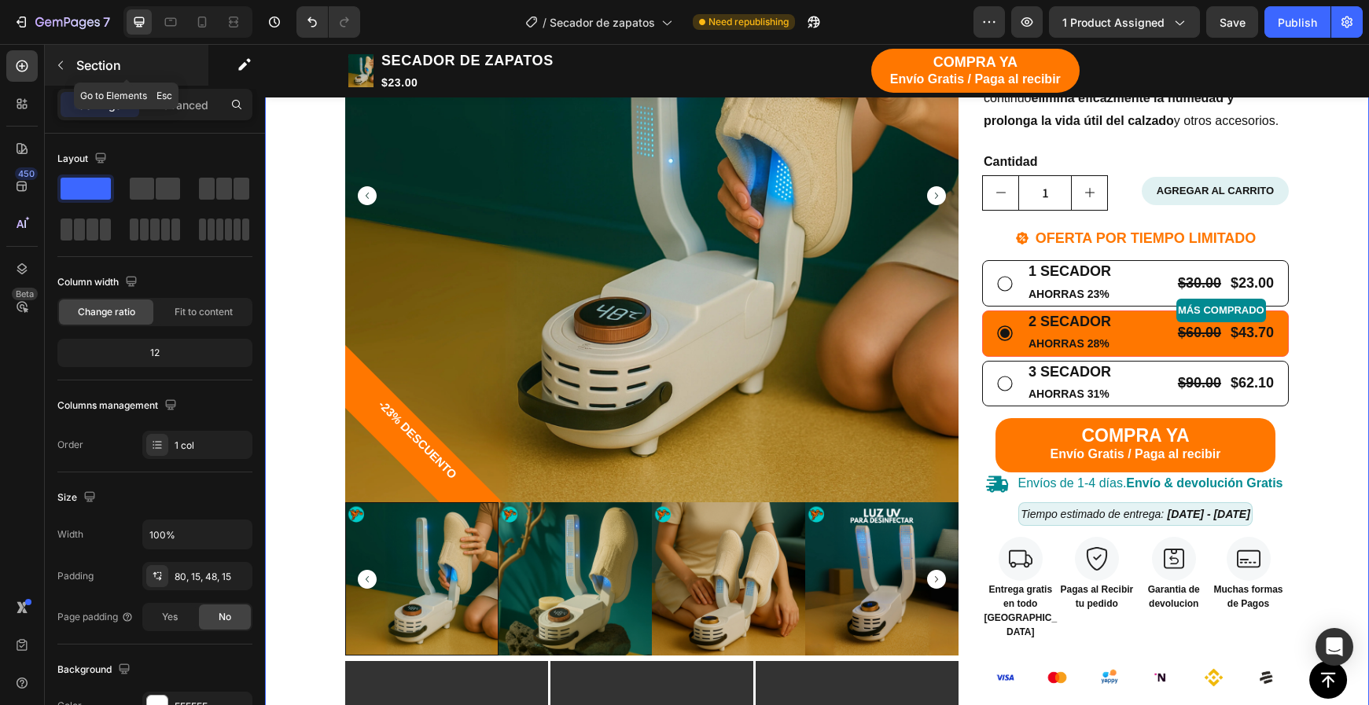
click at [72, 69] on button "button" at bounding box center [60, 65] width 25 height 25
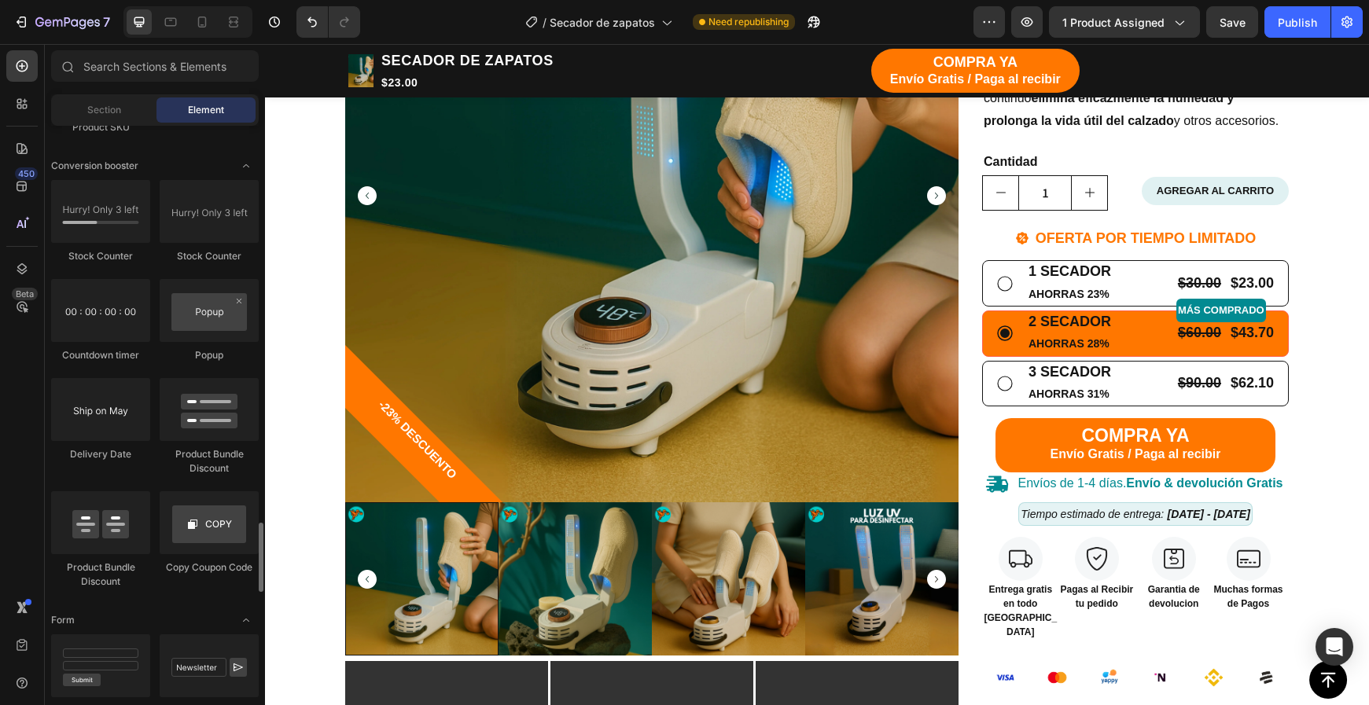
scroll to position [3194, 0]
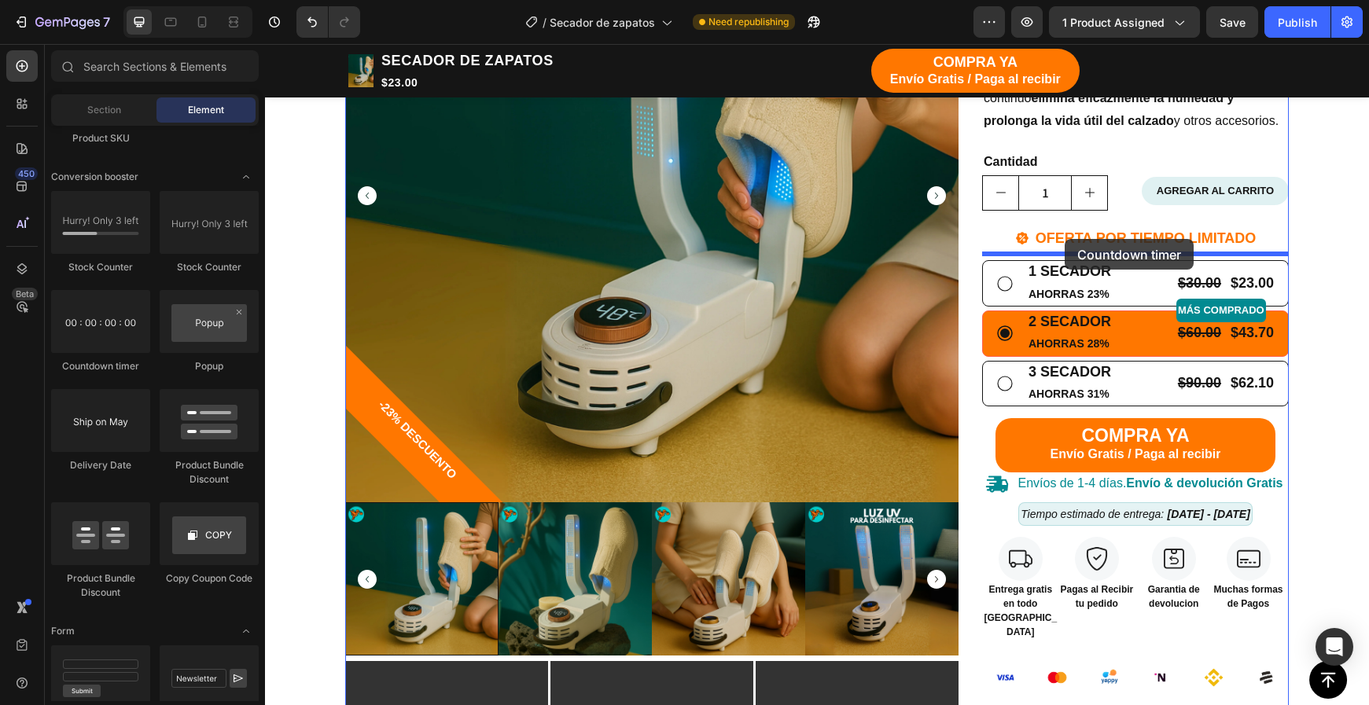
drag, startPoint x: 355, startPoint y: 374, endPoint x: 1065, endPoint y: 239, distance: 722.0
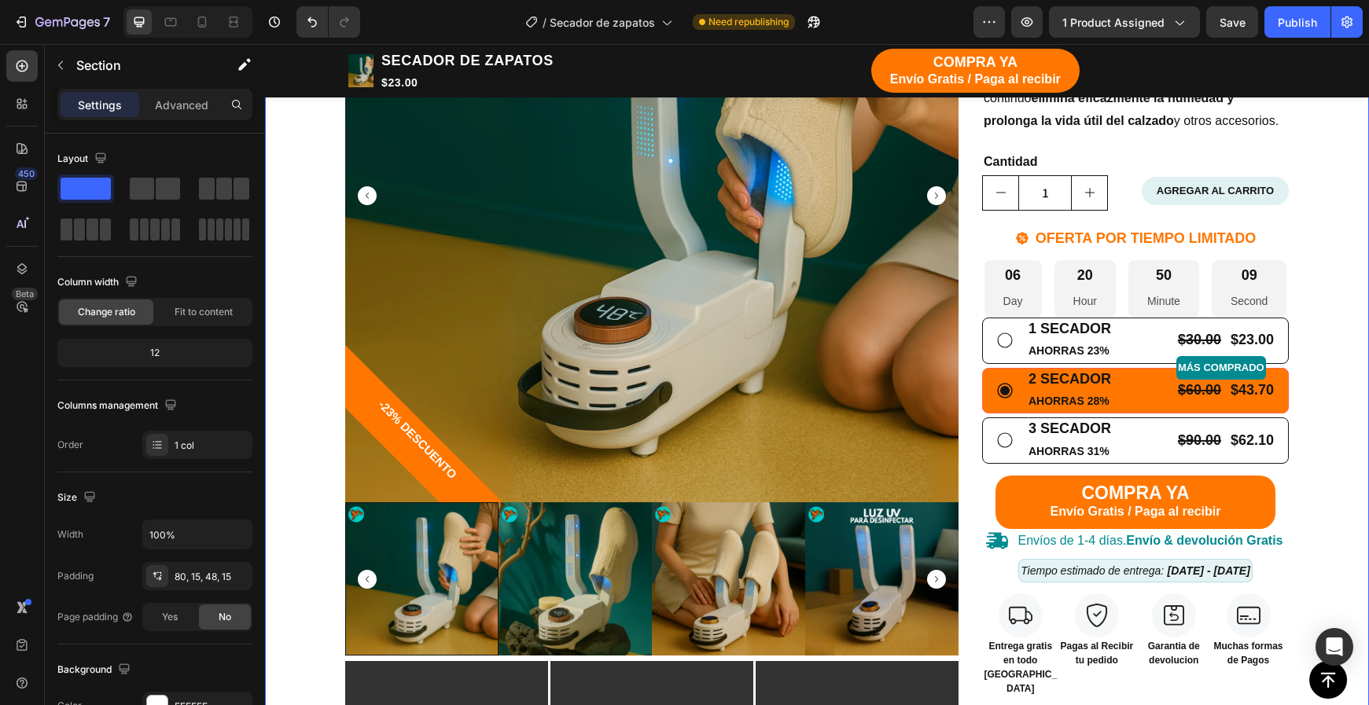
click at [1326, 314] on div "TIENDA Button CARRITO Button Row Echa pa' allá la humedad y malos olores Headin…" at bounding box center [817, 507] width 1080 height 1524
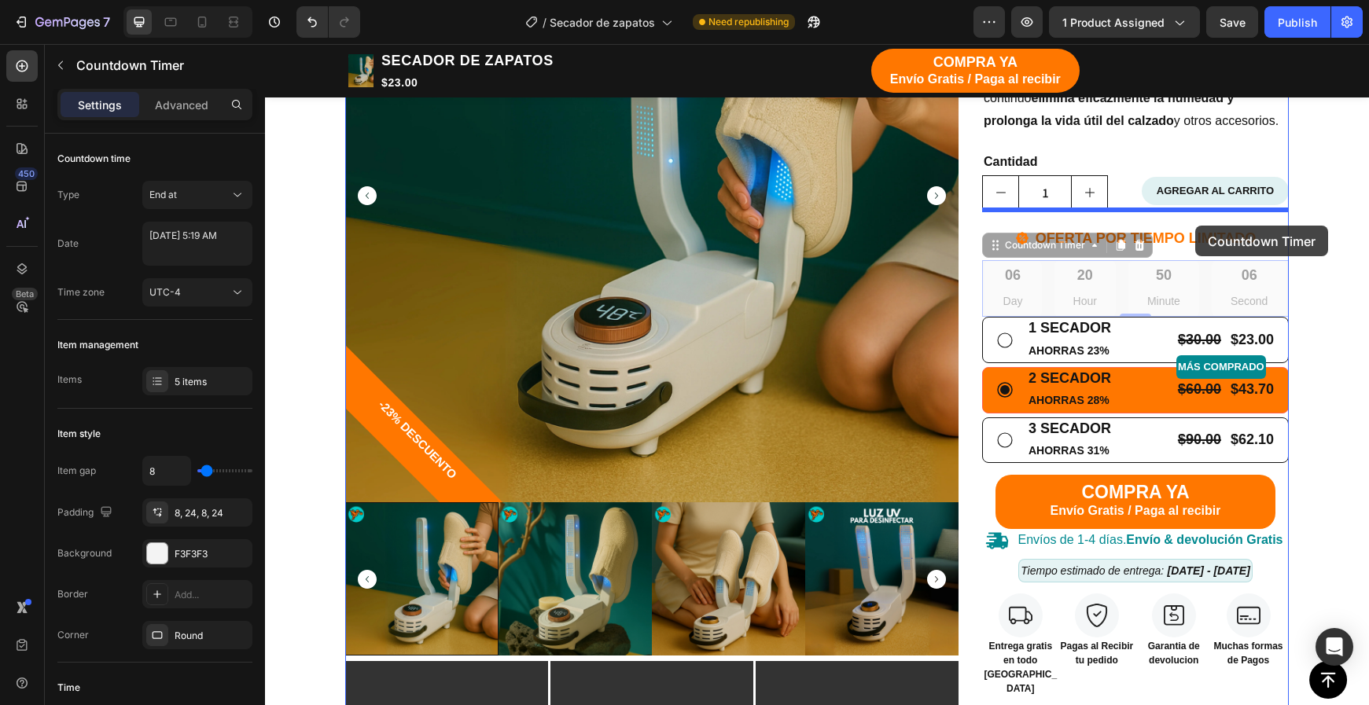
drag, startPoint x: 1197, startPoint y: 293, endPoint x: 1194, endPoint y: 221, distance: 72.4
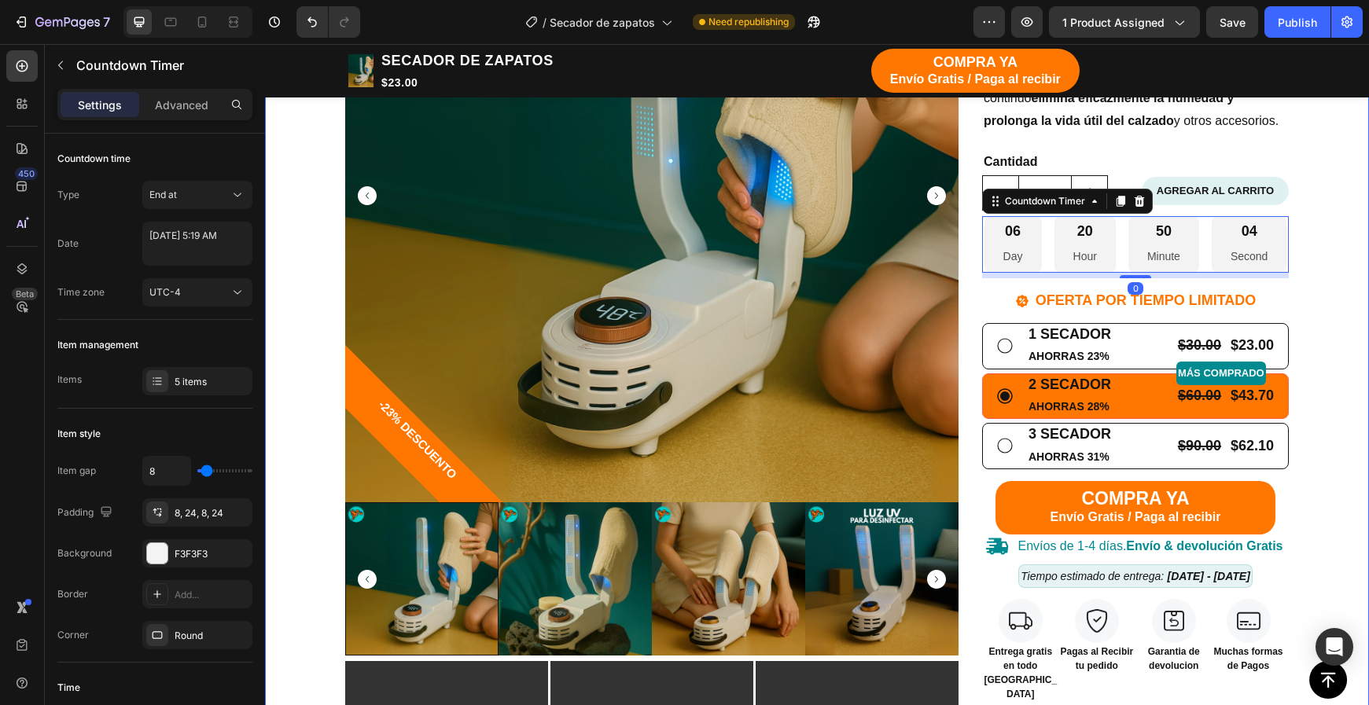
click at [1327, 319] on div "TIENDA Button CARRITO Button Row Echa pa' allá la humedad y malos olores Headin…" at bounding box center [817, 509] width 1080 height 1529
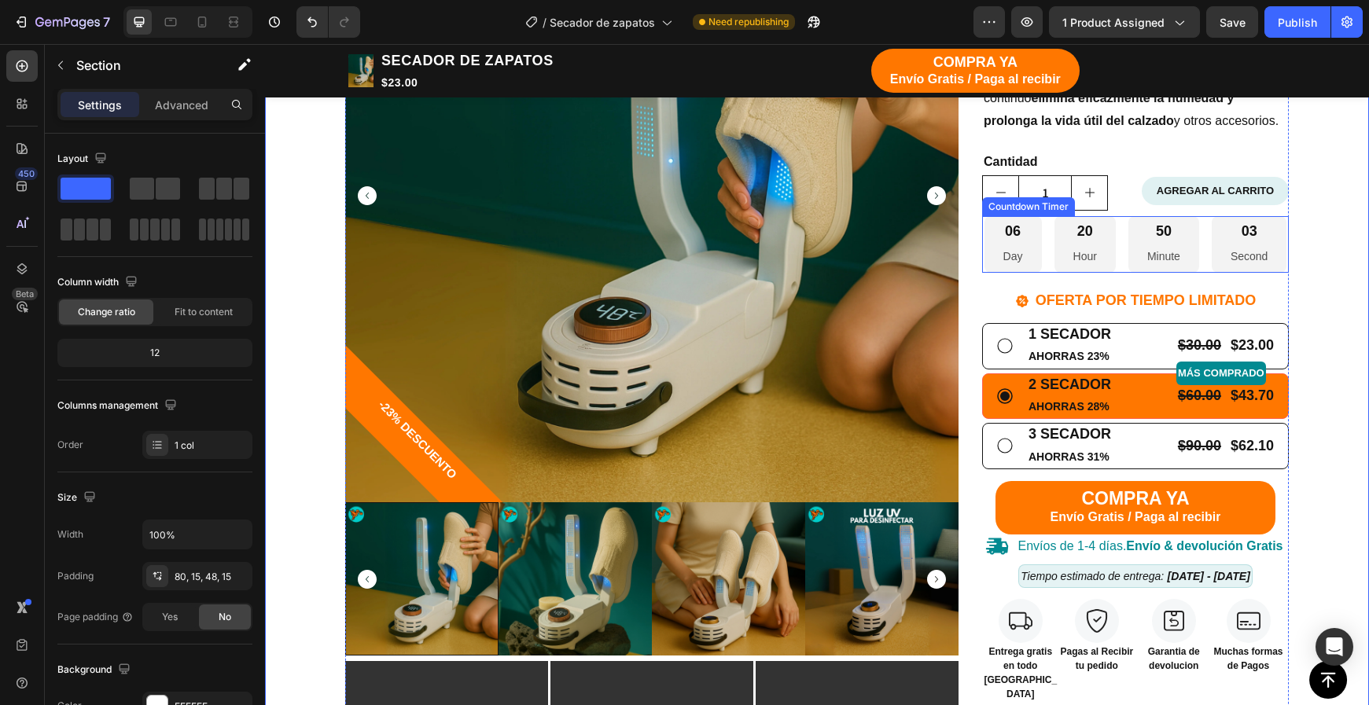
click at [1129, 241] on div "50 Minute" at bounding box center [1163, 244] width 71 height 57
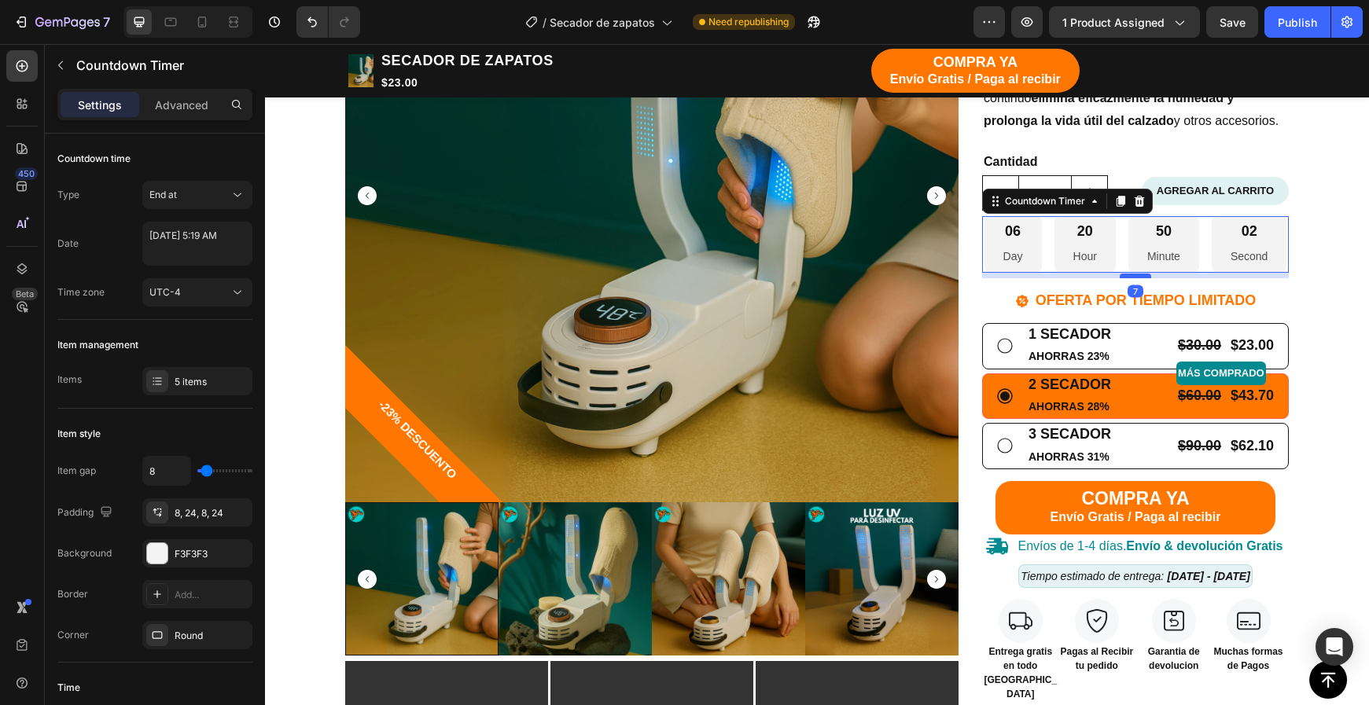
click at [1129, 274] on div at bounding box center [1135, 276] width 31 height 5
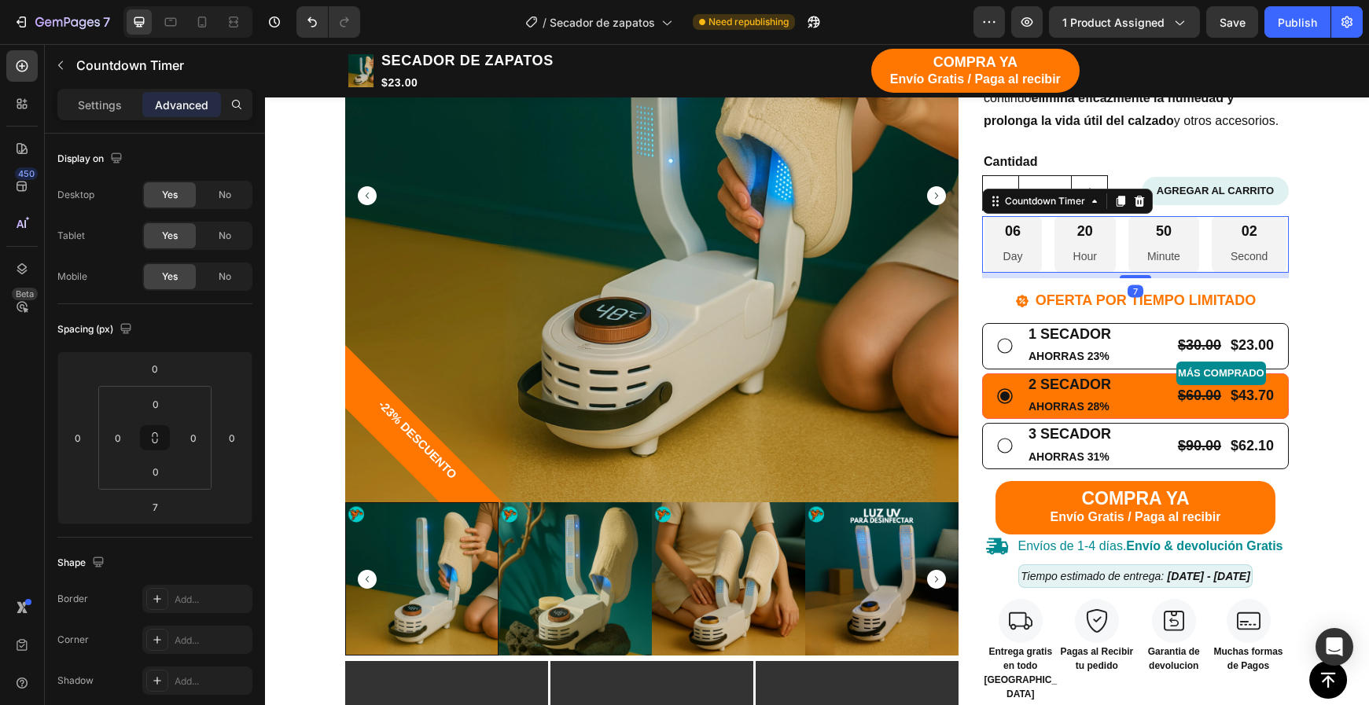
drag, startPoint x: 1129, startPoint y: 271, endPoint x: 1129, endPoint y: 237, distance: 33.8
click at [1129, 237] on div "06 Day 20 Hour 50 Minute 02 Second Countdown Timer 7" at bounding box center [1135, 244] width 307 height 57
type input "0"
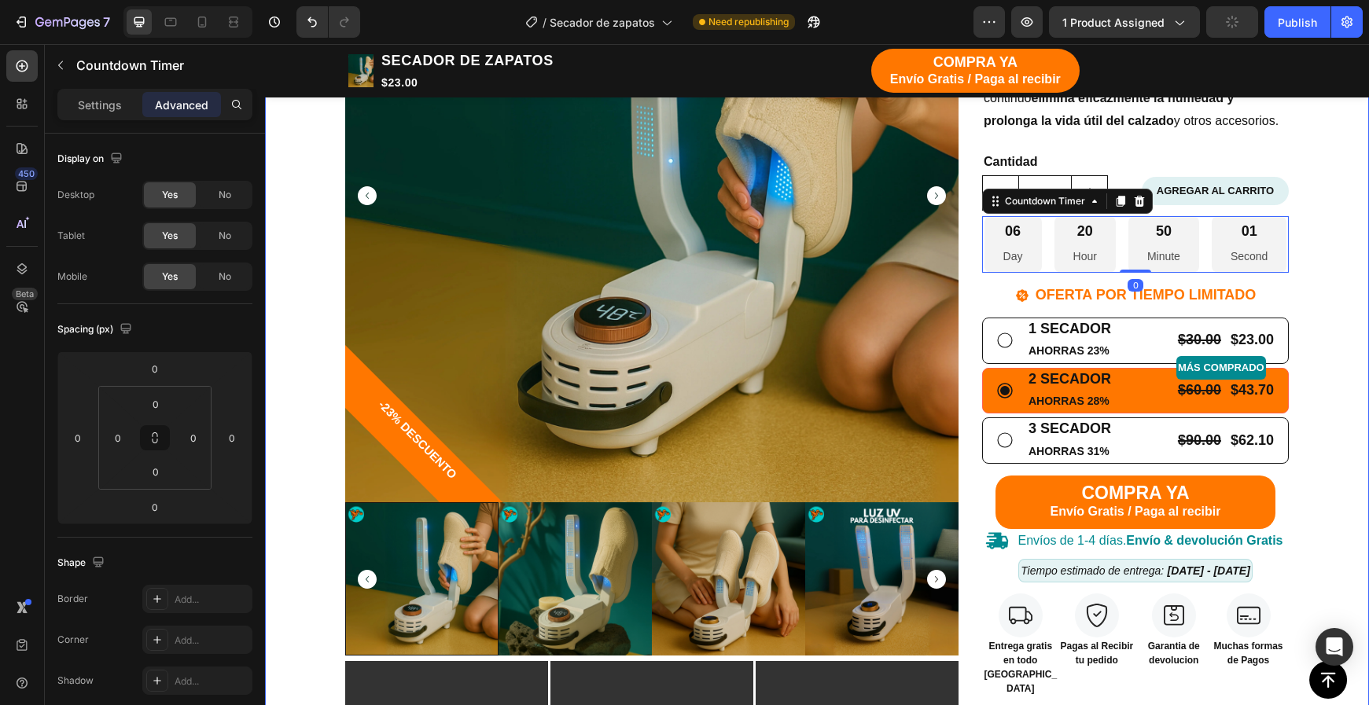
click at [1355, 259] on div "TIENDA Button CARRITO Button Row Echa pa' allá la humedad y malos olores Headin…" at bounding box center [817, 507] width 1080 height 1524
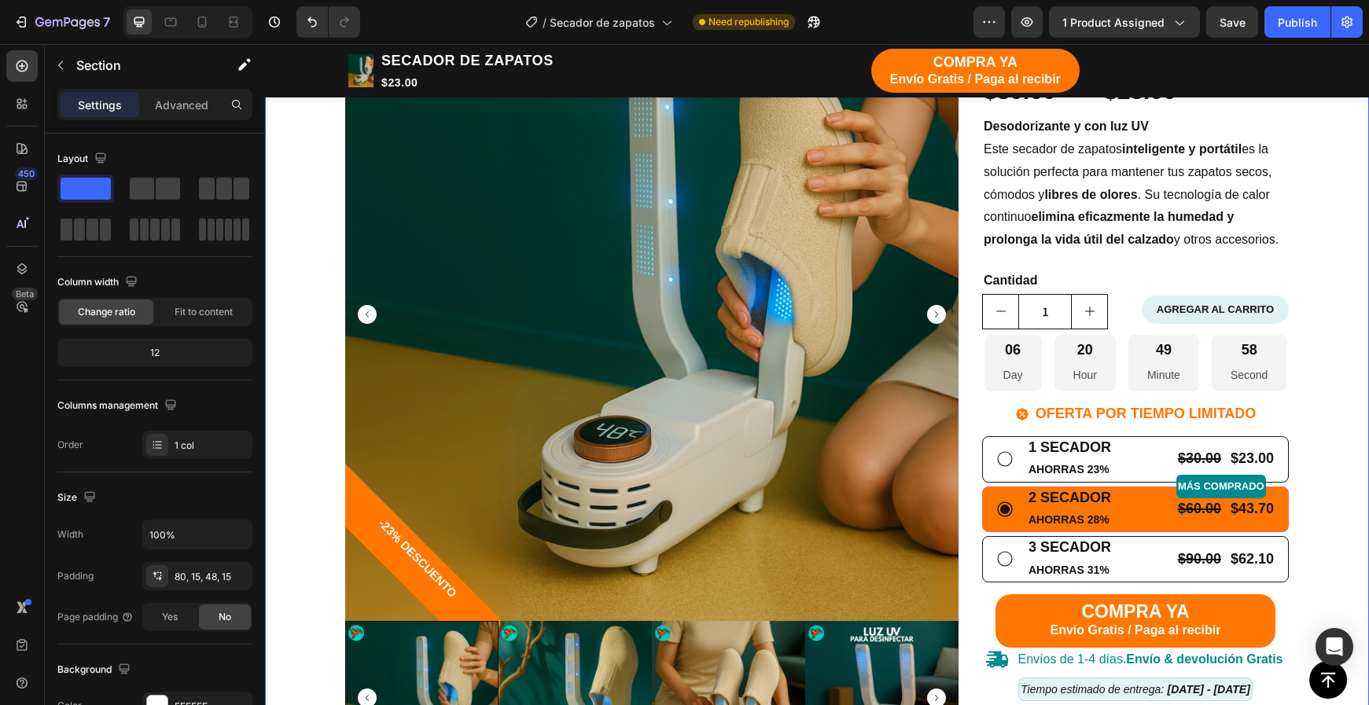
scroll to position [318, 0]
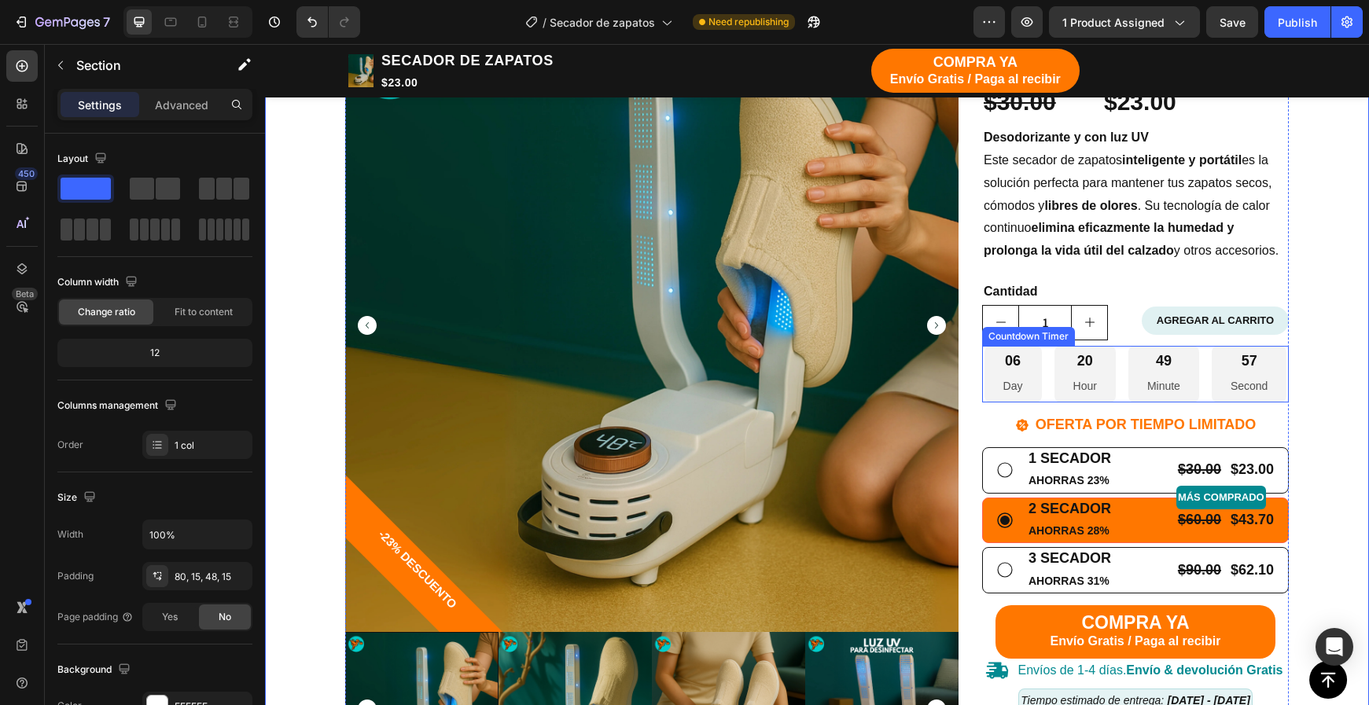
click at [1223, 373] on div "57 Second" at bounding box center [1249, 374] width 75 height 57
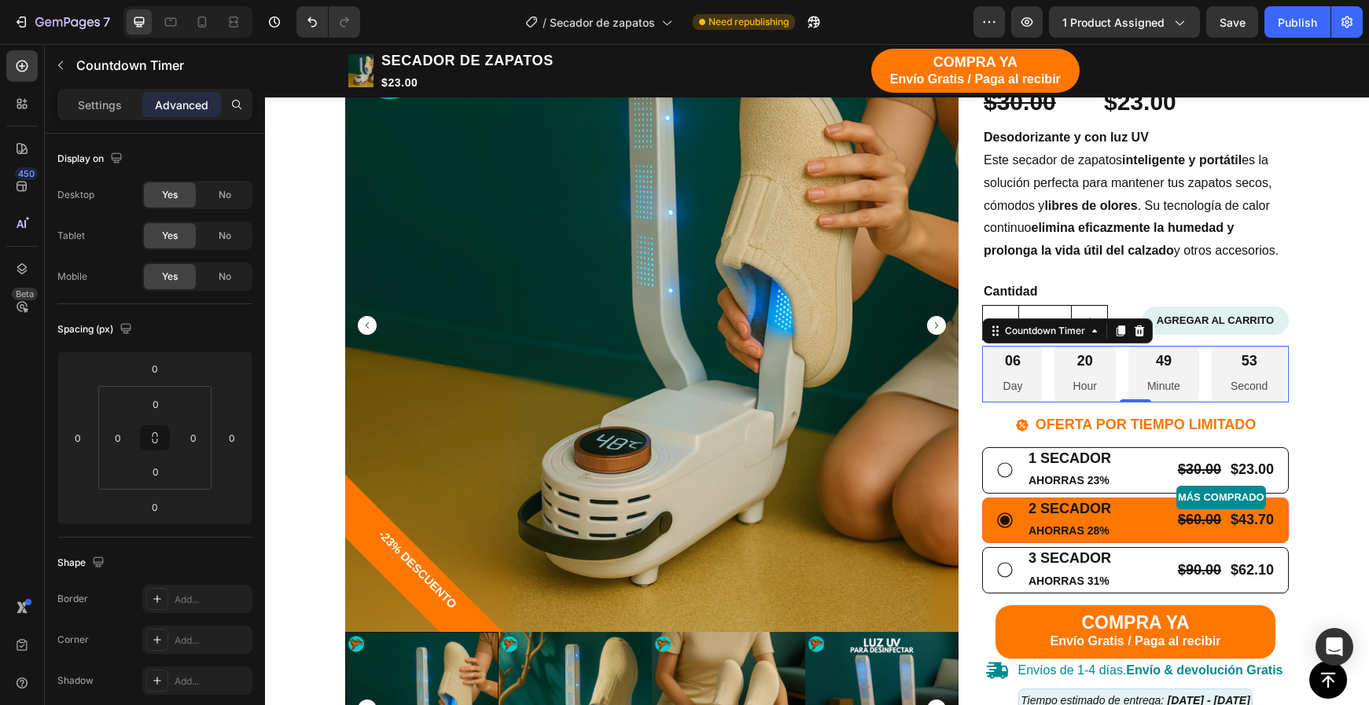
drag, startPoint x: 1142, startPoint y: 323, endPoint x: 1196, endPoint y: 377, distance: 76.7
click at [1196, 377] on div "06 Day 20 Hour 49 Minute 53 Second Countdown Timer 0" at bounding box center [1135, 374] width 307 height 57
click at [1019, 359] on div "06" at bounding box center [1013, 361] width 20 height 18
click at [113, 101] on p "Settings" at bounding box center [100, 105] width 44 height 17
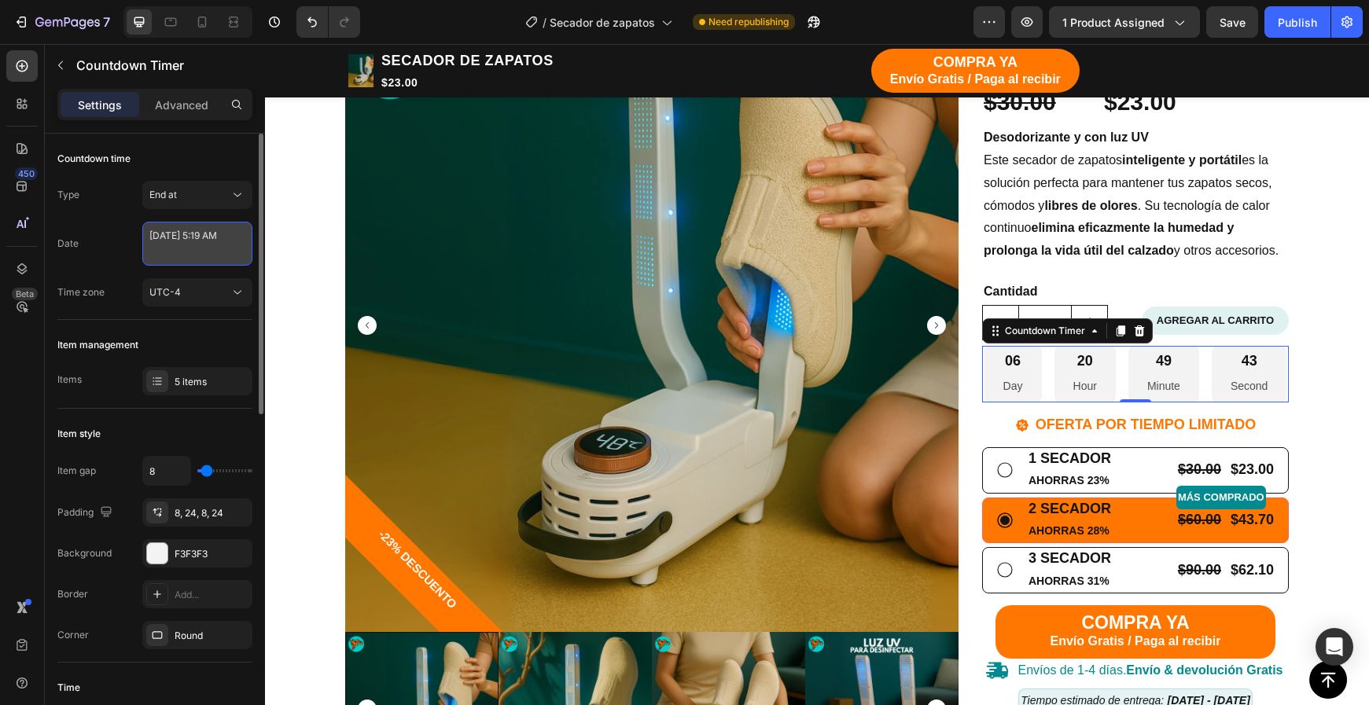
click at [197, 237] on textarea "September 03 2025 5:19 AM" at bounding box center [197, 244] width 110 height 44
select select "5"
select select "19"
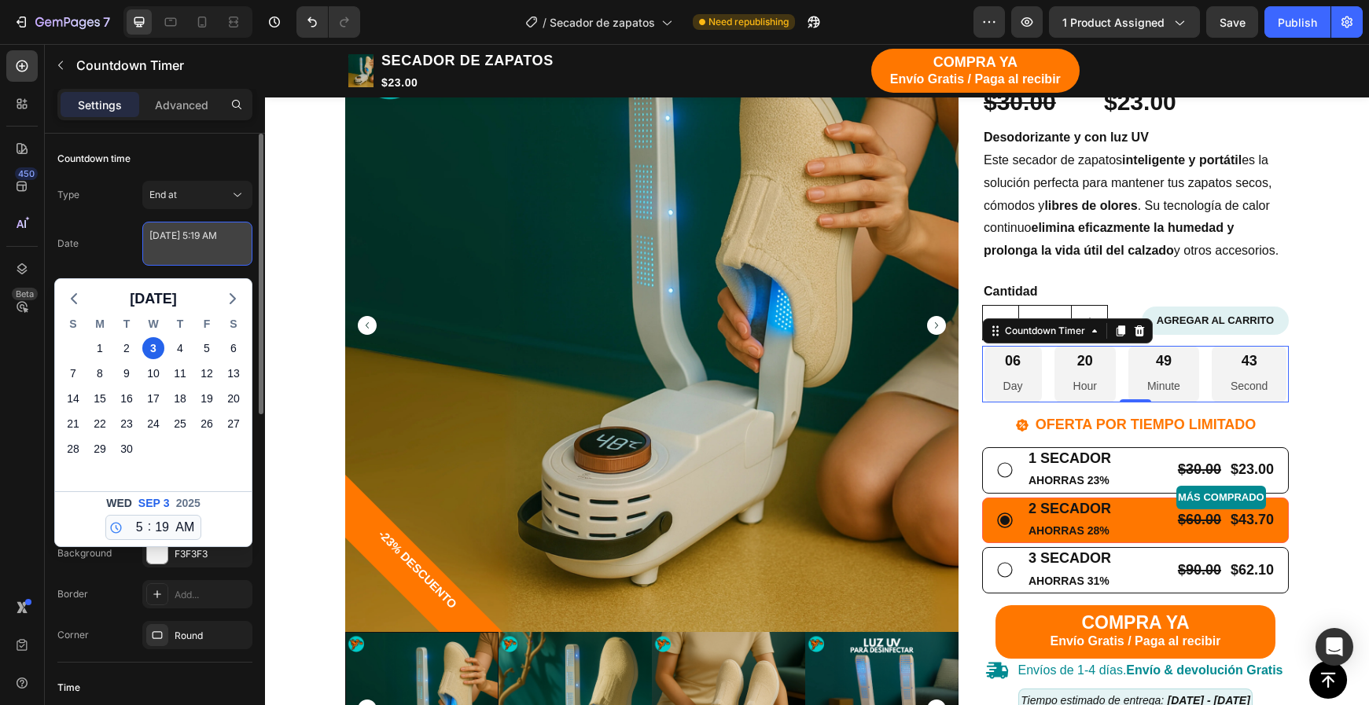
click at [197, 237] on textarea "September 03 2025 5:19 AM" at bounding box center [197, 244] width 110 height 44
click at [81, 303] on icon "button" at bounding box center [73, 298] width 19 height 19
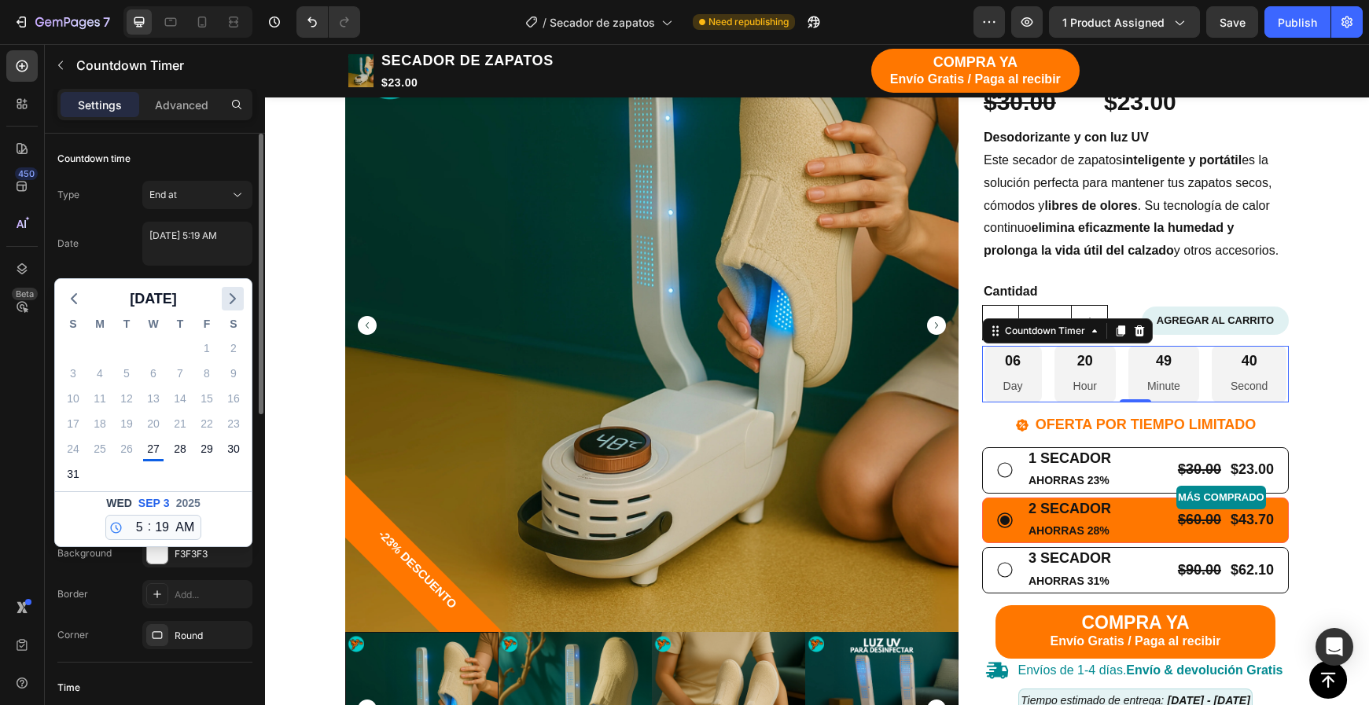
click at [229, 305] on icon "button" at bounding box center [232, 298] width 19 height 19
click at [102, 343] on div "1" at bounding box center [100, 348] width 22 height 22
type textarea "September 01 2025 5:19 AM"
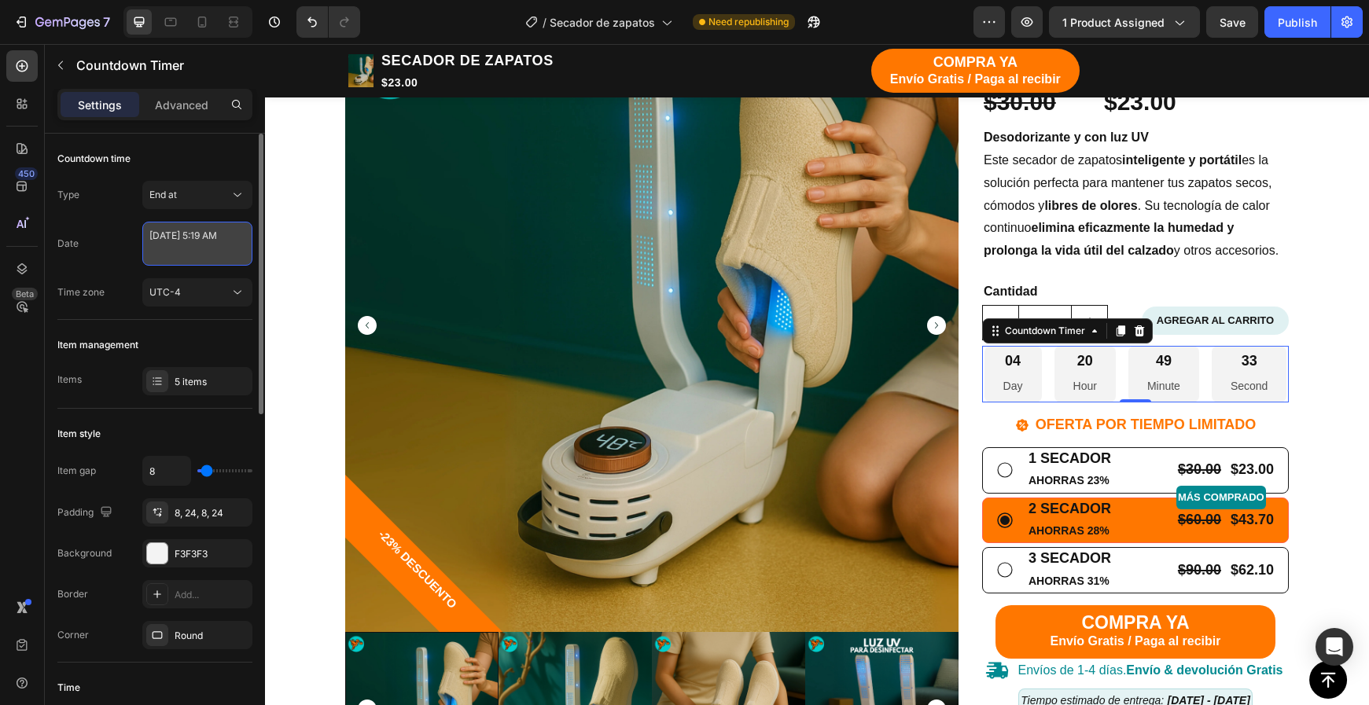
click at [162, 252] on textarea "September 01 2025 5:19 AM" at bounding box center [197, 244] width 110 height 44
select select "5"
select select "19"
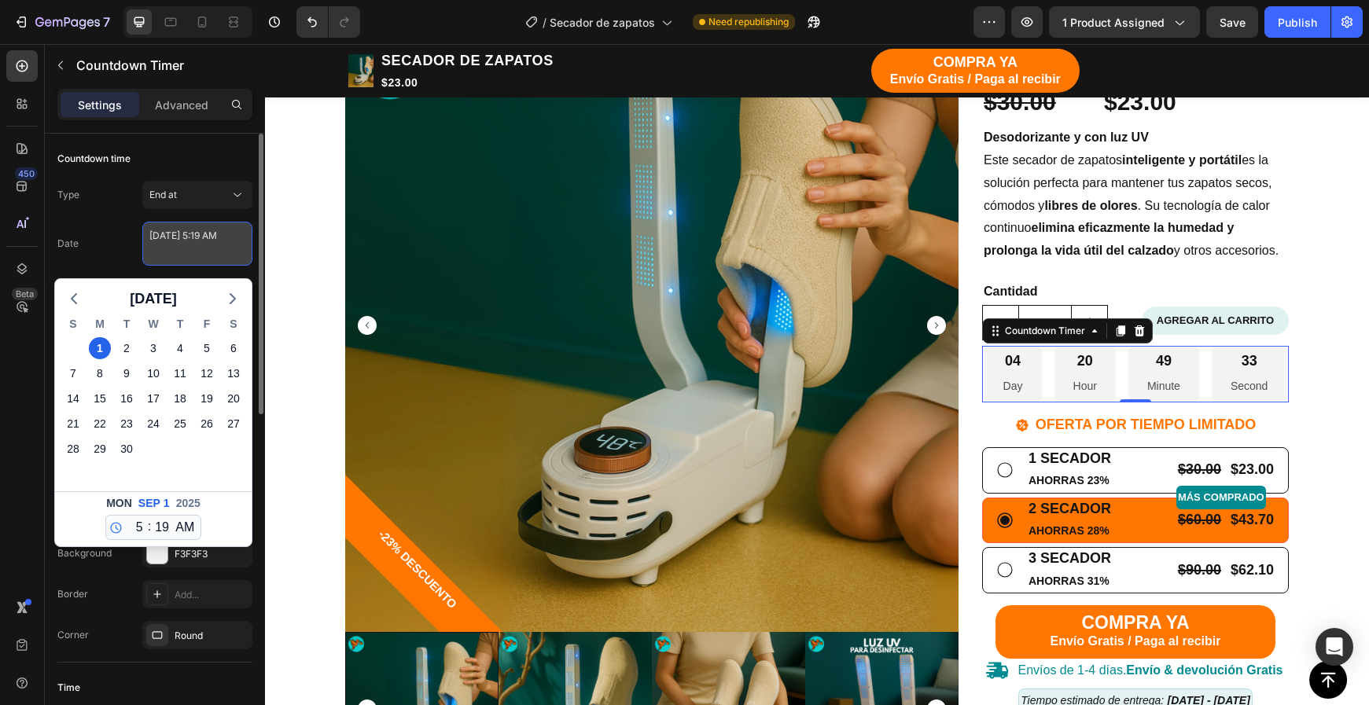
click at [162, 252] on textarea "September 01 2025 5:19 AM" at bounding box center [197, 244] width 110 height 44
click at [153, 252] on textarea "September 01 2025 5:19 AM" at bounding box center [197, 244] width 110 height 44
click at [88, 252] on div "Date September 2025 S M T W T F S 31 1 2 3 4 5 6 7 8 9 10 11 12 13 14 15 16 17 …" at bounding box center [154, 244] width 195 height 44
type textarea "September 01 2025 5:19 AM"
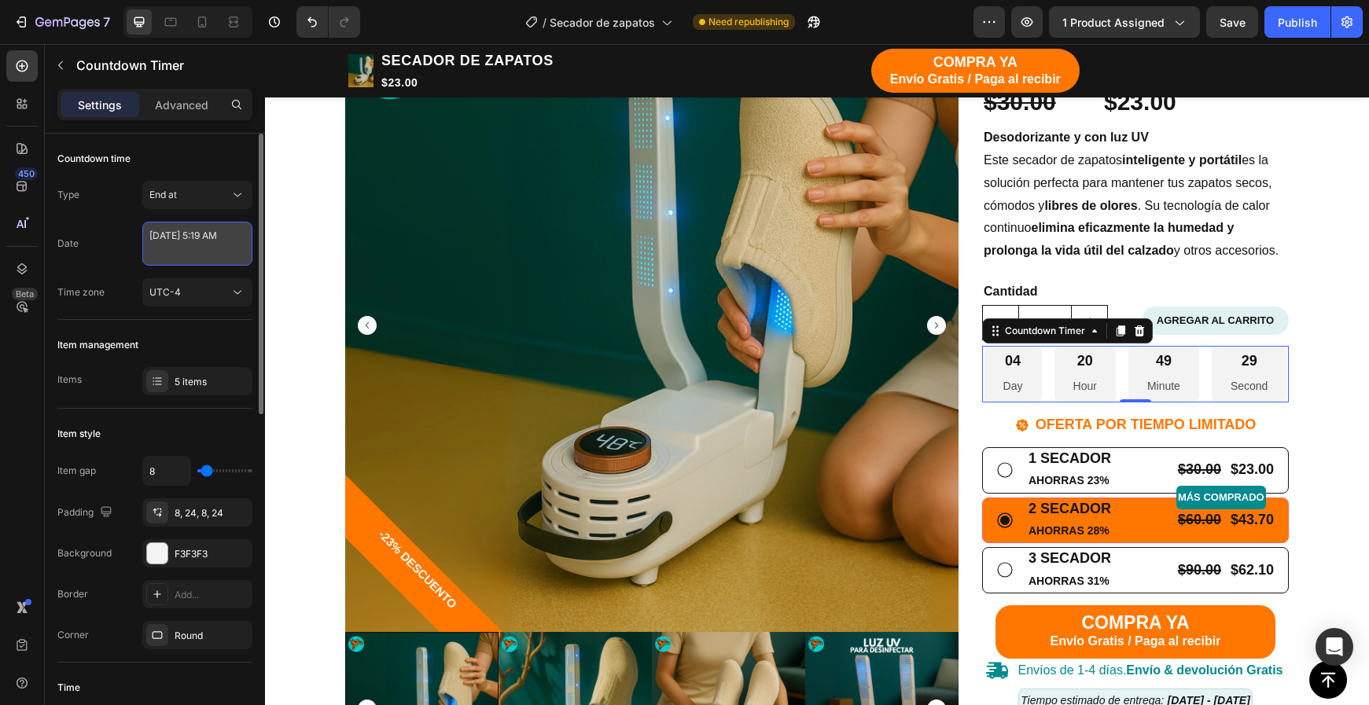
click at [151, 254] on textarea "September 01 2025 5:19 AM" at bounding box center [197, 244] width 110 height 44
select select "5"
select select "19"
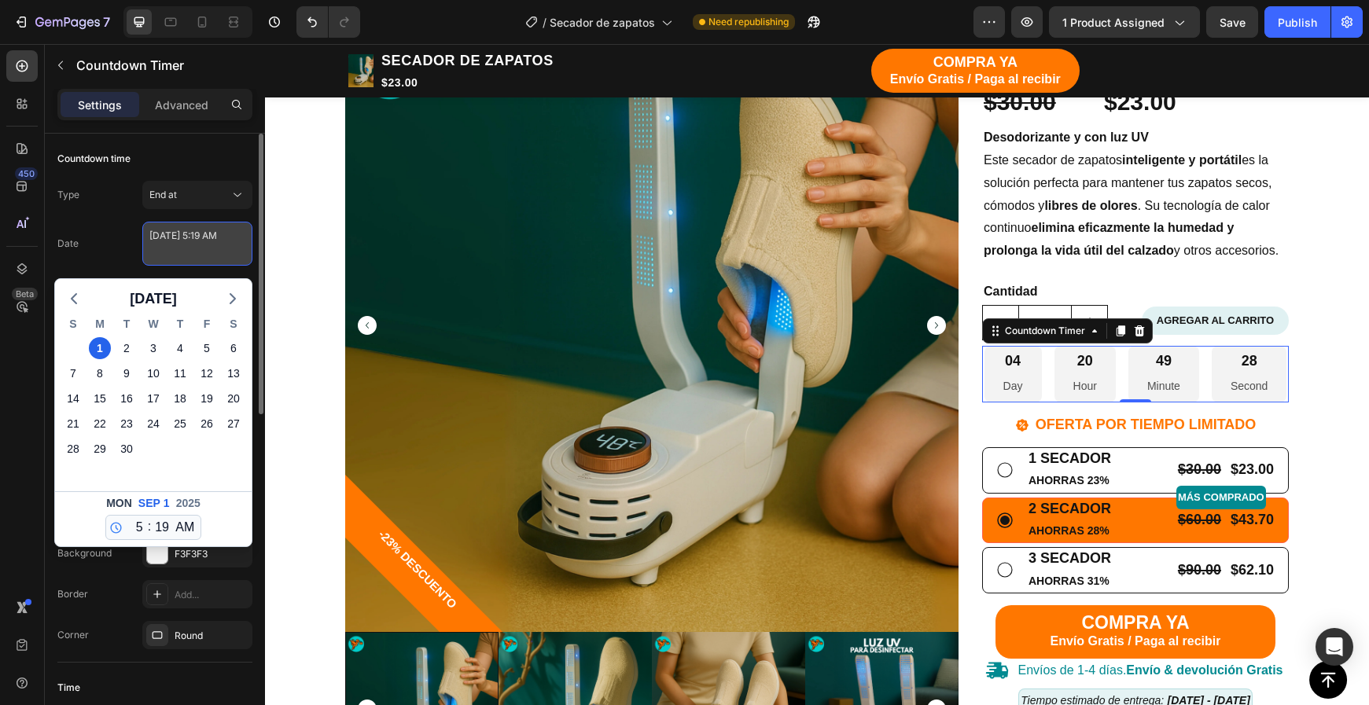
click at [154, 254] on textarea "September 01 2025 5:19 AM" at bounding box center [197, 244] width 110 height 44
select select "1"
type textarea "September 01 2025 1:19 AM"
select select "0"
type textarea "[DATE] 1:00 AM"
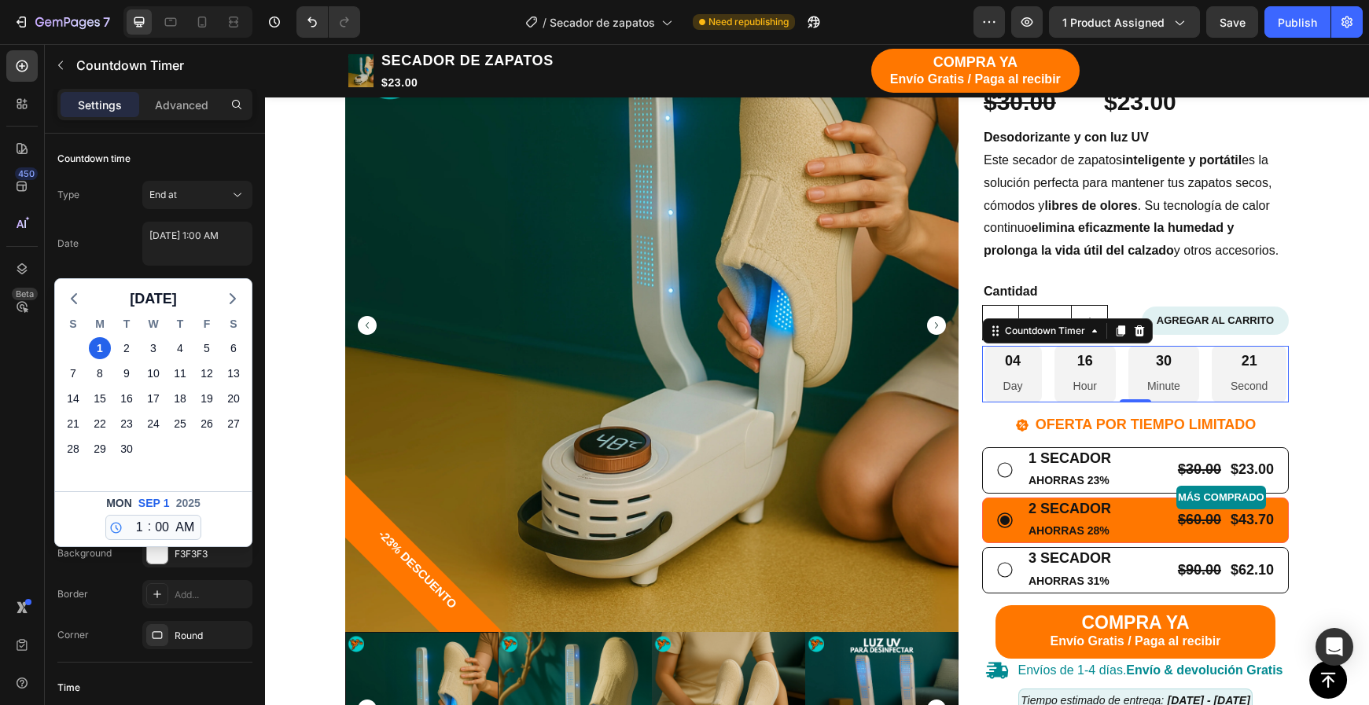
click at [212, 484] on div "10" at bounding box center [206, 474] width 27 height 25
click at [109, 245] on div "Date September 01 2025 1:00 AM September 2025 S M T W T F S 31 1 2 3 4 5 6 7 8 …" at bounding box center [154, 244] width 195 height 44
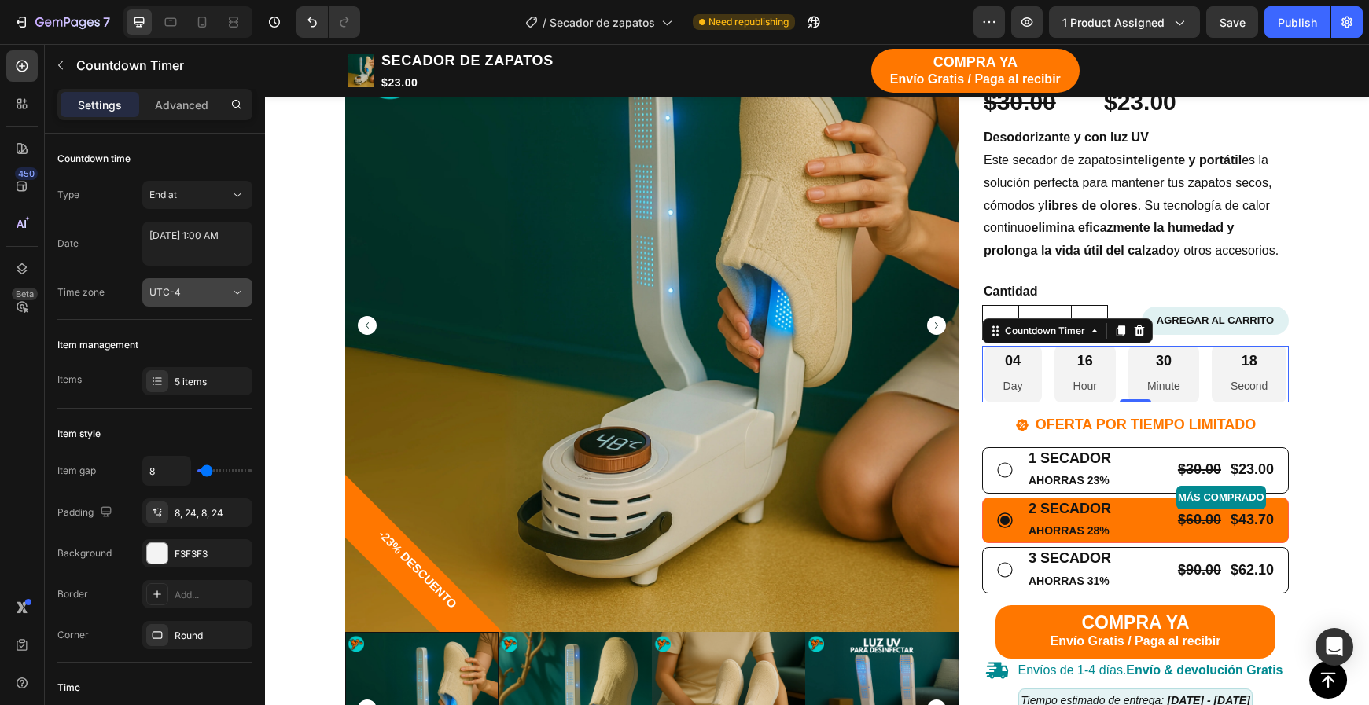
click at [190, 298] on div "UTC-4" at bounding box center [189, 292] width 80 height 14
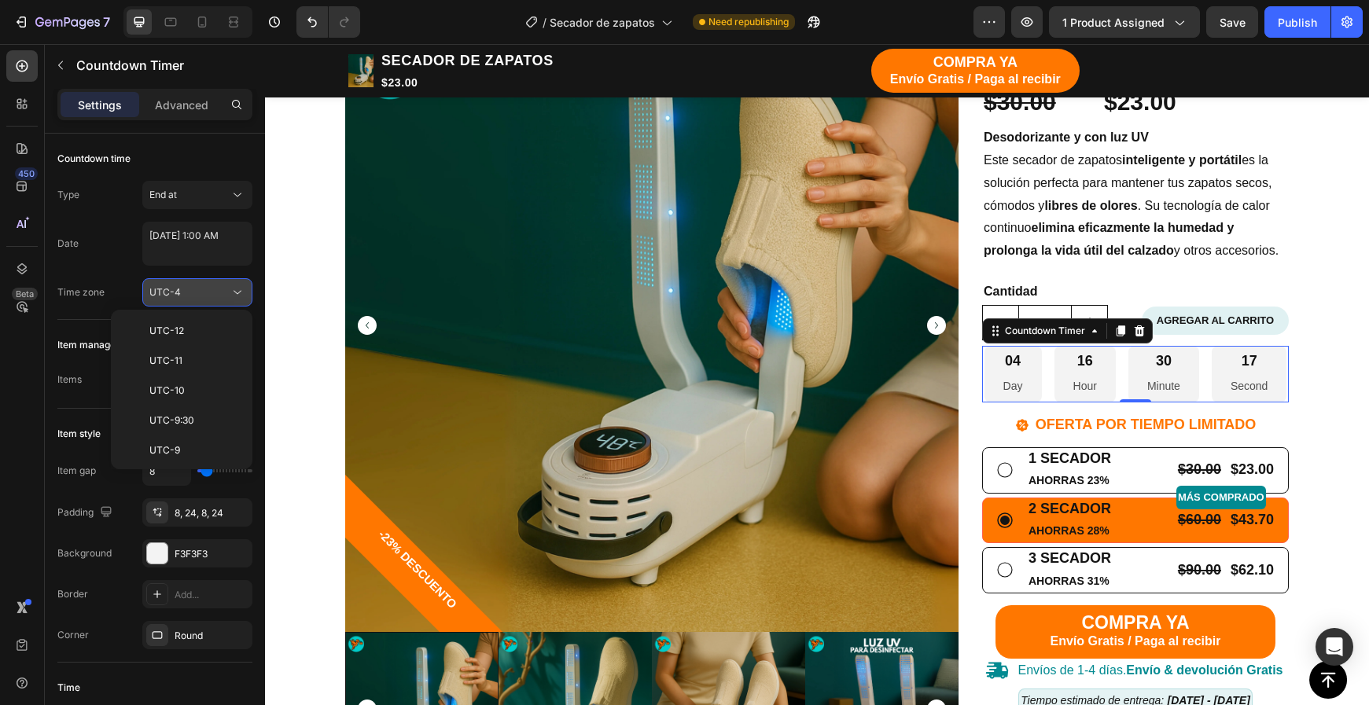
scroll to position [170, 0]
click at [169, 400] on span "UTC-5" at bounding box center [164, 400] width 31 height 14
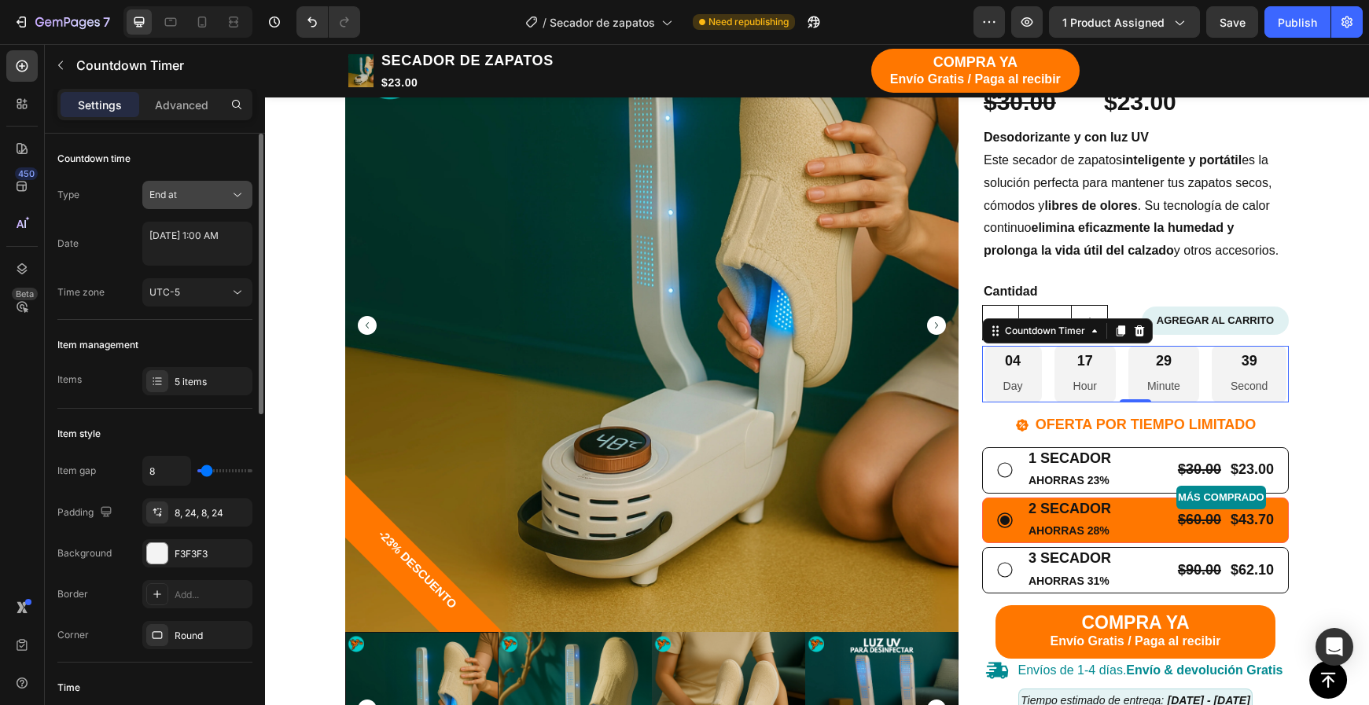
click at [197, 201] on div "End at" at bounding box center [189, 195] width 80 height 14
click at [101, 271] on div "Type End at Date September 01 2025 1:00 AM Time zone UTC-5" at bounding box center [154, 244] width 195 height 126
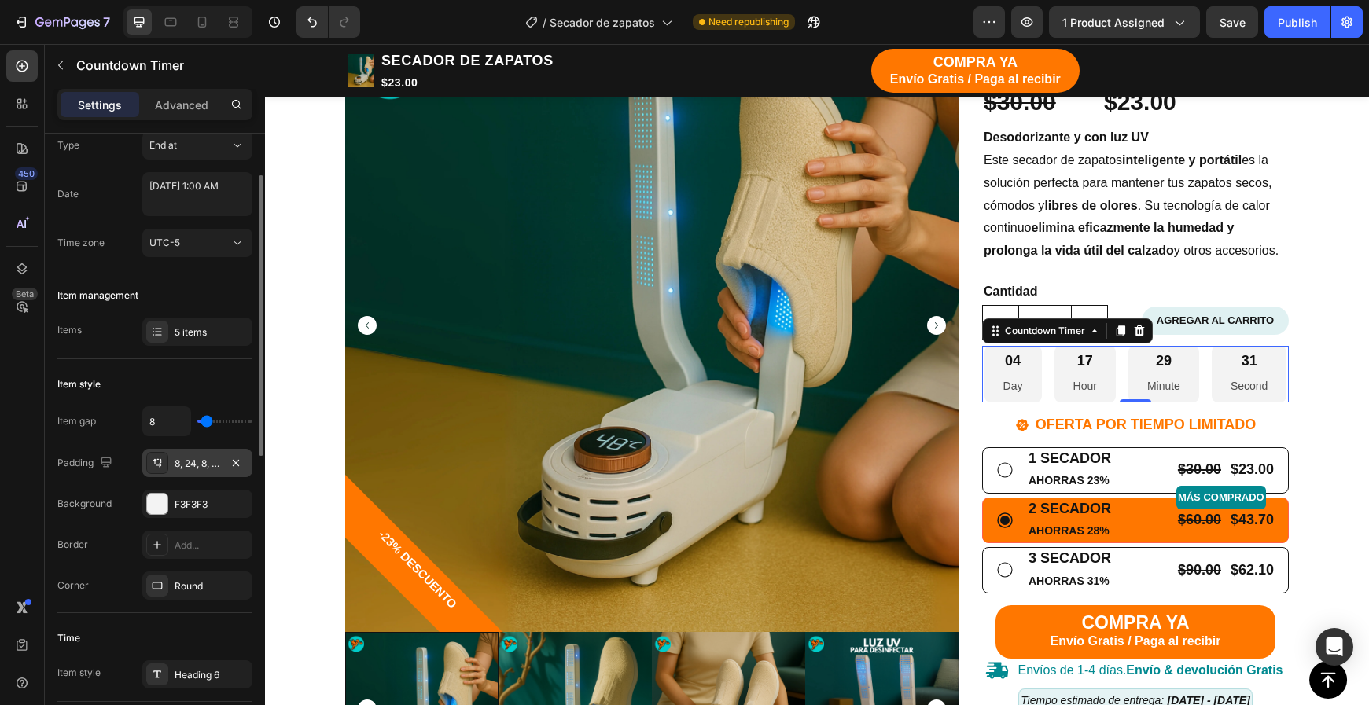
scroll to position [72, 0]
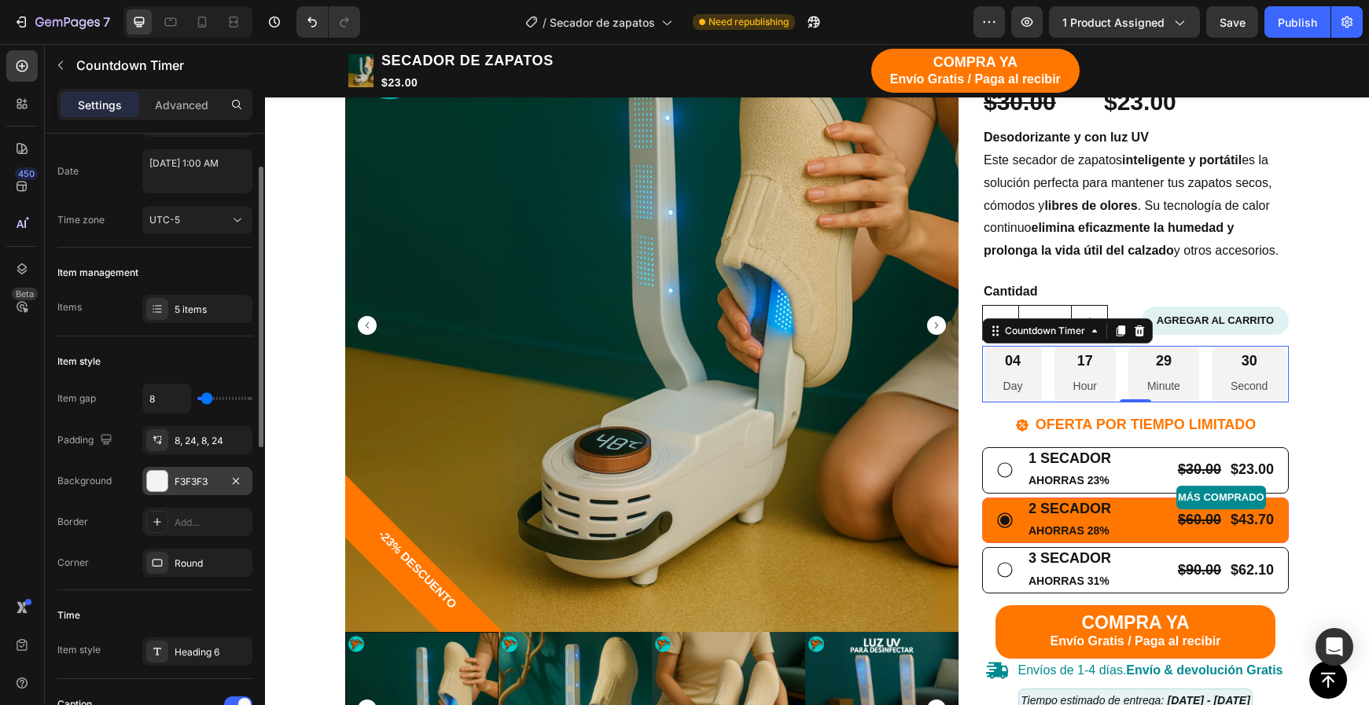
click at [167, 480] on div at bounding box center [157, 481] width 22 height 22
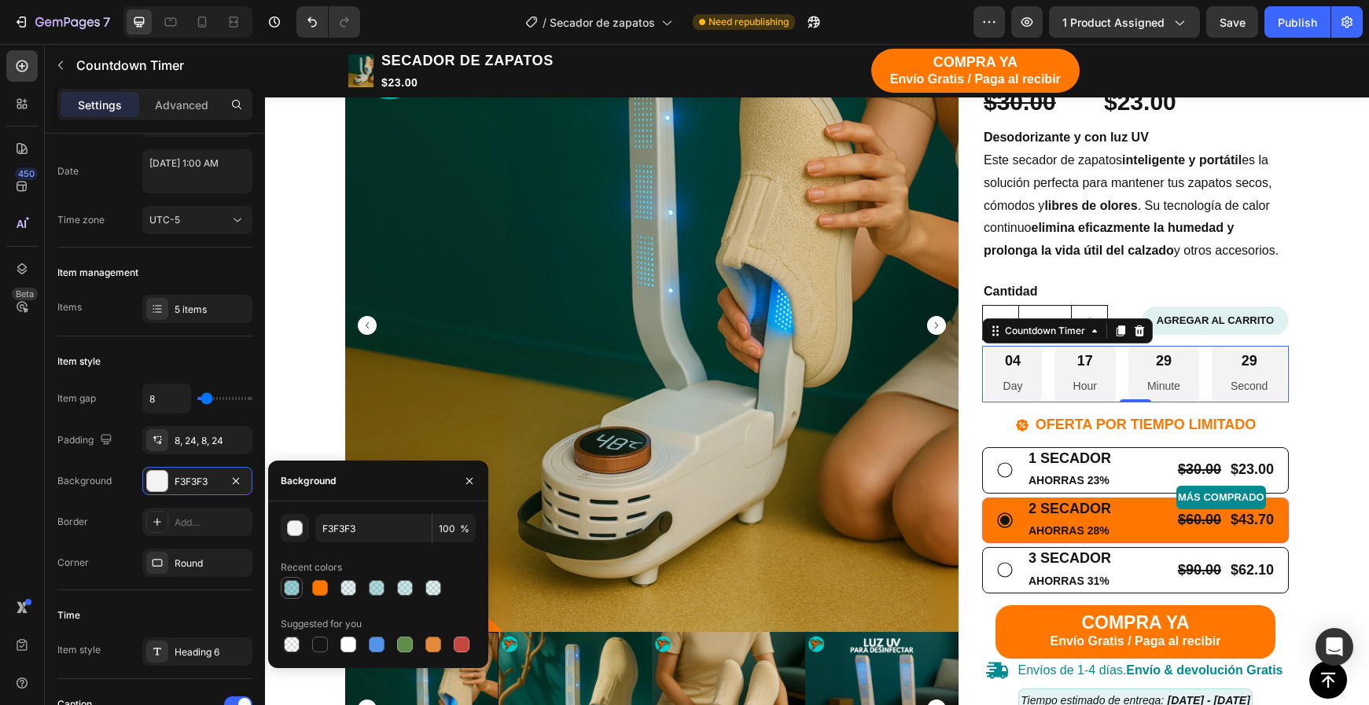
click at [296, 593] on div at bounding box center [292, 588] width 16 height 16
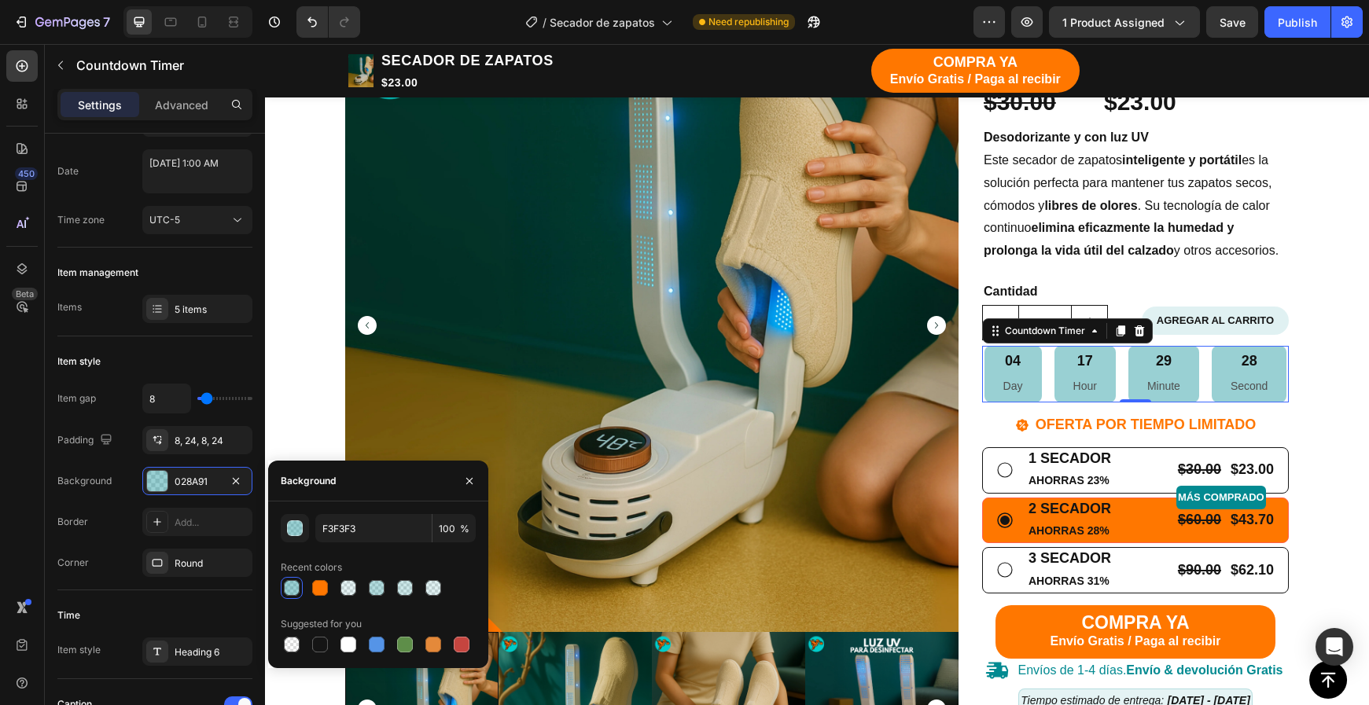
type input "028A91"
click at [447, 528] on input "40" at bounding box center [453, 528] width 43 height 28
type input "20"
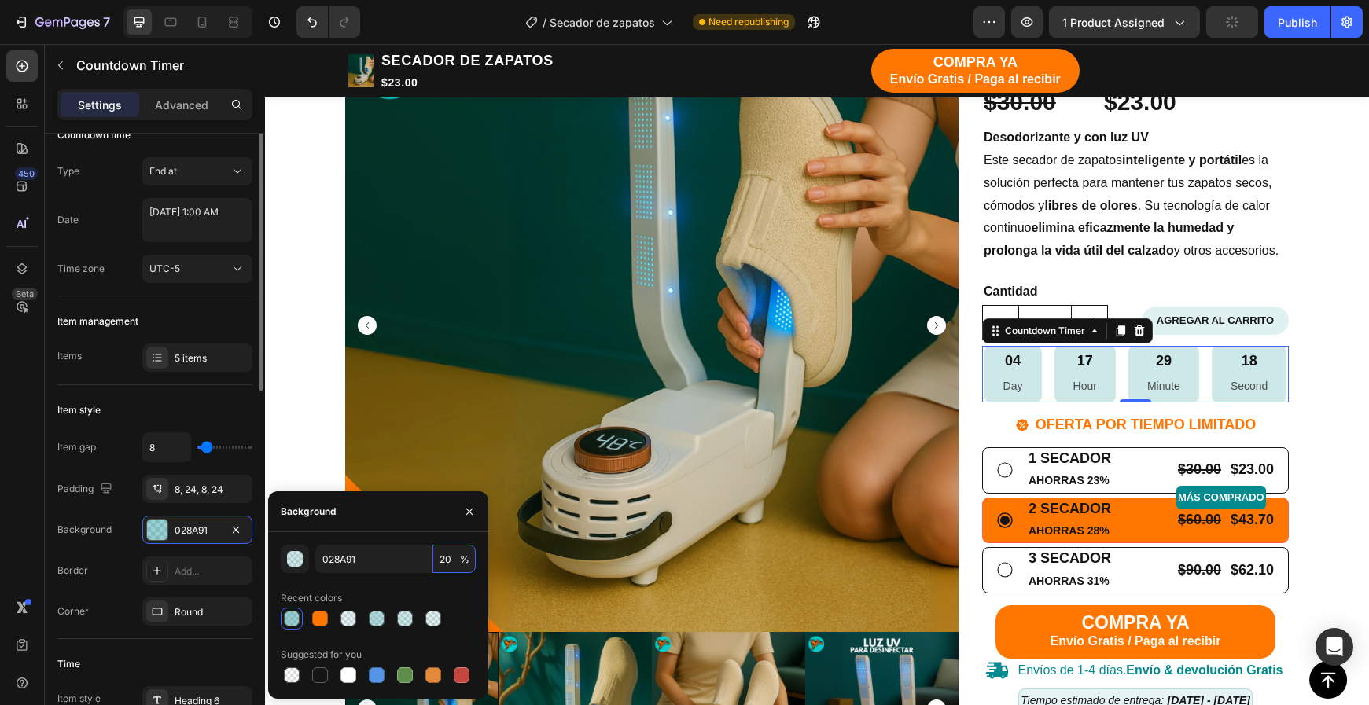
scroll to position [0, 0]
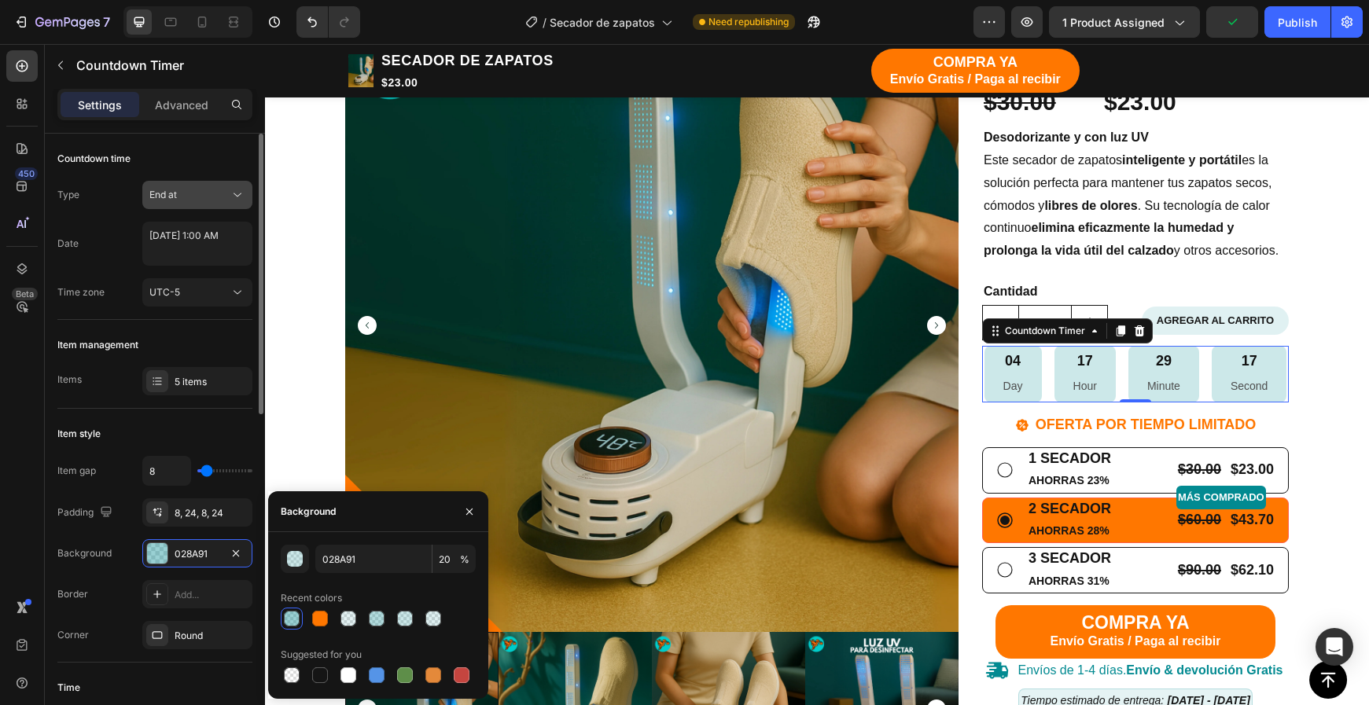
click at [215, 189] on div "End at" at bounding box center [189, 195] width 80 height 14
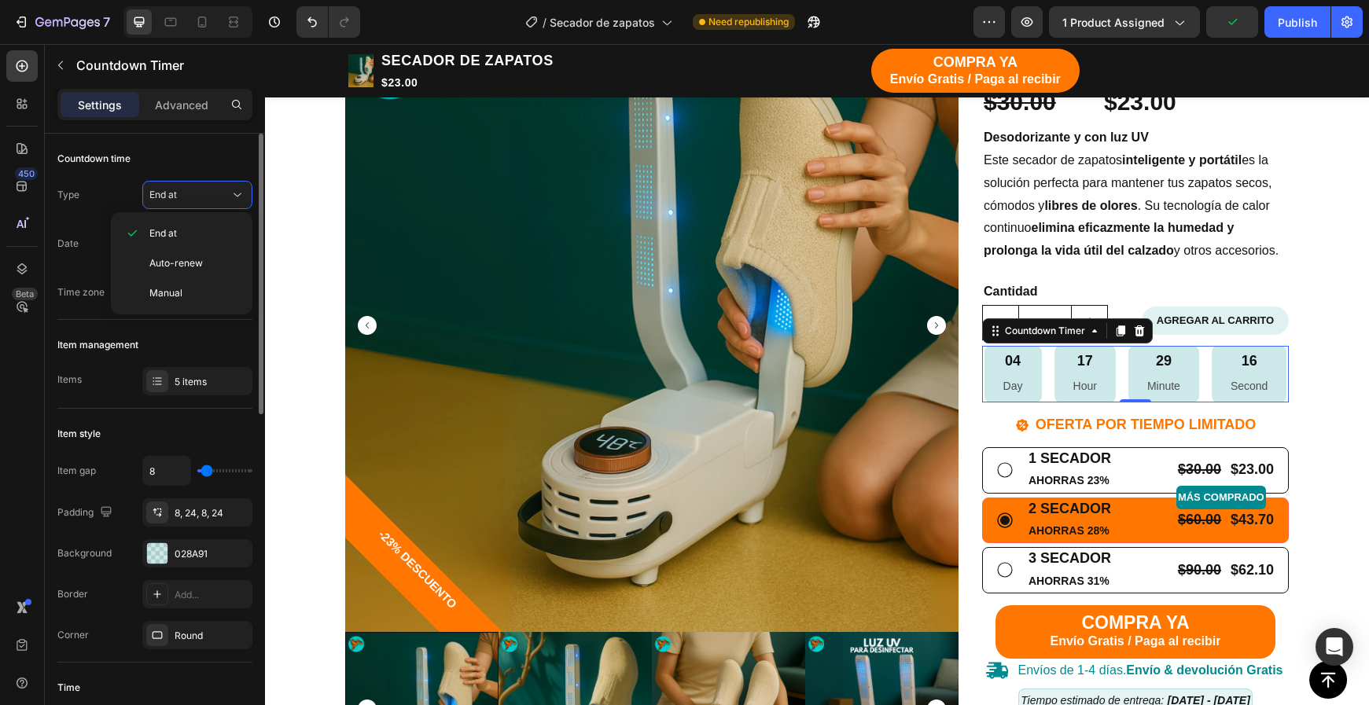
click at [200, 164] on div "Countdown time" at bounding box center [154, 158] width 195 height 25
click at [201, 235] on textarea "[DATE] 1:00 AM" at bounding box center [197, 244] width 110 height 44
select select "1"
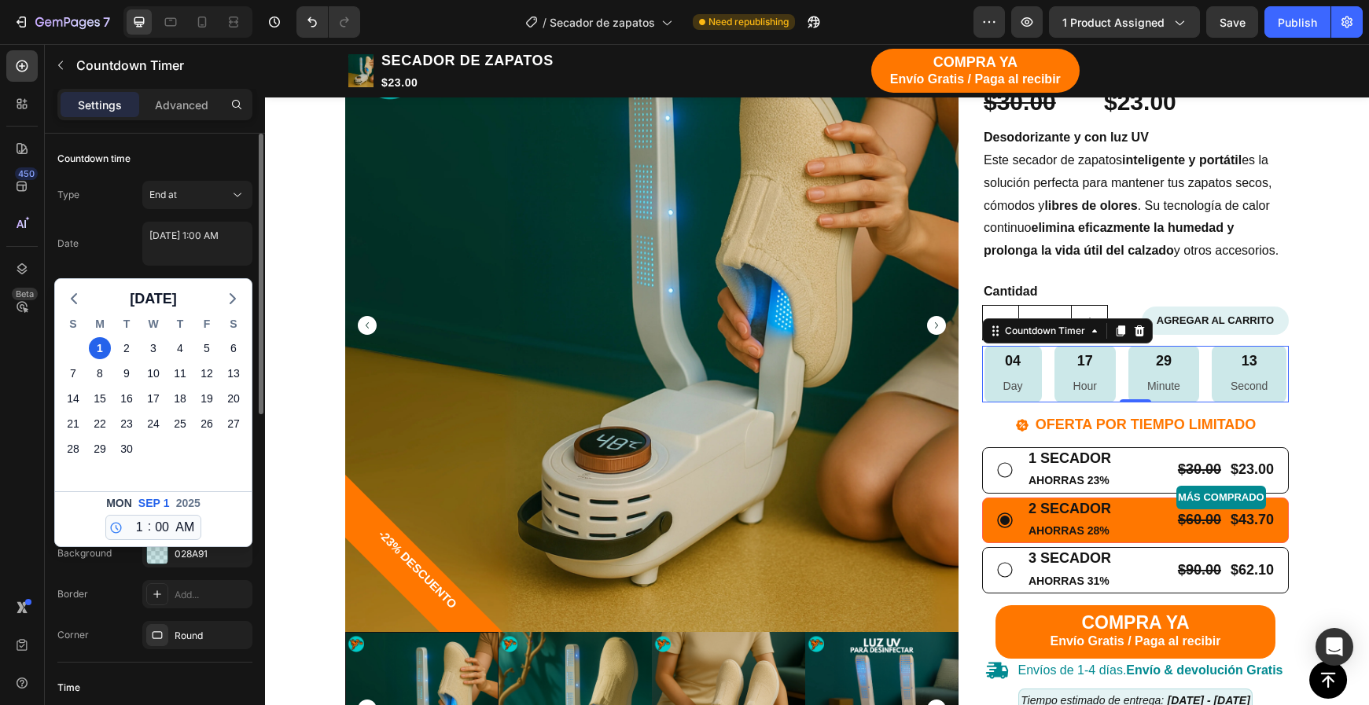
click at [105, 257] on div "Date September 01 2025 1:00 AM September 2025 S M T W T F S 31 1 2 3 4 5 6 7 8 …" at bounding box center [154, 244] width 195 height 44
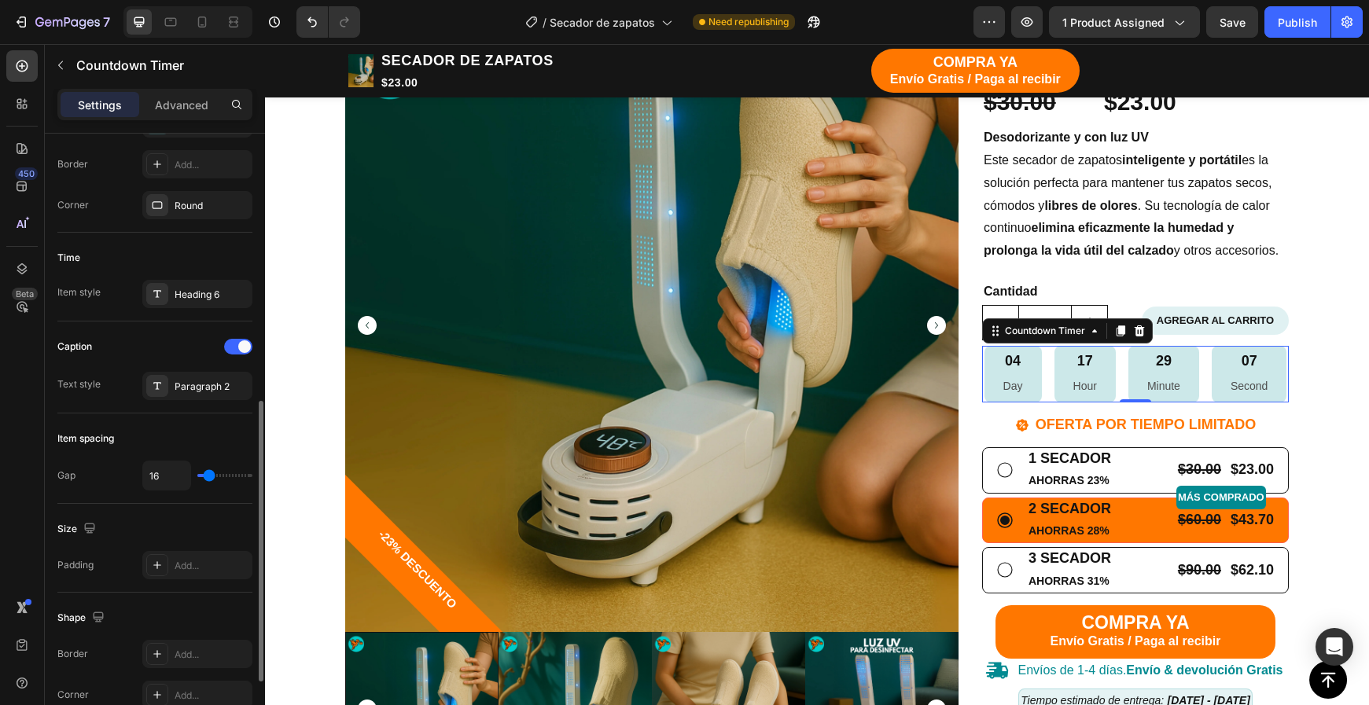
scroll to position [479, 0]
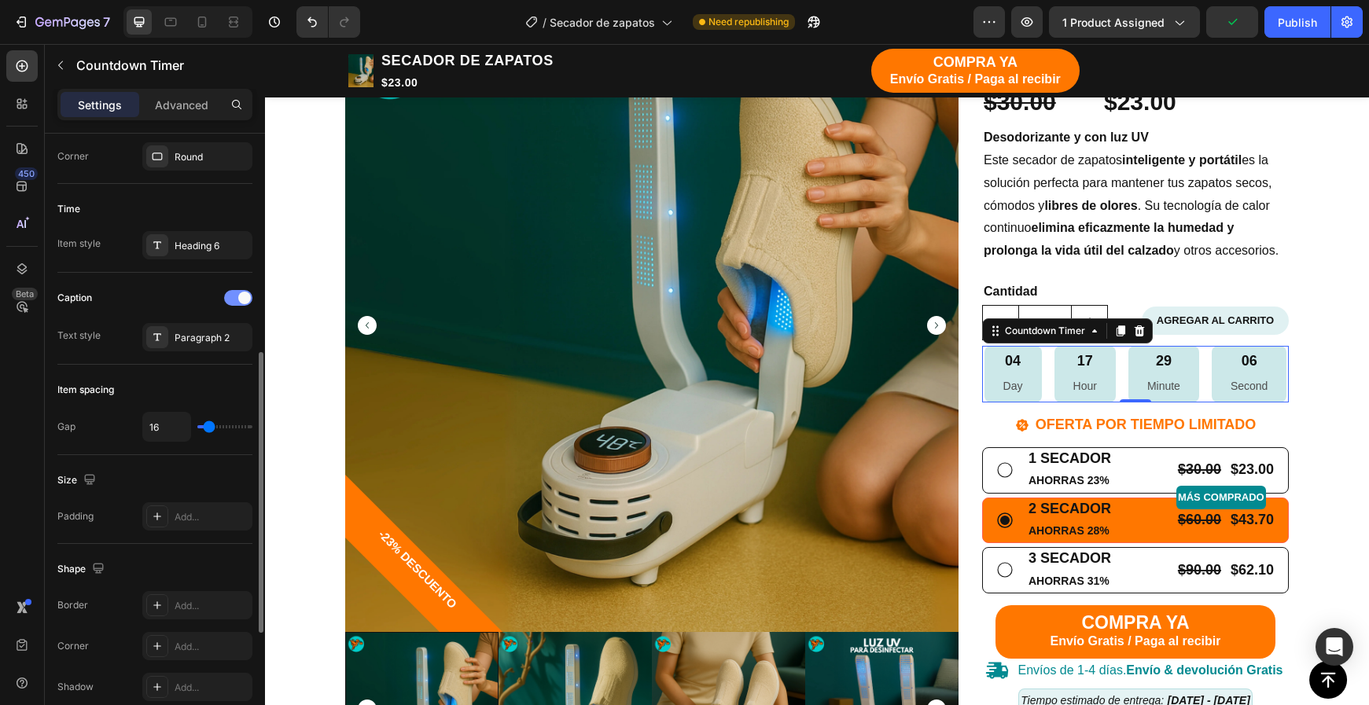
click at [237, 296] on div at bounding box center [238, 298] width 28 height 16
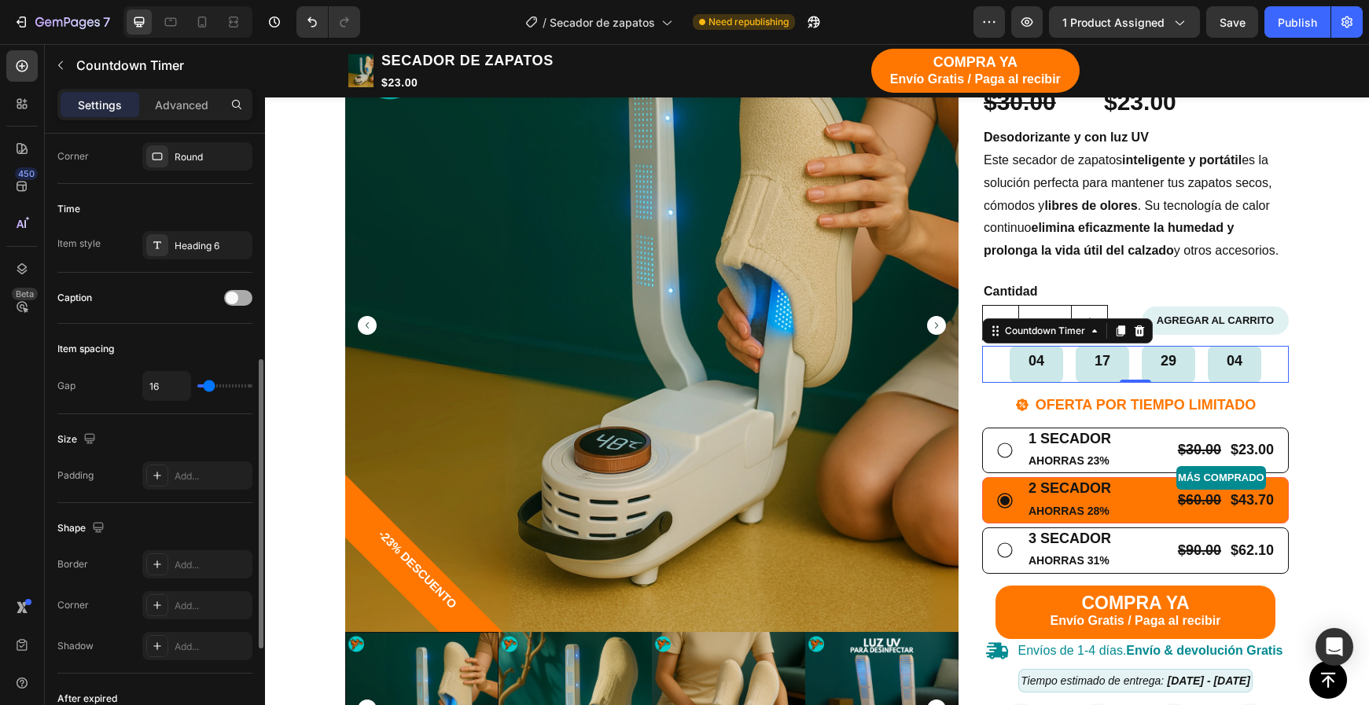
click at [237, 296] on span at bounding box center [232, 298] width 13 height 13
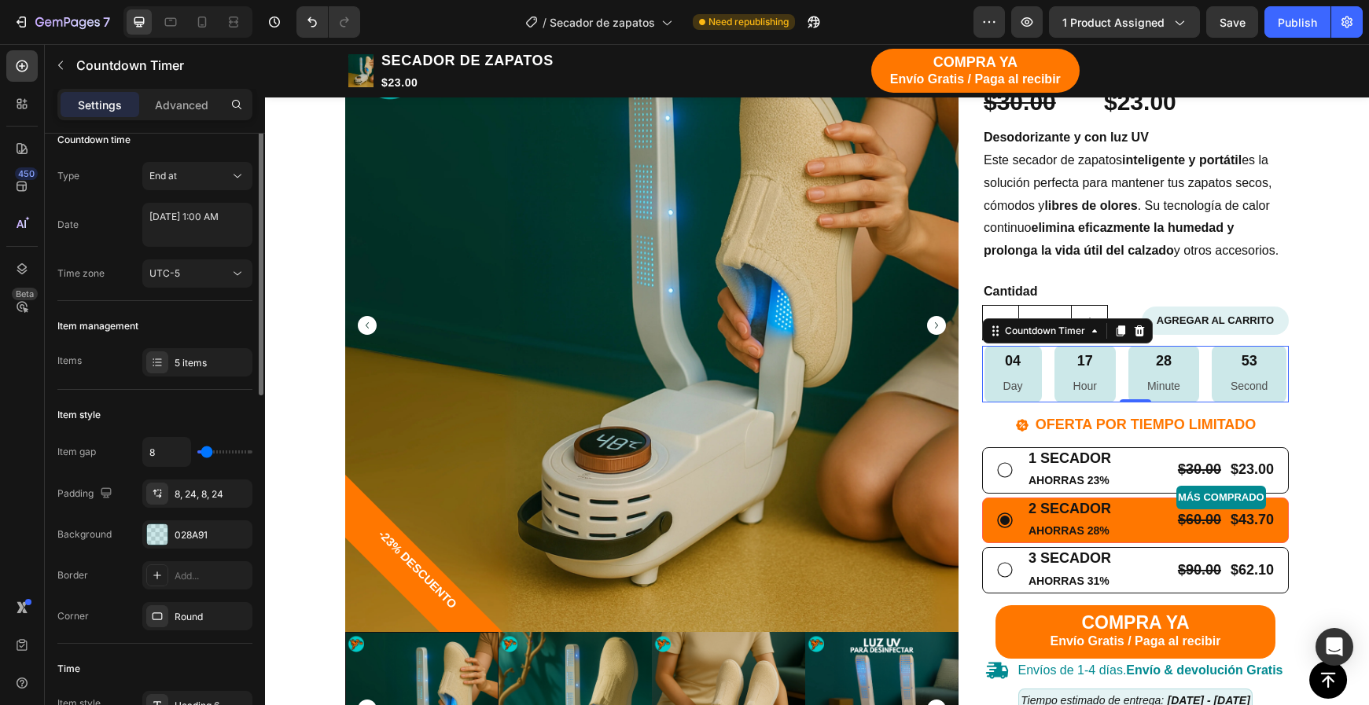
scroll to position [0, 0]
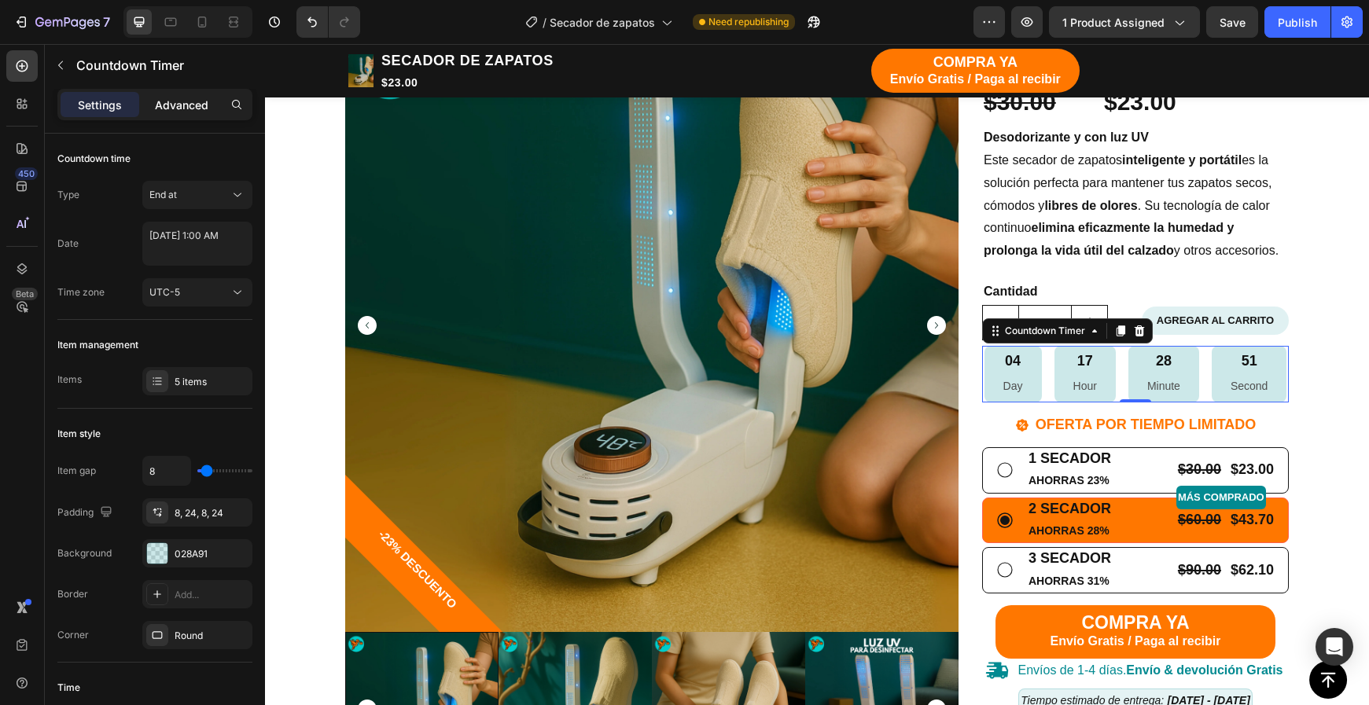
click at [186, 102] on p "Advanced" at bounding box center [181, 105] width 53 height 17
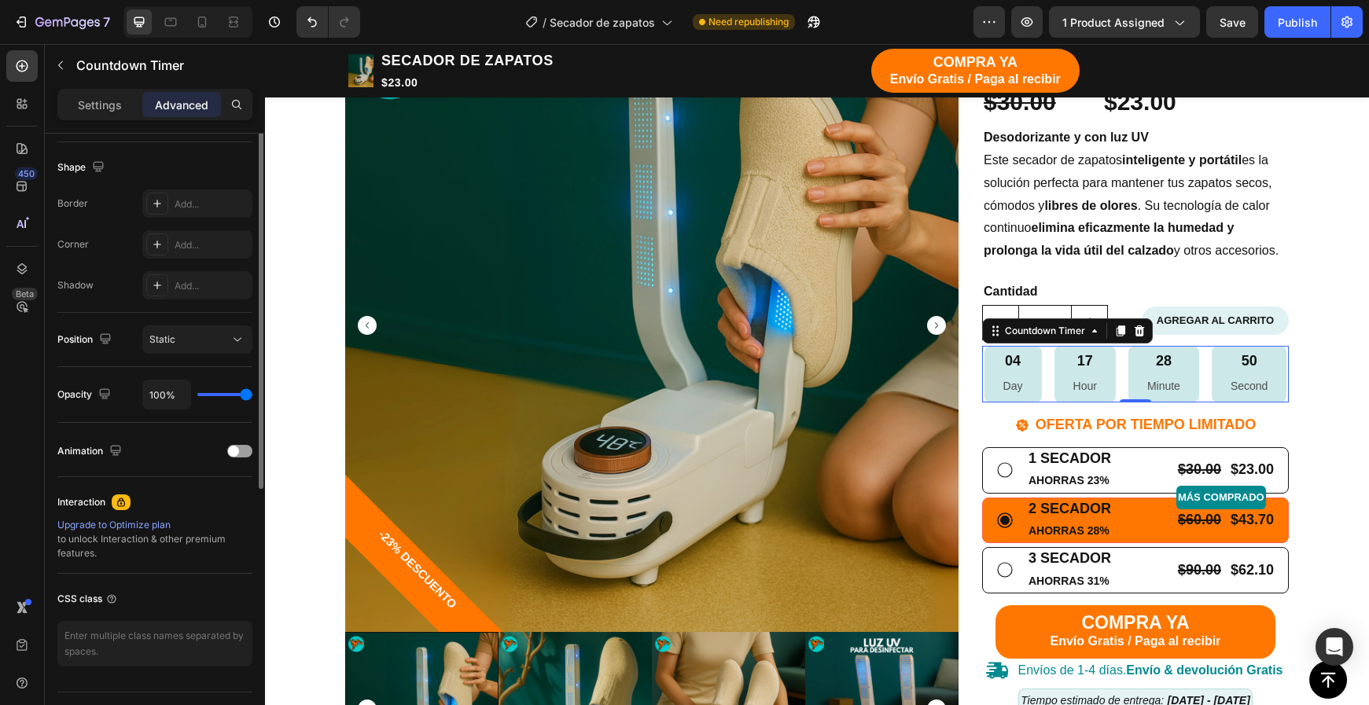
scroll to position [432, 0]
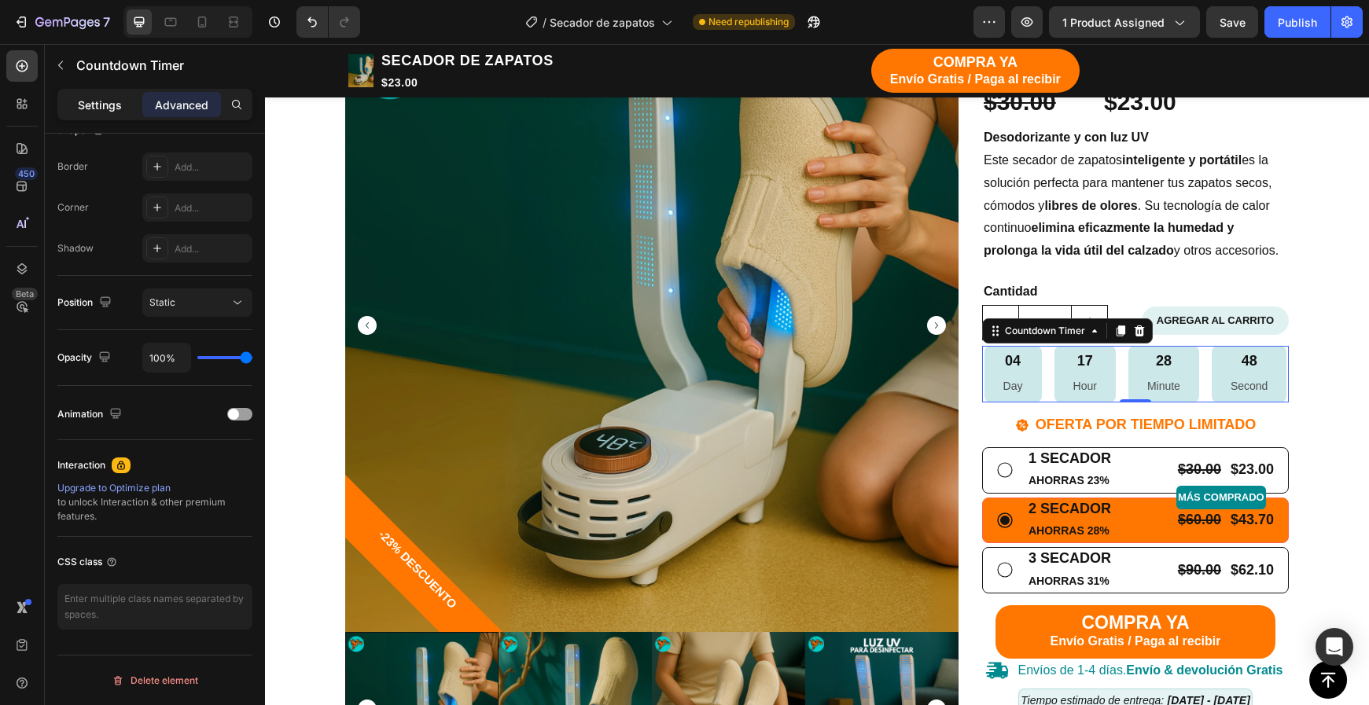
click at [94, 95] on div "Settings" at bounding box center [100, 104] width 79 height 25
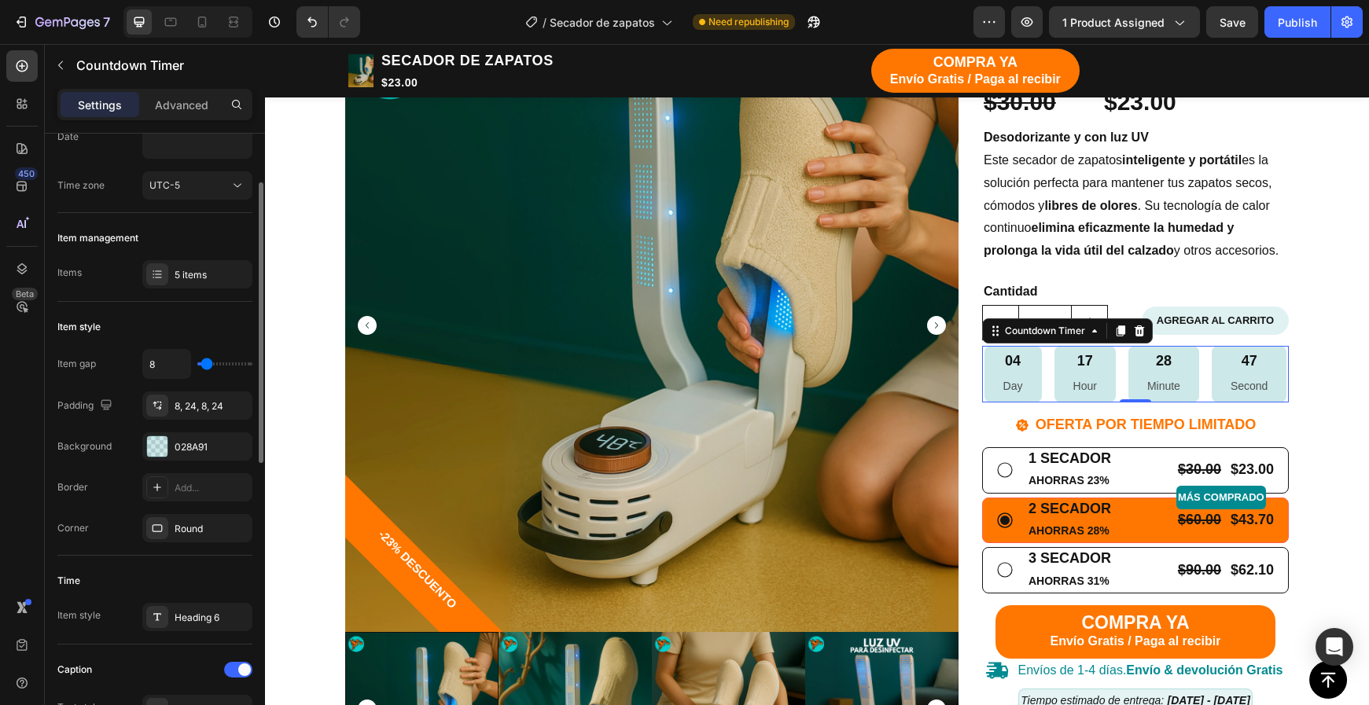
scroll to position [0, 0]
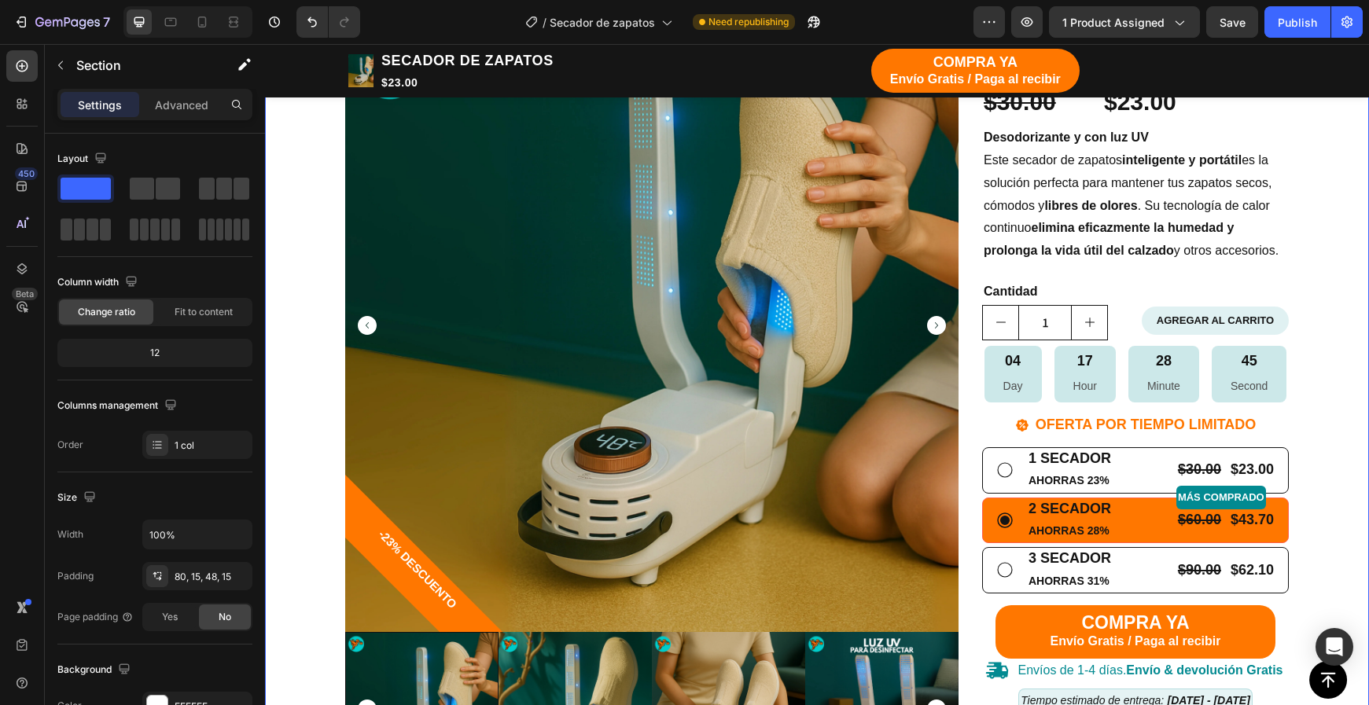
click at [1344, 340] on div "TIENDA Button CARRITO Button Row Echa pa' allá la humedad y malos olores Headin…" at bounding box center [817, 637] width 1080 height 1524
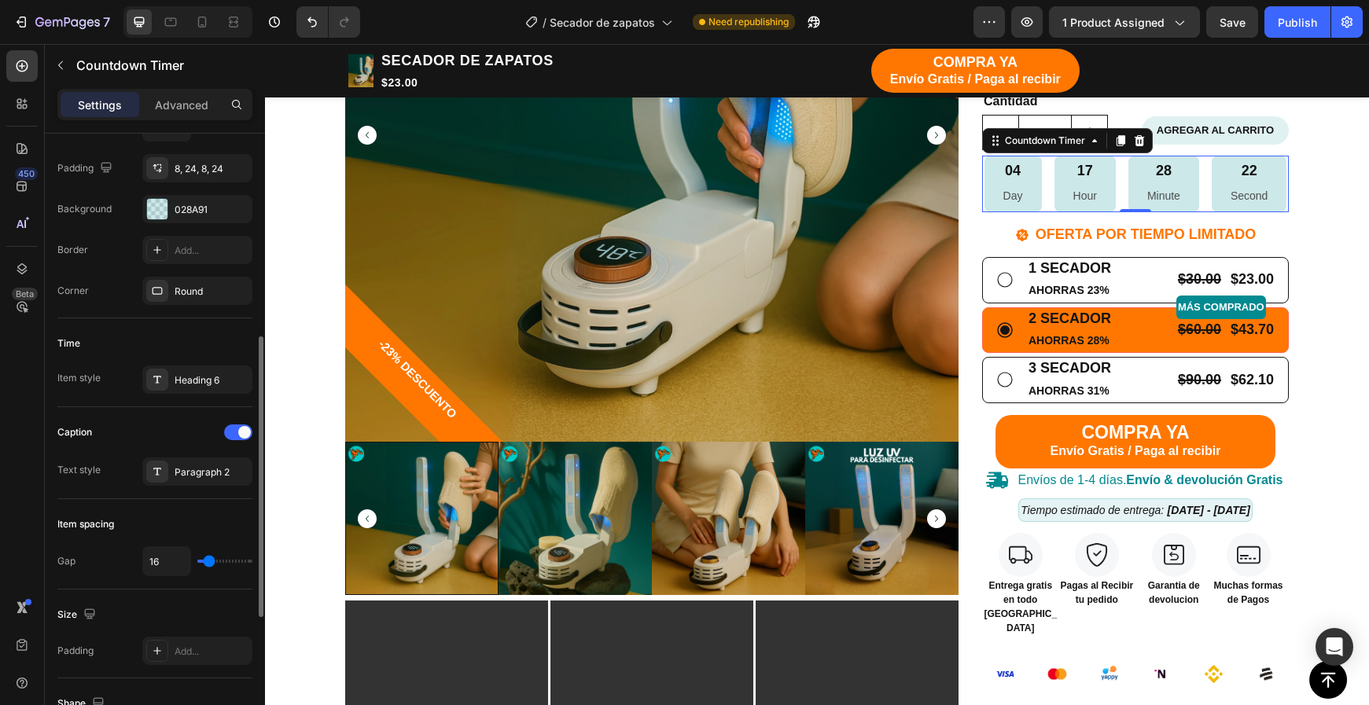
scroll to position [434, 0]
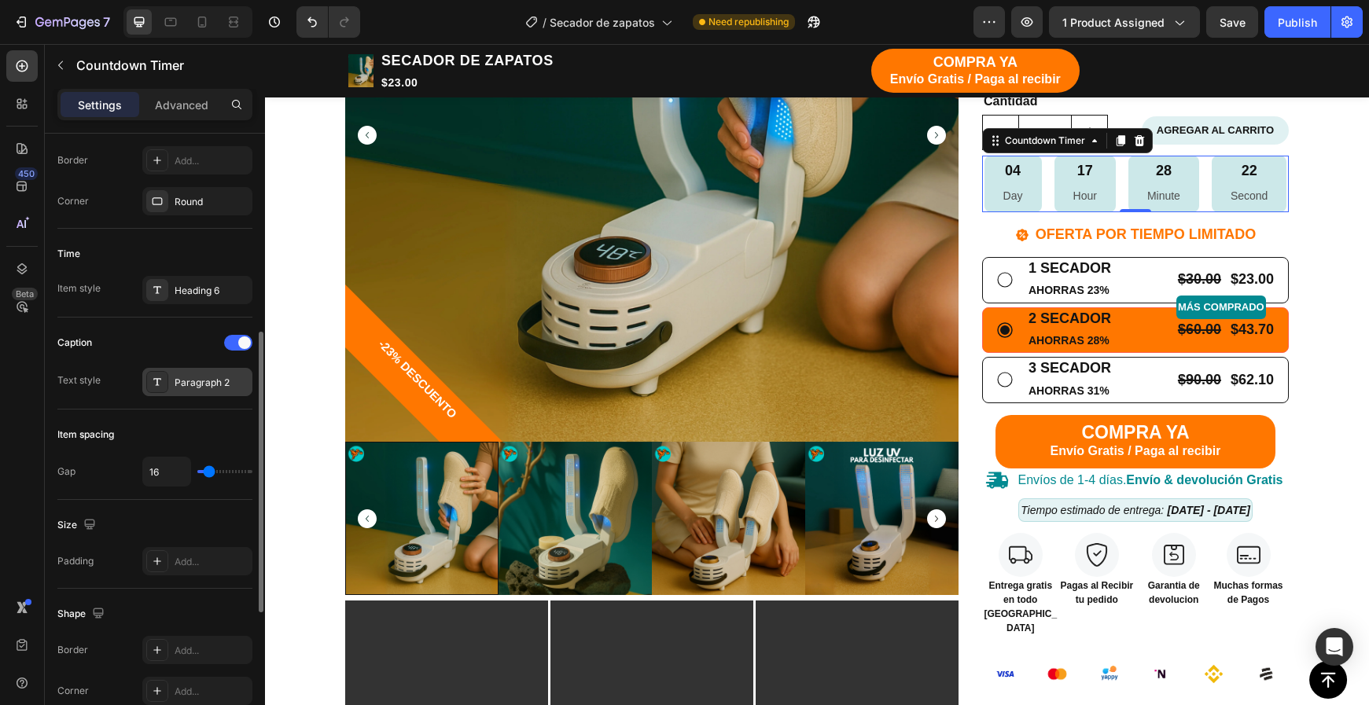
click at [189, 378] on div "Paragraph 2" at bounding box center [212, 383] width 74 height 14
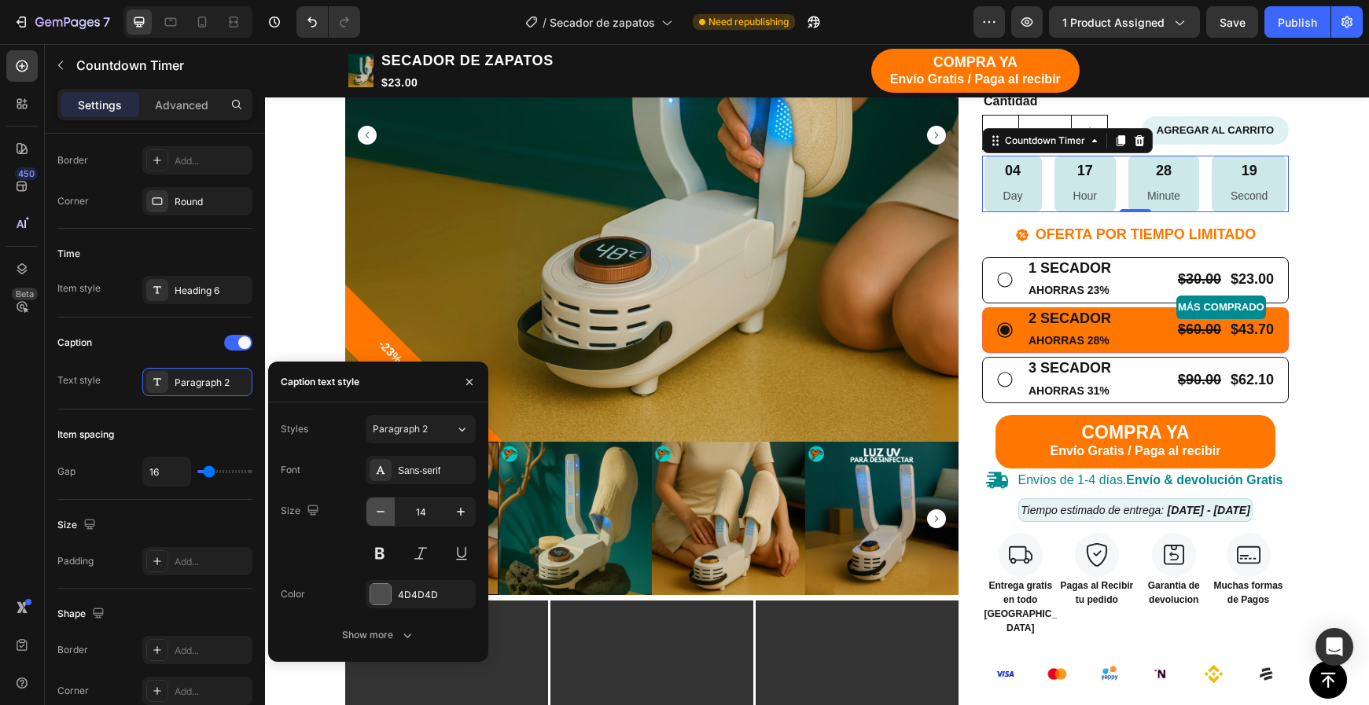
click at [379, 516] on icon "button" at bounding box center [381, 512] width 16 height 16
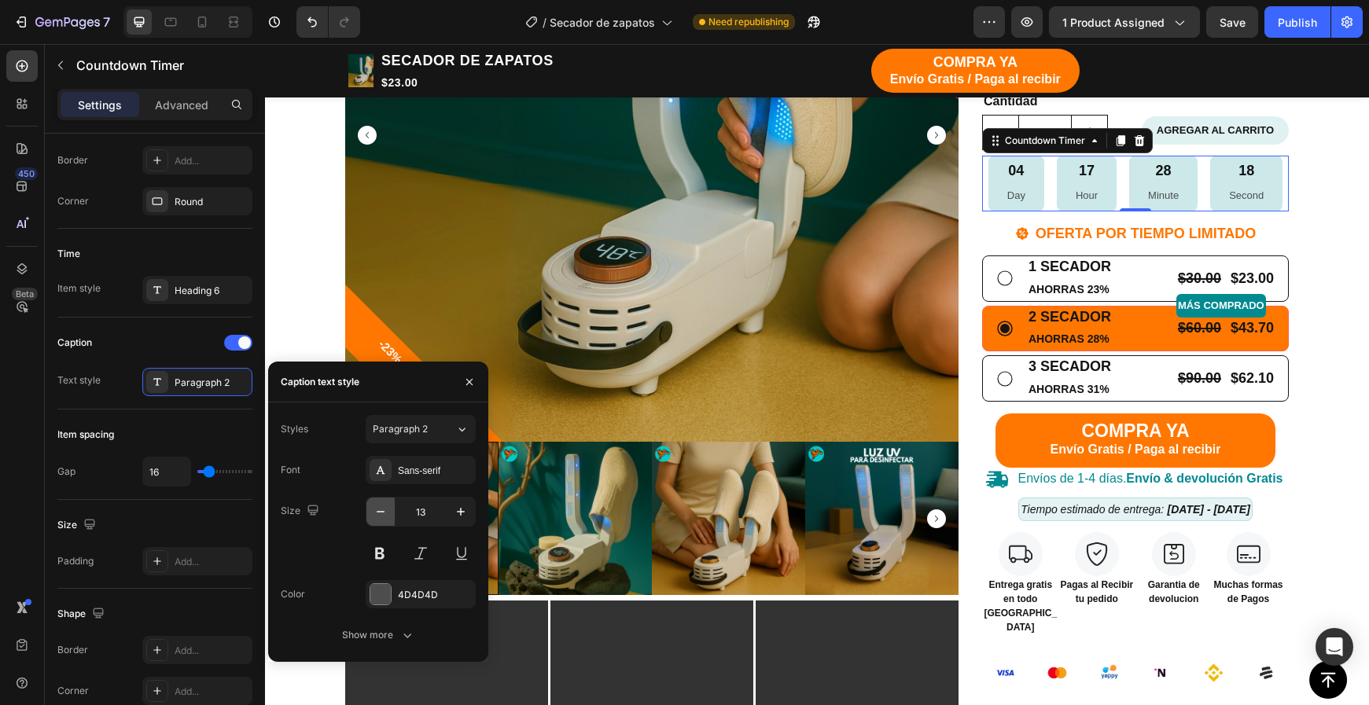
click at [379, 516] on icon "button" at bounding box center [381, 512] width 16 height 16
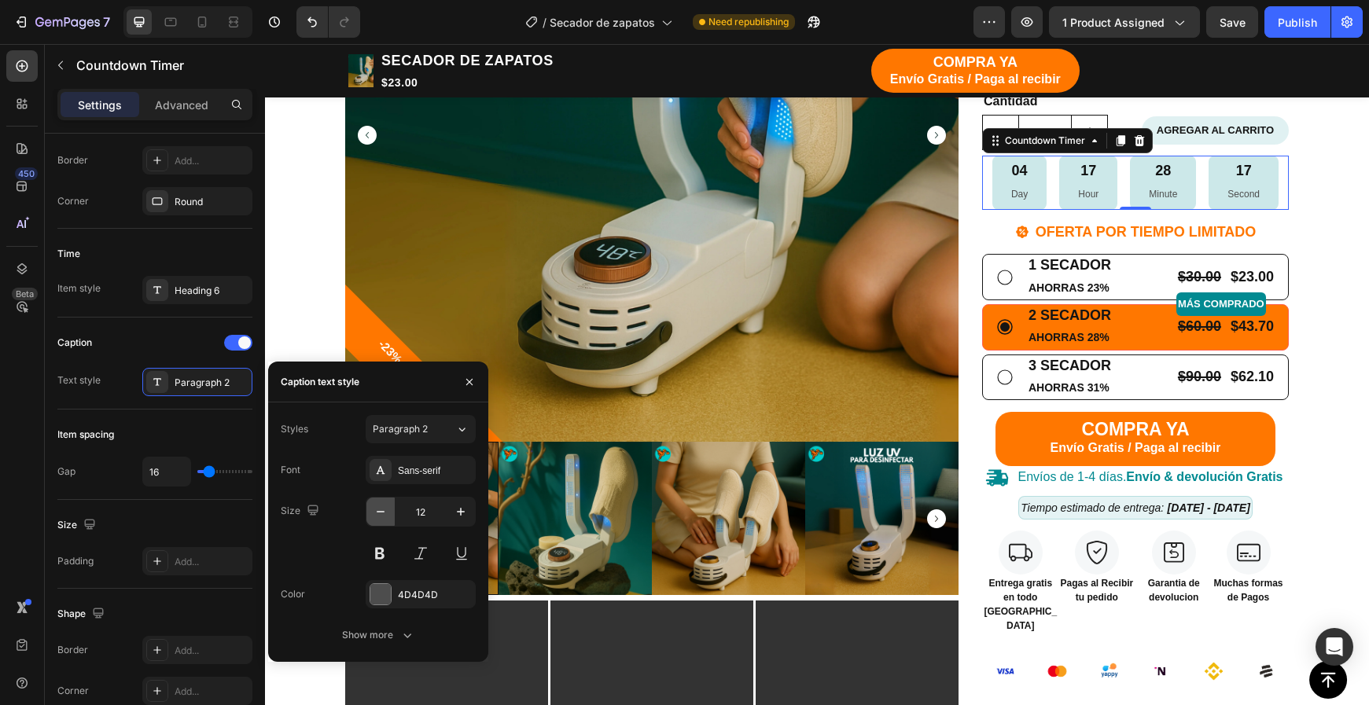
click at [379, 516] on icon "button" at bounding box center [381, 512] width 16 height 16
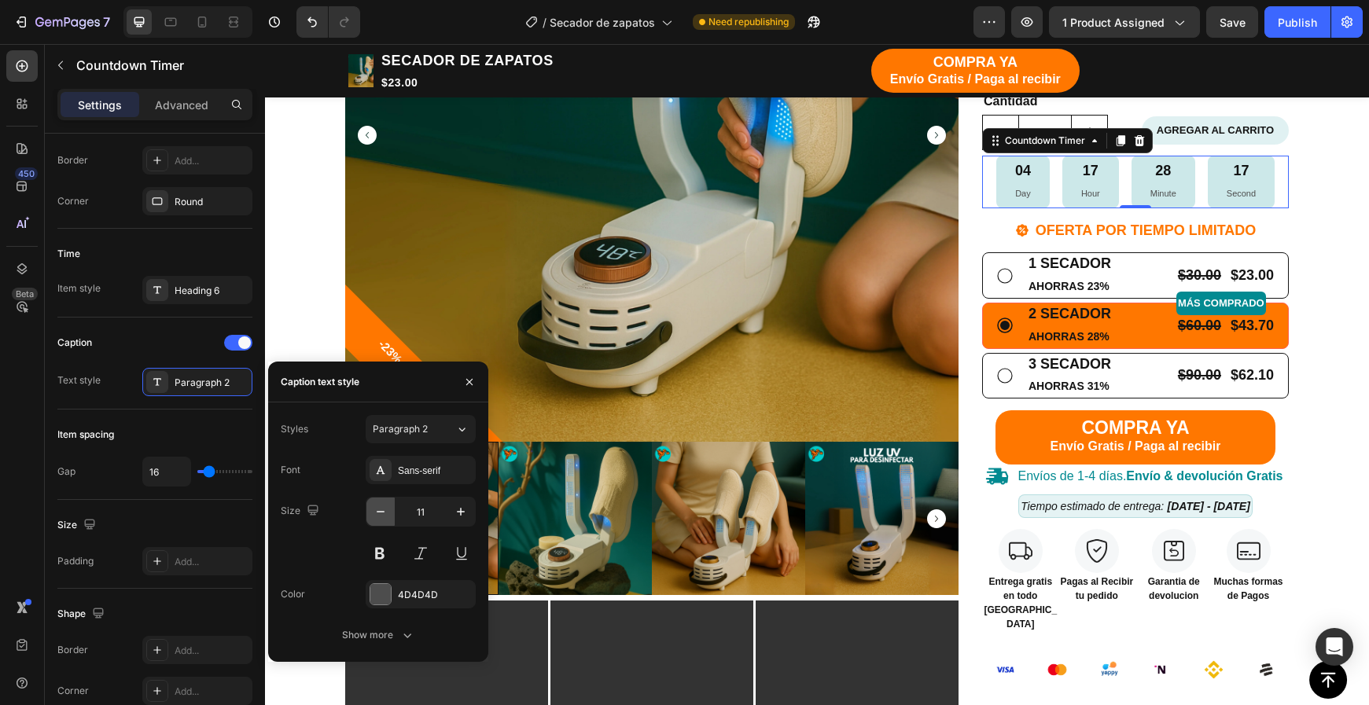
click at [379, 516] on icon "button" at bounding box center [381, 512] width 16 height 16
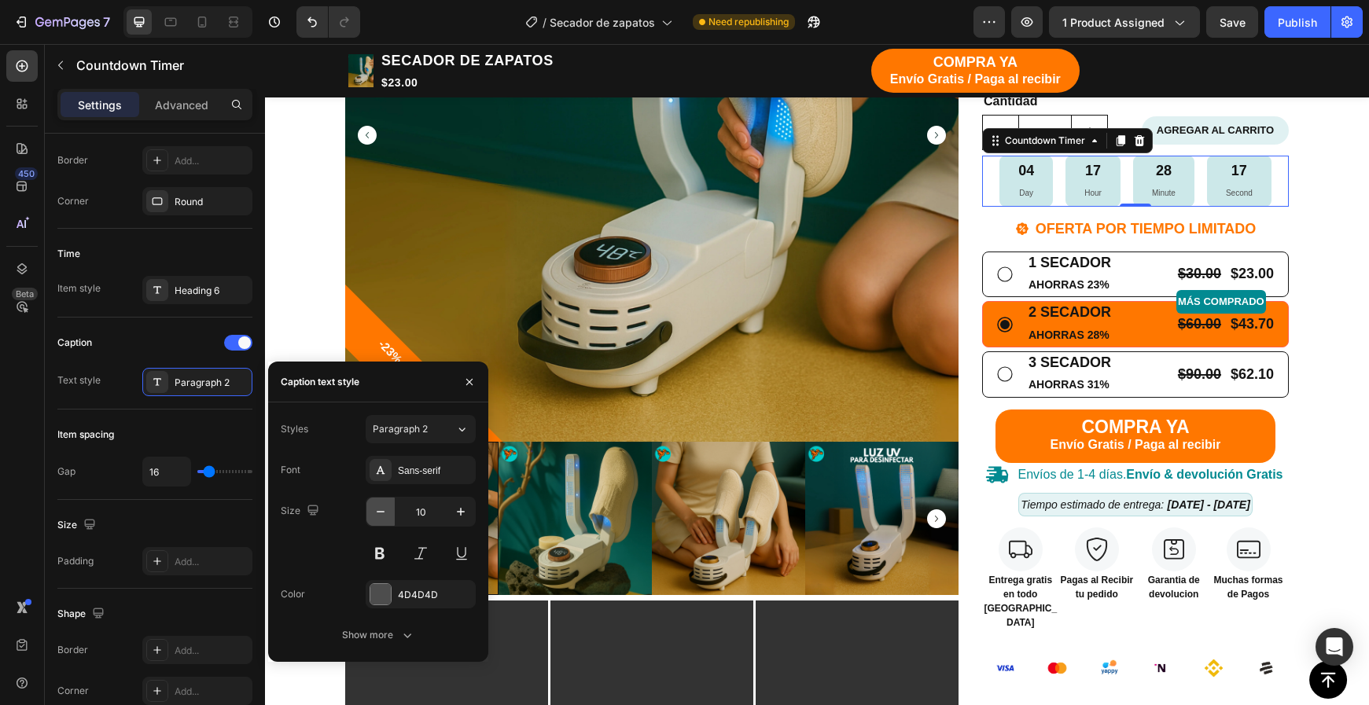
click at [379, 516] on icon "button" at bounding box center [381, 512] width 16 height 16
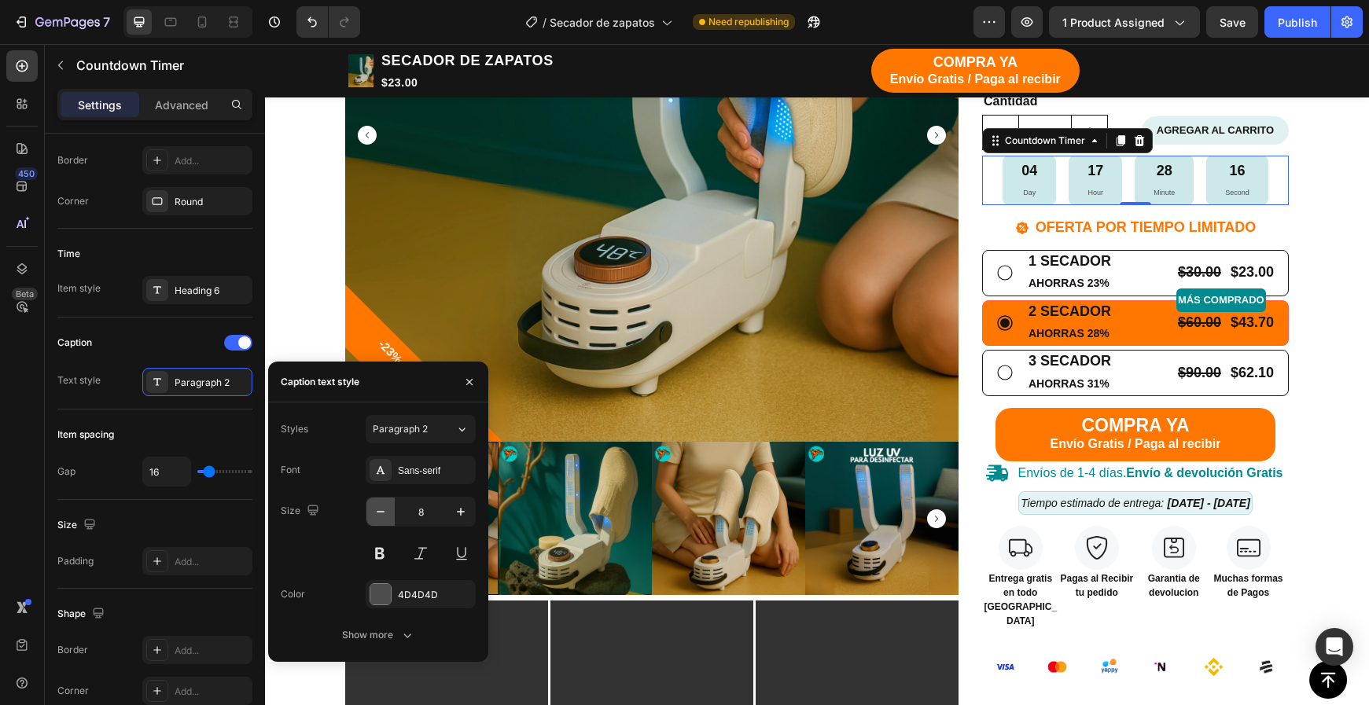
click at [379, 516] on icon "button" at bounding box center [381, 512] width 16 height 16
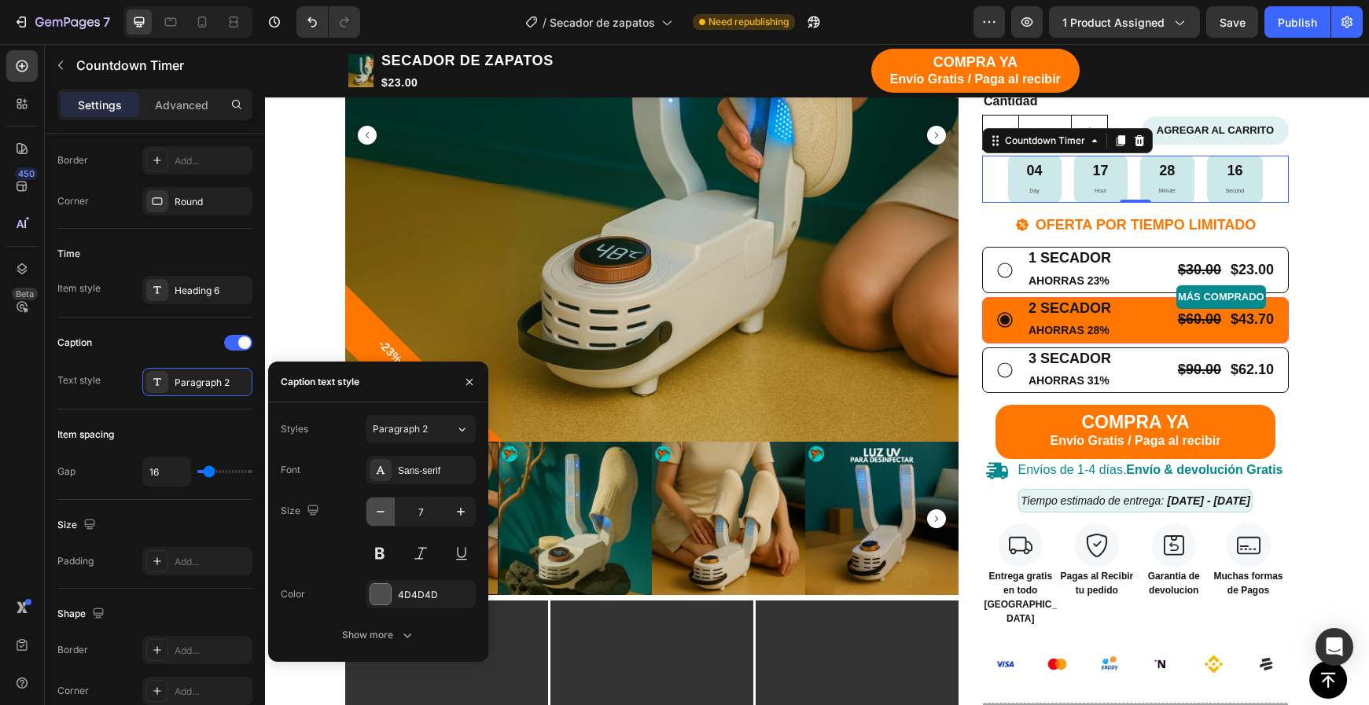
click at [379, 516] on icon "button" at bounding box center [381, 512] width 16 height 16
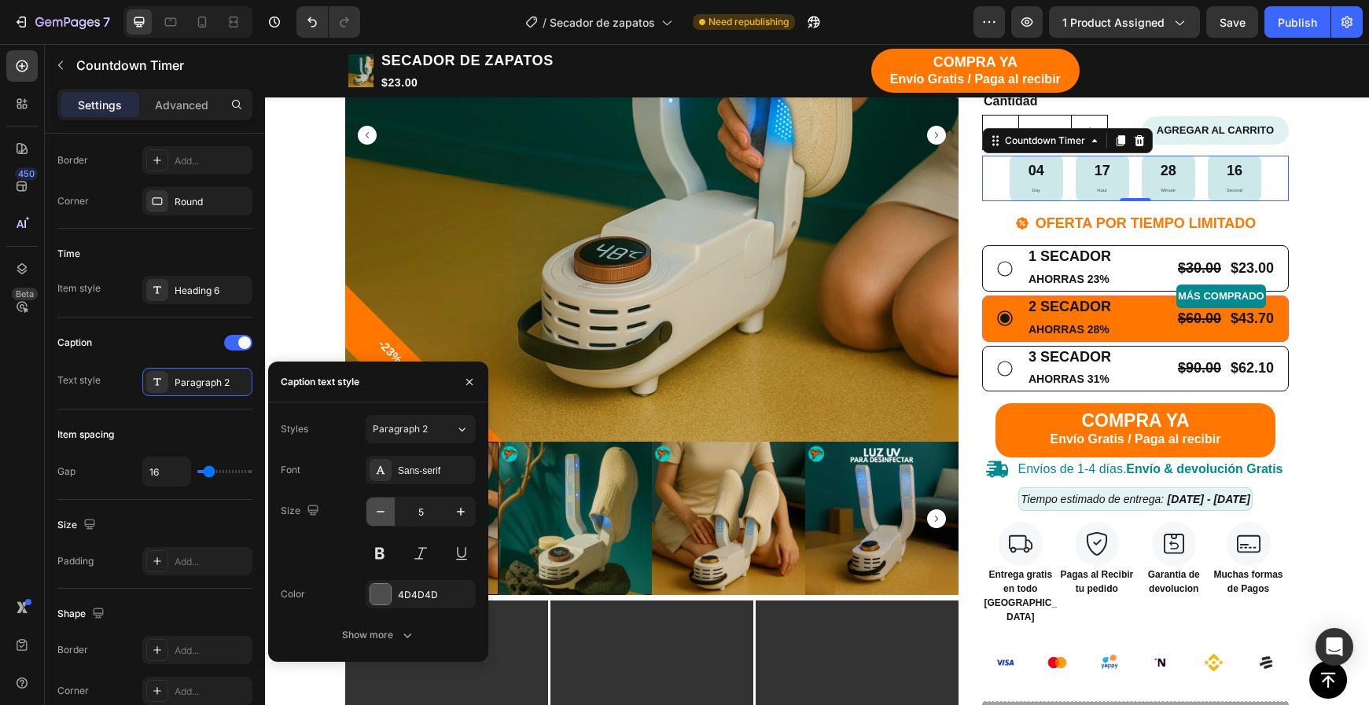
click at [379, 516] on icon "button" at bounding box center [381, 512] width 16 height 16
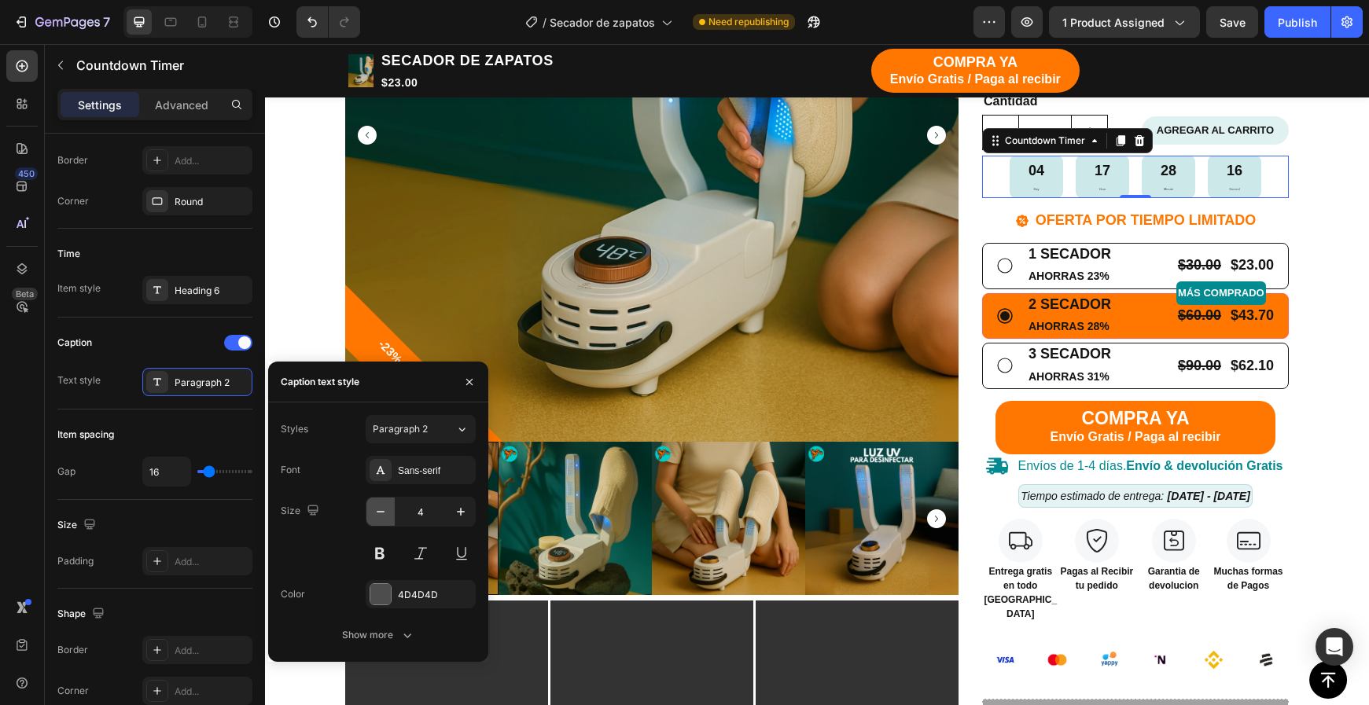
click at [379, 516] on icon "button" at bounding box center [381, 512] width 16 height 16
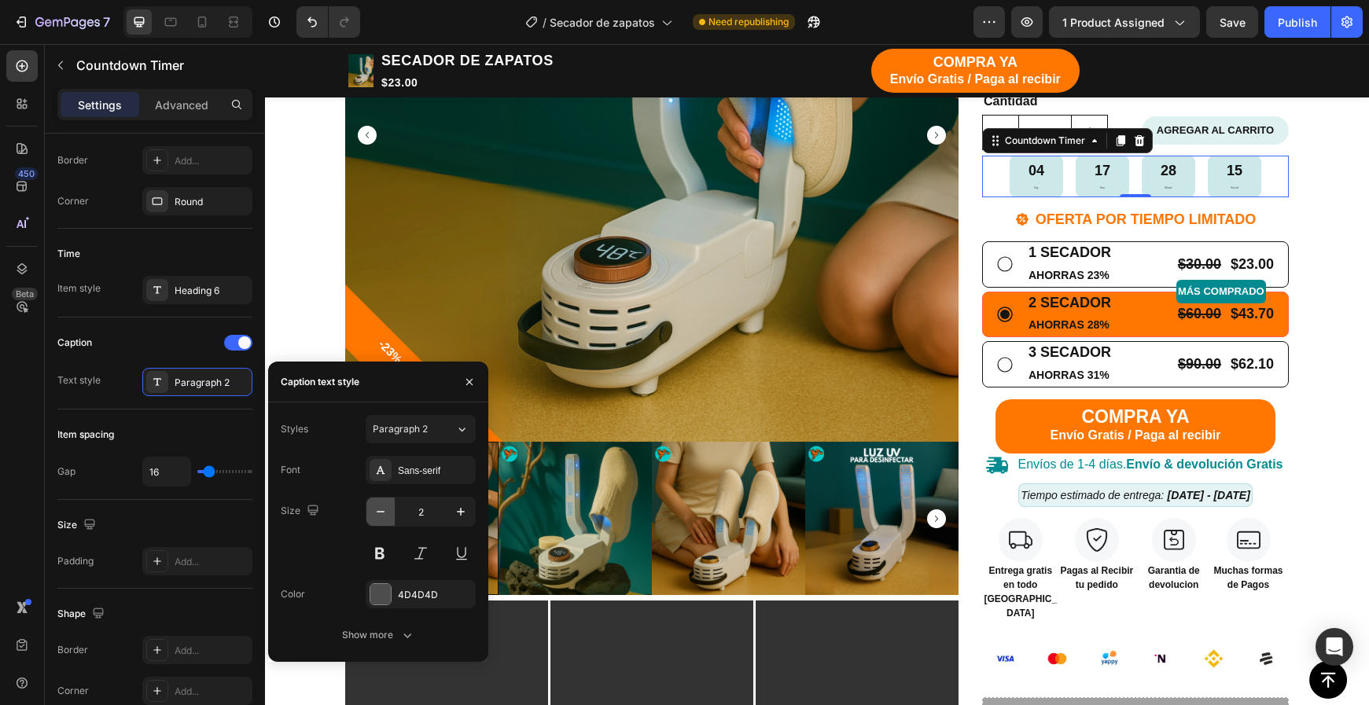
click at [379, 516] on icon "button" at bounding box center [381, 512] width 16 height 16
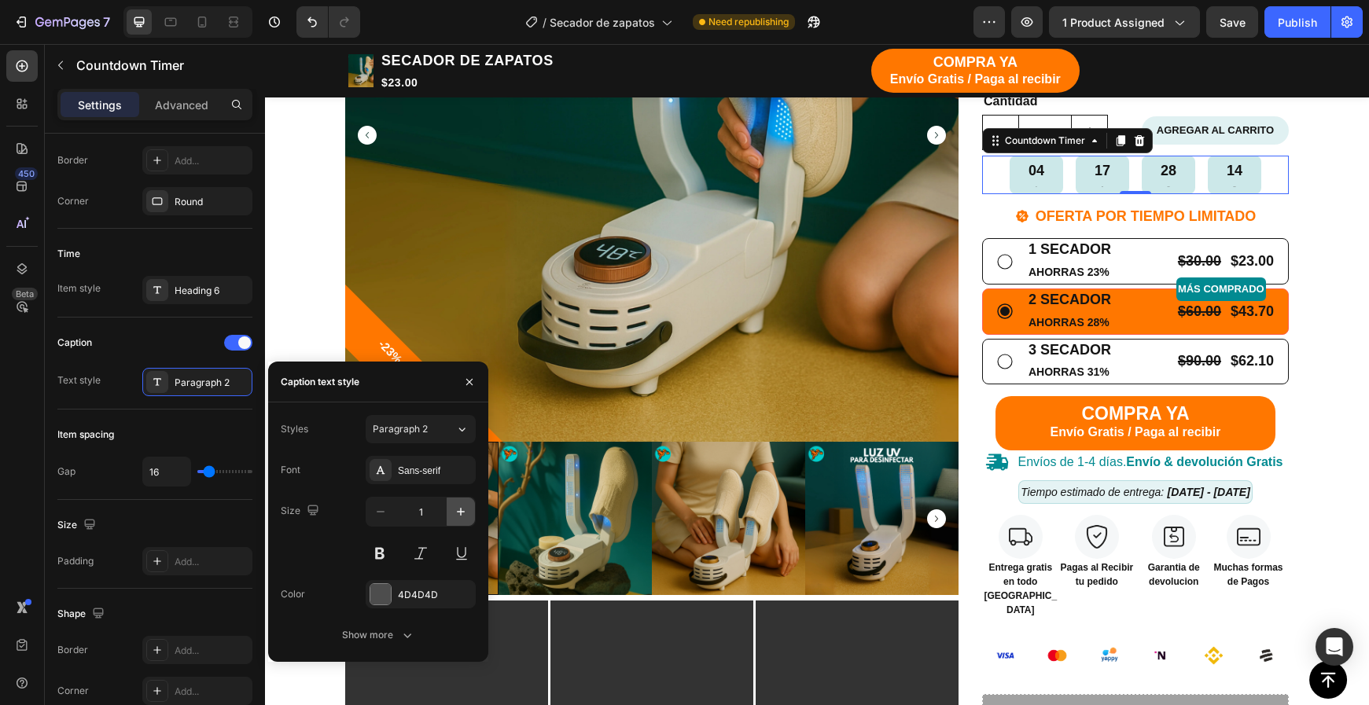
click at [454, 513] on icon "button" at bounding box center [461, 512] width 16 height 16
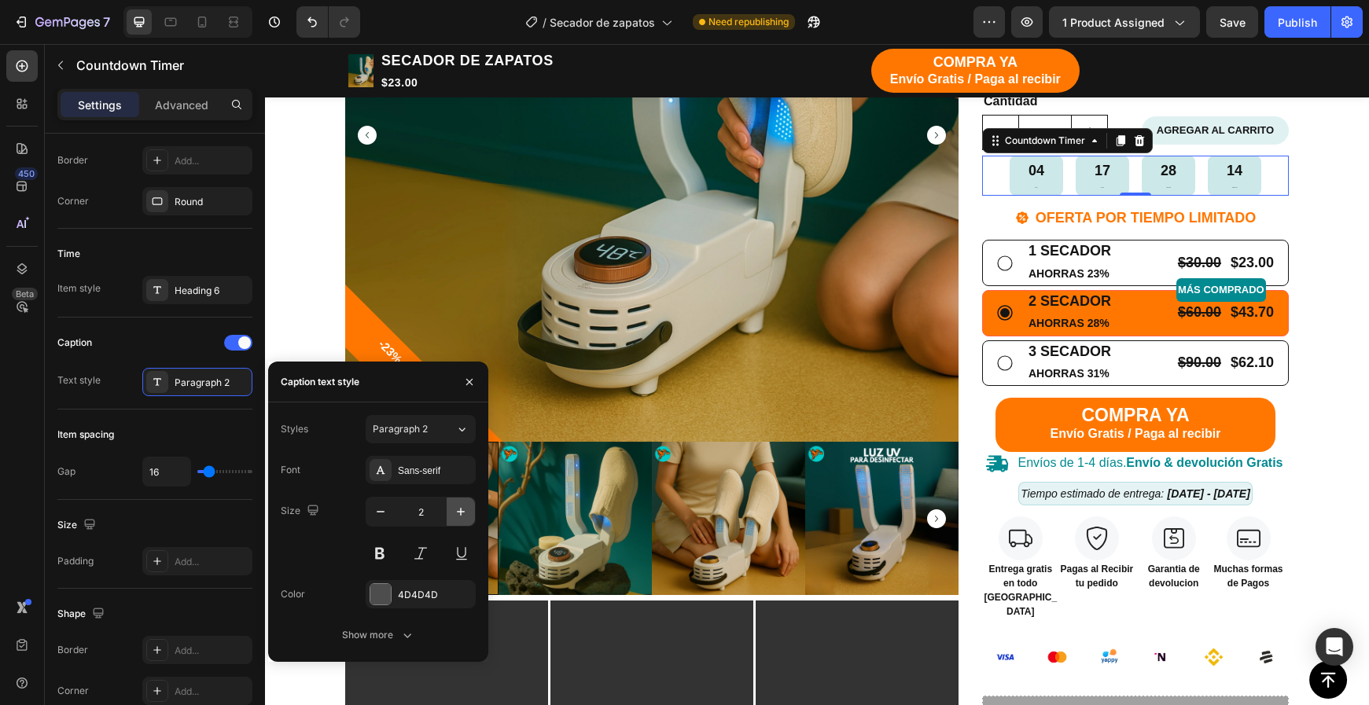
click at [454, 513] on icon "button" at bounding box center [461, 512] width 16 height 16
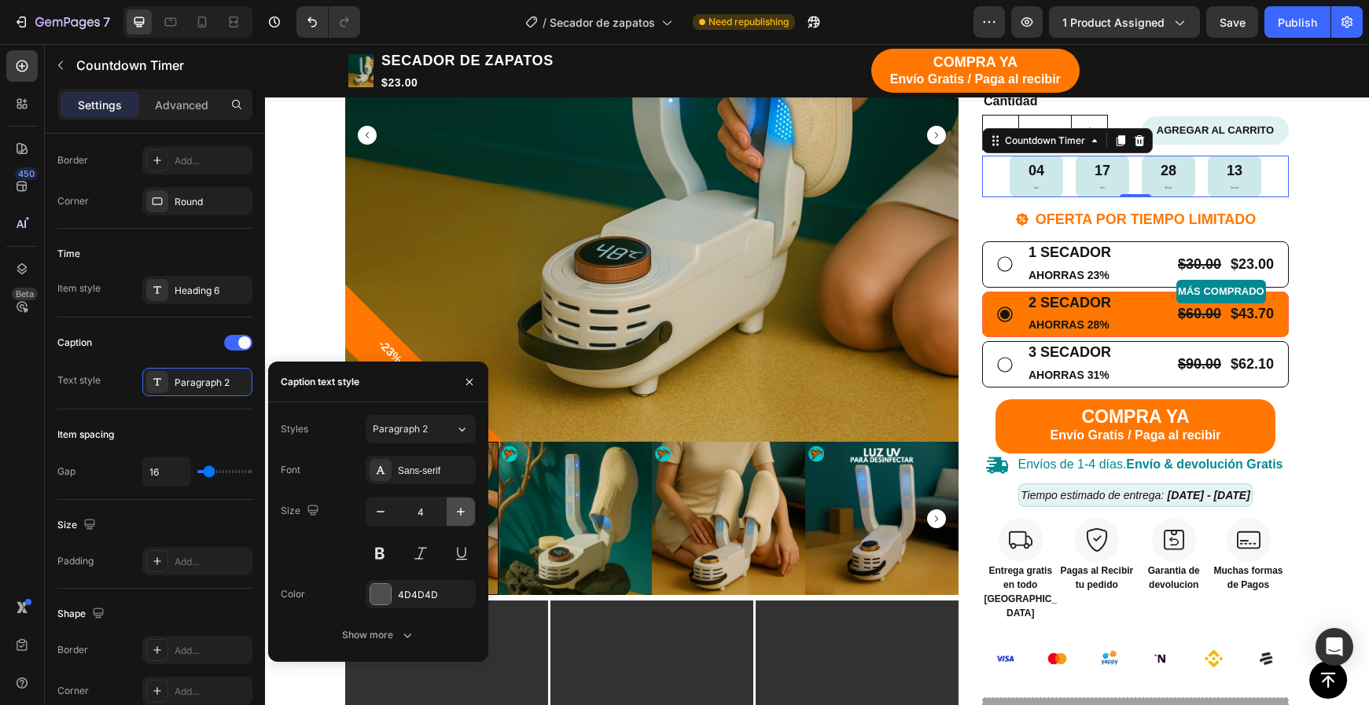
click at [454, 513] on icon "button" at bounding box center [461, 512] width 16 height 16
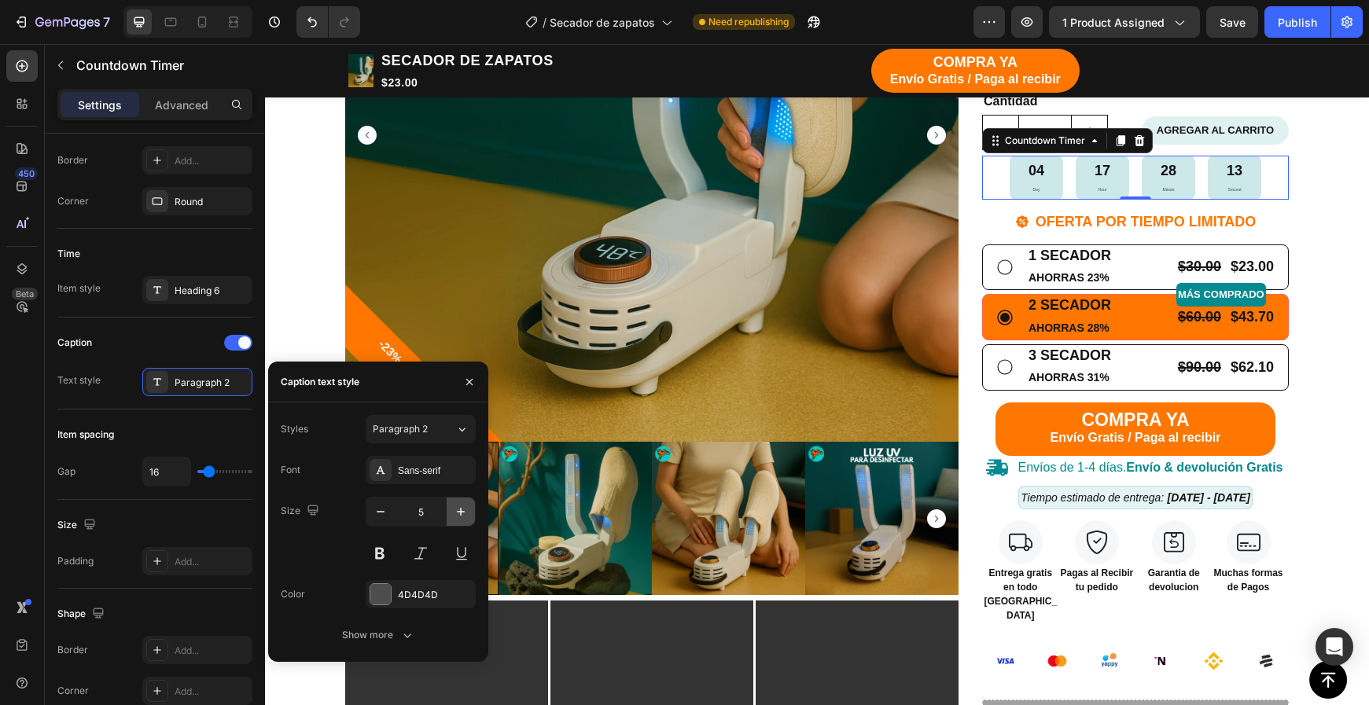
click at [454, 513] on icon "button" at bounding box center [461, 512] width 16 height 16
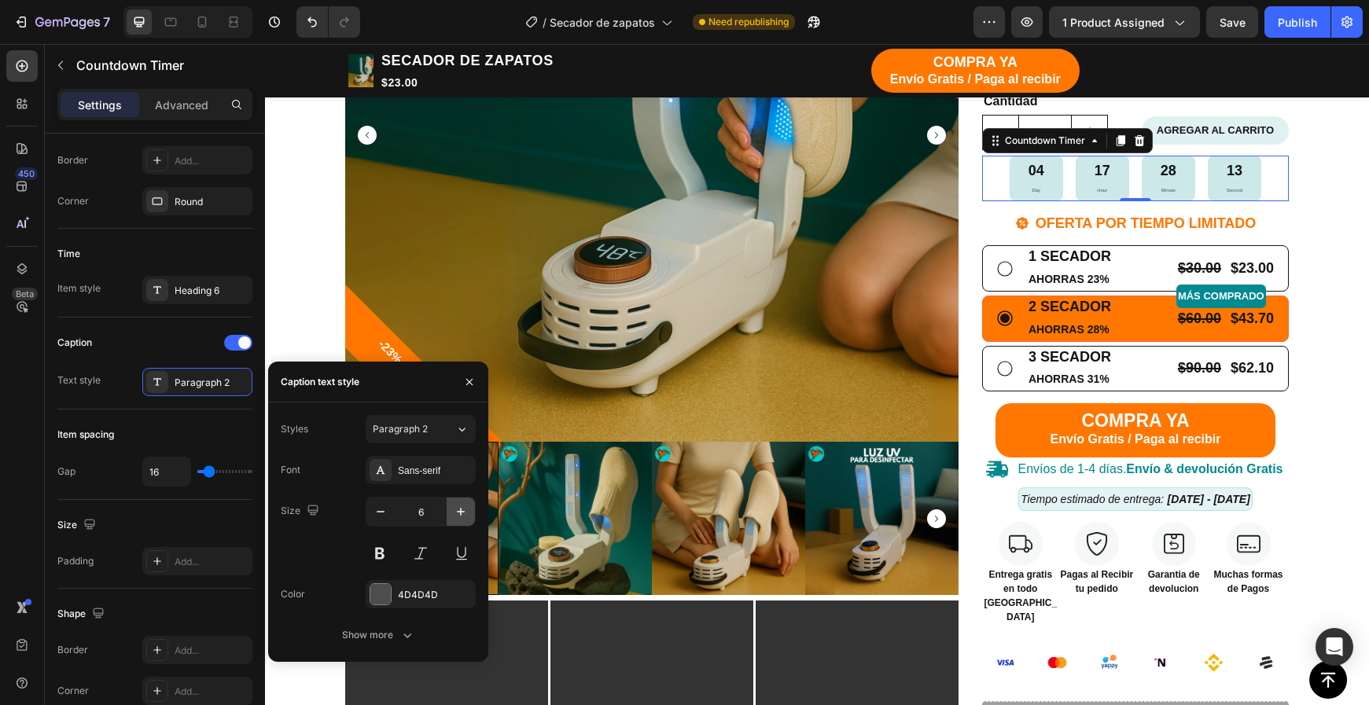
click at [454, 513] on icon "button" at bounding box center [461, 512] width 16 height 16
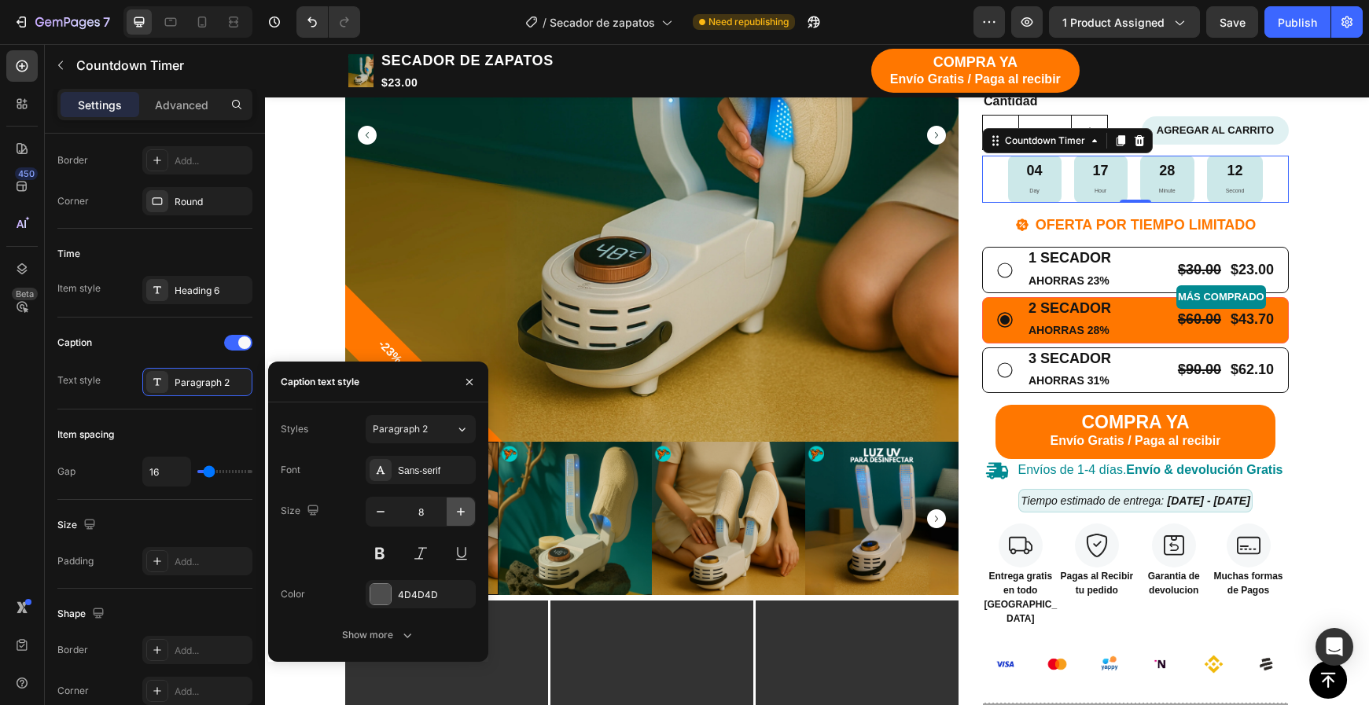
click at [454, 513] on icon "button" at bounding box center [461, 512] width 16 height 16
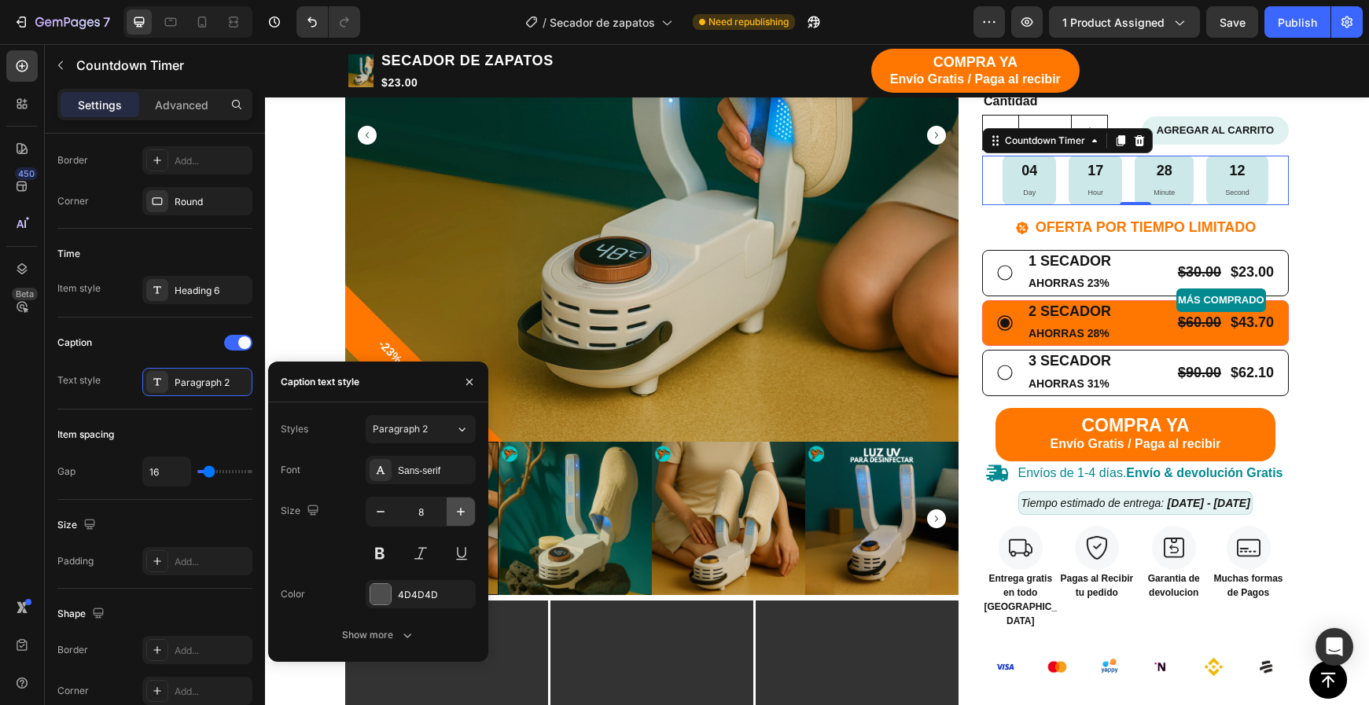
type input "9"
click at [435, 436] on button "Paragraph 2" at bounding box center [421, 429] width 110 height 28
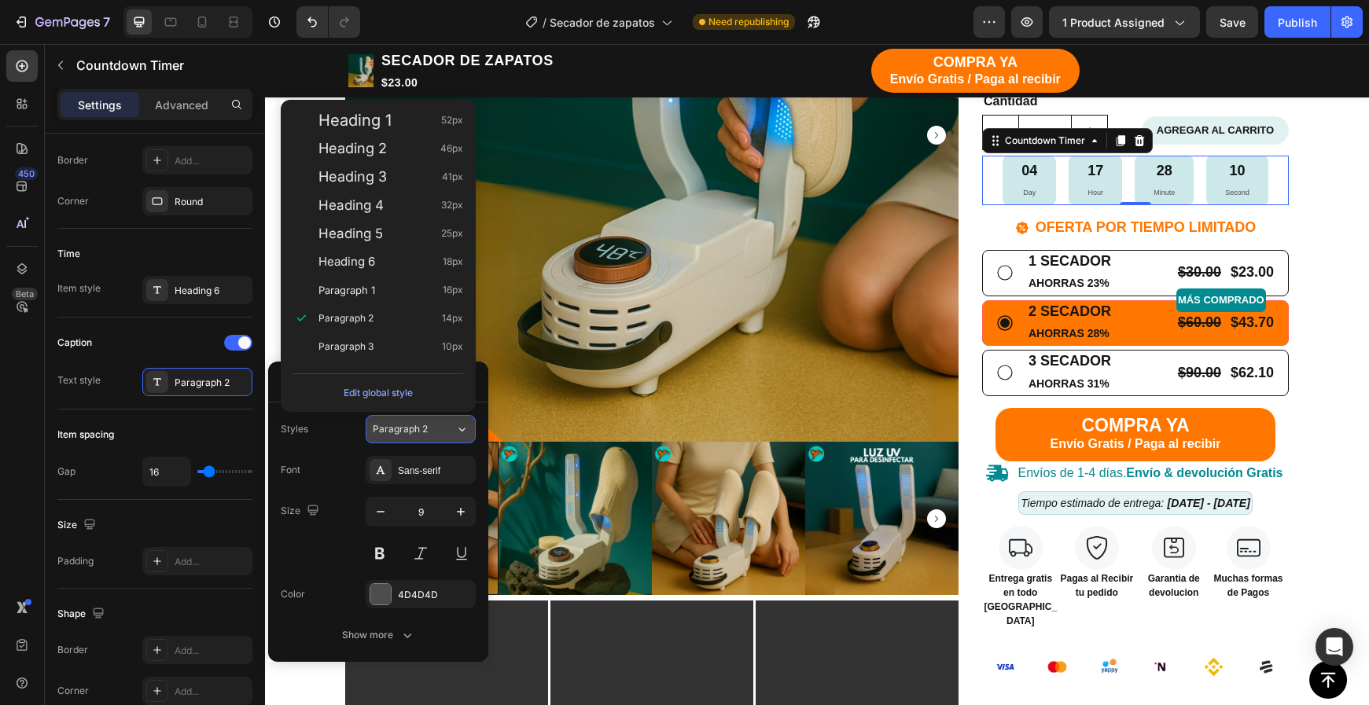
click at [435, 436] on button "Paragraph 2" at bounding box center [421, 429] width 110 height 28
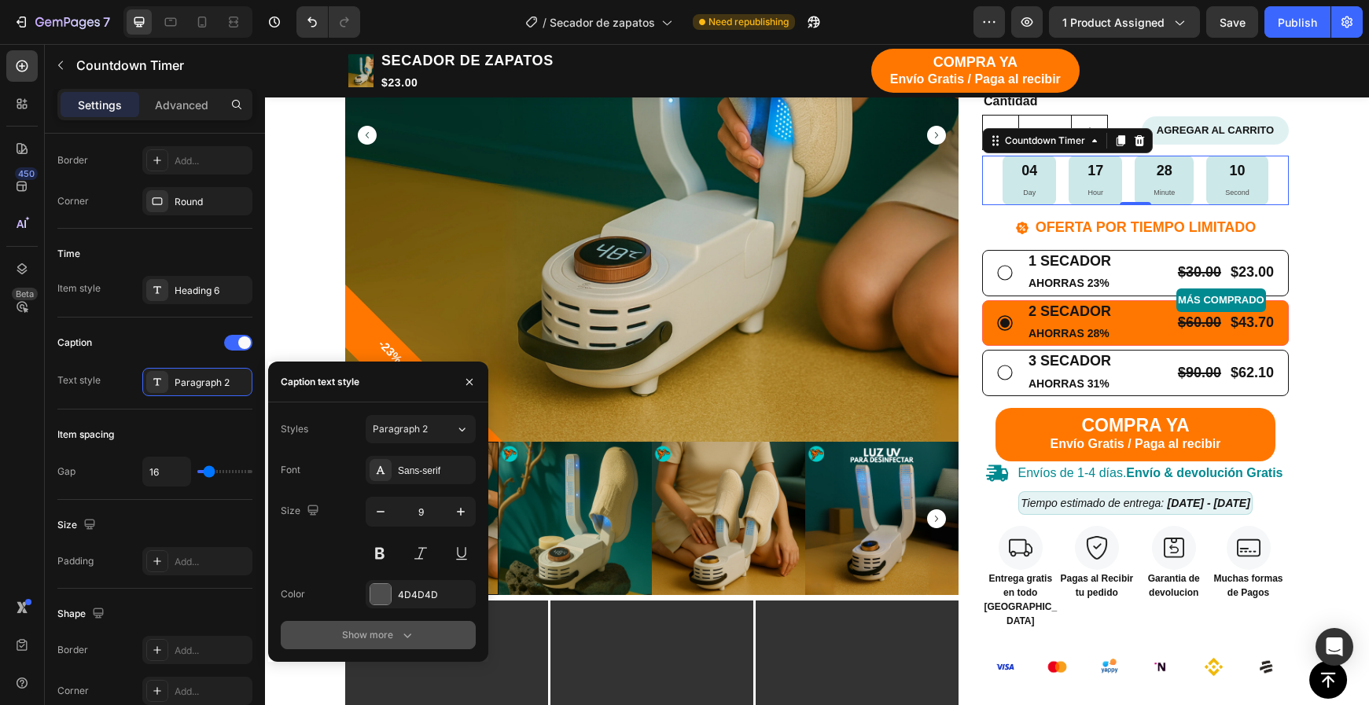
click at [414, 631] on icon "button" at bounding box center [407, 635] width 16 height 16
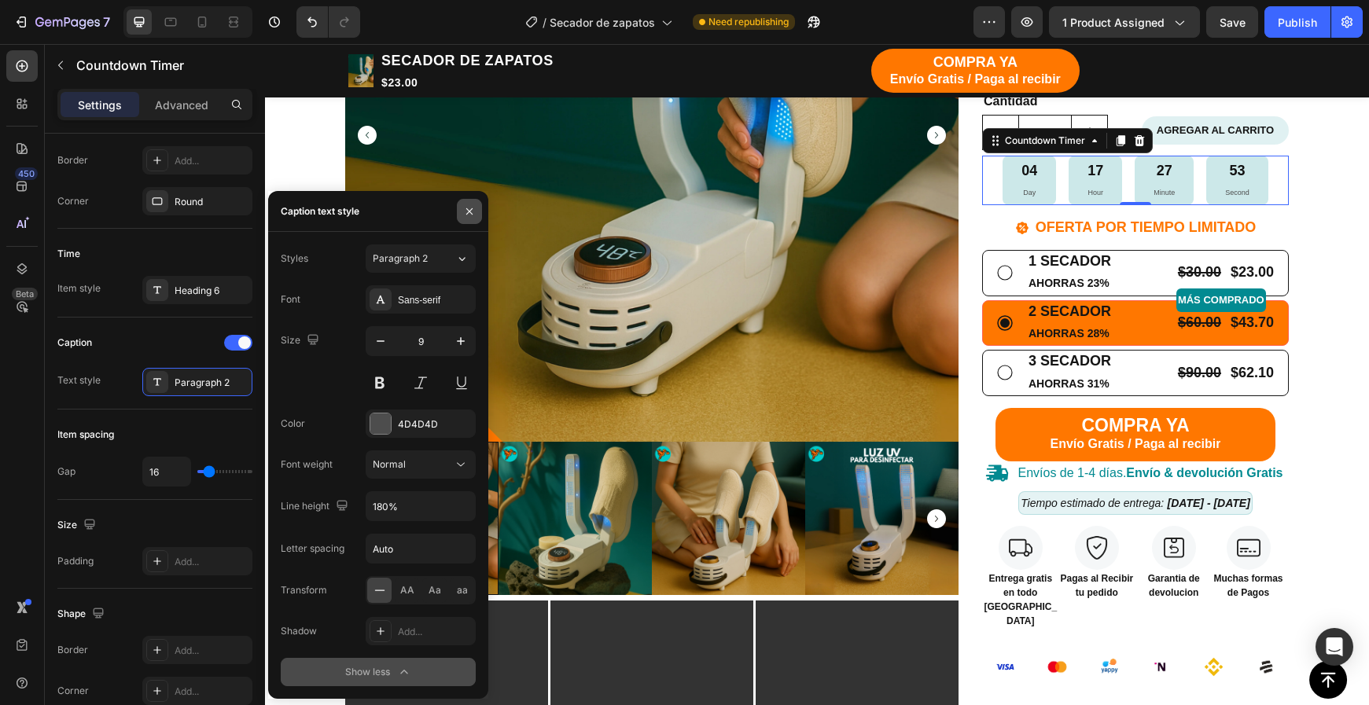
drag, startPoint x: 465, startPoint y: 205, endPoint x: 89, endPoint y: 190, distance: 376.9
click at [465, 205] on icon "button" at bounding box center [469, 211] width 13 height 13
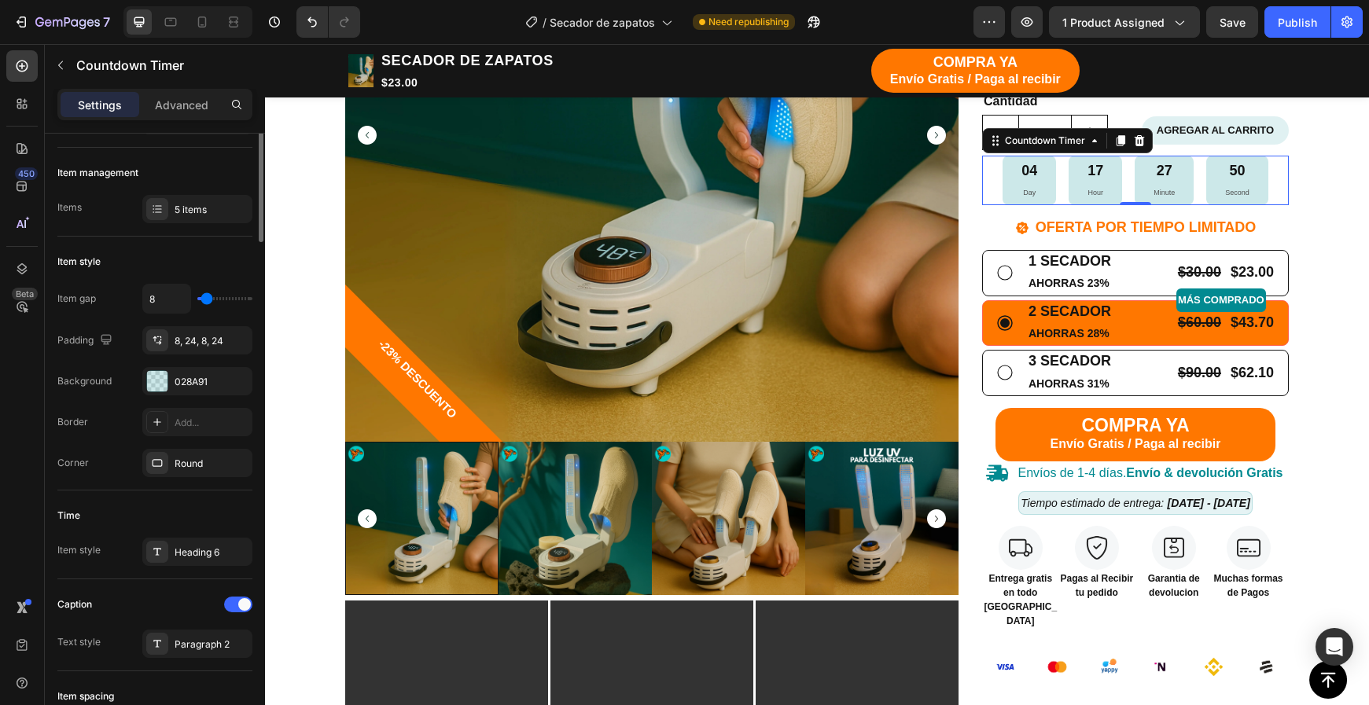
scroll to position [0, 0]
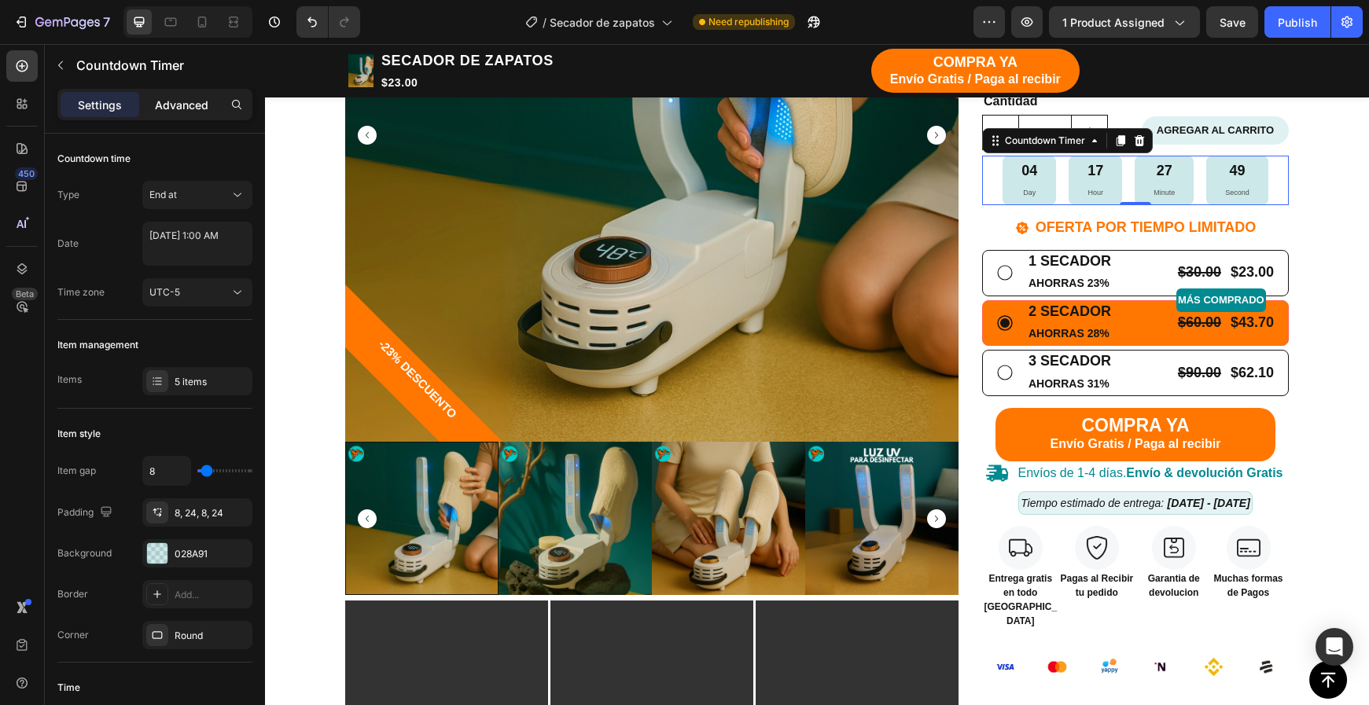
click at [186, 115] on div "Settings Advanced" at bounding box center [155, 111] width 220 height 45
click at [186, 114] on div "Advanced" at bounding box center [181, 104] width 79 height 25
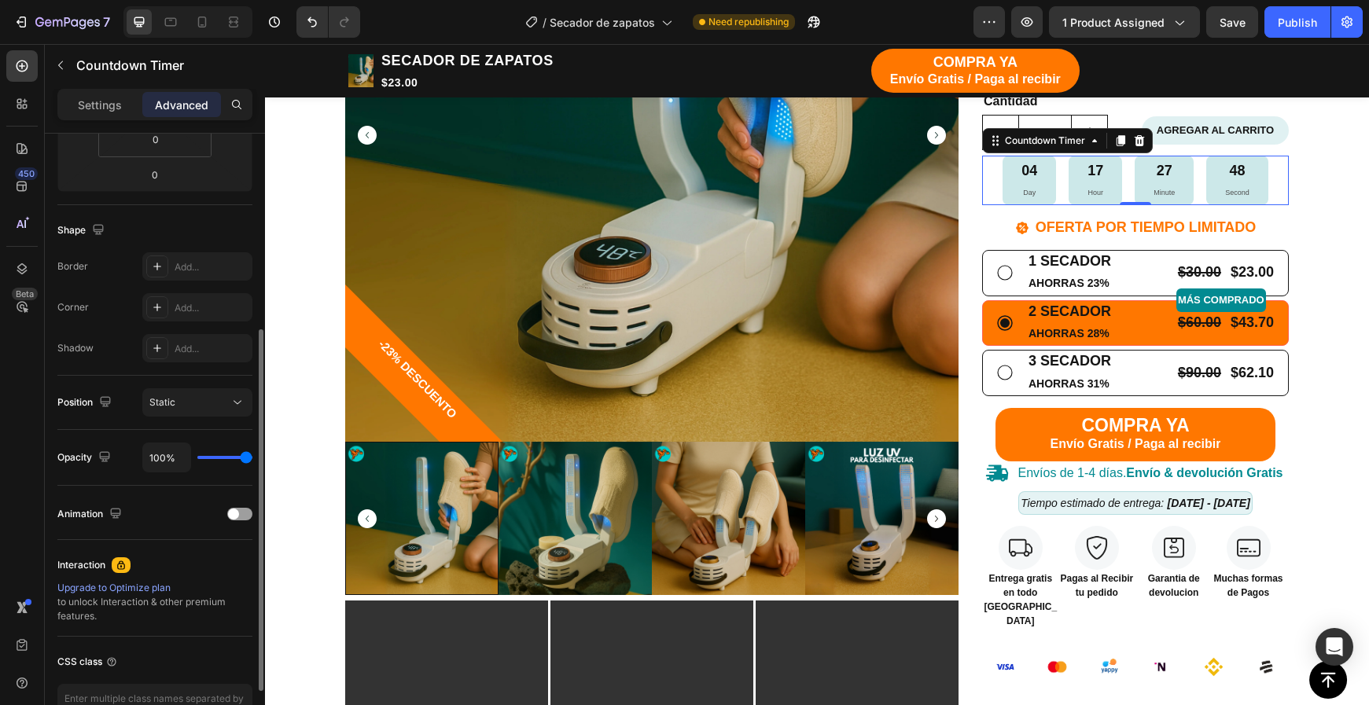
scroll to position [432, 0]
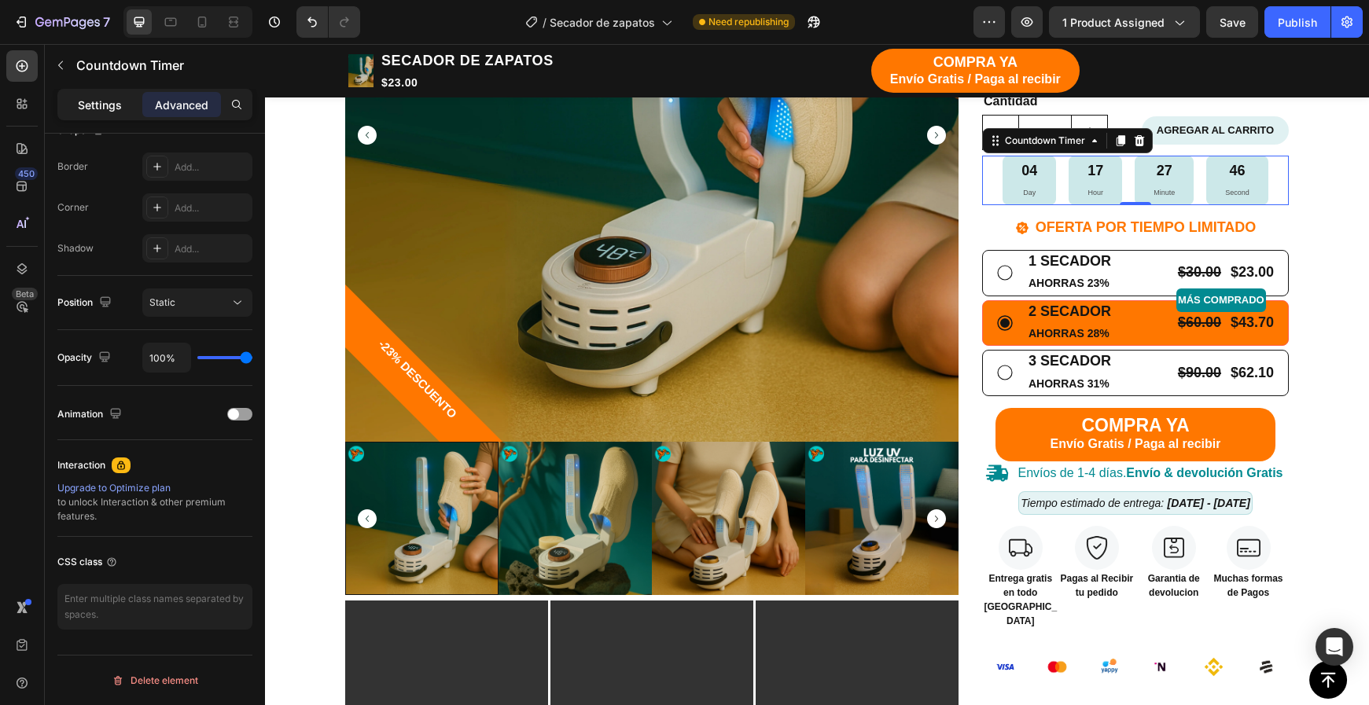
click at [105, 116] on div "Settings" at bounding box center [100, 104] width 79 height 25
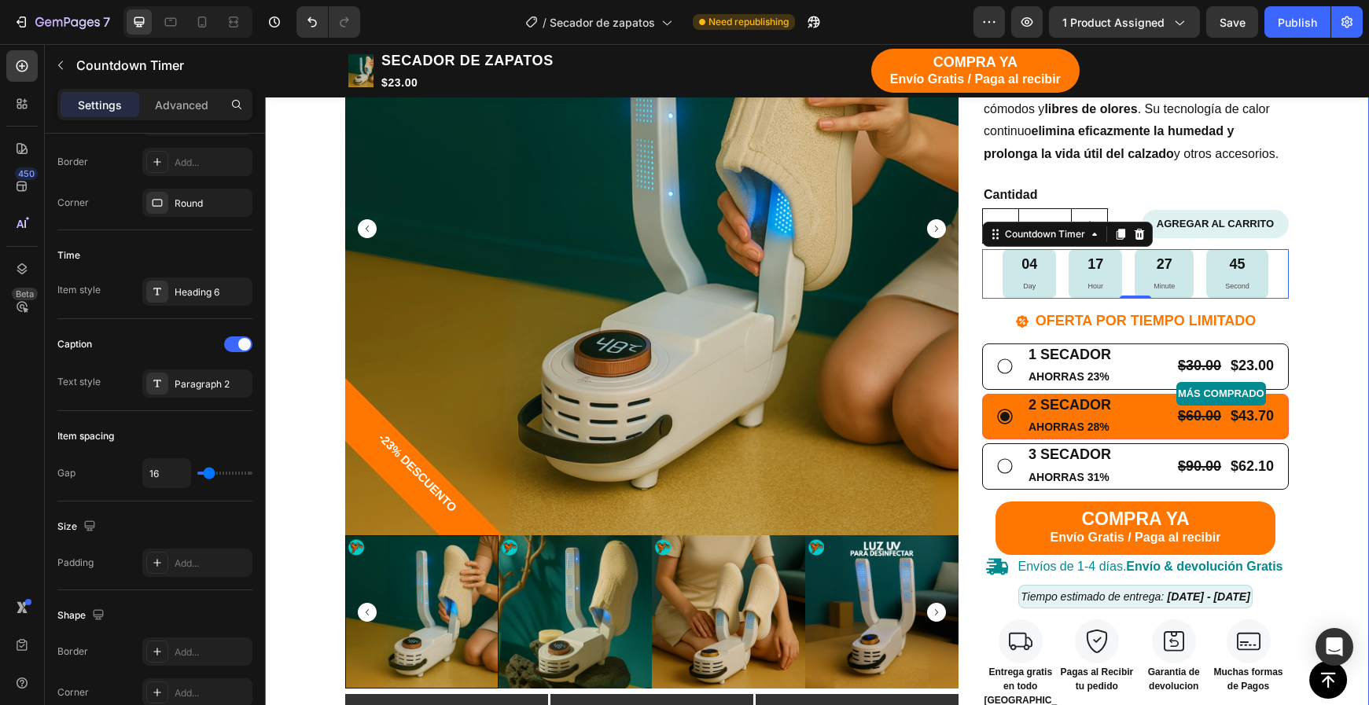
scroll to position [360, 0]
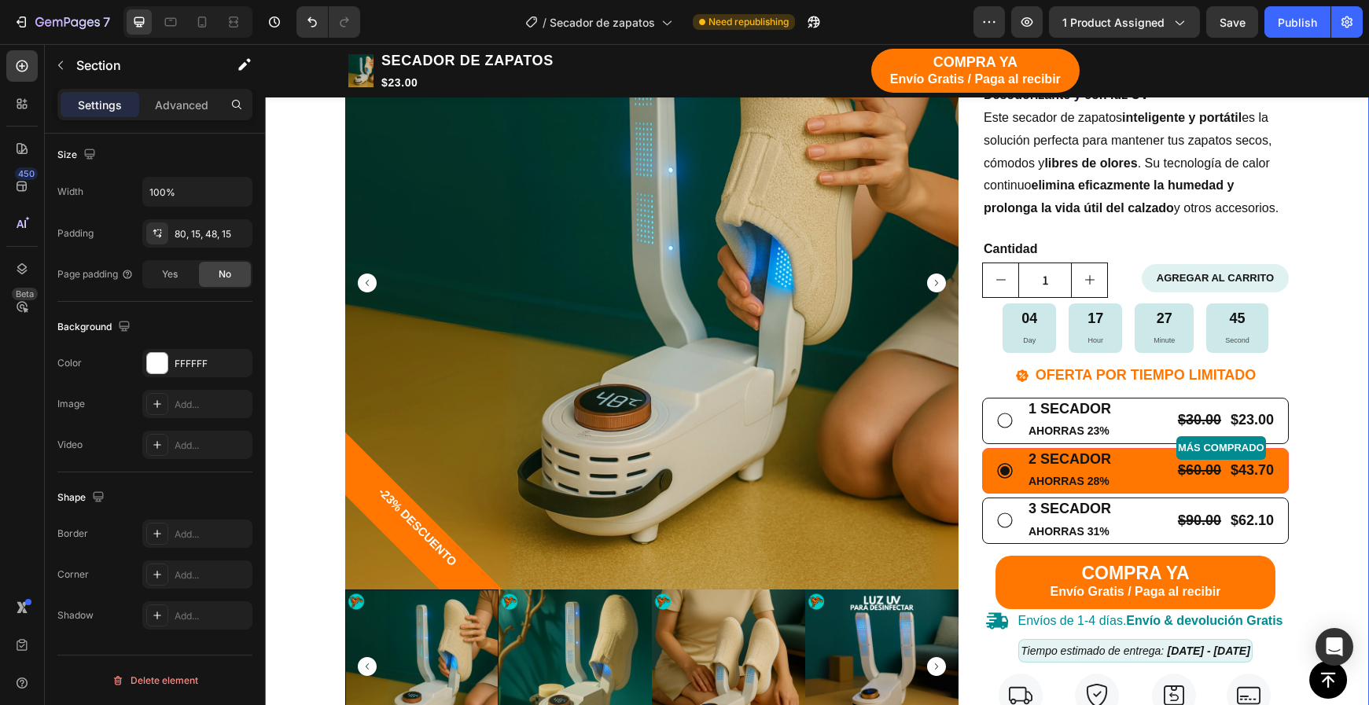
click at [1326, 250] on div "TIENDA Button CARRITO Button Row Echa pa' allá la humedad y malos olores Headin…" at bounding box center [817, 591] width 1080 height 1517
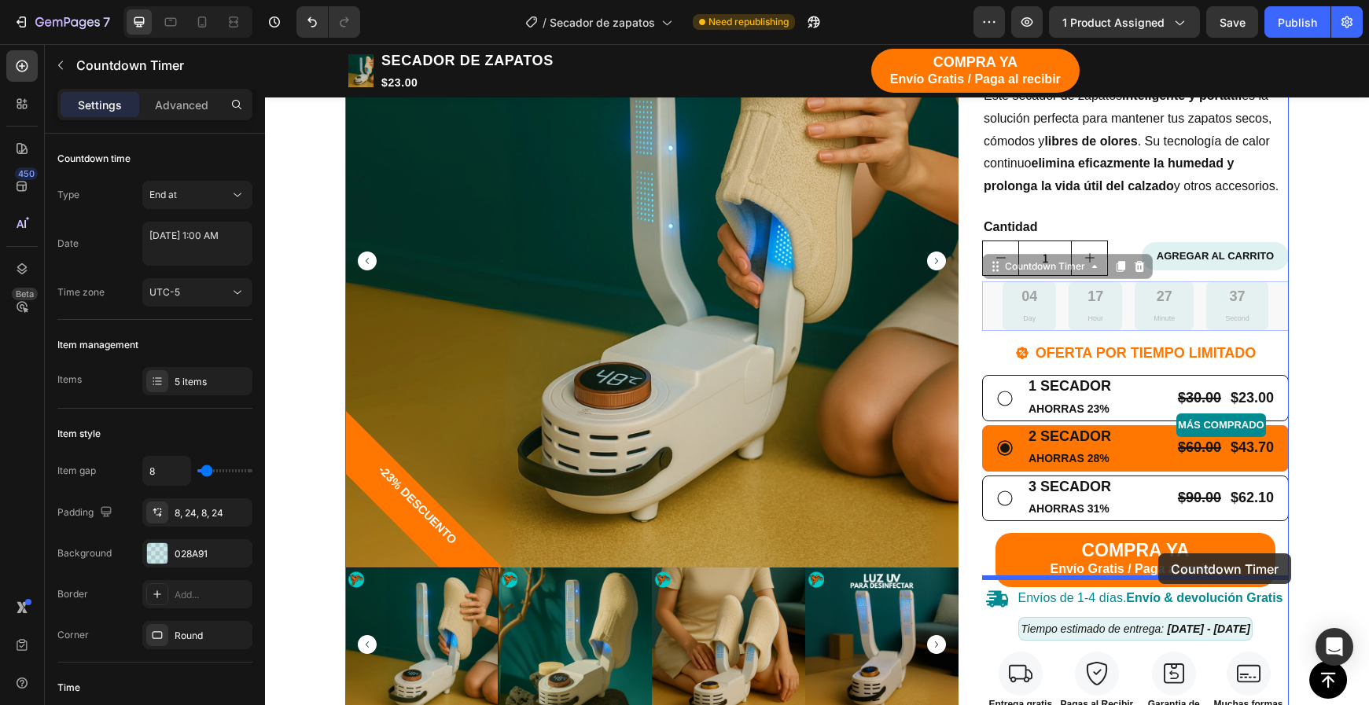
scroll to position [421, 0]
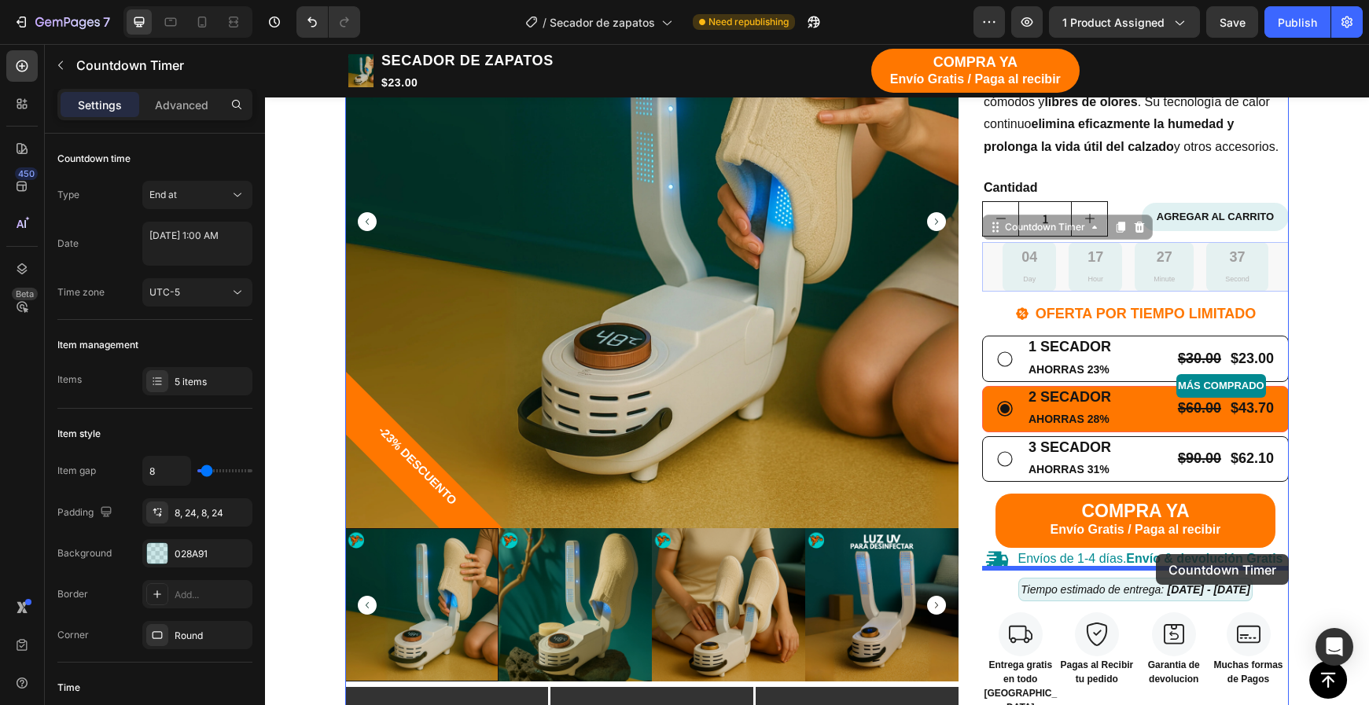
drag, startPoint x: 1205, startPoint y: 377, endPoint x: 1146, endPoint y: 554, distance: 186.7
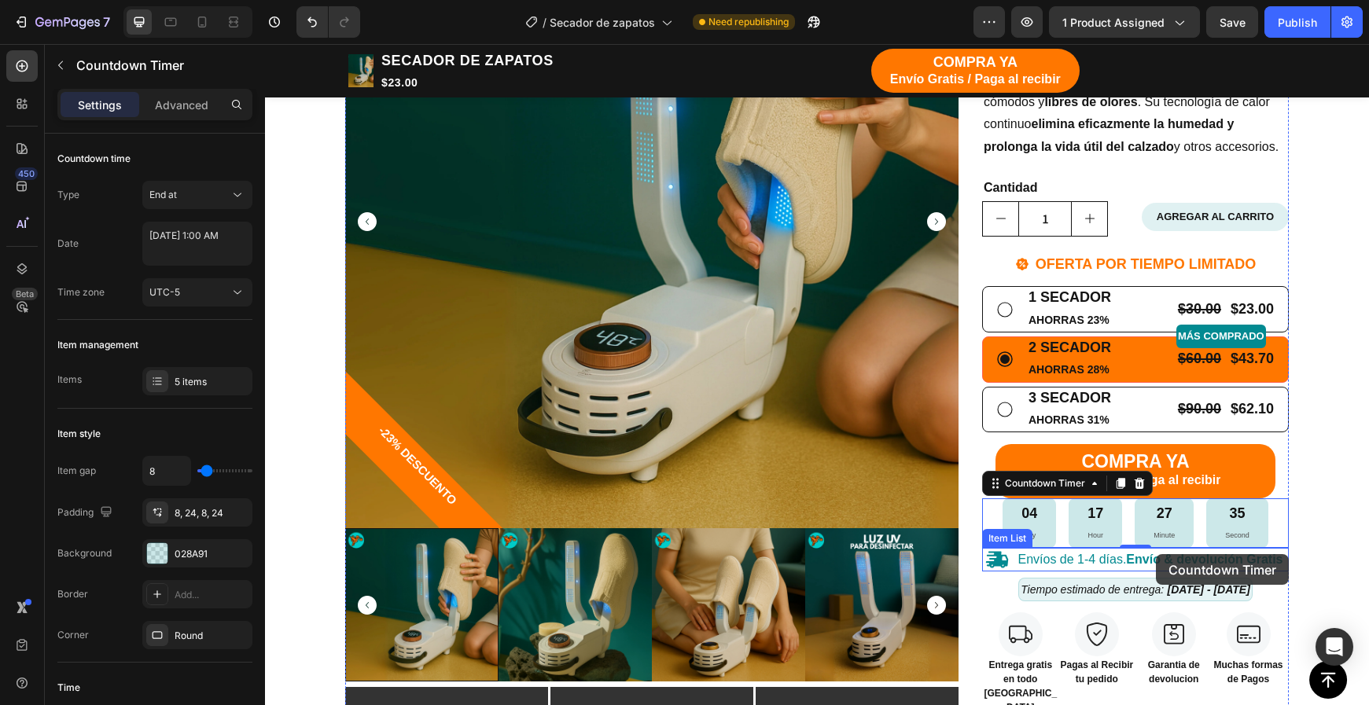
click at [1146, 554] on strong "Envío & devolución Gratis" at bounding box center [1204, 559] width 156 height 13
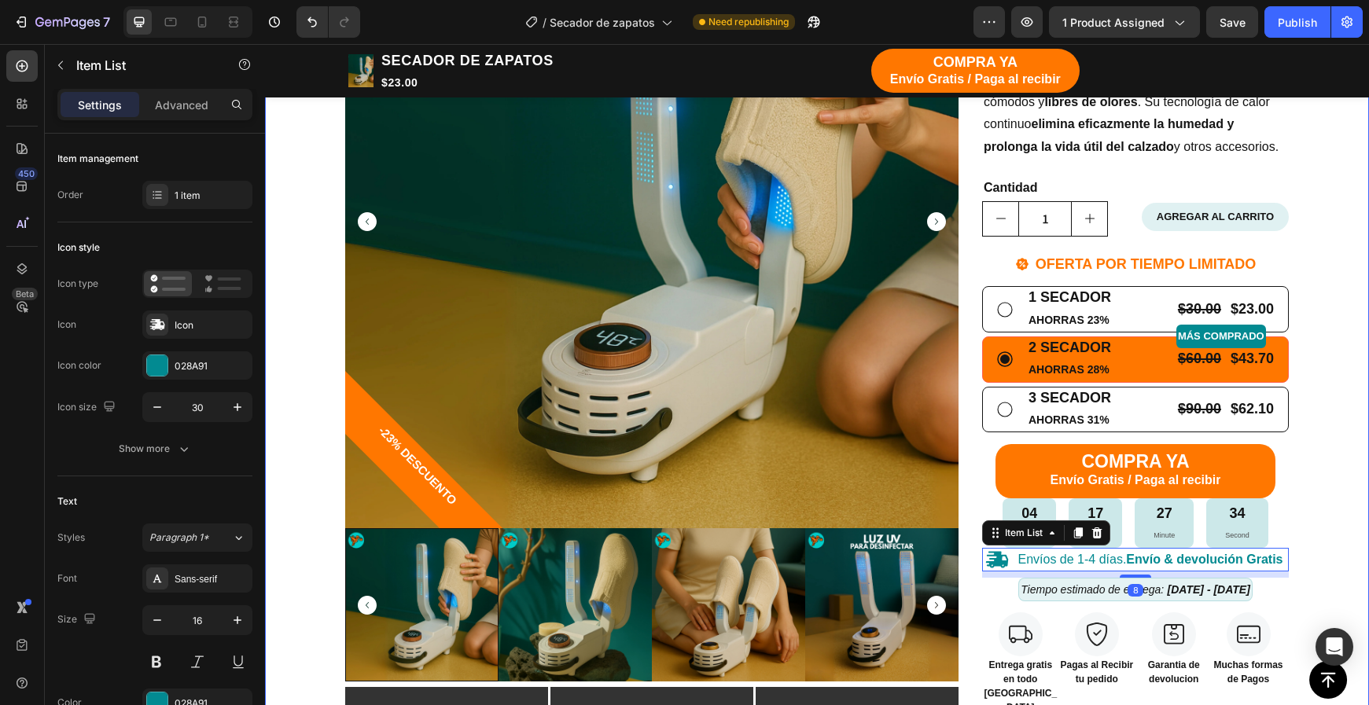
click at [1340, 536] on div "TIENDA Button CARRITO Button Row Echa pa' allá la humedad y malos olores Headin…" at bounding box center [817, 529] width 1080 height 1517
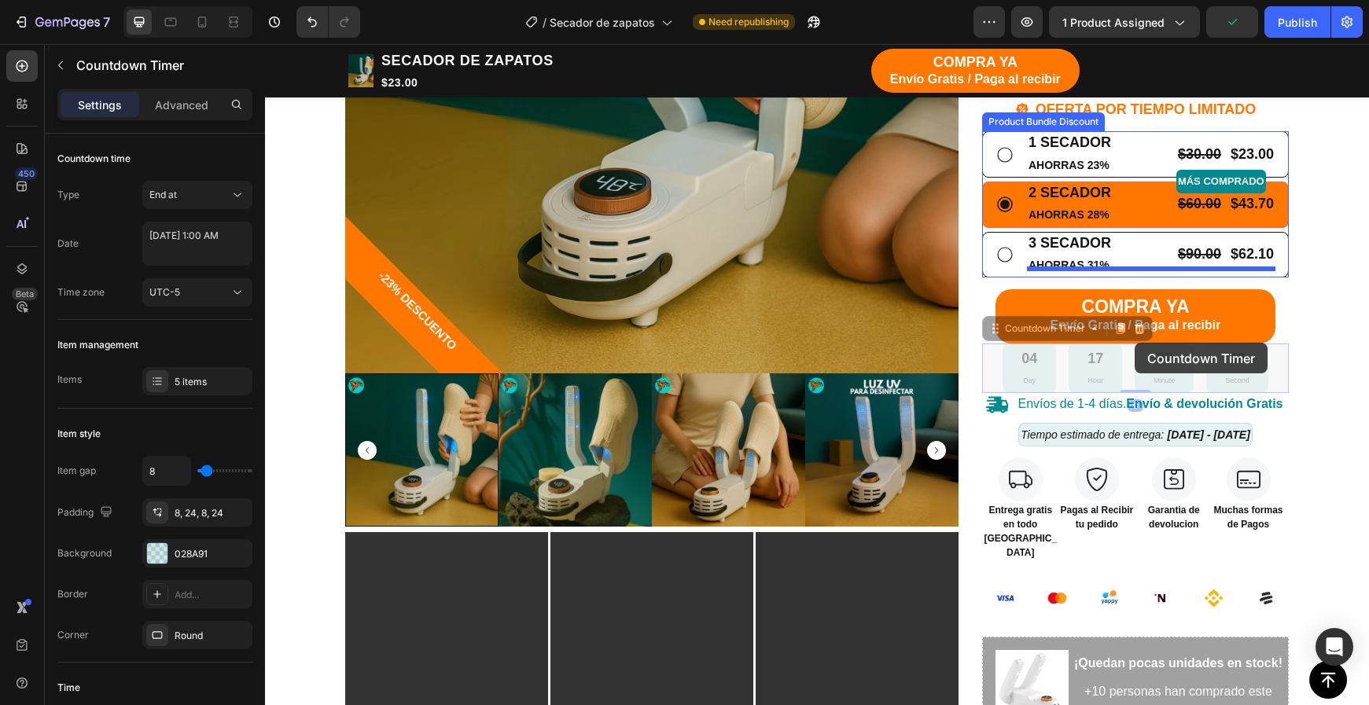
scroll to position [459, 0]
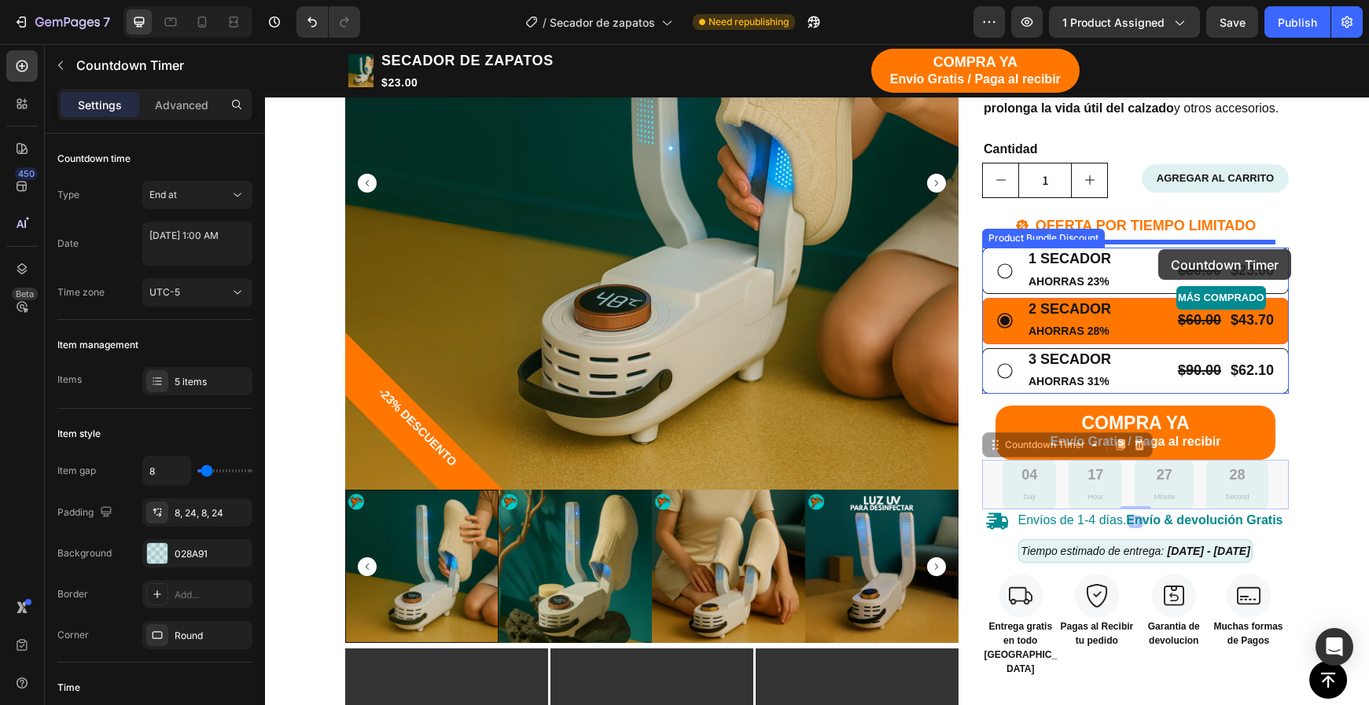
drag, startPoint x: 1200, startPoint y: 305, endPoint x: 1158, endPoint y: 249, distance: 69.7
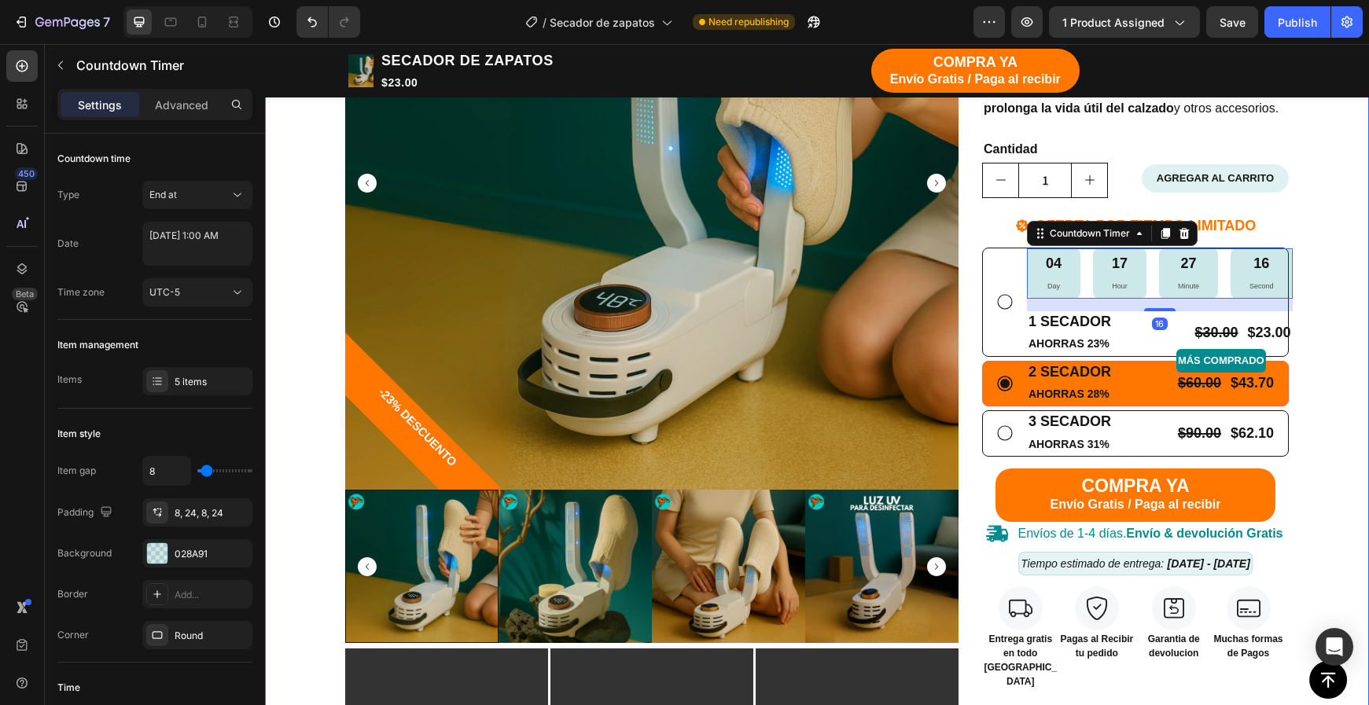
scroll to position [458, 0]
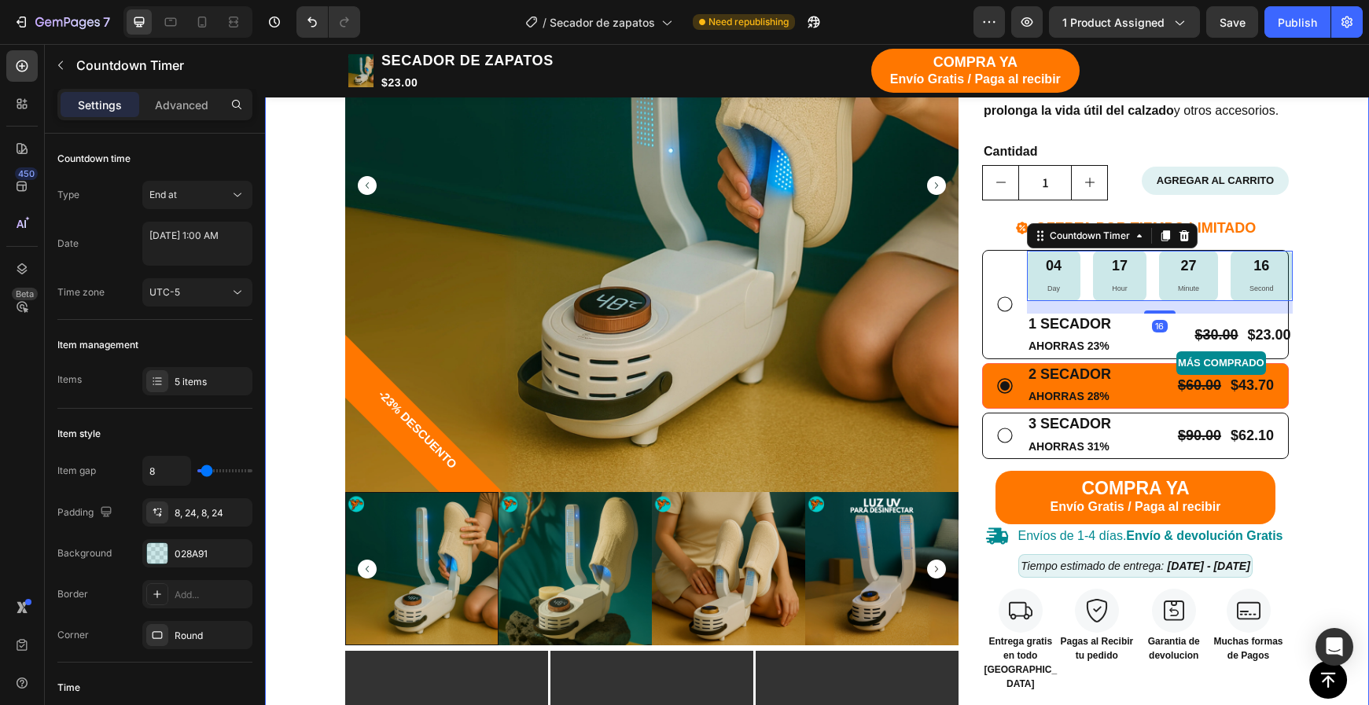
click at [1329, 289] on div "TIENDA Button CARRITO Button Row Echa pa' allá la humedad y malos olores Headin…" at bounding box center [817, 499] width 1080 height 1529
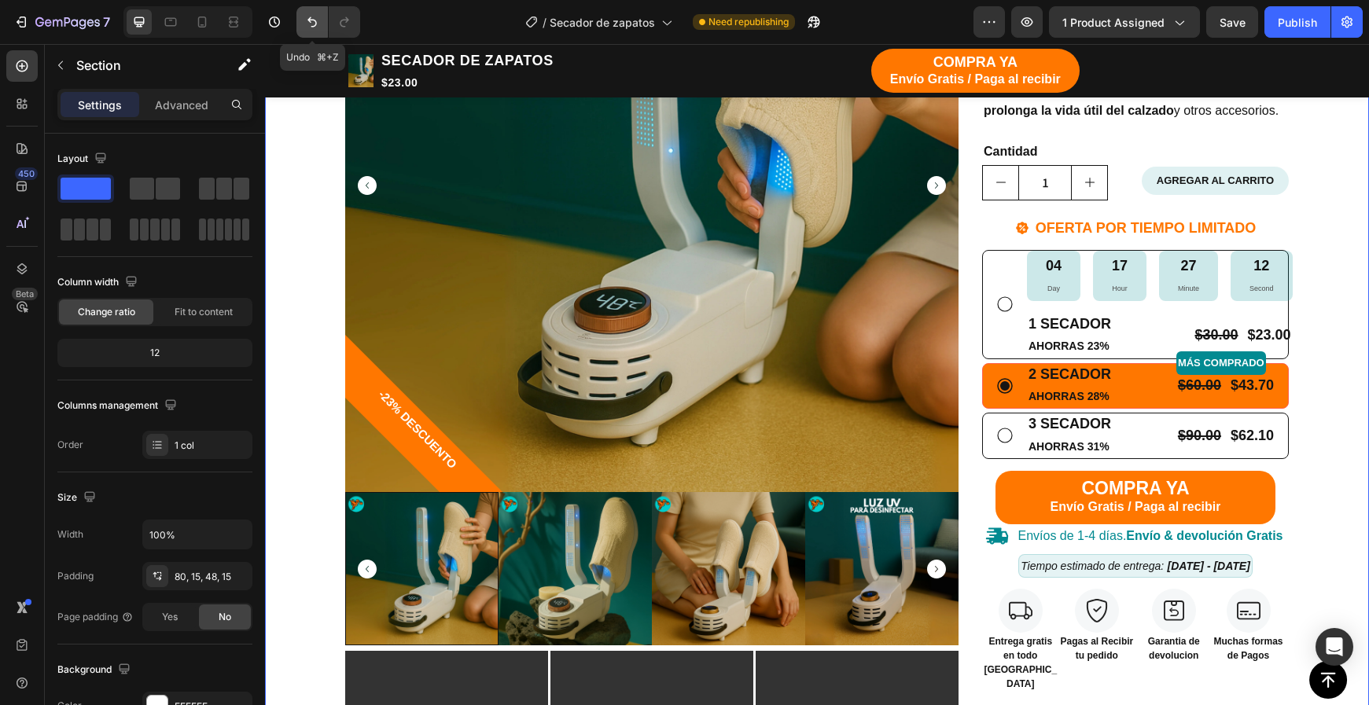
click at [312, 20] on icon "Undo/Redo" at bounding box center [311, 22] width 9 height 10
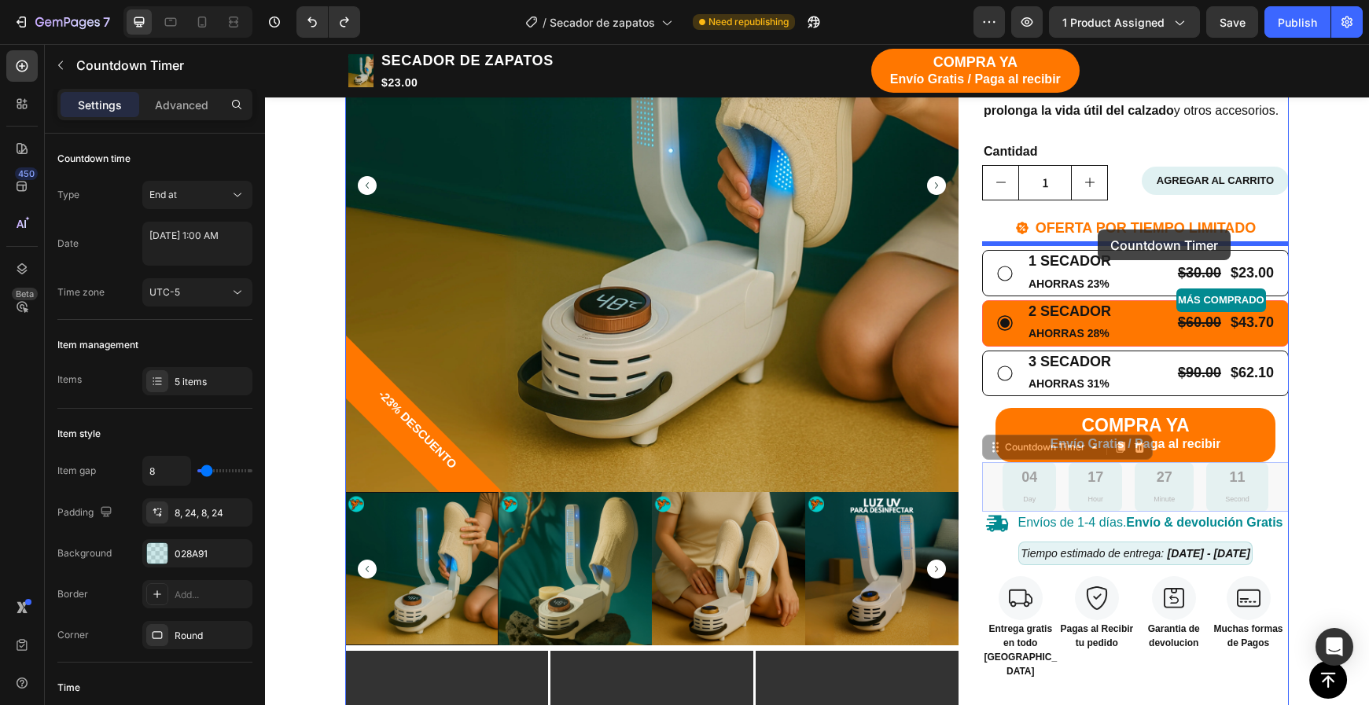
drag, startPoint x: 1129, startPoint y: 484, endPoint x: 1098, endPoint y: 233, distance: 253.6
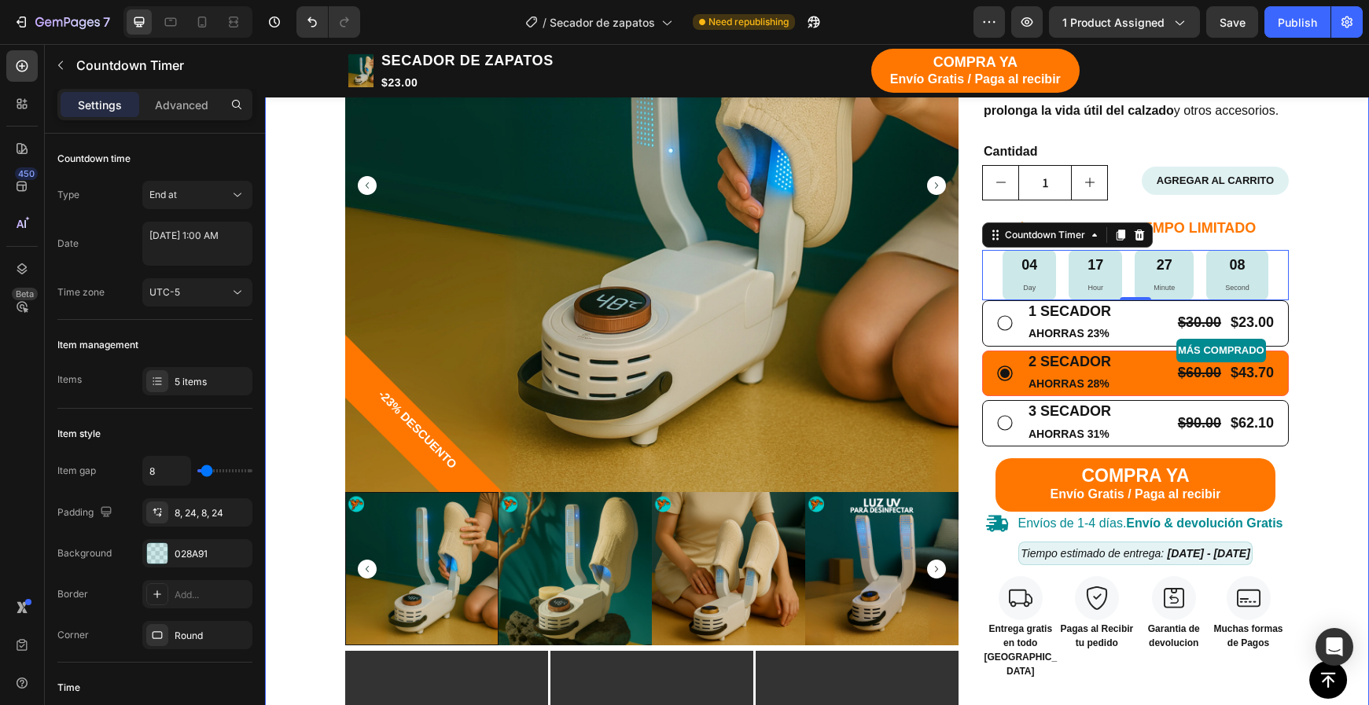
drag, startPoint x: 1356, startPoint y: 352, endPoint x: 1348, endPoint y: 355, distance: 9.0
click at [1356, 353] on div "TIENDA Button CARRITO Button Row Echa pa' allá la humedad y malos olores Headin…" at bounding box center [817, 493] width 1080 height 1517
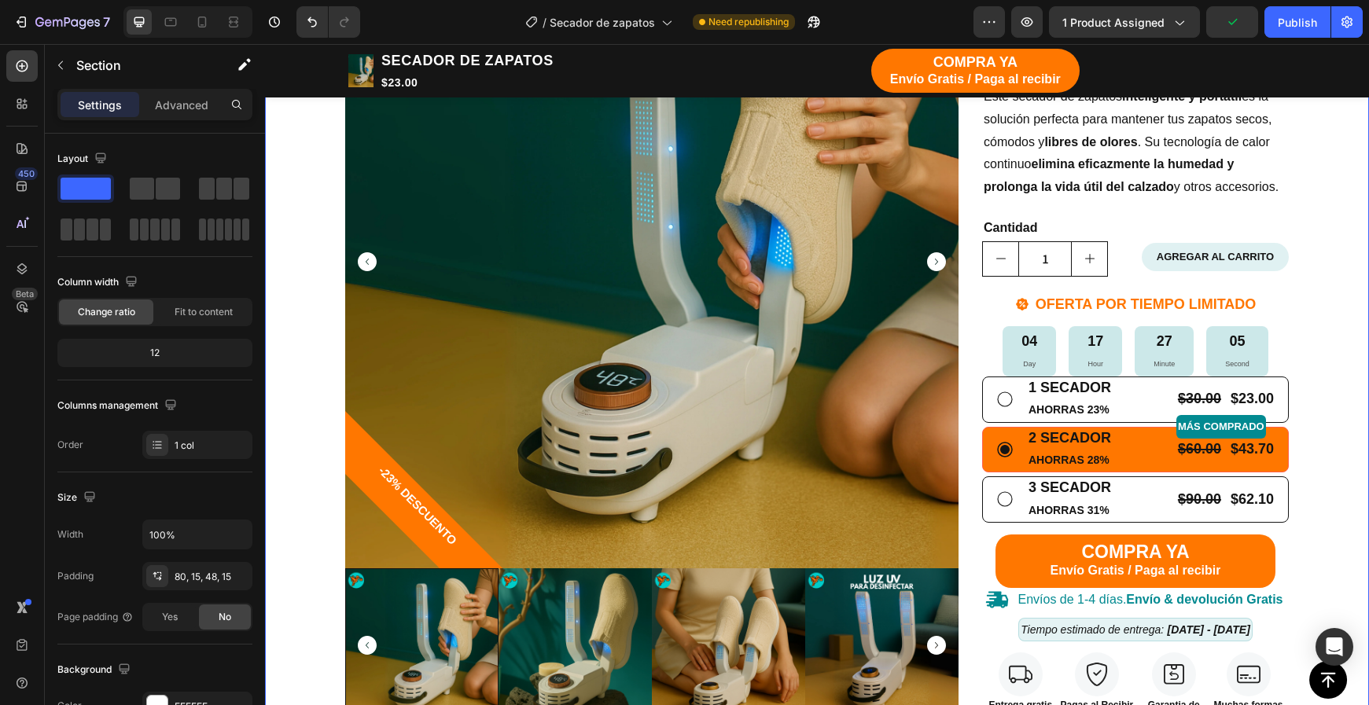
scroll to position [377, 0]
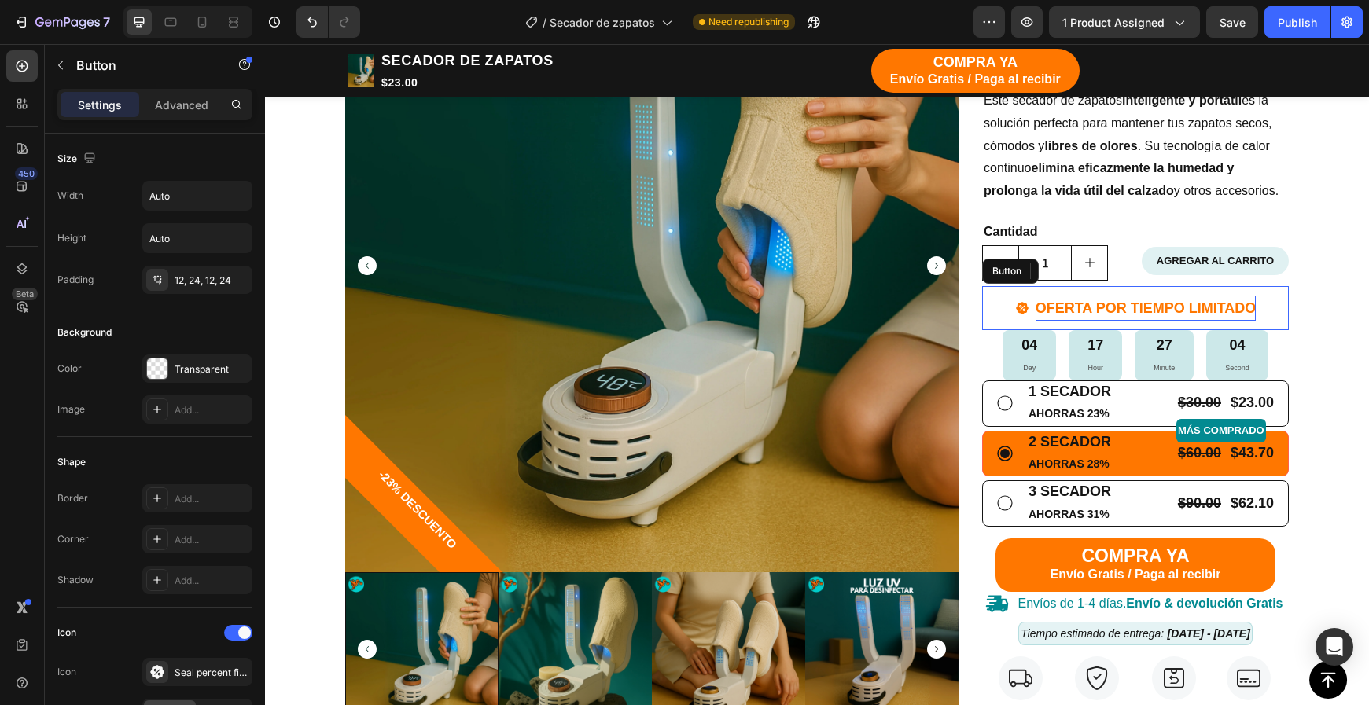
click at [1251, 310] on p "OFERTA POR TIEMPO LIMITADO" at bounding box center [1145, 308] width 221 height 25
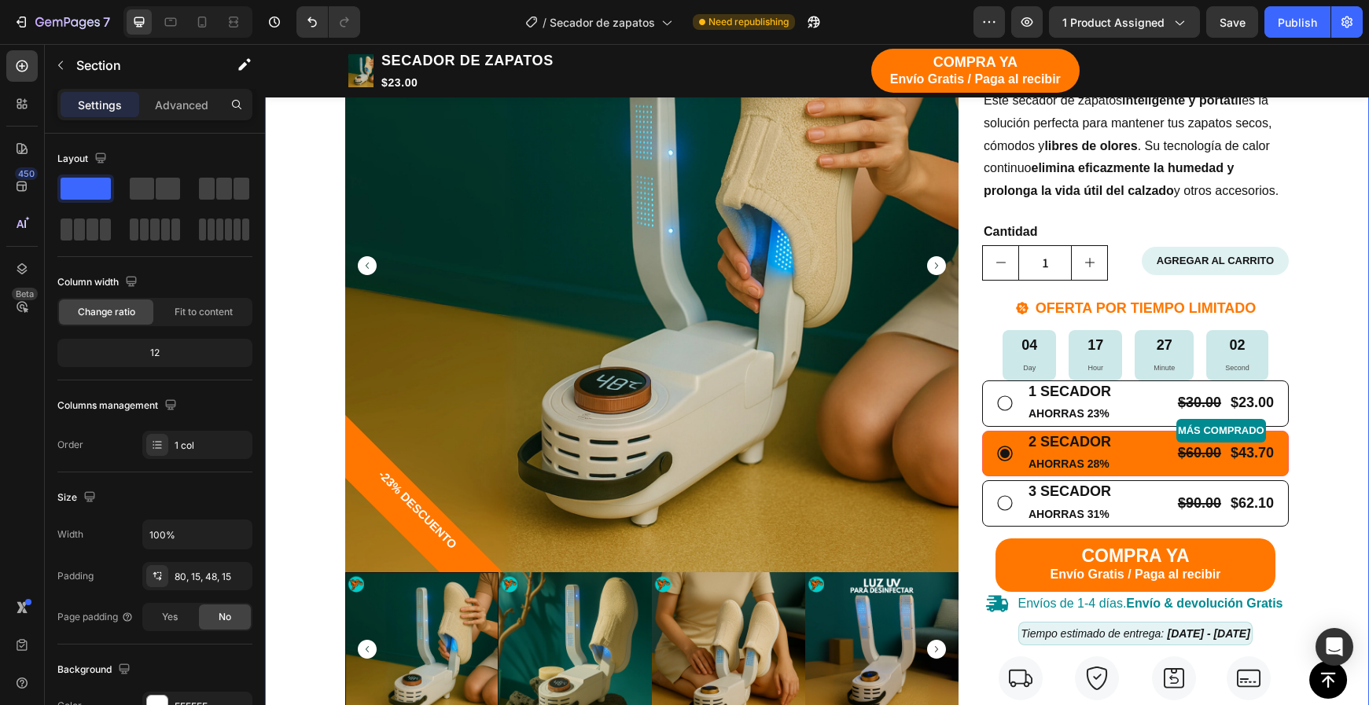
click at [1325, 405] on div "TIENDA Button CARRITO Button Row Echa pa' allá la humedad y malos olores Headin…" at bounding box center [817, 573] width 1080 height 1517
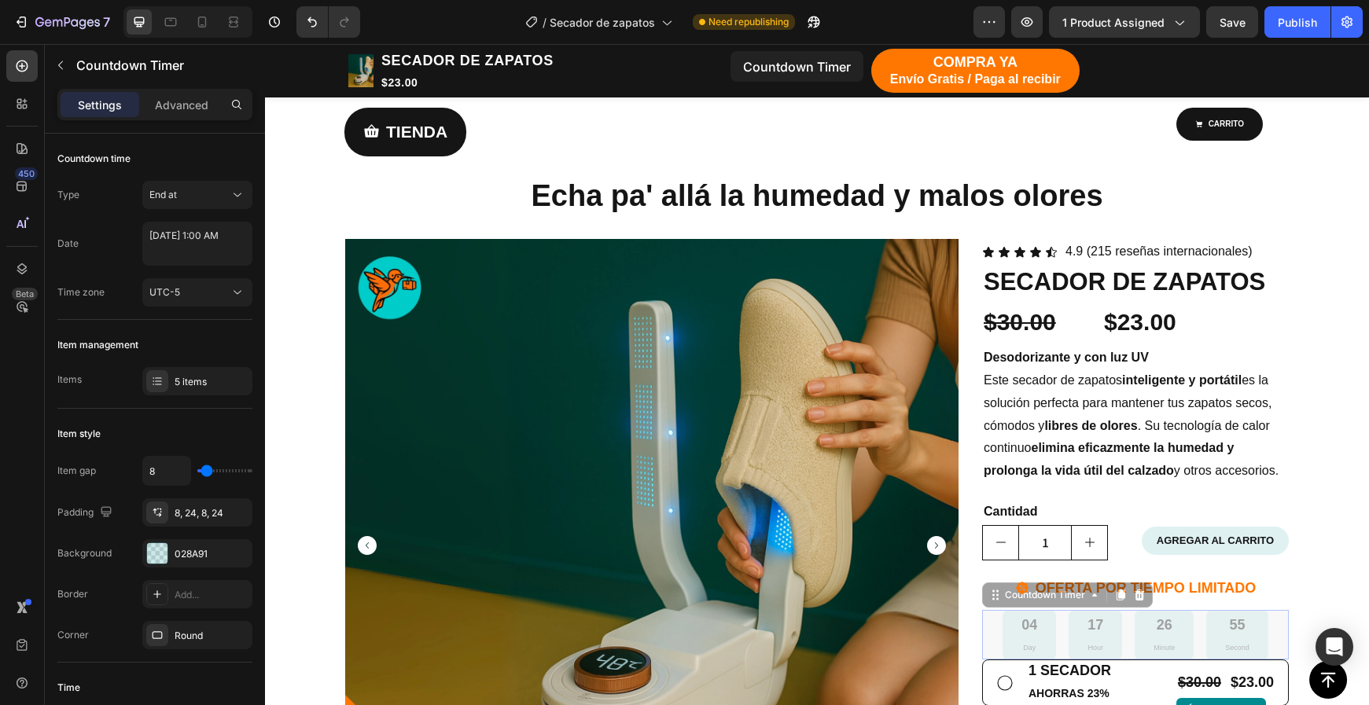
scroll to position [96, 0]
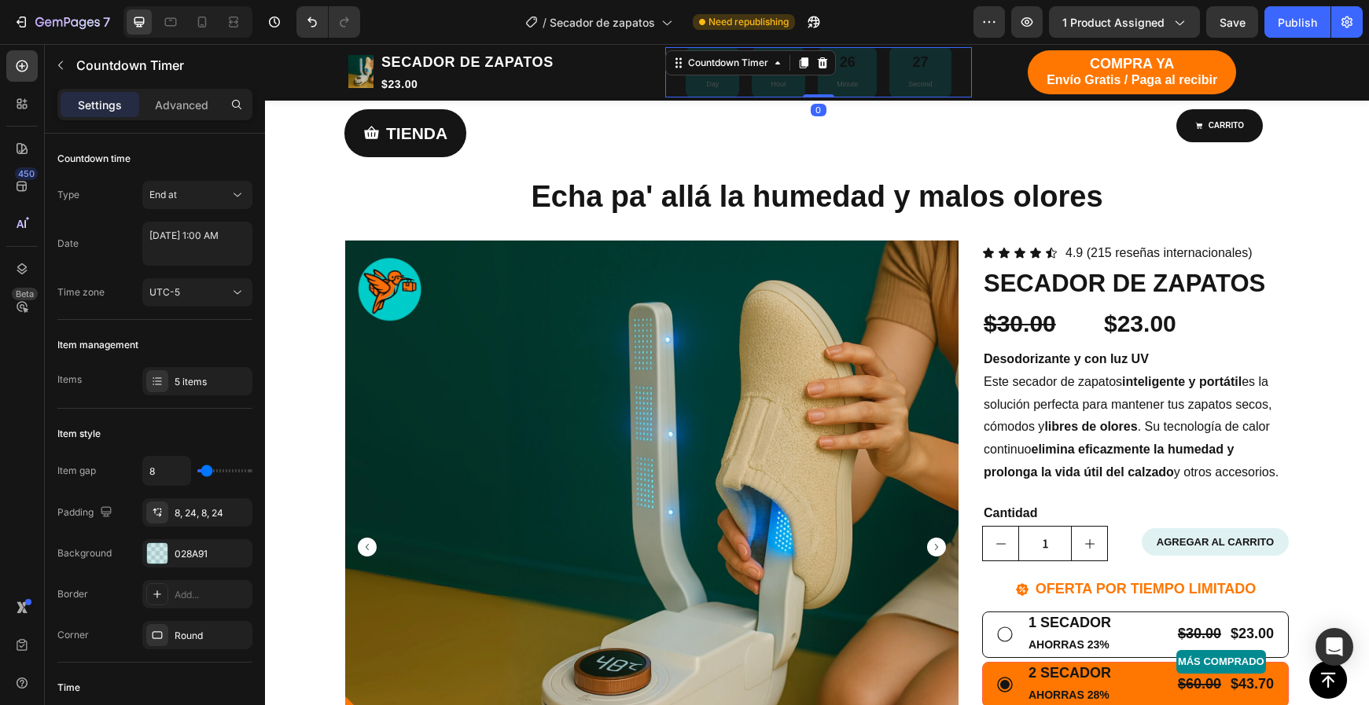
scroll to position [59, 0]
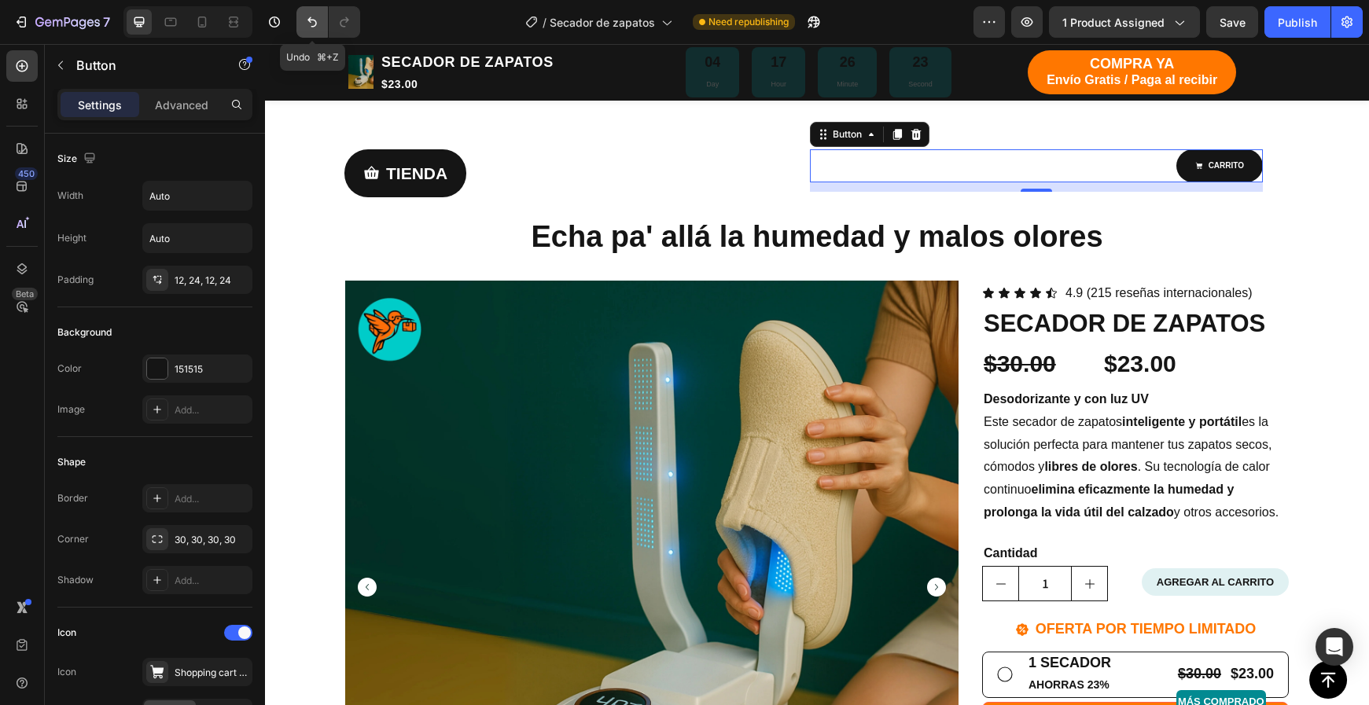
click at [314, 28] on icon "Undo/Redo" at bounding box center [312, 22] width 16 height 16
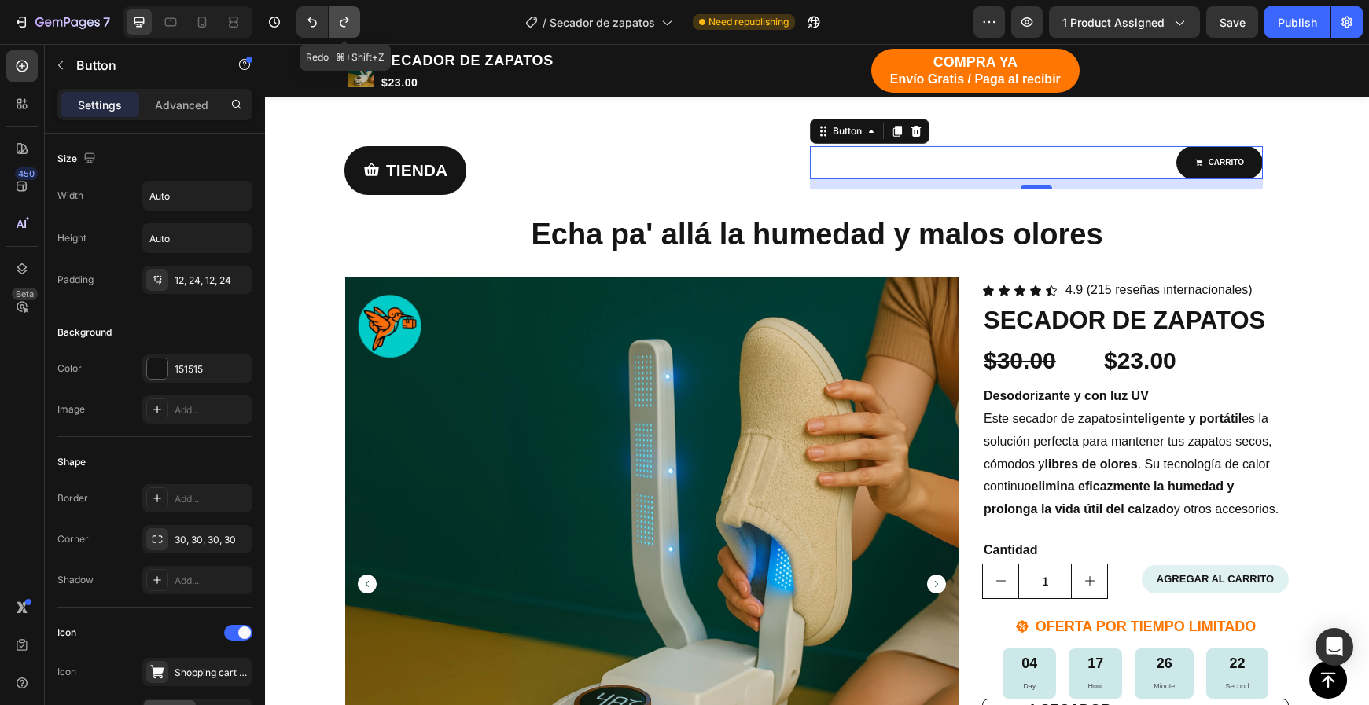
click at [334, 27] on button "Undo/Redo" at bounding box center [344, 21] width 31 height 31
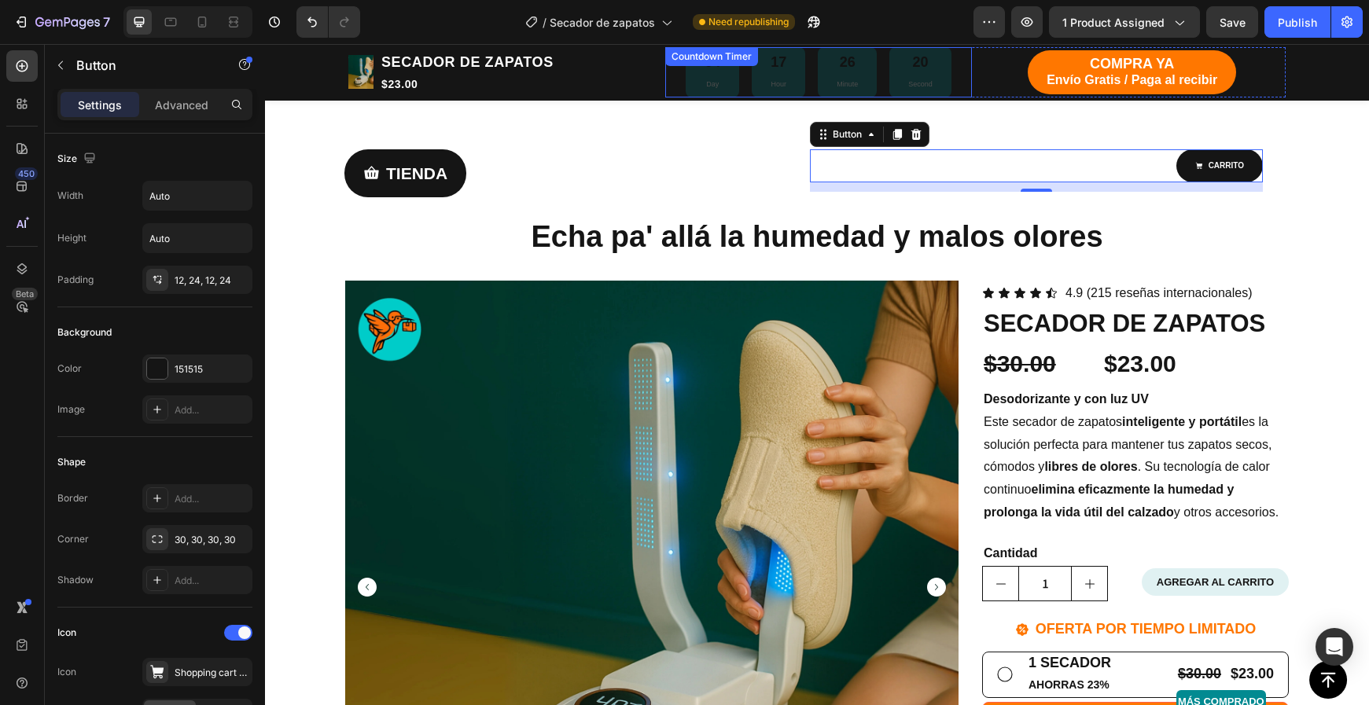
click at [730, 85] on div "04 Day" at bounding box center [712, 72] width 53 height 50
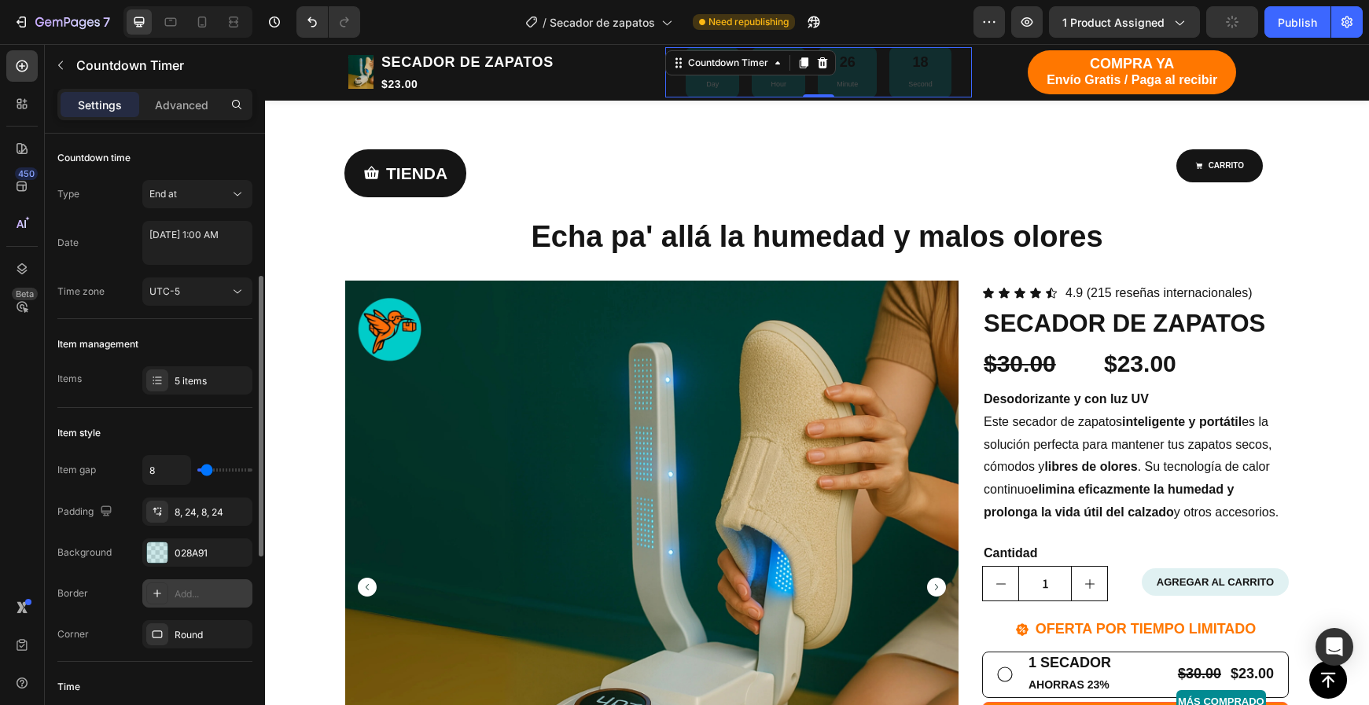
scroll to position [115, 0]
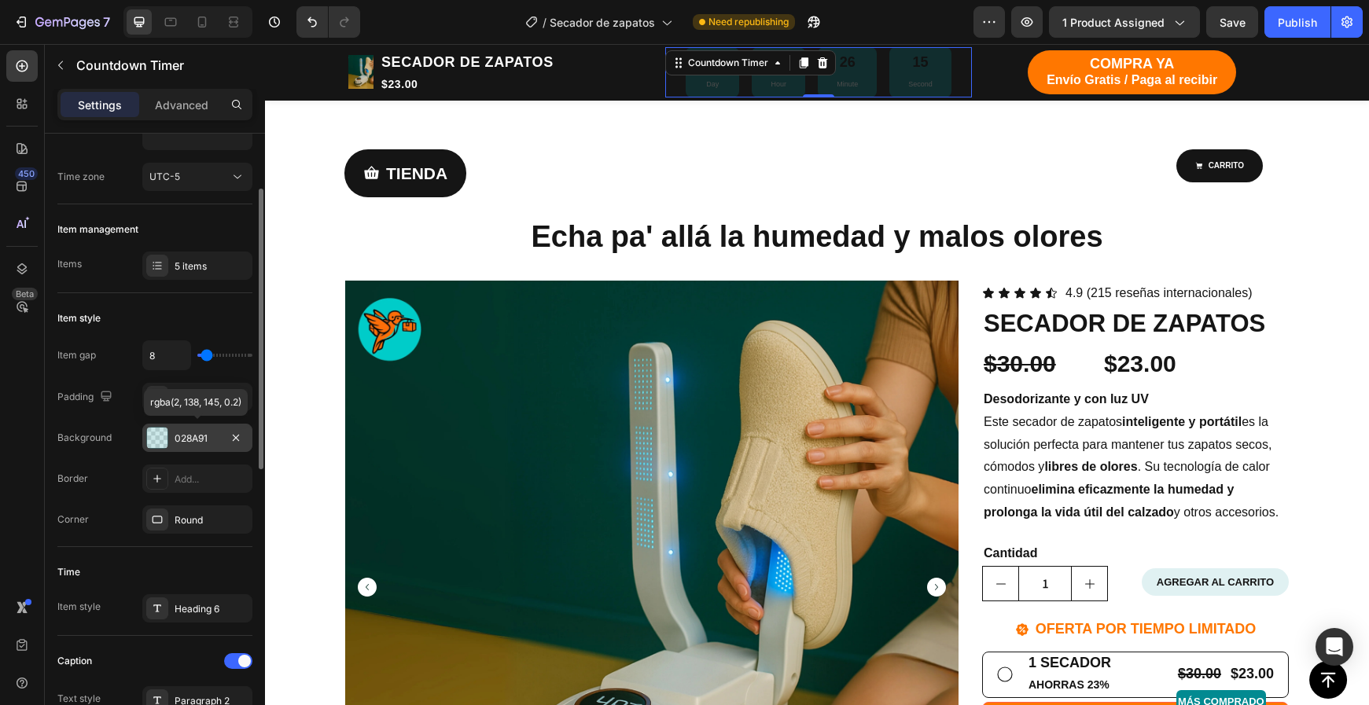
click at [199, 445] on div "028A91" at bounding box center [197, 438] width 110 height 28
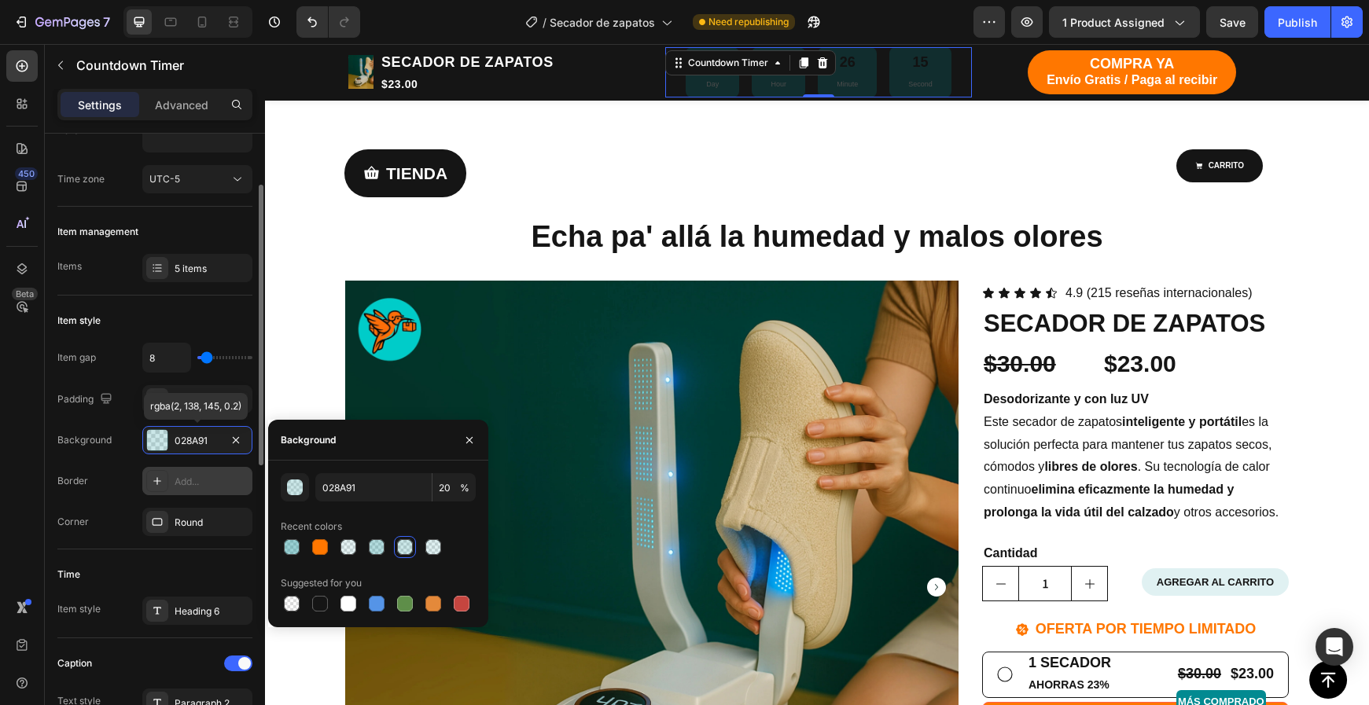
scroll to position [112, 0]
click at [346, 606] on div at bounding box center [348, 605] width 16 height 16
type input "FFFFFF"
type input "100"
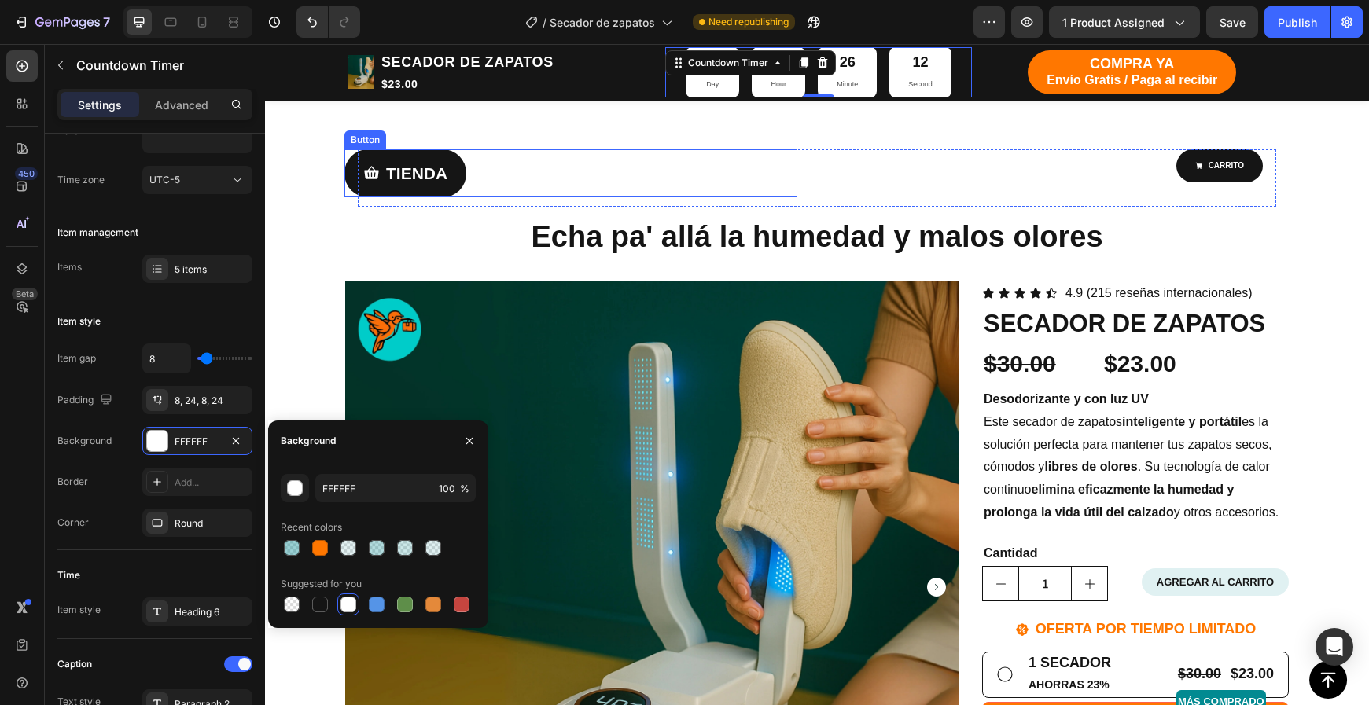
drag, startPoint x: 750, startPoint y: 175, endPoint x: 761, endPoint y: 177, distance: 11.3
click at [750, 175] on div "TIENDA Button" at bounding box center [570, 173] width 453 height 49
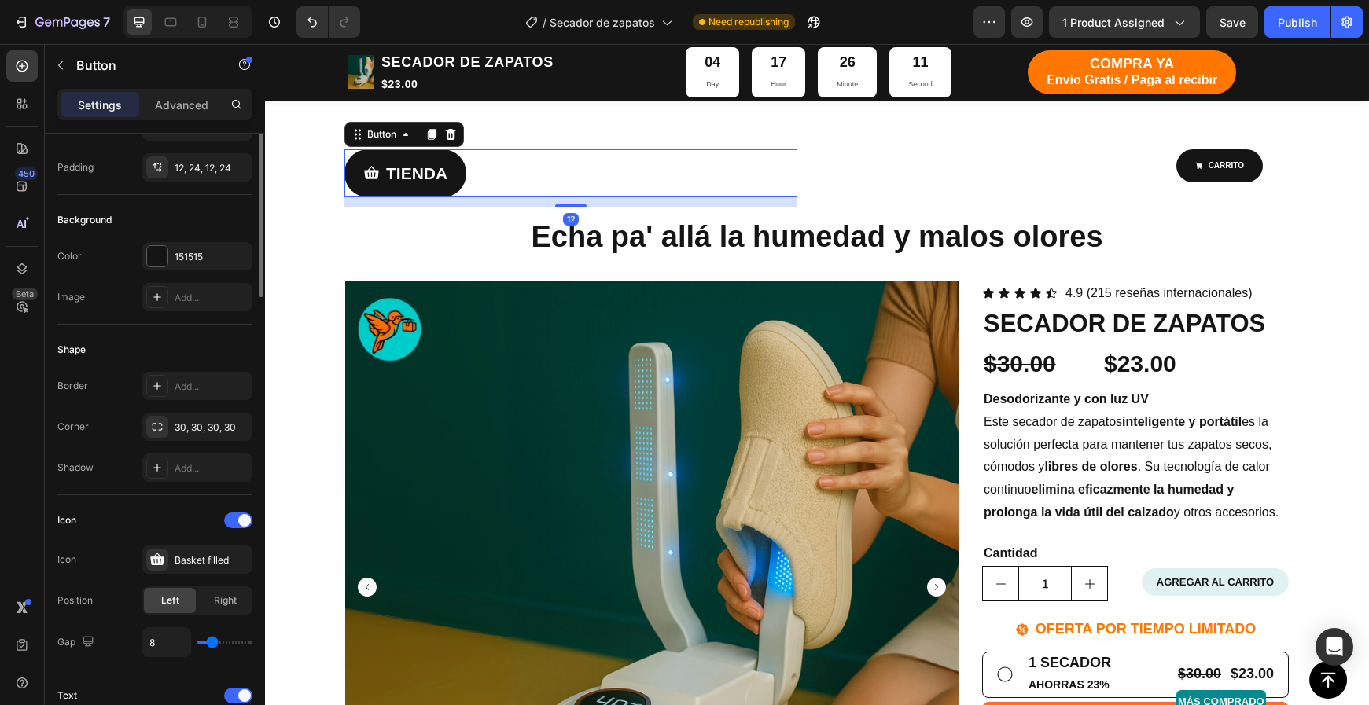
scroll to position [0, 0]
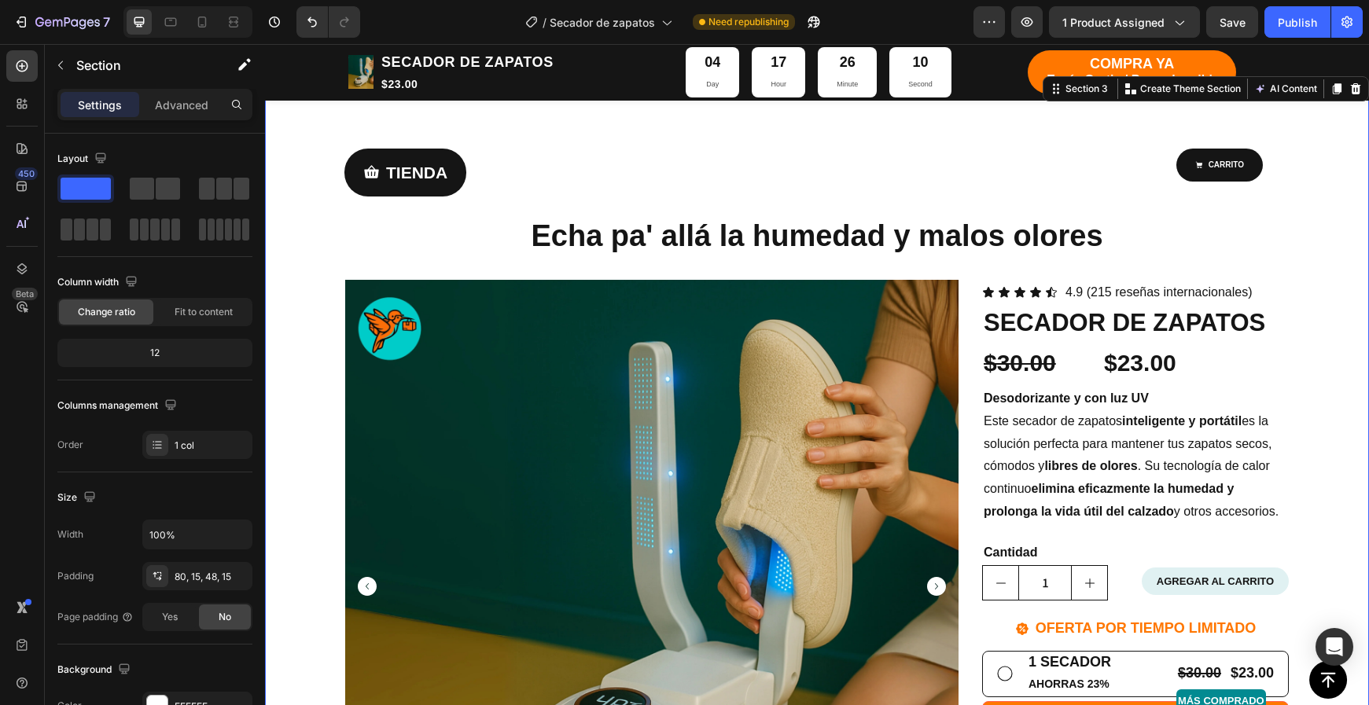
scroll to position [58, 0]
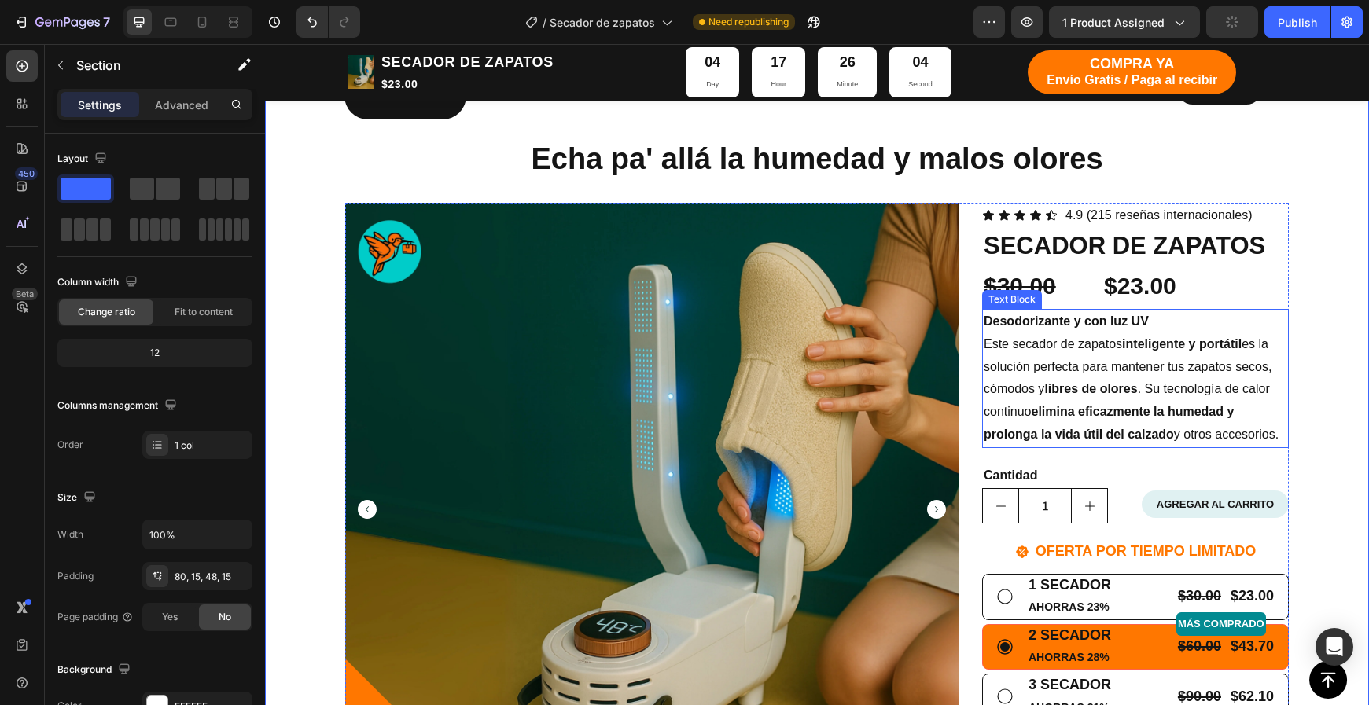
scroll to position [130, 0]
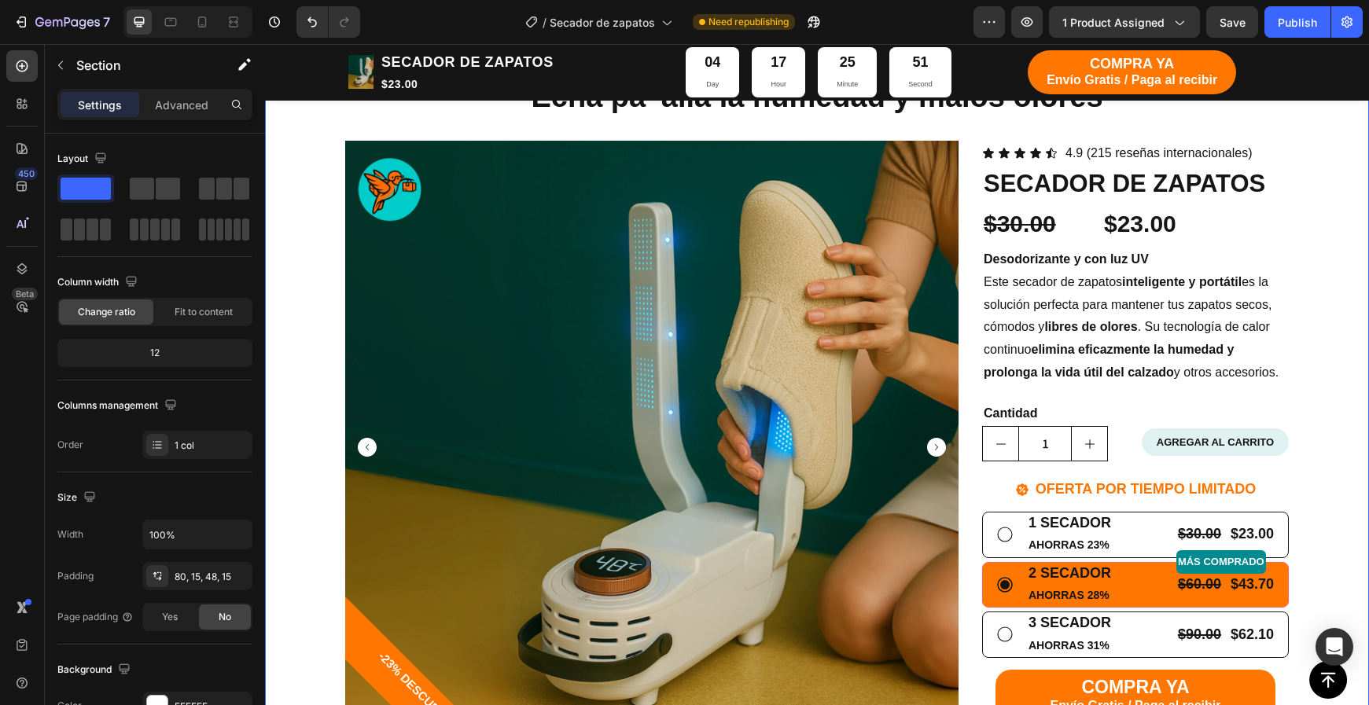
scroll to position [200, 0]
click at [1337, 285] on div "TIENDA Button CARRITO Button Row Echa pa' allá la humedad y malos olores Headin…" at bounding box center [817, 684] width 1080 height 1377
click at [298, 303] on div "TIENDA Button CARRITO Button Row Echa pa' allá la humedad y malos olores Headin…" at bounding box center [817, 684] width 1080 height 1377
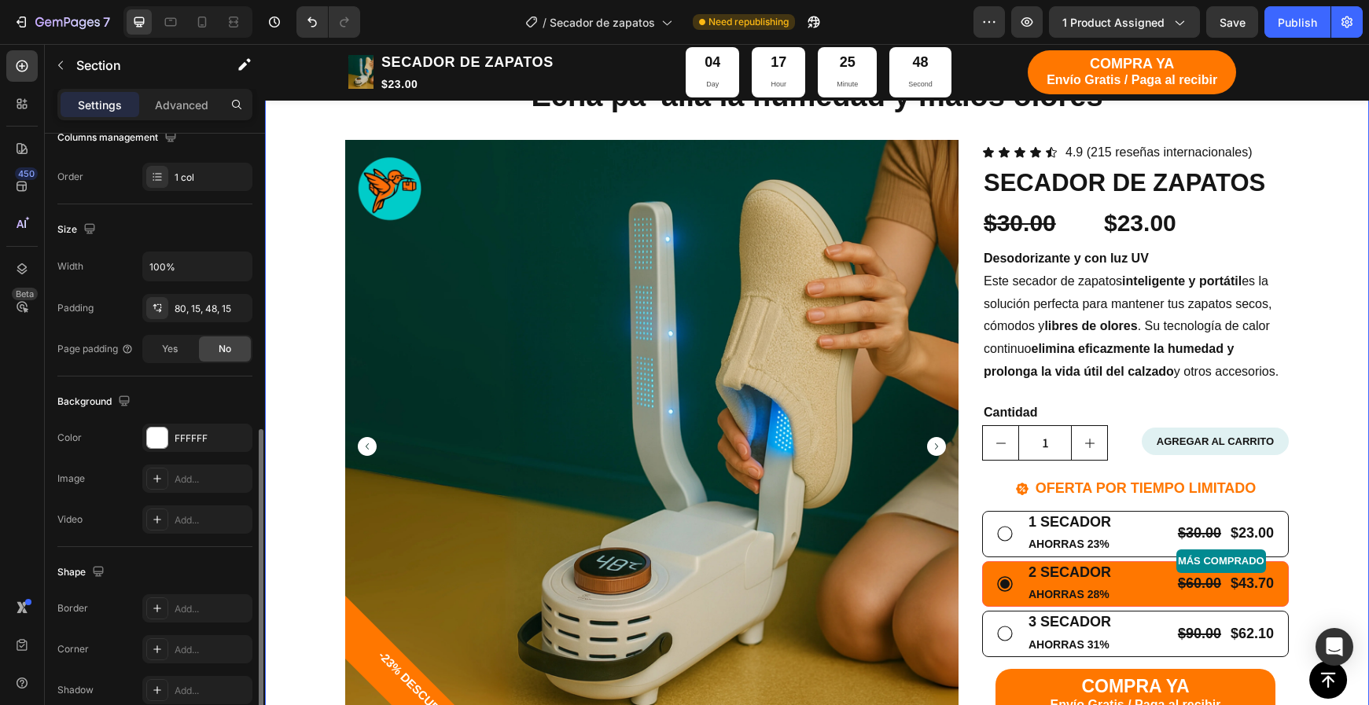
scroll to position [343, 0]
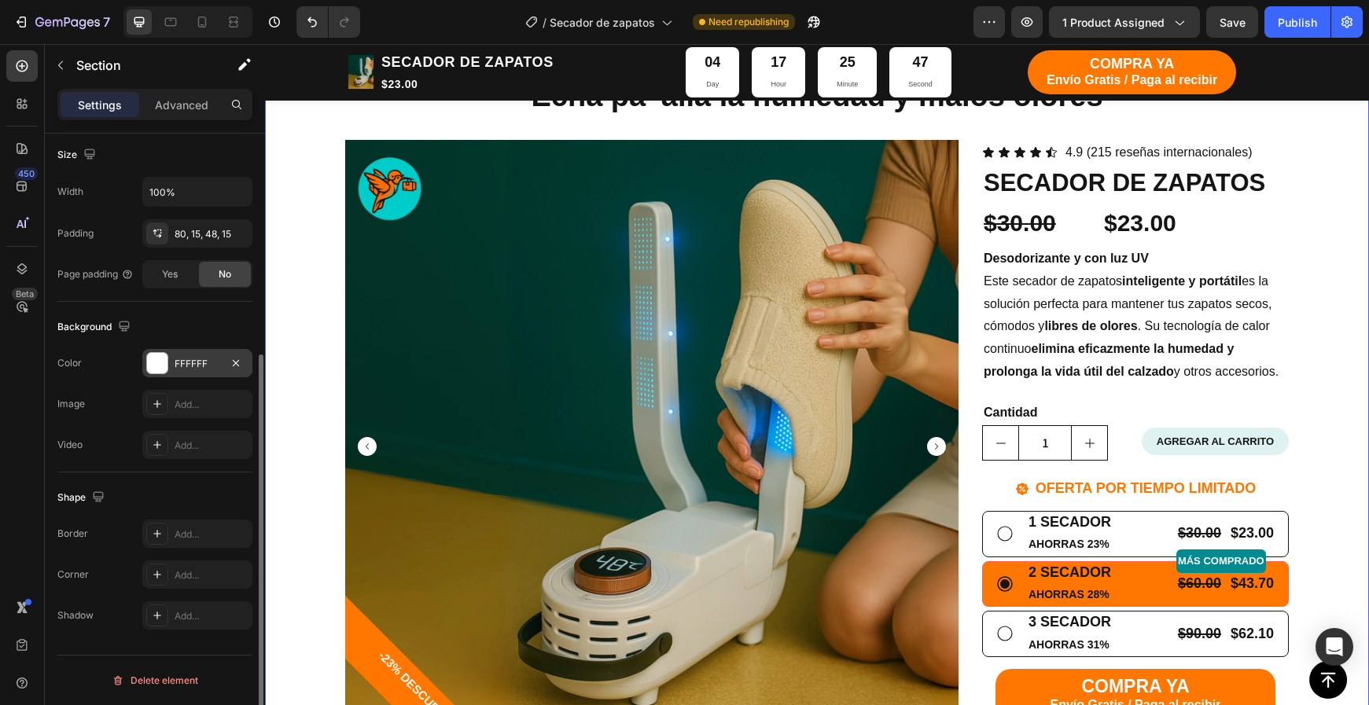
click at [196, 360] on div "FFFFFF" at bounding box center [198, 364] width 46 height 14
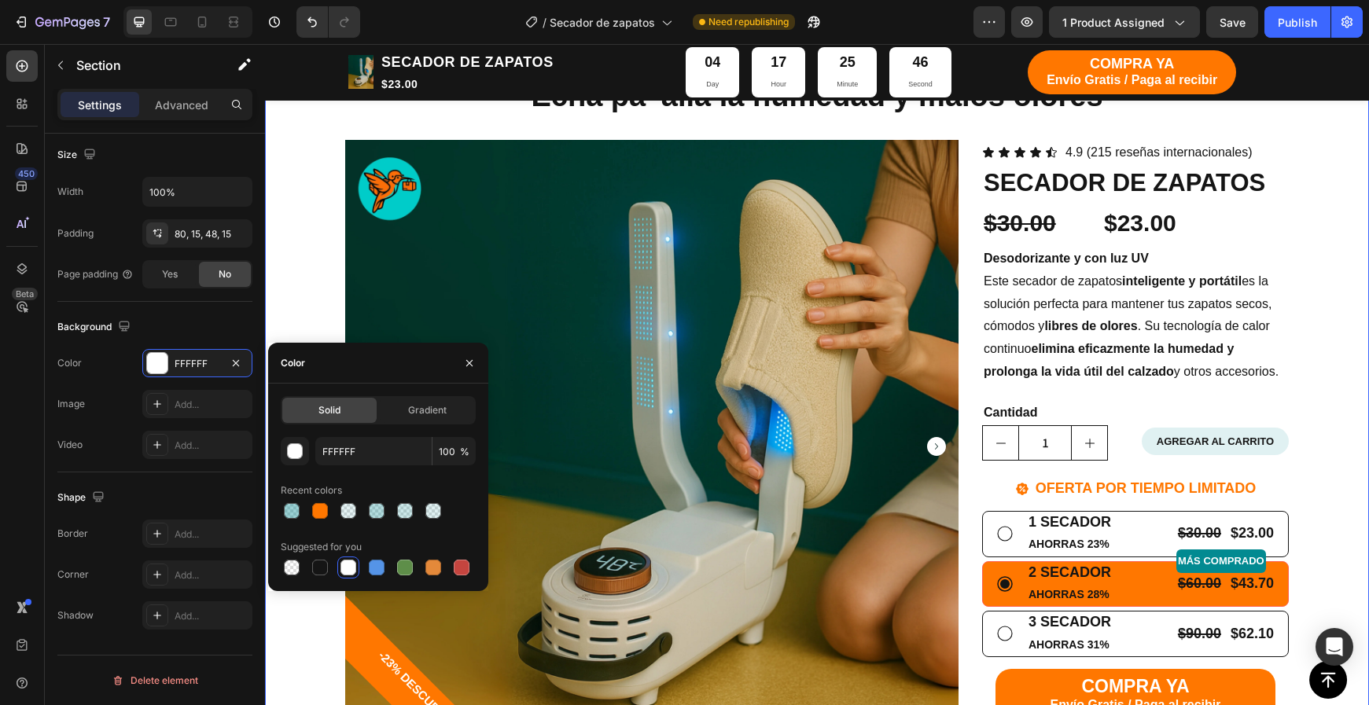
drag, startPoint x: 289, startPoint y: 506, endPoint x: 341, endPoint y: 498, distance: 52.5
click at [290, 505] on div at bounding box center [292, 511] width 16 height 16
type input "028A91"
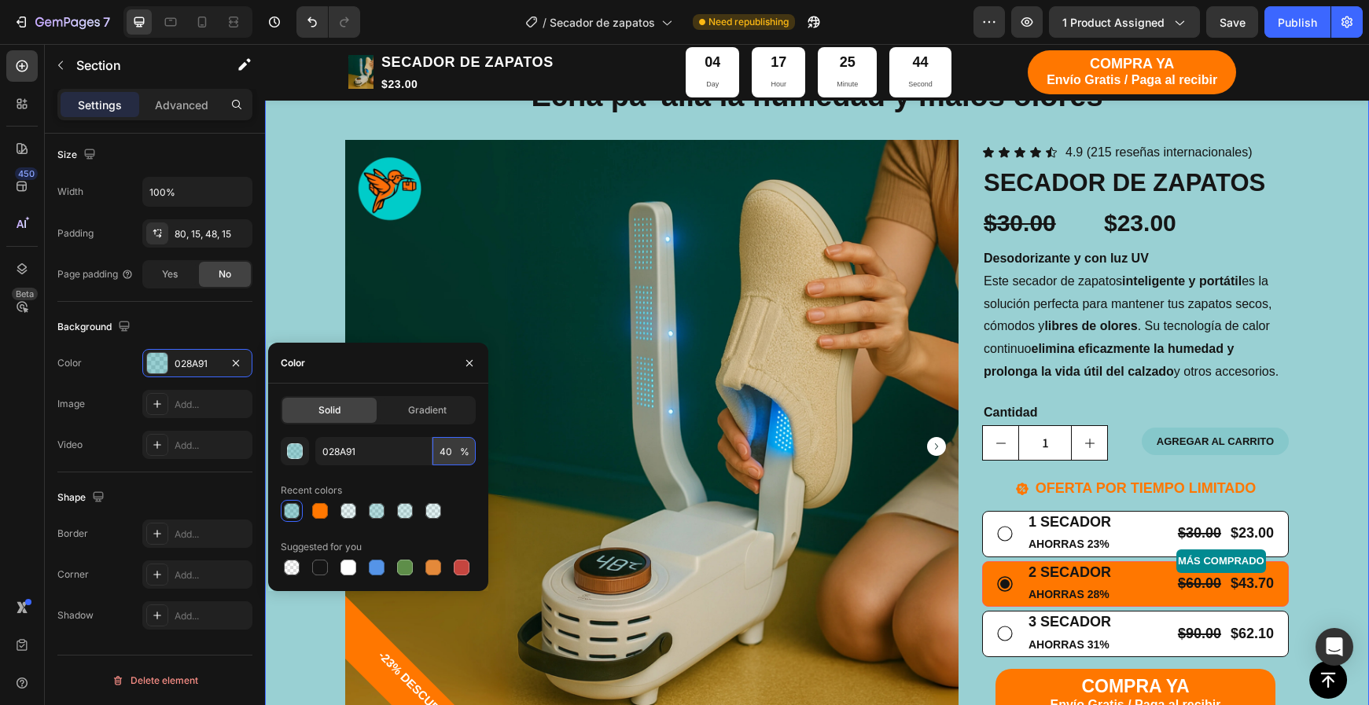
click at [443, 457] on input "40" at bounding box center [453, 451] width 43 height 28
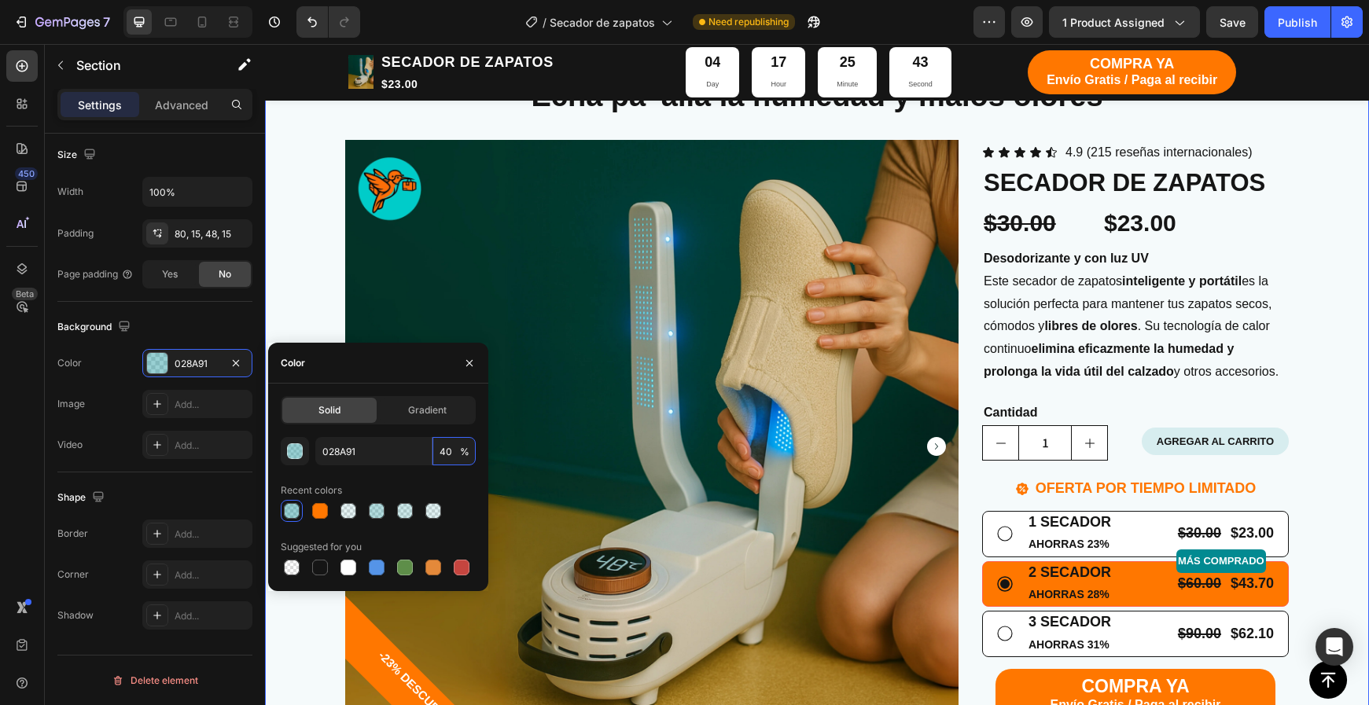
type input "4"
type input "10"
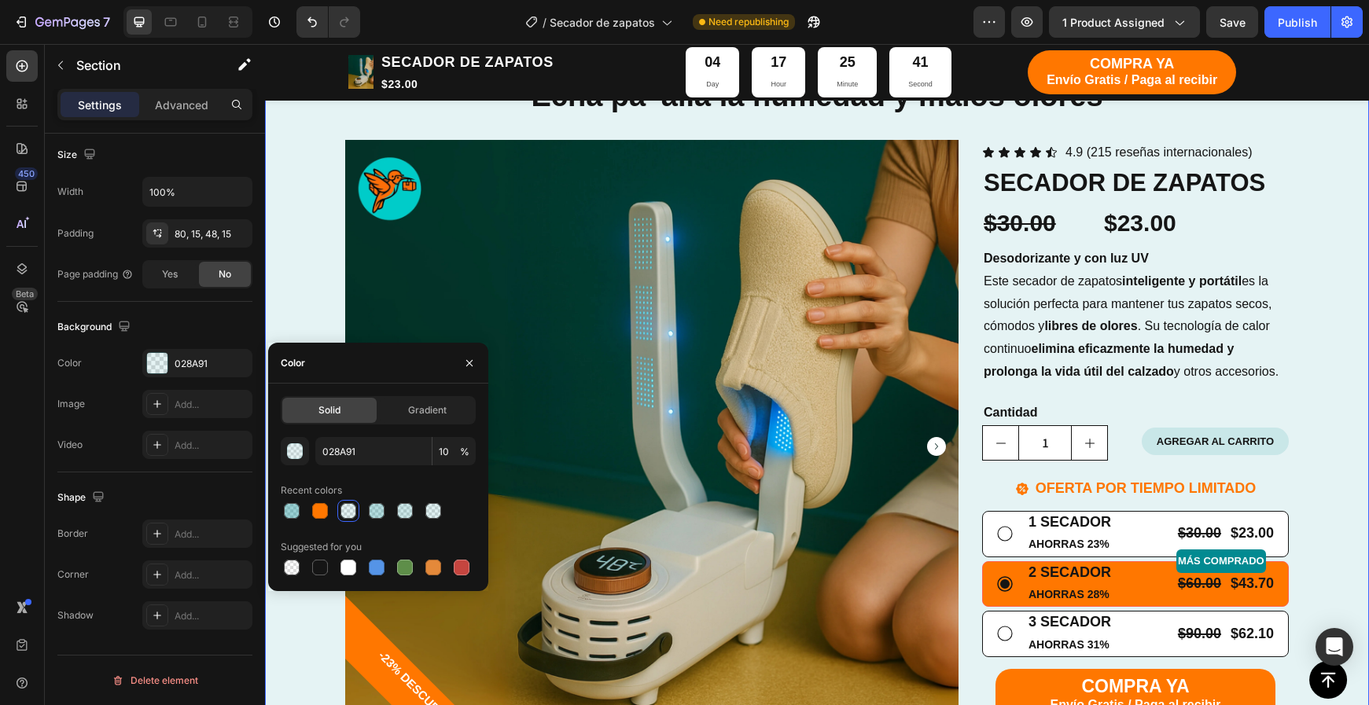
click at [1338, 428] on div "TIENDA Button CARRITO Button Row Echa pa' allá la humedad y malos olores Headin…" at bounding box center [817, 684] width 1080 height 1377
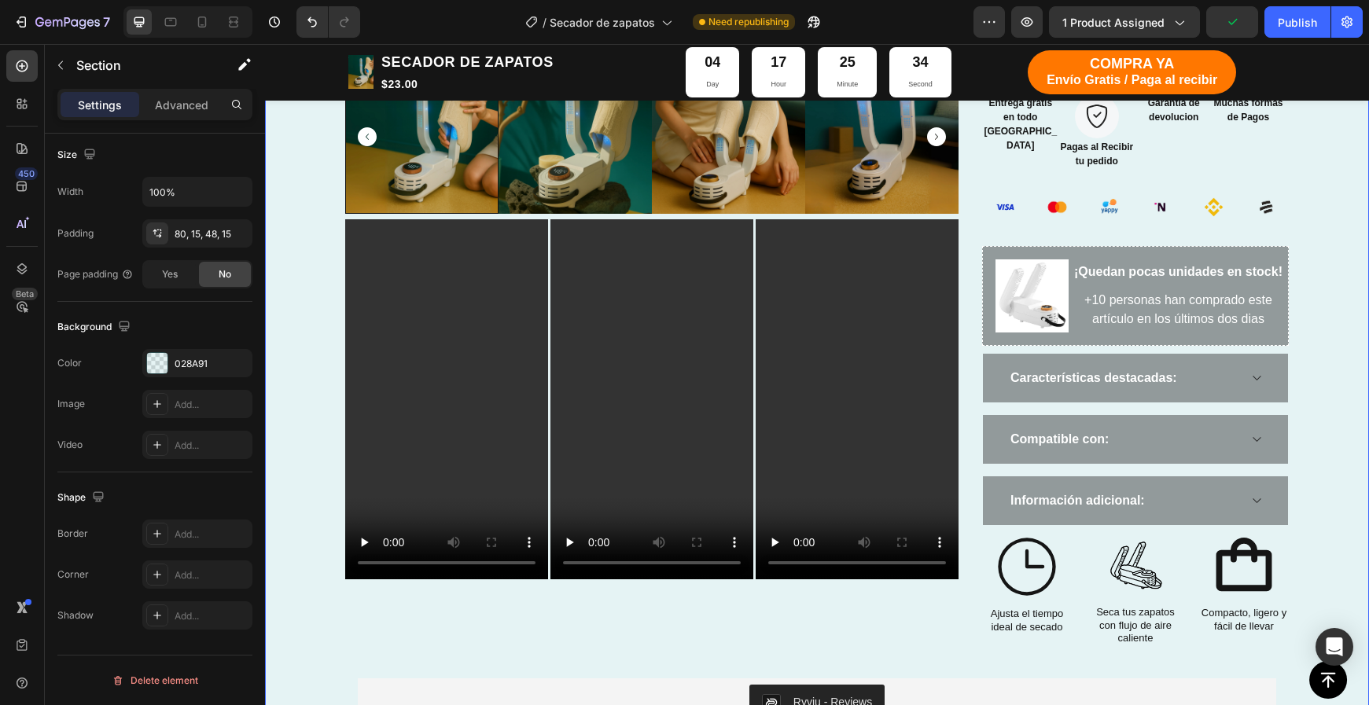
scroll to position [896, 0]
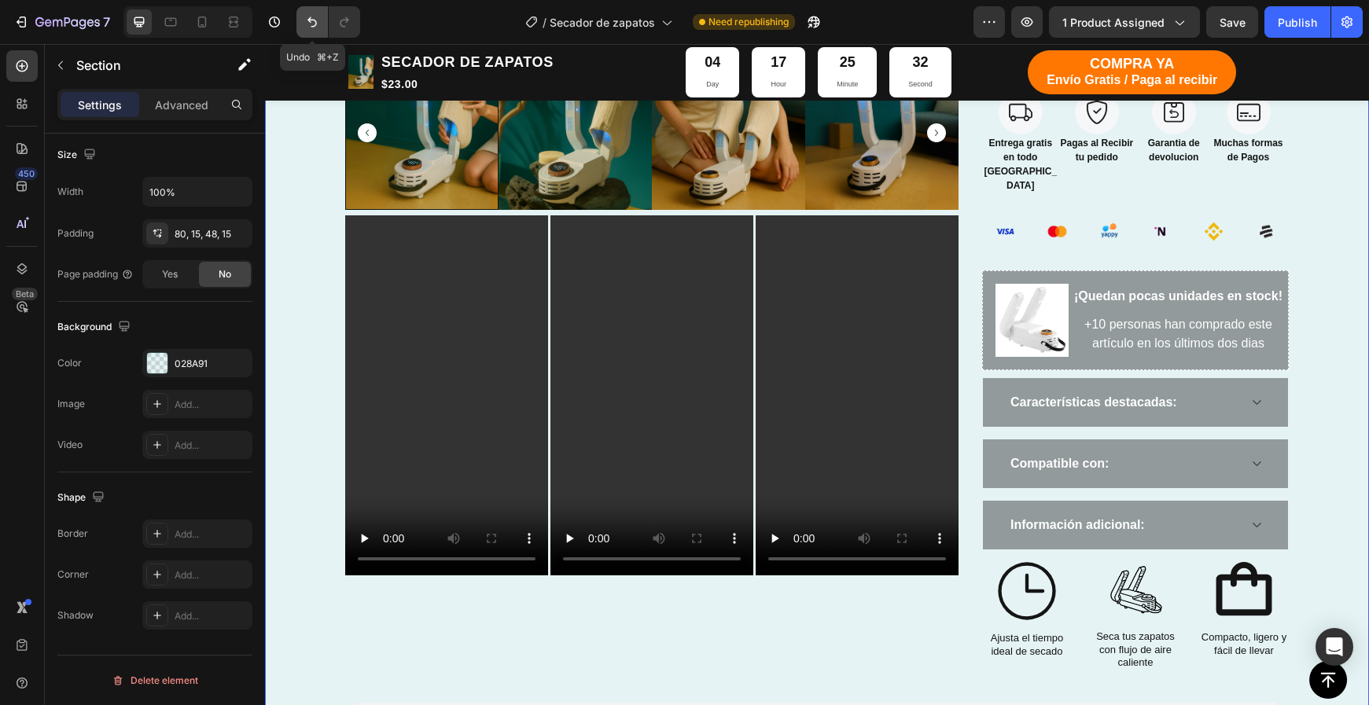
click at [320, 21] on icon "Undo/Redo" at bounding box center [312, 22] width 16 height 16
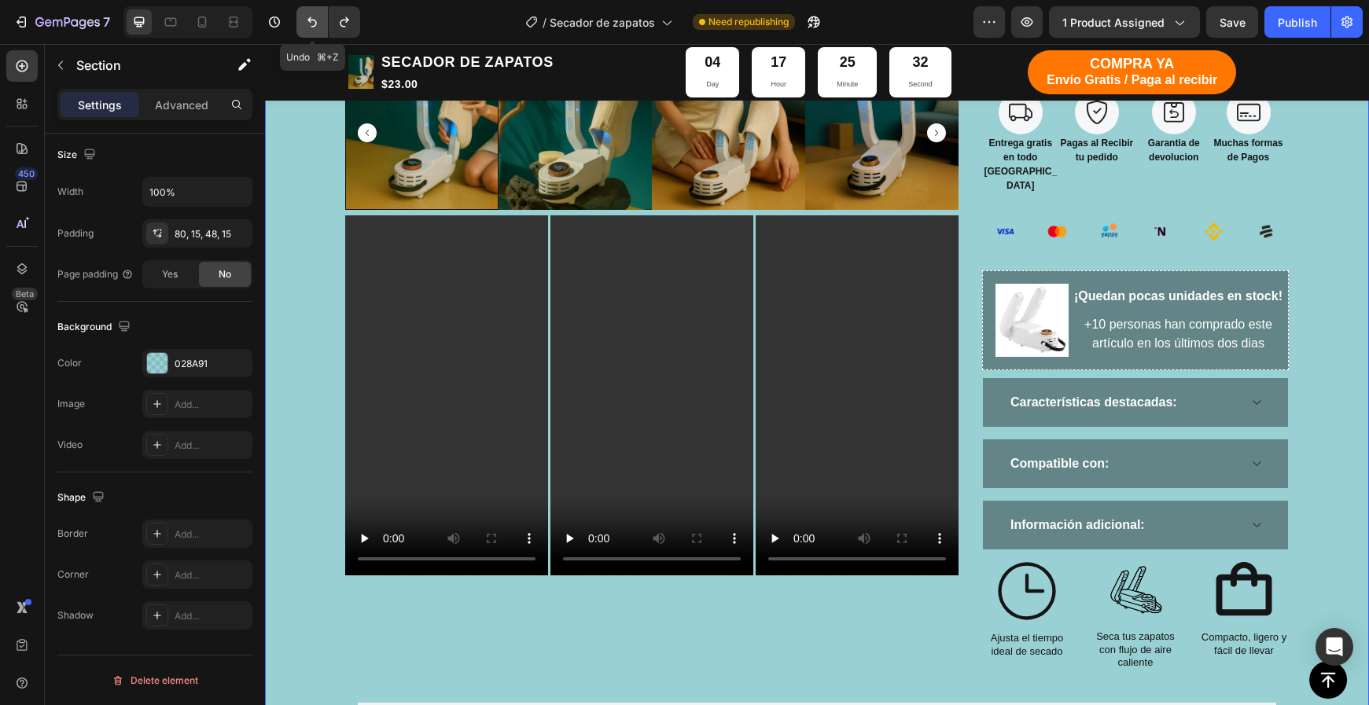
click at [320, 21] on icon "Undo/Redo" at bounding box center [312, 22] width 16 height 16
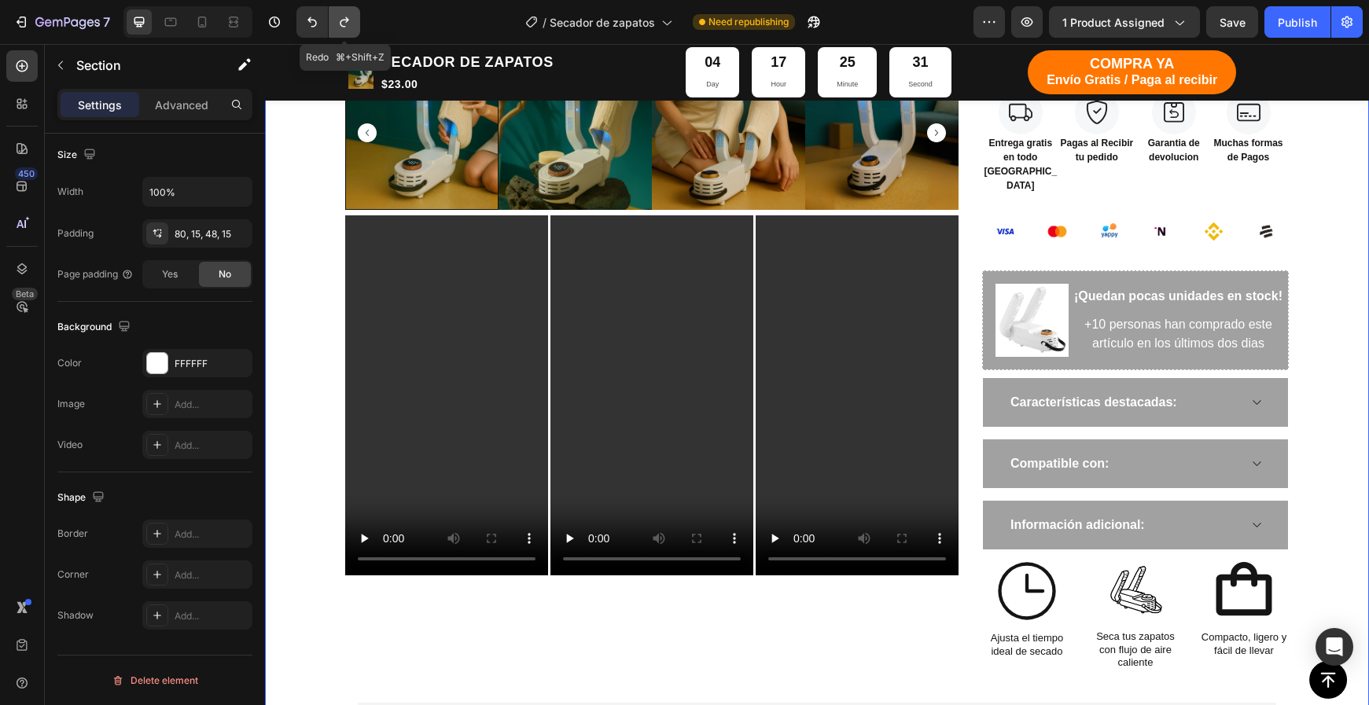
click at [348, 23] on icon "Undo/Redo" at bounding box center [345, 22] width 16 height 16
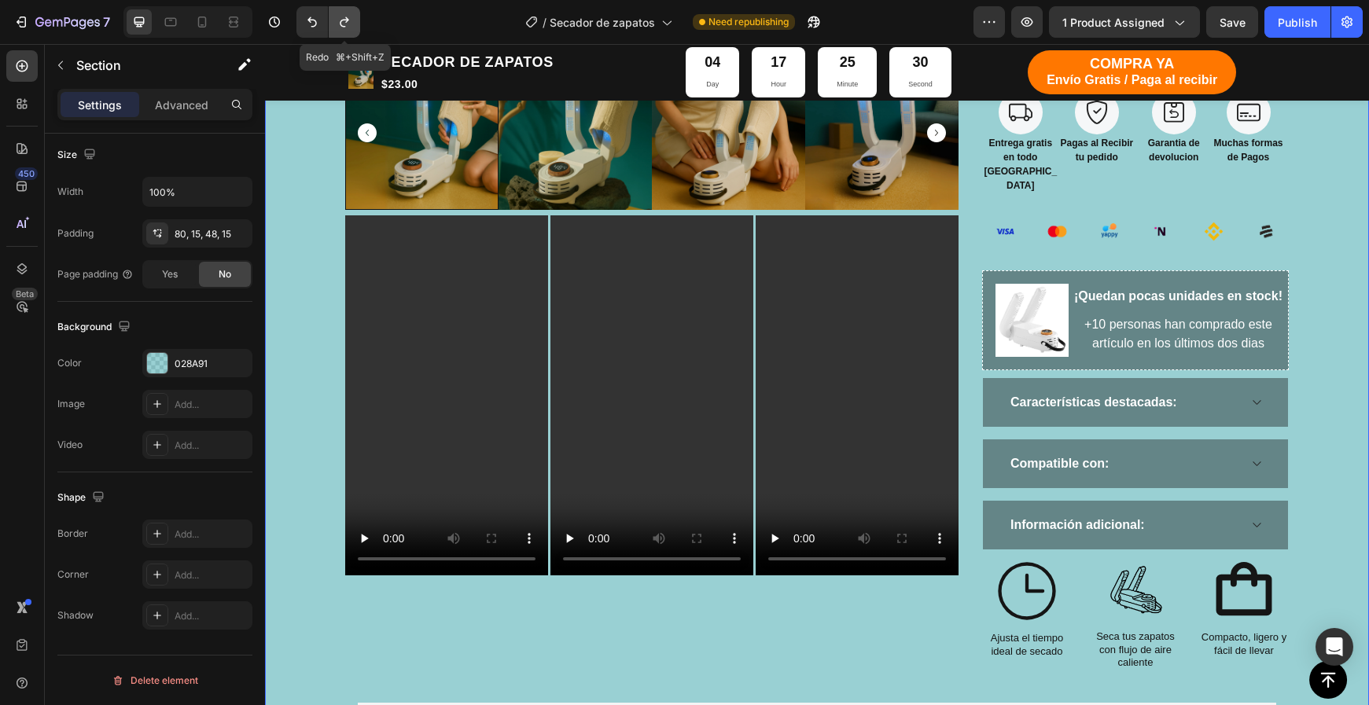
type input "028A91"
click at [348, 23] on icon "Undo/Redo" at bounding box center [345, 22] width 16 height 16
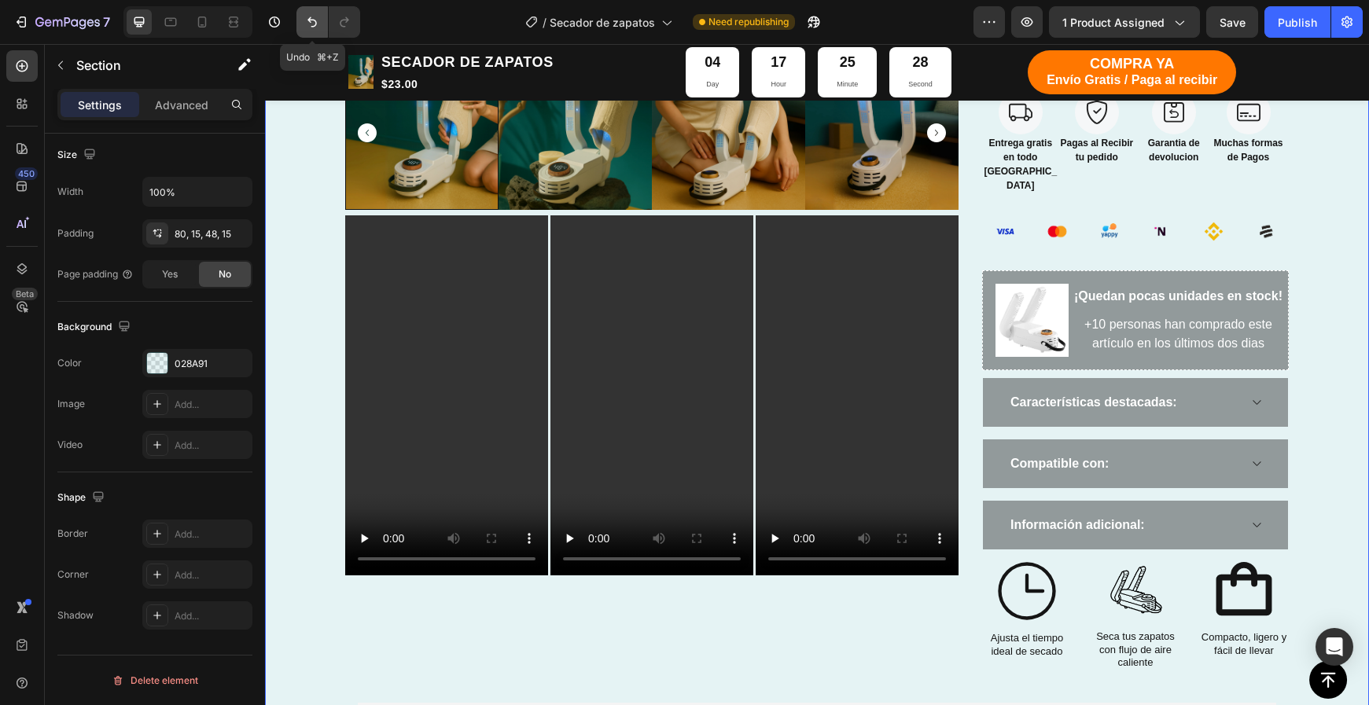
click at [325, 24] on button "Undo/Redo" at bounding box center [311, 21] width 31 height 31
type input "40"
click at [325, 24] on button "Undo/Redo" at bounding box center [311, 21] width 31 height 31
type input "FFFFFF"
type input "100"
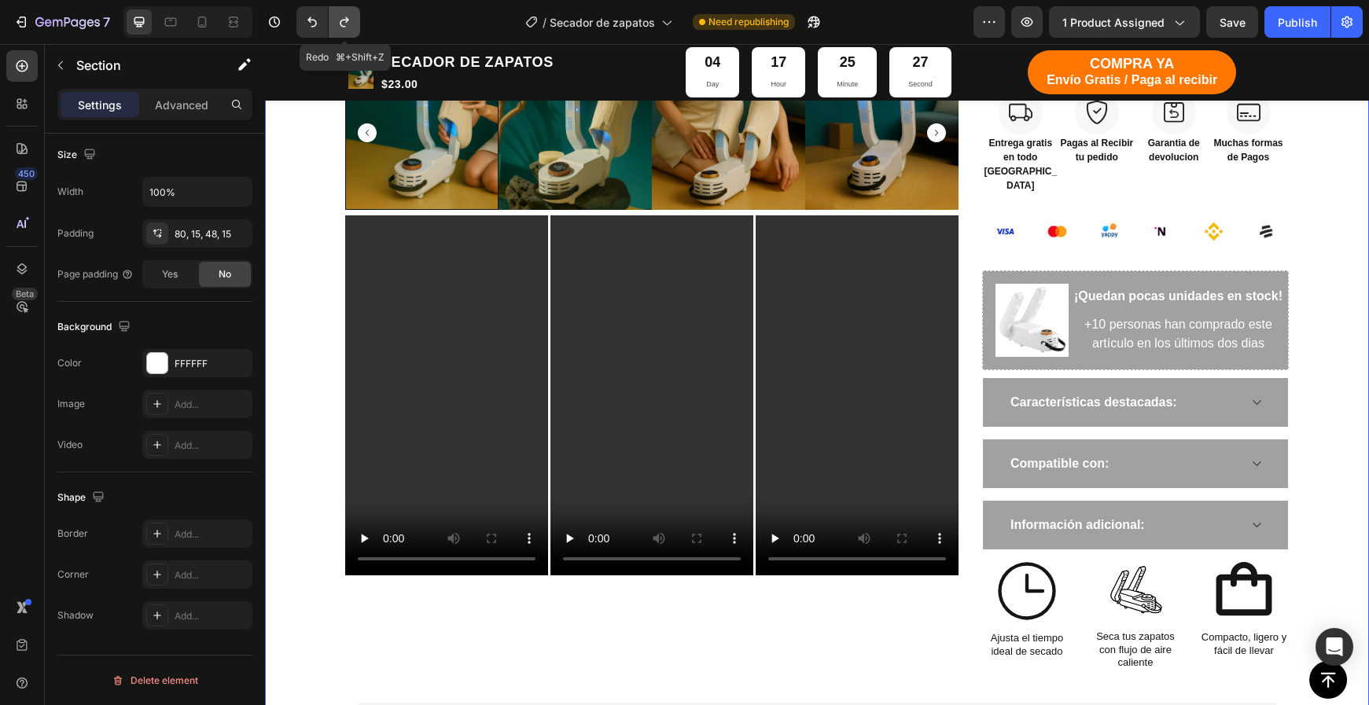
click at [350, 26] on icon "Undo/Redo" at bounding box center [345, 22] width 16 height 16
type input "028A91"
click at [350, 26] on icon "Undo/Redo" at bounding box center [345, 22] width 16 height 16
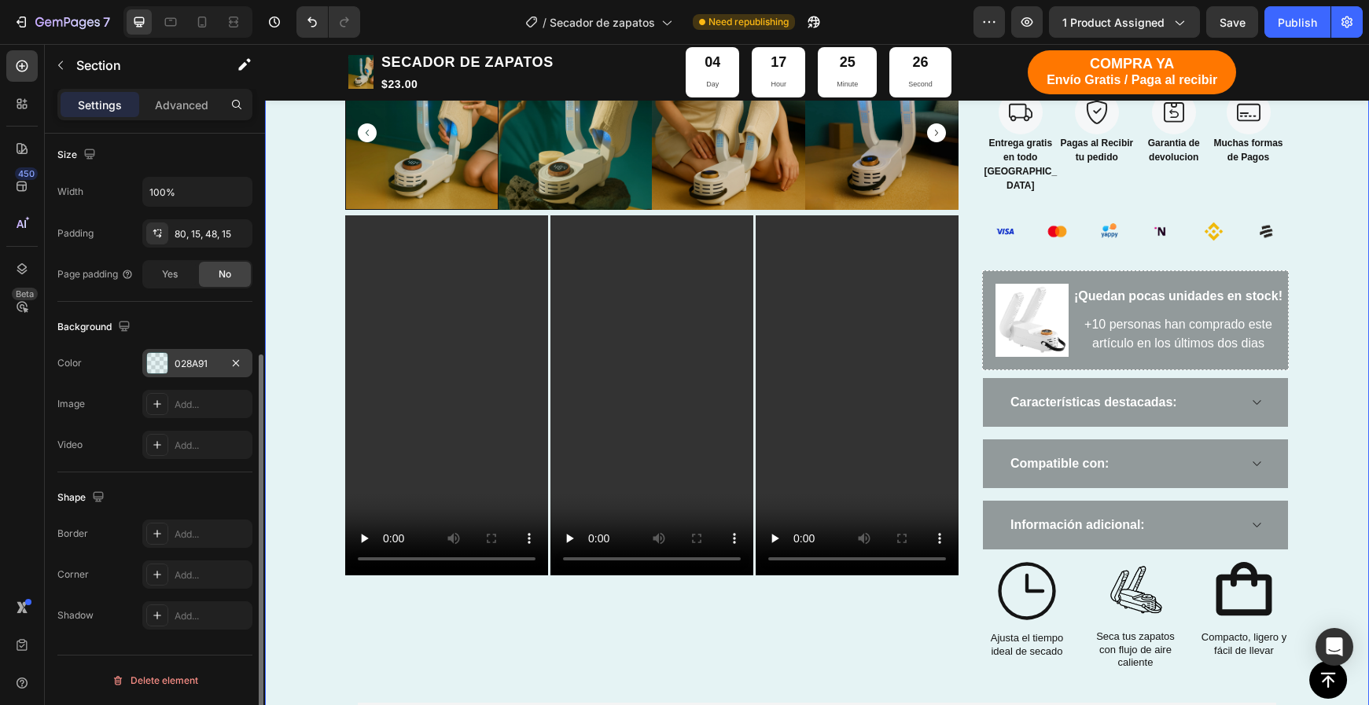
click at [201, 365] on div "028A91" at bounding box center [198, 364] width 46 height 14
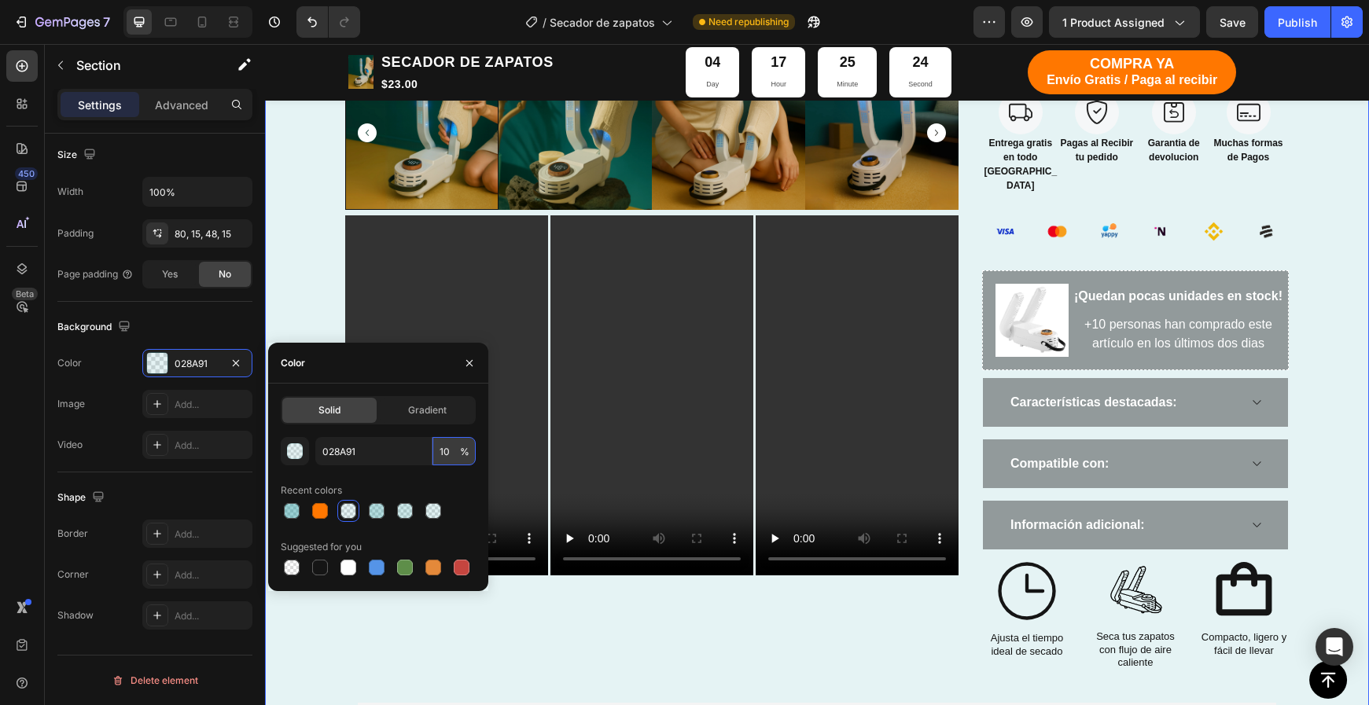
click at [452, 454] on input "10" at bounding box center [453, 451] width 43 height 28
type input "5"
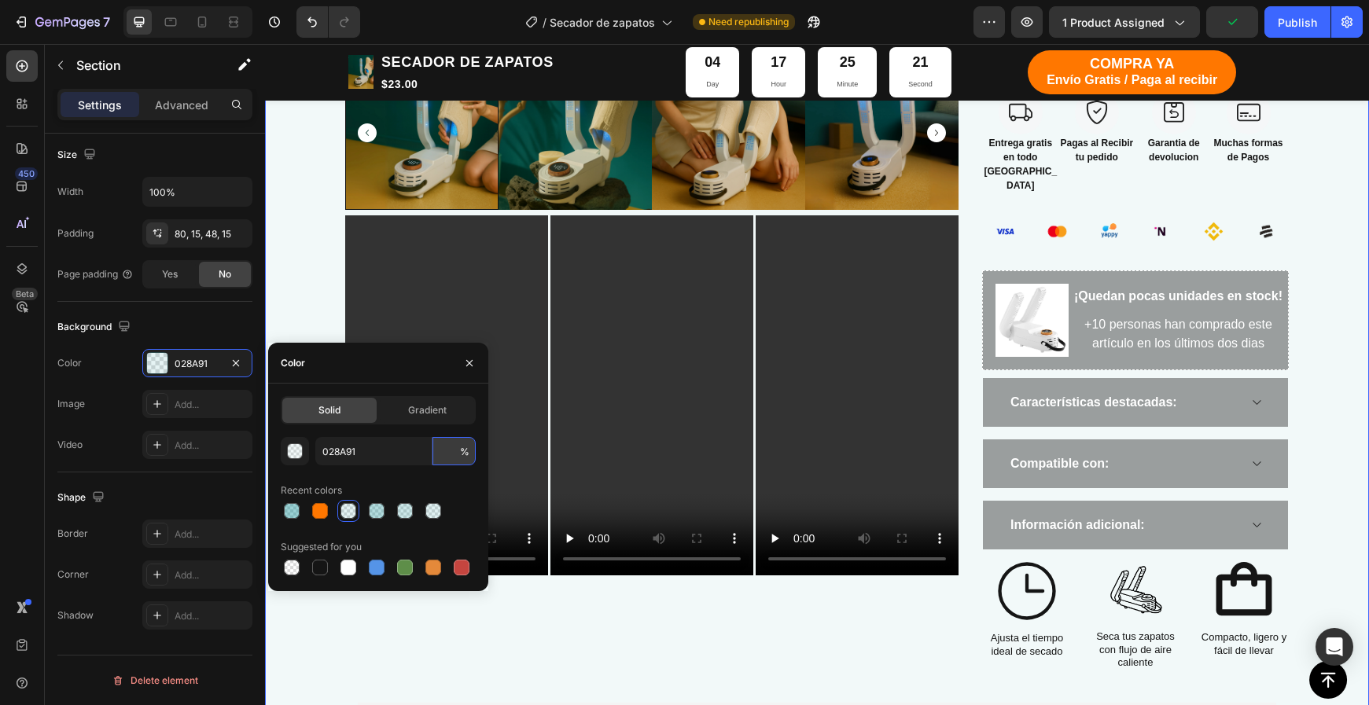
type input "7"
click at [554, 613] on div "-23% DESCUENTO Product Badge Product Images Video Video Video Row" at bounding box center [651, 67] width 613 height 1248
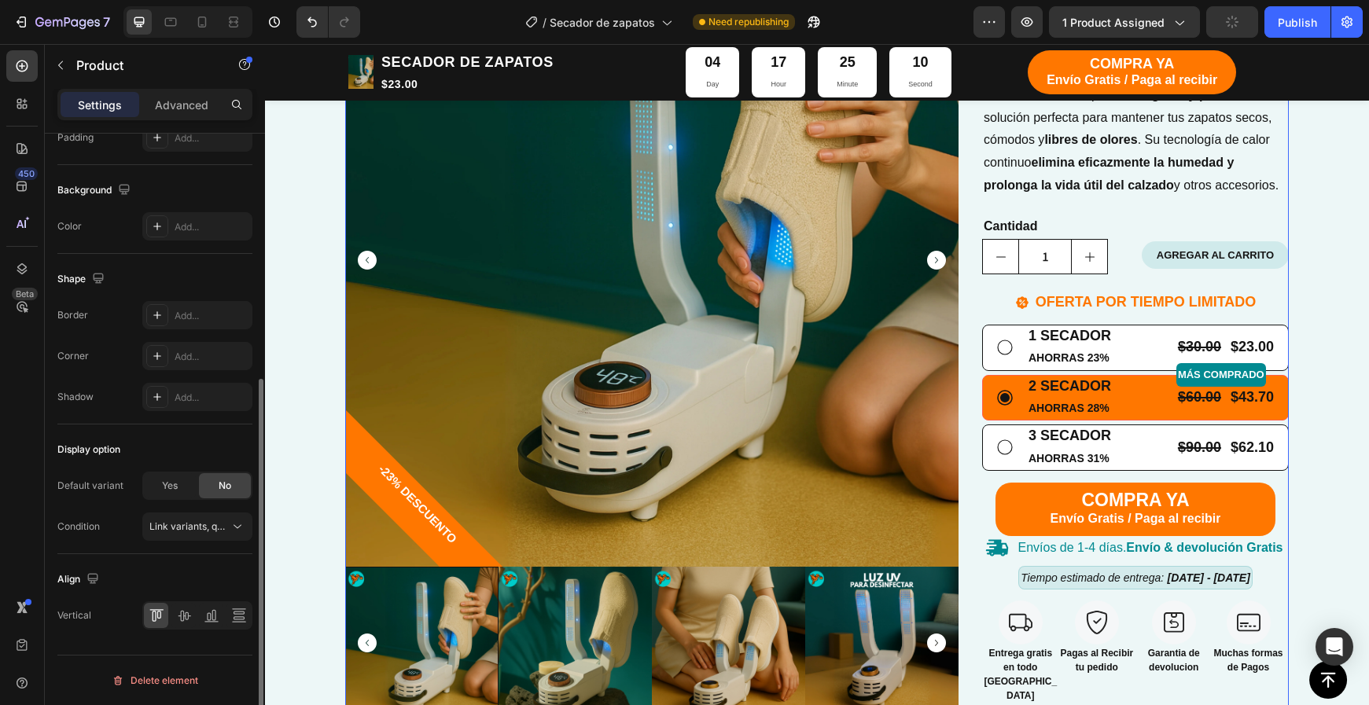
scroll to position [0, 0]
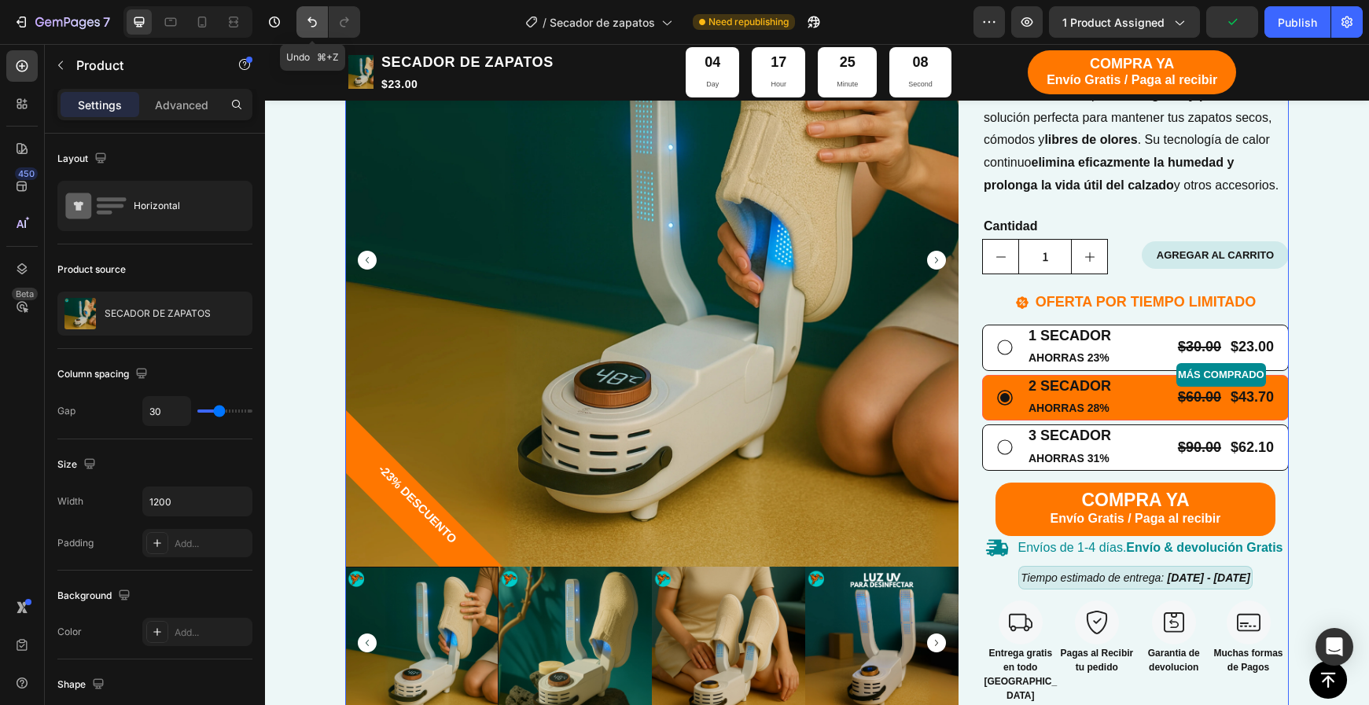
click at [305, 20] on icon "Undo/Redo" at bounding box center [312, 22] width 16 height 16
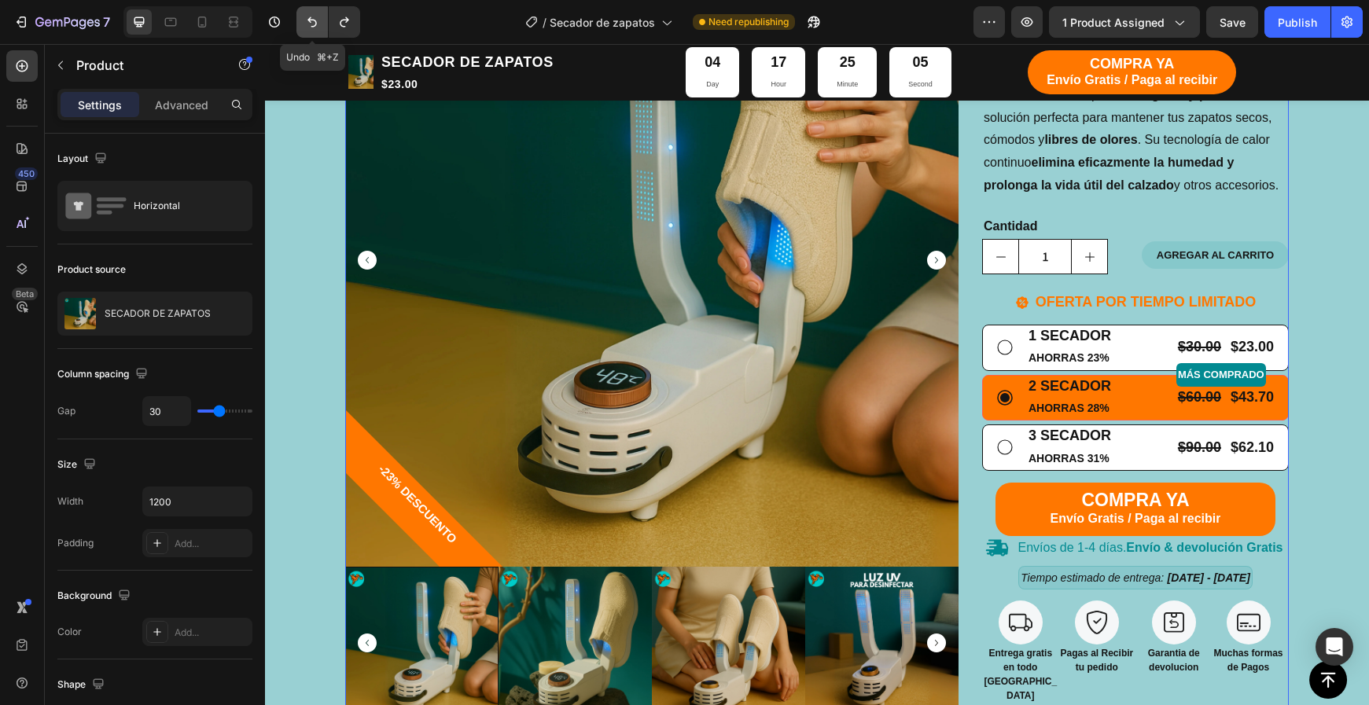
click at [305, 20] on icon "Undo/Redo" at bounding box center [312, 22] width 16 height 16
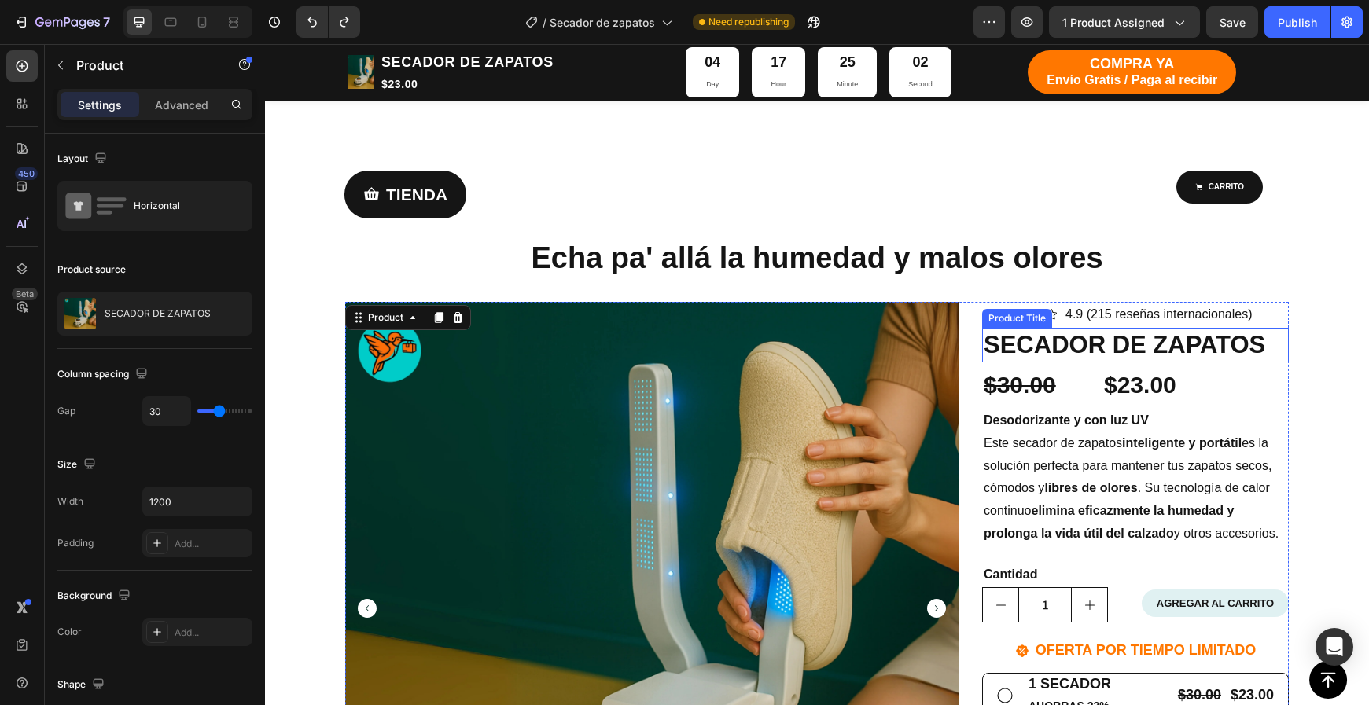
scroll to position [47, 0]
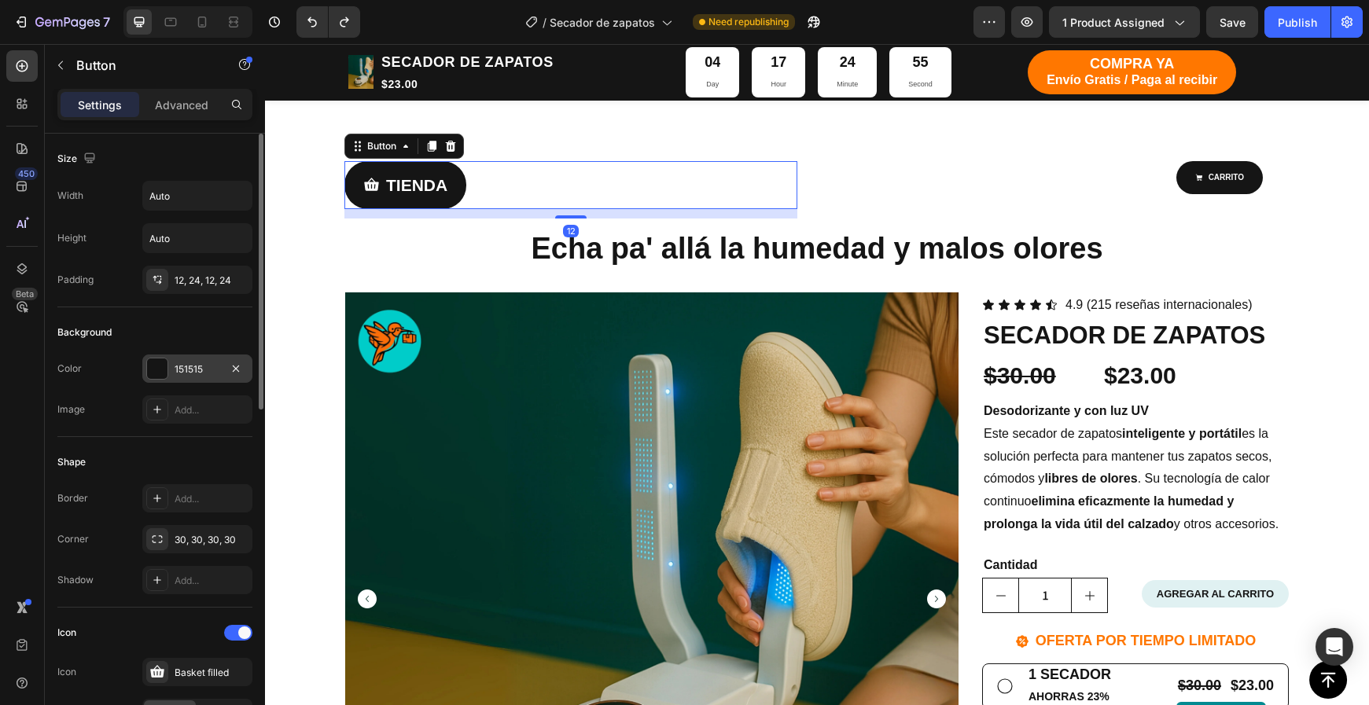
click at [178, 364] on div "151515" at bounding box center [198, 369] width 46 height 14
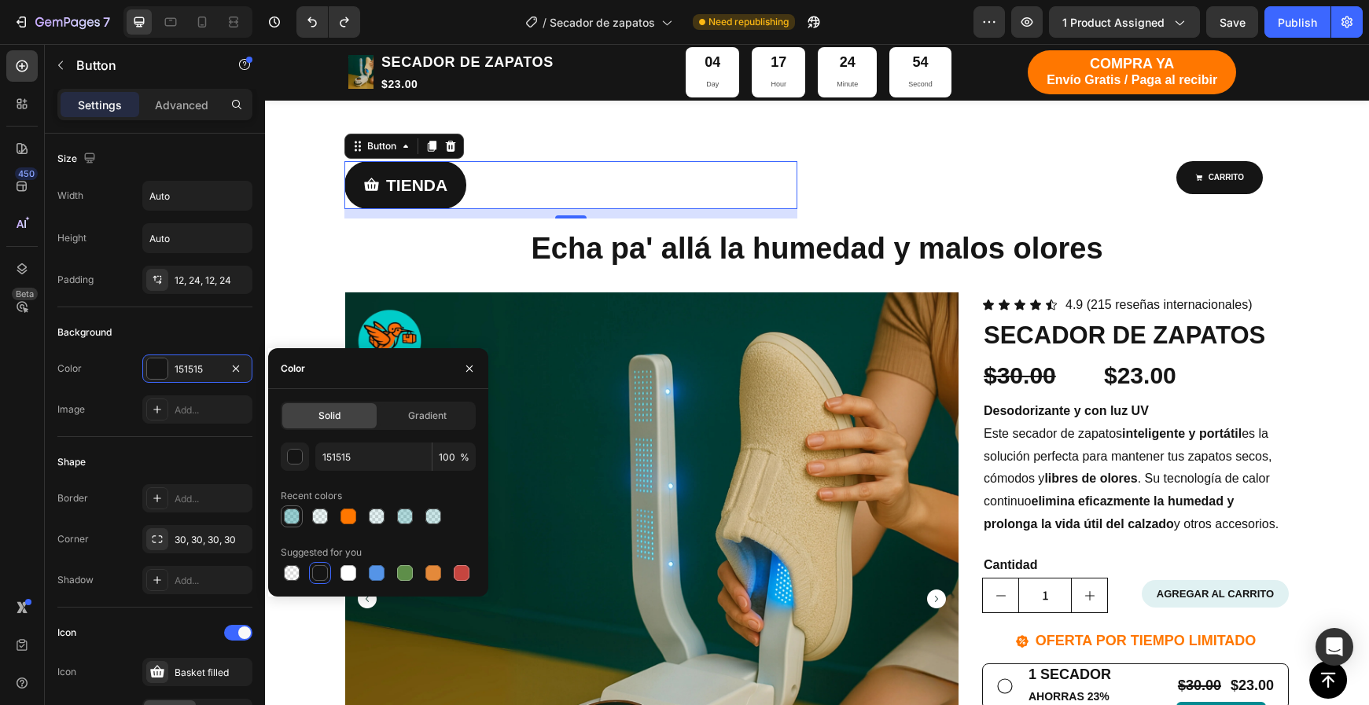
click at [300, 518] on div at bounding box center [291, 516] width 19 height 19
type input "028A91"
click at [443, 455] on input "40" at bounding box center [453, 457] width 43 height 28
type input "40"
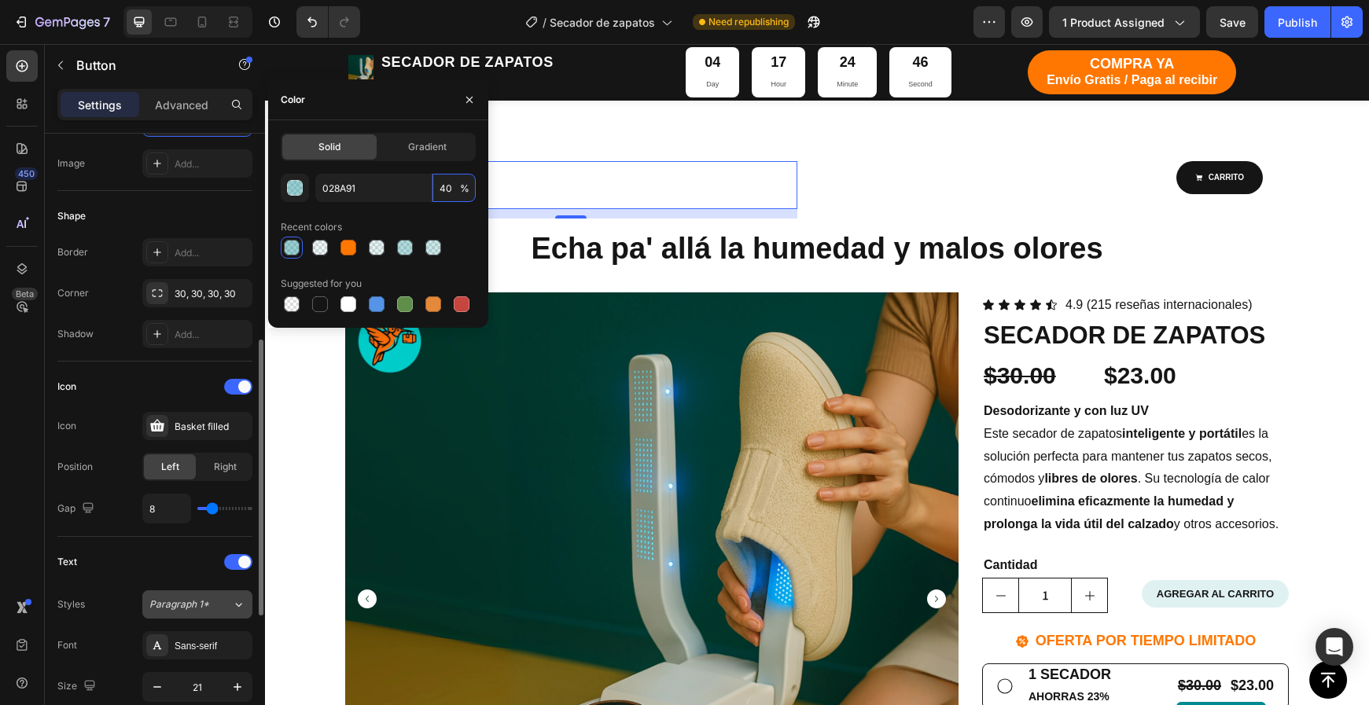
scroll to position [486, 0]
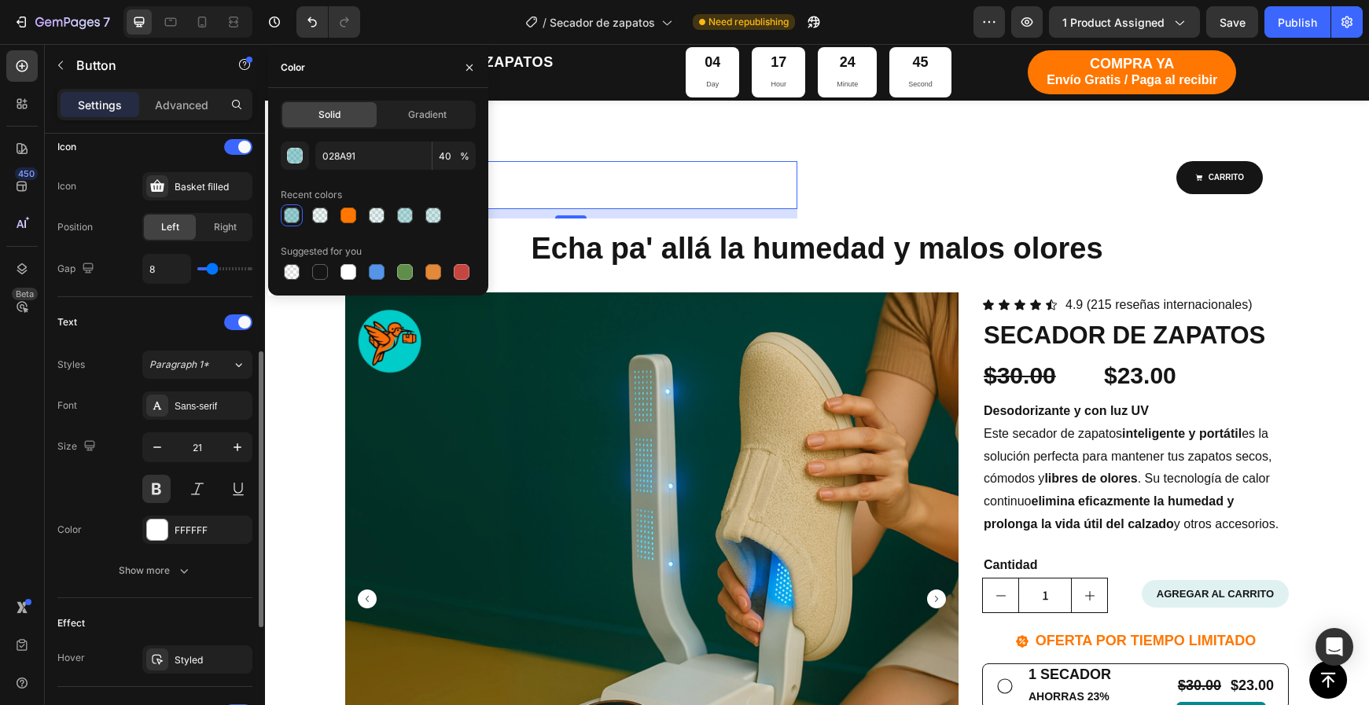
click at [184, 546] on div "Font Sans-serif Size 21 Color FFFFFF Show more" at bounding box center [154, 488] width 195 height 193
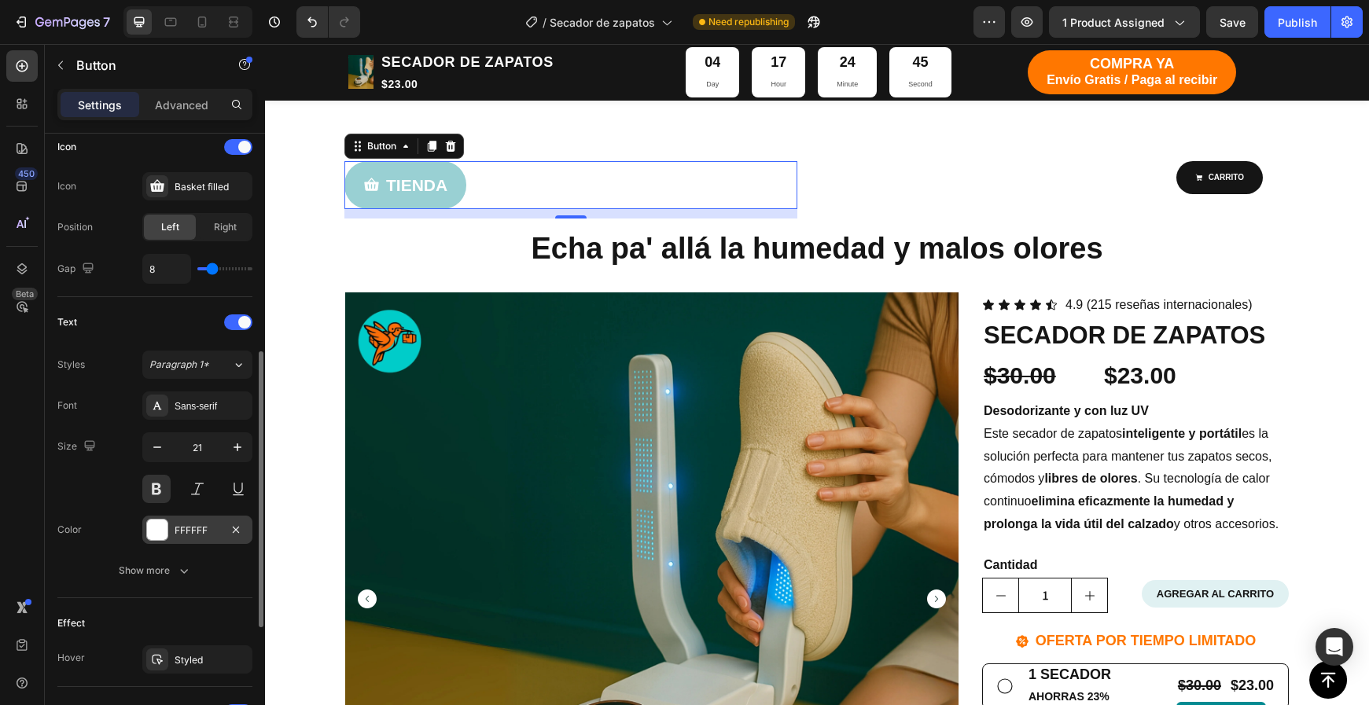
click at [186, 535] on div "FFFFFF" at bounding box center [198, 531] width 46 height 14
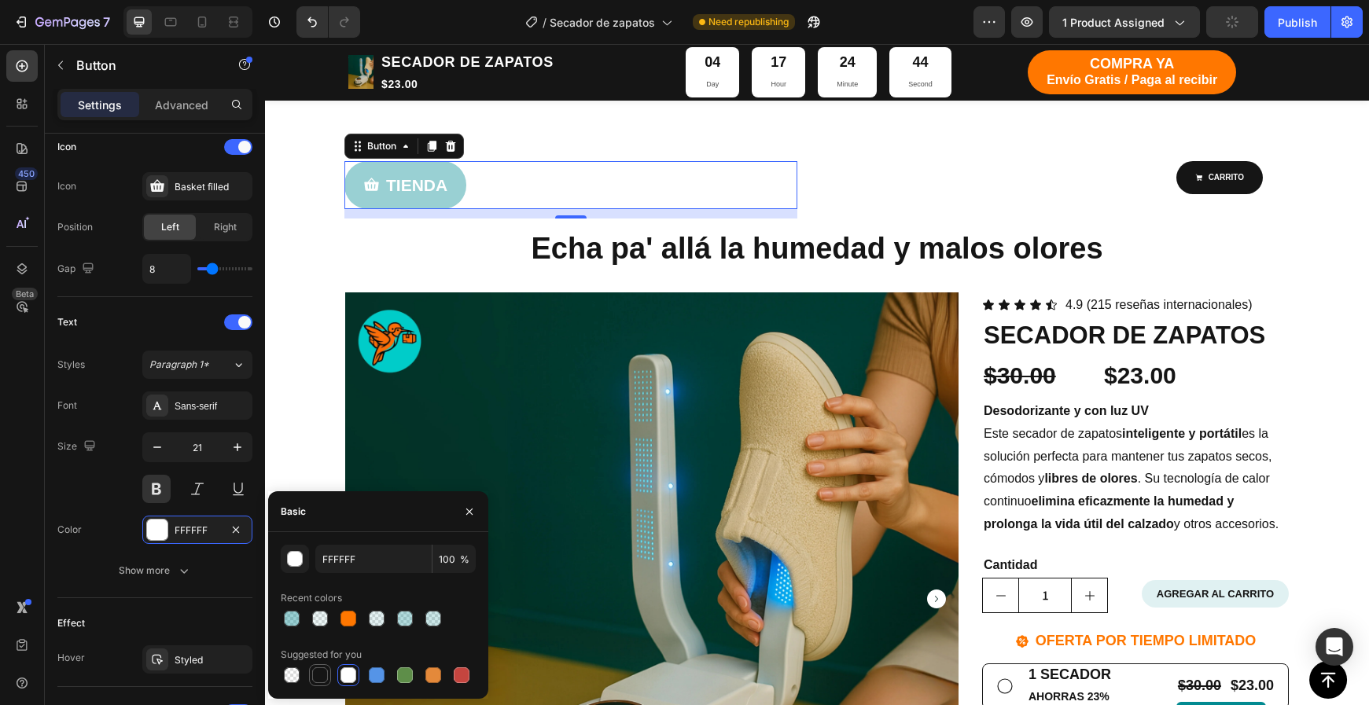
click at [324, 679] on div at bounding box center [320, 676] width 16 height 16
type input "151515"
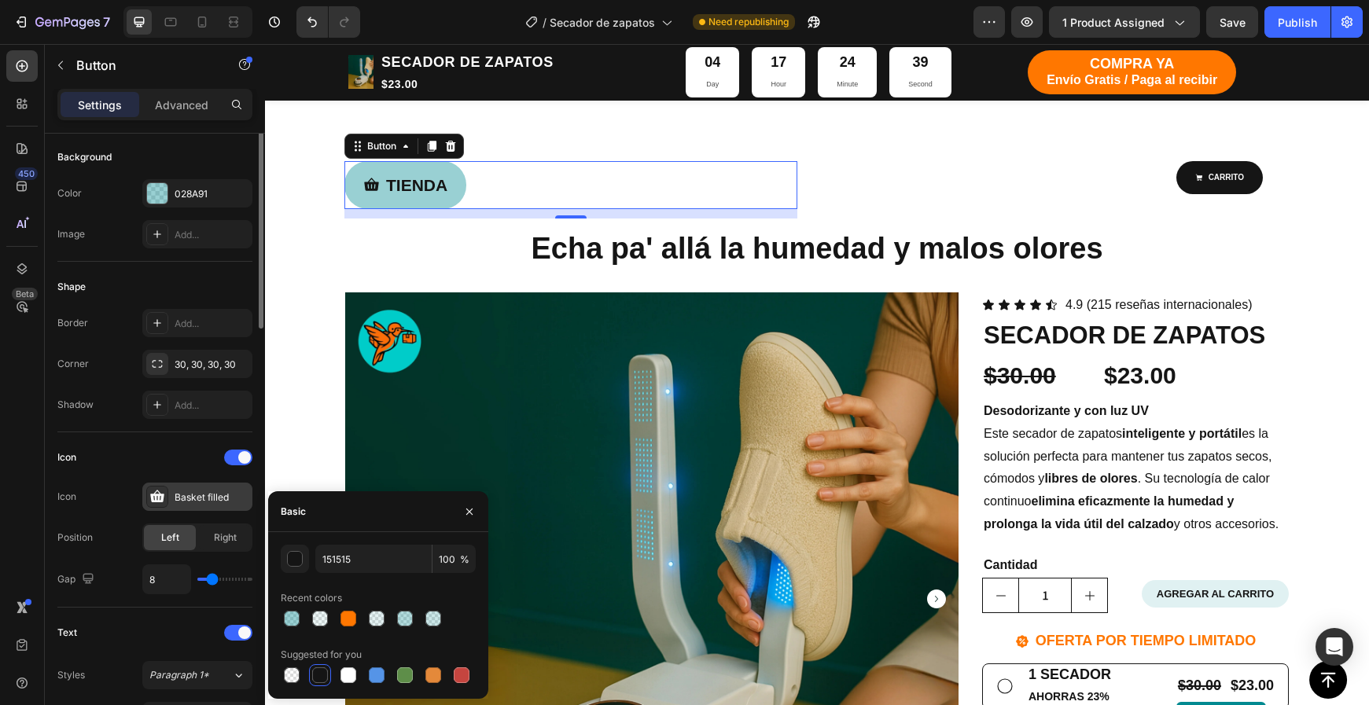
scroll to position [65, 0]
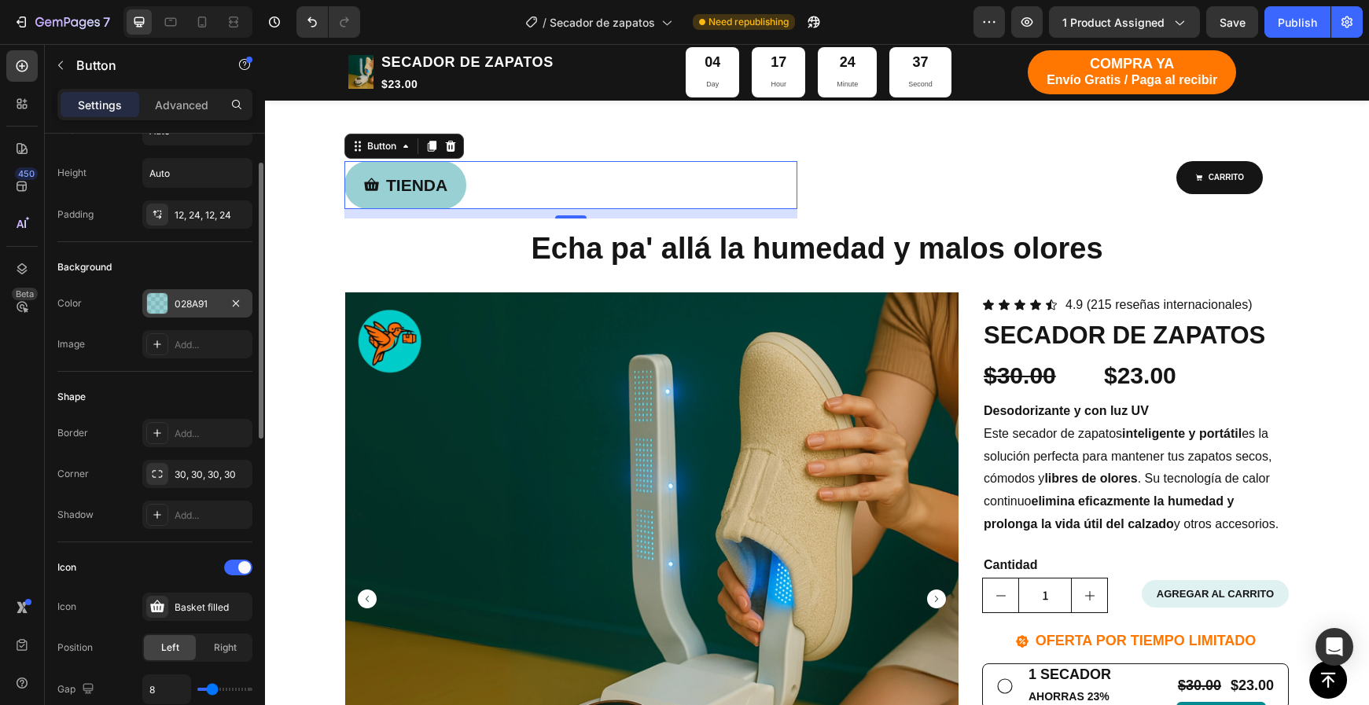
click at [182, 295] on div "028A91" at bounding box center [197, 303] width 110 height 28
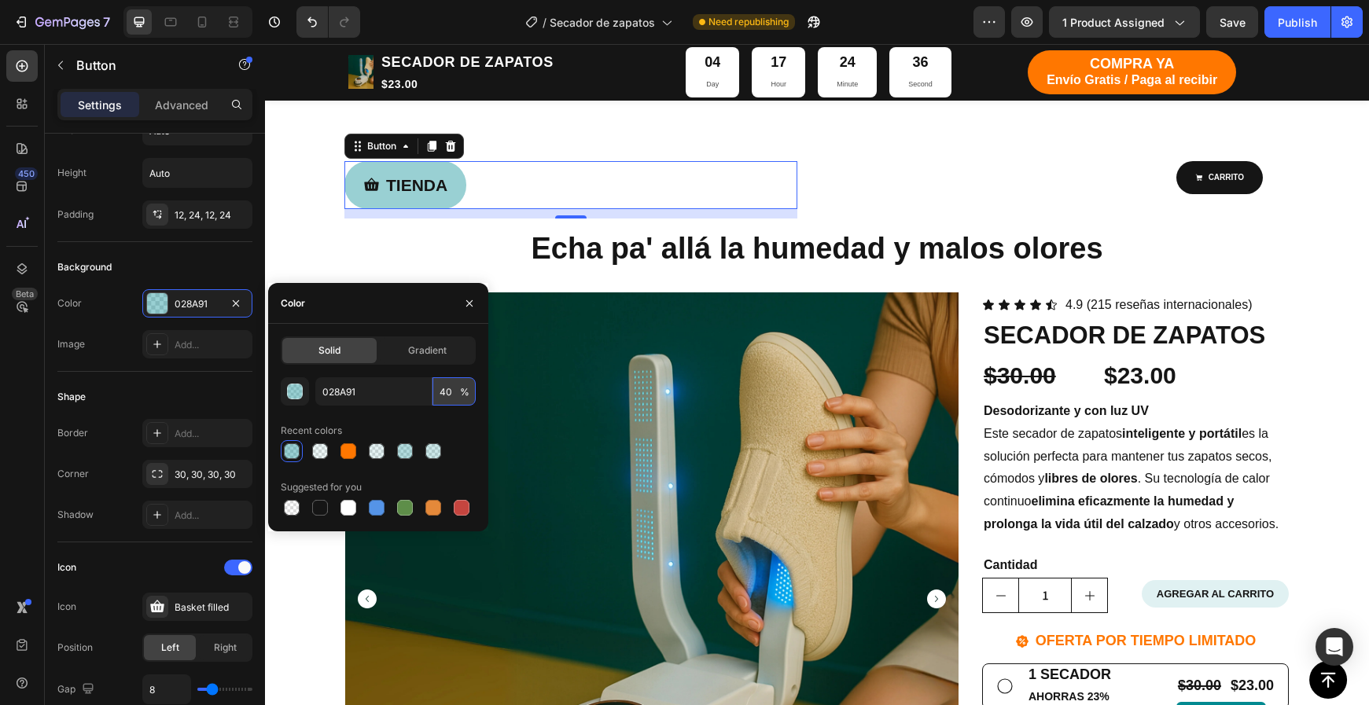
click at [444, 395] on input "40" at bounding box center [453, 391] width 43 height 28
type input "20"
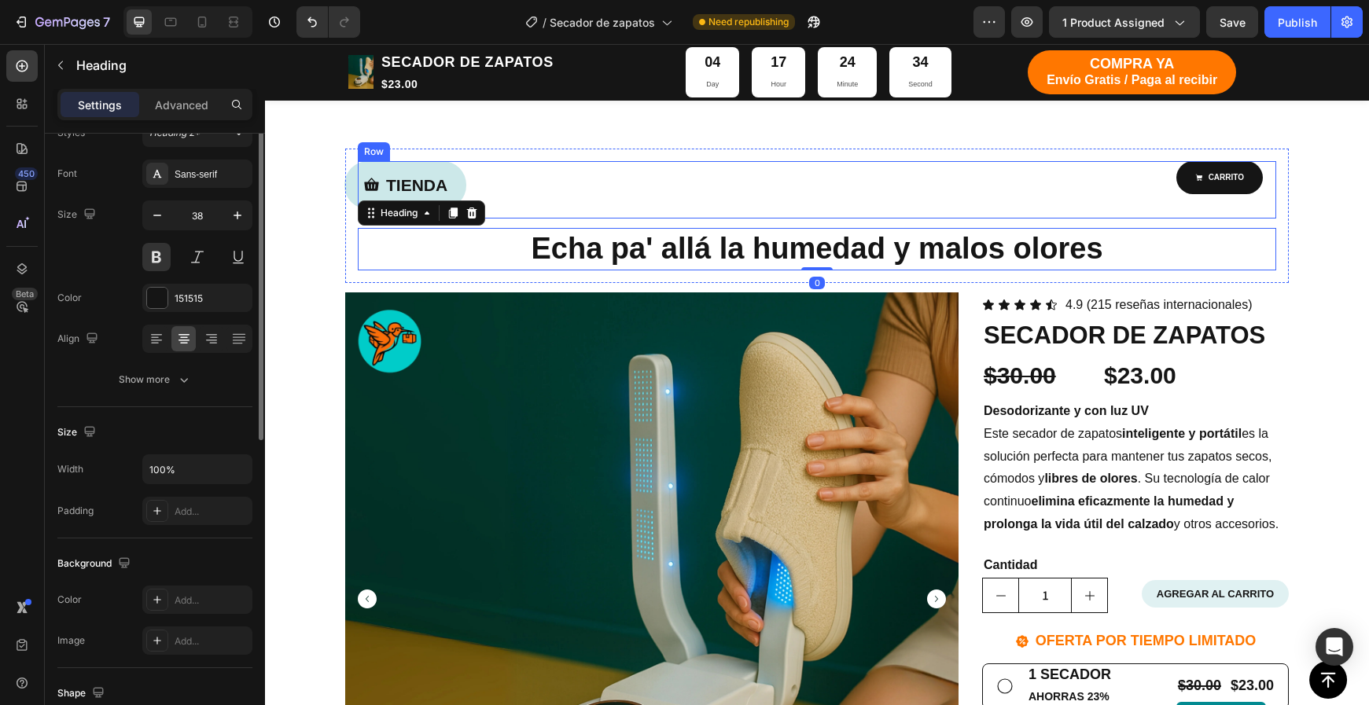
scroll to position [0, 0]
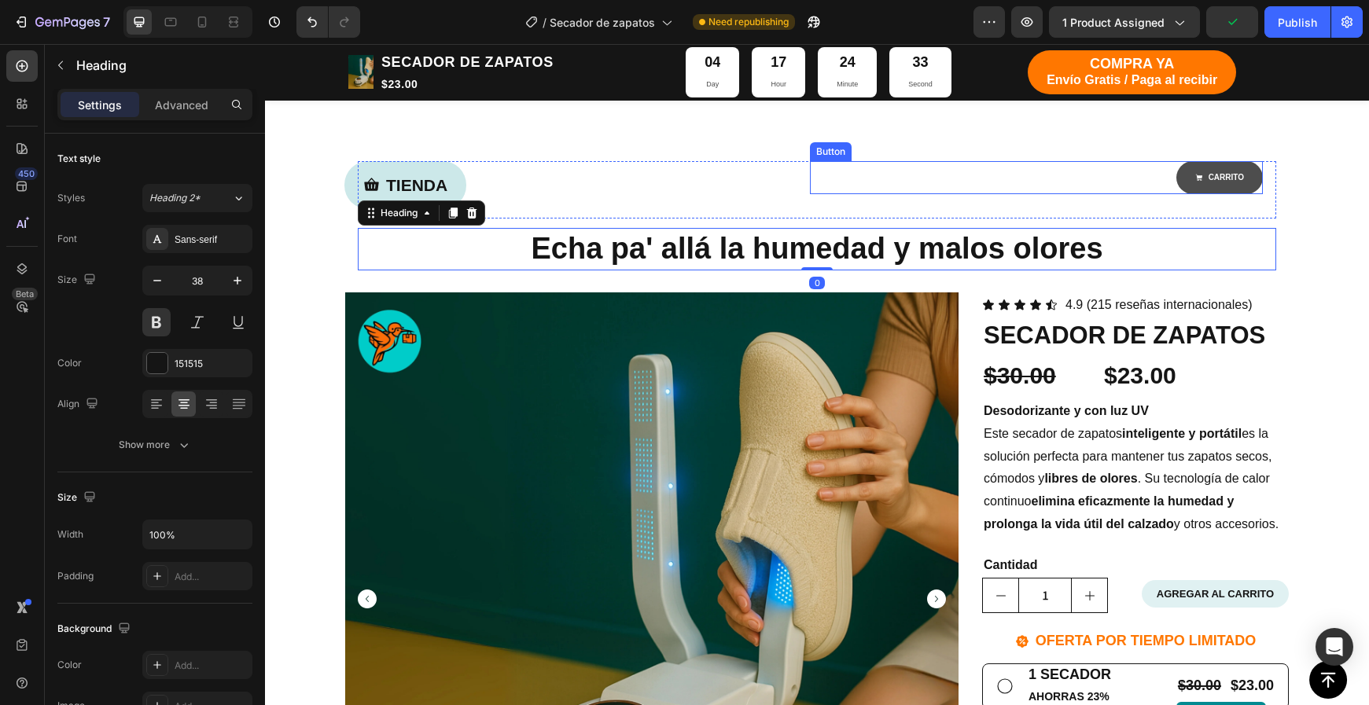
click at [1189, 189] on link "CARRITO" at bounding box center [1219, 177] width 86 height 33
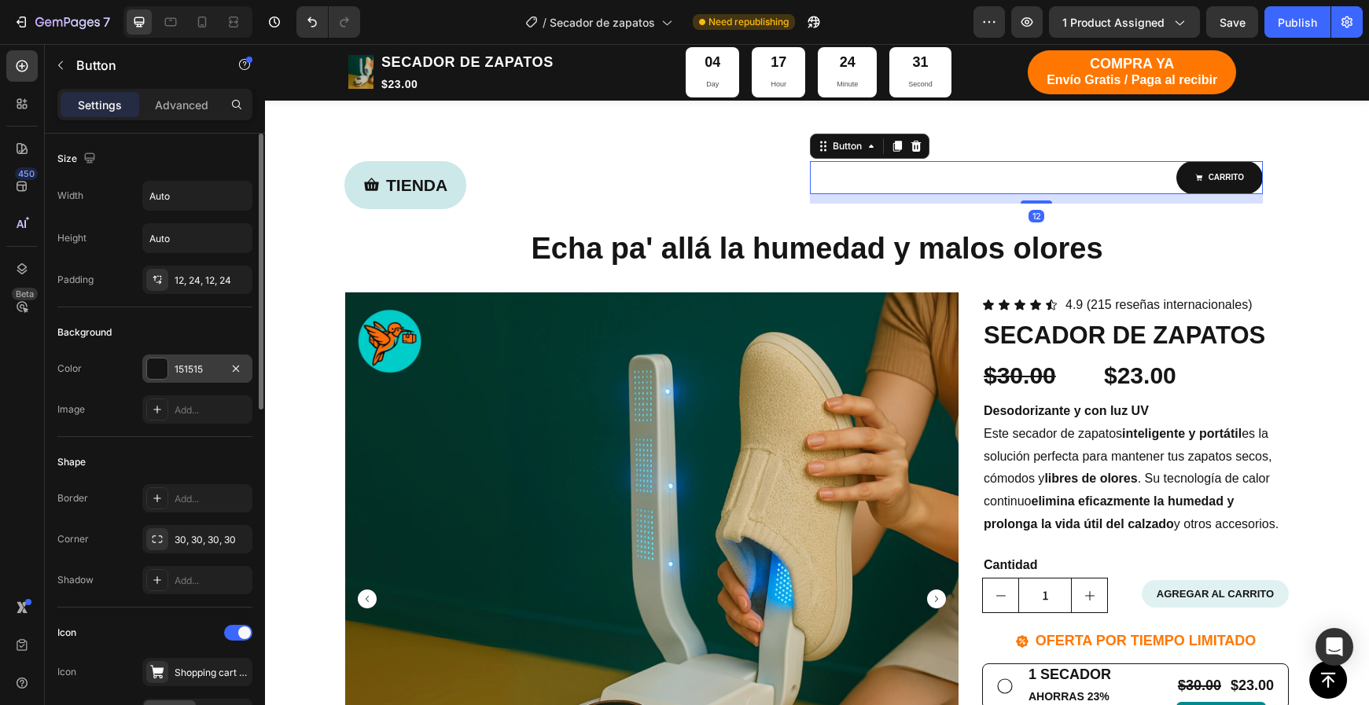
click at [185, 375] on div "151515" at bounding box center [198, 369] width 46 height 14
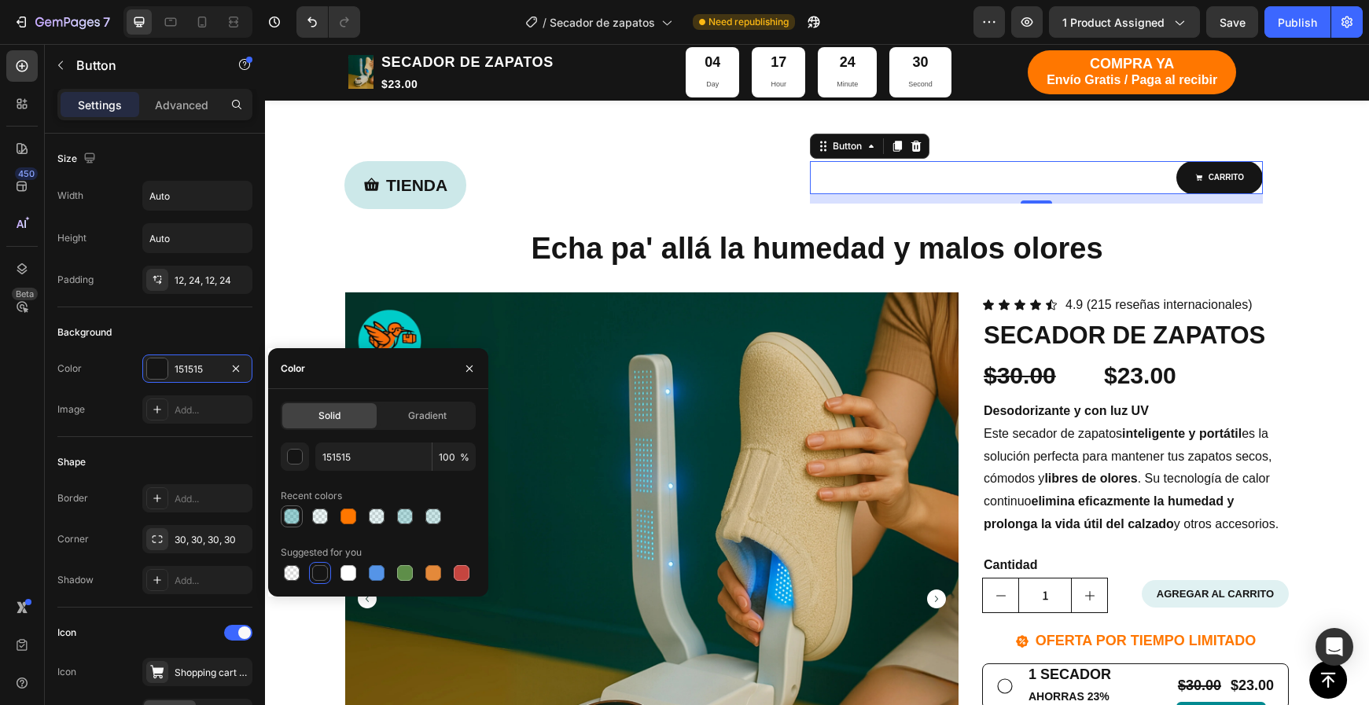
click at [292, 520] on div at bounding box center [292, 517] width 16 height 16
type input "028A91"
click at [441, 455] on input "40" at bounding box center [453, 457] width 43 height 28
type input "20"
drag, startPoint x: 98, startPoint y: 473, endPoint x: 104, endPoint y: 480, distance: 9.0
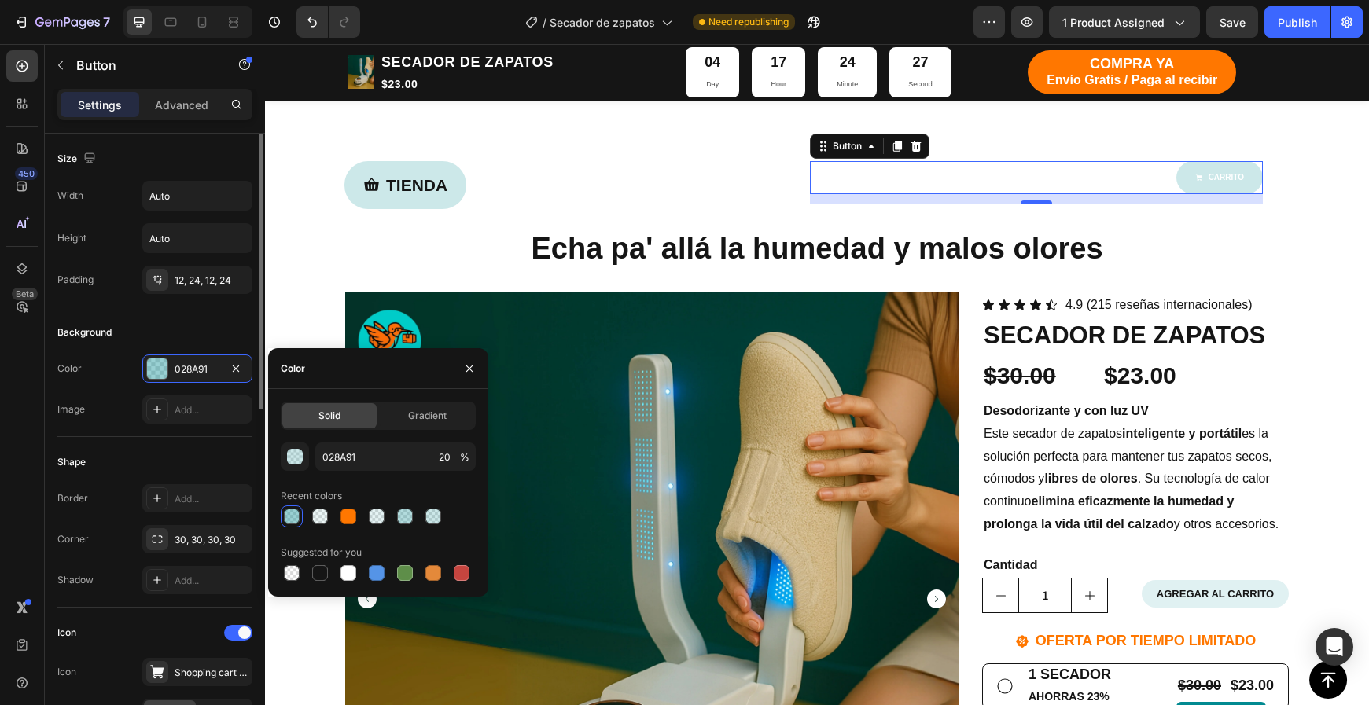
click at [99, 473] on div "Shape" at bounding box center [154, 462] width 195 height 25
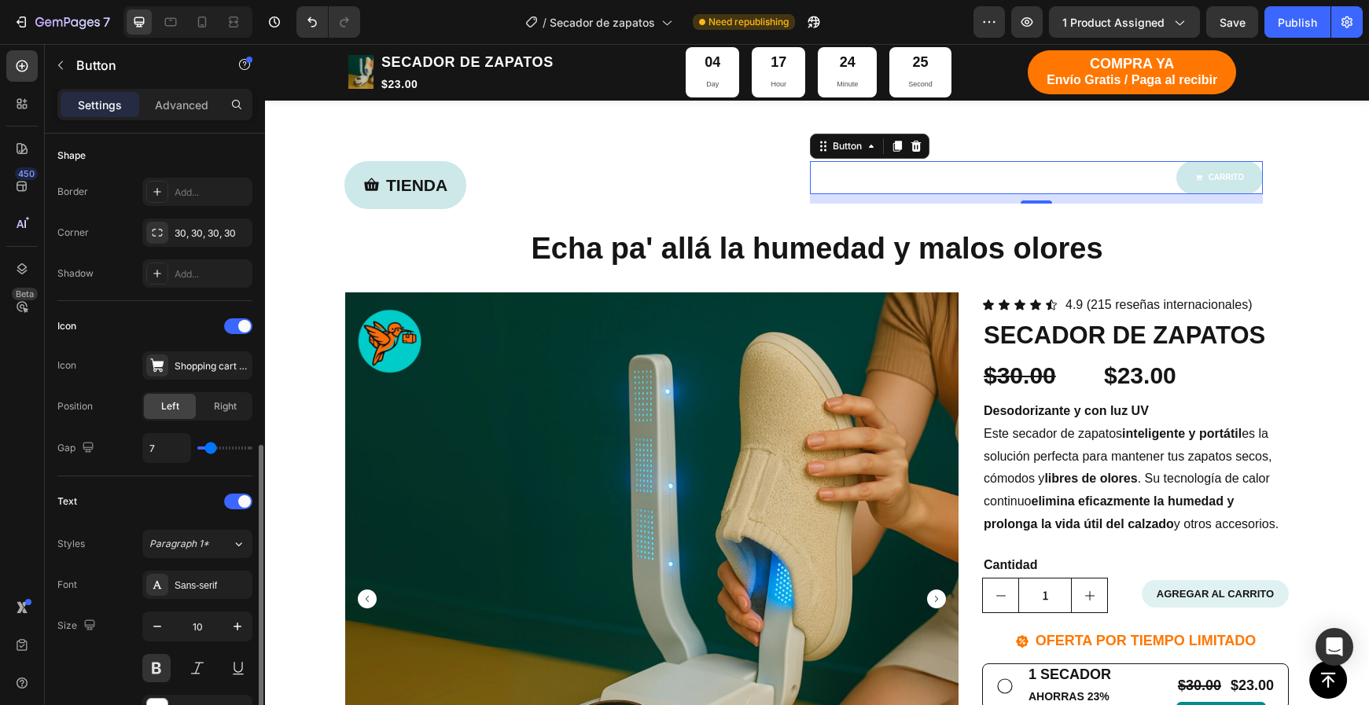
scroll to position [427, 0]
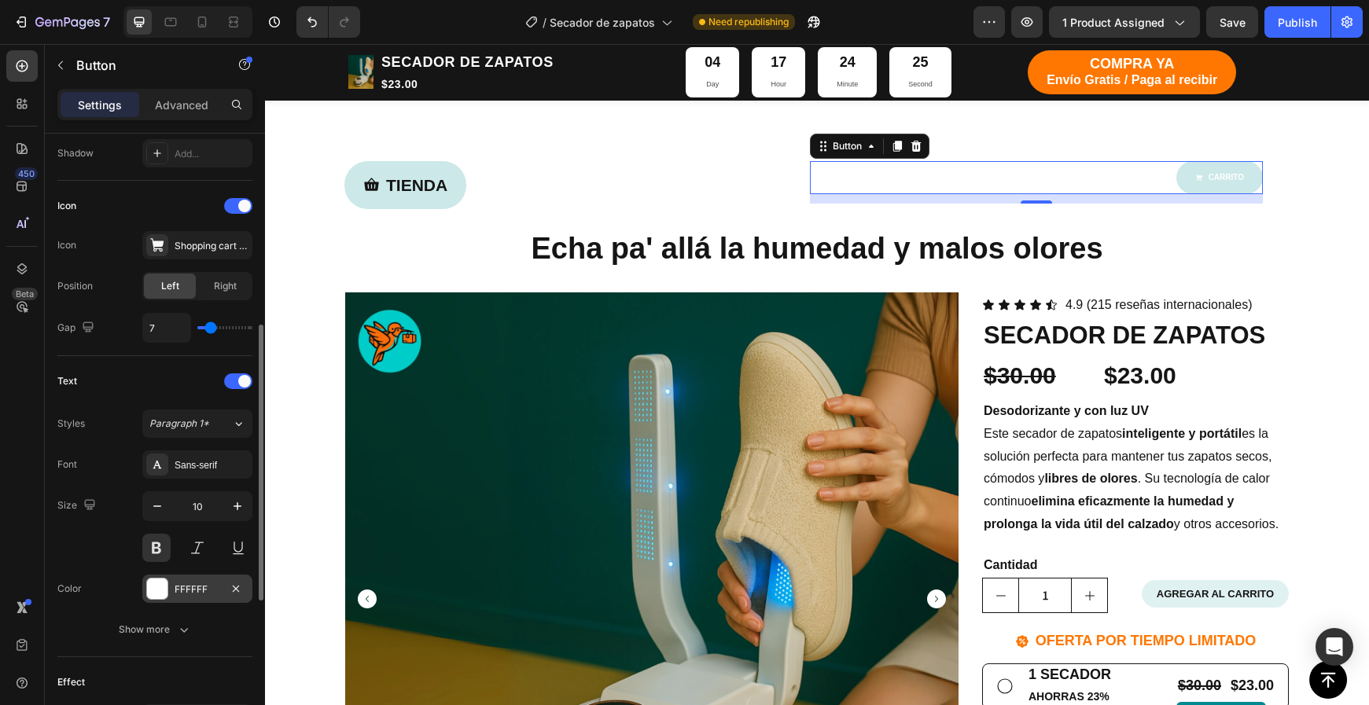
click at [169, 595] on div "FFFFFF" at bounding box center [197, 589] width 110 height 28
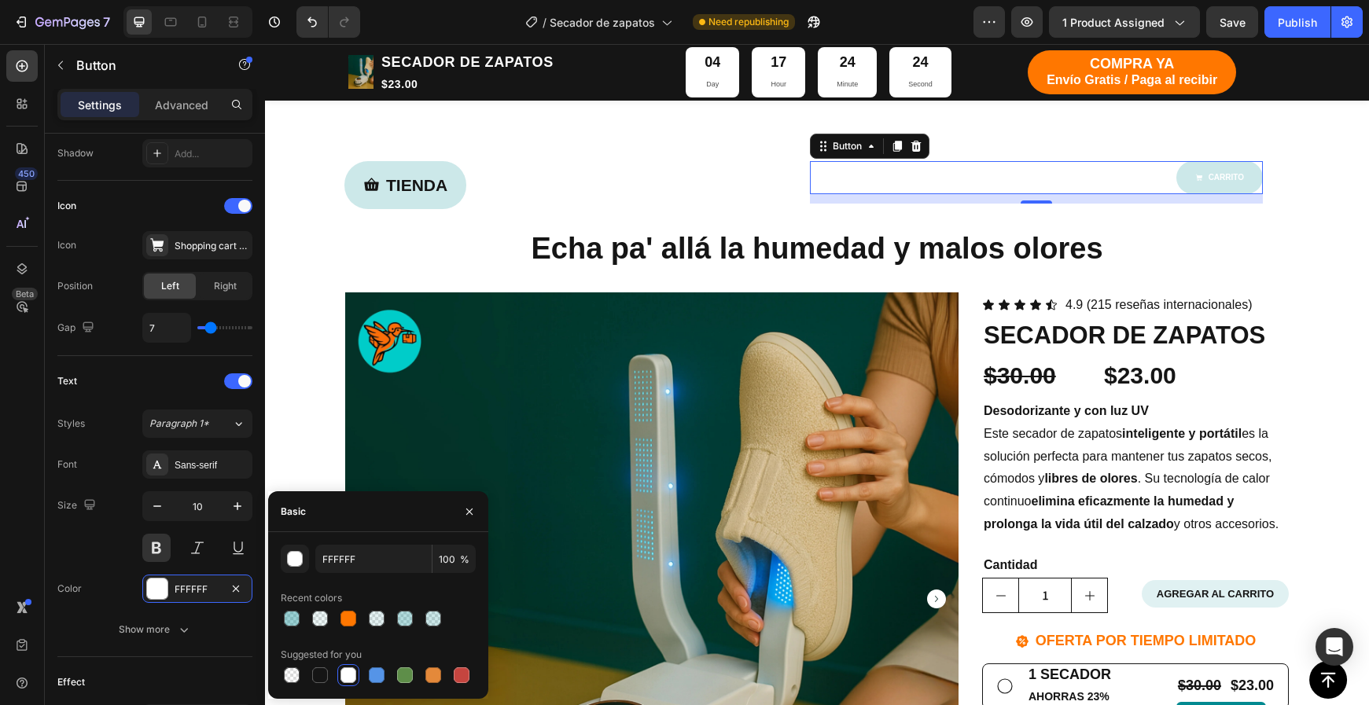
click at [323, 686] on div "FFFFFF 100 % Recent colors Suggested for you" at bounding box center [378, 615] width 220 height 167
click at [322, 677] on div at bounding box center [320, 676] width 16 height 16
type input "151515"
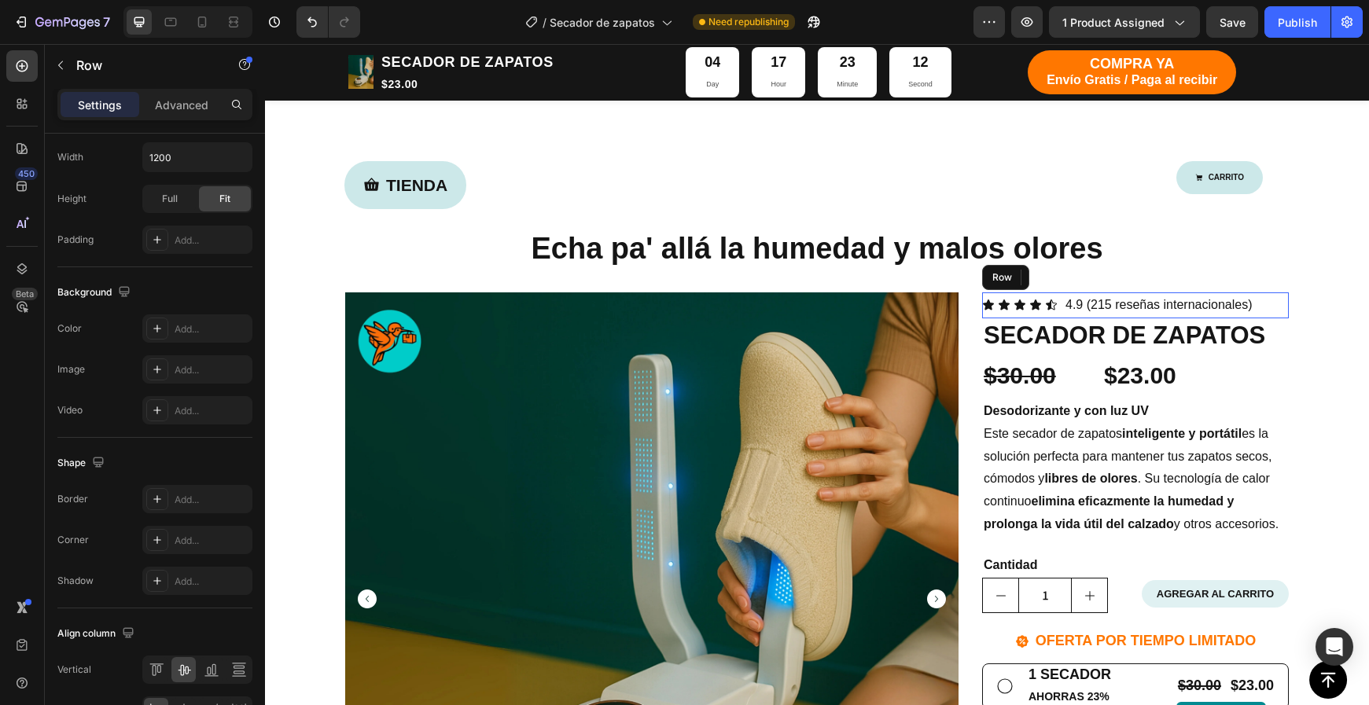
drag, startPoint x: 1260, startPoint y: 292, endPoint x: 1189, endPoint y: 204, distance: 113.6
click at [1259, 292] on div "Icon Icon Icon Icon Icon Icon List 4.9 (215 reseñas internacionales) Text Block…" at bounding box center [1135, 305] width 307 height 26
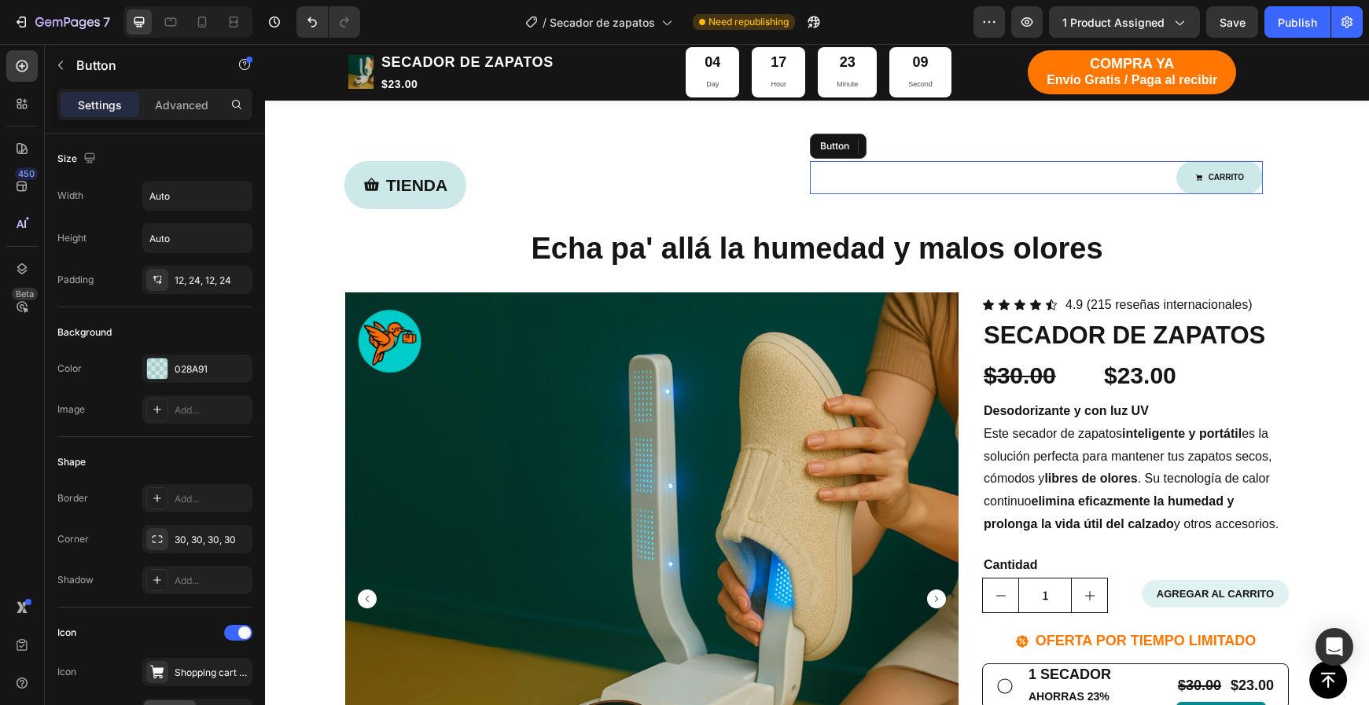
click at [1129, 190] on div "CARRITO Button" at bounding box center [1036, 177] width 453 height 33
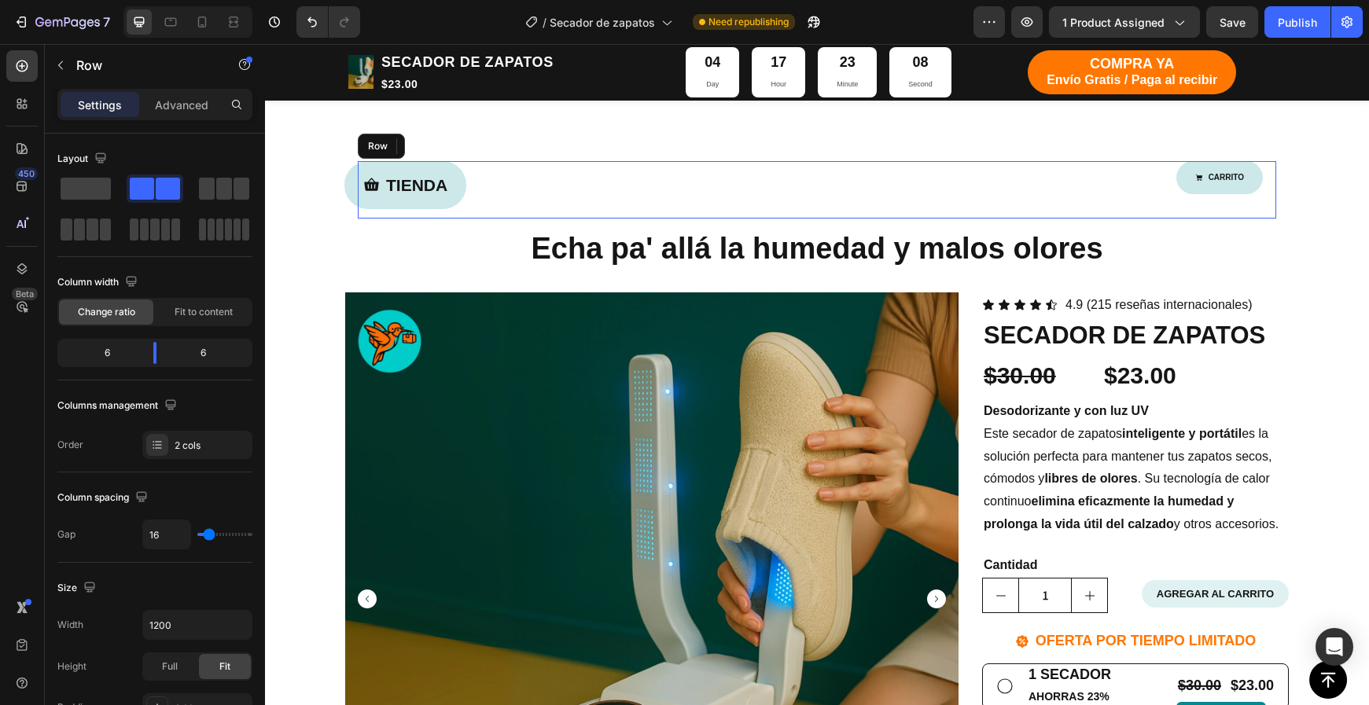
click at [1039, 203] on div "CARRITO Button 12" at bounding box center [1049, 190] width 453 height 58
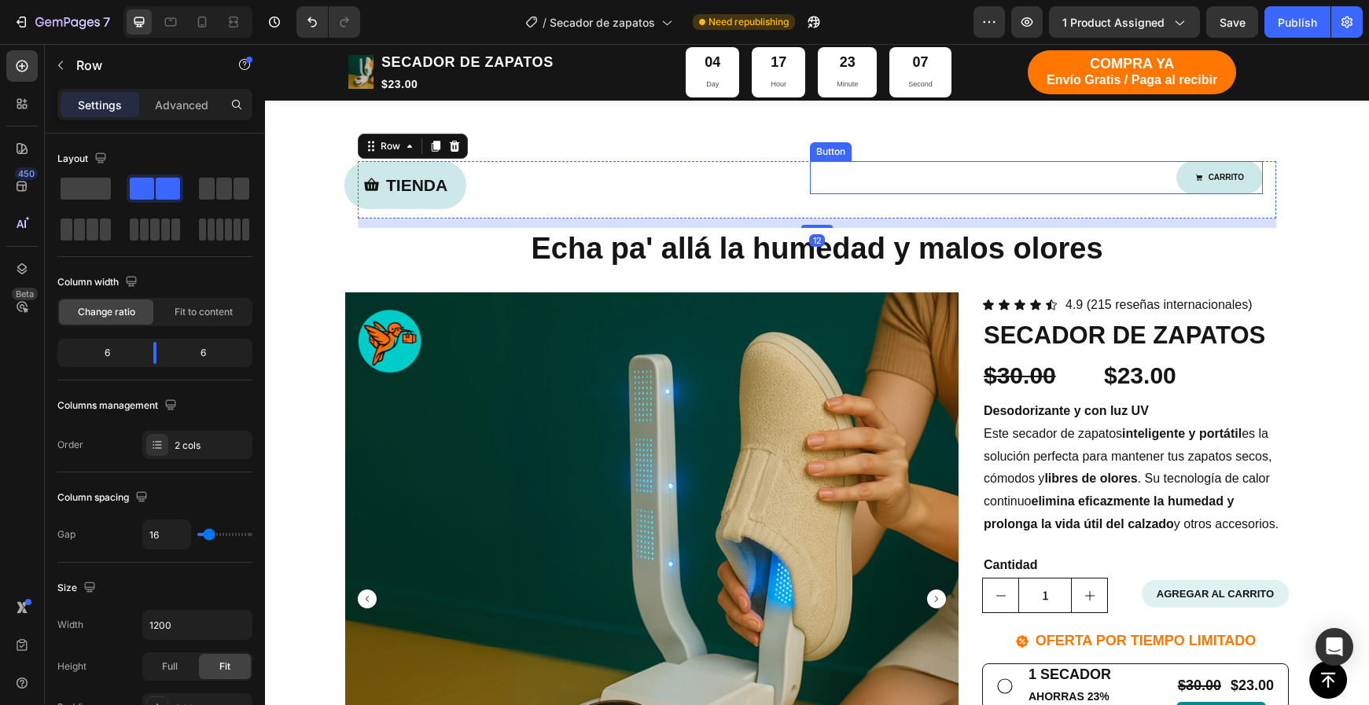
click at [1042, 189] on div "CARRITO Button" at bounding box center [1036, 177] width 453 height 33
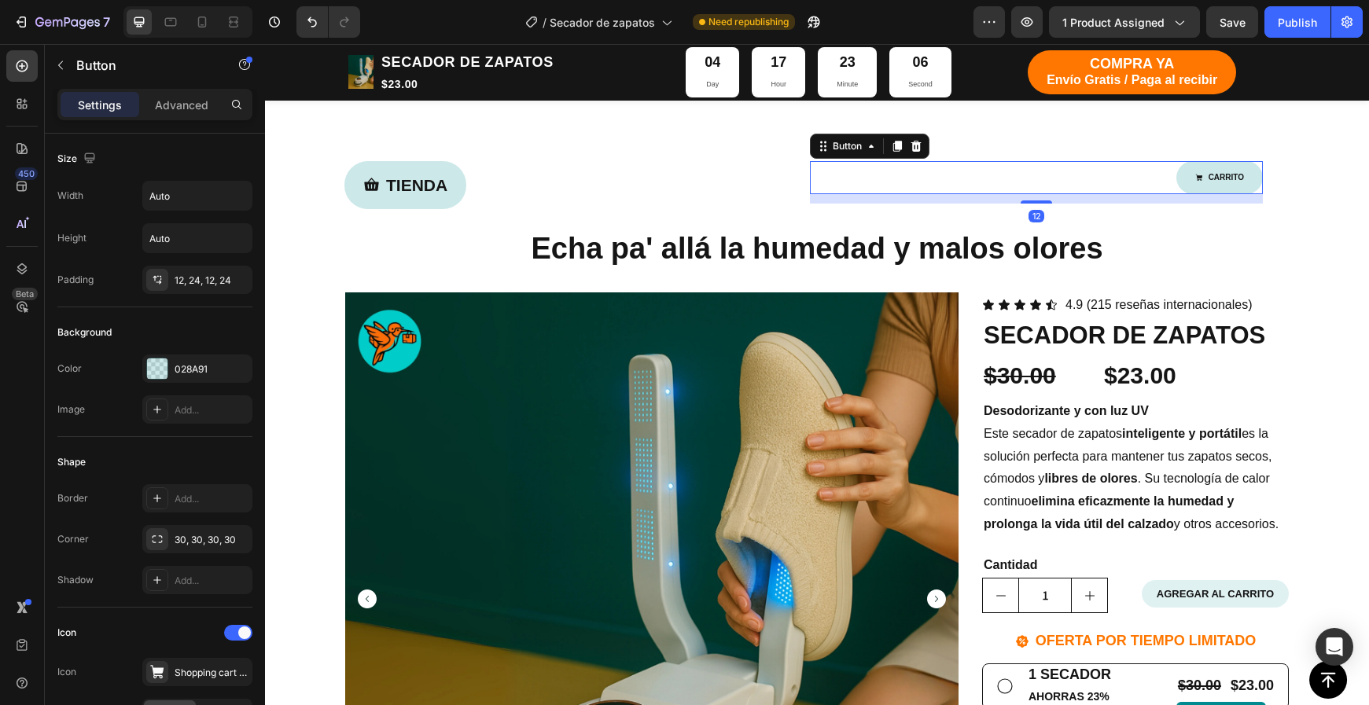
click at [1038, 199] on div "12" at bounding box center [1036, 198] width 453 height 9
drag, startPoint x: 1036, startPoint y: 200, endPoint x: 1291, endPoint y: 234, distance: 256.9
click at [1057, 189] on div "CARRITO Button 0" at bounding box center [1036, 177] width 453 height 33
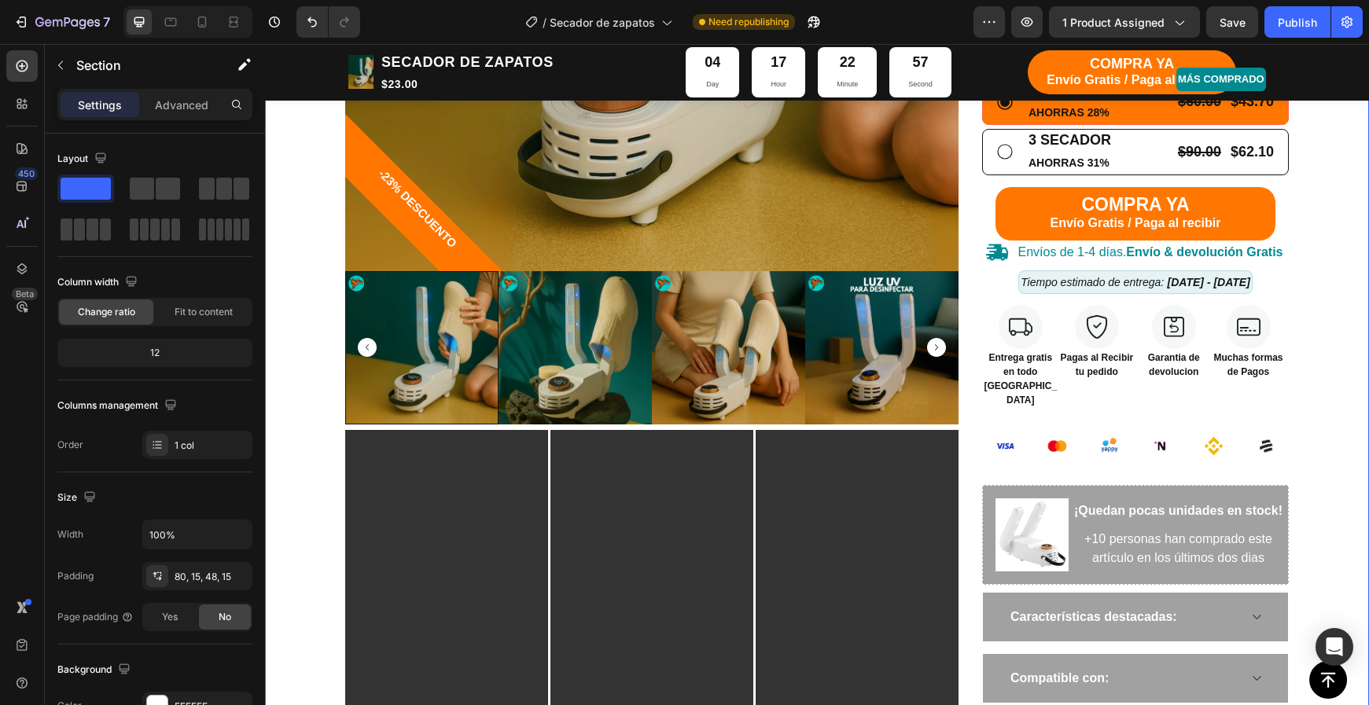
scroll to position [679, 0]
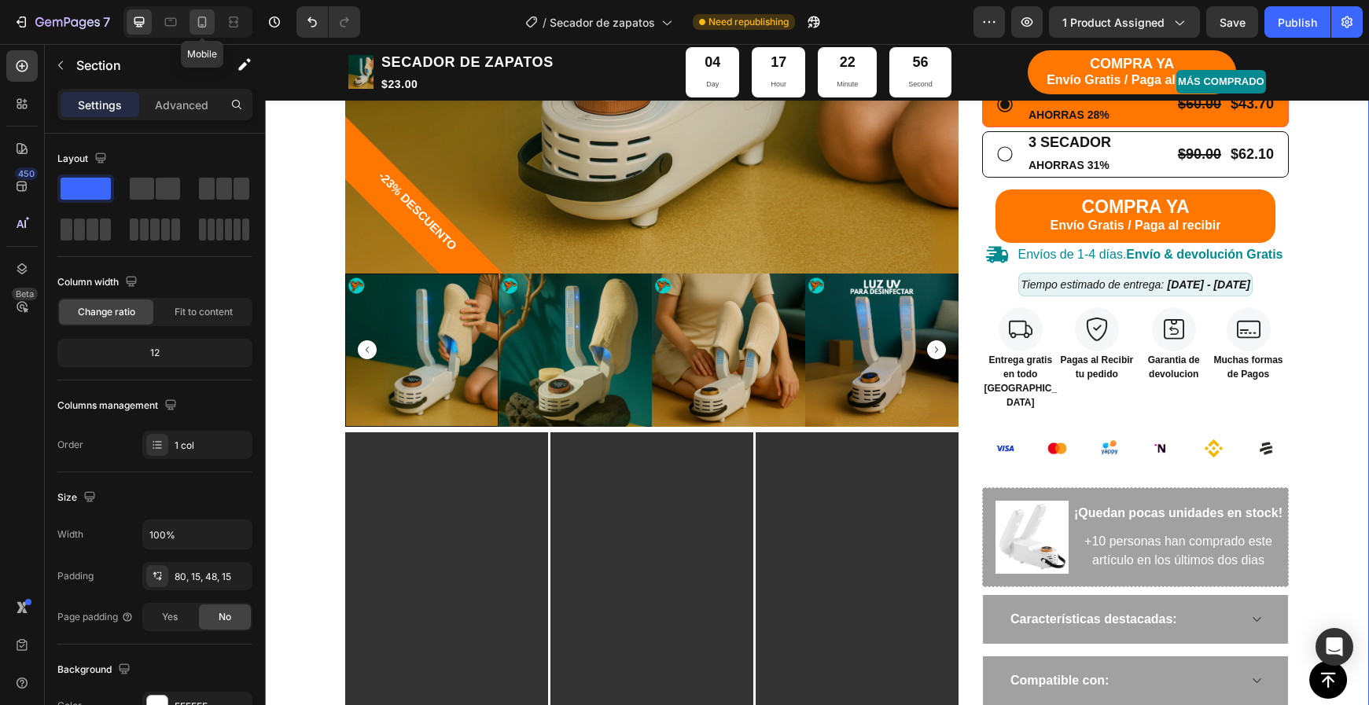
click at [205, 19] on icon at bounding box center [202, 22] width 9 height 11
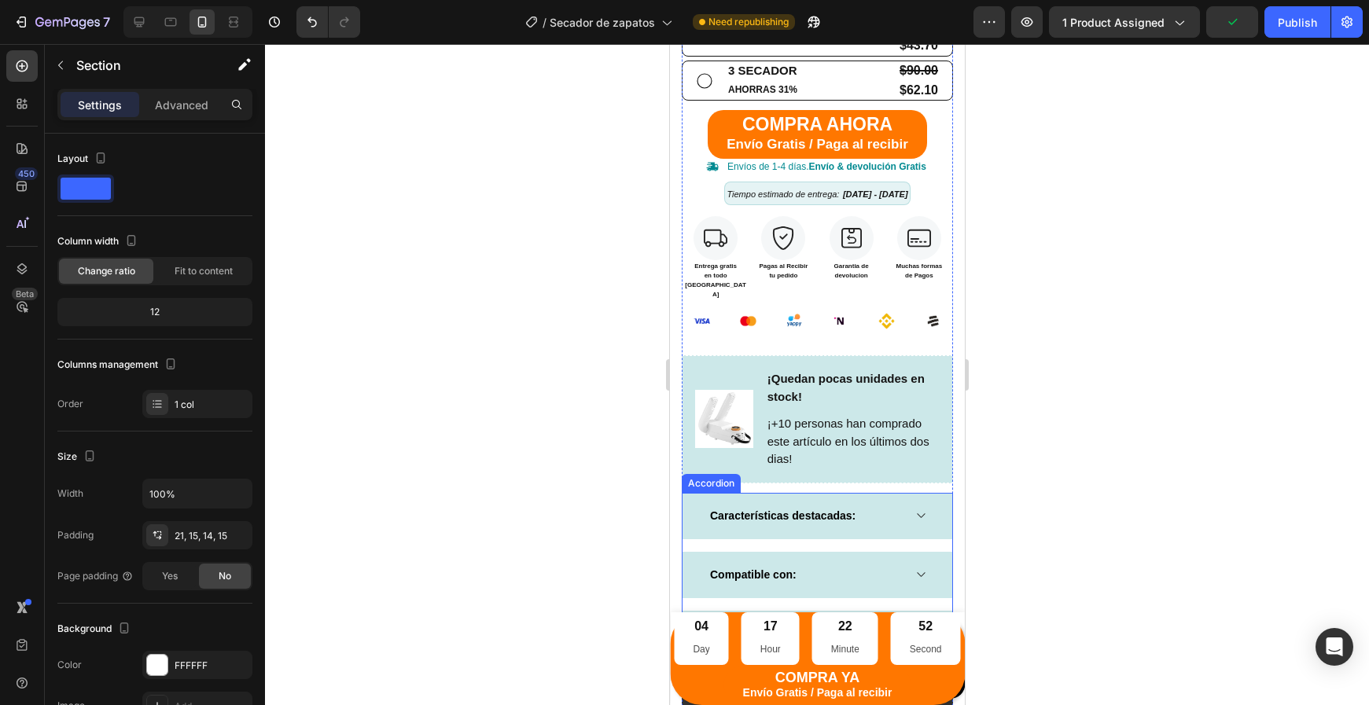
scroll to position [899, 0]
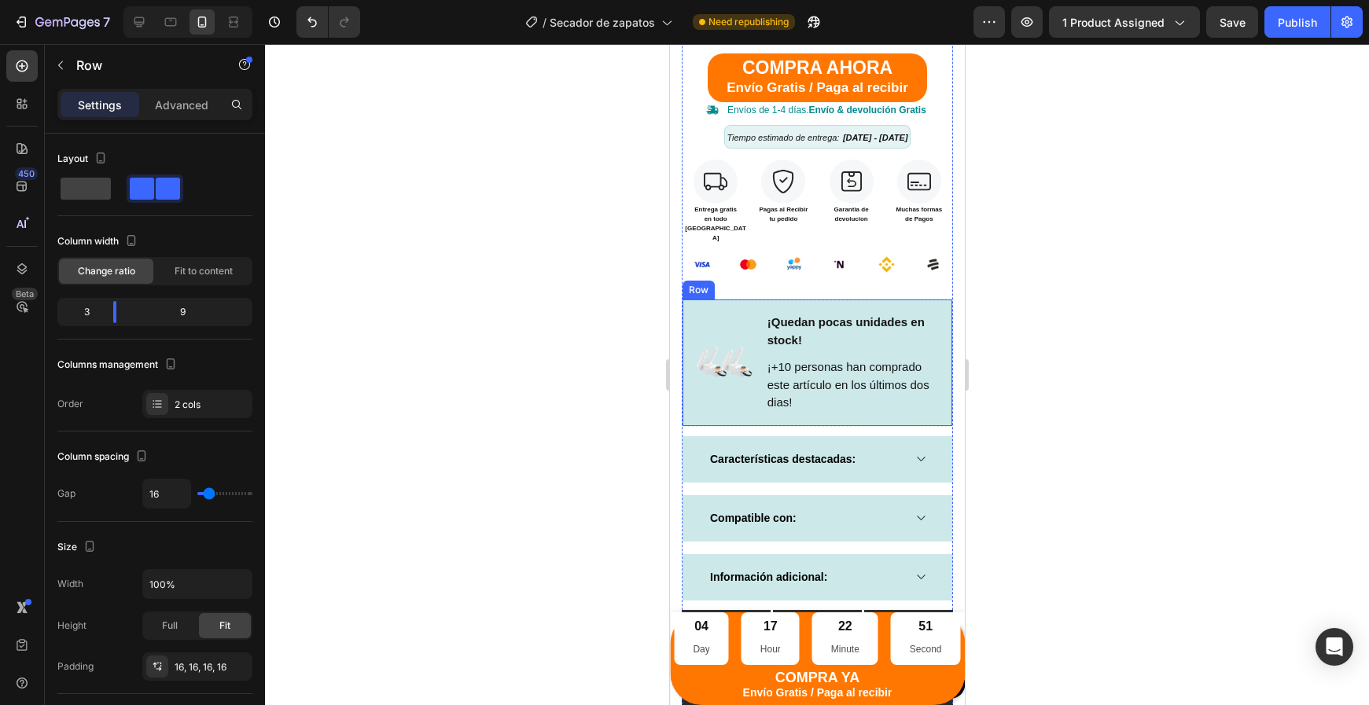
click at [714, 395] on div "Image ¡Quedan pocas unidades en stock! Text block ¡+10 personas han comprado es…" at bounding box center [816, 363] width 271 height 128
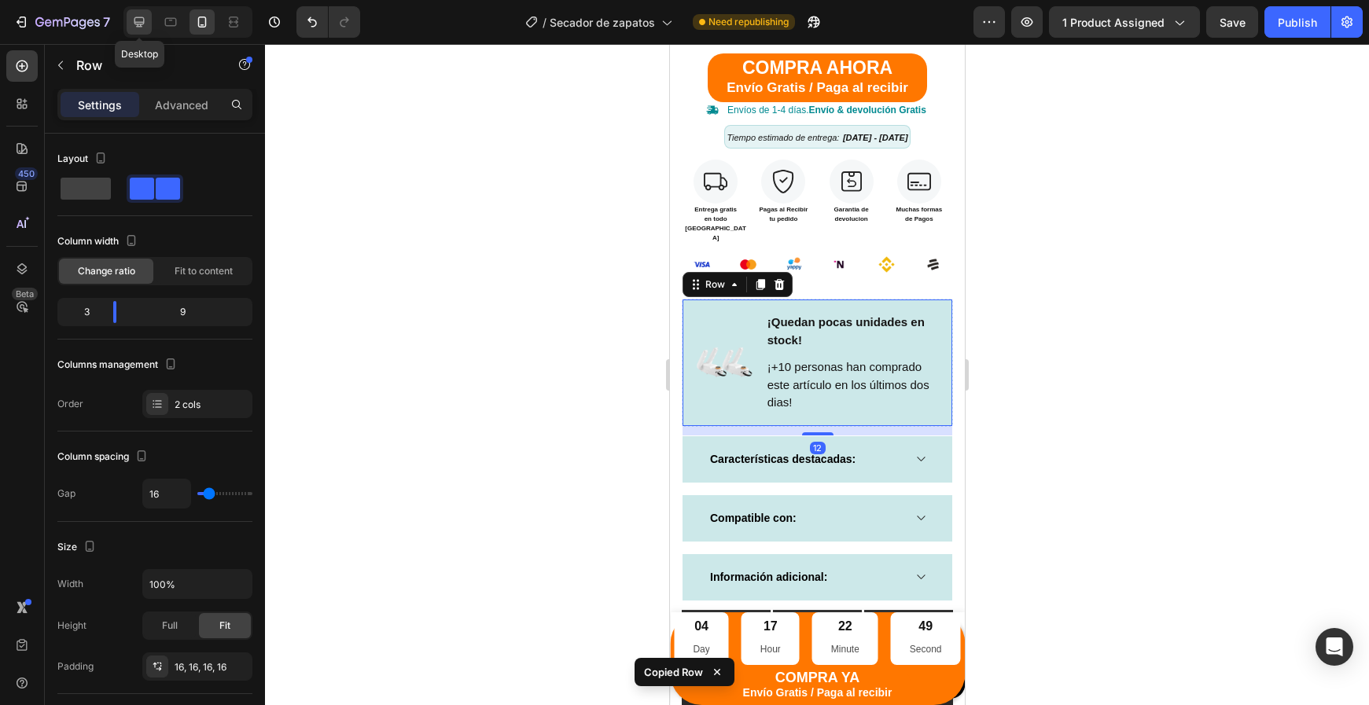
click at [131, 22] on icon at bounding box center [139, 22] width 16 height 16
type input "0"
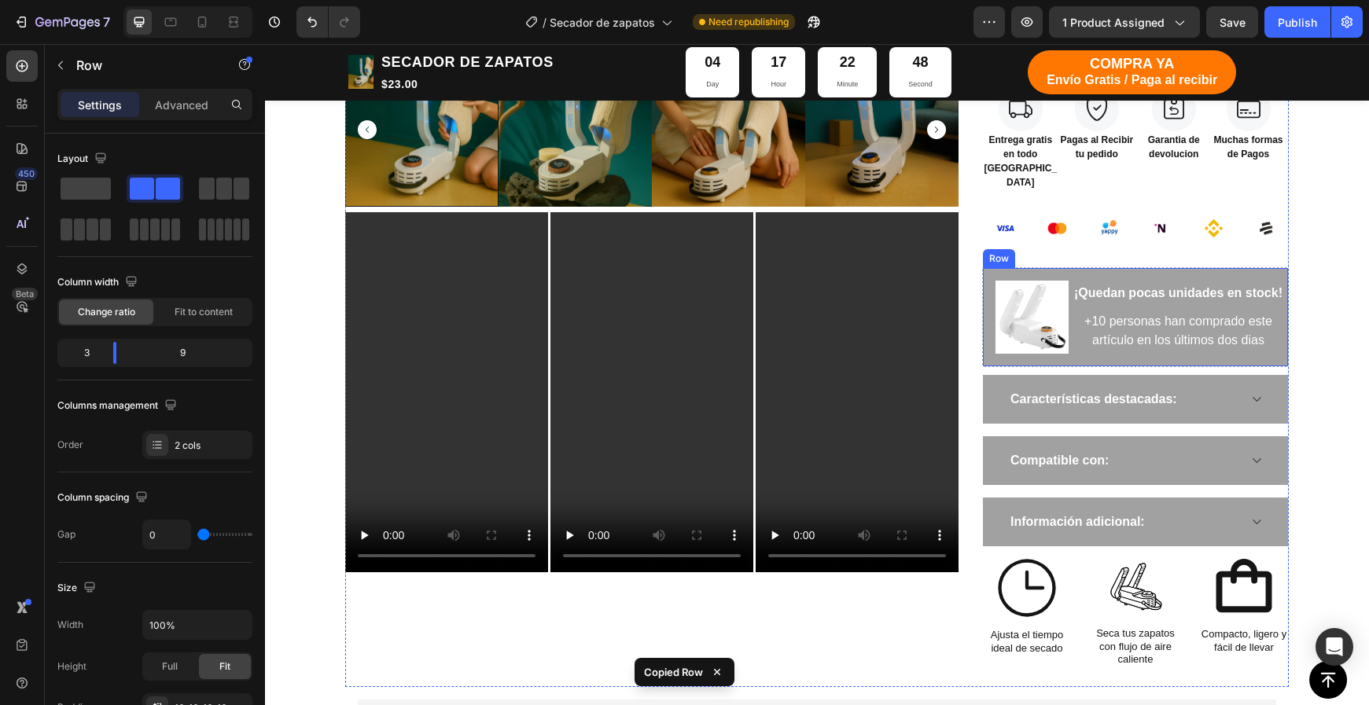
scroll to position [844, 0]
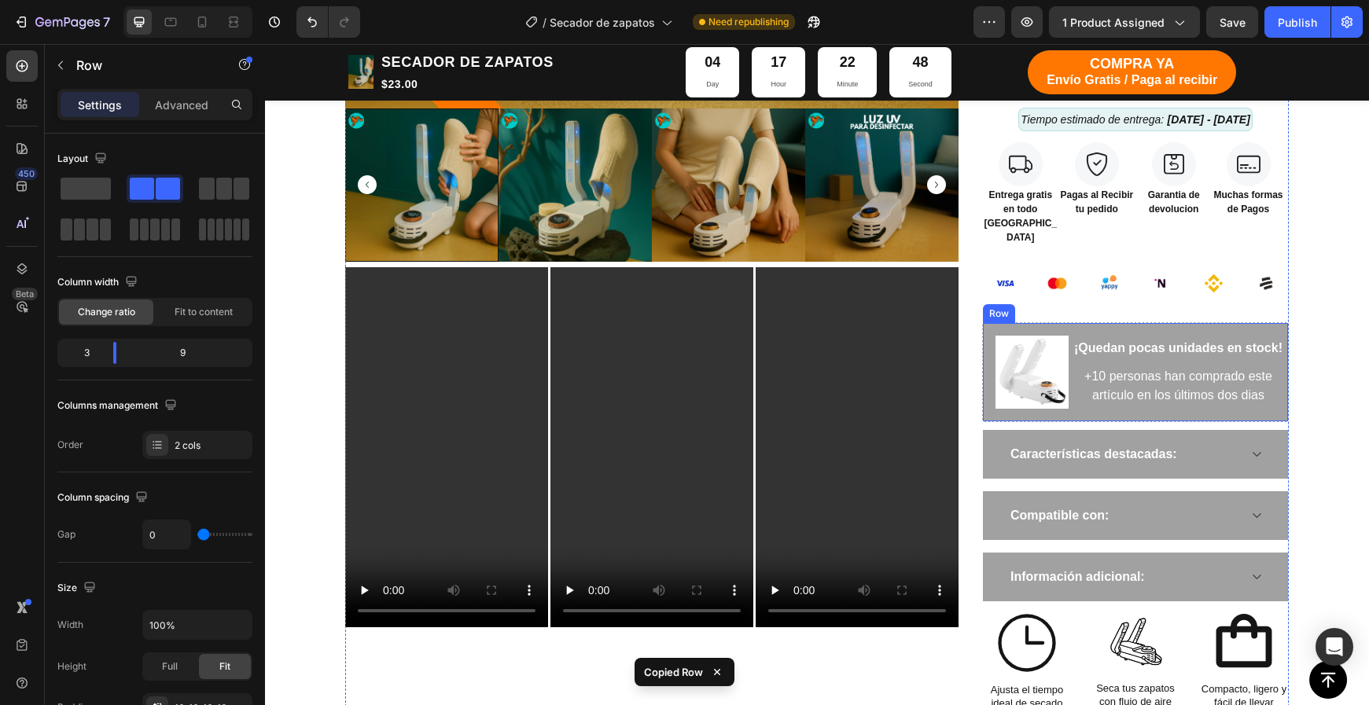
click at [1015, 336] on img at bounding box center [1031, 372] width 73 height 73
click at [995, 322] on div "Image 0 ¡Quedan pocas unidades en stock! Text block +10 personas han comprado e…" at bounding box center [1135, 372] width 307 height 100
click at [984, 322] on div "Image 0 ¡Quedan pocas unidades en stock! Text block +10 personas han comprado e…" at bounding box center [1135, 372] width 307 height 100
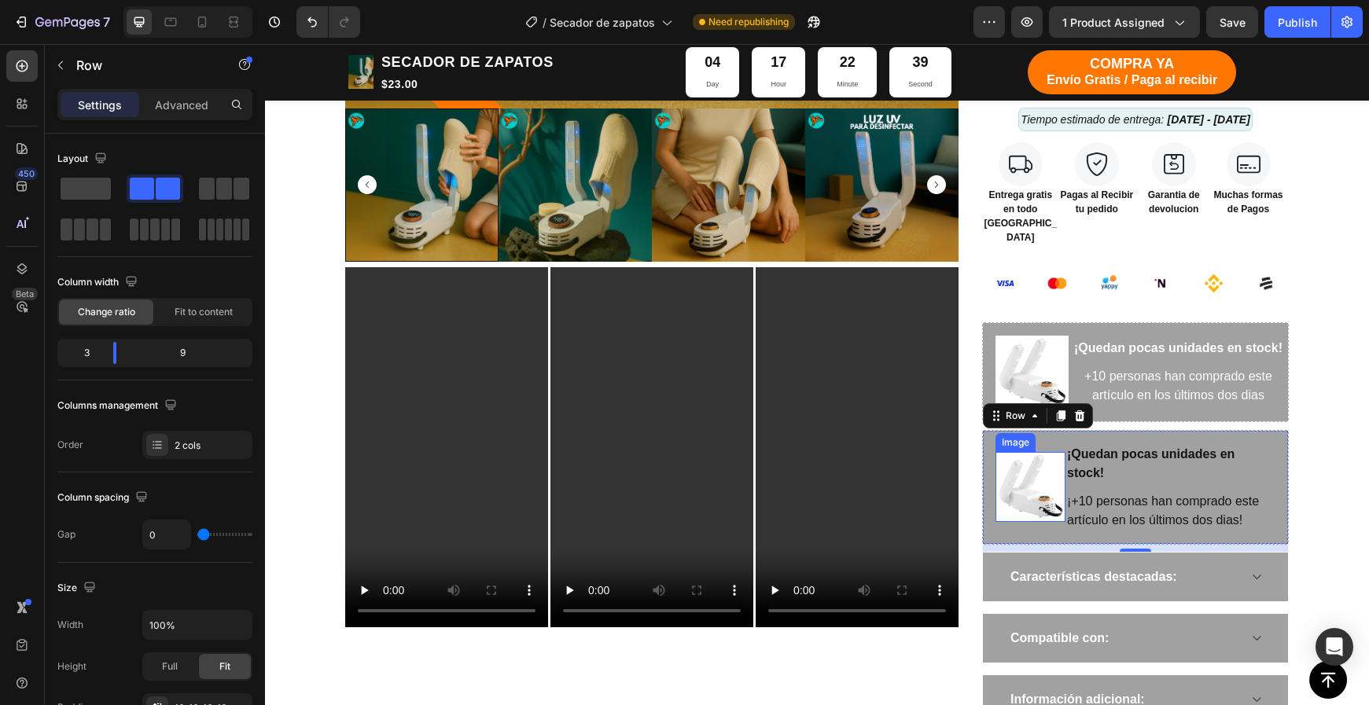
click at [1045, 452] on img at bounding box center [1030, 487] width 70 height 70
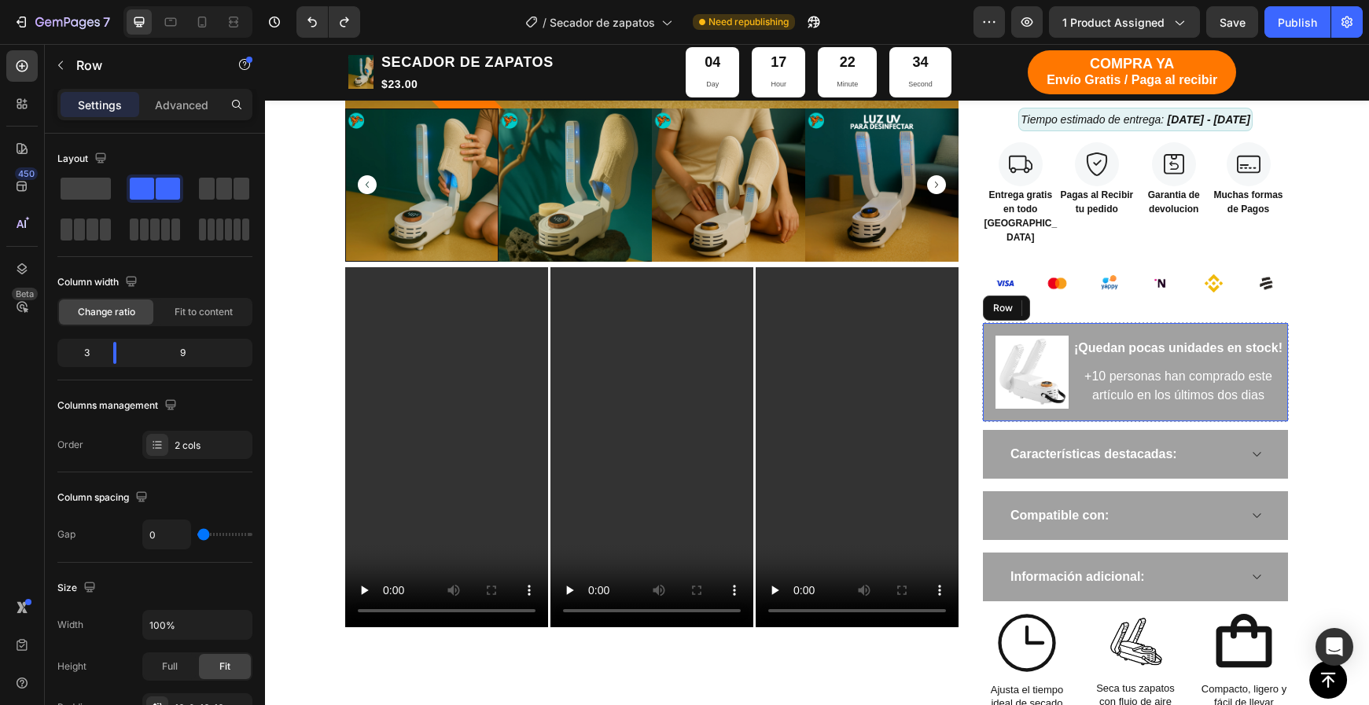
click at [1072, 381] on div "Image ¡Quedan pocas unidades en stock! Text block +10 personas han comprado est…" at bounding box center [1135, 372] width 307 height 100
click at [1080, 303] on icon at bounding box center [1080, 308] width 10 height 11
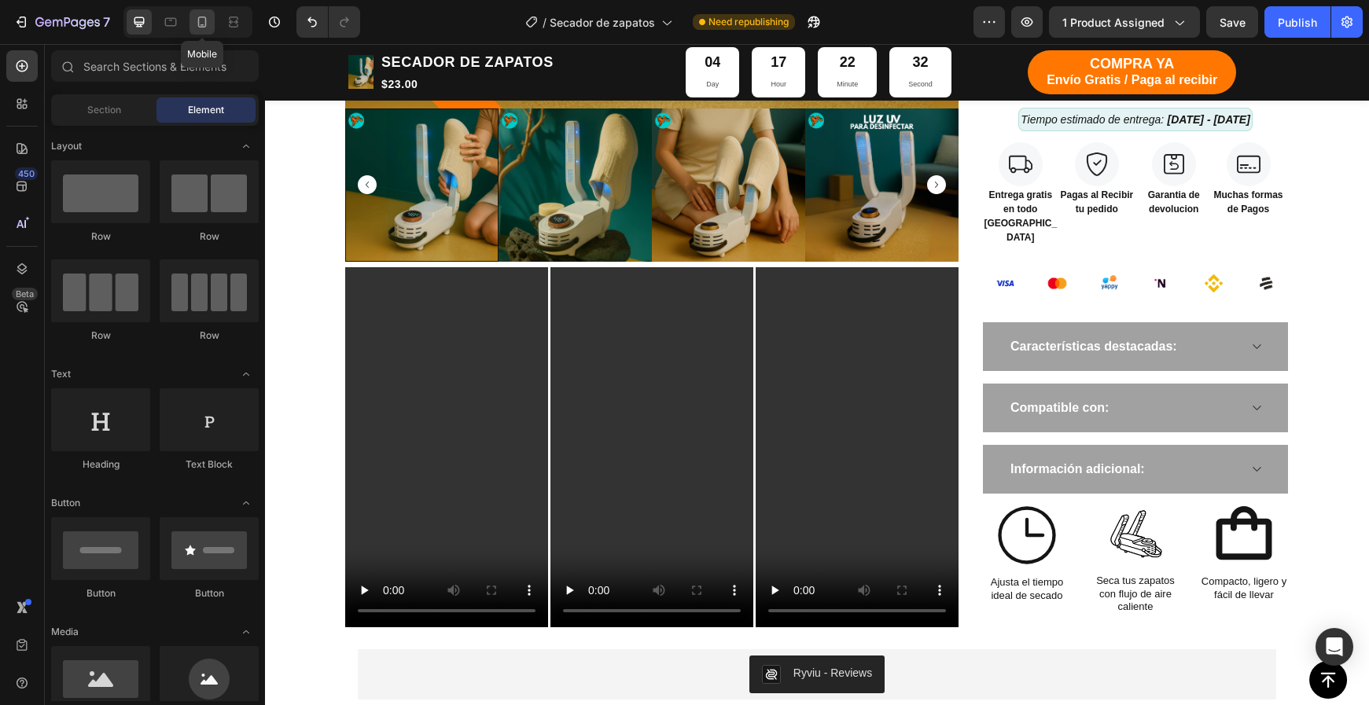
click at [197, 17] on icon at bounding box center [202, 22] width 16 height 16
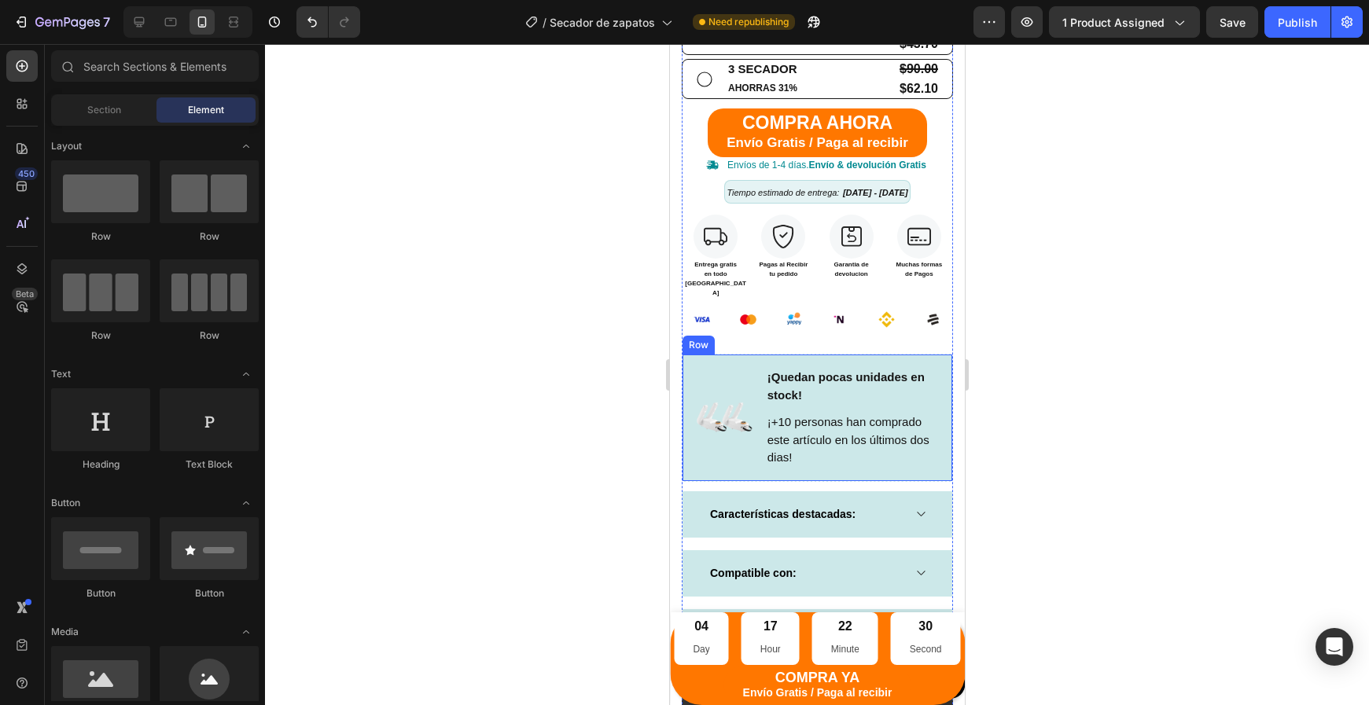
click at [756, 445] on div "Image ¡Quedan pocas unidades en stock! Text block ¡+10 personas han comprado es…" at bounding box center [816, 418] width 271 height 128
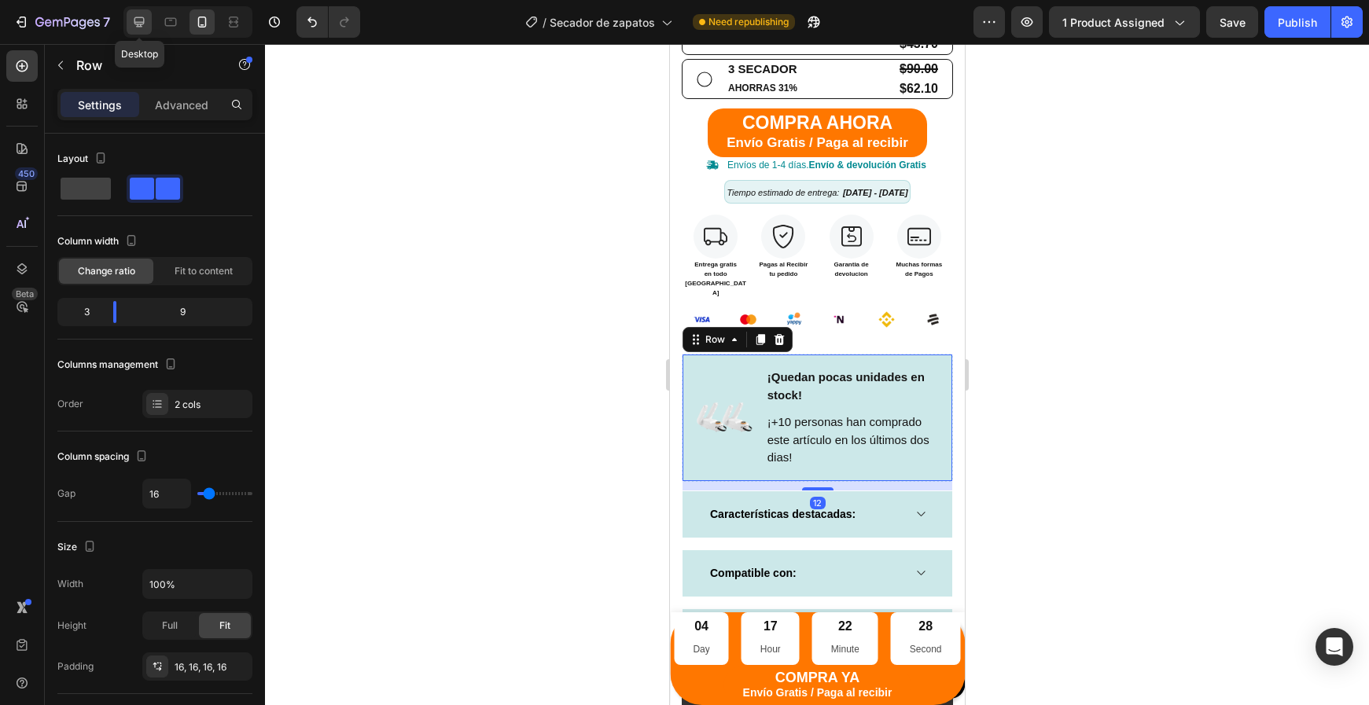
click at [144, 26] on icon at bounding box center [139, 22] width 16 height 16
type input "0"
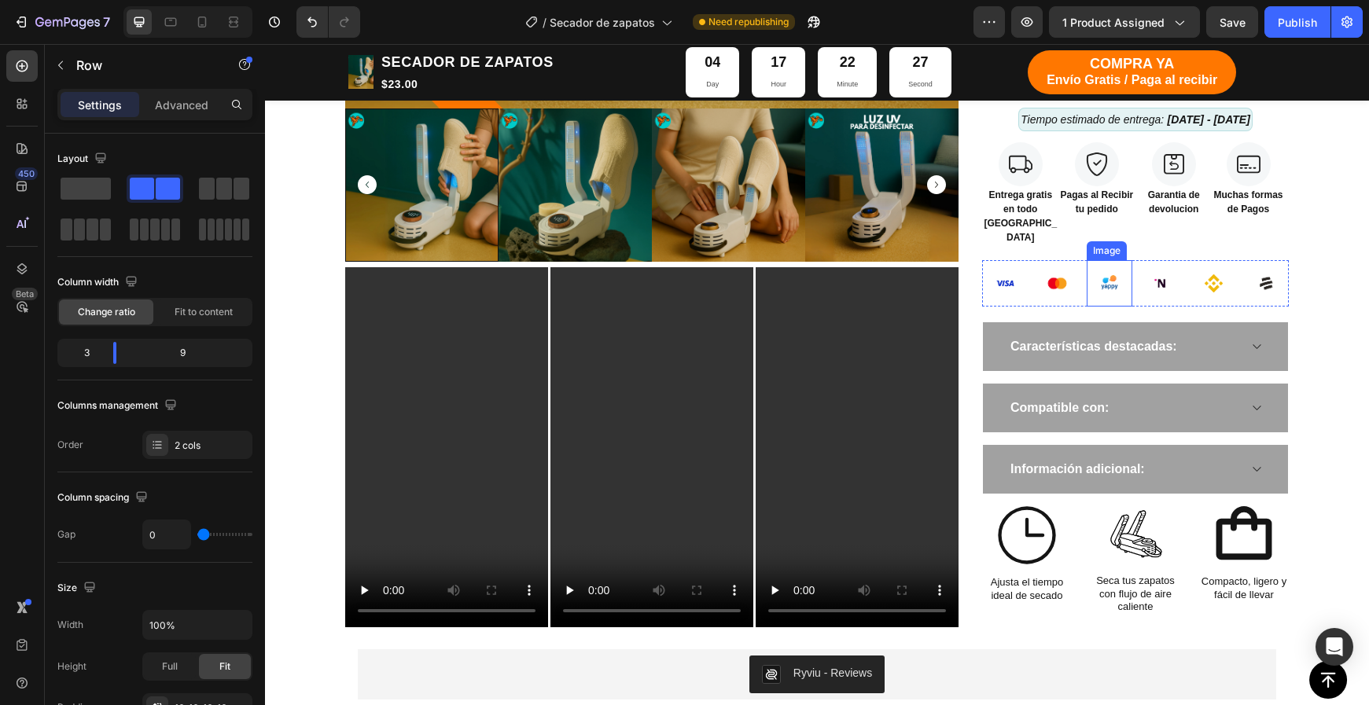
scroll to position [789, 0]
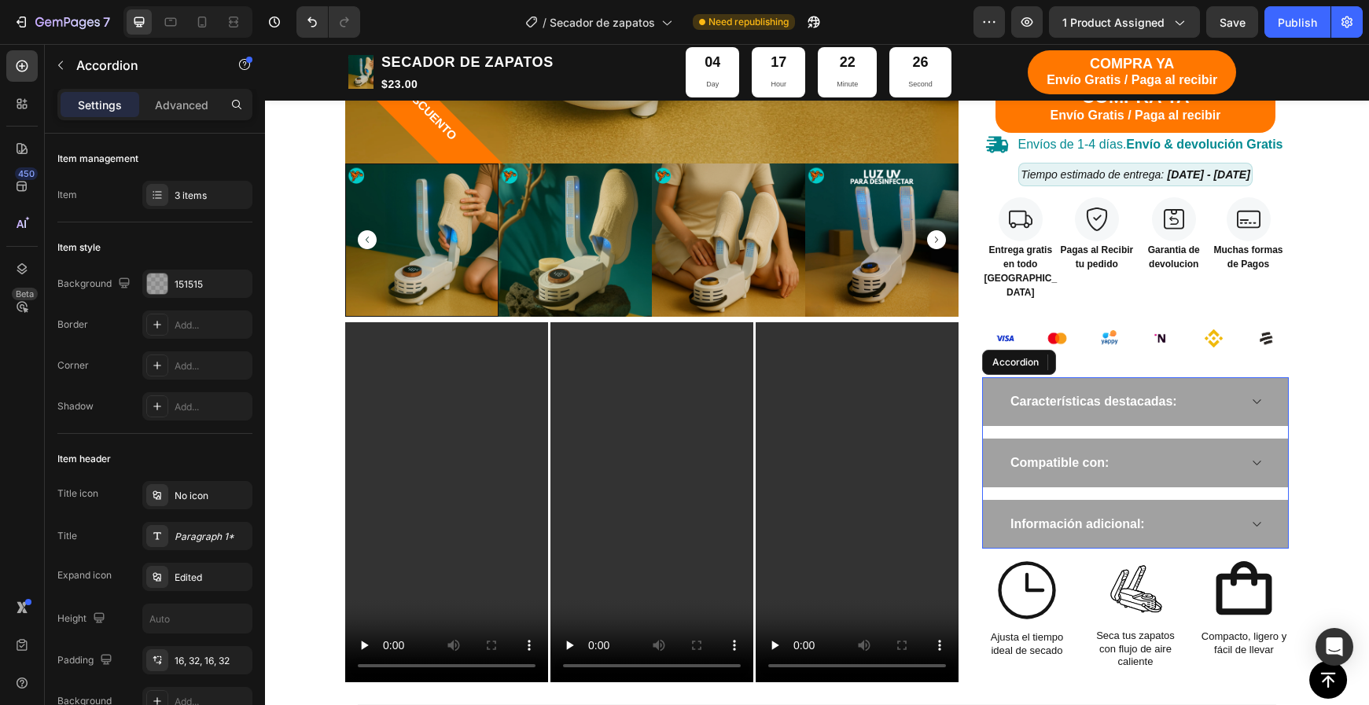
click at [1085, 377] on div "Características destacadas:" at bounding box center [1135, 401] width 305 height 49
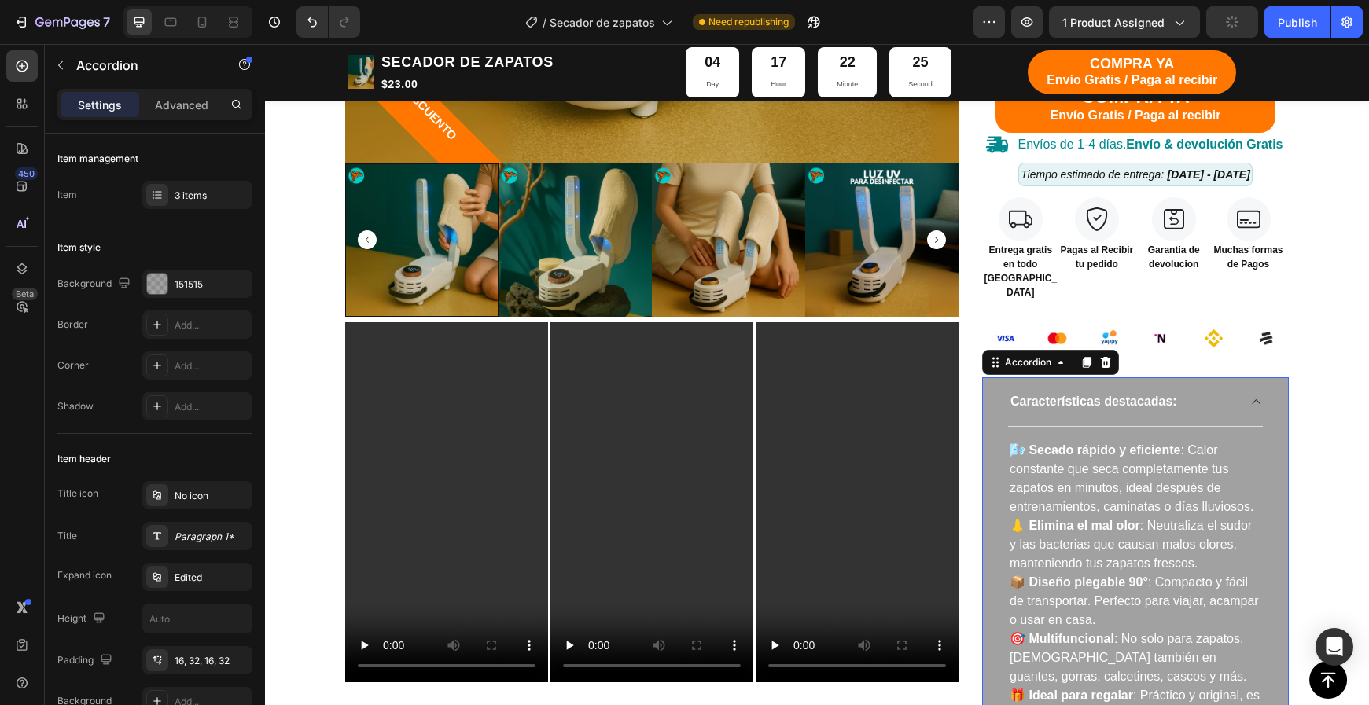
click at [1123, 377] on div "Características destacadas:" at bounding box center [1135, 401] width 305 height 49
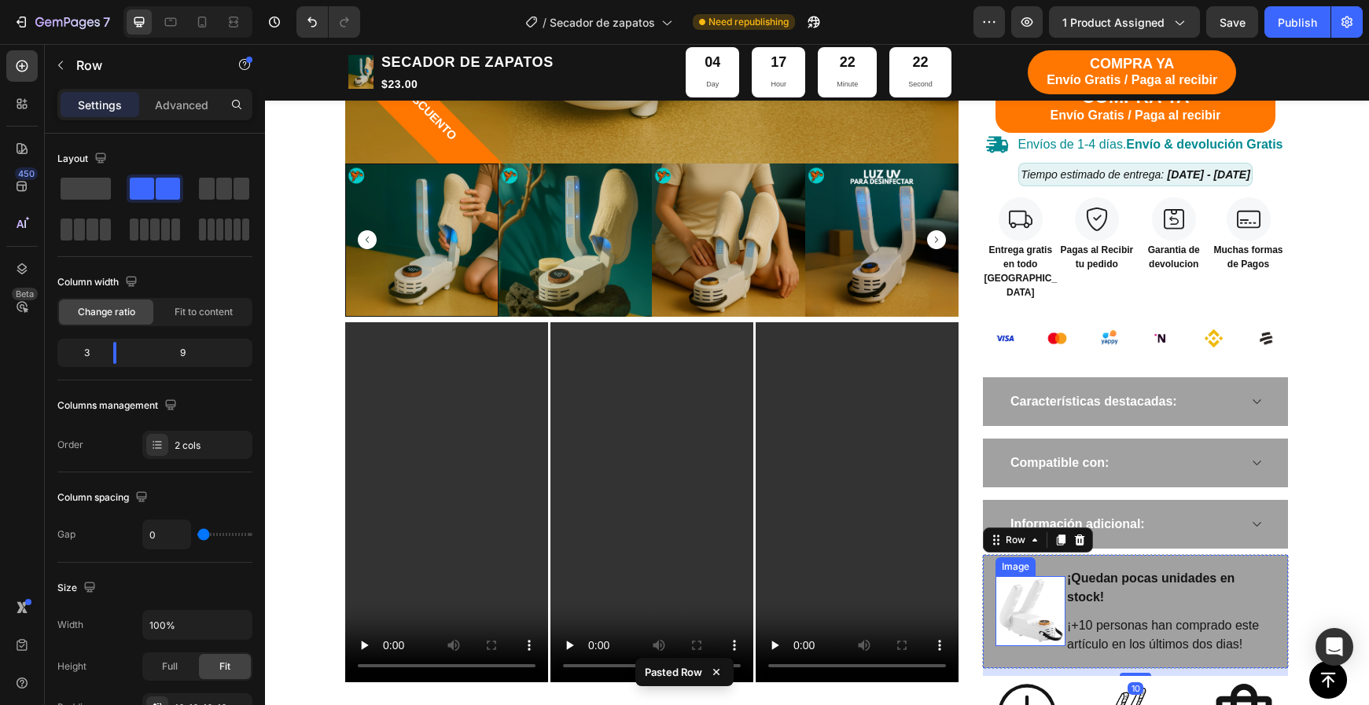
click at [1052, 592] on img at bounding box center [1030, 611] width 70 height 70
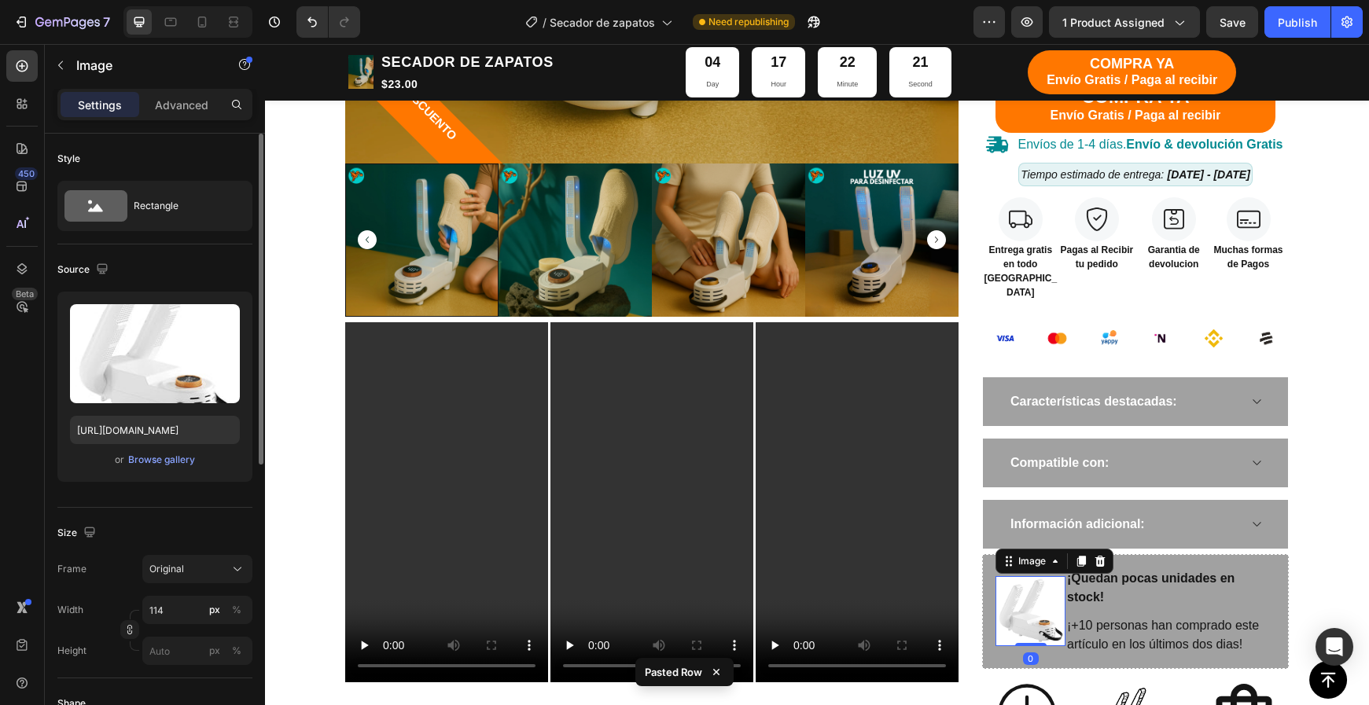
click at [163, 406] on div "Upload Image [URL][DOMAIN_NAME] or Browse gallery" at bounding box center [154, 387] width 195 height 190
click at [155, 464] on div "Browse gallery" at bounding box center [161, 460] width 67 height 14
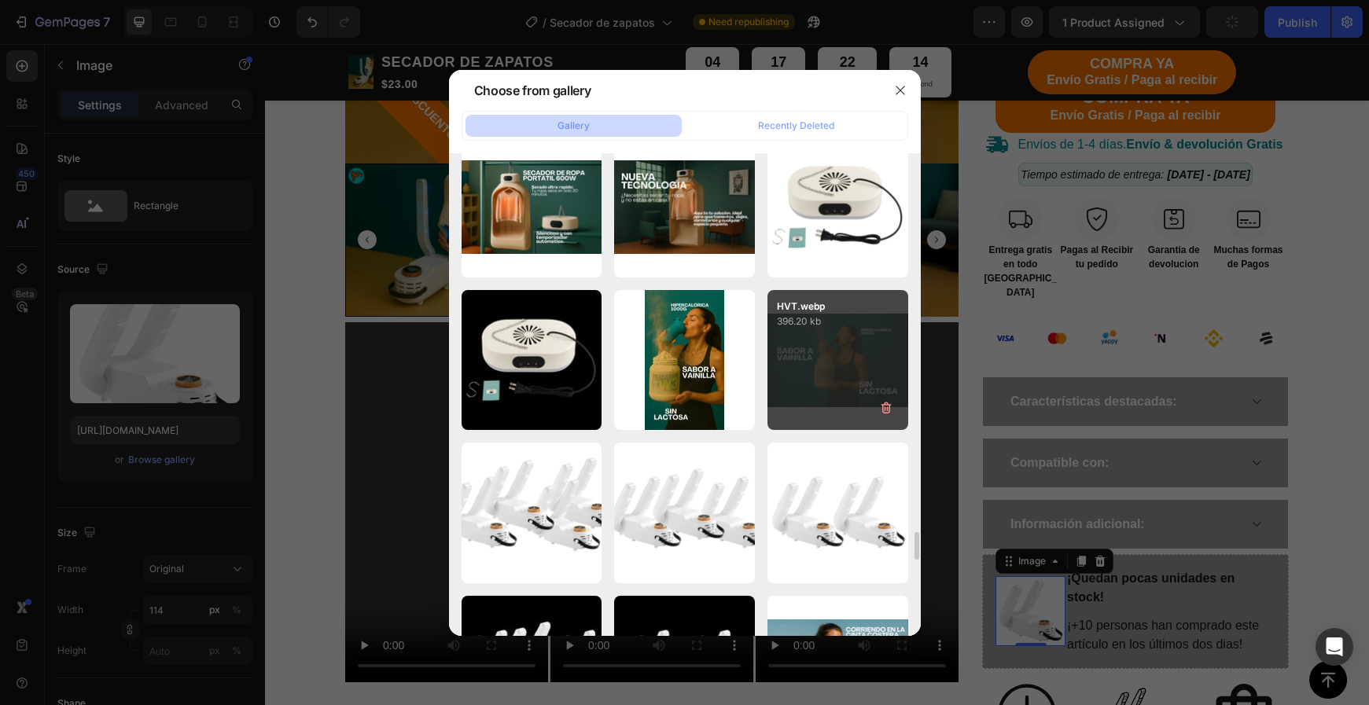
scroll to position [7182, 0]
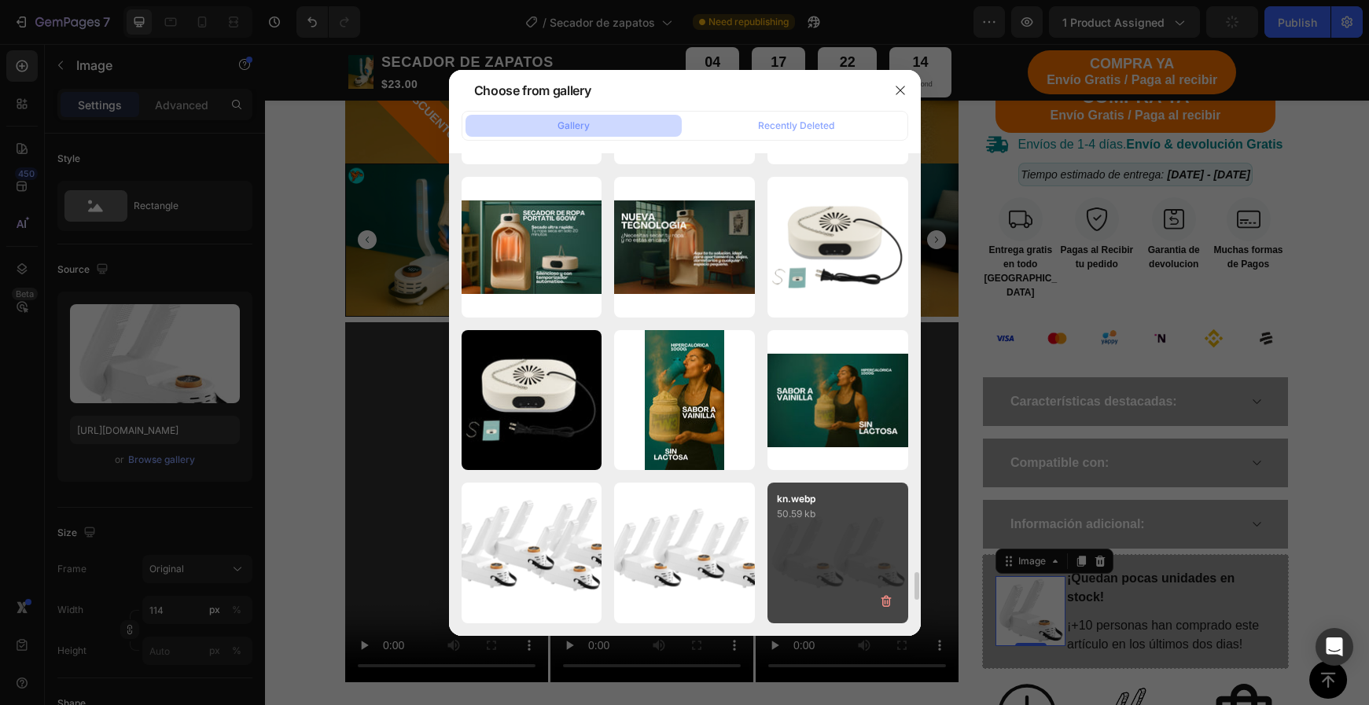
click at [812, 509] on p "50.59 kb" at bounding box center [838, 514] width 122 height 16
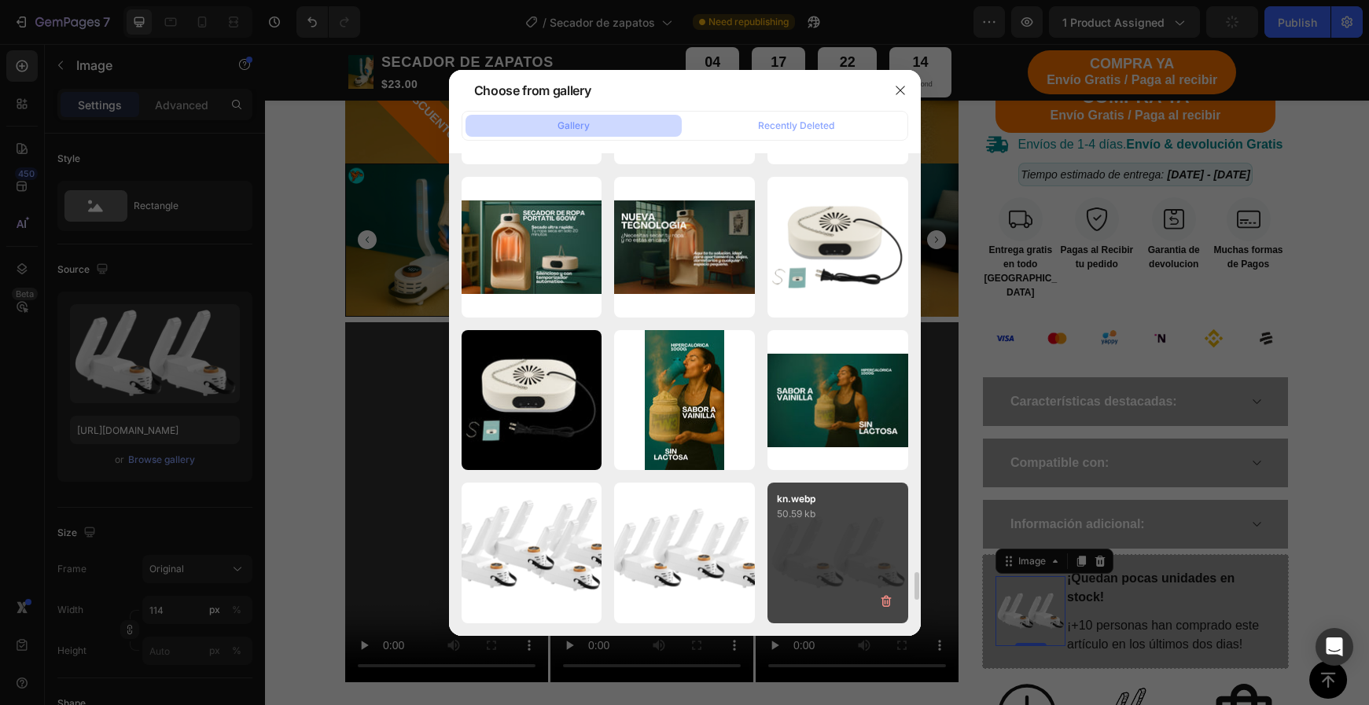
type input "[URL][DOMAIN_NAME]"
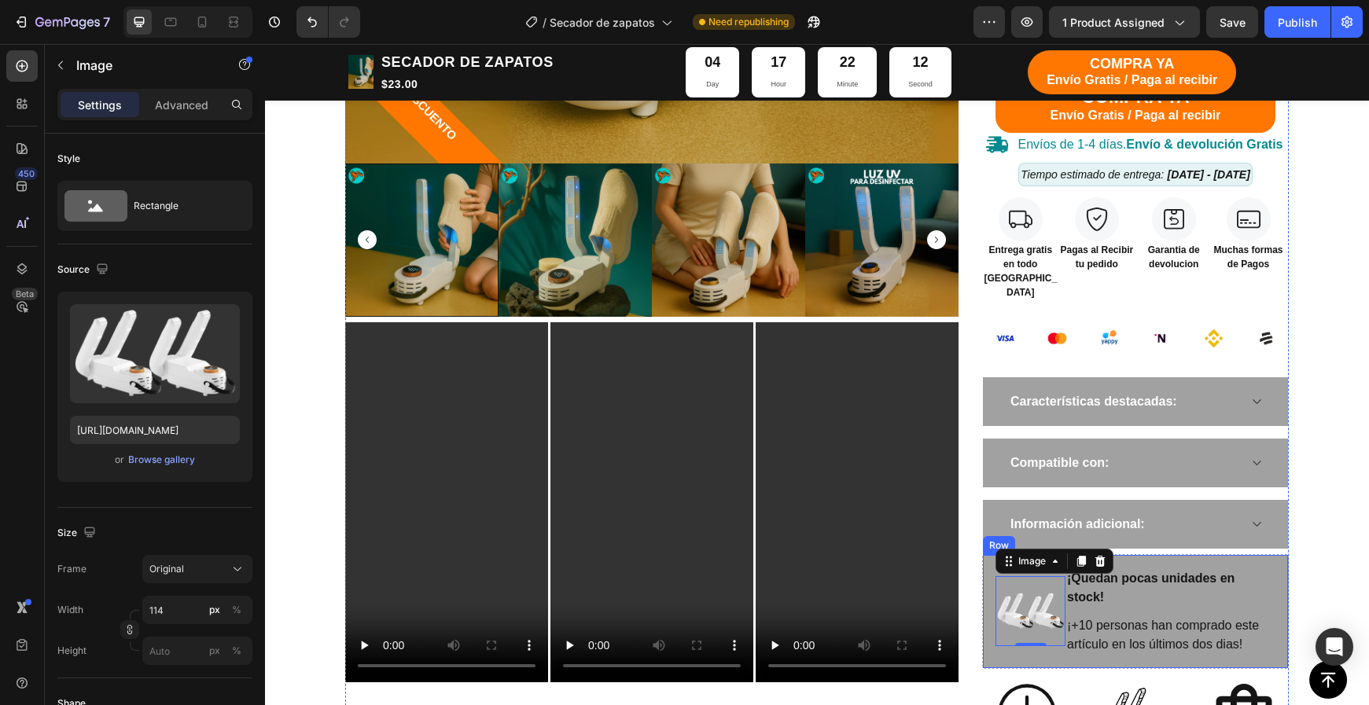
click at [1276, 560] on div "Image 0 ¡Quedan pocas unidades en stock! Text block ¡+10 personas han comprado …" at bounding box center [1135, 611] width 307 height 115
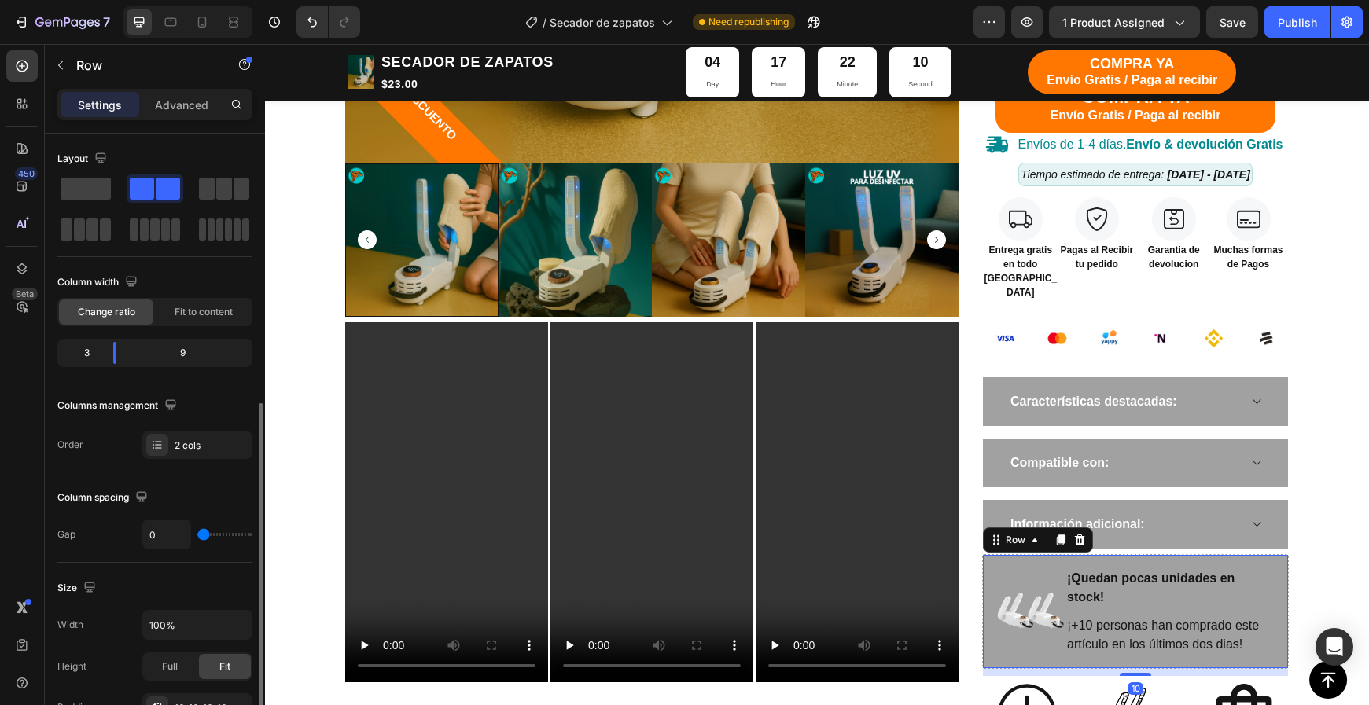
scroll to position [248, 0]
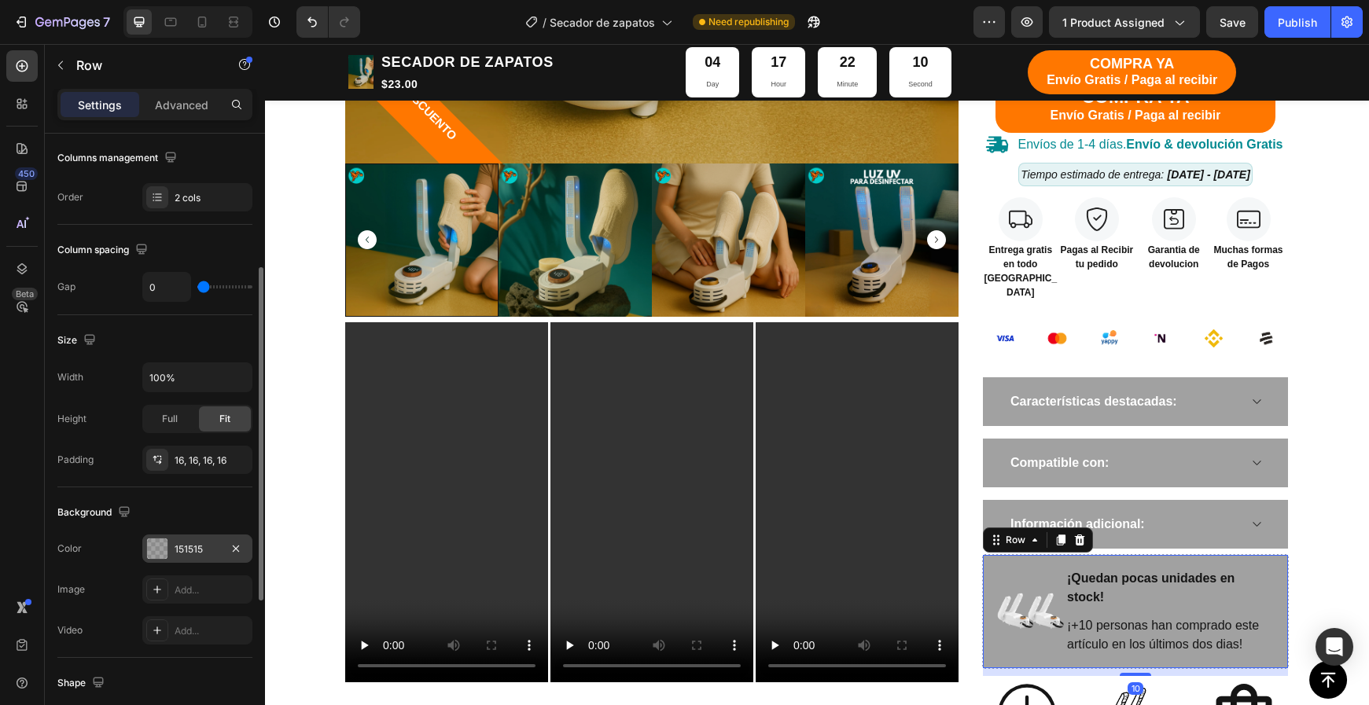
click at [169, 539] on div "151515" at bounding box center [197, 549] width 110 height 28
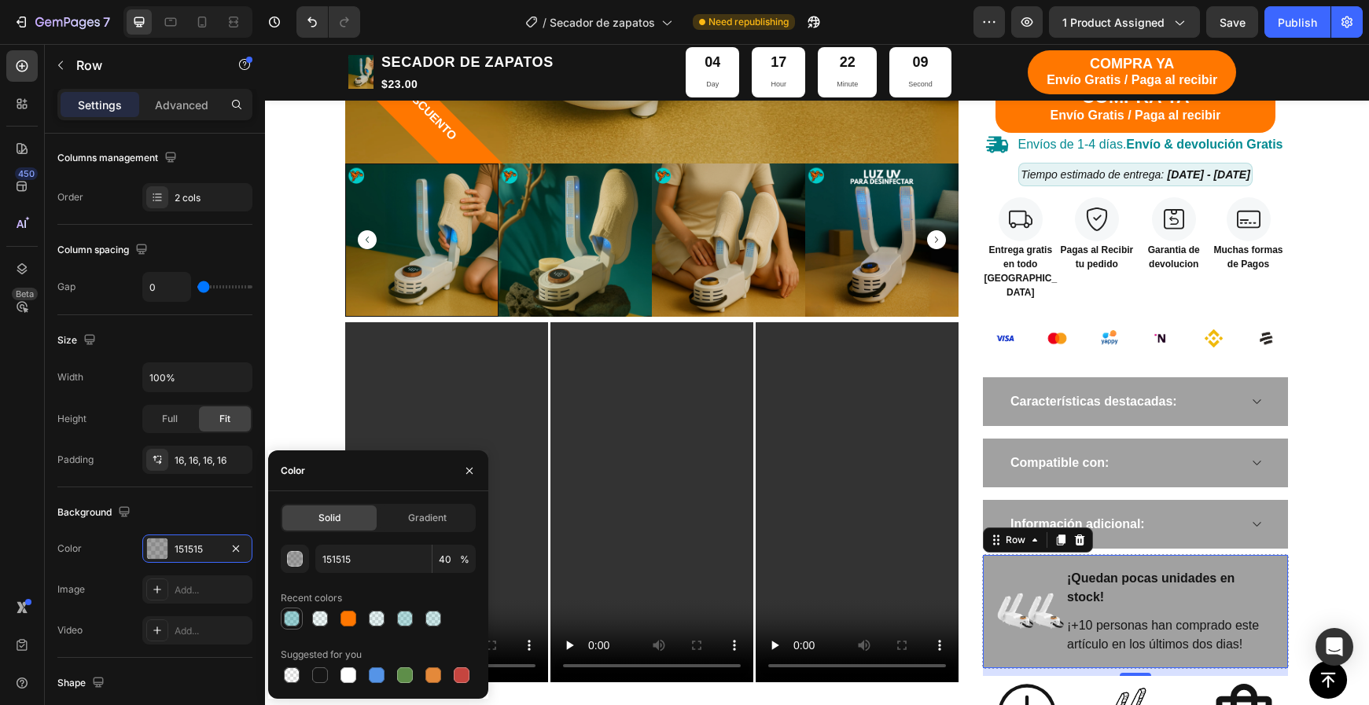
click at [295, 620] on div at bounding box center [292, 619] width 16 height 16
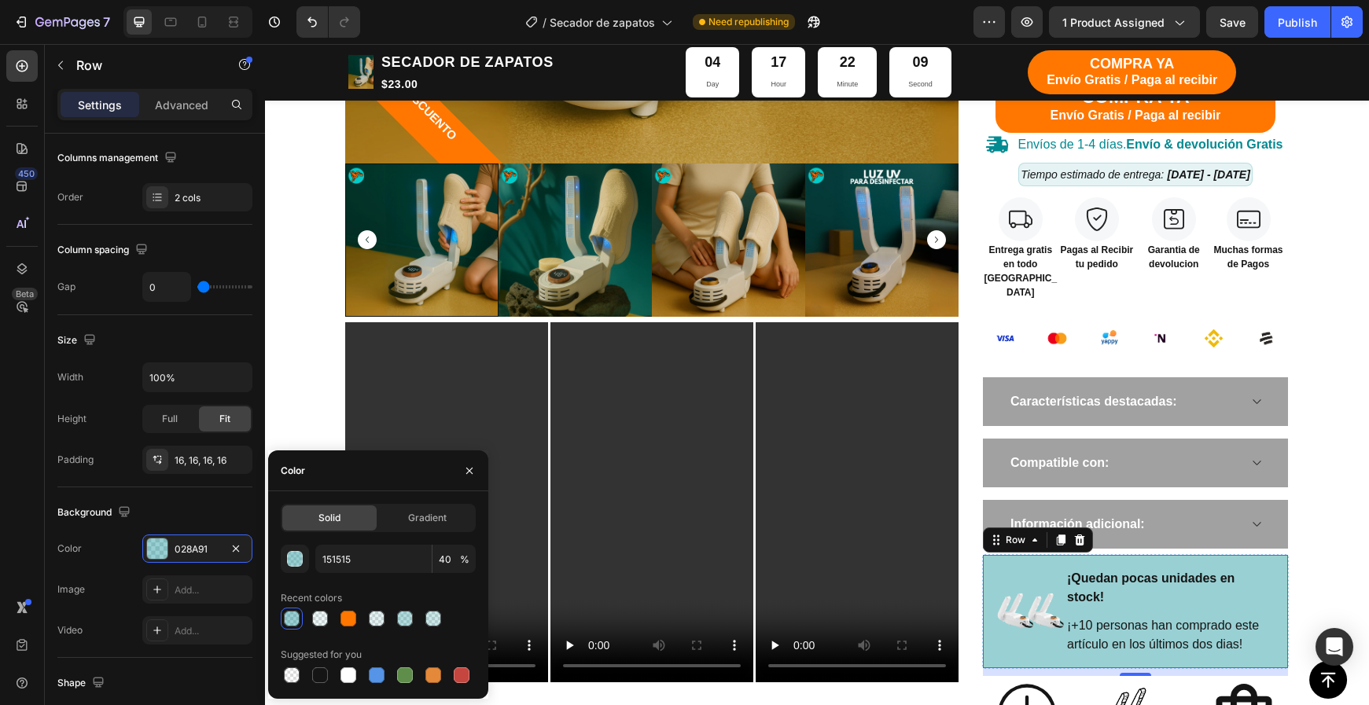
type input "028A91"
click at [443, 561] on input "40" at bounding box center [453, 559] width 43 height 28
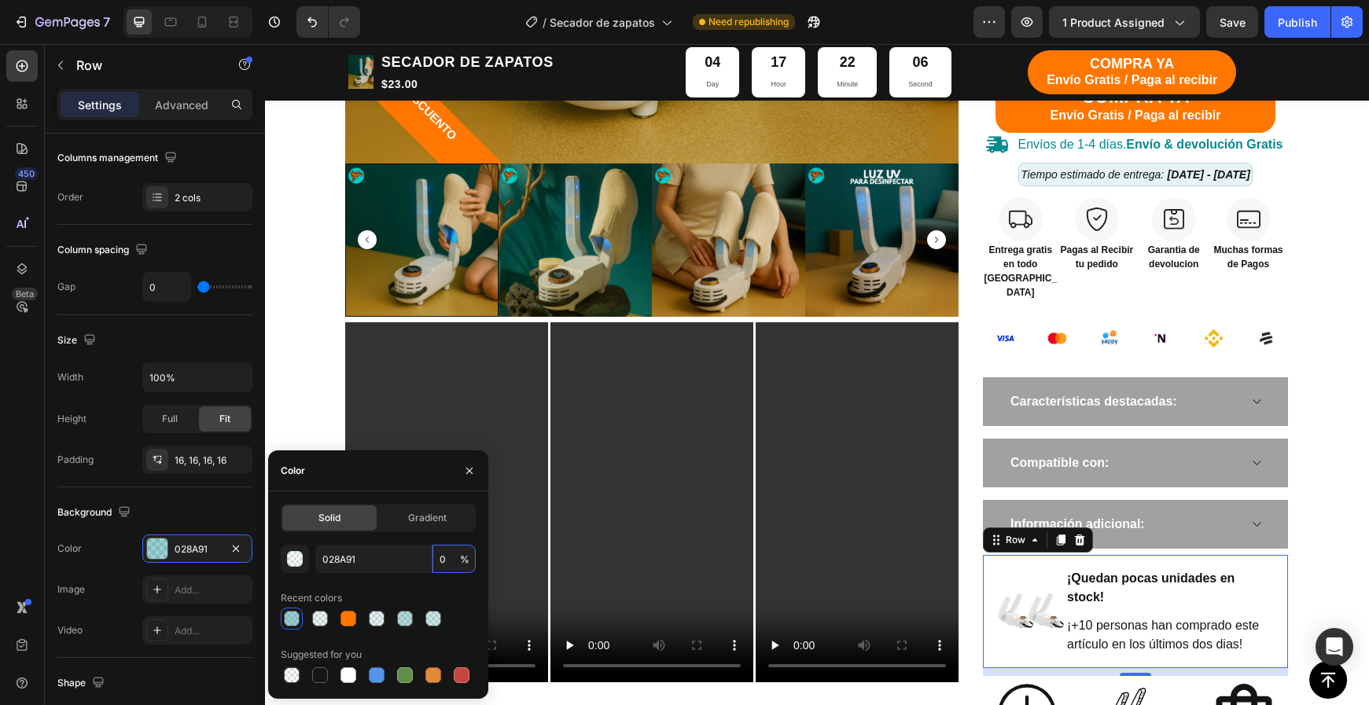
type input "20"
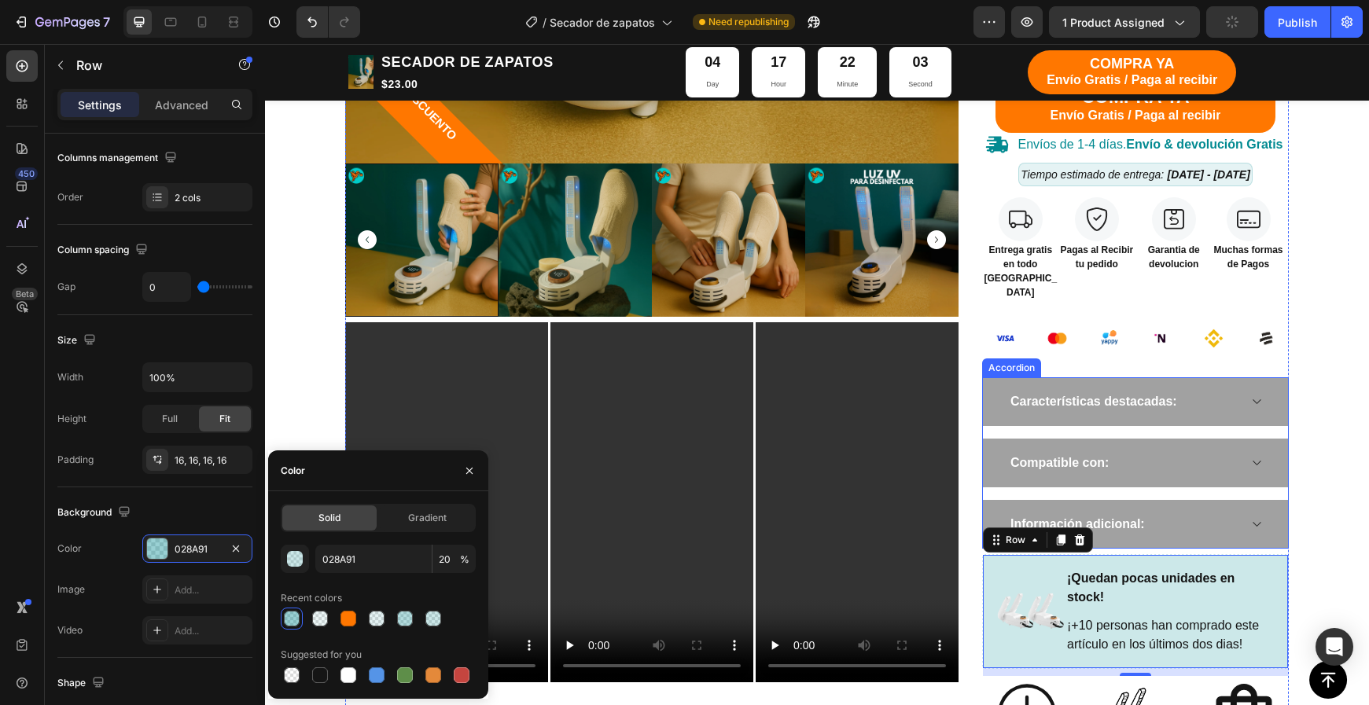
click at [1163, 443] on div "Compatible con:" at bounding box center [1135, 463] width 305 height 49
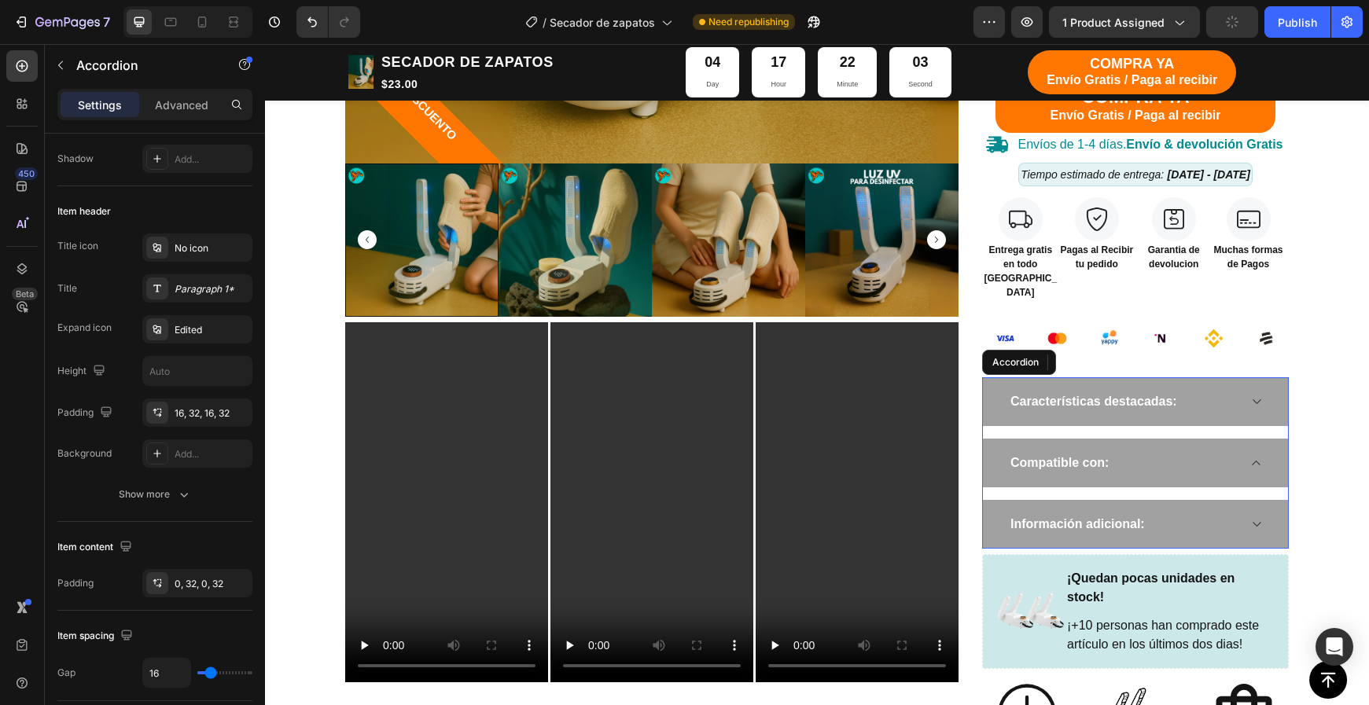
scroll to position [0, 0]
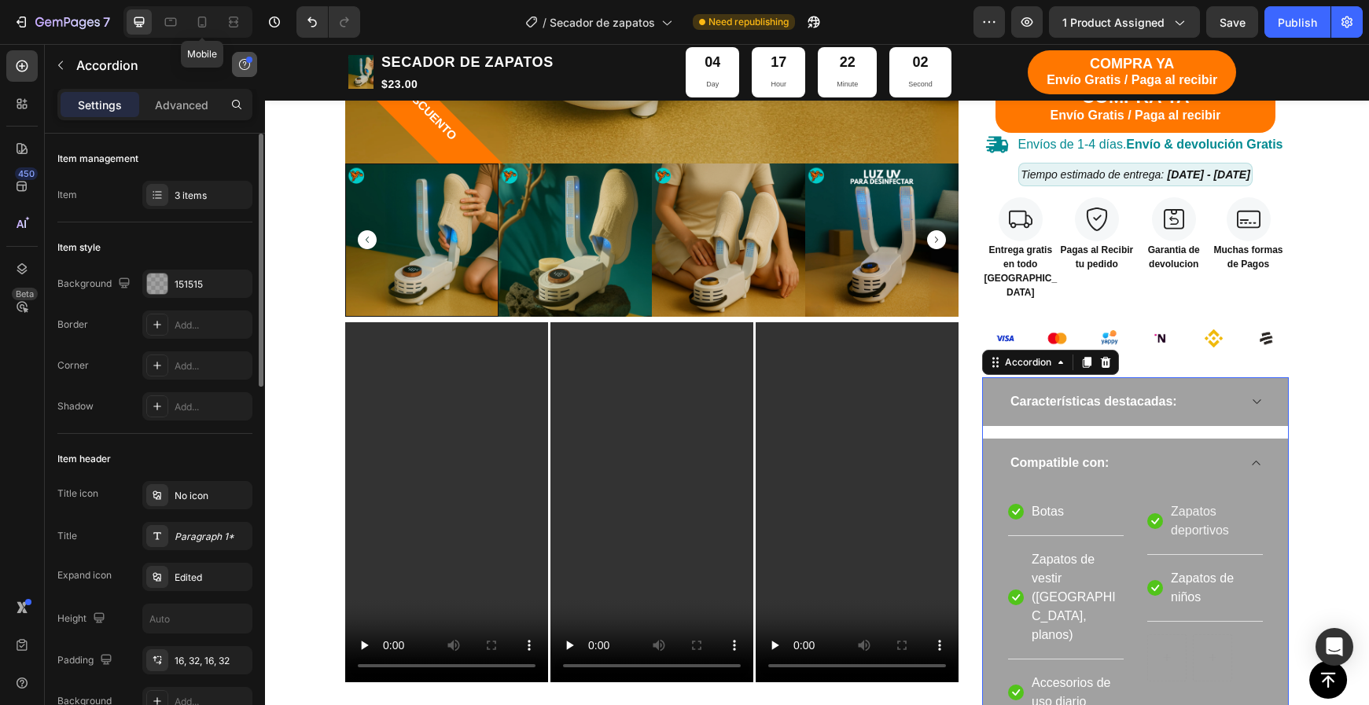
drag, startPoint x: 200, startPoint y: 26, endPoint x: 253, endPoint y: 64, distance: 65.3
click at [200, 26] on icon at bounding box center [202, 22] width 16 height 16
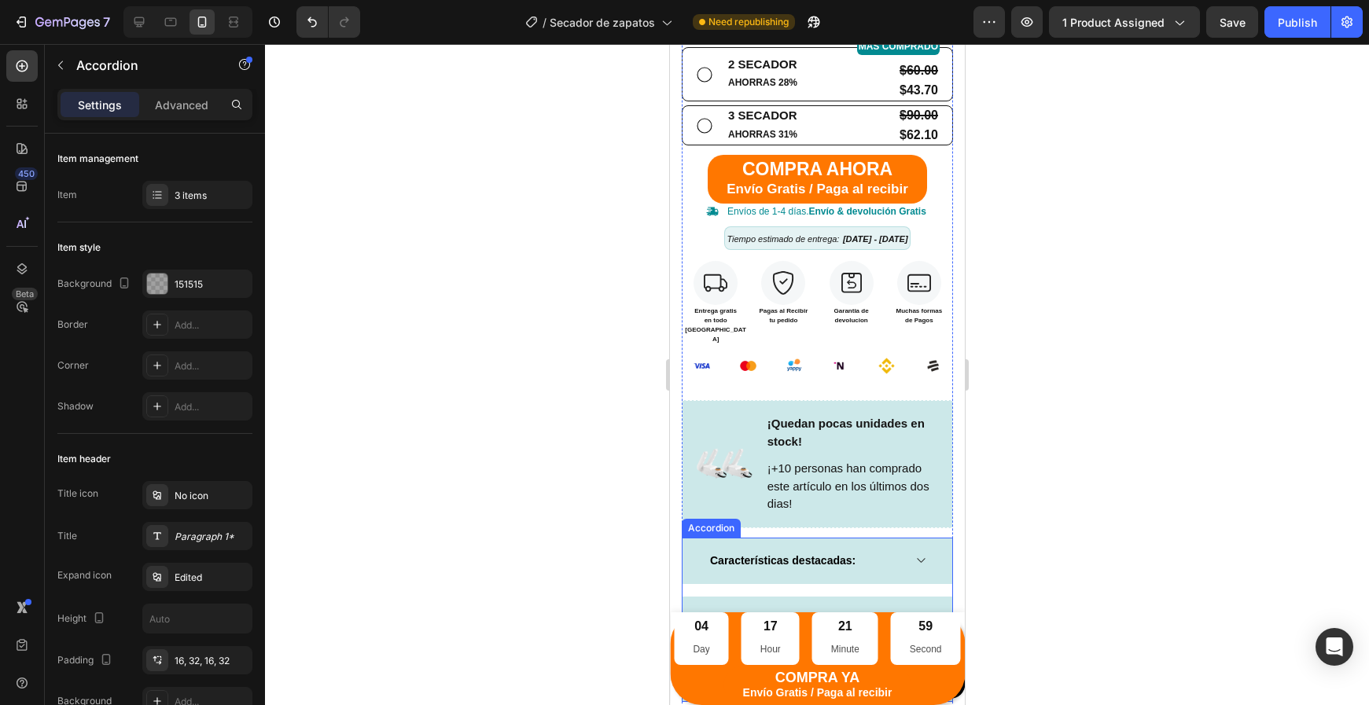
scroll to position [843, 0]
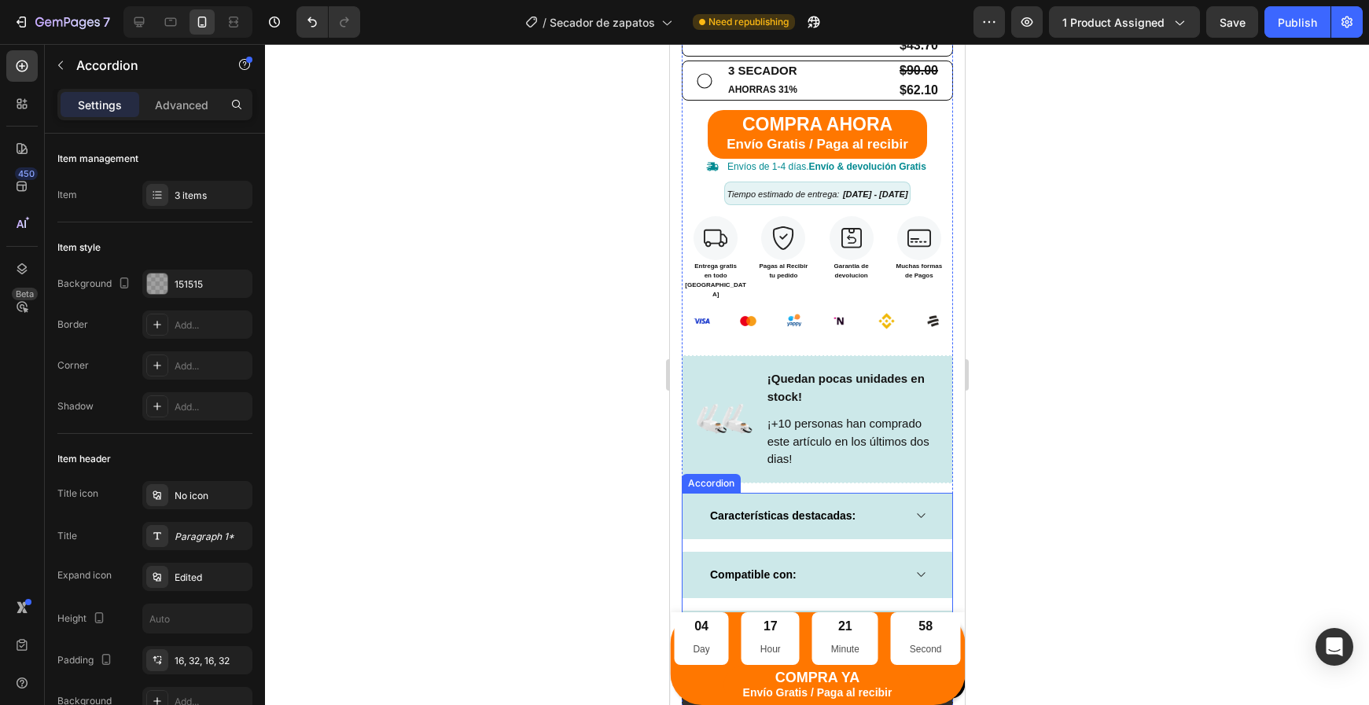
click at [822, 514] on div "Características destacadas: Compatible con: Información adicional:" at bounding box center [816, 575] width 271 height 164
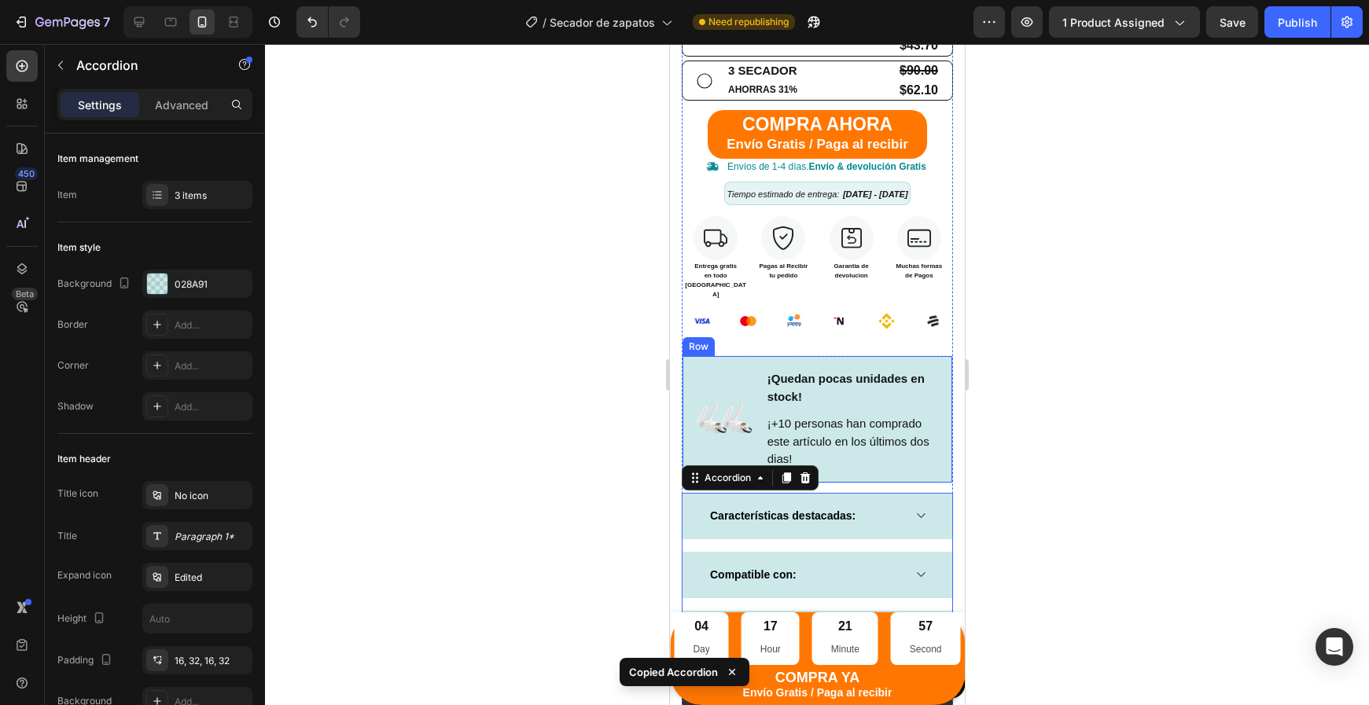
click at [751, 369] on div "Image" at bounding box center [723, 419] width 58 height 101
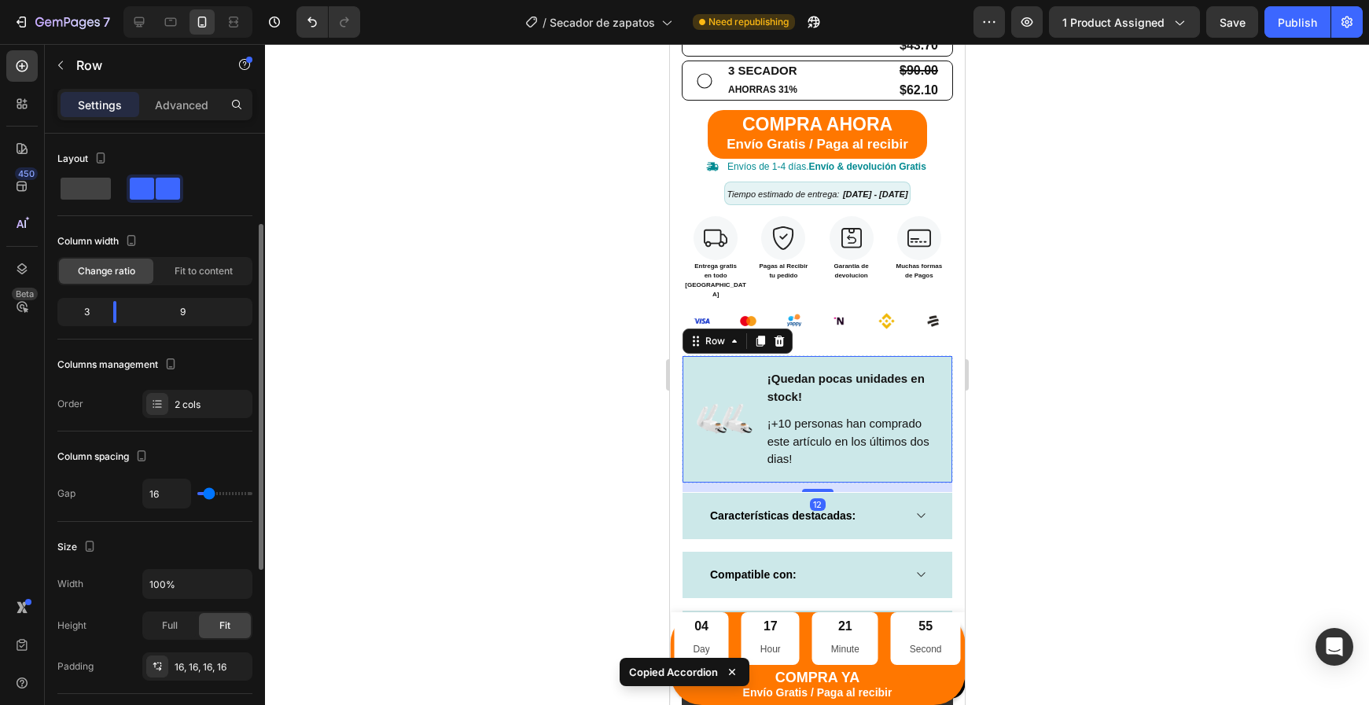
scroll to position [202, 0]
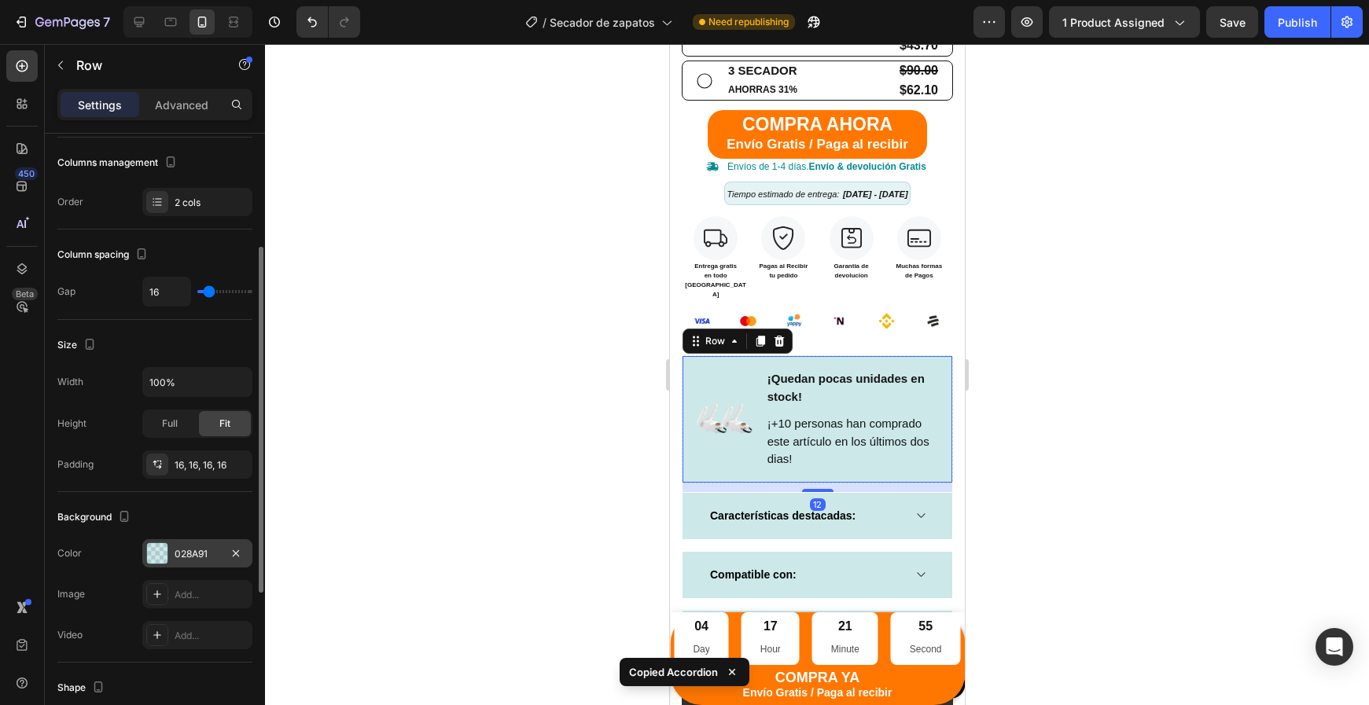
click at [157, 557] on div at bounding box center [157, 553] width 20 height 20
drag, startPoint x: 139, startPoint y: 24, endPoint x: 410, endPoint y: 166, distance: 306.3
click at [140, 24] on icon at bounding box center [139, 22] width 10 height 10
type input "0"
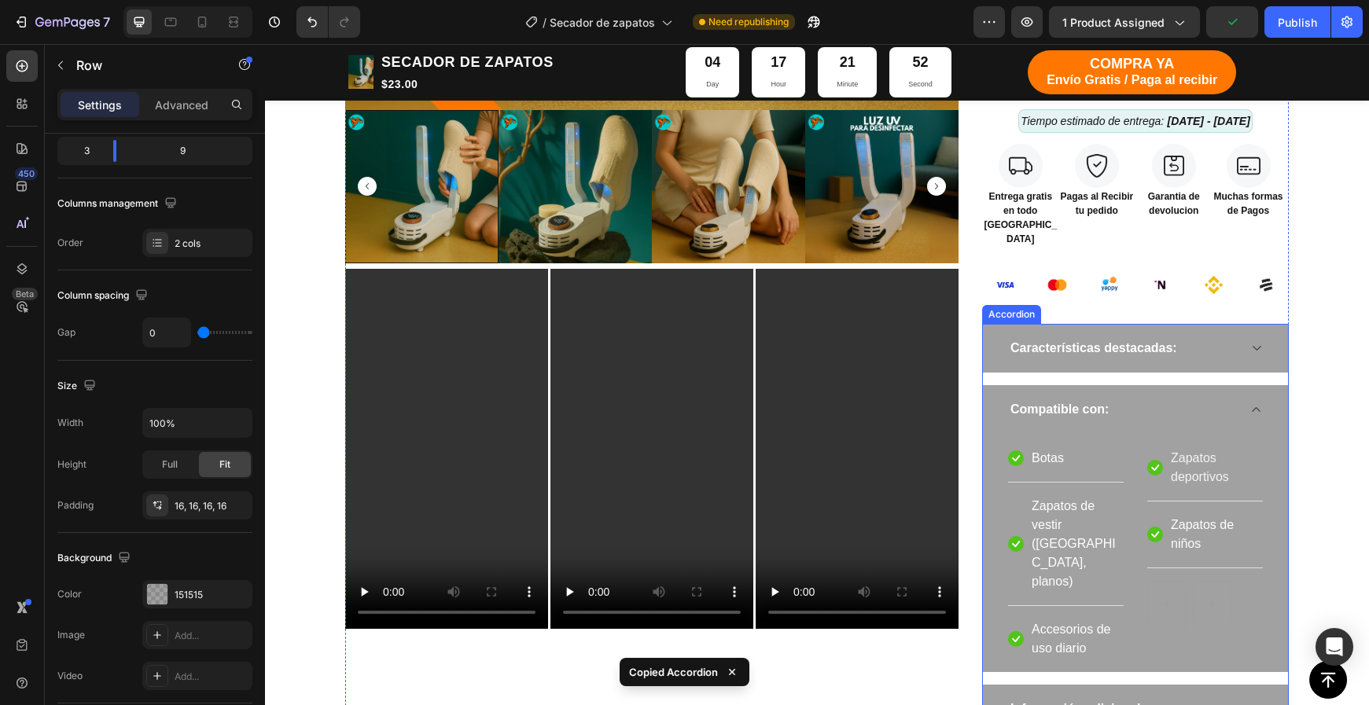
scroll to position [788, 0]
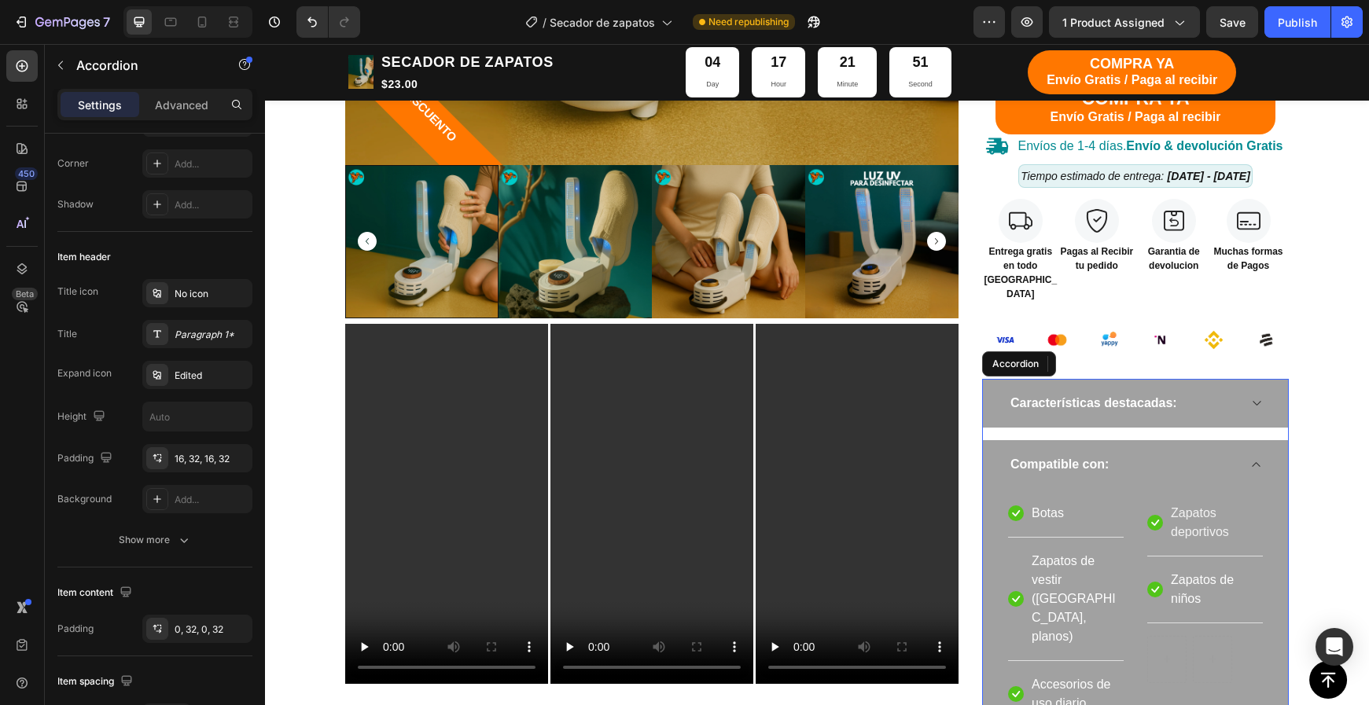
click at [1116, 395] on div "Características destacadas: Compatible con: Icon Botas Text block Row Icon Zapa…" at bounding box center [1135, 584] width 307 height 410
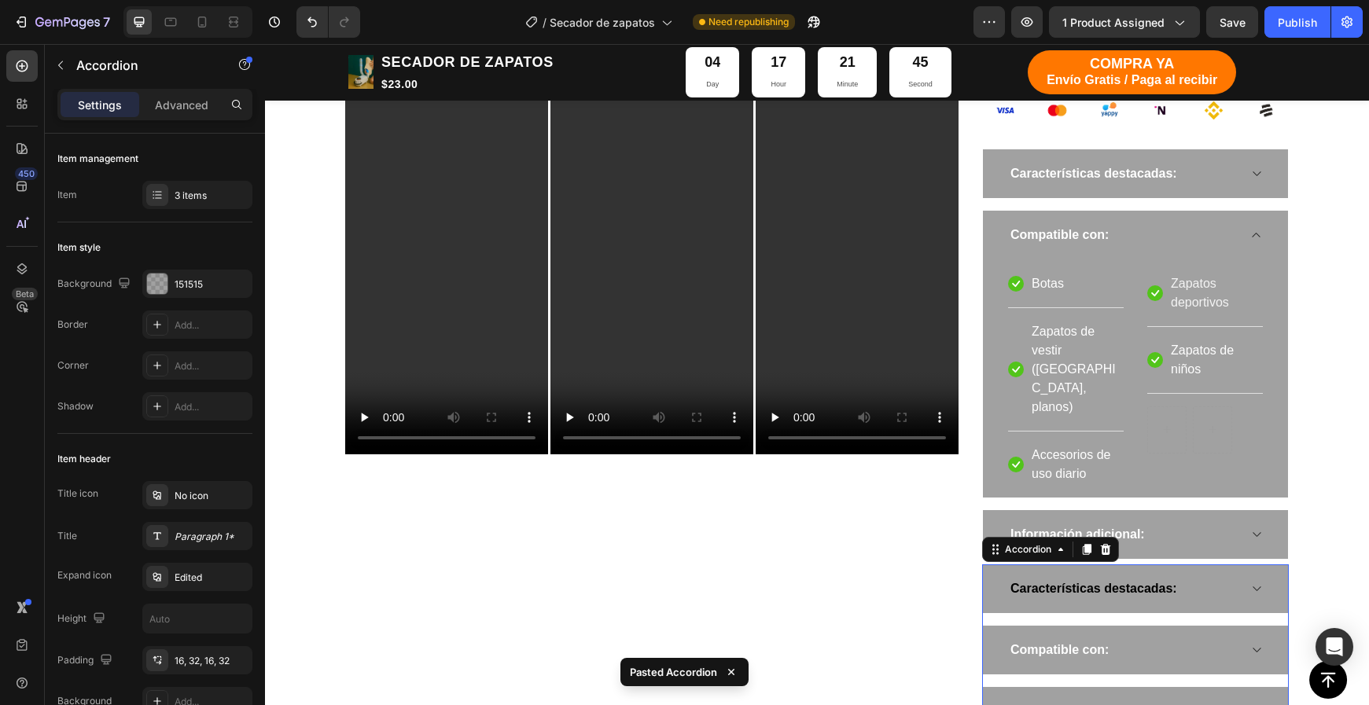
scroll to position [1030, 0]
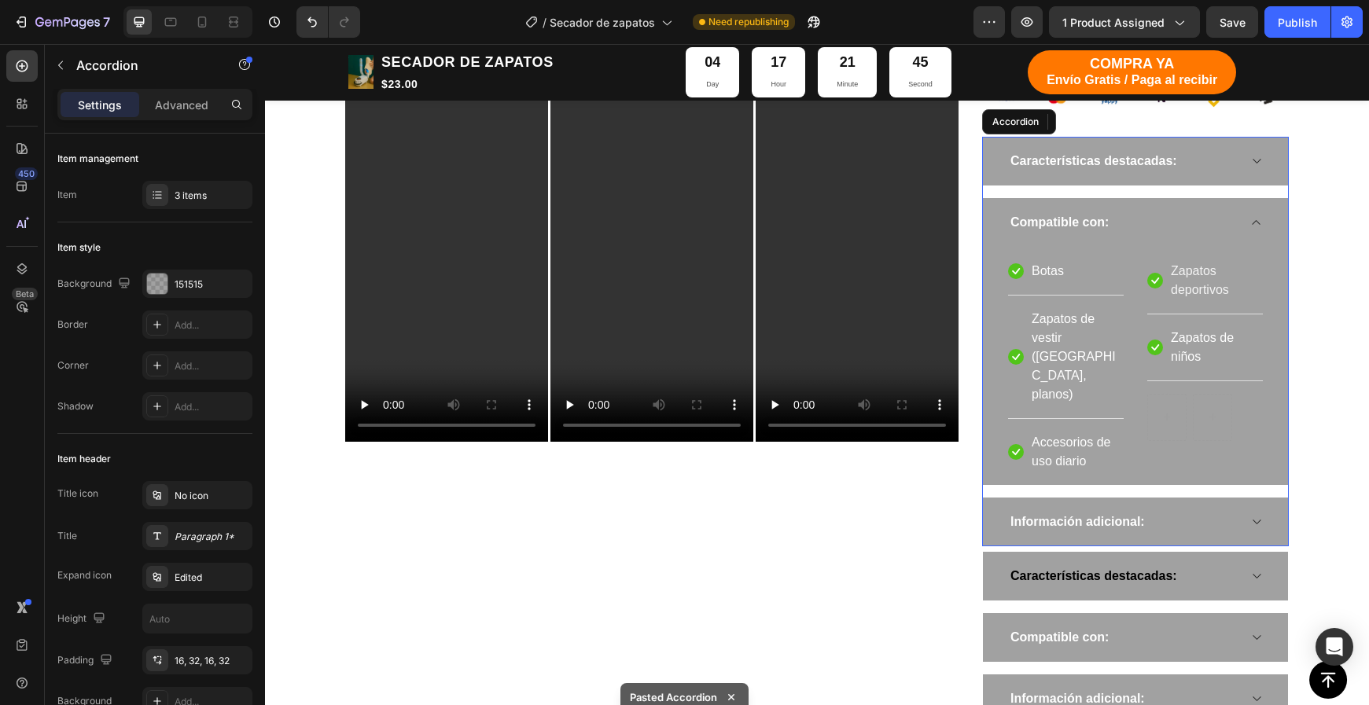
click at [1180, 498] on div "Información adicional:" at bounding box center [1135, 522] width 305 height 49
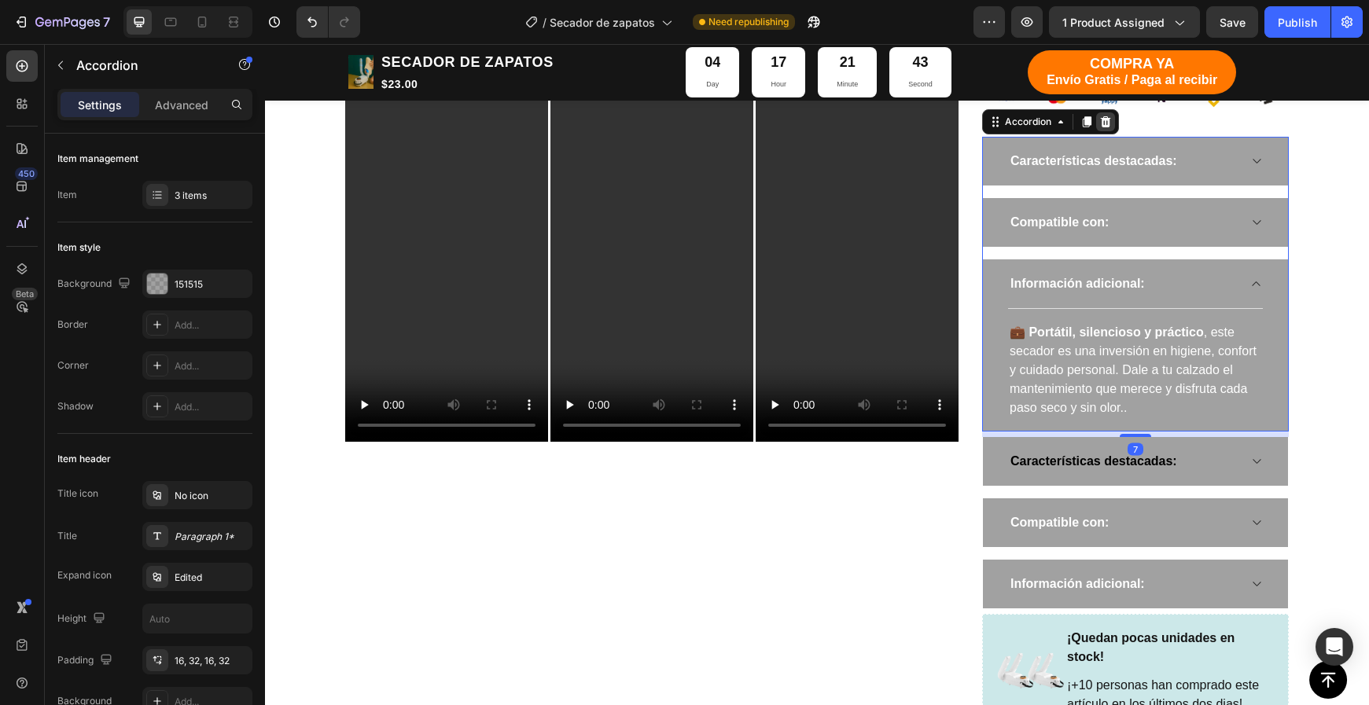
click at [1105, 116] on icon at bounding box center [1106, 121] width 10 height 11
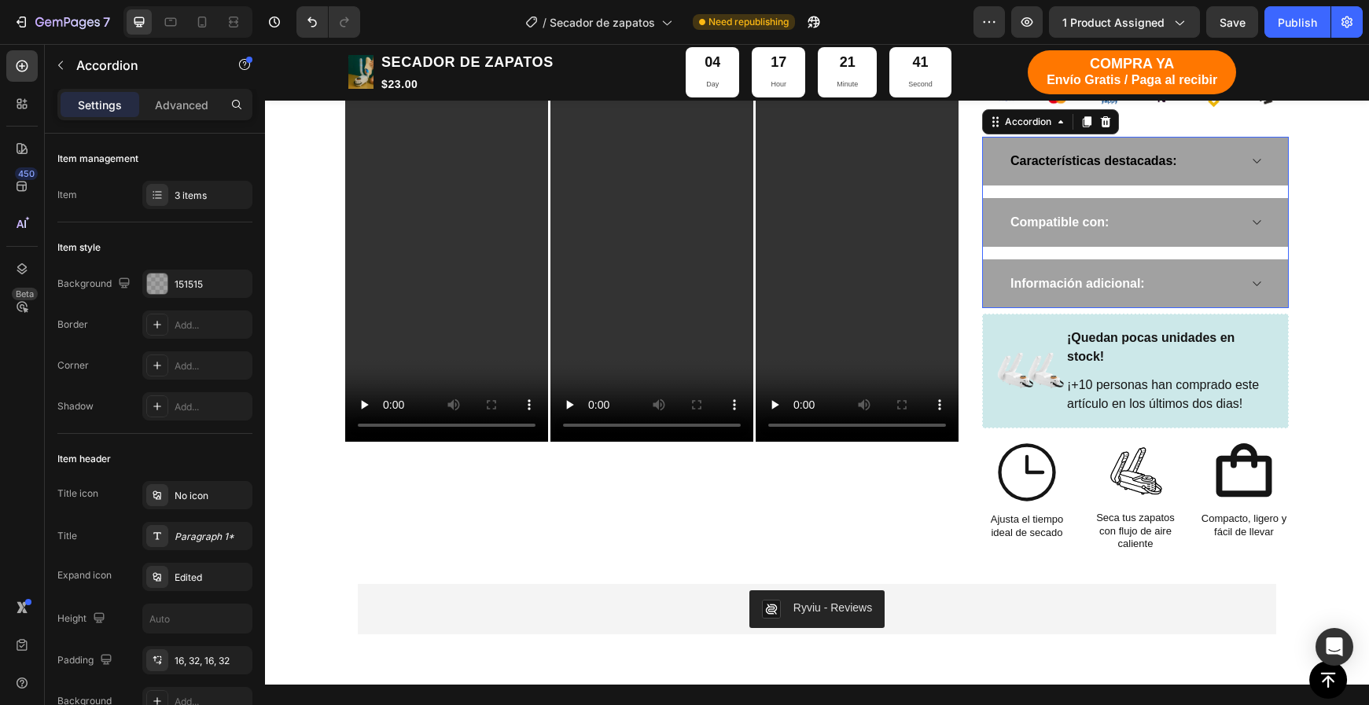
click at [1249, 259] on div "Información adicional:" at bounding box center [1135, 283] width 305 height 49
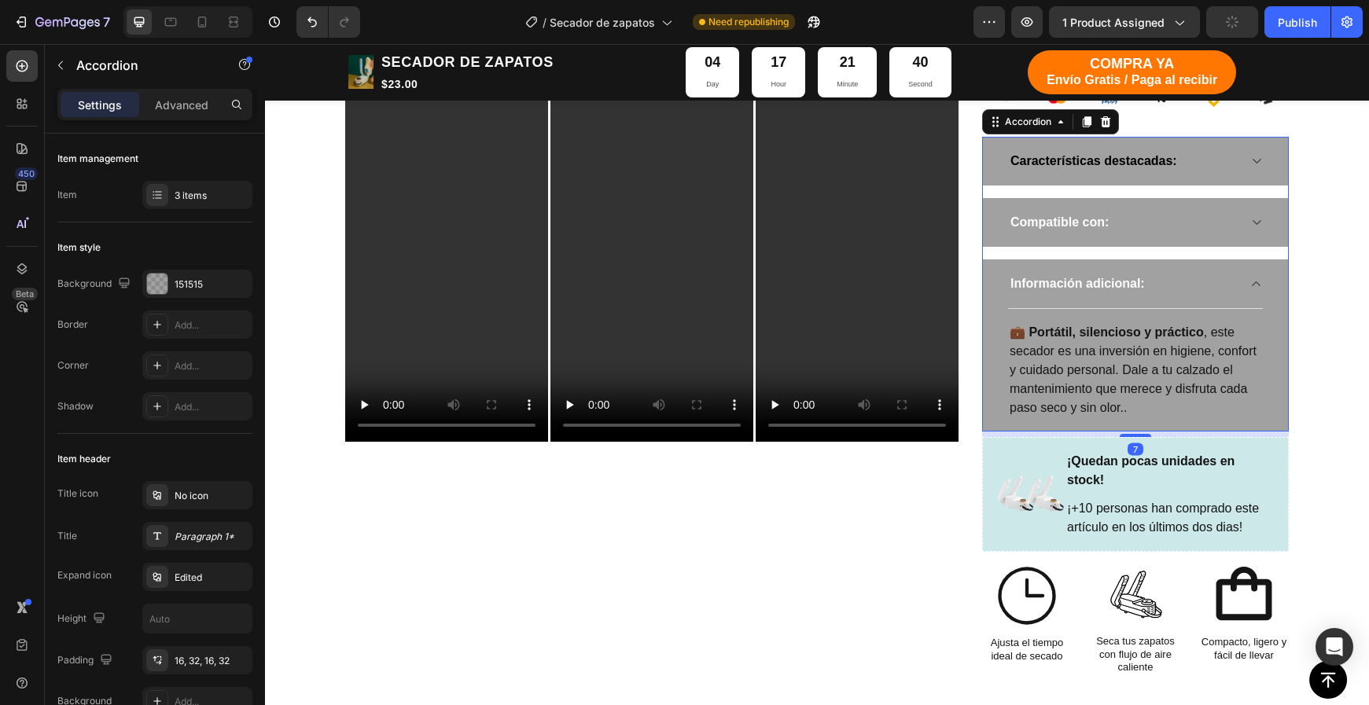
click at [1245, 200] on div "Compatible con:" at bounding box center [1135, 222] width 305 height 49
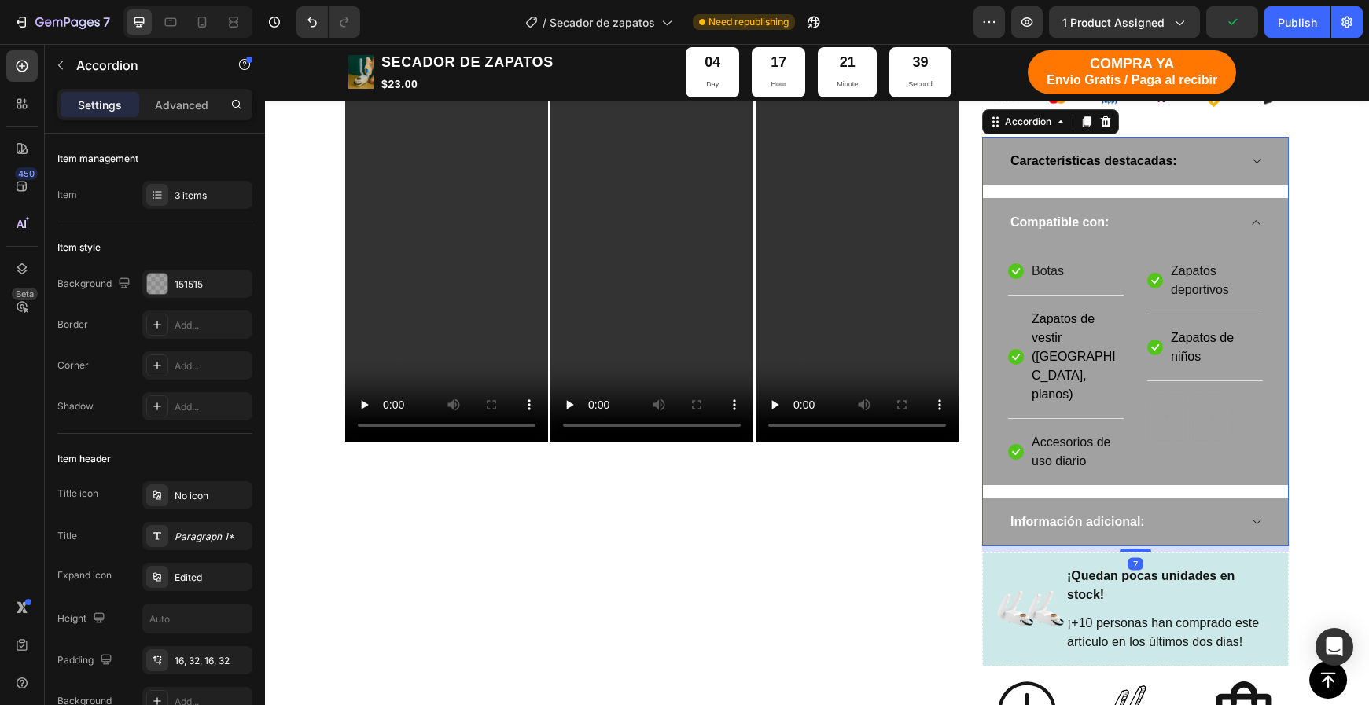
click at [1246, 198] on div "Compatible con:" at bounding box center [1135, 222] width 305 height 49
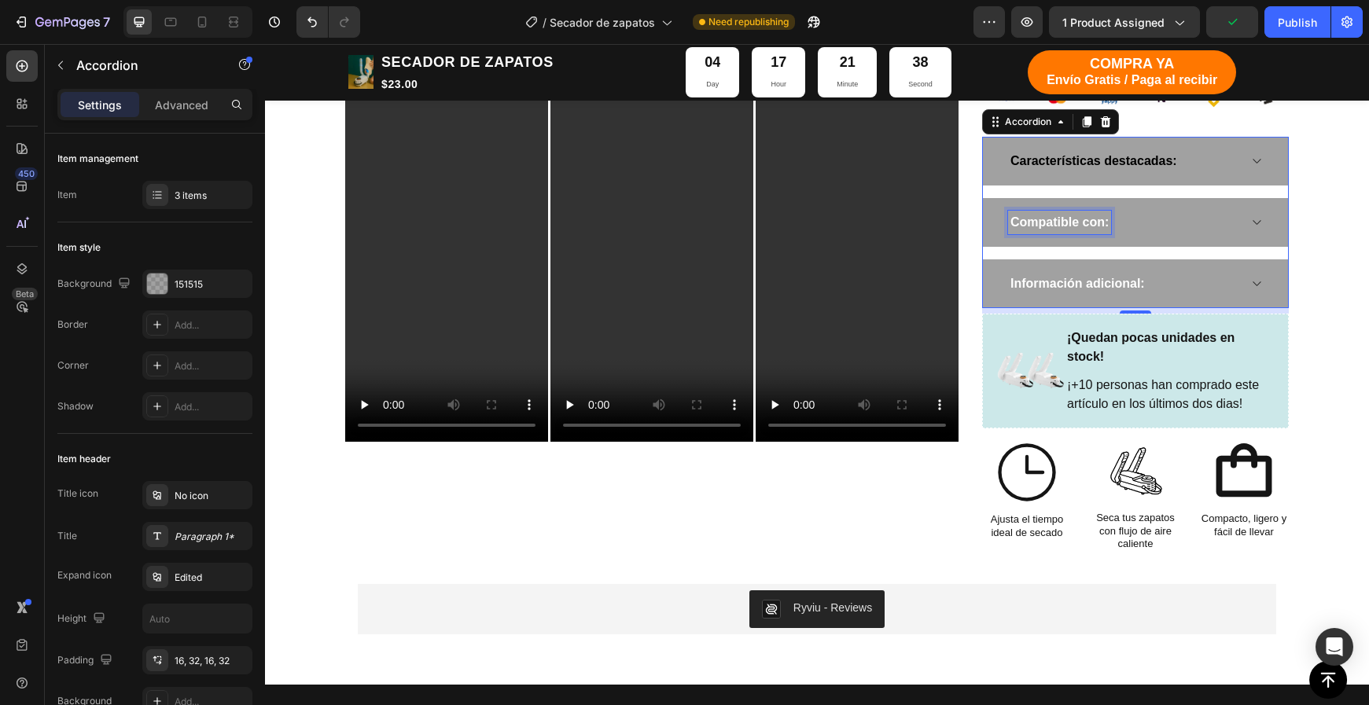
click at [1070, 215] on span "Compatible con:" at bounding box center [1059, 221] width 98 height 13
click at [1071, 215] on span "Compatible con:" at bounding box center [1059, 221] width 98 height 13
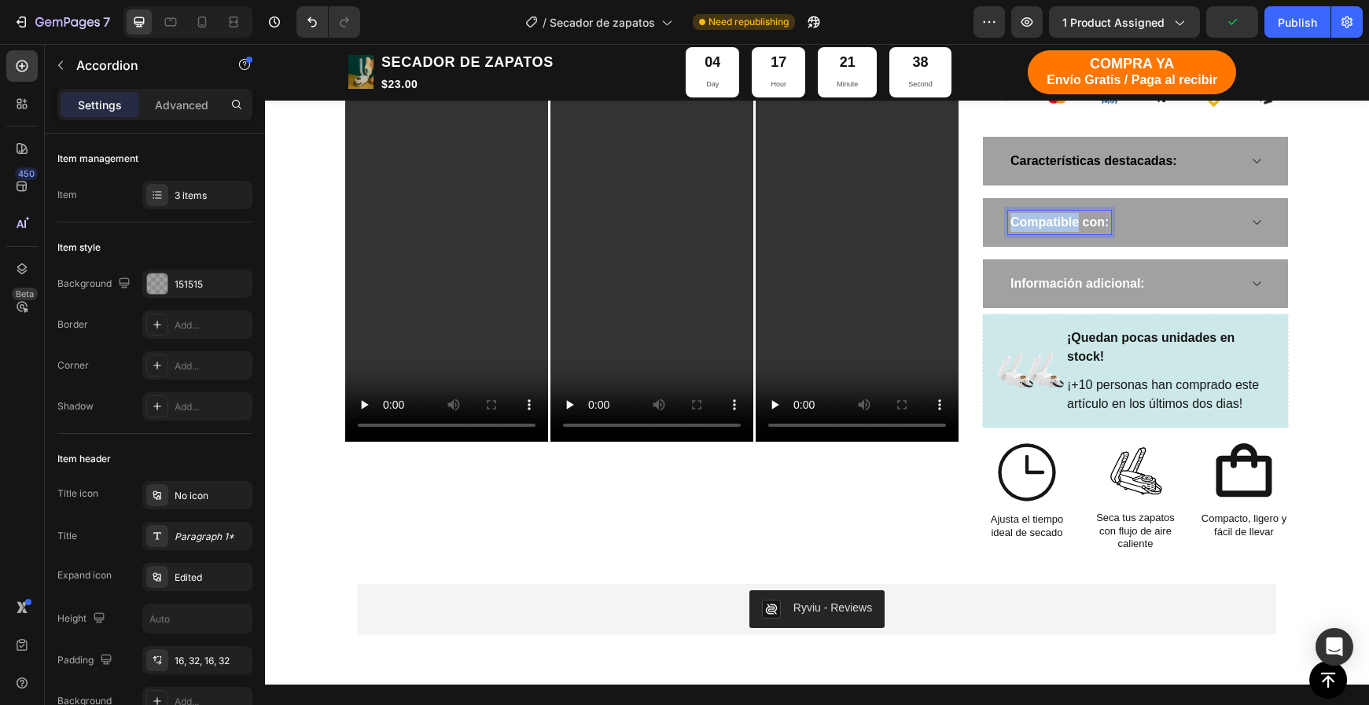
click at [1071, 215] on span "Compatible con:" at bounding box center [1059, 221] width 98 height 13
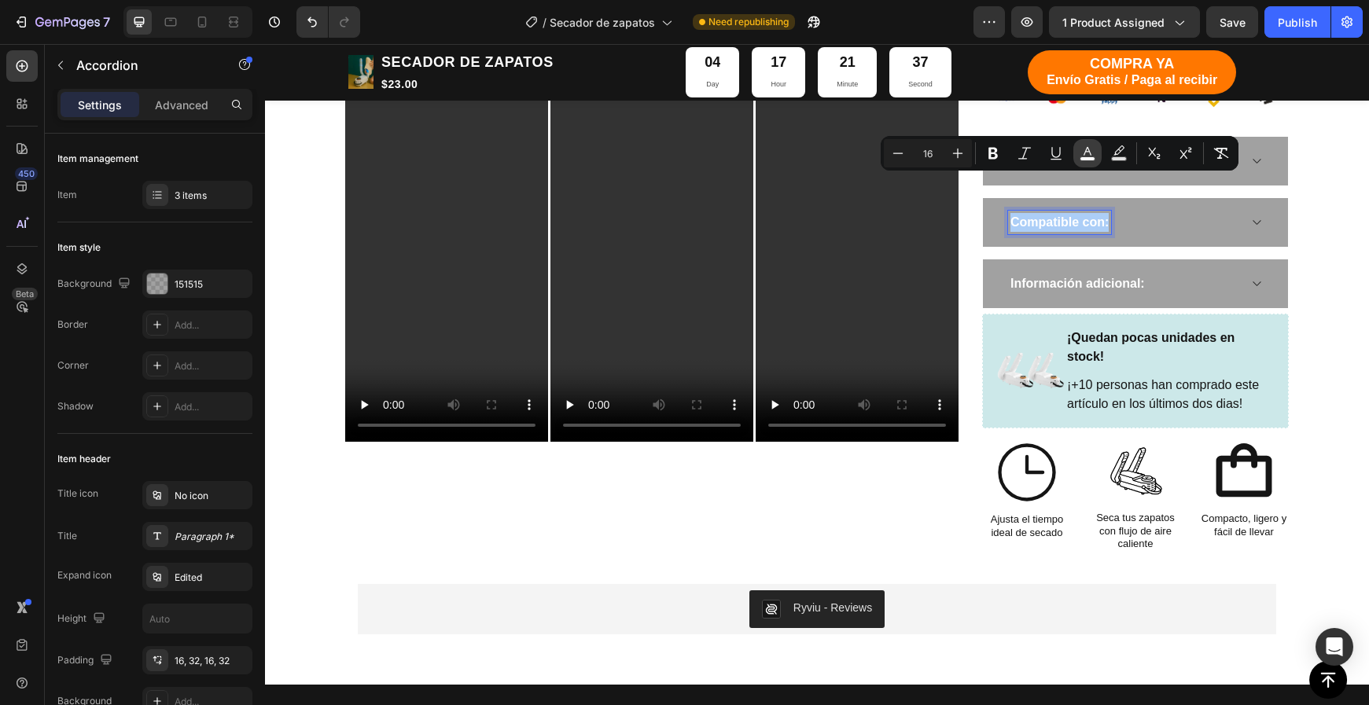
click at [1082, 163] on button "color" at bounding box center [1087, 153] width 28 height 28
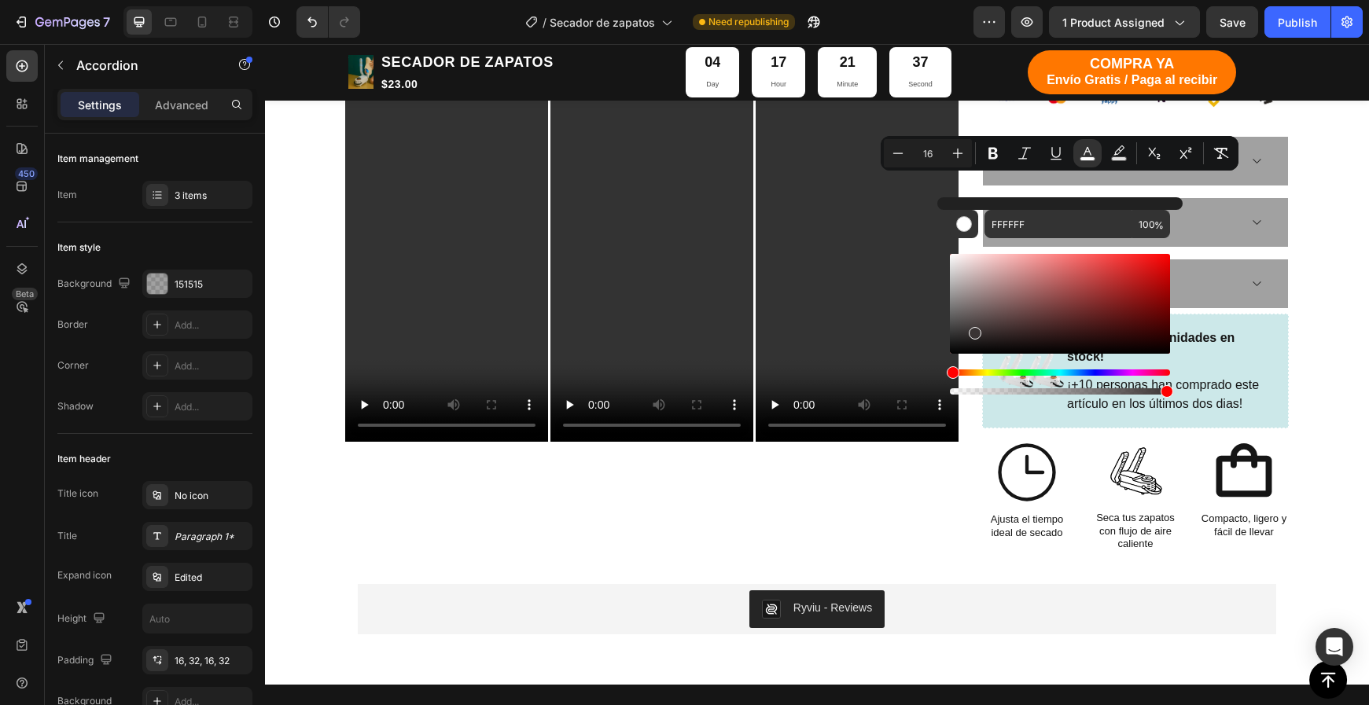
type input "000000"
drag, startPoint x: 1238, startPoint y: 374, endPoint x: 938, endPoint y: 383, distance: 300.5
click at [1205, 272] on div "Información adicional:" at bounding box center [1123, 284] width 230 height 24
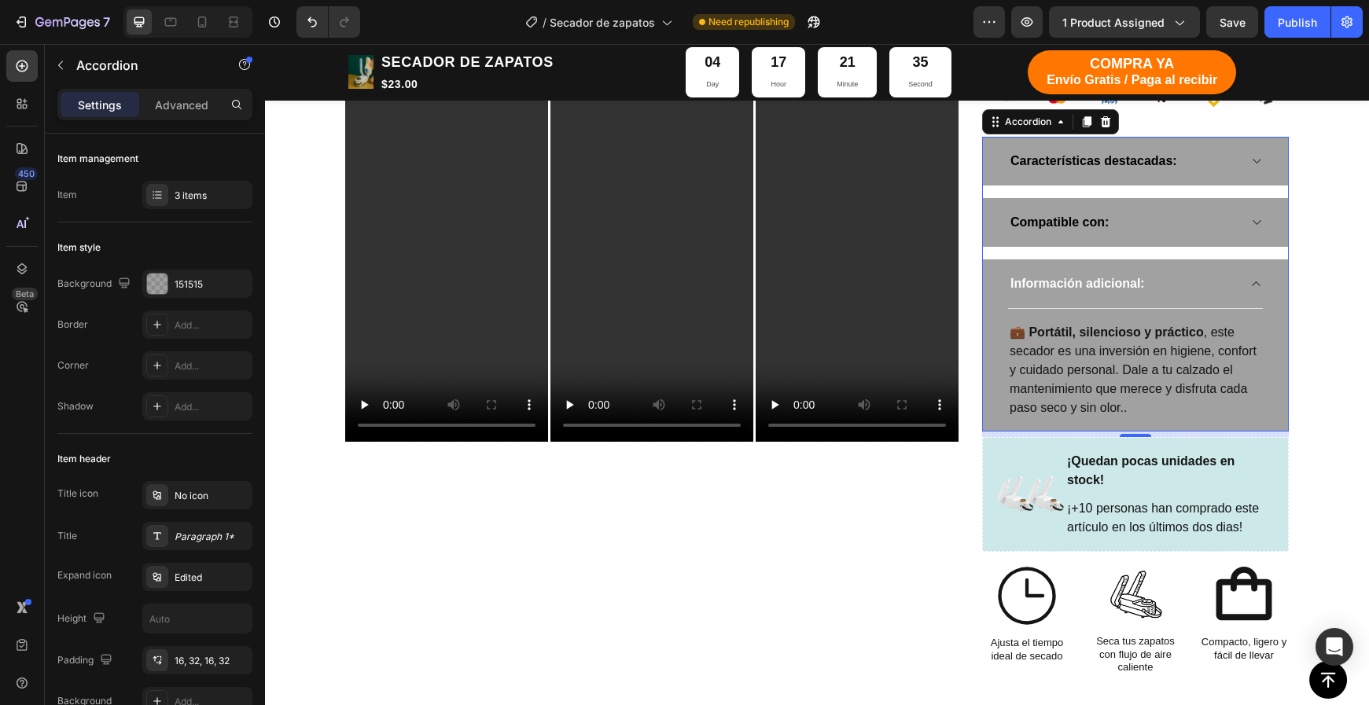
click at [1117, 277] on strong "Información adicional:" at bounding box center [1077, 283] width 134 height 13
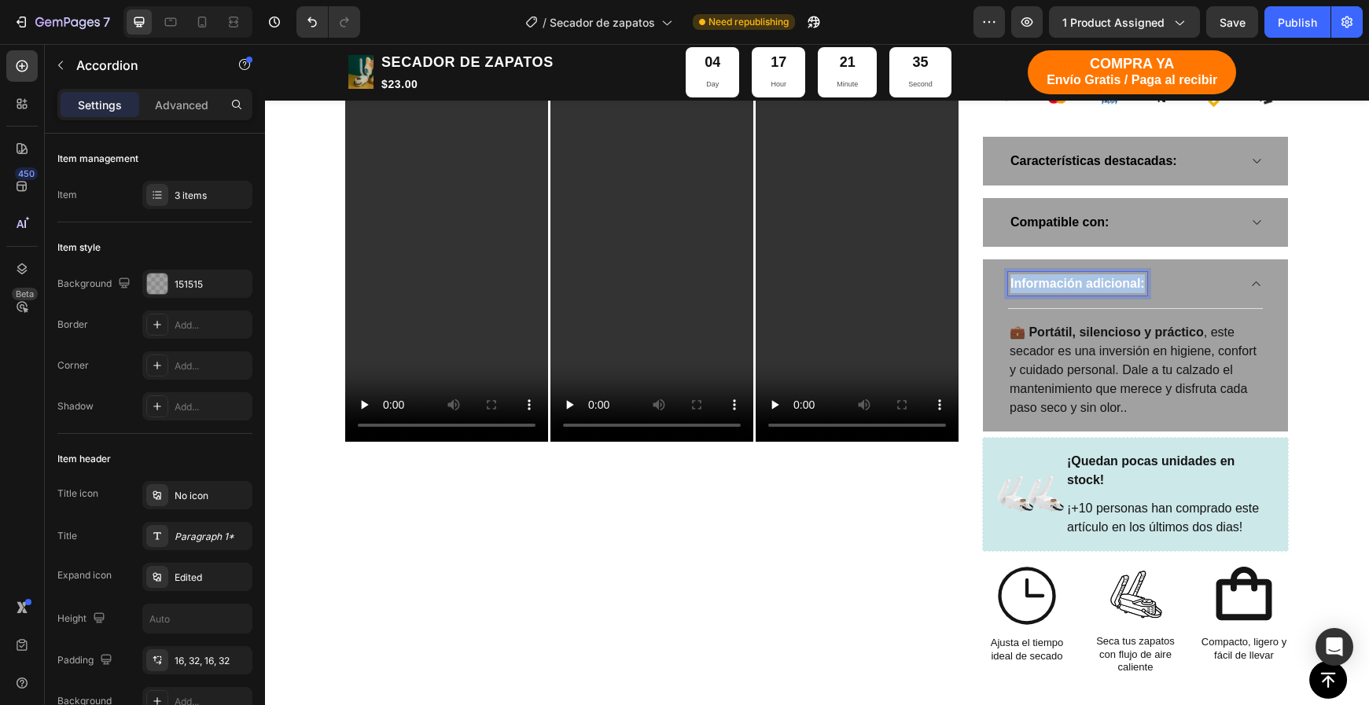
click at [1117, 277] on strong "Información adicional:" at bounding box center [1077, 283] width 134 height 13
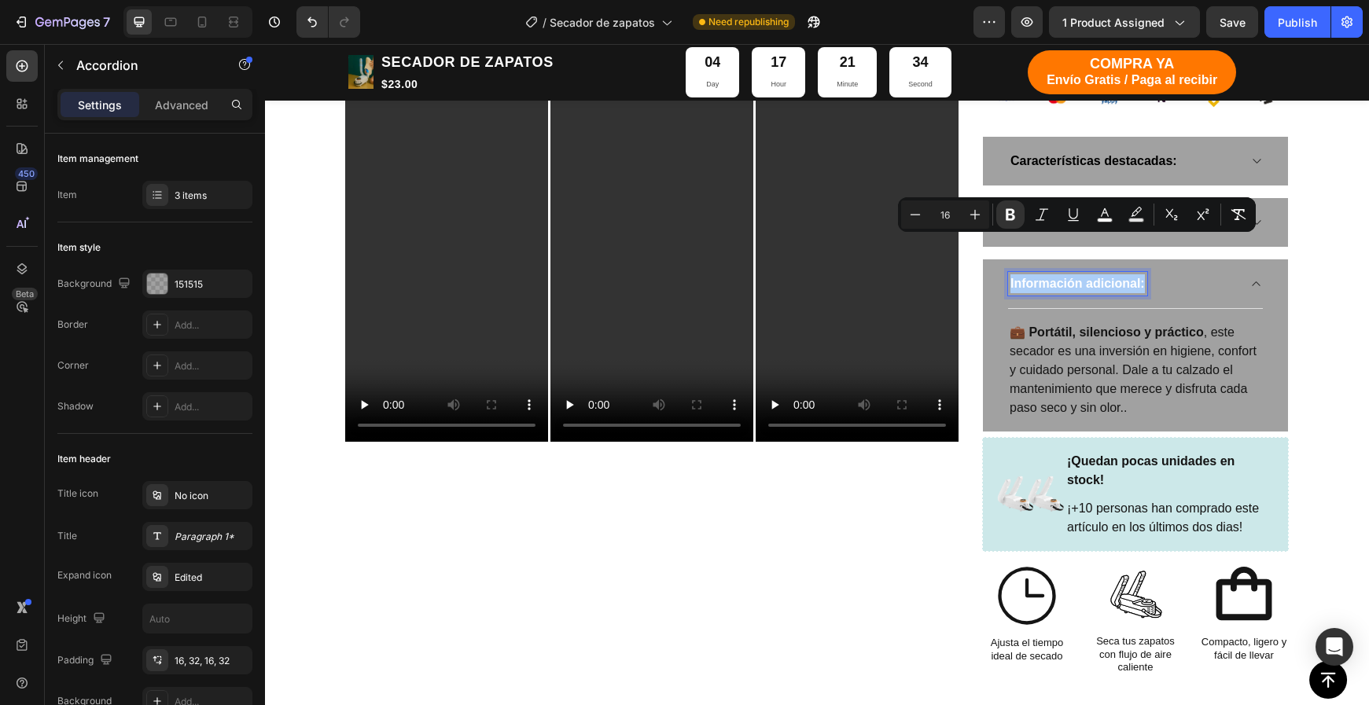
drag, startPoint x: 1100, startPoint y: 221, endPoint x: 1097, endPoint y: 230, distance: 9.2
click at [1101, 221] on rect "Editor contextual toolbar" at bounding box center [1105, 221] width 15 height 4
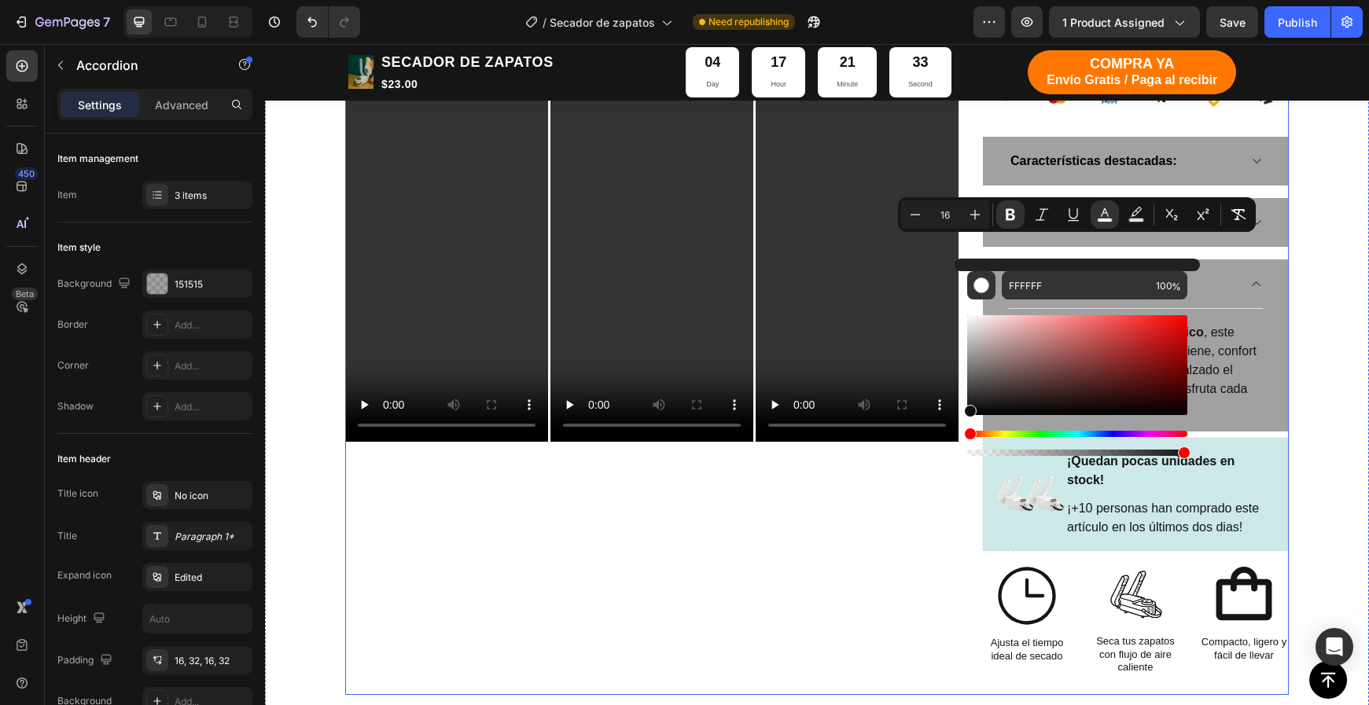
type input "111111"
drag, startPoint x: 1289, startPoint y: 379, endPoint x: 914, endPoint y: 445, distance: 380.8
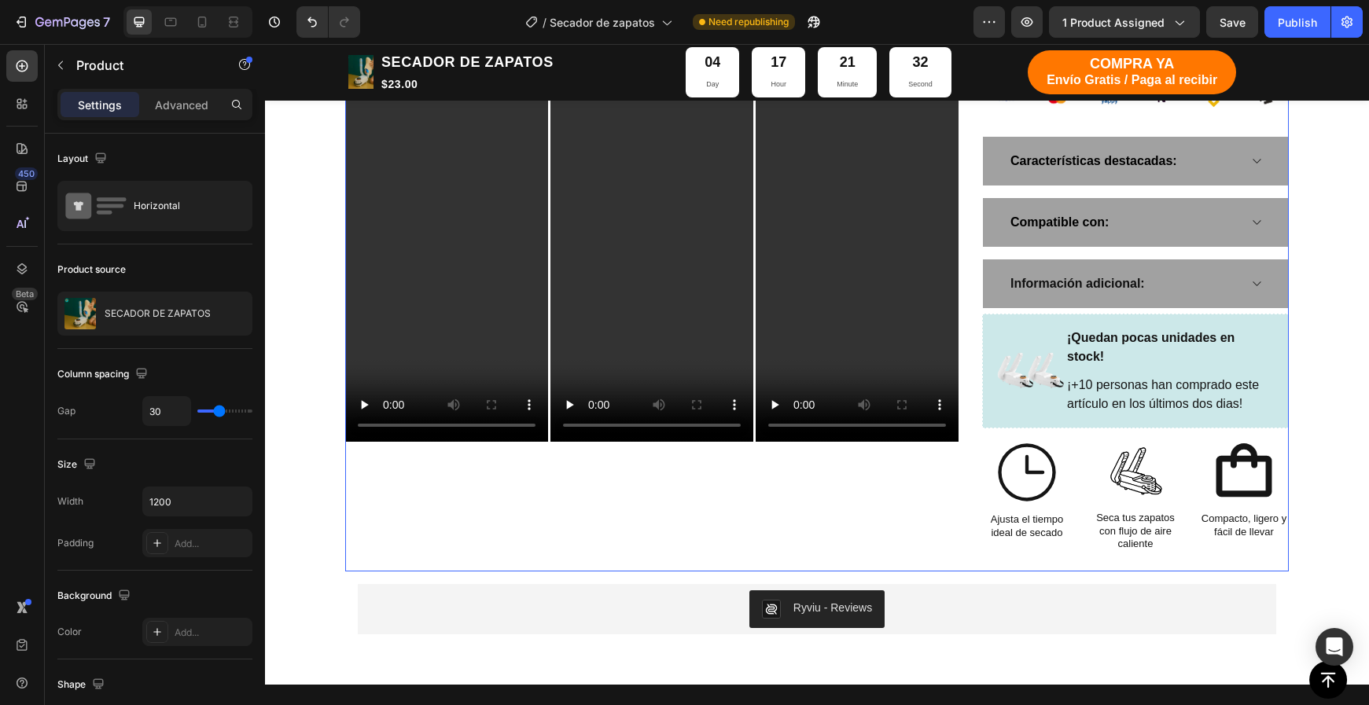
click at [1282, 259] on div "Información adicional:" at bounding box center [1135, 283] width 305 height 49
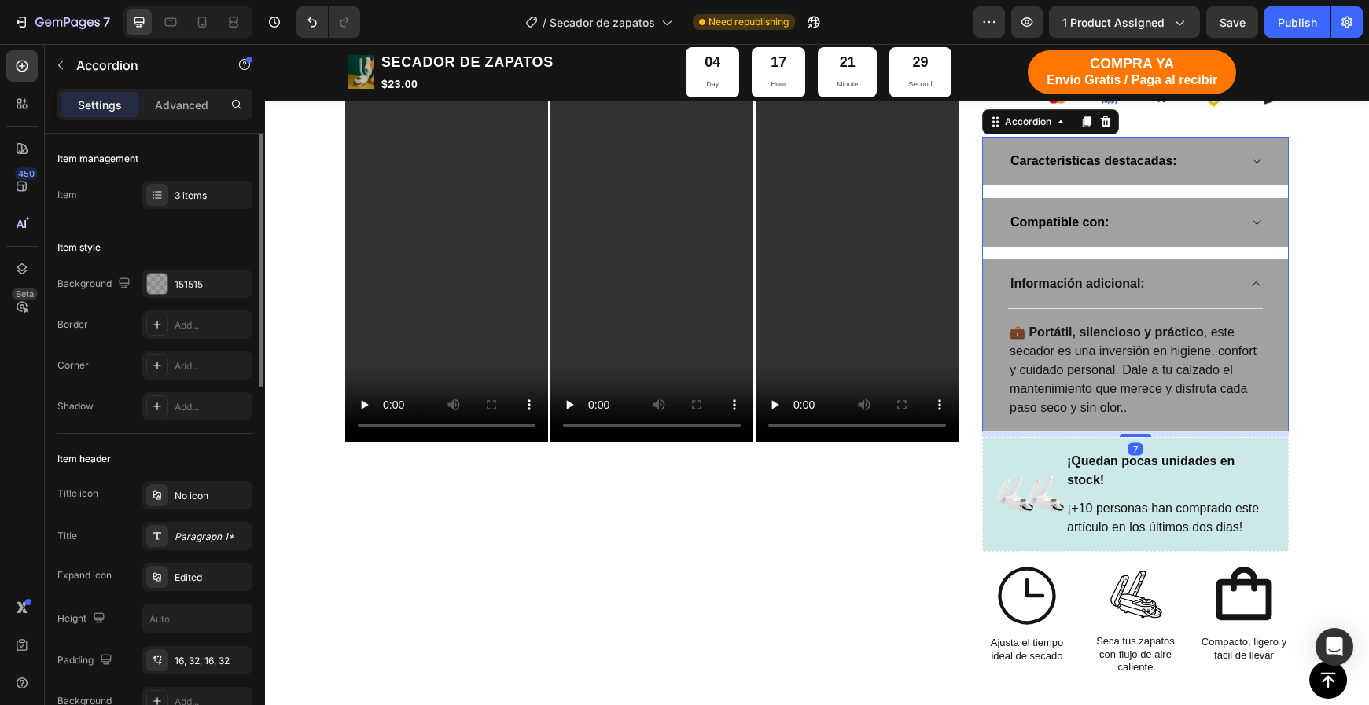
drag, startPoint x: 193, startPoint y: 278, endPoint x: 203, endPoint y: 292, distance: 16.4
click at [195, 280] on div "151515" at bounding box center [198, 285] width 46 height 14
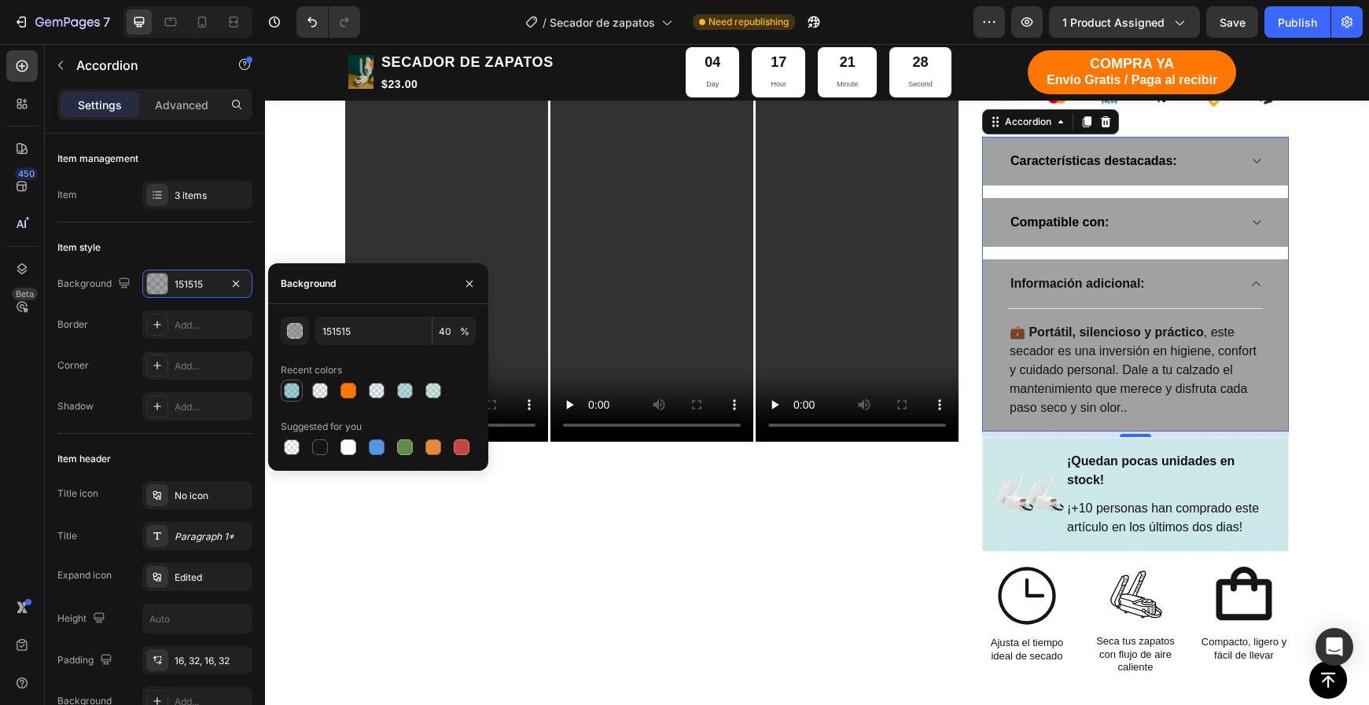
click at [292, 392] on div at bounding box center [292, 391] width 16 height 16
type input "028A91"
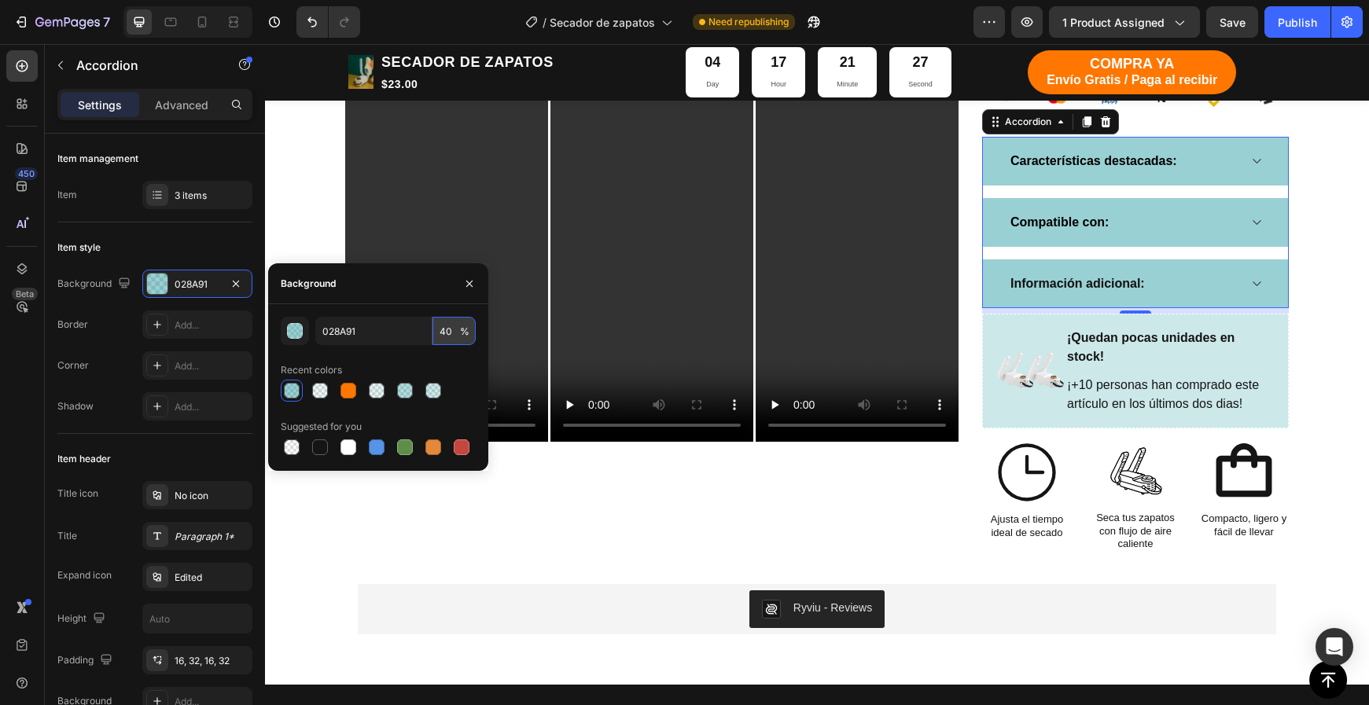
click at [447, 332] on input "40" at bounding box center [453, 331] width 43 height 28
type input "20"
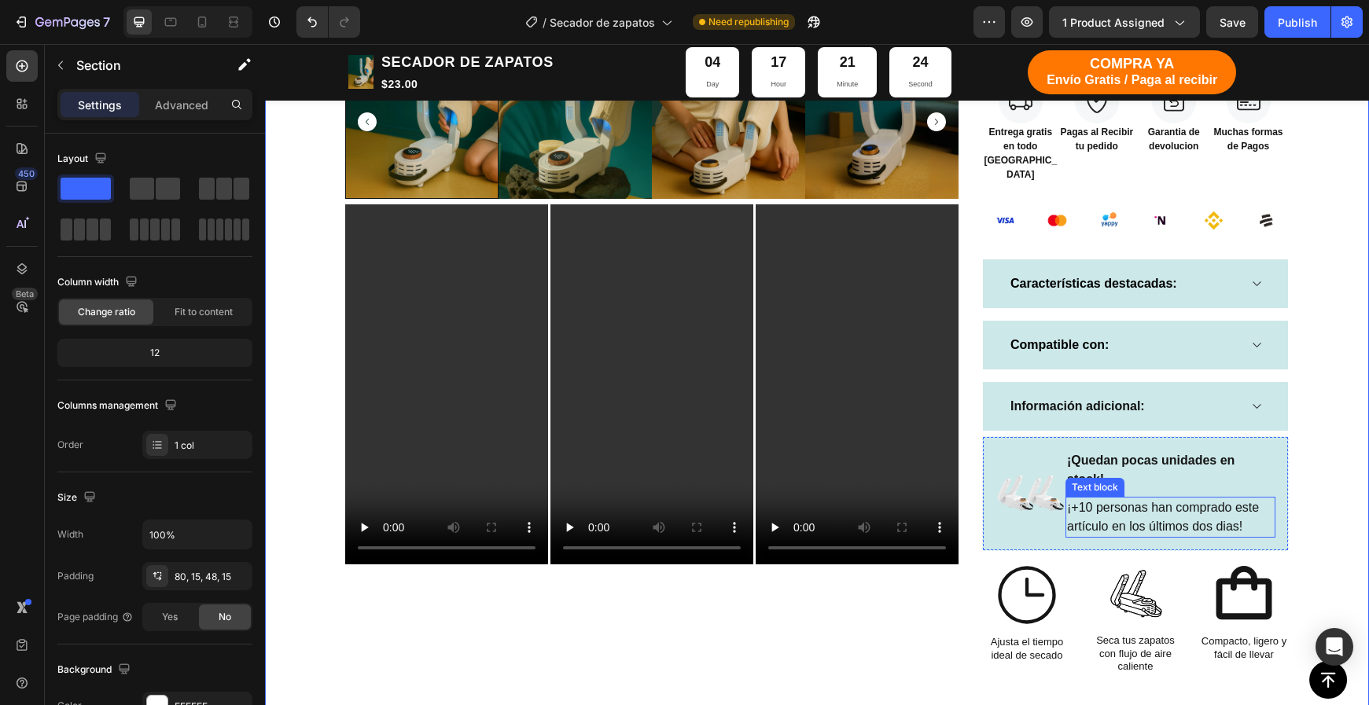
scroll to position [904, 0]
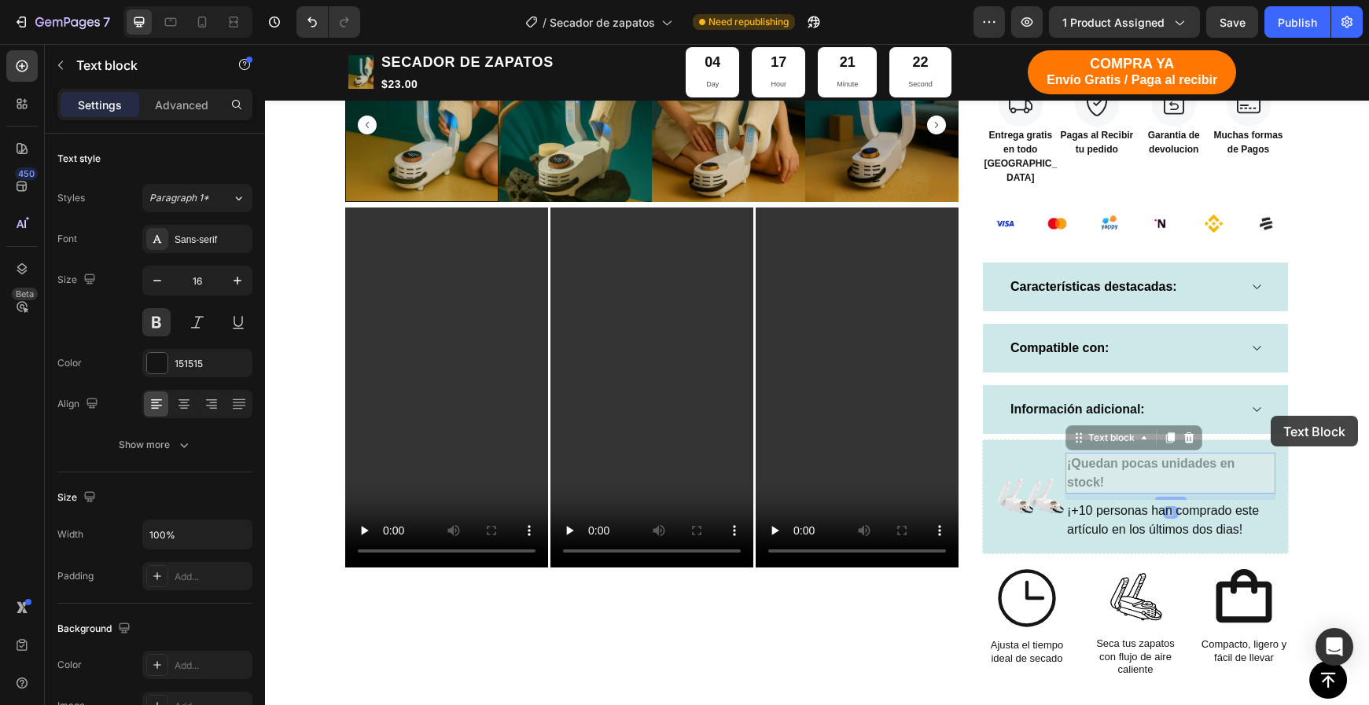
drag, startPoint x: 1274, startPoint y: 438, endPoint x: 1271, endPoint y: 416, distance: 22.4
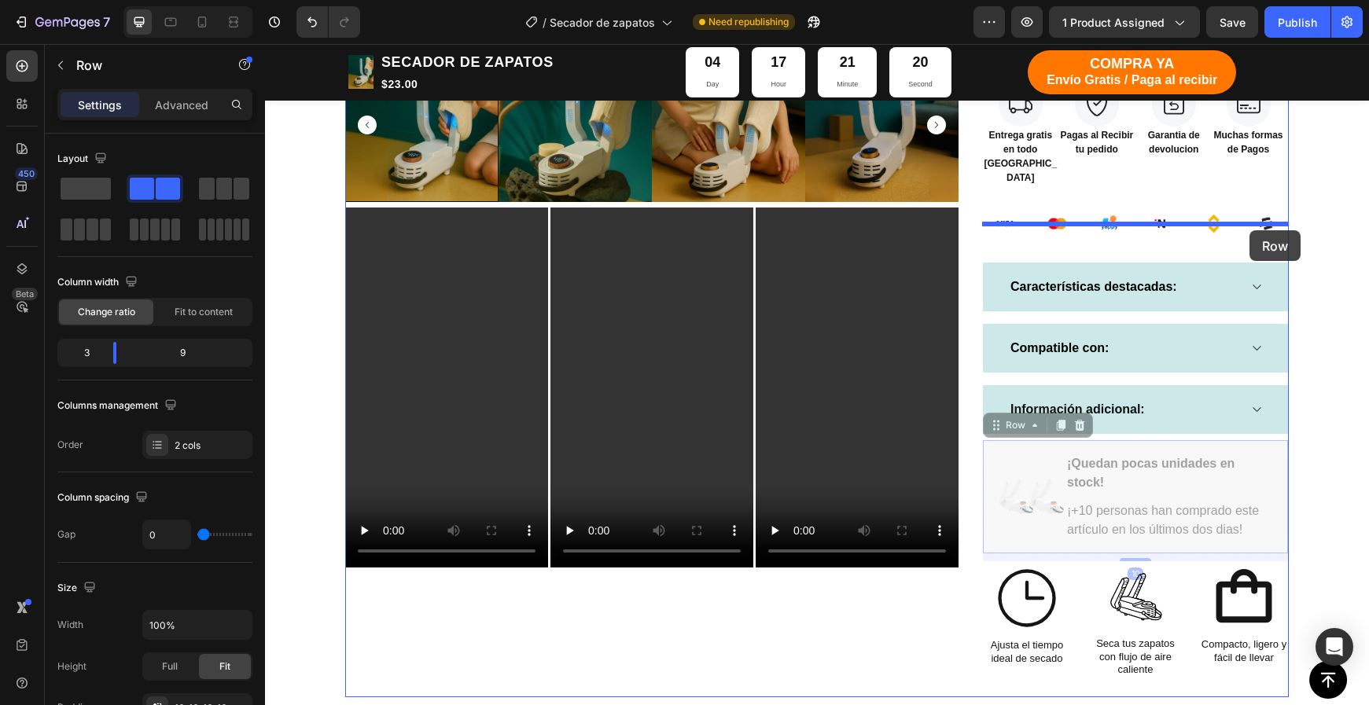
drag, startPoint x: 1284, startPoint y: 447, endPoint x: 1249, endPoint y: 230, distance: 219.0
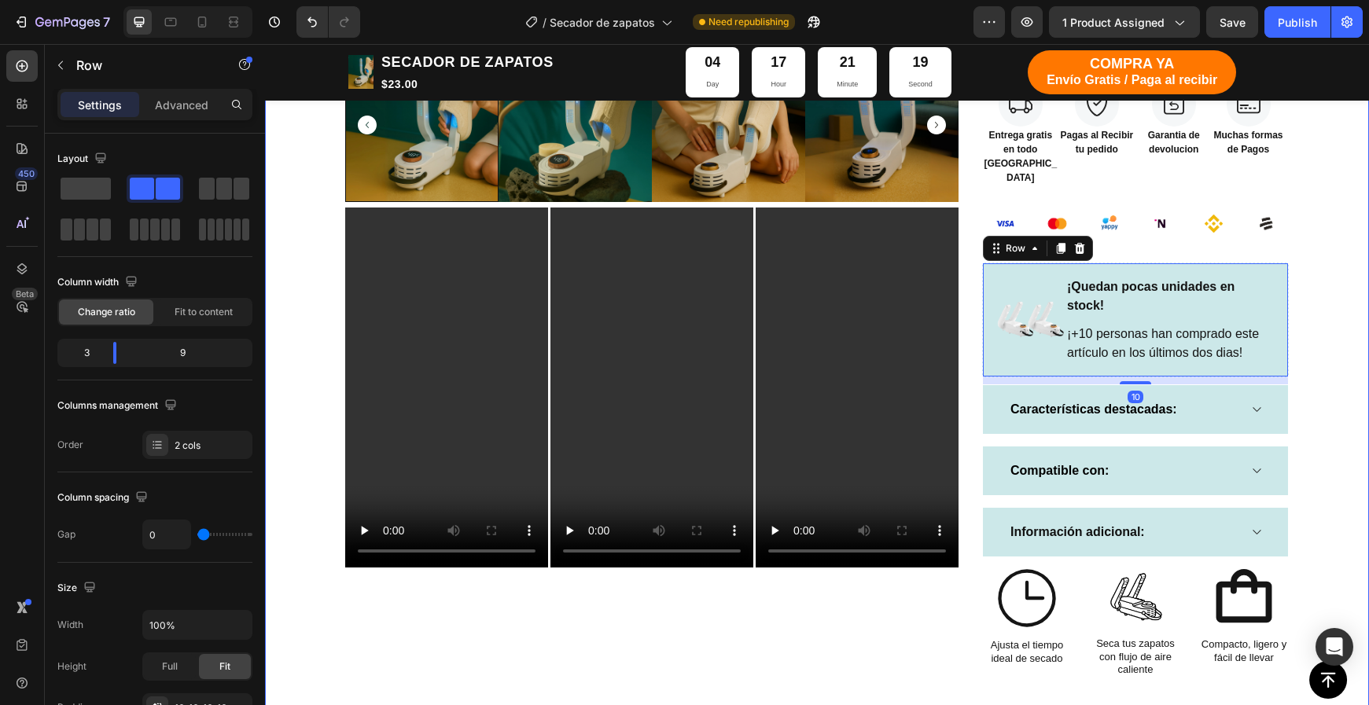
click at [1322, 350] on div "TIENDA Button CARRITO Button Row Echa pa' allá la humedad y malos olores Headin…" at bounding box center [817, 33] width 1080 height 1482
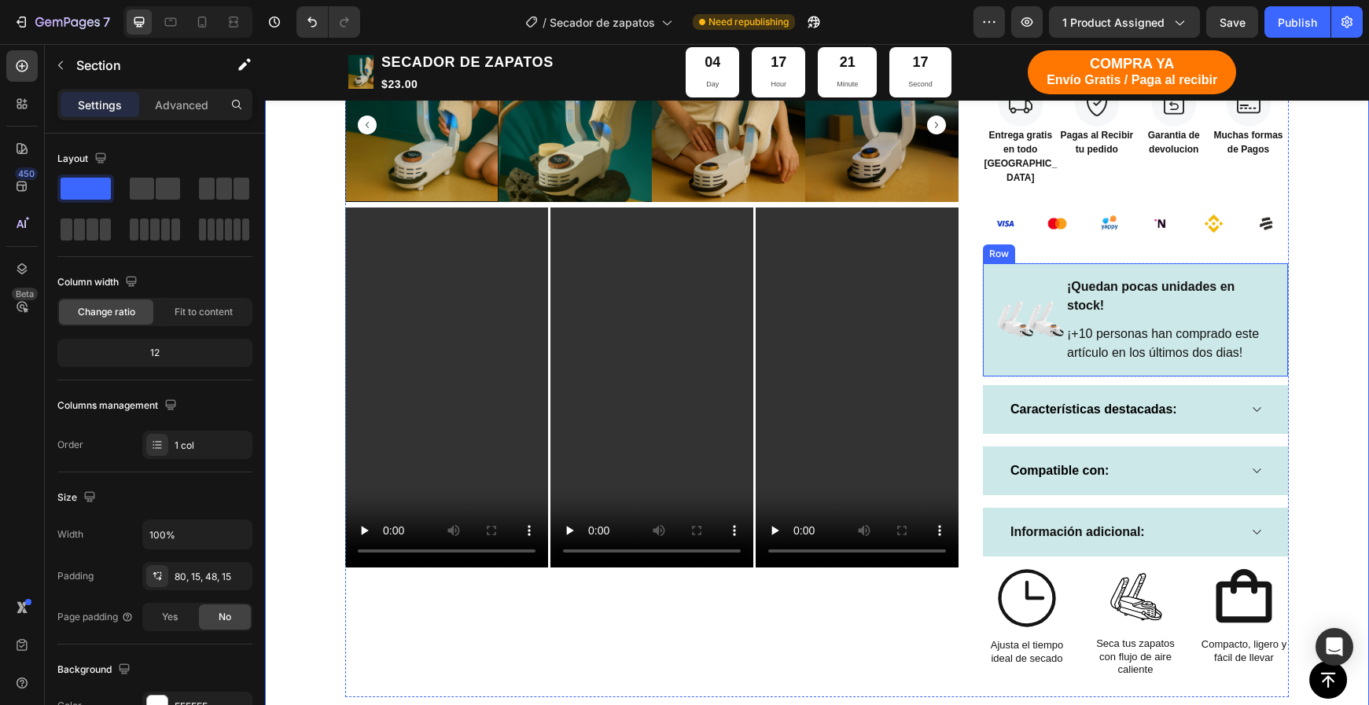
click at [1218, 340] on div "Icon Icon Icon Icon Icon Icon List 4.9 (215 reseñas internacionales) Text Block…" at bounding box center [1135, 66] width 307 height 1263
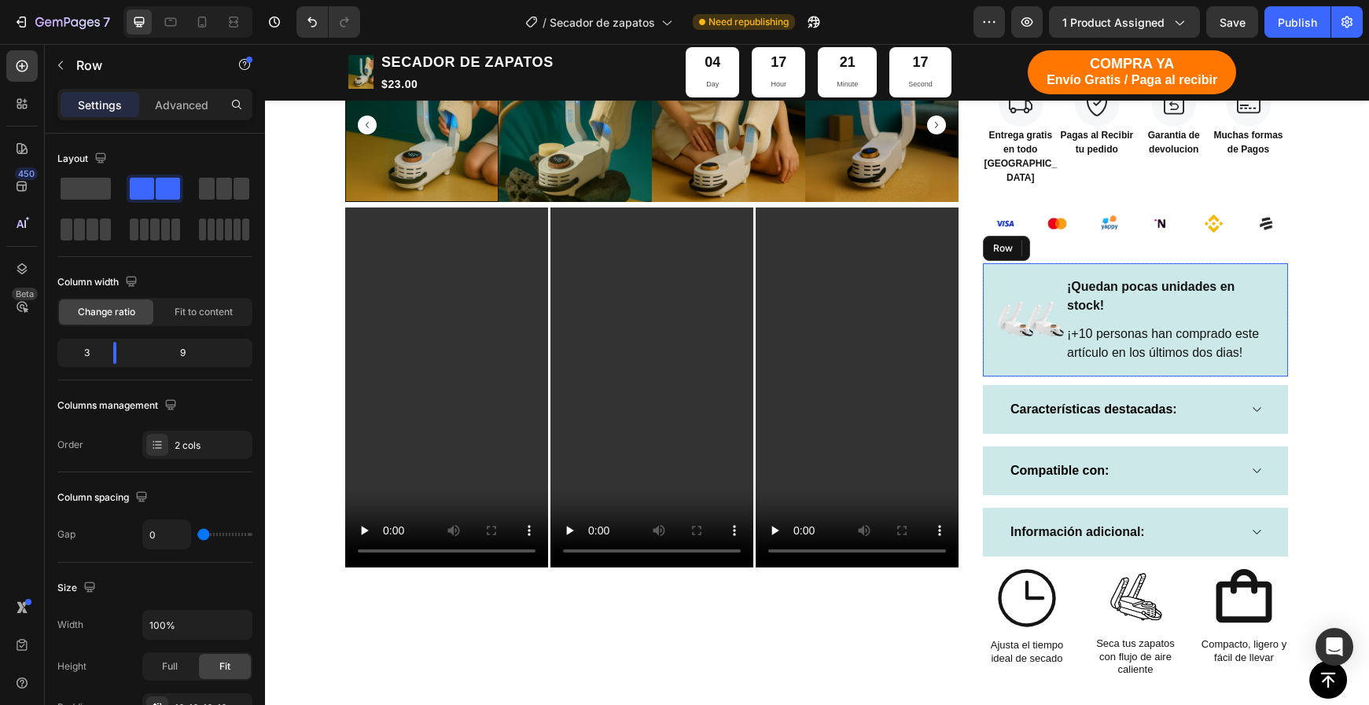
click at [1219, 333] on div "Image ¡Quedan pocas unidades en stock! Text block ¡+10 personas han comprado es…" at bounding box center [1135, 320] width 307 height 115
click at [1140, 377] on div "10" at bounding box center [1135, 377] width 305 height 0
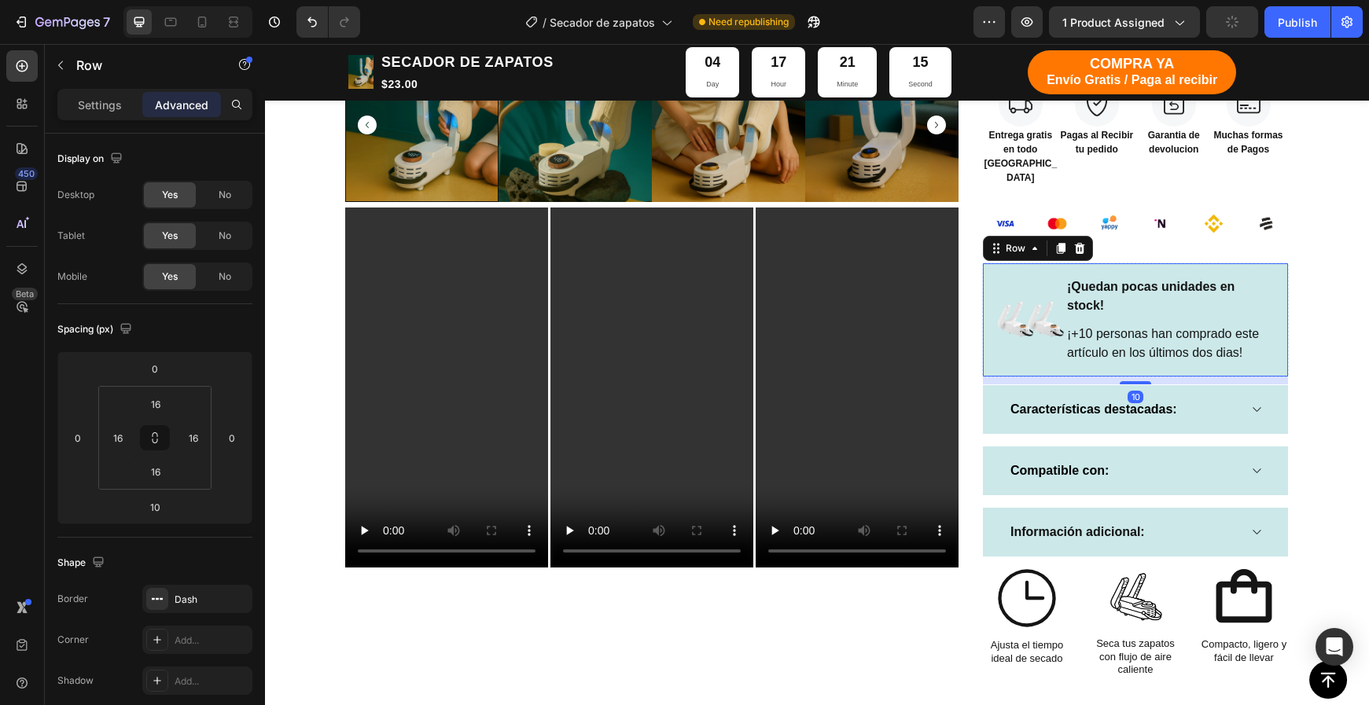
drag, startPoint x: 1140, startPoint y: 344, endPoint x: 1207, endPoint y: 358, distance: 68.2
click at [1140, 381] on div at bounding box center [1135, 382] width 31 height 3
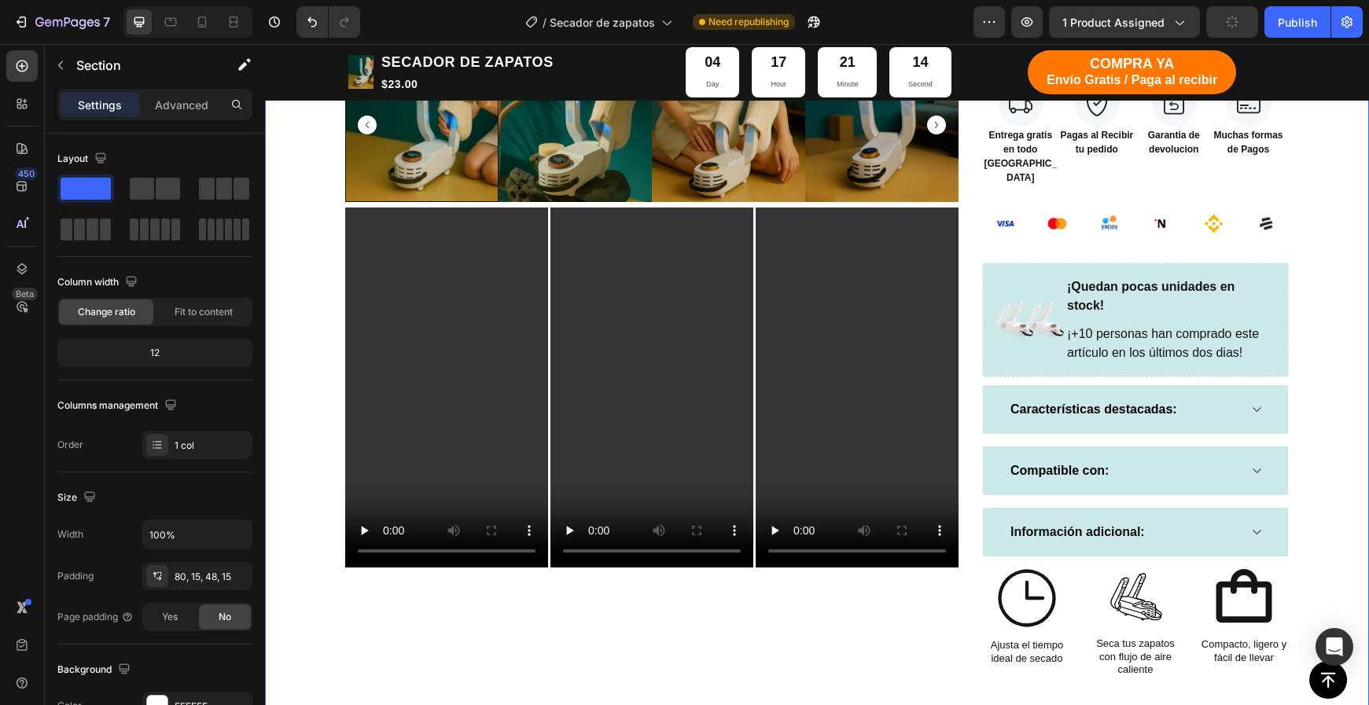
drag, startPoint x: 1297, startPoint y: 370, endPoint x: 1331, endPoint y: 384, distance: 37.4
click at [1297, 370] on div "TIENDA Button CARRITO Button Row Echa pa' allá la humedad y malos olores Headin…" at bounding box center [817, 33] width 1080 height 1482
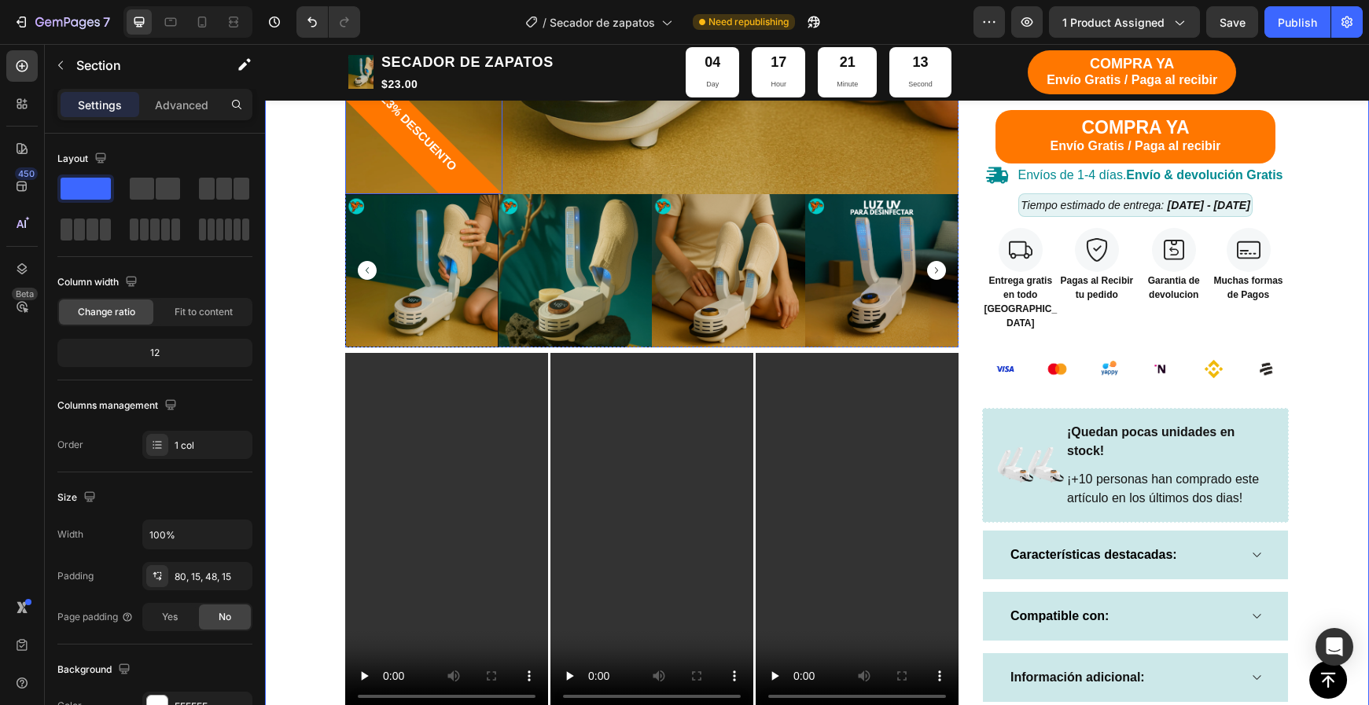
scroll to position [709, 0]
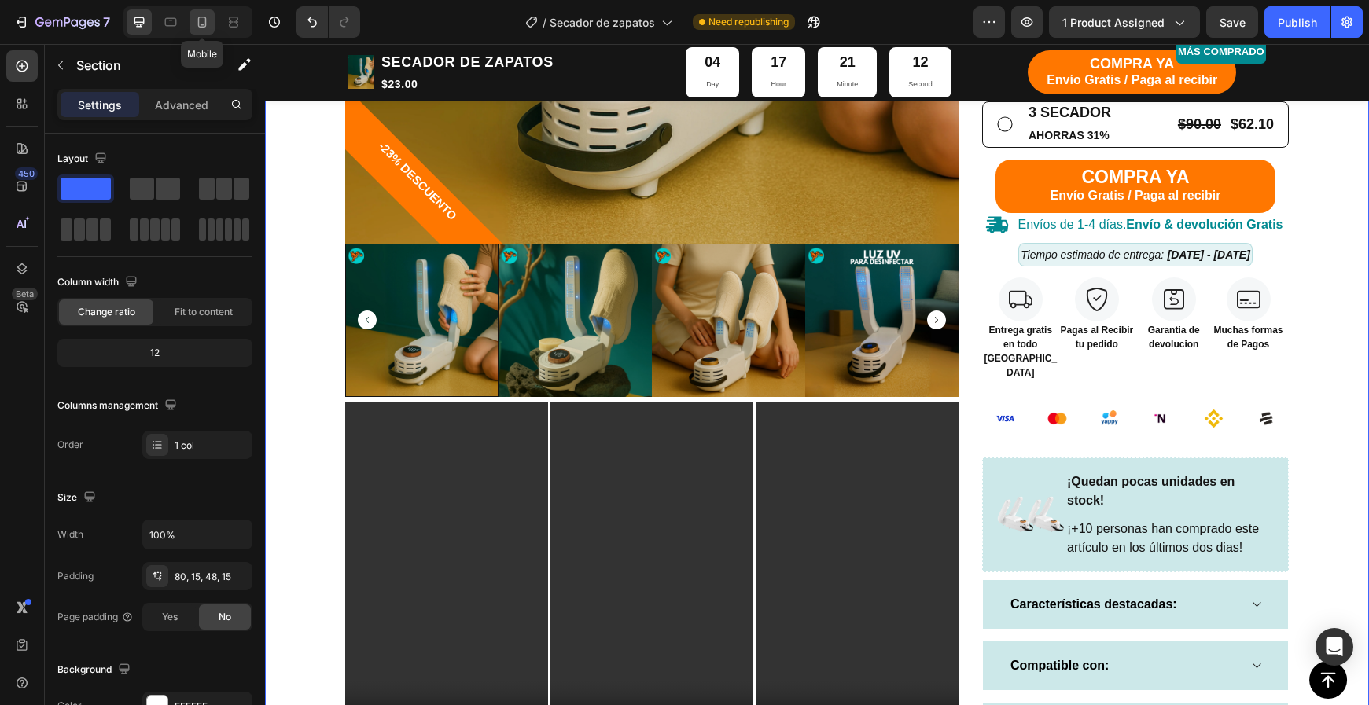
click at [198, 28] on icon at bounding box center [202, 22] width 16 height 16
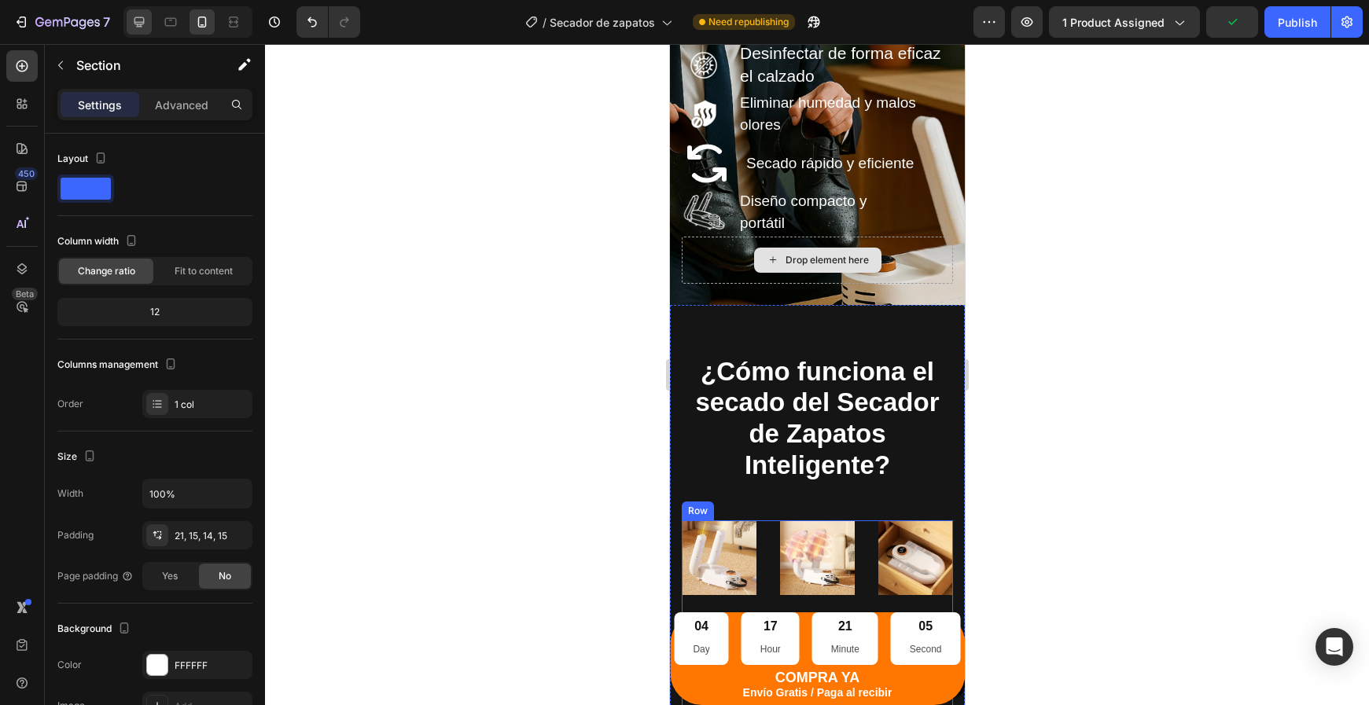
scroll to position [3136, 0]
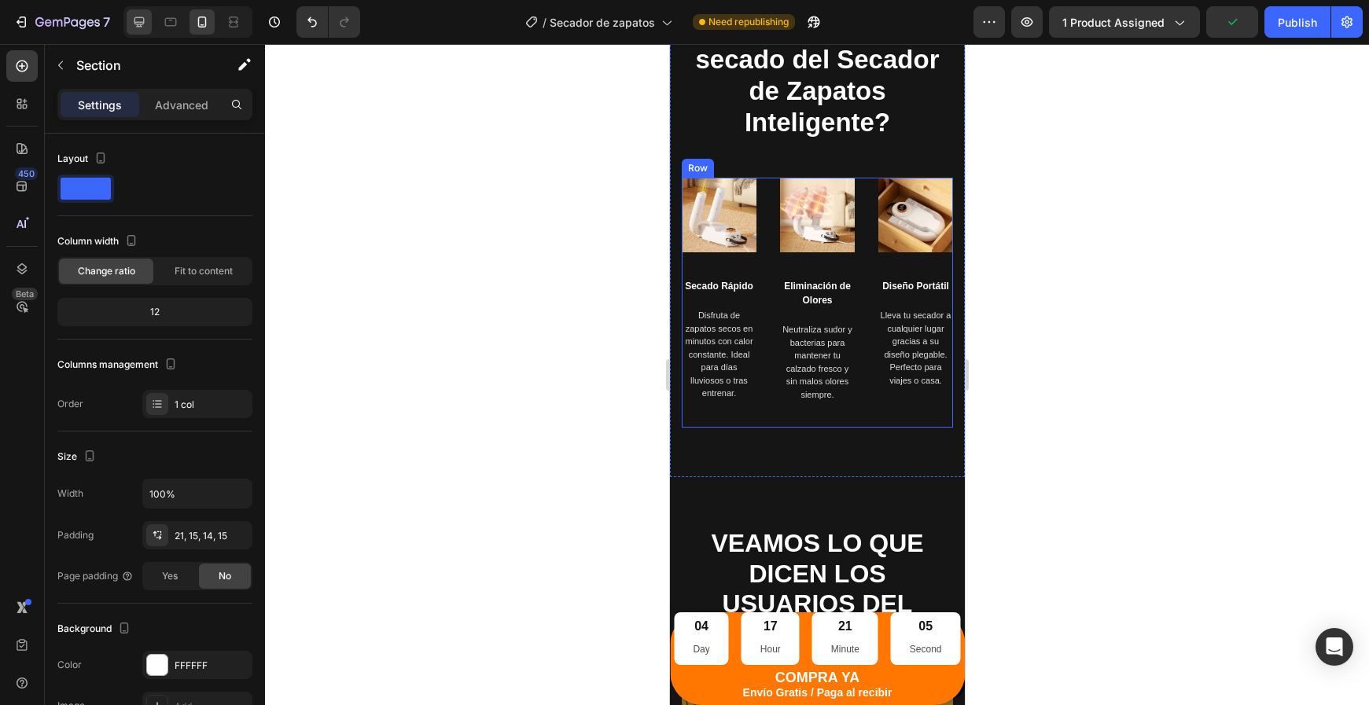
click at [145, 19] on icon at bounding box center [139, 22] width 16 height 16
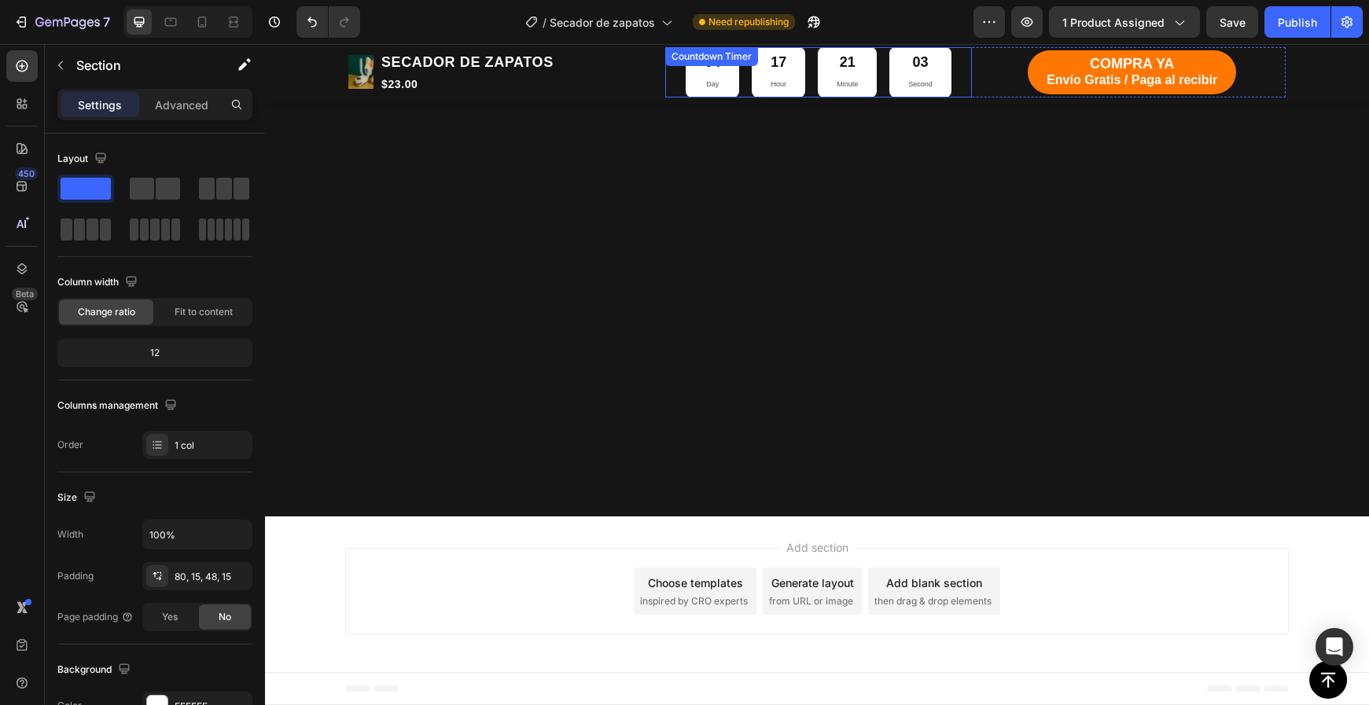
scroll to position [33, 0]
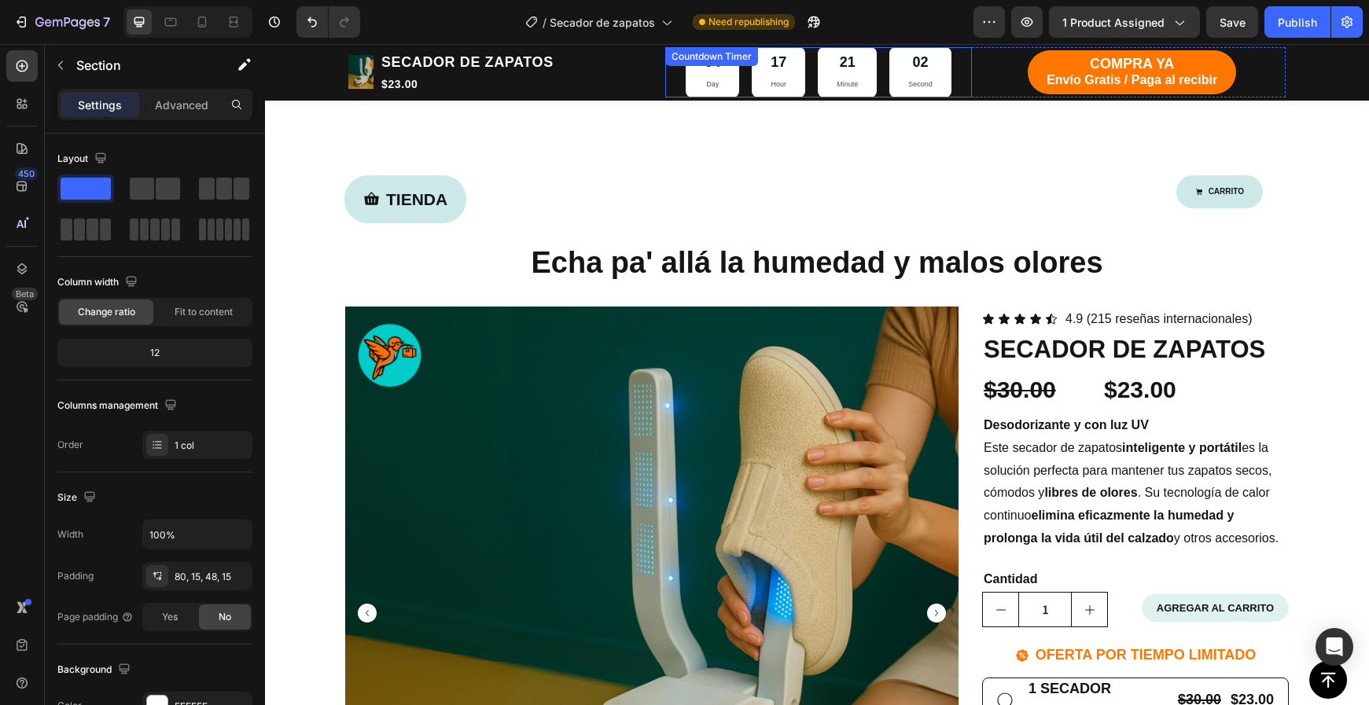
click at [815, 84] on div "04 Day 17 Hour 21 Minute 02 Second" at bounding box center [819, 72] width 266 height 50
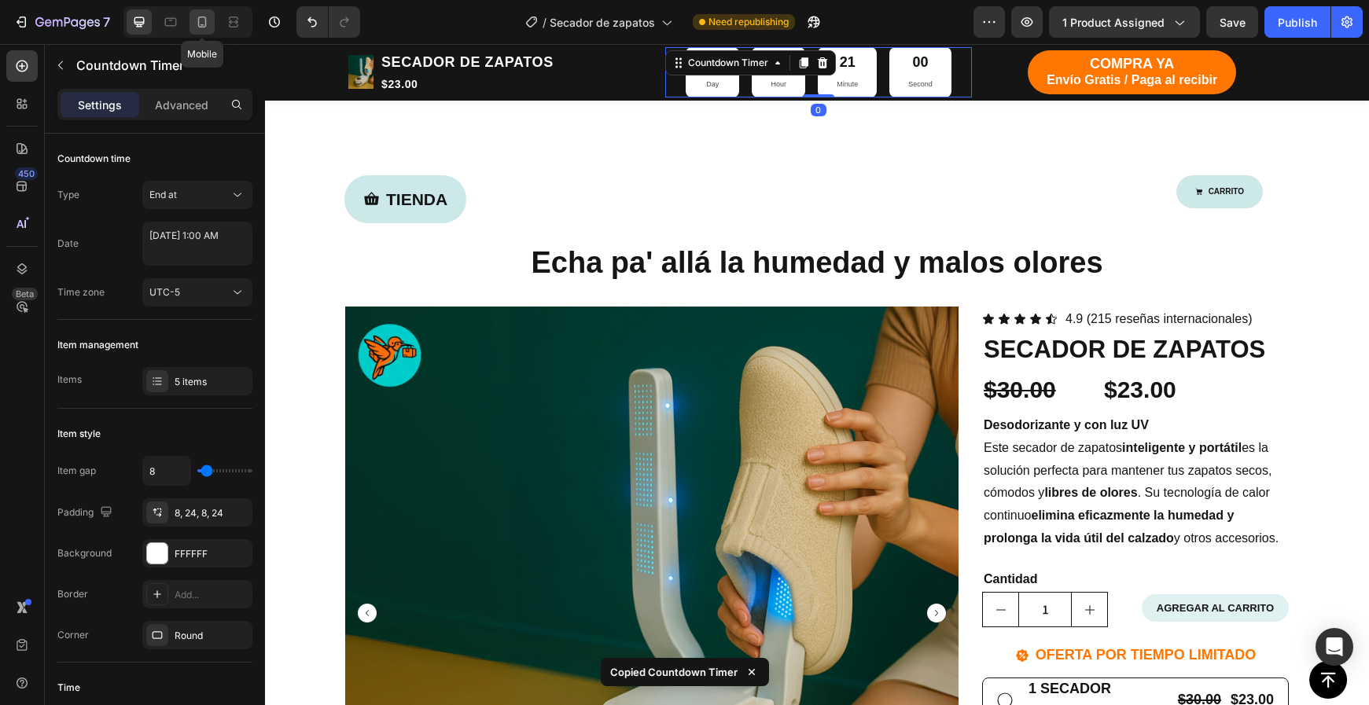
click at [210, 20] on icon at bounding box center [202, 22] width 16 height 16
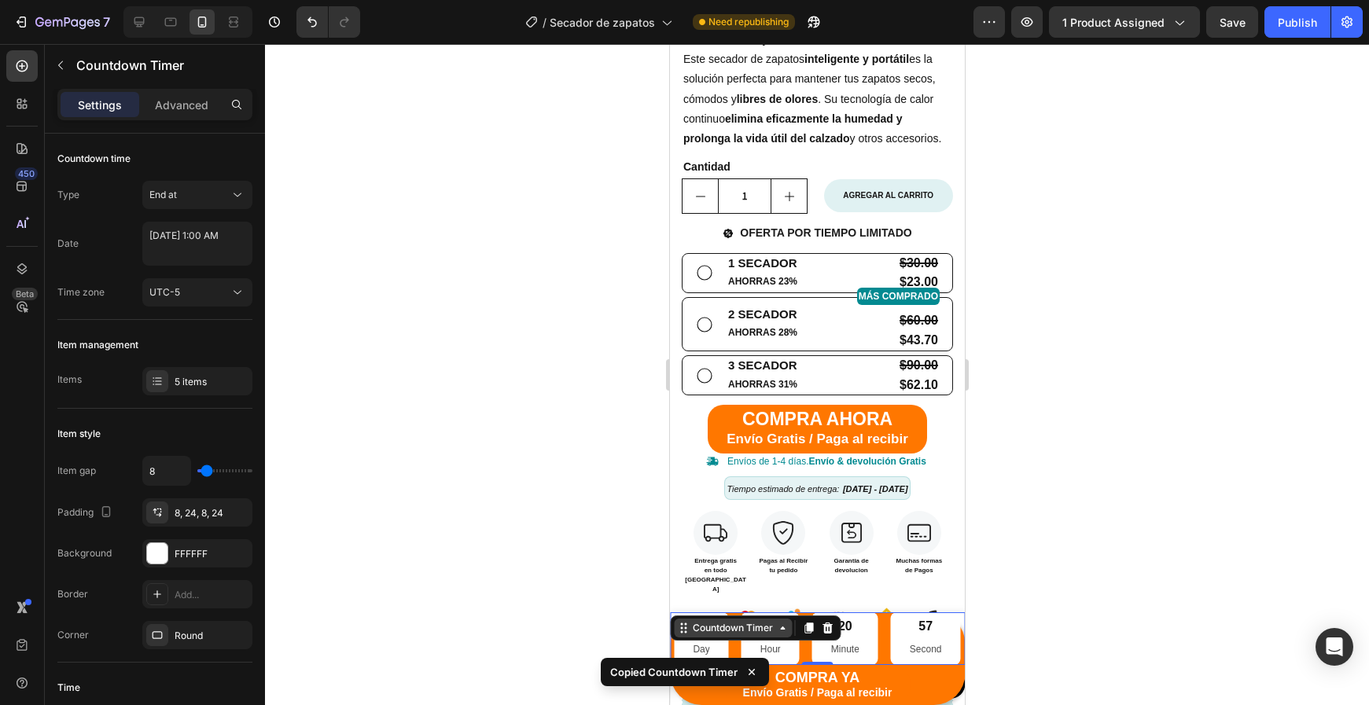
scroll to position [505, 0]
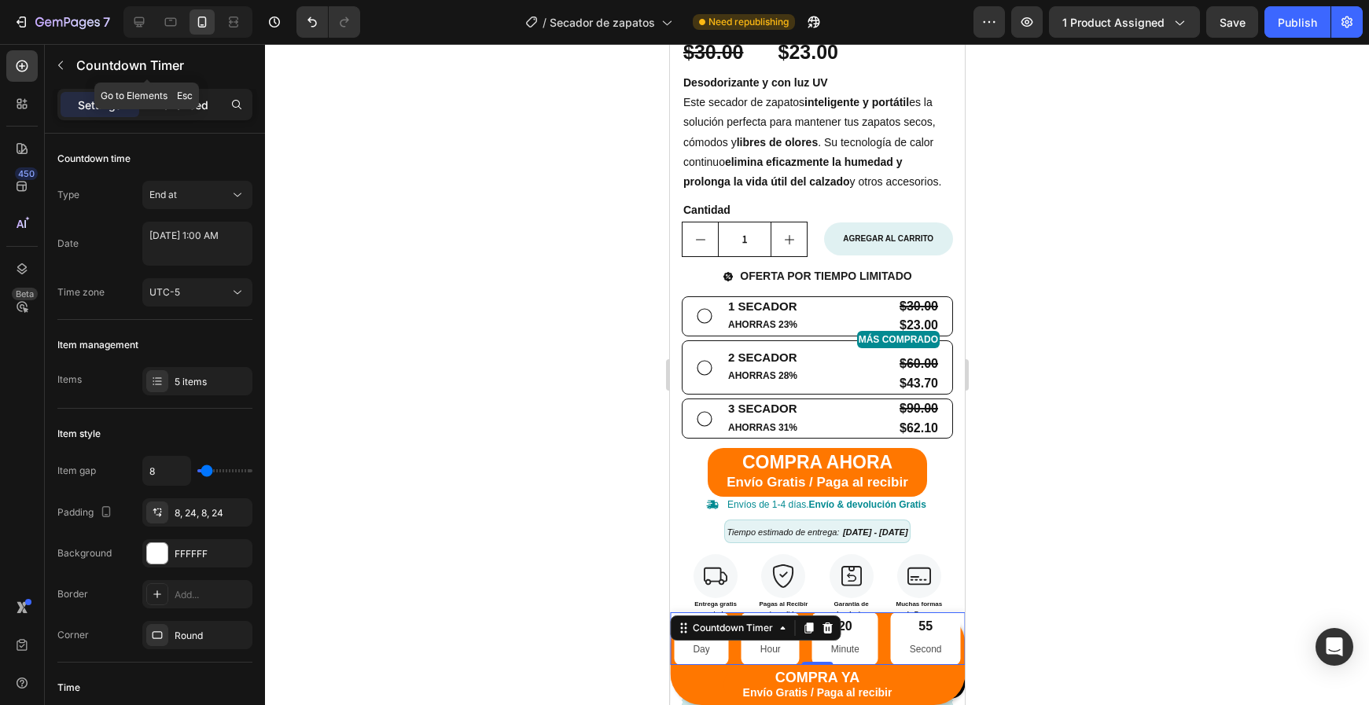
click at [171, 108] on p "Advanced" at bounding box center [181, 105] width 53 height 17
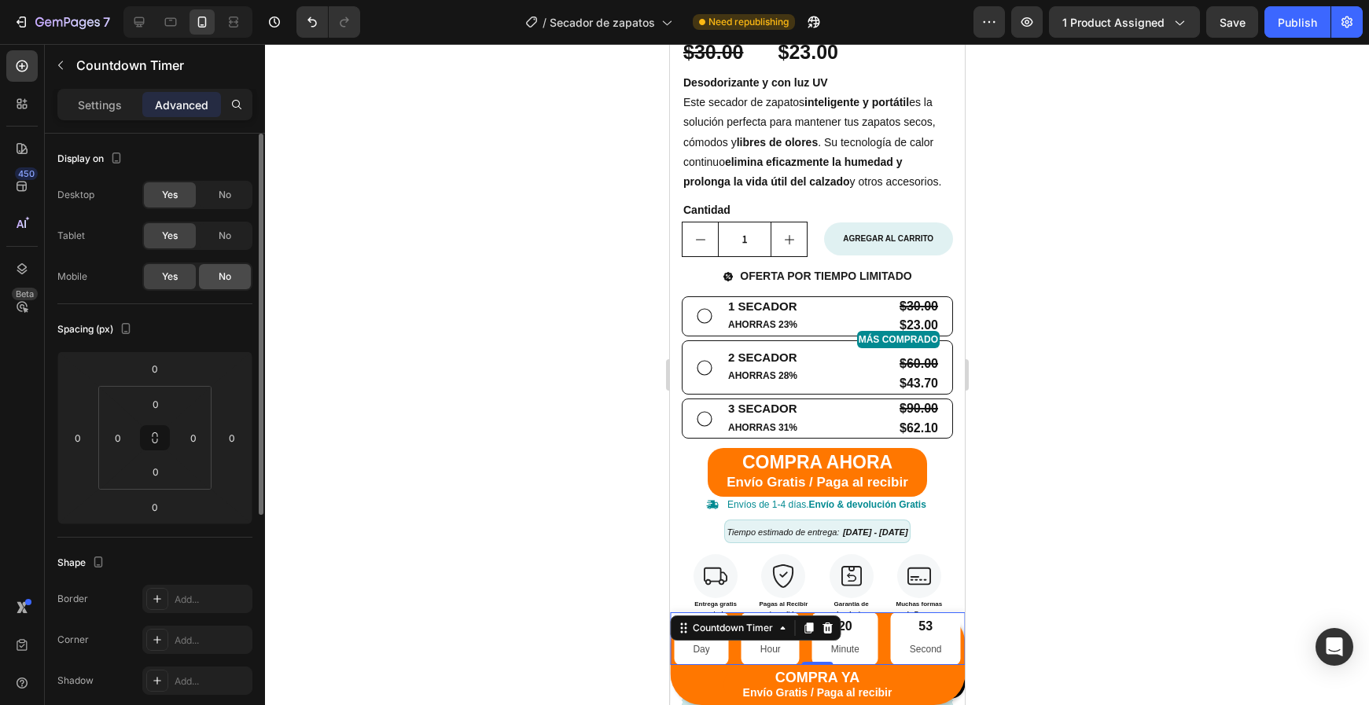
click at [226, 279] on span "No" at bounding box center [225, 277] width 13 height 14
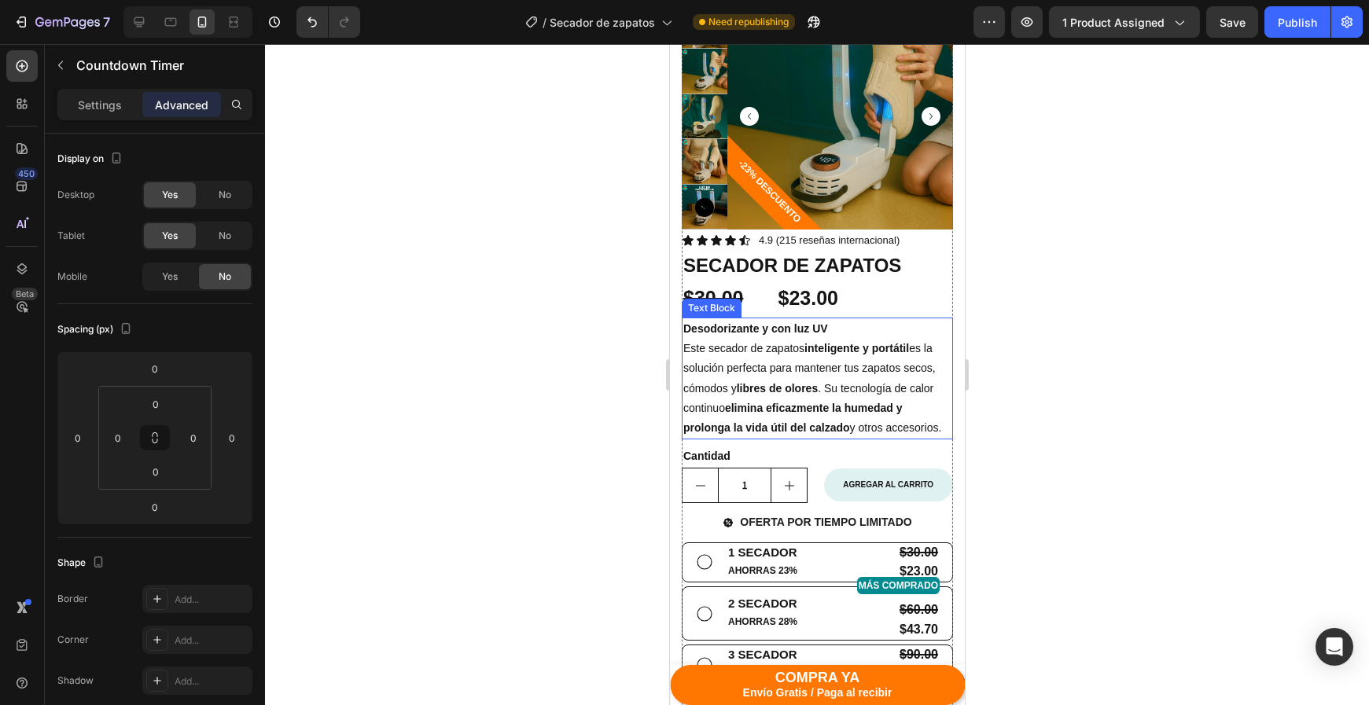
scroll to position [263, 0]
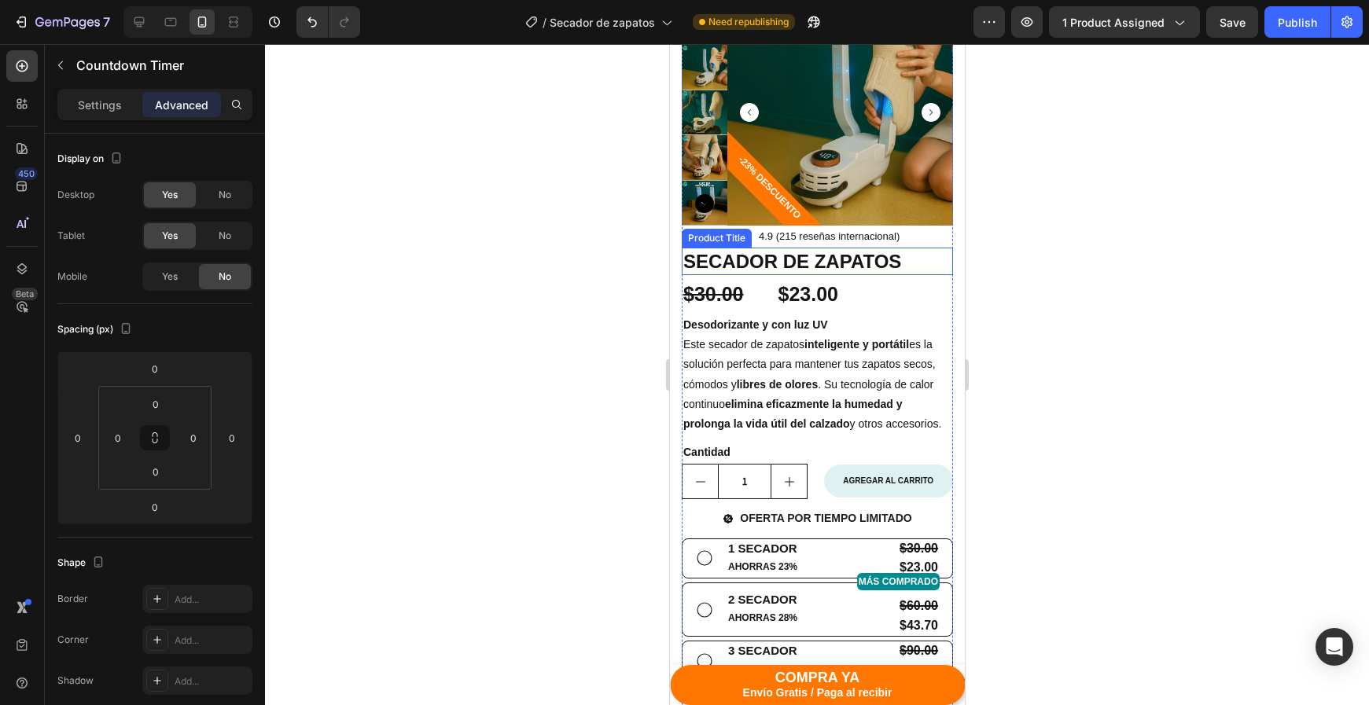
click at [904, 263] on h1 "SECADOR DE ZAPATOS" at bounding box center [816, 262] width 271 height 28
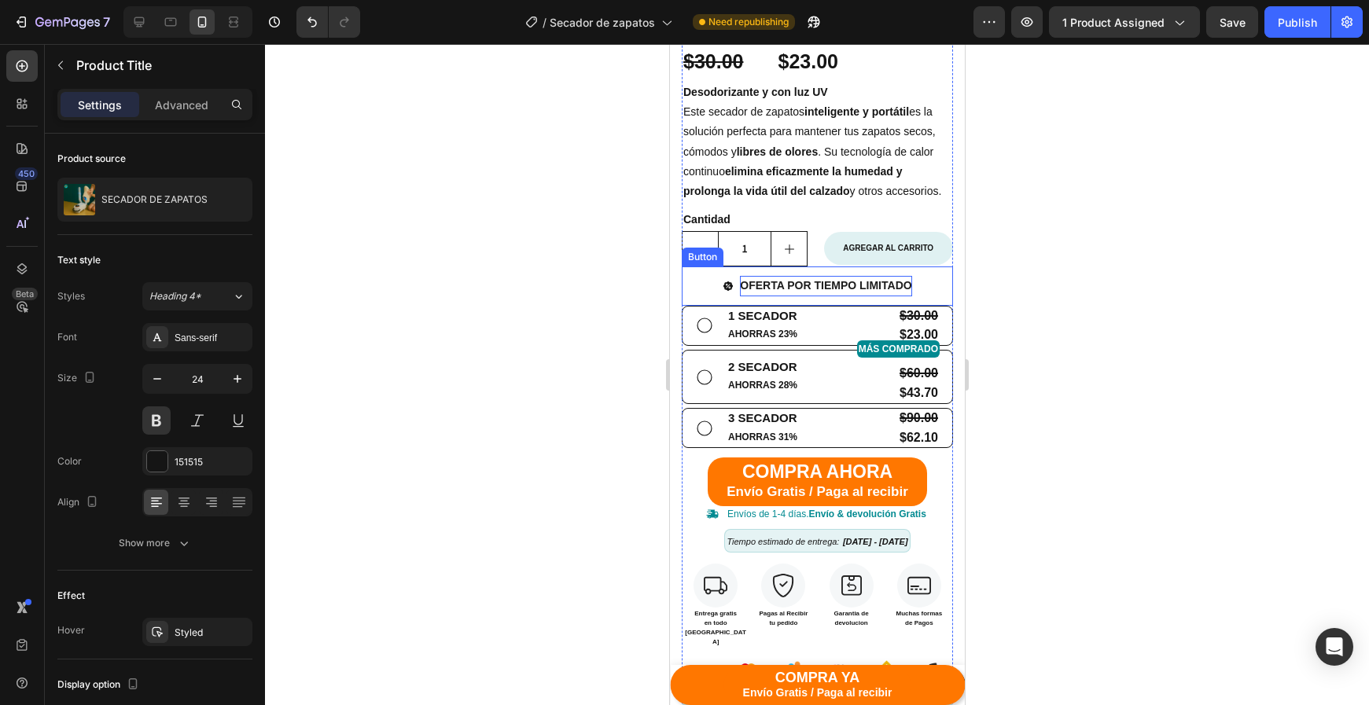
click at [807, 287] on span "OFERTA POR TIEMPO LIMITADO" at bounding box center [824, 285] width 171 height 13
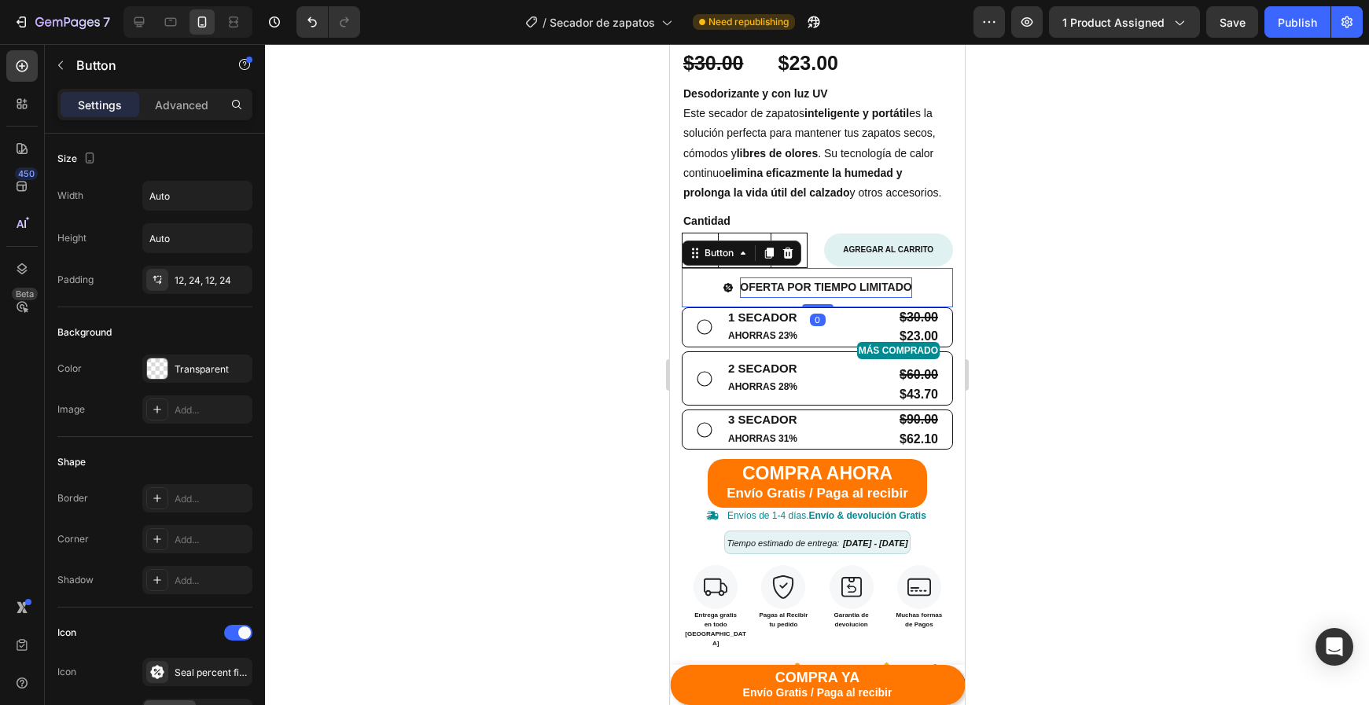
scroll to position [496, 0]
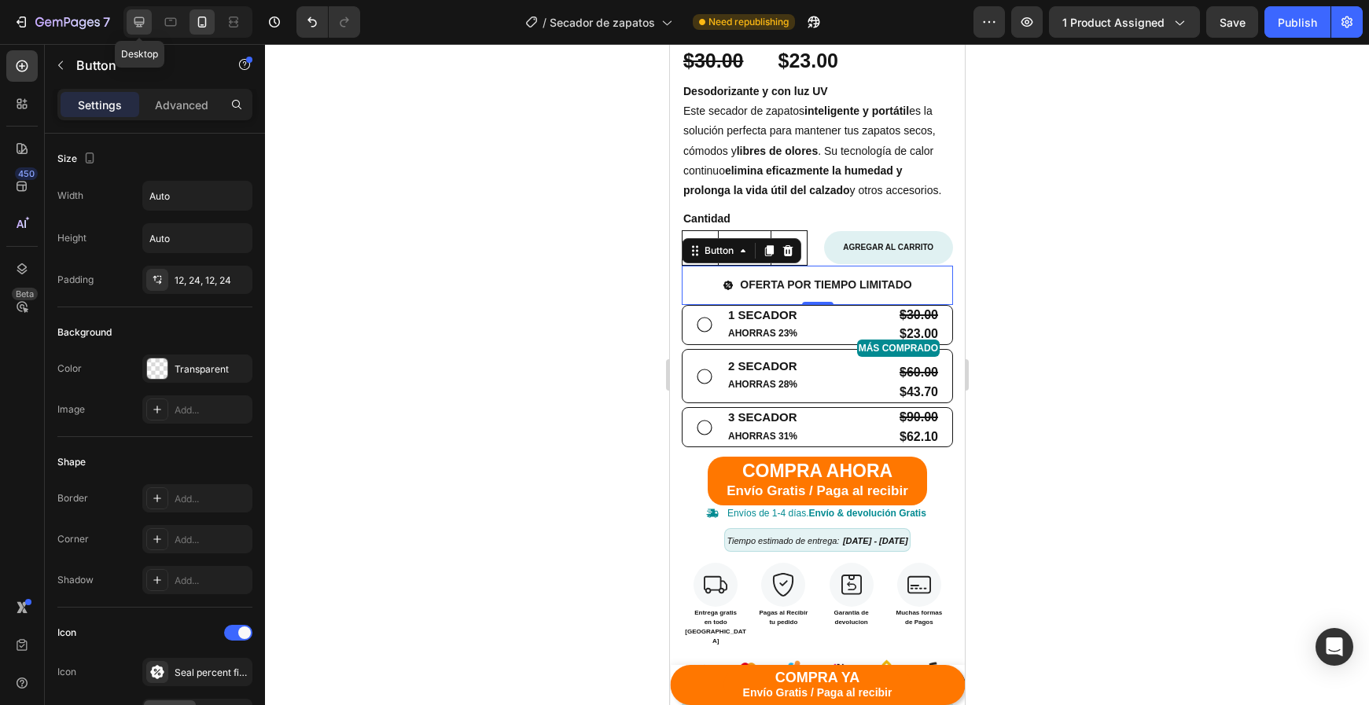
click at [143, 32] on div at bounding box center [139, 21] width 25 height 25
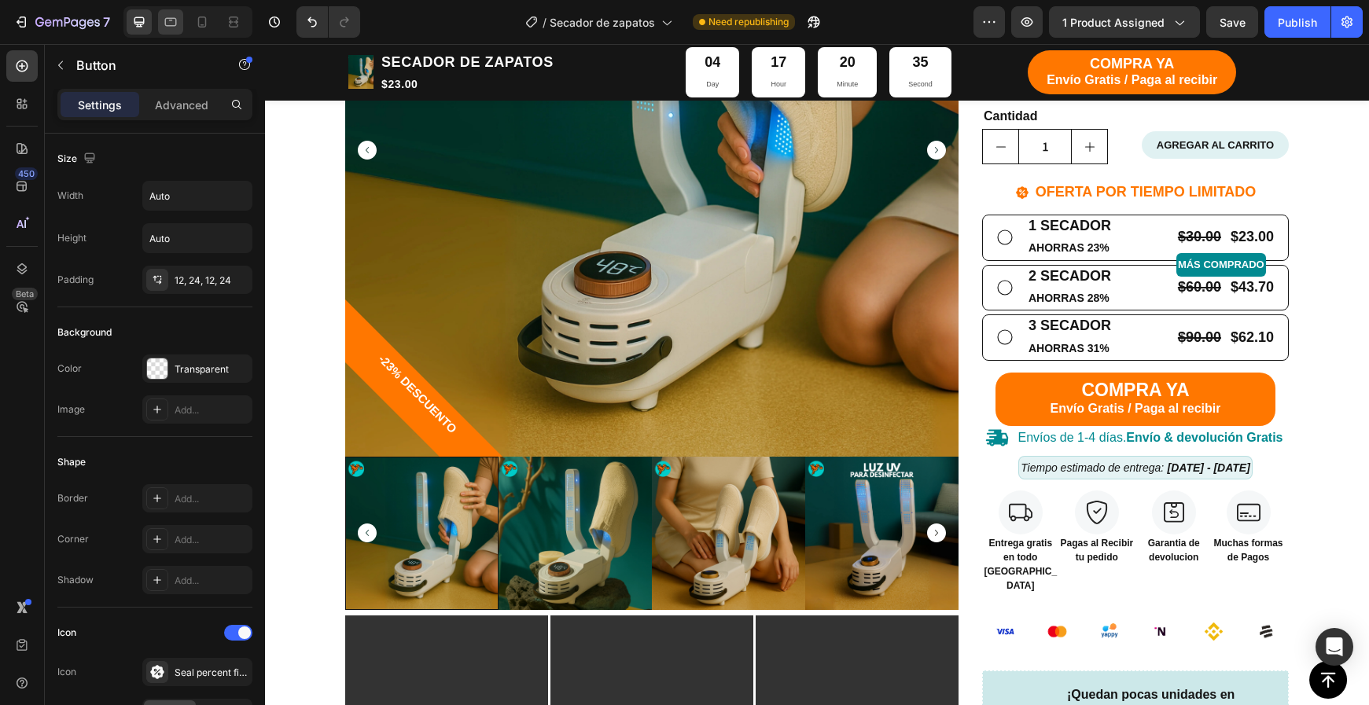
scroll to position [441, 0]
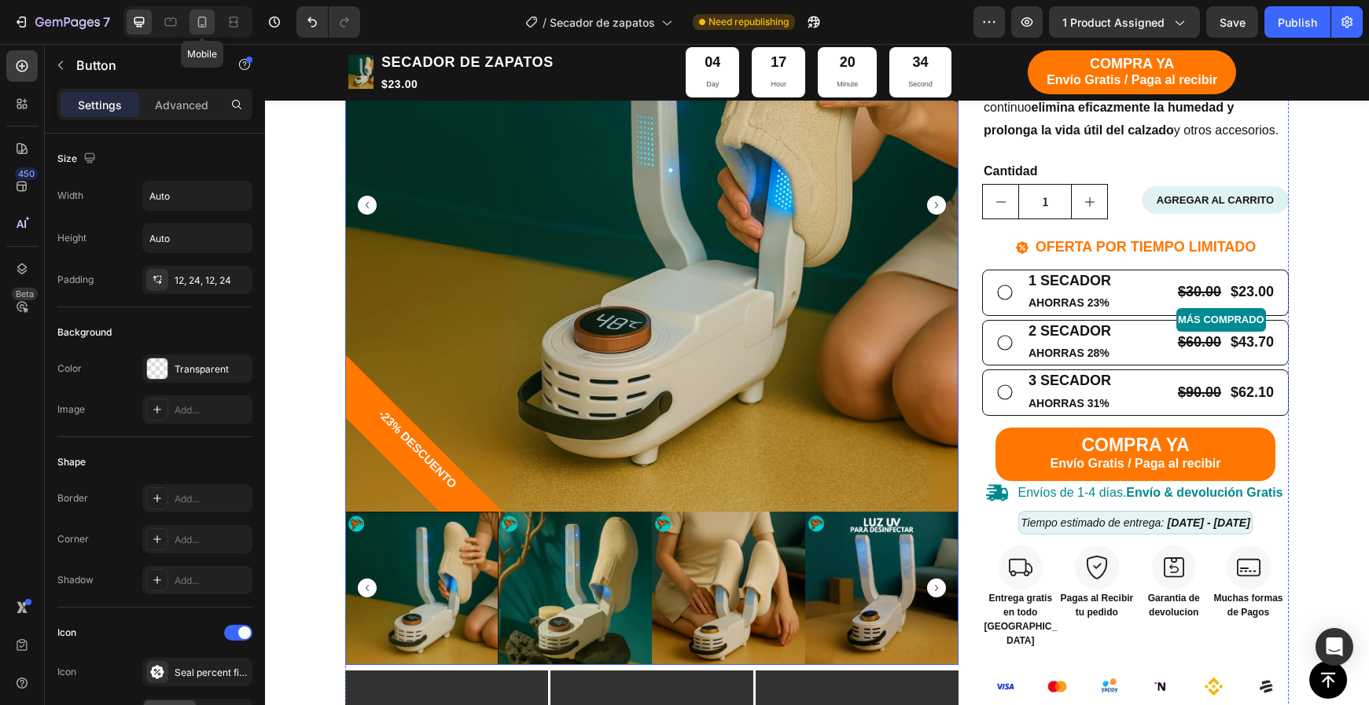
click at [194, 23] on icon at bounding box center [202, 22] width 16 height 16
type input "14"
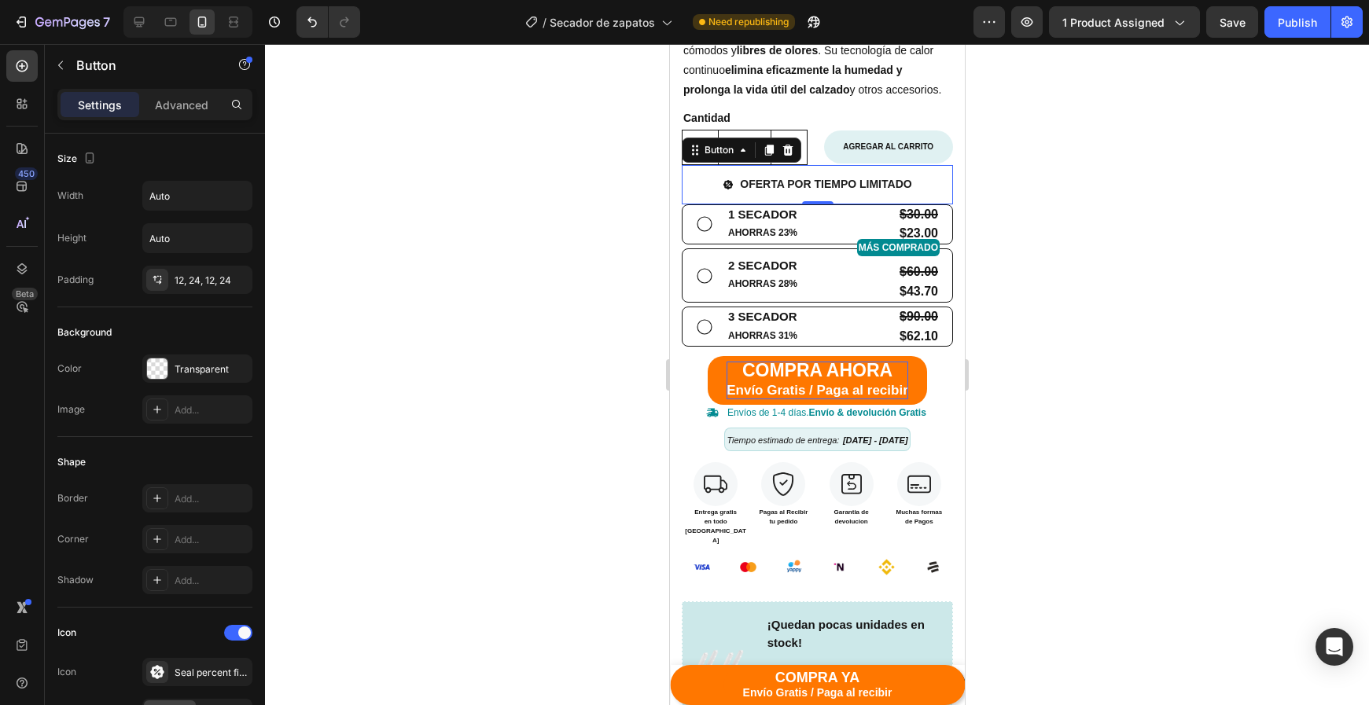
click at [782, 405] on div "Envíos de 1-4 días. Envío & devolución Gratis" at bounding box center [826, 413] width 204 height 17
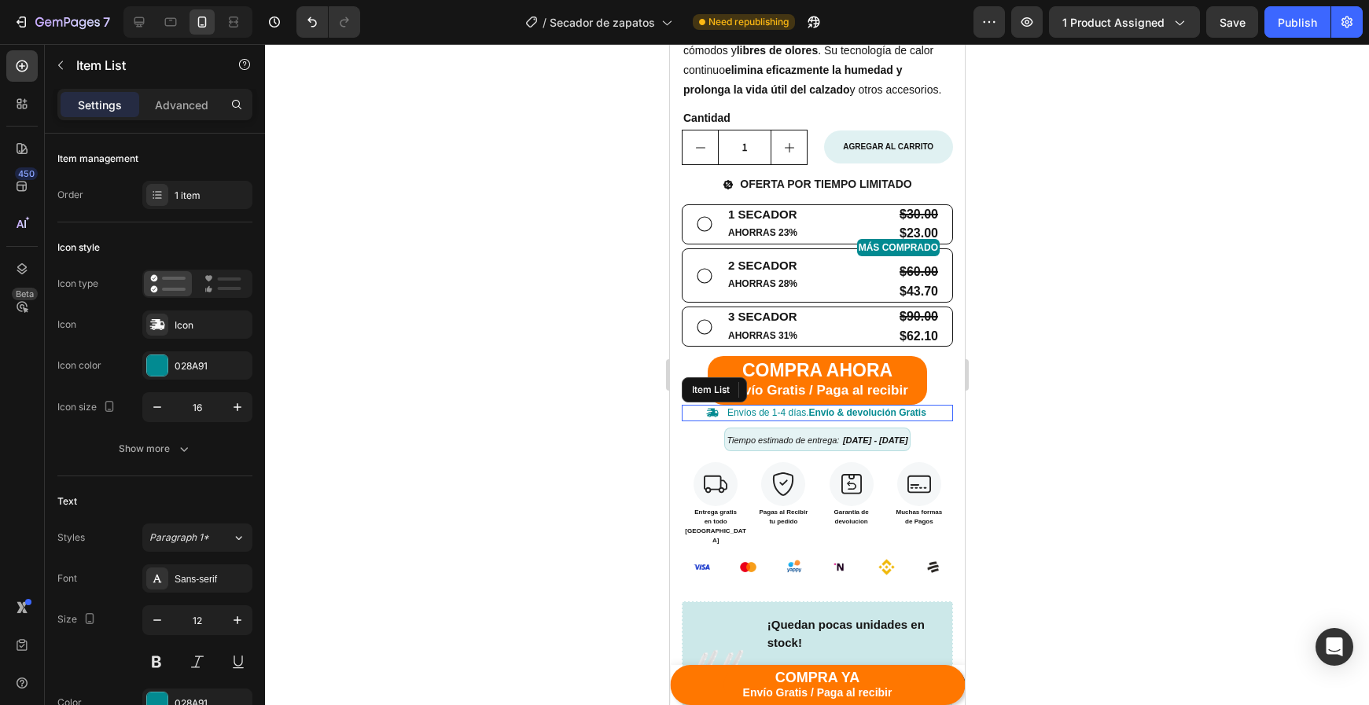
scroll to position [660, 0]
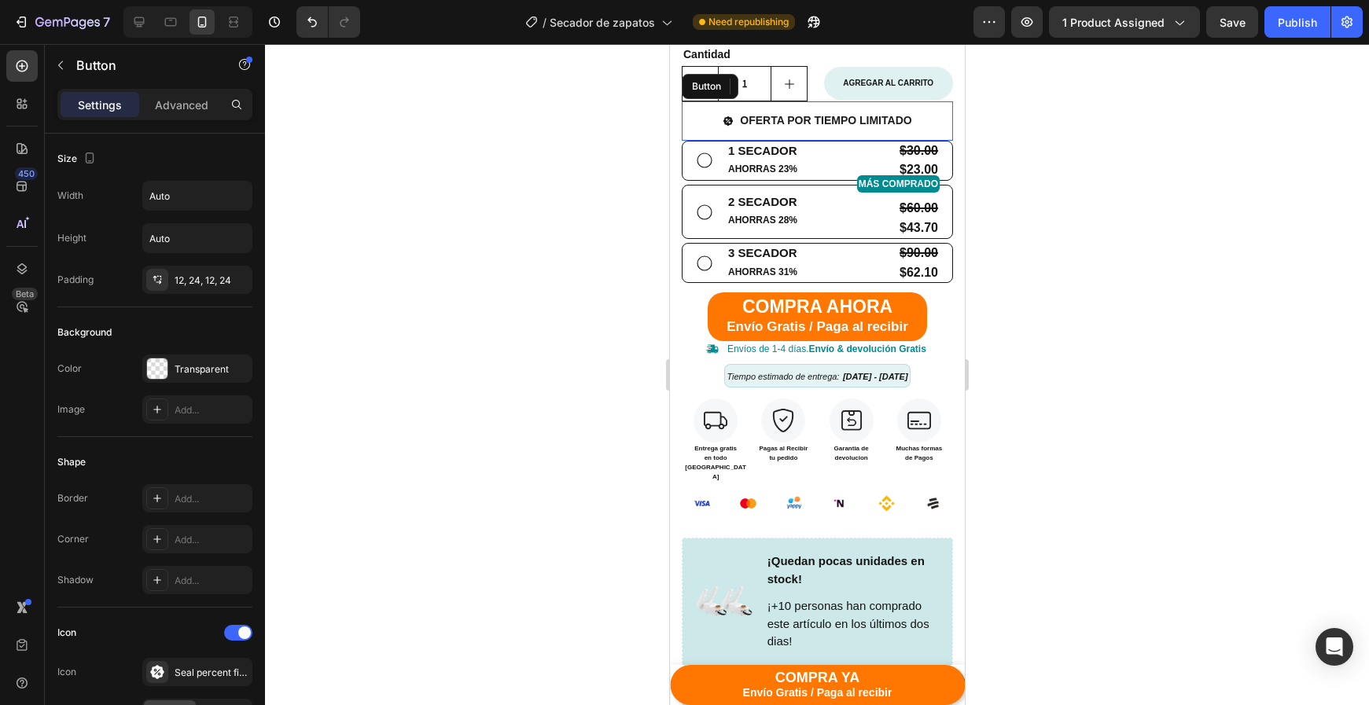
click at [774, 133] on button "OFERTA POR TIEMPO LIMITADO" at bounding box center [816, 120] width 226 height 39
click at [779, 114] on span "OFERTA POR TIEMPO LIMITADO" at bounding box center [824, 120] width 171 height 13
click at [780, 114] on span "OFERTA POR TIEMPO LIMITADO" at bounding box center [824, 120] width 171 height 13
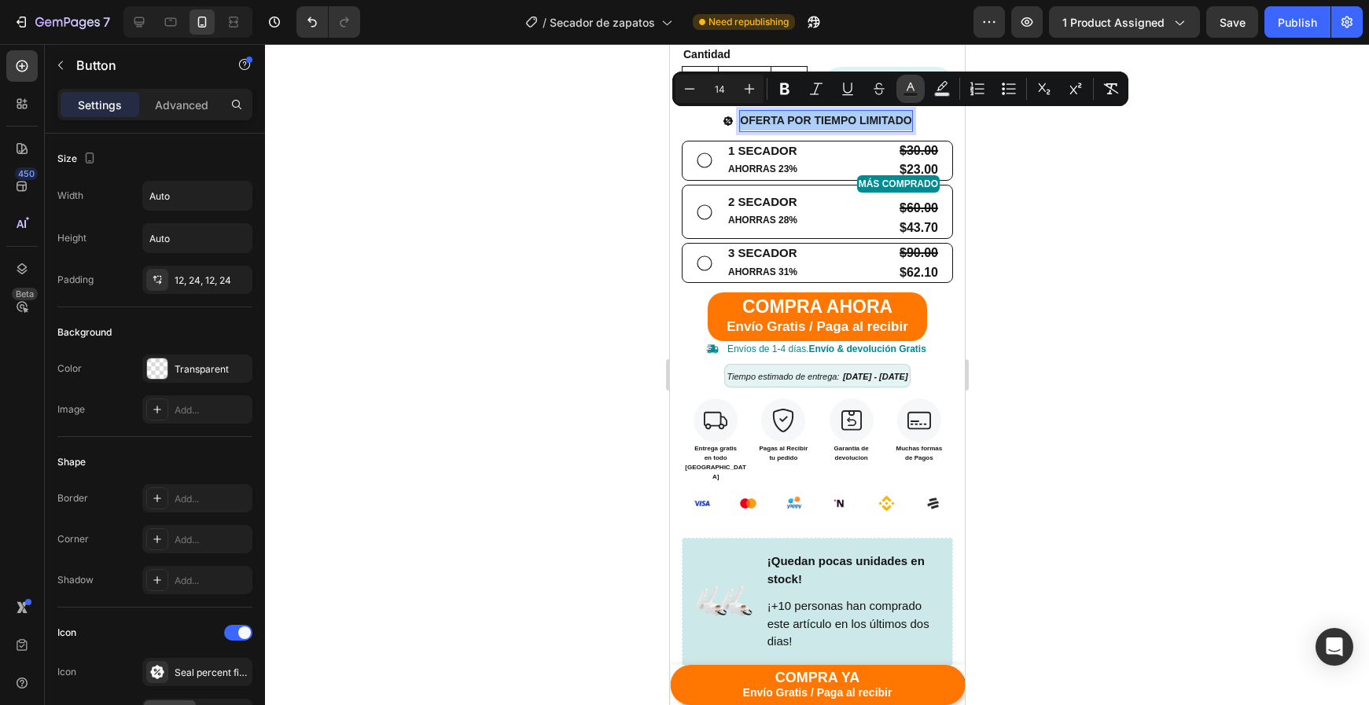
click at [906, 93] on rect "Editor contextual toolbar" at bounding box center [910, 95] width 15 height 4
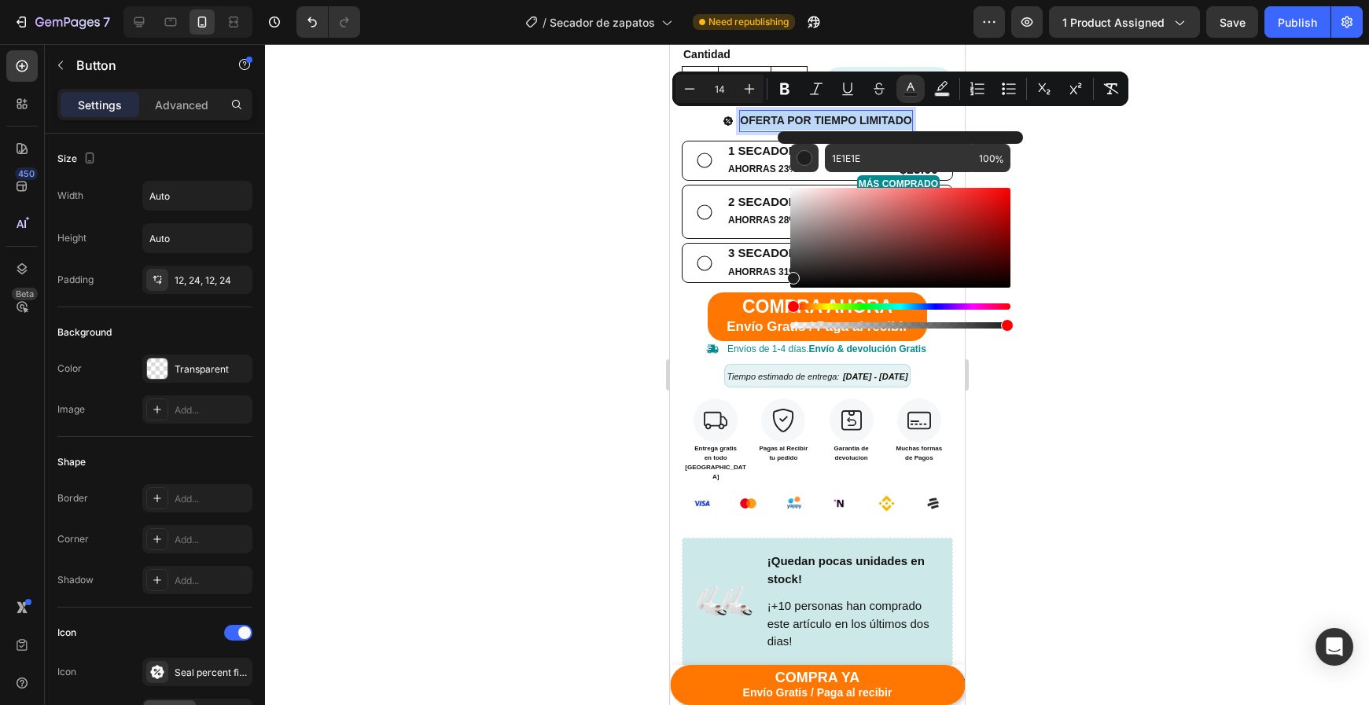
drag, startPoint x: 808, startPoint y: 273, endPoint x: 791, endPoint y: 275, distance: 17.5
click at [791, 275] on div "Editor contextual toolbar" at bounding box center [900, 238] width 220 height 100
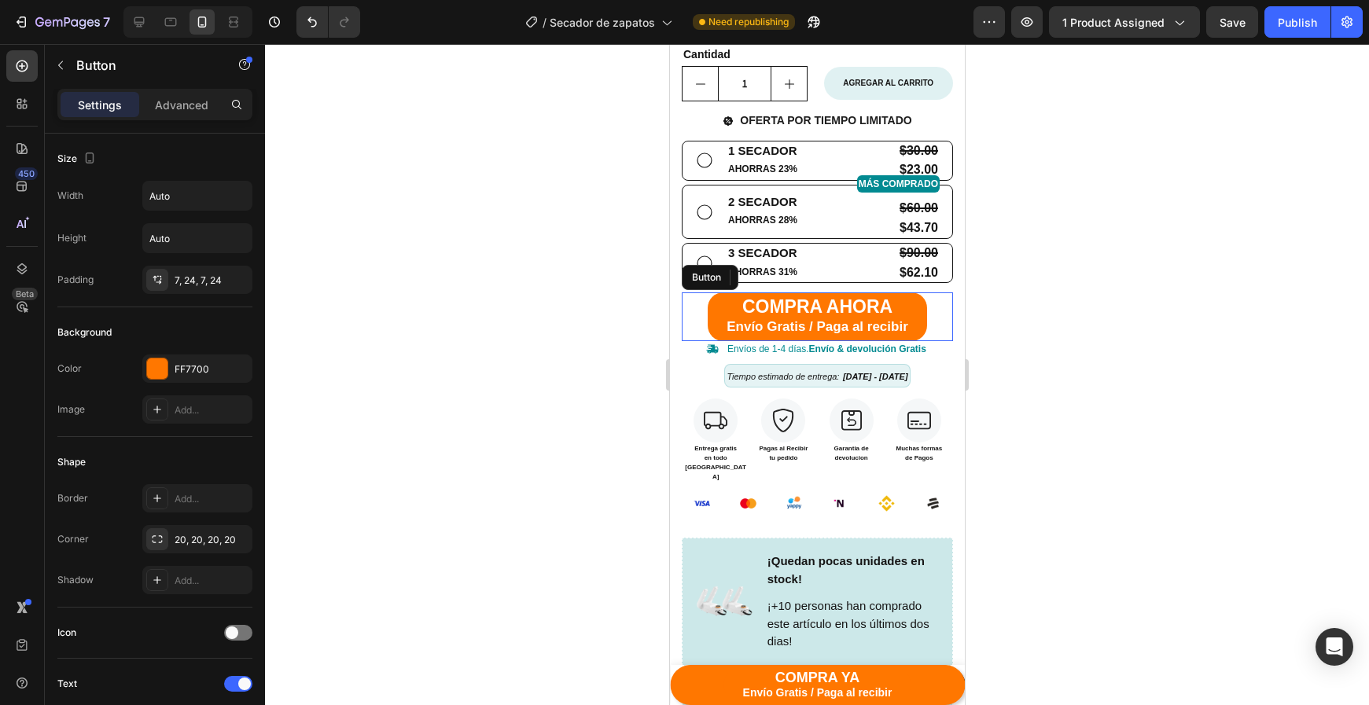
click at [715, 307] on button "COMPRA AHORA Envío Gratis / Paga al recibir" at bounding box center [816, 316] width 219 height 48
click at [208, 366] on div "FF7700" at bounding box center [198, 369] width 46 height 14
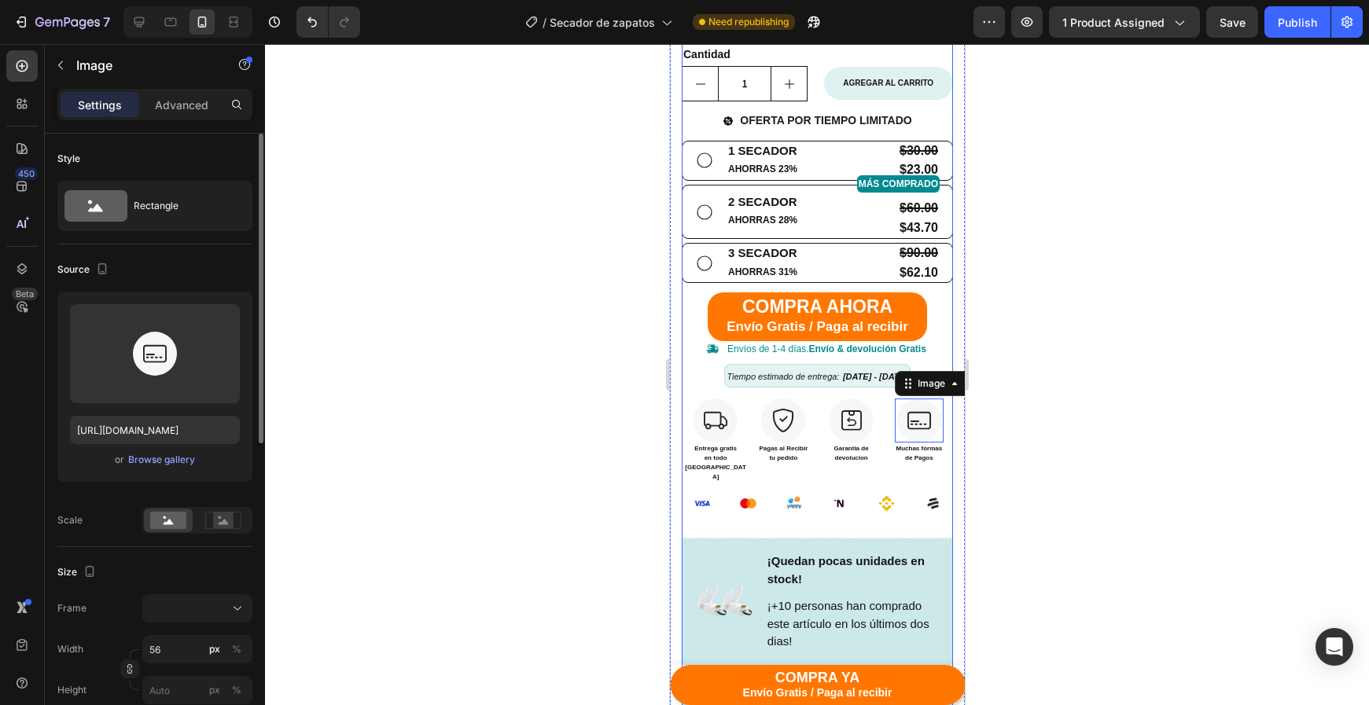
click at [921, 390] on div "Icon Icon Icon Icon Icon Icon List 4.9 (215 reseñas internacional) Text Block R…" at bounding box center [816, 474] width 271 height 1254
drag, startPoint x: 851, startPoint y: 465, endPoint x: 848, endPoint y: 484, distance: 20.0
click at [851, 484] on img at bounding box center [839, 504] width 40 height 40
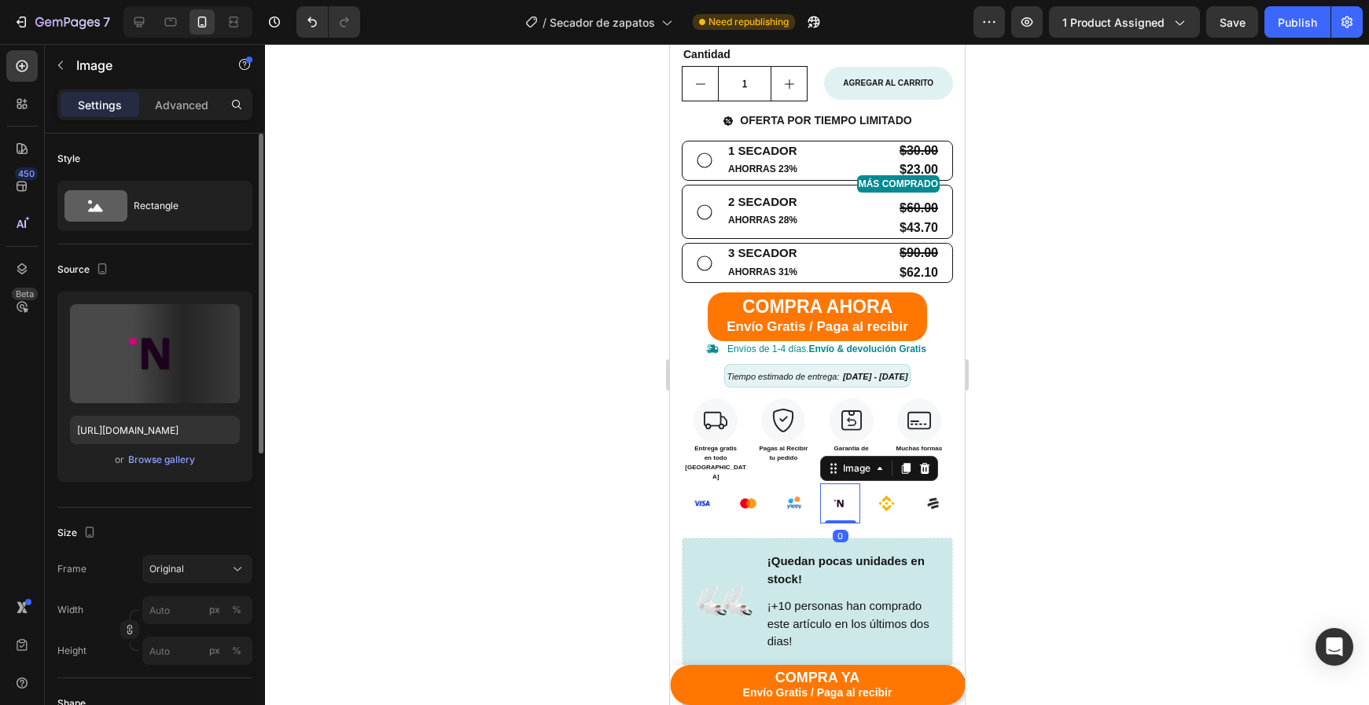
click at [842, 494] on img at bounding box center [839, 504] width 40 height 40
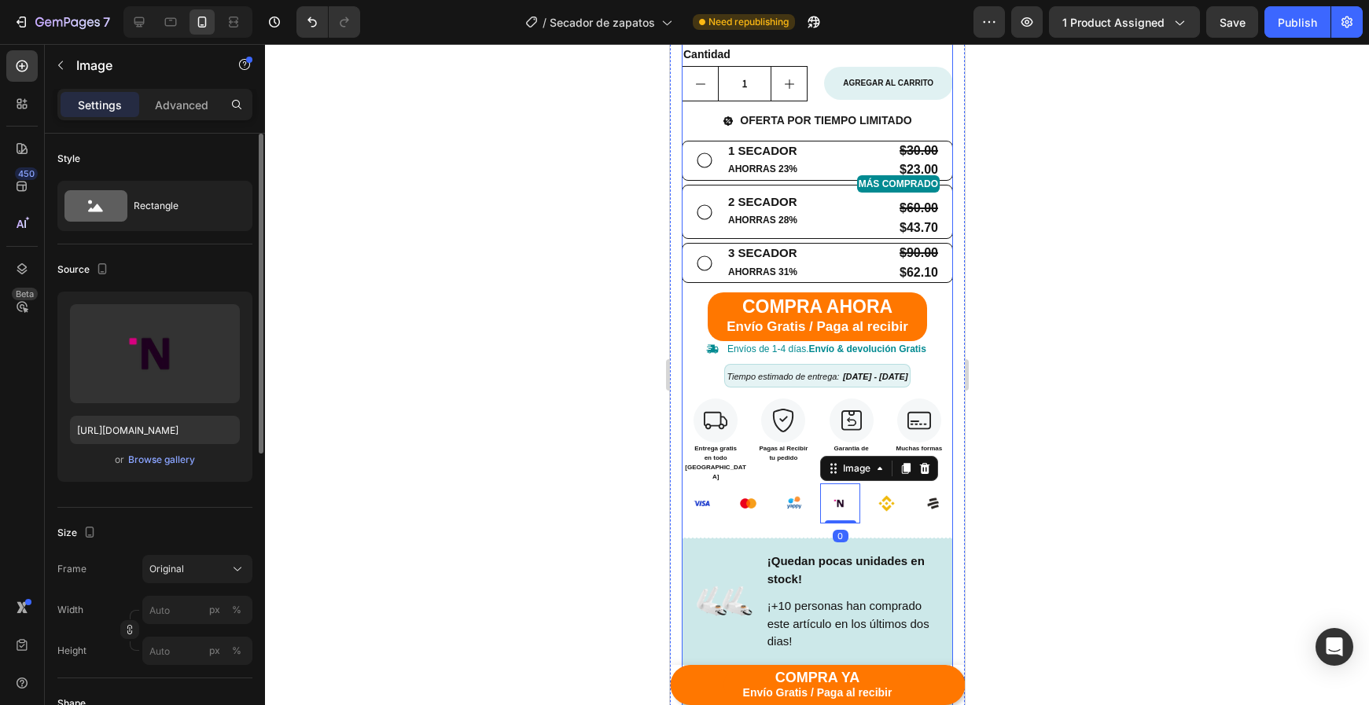
click at [780, 498] on div "Icon Icon Icon Icon Icon Icon List 4.9 (215 reseñas internacional) Text Block R…" at bounding box center [816, 474] width 271 height 1254
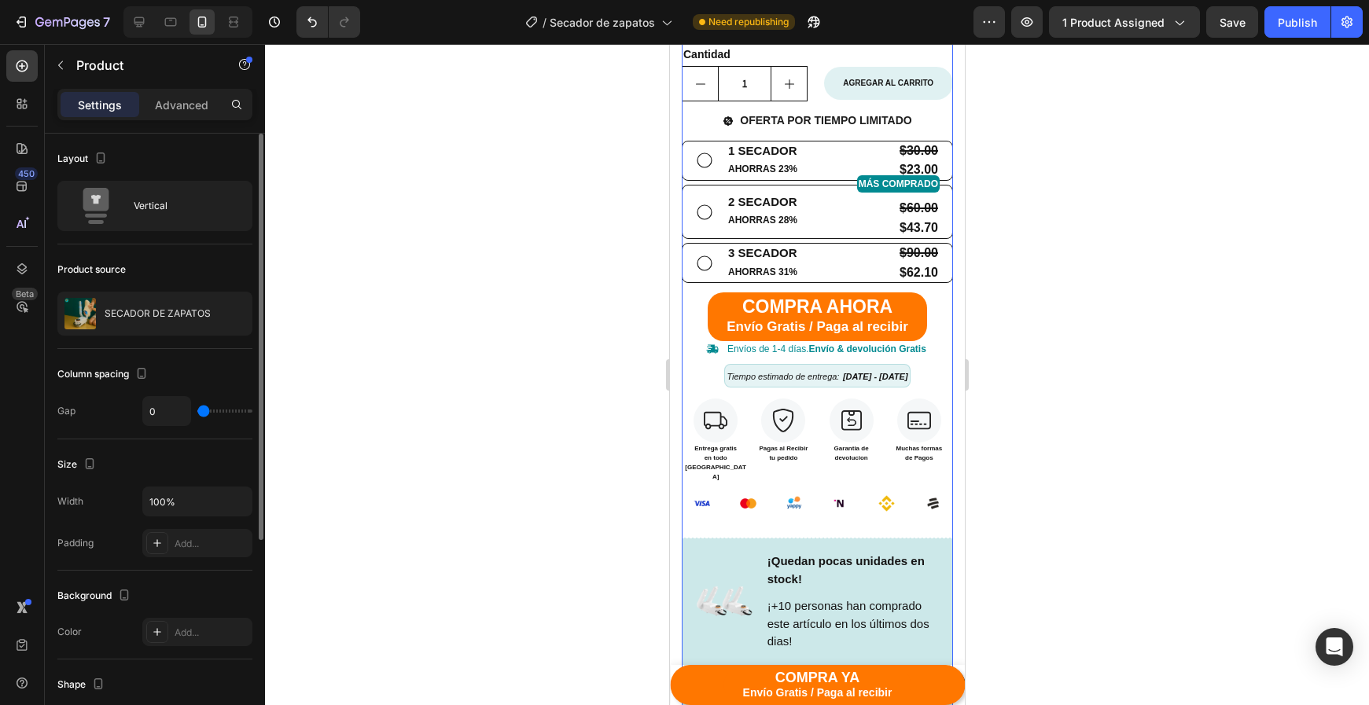
click at [774, 506] on div "Icon Icon Icon Icon Icon Icon List 4.9 (215 reseñas internacional) Text Block R…" at bounding box center [816, 474] width 271 height 1254
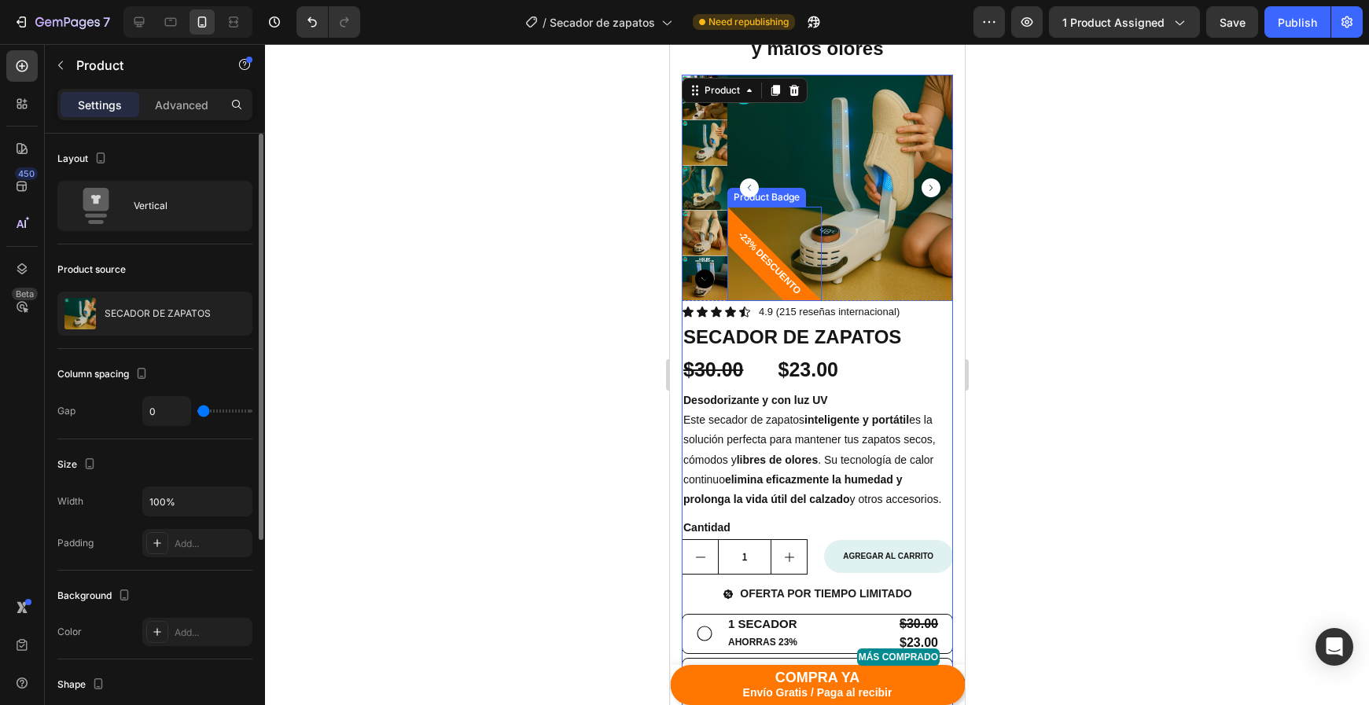
scroll to position [171, 0]
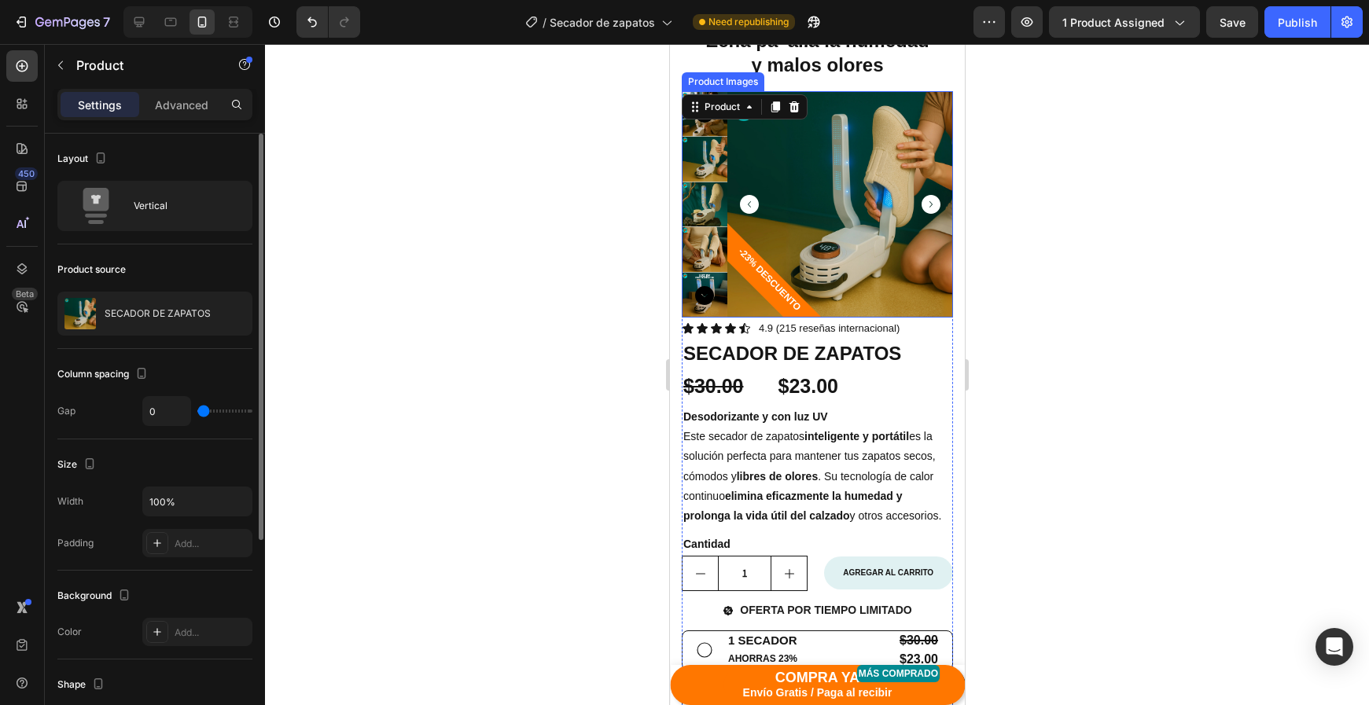
click at [706, 296] on icon "Carousel Next Arrow" at bounding box center [703, 295] width 19 height 19
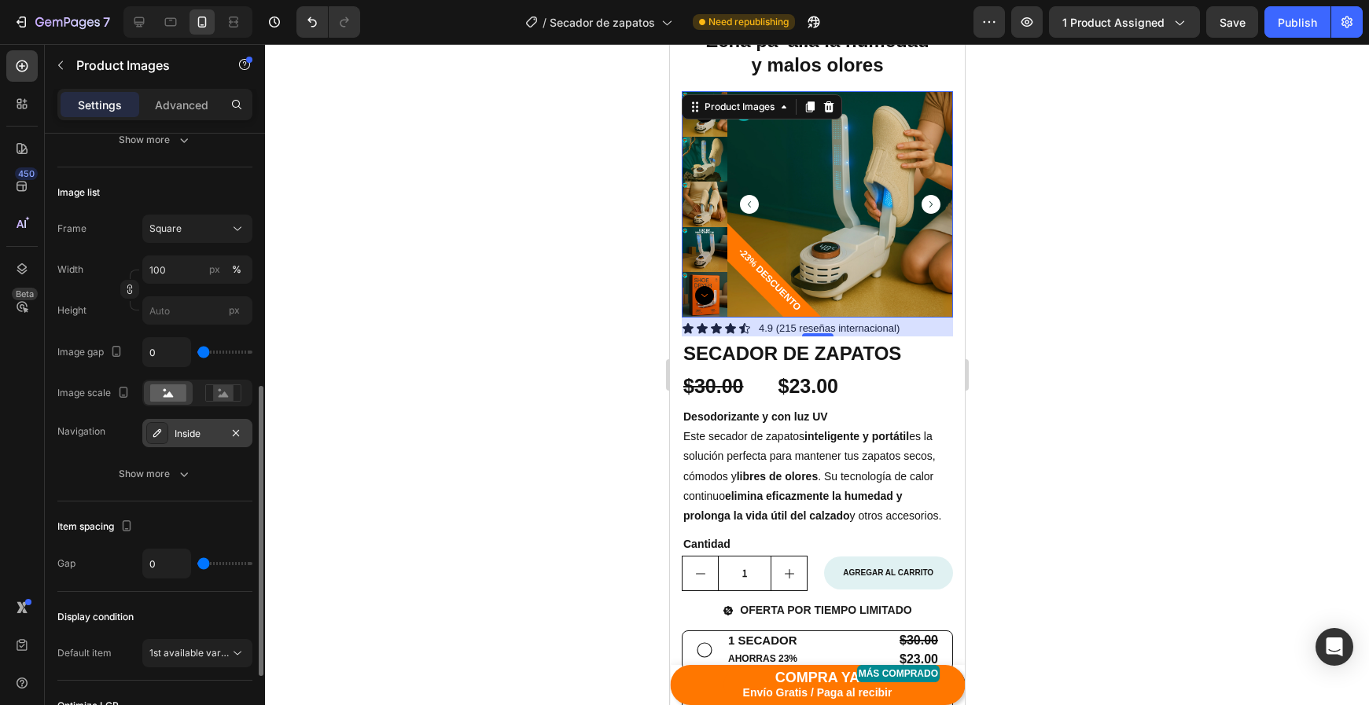
scroll to position [415, 0]
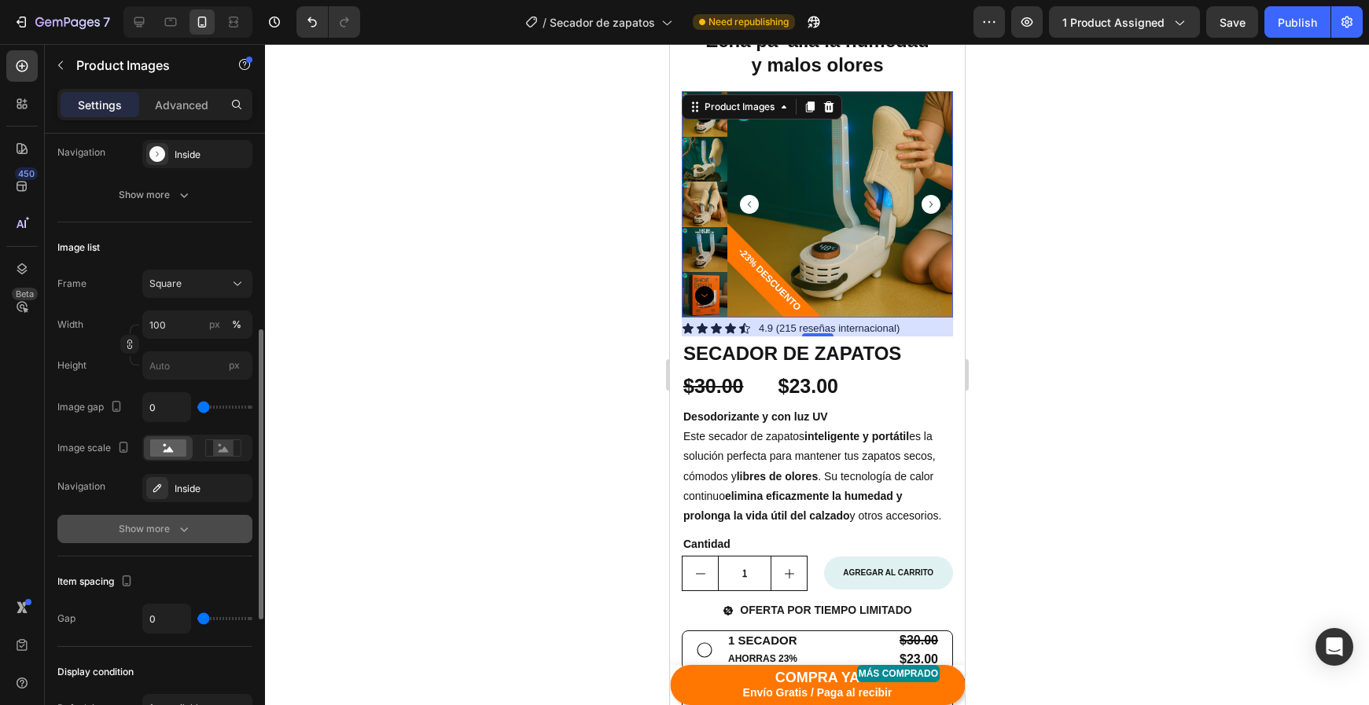
click at [171, 520] on button "Show more" at bounding box center [154, 529] width 195 height 28
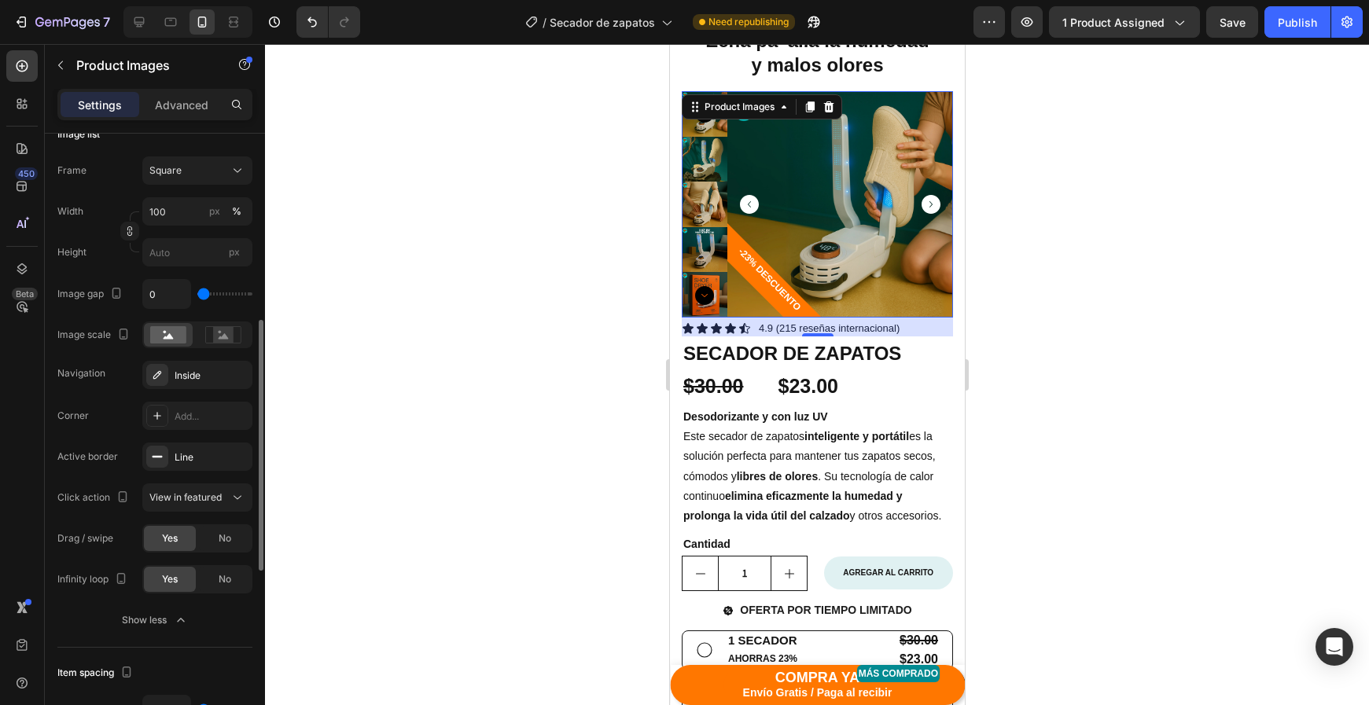
scroll to position [538, 0]
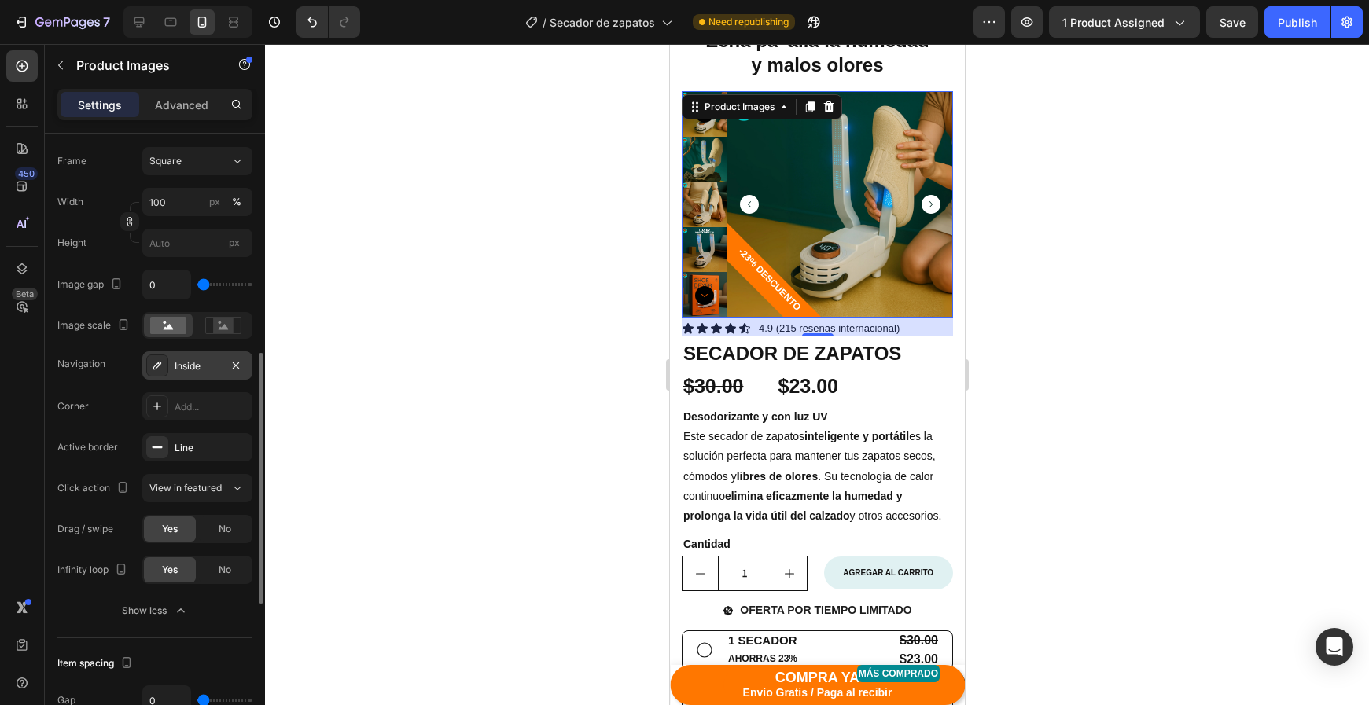
click at [191, 367] on div "Inside" at bounding box center [198, 366] width 46 height 14
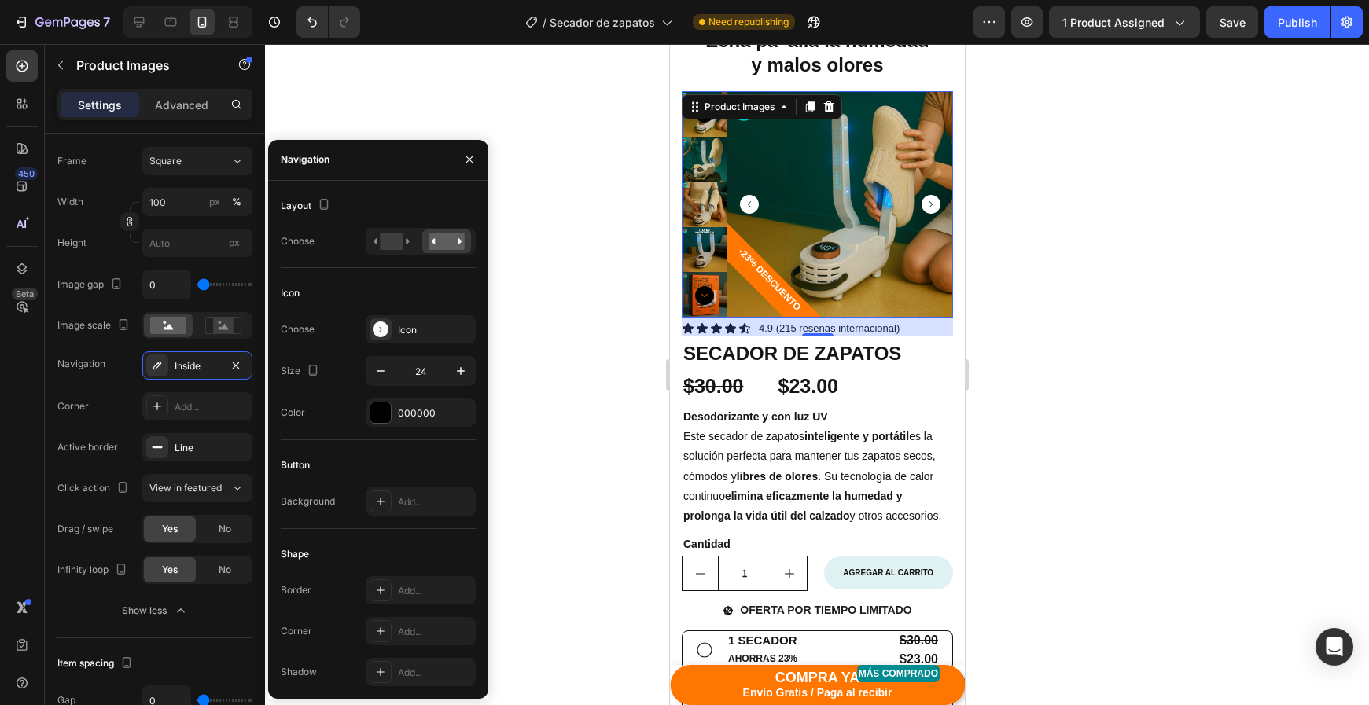
click at [380, 395] on div "Choose Icon Size 24 Color 000000" at bounding box center [378, 371] width 195 height 112
click at [389, 408] on div at bounding box center [380, 413] width 20 height 20
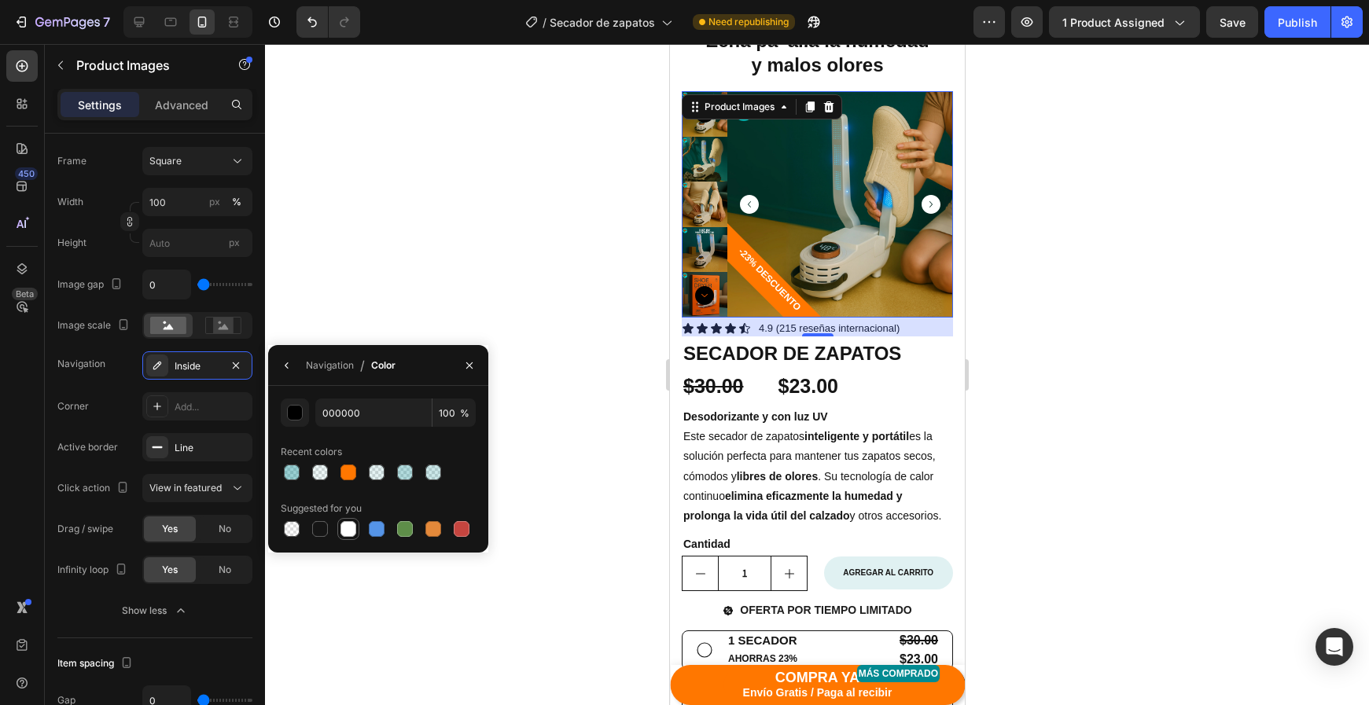
click at [338, 531] on div at bounding box center [348, 529] width 22 height 22
type input "FFFFFF"
click at [1101, 437] on div at bounding box center [817, 374] width 1104 height 661
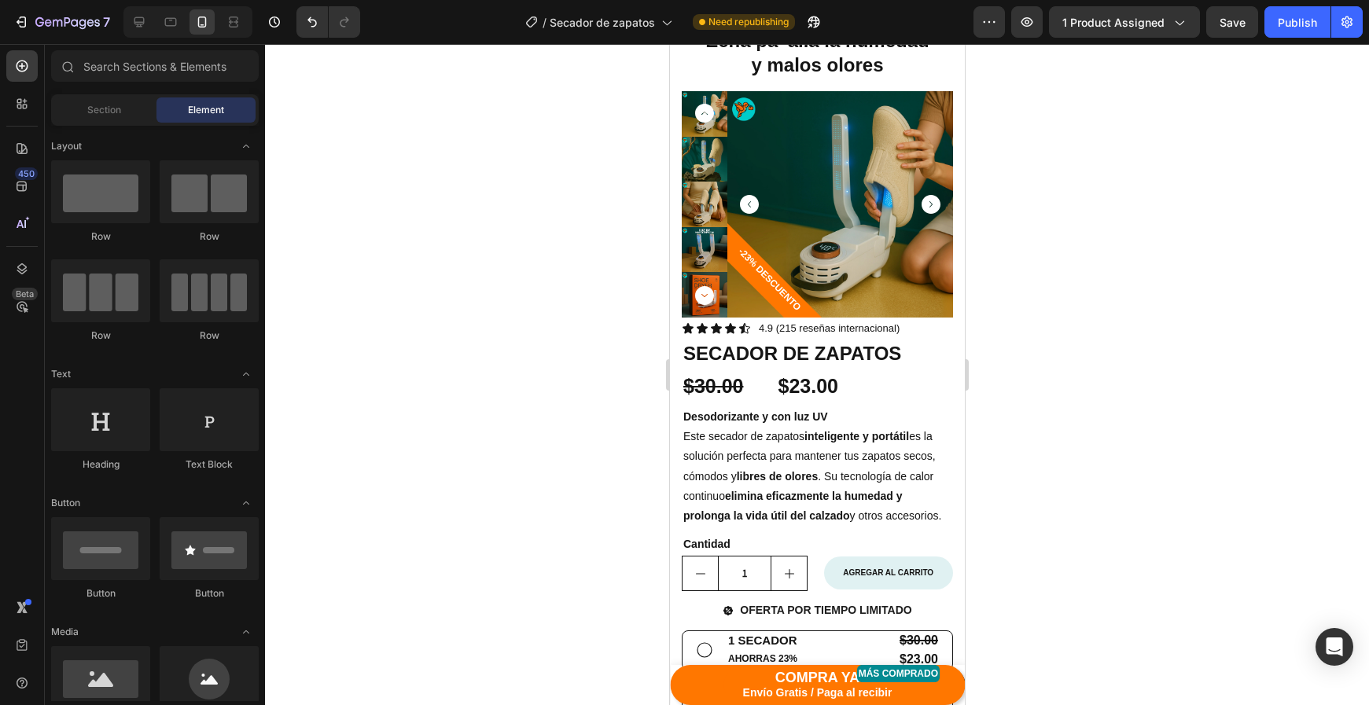
click at [1086, 437] on div at bounding box center [817, 374] width 1104 height 661
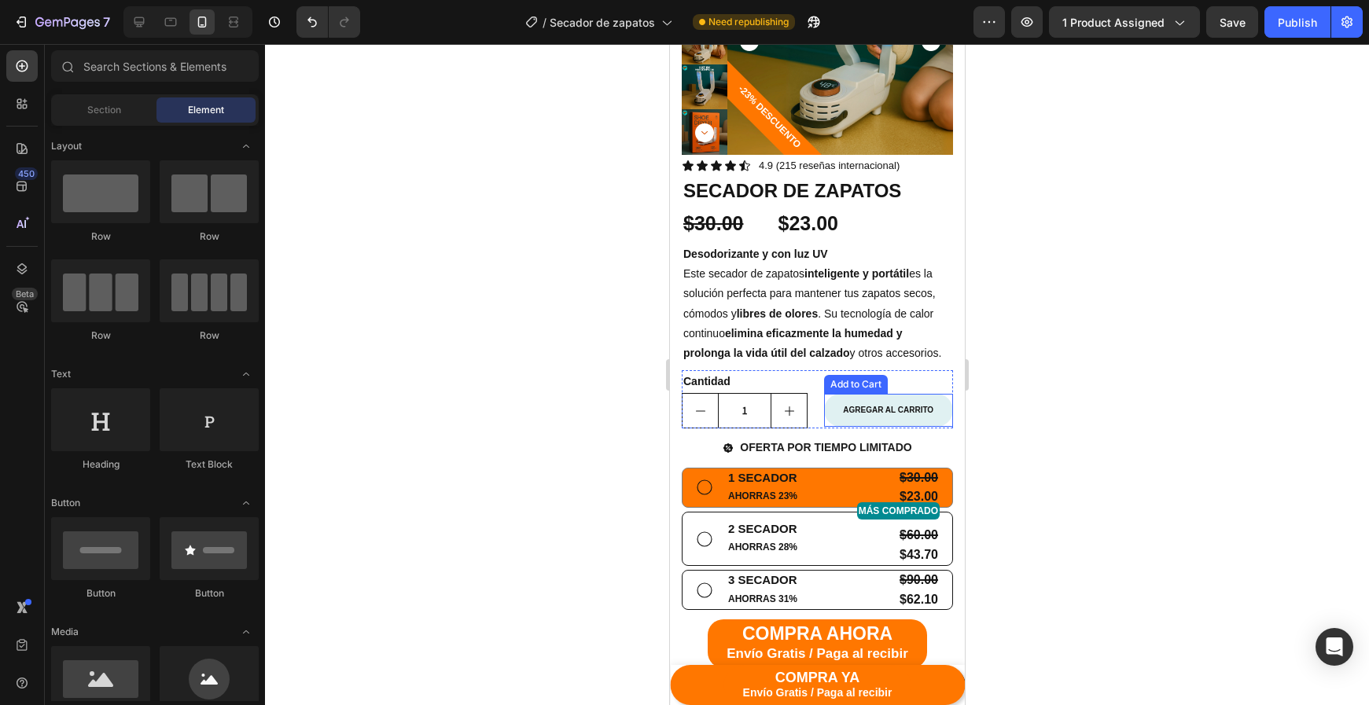
scroll to position [358, 0]
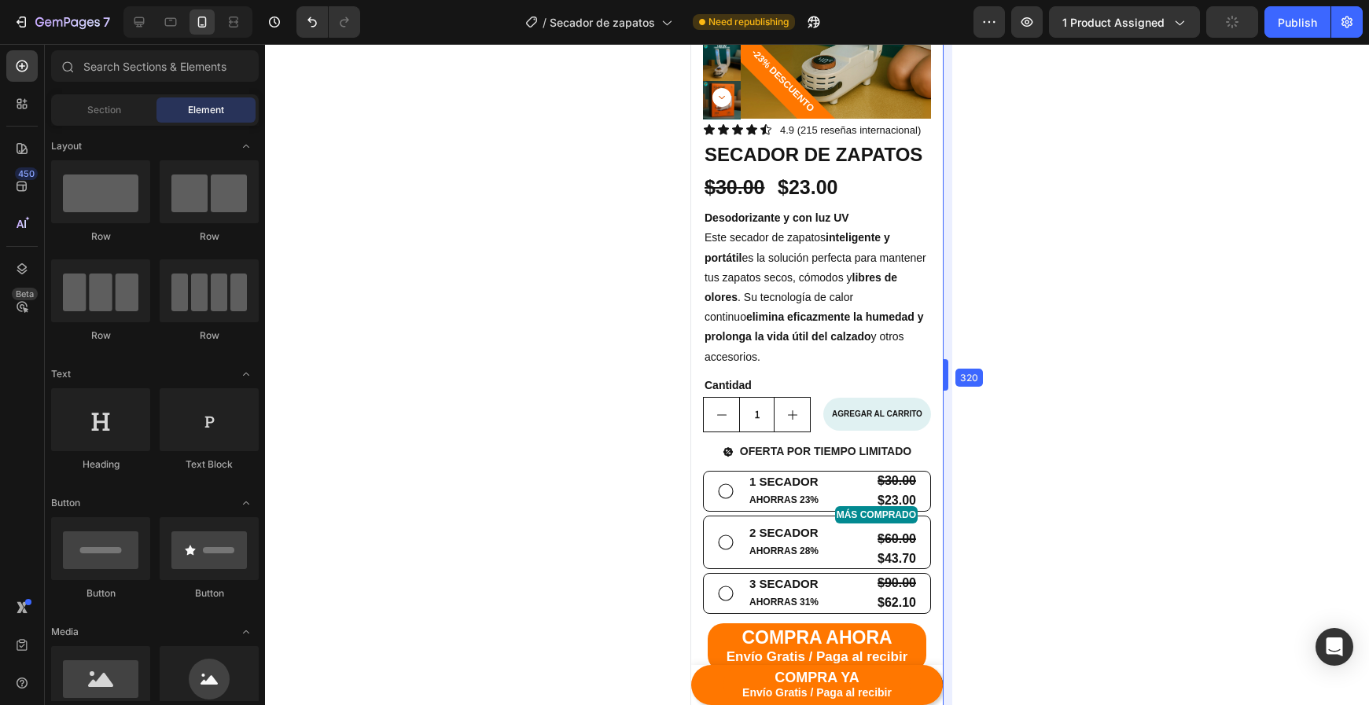
drag, startPoint x: 966, startPoint y: 383, endPoint x: 679, endPoint y: 403, distance: 287.7
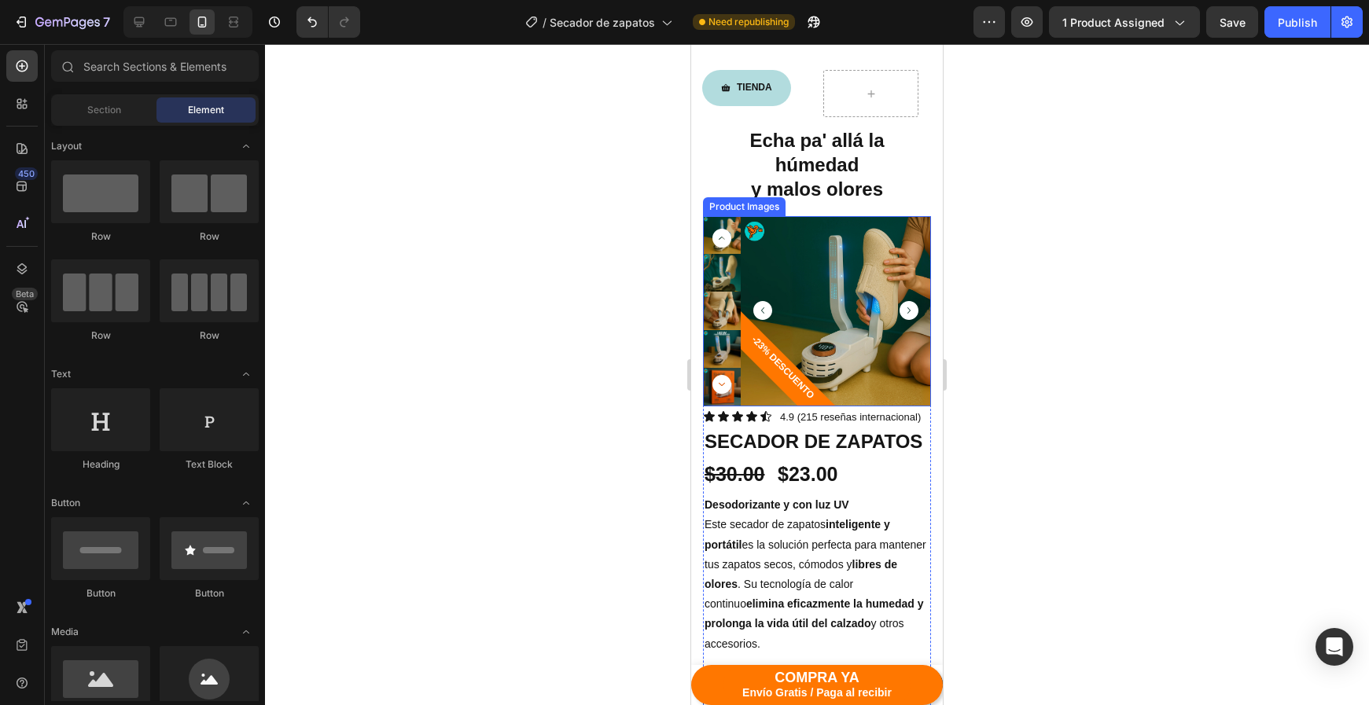
scroll to position [39, 0]
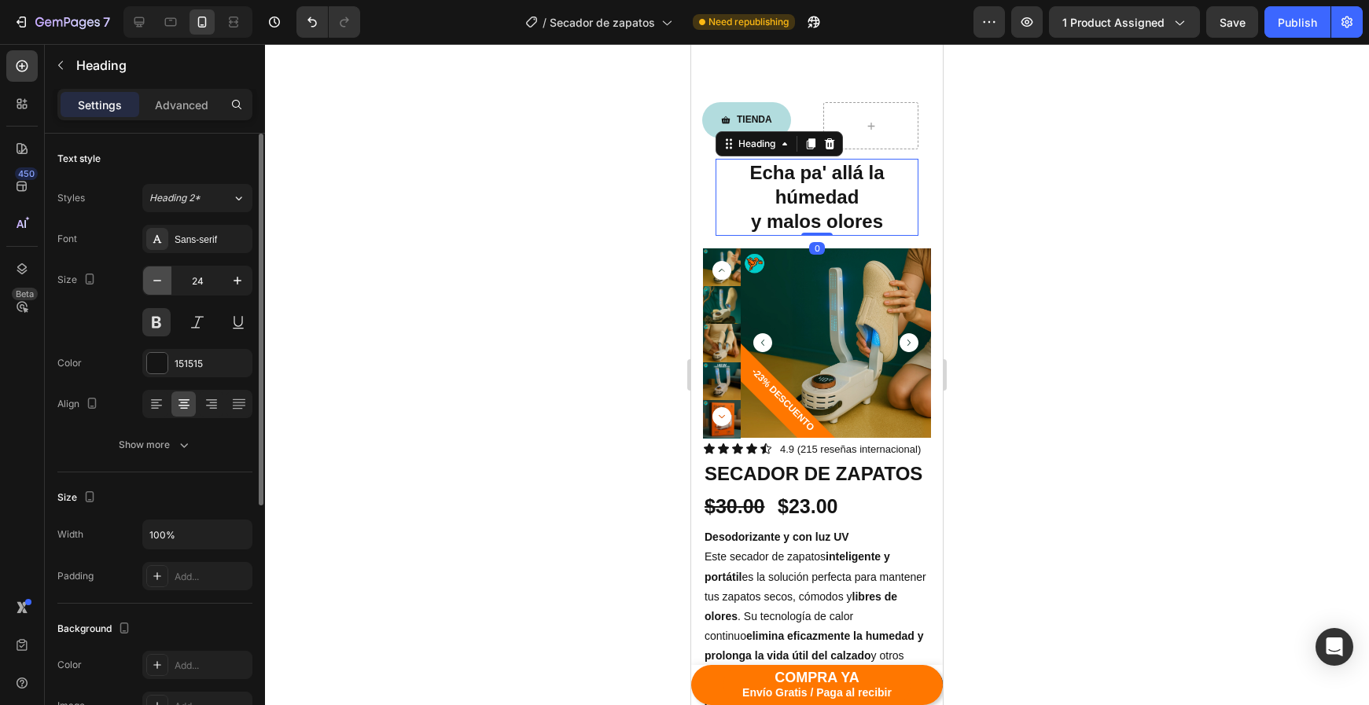
click at [155, 281] on icon "button" at bounding box center [157, 281] width 16 height 16
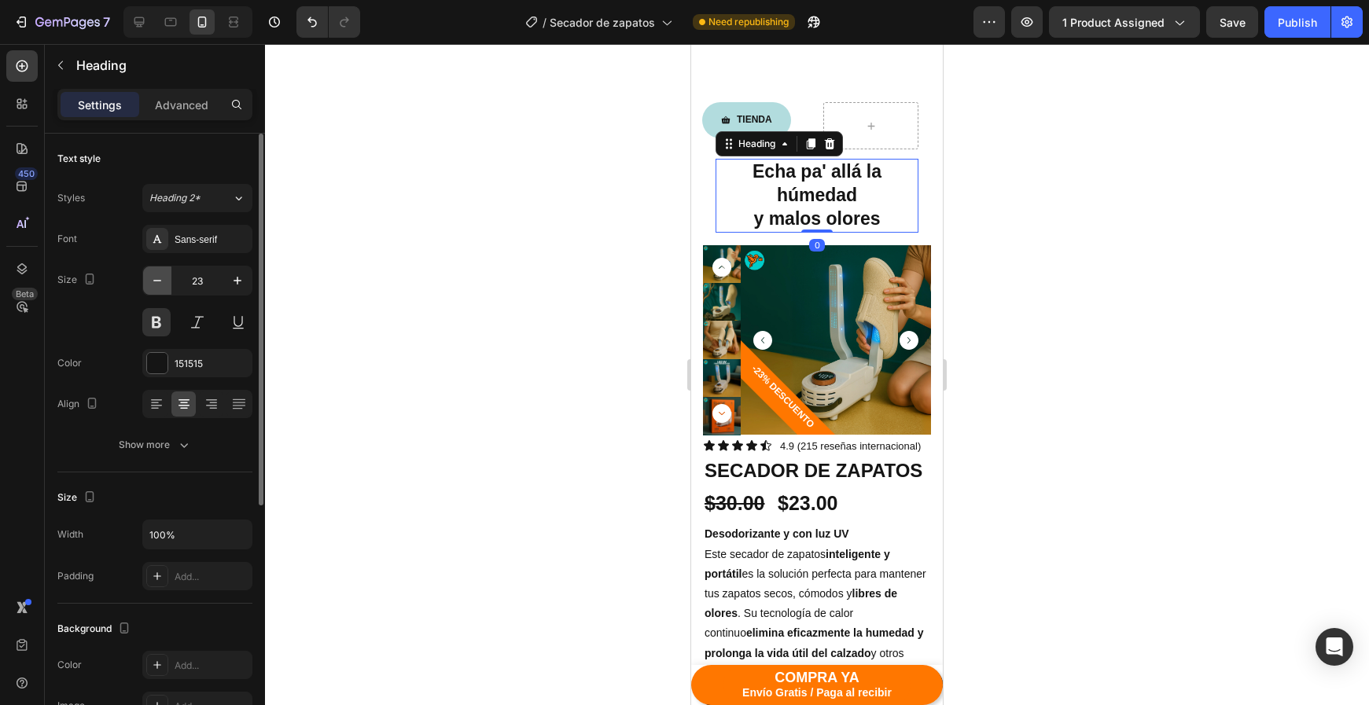
click at [155, 281] on icon "button" at bounding box center [157, 281] width 16 height 16
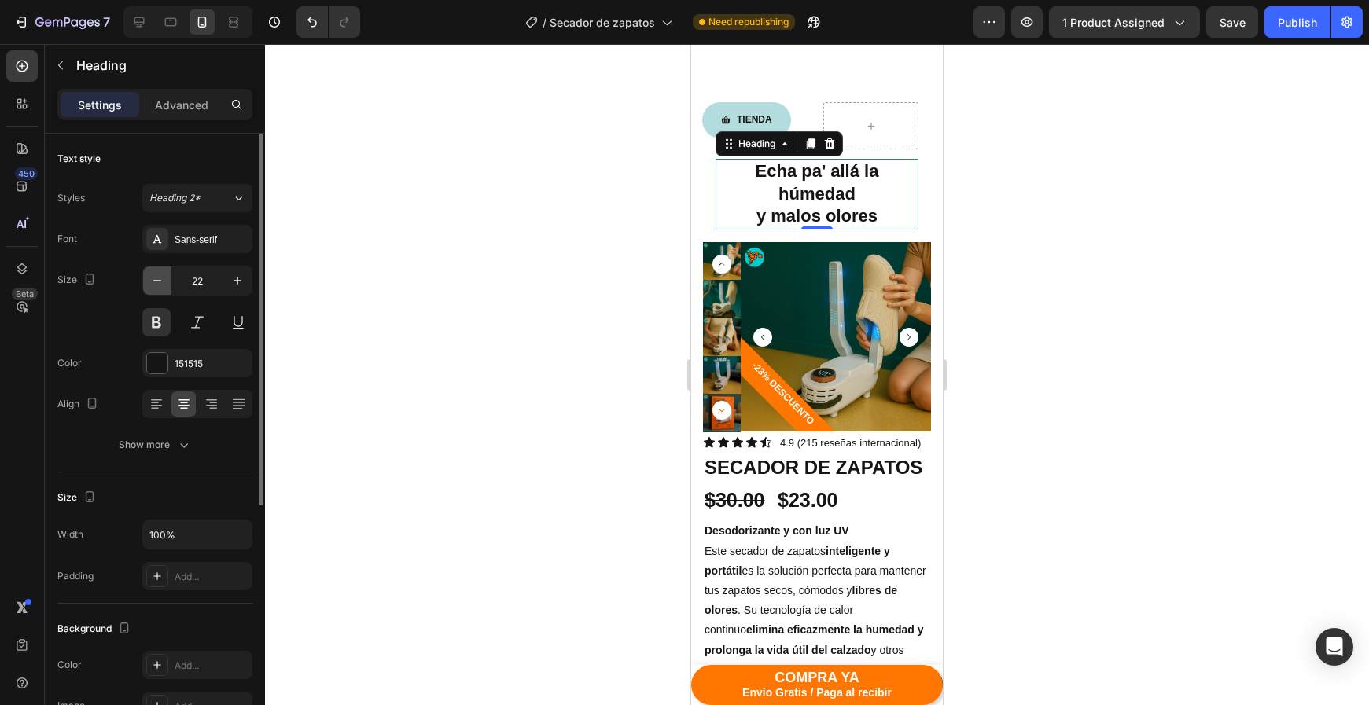
click at [155, 281] on icon "button" at bounding box center [157, 281] width 16 height 16
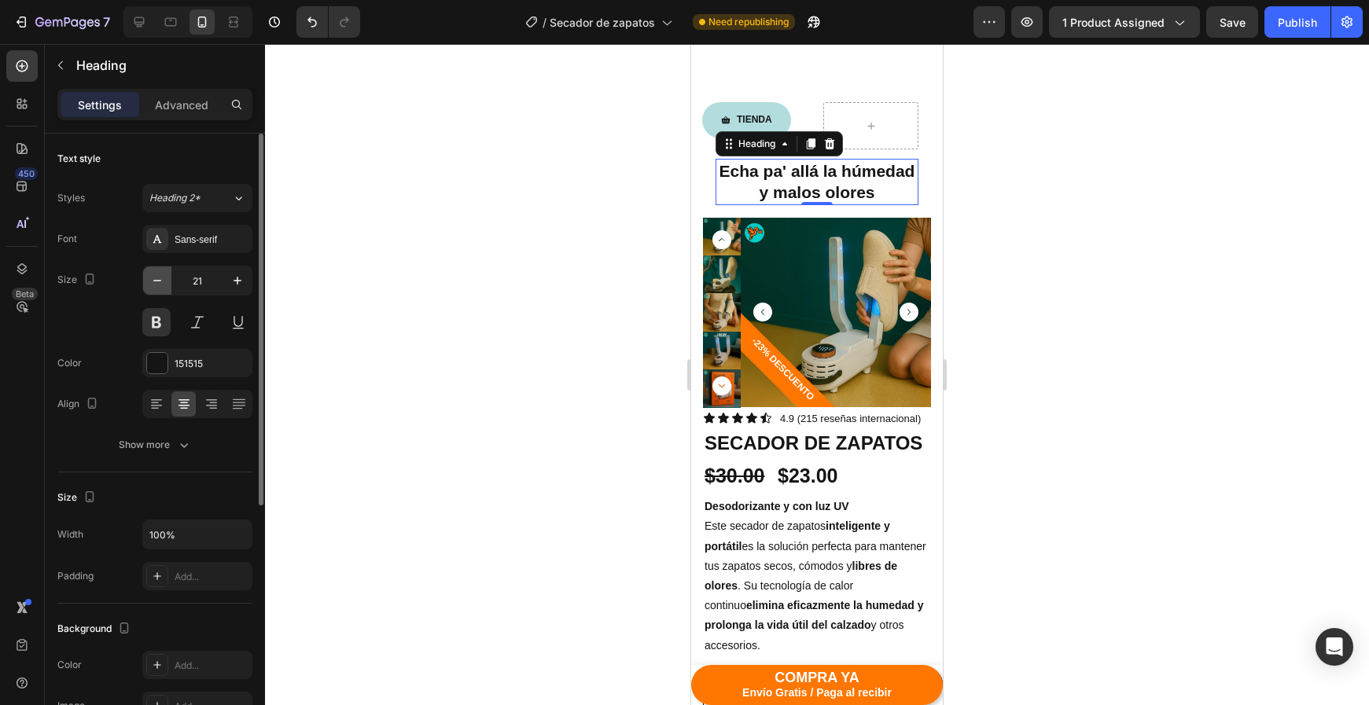
click at [155, 281] on icon "button" at bounding box center [157, 281] width 16 height 16
type input "20"
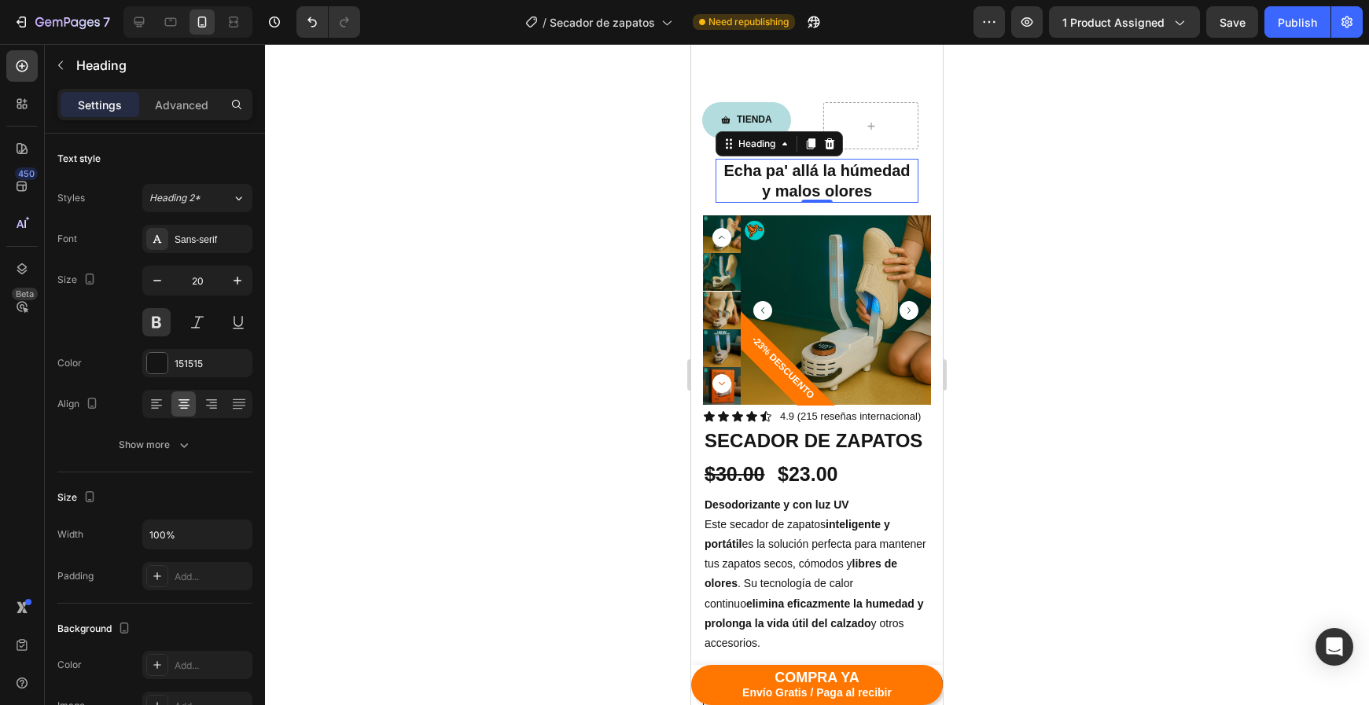
click at [1113, 349] on div at bounding box center [817, 374] width 1104 height 661
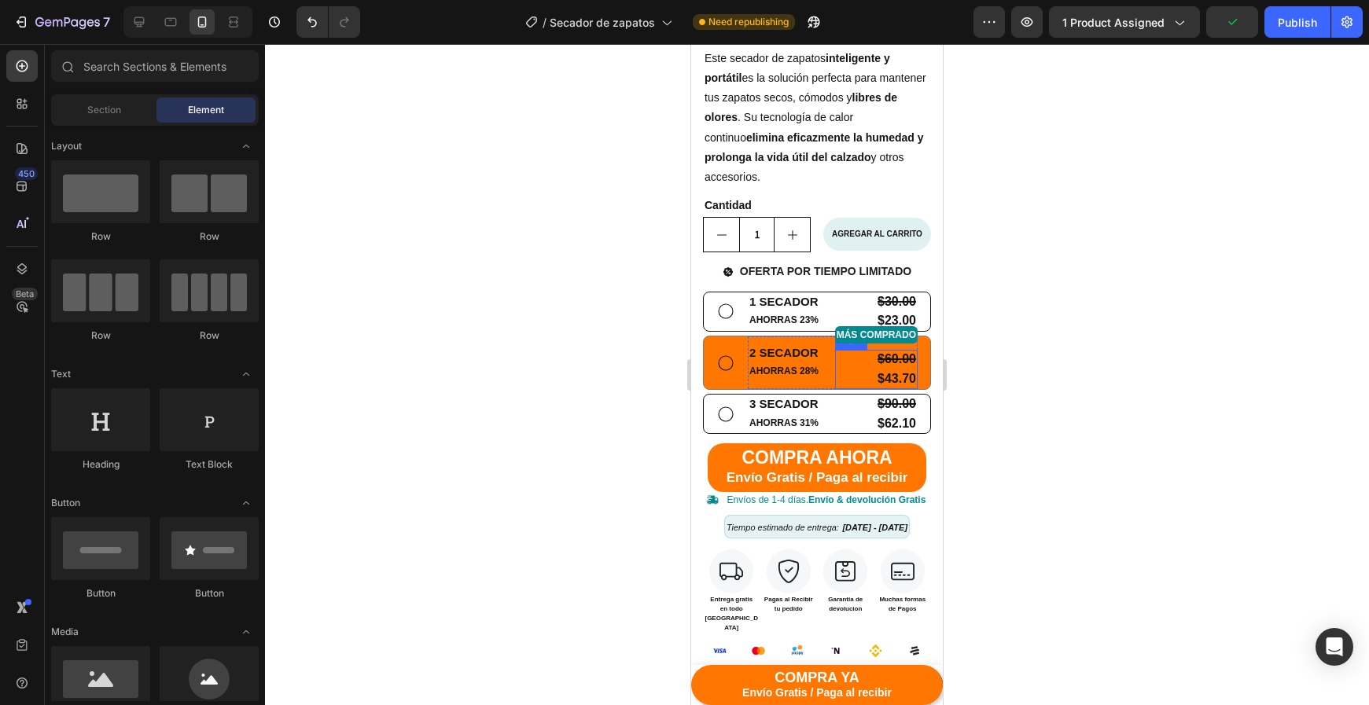
scroll to position [499, 0]
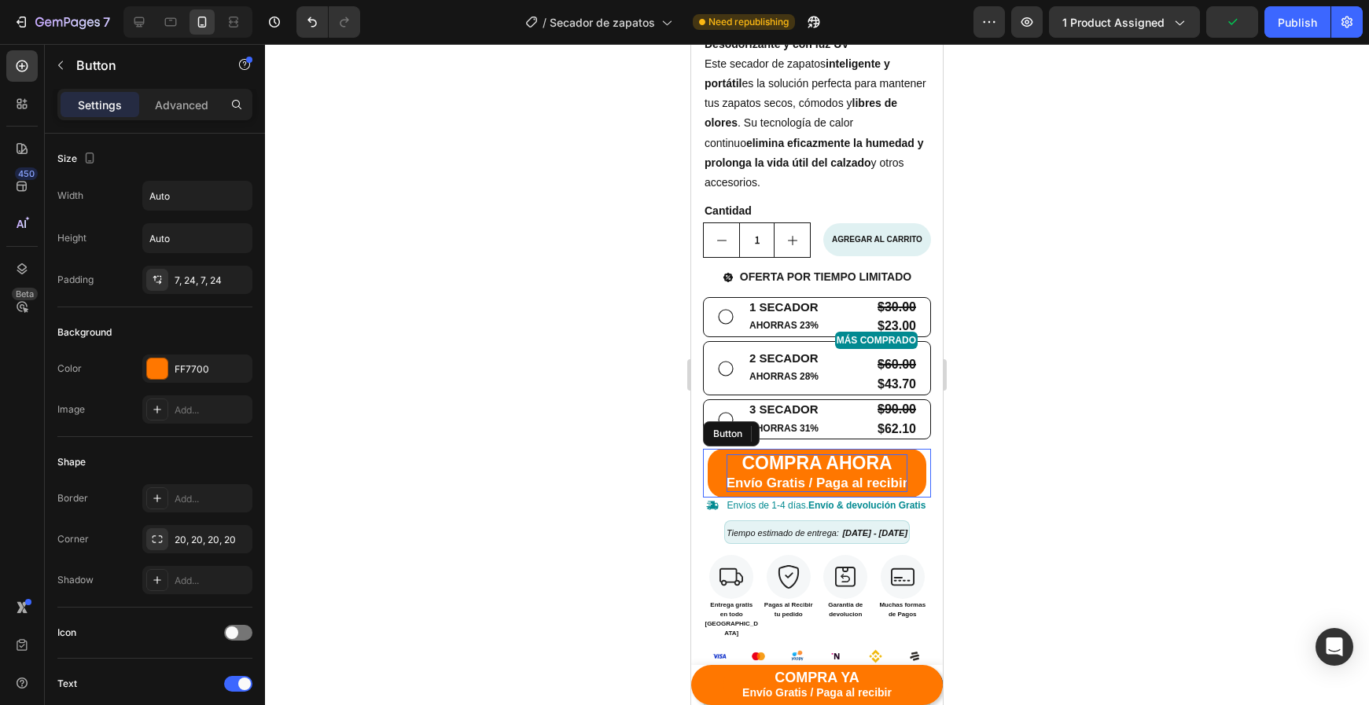
click at [861, 458] on span "COMPRA AHORA" at bounding box center [816, 463] width 150 height 20
click at [866, 458] on span "COMPRA AHORA" at bounding box center [816, 463] width 150 height 20
click at [1067, 472] on div at bounding box center [817, 374] width 1104 height 661
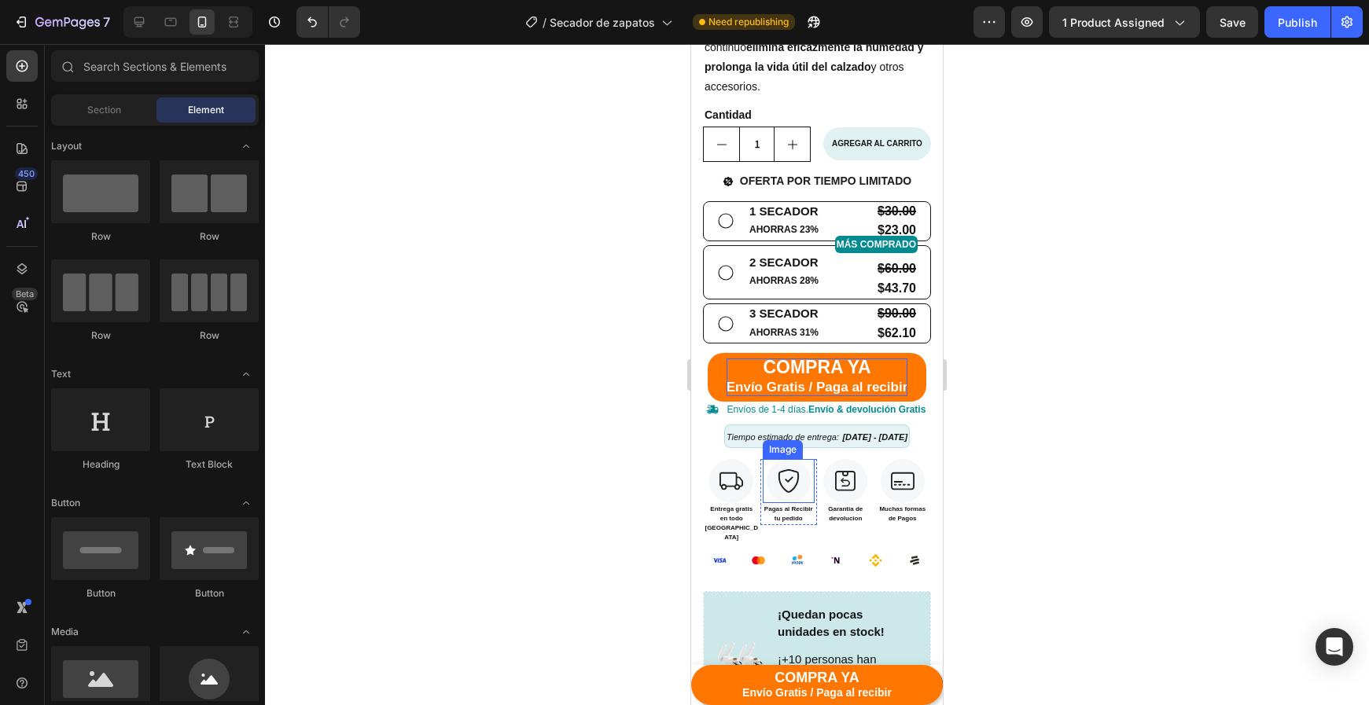
scroll to position [590, 0]
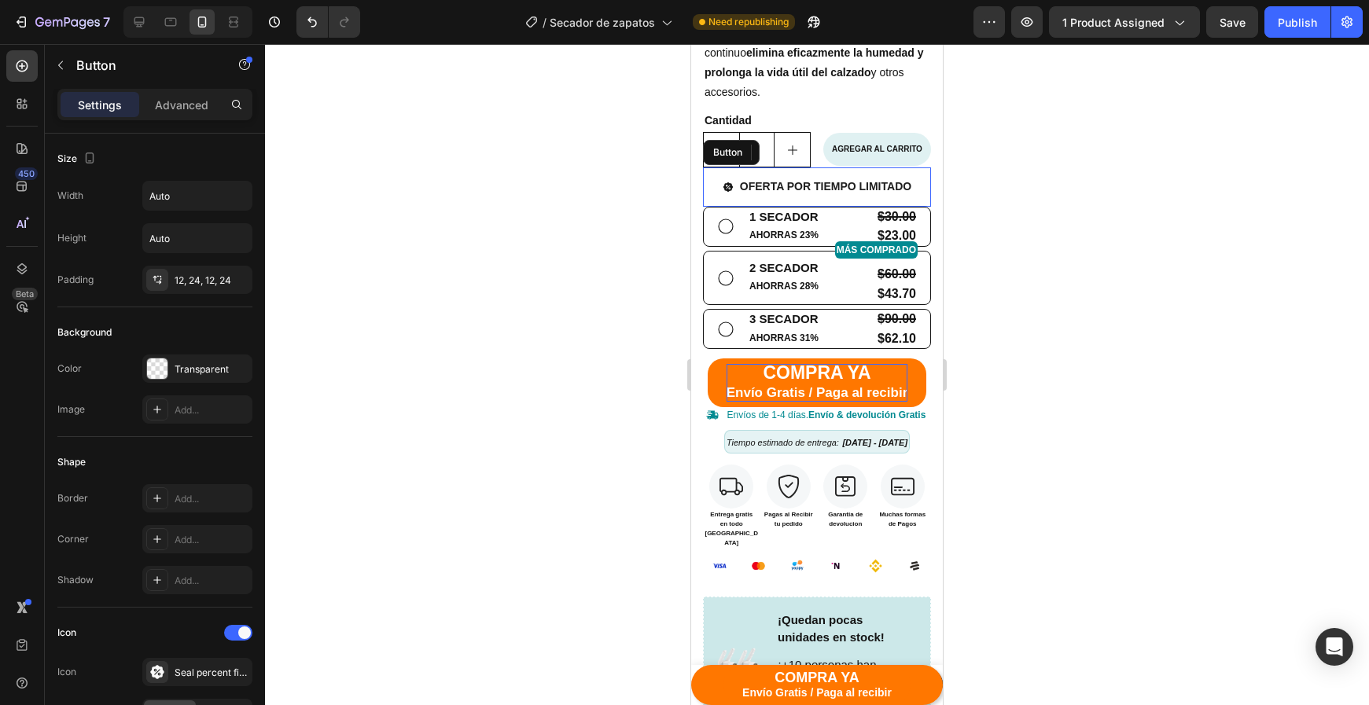
click at [922, 188] on button "OFERTA POR TIEMPO LIMITADO" at bounding box center [817, 186] width 226 height 39
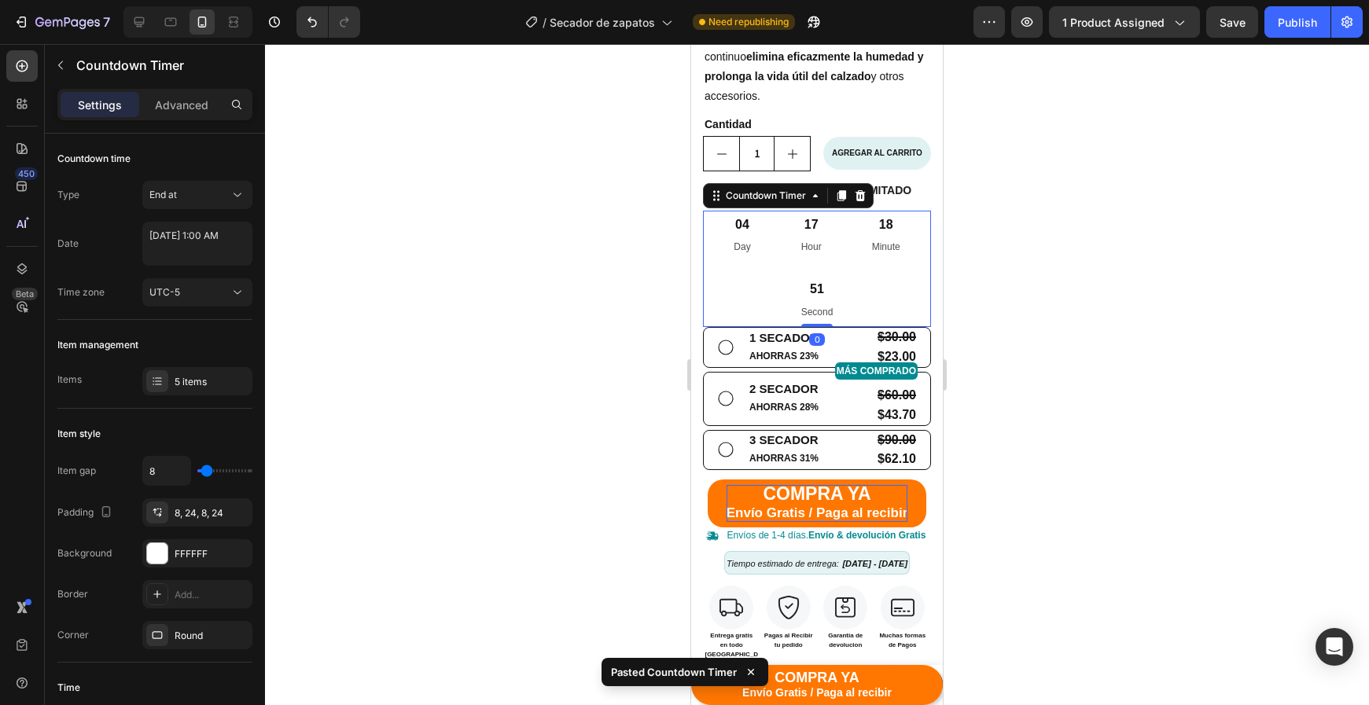
click at [851, 288] on div "51 Second" at bounding box center [817, 301] width 70 height 52
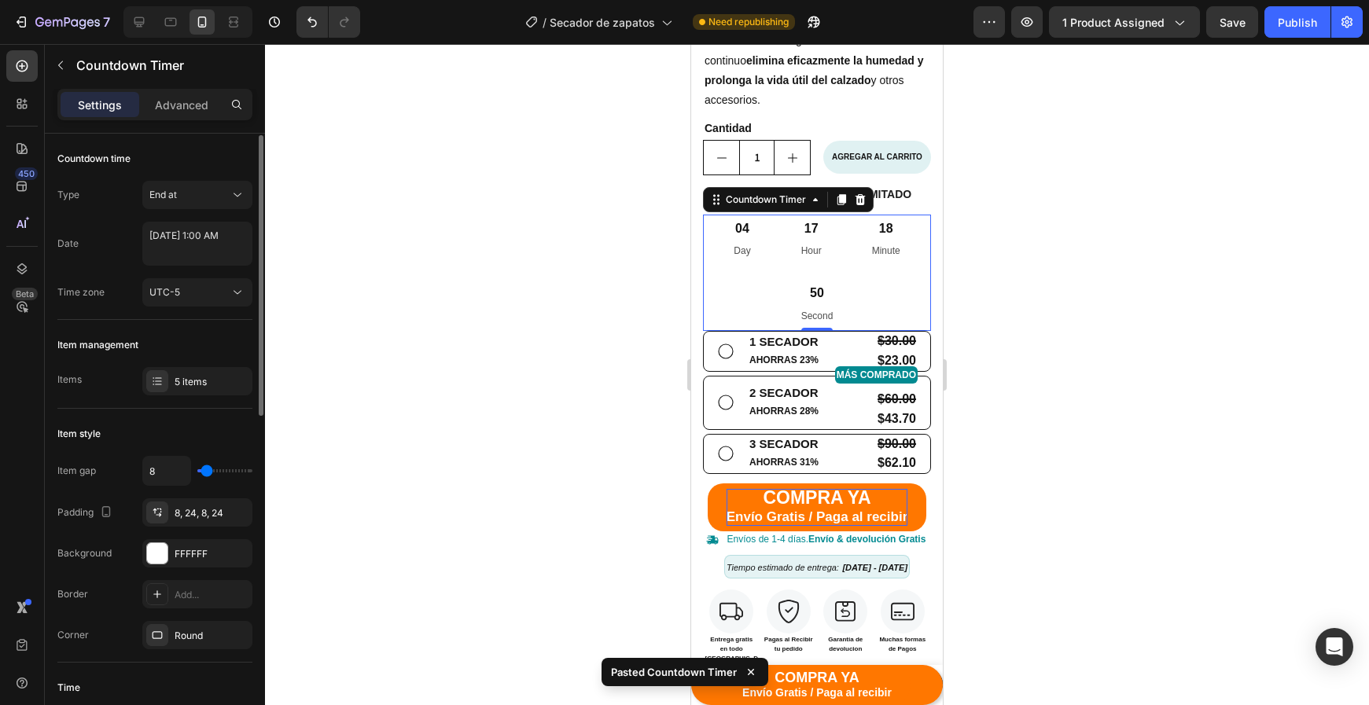
click at [170, 572] on div "Item gap 8 Padding 8, 24, 8, 24 Background FFFFFF Border Add... Corner Round" at bounding box center [154, 552] width 195 height 193
drag, startPoint x: 175, startPoint y: 563, endPoint x: 189, endPoint y: 565, distance: 15.0
click at [176, 562] on div "FFFFFF" at bounding box center [197, 553] width 110 height 28
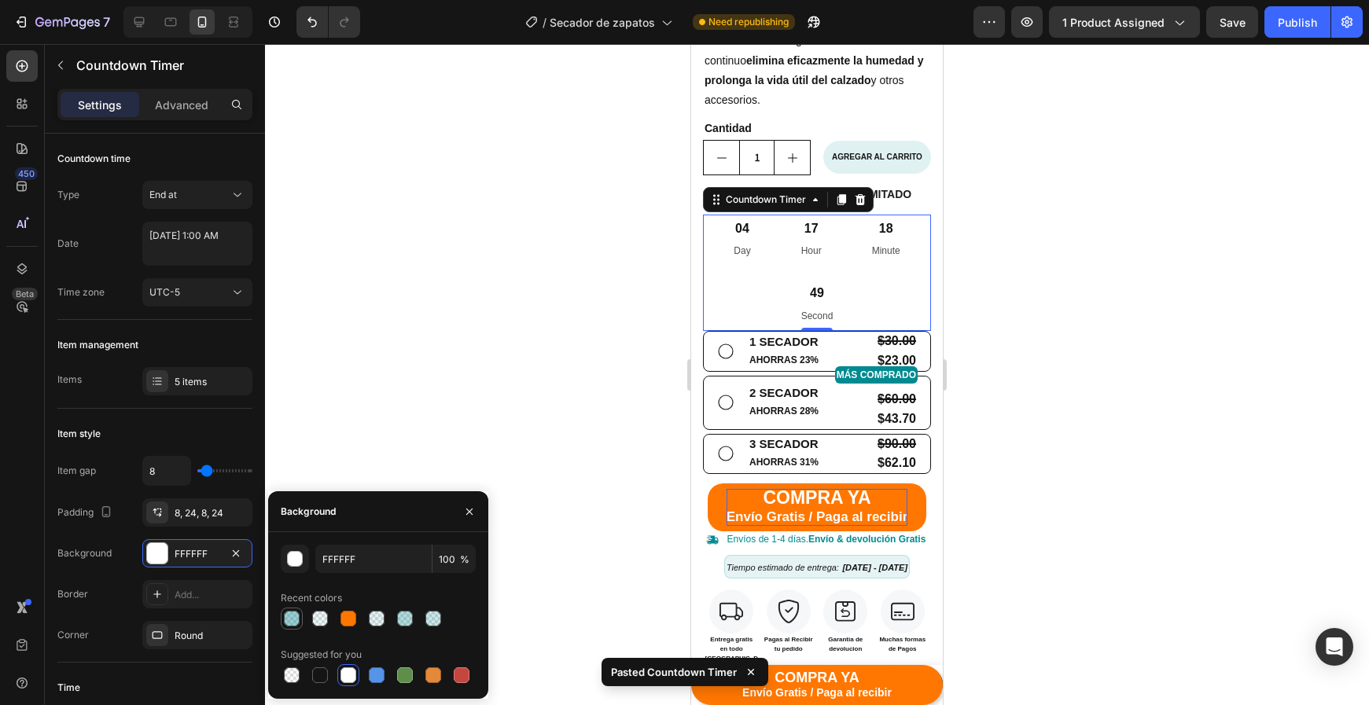
click at [298, 616] on div at bounding box center [292, 619] width 16 height 16
type input "028A91"
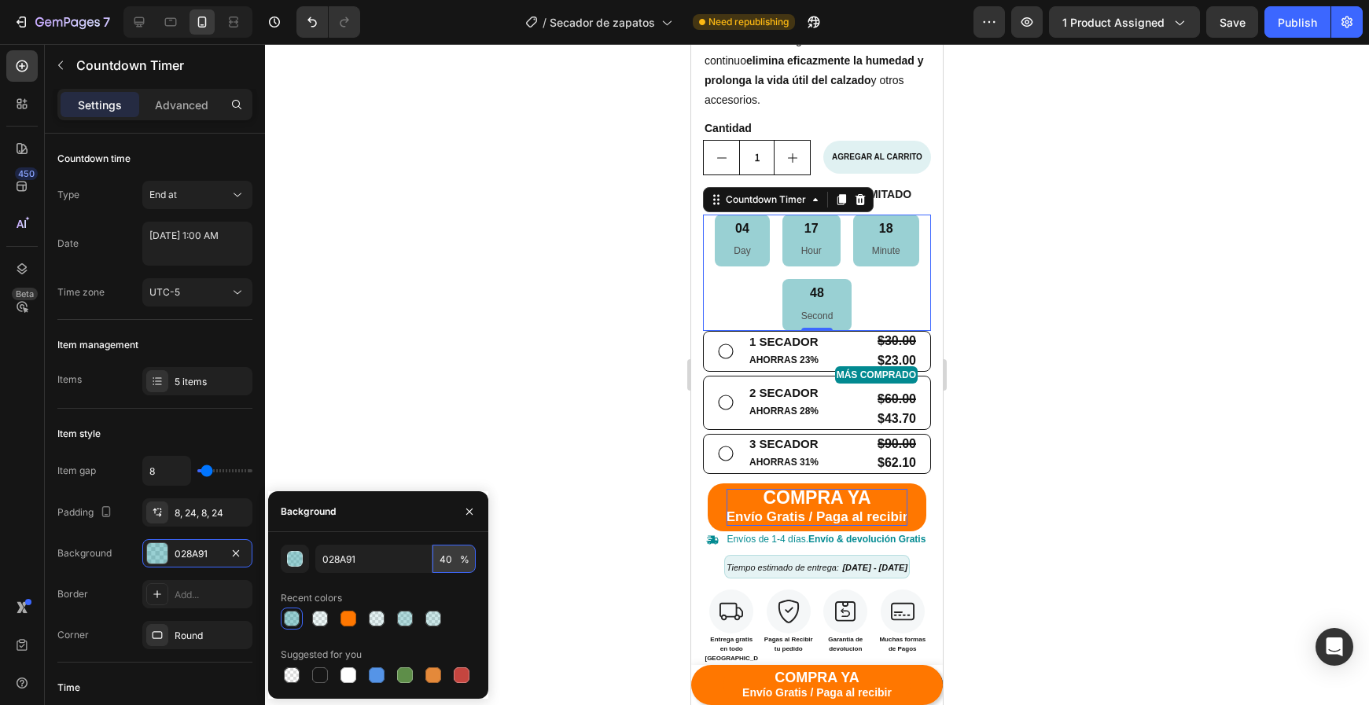
click at [443, 561] on input "40" at bounding box center [453, 559] width 43 height 28
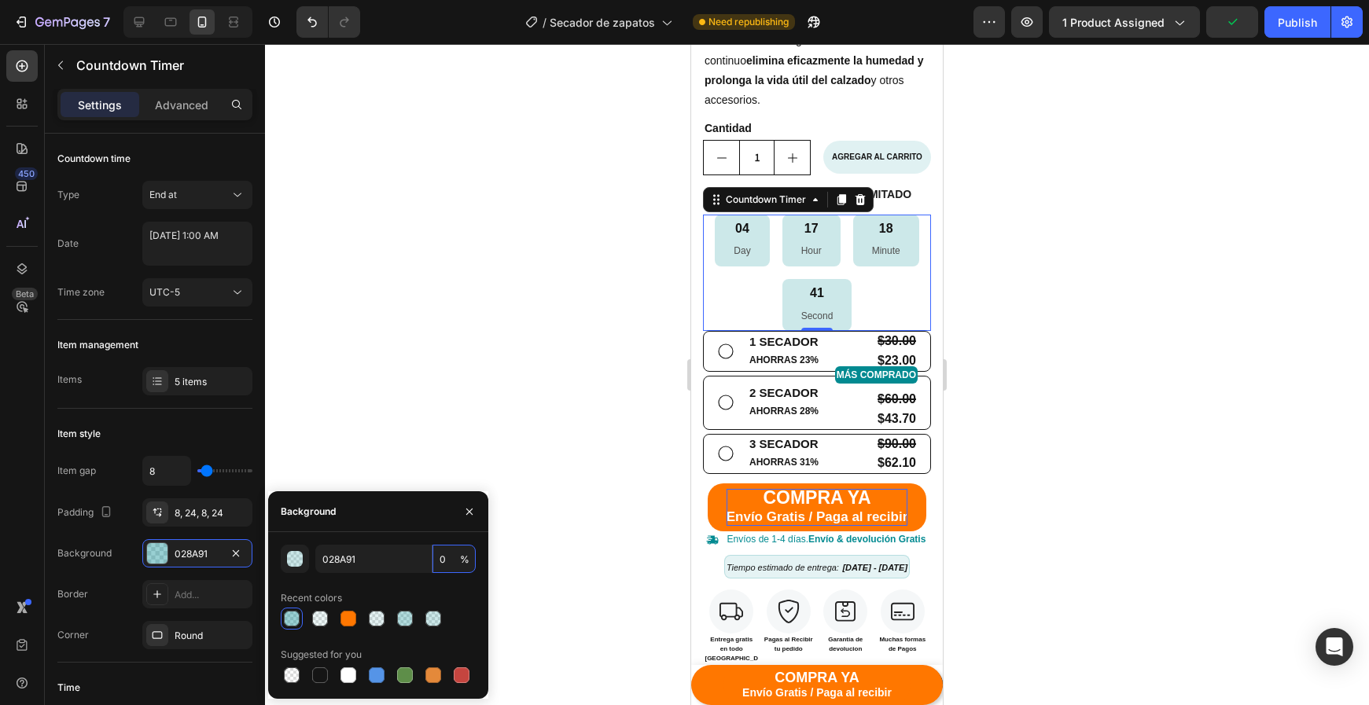
type input "10"
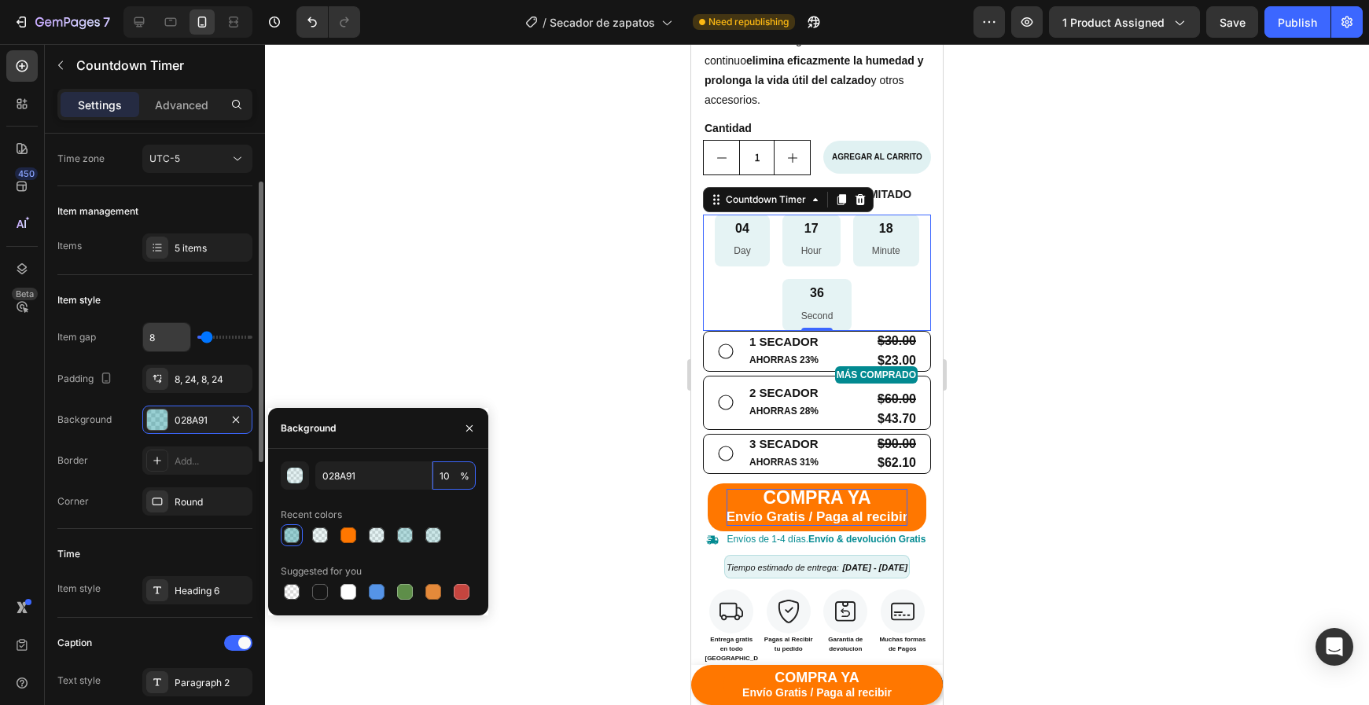
scroll to position [117, 0]
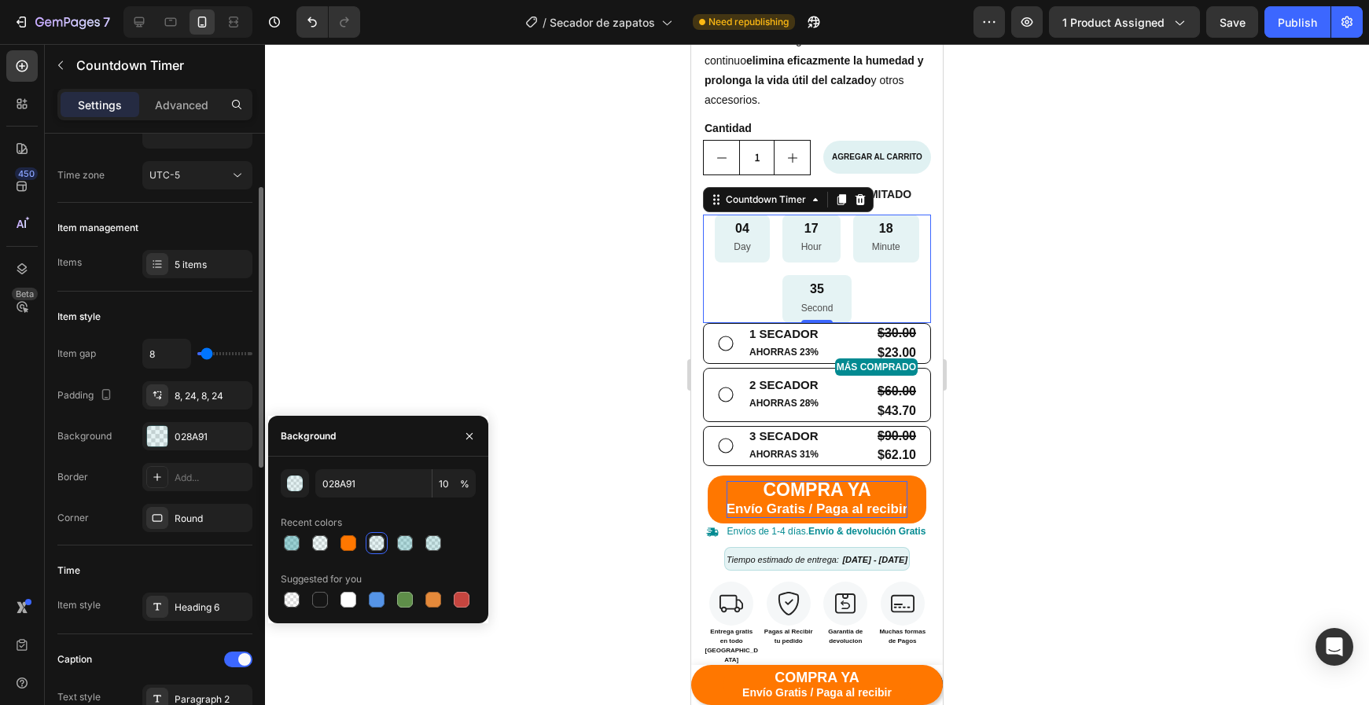
type input "3"
type input "1"
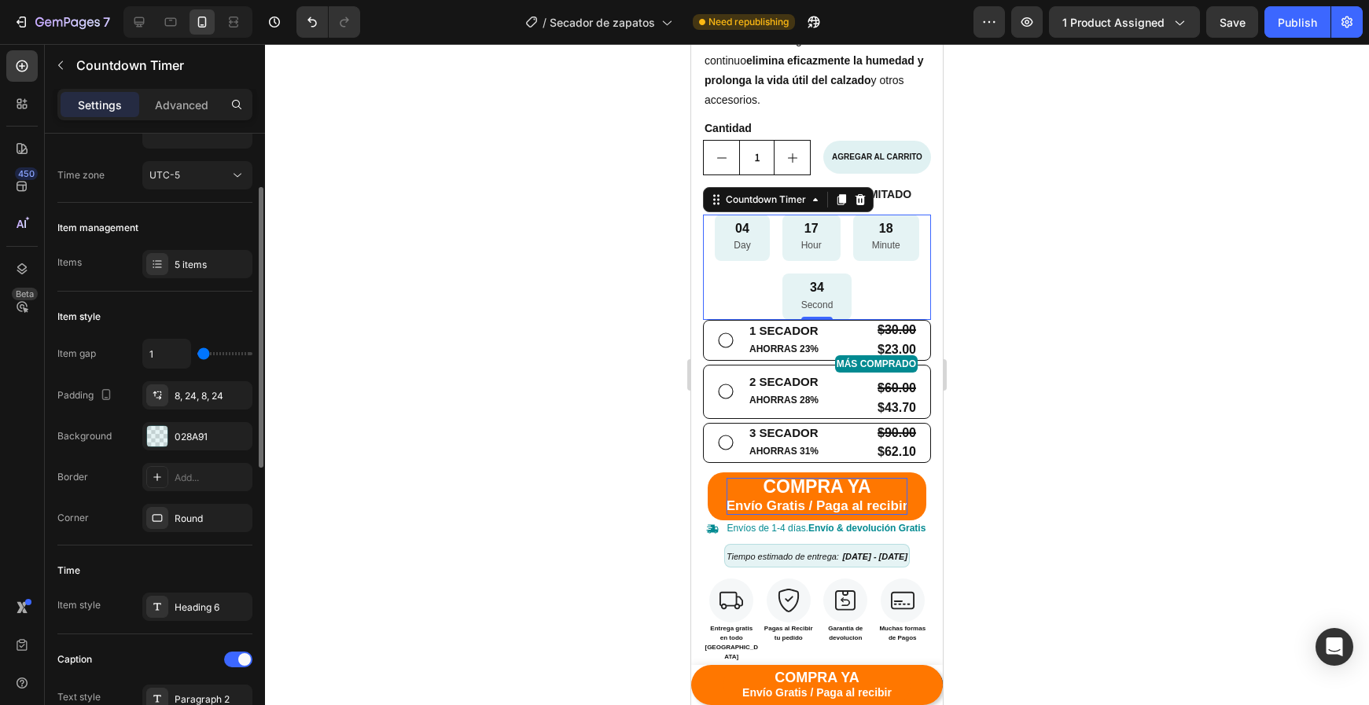
type input "0"
drag, startPoint x: 202, startPoint y: 356, endPoint x: 189, endPoint y: 359, distance: 13.0
type input "0"
click at [189, 359] on div "0" at bounding box center [197, 354] width 110 height 30
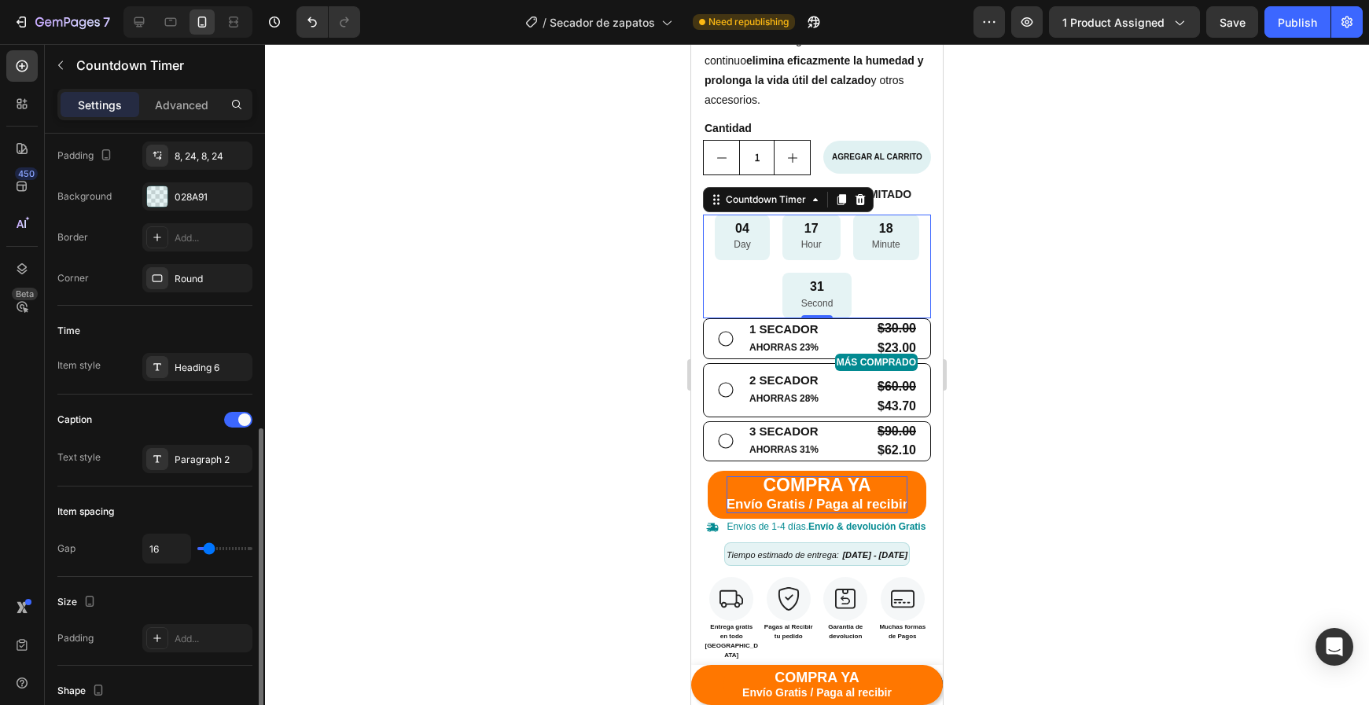
scroll to position [447, 0]
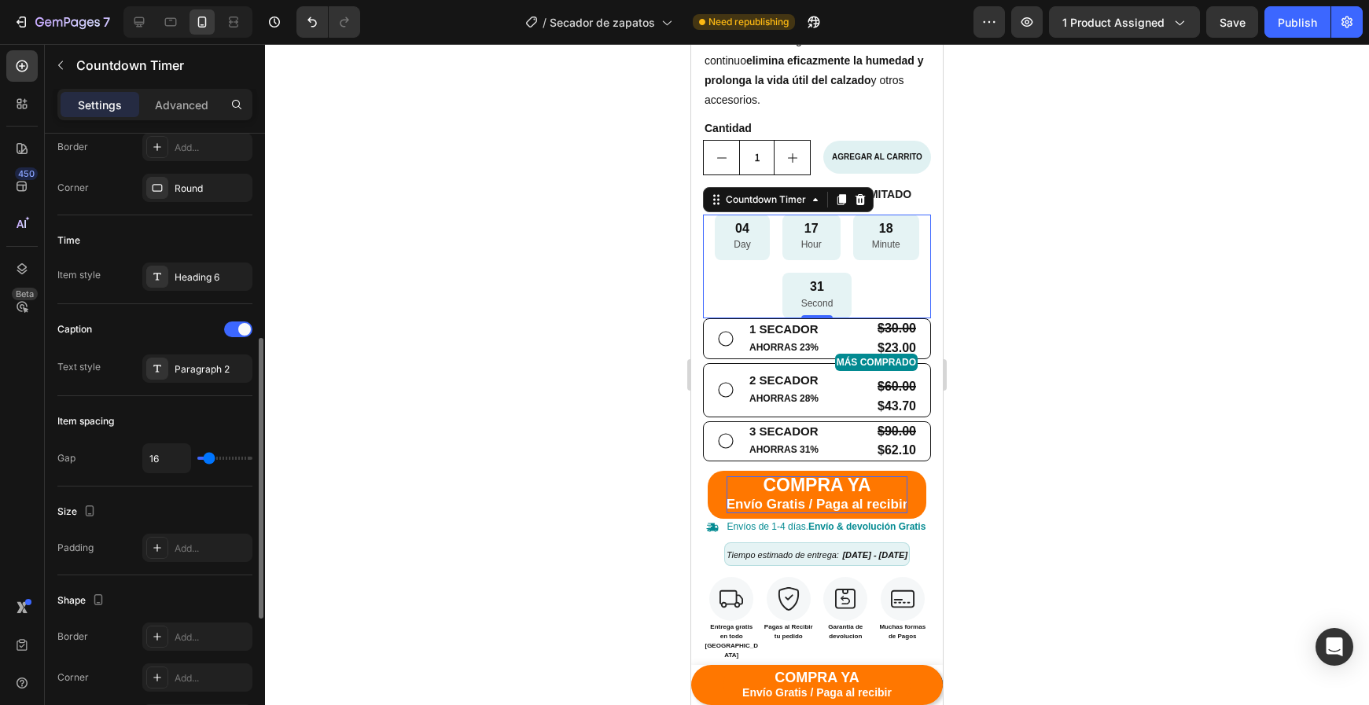
type input "0"
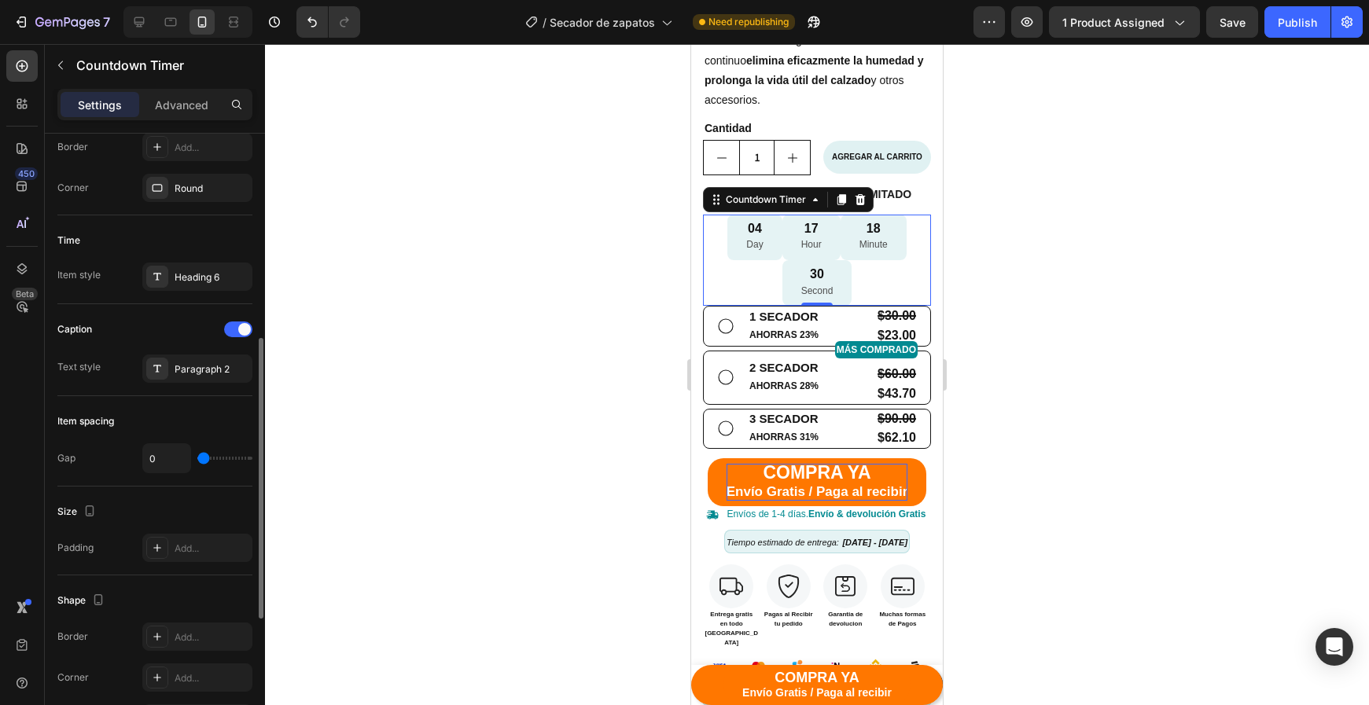
type input "1"
type input "3"
type input "5"
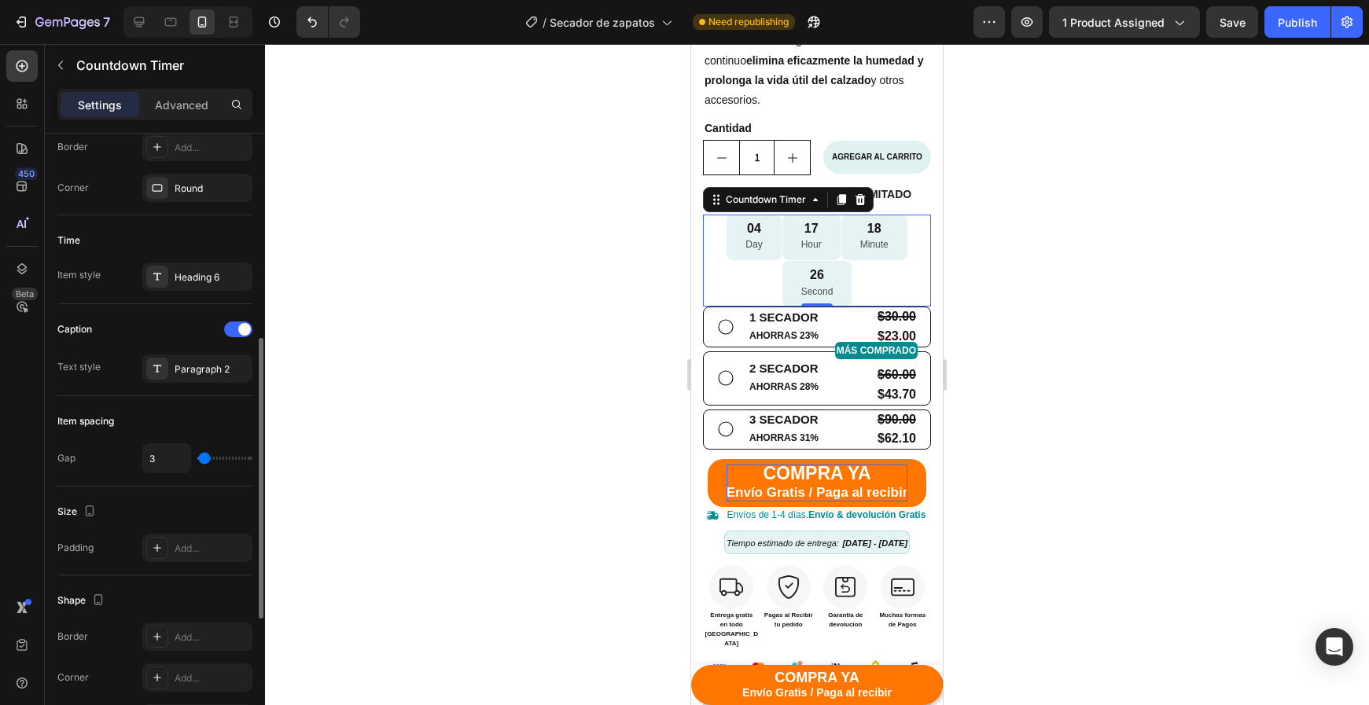
type input "5"
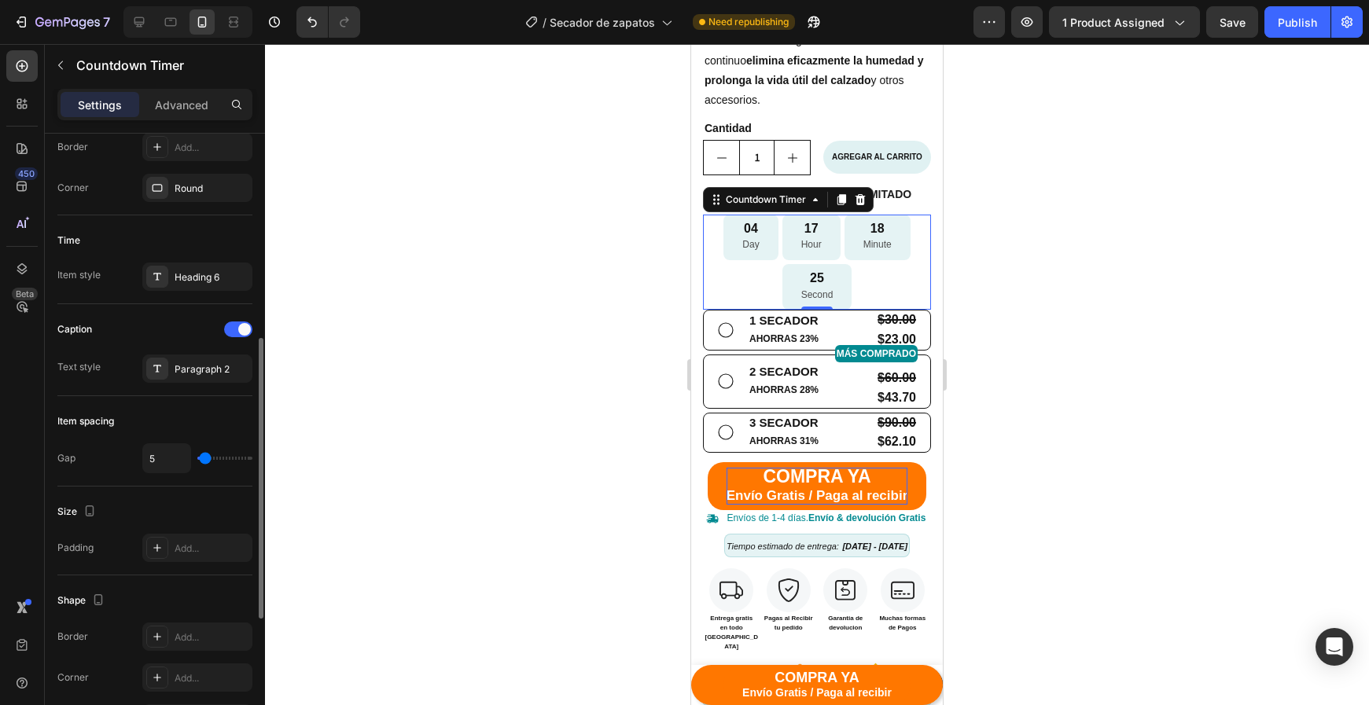
type input "3"
type input "1"
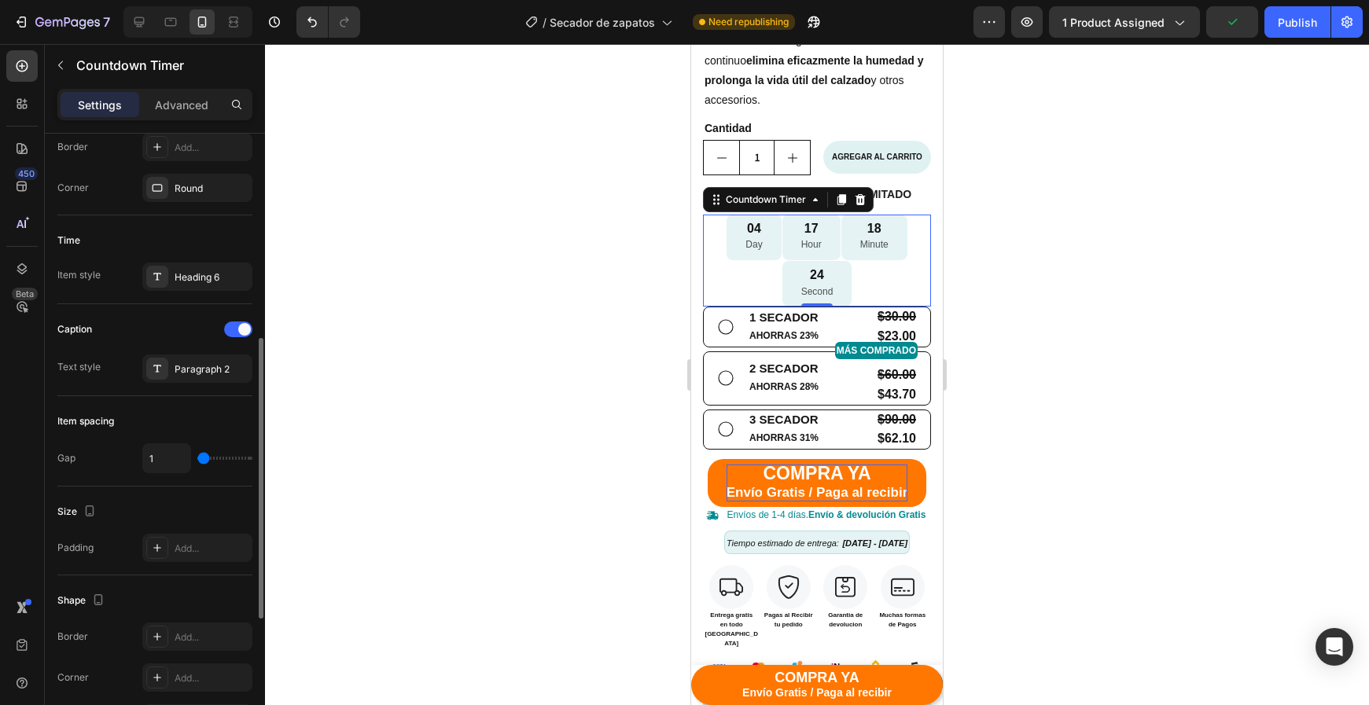
type input "3"
click at [202, 459] on input "range" at bounding box center [224, 458] width 55 height 3
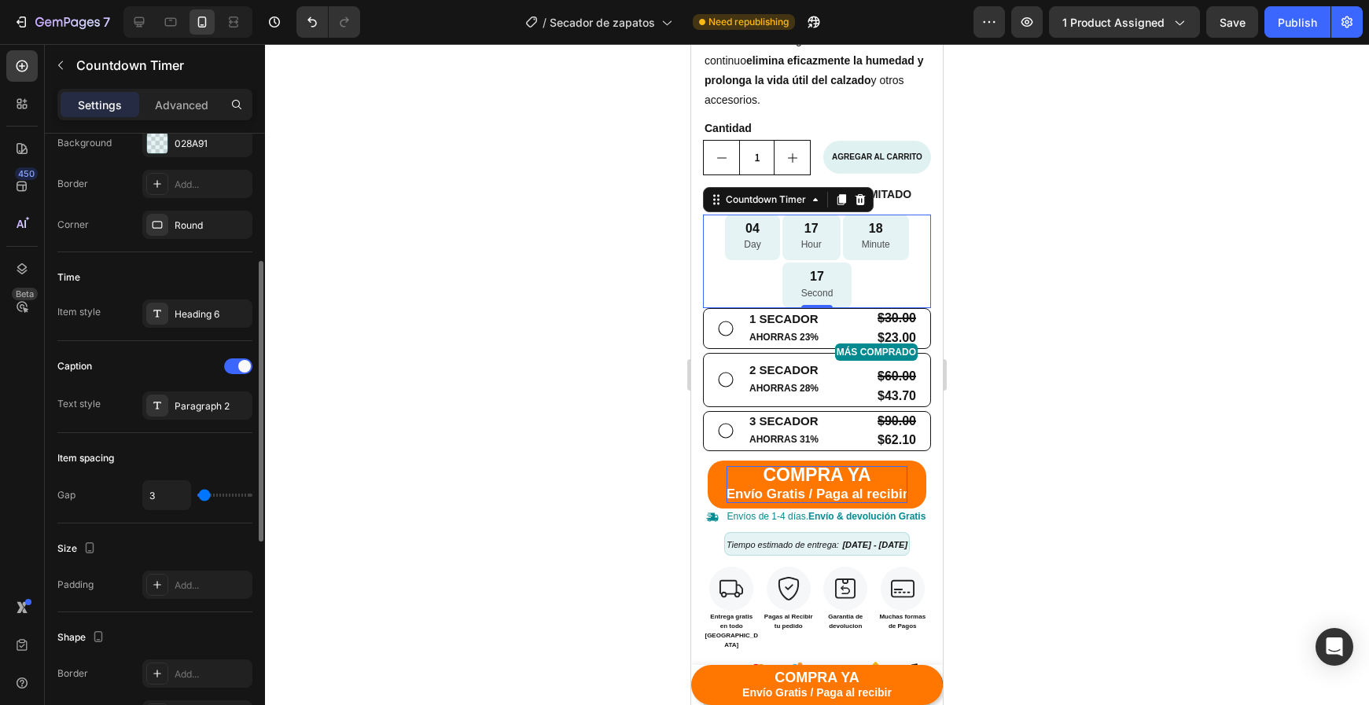
scroll to position [370, 0]
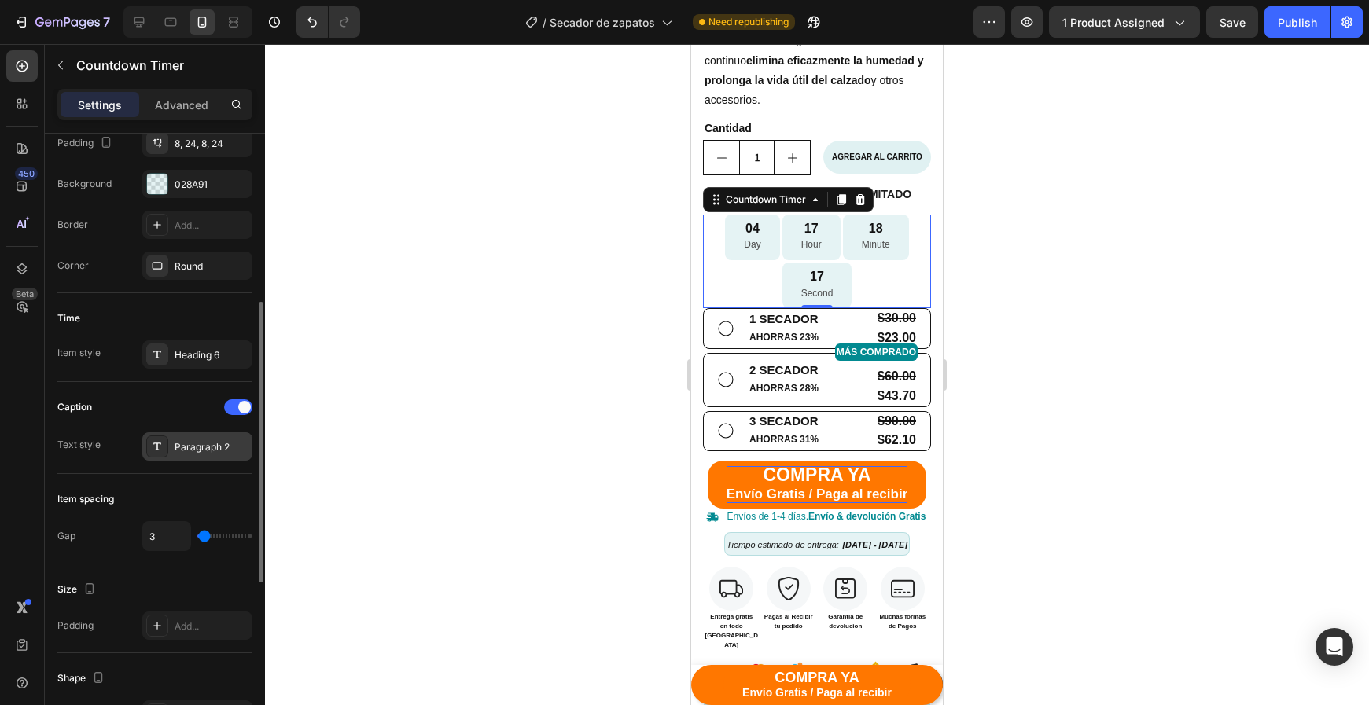
click at [178, 458] on div "Paragraph 2" at bounding box center [197, 446] width 110 height 28
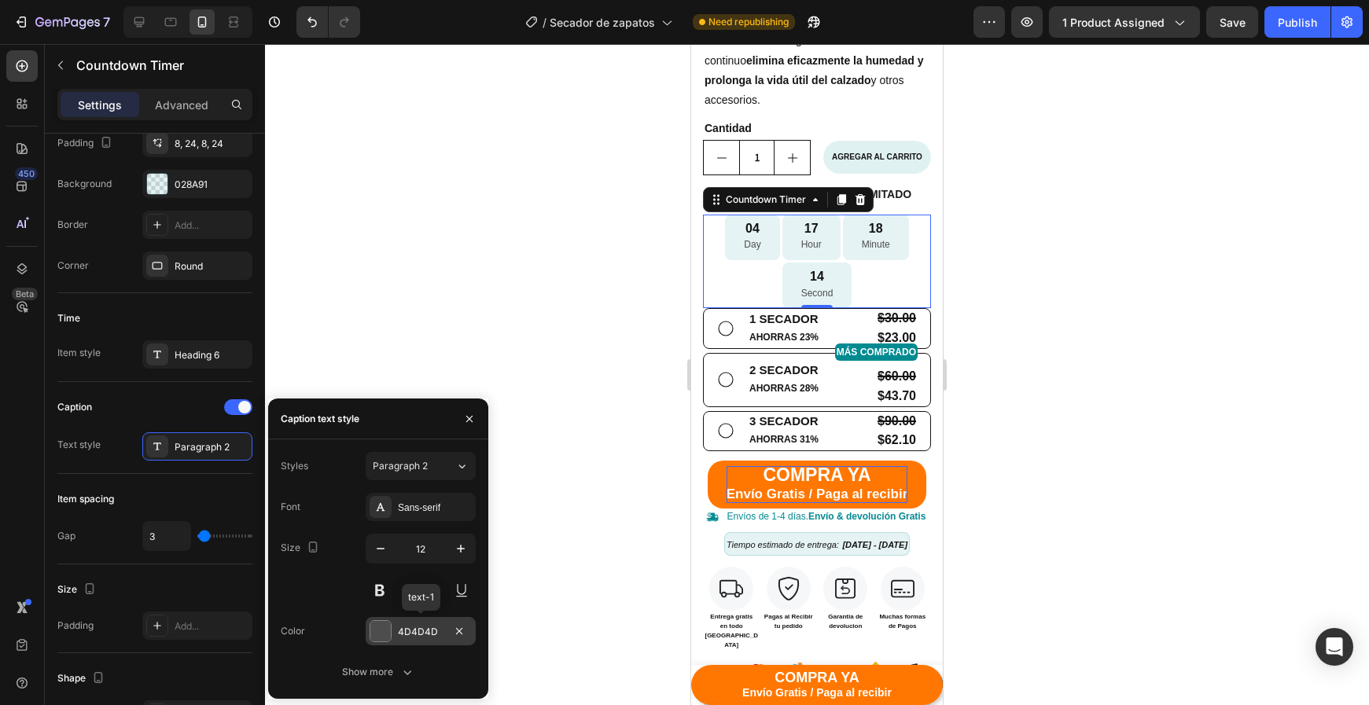
click at [377, 627] on div at bounding box center [380, 631] width 20 height 20
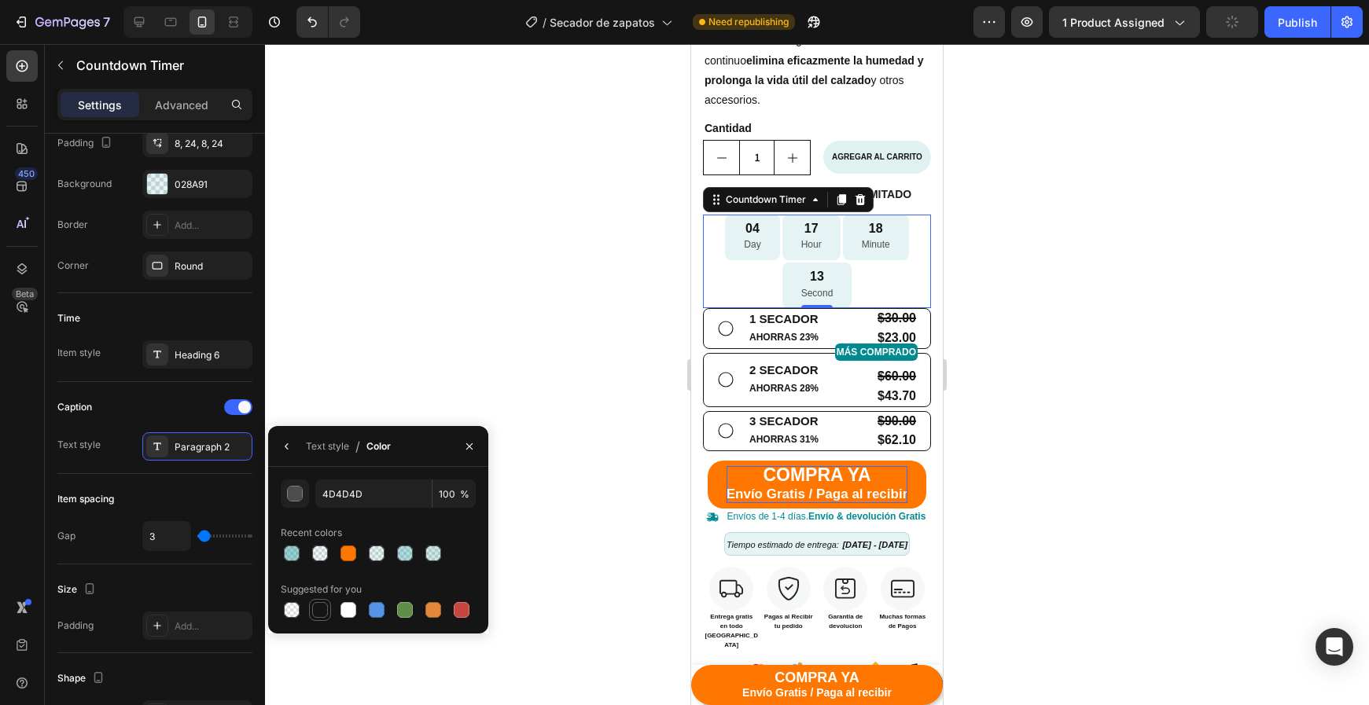
click at [325, 608] on div at bounding box center [320, 610] width 16 height 16
type input "151515"
click at [285, 445] on icon "button" at bounding box center [287, 446] width 13 height 13
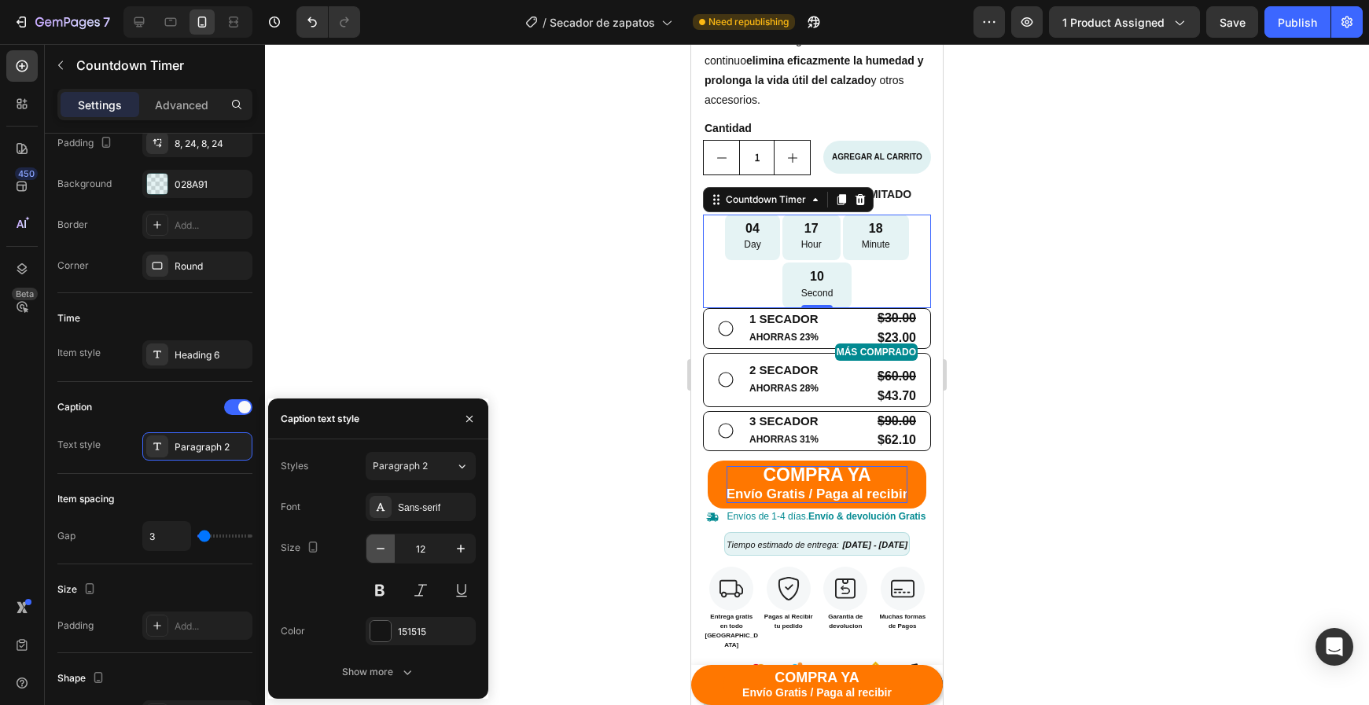
click at [380, 551] on icon "button" at bounding box center [381, 549] width 16 height 16
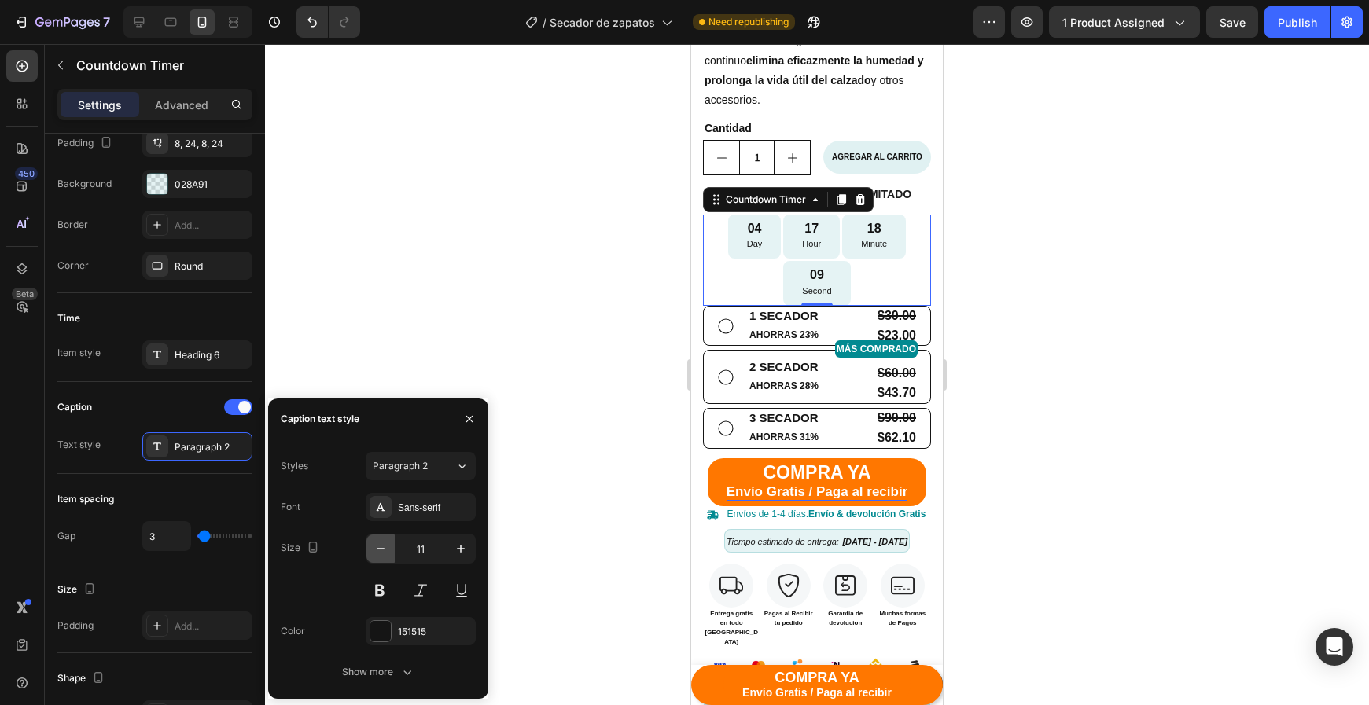
click at [380, 550] on icon "button" at bounding box center [381, 549] width 16 height 16
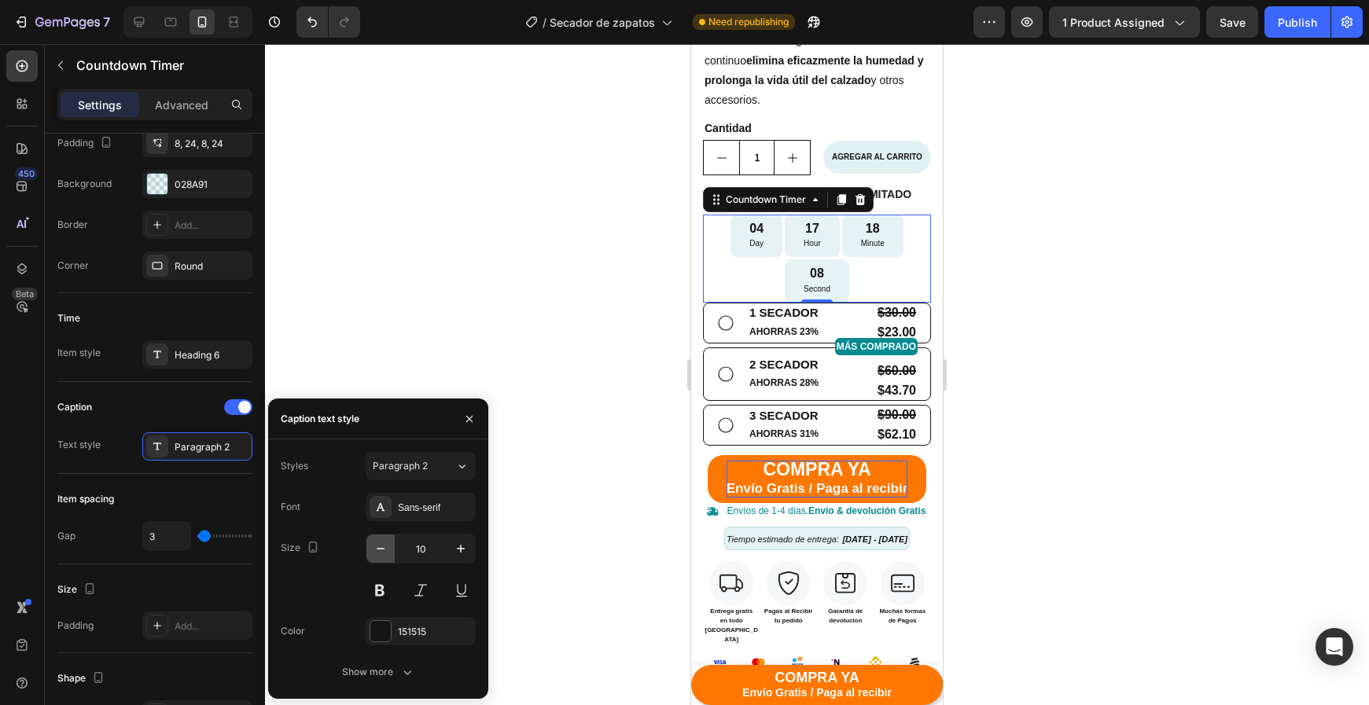
click at [380, 550] on icon "button" at bounding box center [381, 549] width 16 height 16
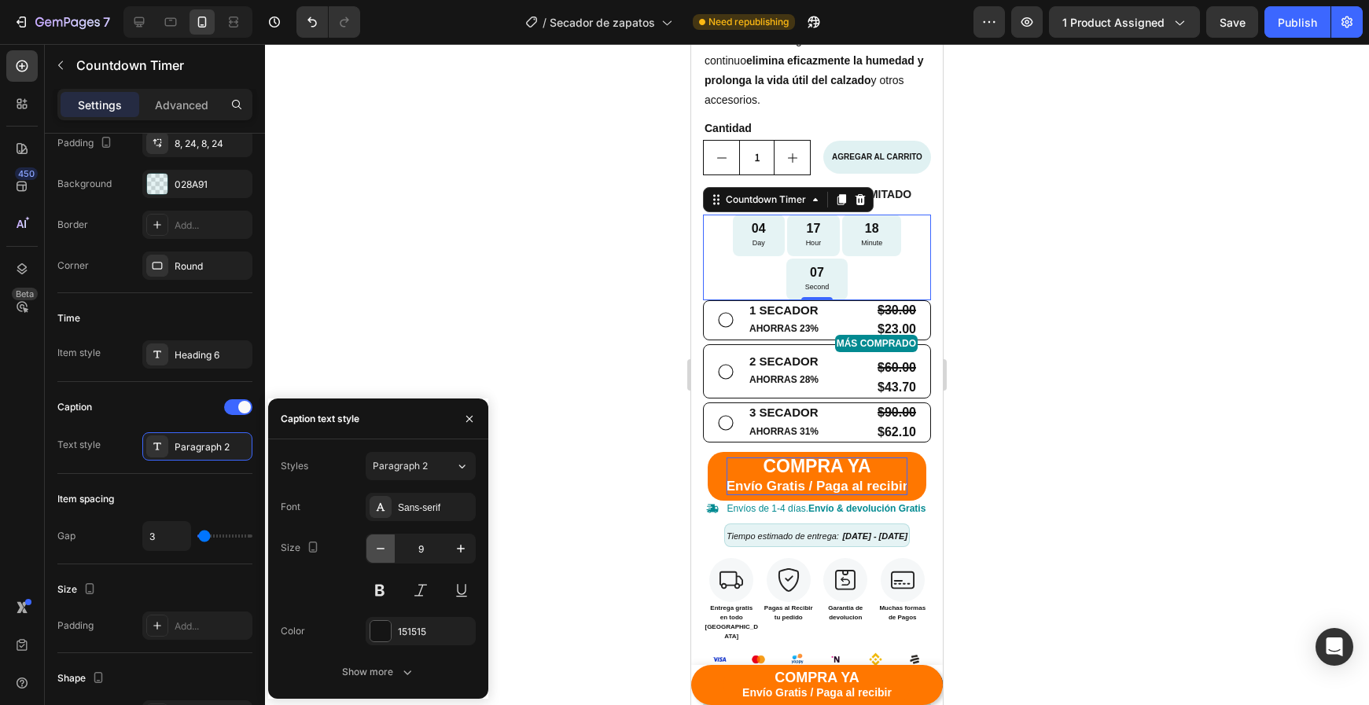
click at [380, 550] on icon "button" at bounding box center [381, 549] width 16 height 16
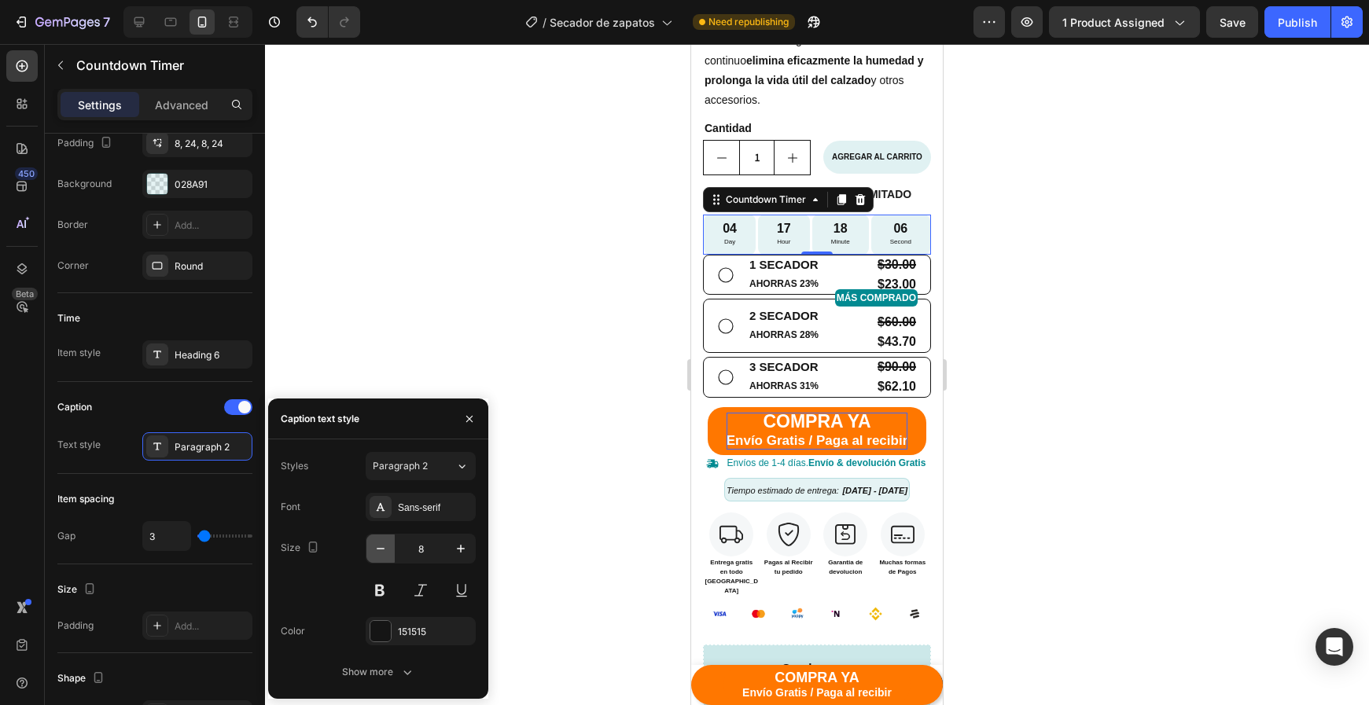
click at [380, 550] on icon "button" at bounding box center [381, 549] width 16 height 16
type input "6"
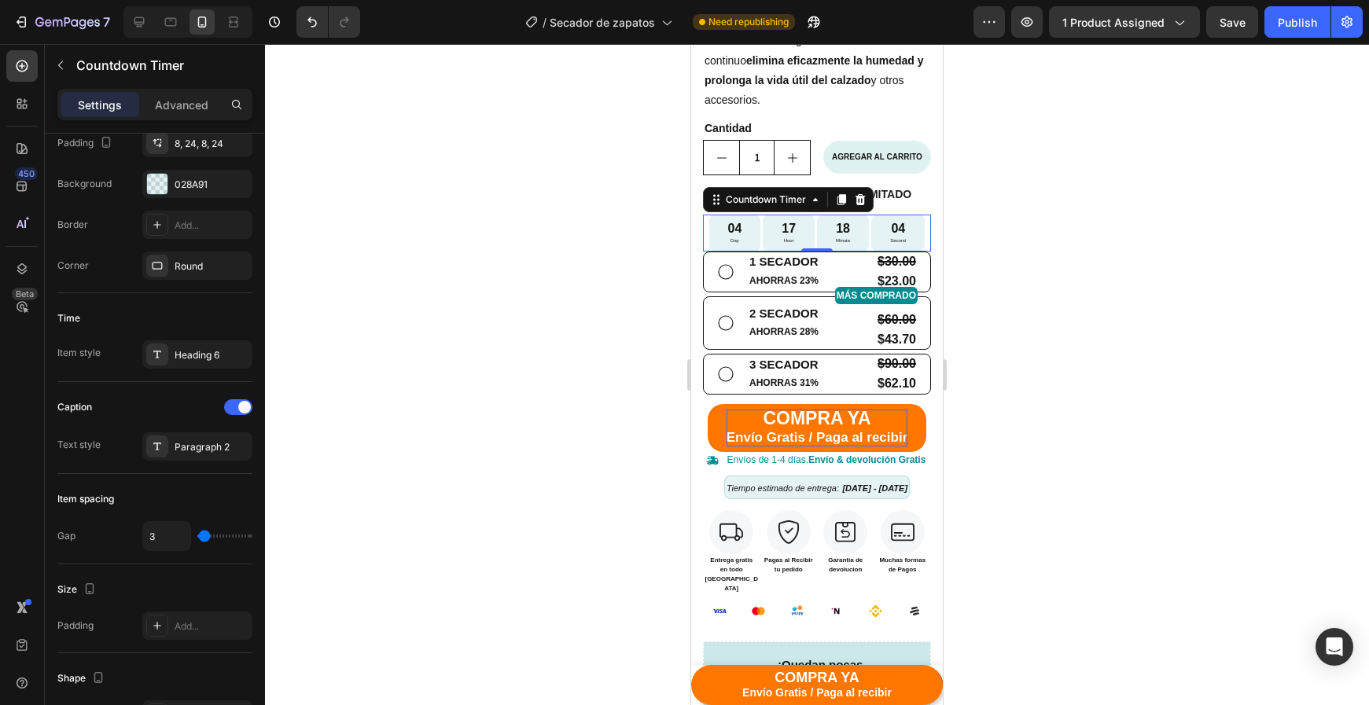
click at [1067, 414] on div at bounding box center [817, 374] width 1104 height 661
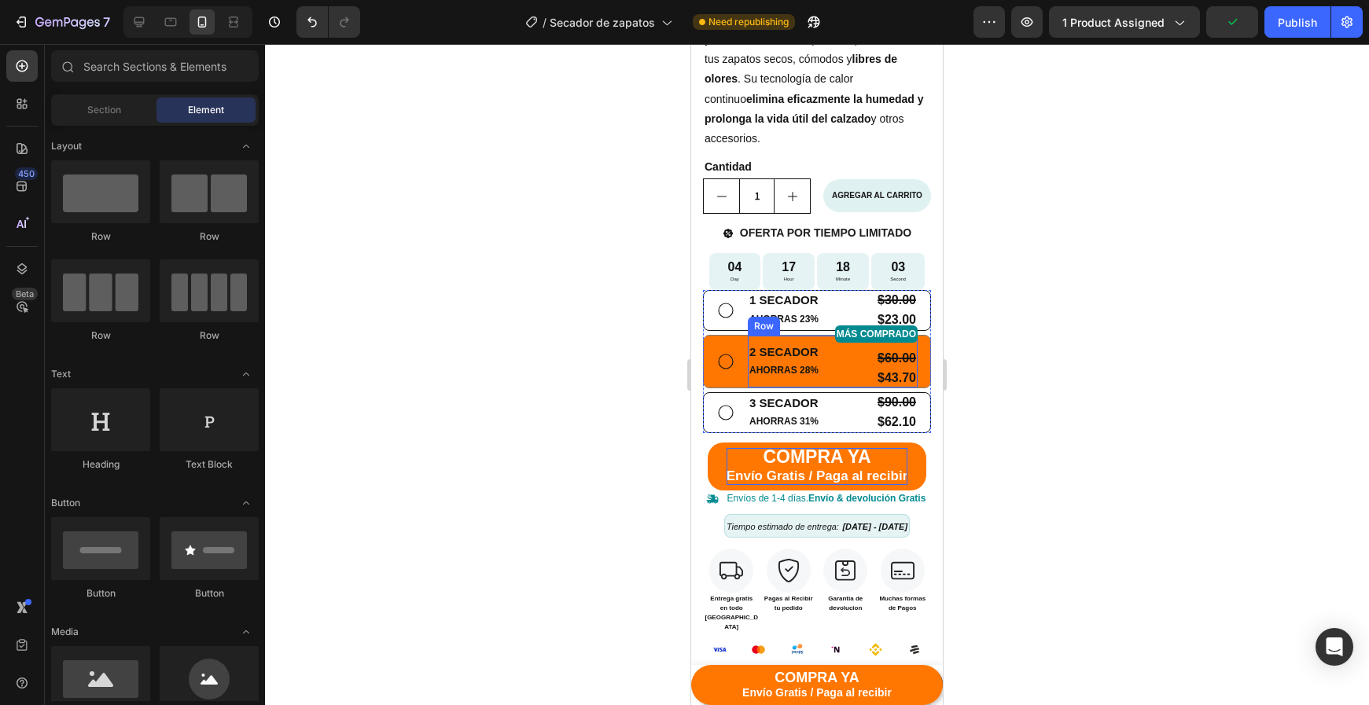
scroll to position [532, 0]
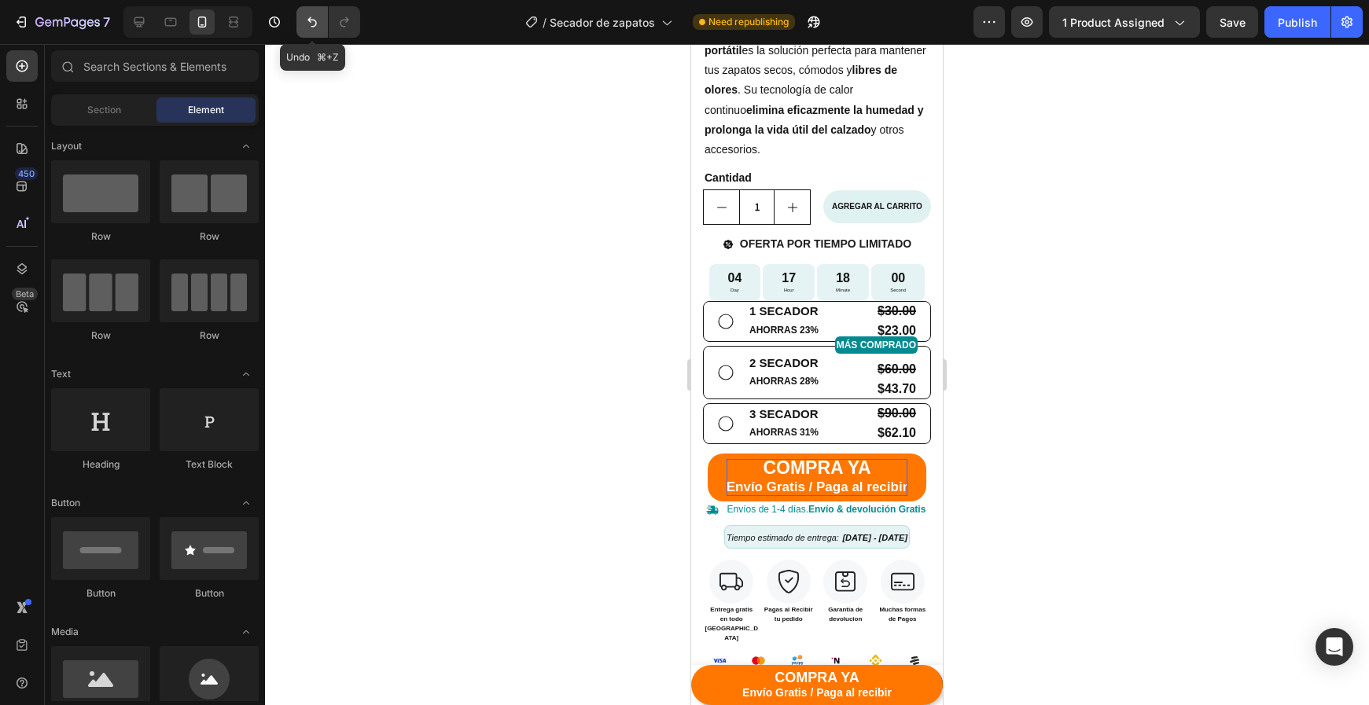
click at [314, 18] on icon "Undo/Redo" at bounding box center [312, 22] width 16 height 16
click at [311, 20] on icon "Undo/Redo" at bounding box center [311, 22] width 9 height 10
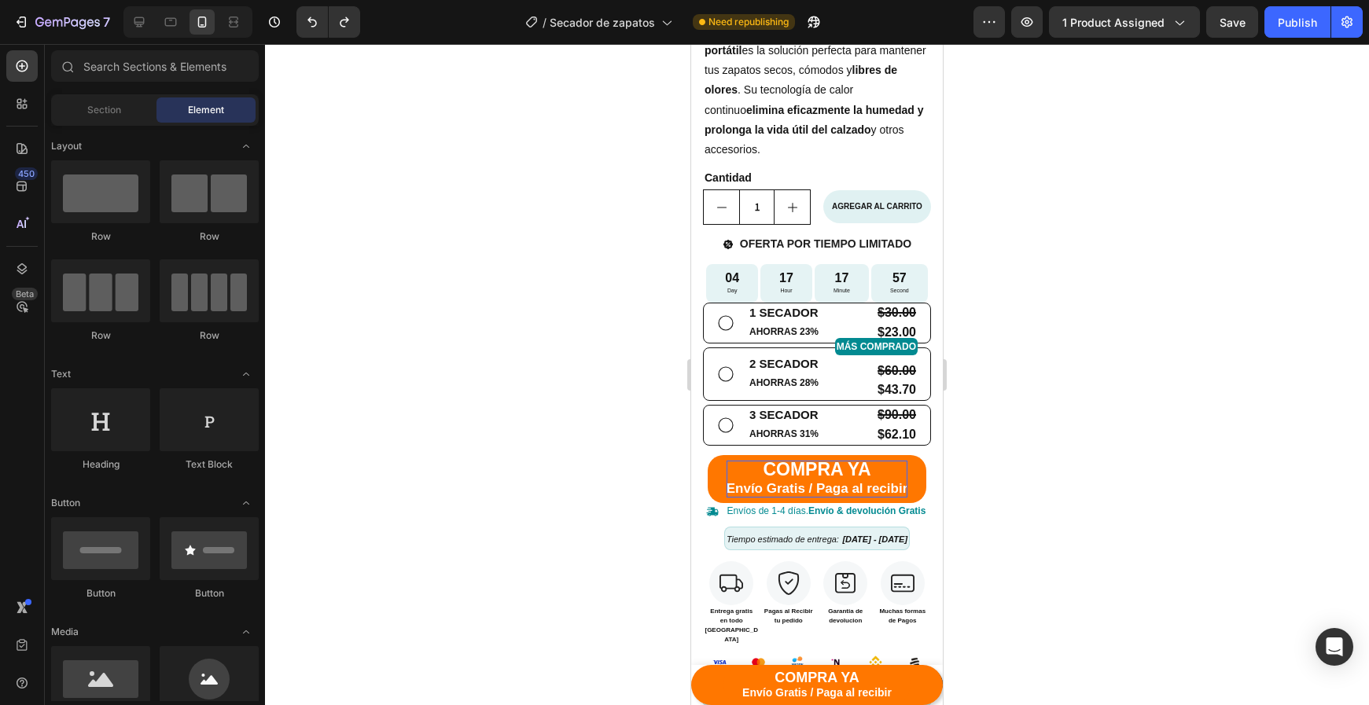
click at [1169, 469] on div at bounding box center [817, 374] width 1104 height 661
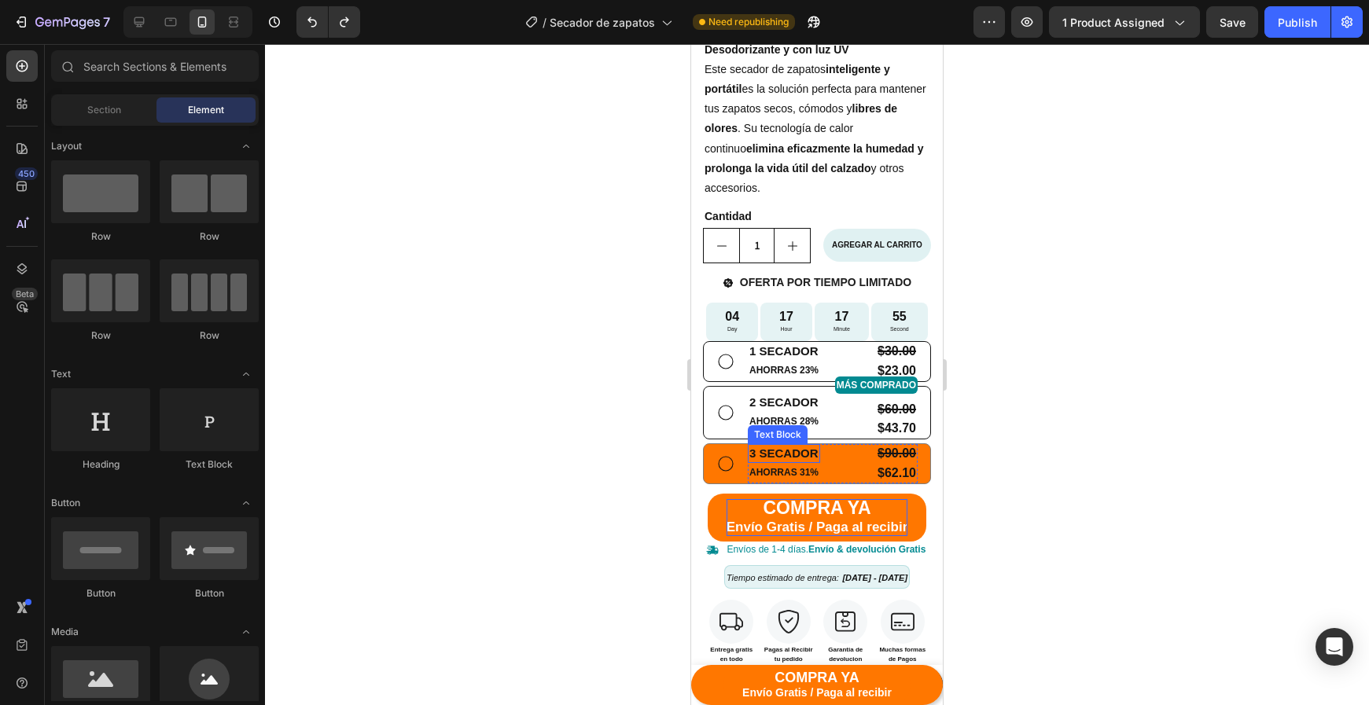
scroll to position [480, 0]
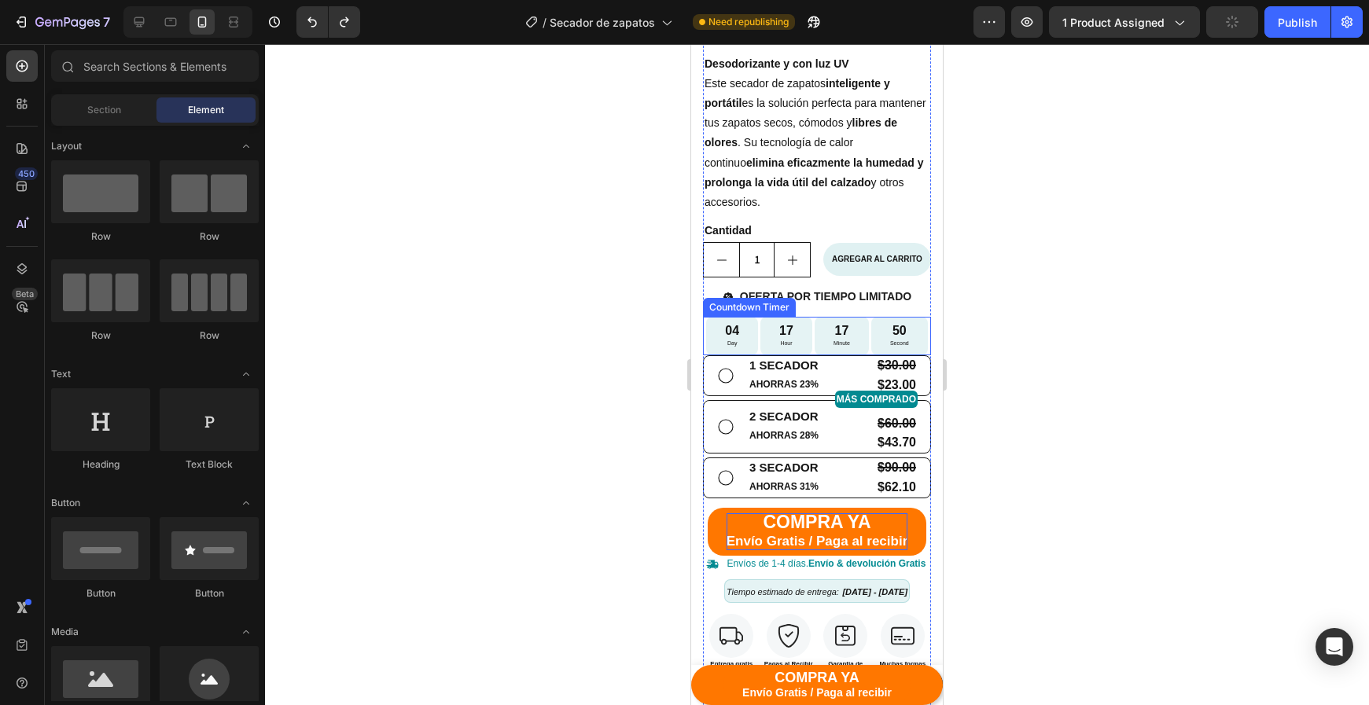
click at [813, 342] on div "04 Day 17 Hour 17 Minute 50 Second" at bounding box center [816, 336] width 221 height 39
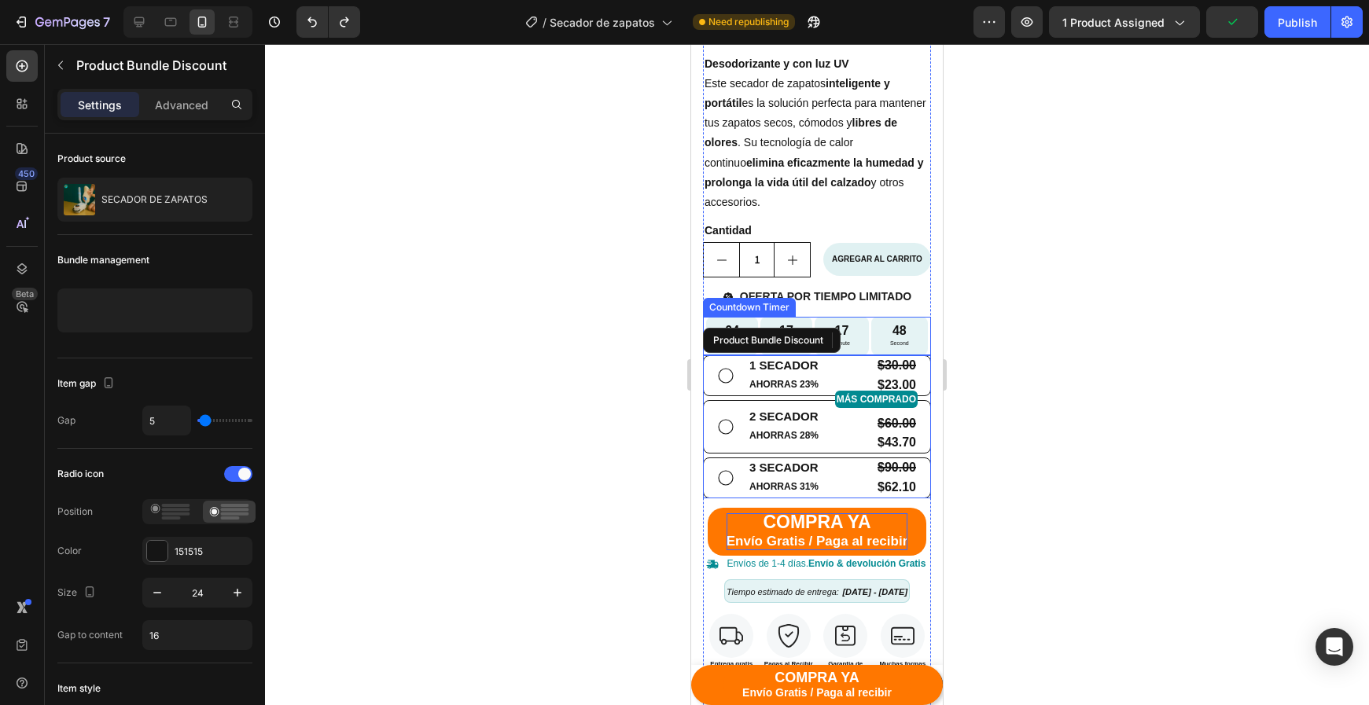
drag, startPoint x: 816, startPoint y: 351, endPoint x: 862, endPoint y: 347, distance: 45.8
click at [816, 351] on div "Icon Icon Icon Icon Icon Icon List 4.9 (215 reseñas internacional) Text Block R…" at bounding box center [817, 633] width 228 height 1300
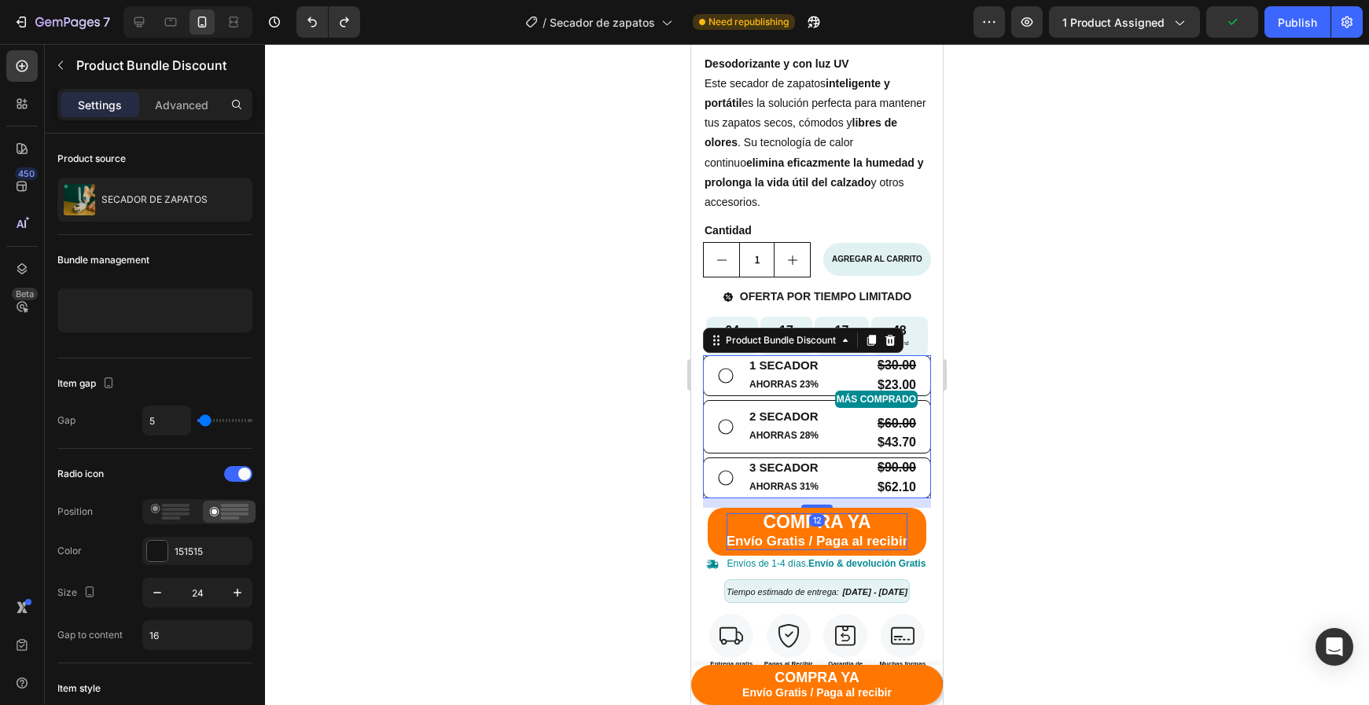
click at [862, 347] on div "Product Bundle Discount" at bounding box center [803, 340] width 200 height 25
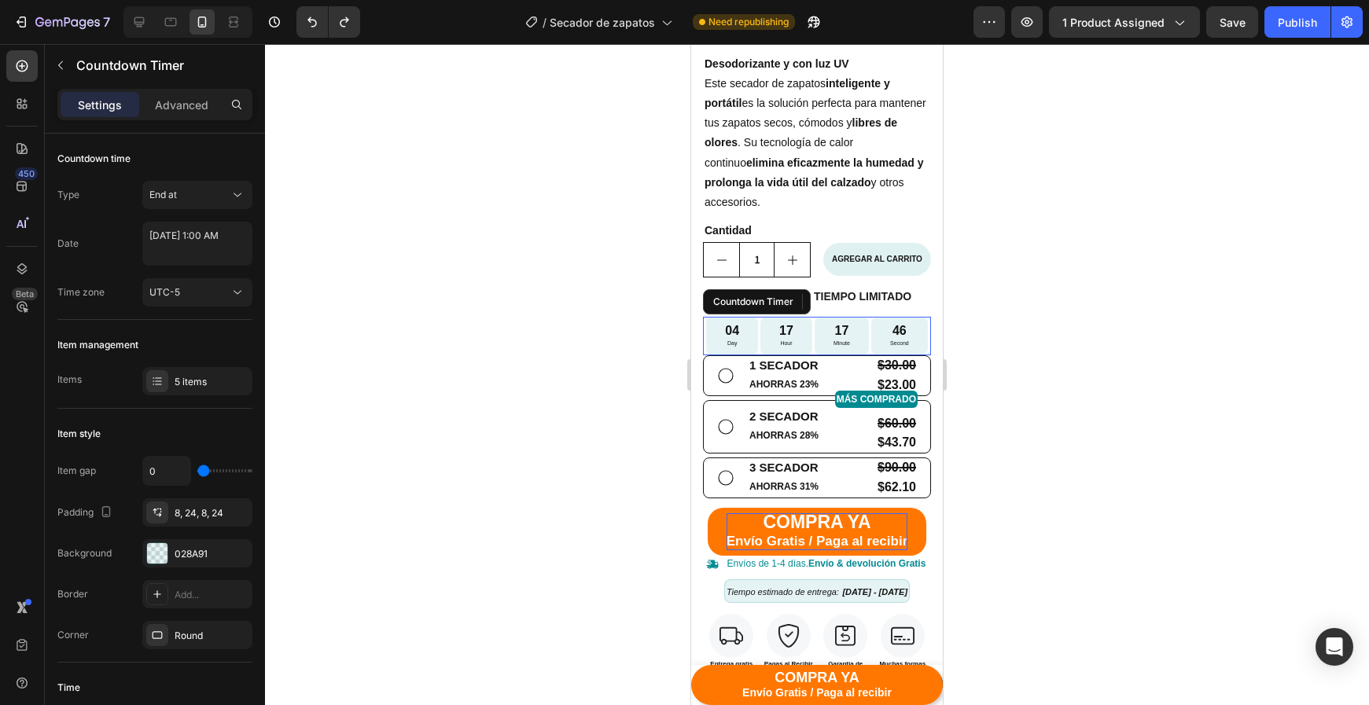
click at [865, 317] on div "17 Minute" at bounding box center [842, 336] width 54 height 39
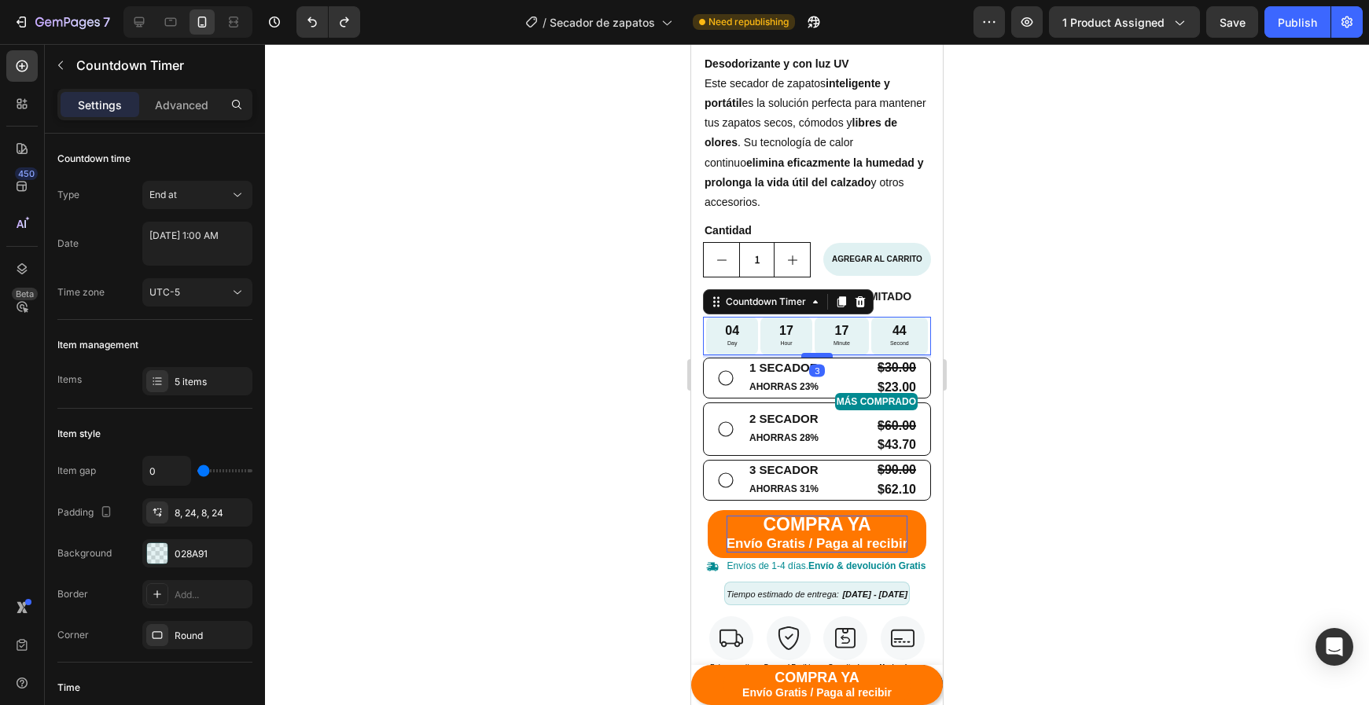
click at [818, 353] on div at bounding box center [816, 355] width 31 height 5
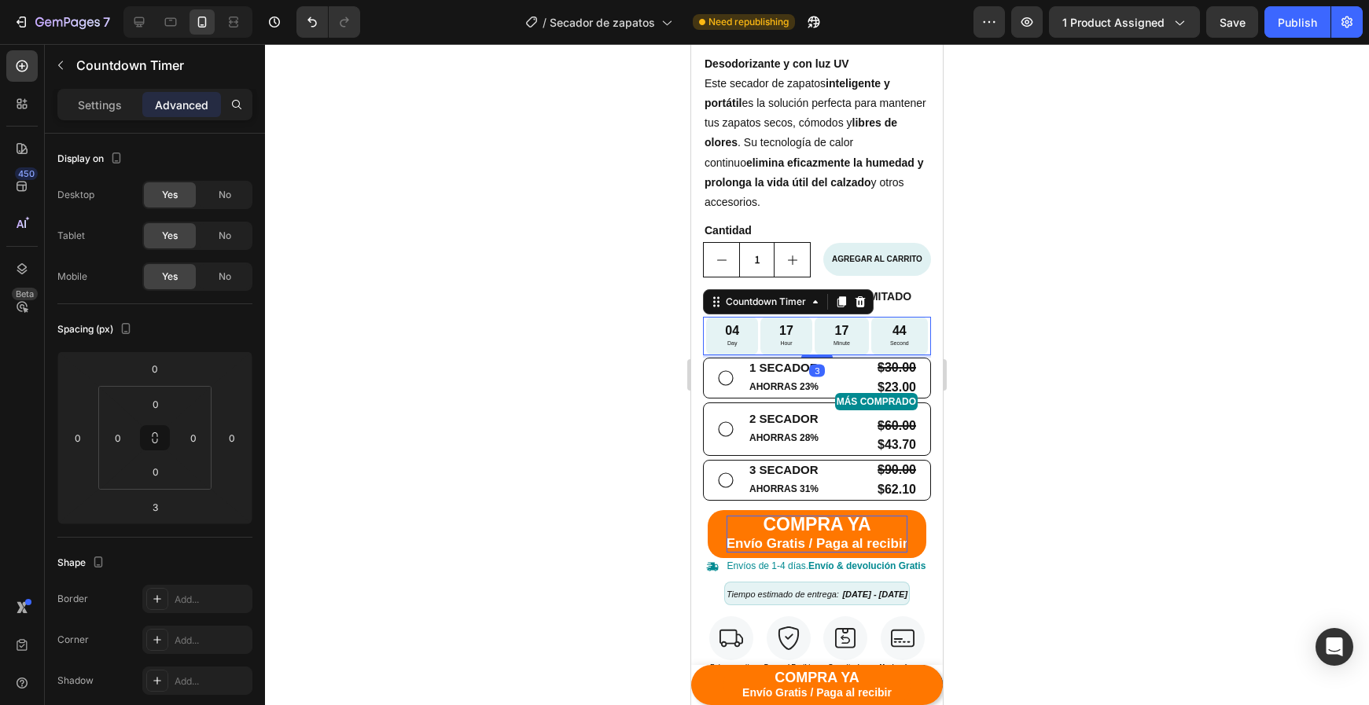
click at [991, 359] on div at bounding box center [817, 374] width 1104 height 661
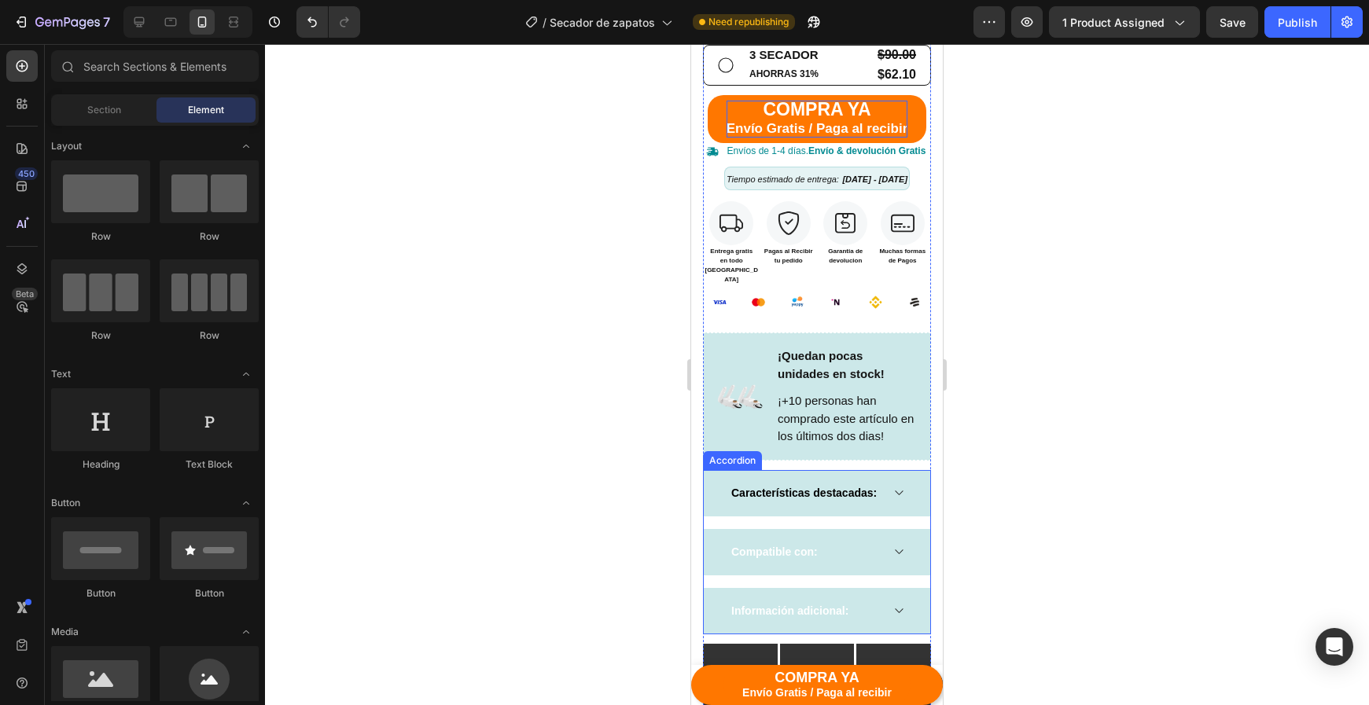
scroll to position [951, 0]
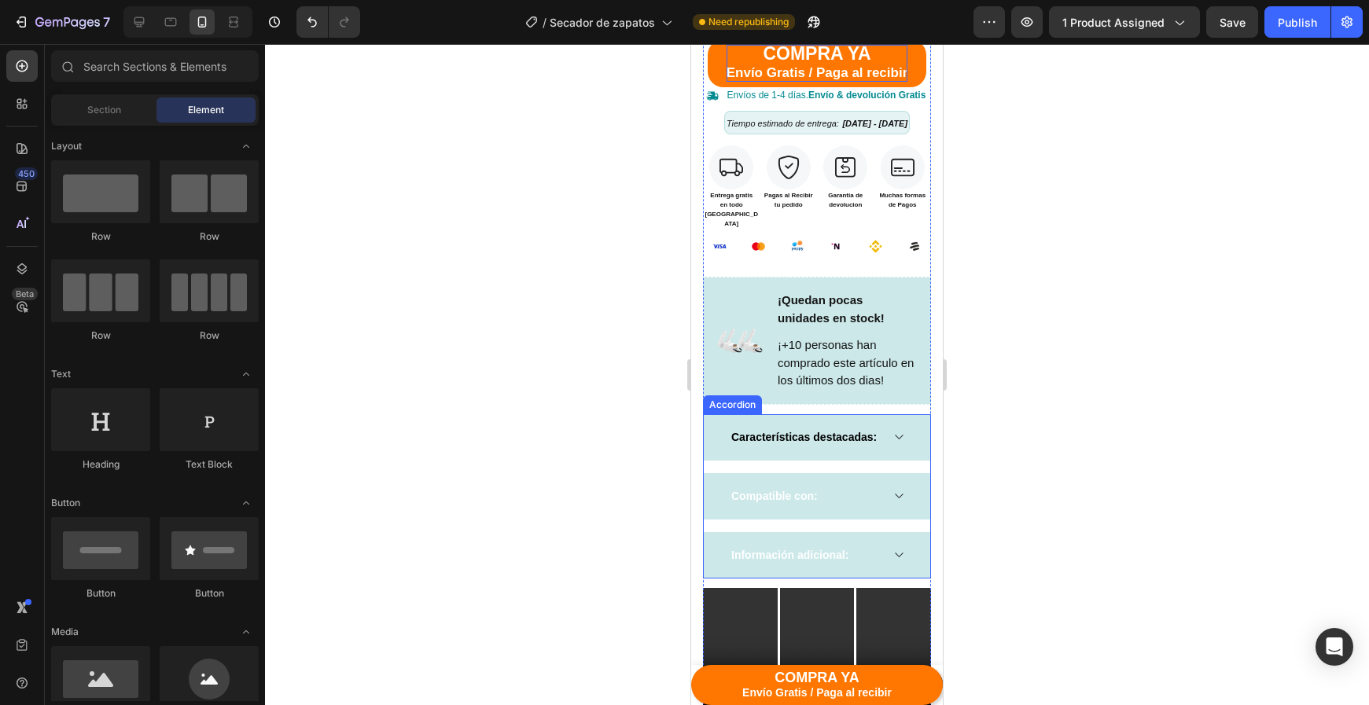
click at [769, 490] on span "Compatible con:" at bounding box center [774, 496] width 86 height 13
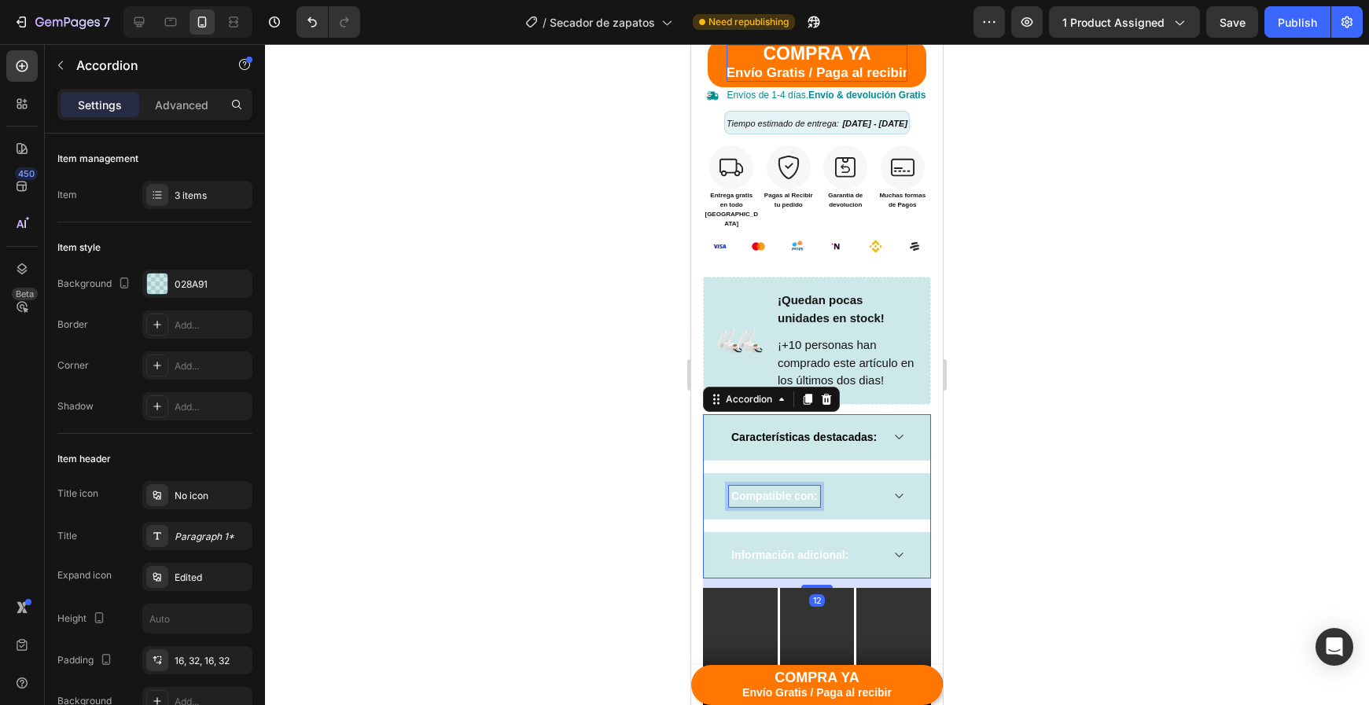
click at [769, 487] on div "Compatible con:" at bounding box center [817, 496] width 226 height 46
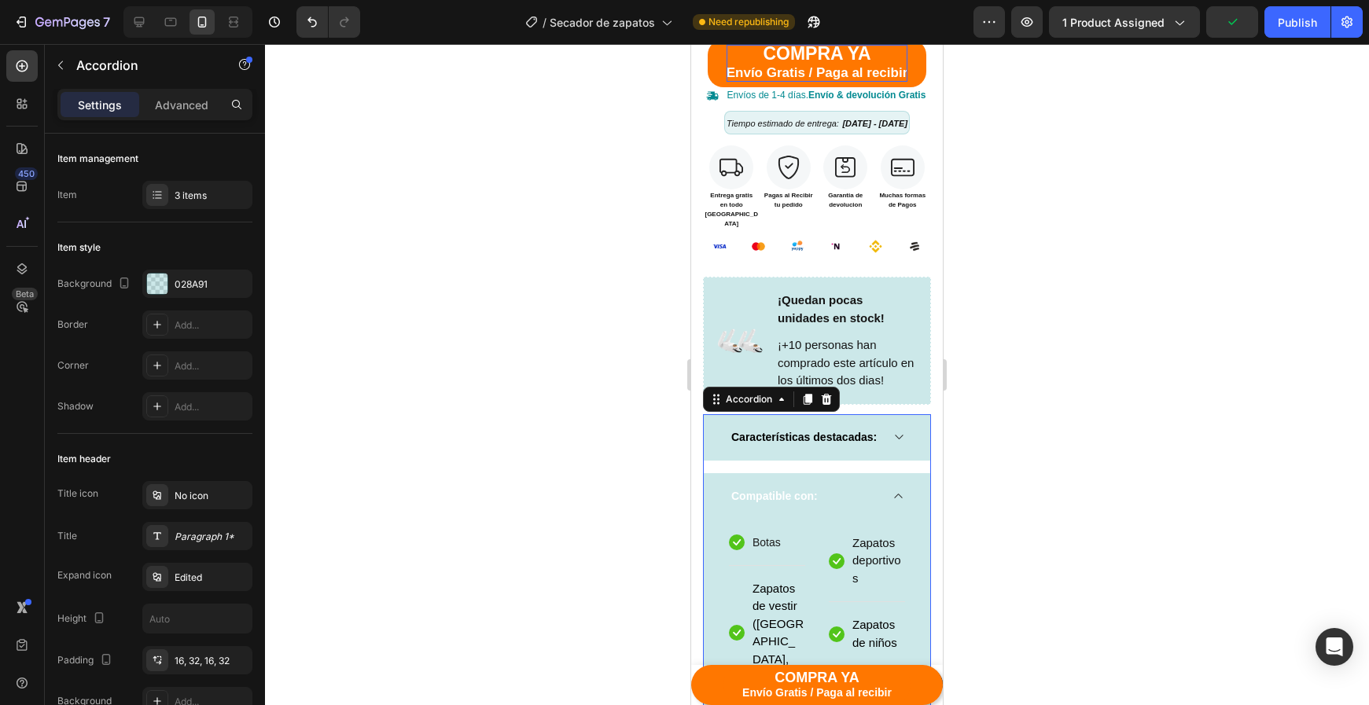
click at [776, 488] on p "Compatible con:" at bounding box center [774, 496] width 86 height 17
click at [775, 488] on p "Compatible con:" at bounding box center [774, 496] width 86 height 17
click at [779, 490] on span "Compatible con:" at bounding box center [774, 496] width 86 height 13
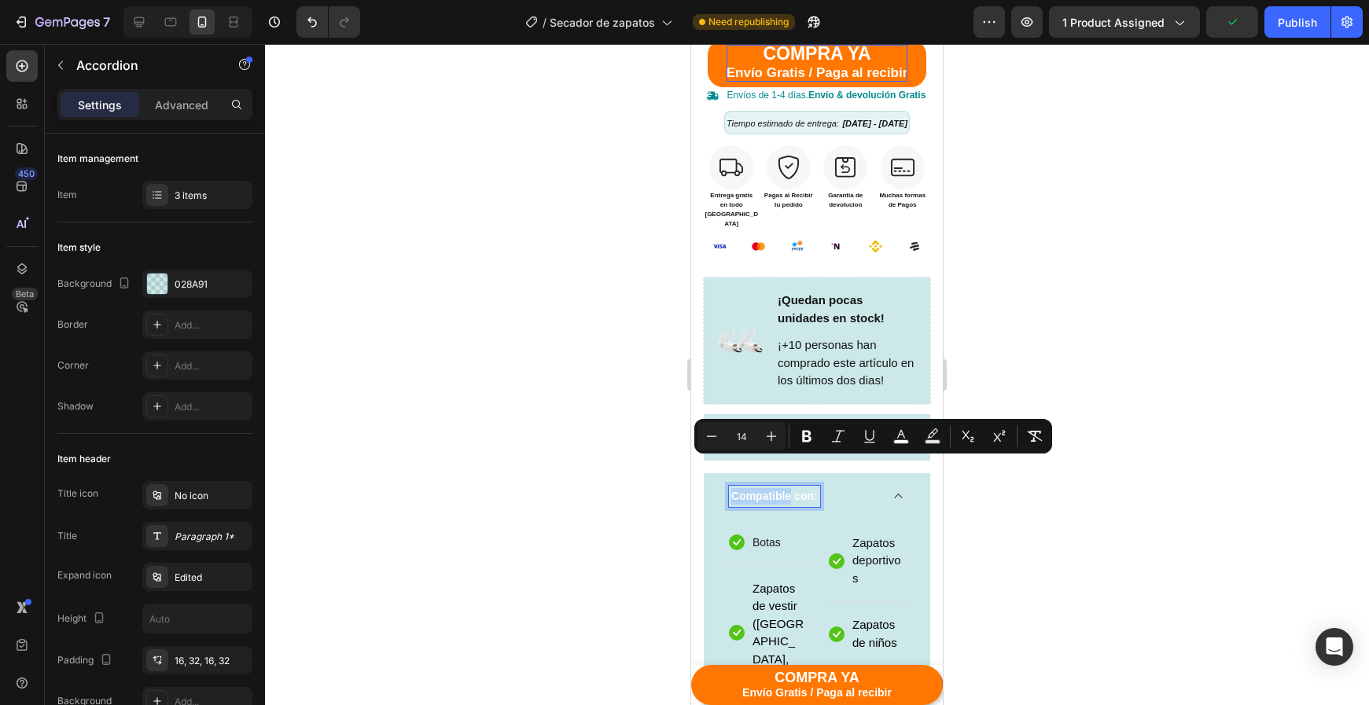
click at [779, 490] on span "Compatible con:" at bounding box center [774, 496] width 86 height 13
click at [895, 437] on icon "Editor contextual toolbar" at bounding box center [901, 436] width 16 height 16
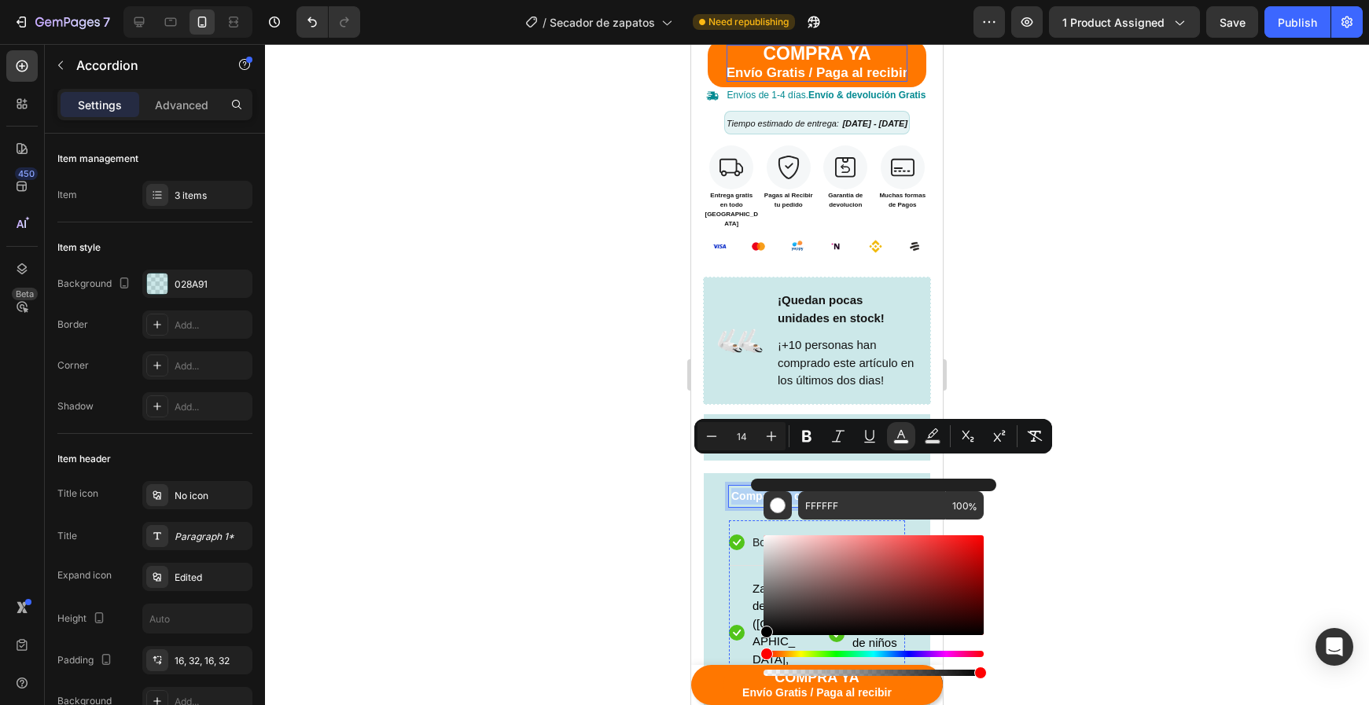
type input "000000"
drag, startPoint x: 1442, startPoint y: 681, endPoint x: 776, endPoint y: 645, distance: 666.9
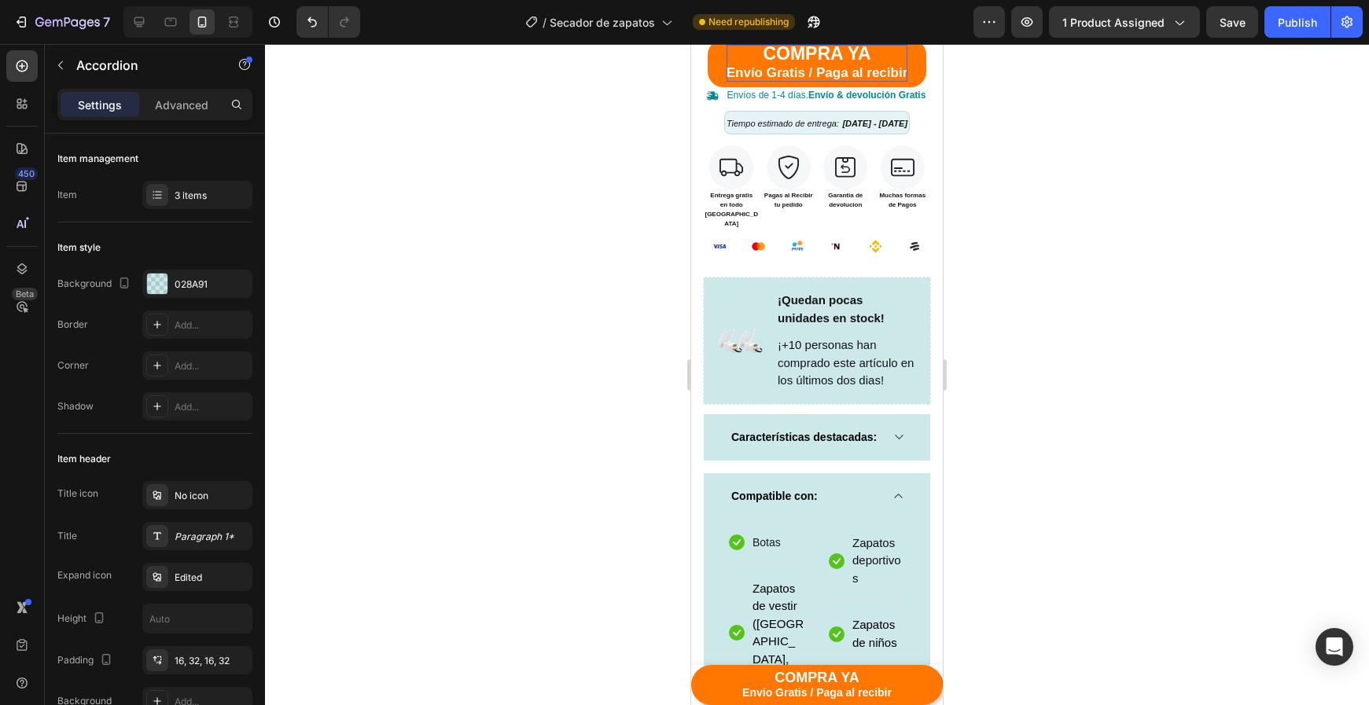
drag, startPoint x: 1152, startPoint y: 564, endPoint x: 1085, endPoint y: 531, distance: 74.5
click at [1152, 562] on div at bounding box center [817, 374] width 1104 height 661
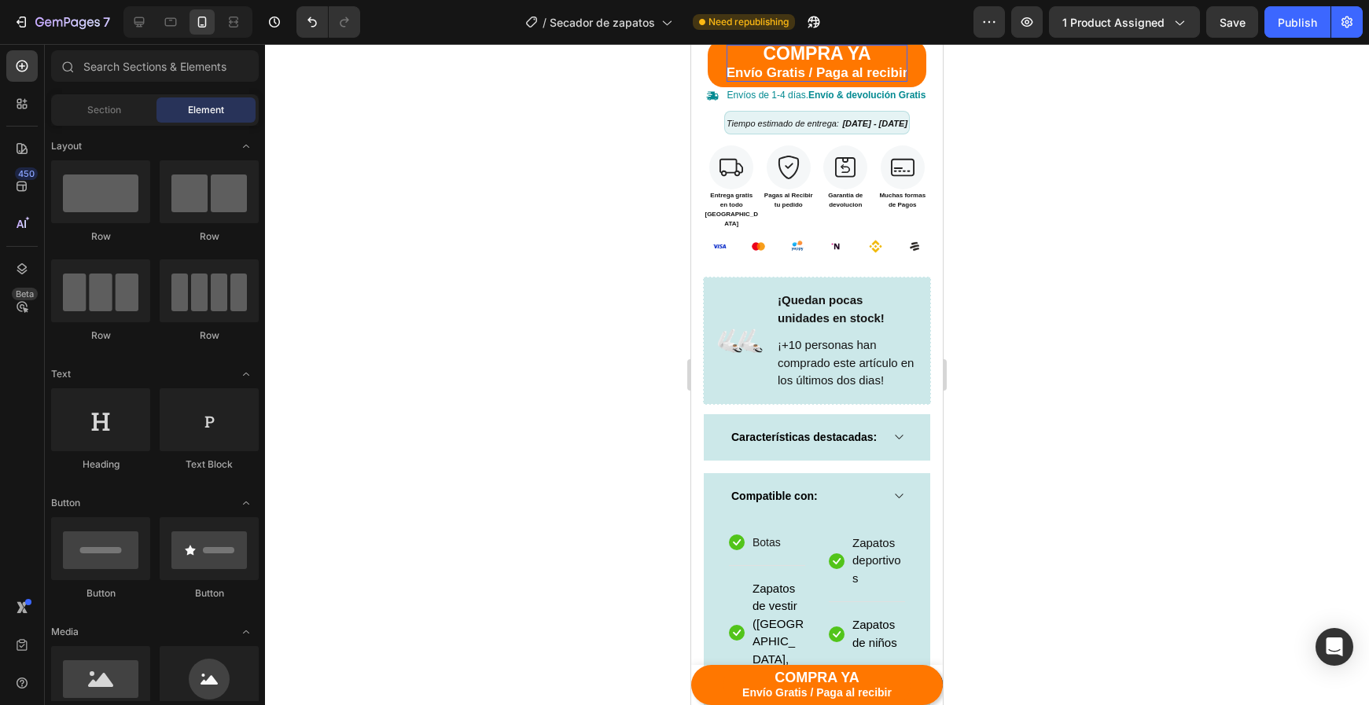
click at [1086, 530] on div at bounding box center [817, 374] width 1104 height 661
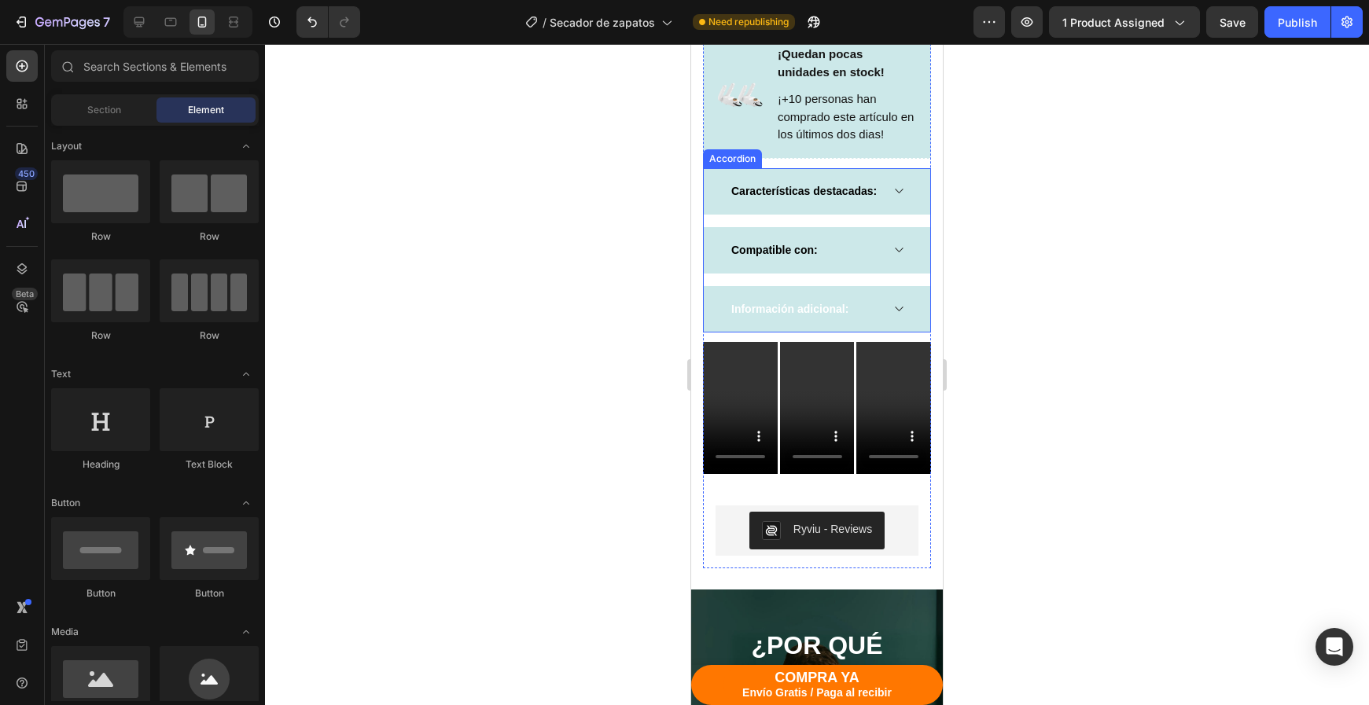
click at [822, 311] on div "Información adicional:" at bounding box center [817, 309] width 226 height 46
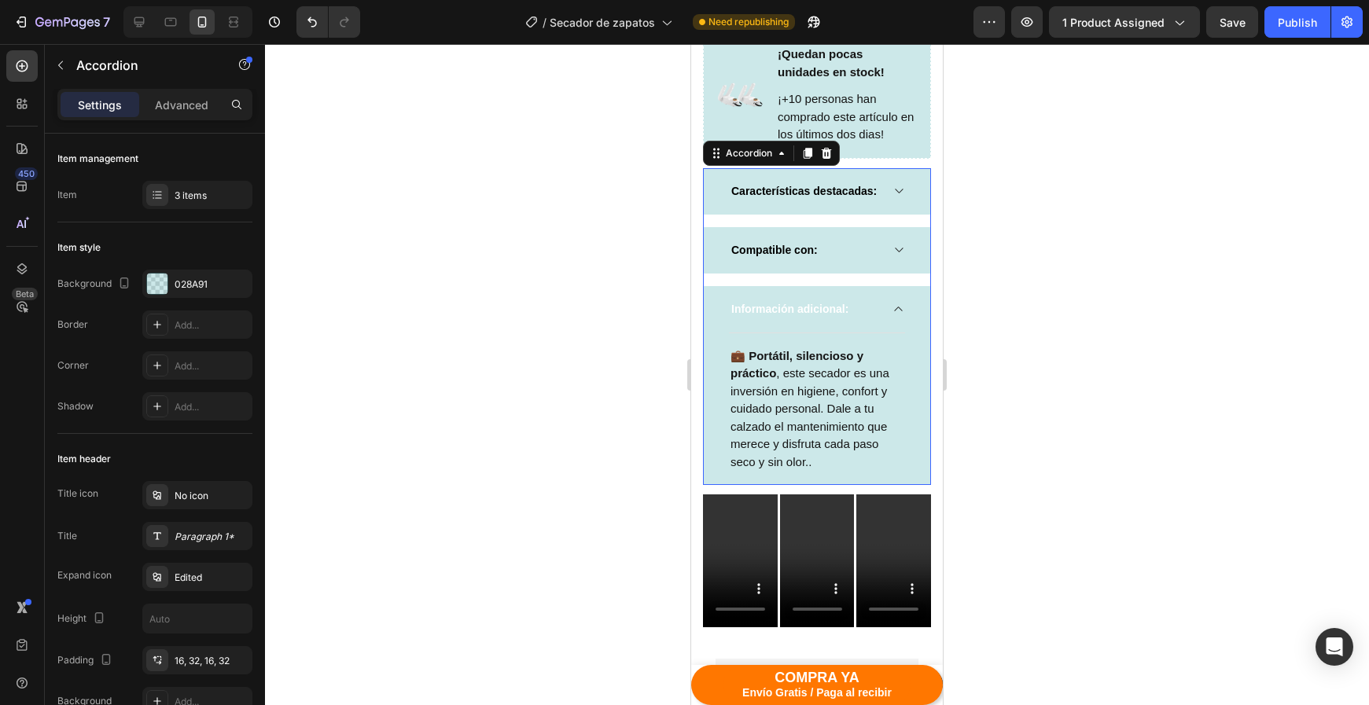
scroll to position [1193, 0]
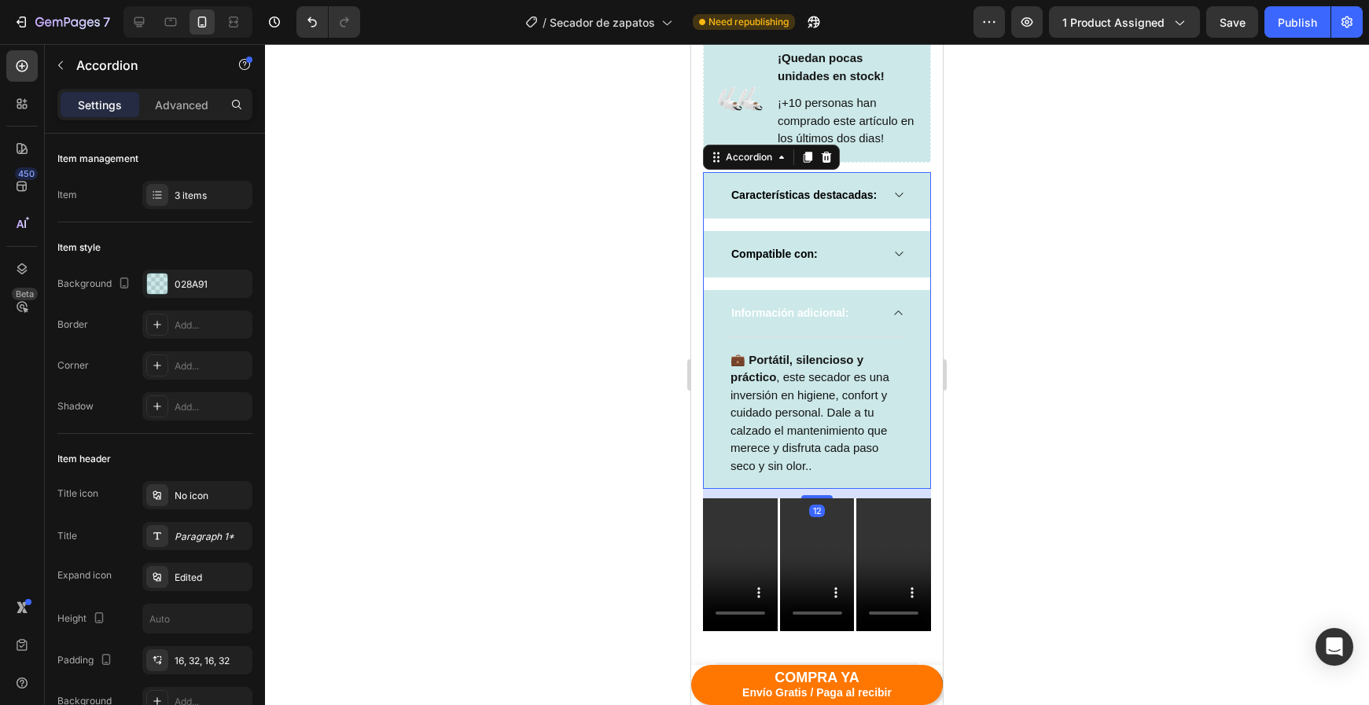
click at [822, 307] on div "Información adicional: 💼 Portátil, silencioso y práctico , este secador es una …" at bounding box center [817, 390] width 226 height 200
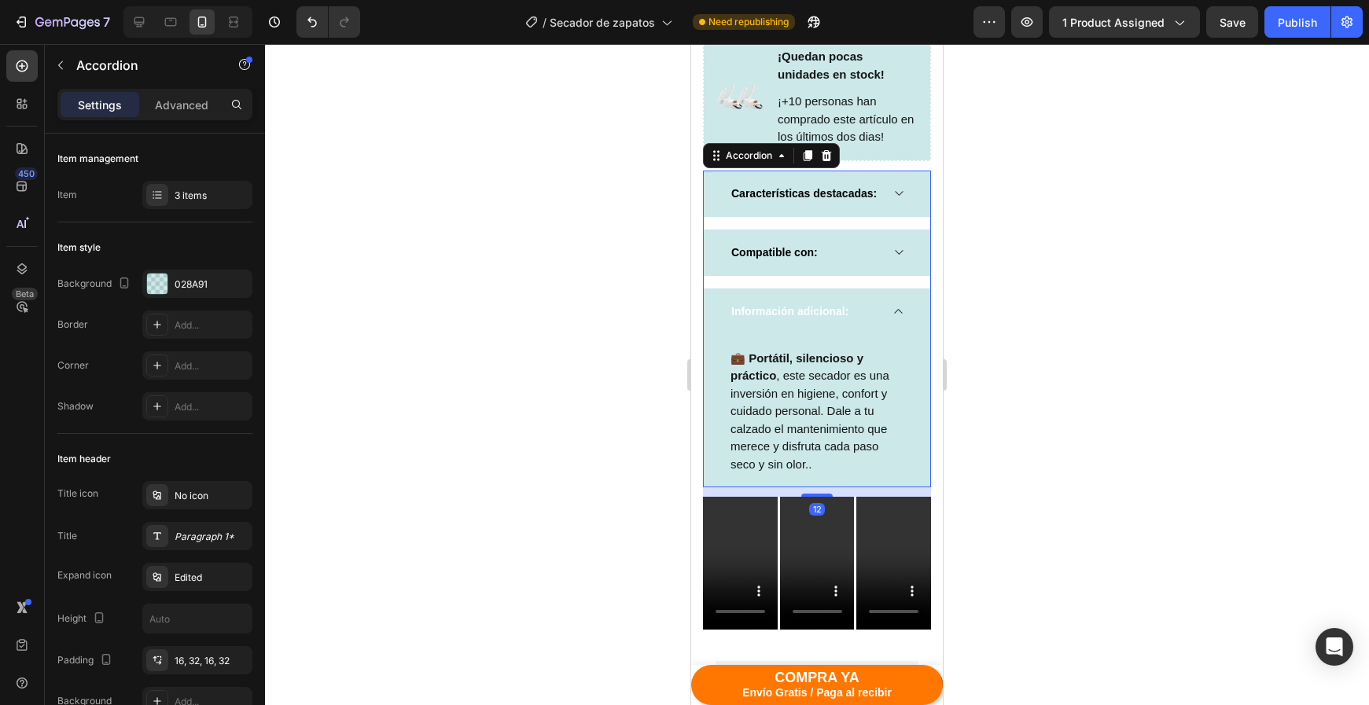
click at [829, 299] on div "Información adicional:" at bounding box center [817, 312] width 226 height 46
click at [830, 305] on strong "Información adicional:" at bounding box center [789, 311] width 117 height 13
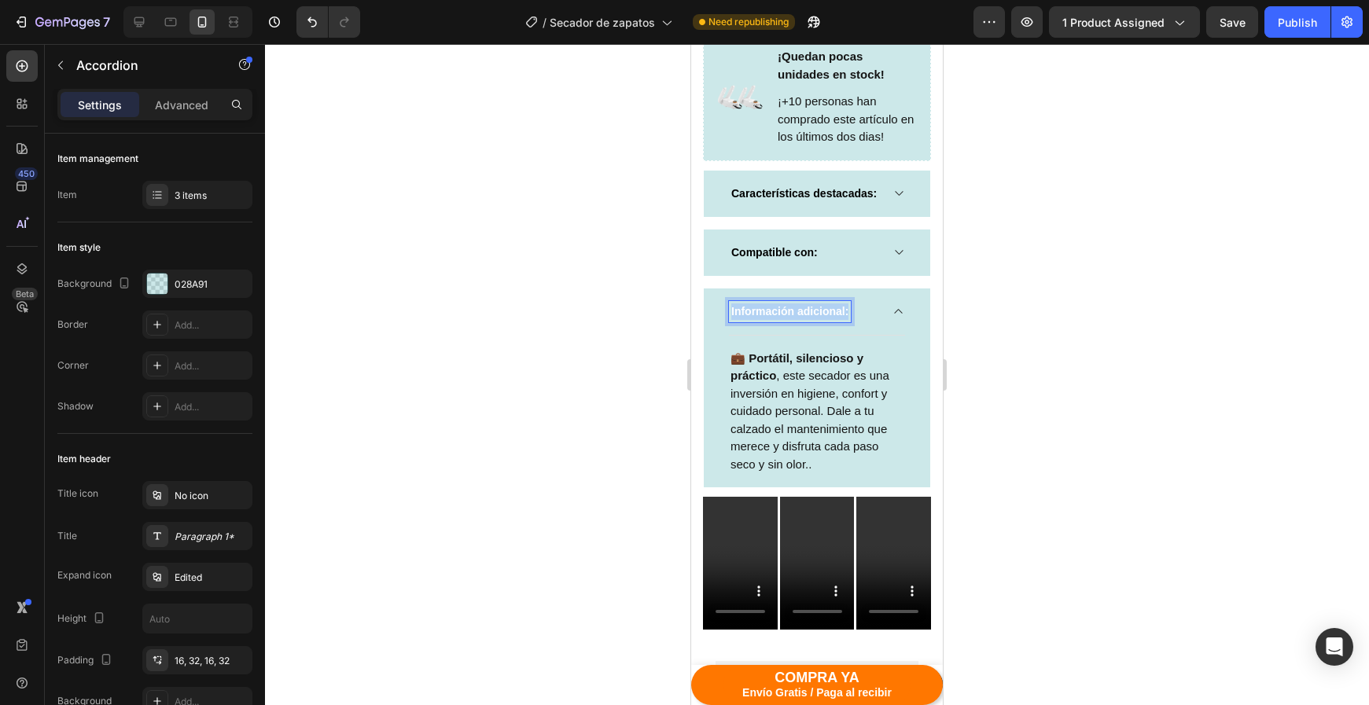
click at [830, 305] on strong "Información adicional:" at bounding box center [789, 311] width 117 height 13
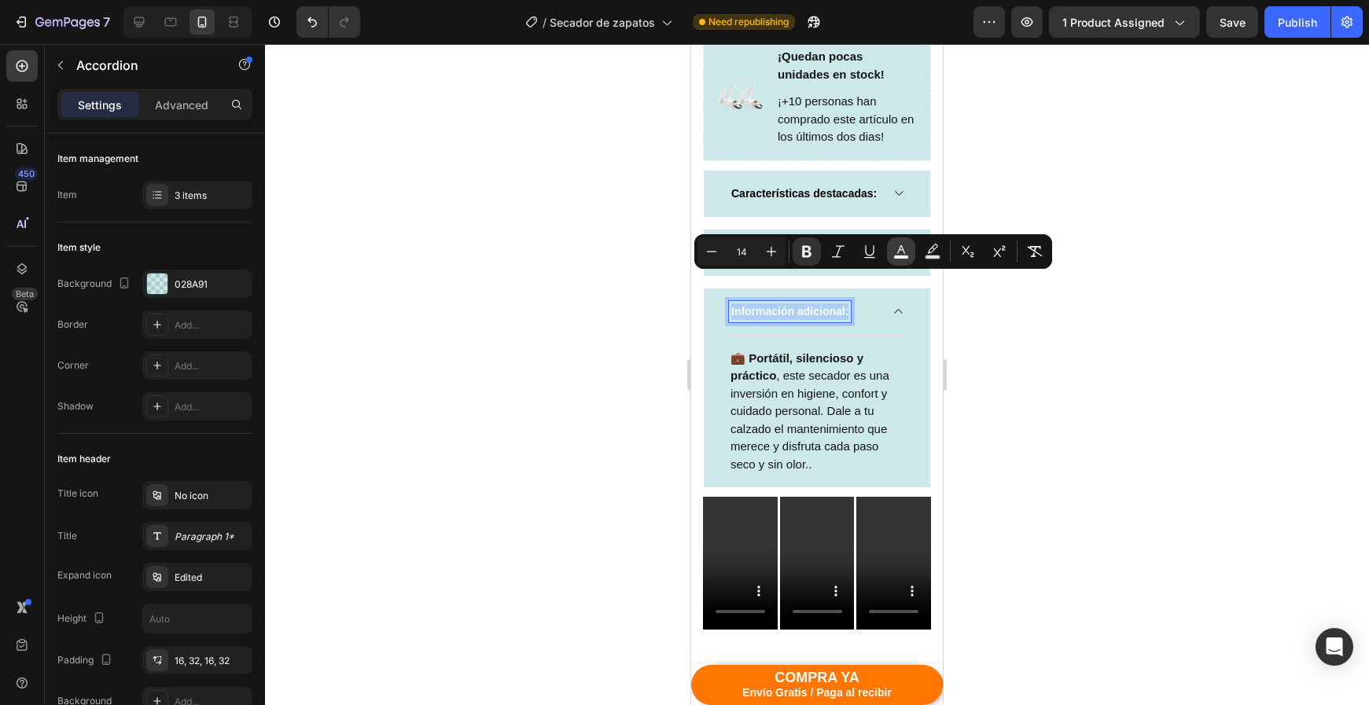
click at [899, 259] on button "color" at bounding box center [901, 251] width 28 height 28
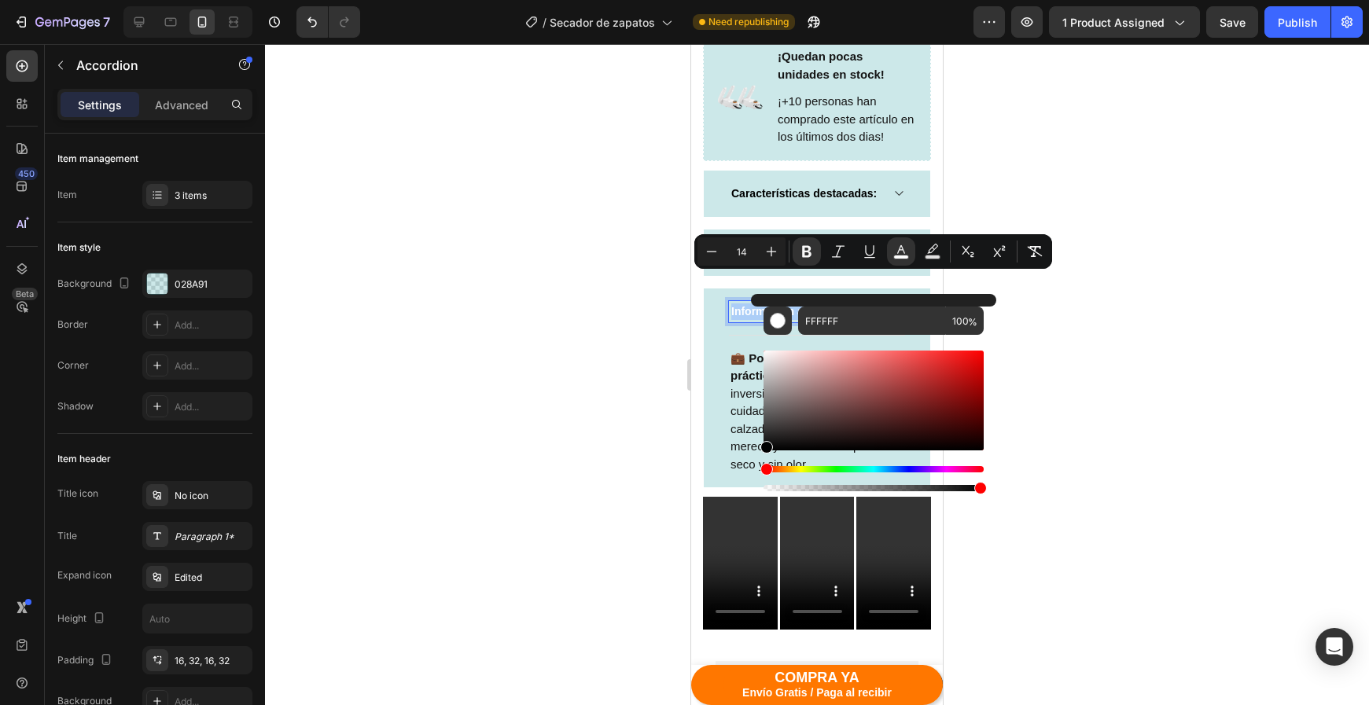
drag, startPoint x: 778, startPoint y: 450, endPoint x: 763, endPoint y: 445, distance: 15.7
click at [759, 448] on div "FFFFFF 100 %" at bounding box center [873, 394] width 245 height 200
type input "050505"
click at [1150, 397] on div at bounding box center [817, 374] width 1104 height 661
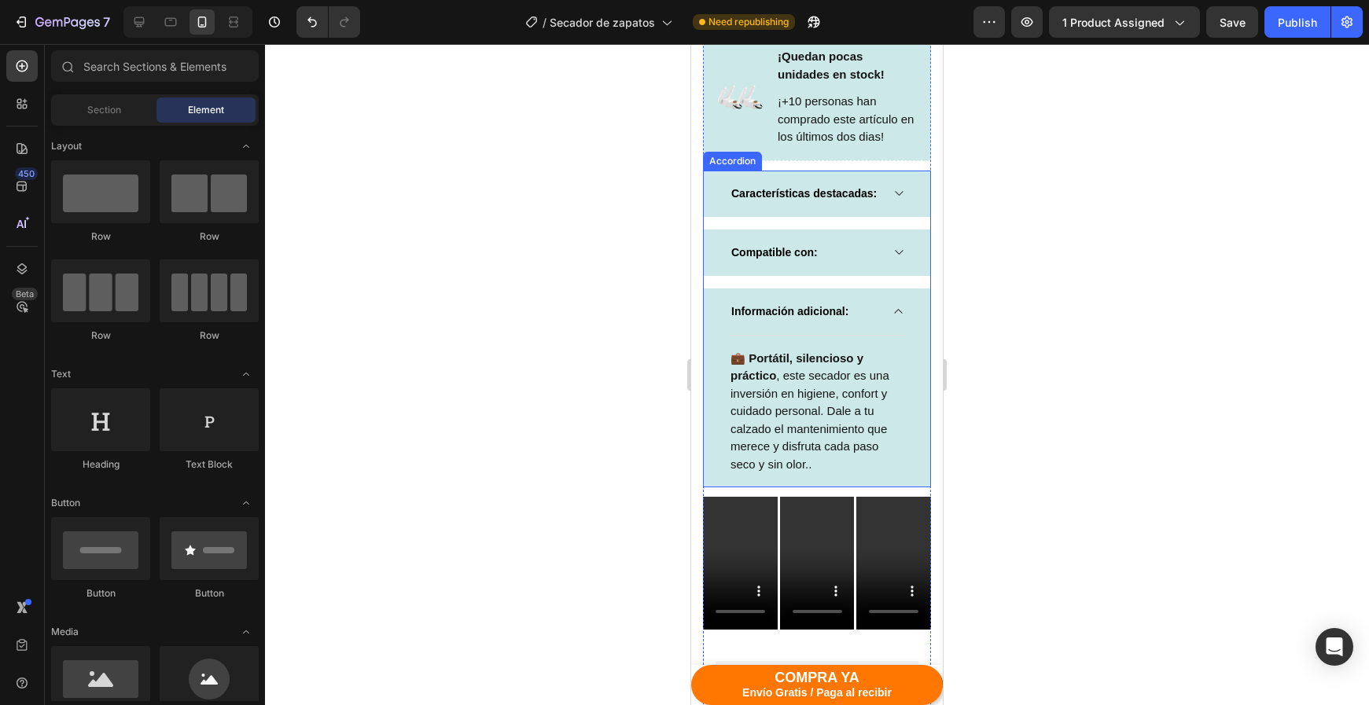
click at [910, 304] on div "Información adicional:" at bounding box center [817, 312] width 226 height 46
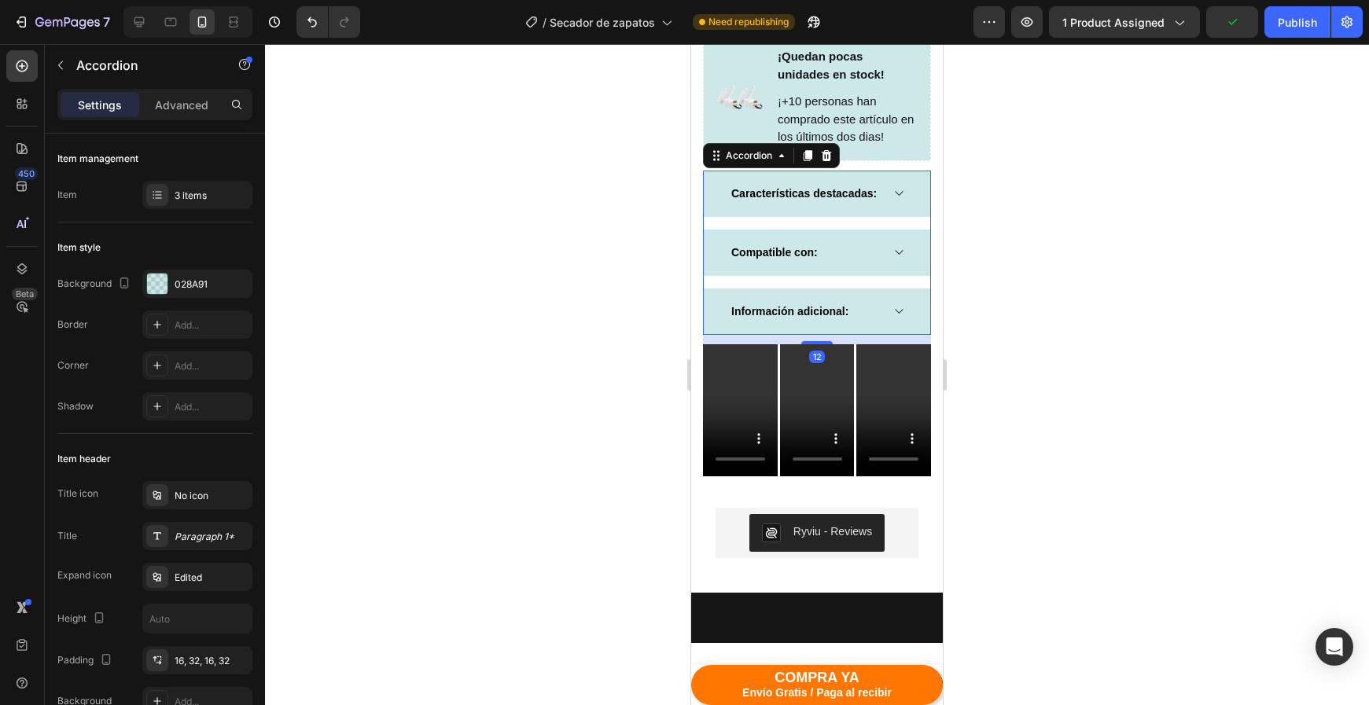
click at [860, 315] on div "Información adicional:" at bounding box center [817, 312] width 226 height 46
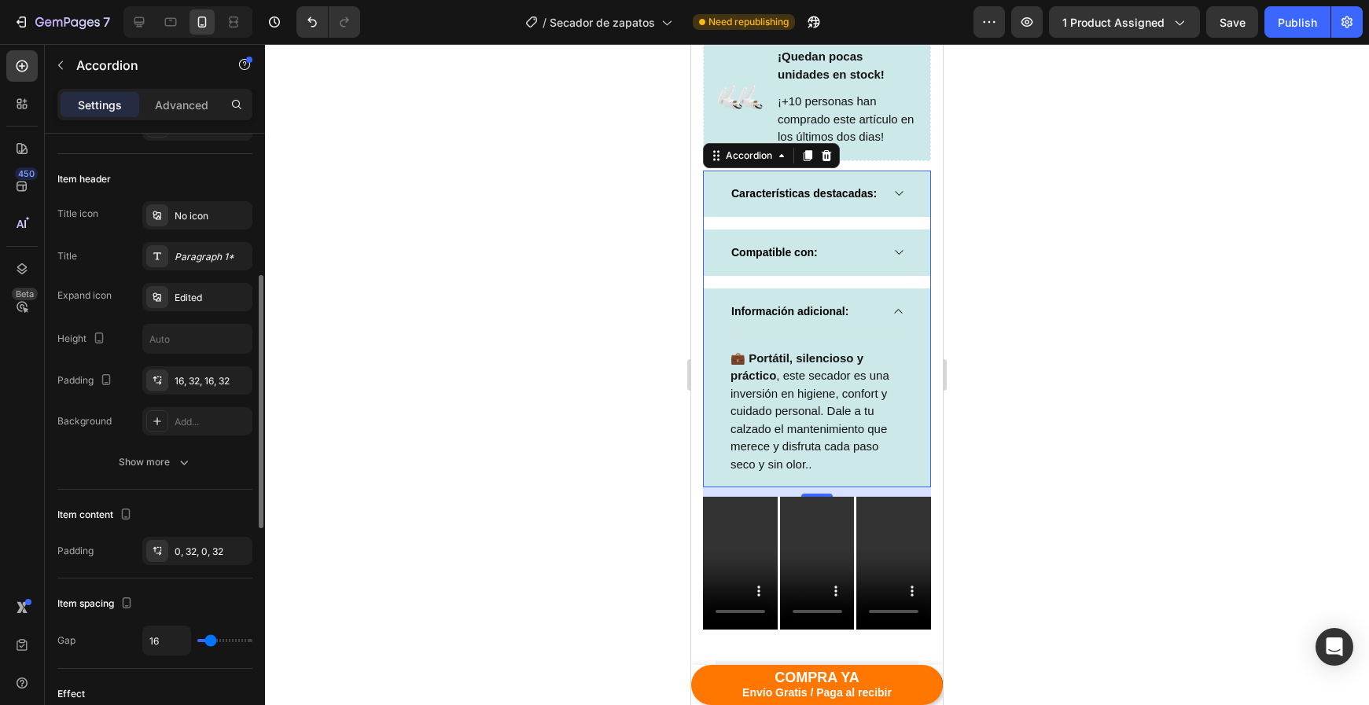
scroll to position [263, 0]
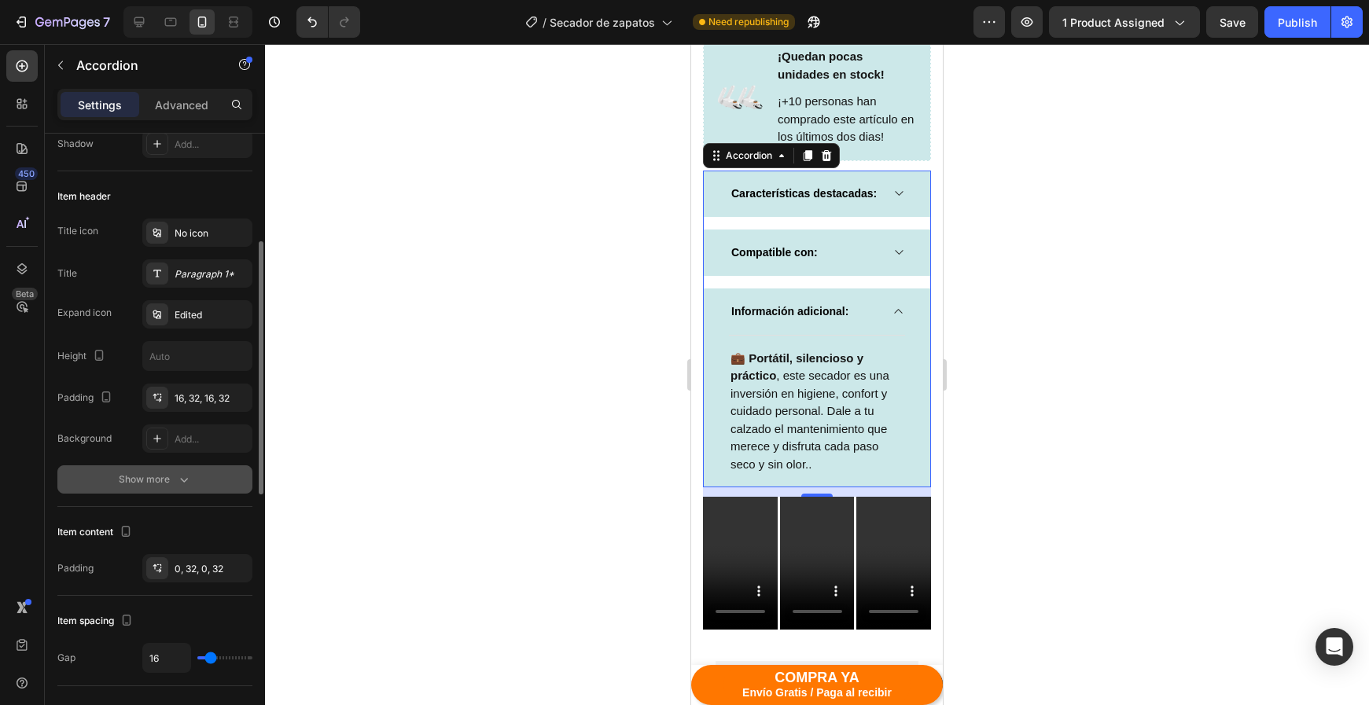
click at [179, 465] on button "Show more" at bounding box center [154, 479] width 195 height 28
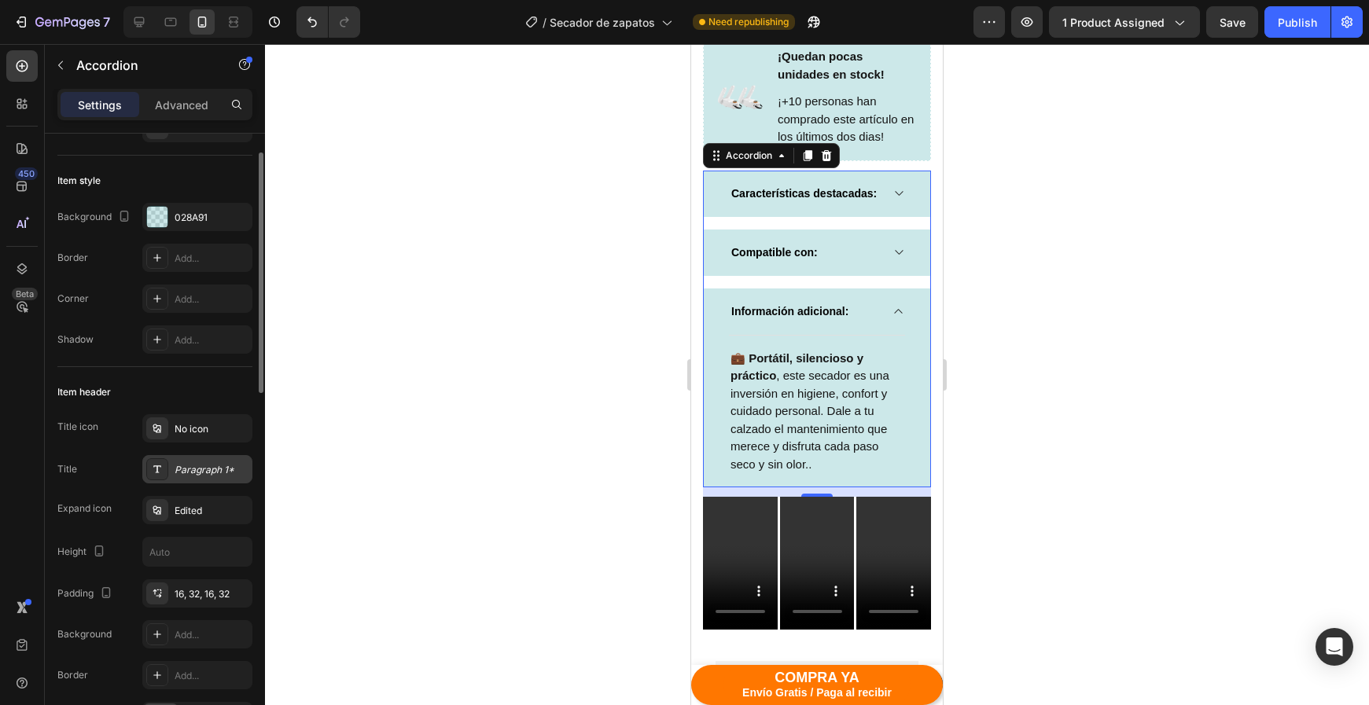
scroll to position [62, 0]
click at [186, 504] on div "Edited" at bounding box center [197, 515] width 110 height 28
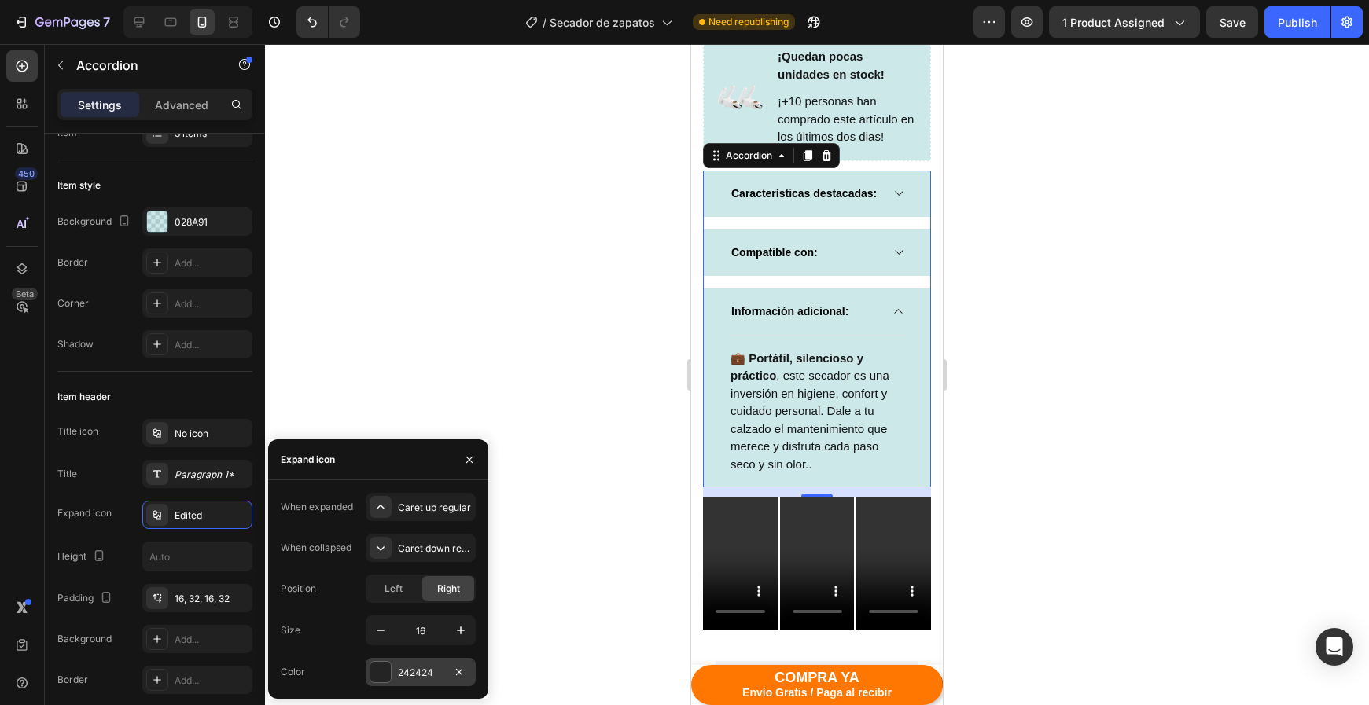
click at [376, 675] on div at bounding box center [380, 672] width 20 height 20
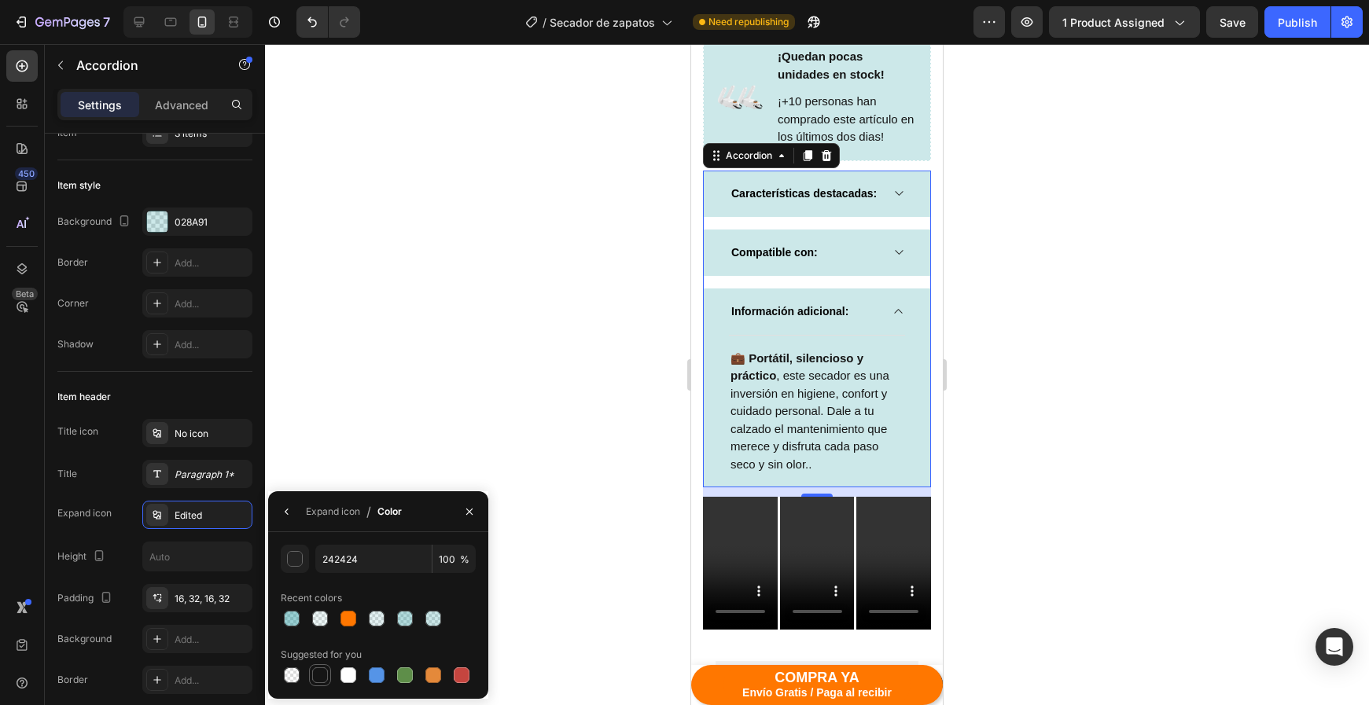
click at [321, 670] on div at bounding box center [320, 676] width 16 height 16
type input "151515"
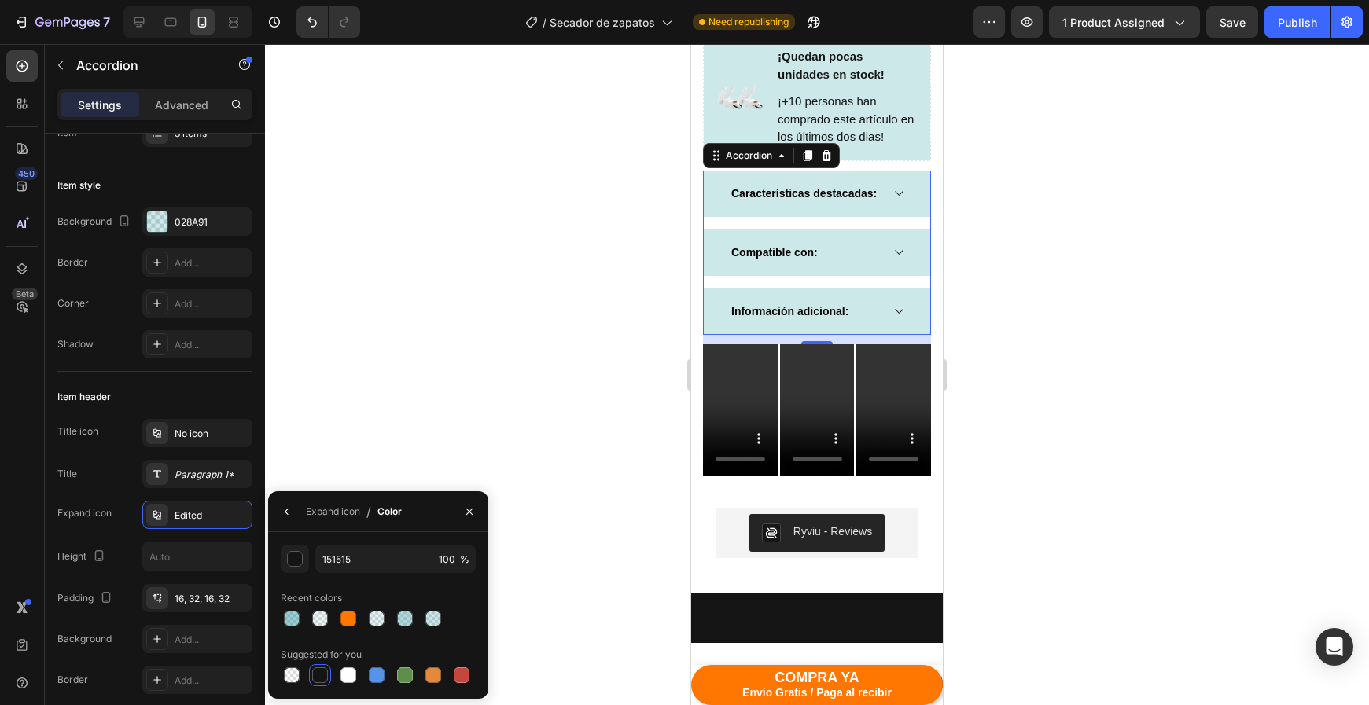
click at [913, 300] on div "Información adicional:" at bounding box center [817, 312] width 226 height 46
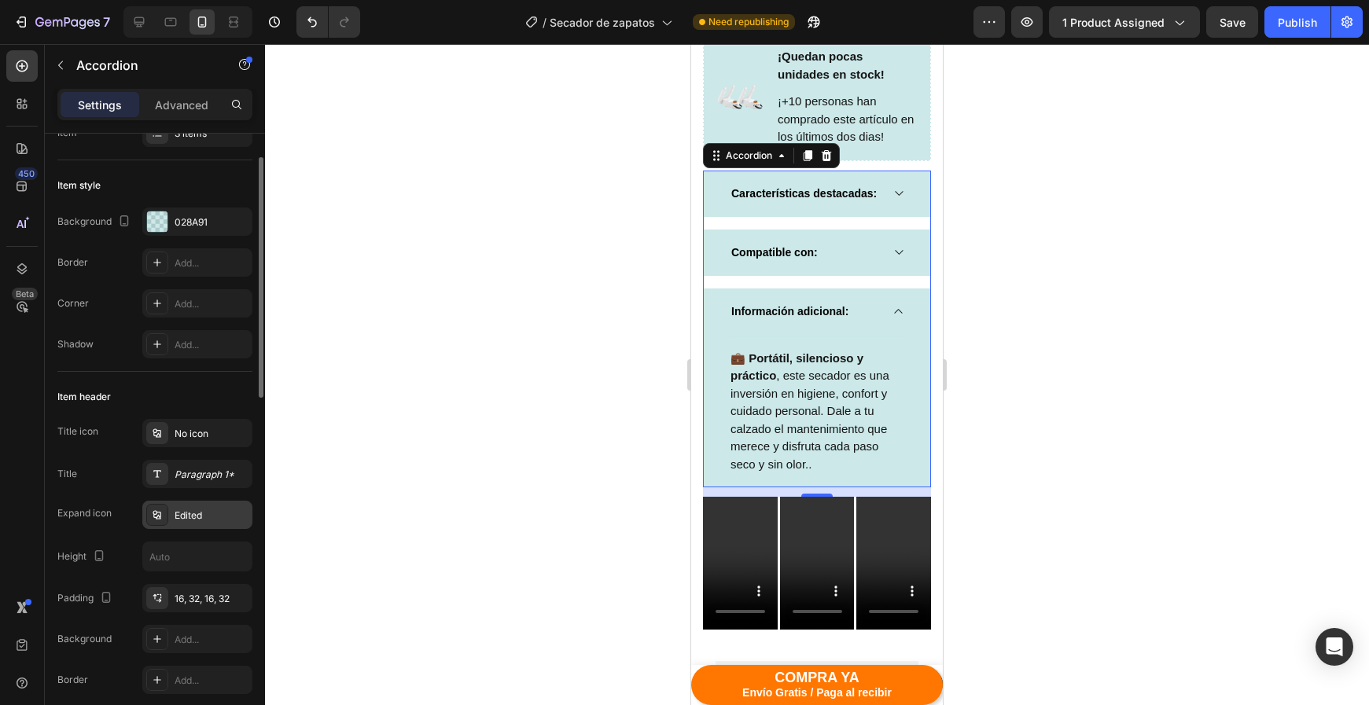
click at [185, 521] on div "Edited" at bounding box center [212, 516] width 74 height 14
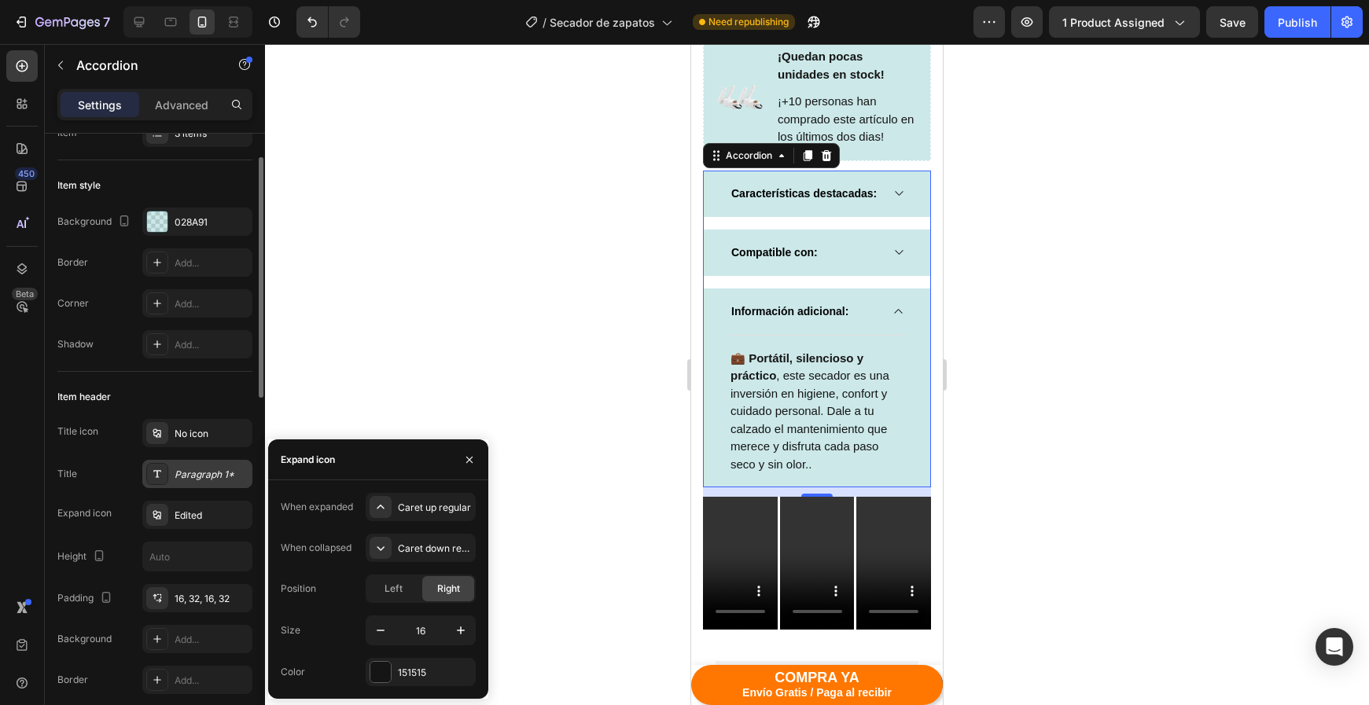
click at [186, 480] on div "Paragraph 1*" at bounding box center [212, 475] width 74 height 14
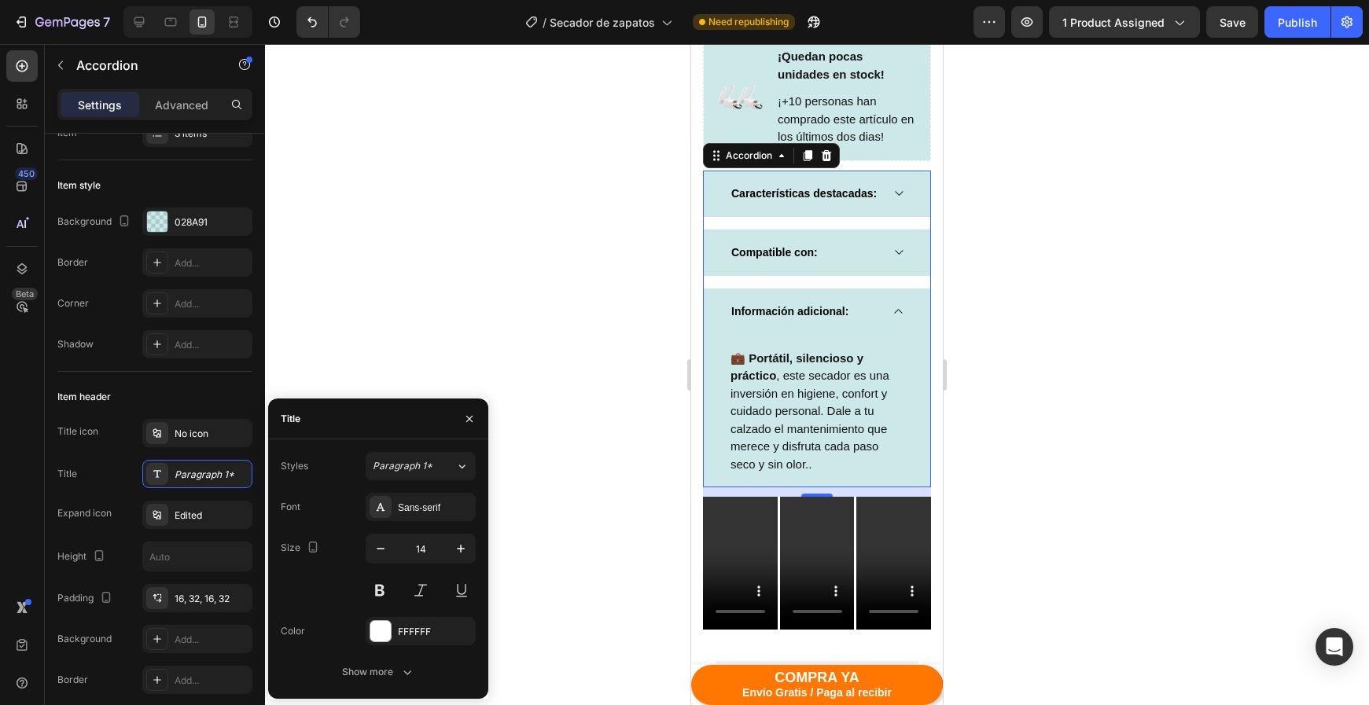
click at [405, 686] on div "Styles Paragraph 1* Font Sans-serif Size 14 Color FFFFFF Show more" at bounding box center [378, 569] width 220 height 259
click at [403, 679] on icon "button" at bounding box center [407, 672] width 16 height 16
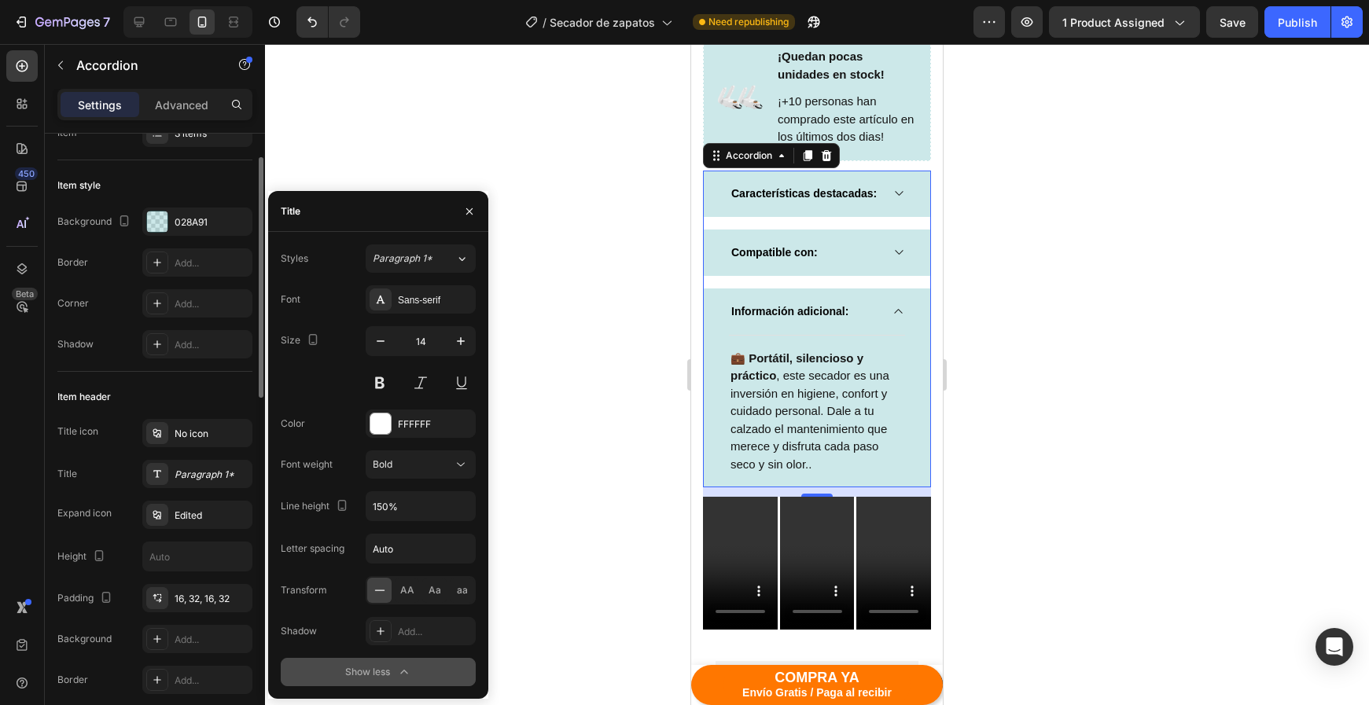
click at [177, 399] on div "Item header" at bounding box center [154, 396] width 195 height 25
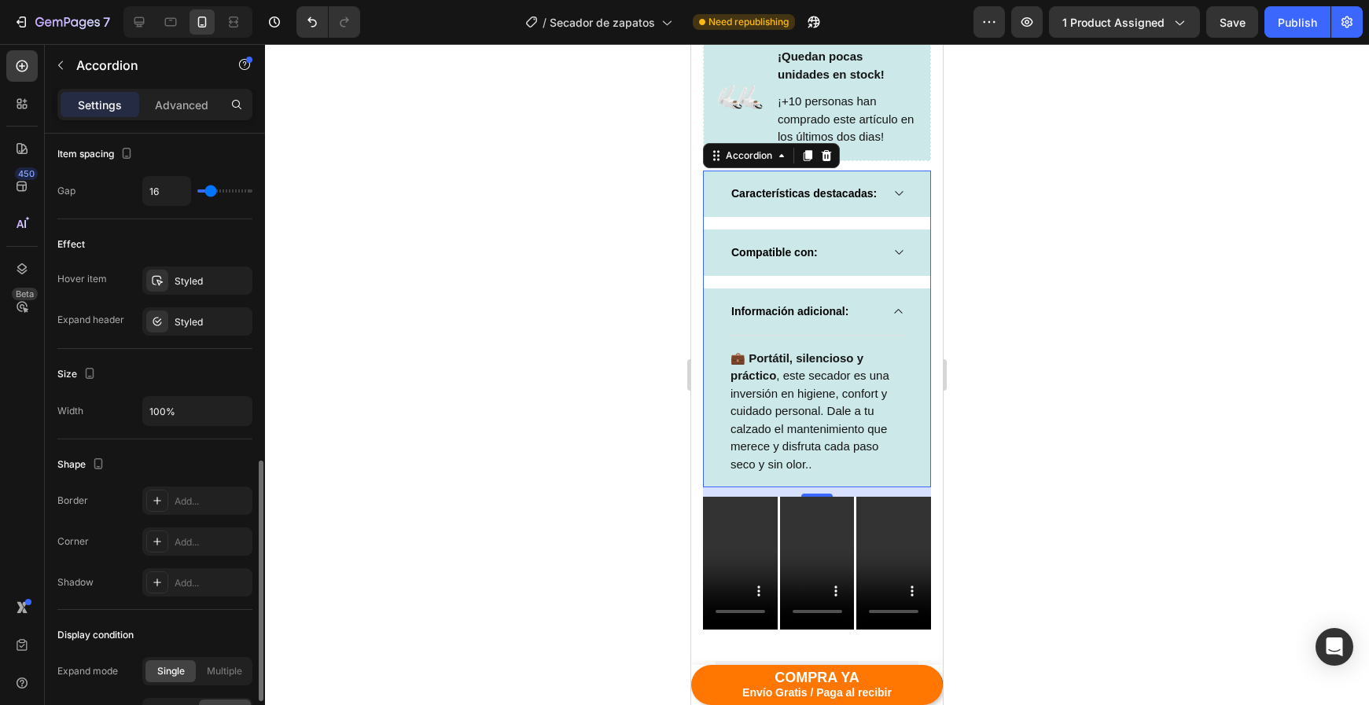
scroll to position [819, 0]
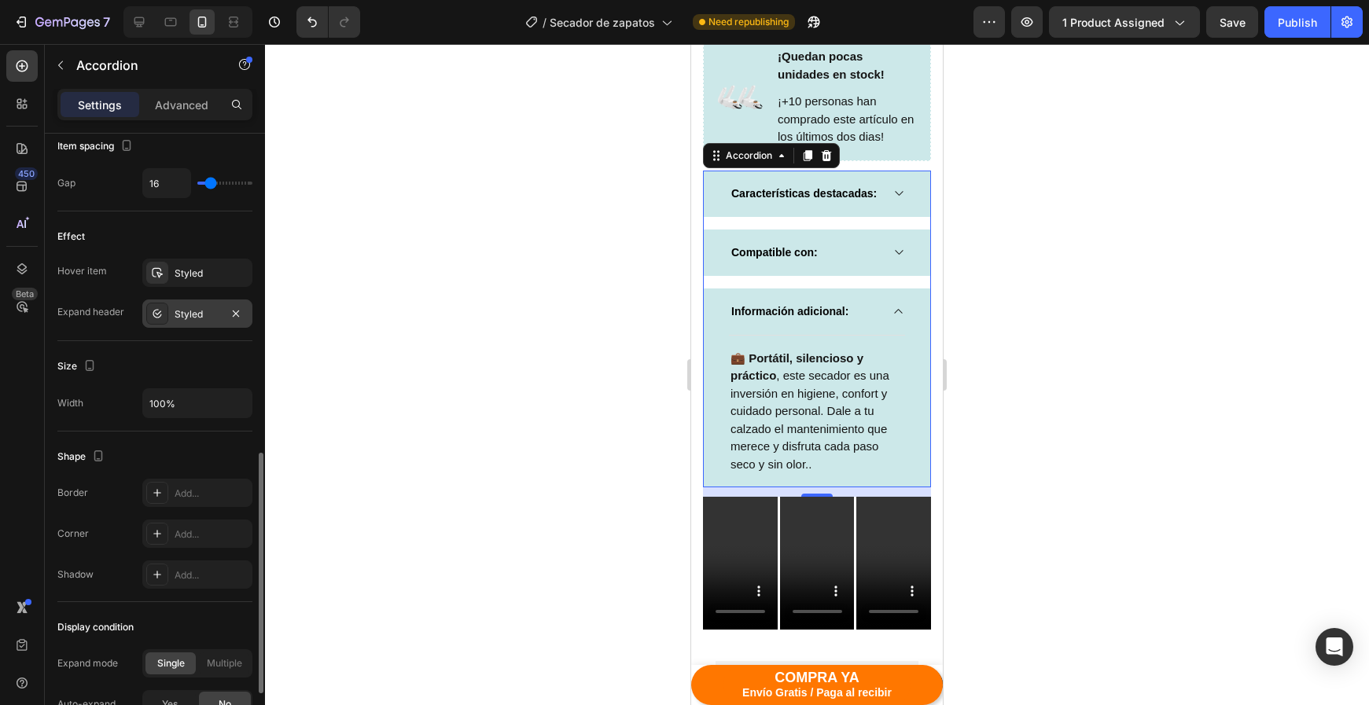
click at [178, 314] on div "Styled" at bounding box center [198, 314] width 46 height 14
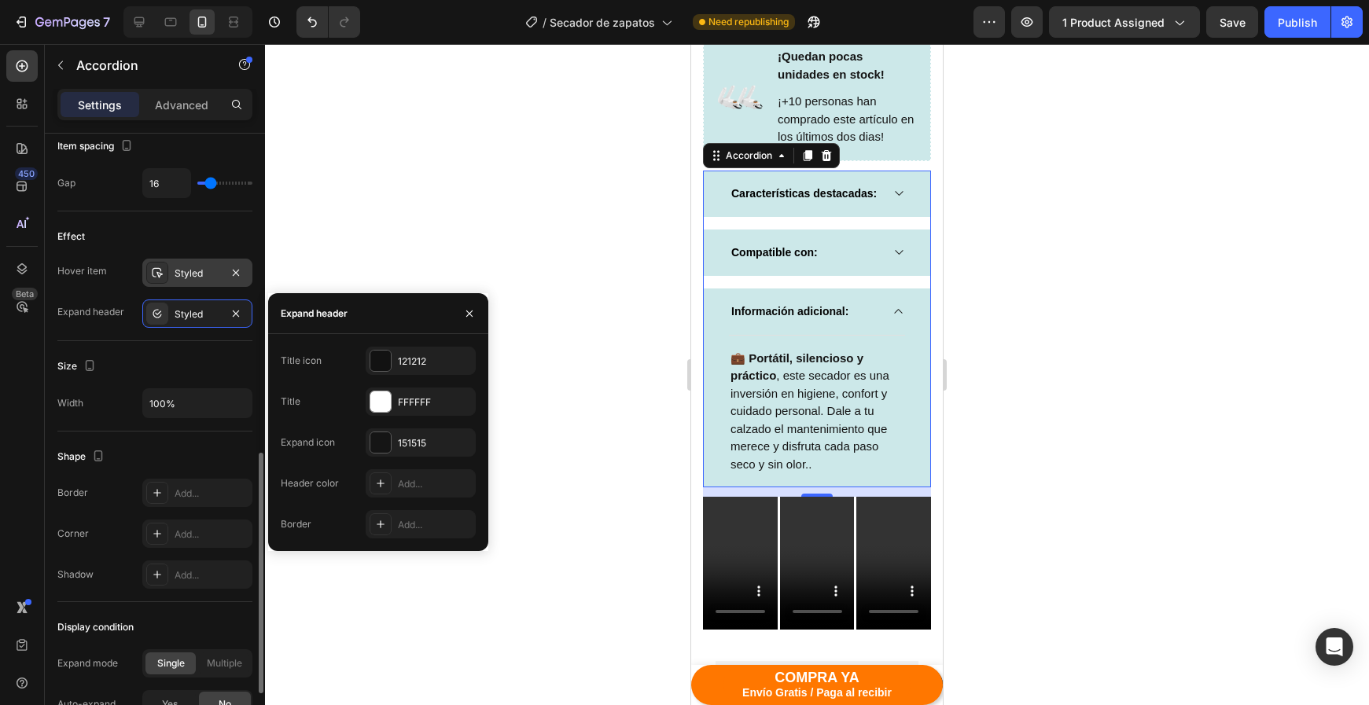
click at [182, 285] on div "Styled" at bounding box center [197, 273] width 110 height 28
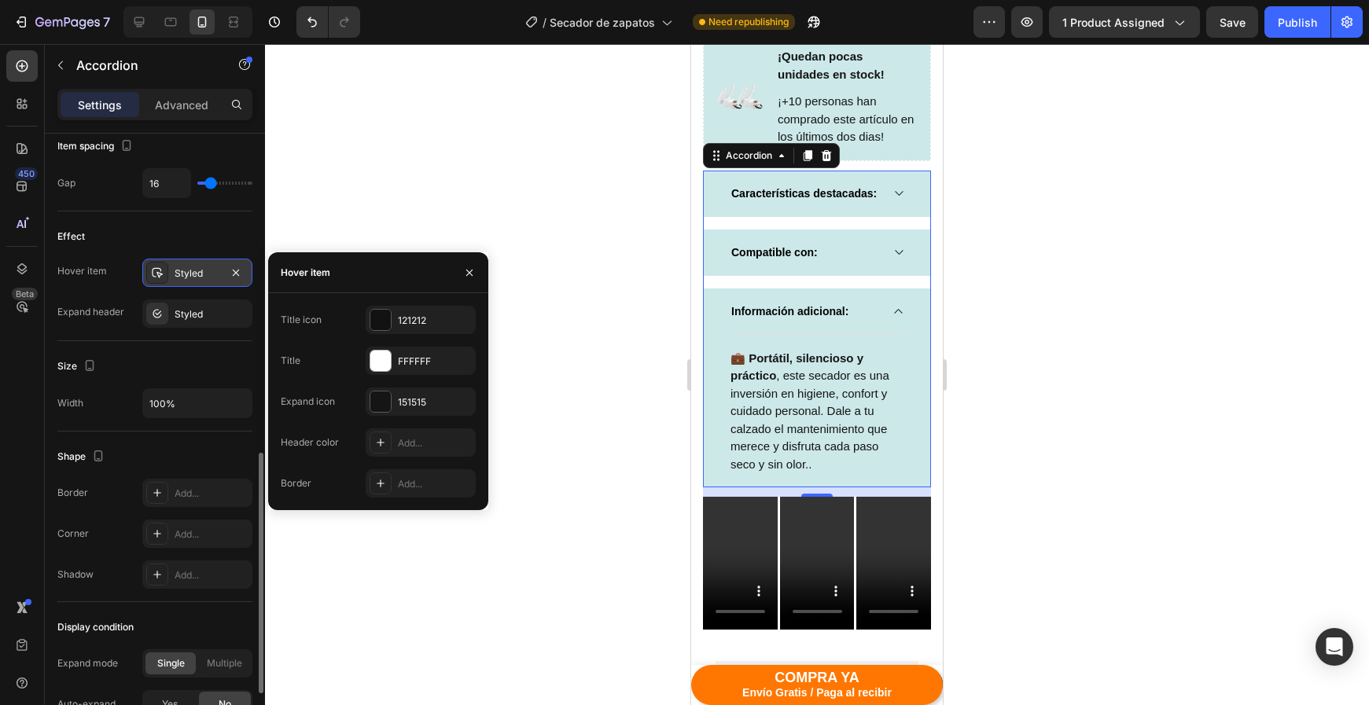
scroll to position [817, 0]
click at [381, 360] on div at bounding box center [380, 361] width 20 height 20
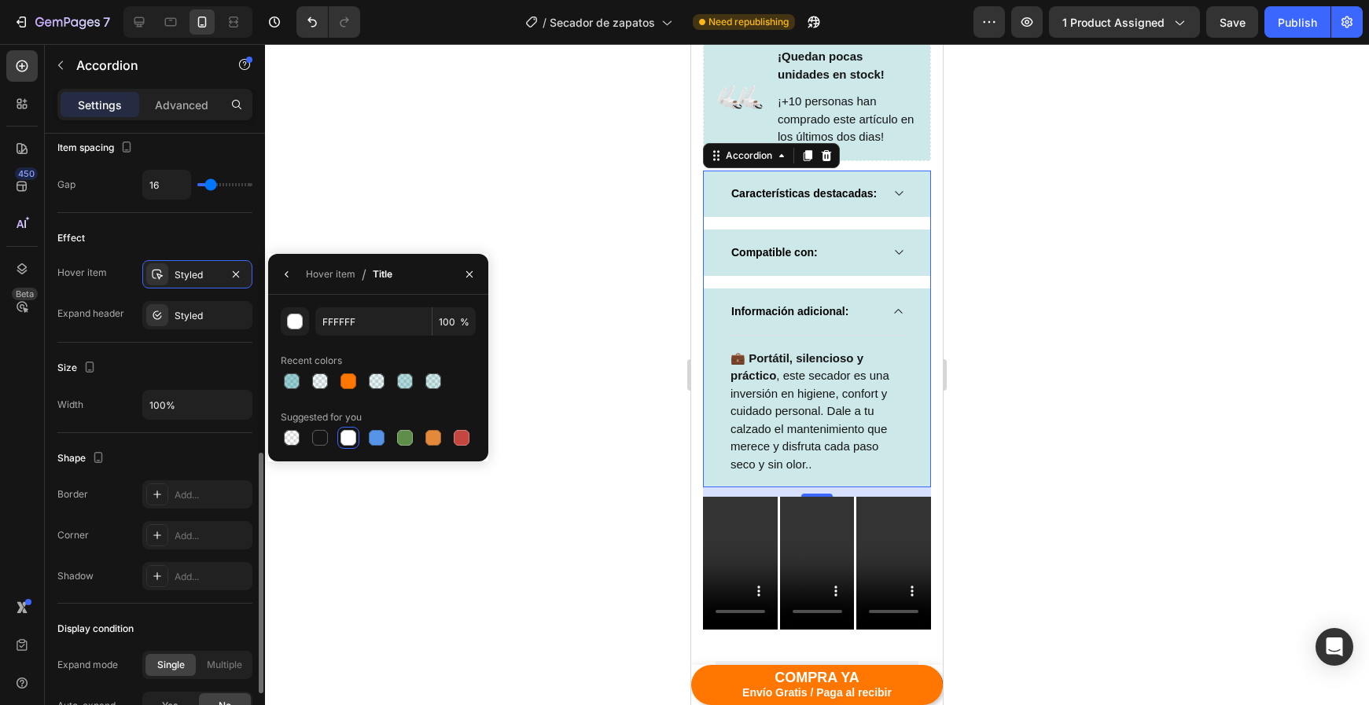
drag, startPoint x: 318, startPoint y: 432, endPoint x: 306, endPoint y: 429, distance: 12.2
click at [318, 432] on div at bounding box center [320, 438] width 16 height 16
type input "151515"
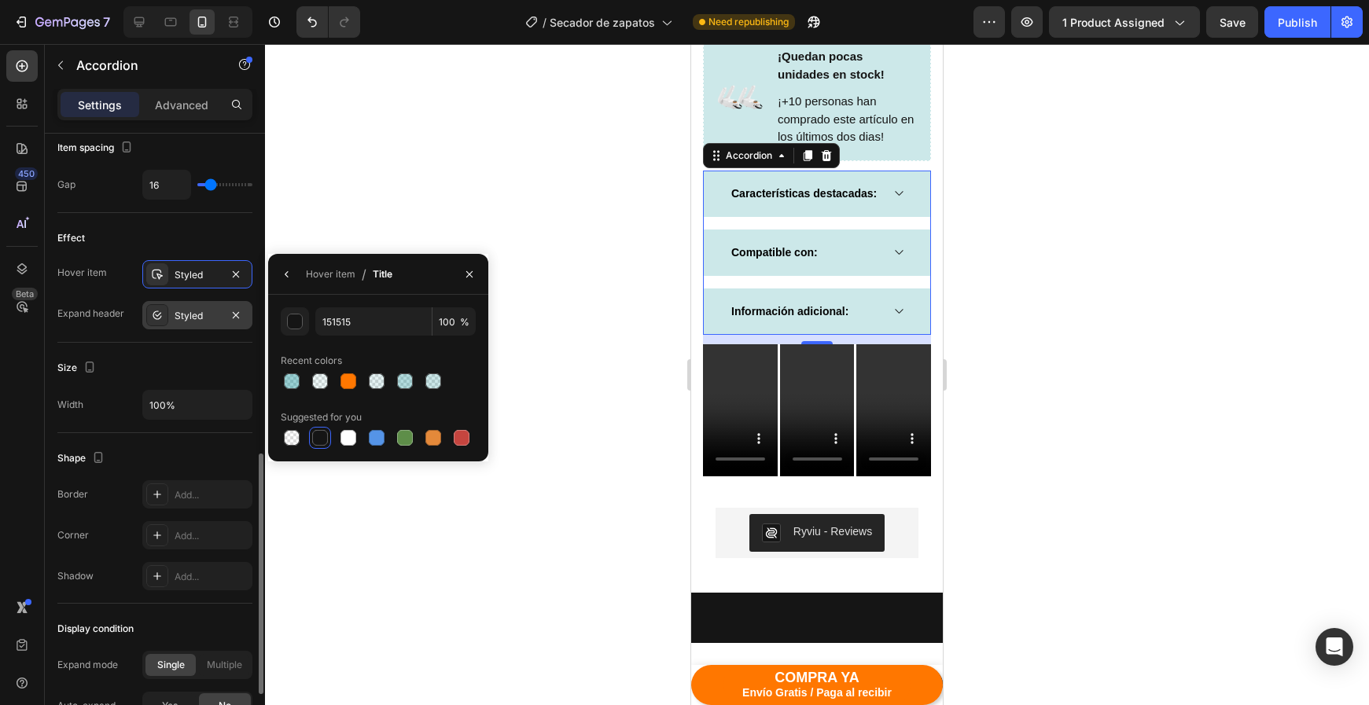
click at [188, 320] on div "Styled" at bounding box center [198, 316] width 46 height 14
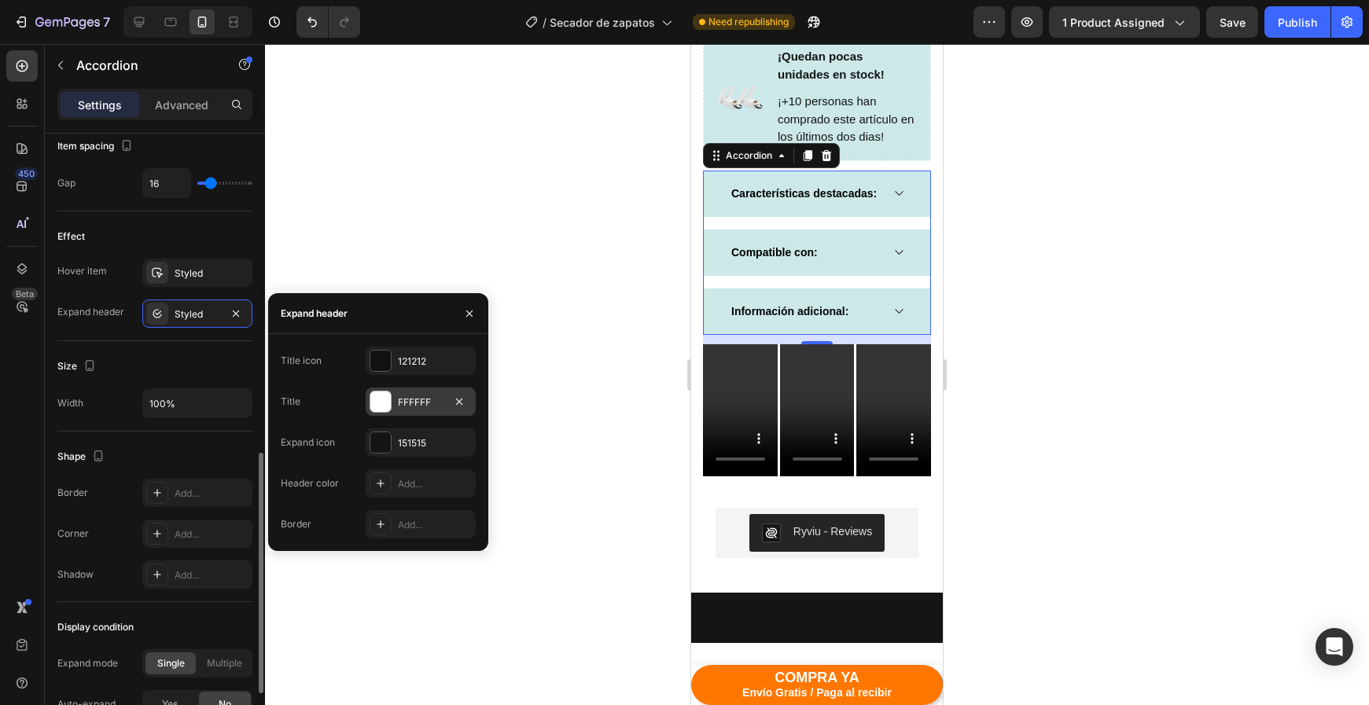
click at [380, 414] on div "FFFFFF" at bounding box center [421, 402] width 110 height 28
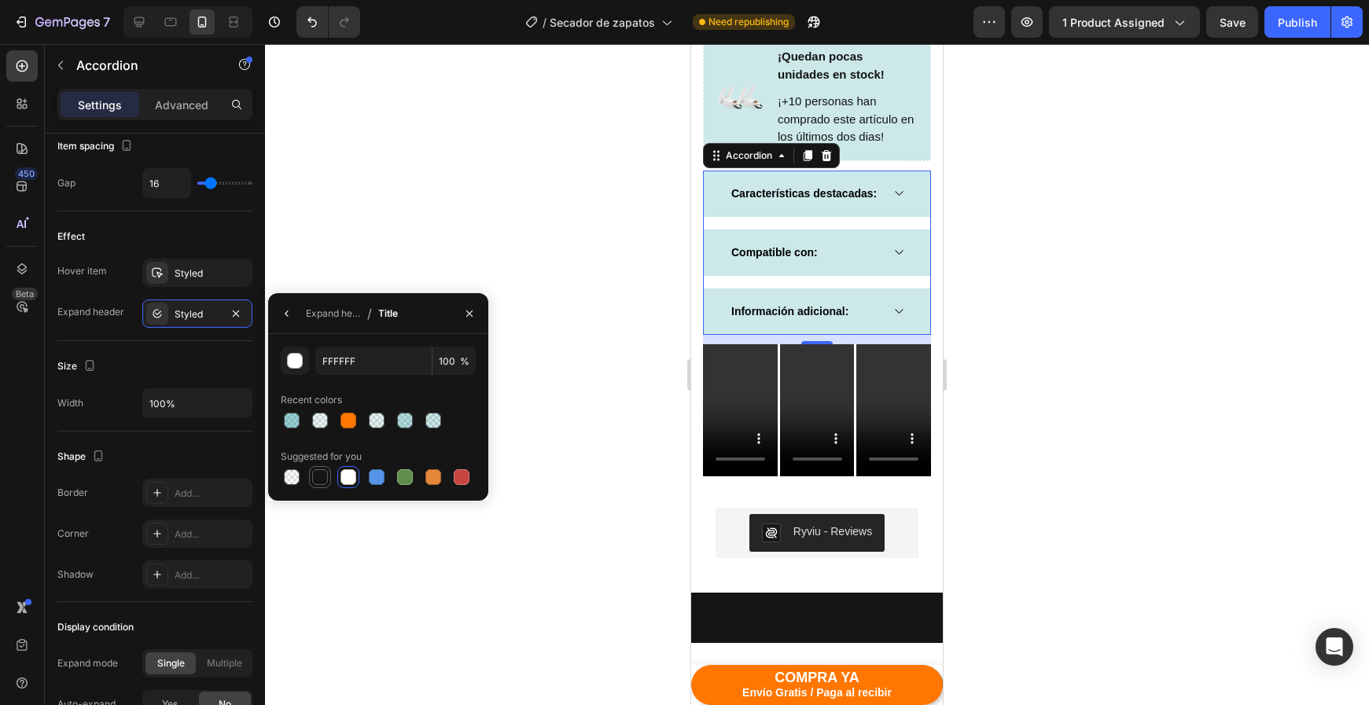
click at [325, 469] on div at bounding box center [320, 477] width 19 height 19
type input "151515"
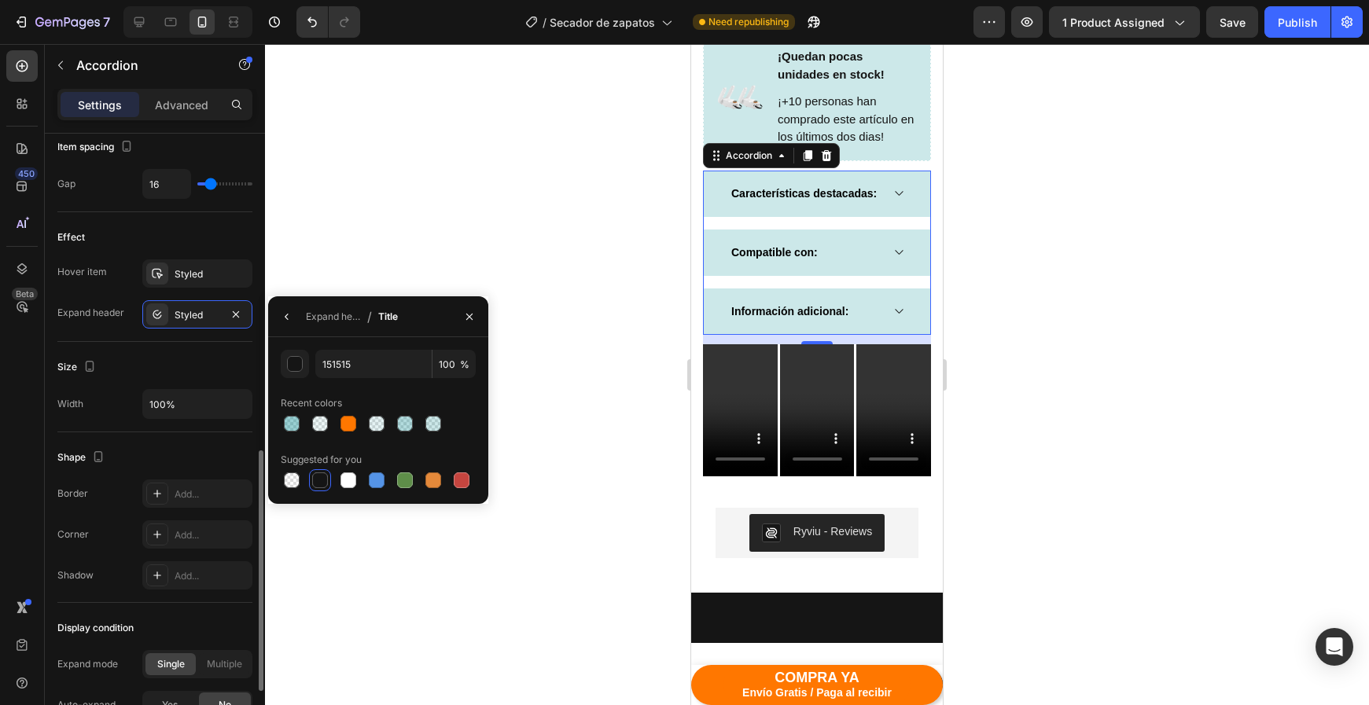
click at [322, 475] on div at bounding box center [320, 481] width 16 height 16
click at [145, 361] on div "Size" at bounding box center [154, 369] width 195 height 25
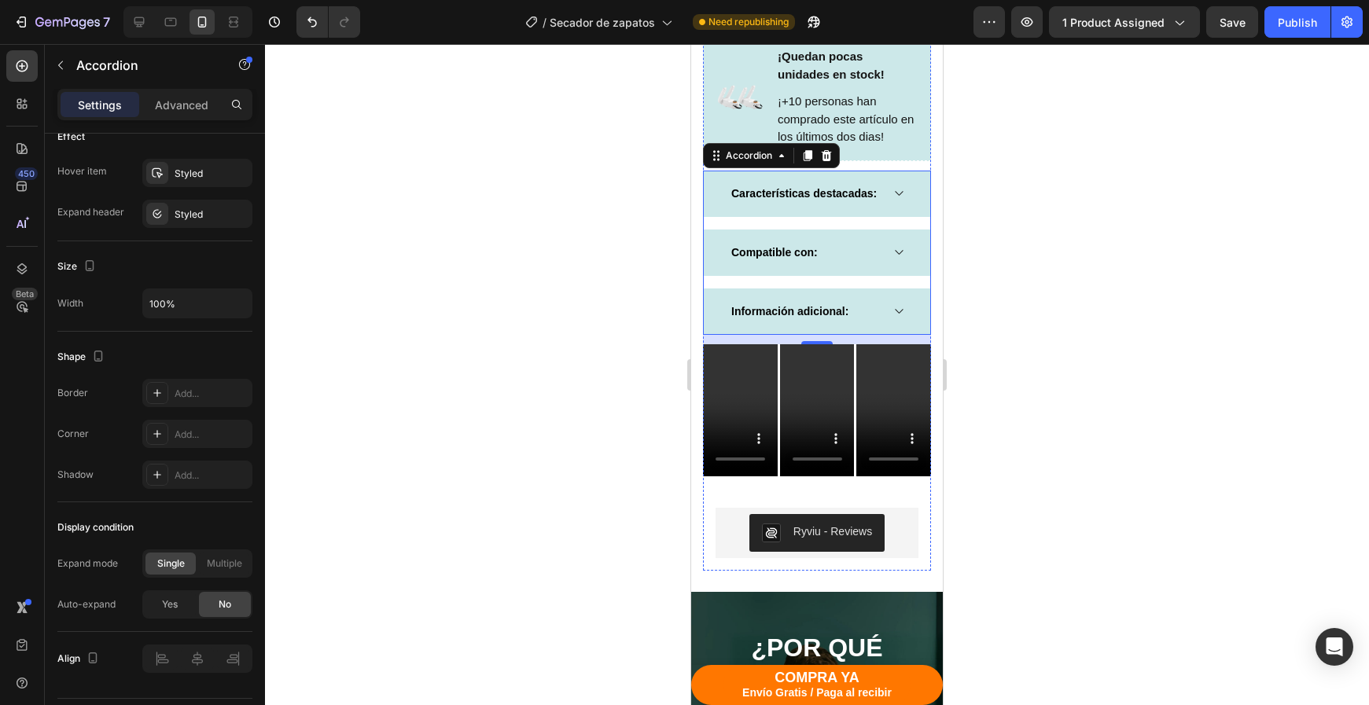
scroll to position [488, 0]
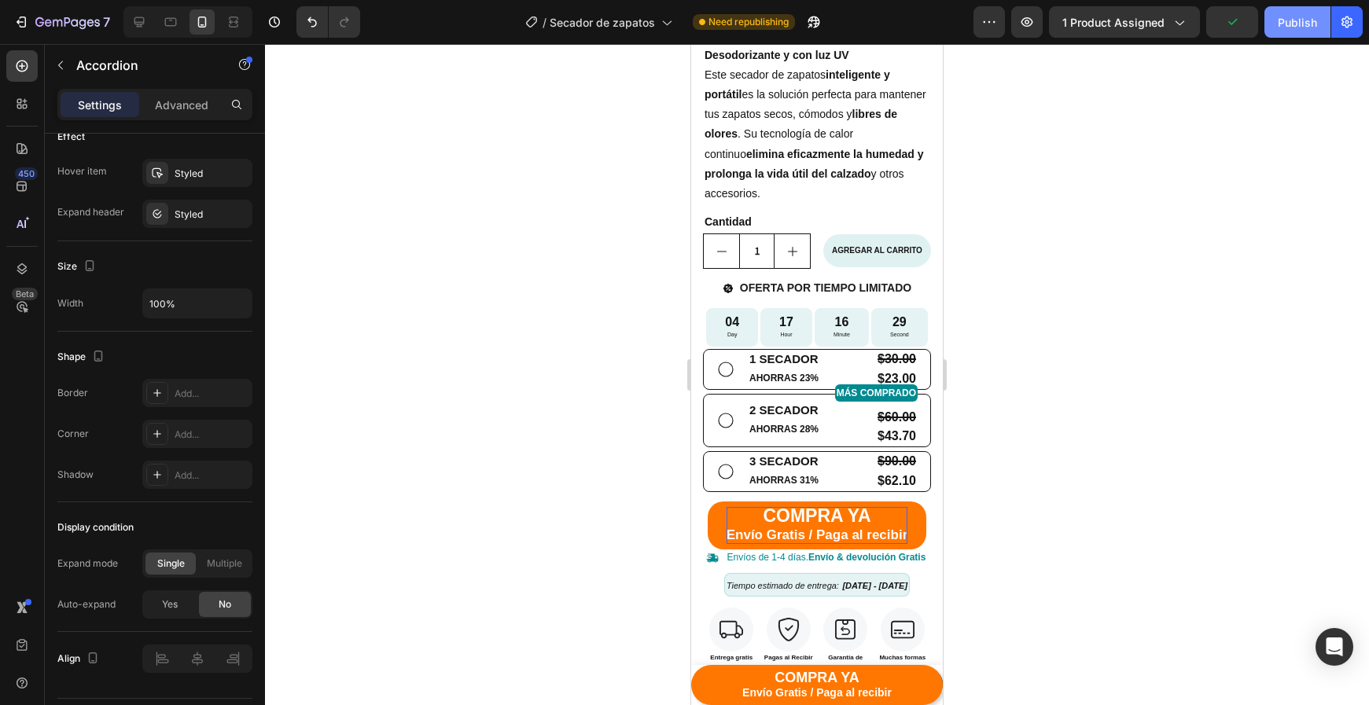
click at [1295, 32] on button "Publish" at bounding box center [1297, 21] width 66 height 31
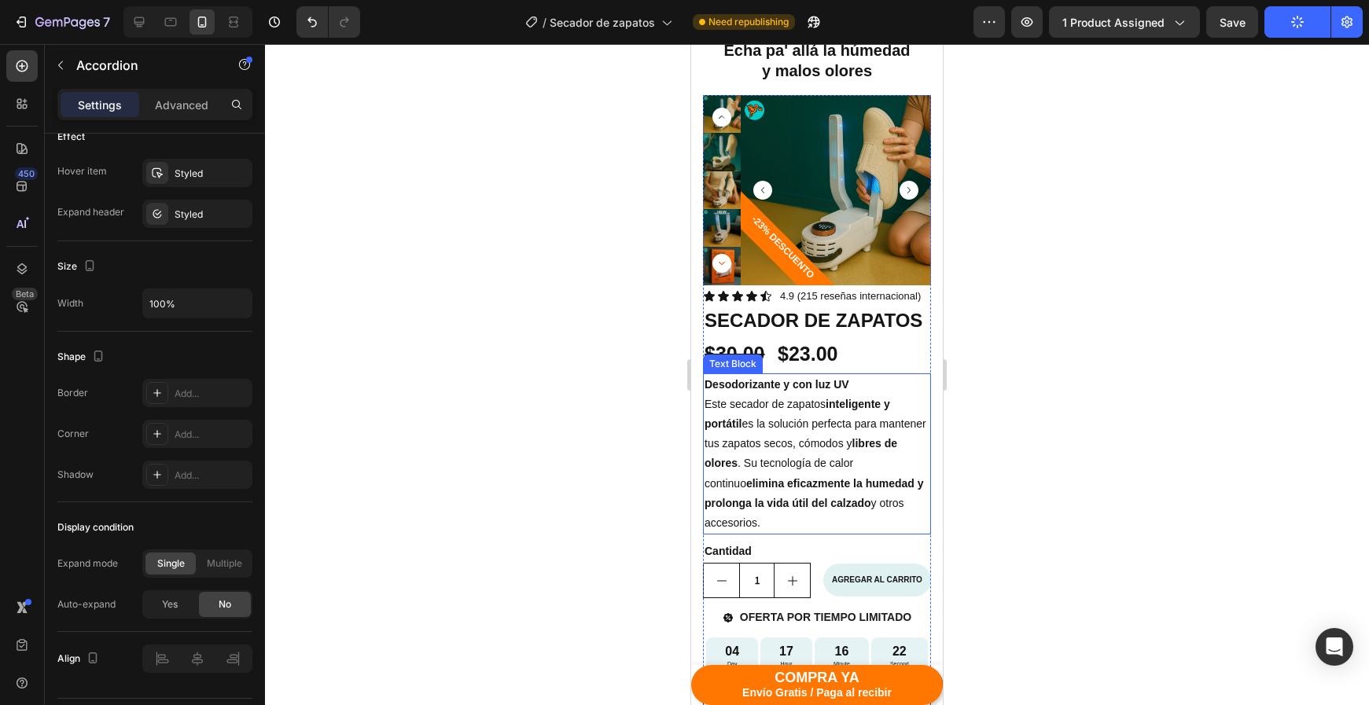
scroll to position [164, 0]
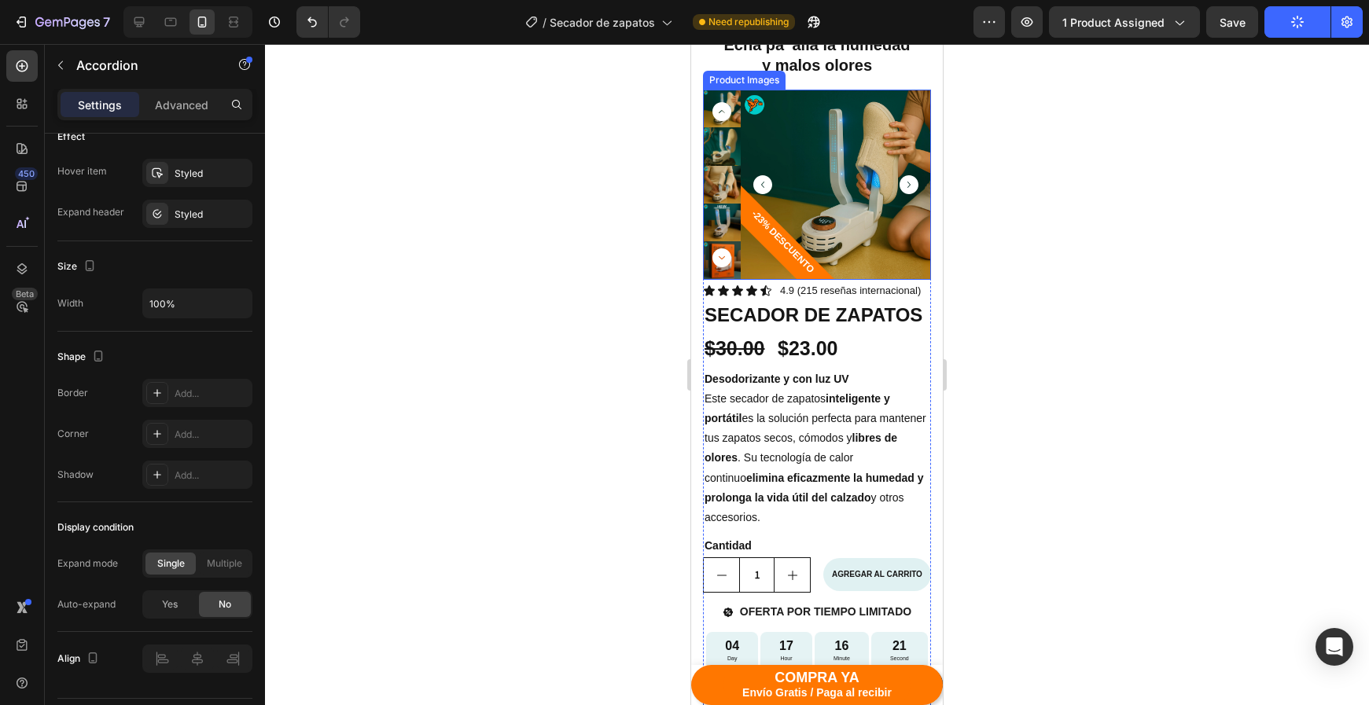
click at [906, 182] on icon "Carousel Next Arrow" at bounding box center [908, 184] width 19 height 19
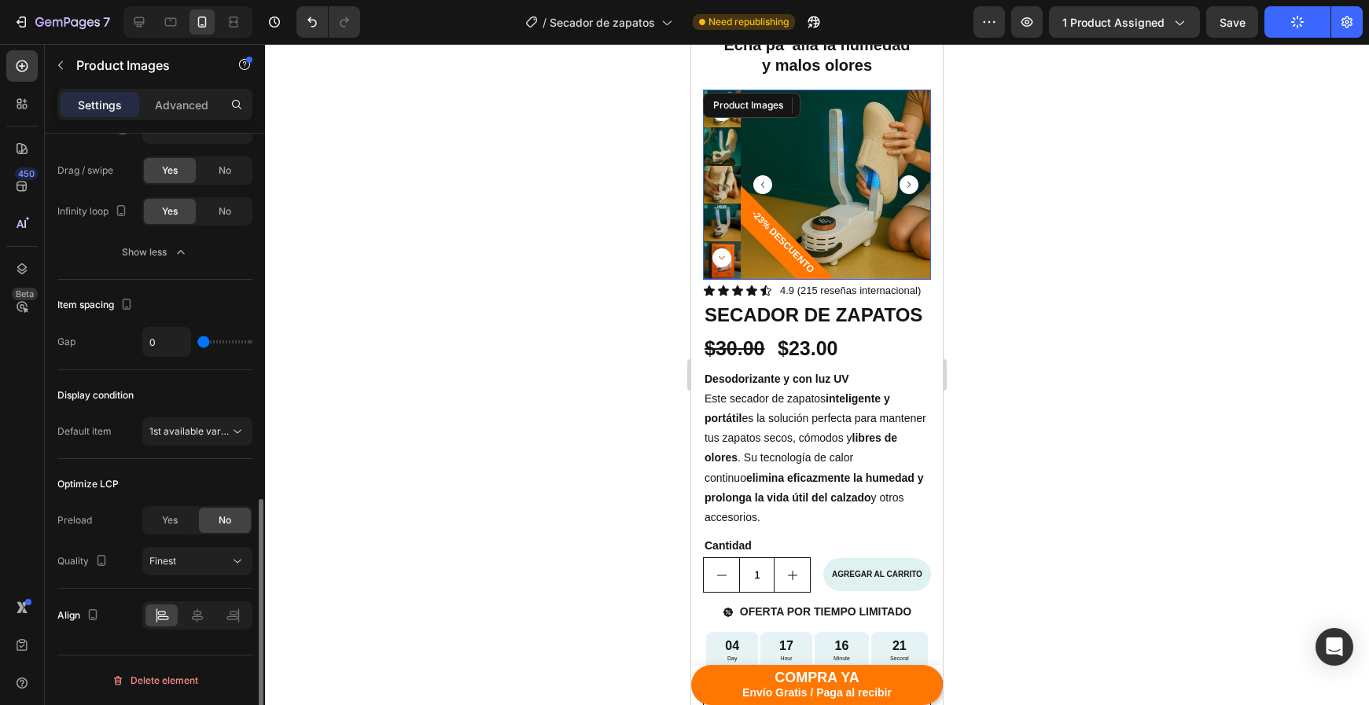
scroll to position [0, 0]
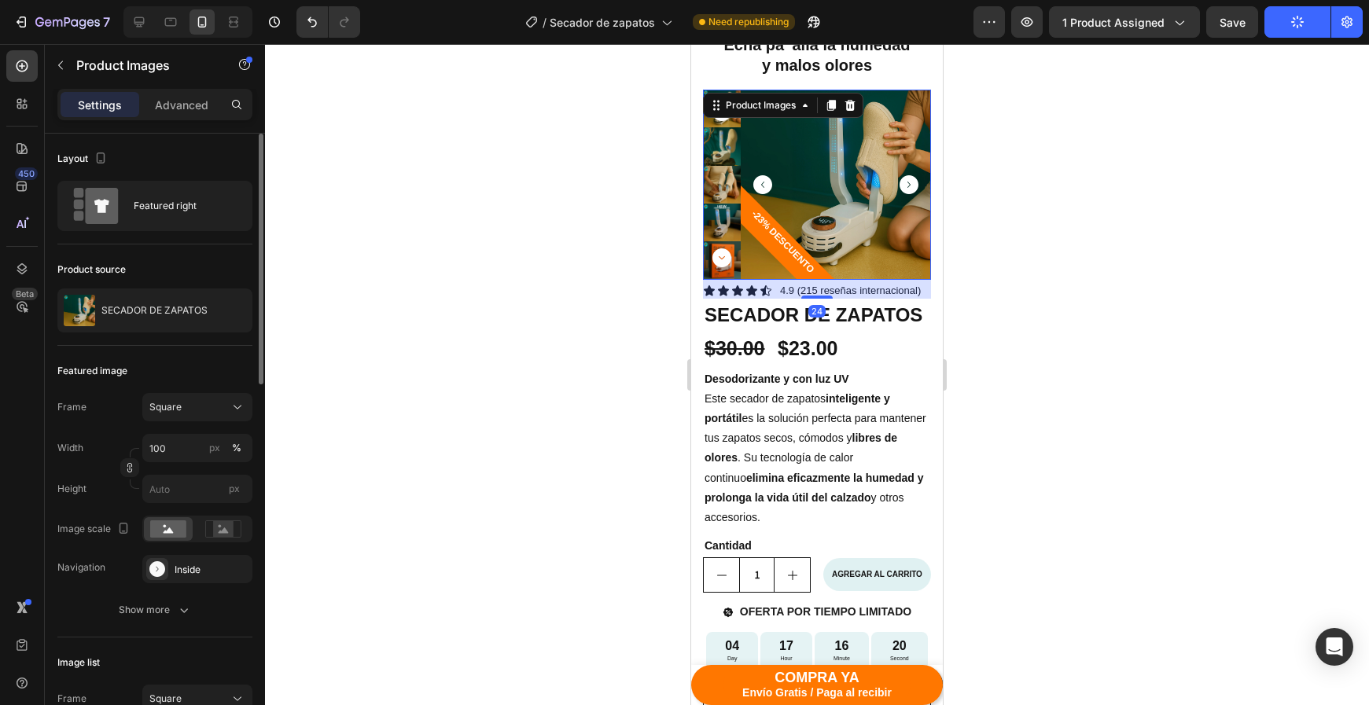
click at [910, 182] on icon "Carousel Next Arrow" at bounding box center [908, 184] width 19 height 19
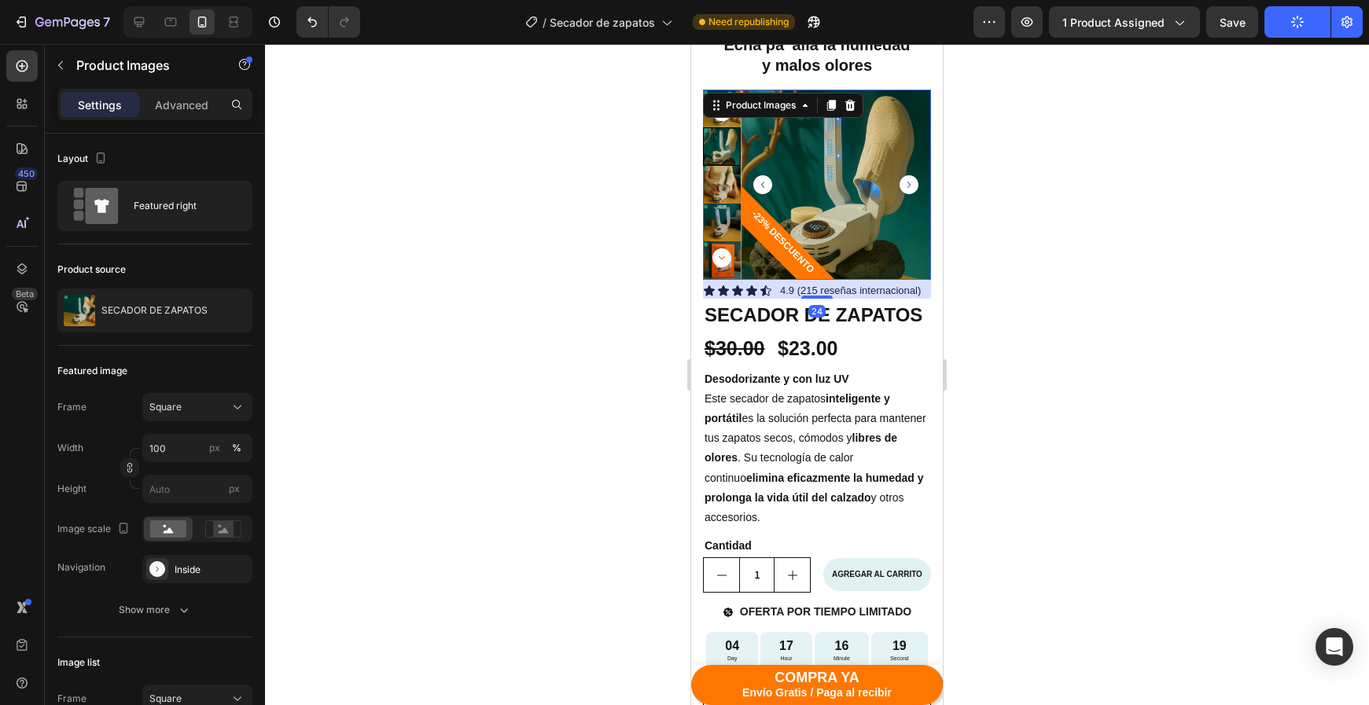
click at [910, 186] on icon "Carousel Next Arrow" at bounding box center [908, 184] width 19 height 19
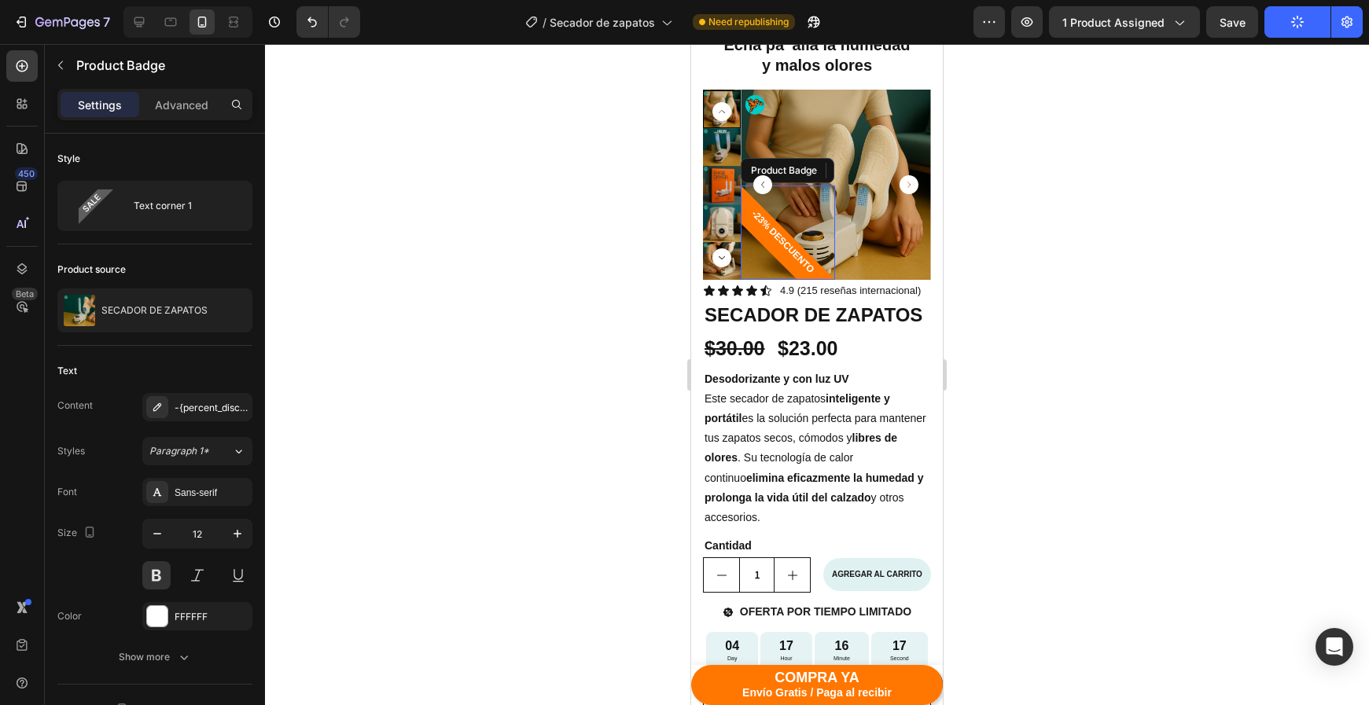
click at [775, 237] on pre "-23% DESCUENTO" at bounding box center [783, 242] width 79 height 79
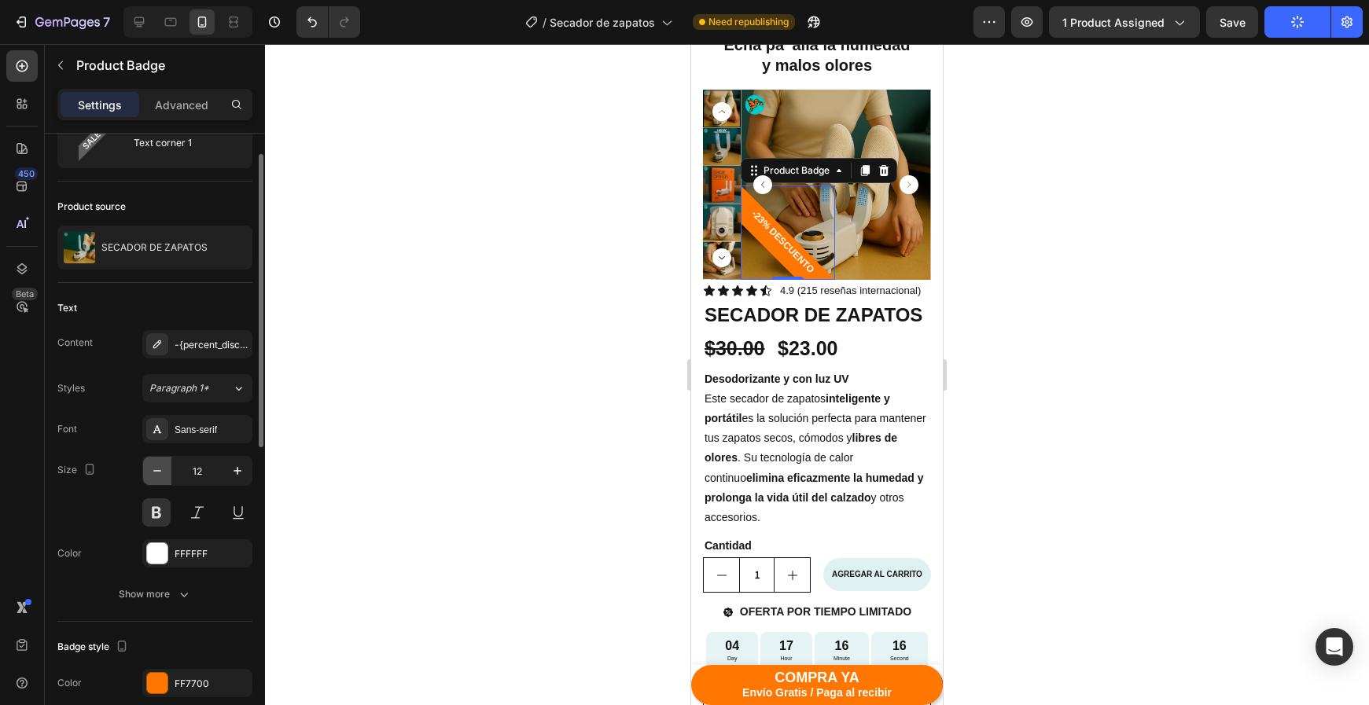
click at [155, 484] on button "button" at bounding box center [157, 471] width 28 height 28
type input "11"
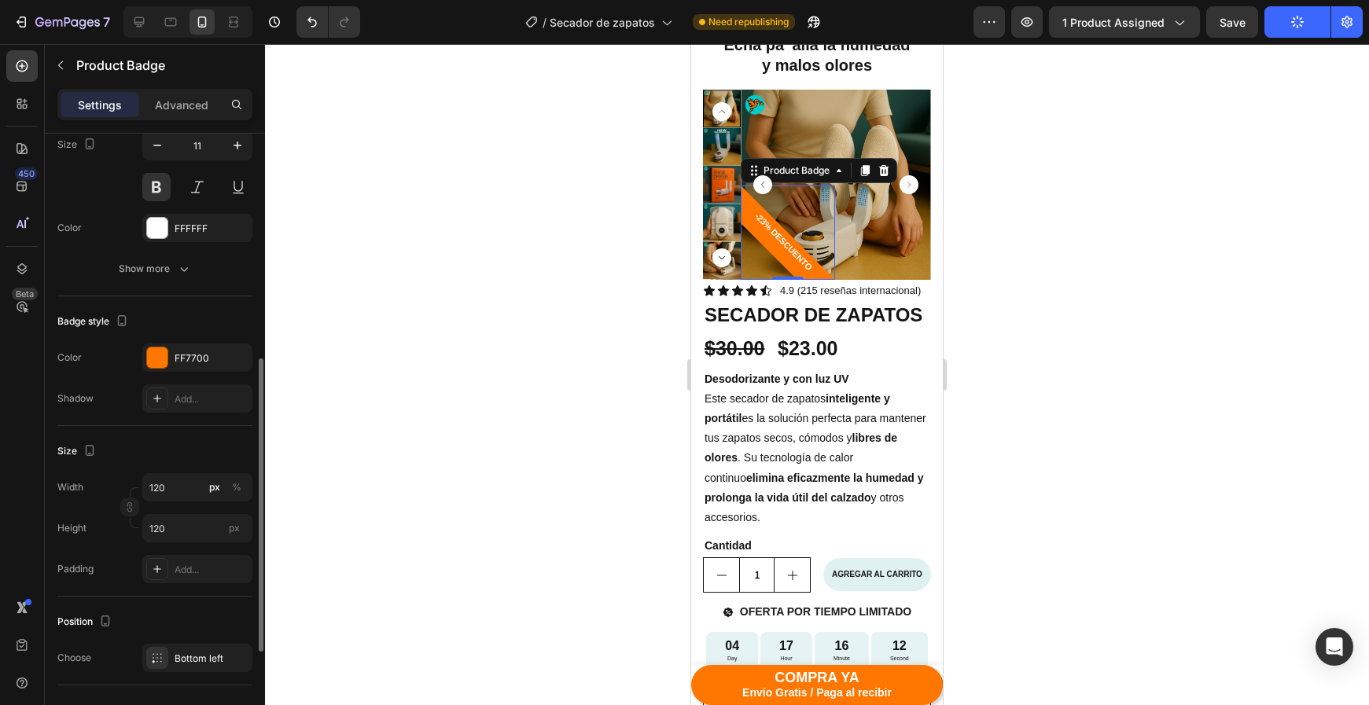
scroll to position [416, 0]
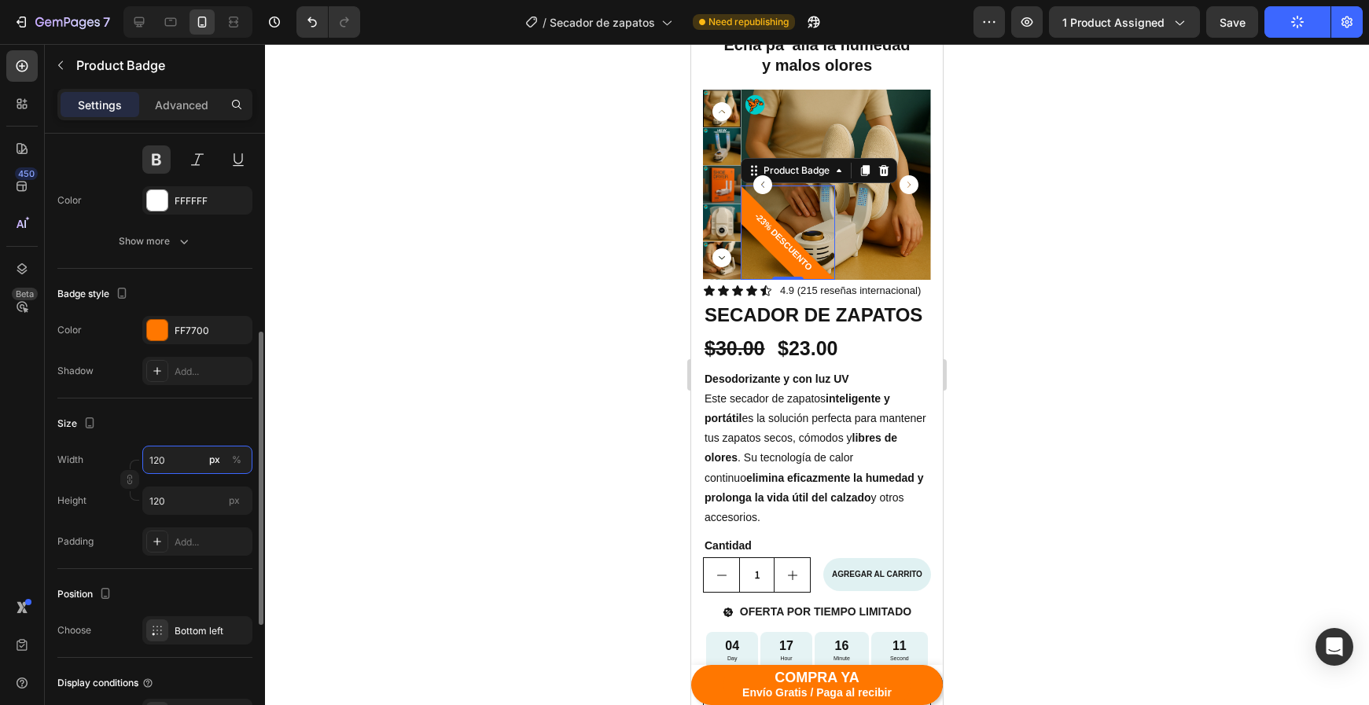
click at [160, 463] on input "120" at bounding box center [197, 460] width 110 height 28
type input "10"
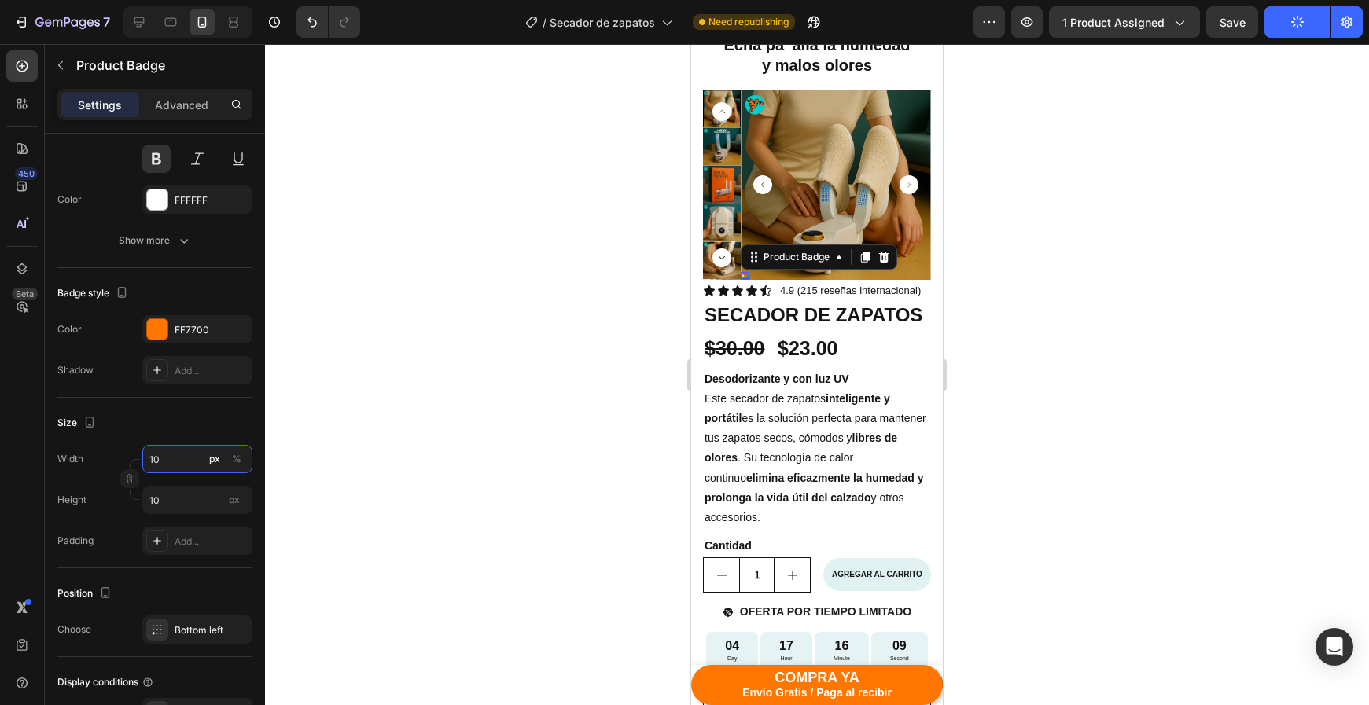
type input "110"
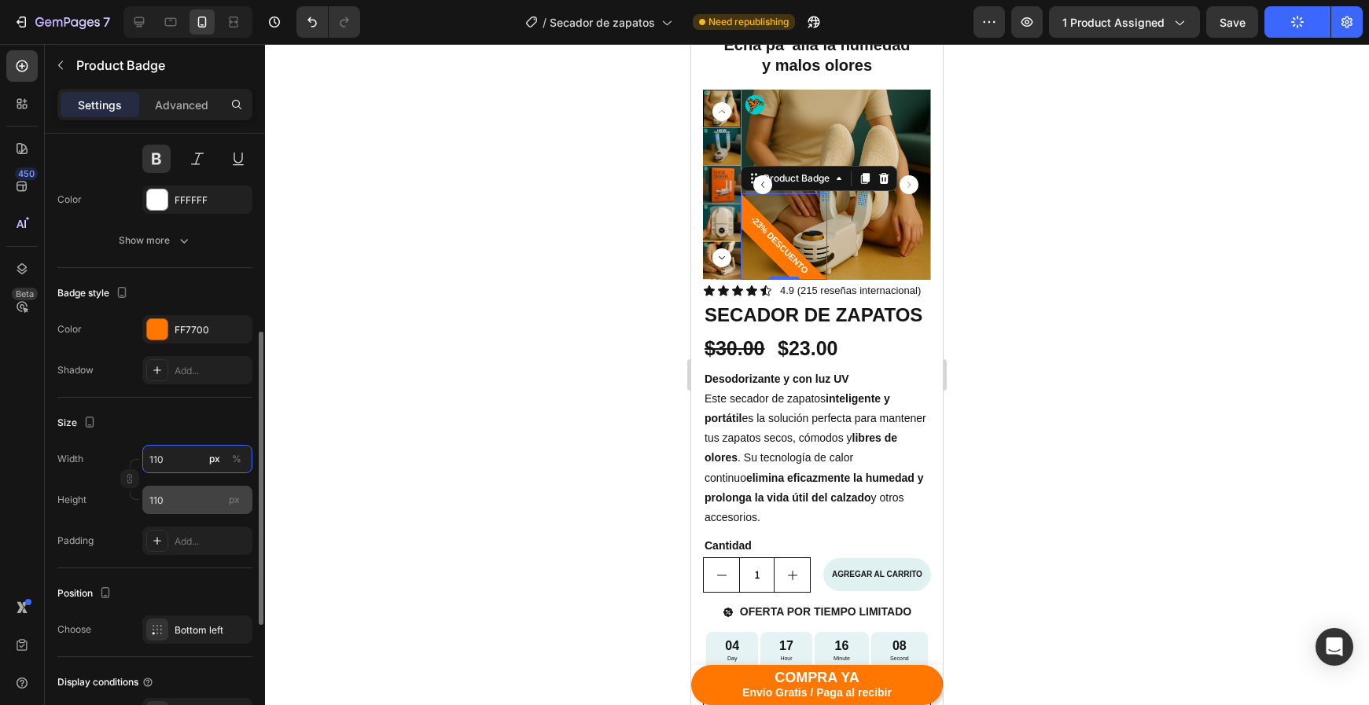
type input "10"
type input "100"
type input "10"
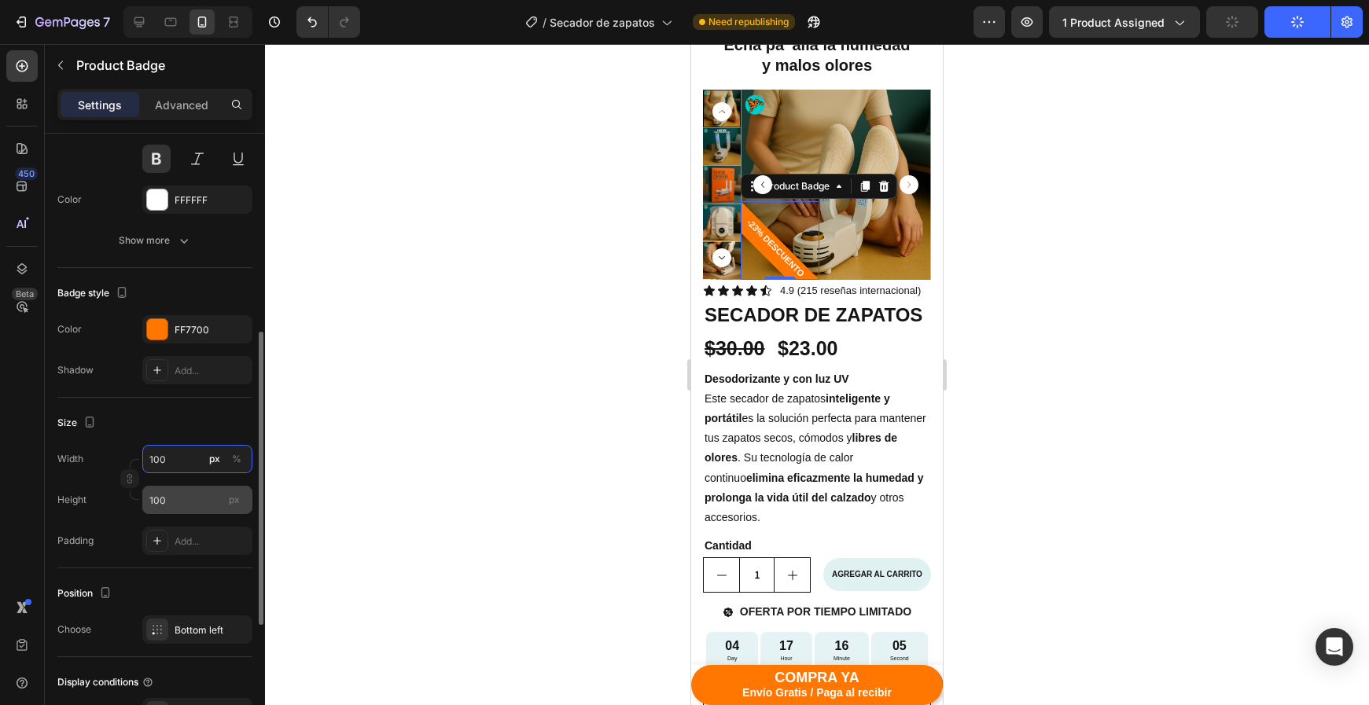
type input "10"
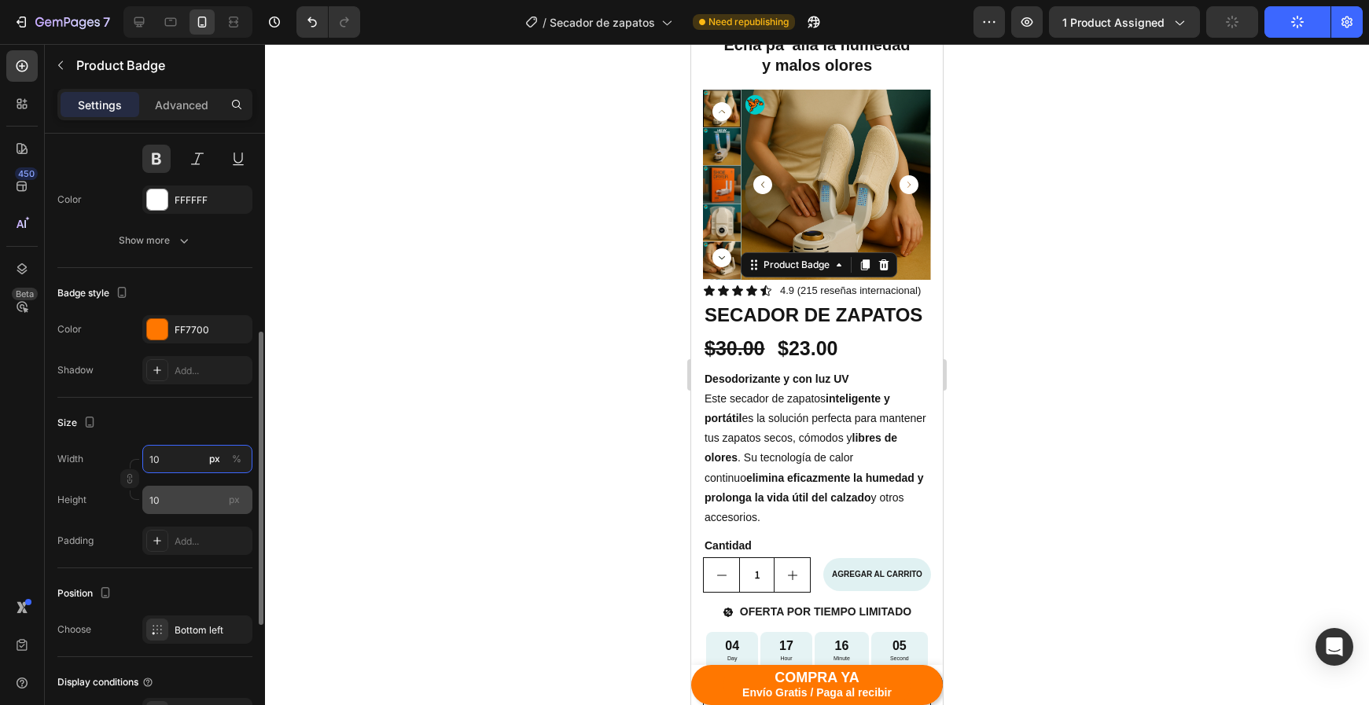
type input "0"
type input "70"
type input "700"
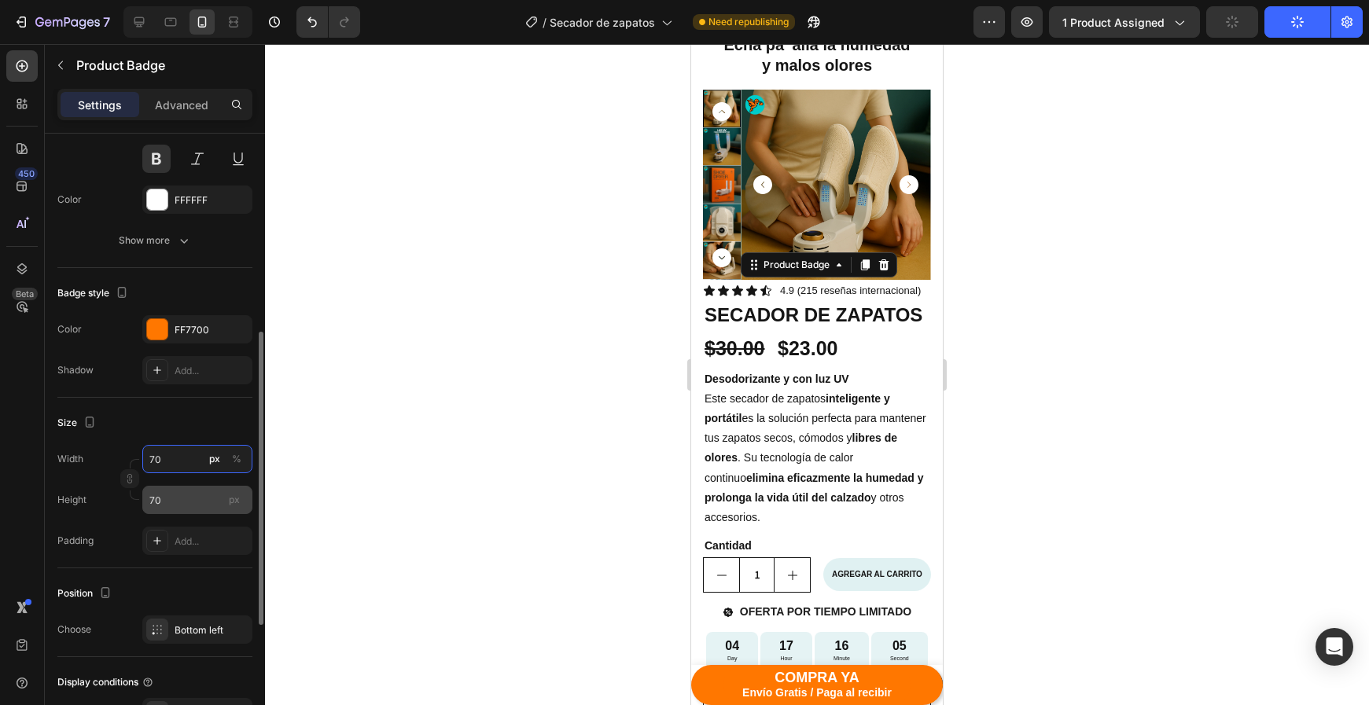
type input "700"
type input "70"
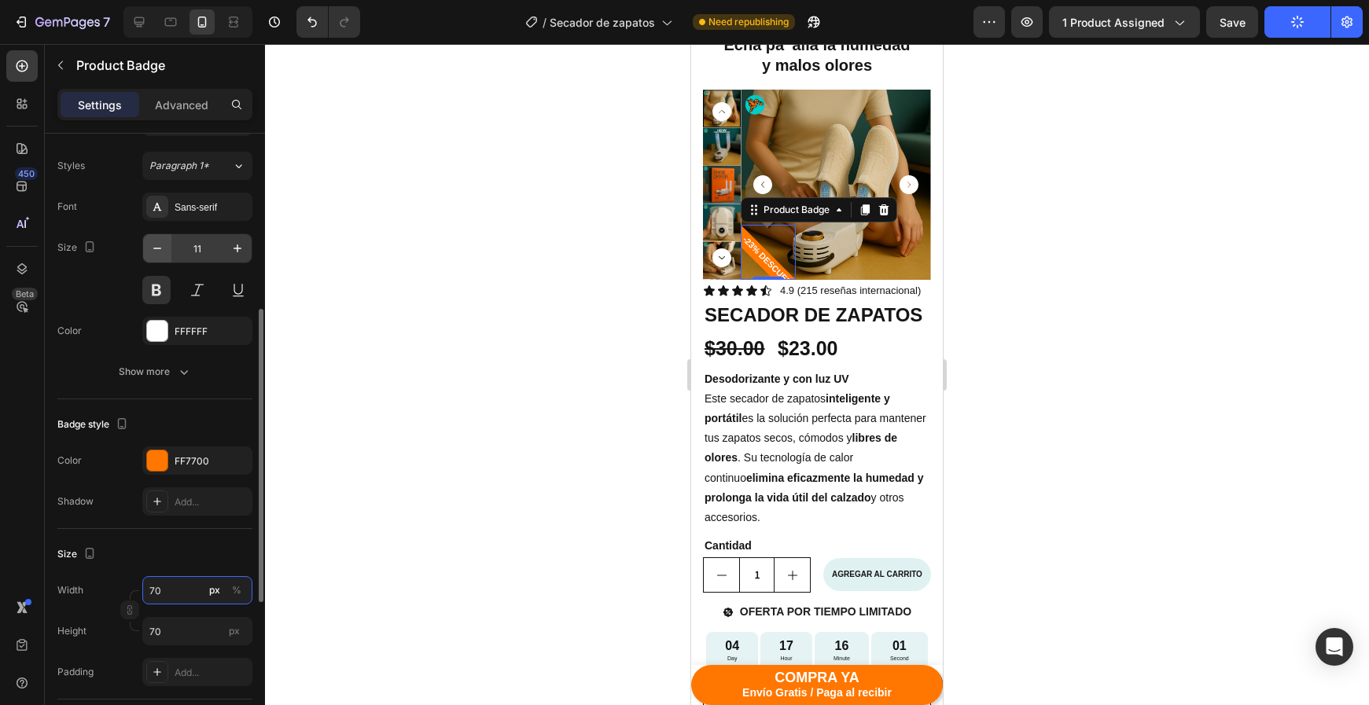
scroll to position [272, 0]
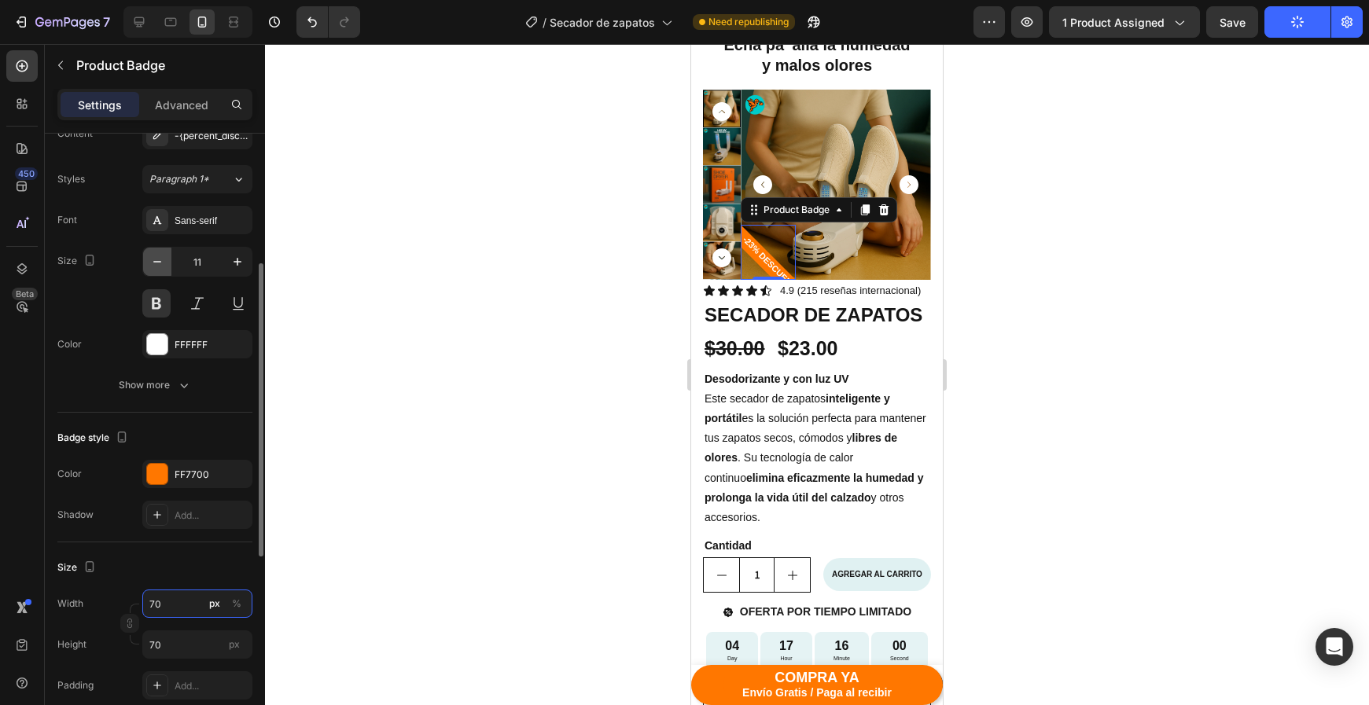
type input "70"
click at [158, 264] on icon "button" at bounding box center [157, 262] width 16 height 16
click at [158, 263] on icon "button" at bounding box center [157, 262] width 16 height 16
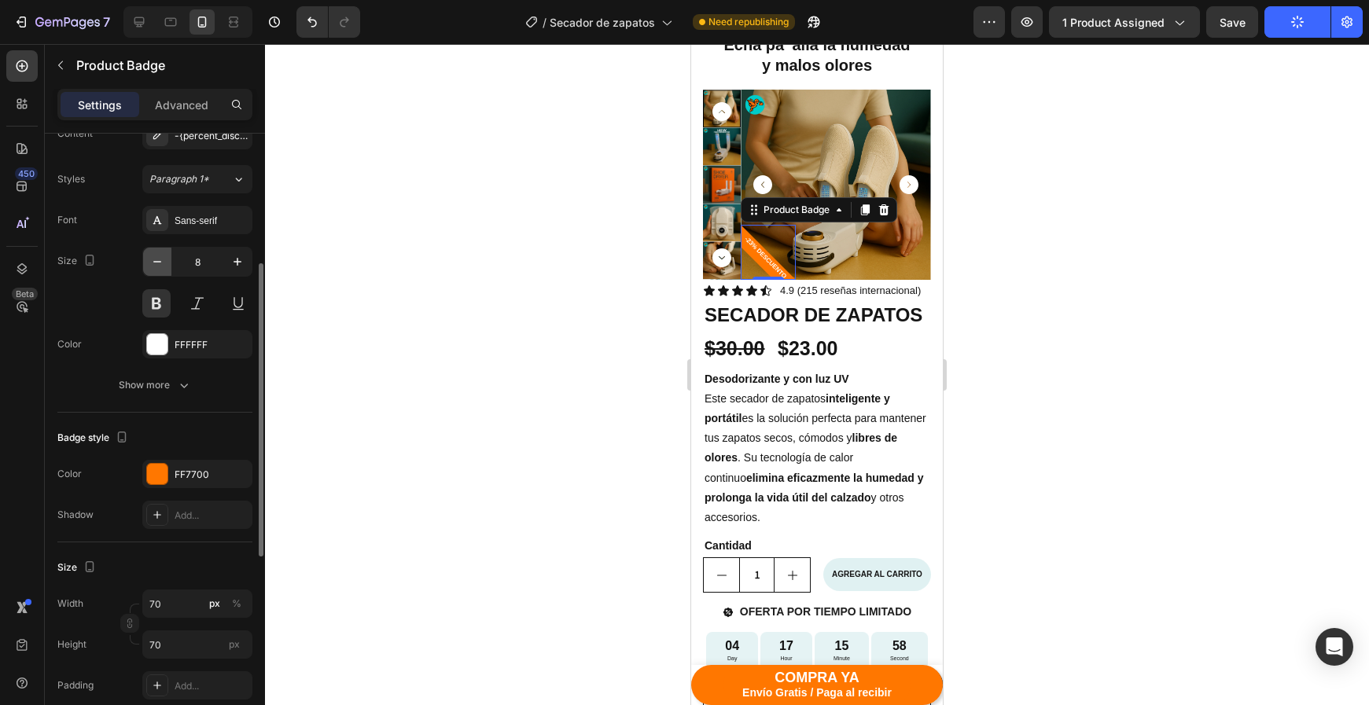
type input "7"
click at [221, 266] on input "7" at bounding box center [197, 262] width 52 height 28
click at [1198, 236] on div at bounding box center [817, 374] width 1104 height 661
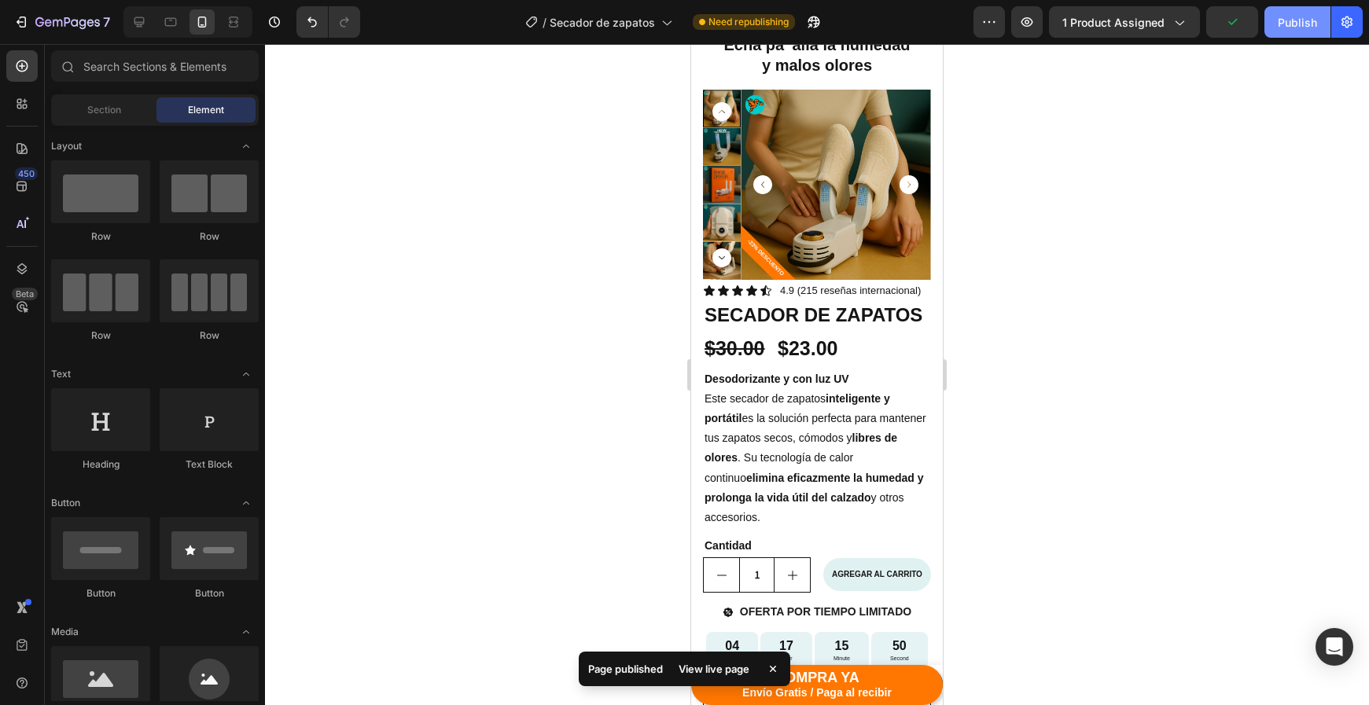
click at [1297, 23] on div "Publish" at bounding box center [1297, 22] width 39 height 17
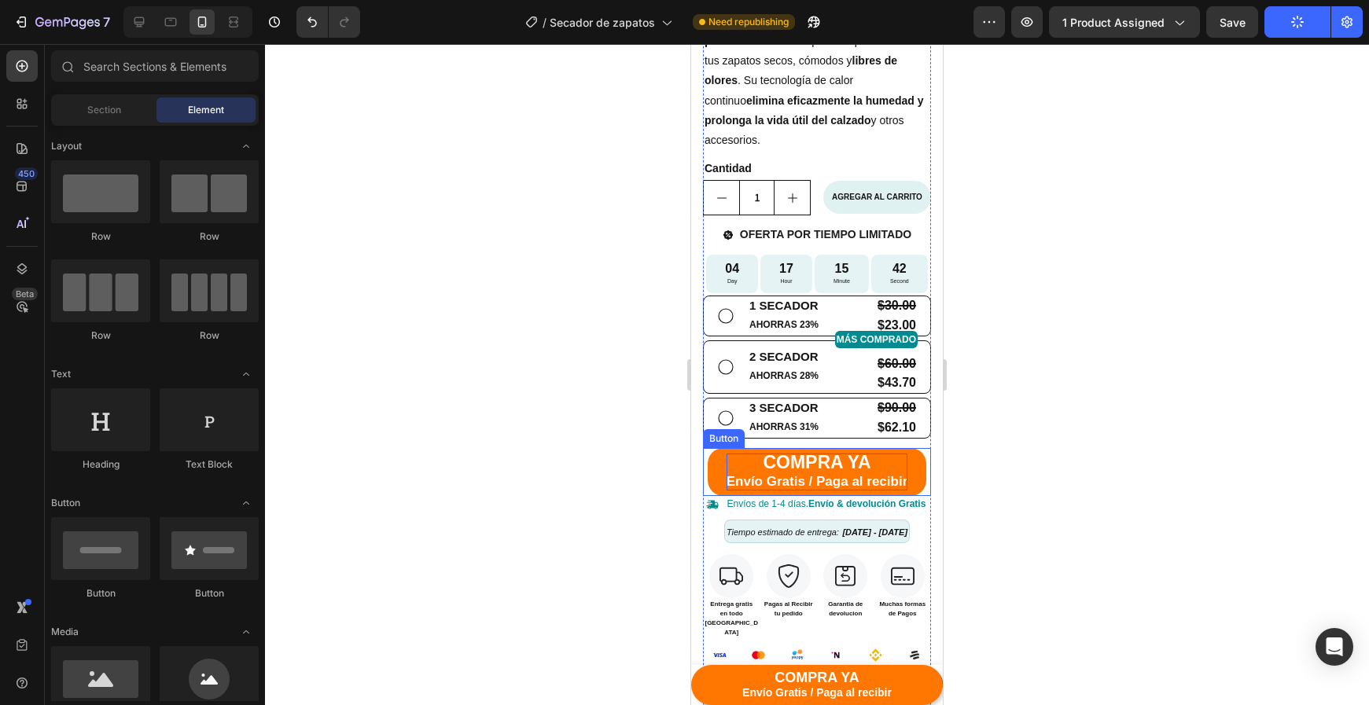
scroll to position [550, 0]
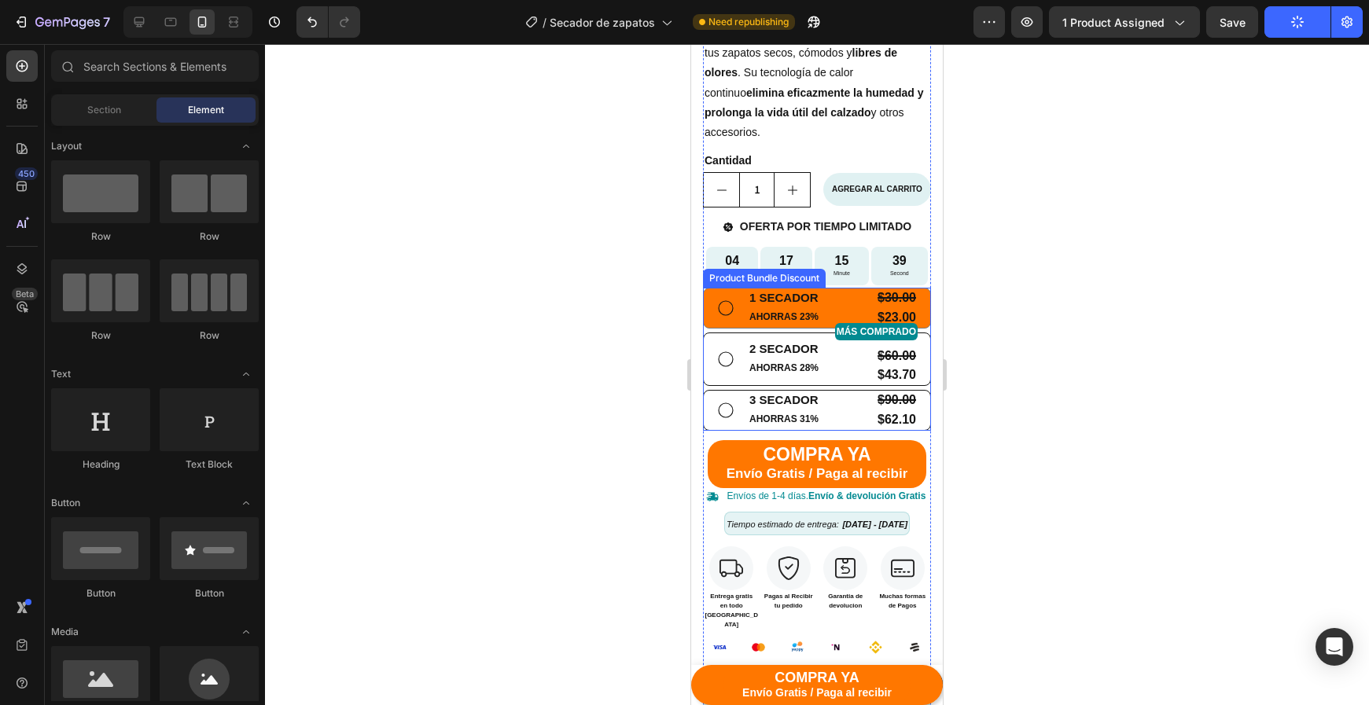
click at [713, 319] on div "1 SECADOR Text Block AHORRAS 23% Text Block $30.00 Product Price Product Price …" at bounding box center [817, 308] width 228 height 41
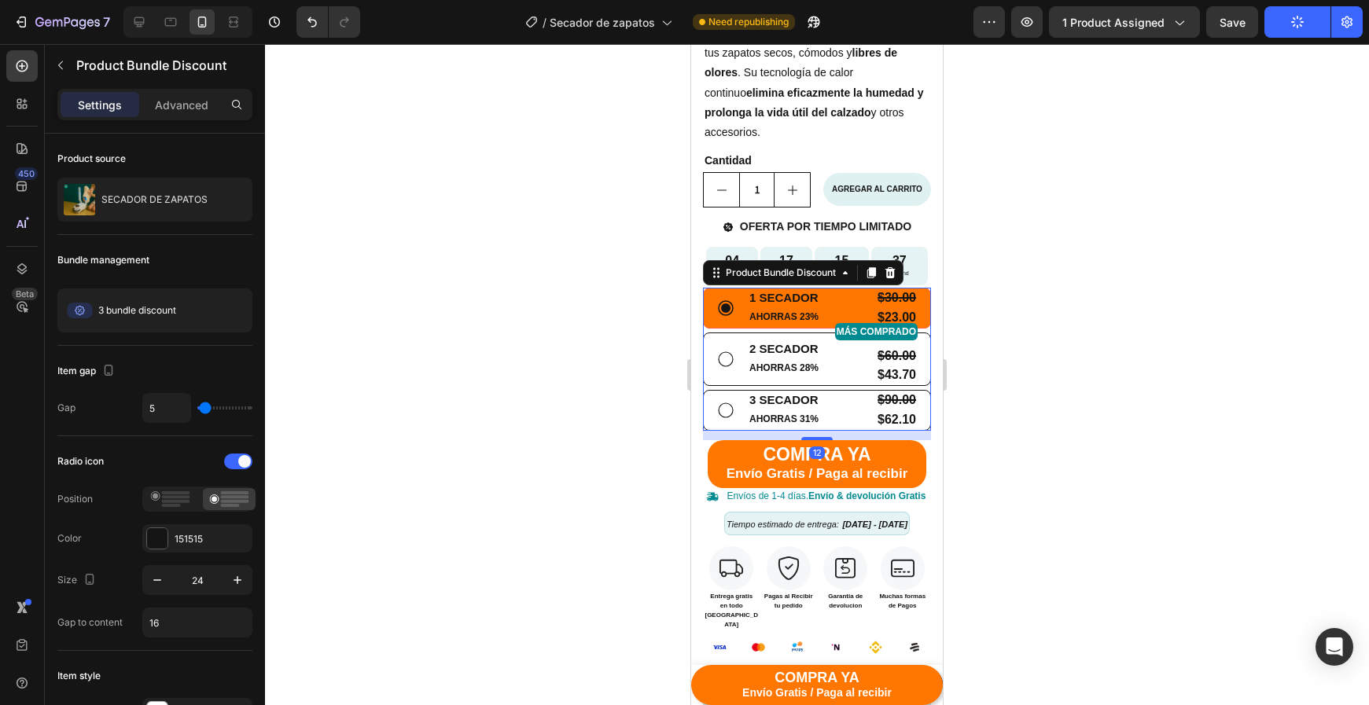
click at [1088, 345] on div at bounding box center [817, 374] width 1104 height 661
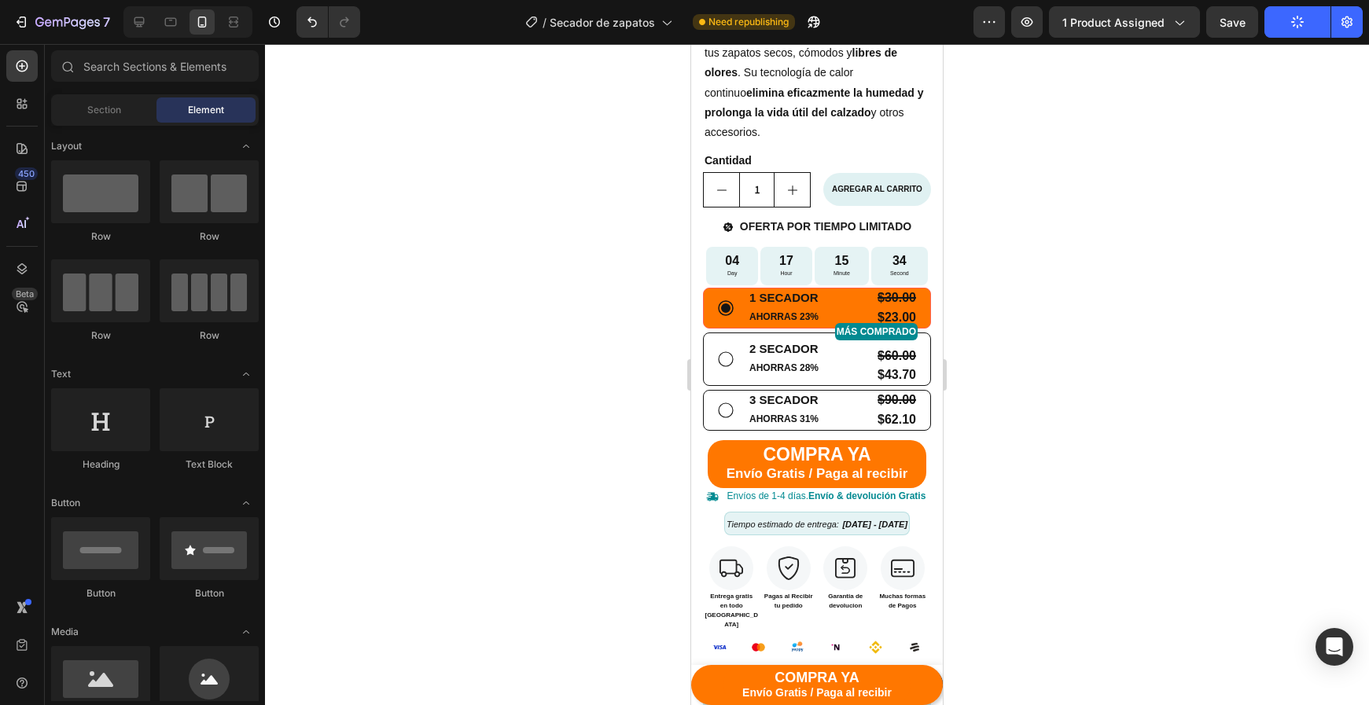
click at [1072, 356] on div at bounding box center [817, 374] width 1104 height 661
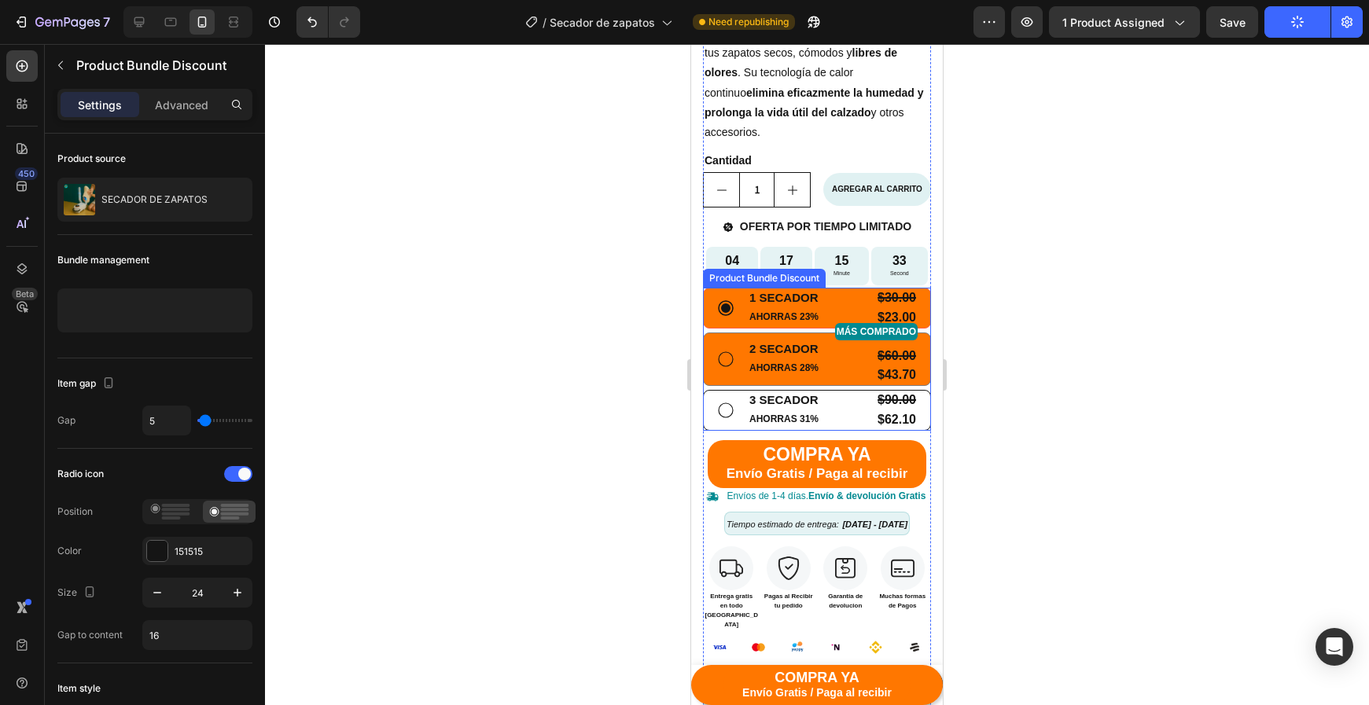
click at [718, 371] on div "2 SECADOR Text Block AHORRAS 28% Text Block MÁS COMPRADO Text Block $60.00 Prod…" at bounding box center [816, 359] width 201 height 53
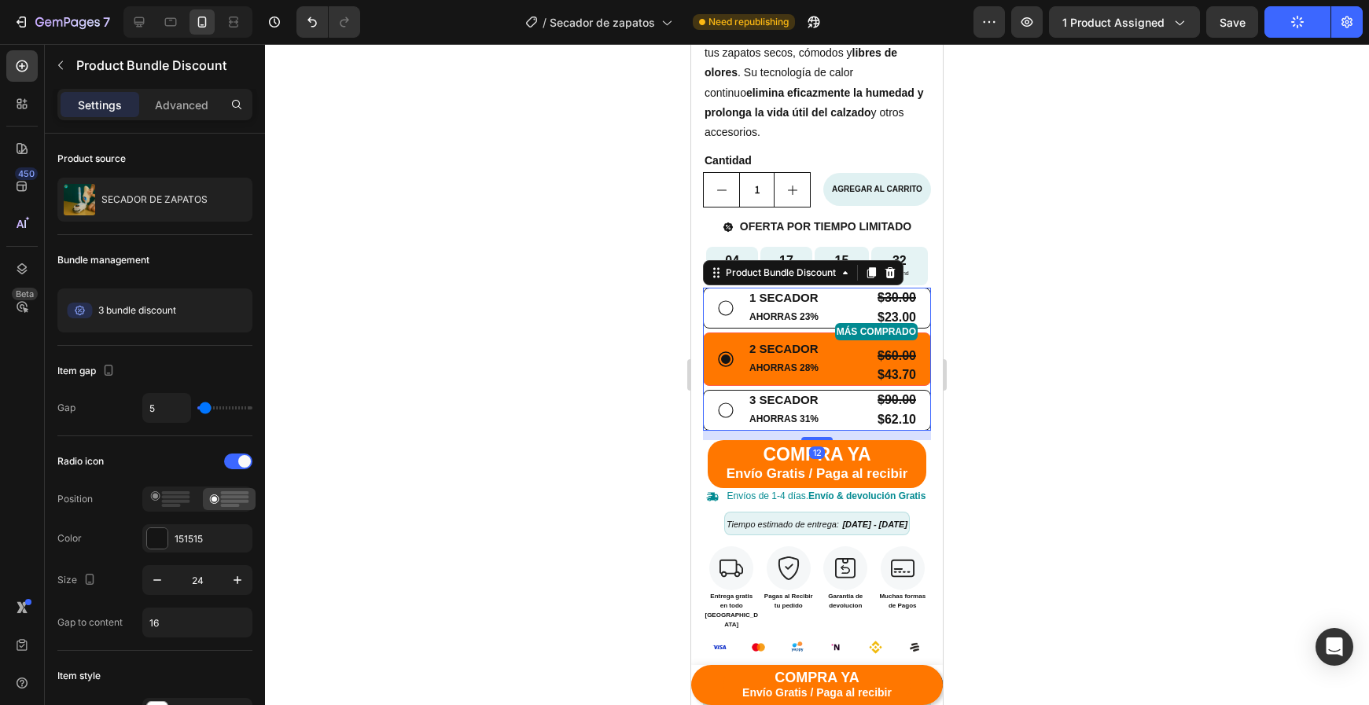
click at [706, 384] on div "1 SECADOR Text Block AHORRAS 23% Text Block $30.00 Product Price Product Price …" at bounding box center [817, 359] width 228 height 143
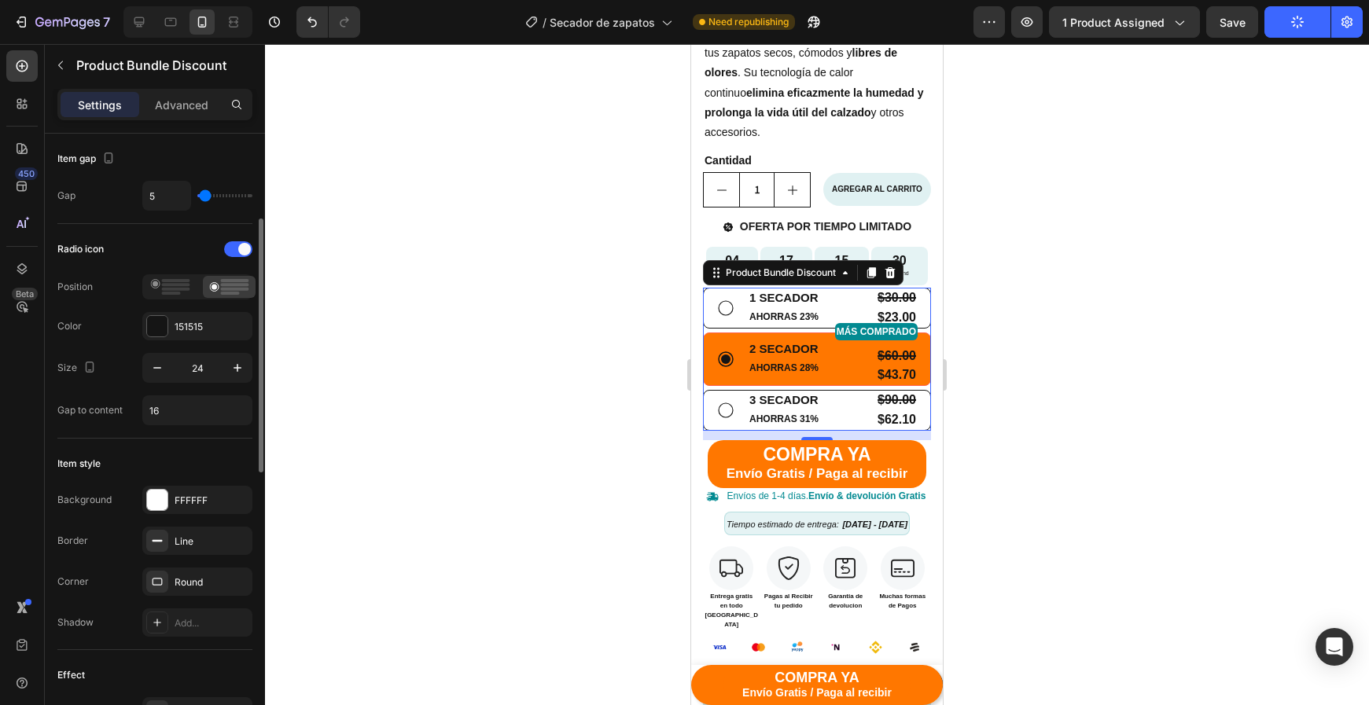
scroll to position [213, 0]
click at [188, 506] on div "FFFFFF" at bounding box center [198, 500] width 46 height 14
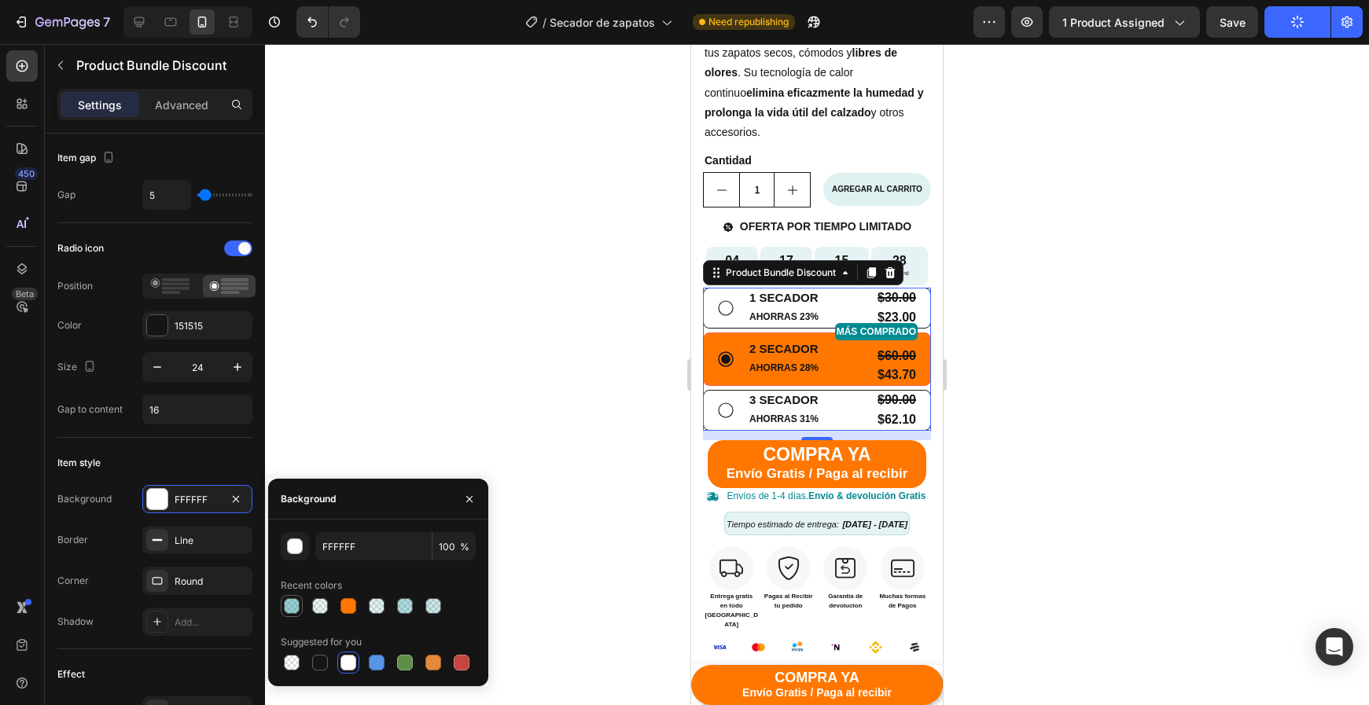
click at [284, 608] on div at bounding box center [292, 606] width 16 height 16
type input "028A91"
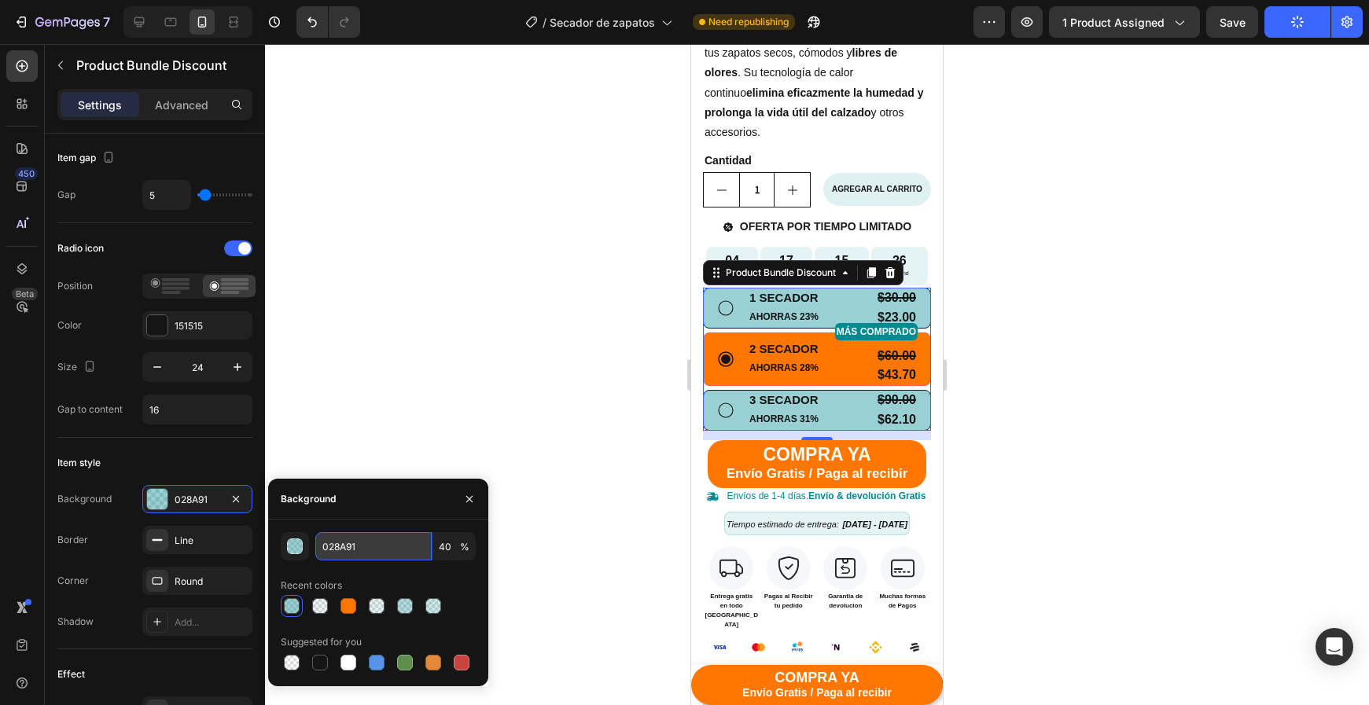
click at [317, 543] on input "028A91" at bounding box center [373, 546] width 116 height 28
click at [444, 543] on input "40" at bounding box center [453, 546] width 43 height 28
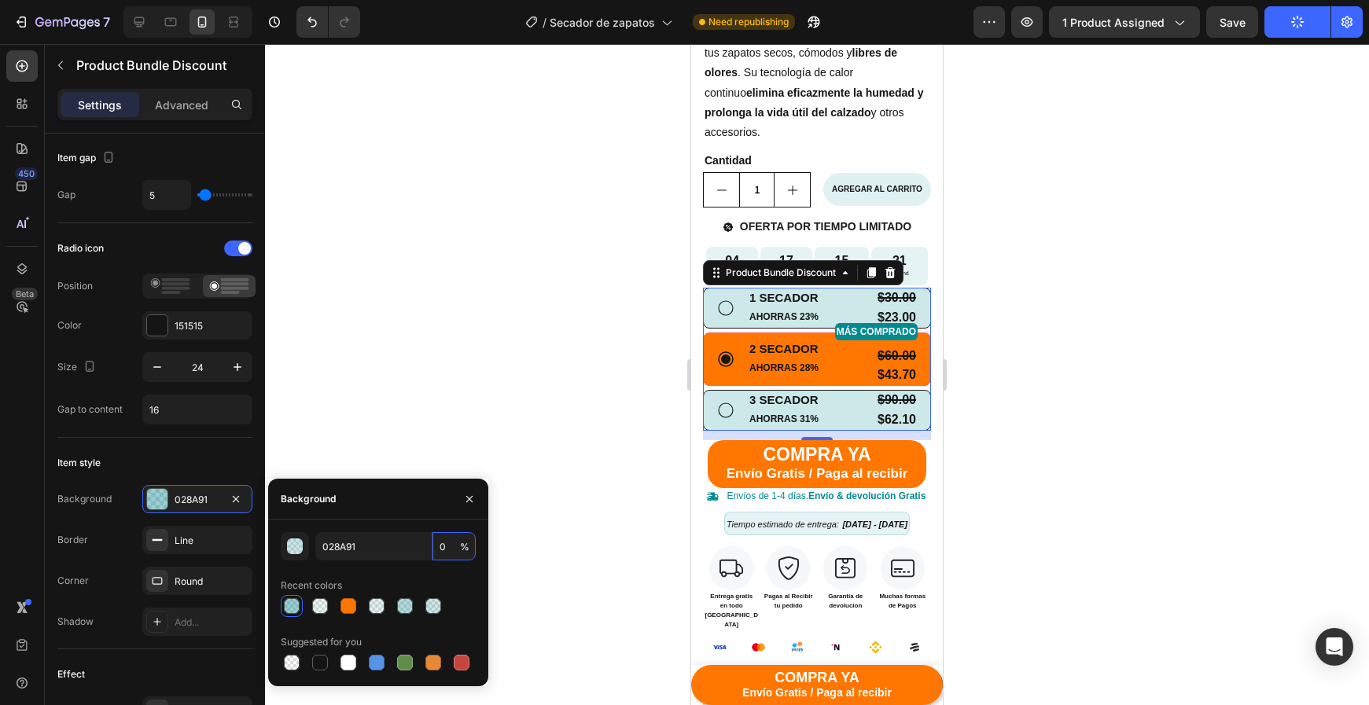
type input "10"
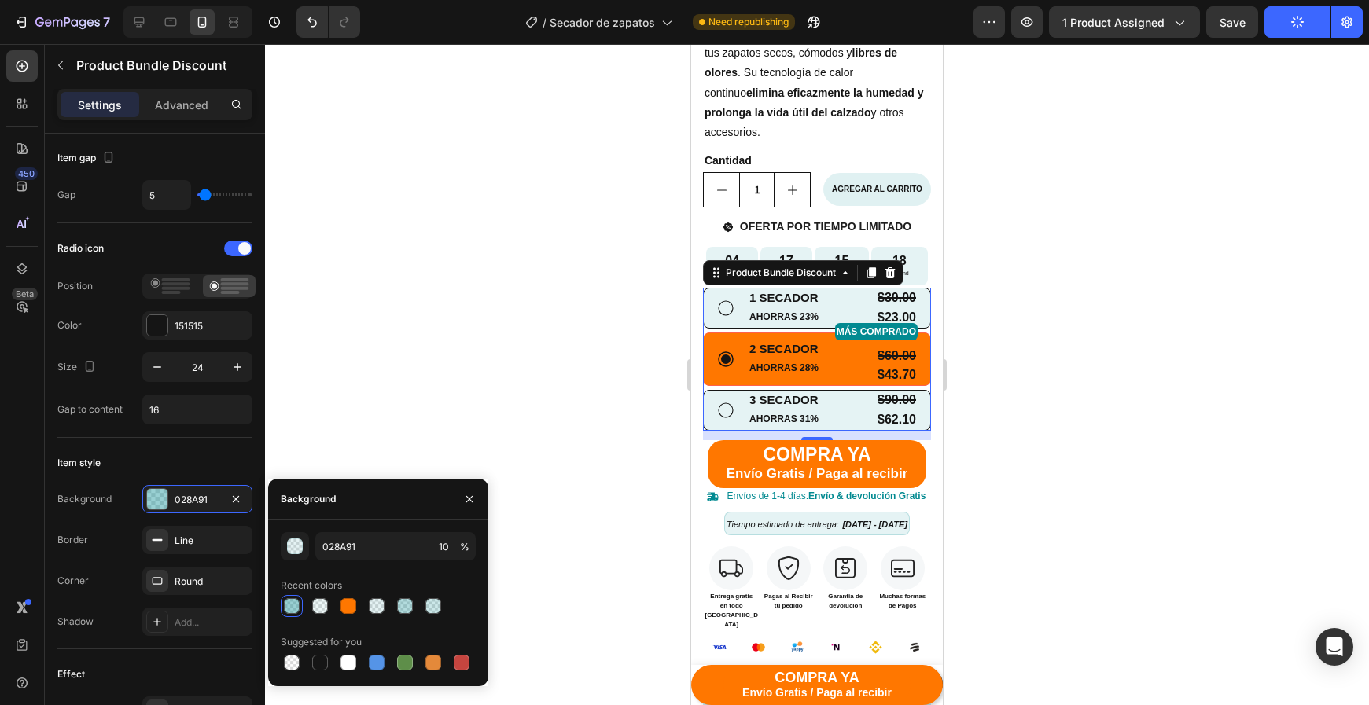
click at [1057, 333] on div at bounding box center [817, 374] width 1104 height 661
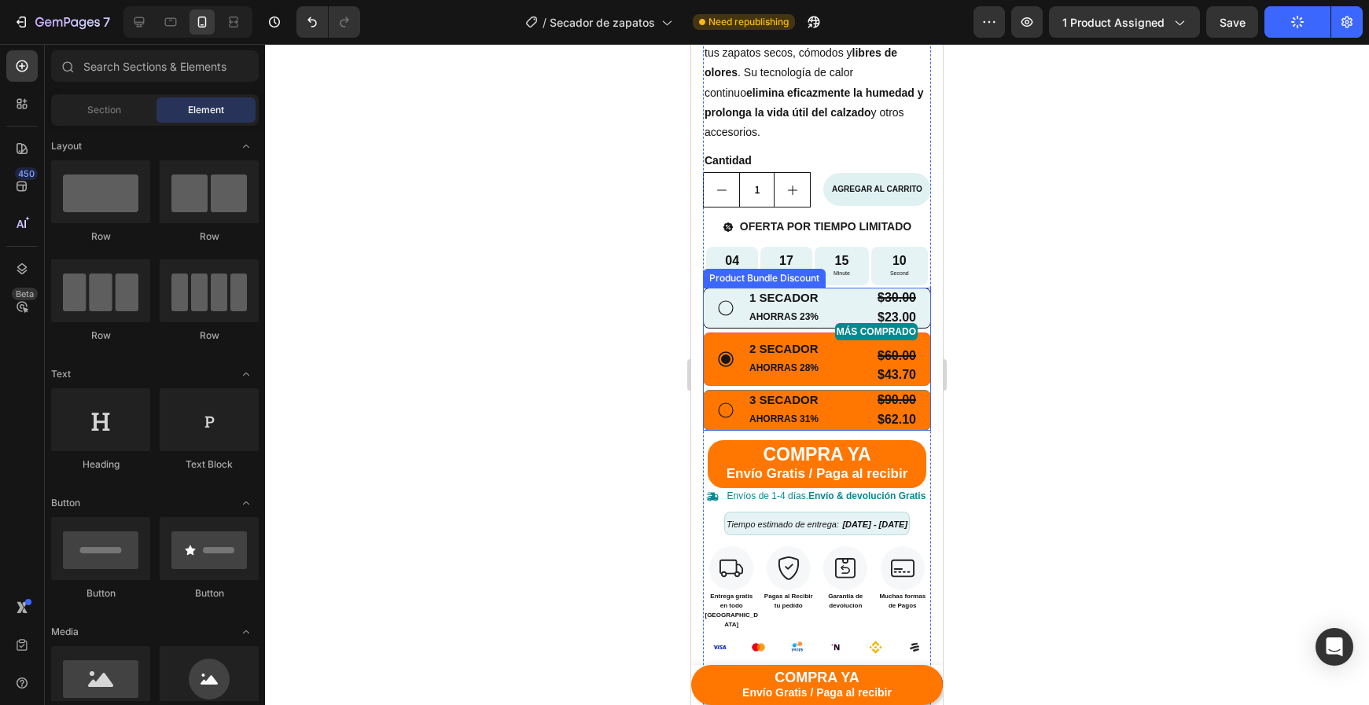
click at [726, 403] on icon at bounding box center [725, 410] width 19 height 19
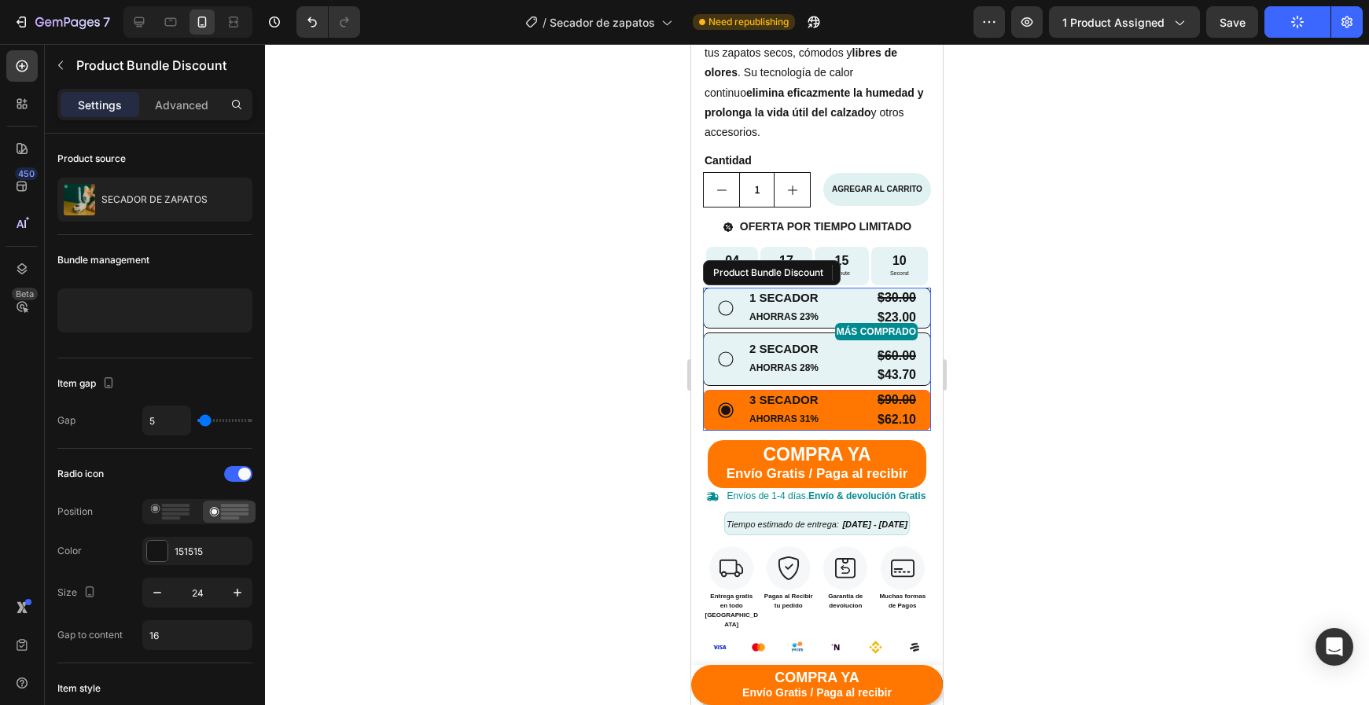
click at [1171, 440] on div at bounding box center [817, 374] width 1104 height 661
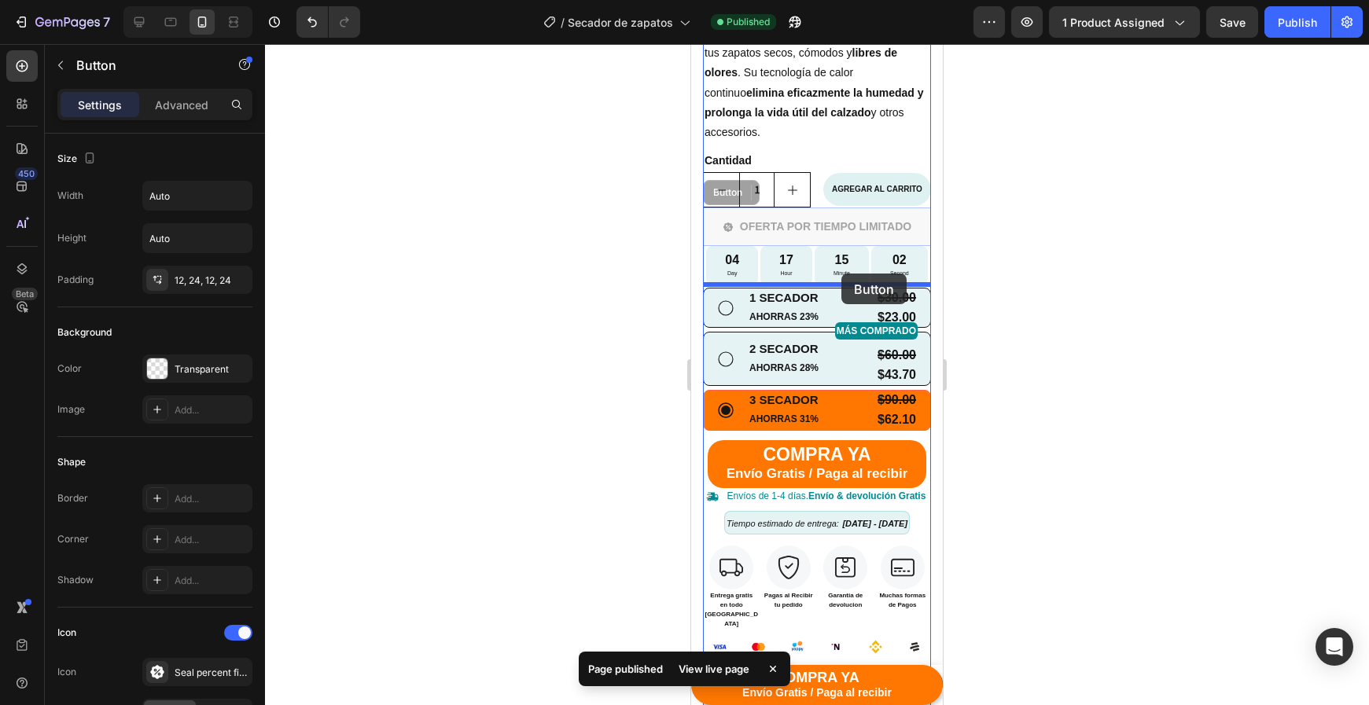
drag, startPoint x: 844, startPoint y: 222, endPoint x: 841, endPoint y: 274, distance: 52.0
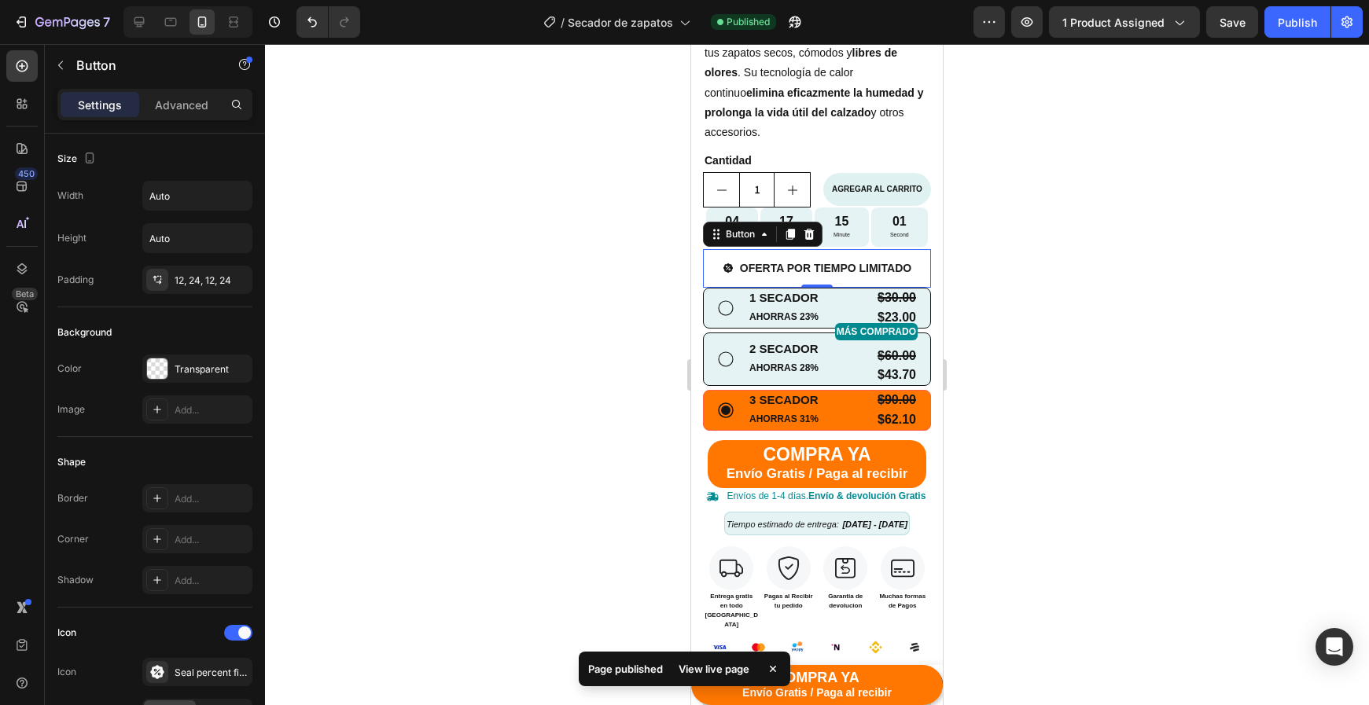
click at [1019, 290] on div at bounding box center [817, 374] width 1104 height 661
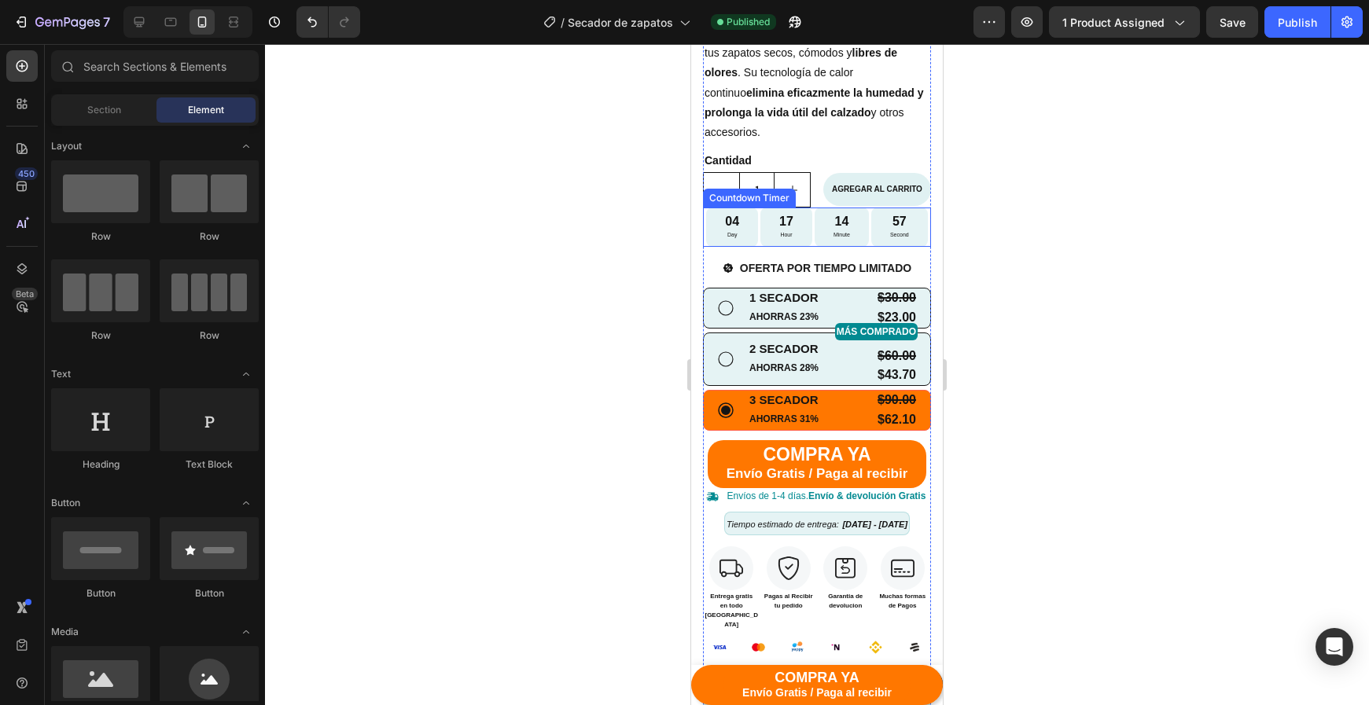
drag, startPoint x: 812, startPoint y: 238, endPoint x: 814, endPoint y: 249, distance: 11.1
click at [812, 238] on div "04 Day 17 Hour 14 Minute 57 Second" at bounding box center [816, 227] width 221 height 39
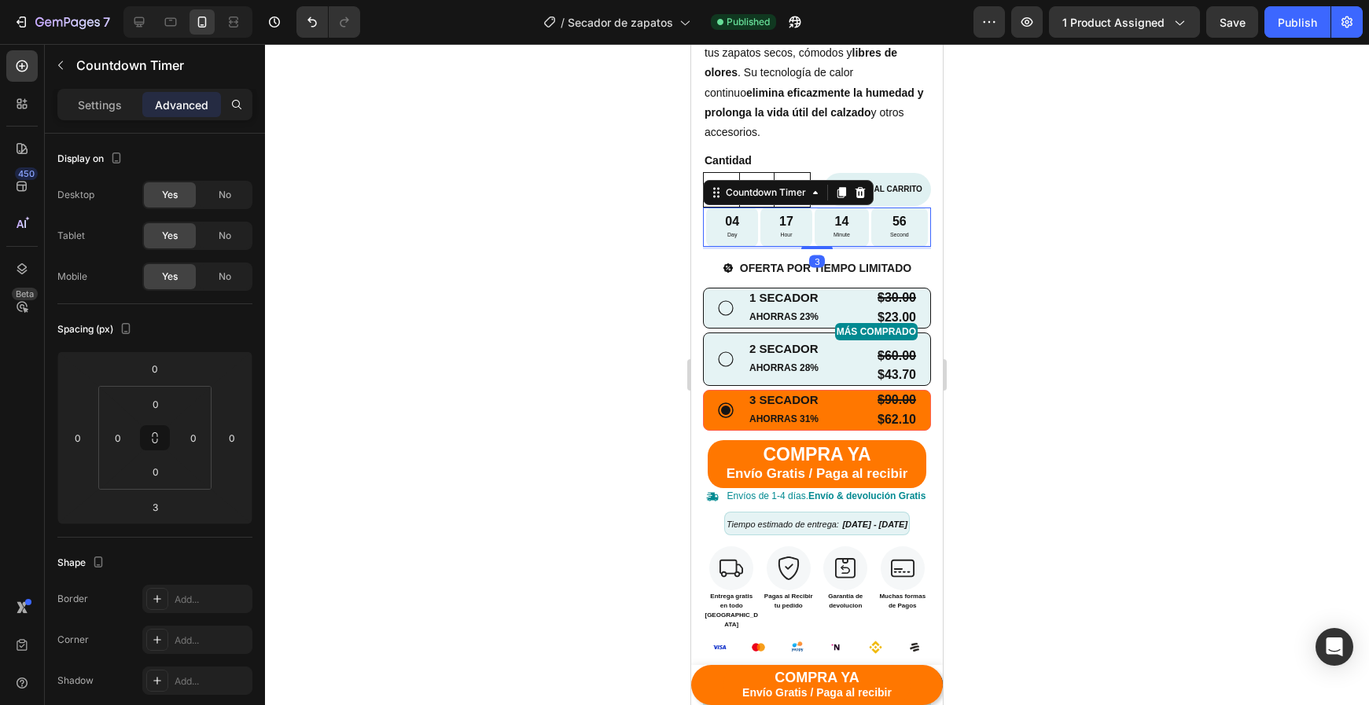
drag, startPoint x: 817, startPoint y: 244, endPoint x: 818, endPoint y: 226, distance: 18.2
click at [818, 226] on div "04 Day 17 Hour 14 Minute 56 Second Countdown Timer 3" at bounding box center [817, 227] width 228 height 39
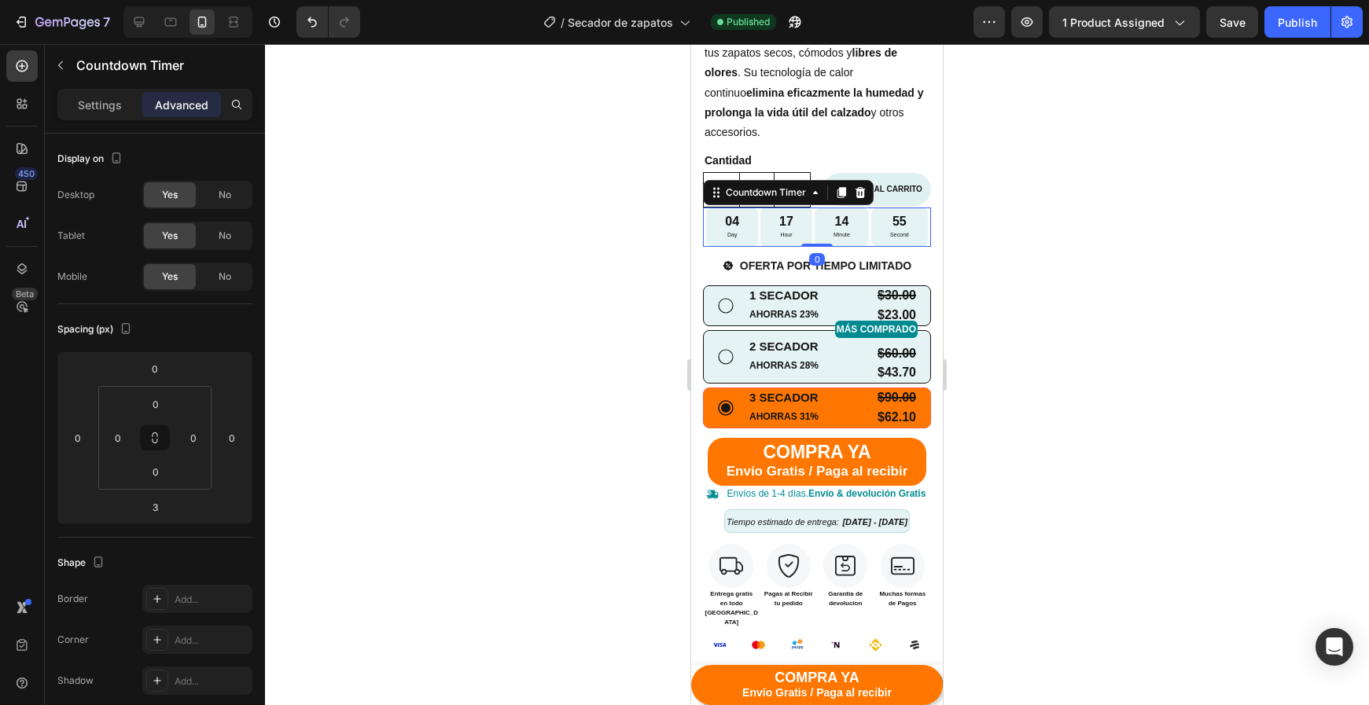
type input "0"
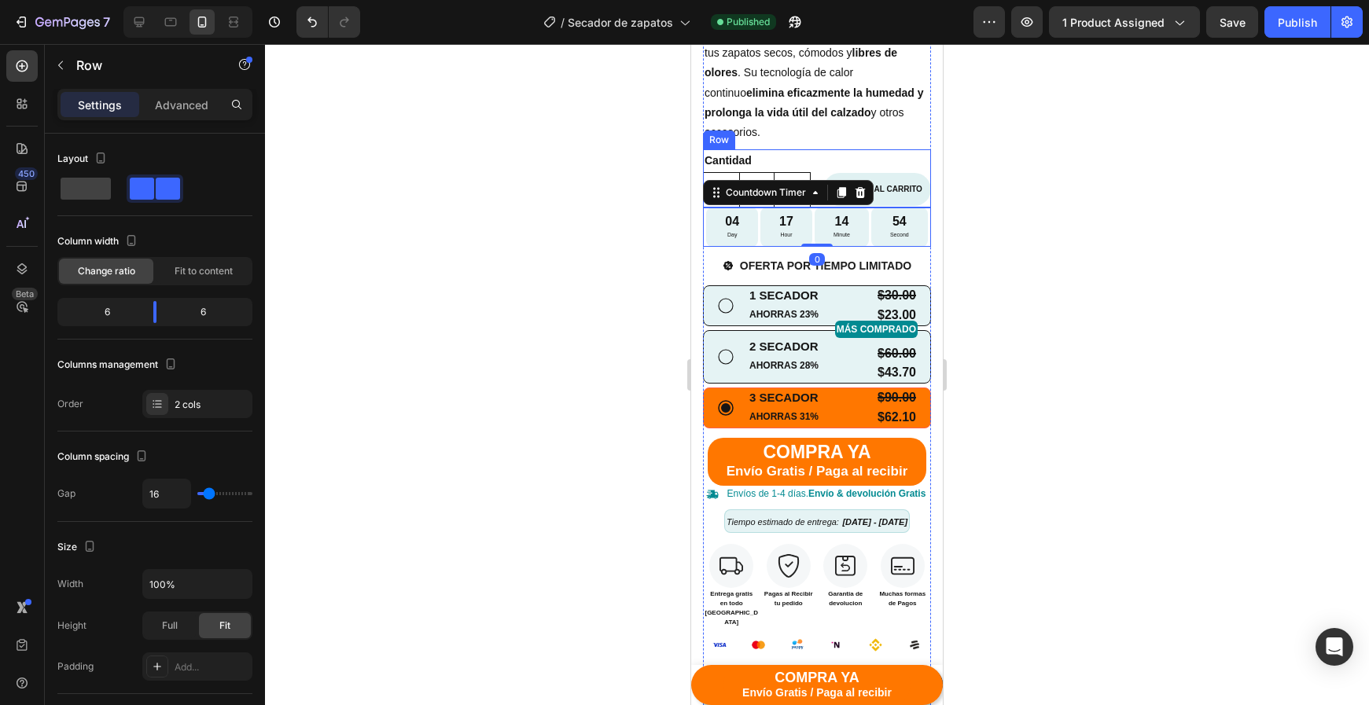
click at [821, 173] on div "Cantidad Text Block 1 Product Quantity AGREGAR AL CARRITO Add to Cart Row" at bounding box center [817, 178] width 228 height 58
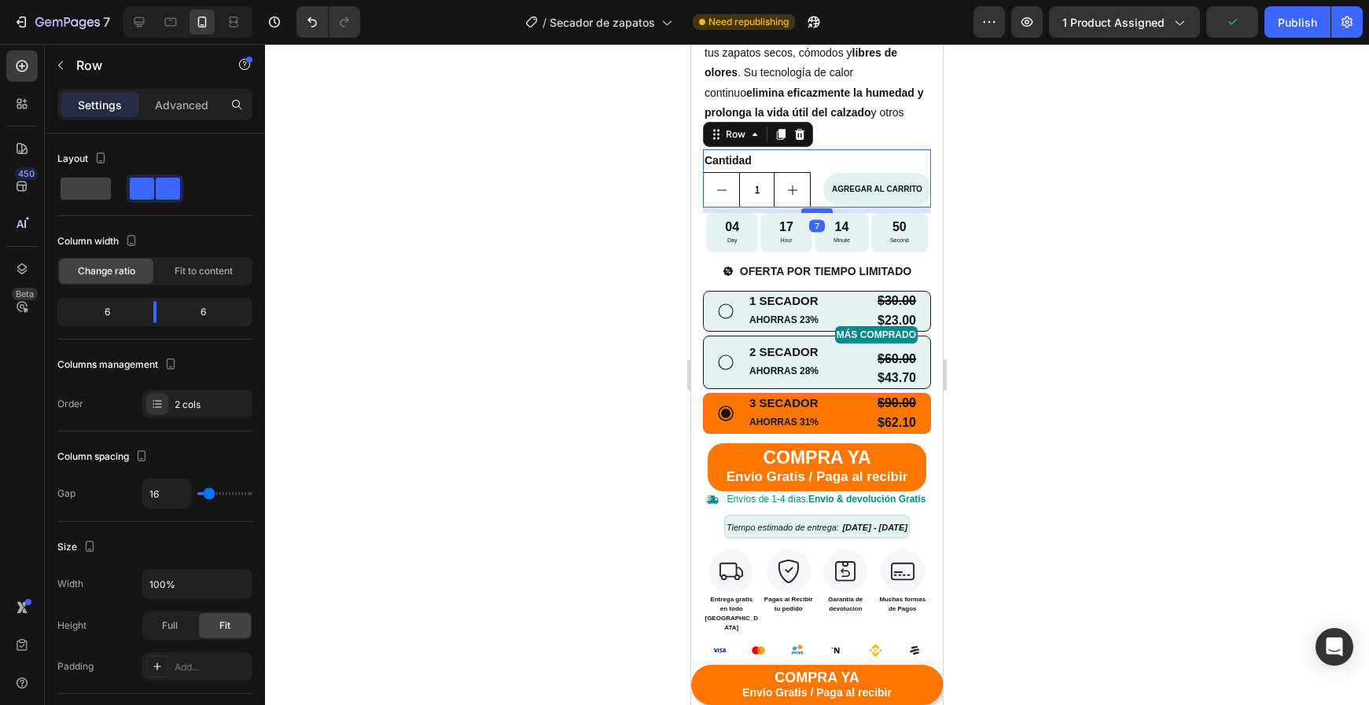
click at [817, 209] on div at bounding box center [816, 210] width 31 height 5
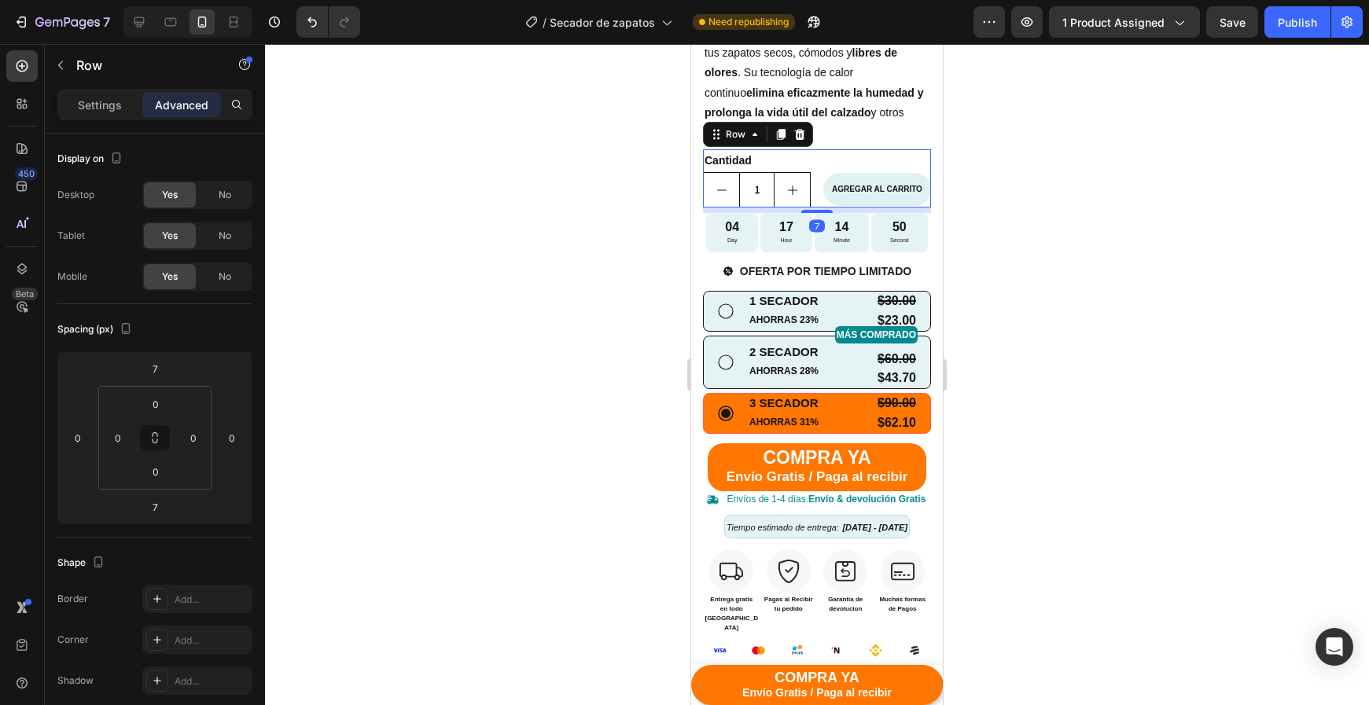
click at [993, 219] on div at bounding box center [817, 374] width 1104 height 661
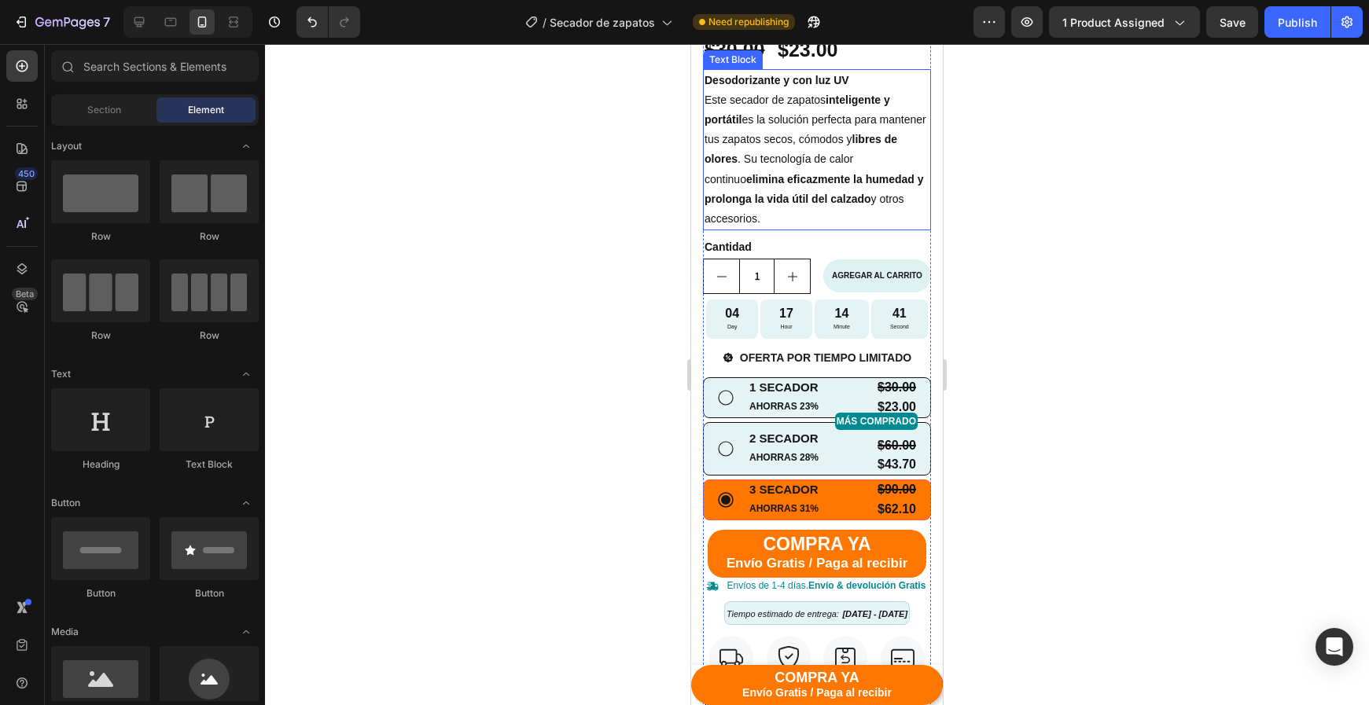
scroll to position [329, 0]
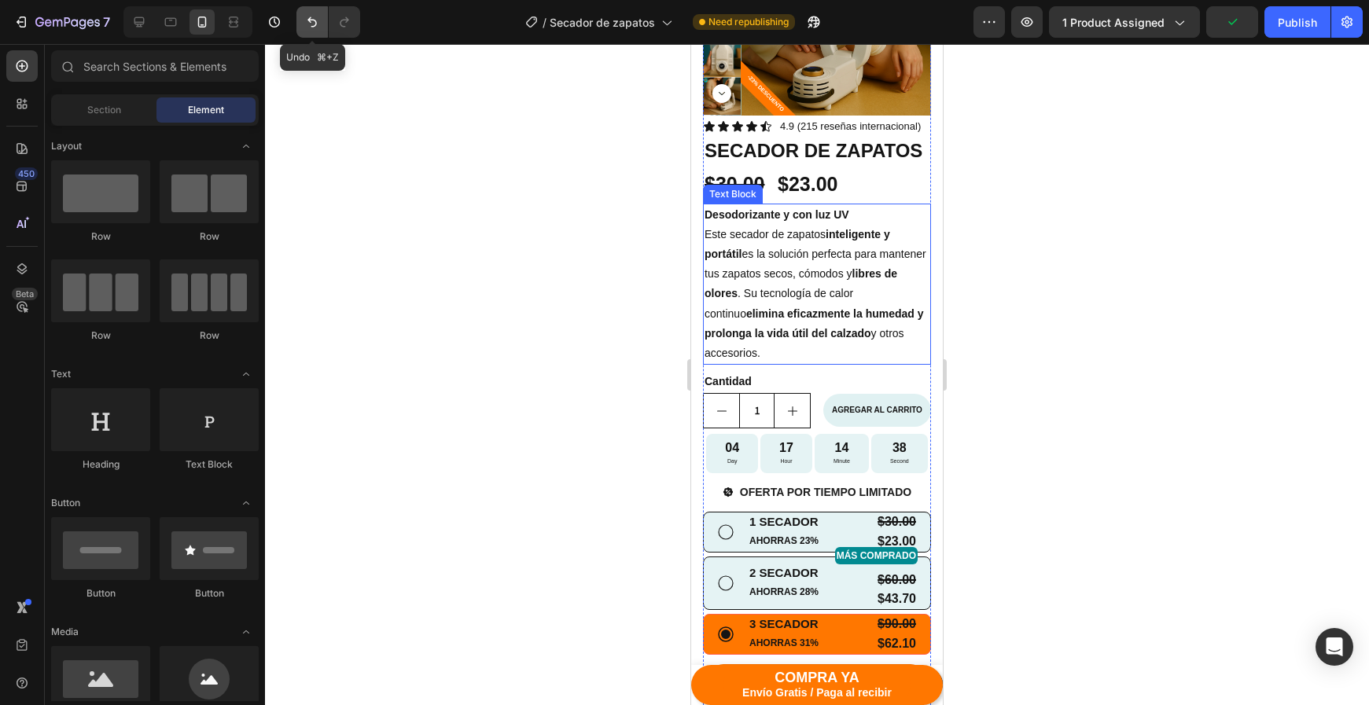
click at [319, 26] on icon "Undo/Redo" at bounding box center [312, 22] width 16 height 16
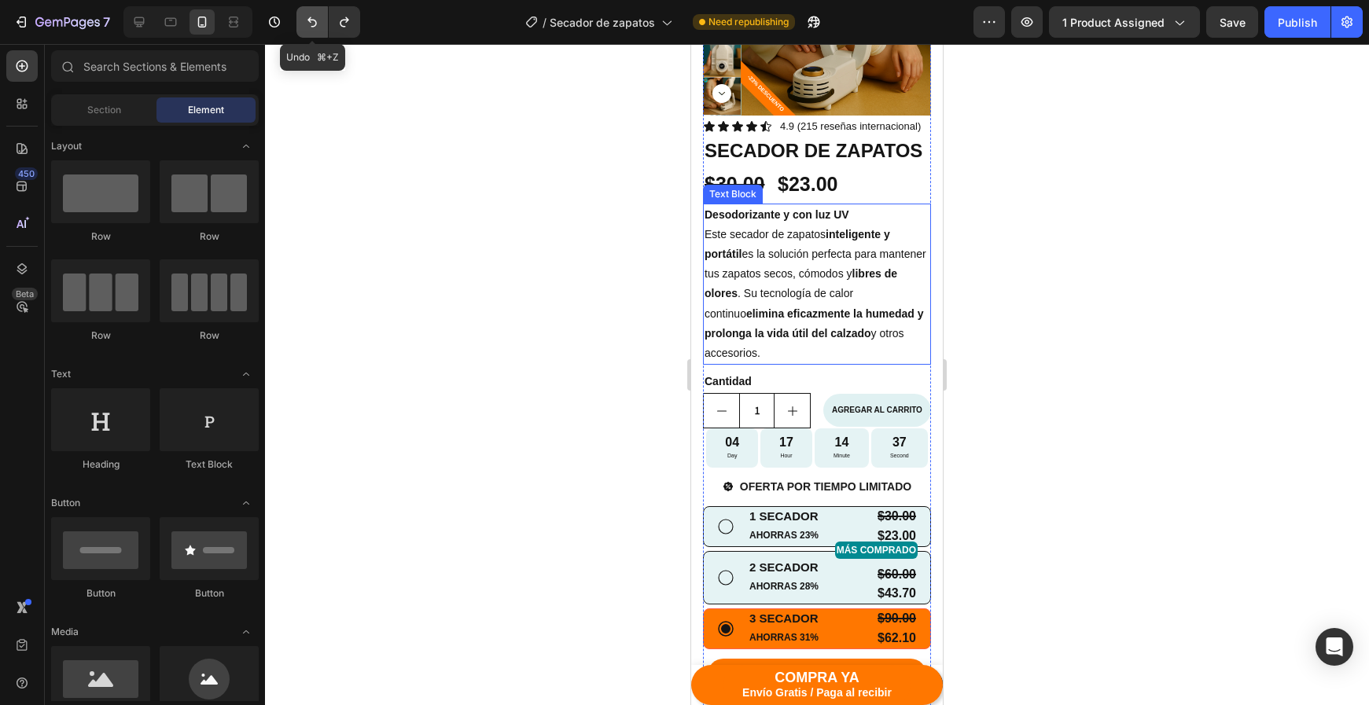
click at [319, 26] on icon "Undo/Redo" at bounding box center [312, 22] width 16 height 16
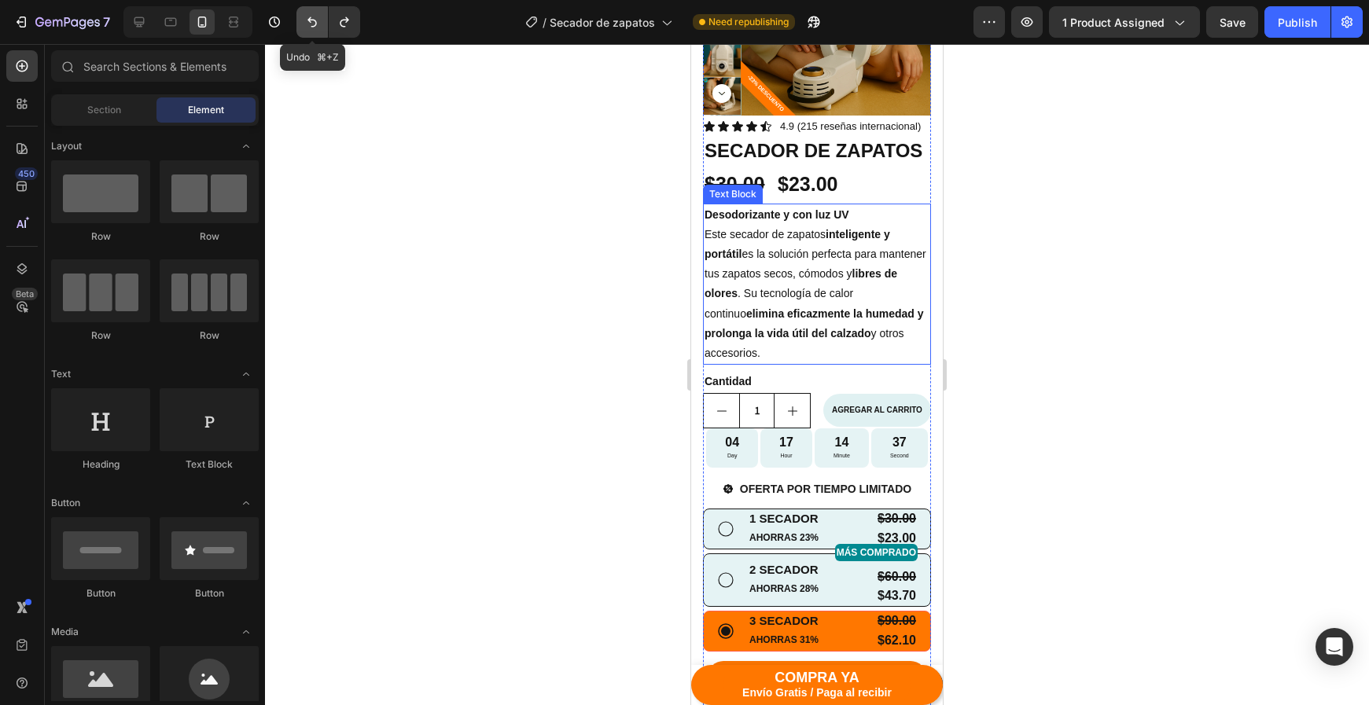
click at [319, 26] on icon "Undo/Redo" at bounding box center [312, 22] width 16 height 16
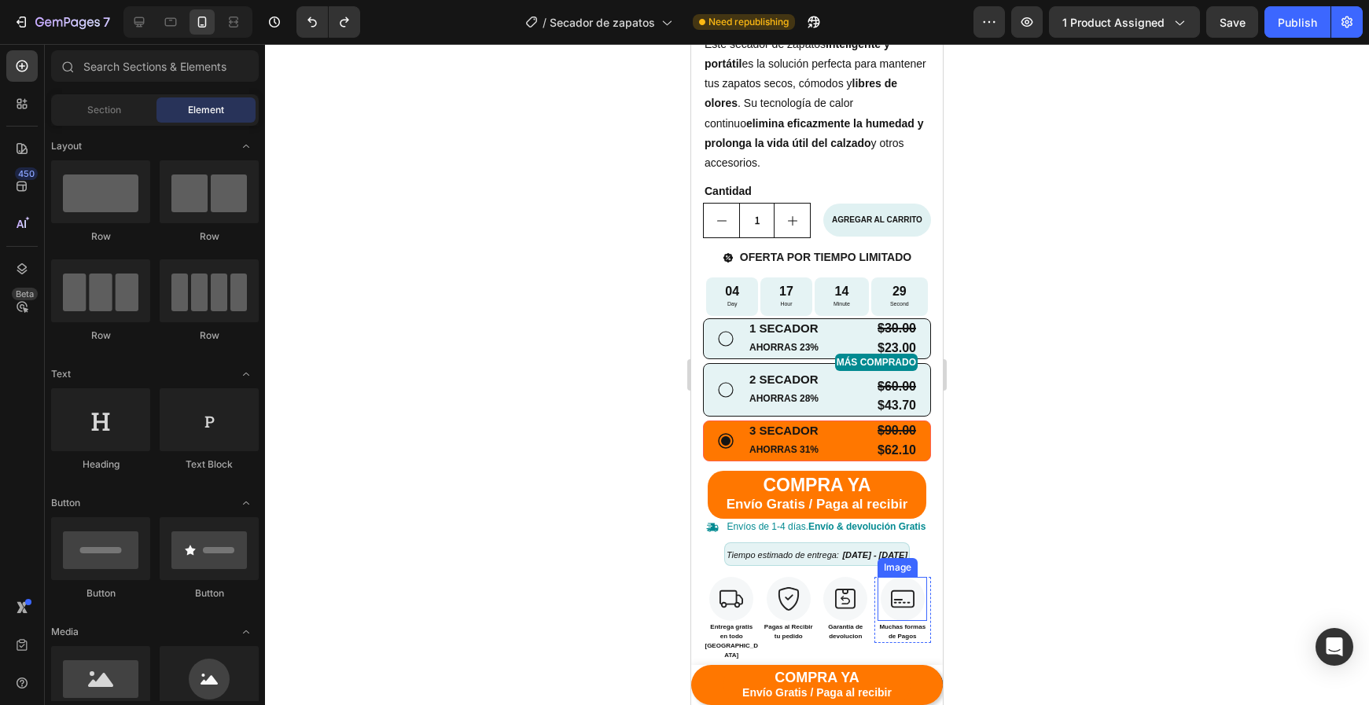
scroll to position [531, 0]
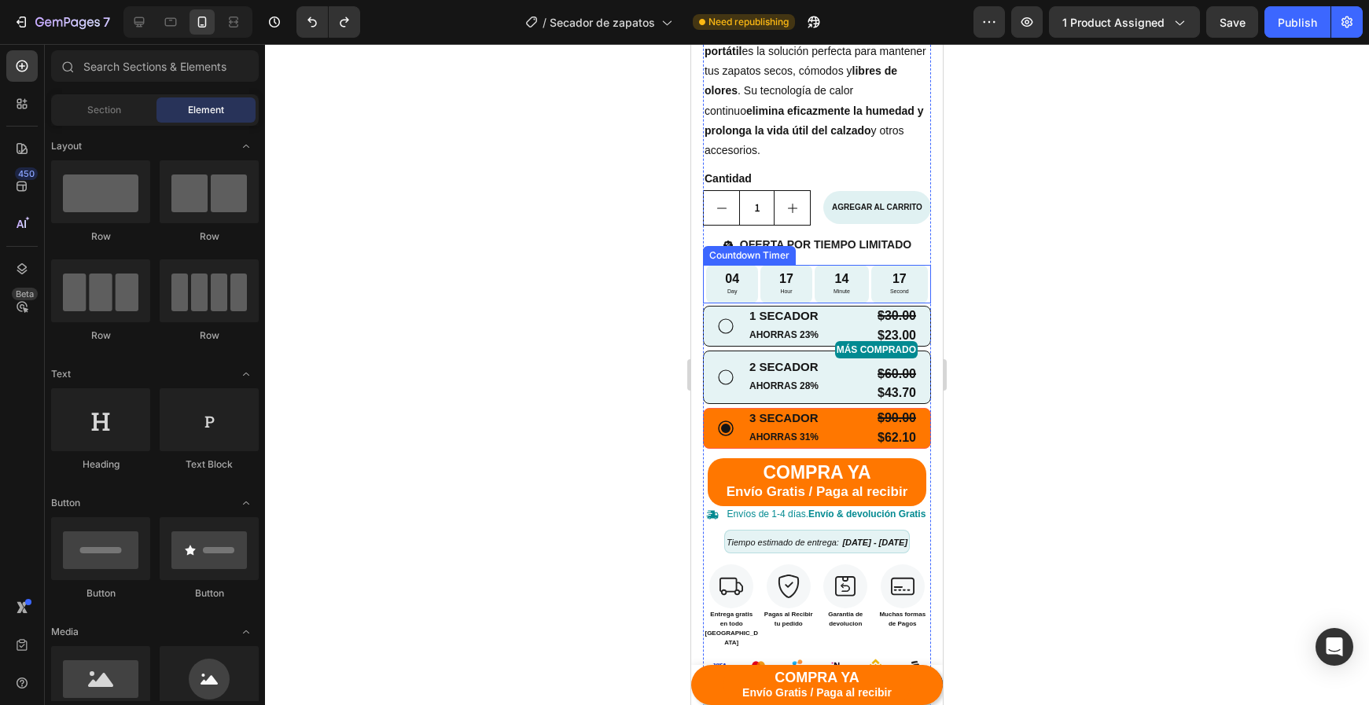
click at [815, 282] on div "14 Minute" at bounding box center [842, 284] width 54 height 39
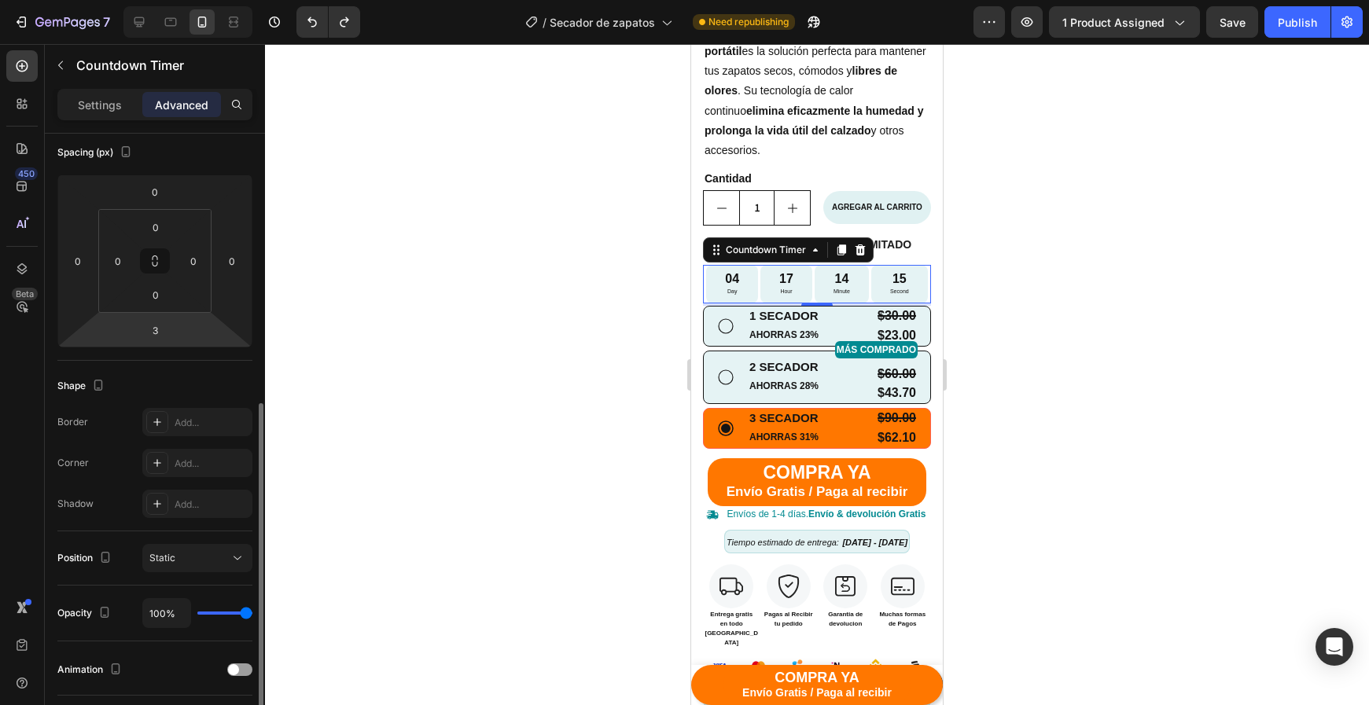
scroll to position [281, 0]
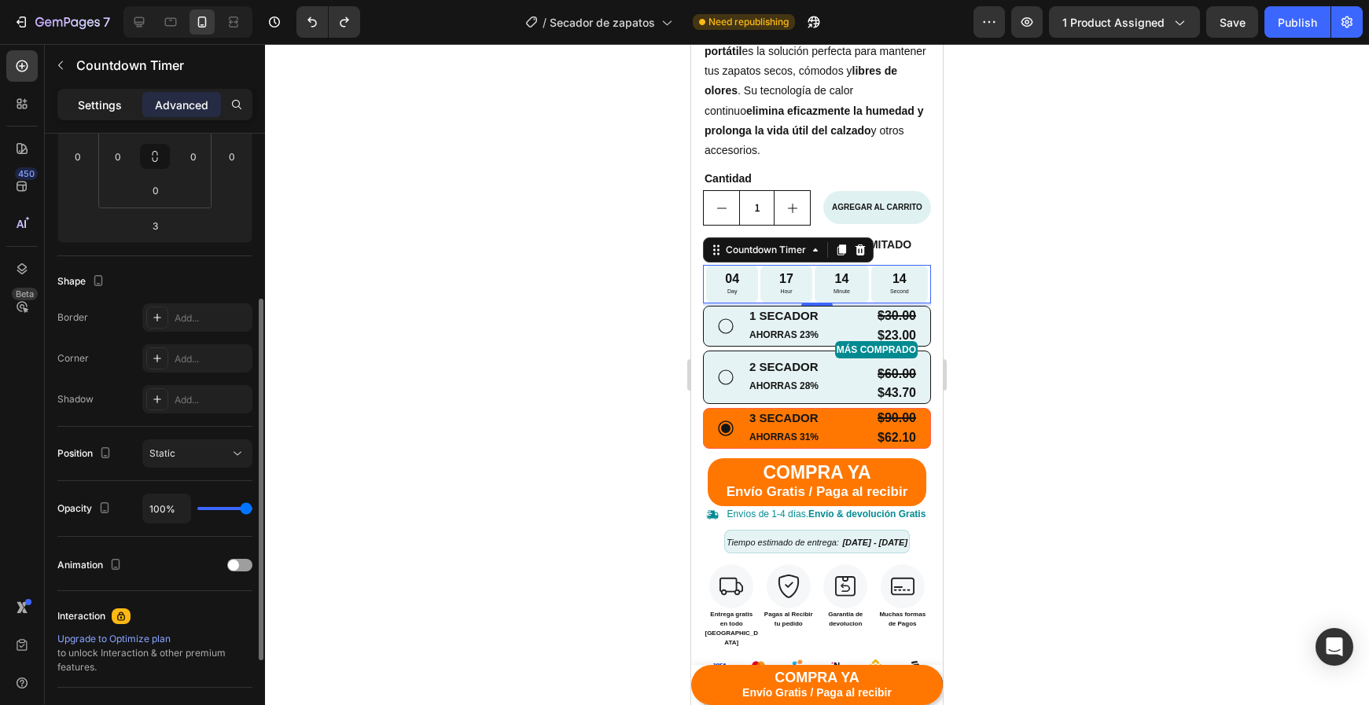
click at [90, 115] on div "Settings" at bounding box center [100, 104] width 79 height 25
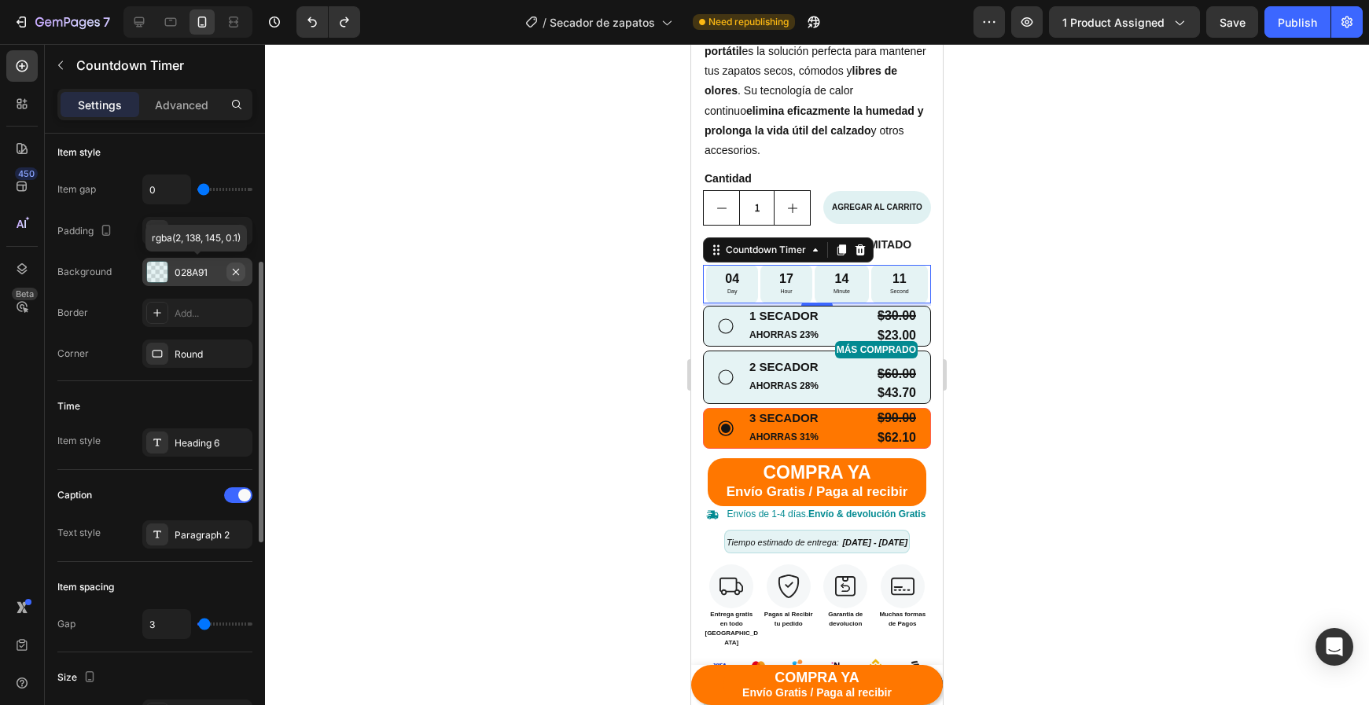
click at [236, 272] on icon "button" at bounding box center [236, 271] width 6 height 6
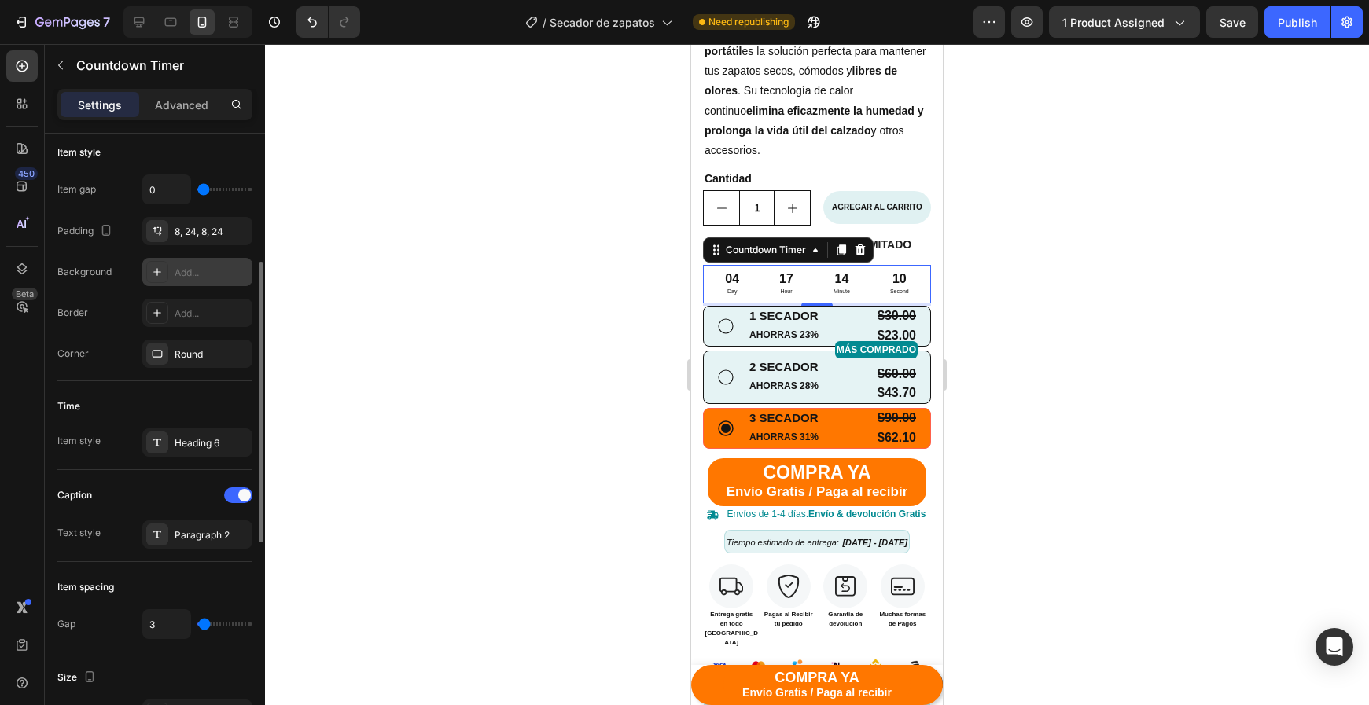
click at [521, 316] on div at bounding box center [817, 374] width 1104 height 661
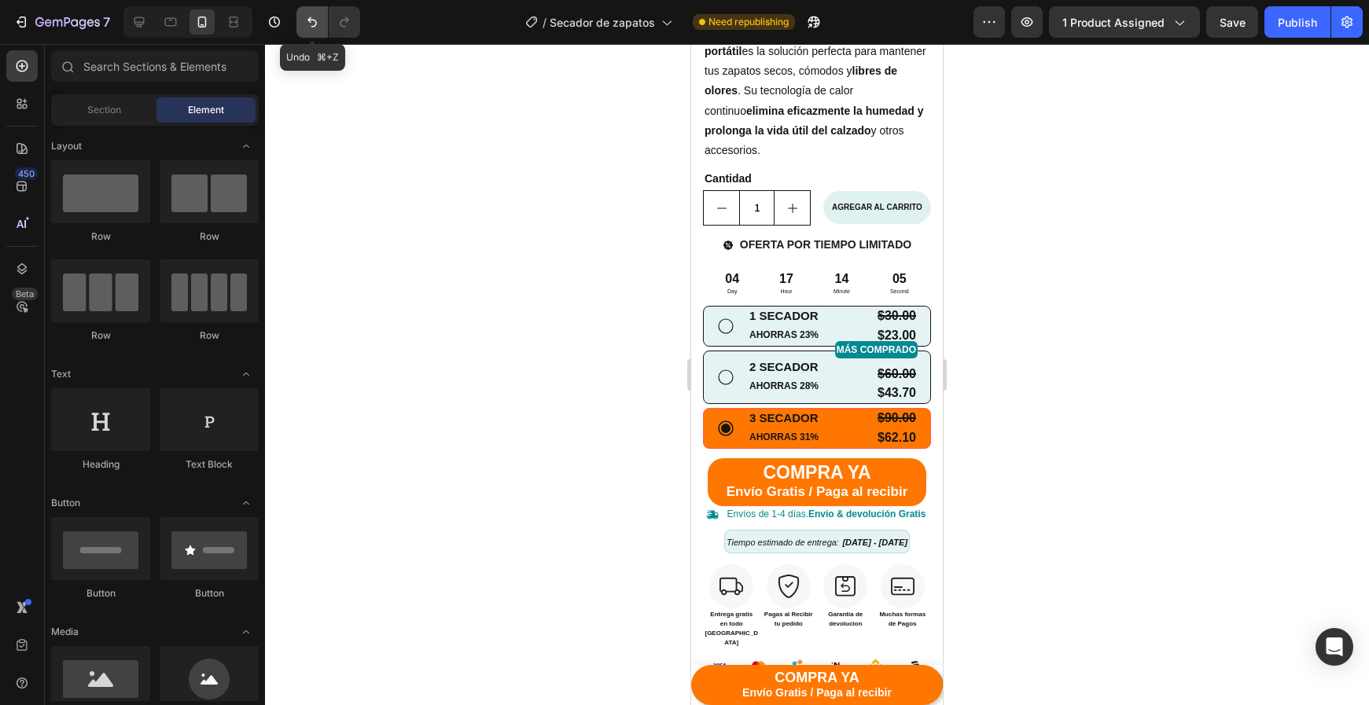
click at [311, 25] on icon "Undo/Redo" at bounding box center [312, 22] width 16 height 16
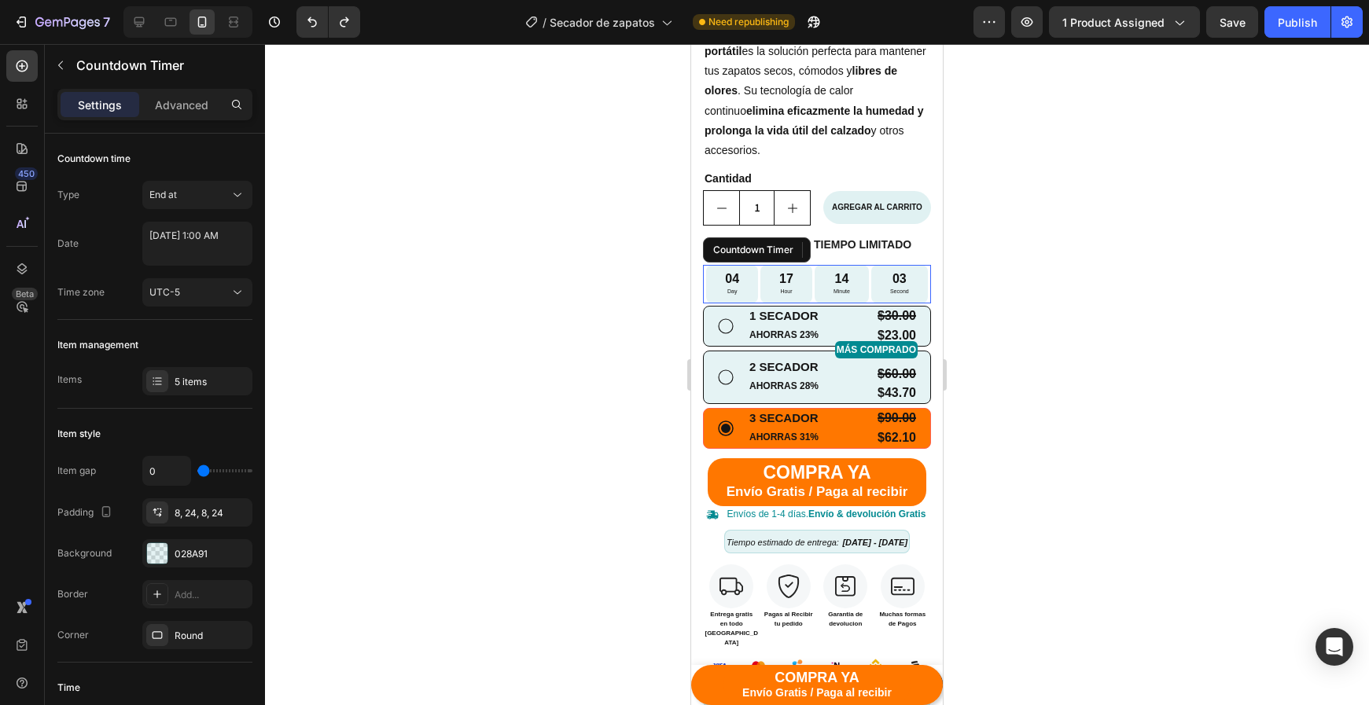
click at [740, 292] on div "04 Day" at bounding box center [732, 284] width 52 height 39
click at [198, 561] on div "028A91" at bounding box center [198, 554] width 46 height 14
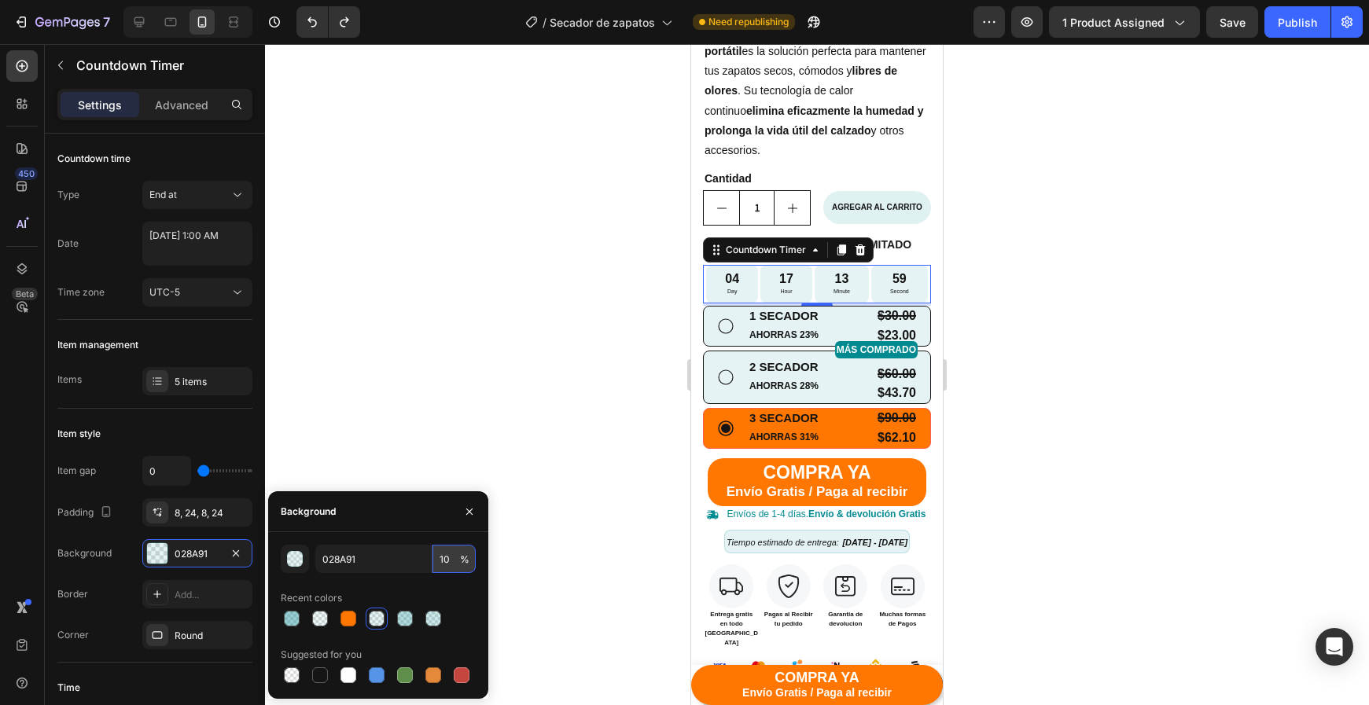
click at [448, 554] on input "10" at bounding box center [453, 559] width 43 height 28
type input "1"
type input "3"
type input "7"
click at [532, 310] on div at bounding box center [817, 374] width 1104 height 661
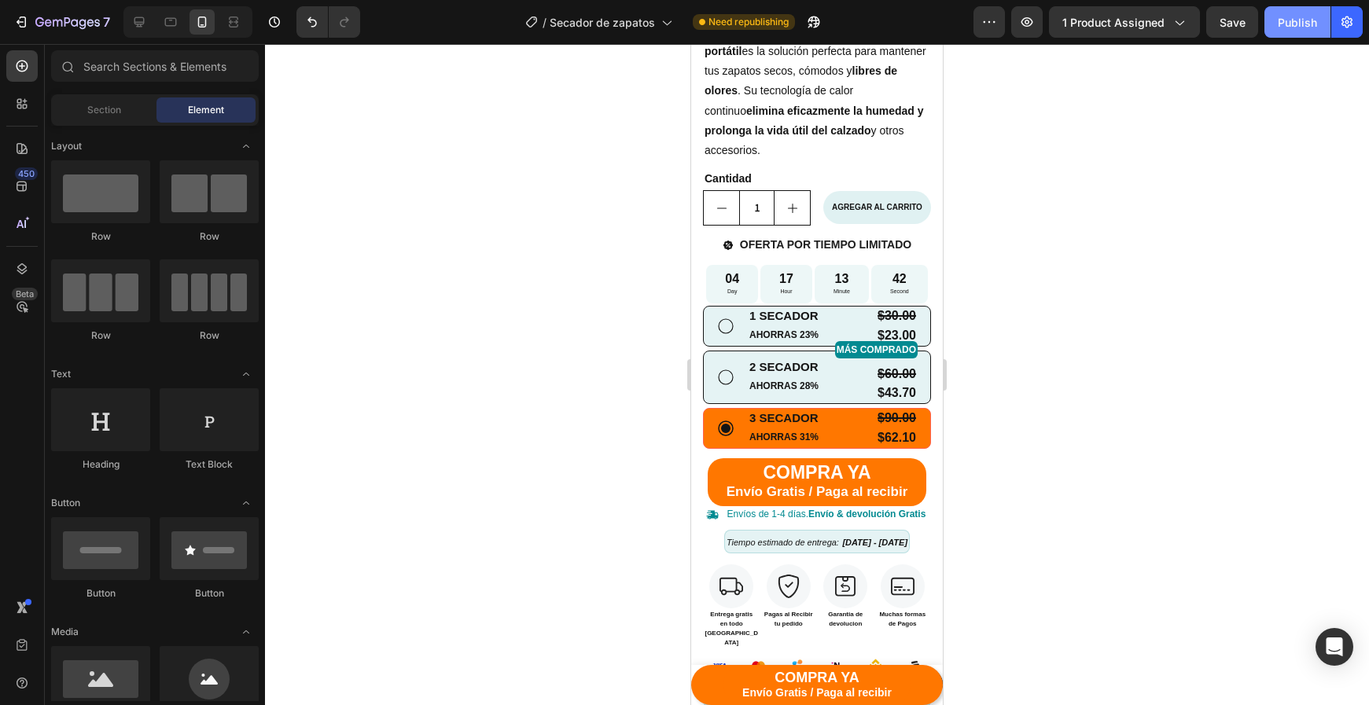
click at [1288, 31] on button "Publish" at bounding box center [1297, 21] width 66 height 31
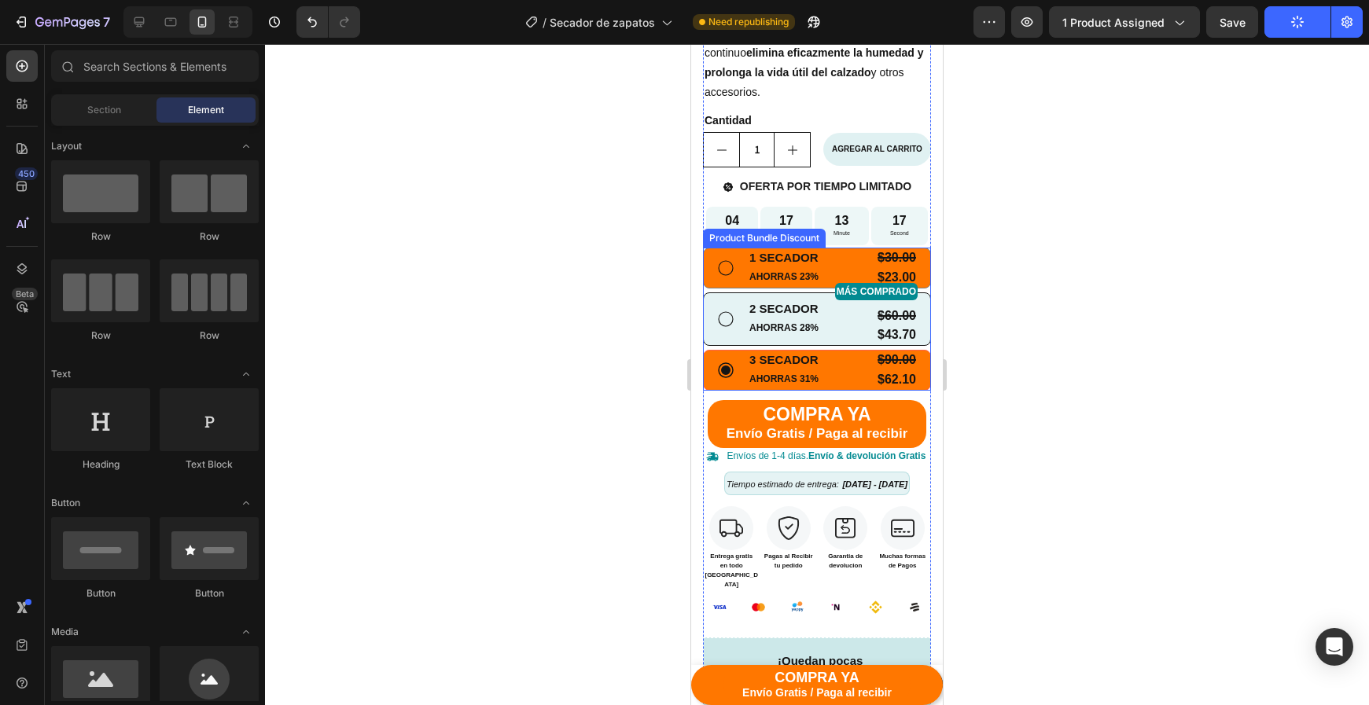
scroll to position [565, 0]
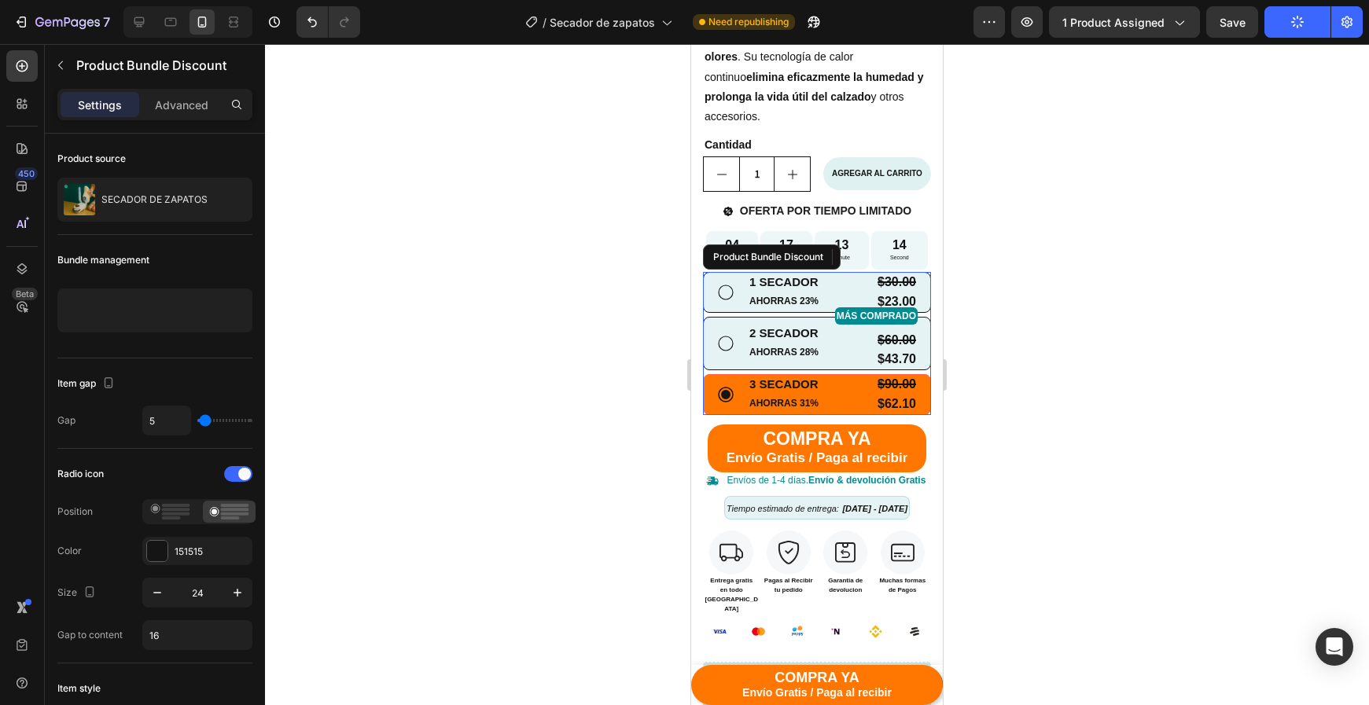
click at [712, 311] on div "1 SECADOR Text Block AHORRAS 23% Text Block $30.00 Product Price Product Price …" at bounding box center [817, 343] width 228 height 143
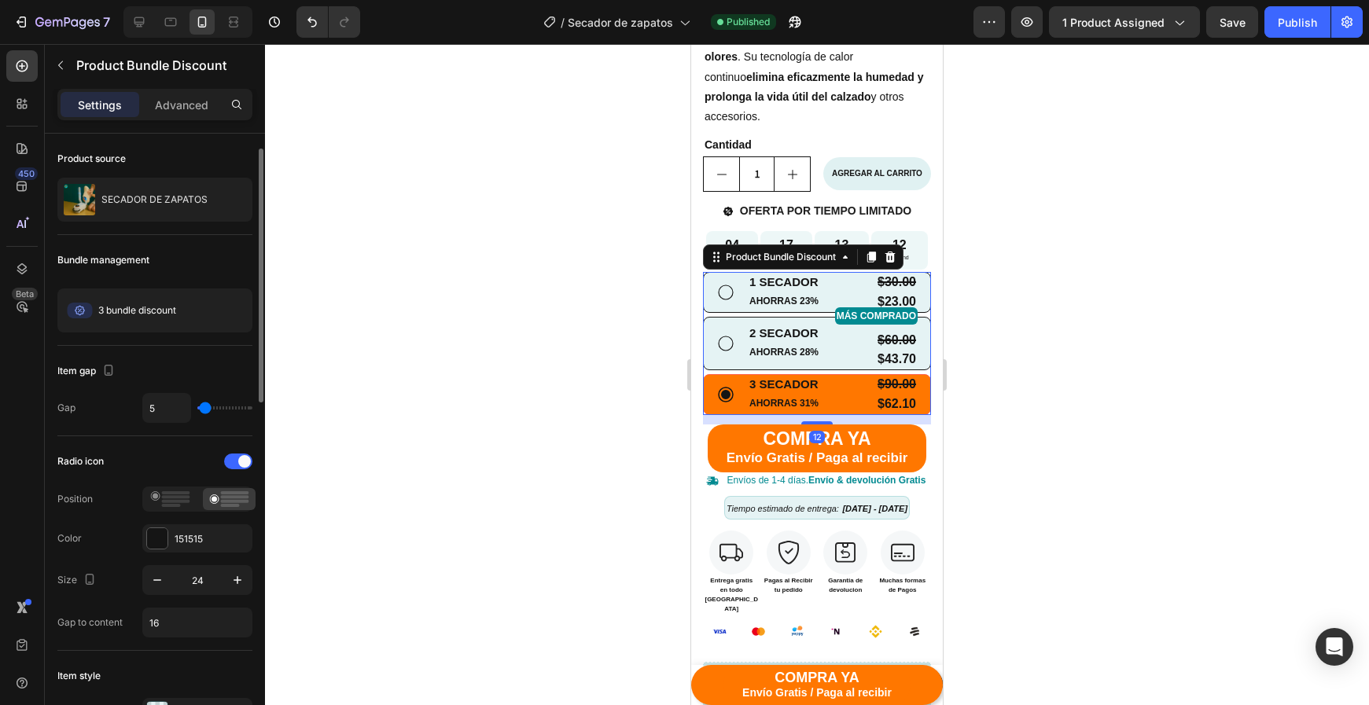
scroll to position [195, 0]
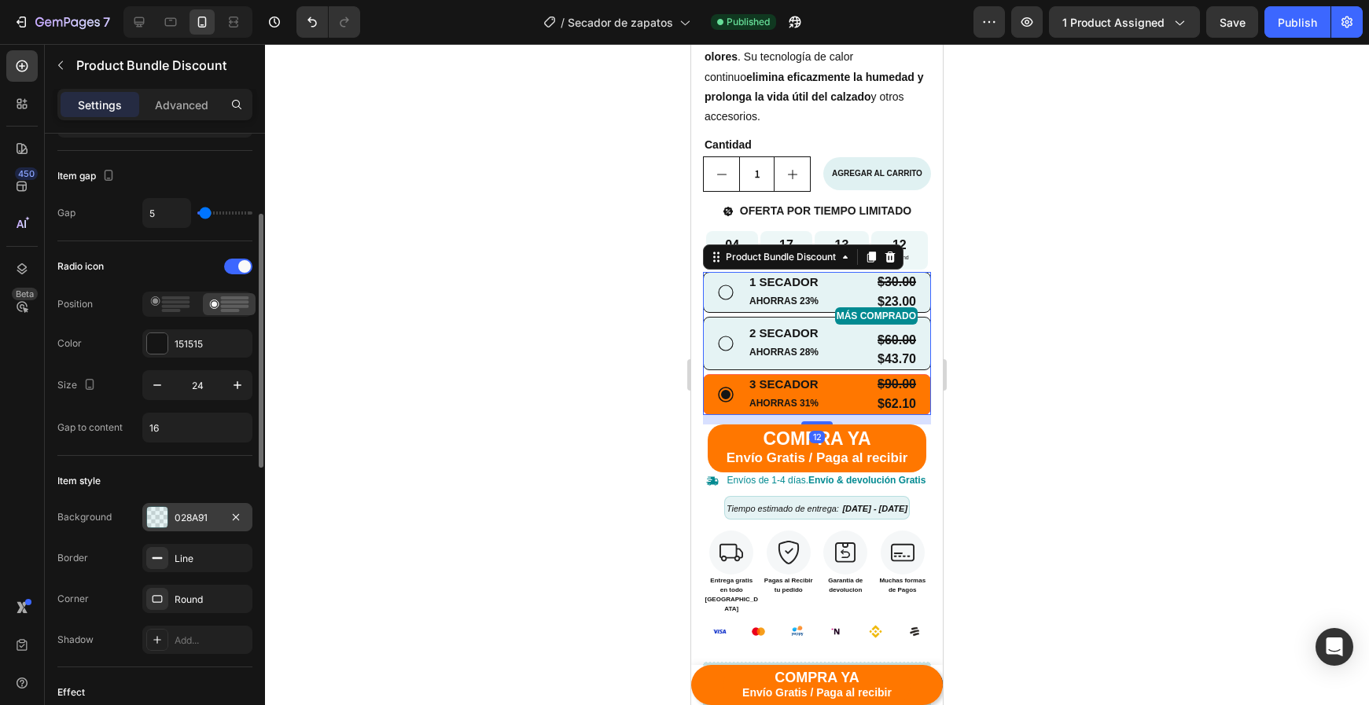
drag, startPoint x: 186, startPoint y: 520, endPoint x: 197, endPoint y: 520, distance: 11.0
click at [188, 520] on div "028A91" at bounding box center [198, 518] width 46 height 14
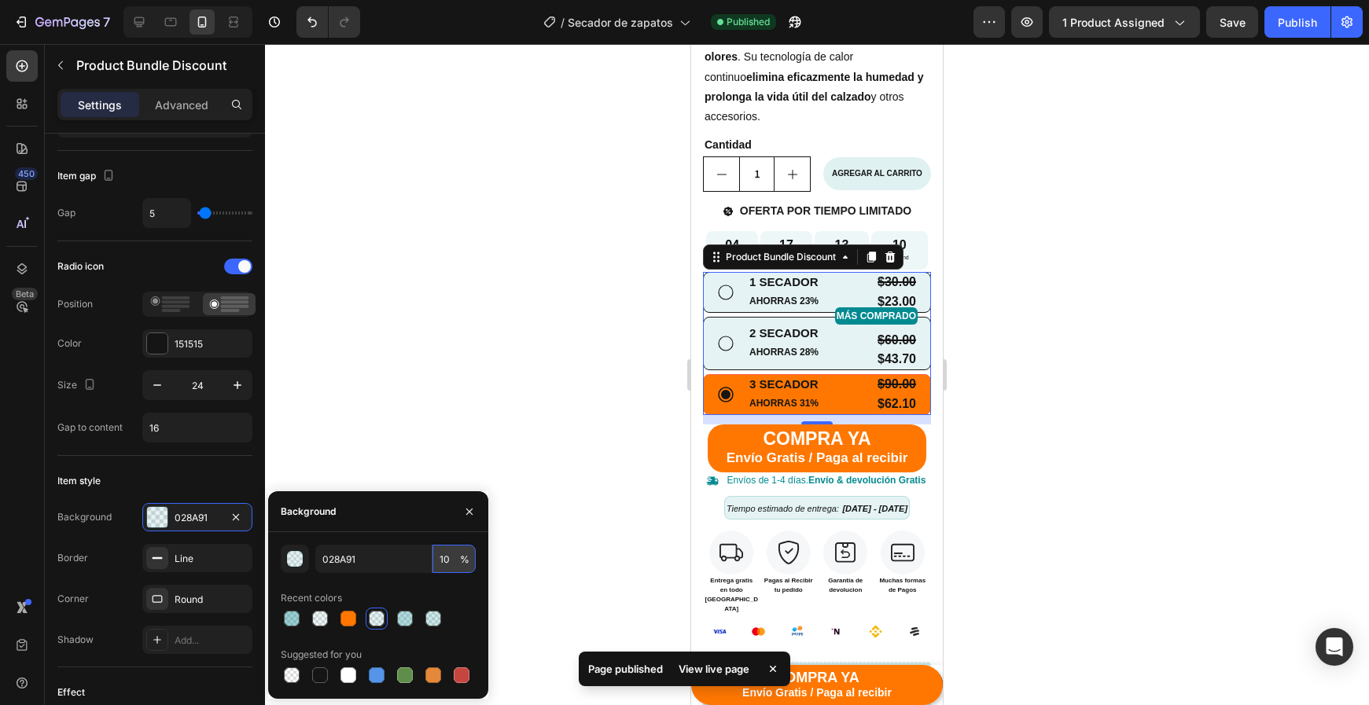
click at [442, 557] on input "10" at bounding box center [453, 559] width 43 height 28
type input "20"
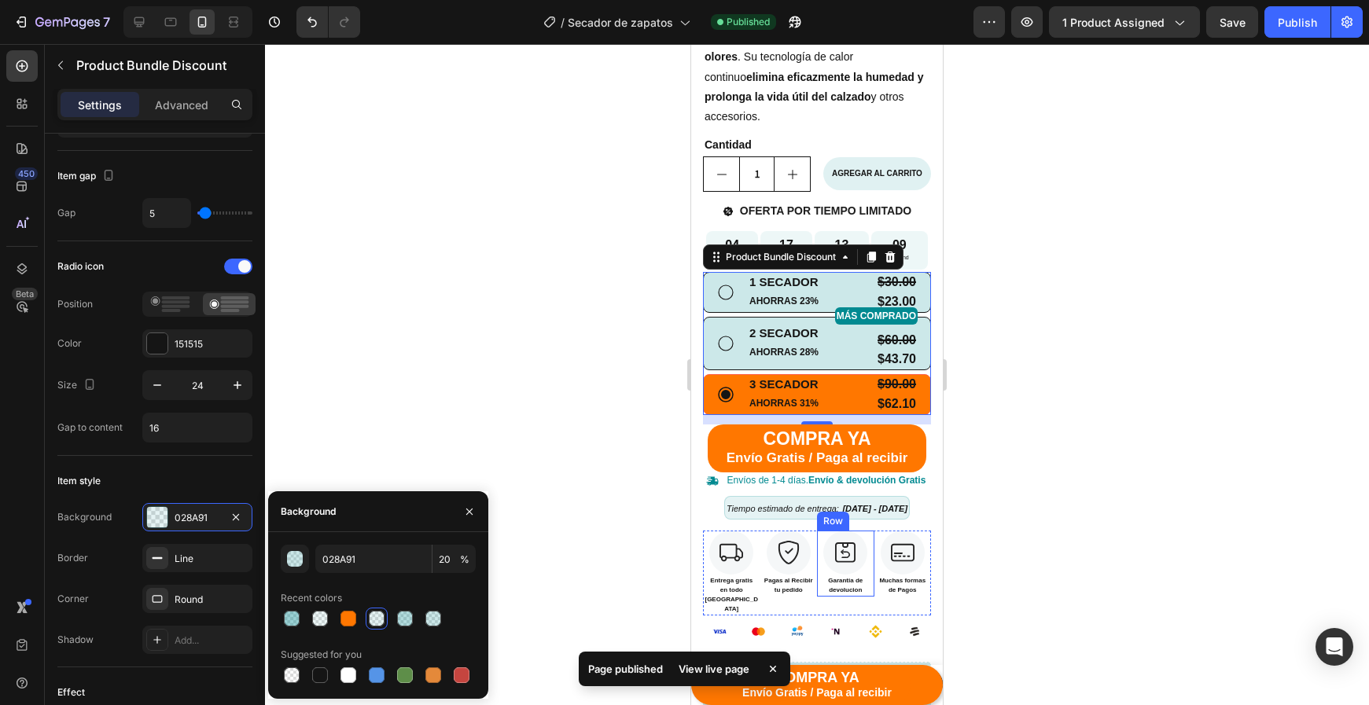
click at [1002, 496] on div at bounding box center [817, 374] width 1104 height 661
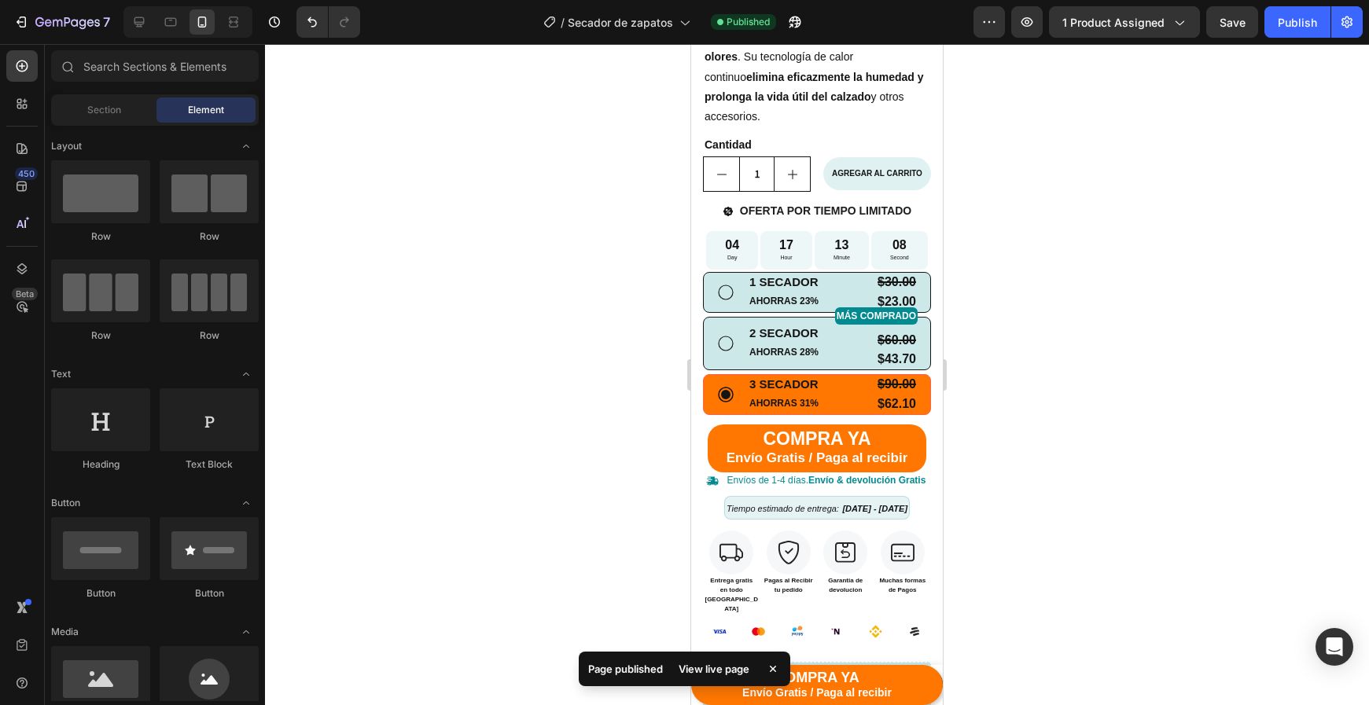
click at [1023, 519] on div at bounding box center [817, 374] width 1104 height 661
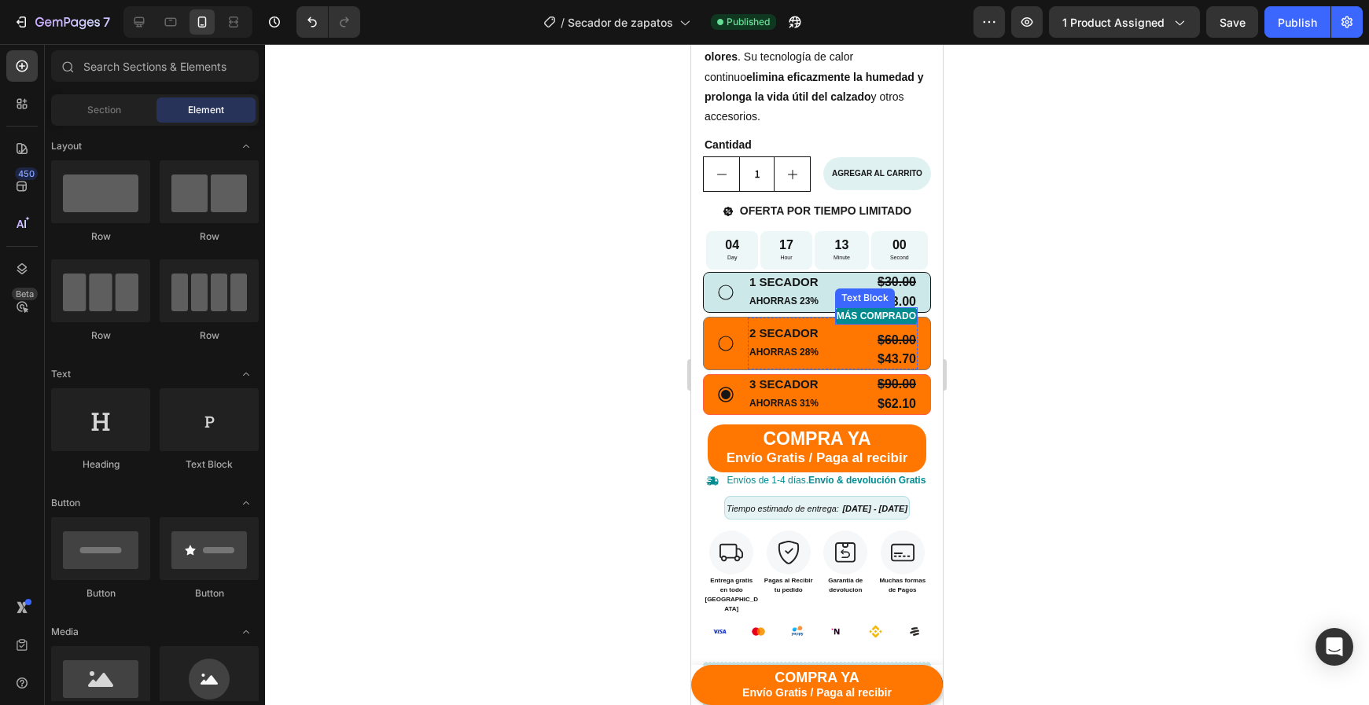
click at [859, 315] on p "MÁS COMPRADO" at bounding box center [876, 316] width 79 height 14
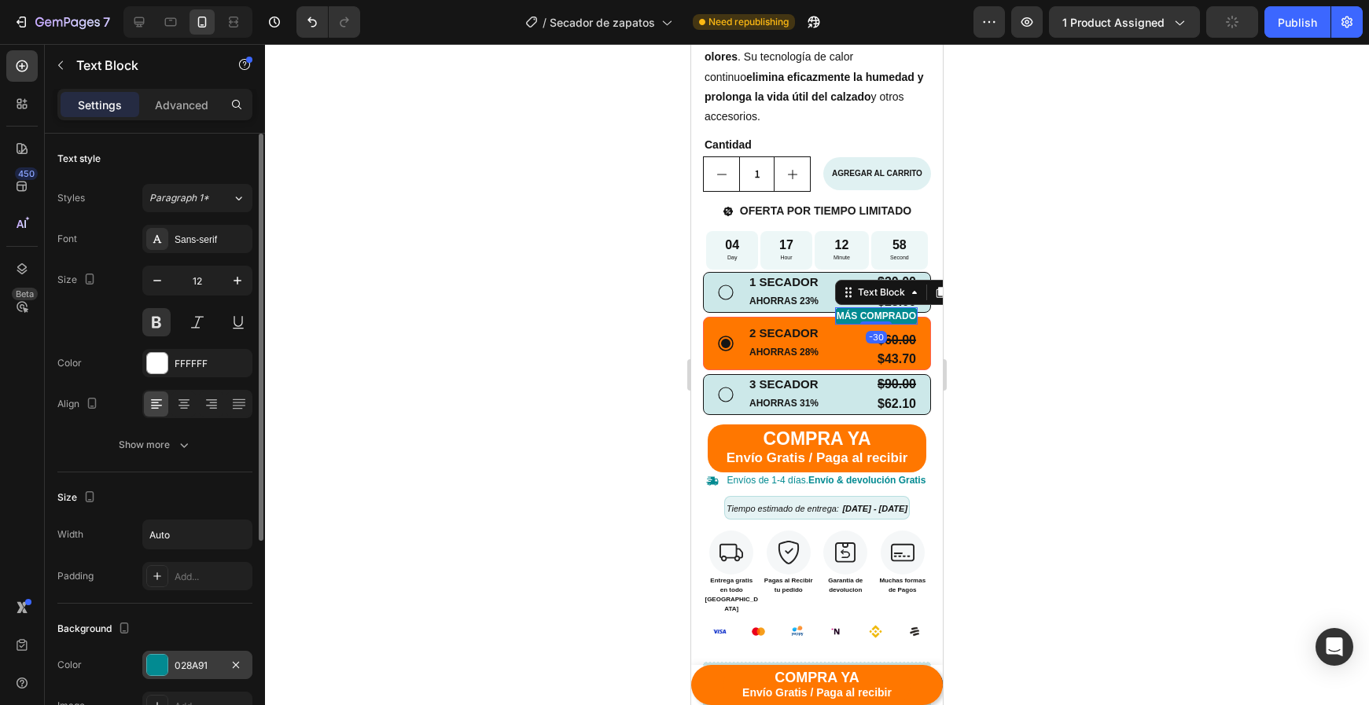
drag, startPoint x: 171, startPoint y: 661, endPoint x: 193, endPoint y: 660, distance: 22.0
click at [171, 660] on div "028A91" at bounding box center [197, 665] width 110 height 28
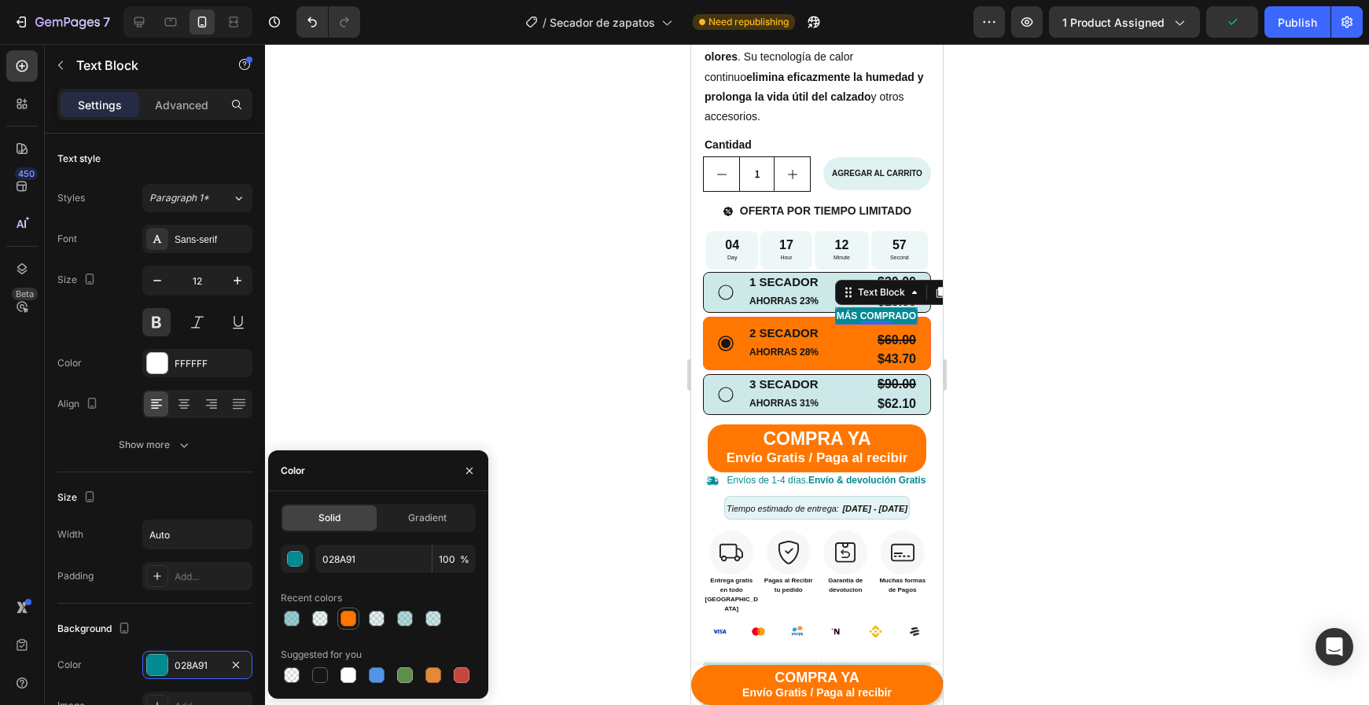
click at [340, 622] on div at bounding box center [348, 619] width 16 height 16
type input "FF7700"
click at [1010, 554] on div at bounding box center [817, 374] width 1104 height 661
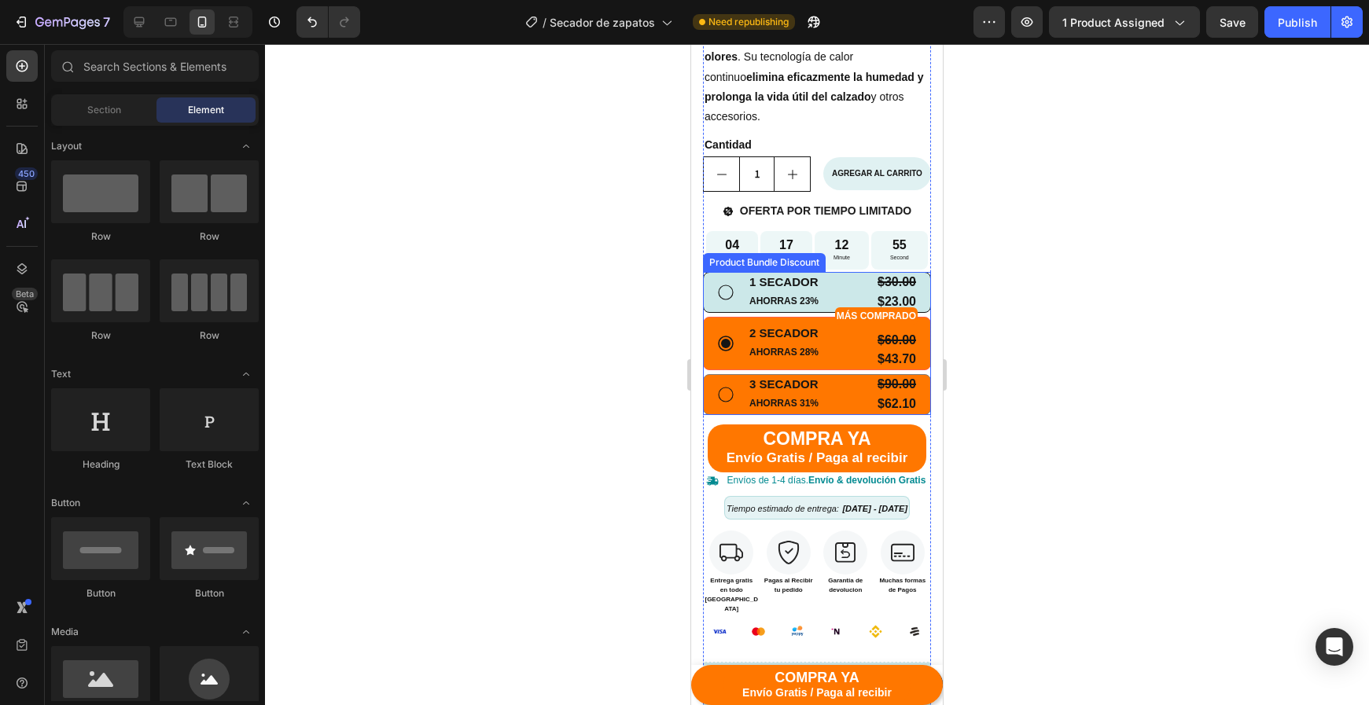
click at [729, 388] on icon at bounding box center [725, 394] width 19 height 19
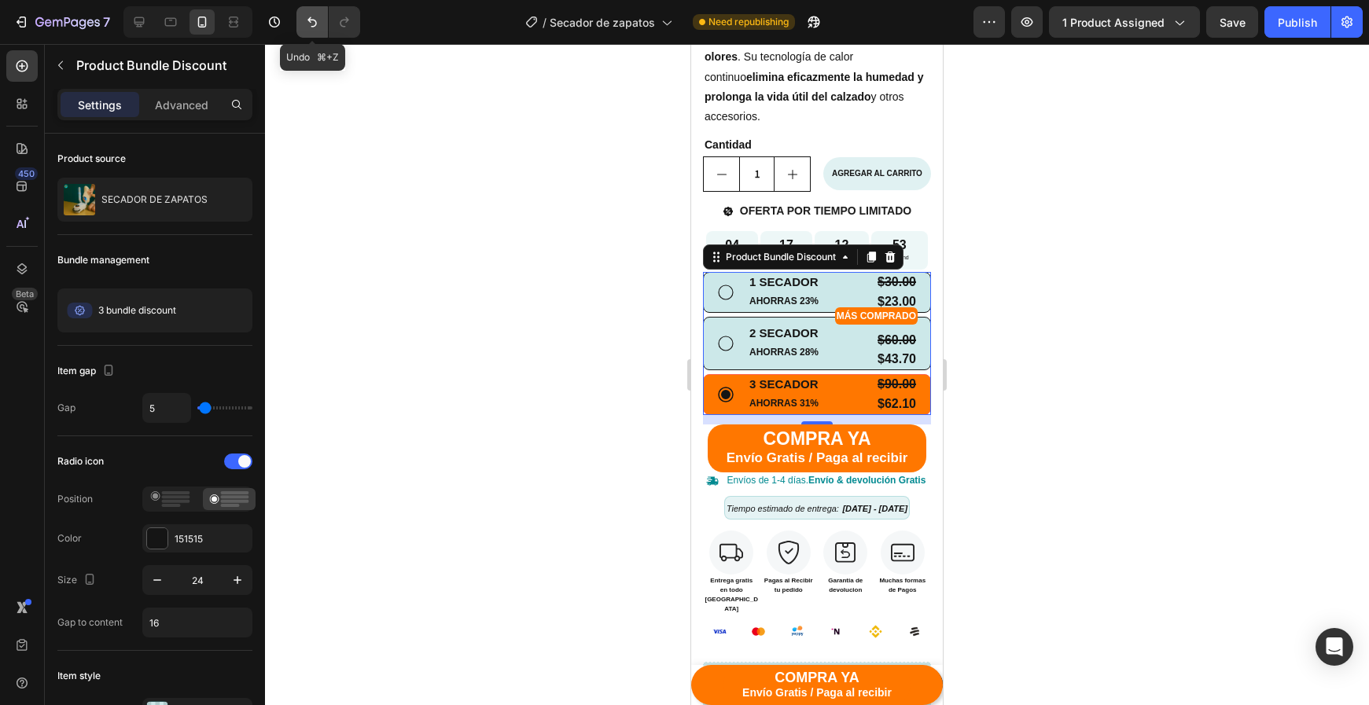
click at [311, 24] on icon "Undo/Redo" at bounding box center [312, 22] width 16 height 16
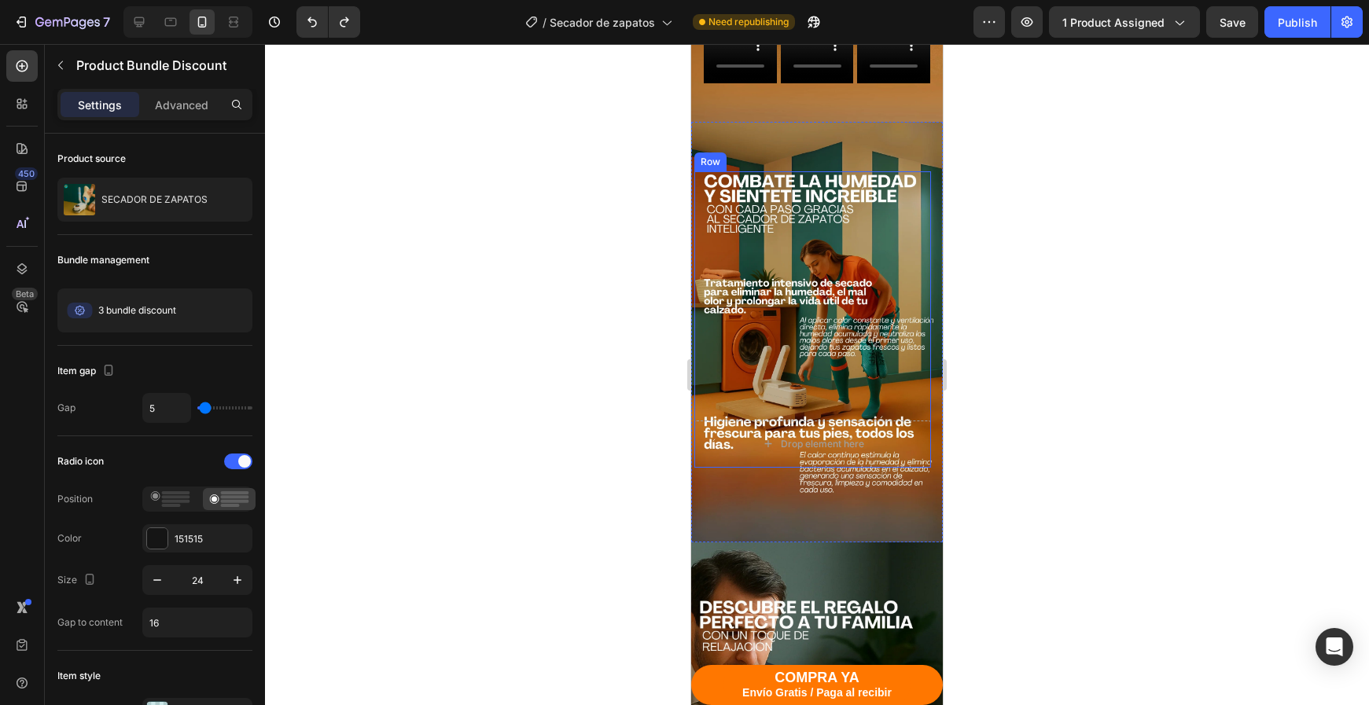
scroll to position [2270, 0]
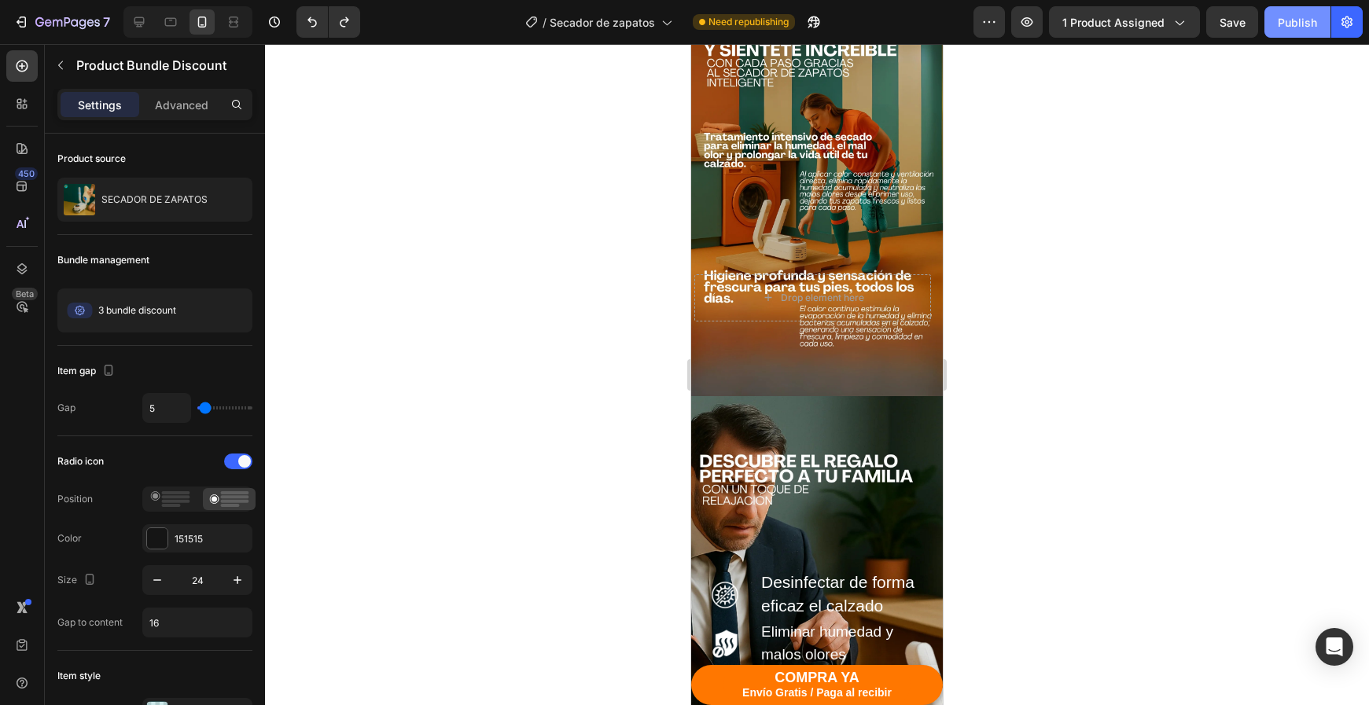
click at [1278, 24] on button "Publish" at bounding box center [1297, 21] width 66 height 31
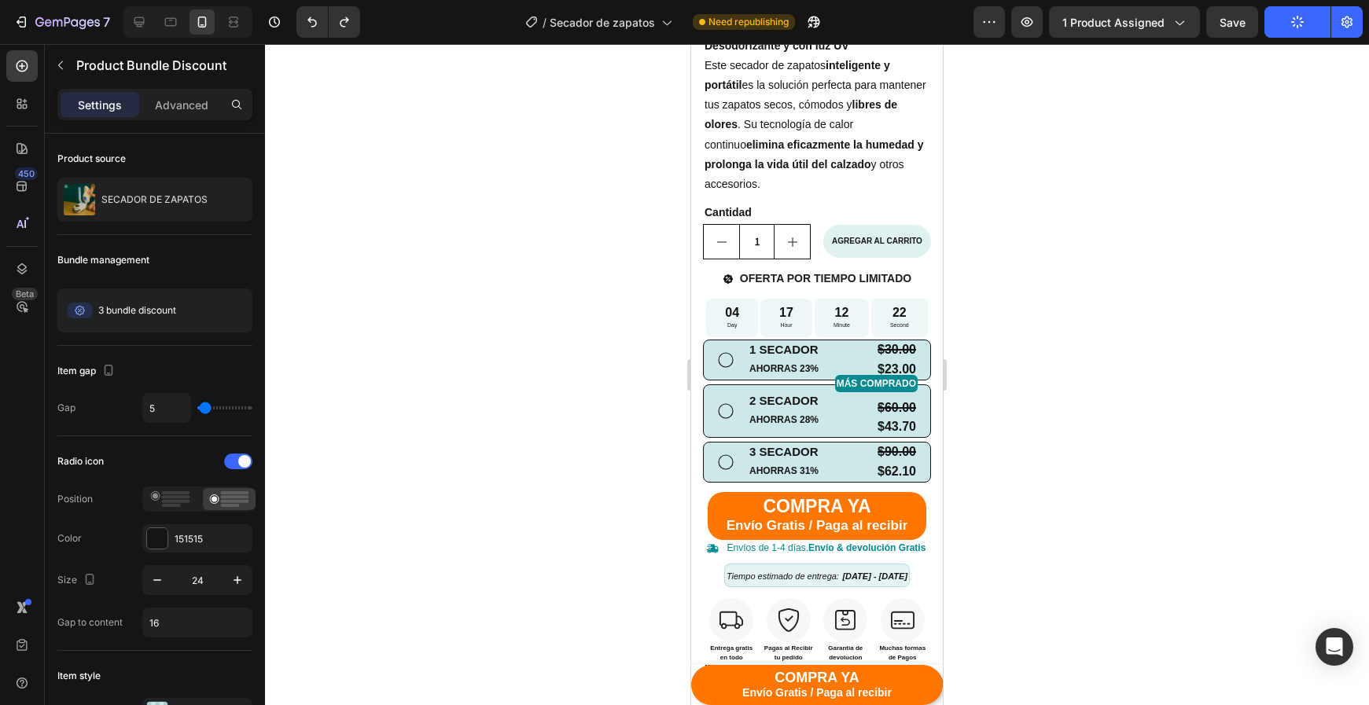
scroll to position [497, 0]
click at [143, 20] on icon at bounding box center [139, 22] width 16 height 16
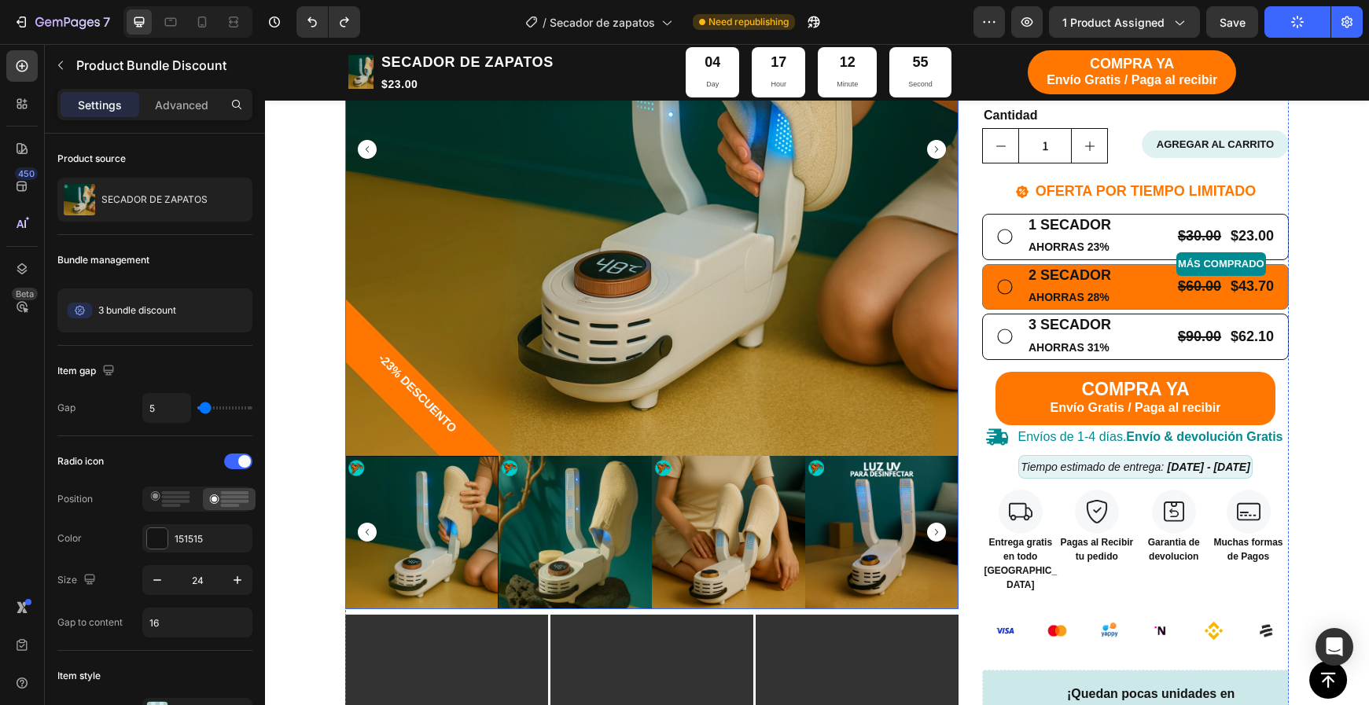
scroll to position [442, 0]
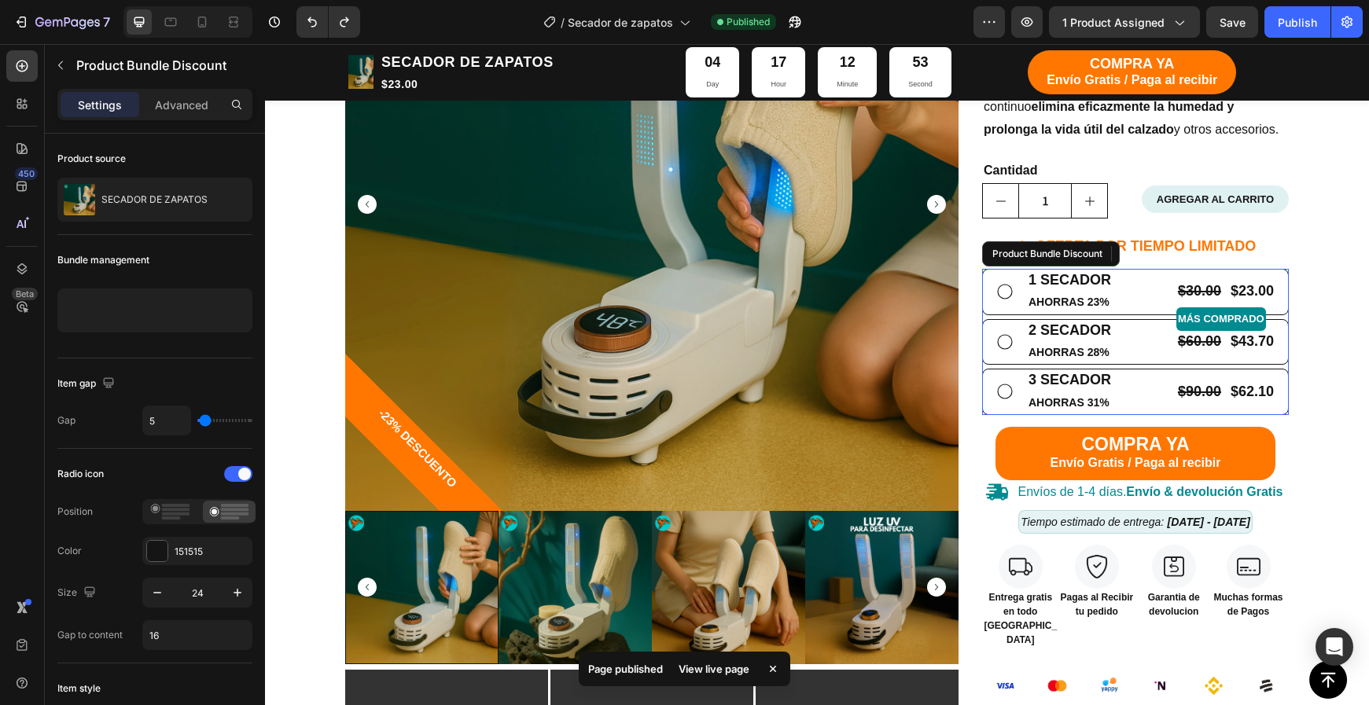
click at [989, 310] on div "1 SECADOR Text Block AHORRAS 23% Text Block $30.00 Product Price Product Price …" at bounding box center [1135, 342] width 307 height 146
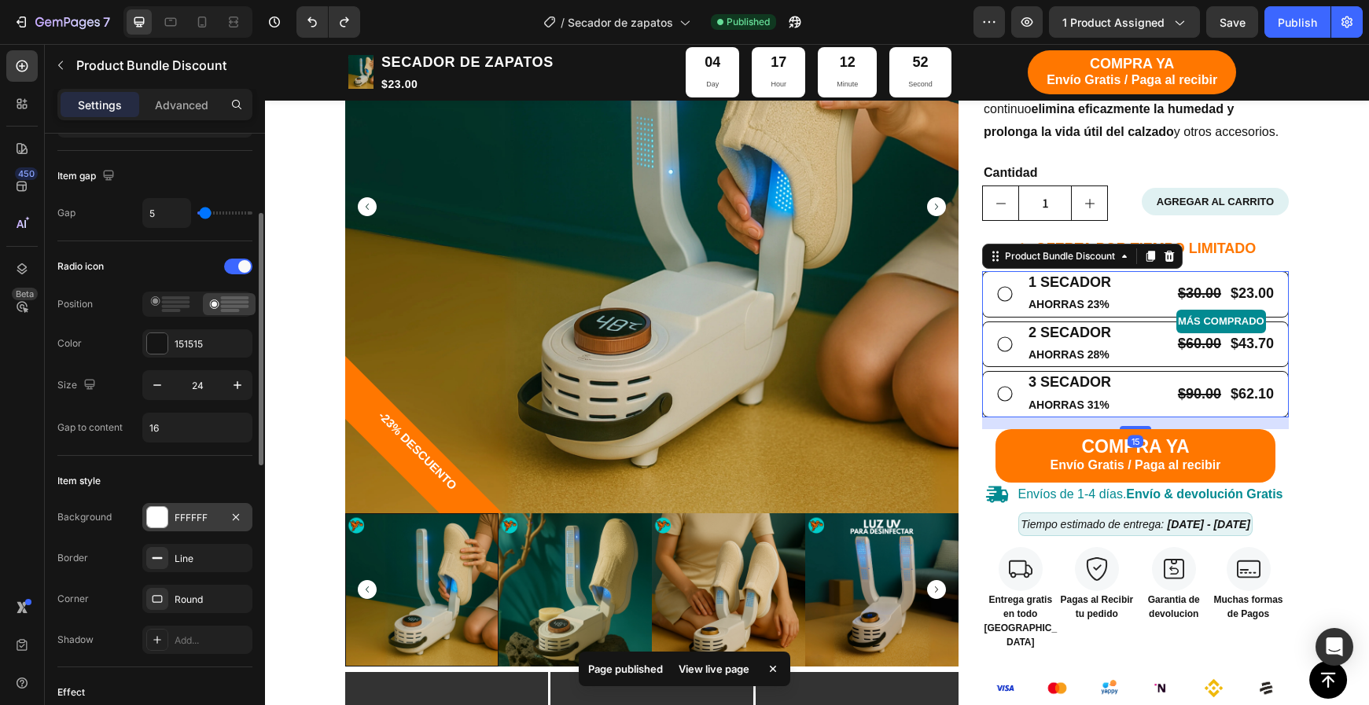
click at [167, 528] on div "FFFFFF" at bounding box center [197, 517] width 110 height 28
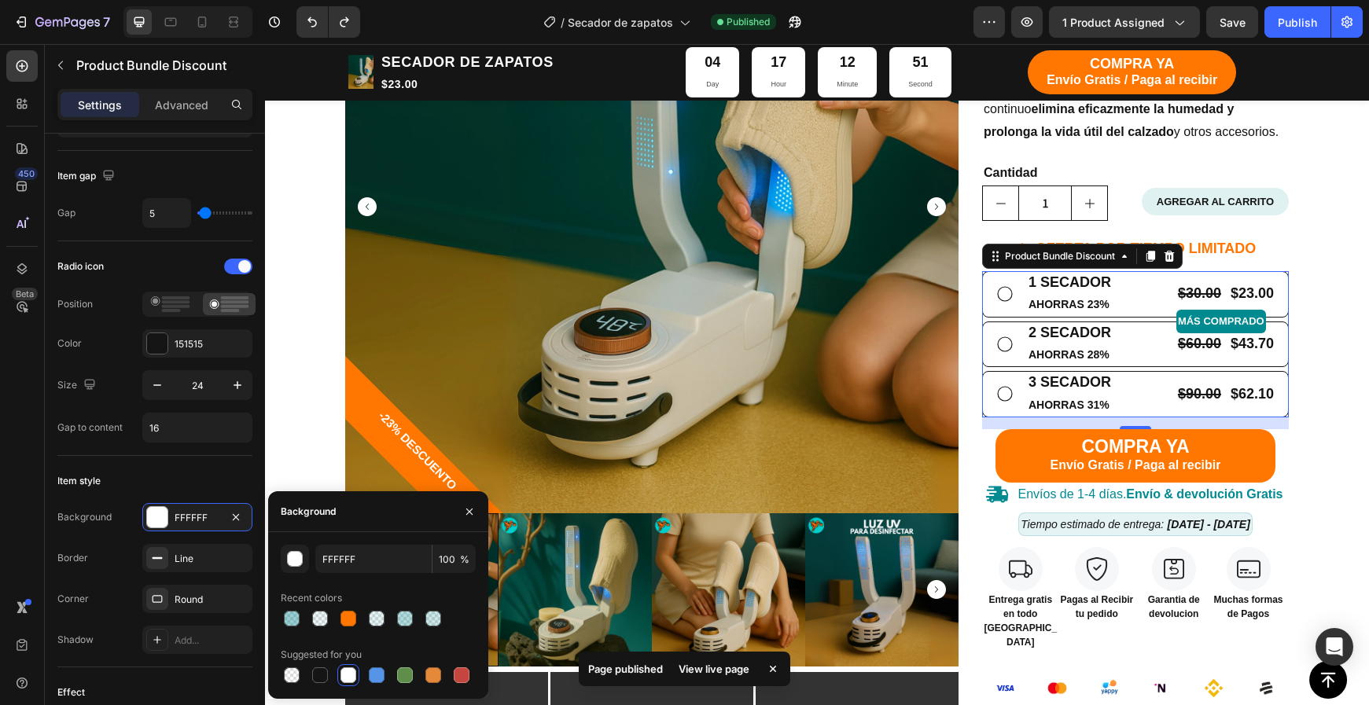
click at [279, 613] on div "FFFFFF 100 % Recent colors Suggested for you" at bounding box center [378, 616] width 220 height 142
click at [291, 616] on div at bounding box center [292, 619] width 16 height 16
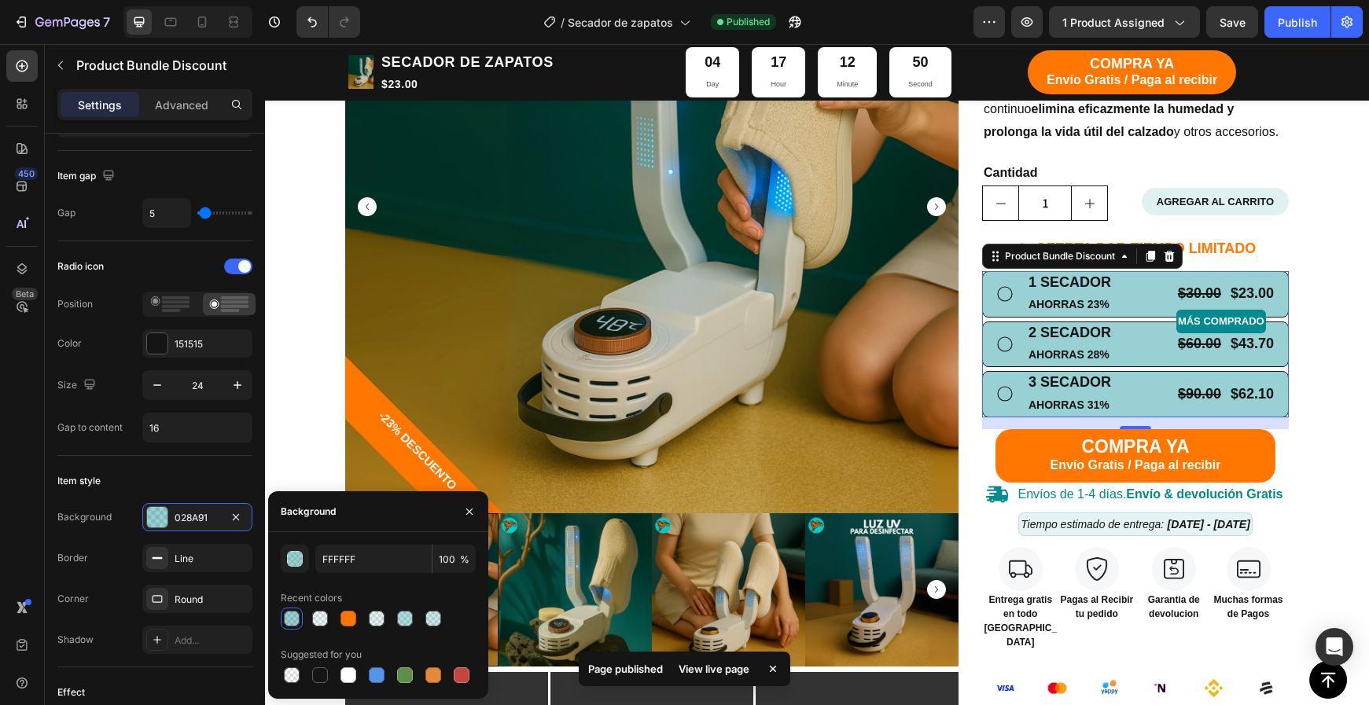
type input "028A91"
drag, startPoint x: 446, startPoint y: 559, endPoint x: 443, endPoint y: 587, distance: 28.5
click at [446, 559] on input "40" at bounding box center [453, 559] width 43 height 28
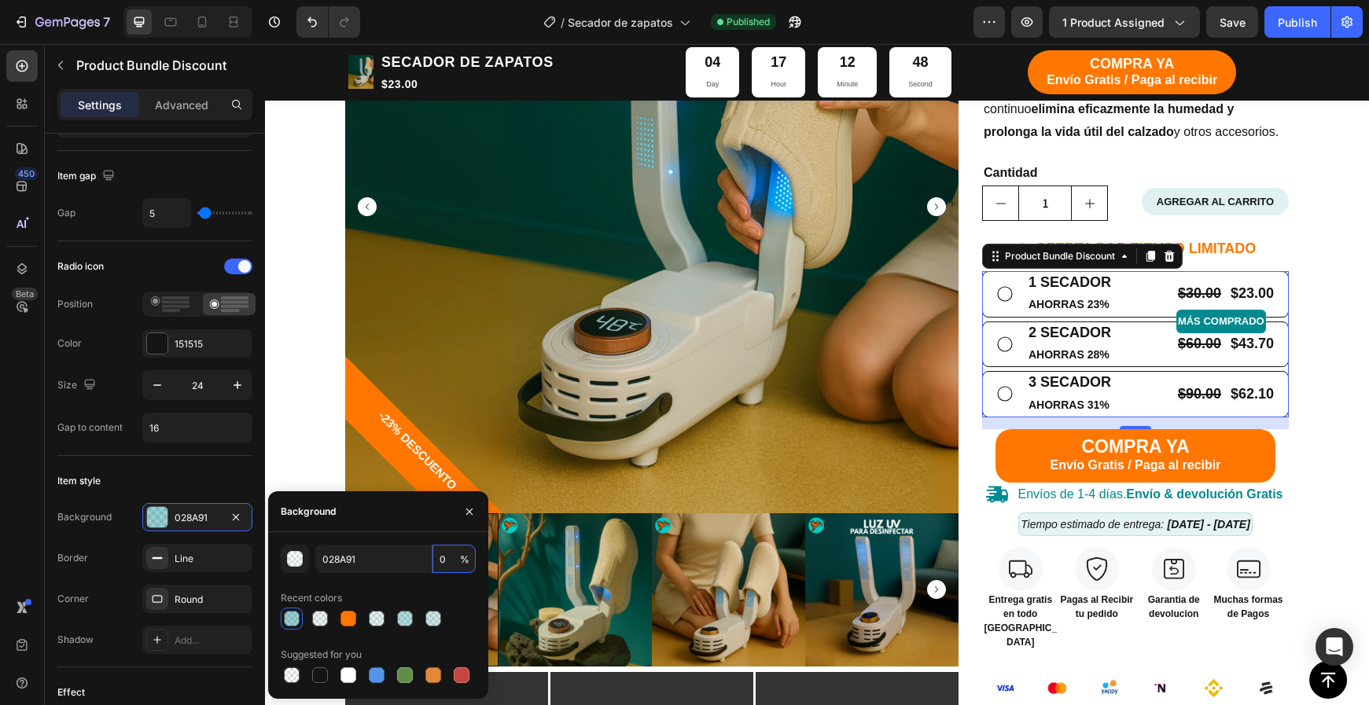
type input "20"
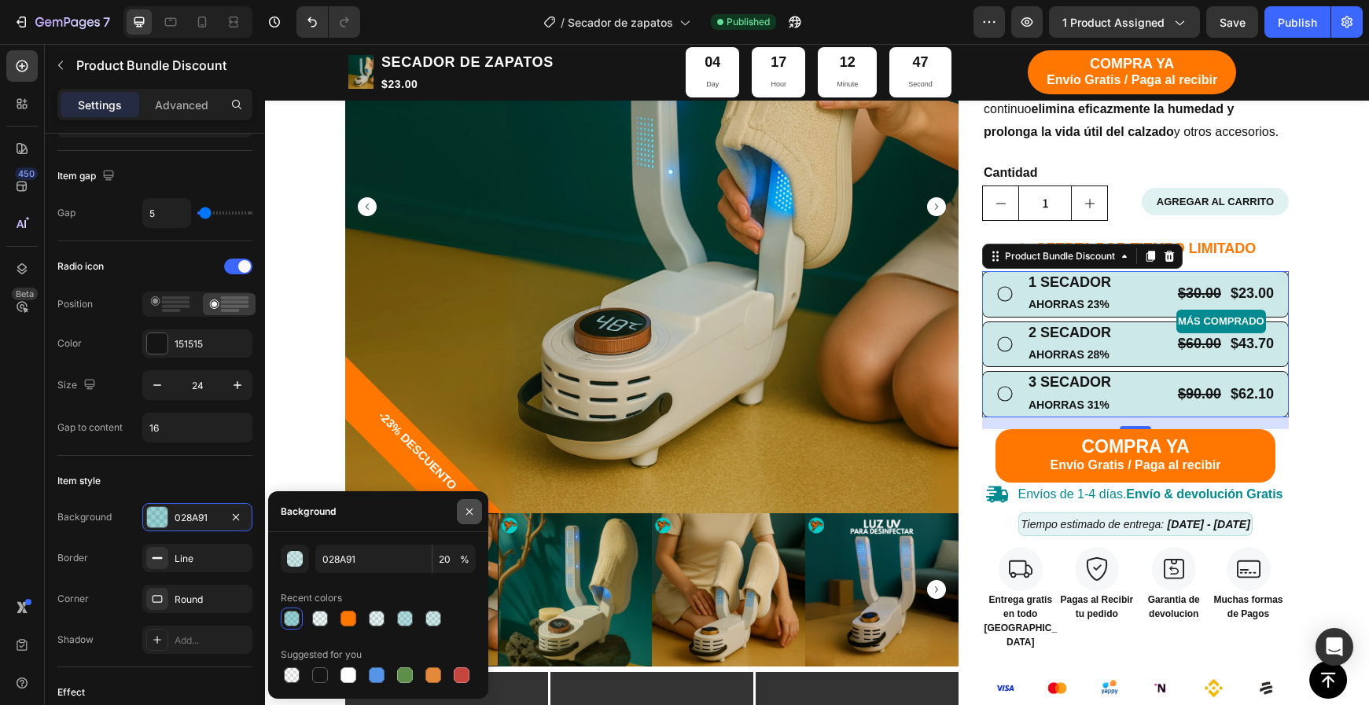
click at [465, 510] on icon "button" at bounding box center [469, 512] width 13 height 13
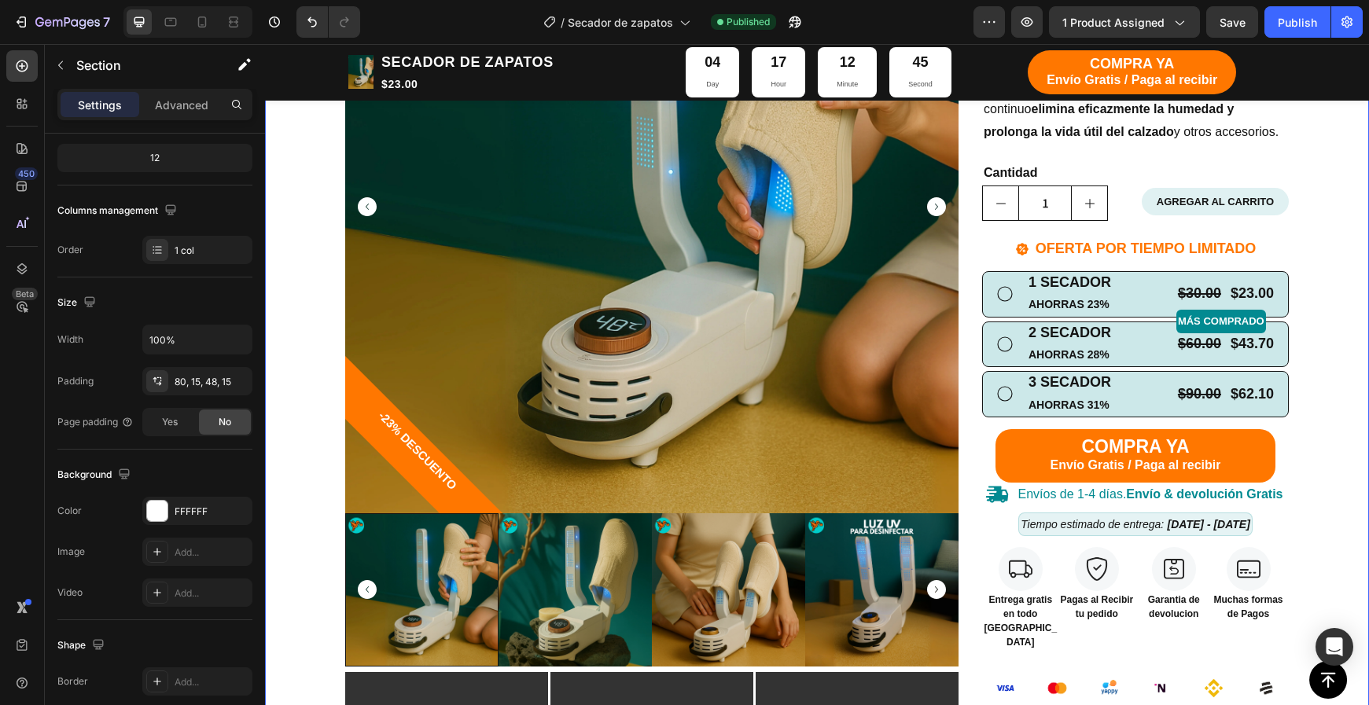
click at [1344, 421] on div "TIENDA Button CARRITO Button Row Echa pa' allá la humedad y malos olores Headin…" at bounding box center [817, 497] width 1080 height 1482
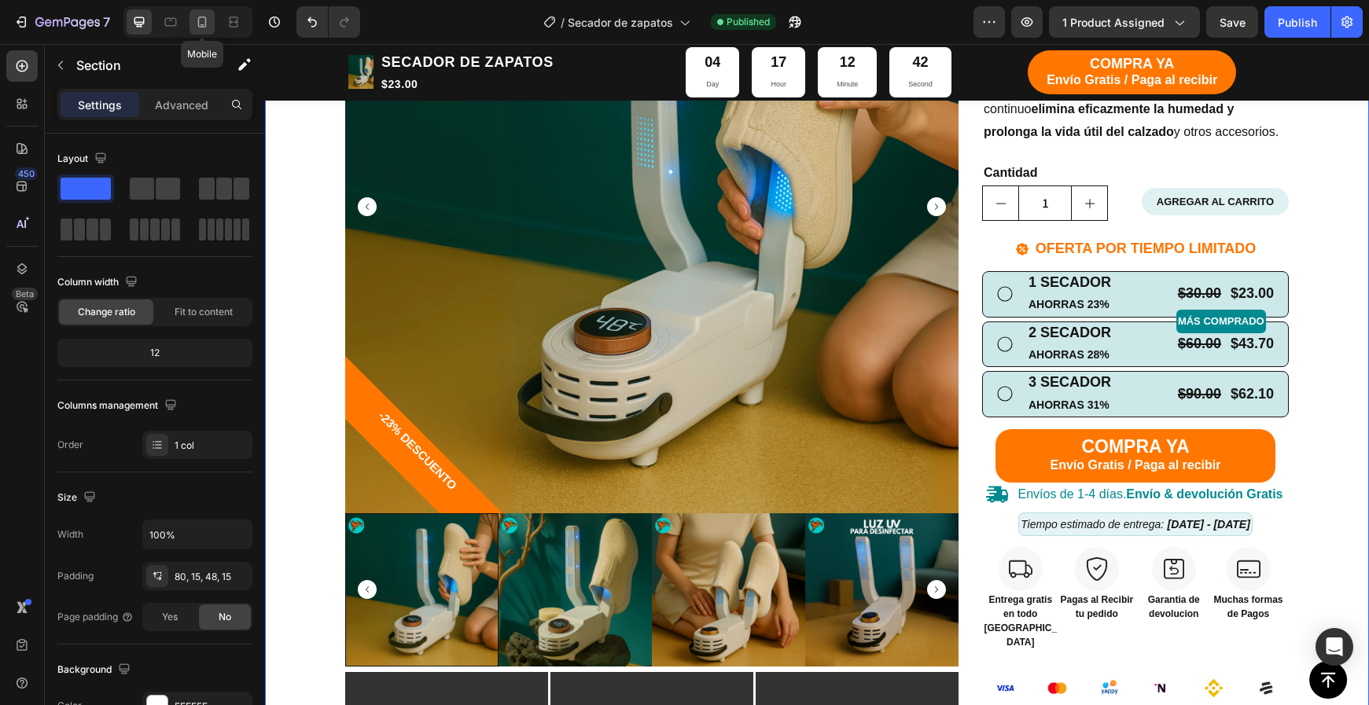
click at [195, 24] on icon at bounding box center [202, 22] width 16 height 16
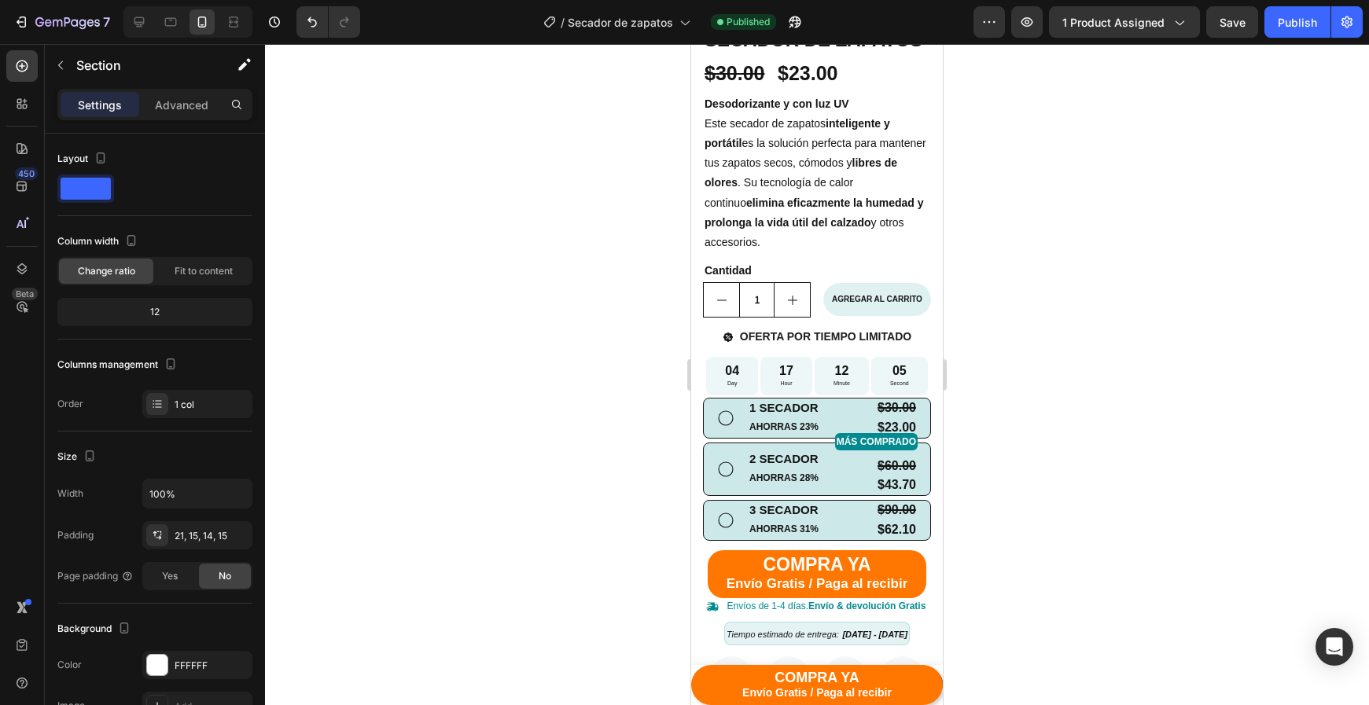
scroll to position [384, 0]
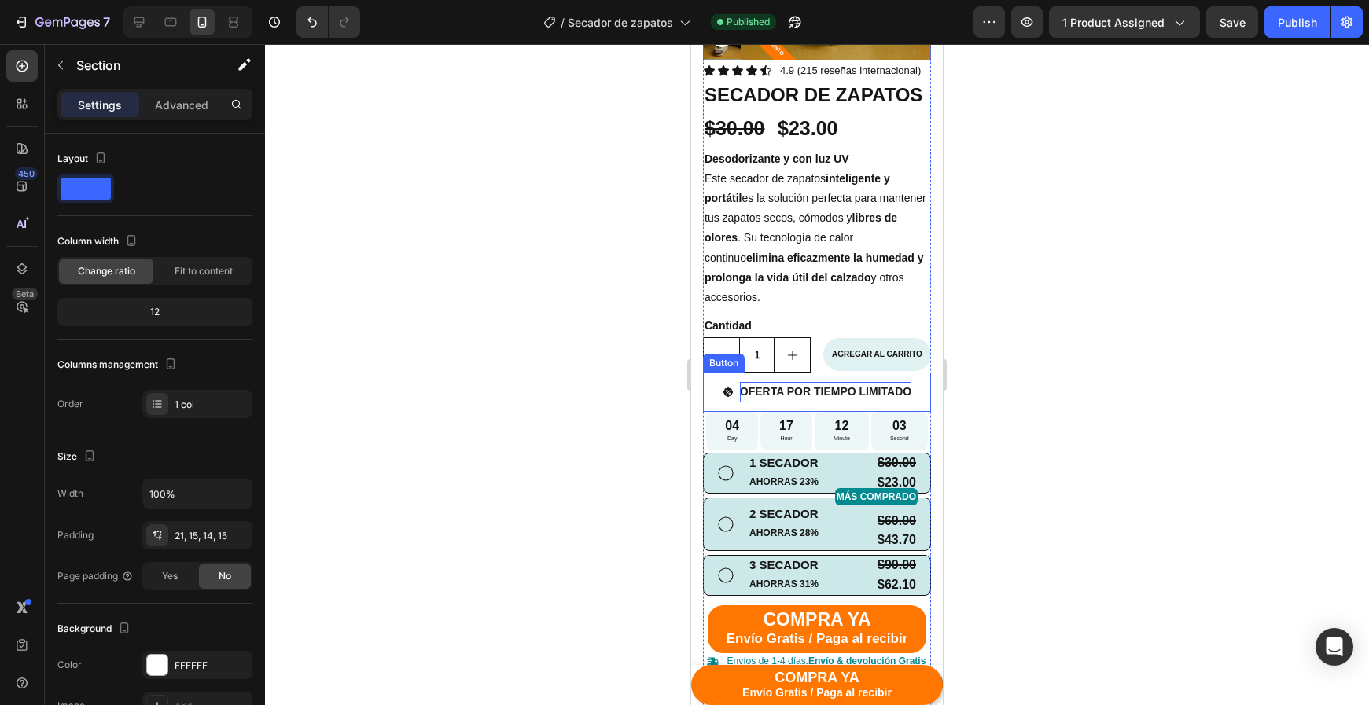
click at [789, 388] on span "OFERTA POR TIEMPO LIMITADO" at bounding box center [825, 391] width 171 height 13
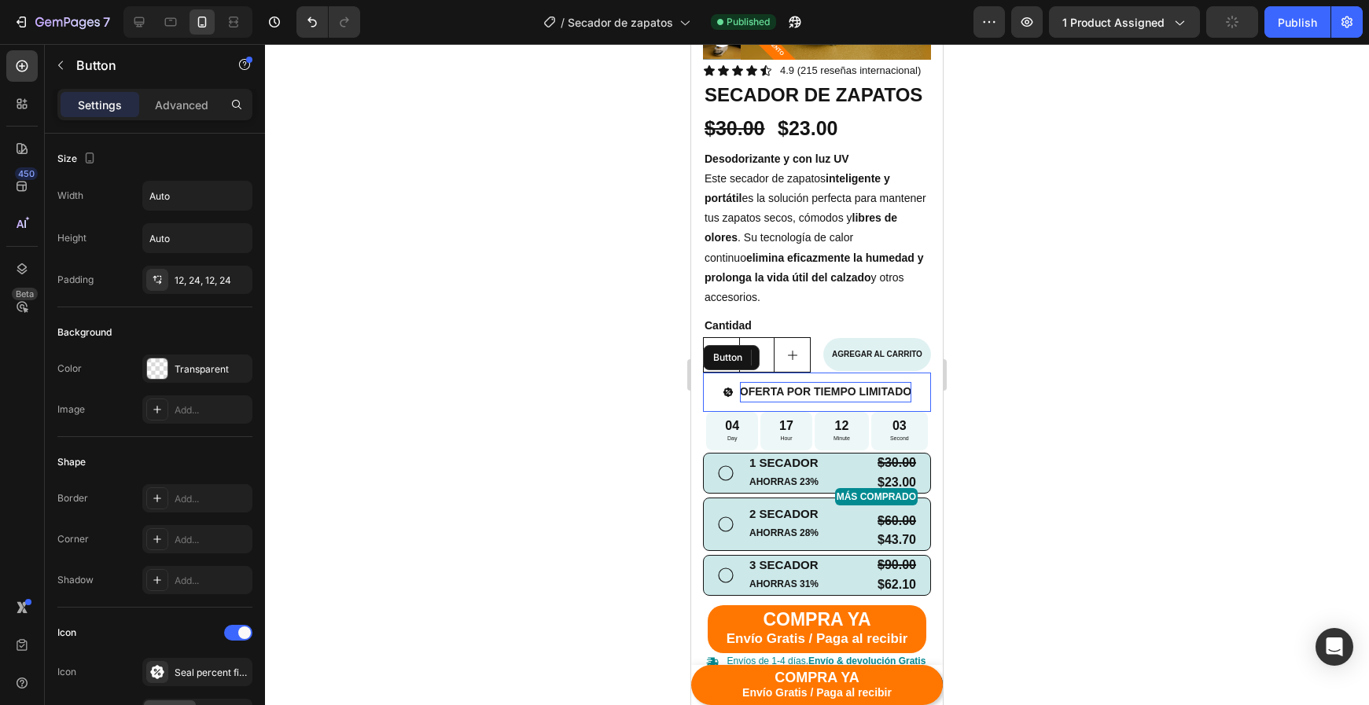
click at [789, 388] on span "OFERTA POR TIEMPO LIMITADO" at bounding box center [825, 391] width 171 height 13
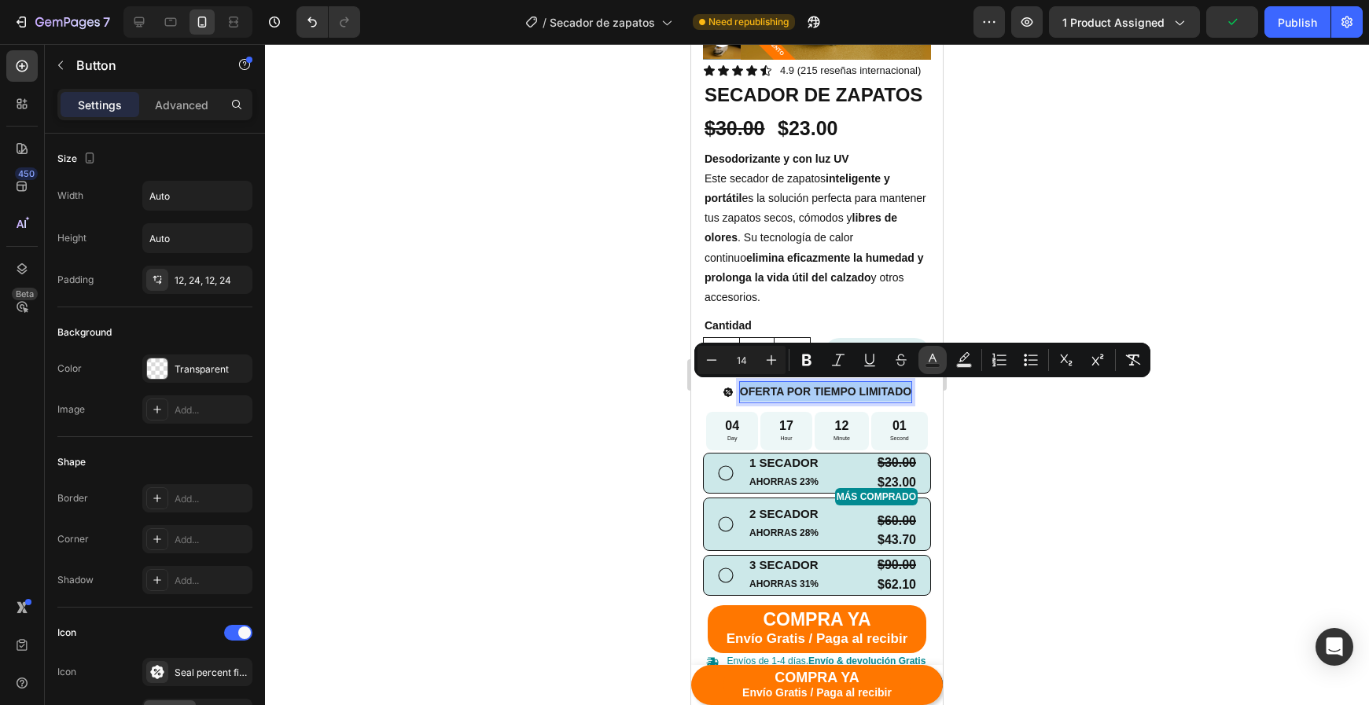
click at [927, 364] on rect "Editor contextual toolbar" at bounding box center [932, 366] width 15 height 4
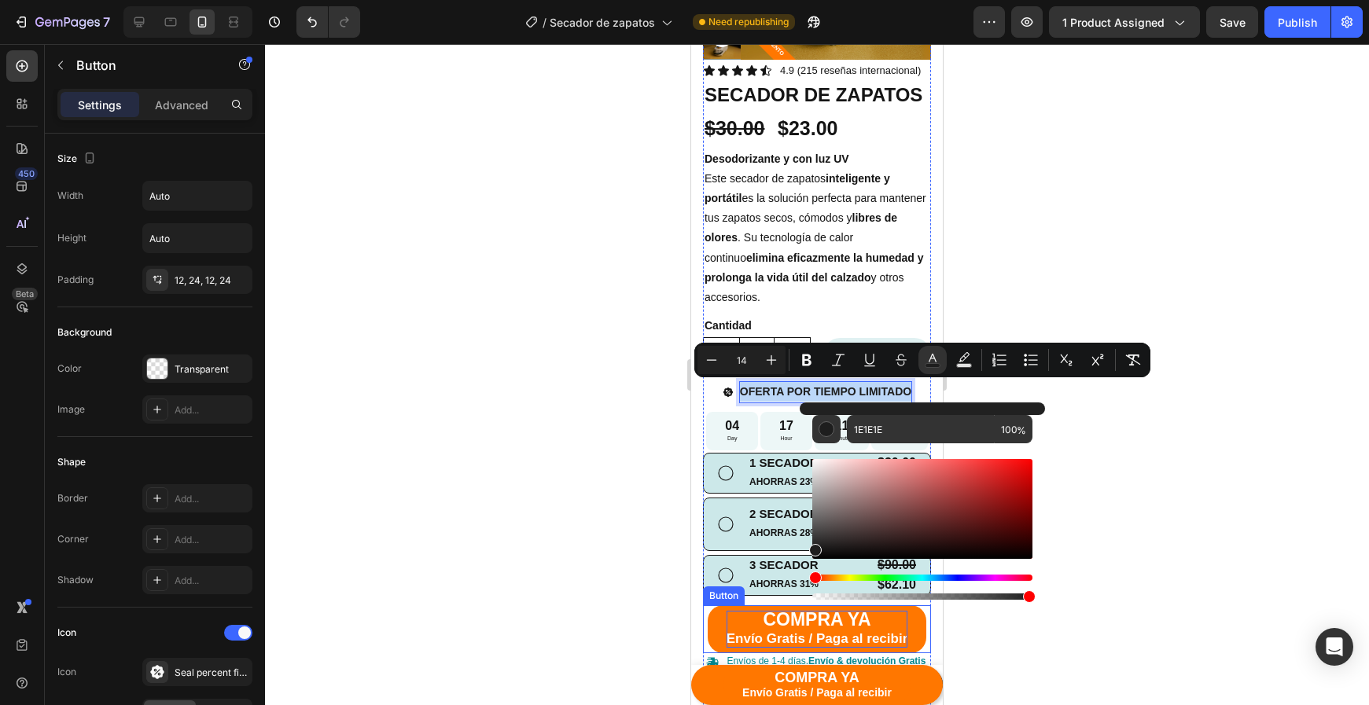
click at [727, 611] on p "COMPRA YA Envío Gratis / Paga al recibir" at bounding box center [817, 629] width 182 height 37
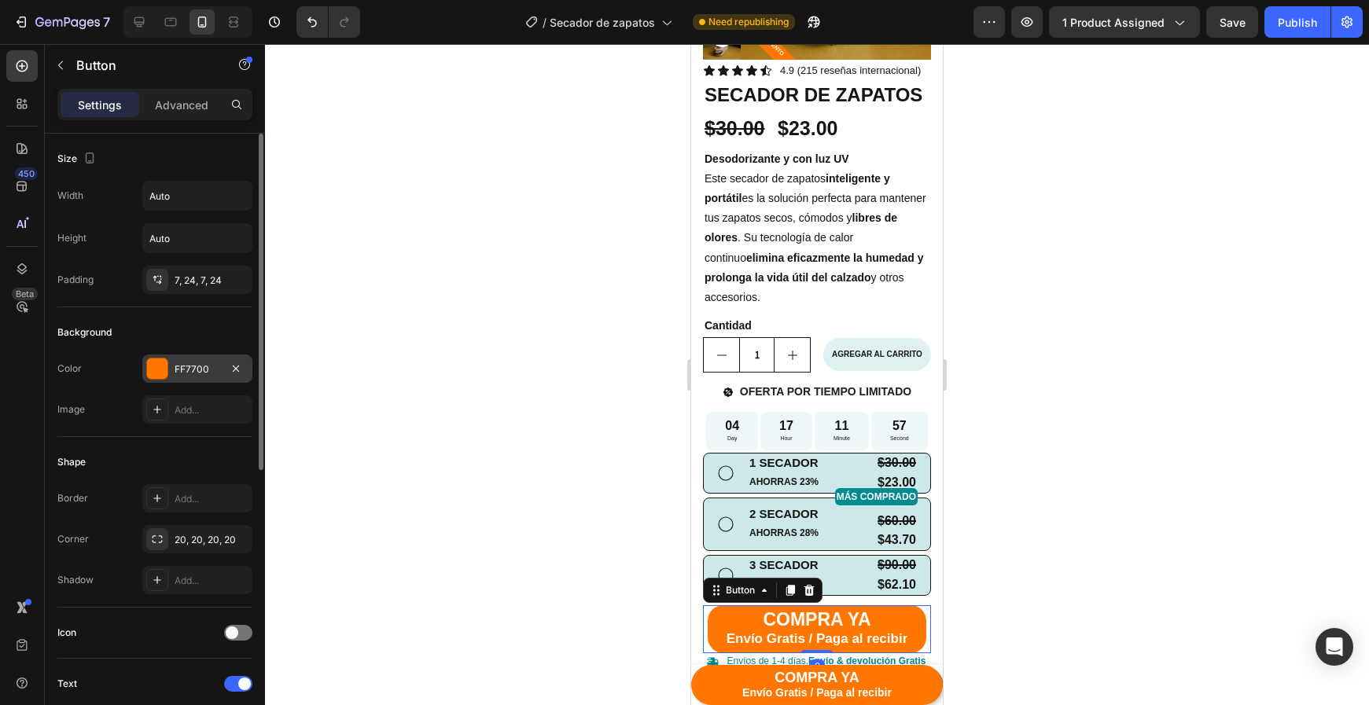
click at [183, 369] on div "FF7700" at bounding box center [198, 369] width 46 height 14
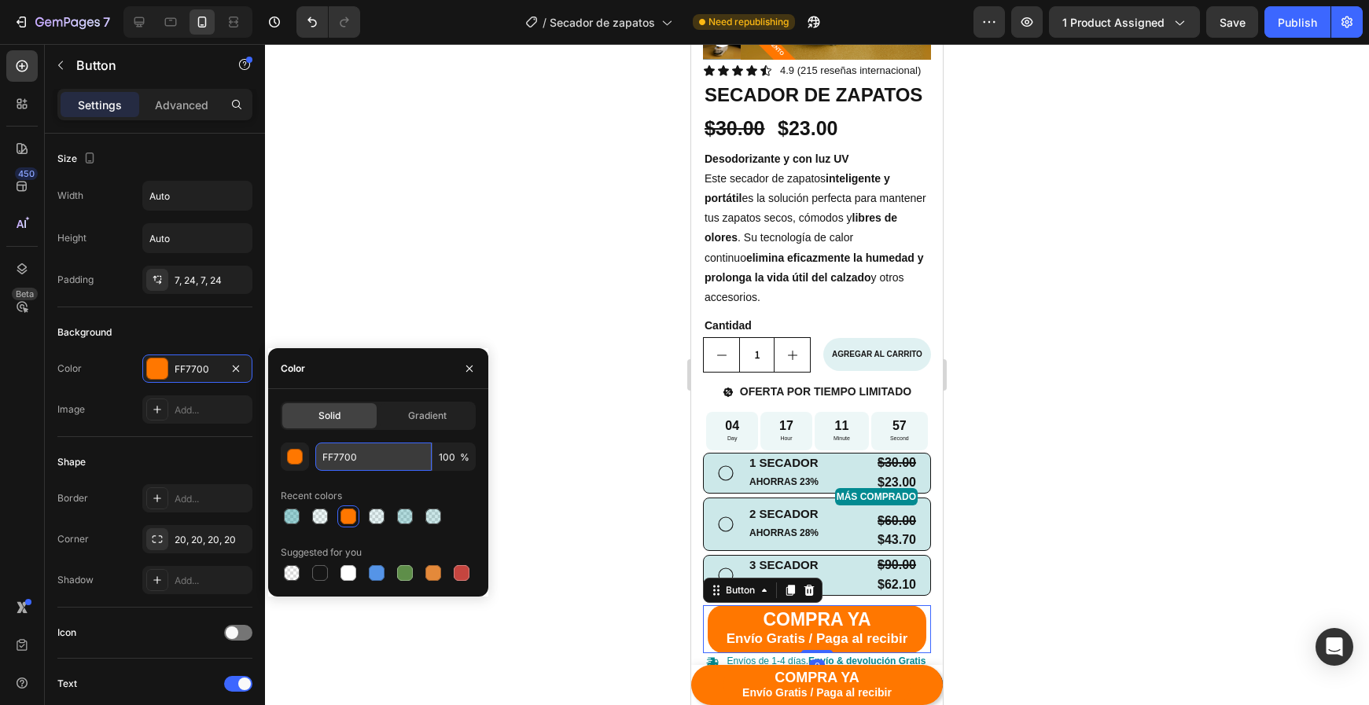
click at [370, 453] on input "FF7700" at bounding box center [373, 457] width 116 height 28
click at [369, 454] on input "FF7700" at bounding box center [373, 457] width 116 height 28
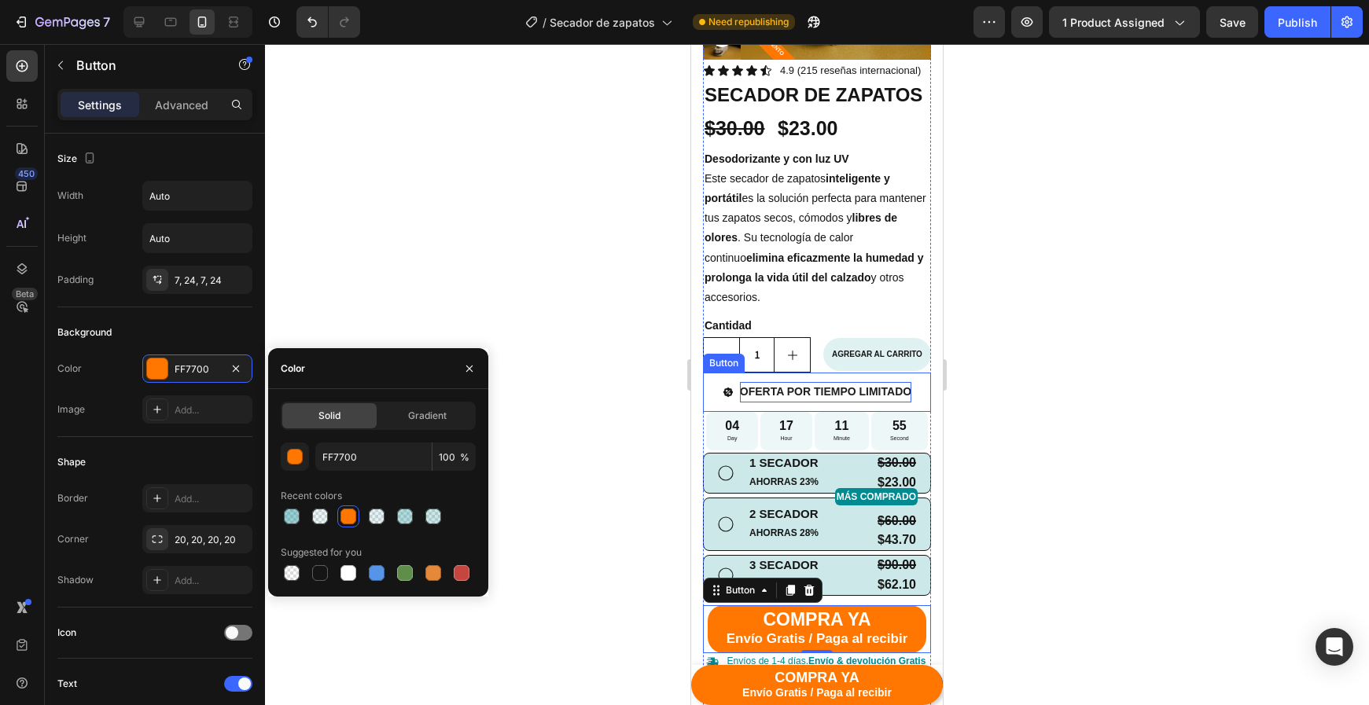
click at [863, 392] on span "OFERTA POR TIEMPO LIMITADO" at bounding box center [825, 391] width 171 height 13
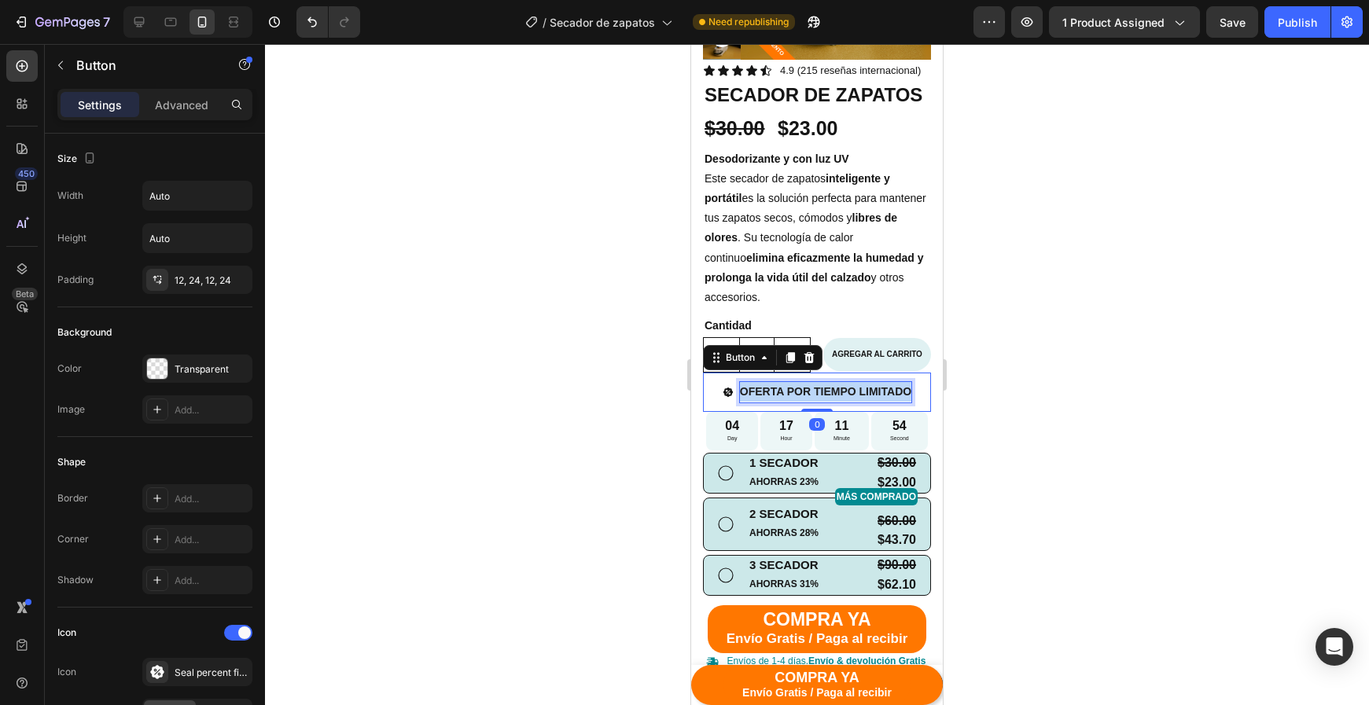
click at [863, 392] on span "OFERTA POR TIEMPO LIMITADO" at bounding box center [825, 391] width 171 height 13
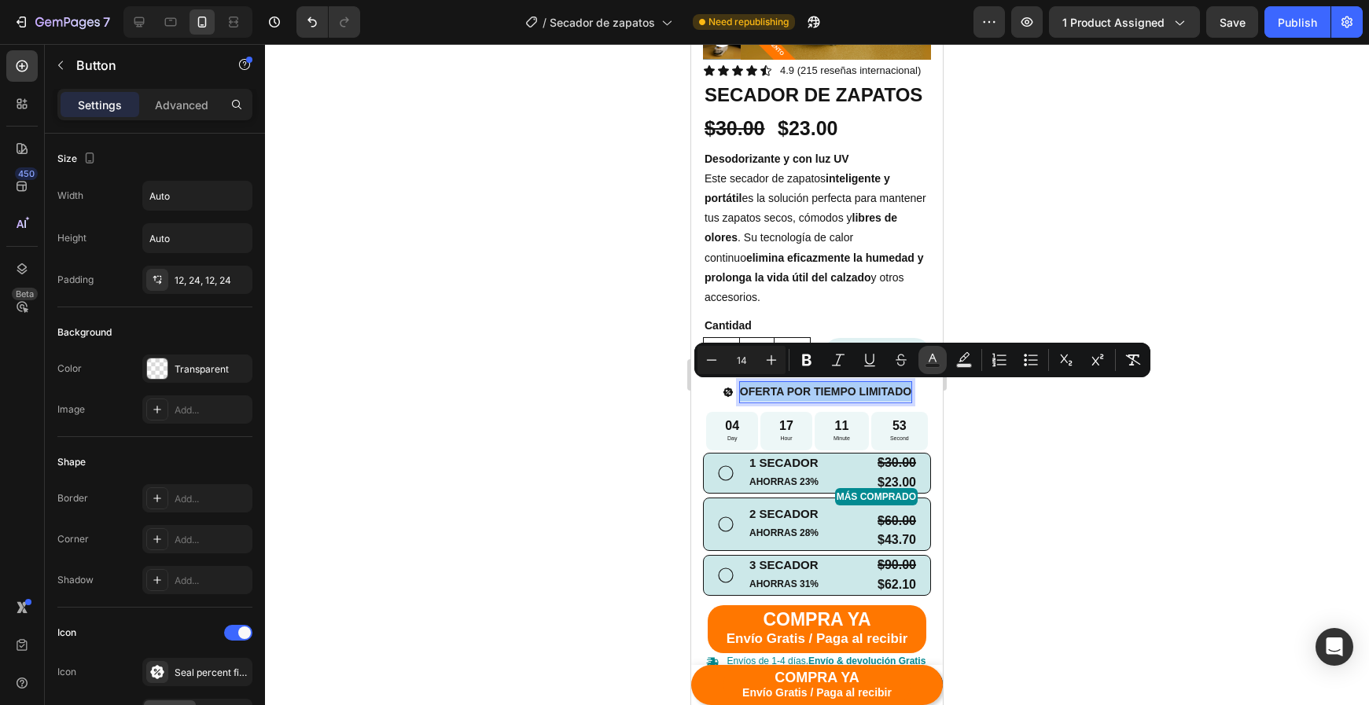
click at [926, 361] on icon "Editor contextual toolbar" at bounding box center [933, 360] width 16 height 16
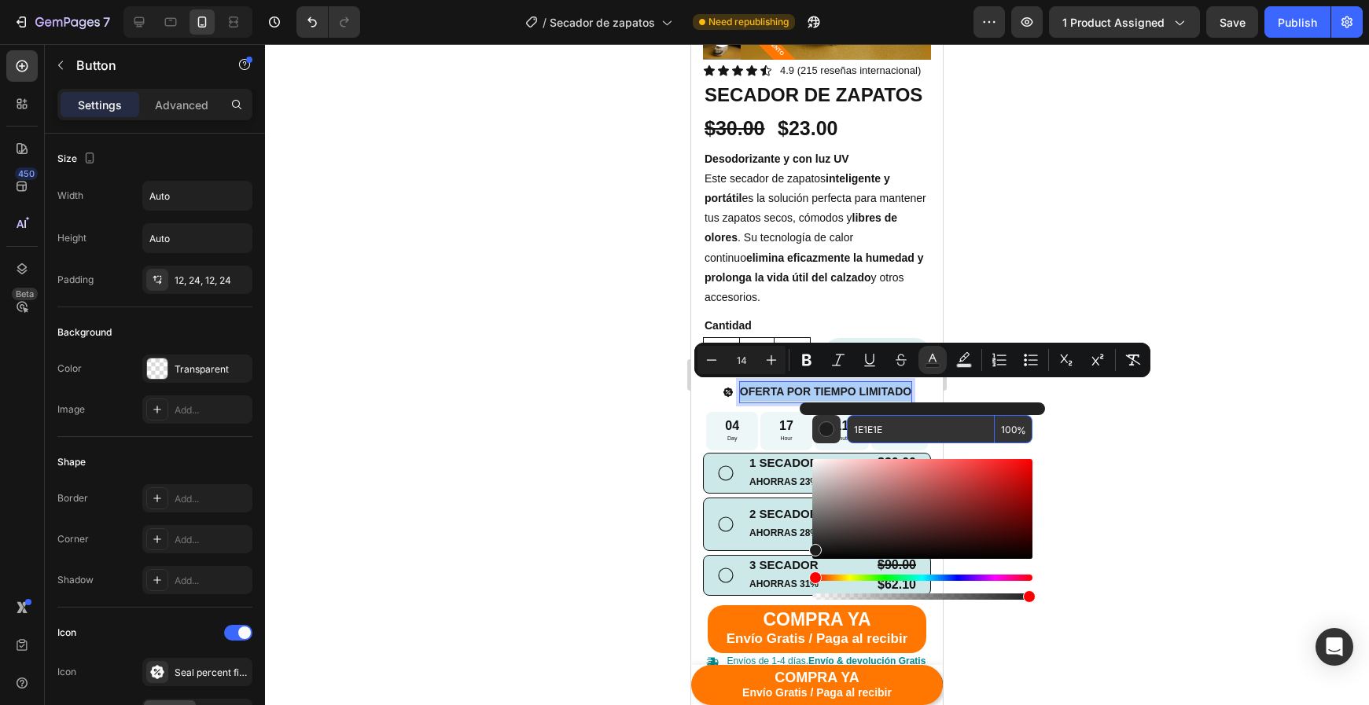
click at [872, 428] on input "1E1E1E" at bounding box center [921, 429] width 148 height 28
paste input "FF7700"
type input "FF7700"
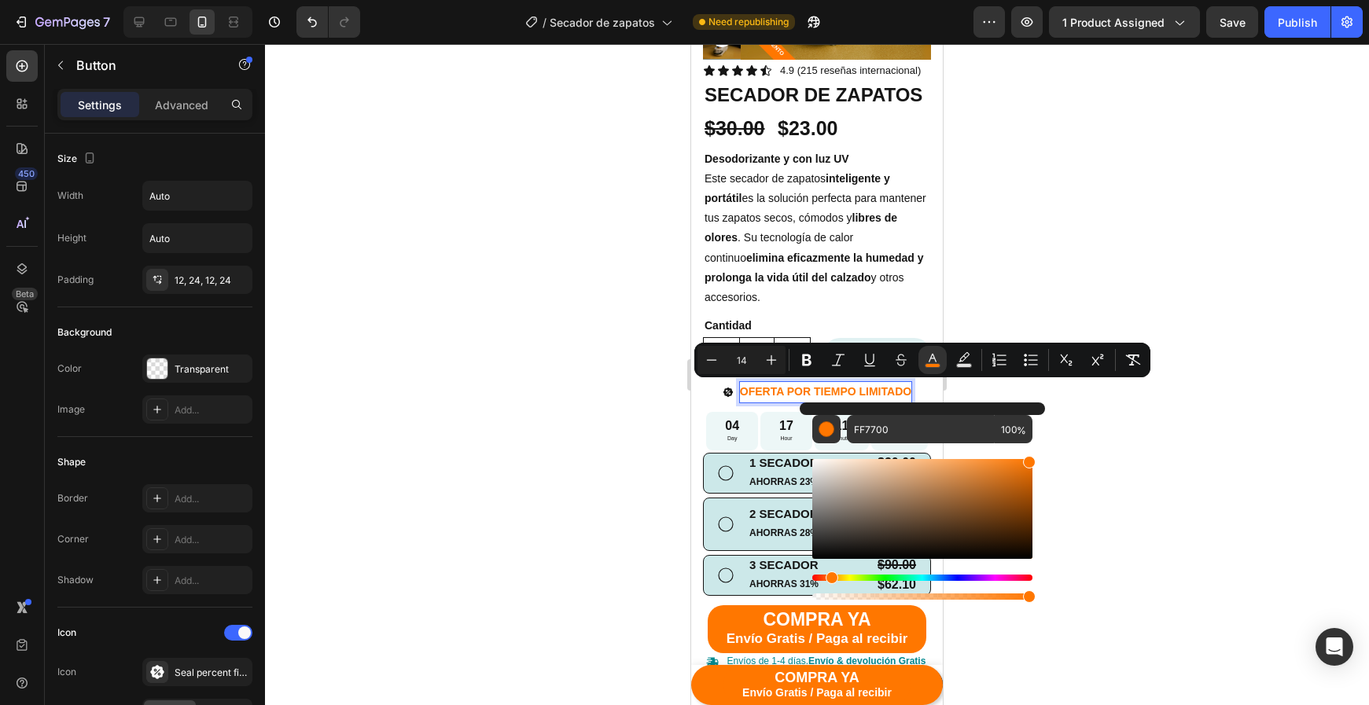
click at [1104, 481] on div at bounding box center [817, 374] width 1104 height 661
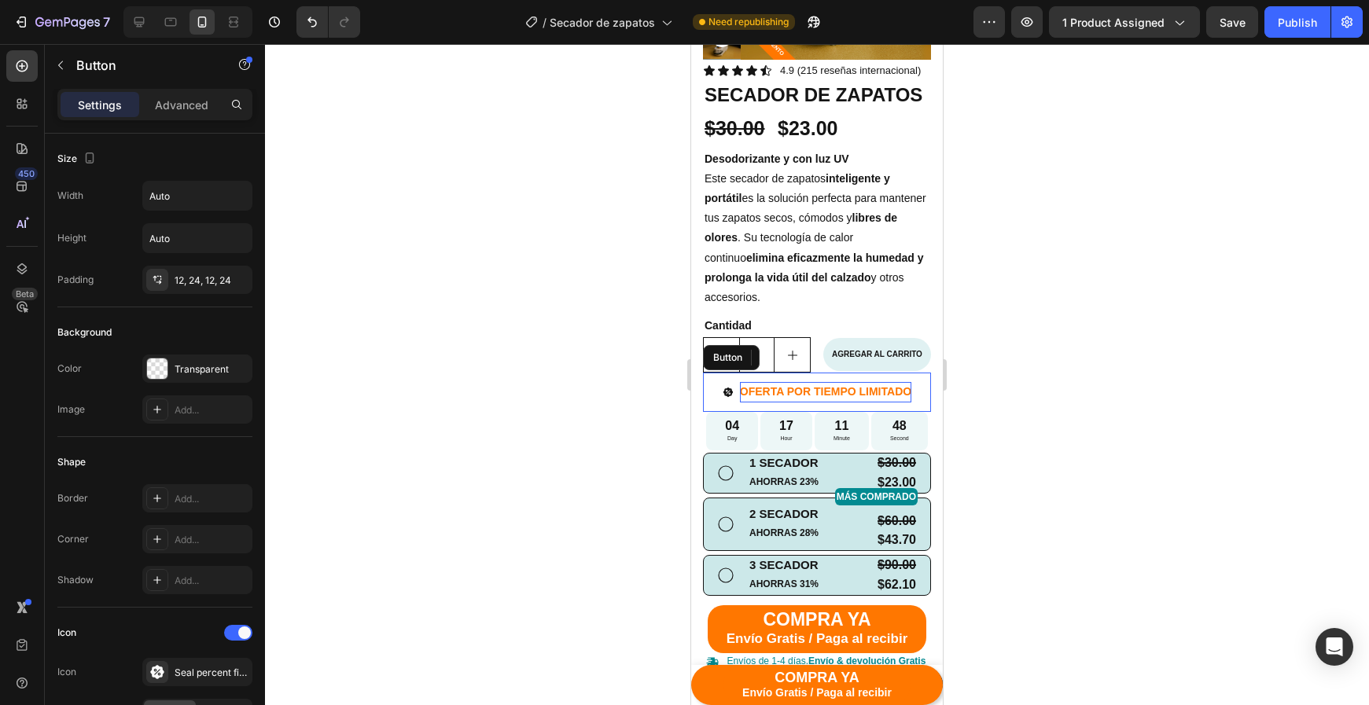
click at [731, 388] on icon at bounding box center [727, 392] width 9 height 9
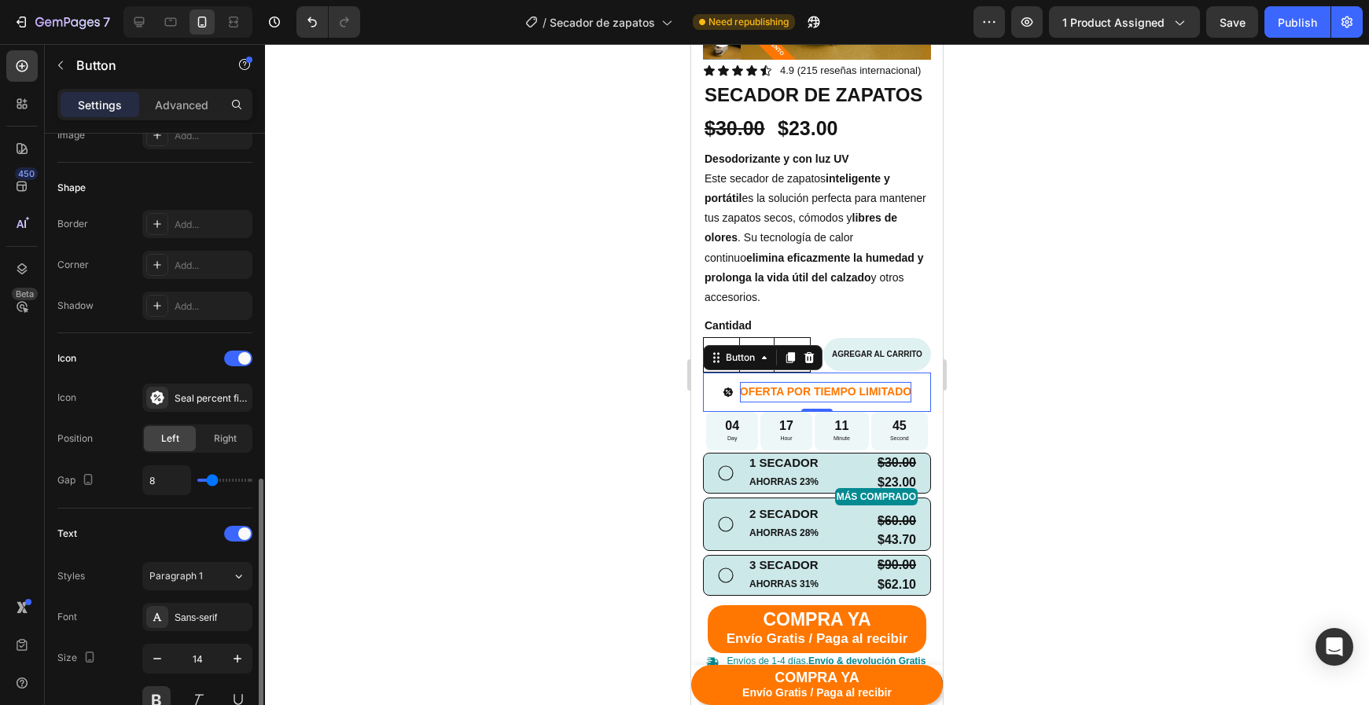
scroll to position [432, 0]
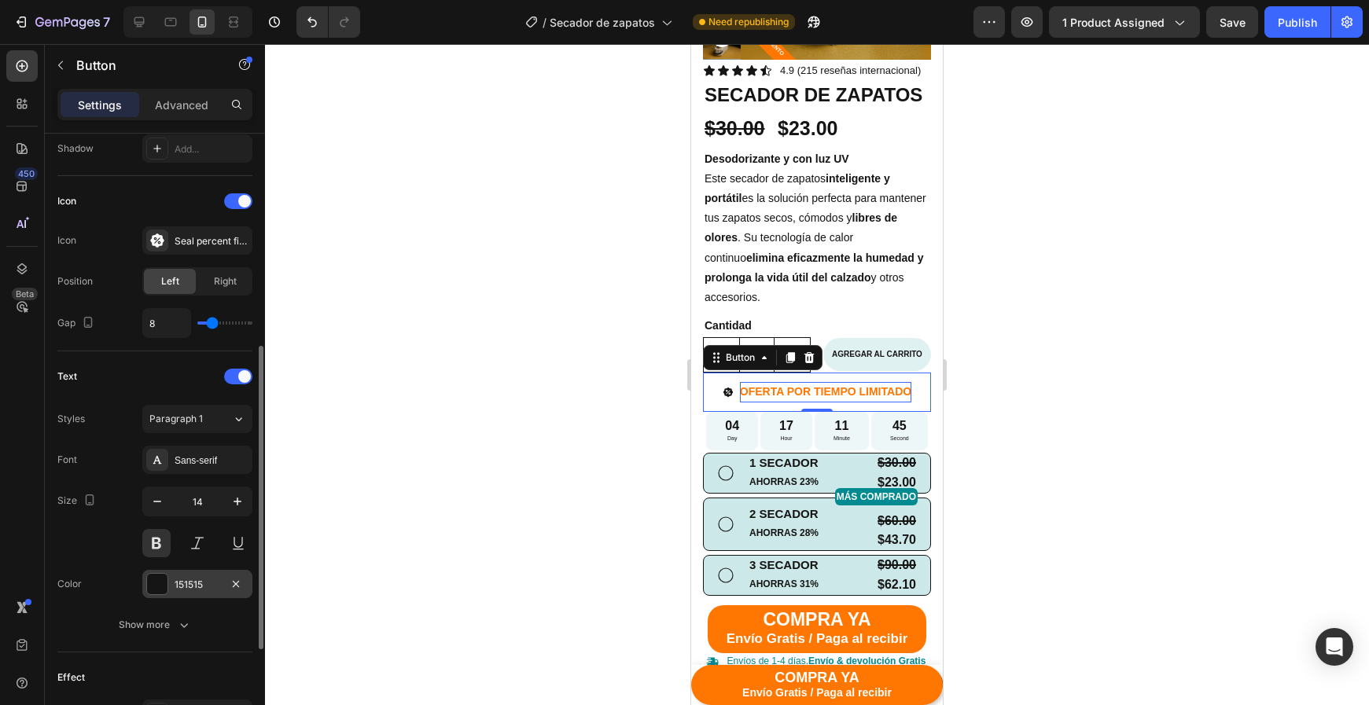
click at [175, 572] on div "151515" at bounding box center [197, 584] width 110 height 28
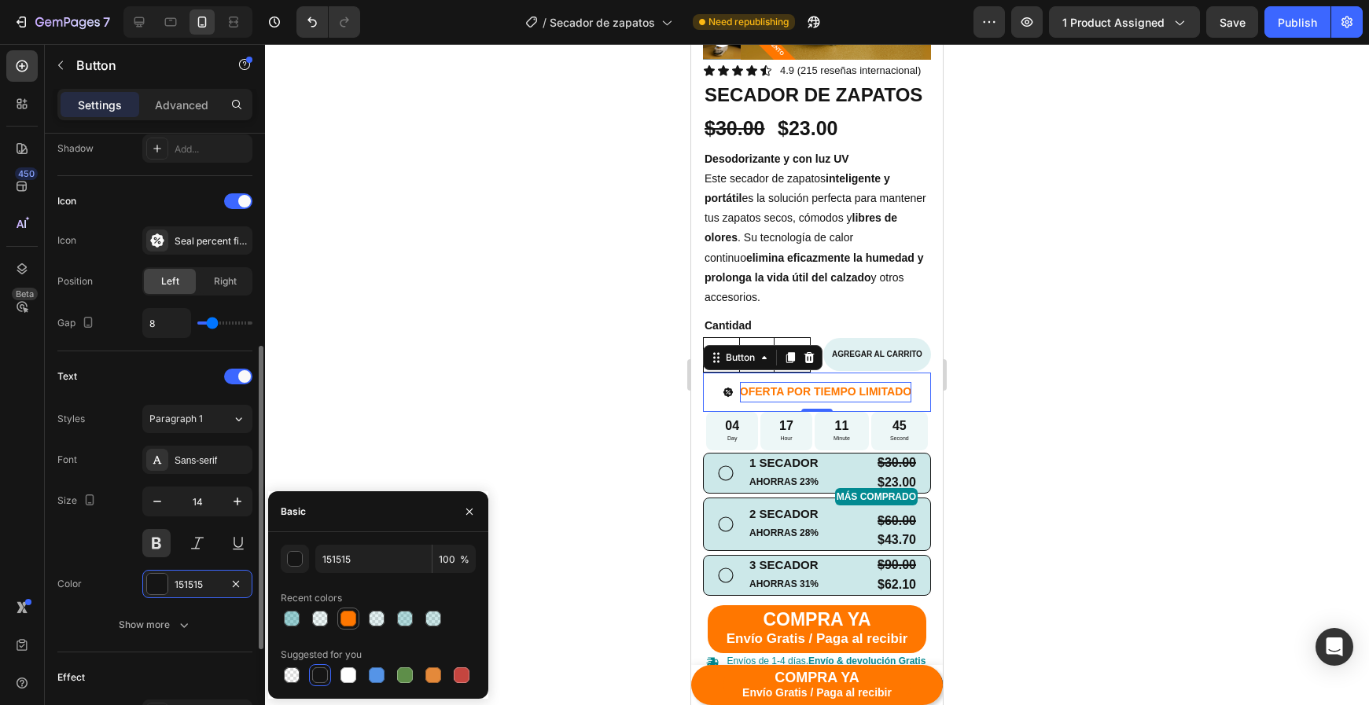
click at [353, 616] on div at bounding box center [348, 619] width 16 height 16
type input "FF7700"
click at [1089, 412] on div at bounding box center [817, 374] width 1104 height 661
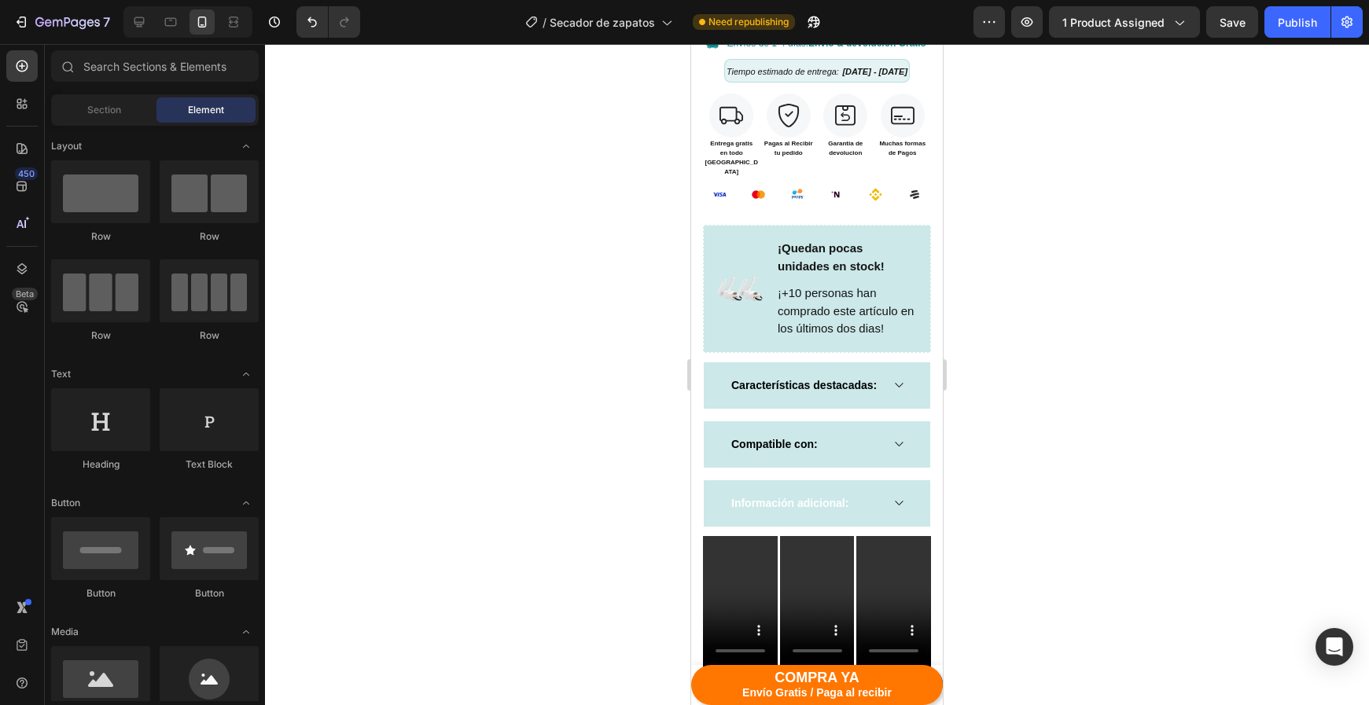
scroll to position [1005, 0]
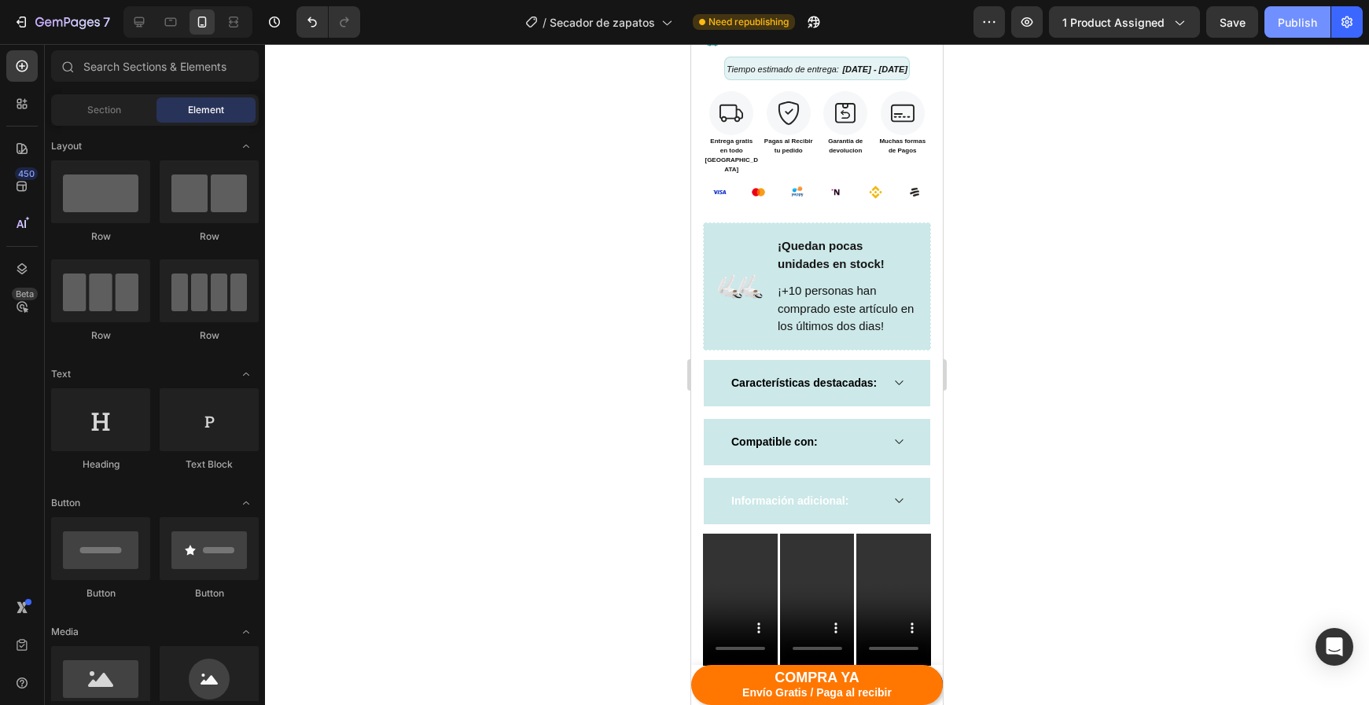
click at [1300, 30] on div "Publish" at bounding box center [1297, 22] width 39 height 17
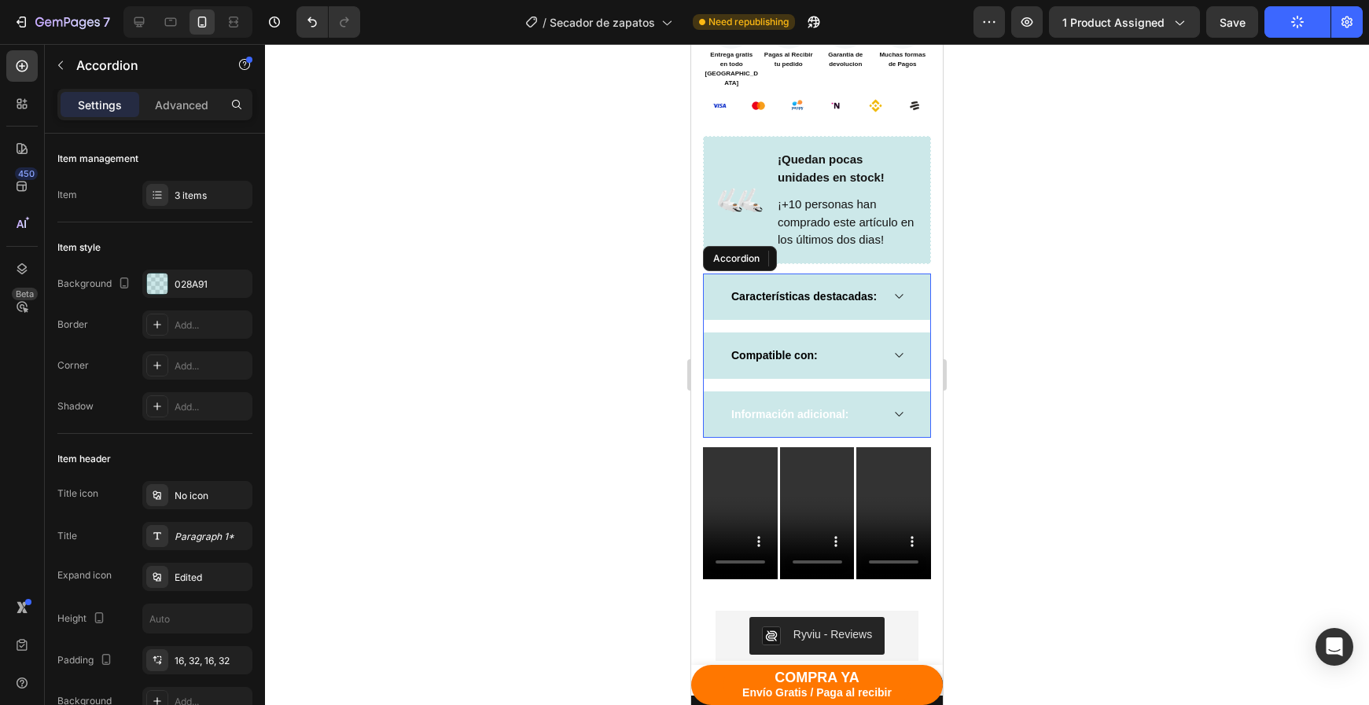
click at [803, 408] on p "Información adicional:" at bounding box center [789, 414] width 117 height 17
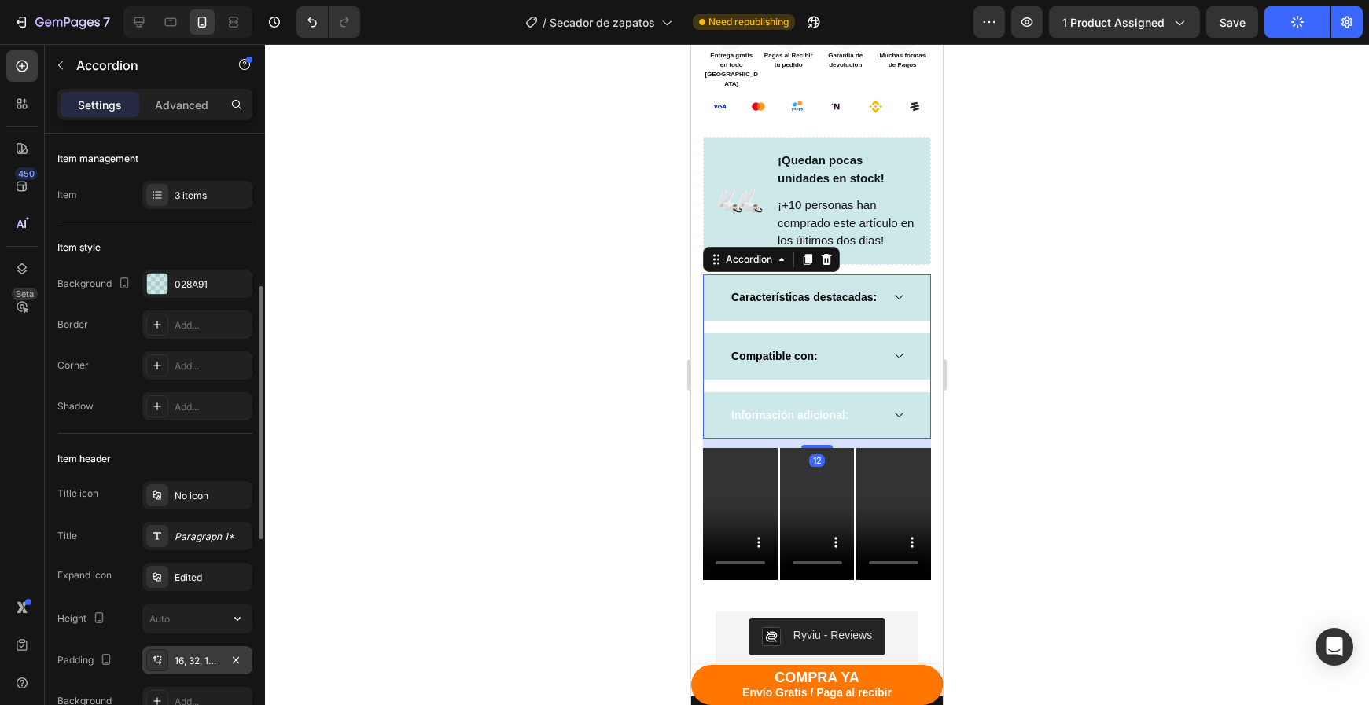
scroll to position [146, 0]
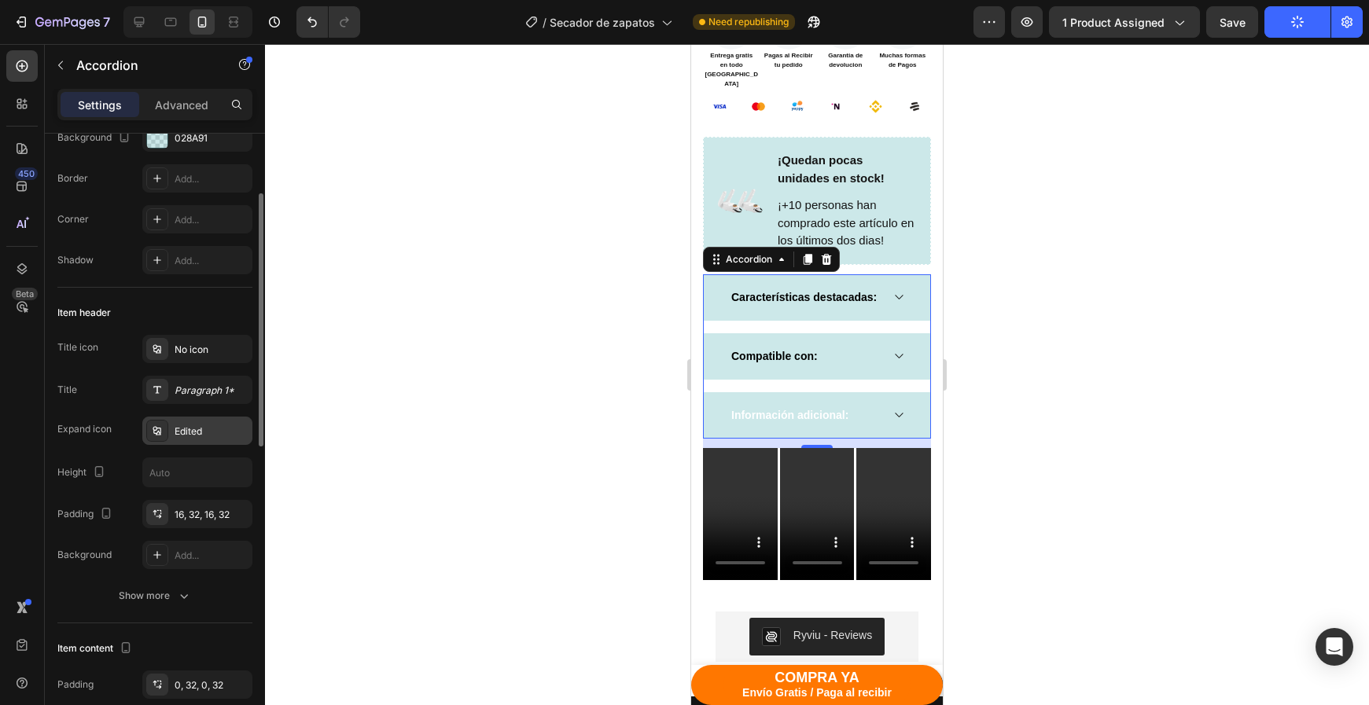
click at [192, 440] on div "Edited" at bounding box center [197, 431] width 110 height 28
click at [189, 398] on div "Paragraph 1*" at bounding box center [197, 390] width 110 height 28
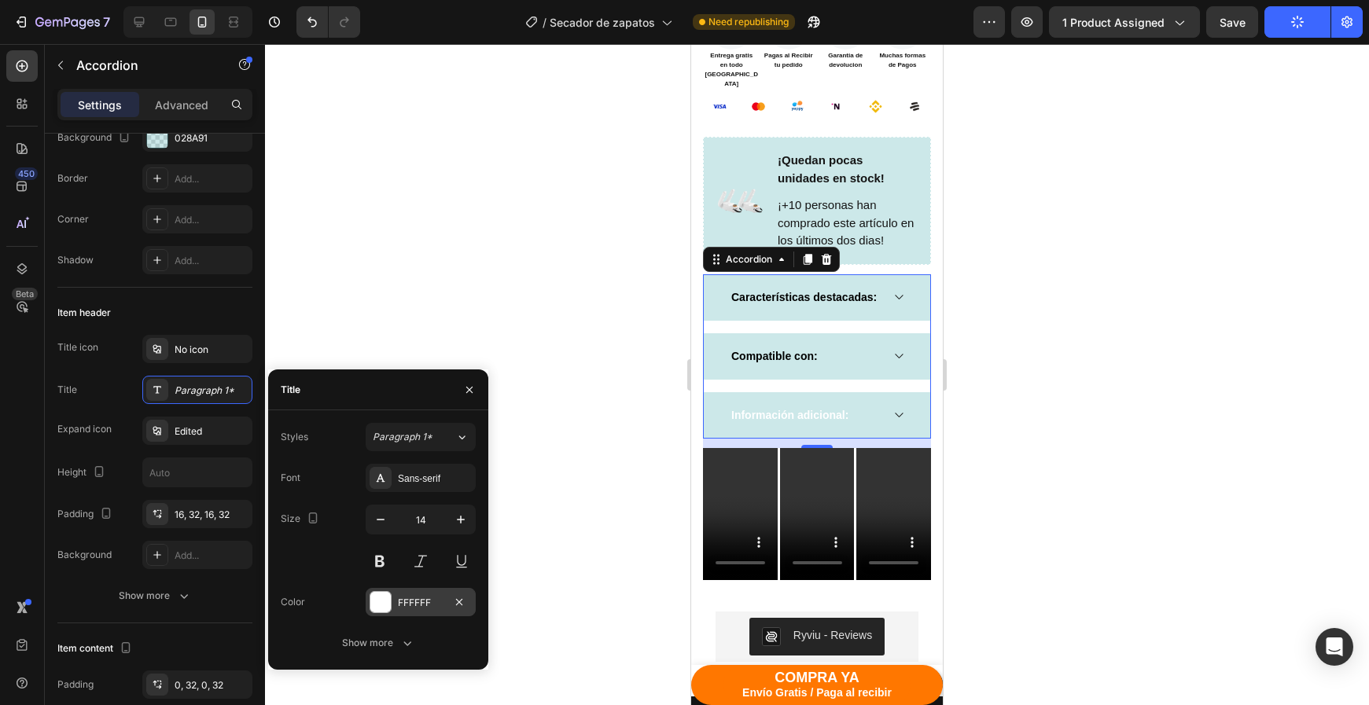
click at [378, 596] on div at bounding box center [380, 602] width 20 height 20
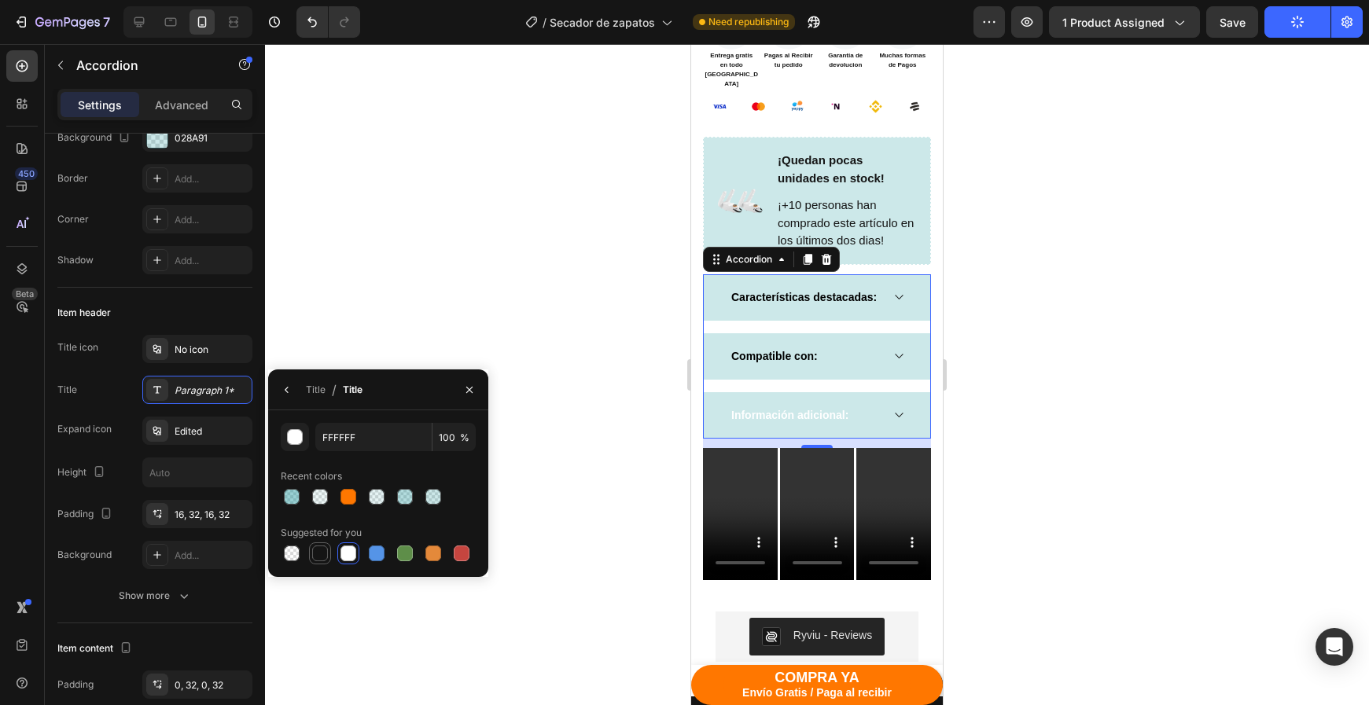
click at [319, 554] on div at bounding box center [320, 554] width 16 height 16
type input "151515"
click at [768, 410] on div "Características destacadas: Compatible con: Información adicional: Accordion 12" at bounding box center [817, 356] width 228 height 164
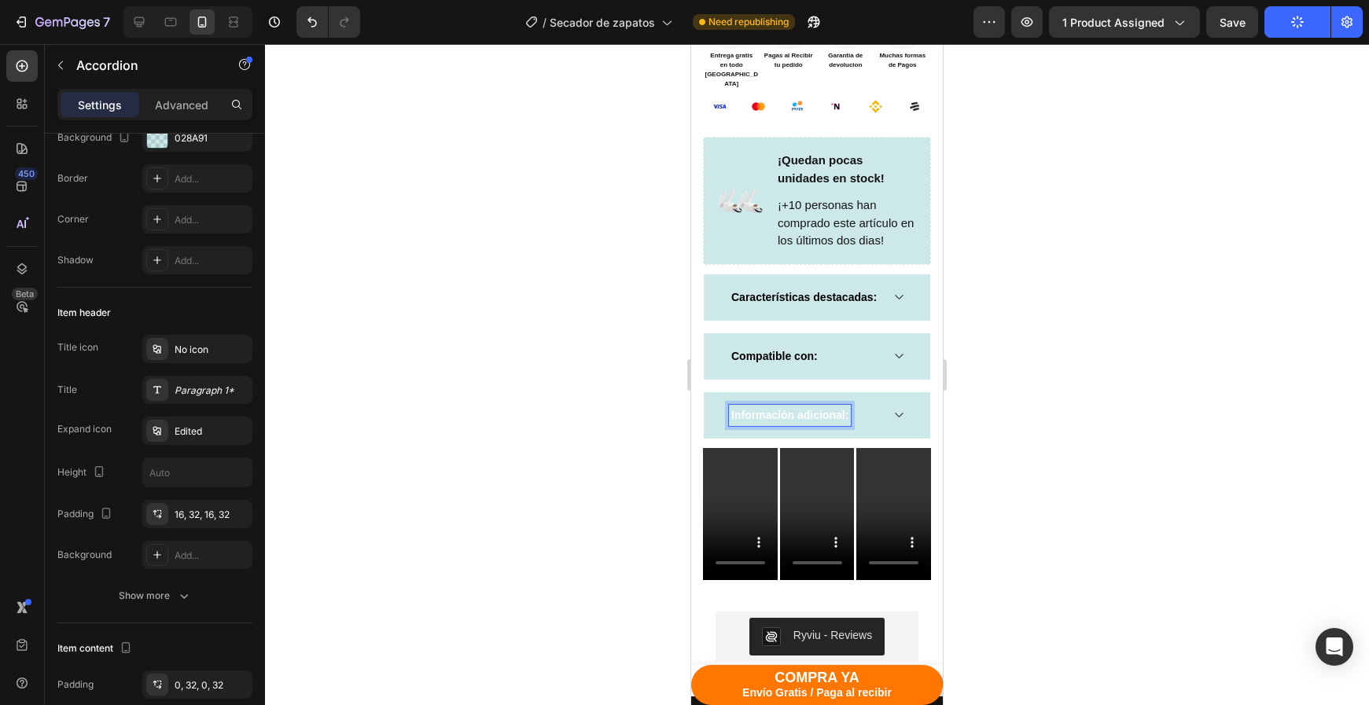
click at [770, 409] on strong "Información adicional:" at bounding box center [789, 415] width 117 height 13
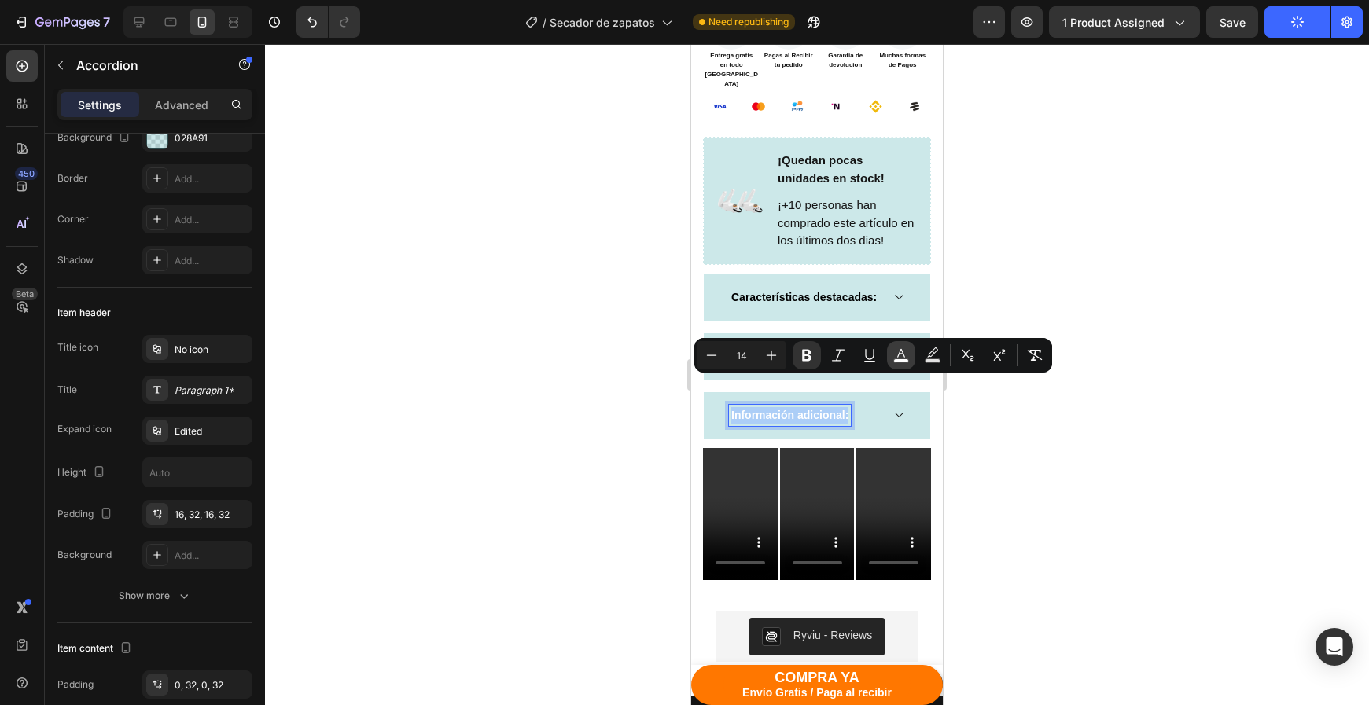
click at [899, 362] on rect "Editor contextual toolbar" at bounding box center [901, 361] width 15 height 4
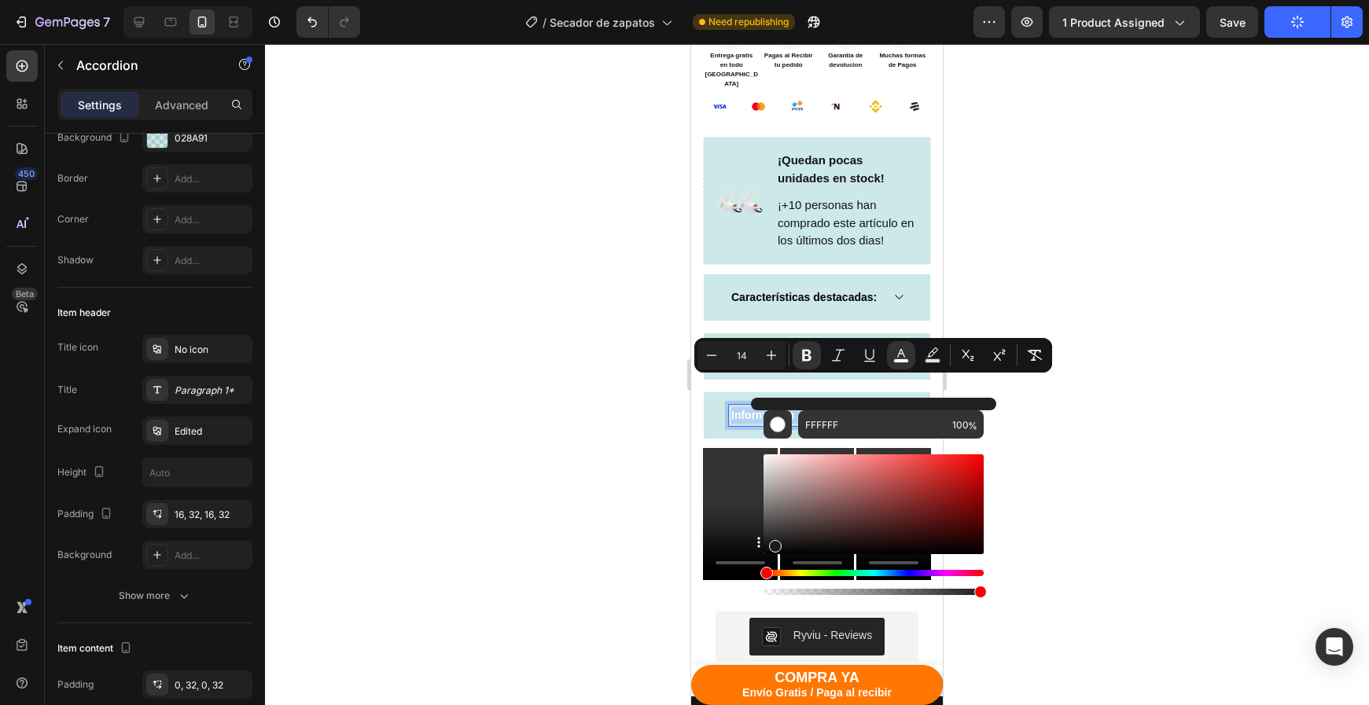
drag, startPoint x: 1463, startPoint y: 587, endPoint x: 737, endPoint y: 566, distance: 726.8
type input "050505"
click at [1012, 565] on div at bounding box center [817, 374] width 1104 height 661
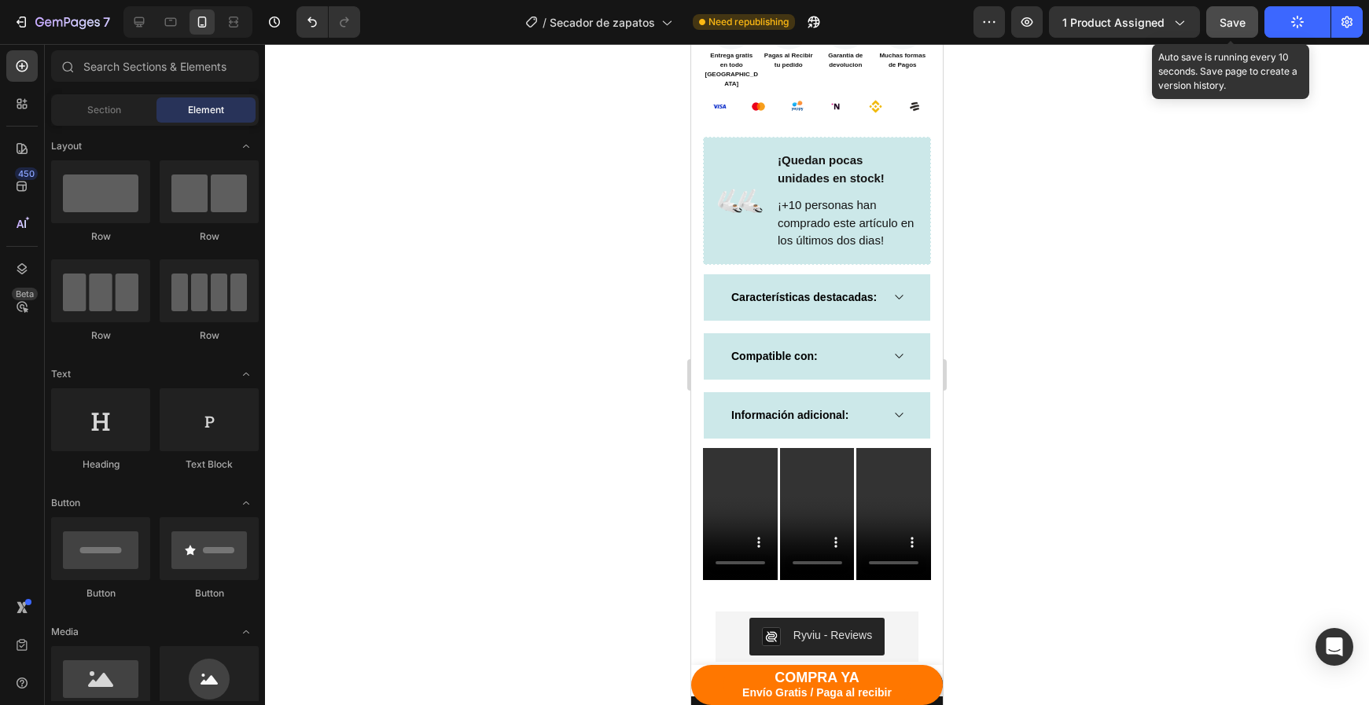
click at [1247, 20] on button "Save" at bounding box center [1232, 21] width 52 height 31
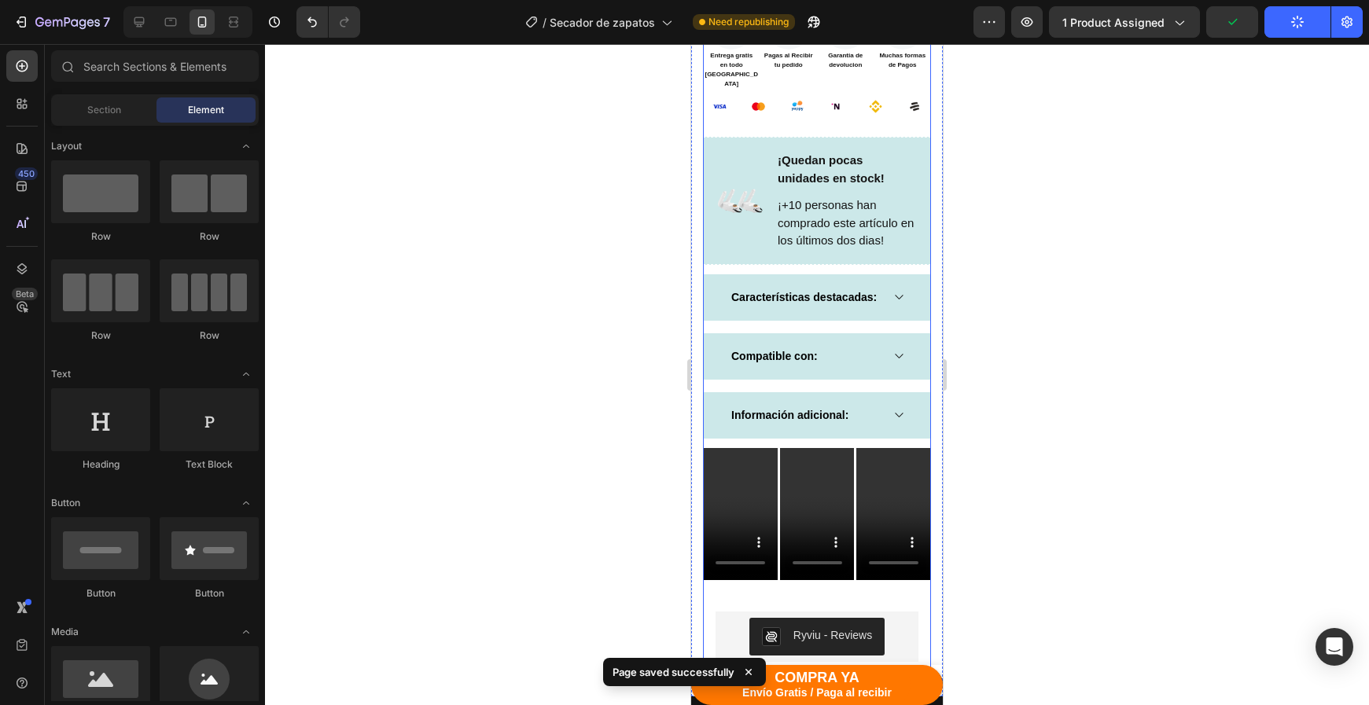
scroll to position [1149, 0]
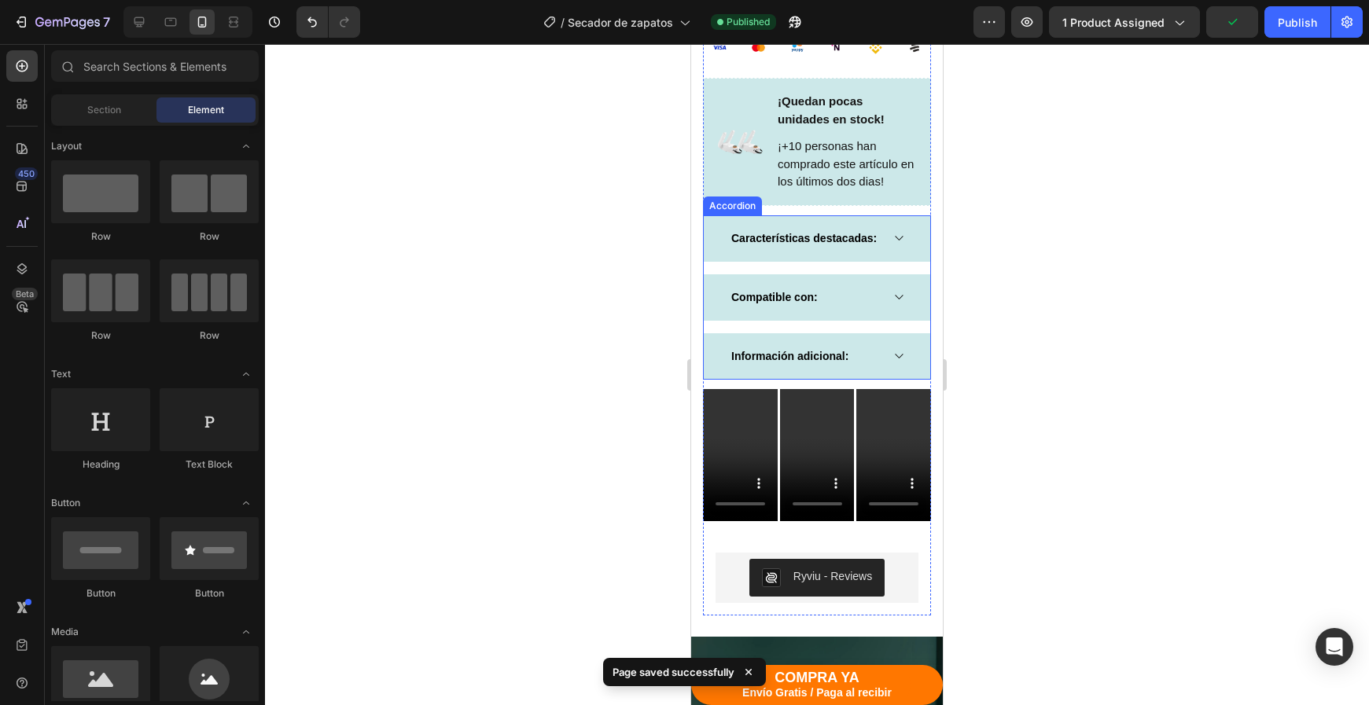
click at [774, 351] on p "Información adicional:" at bounding box center [789, 356] width 117 height 17
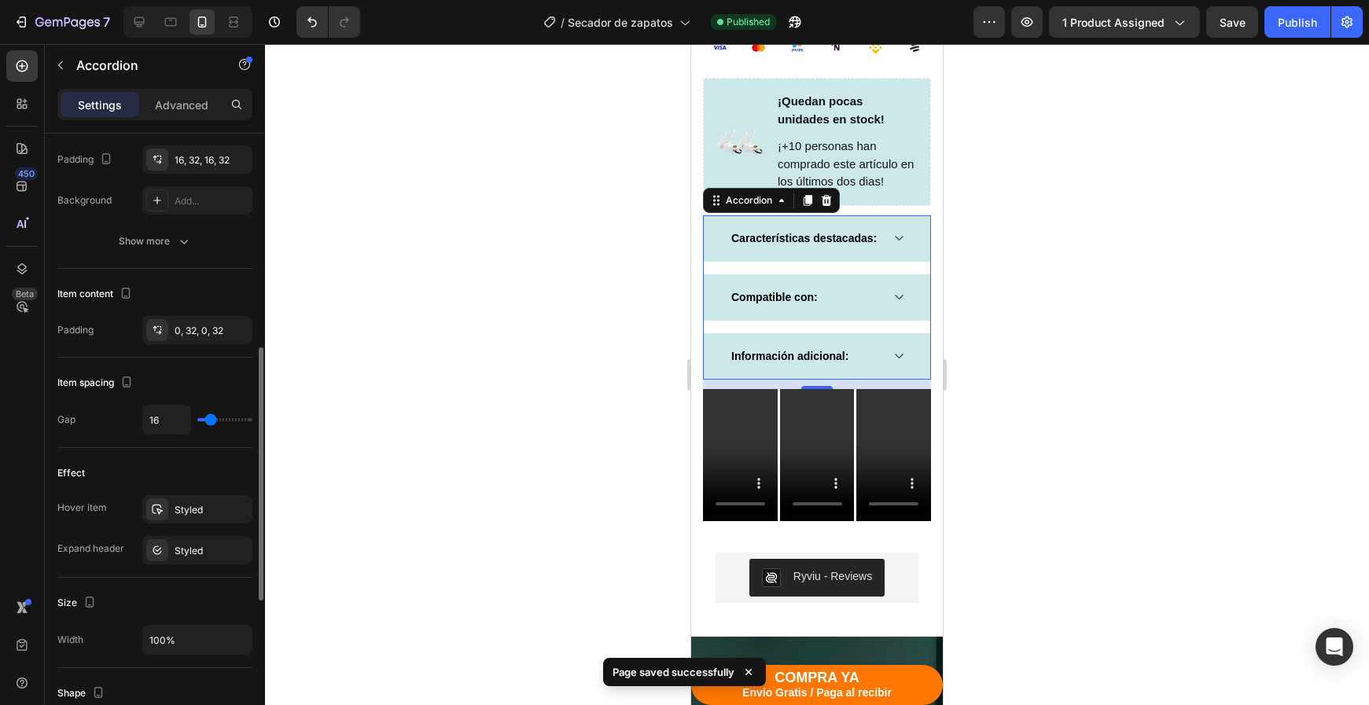
scroll to position [506, 0]
click at [196, 553] on div "Styled" at bounding box center [198, 552] width 46 height 14
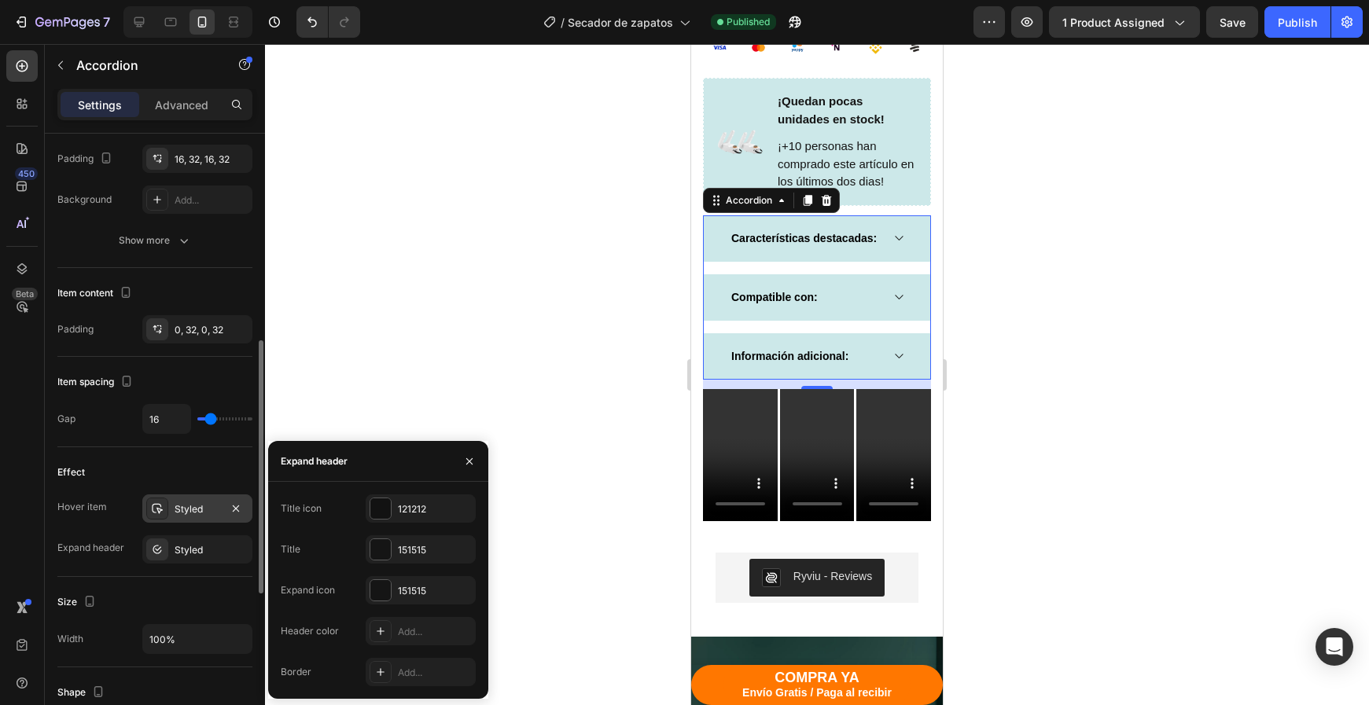
click at [199, 517] on div "Styled" at bounding box center [197, 509] width 110 height 28
drag, startPoint x: 1206, startPoint y: 448, endPoint x: 1205, endPoint y: 422, distance: 26.0
click at [1205, 448] on div at bounding box center [817, 374] width 1104 height 661
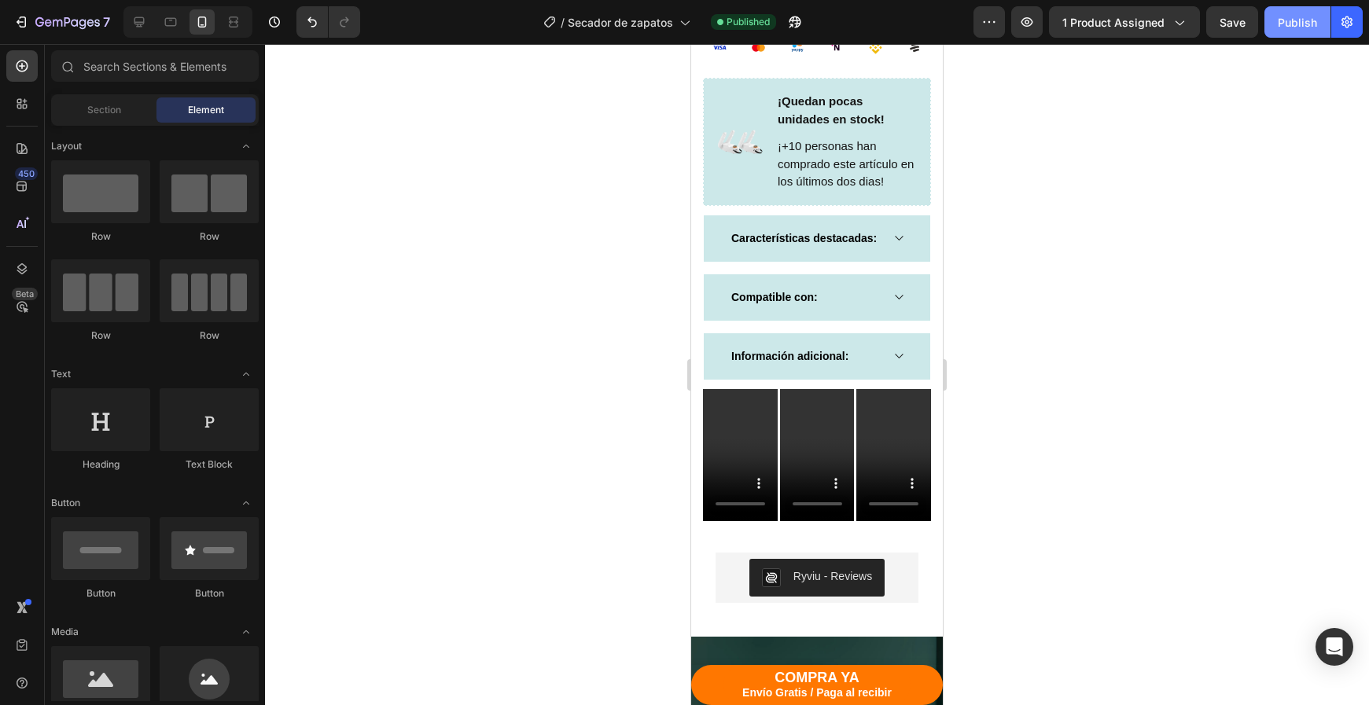
click at [1289, 24] on div "Publish" at bounding box center [1297, 22] width 39 height 17
click at [83, 28] on icon "button" at bounding box center [82, 24] width 7 height 10
